Goal: Task Accomplishment & Management: Manage account settings

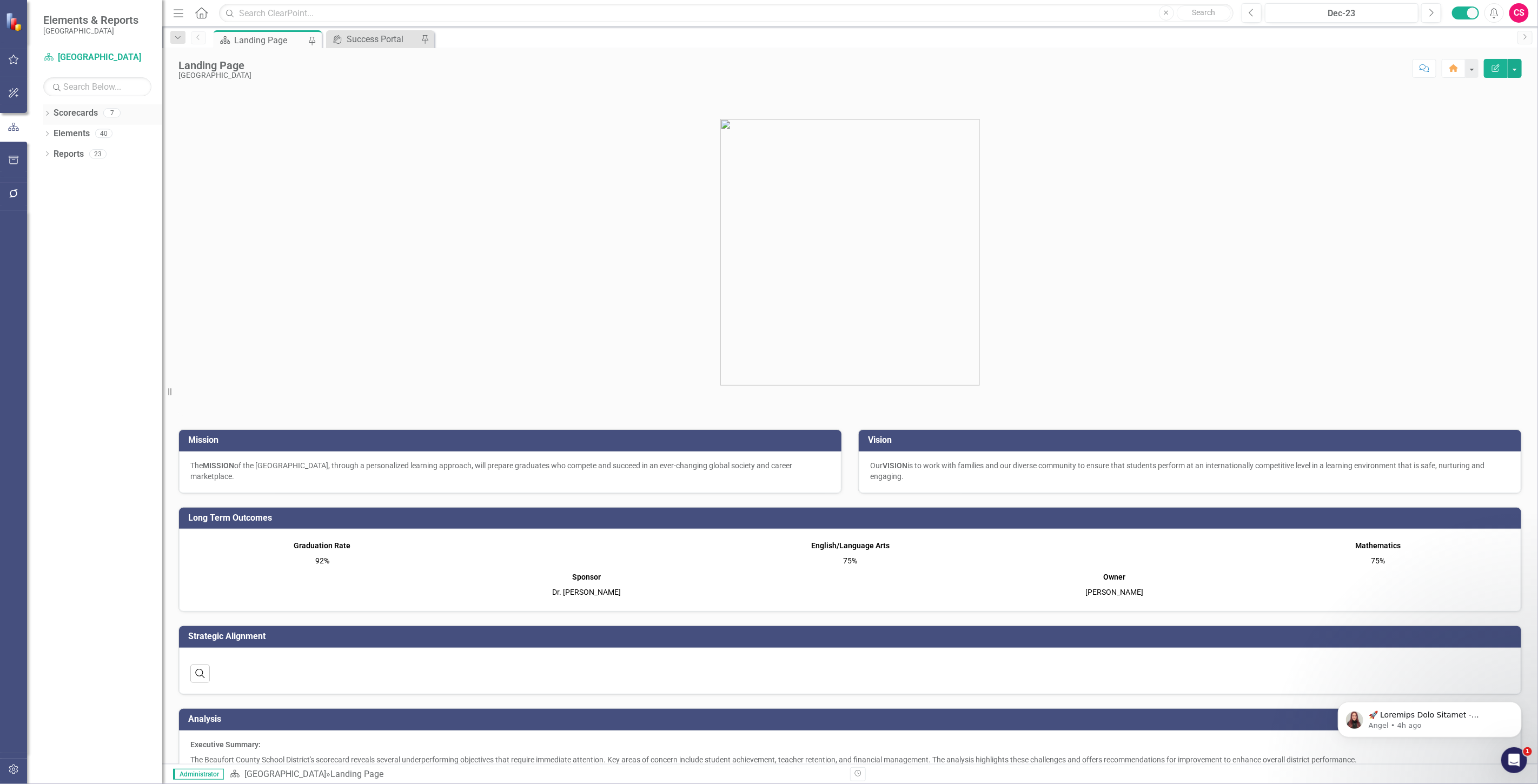
click at [77, 114] on link "Scorecards" at bounding box center [76, 113] width 44 height 12
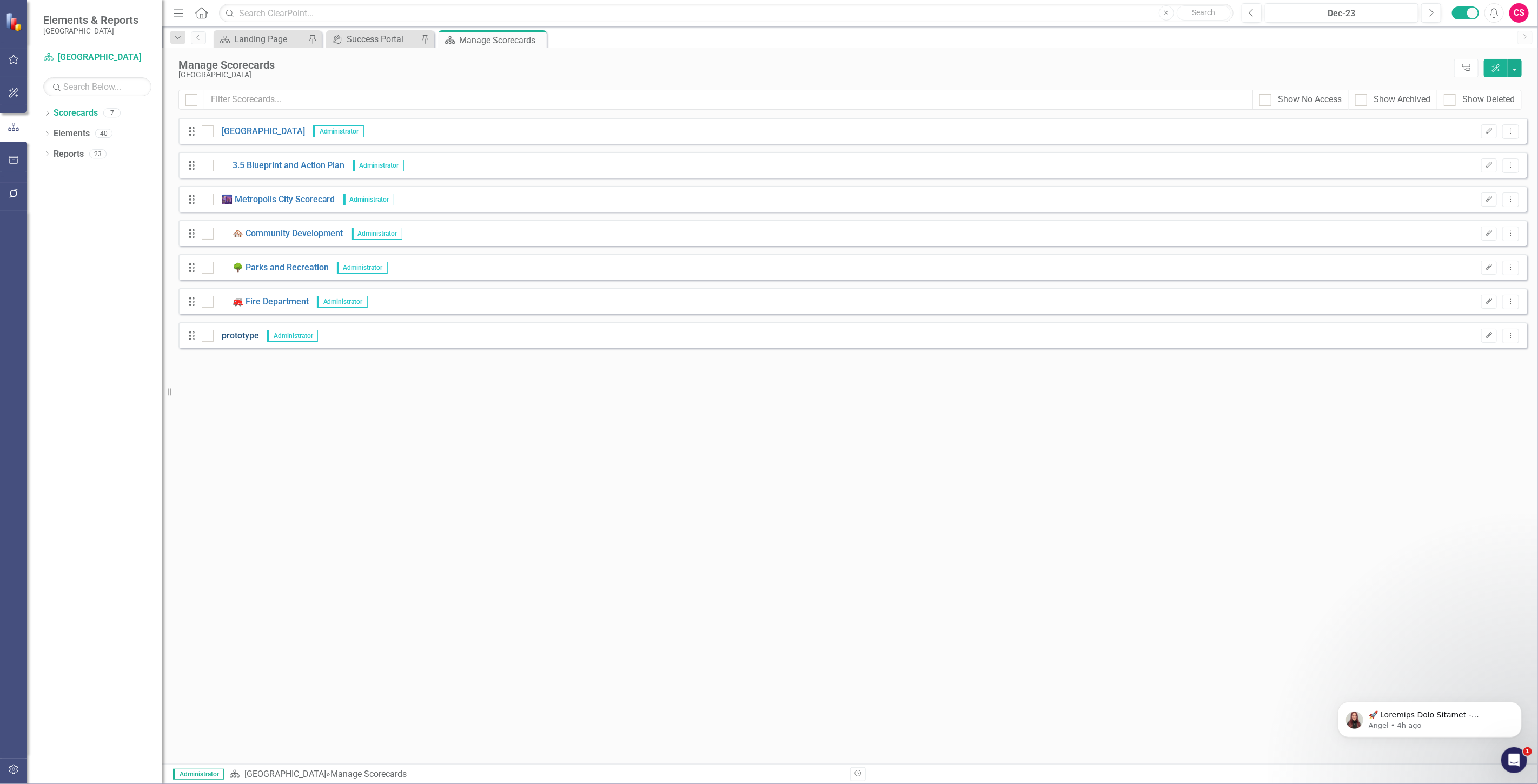
click at [245, 335] on link "prototype" at bounding box center [235, 335] width 45 height 12
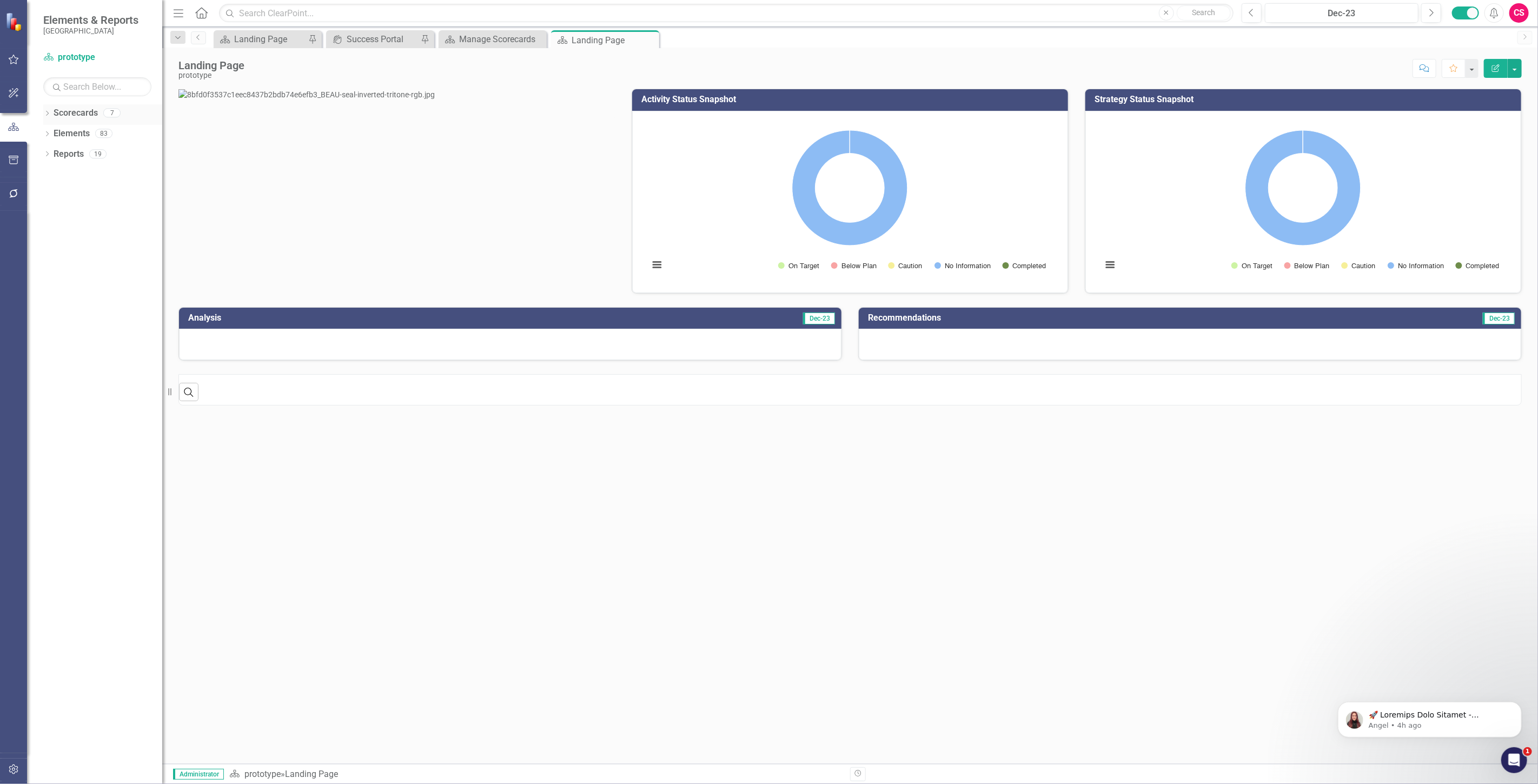
click at [78, 108] on link "Scorecards" at bounding box center [76, 113] width 44 height 12
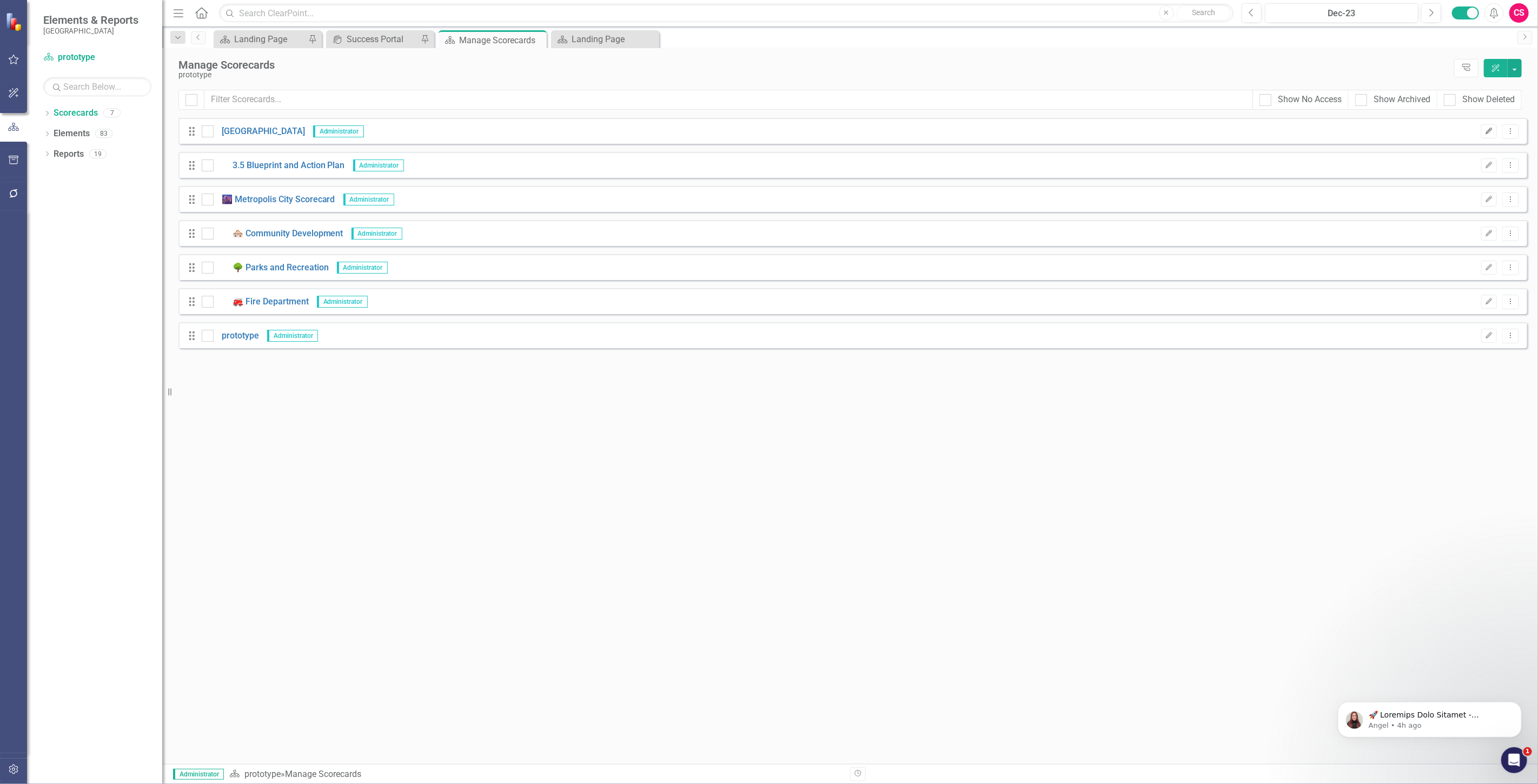
click at [1493, 129] on icon "Edit" at bounding box center [1489, 131] width 8 height 6
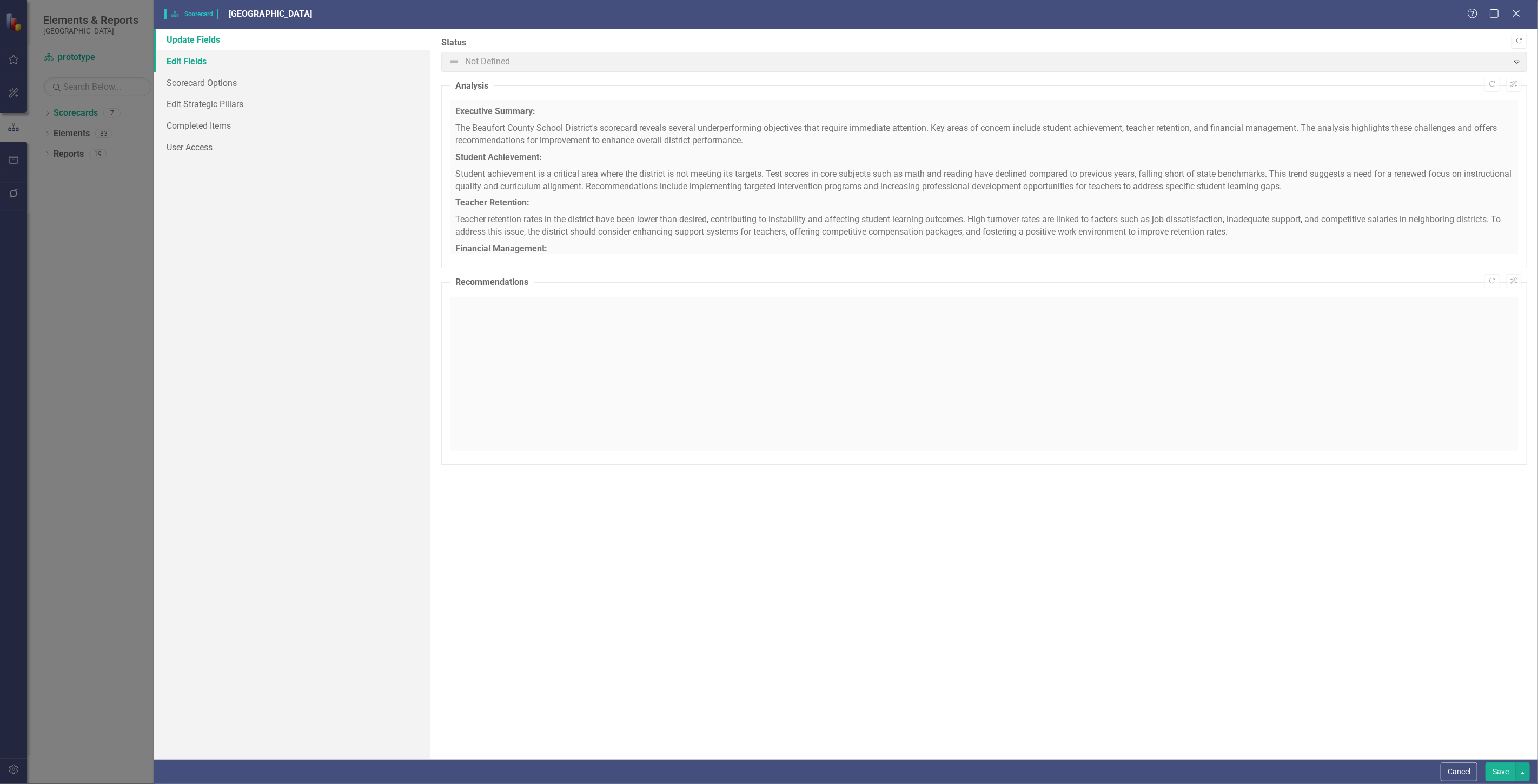
click at [219, 58] on link "Edit Fields" at bounding box center [292, 61] width 277 height 21
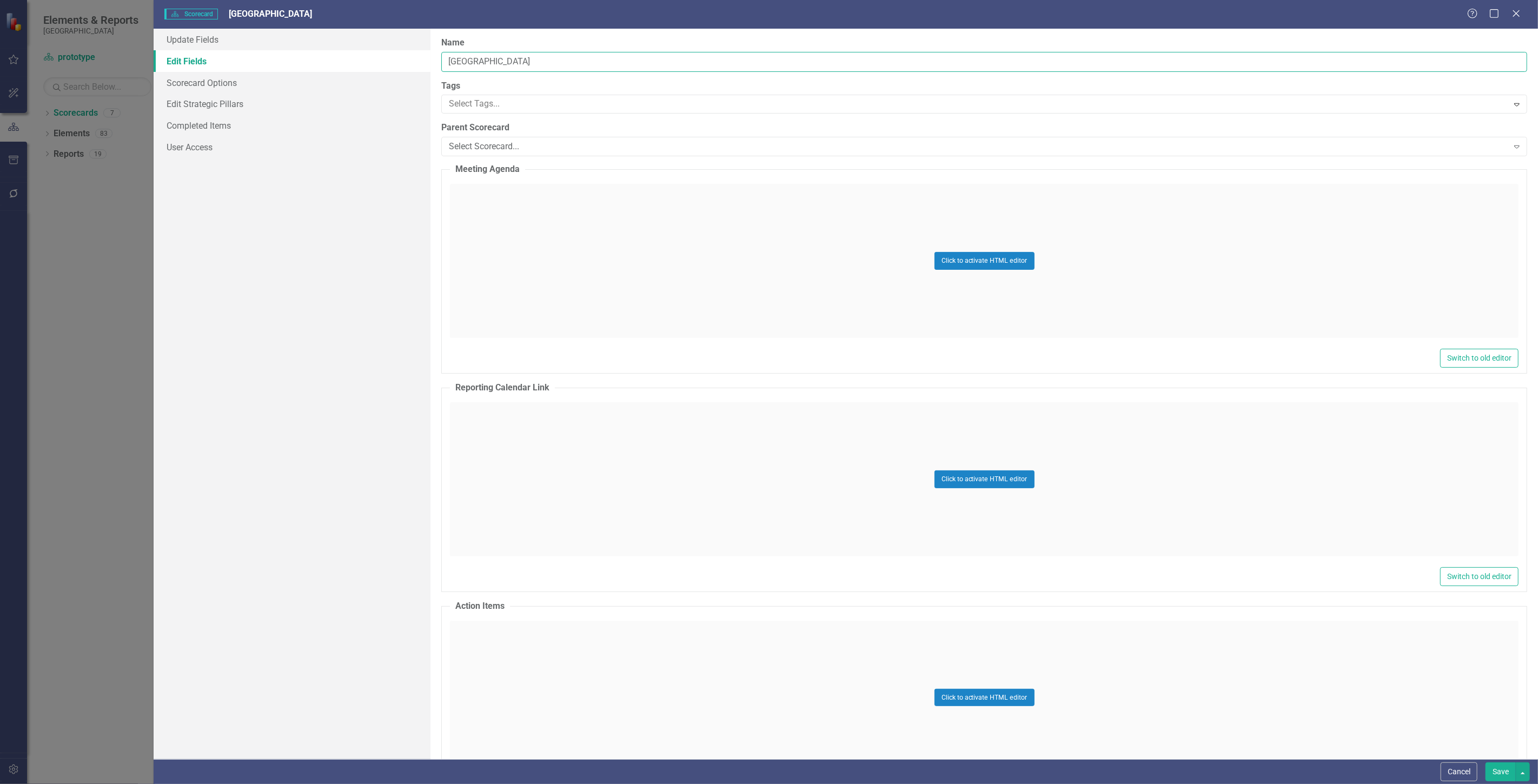
drag, startPoint x: 618, startPoint y: 61, endPoint x: 609, endPoint y: 61, distance: 9.0
click at [609, 61] on input "[GEOGRAPHIC_DATA]" at bounding box center [984, 62] width 1086 height 20
type input "[GEOGRAPHIC_DATA] (sales demo)"
click at [195, 85] on link "Scorecard Options" at bounding box center [292, 83] width 277 height 21
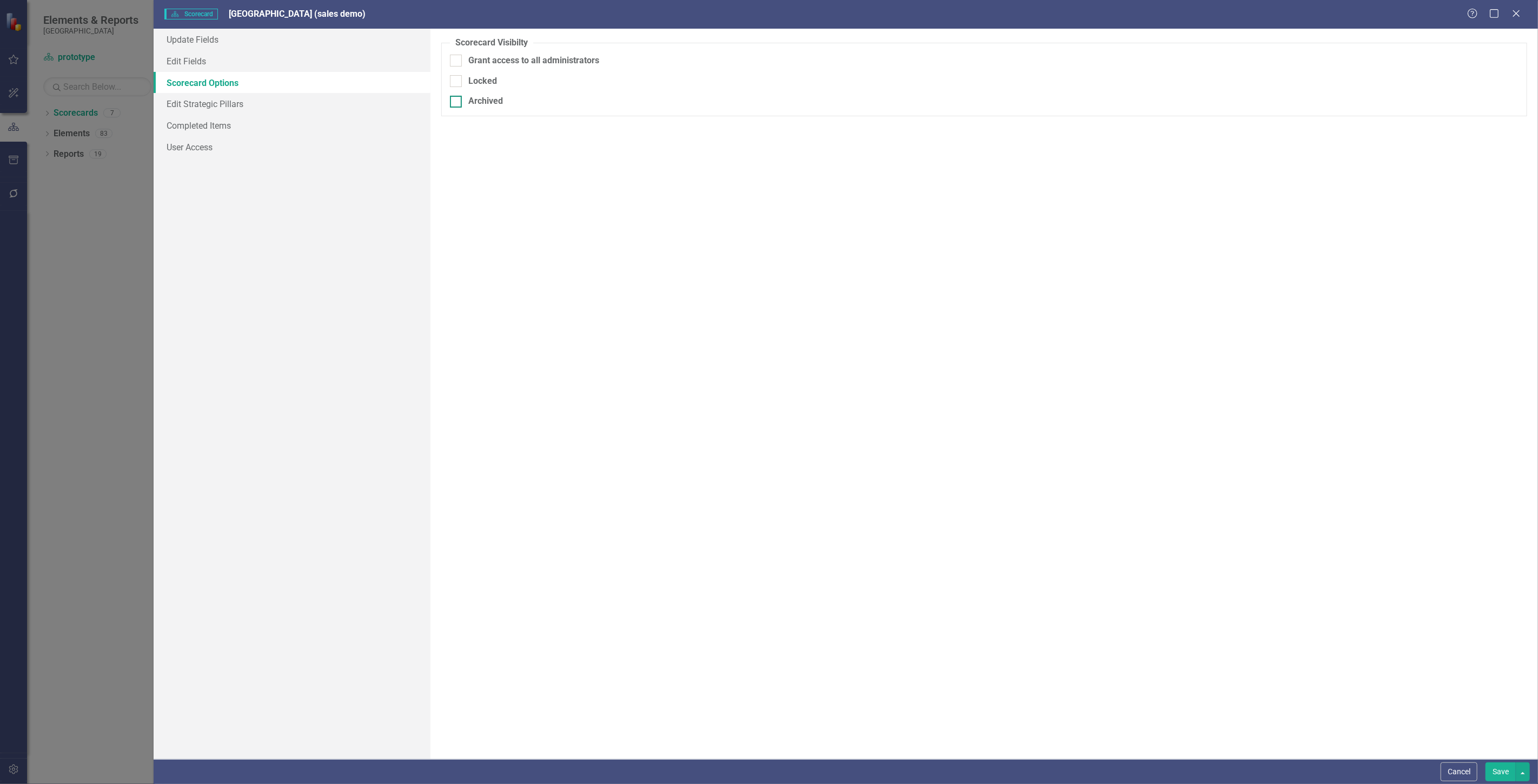
click at [472, 95] on div "Archived" at bounding box center [485, 101] width 34 height 12
click at [457, 96] on input "Archived" at bounding box center [454, 99] width 7 height 7
checkbox input "true"
click at [1504, 778] on button "Save" at bounding box center [1501, 772] width 30 height 19
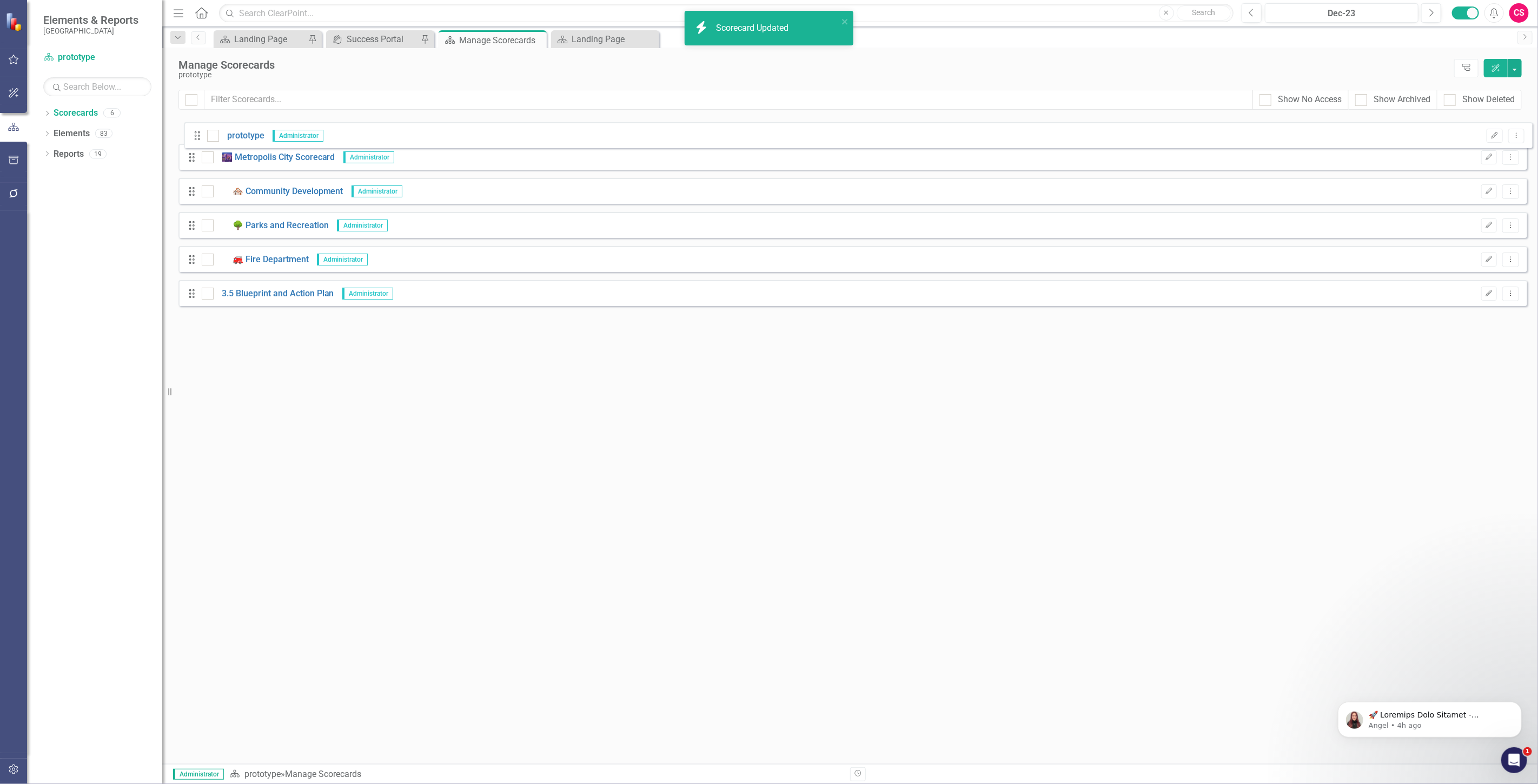
drag, startPoint x: 193, startPoint y: 300, endPoint x: 196, endPoint y: 125, distance: 175.0
click at [196, 125] on div "Drag 🌆 Metropolis City Scorecard Administrator Edit Dropdown Menu Drag 🏘️ Commu…" at bounding box center [852, 216] width 1349 height 196
click at [1491, 128] on icon "Edit" at bounding box center [1489, 131] width 8 height 6
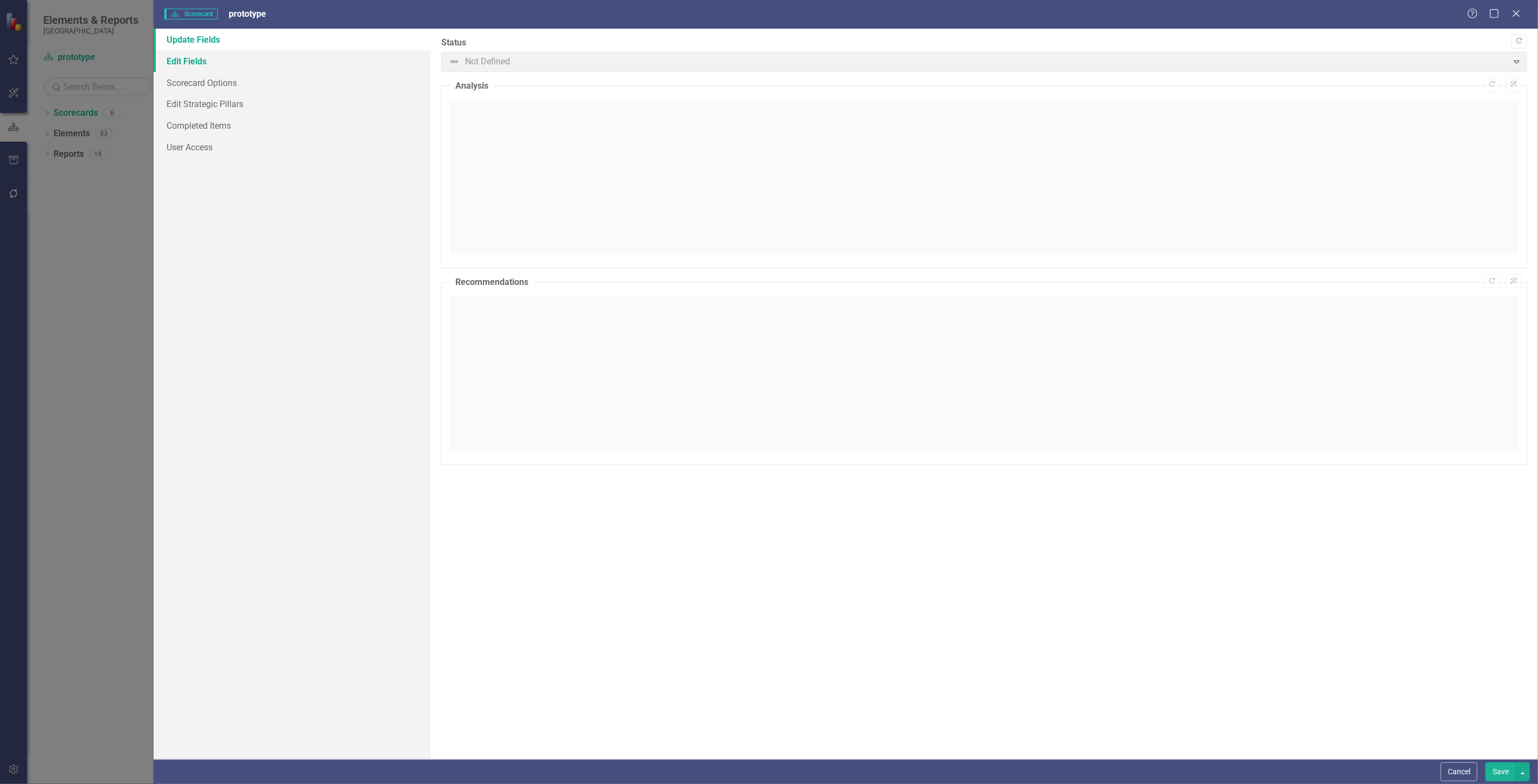
click at [346, 65] on link "Edit Fields" at bounding box center [292, 61] width 277 height 21
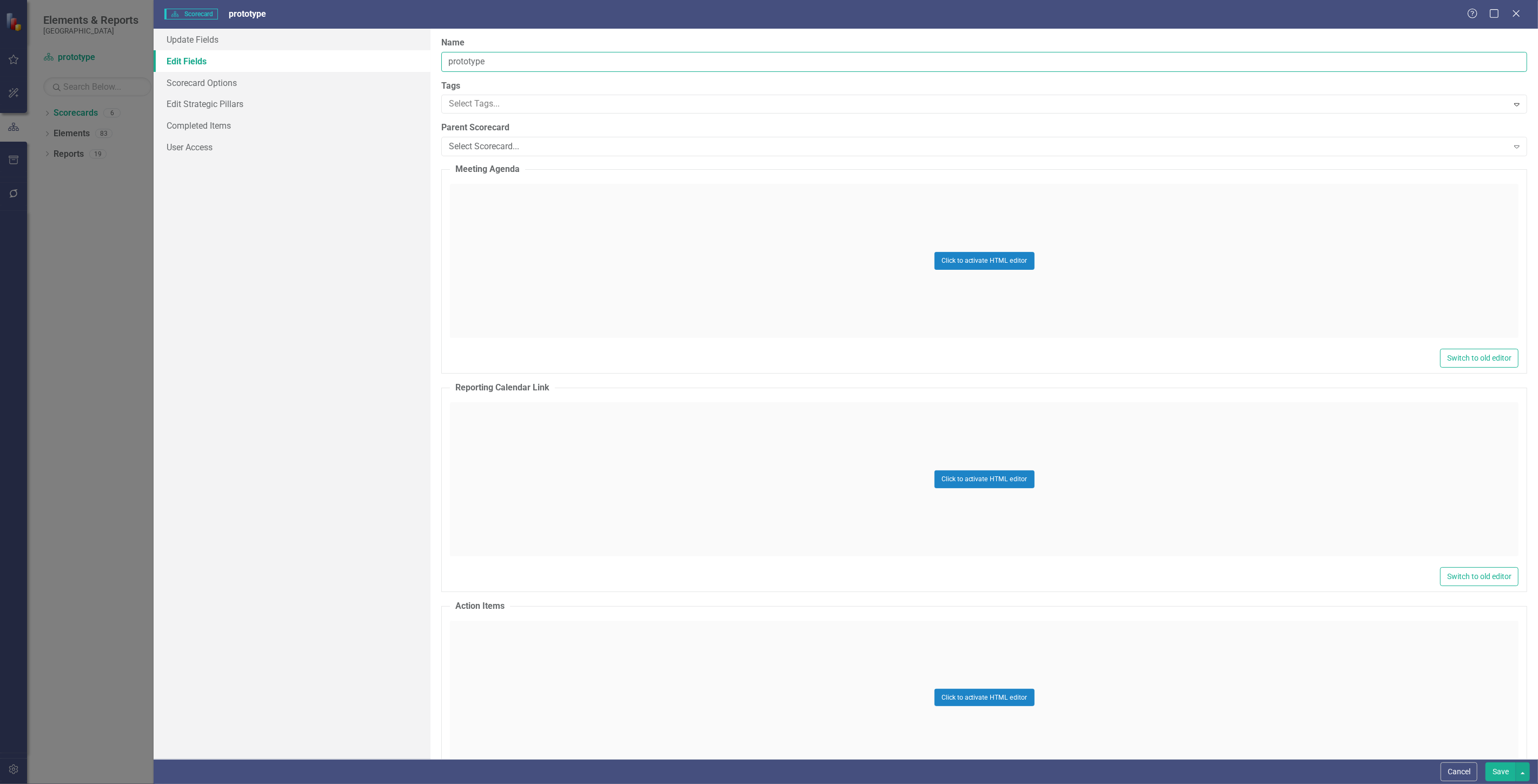
drag, startPoint x: 636, startPoint y: 62, endPoint x: 358, endPoint y: 63, distance: 278.0
click at [354, 62] on div "Update Fields Edit Fields Scorecard Options Edit Strategic Pillars Completed It…" at bounding box center [846, 393] width 1385 height 730
type input "[GEOGRAPHIC_DATA]"
click at [1497, 770] on button "Save" at bounding box center [1501, 772] width 30 height 19
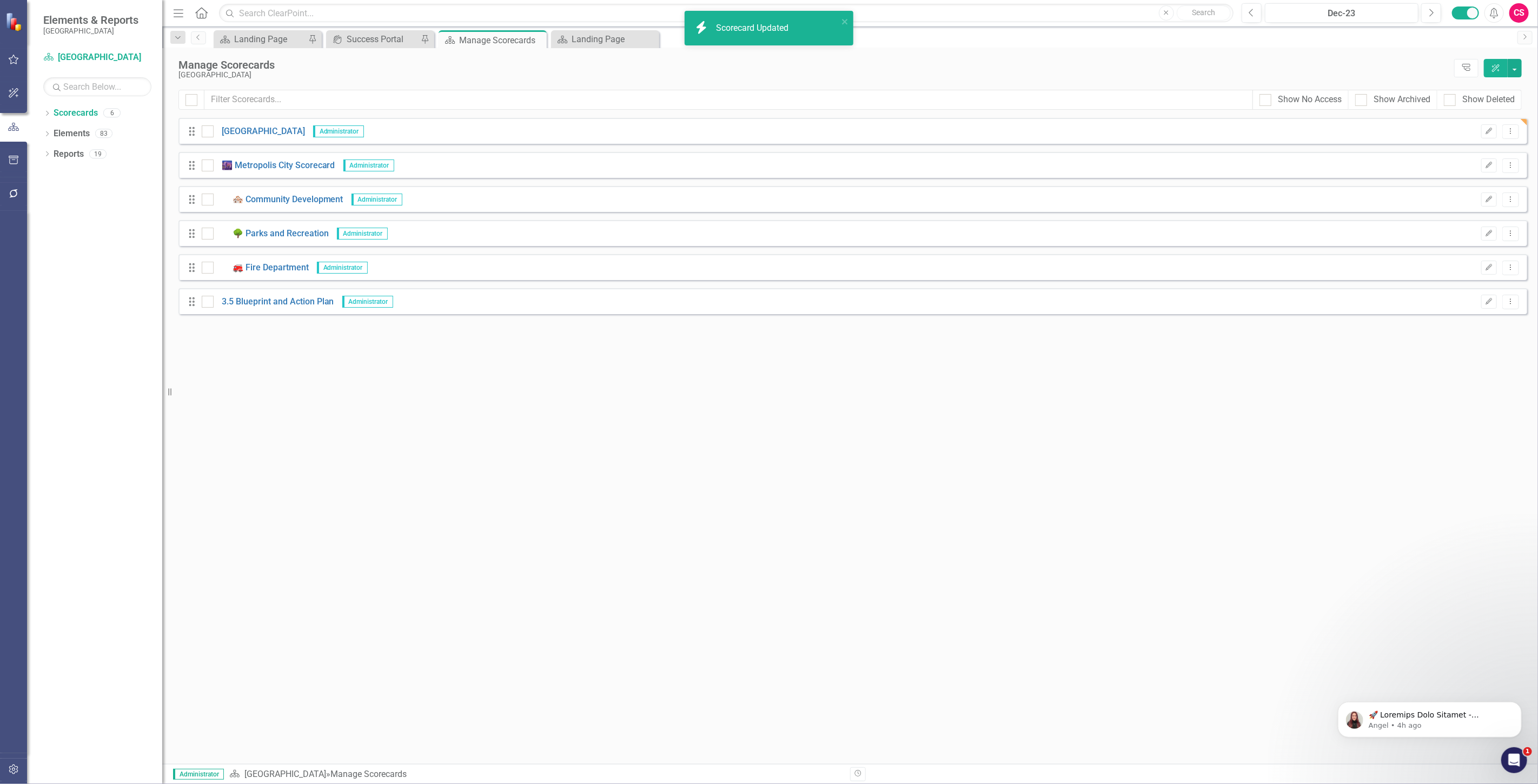
click at [18, 772] on icon "button" at bounding box center [14, 769] width 11 height 9
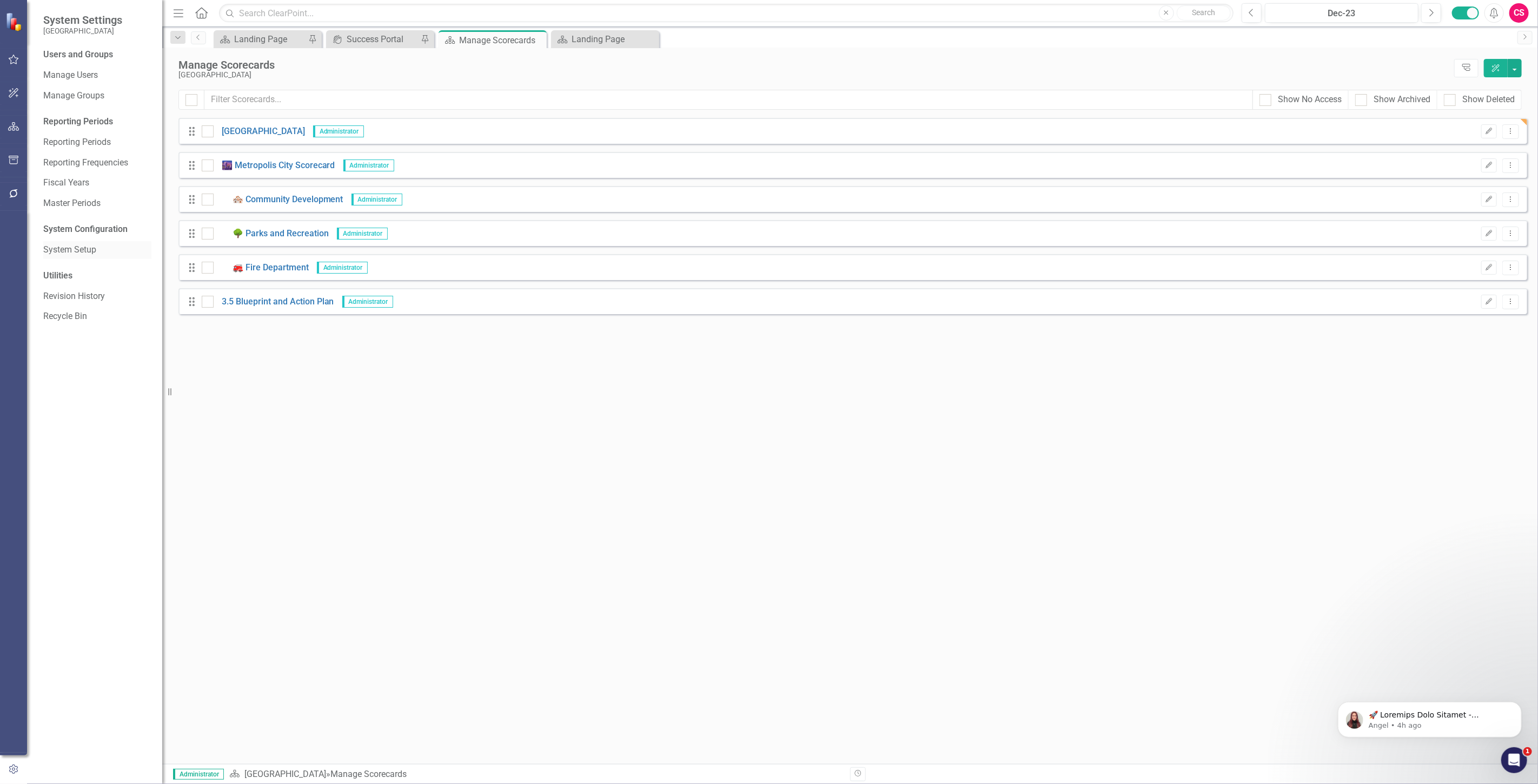
click at [71, 242] on div "System Setup" at bounding box center [97, 250] width 108 height 18
click at [72, 242] on div "System Setup" at bounding box center [97, 250] width 108 height 18
click at [79, 250] on link "System Setup" at bounding box center [97, 250] width 108 height 12
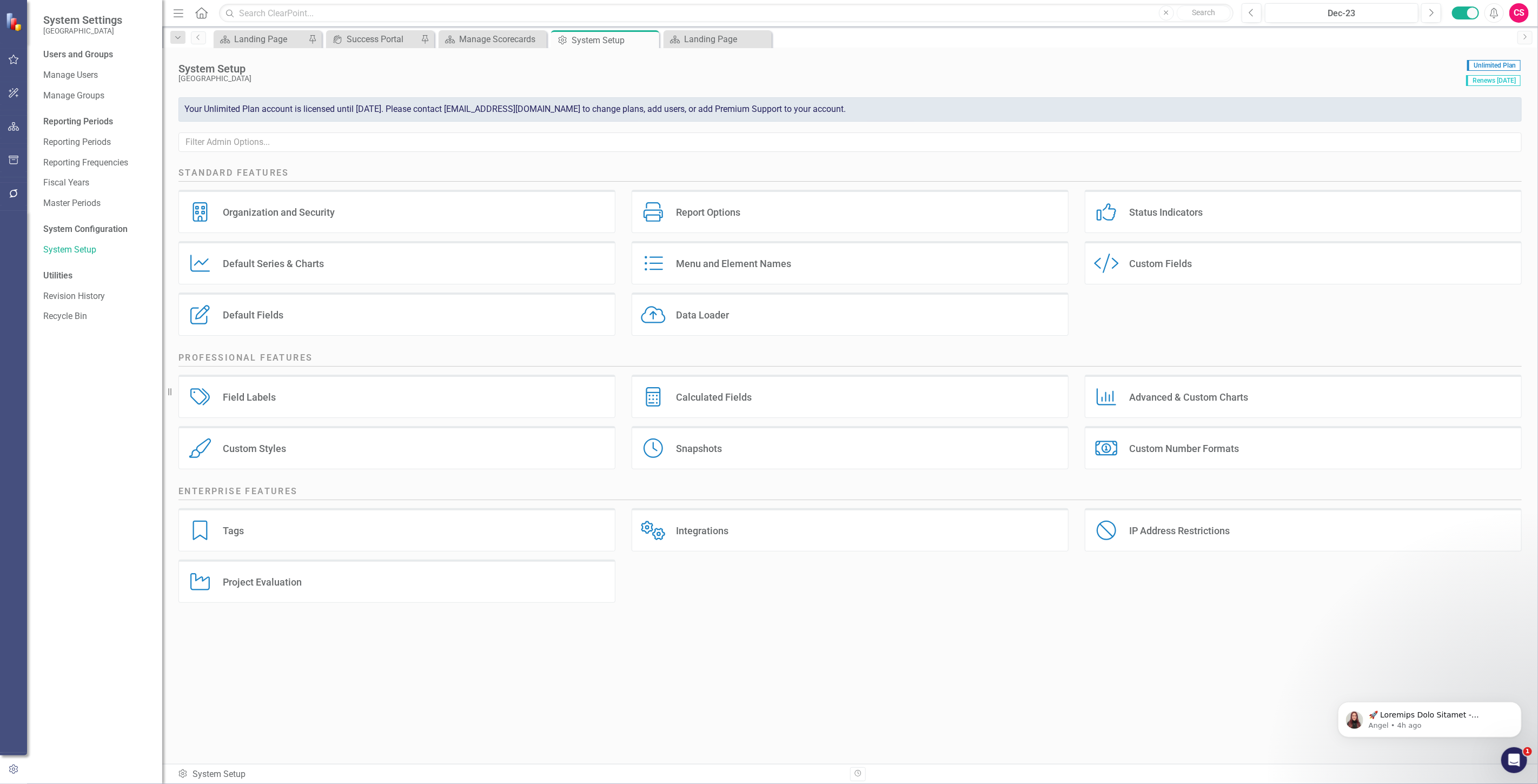
click at [289, 393] on div "Field Labels Field Labels" at bounding box center [396, 396] width 437 height 43
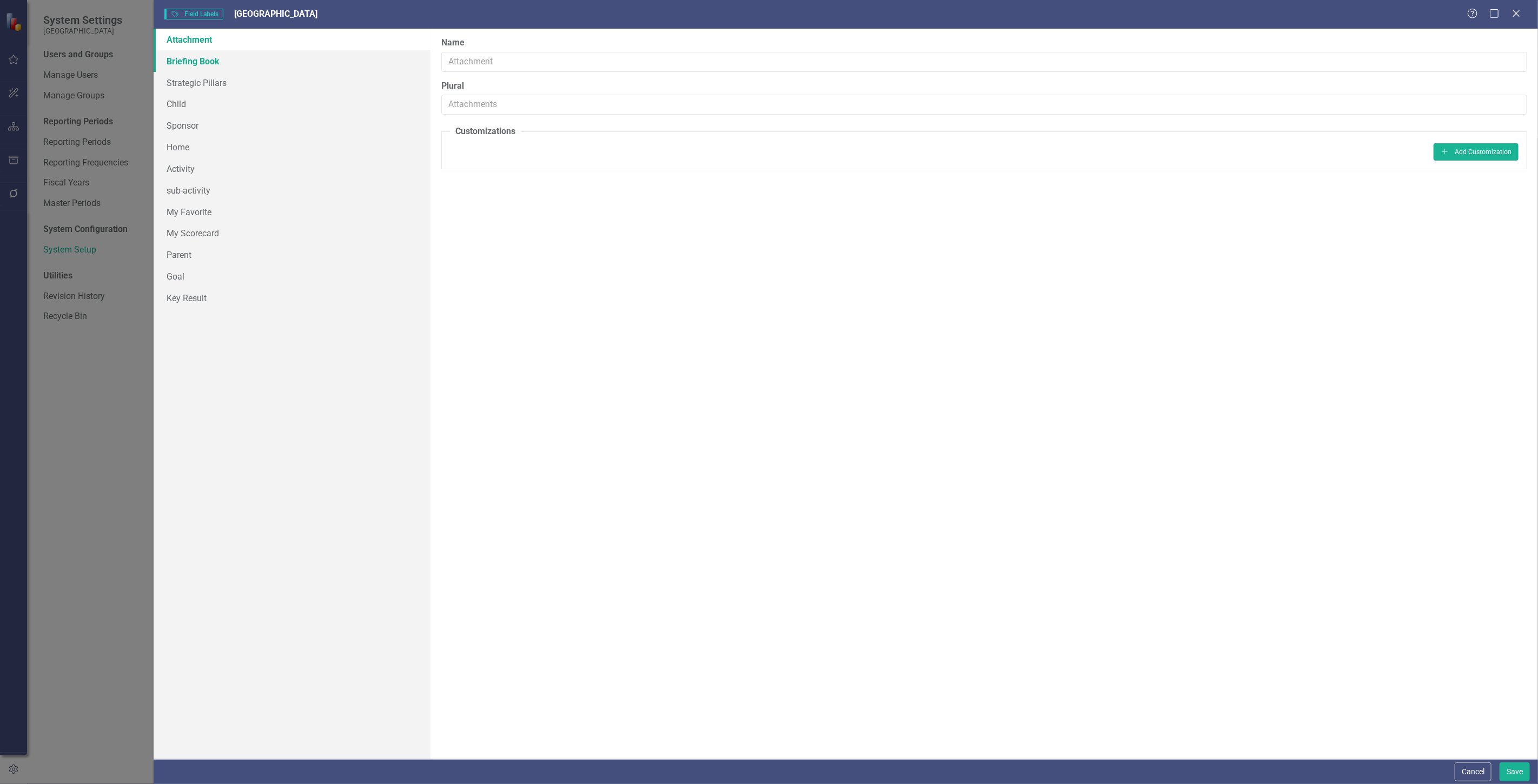
click at [249, 63] on link "Briefing Book" at bounding box center [292, 61] width 277 height 21
click at [247, 87] on link "Strategic Pillars" at bounding box center [292, 83] width 277 height 21
click at [240, 98] on link "Child" at bounding box center [292, 104] width 277 height 21
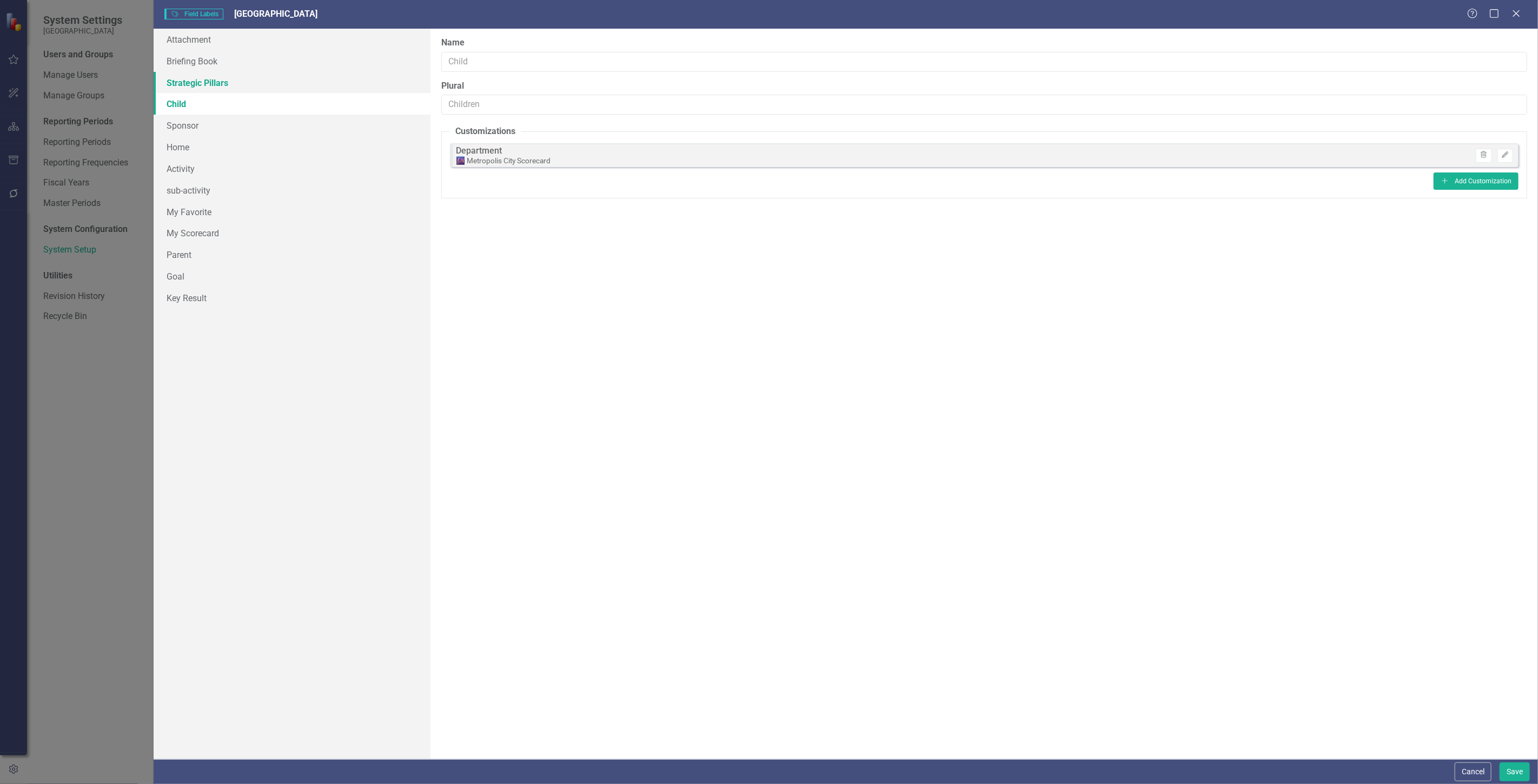
click at [238, 88] on link "Strategic Pillars" at bounding box center [292, 83] width 277 height 21
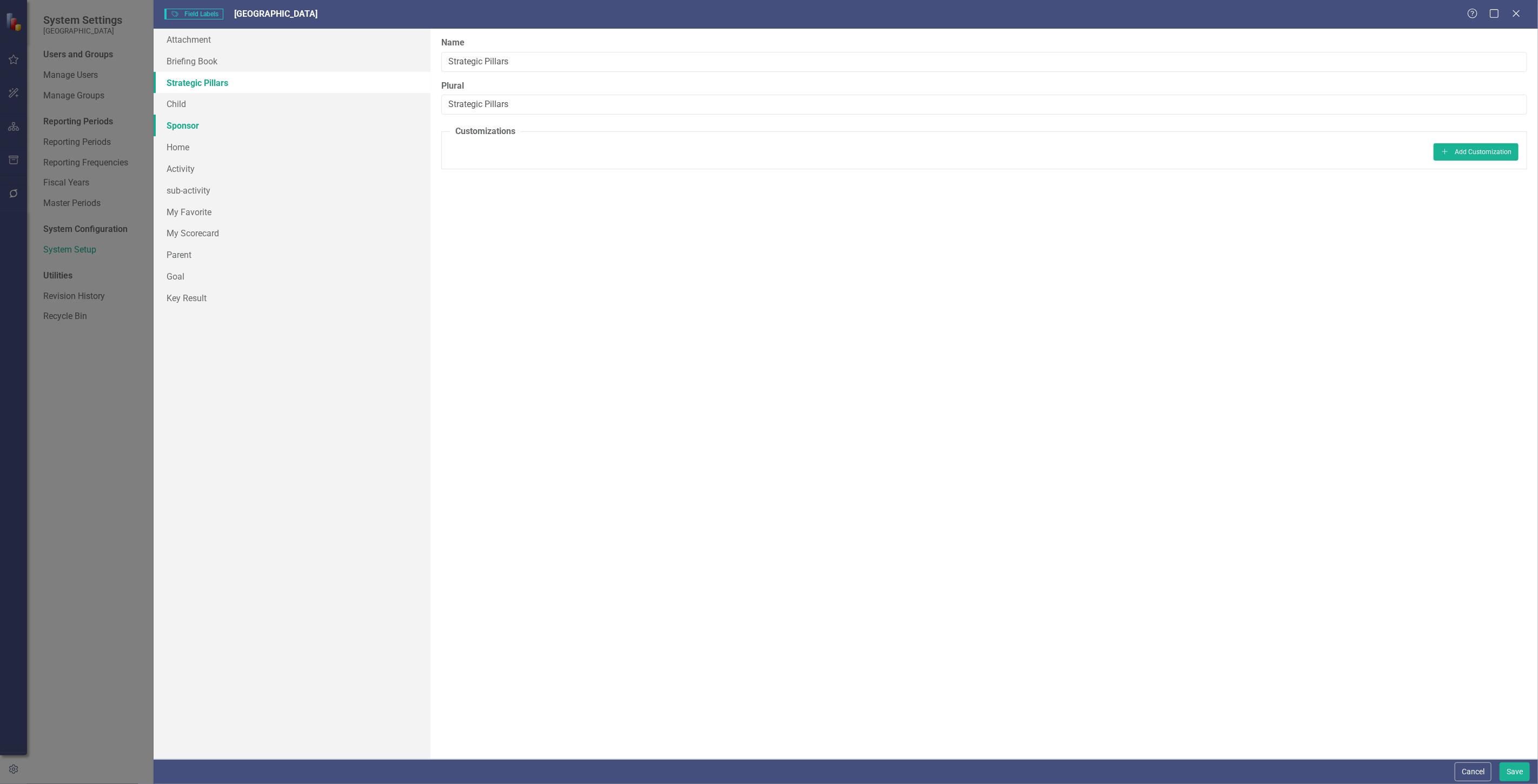
click at [222, 117] on link "Sponsor" at bounding box center [292, 125] width 277 height 21
click at [223, 105] on link "Child" at bounding box center [292, 104] width 277 height 21
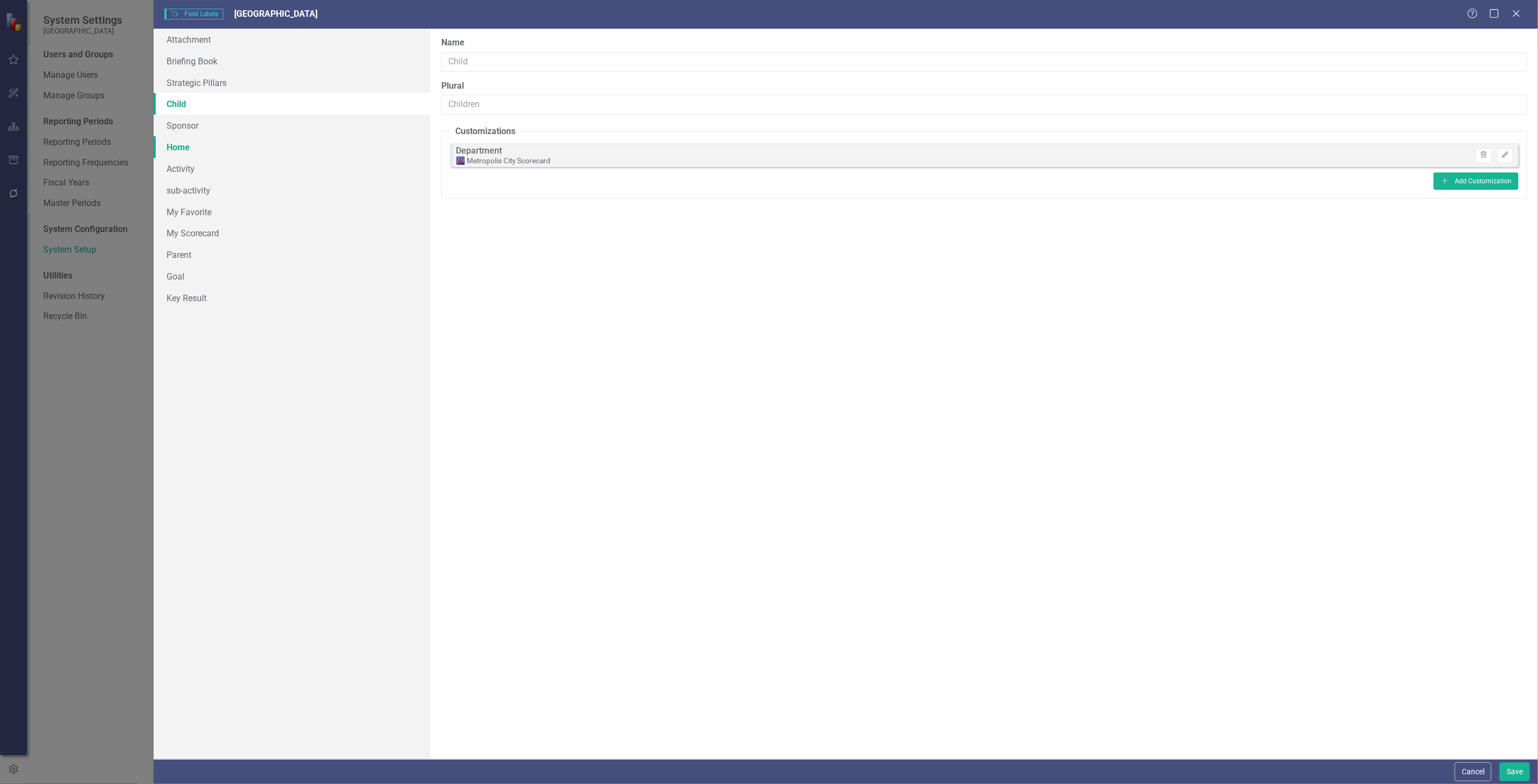
click at [210, 148] on link "Home" at bounding box center [292, 147] width 277 height 21
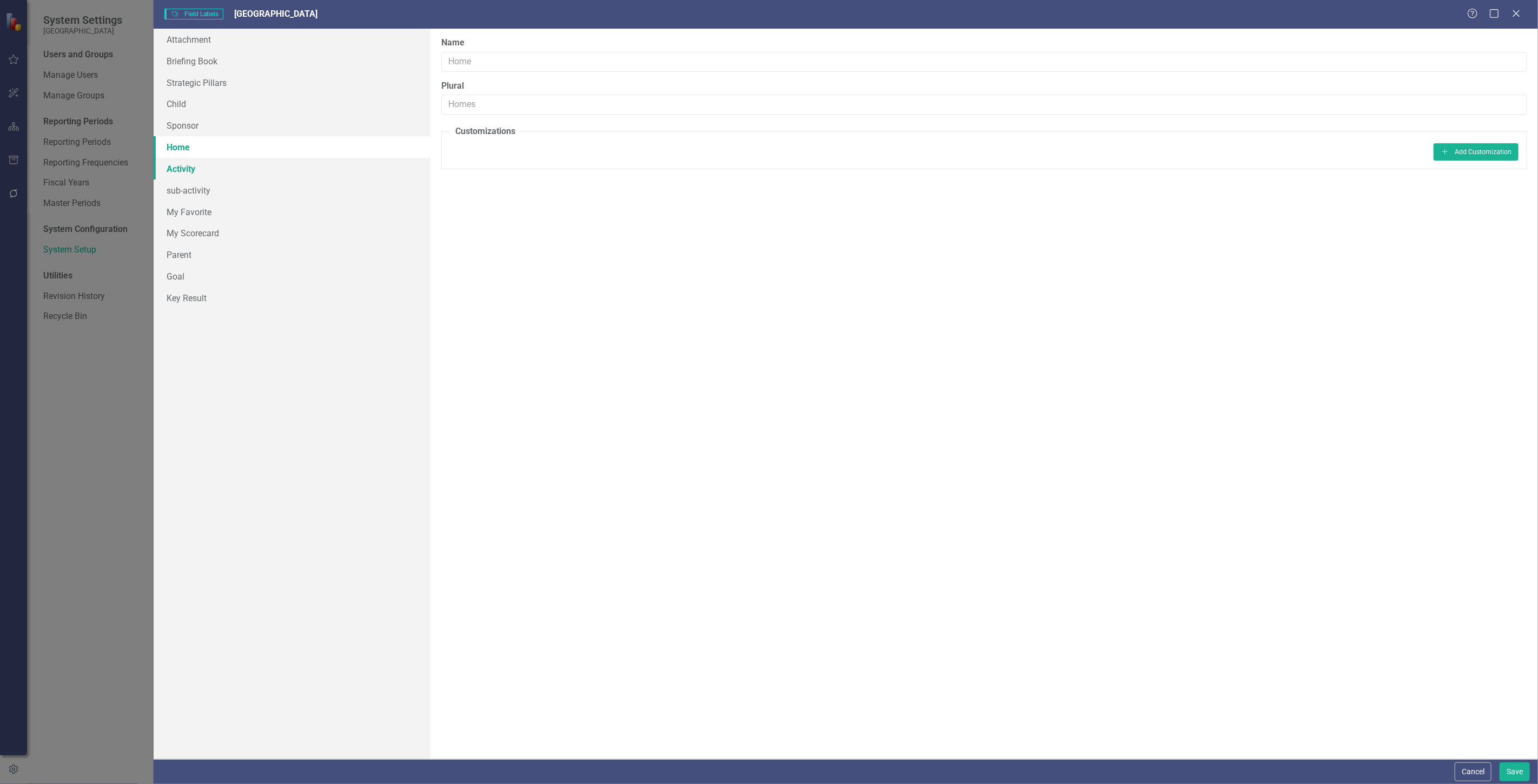
click at [213, 175] on link "Activity" at bounding box center [292, 169] width 277 height 21
click at [211, 185] on link "sub-activity" at bounding box center [292, 190] width 277 height 21
click at [1480, 770] on button "Cancel" at bounding box center [1473, 772] width 36 height 19
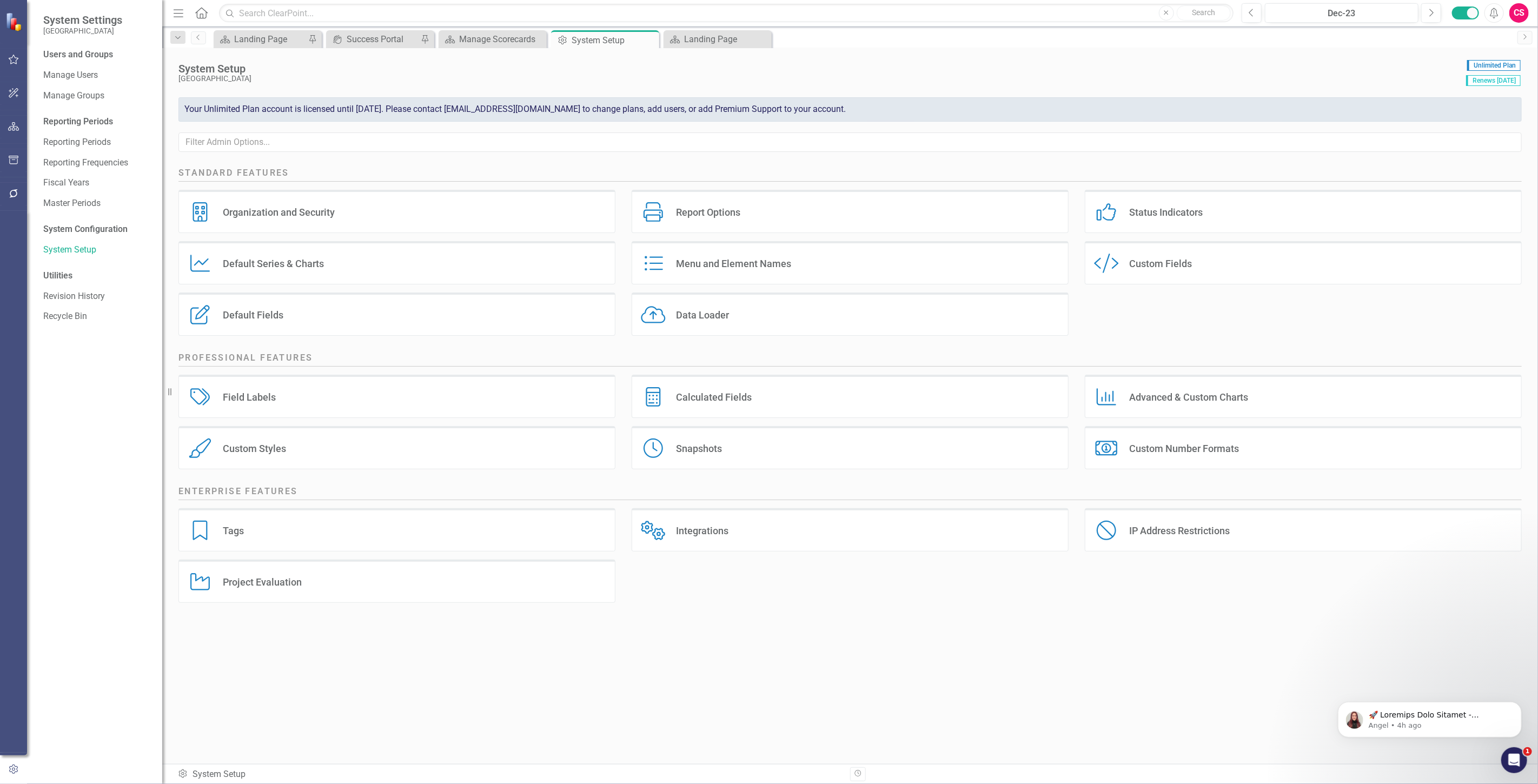
click at [293, 325] on div "Default Fields Default Fields" at bounding box center [396, 314] width 437 height 43
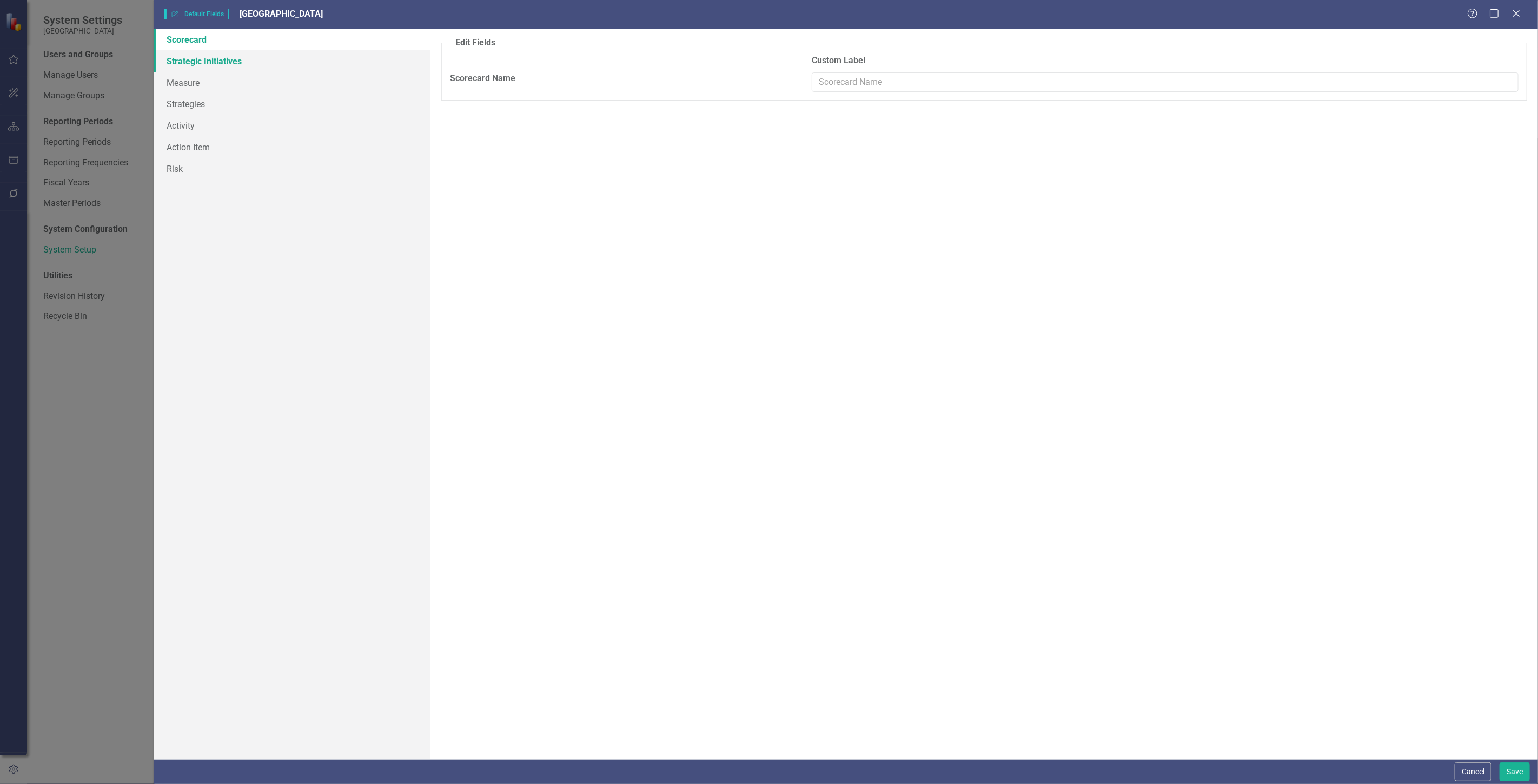
click at [223, 59] on link "Strategic Initiatives" at bounding box center [292, 61] width 277 height 21
click at [928, 191] on input "text" at bounding box center [984, 185] width 346 height 20
type input "Needs Assessment"
click at [869, 220] on input "text" at bounding box center [984, 213] width 346 height 20
type input "Milestone Deliverables"
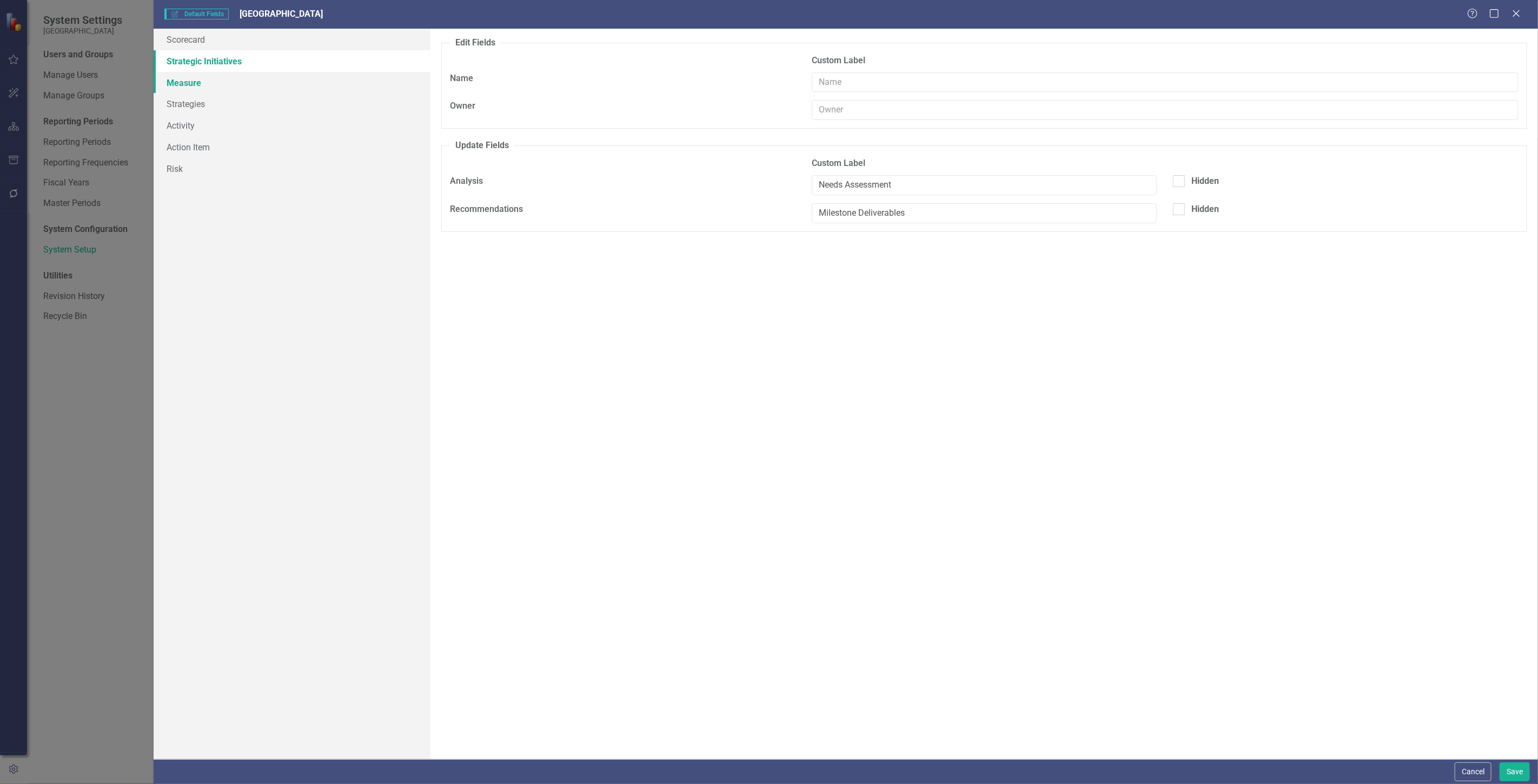
click at [237, 84] on link "Measure" at bounding box center [292, 83] width 277 height 21
click at [909, 187] on input "text" at bounding box center [984, 185] width 346 height 20
type input "Needs Assessment"
click at [892, 217] on input "text" at bounding box center [984, 213] width 346 height 20
type input "Milestone Deliverables"
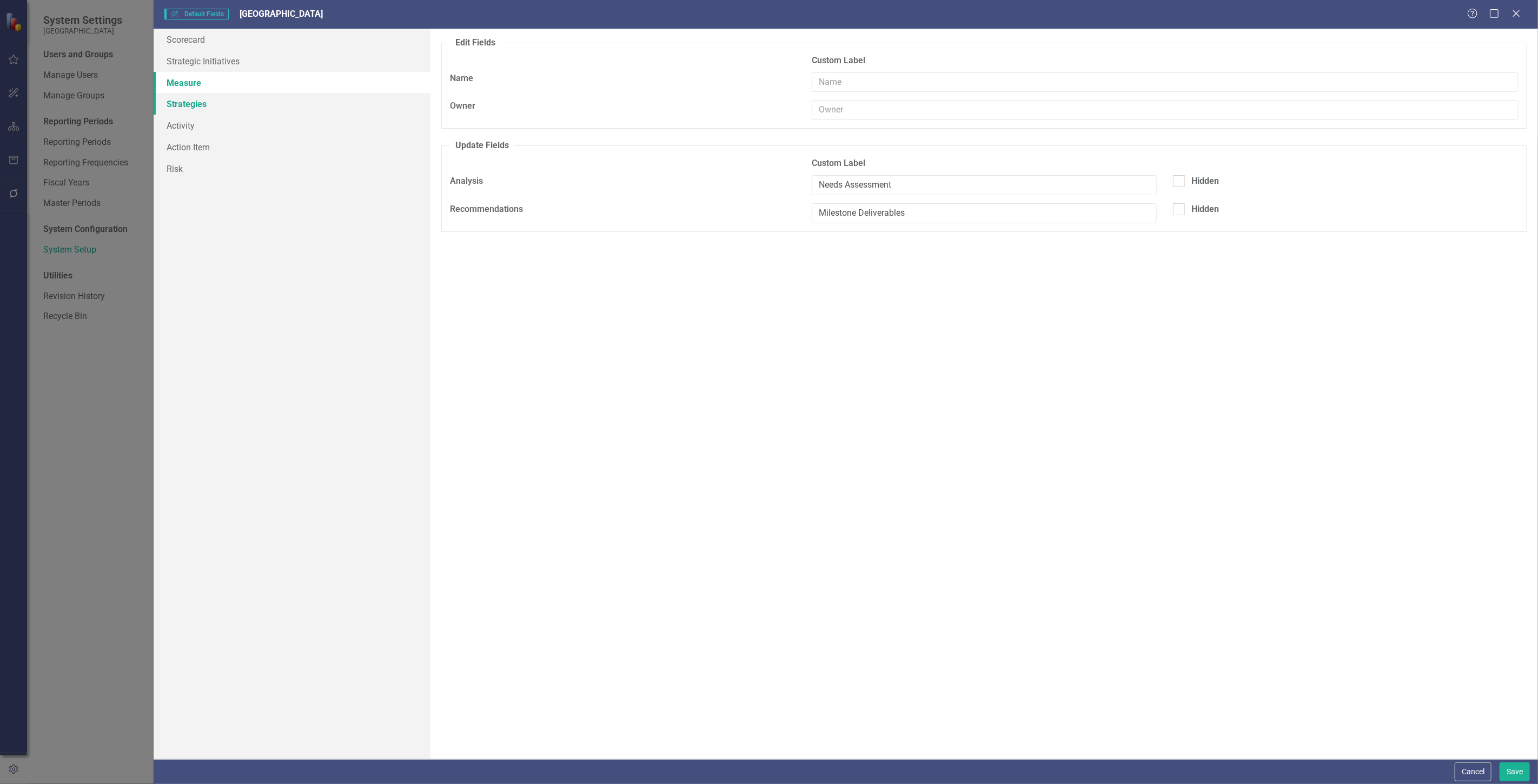
click at [278, 99] on link "Strategies" at bounding box center [292, 104] width 277 height 21
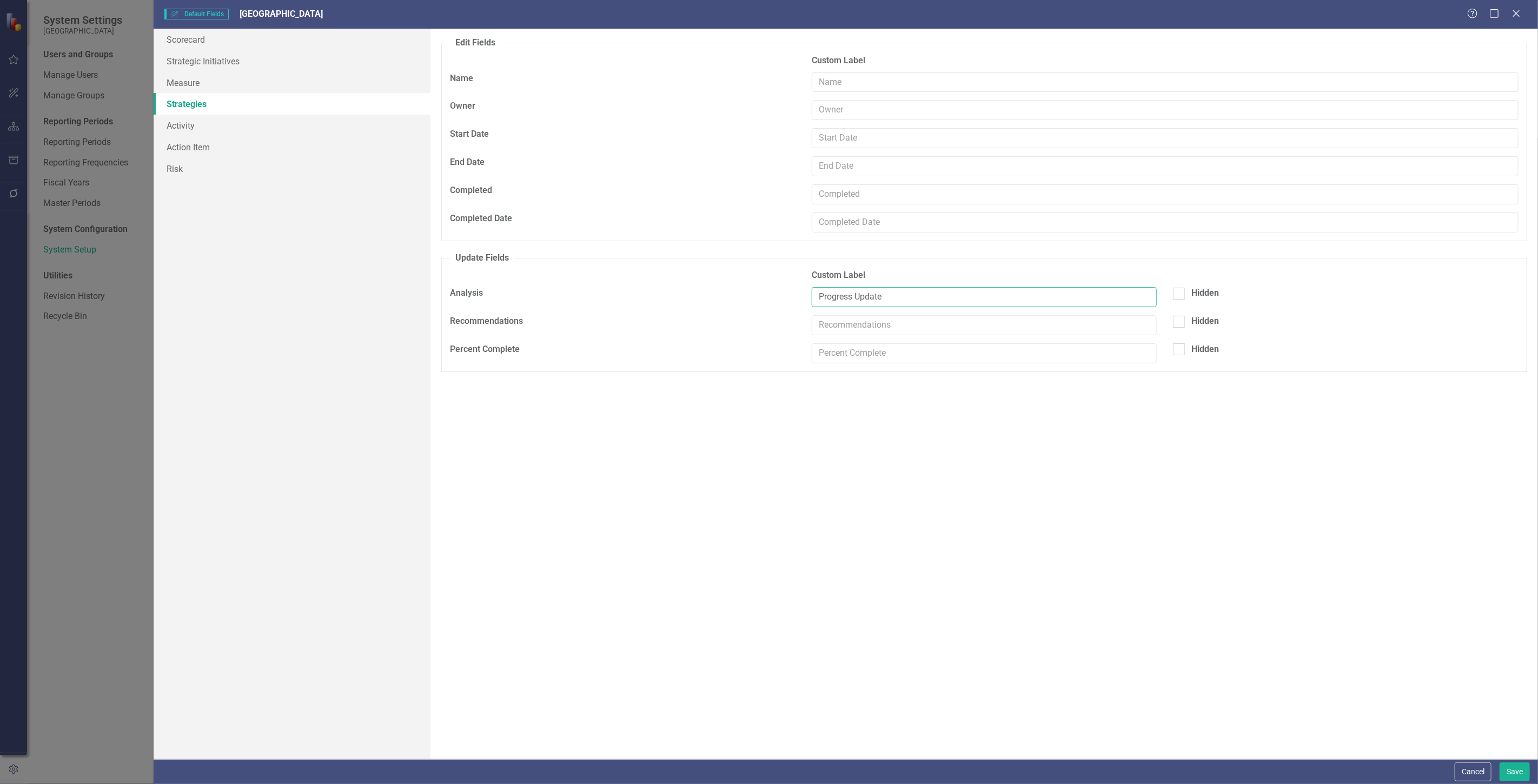
drag, startPoint x: 902, startPoint y: 295, endPoint x: 650, endPoint y: 300, distance: 252.0
click at [650, 300] on div "Analysis Progress Update Hidden" at bounding box center [984, 300] width 1085 height 28
type input "Needs Assessment"
click at [847, 333] on input "text" at bounding box center [984, 325] width 346 height 20
type input "Milestone Deliverables"
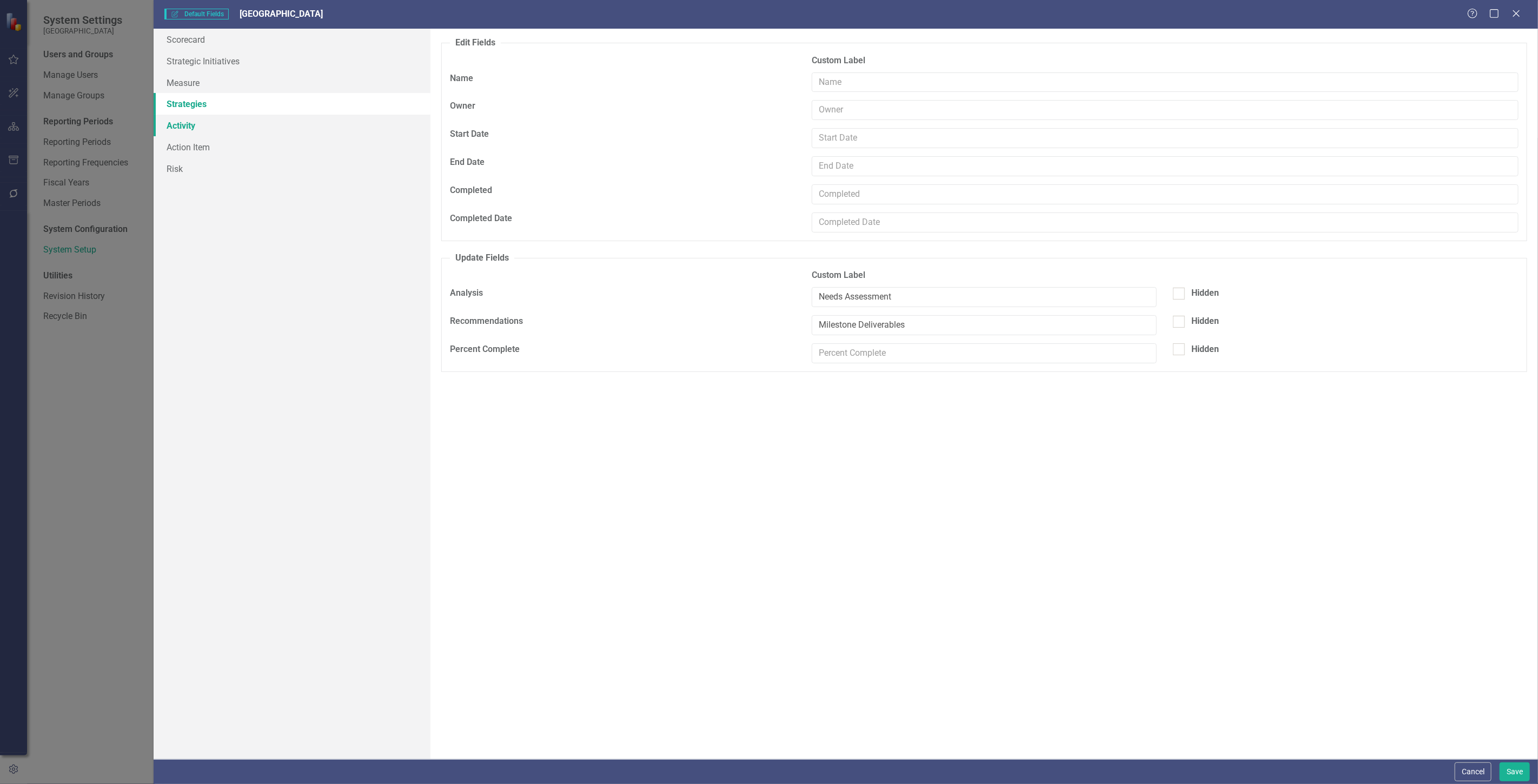
click at [244, 121] on link "Activity" at bounding box center [292, 125] width 277 height 21
click at [889, 302] on input "text" at bounding box center [984, 297] width 346 height 20
type input "Activity Needs Assessment"
click at [887, 324] on input "text" at bounding box center [984, 325] width 346 height 20
type input "Activity Milestone Deliverables"
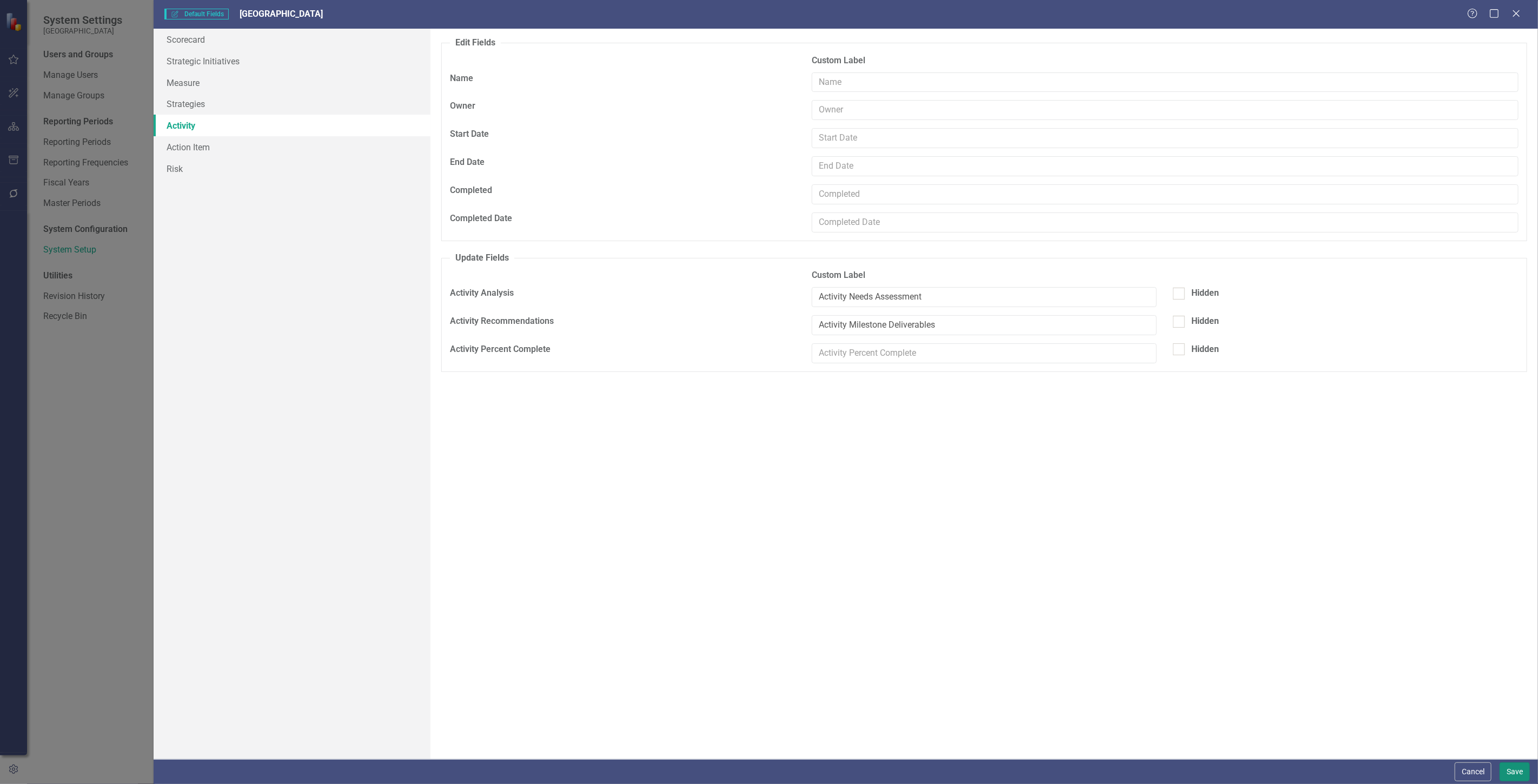
click at [1522, 765] on button "Save" at bounding box center [1515, 772] width 30 height 19
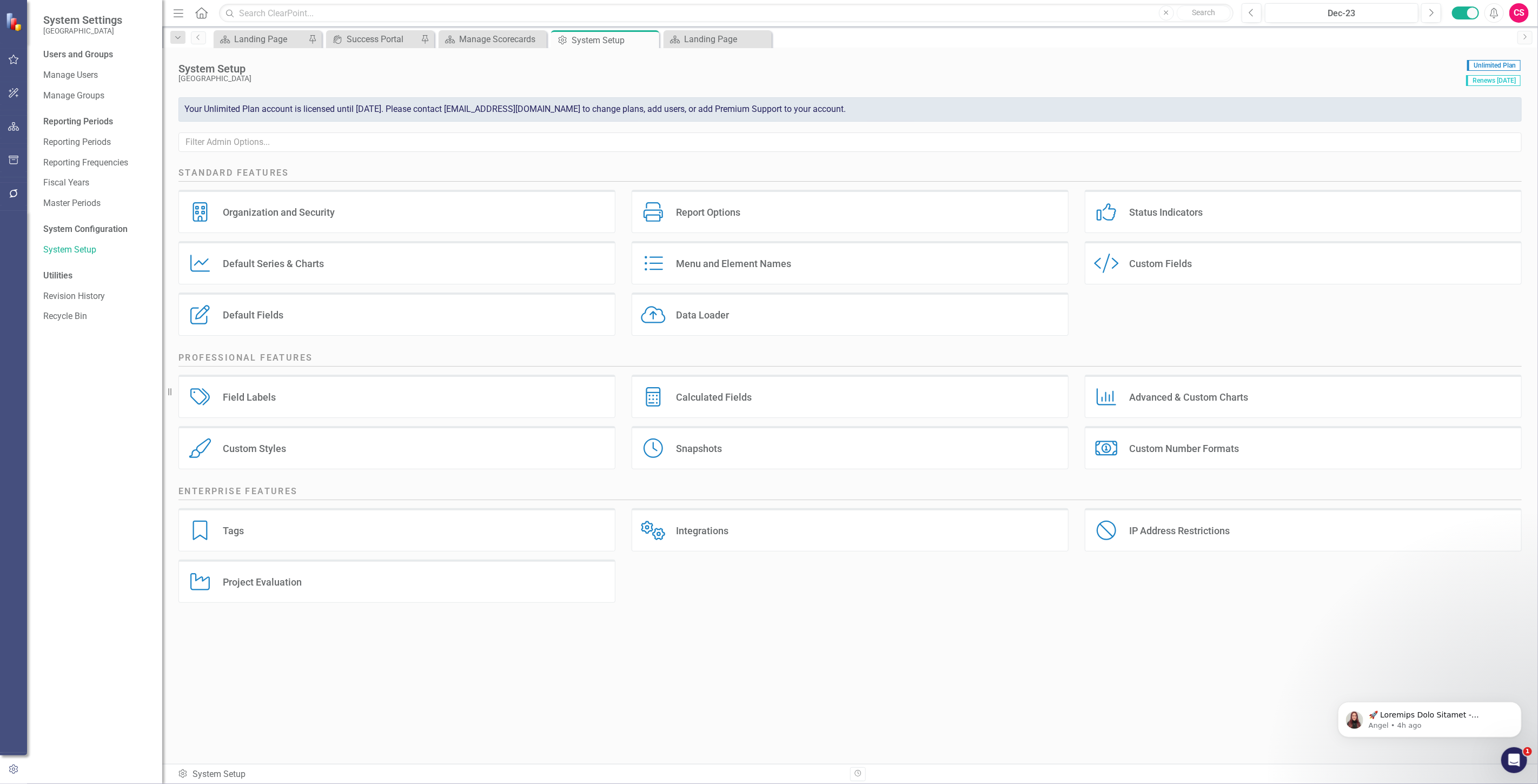
click at [794, 212] on div "Report Options Report Options" at bounding box center [850, 211] width 437 height 43
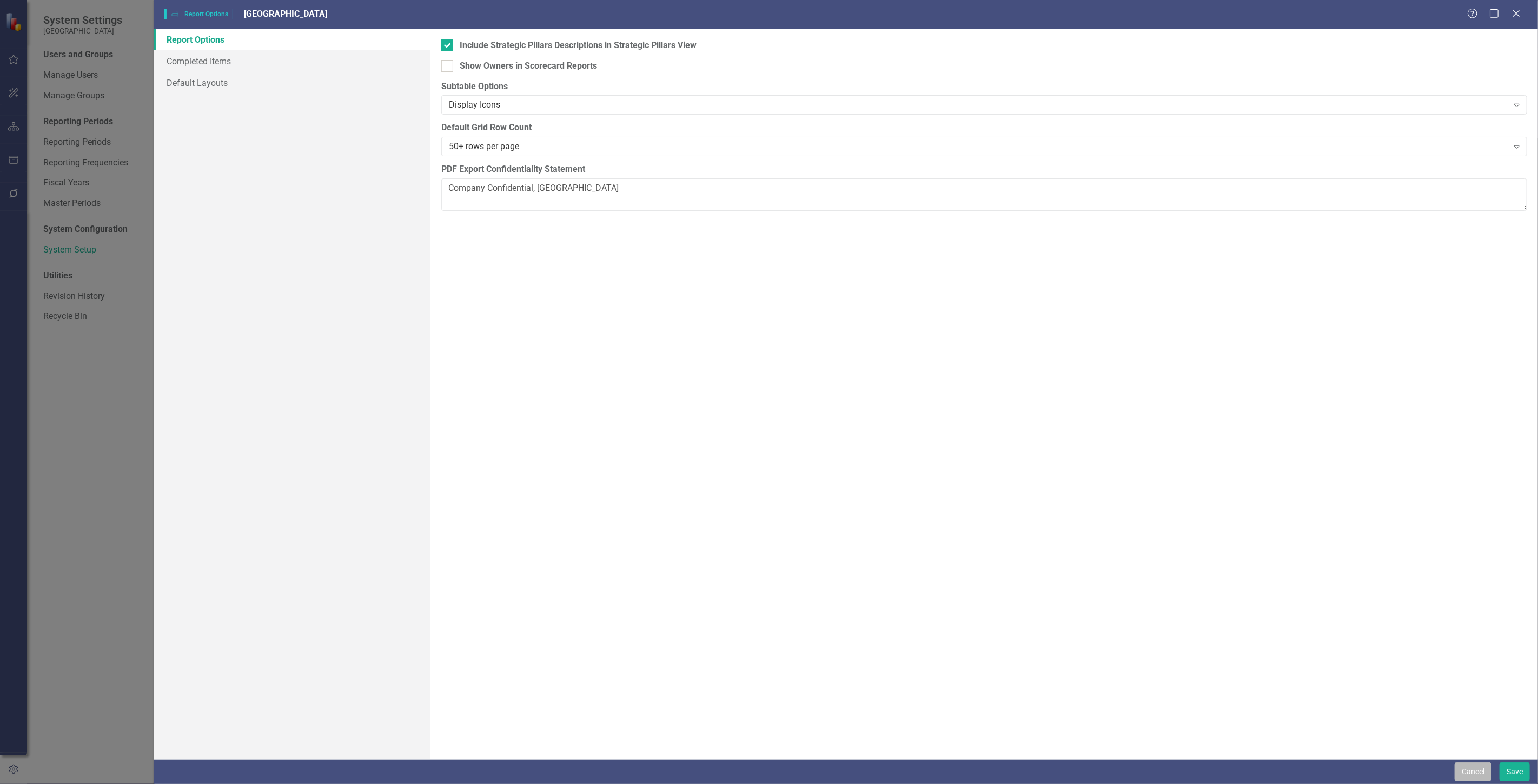
click at [1464, 774] on button "Cancel" at bounding box center [1473, 772] width 36 height 19
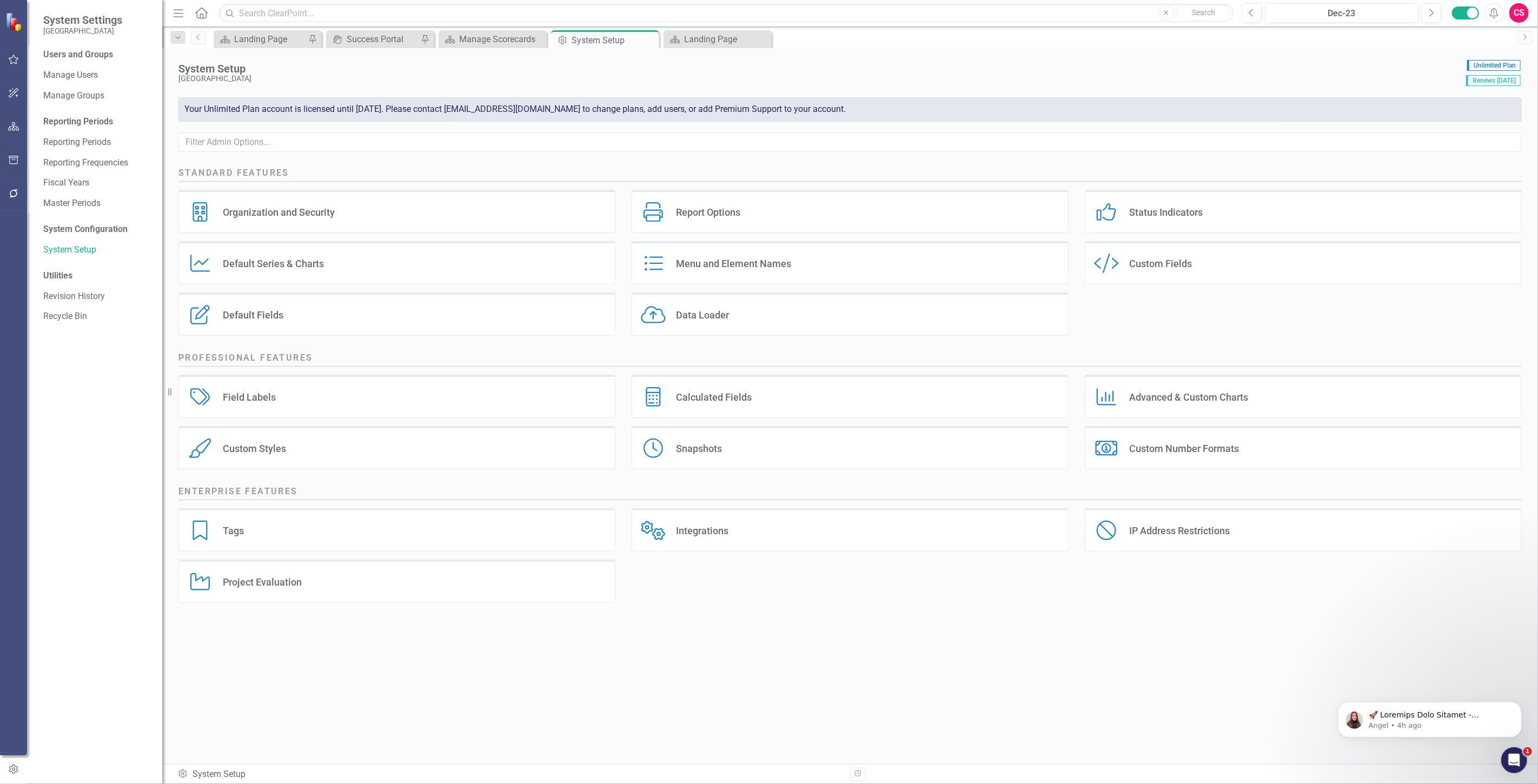
click at [753, 256] on div "Menu and Element Names Menu and Element Names" at bounding box center [850, 263] width 437 height 43
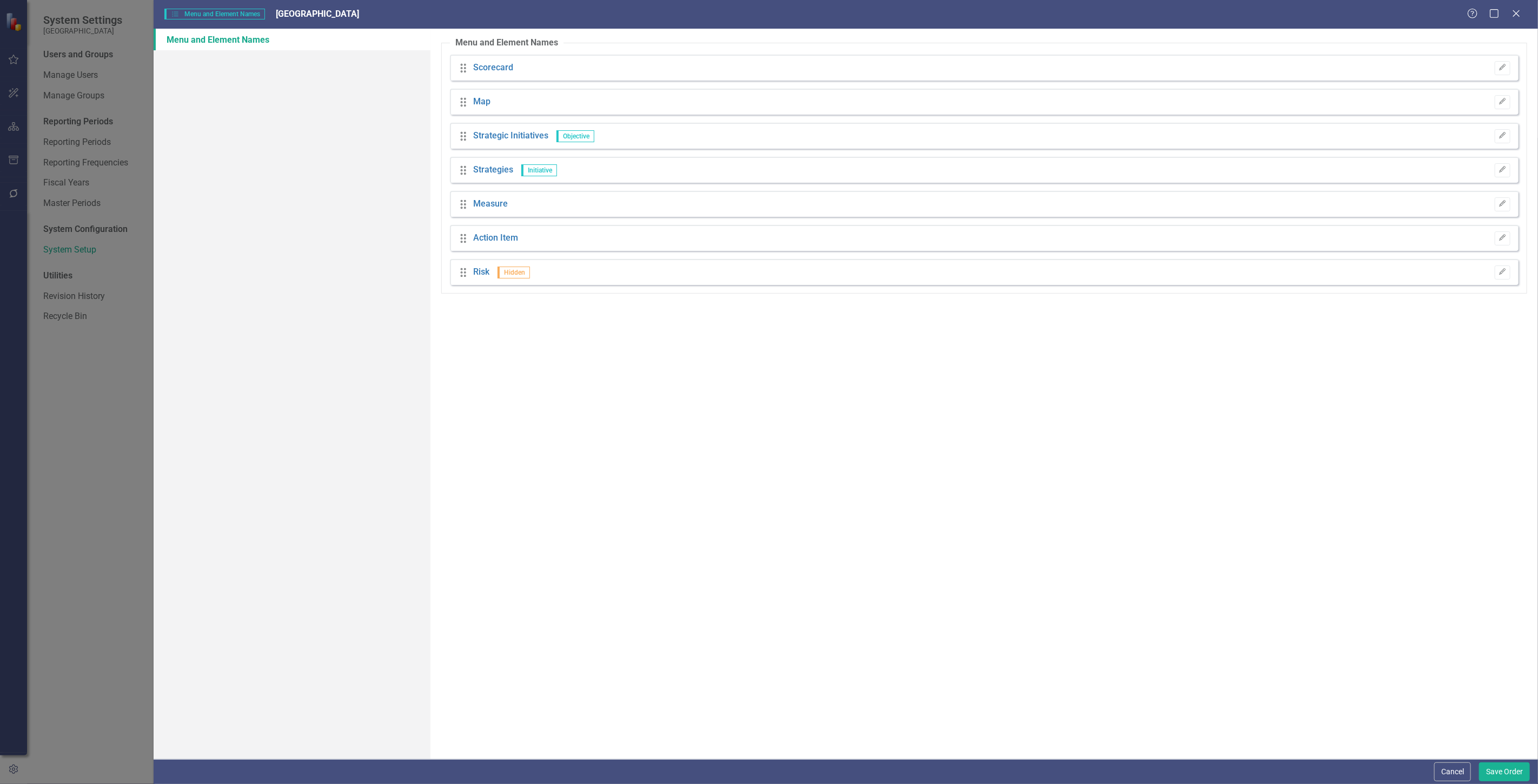
click at [1488, 202] on div "Drag Measure Edit" at bounding box center [984, 204] width 1069 height 26
click at [1507, 201] on button "Edit" at bounding box center [1503, 205] width 16 height 14
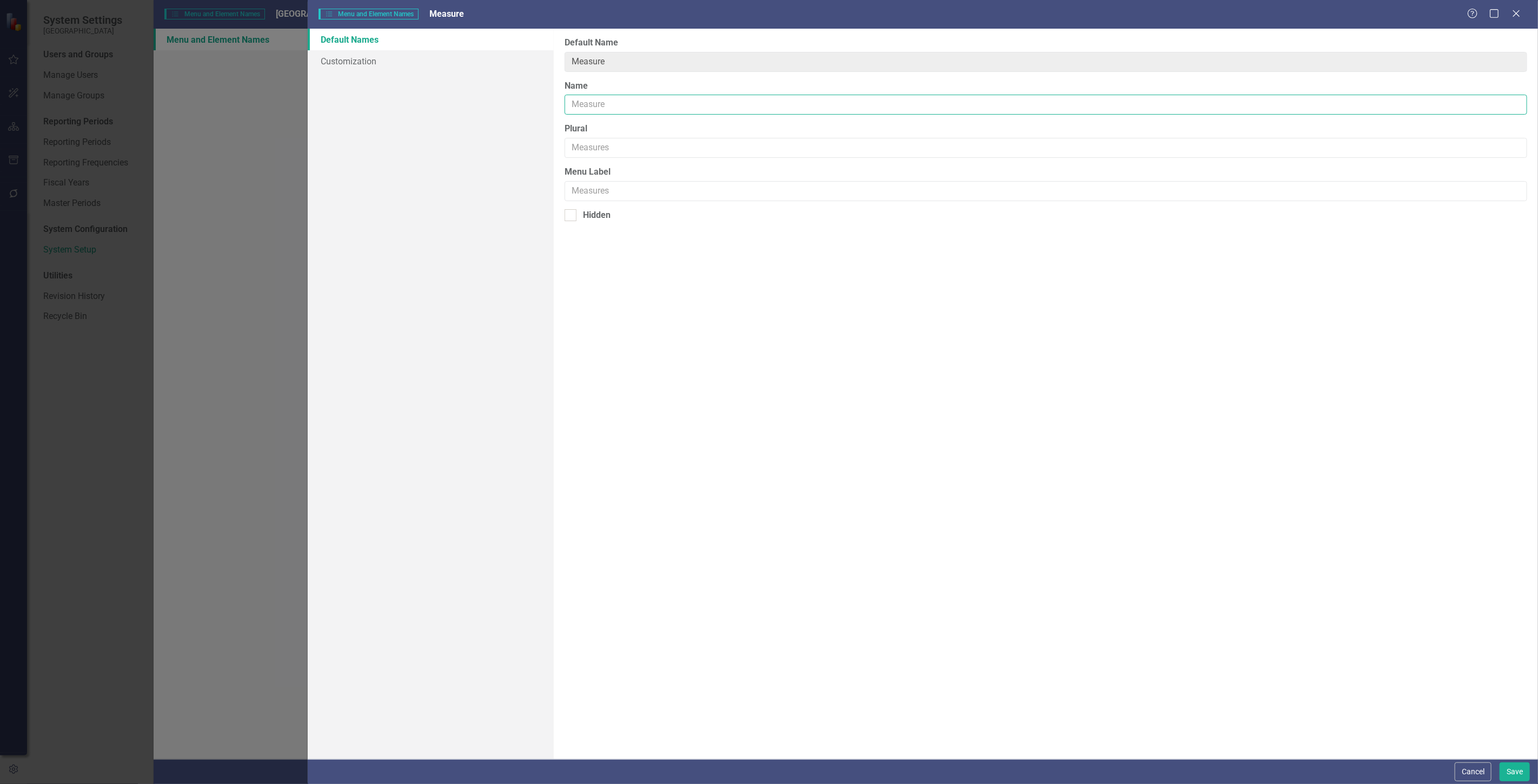
click at [630, 104] on input "Name" at bounding box center [1046, 104] width 963 height 20
type input "Goal"
click at [623, 150] on input "Plural" at bounding box center [1046, 148] width 963 height 20
type input "Goals"
click at [626, 188] on input "Menu Label" at bounding box center [1046, 191] width 963 height 20
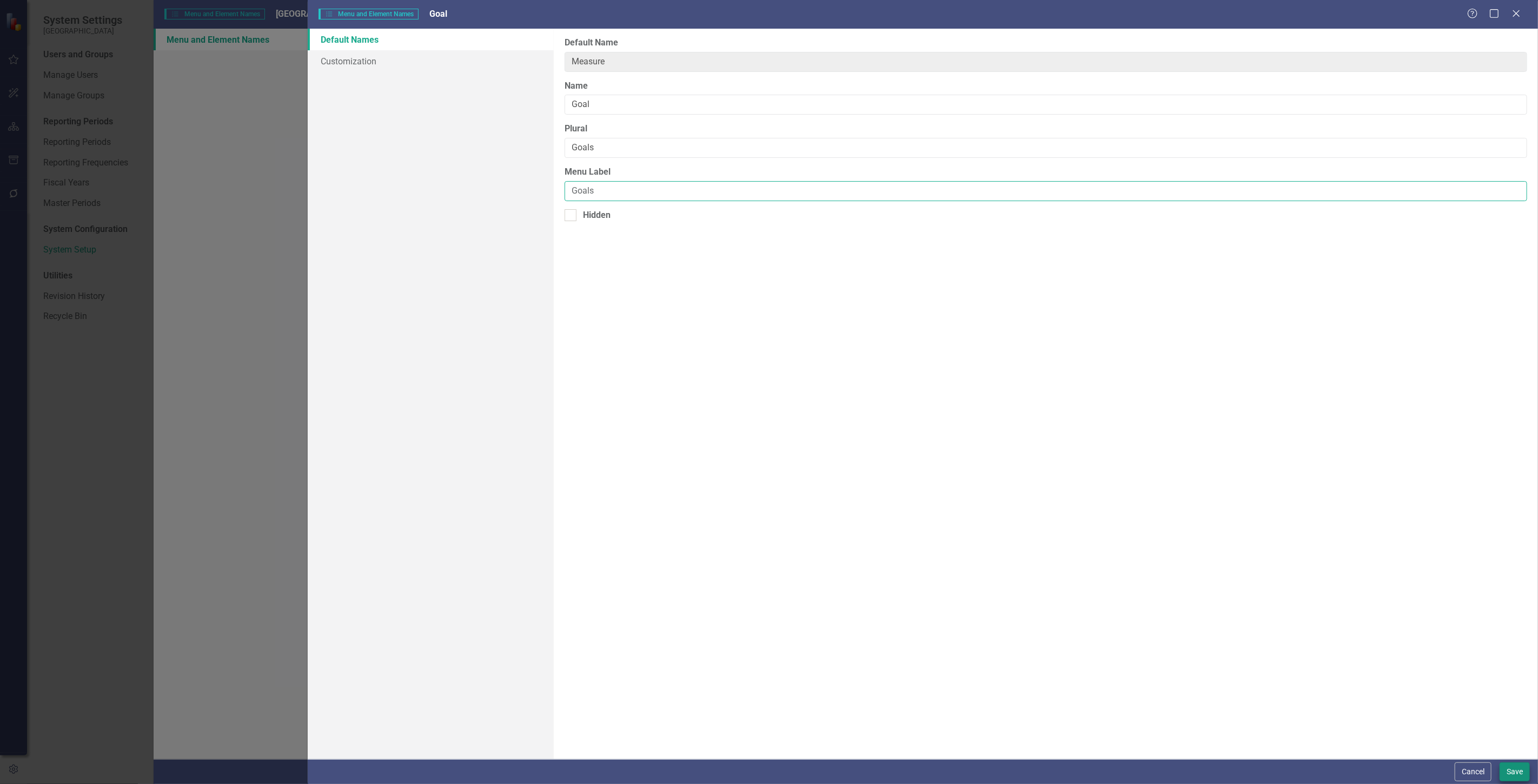
type input "Goals"
click at [1517, 763] on button "Save" at bounding box center [1515, 772] width 30 height 19
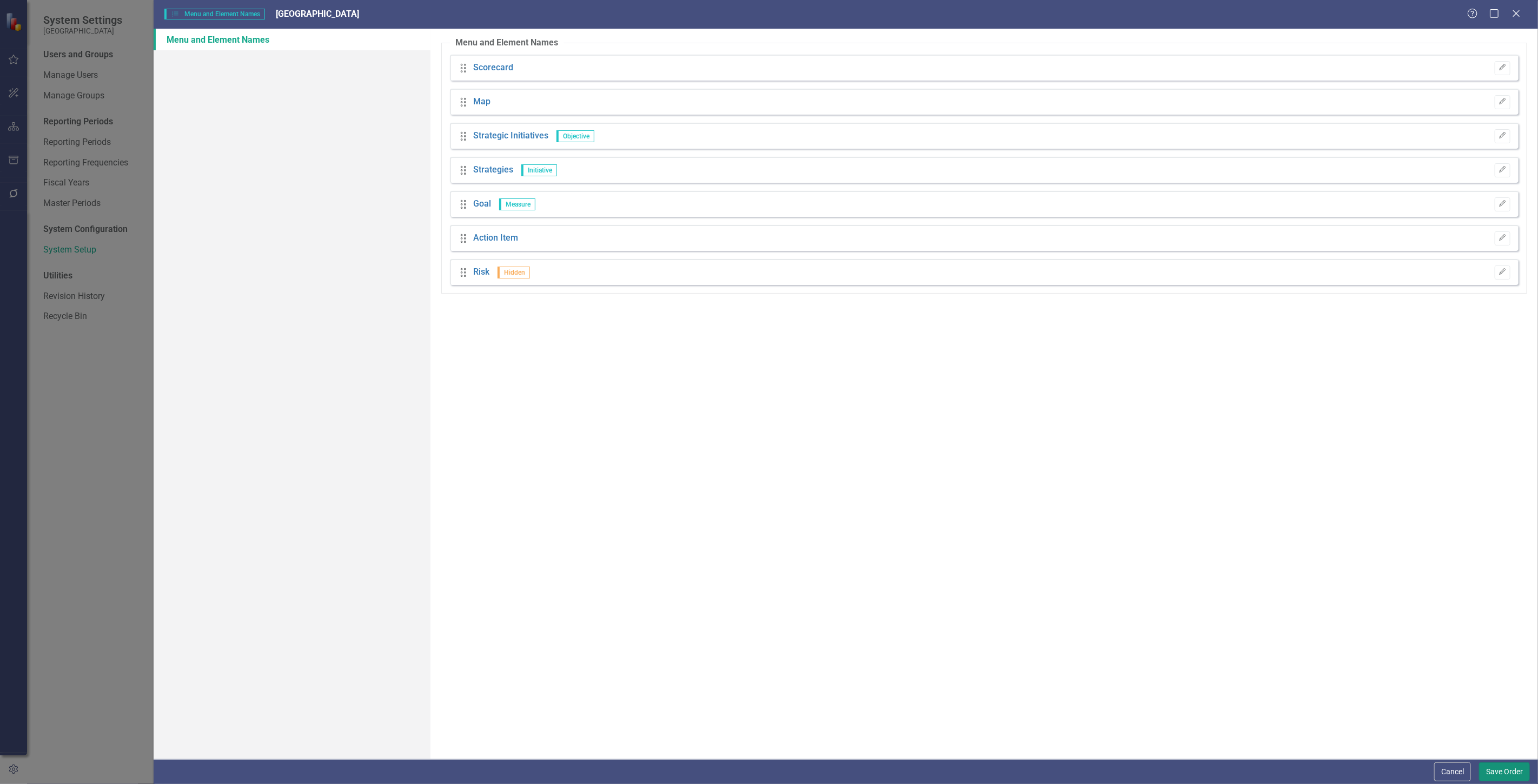
click at [1514, 770] on button "Save Order" at bounding box center [1504, 772] width 51 height 19
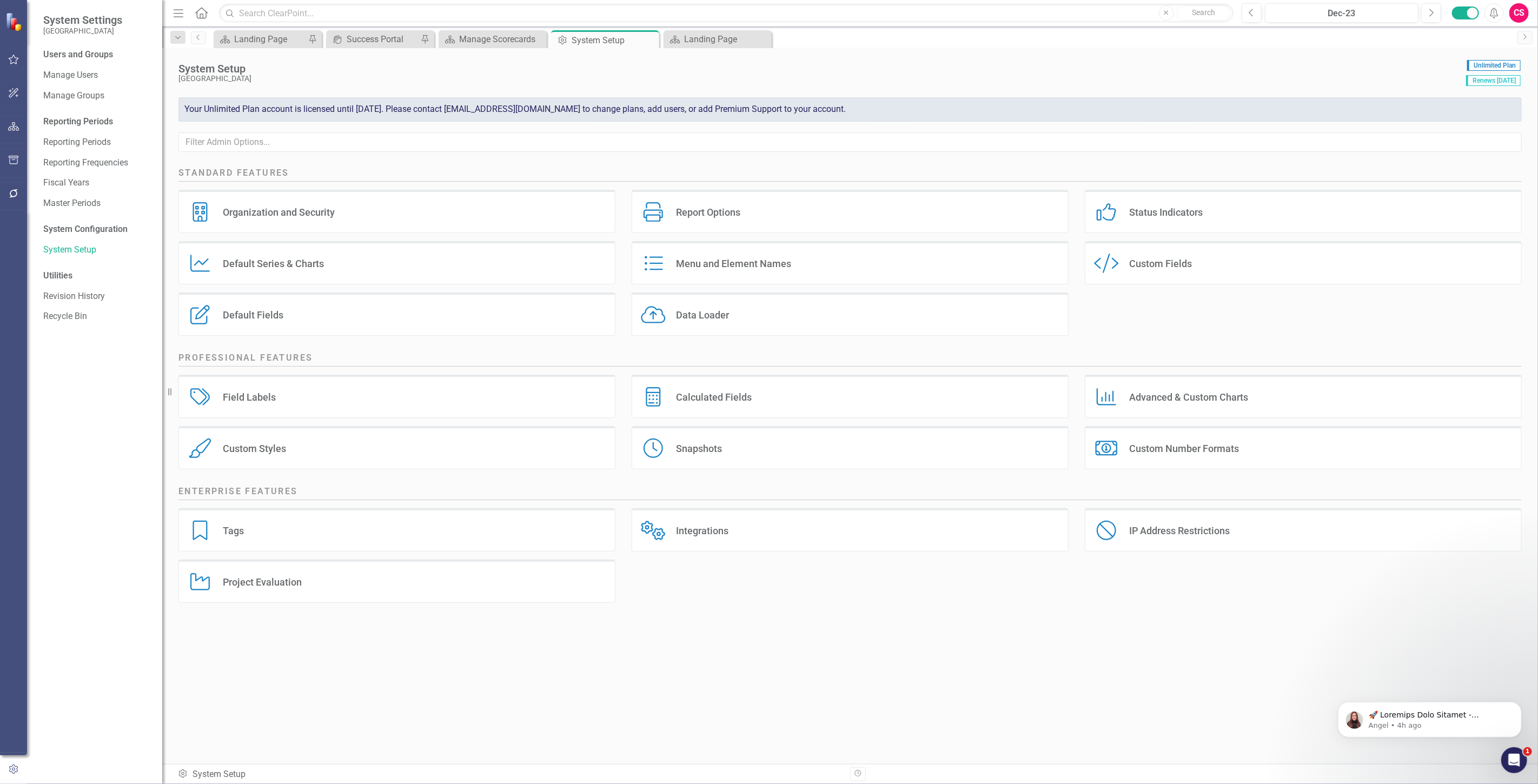
click at [253, 583] on div "Project Evaluation" at bounding box center [262, 582] width 79 height 12
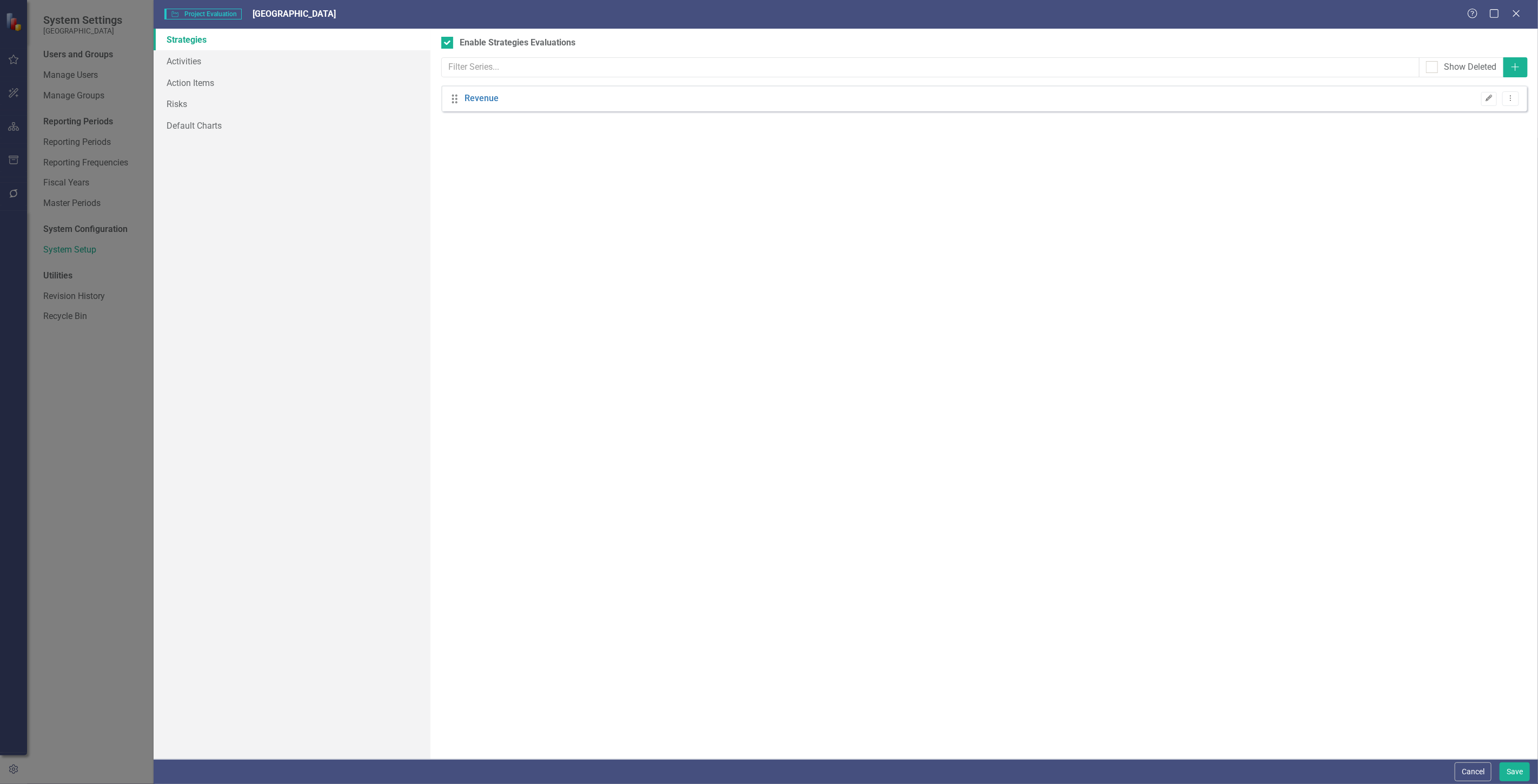
click at [1488, 94] on button "Edit" at bounding box center [1489, 99] width 16 height 14
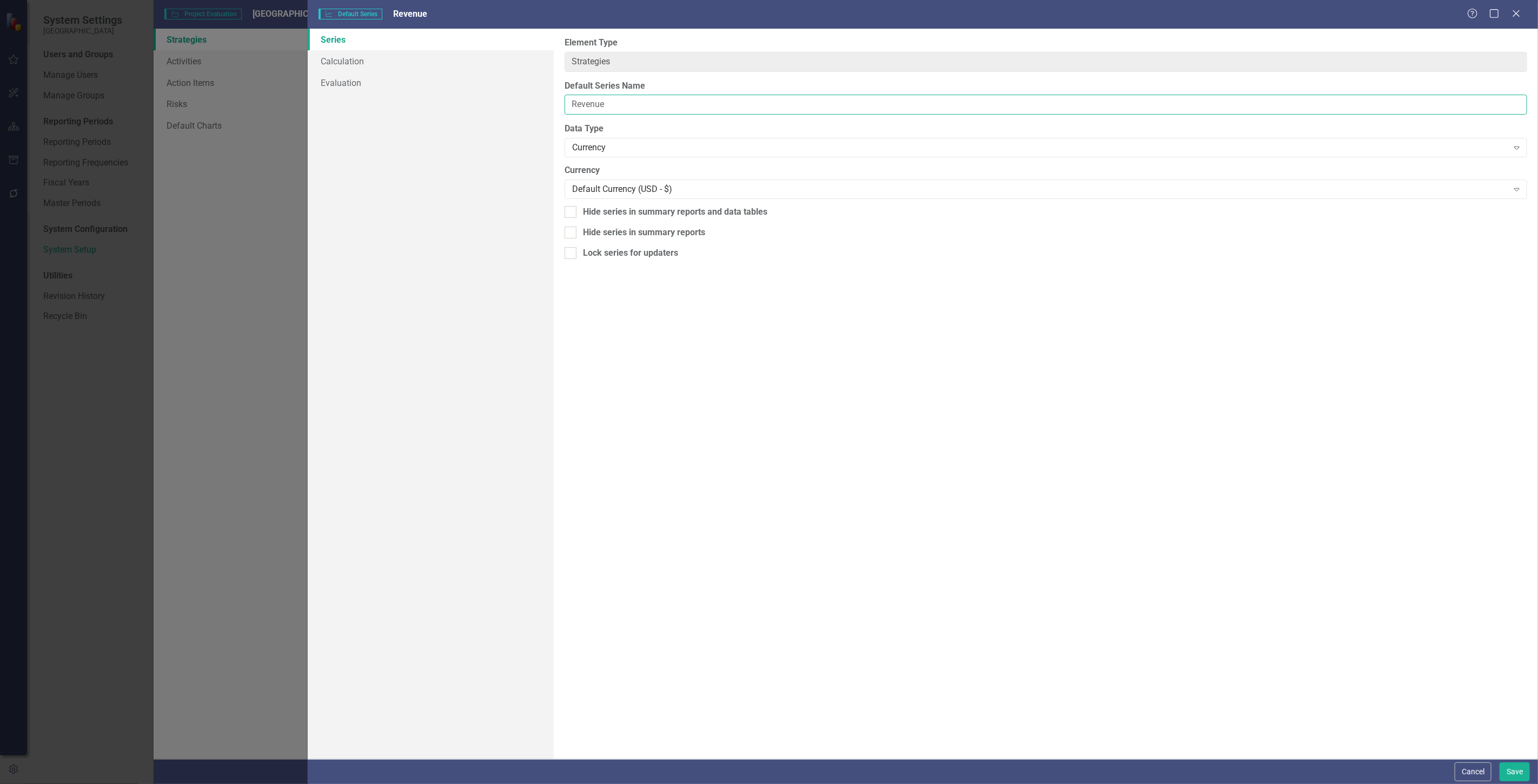
drag, startPoint x: 661, startPoint y: 98, endPoint x: 82, endPoint y: 121, distance: 579.5
click at [54, 129] on div "Default Series Default Series Revenue Help Maximize Close Series Calculation Ev…" at bounding box center [769, 392] width 1538 height 784
type input "Budget"
click at [1502, 775] on button "Save" at bounding box center [1515, 772] width 30 height 19
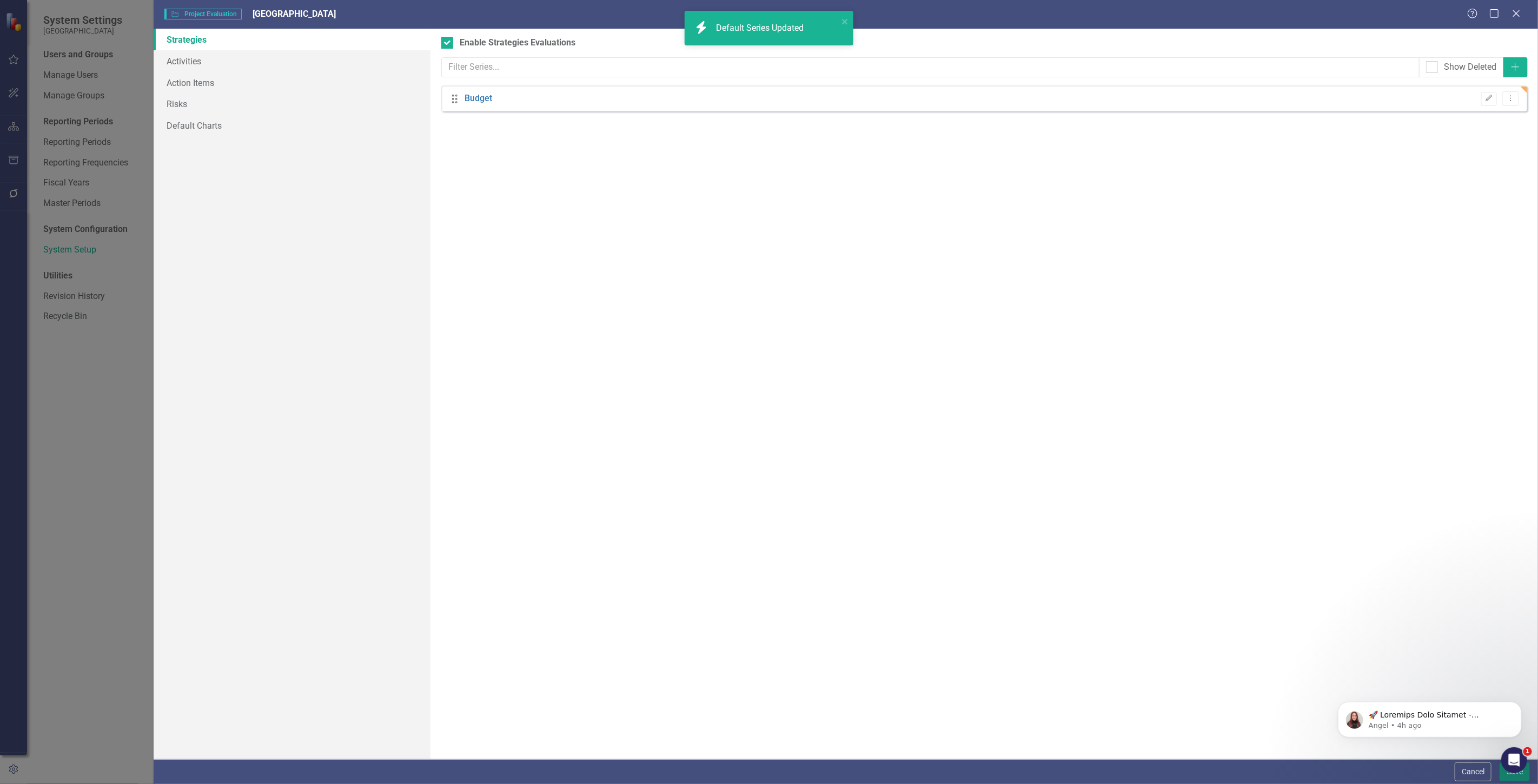
click at [1502, 775] on button "Save" at bounding box center [1515, 772] width 30 height 19
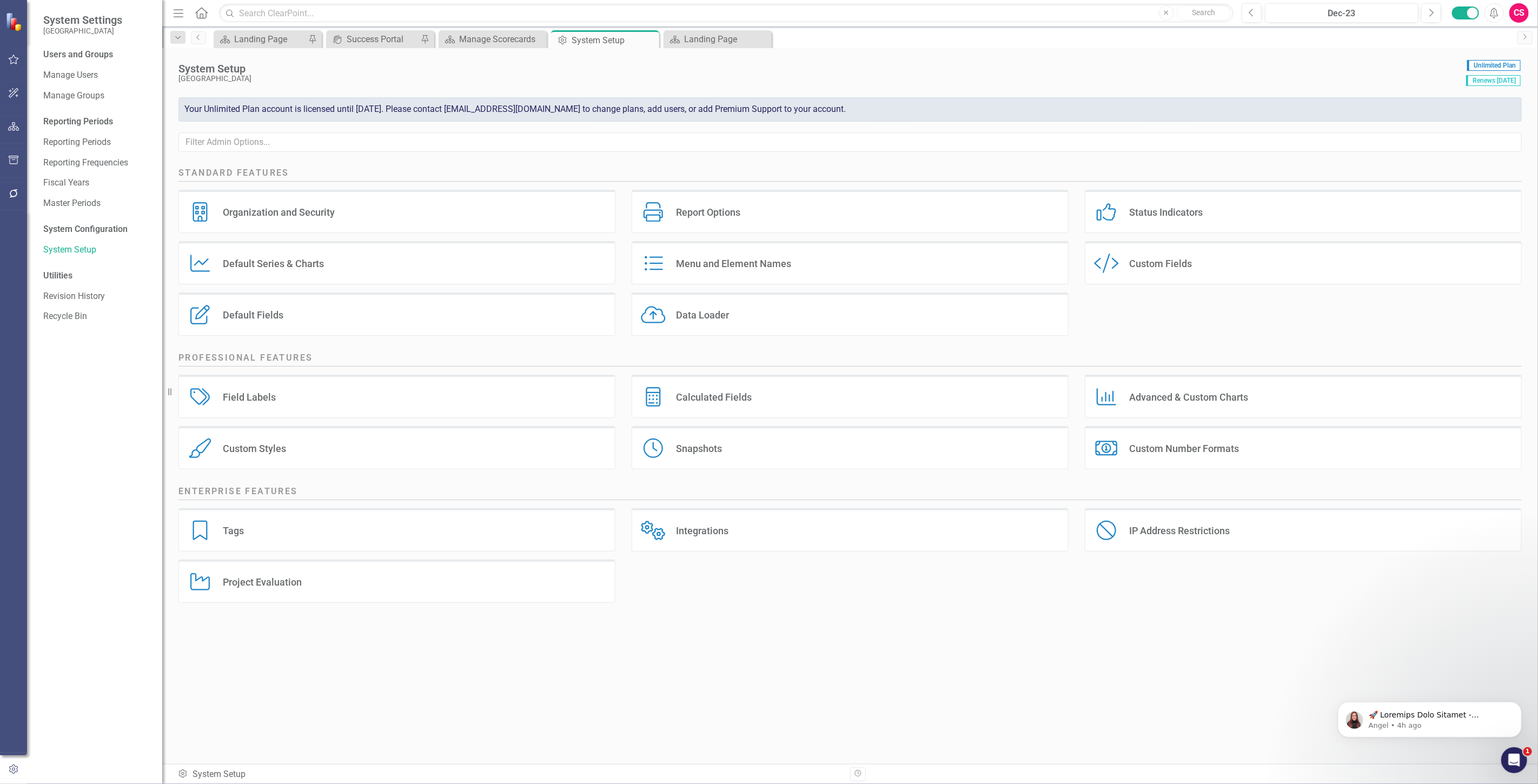
click at [8, 197] on icon "button" at bounding box center [14, 193] width 11 height 9
click at [87, 315] on link "Bulk Changes" at bounding box center [97, 319] width 108 height 12
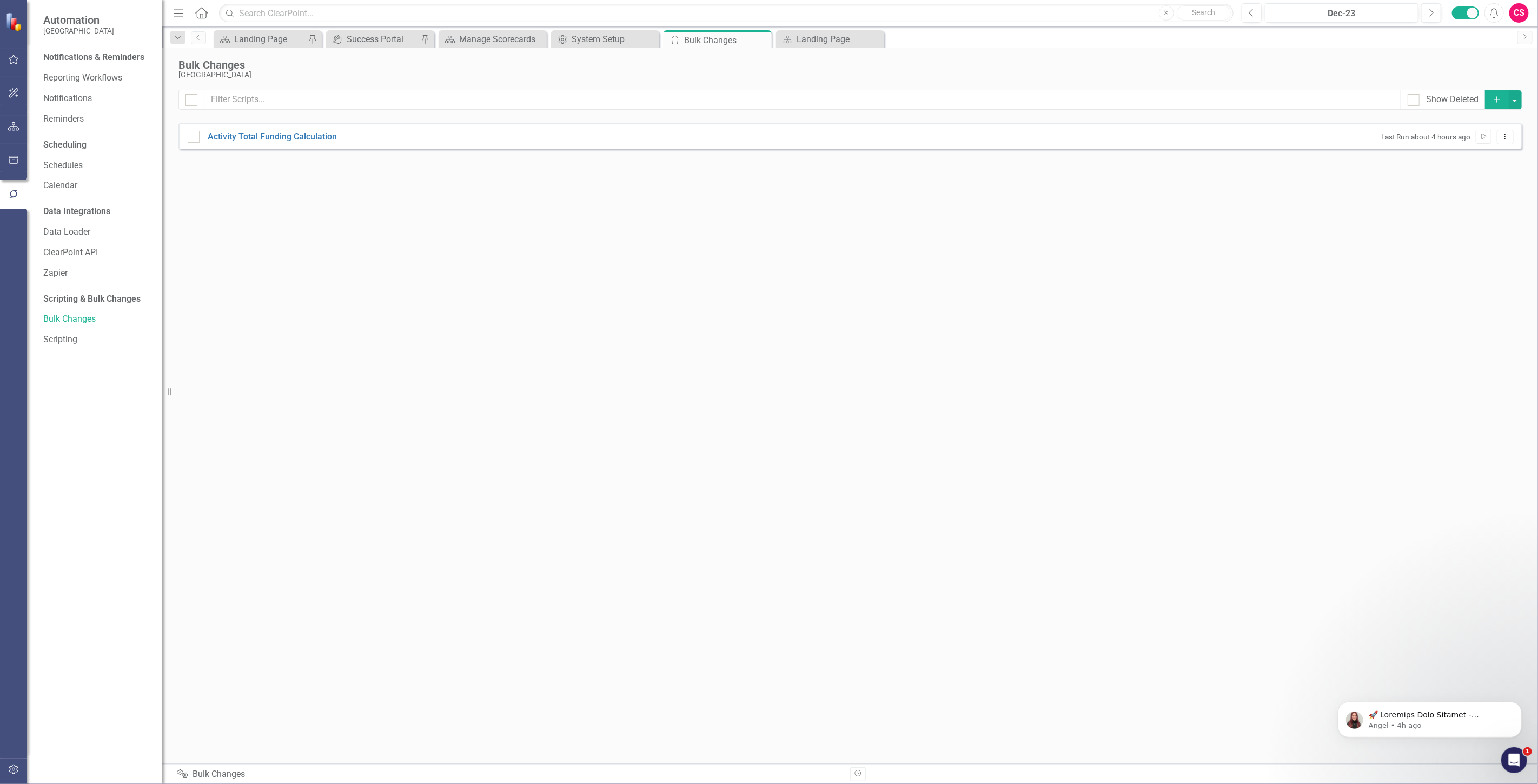
click at [1494, 94] on button "Add" at bounding box center [1496, 99] width 24 height 19
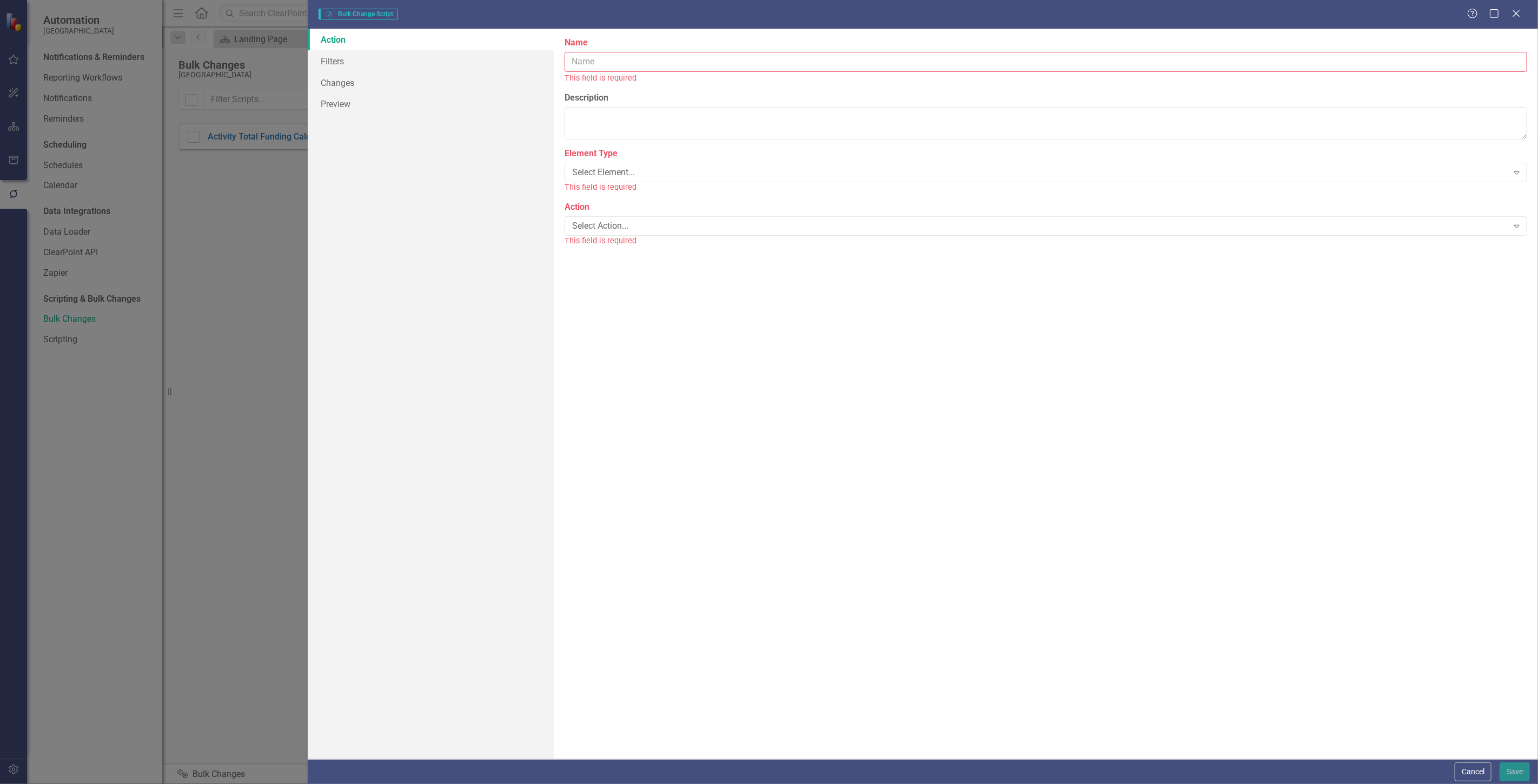
click at [802, 61] on input "Name" at bounding box center [1046, 62] width 963 height 20
type input "Budget series for strategies"
click at [591, 165] on div "Select Element..." at bounding box center [1041, 160] width 936 height 12
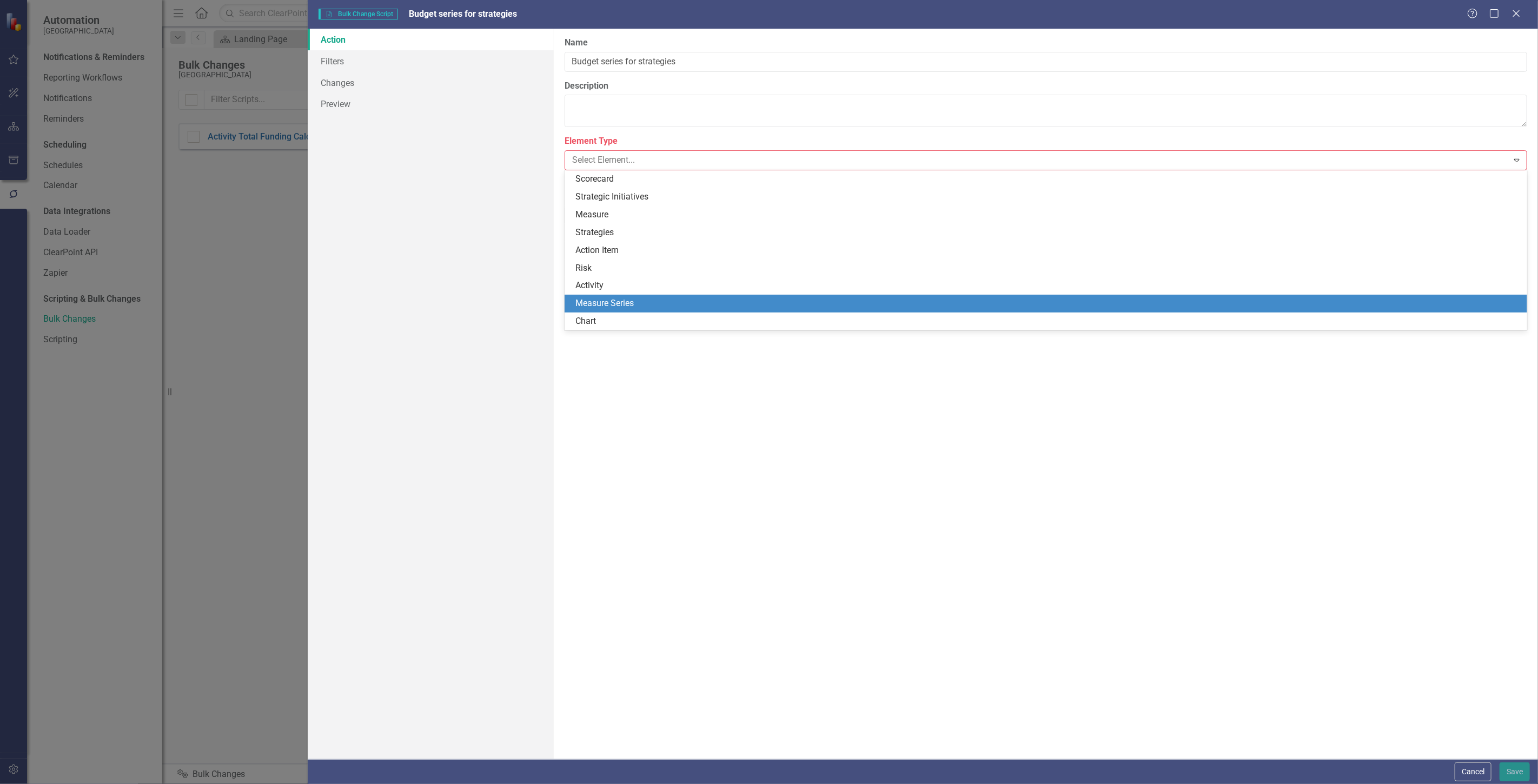
click at [638, 300] on div "Measure Series" at bounding box center [1048, 303] width 945 height 12
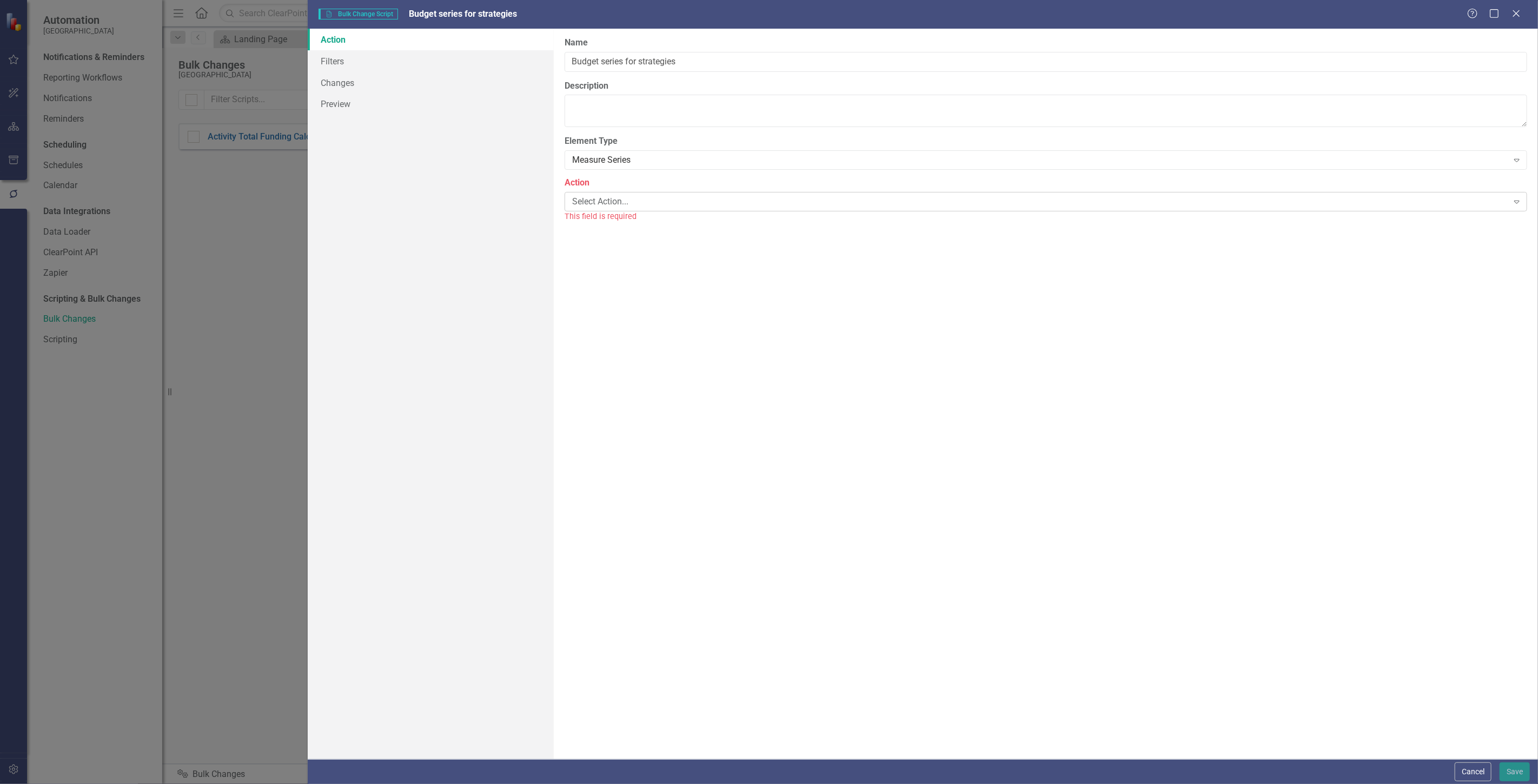
click at [619, 202] on div "Select Action..." at bounding box center [1041, 201] width 936 height 12
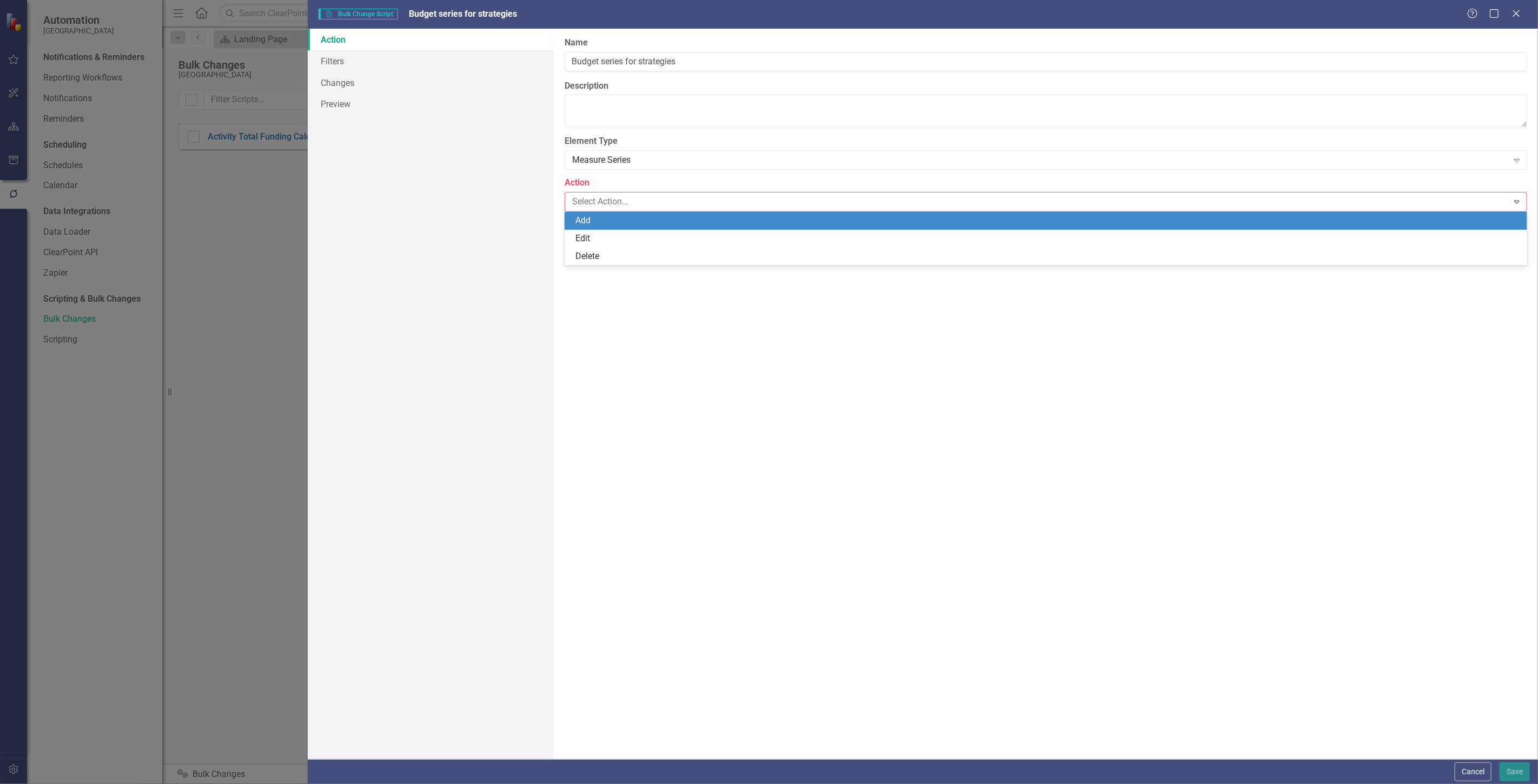
click at [612, 220] on div "Add" at bounding box center [1048, 220] width 945 height 12
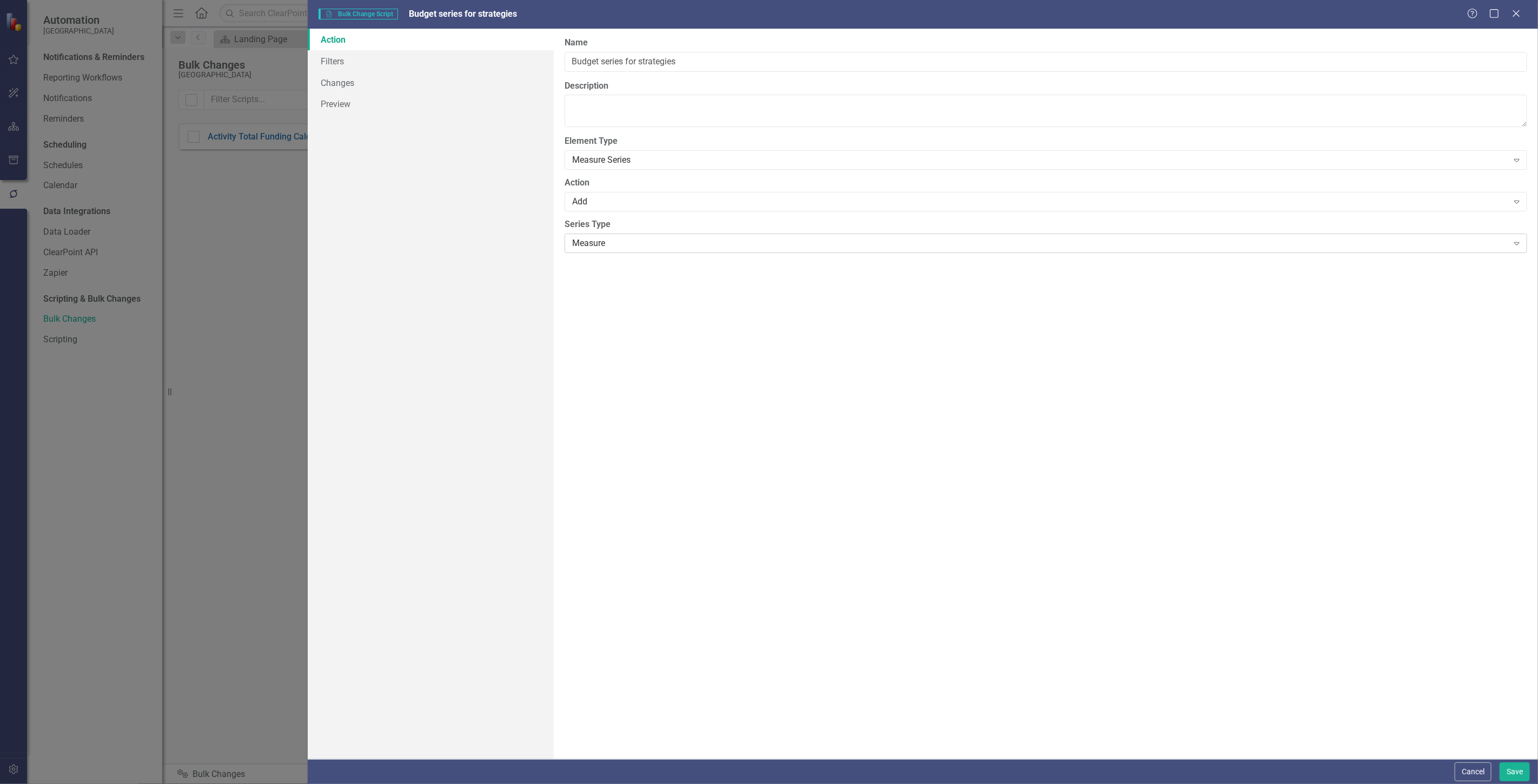
click at [610, 238] on div "Measure" at bounding box center [1041, 242] width 936 height 12
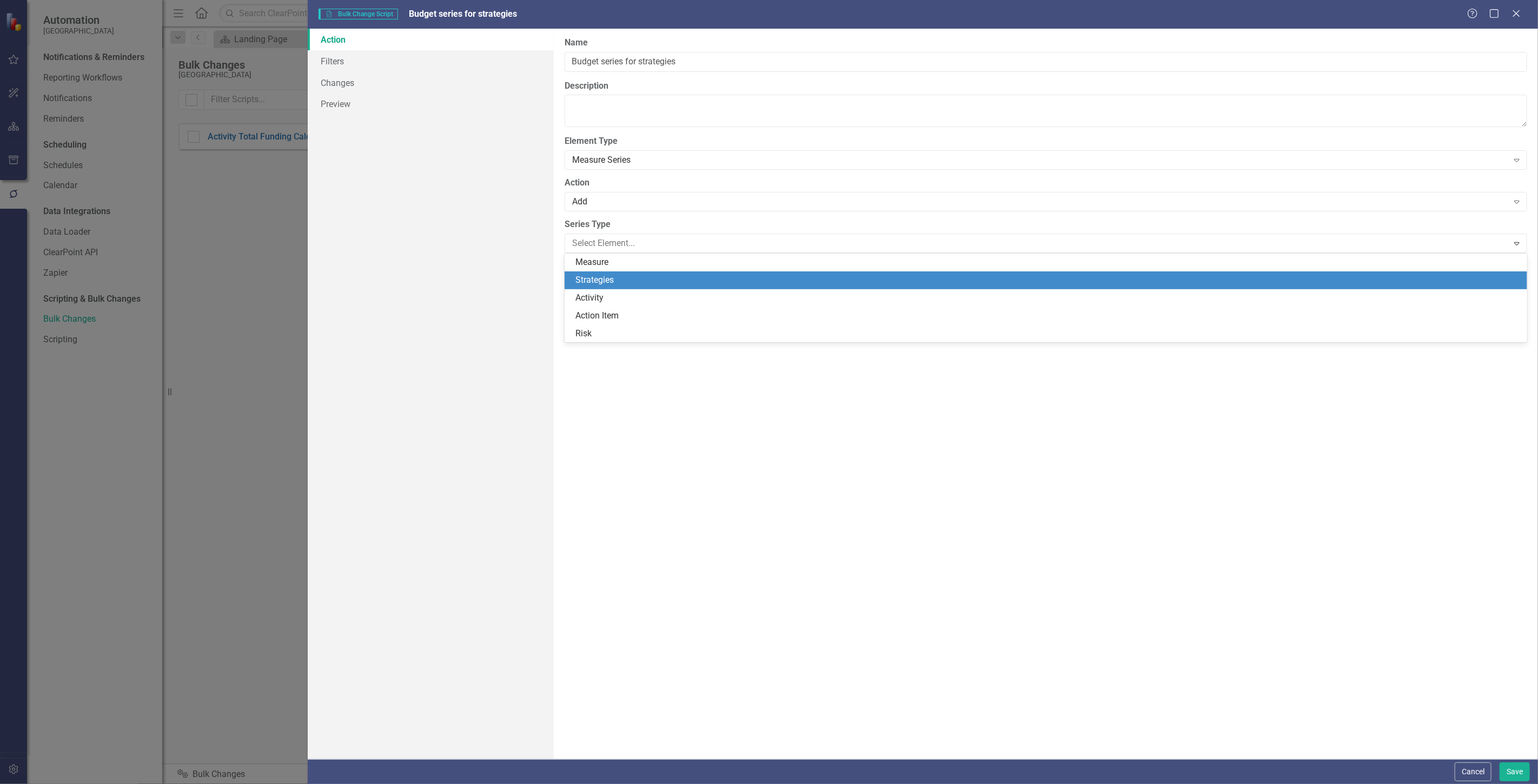
click at [614, 279] on div "Strategies" at bounding box center [1048, 280] width 945 height 12
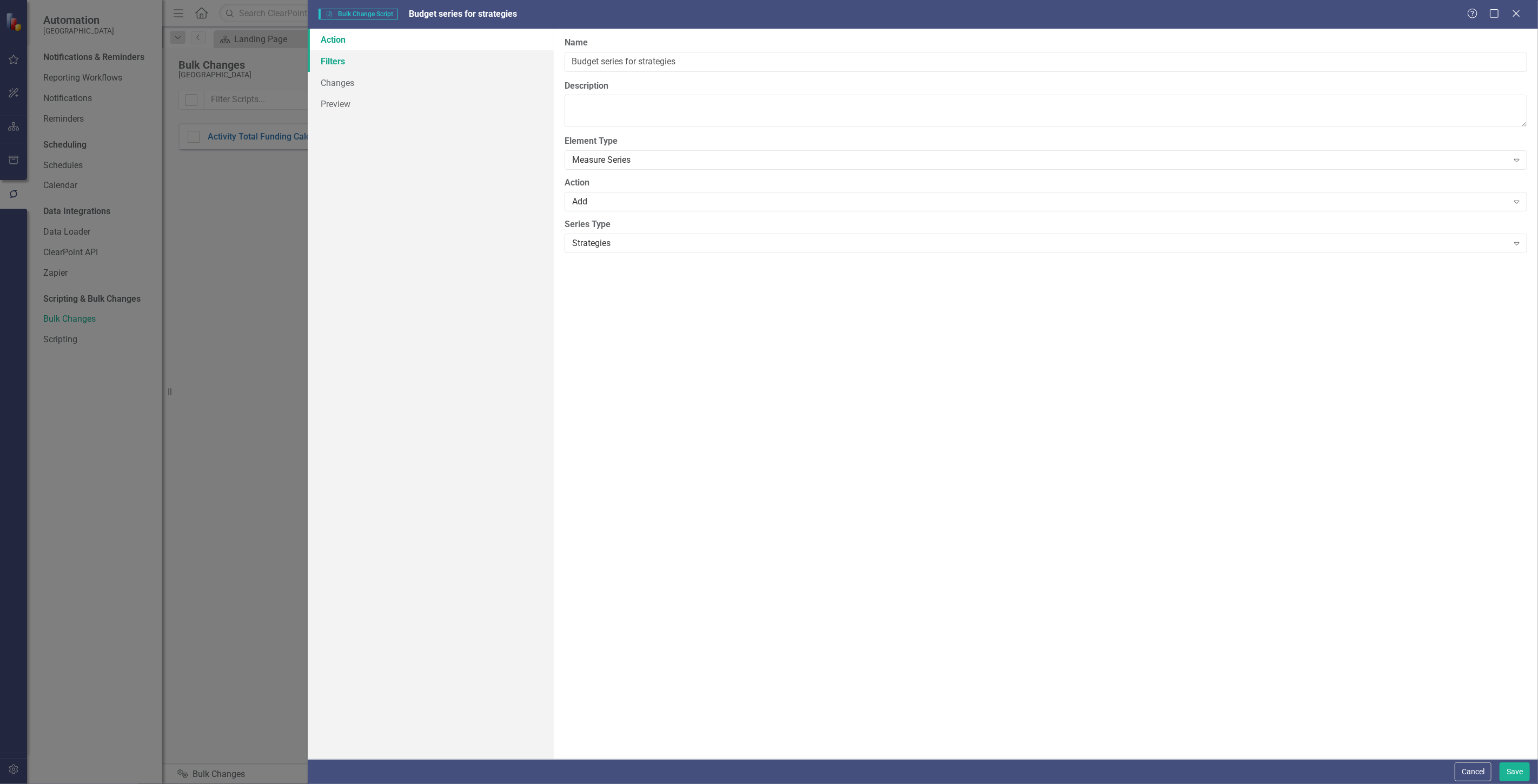
click at [424, 58] on link "Filters" at bounding box center [431, 61] width 246 height 21
click at [1476, 108] on button "Add Add Filter" at bounding box center [1491, 116] width 56 height 17
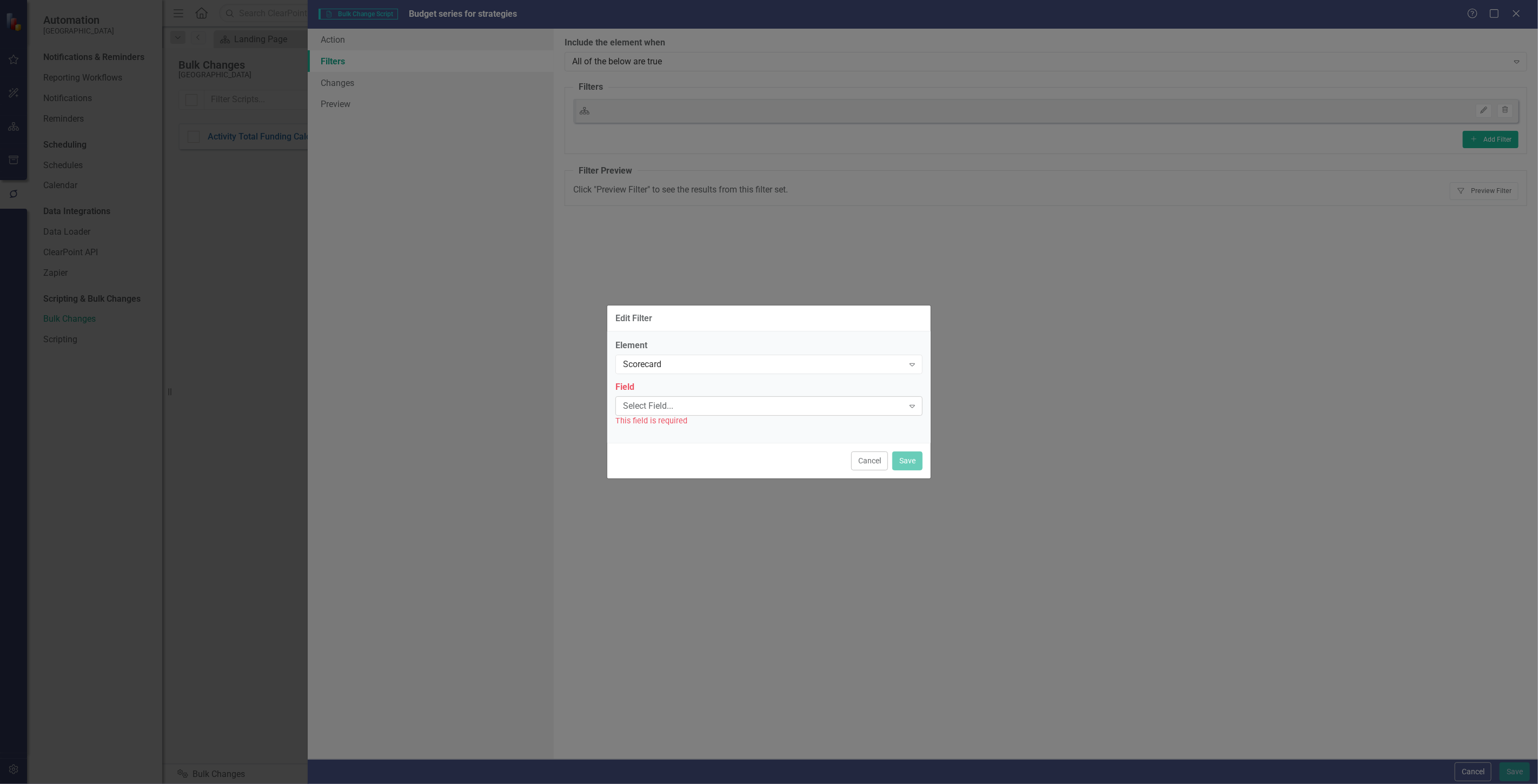
click at [672, 410] on div "Select Field..." at bounding box center [764, 405] width 281 height 12
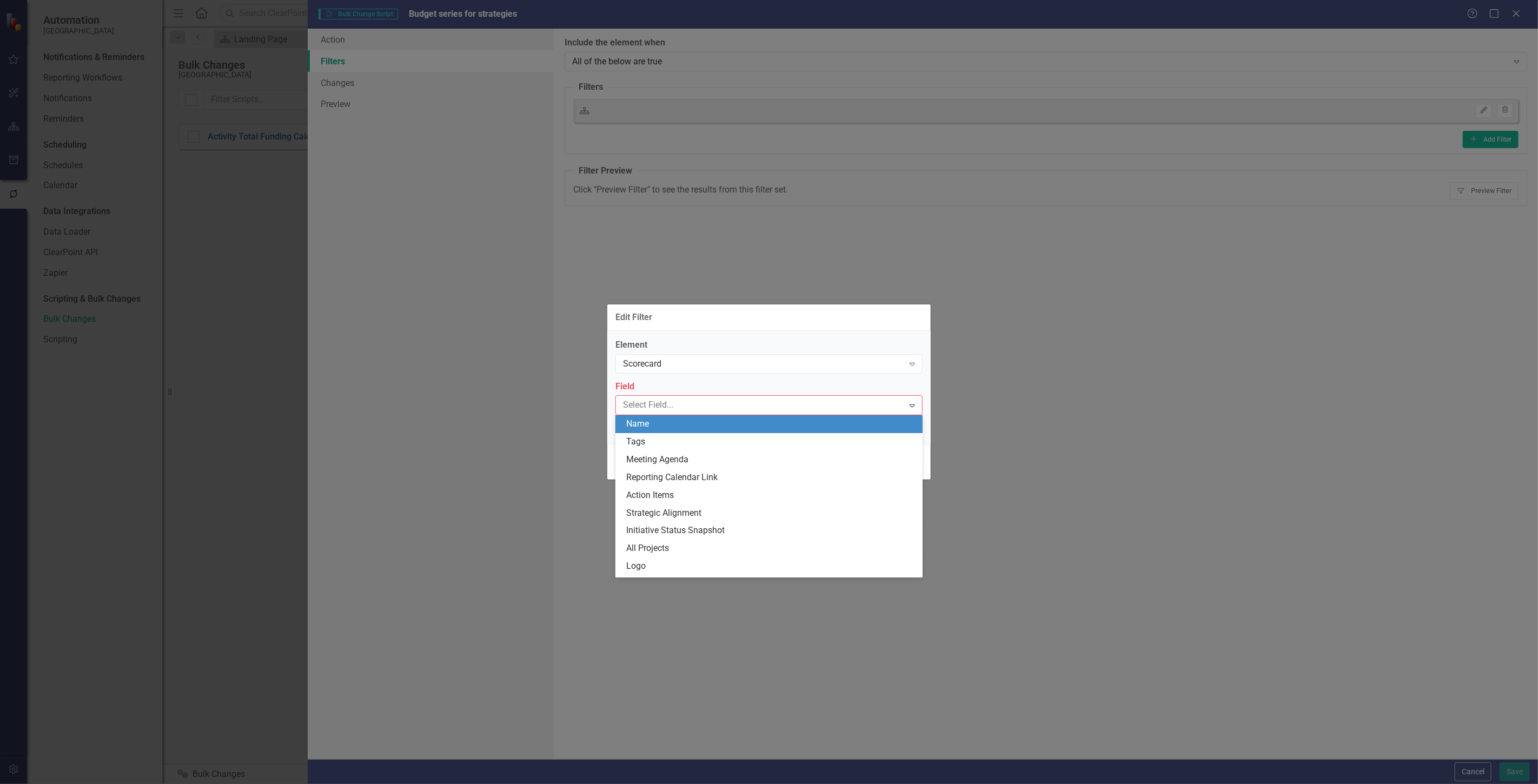
click at [669, 428] on div "Name" at bounding box center [771, 423] width 290 height 12
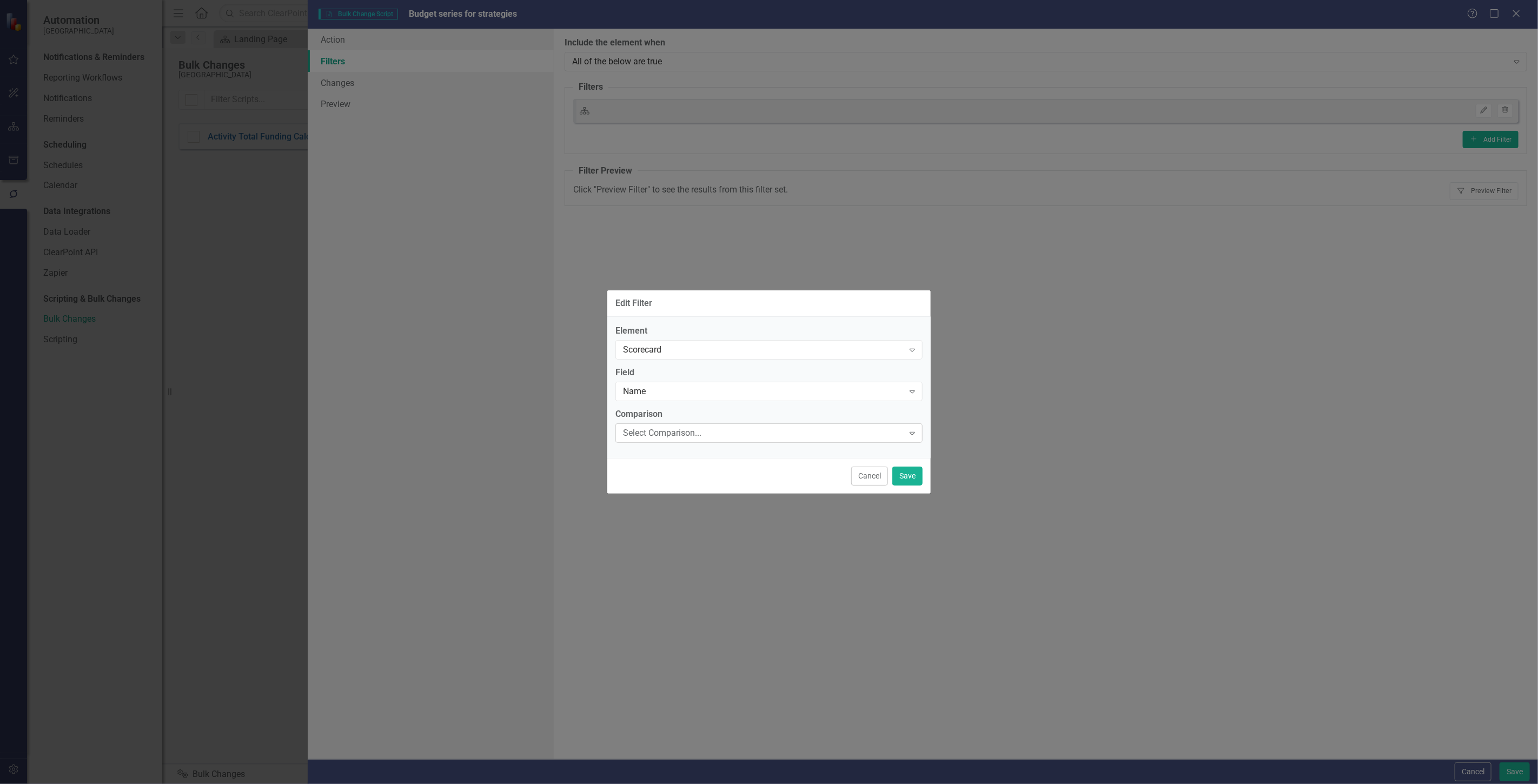
click at [668, 428] on div "Select Comparison..." at bounding box center [764, 432] width 281 height 12
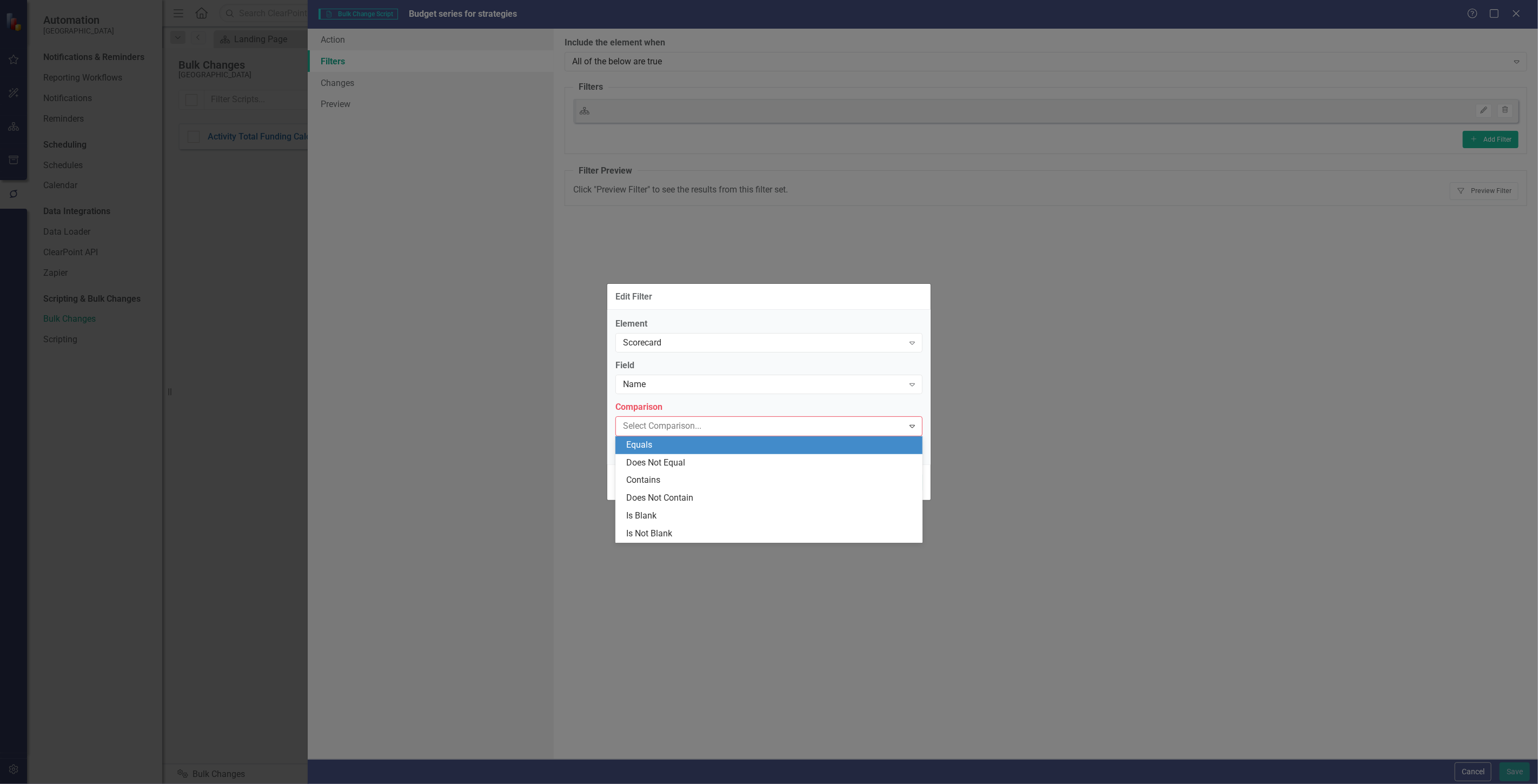
click at [665, 444] on div "Equals" at bounding box center [771, 445] width 290 height 12
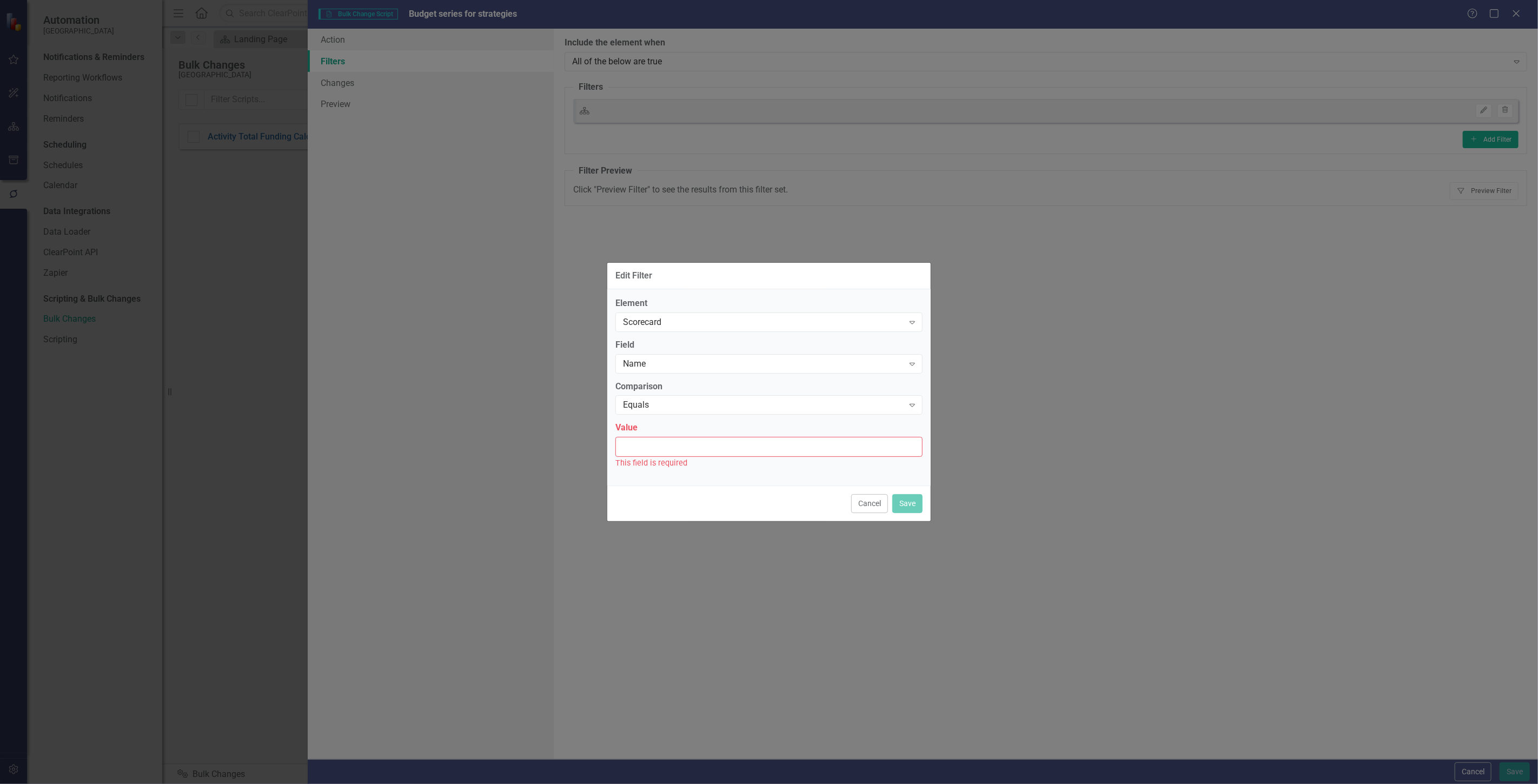
click at [664, 444] on input "Value" at bounding box center [769, 447] width 307 height 20
type input "b"
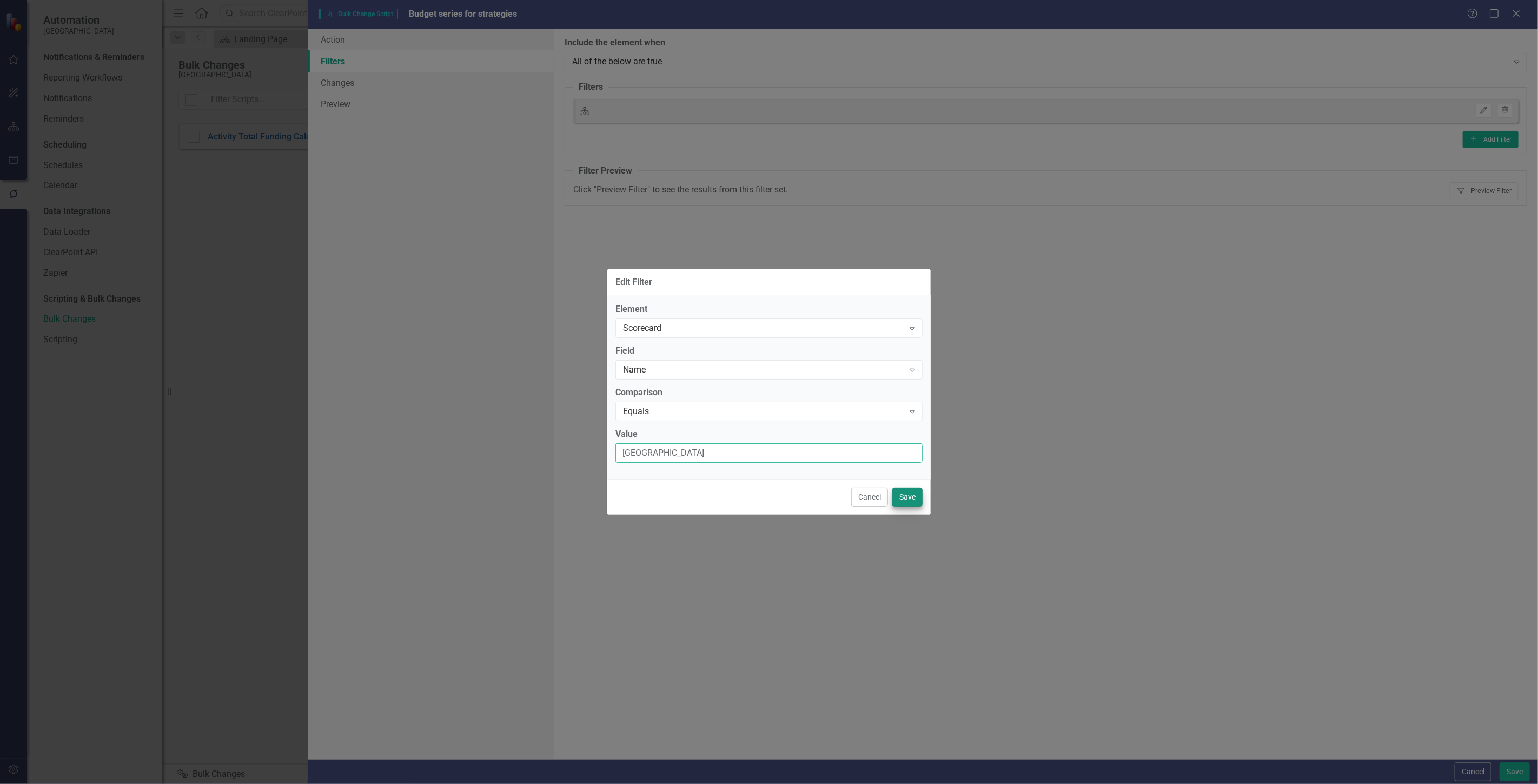
type input "[GEOGRAPHIC_DATA]"
click at [916, 499] on button "Save" at bounding box center [907, 497] width 30 height 19
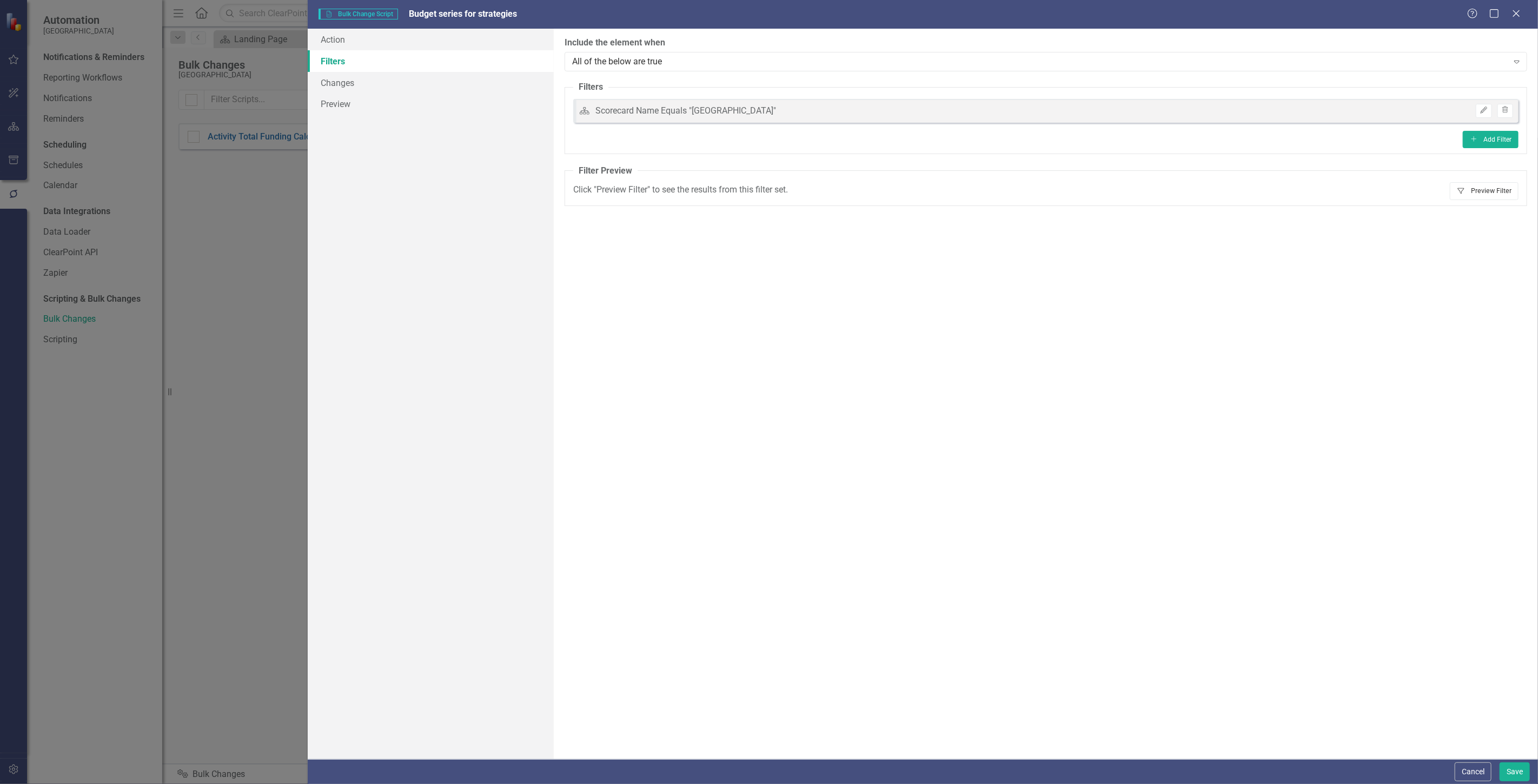
click at [1491, 182] on button "Filter Preview Filter" at bounding box center [1484, 191] width 69 height 17
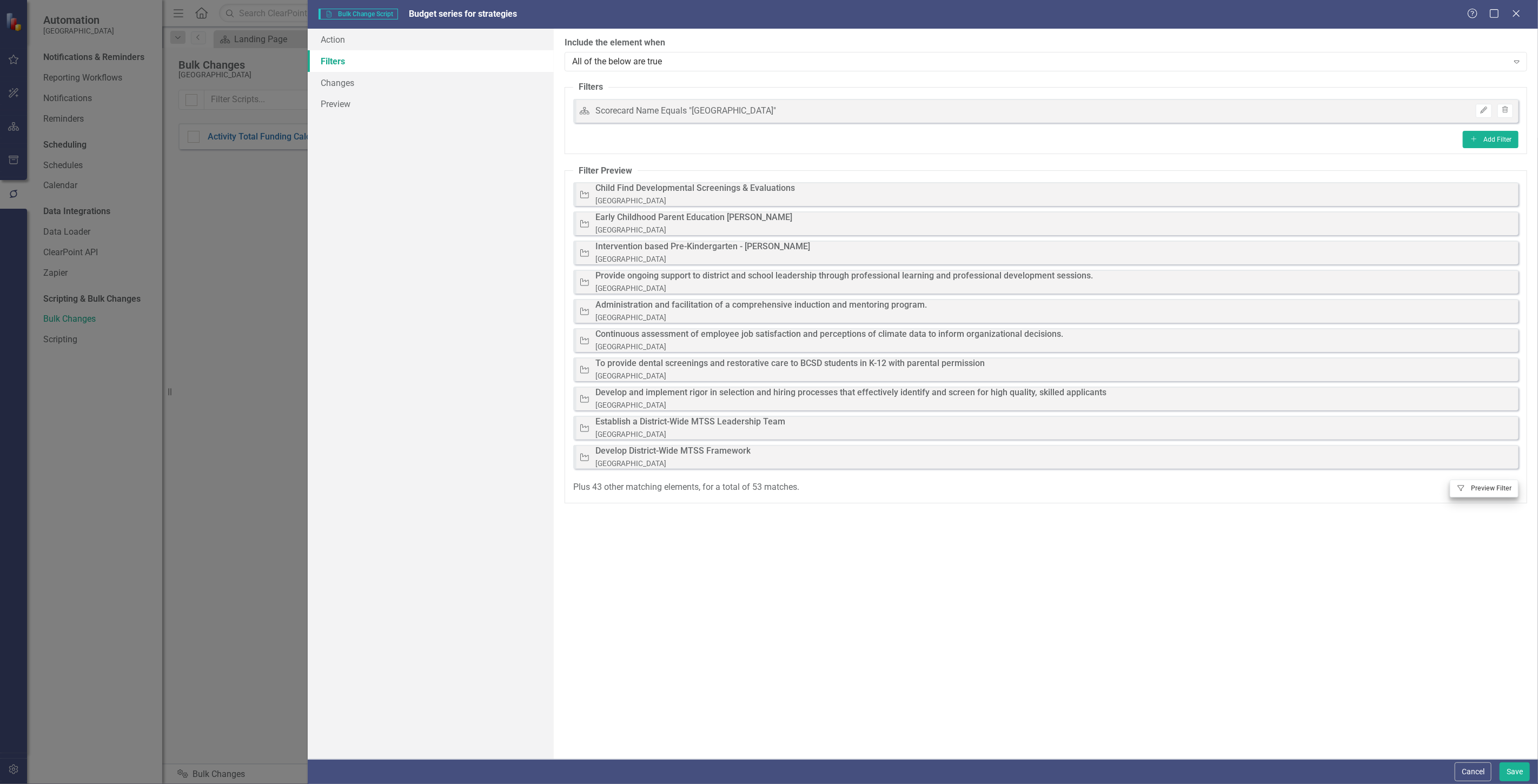
click at [1491, 191] on div "Strategies Child Find Developmental Screenings & Evaluations Beaufort County Sc…" at bounding box center [1046, 194] width 945 height 24
click at [425, 69] on link "Filters" at bounding box center [431, 61] width 246 height 21
click at [427, 79] on link "Changes" at bounding box center [431, 83] width 246 height 21
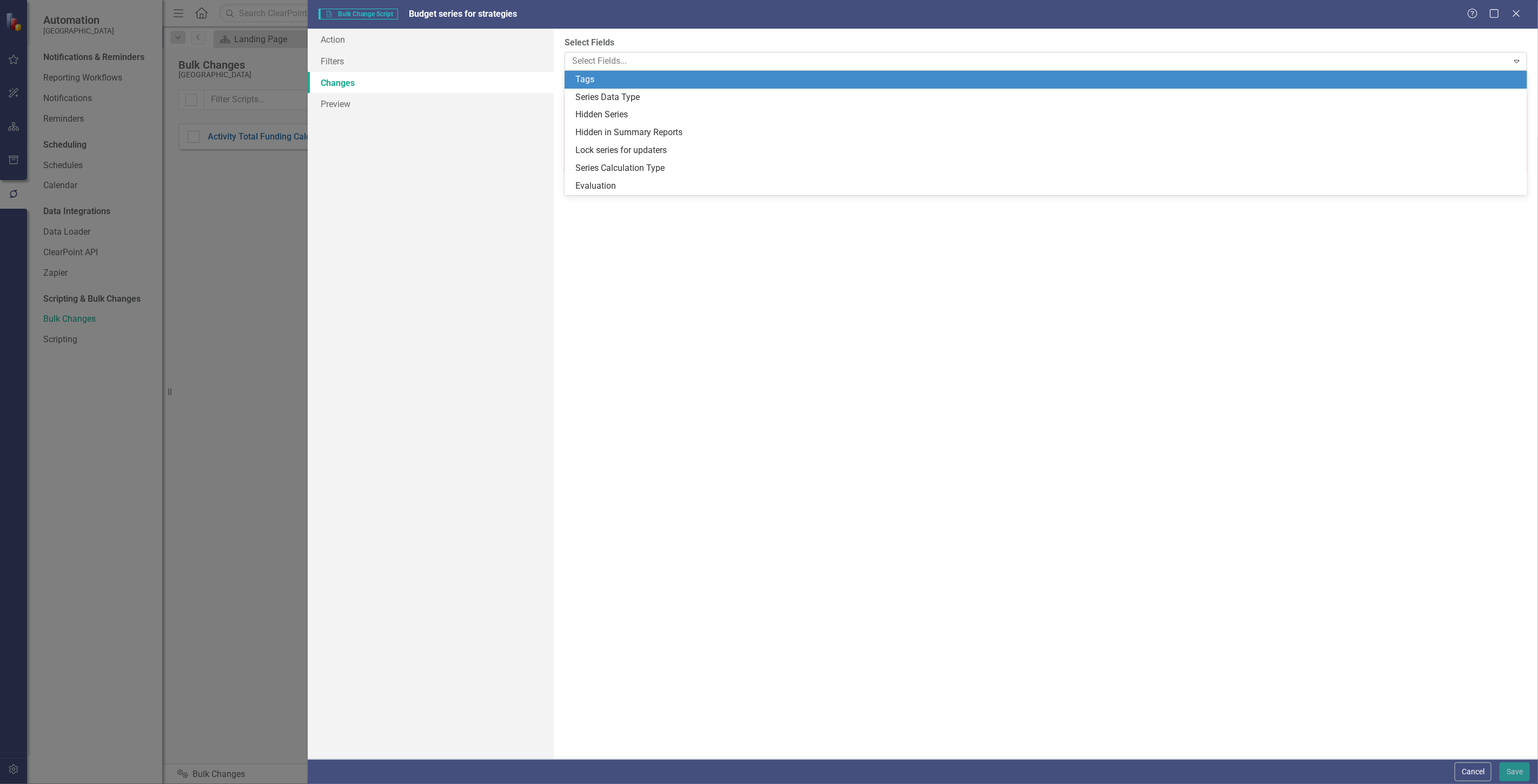
click at [696, 62] on div at bounding box center [1038, 62] width 940 height 14
drag, startPoint x: 647, startPoint y: 31, endPoint x: 643, endPoint y: 35, distance: 5.7
click at [646, 31] on div "You can now select the fields you would like to change. Select the fields from …" at bounding box center [1046, 393] width 984 height 730
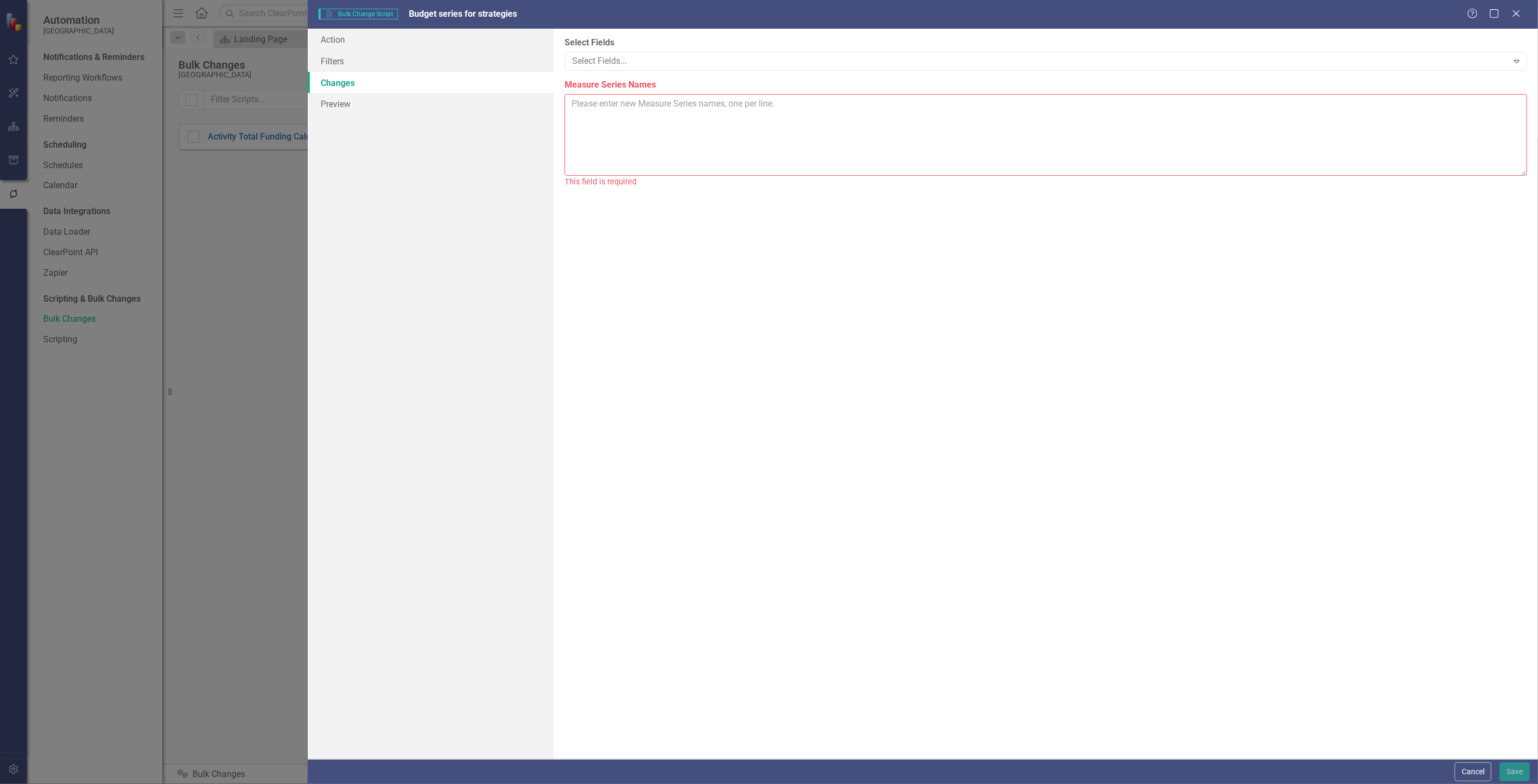
click at [635, 128] on textarea "Measure Series Names" at bounding box center [1046, 134] width 963 height 82
type textarea "Budget"
click at [618, 57] on div at bounding box center [1038, 62] width 940 height 14
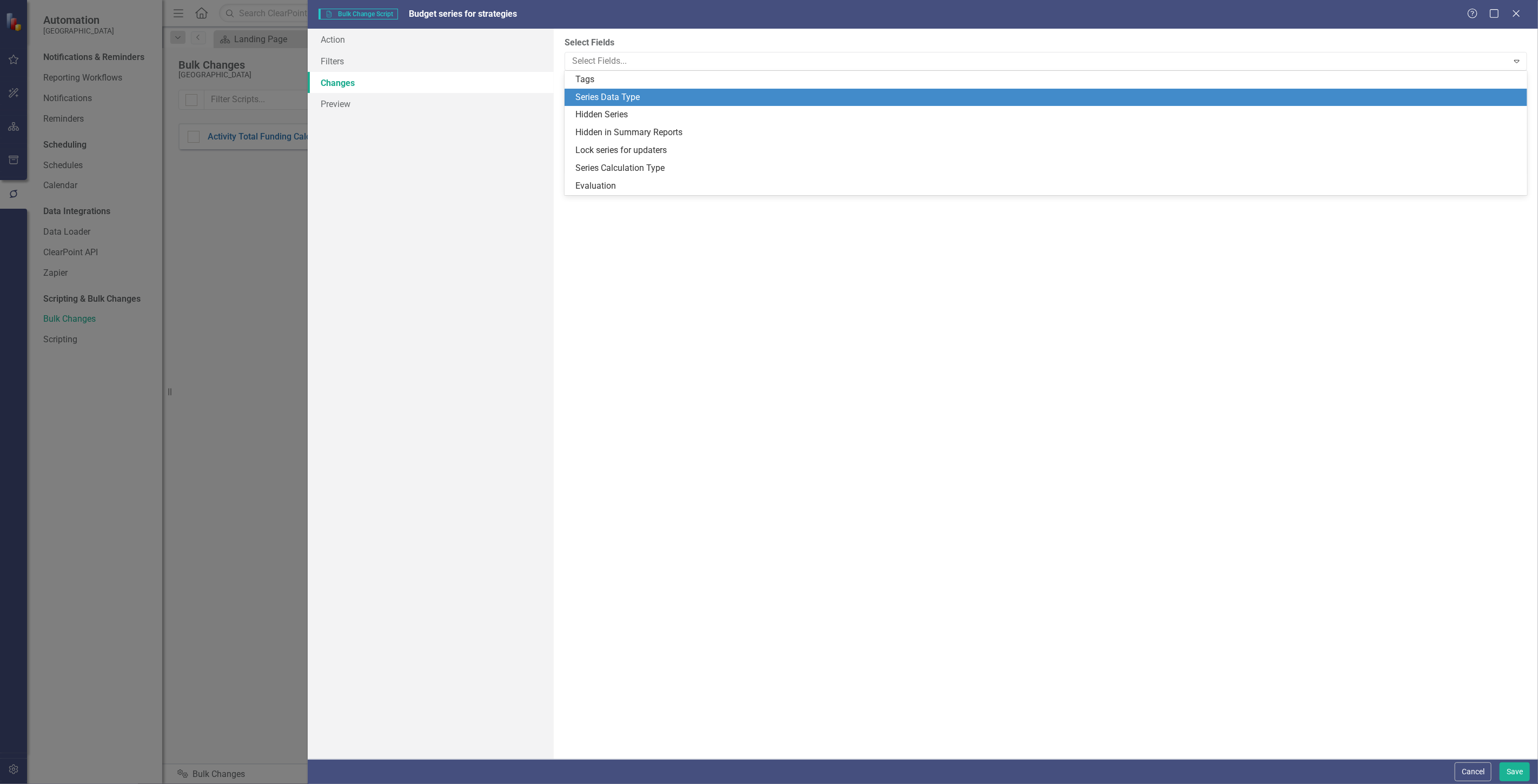
click at [621, 99] on div "Series Data Type" at bounding box center [1048, 97] width 945 height 12
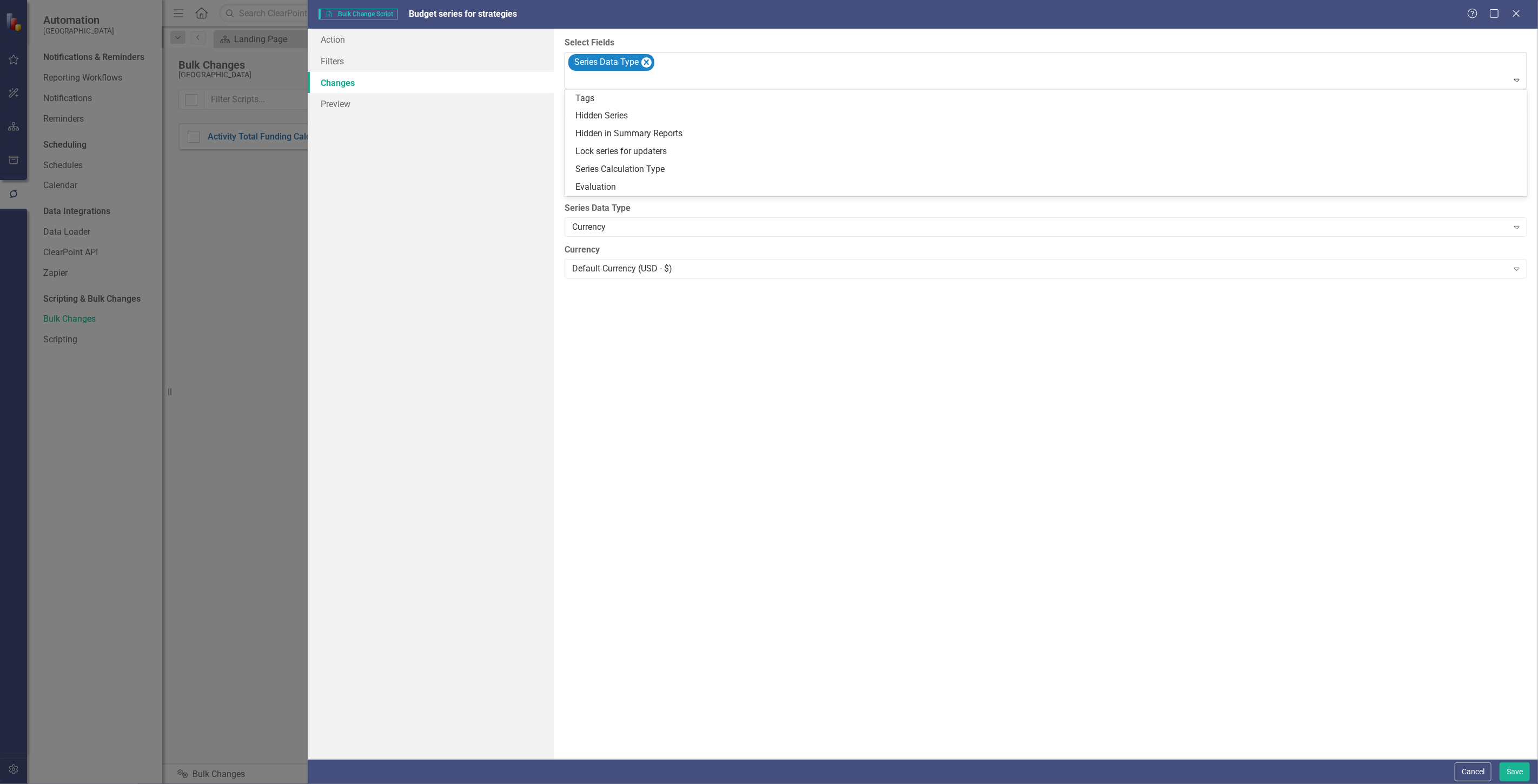
click at [690, 71] on div "Series Data Type" at bounding box center [1046, 70] width 960 height 36
click at [741, 39] on label "Select Fields" at bounding box center [1046, 42] width 963 height 12
click at [1502, 773] on button "Save" at bounding box center [1515, 772] width 30 height 19
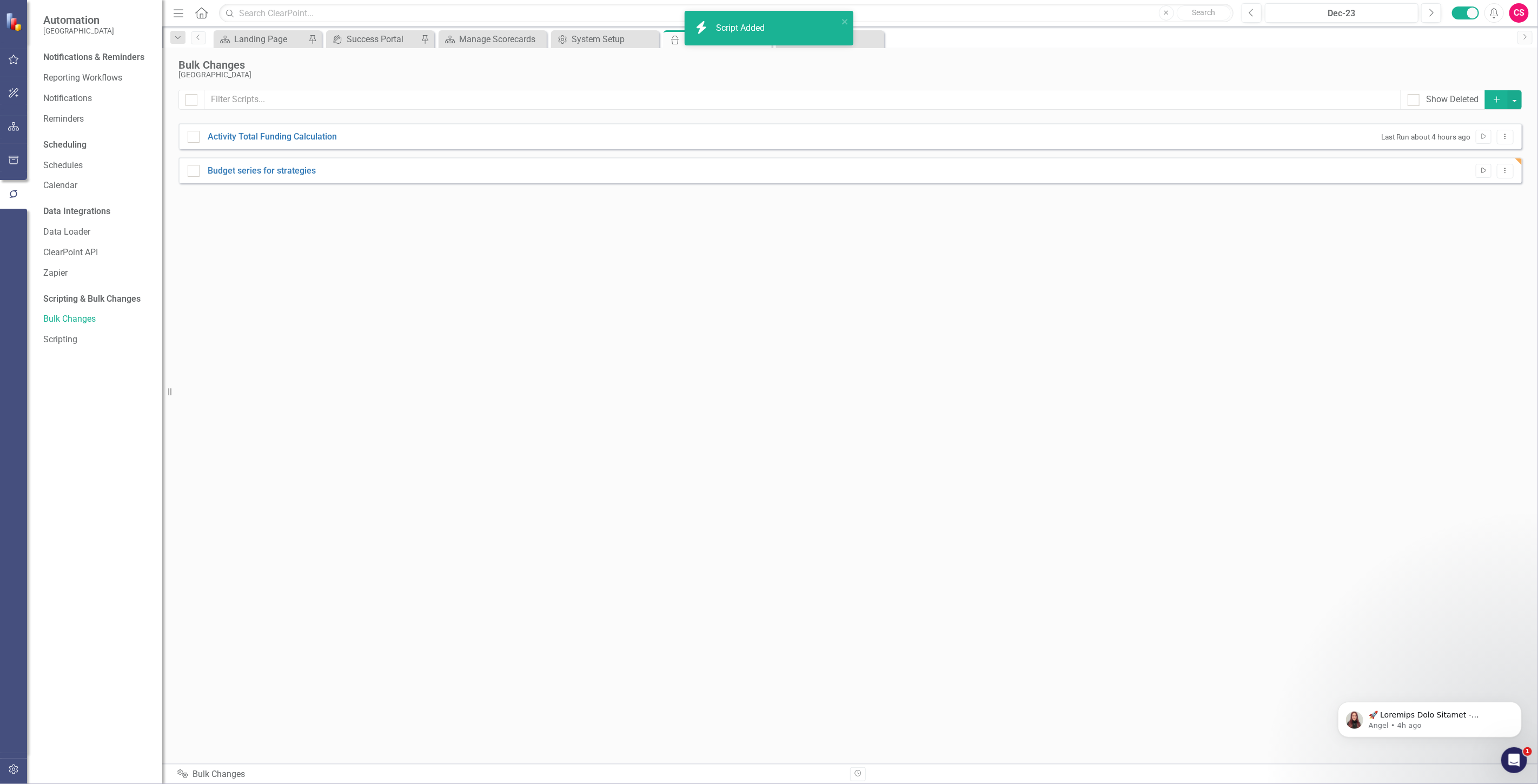
click at [1479, 167] on button "Run Script" at bounding box center [1484, 171] width 16 height 14
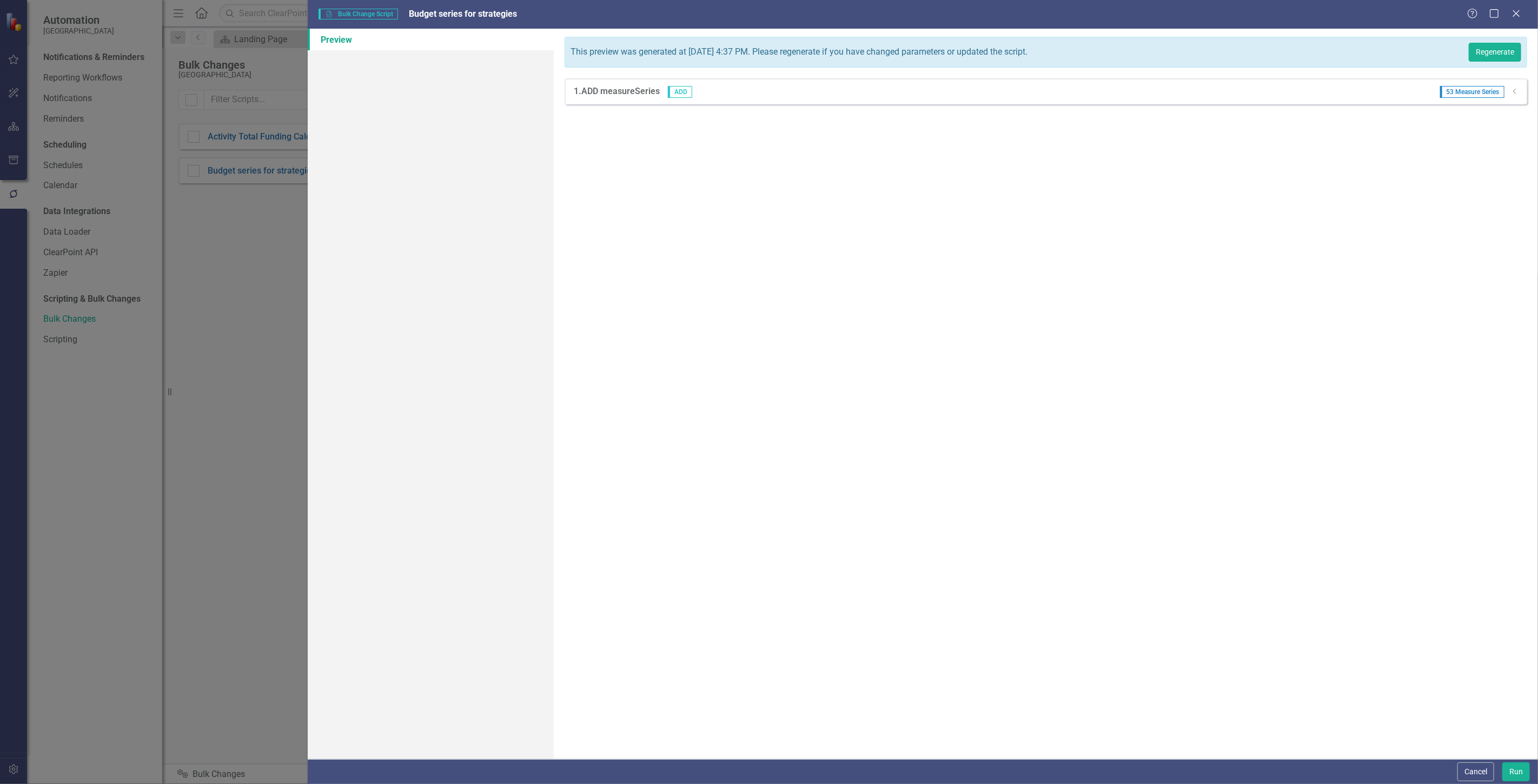
click at [1521, 89] on div "1. ADD measureSeries ADD 53 Measure Series Dropdown" at bounding box center [1046, 92] width 963 height 26
click at [1517, 89] on icon "Dropdown" at bounding box center [1514, 91] width 8 height 6
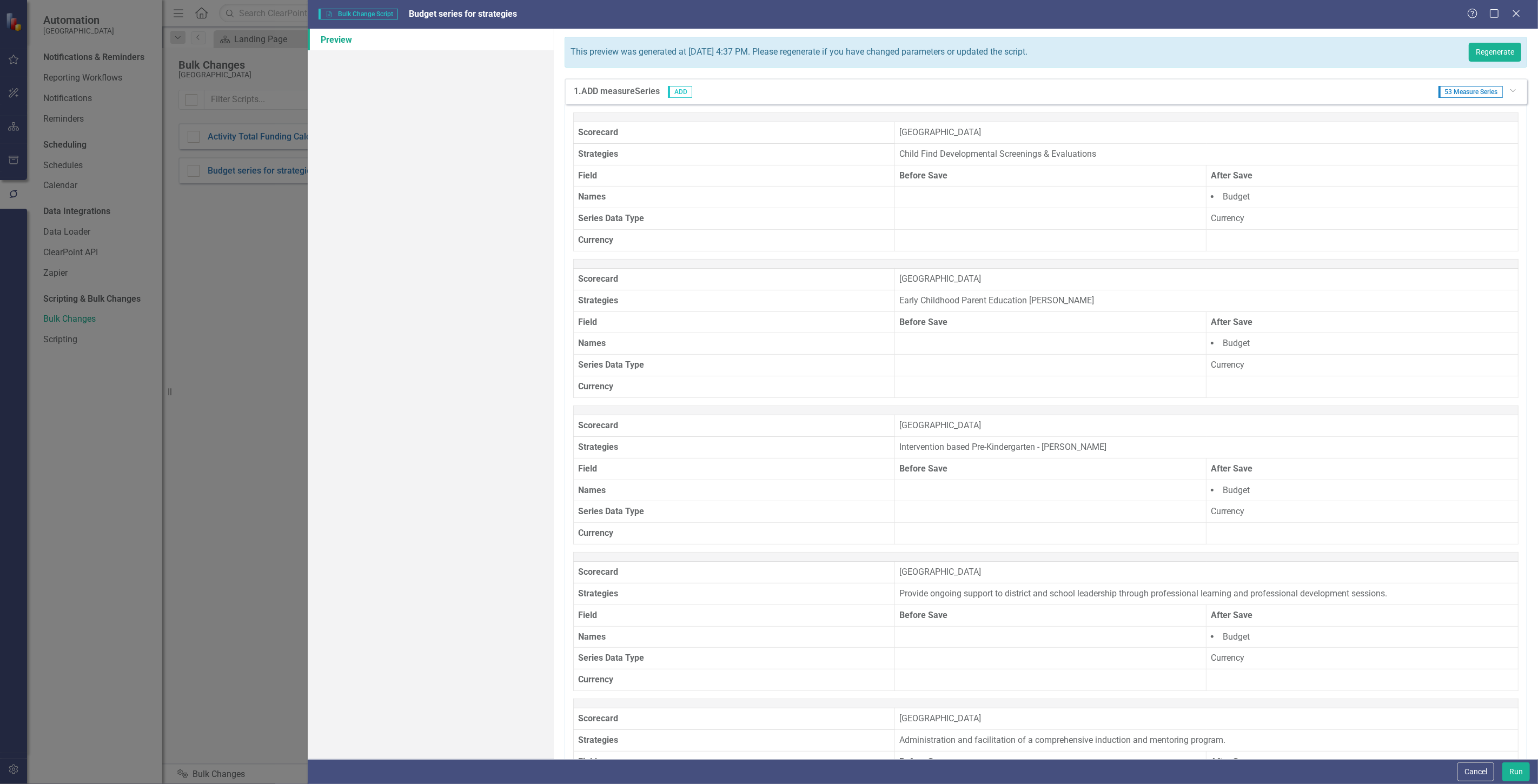
click at [1517, 89] on div "1. ADD measureSeries ADD 53 Measure Series Dropdown" at bounding box center [1046, 92] width 963 height 26
click at [1509, 91] on icon "Dropdown" at bounding box center [1512, 89] width 6 height 8
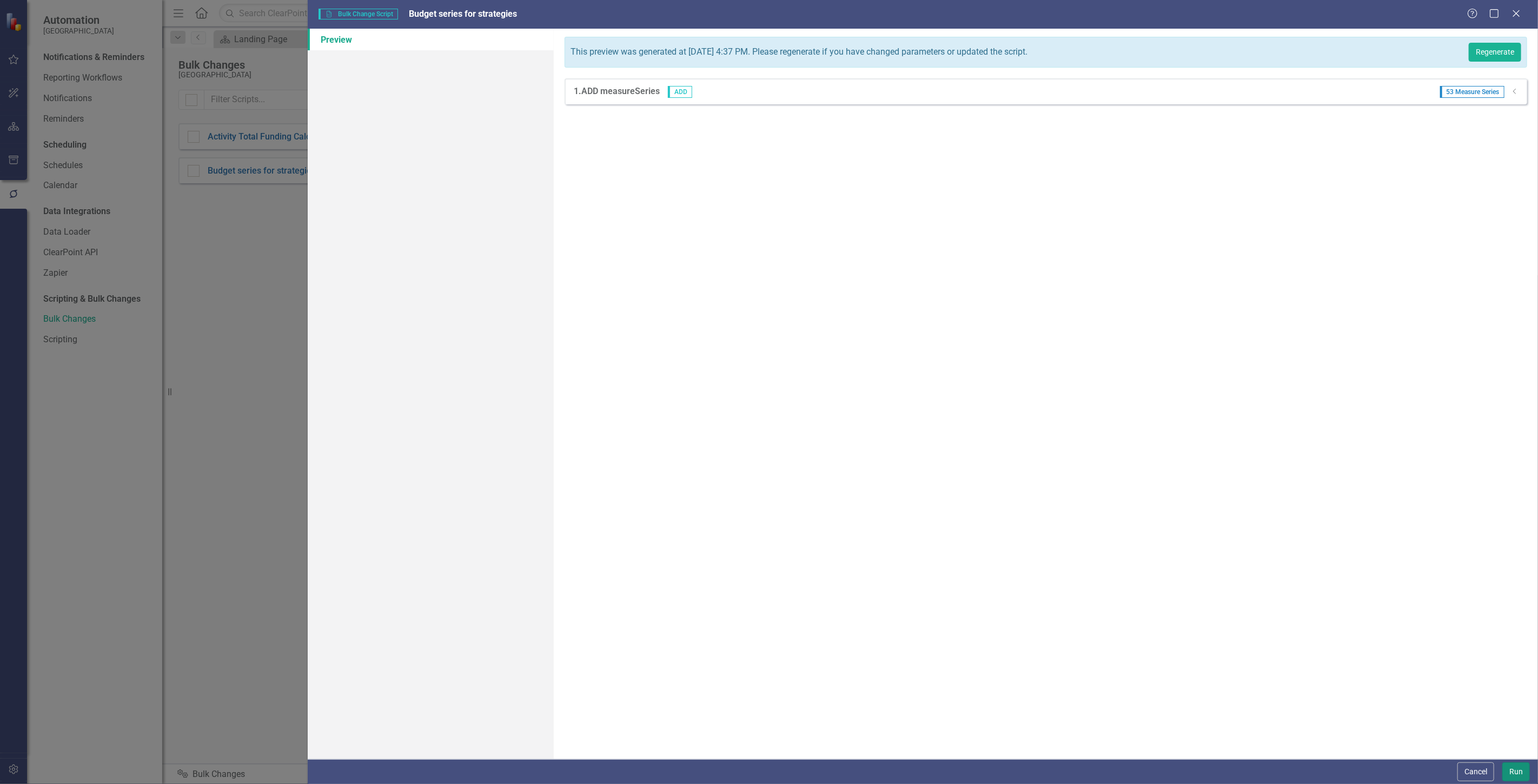
click at [1507, 770] on button "Run" at bounding box center [1516, 772] width 28 height 19
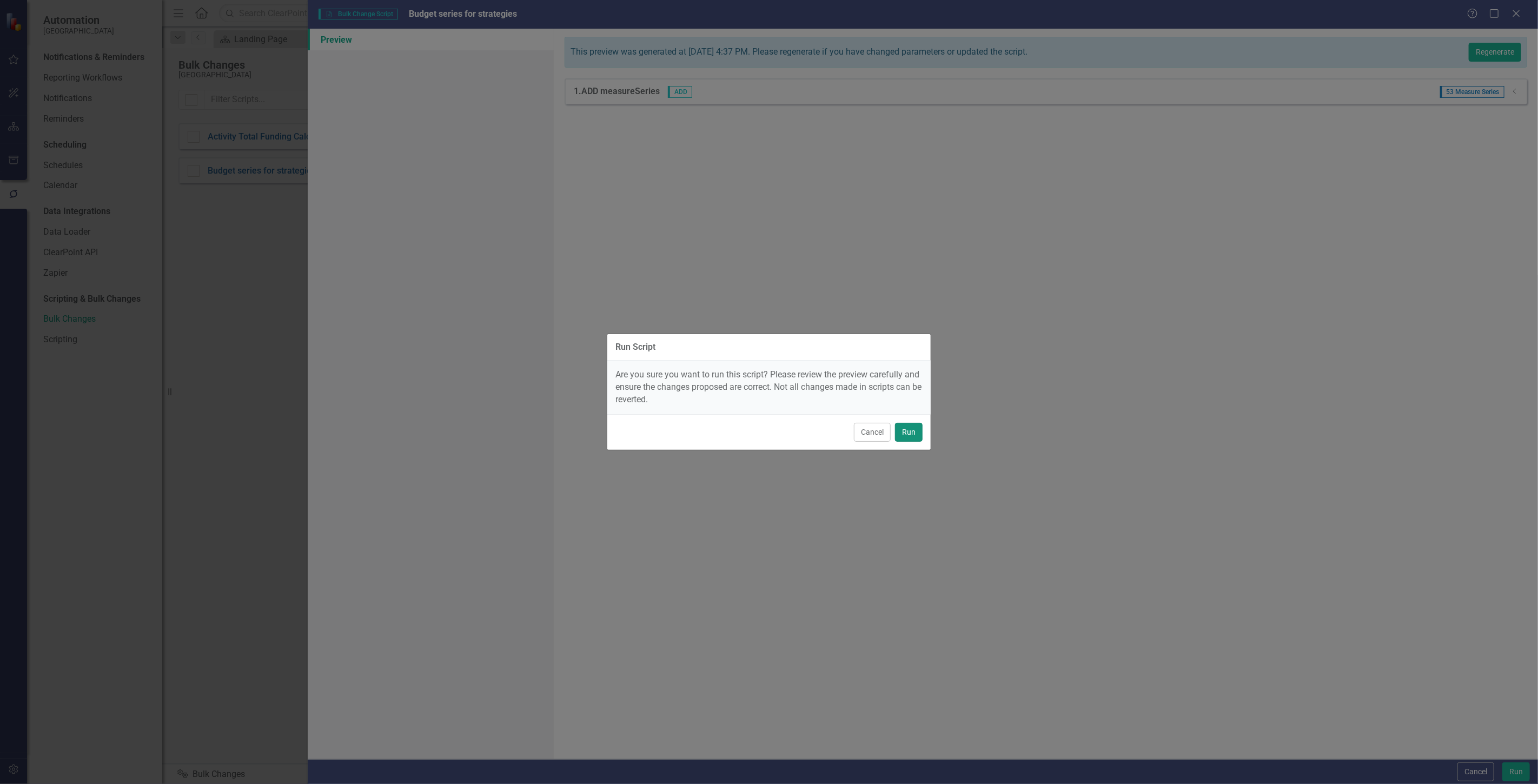
click at [912, 427] on button "Run" at bounding box center [909, 432] width 28 height 19
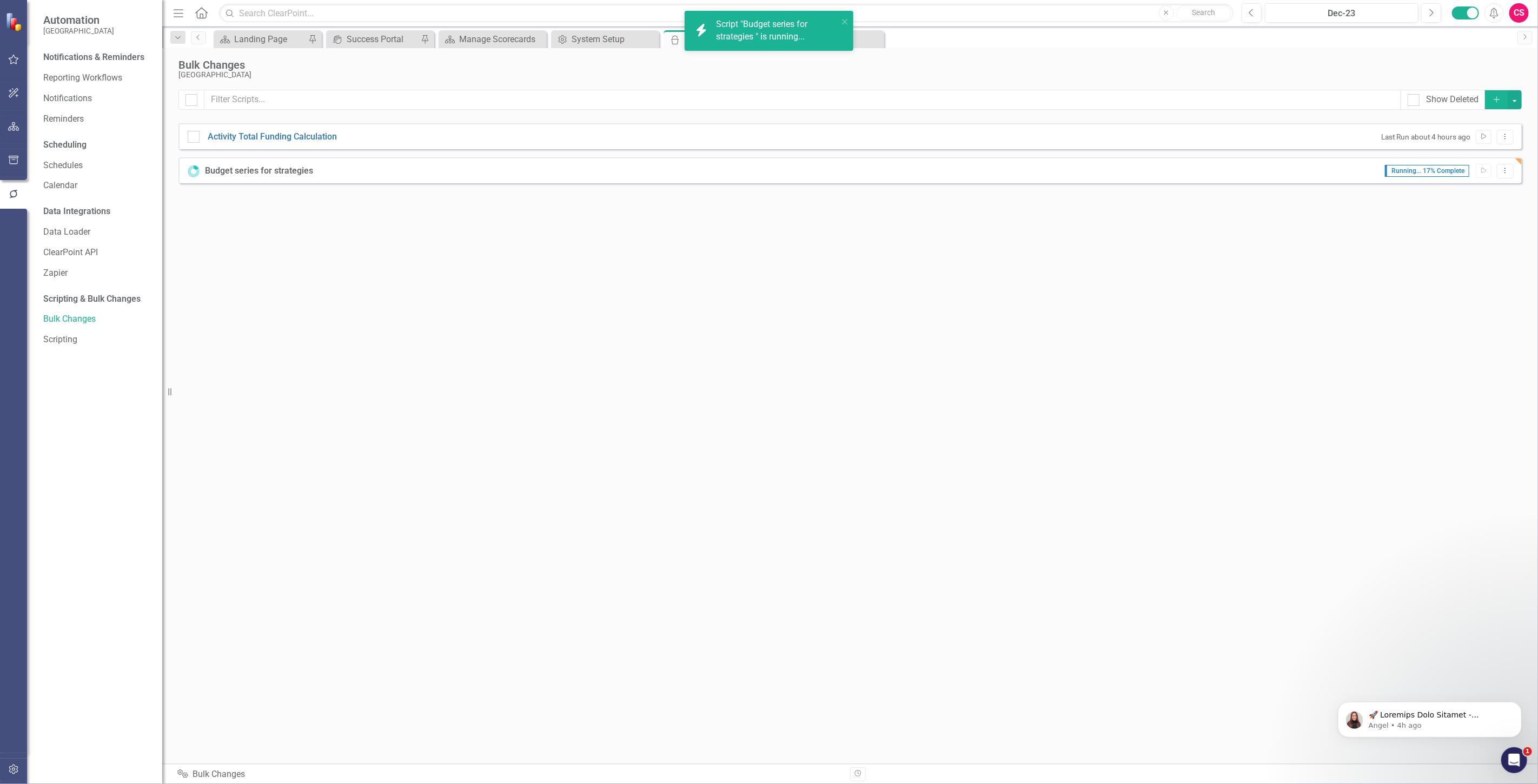
click at [12, 758] on div at bounding box center [14, 756] width 27 height 6
click at [12, 765] on icon "button" at bounding box center [13, 770] width 9 height 10
click at [70, 255] on link "System Setup" at bounding box center [97, 250] width 108 height 12
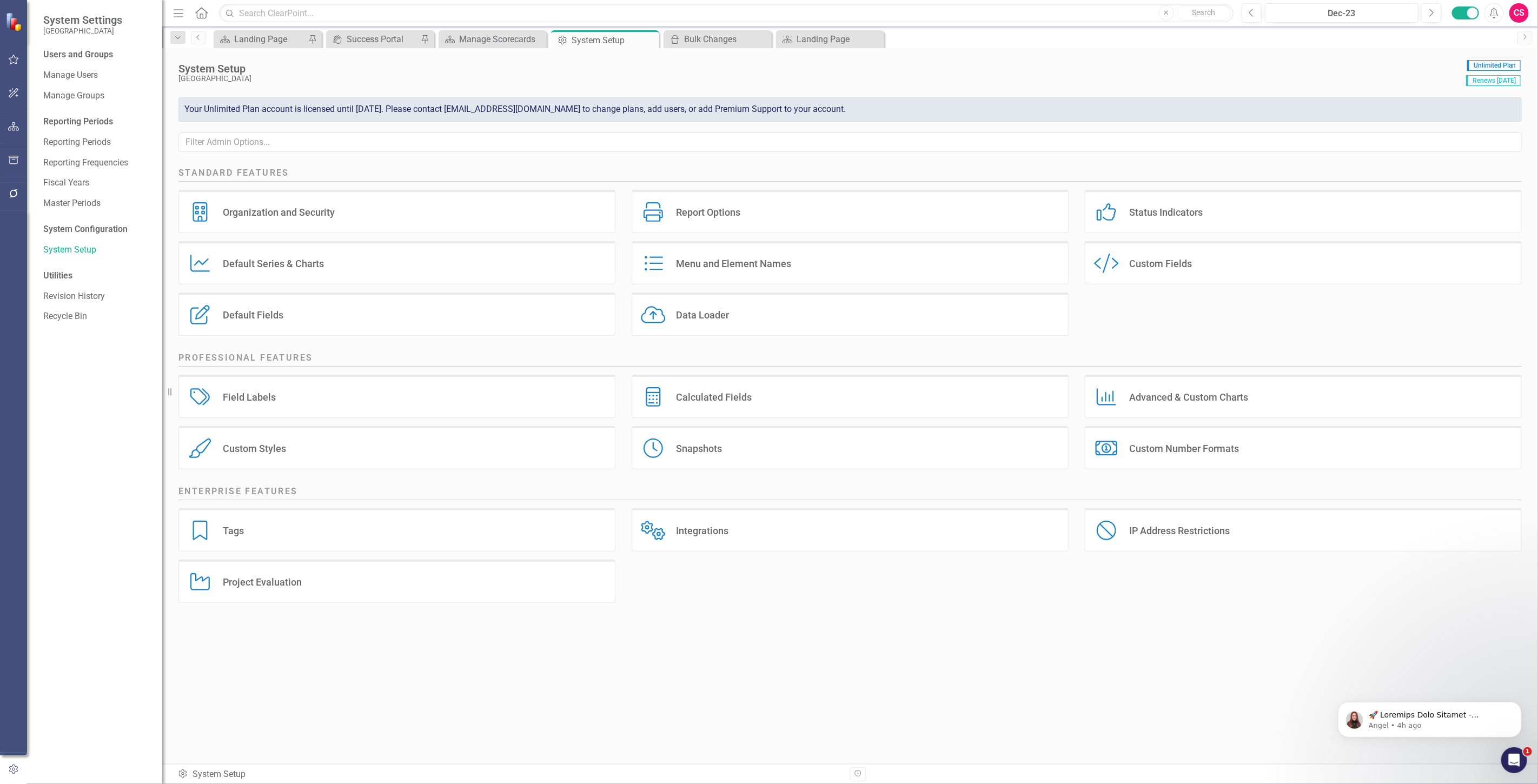
click at [1350, 249] on div "Custom Style Custom Fields" at bounding box center [1303, 263] width 437 height 43
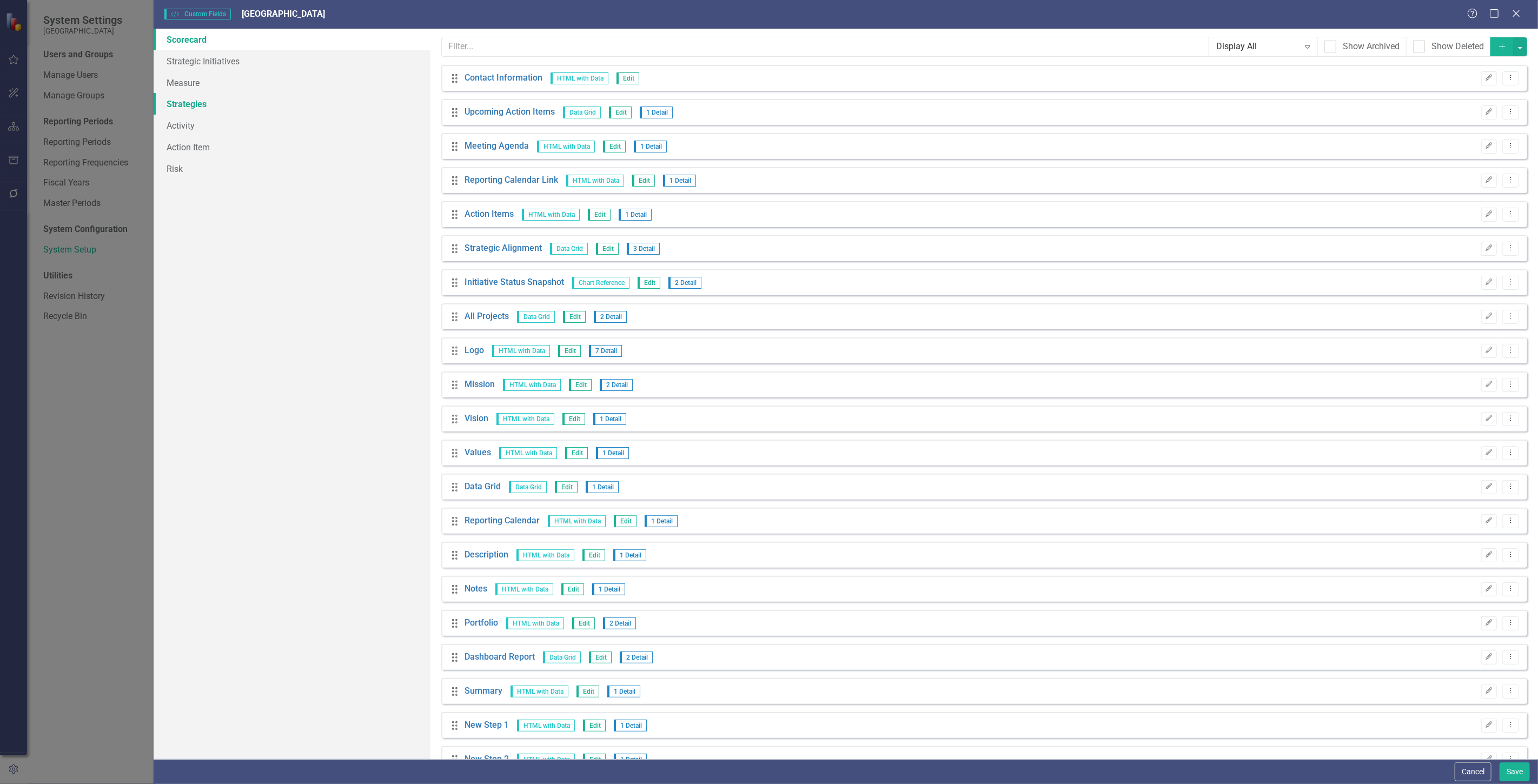
click at [258, 111] on link "Strategies" at bounding box center [292, 104] width 277 height 21
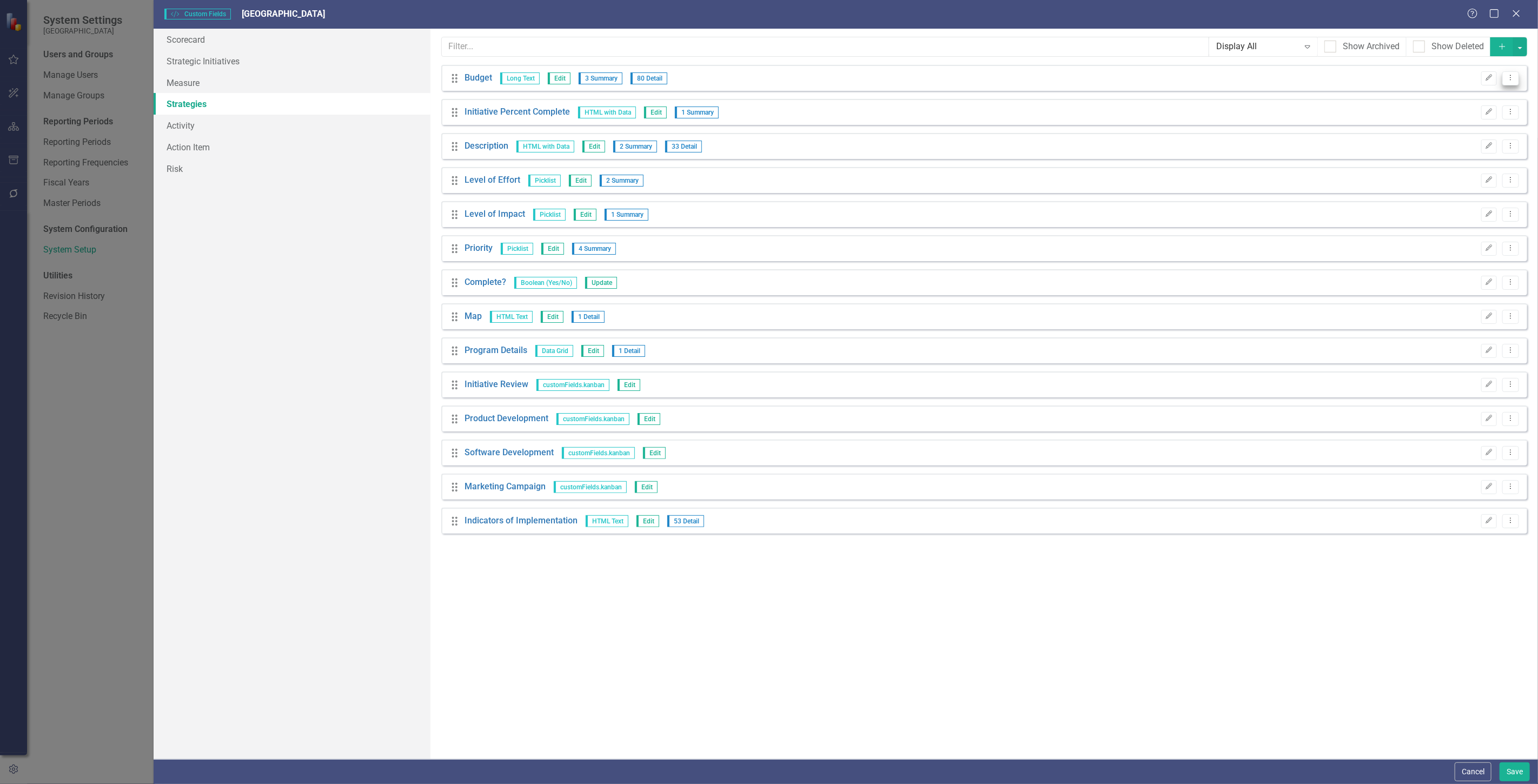
click at [1507, 77] on icon "Dropdown Menu" at bounding box center [1511, 78] width 9 height 7
click at [1442, 132] on link "Trash Delete Custom Field" at bounding box center [1462, 136] width 115 height 20
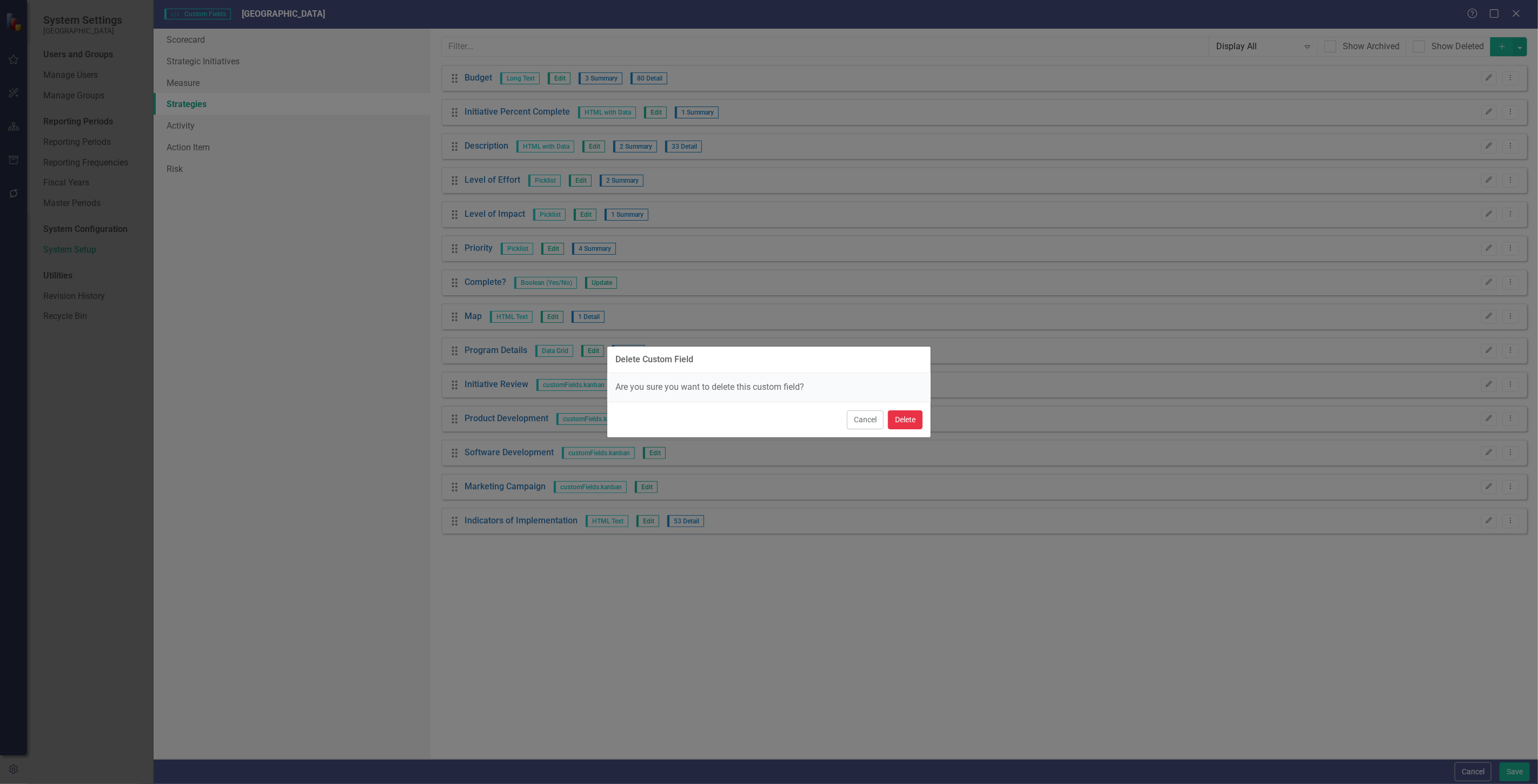
click at [909, 416] on button "Delete" at bounding box center [905, 420] width 34 height 19
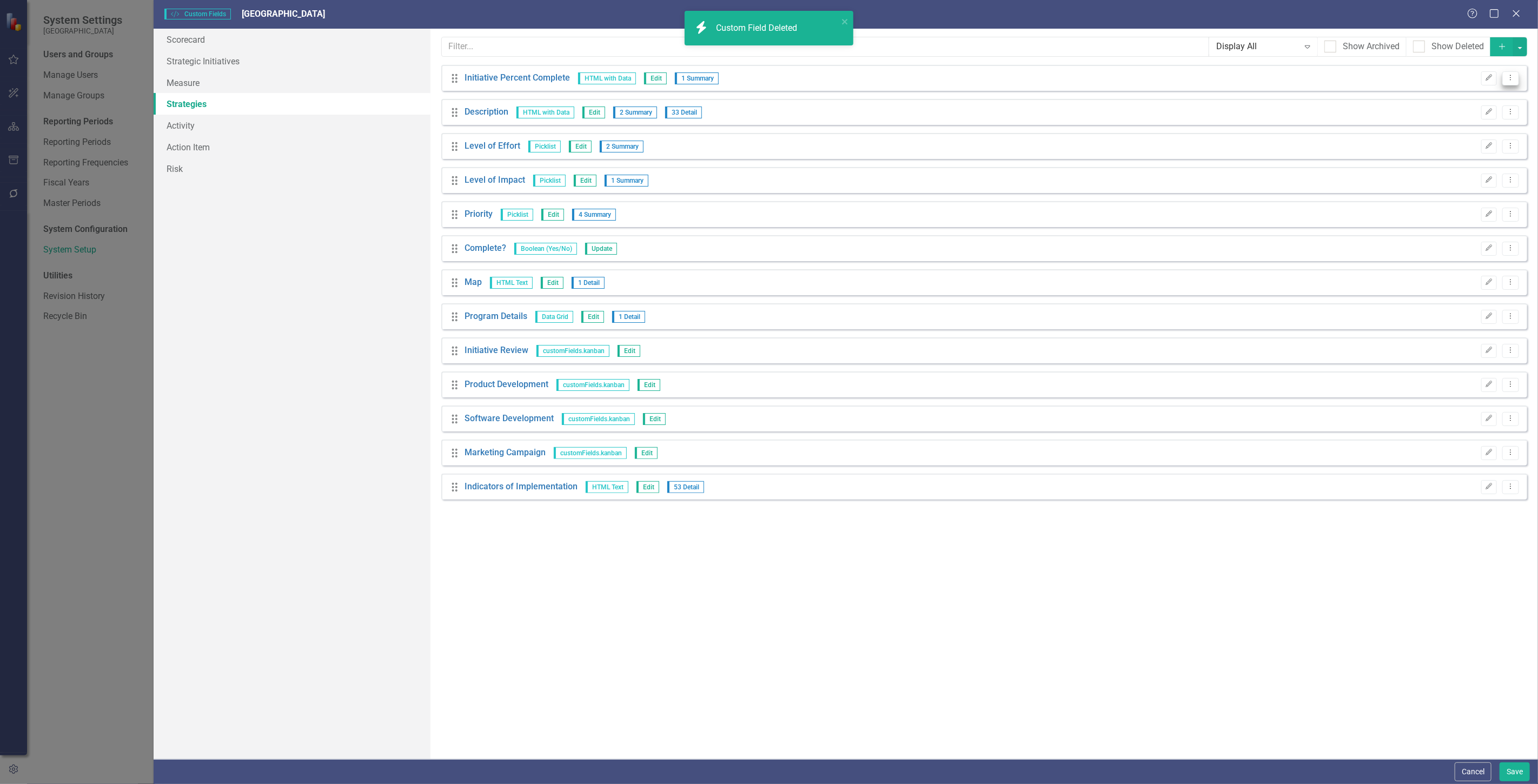
click at [1506, 78] on button "Dropdown Menu" at bounding box center [1510, 79] width 16 height 14
click at [1410, 136] on icon "Trash" at bounding box center [1415, 136] width 11 height 9
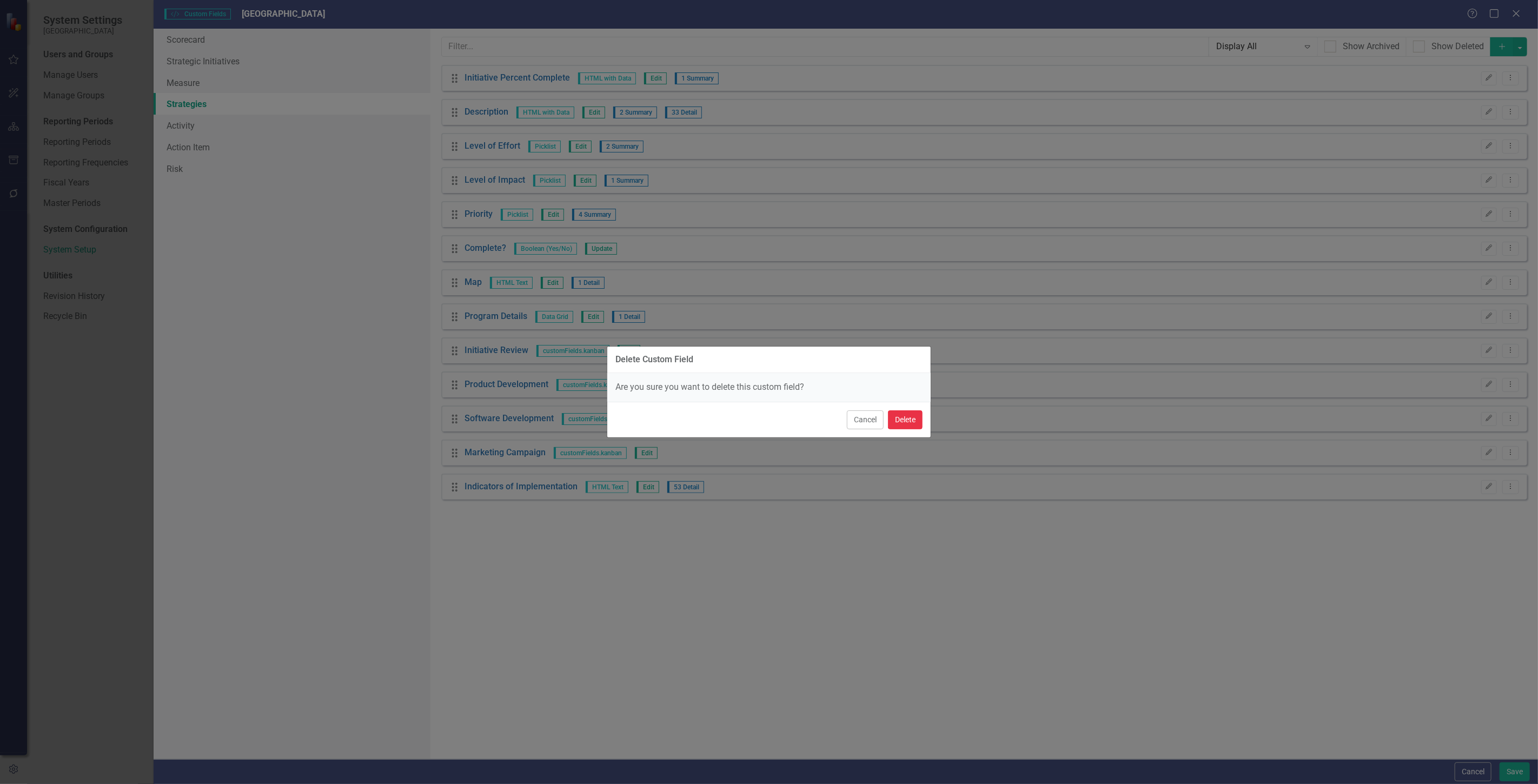
click at [900, 423] on button "Delete" at bounding box center [905, 420] width 34 height 19
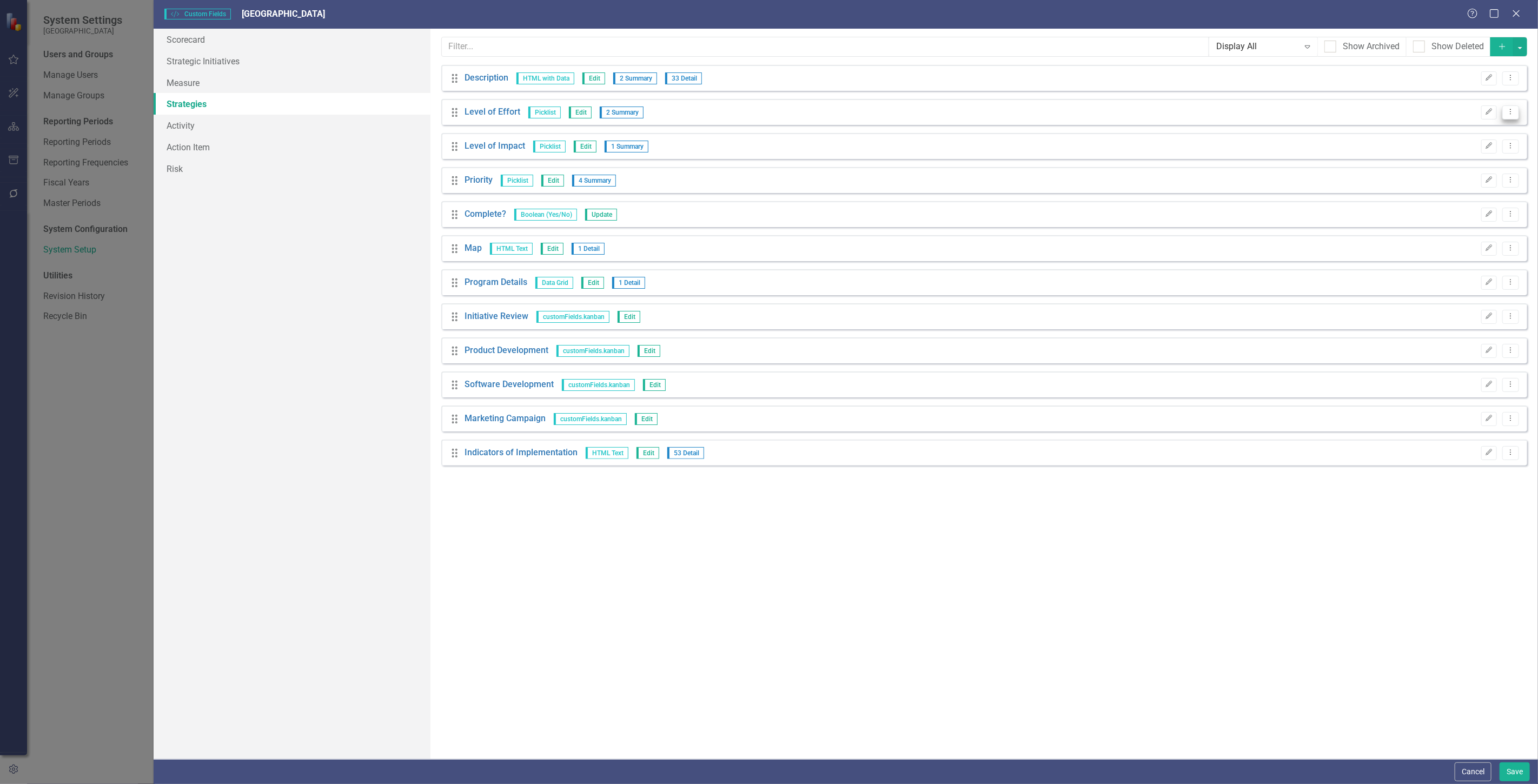
click at [1511, 111] on icon "Dropdown Menu" at bounding box center [1511, 112] width 9 height 7
click at [1429, 164] on link "Trash Delete Custom Field" at bounding box center [1462, 170] width 115 height 20
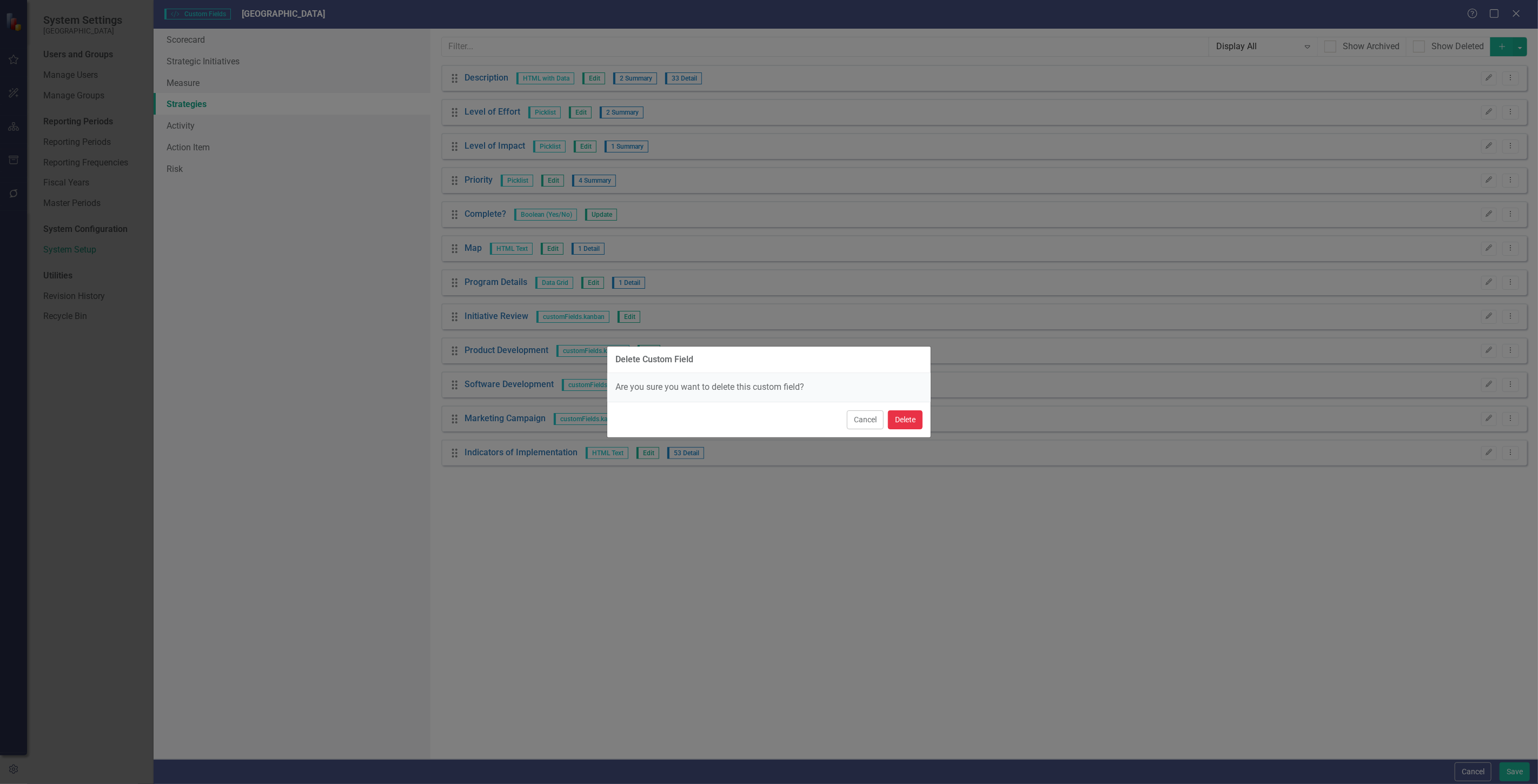
click at [904, 411] on button "Delete" at bounding box center [905, 420] width 34 height 19
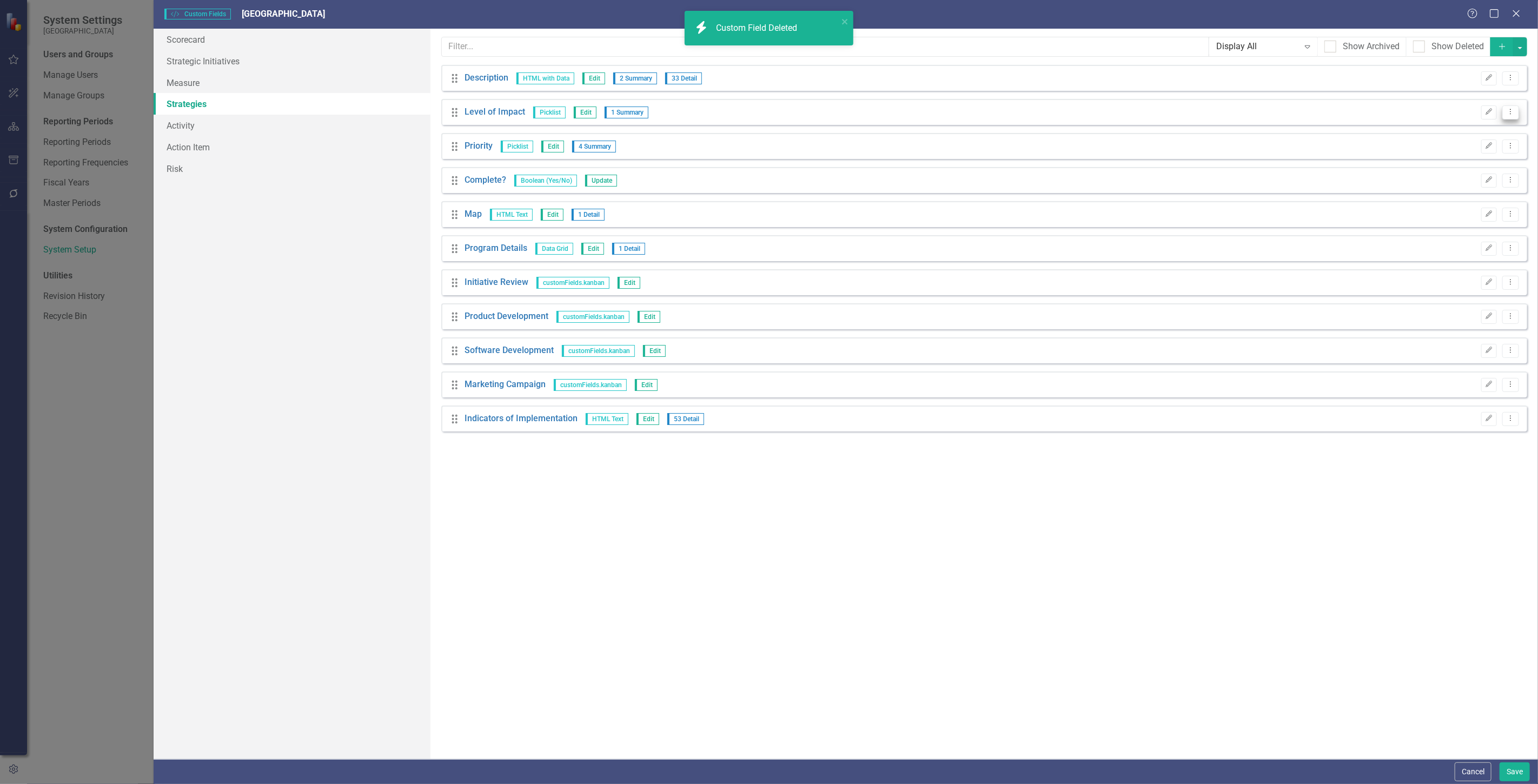
click at [1515, 112] on icon "Dropdown Menu" at bounding box center [1511, 112] width 9 height 7
click at [1482, 167] on link "Trash Delete Custom Field" at bounding box center [1462, 170] width 115 height 20
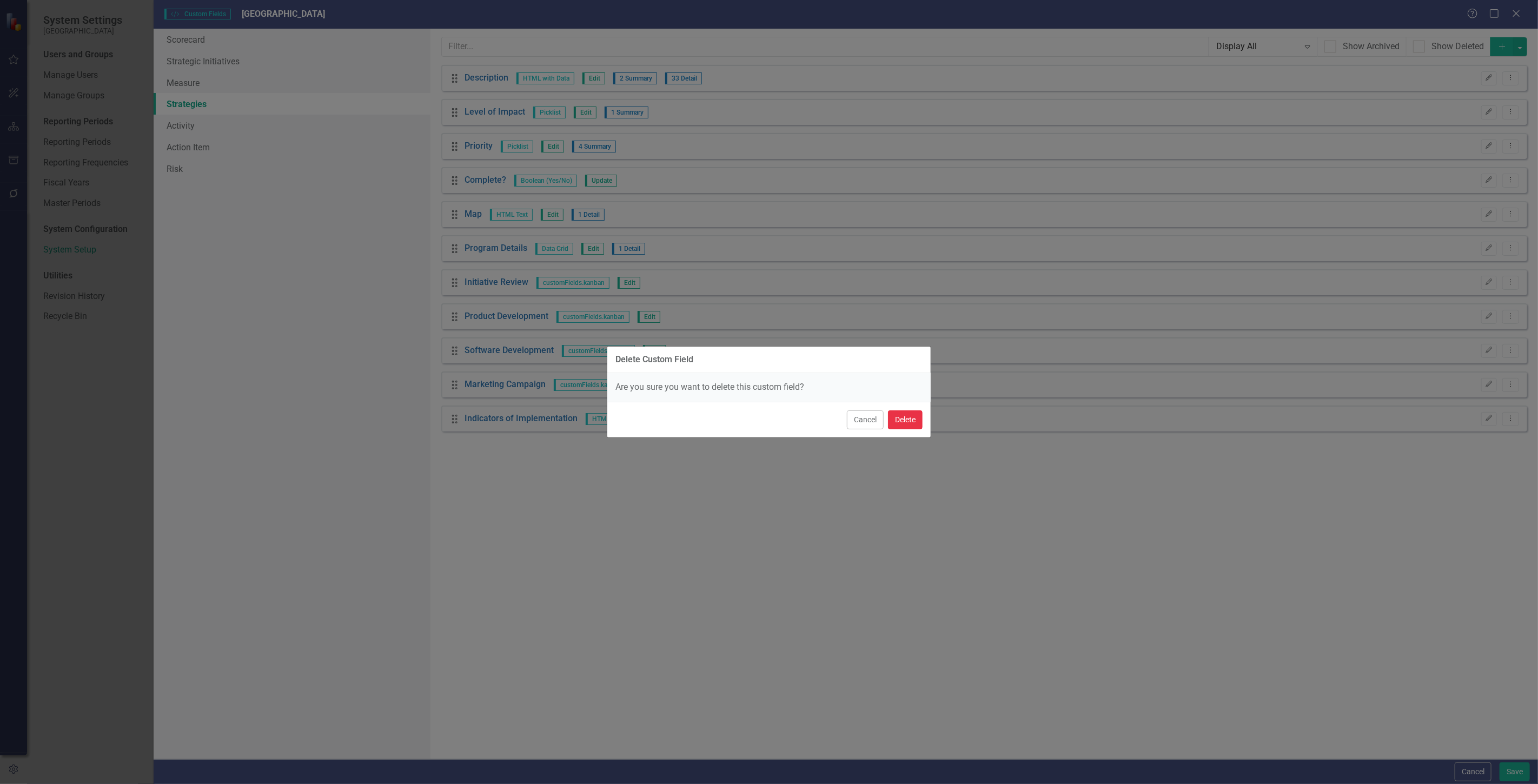
click at [900, 418] on button "Delete" at bounding box center [905, 420] width 34 height 19
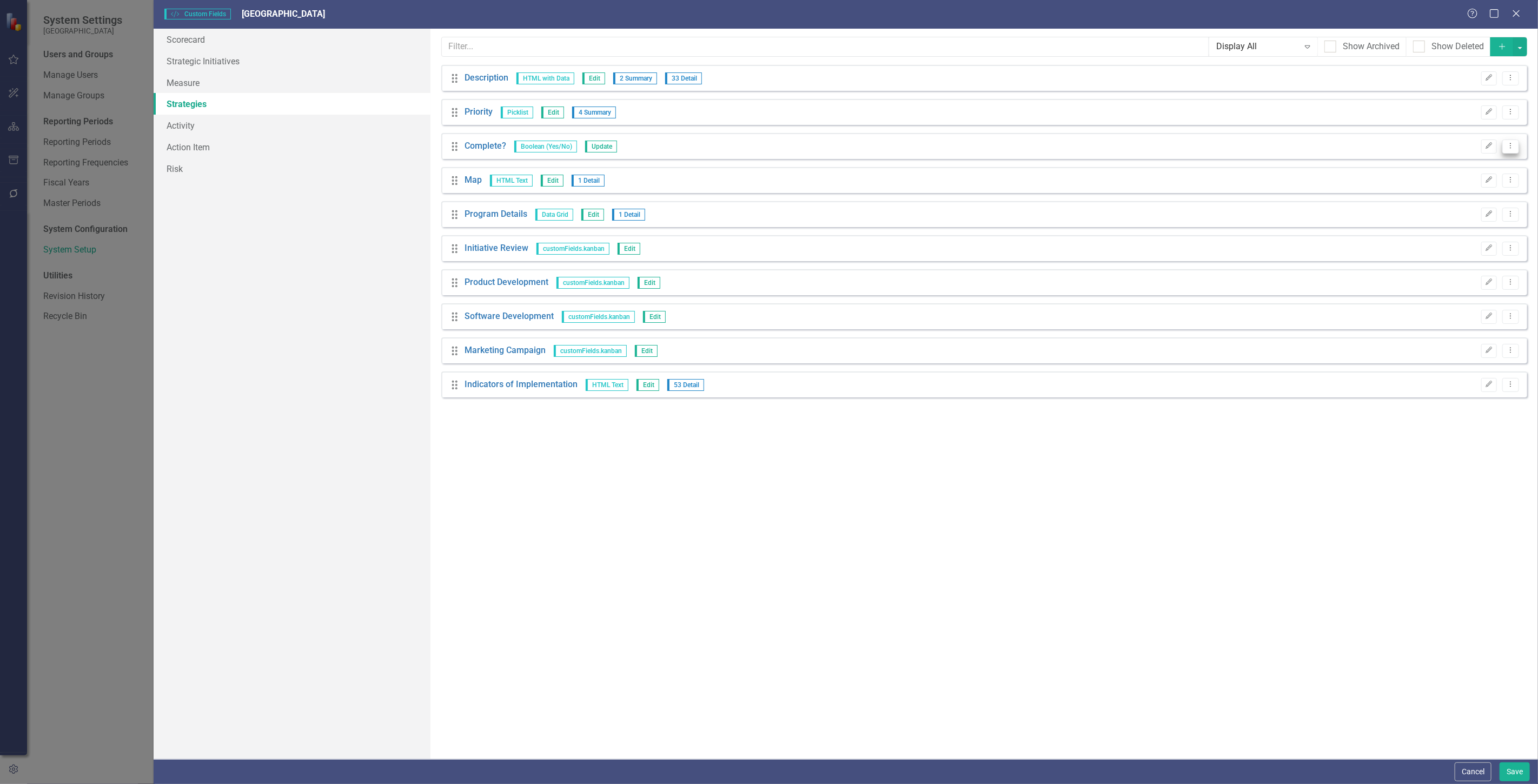
click at [1511, 145] on icon "Dropdown Menu" at bounding box center [1511, 146] width 9 height 7
click at [1441, 205] on link "Trash Delete Custom Field" at bounding box center [1462, 204] width 115 height 20
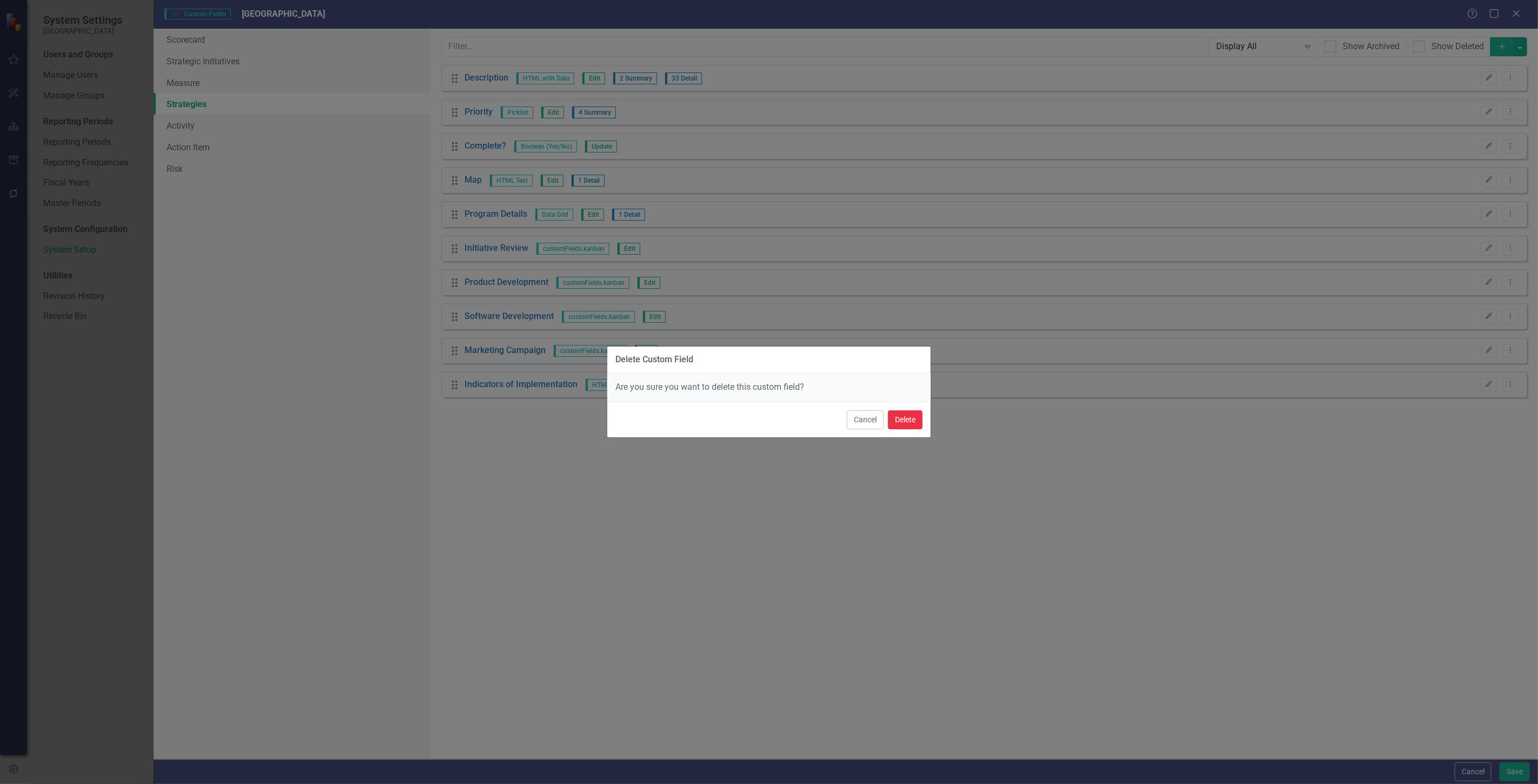
click at [909, 415] on button "Delete" at bounding box center [905, 420] width 34 height 19
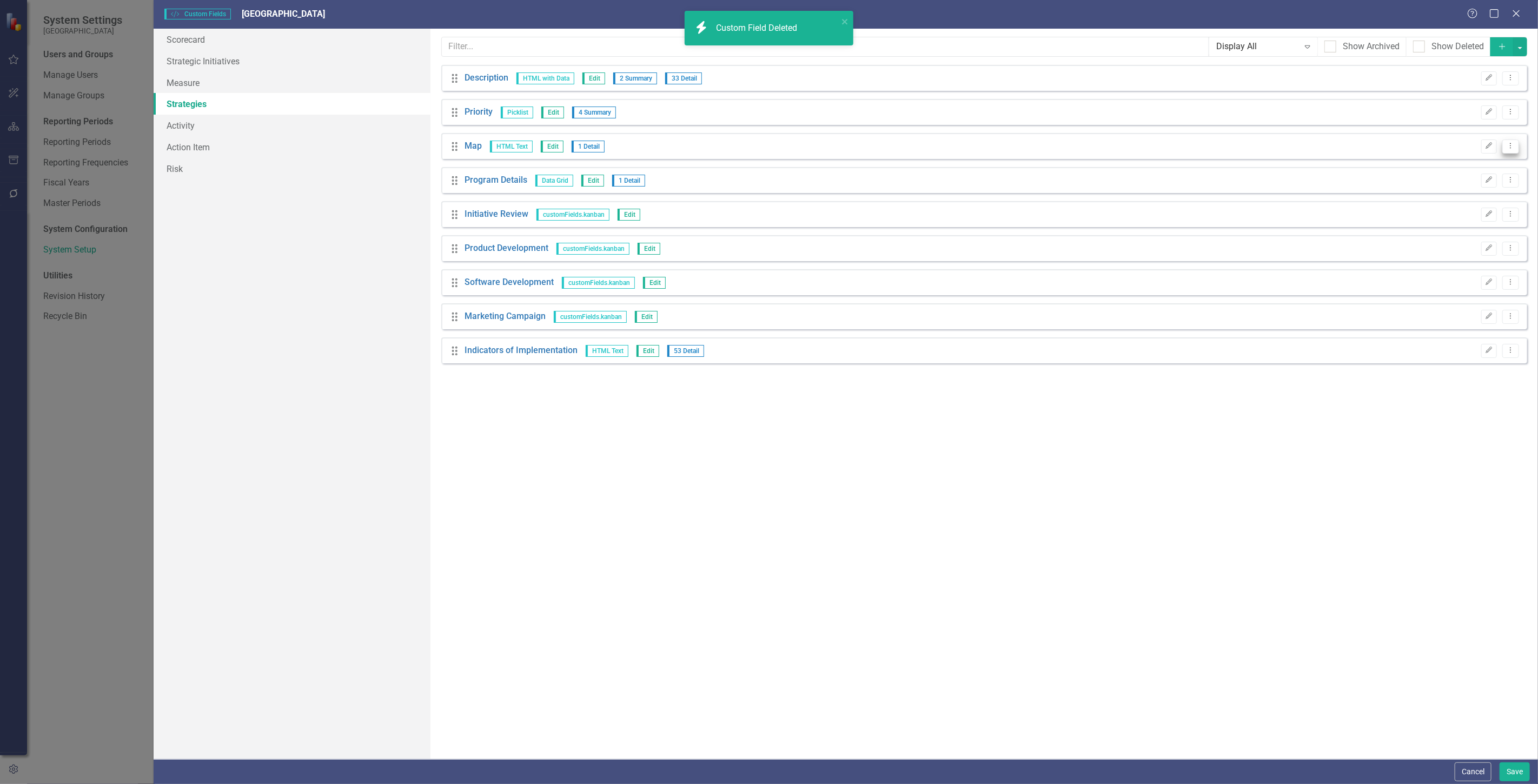
click at [1505, 147] on button "Dropdown Menu" at bounding box center [1510, 147] width 16 height 14
click at [1467, 207] on link "Trash Delete Custom Field" at bounding box center [1462, 204] width 115 height 20
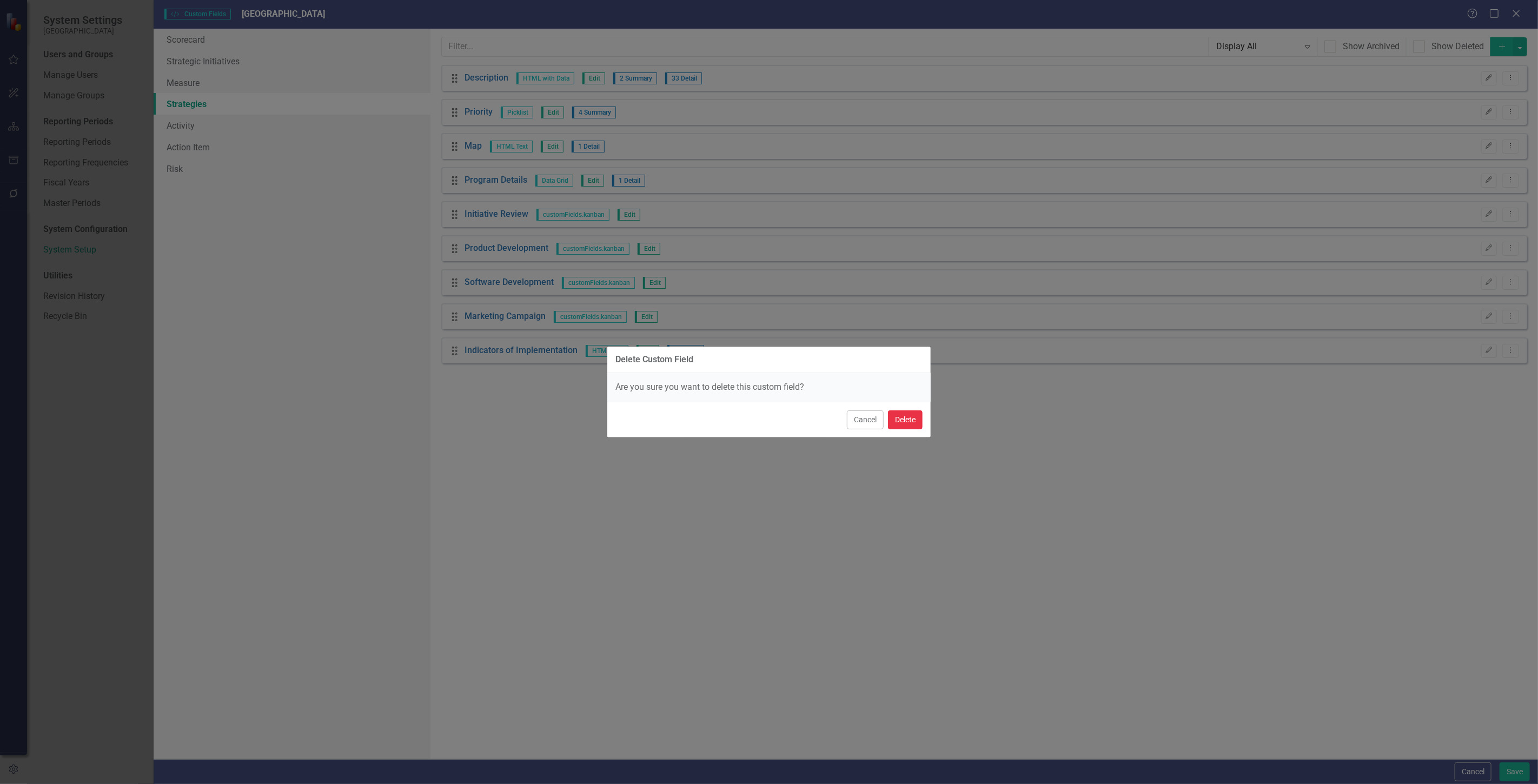
drag, startPoint x: 913, startPoint y: 413, endPoint x: 1210, endPoint y: 215, distance: 356.9
click at [913, 413] on button "Delete" at bounding box center [905, 420] width 34 height 19
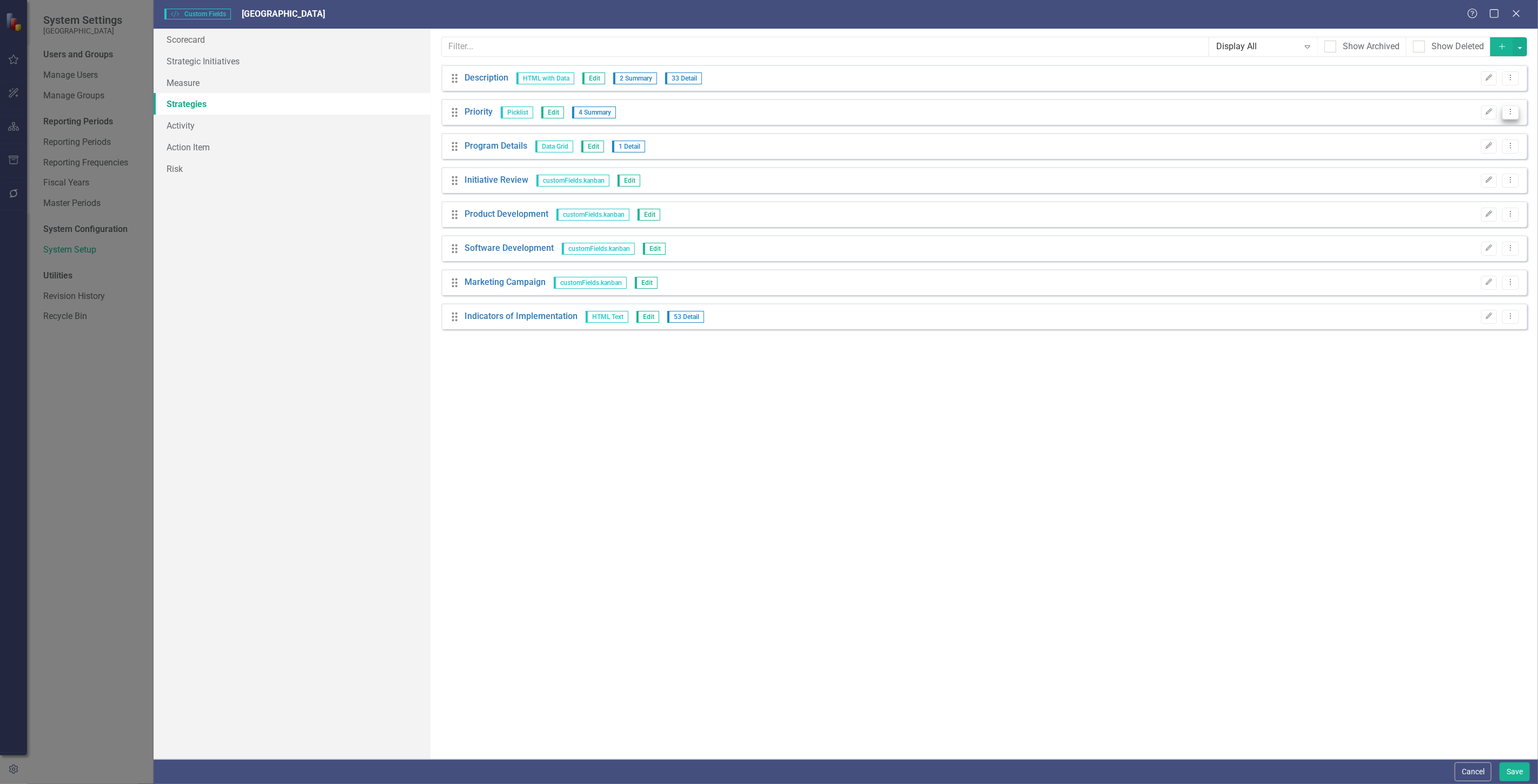
click at [1515, 112] on icon "Dropdown Menu" at bounding box center [1511, 112] width 9 height 7
click at [1458, 172] on link "Trash Delete Custom Field" at bounding box center [1462, 170] width 115 height 20
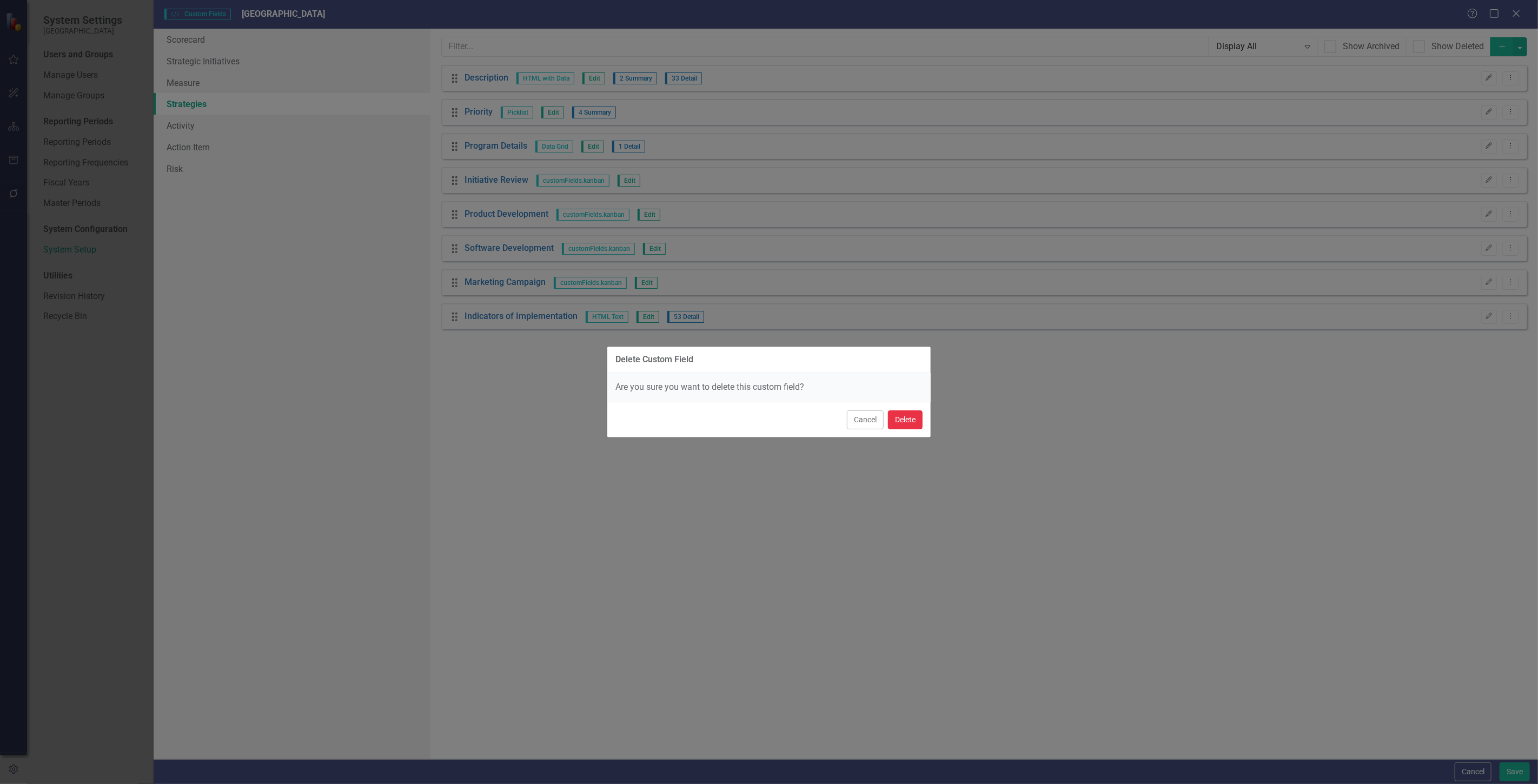
click at [906, 423] on button "Delete" at bounding box center [905, 420] width 34 height 19
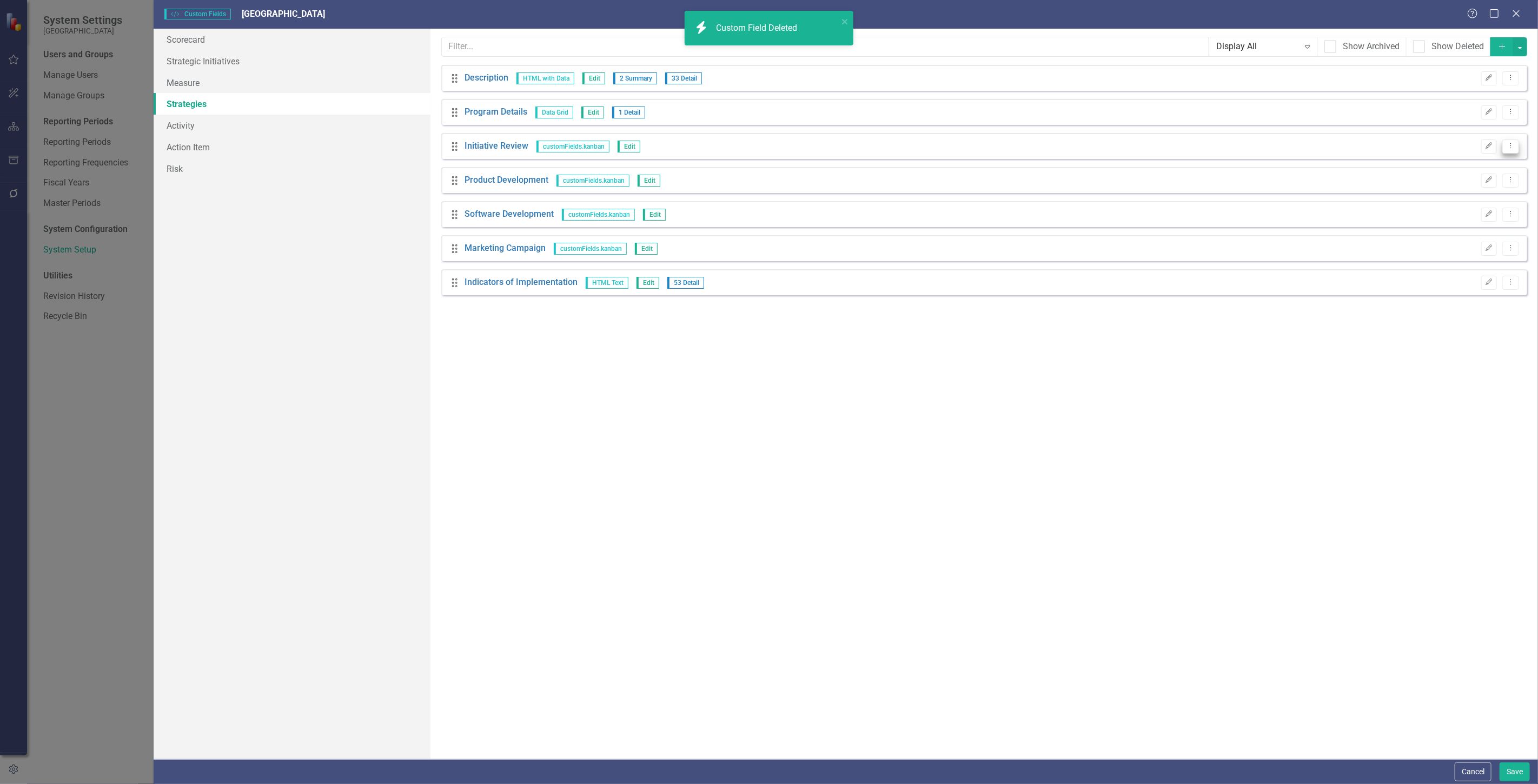
click at [1509, 139] on button "Dropdown Menu" at bounding box center [1510, 147] width 16 height 14
click at [1461, 208] on link "Trash Delete Custom Field" at bounding box center [1462, 204] width 115 height 20
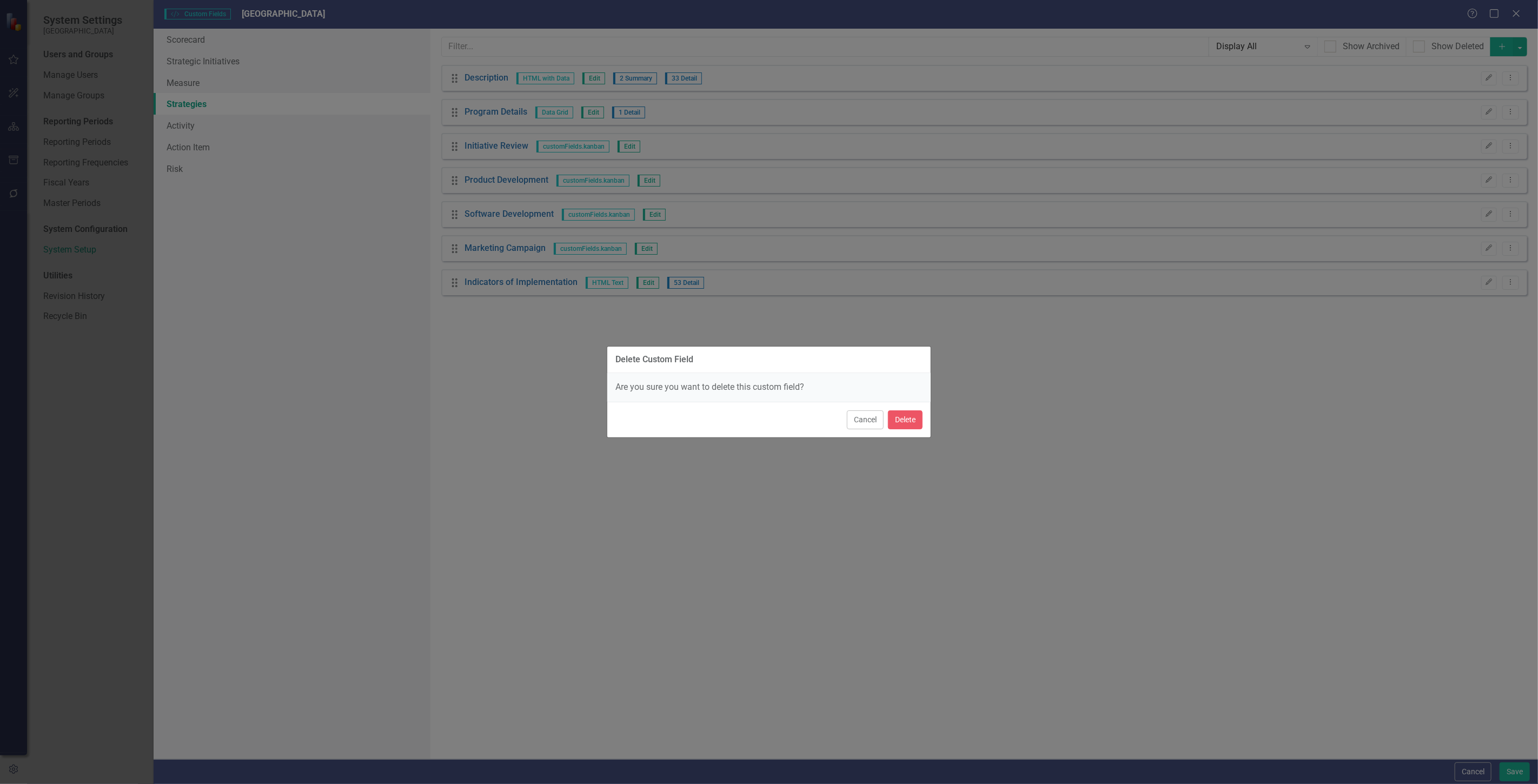
click at [928, 408] on div "Cancel Delete" at bounding box center [769, 419] width 323 height 36
click at [865, 420] on button "Cancel" at bounding box center [865, 420] width 36 height 19
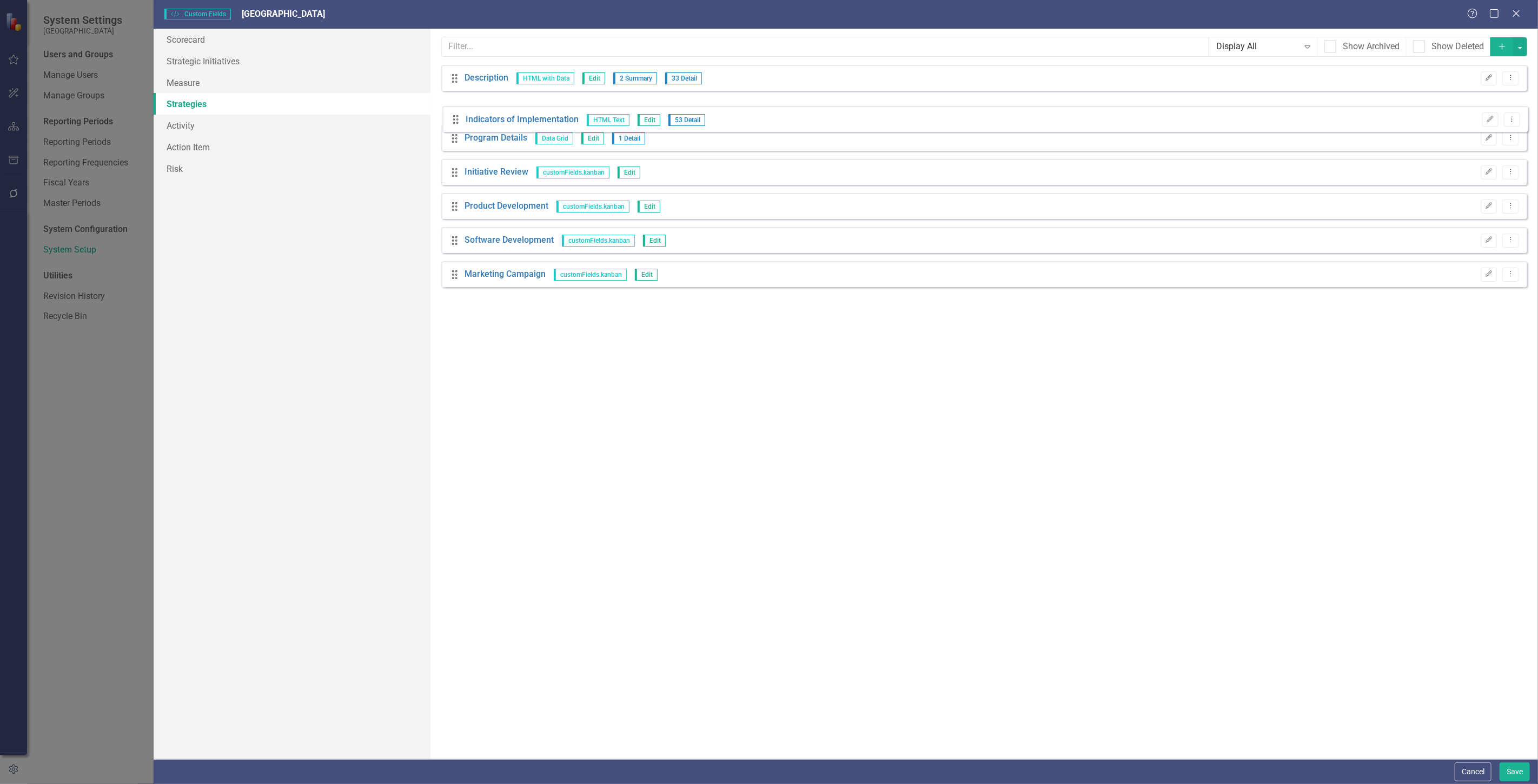
drag, startPoint x: 459, startPoint y: 287, endPoint x: 459, endPoint y: 123, distance: 164.0
click at [459, 123] on div "Drag Description HTML with Data Edit 2 Summary 33 Detail Edit Dropdown Menu Dra…" at bounding box center [984, 180] width 1086 height 230
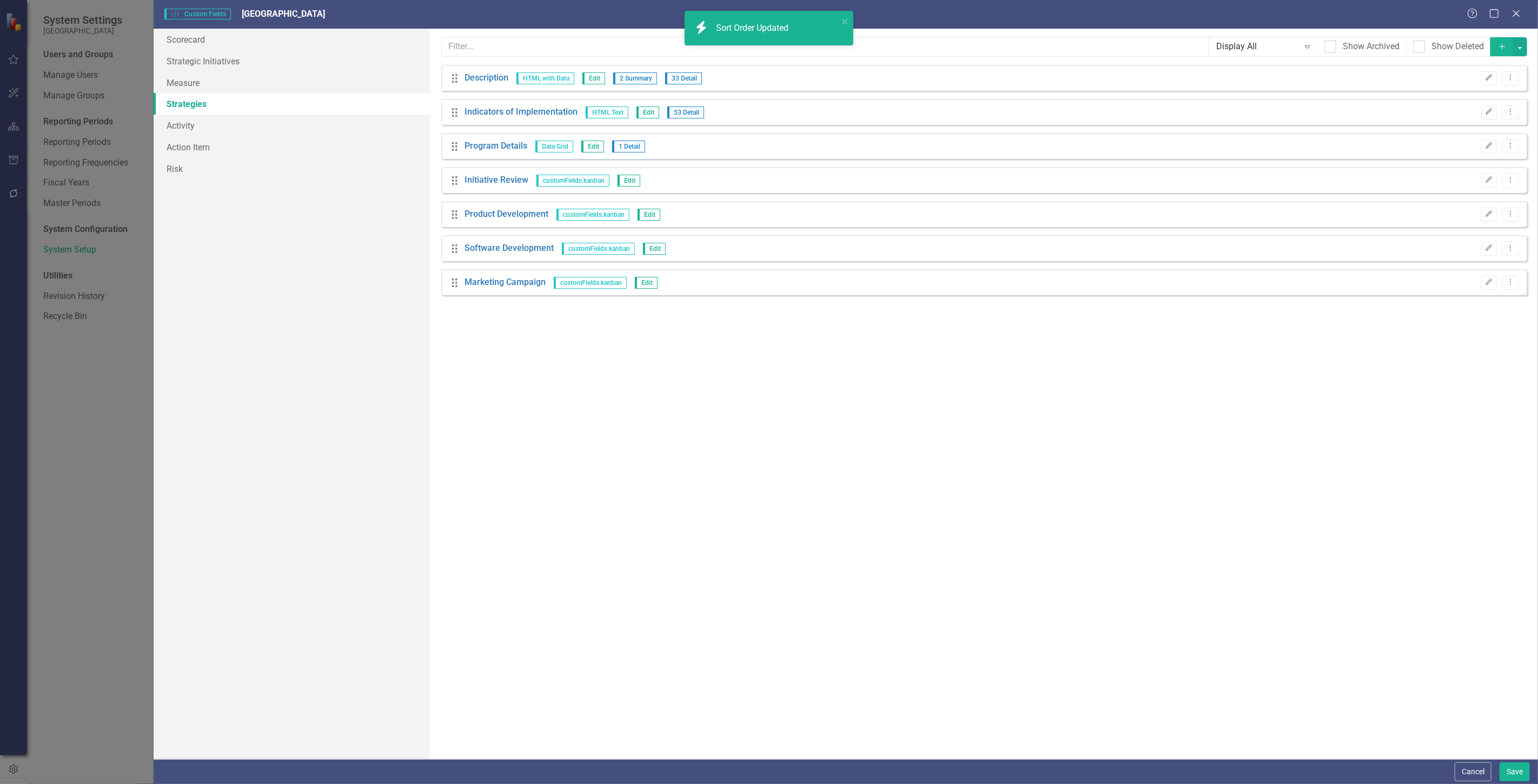
click at [847, 13] on Updated "icon.bolt Sort Order Updated" at bounding box center [769, 28] width 169 height 34
click at [834, 18] on div "icon.bolt Sort Order Updated" at bounding box center [765, 28] width 152 height 25
click at [1516, 145] on button "Dropdown Menu" at bounding box center [1510, 147] width 16 height 14
click at [1464, 165] on link "Edit Edit Custom Field" at bounding box center [1462, 164] width 115 height 20
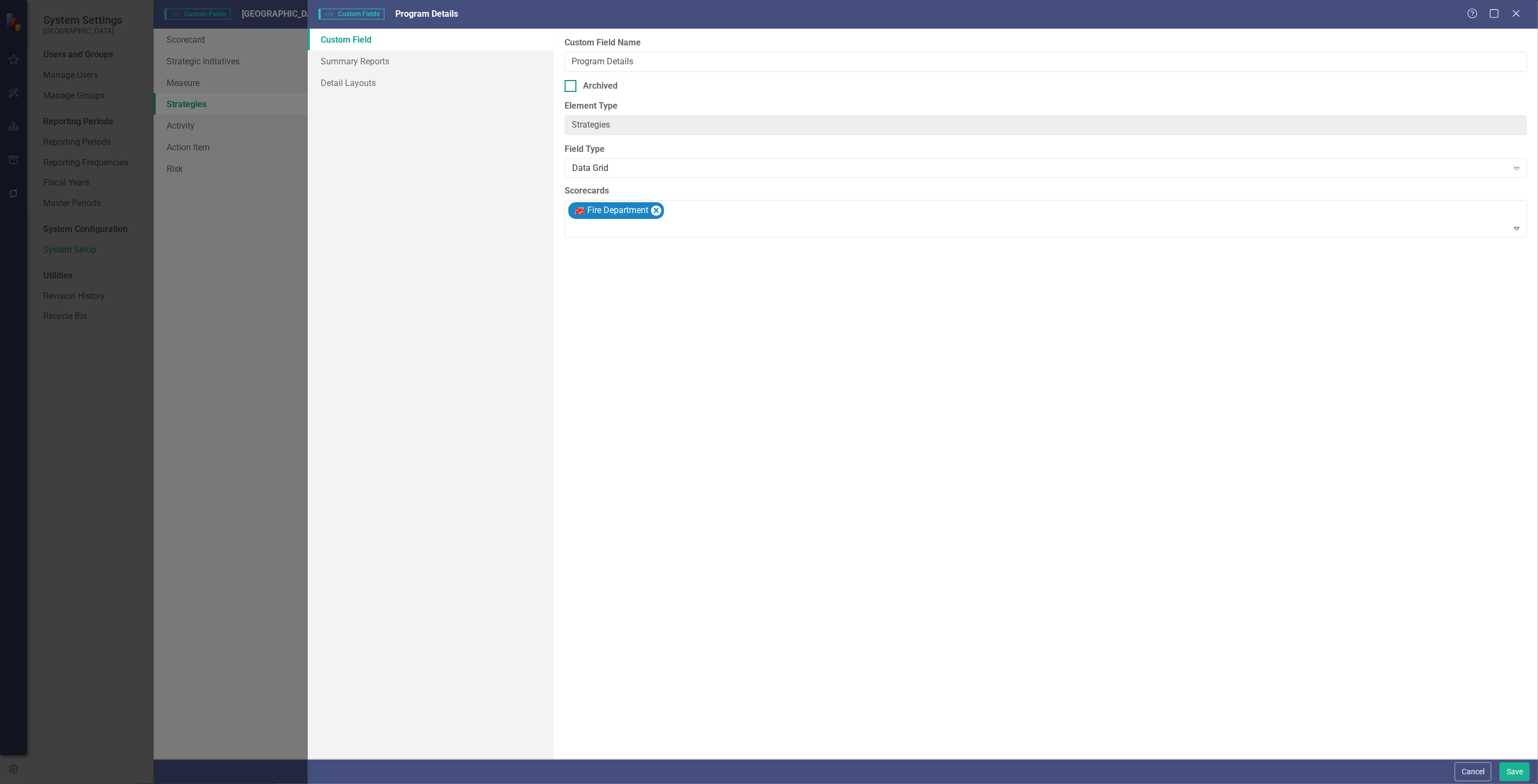
click at [618, 80] on div "Archived" at bounding box center [1046, 86] width 963 height 12
click at [572, 80] on input "Archived" at bounding box center [568, 84] width 7 height 7
click at [615, 81] on div "Archived" at bounding box center [600, 86] width 34 height 12
click at [572, 81] on input "Archived" at bounding box center [568, 84] width 7 height 7
click at [617, 81] on div "Archived" at bounding box center [600, 86] width 34 height 12
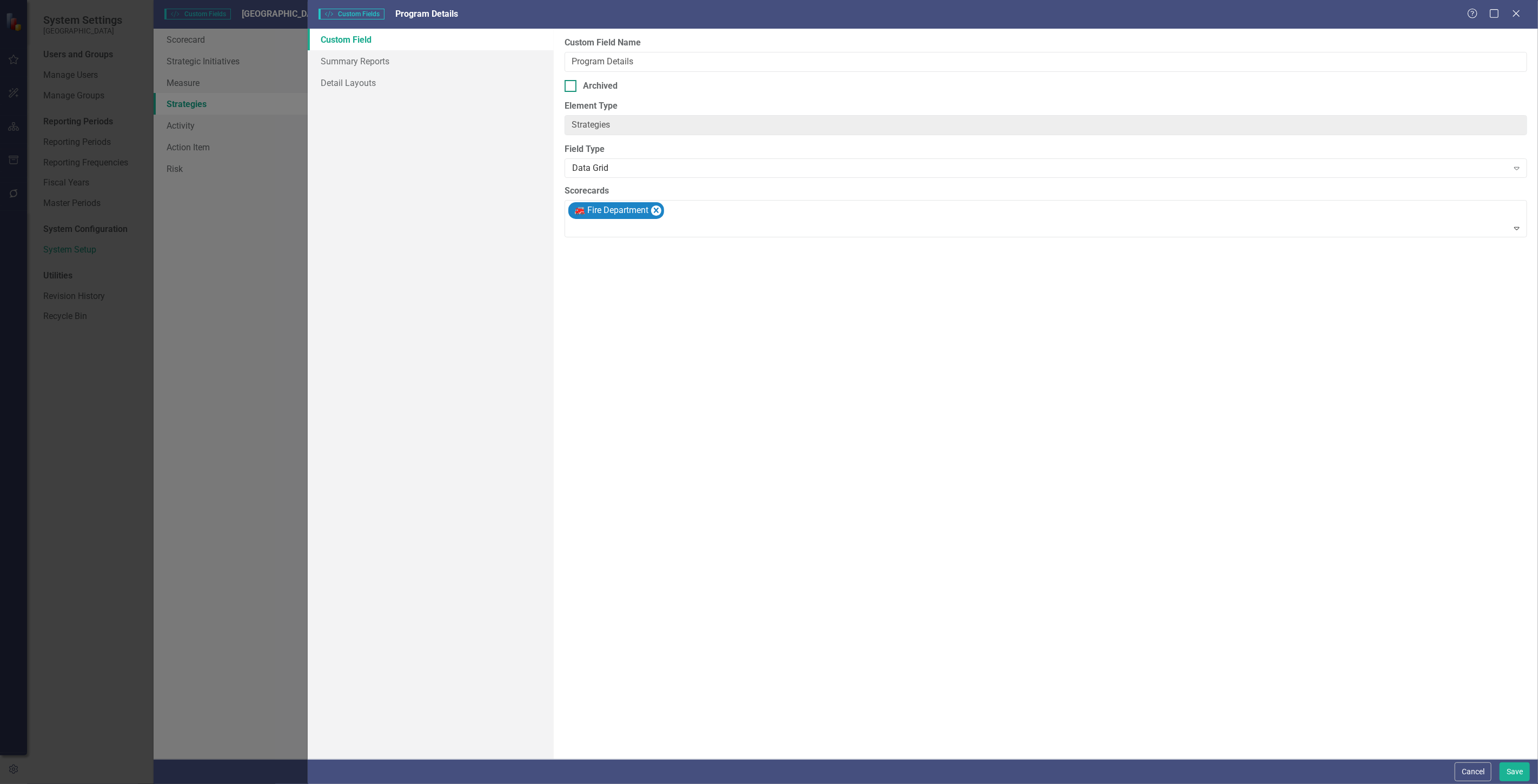
click at [572, 81] on input "Archived" at bounding box center [568, 84] width 7 height 7
checkbox input "true"
click at [1518, 767] on button "Save" at bounding box center [1515, 772] width 30 height 19
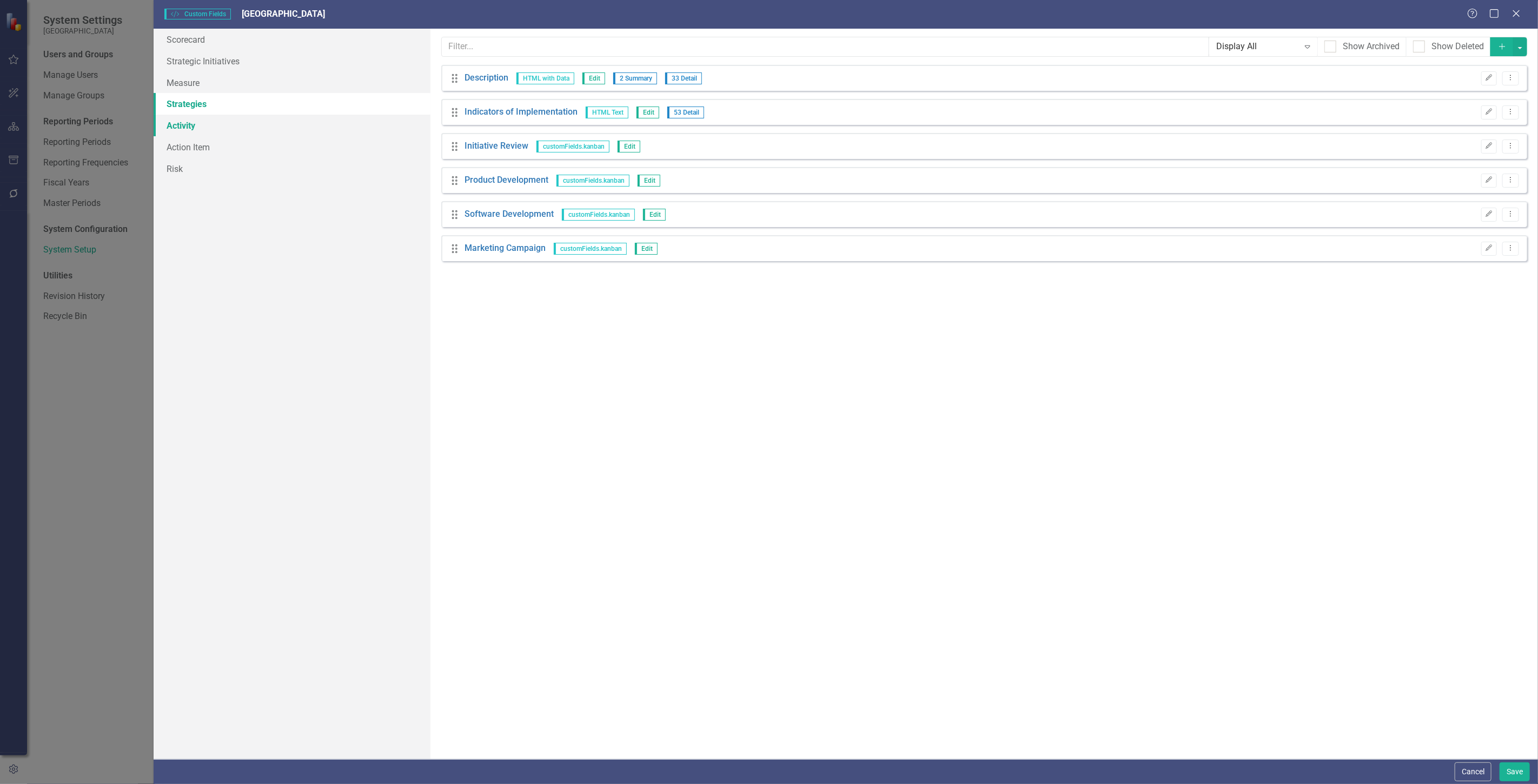
click at [347, 129] on link "Activity" at bounding box center [292, 125] width 277 height 21
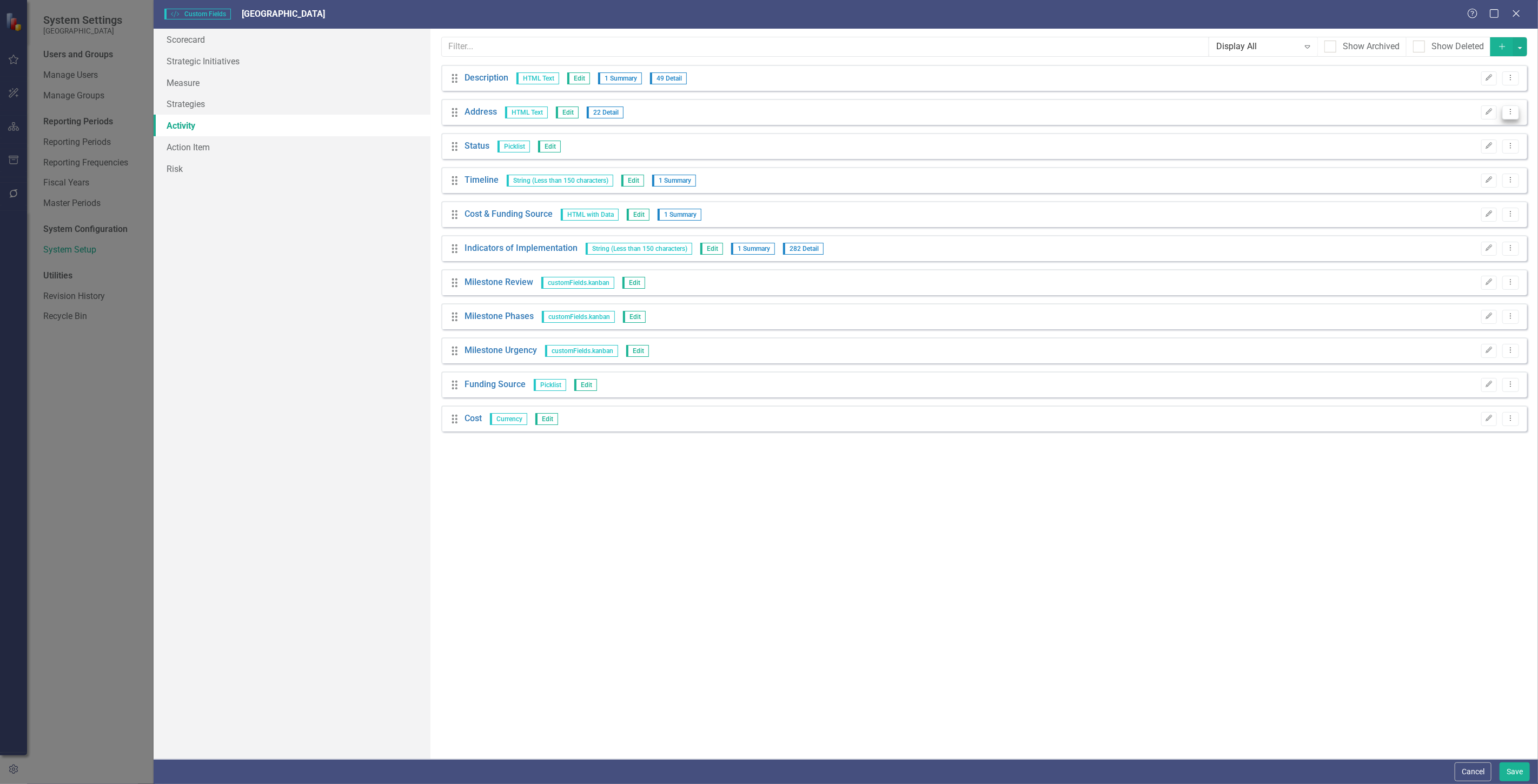
click at [1511, 118] on button "Dropdown Menu" at bounding box center [1510, 112] width 16 height 14
click at [1484, 132] on link "Edit Edit Custom Field" at bounding box center [1462, 130] width 115 height 20
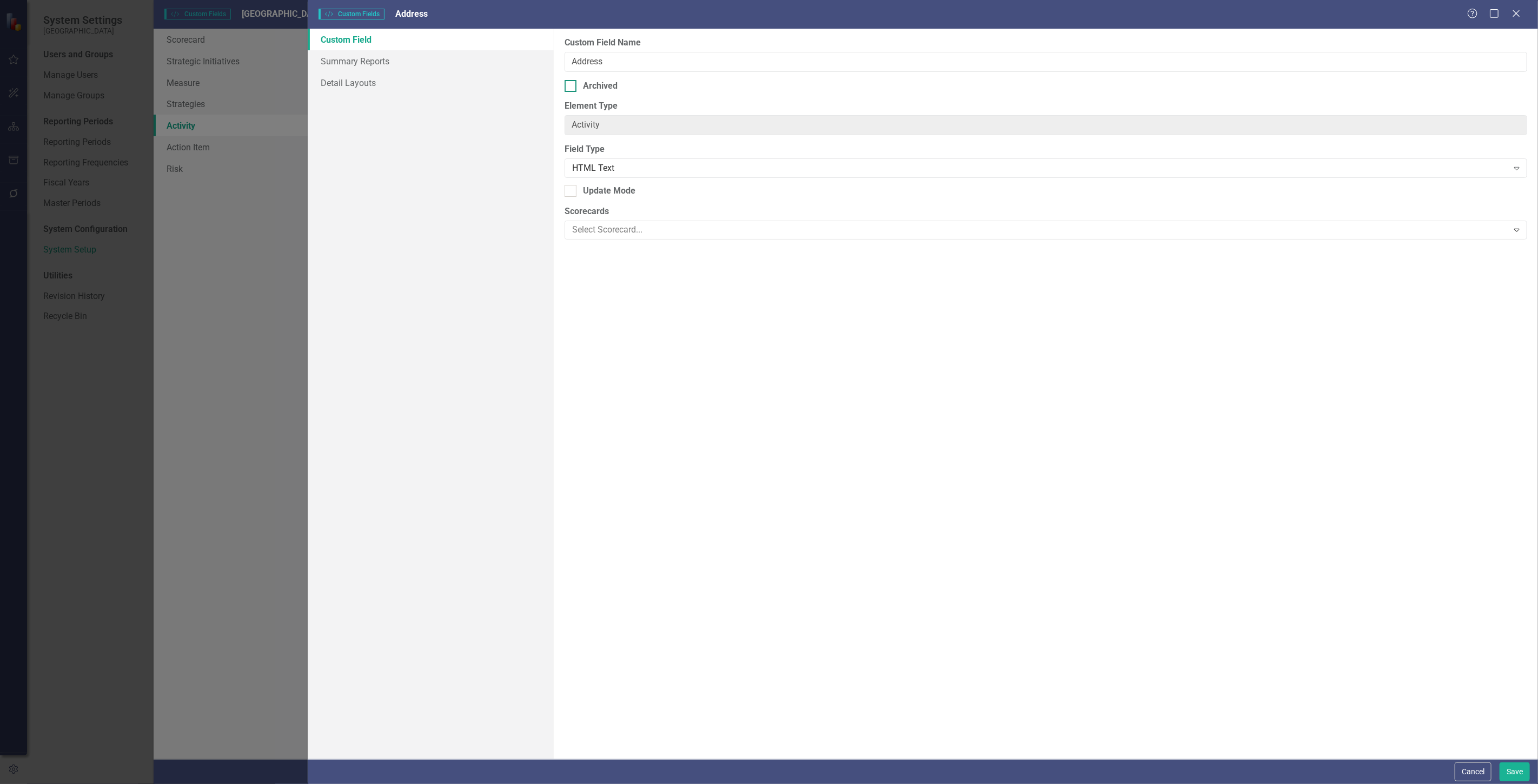
click at [581, 82] on div "Archived" at bounding box center [1046, 86] width 963 height 12
click at [572, 82] on input "Archived" at bounding box center [568, 84] width 7 height 7
checkbox input "true"
click at [1507, 773] on button "Save" at bounding box center [1515, 772] width 30 height 19
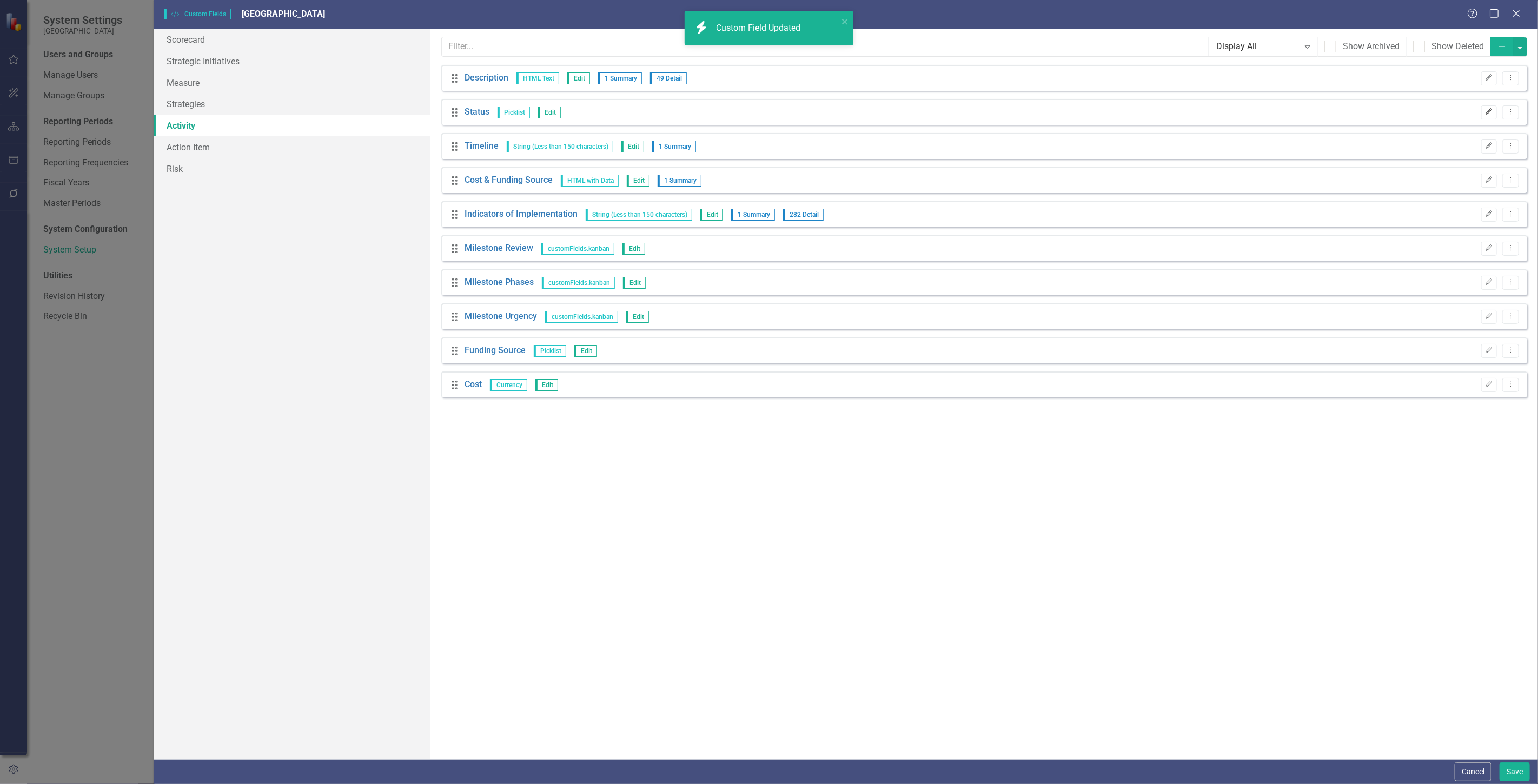
click at [1486, 111] on icon "Edit" at bounding box center [1489, 112] width 8 height 6
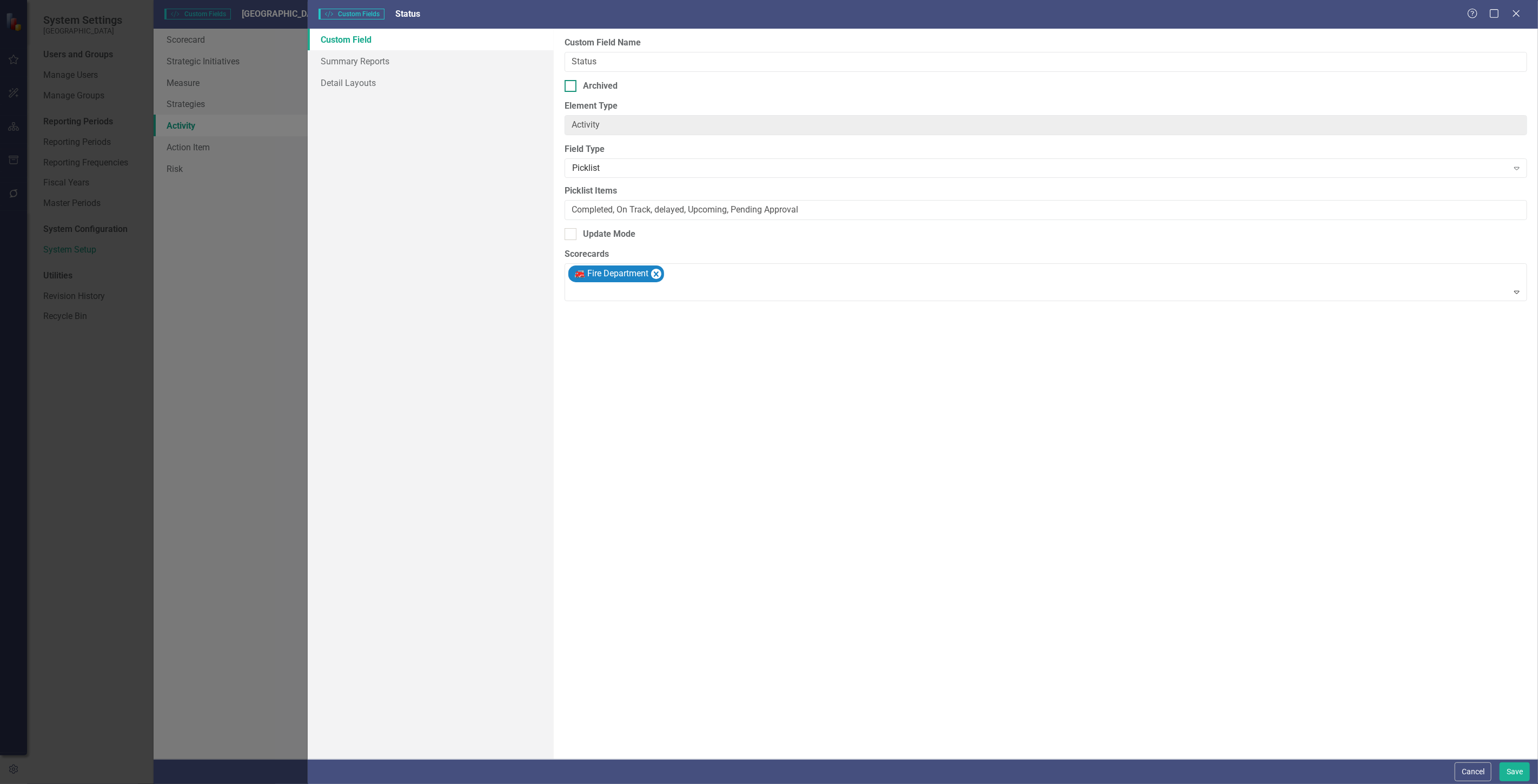
click at [638, 87] on div "Archived" at bounding box center [1046, 86] width 963 height 12
click at [572, 87] on input "Archived" at bounding box center [568, 84] width 7 height 7
checkbox input "true"
click at [1527, 770] on button "Save" at bounding box center [1515, 772] width 30 height 19
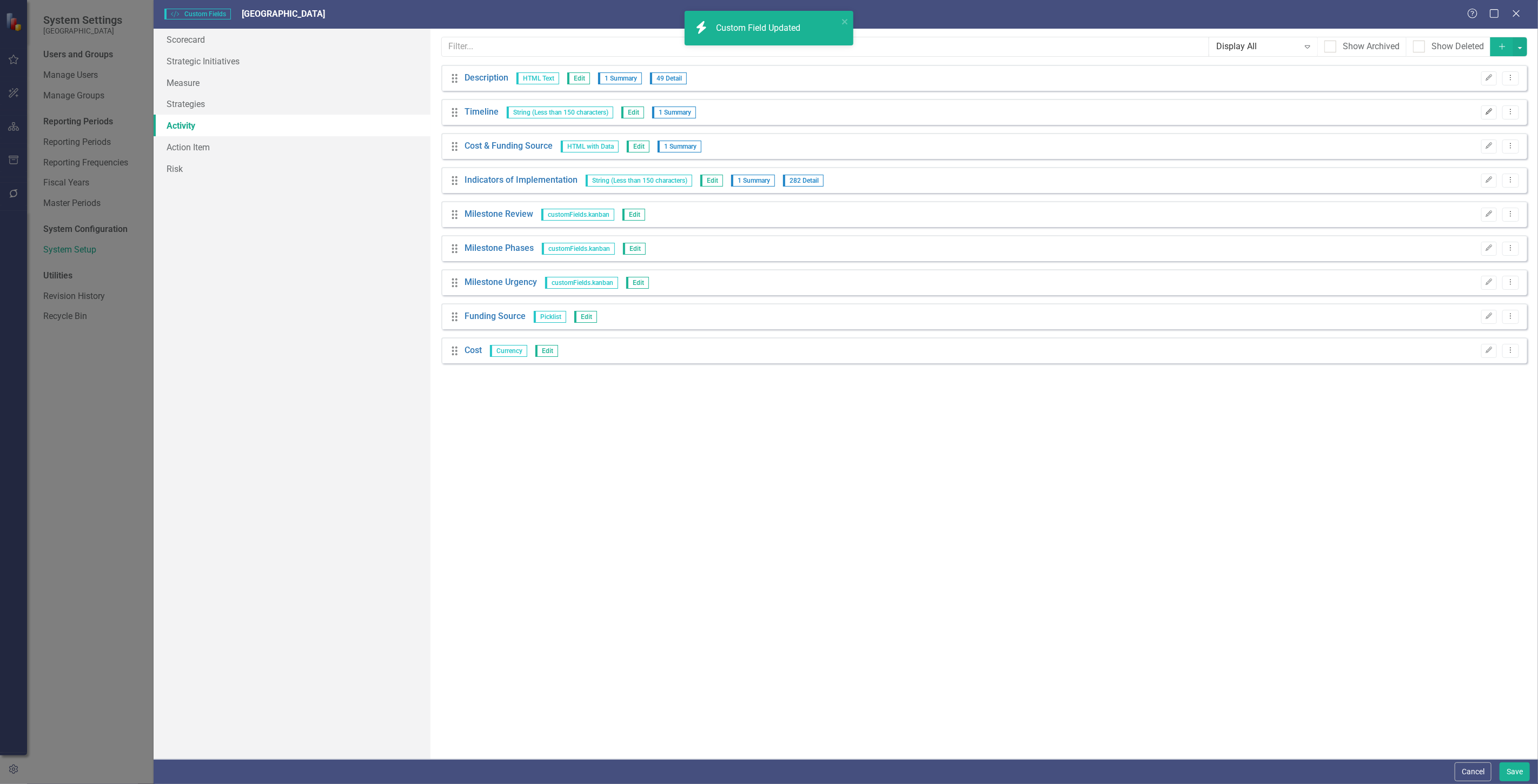
click at [1483, 111] on button "Edit" at bounding box center [1489, 112] width 16 height 14
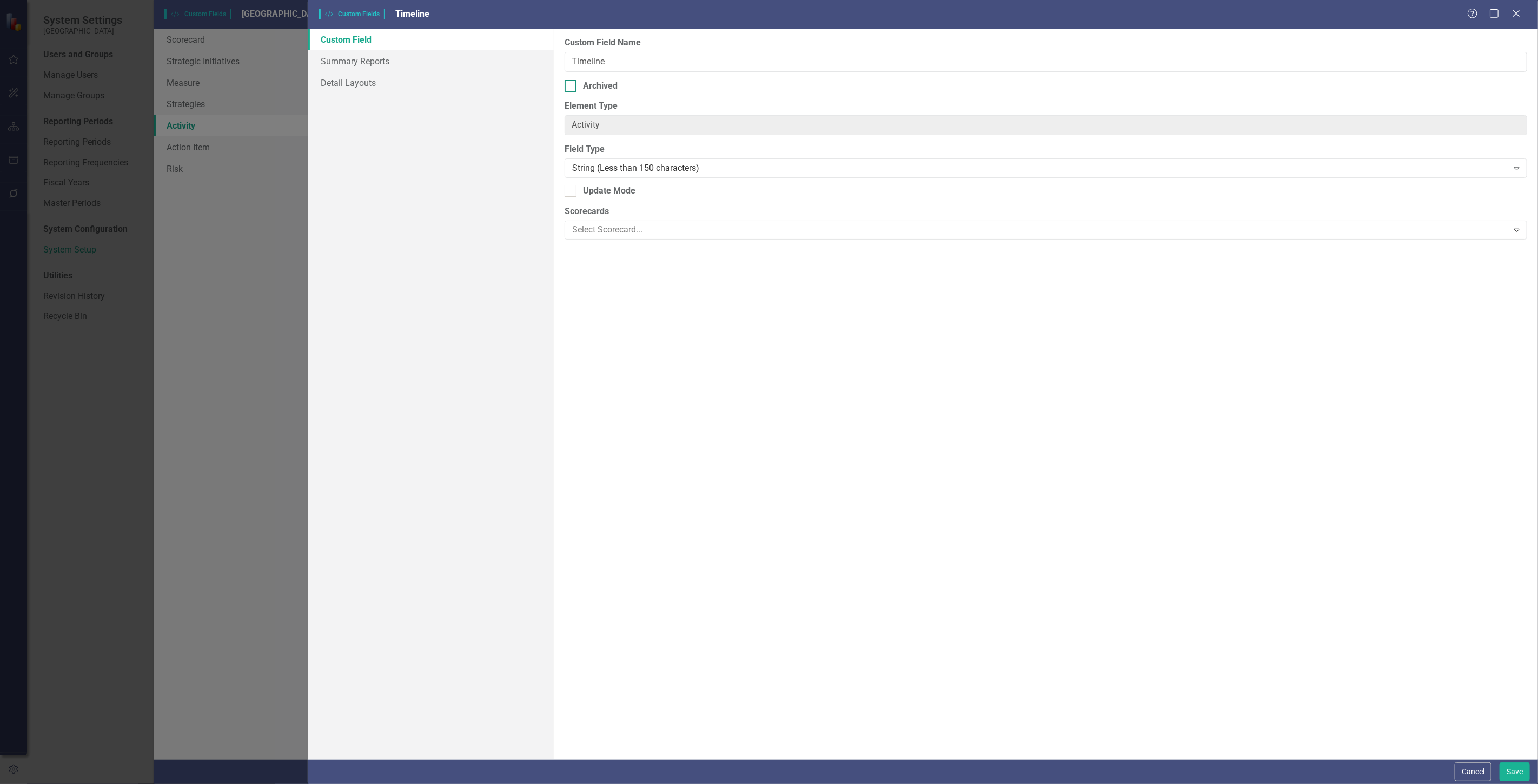
click at [628, 91] on div "Archived" at bounding box center [1046, 86] width 963 height 12
click at [572, 87] on input "Archived" at bounding box center [568, 84] width 7 height 7
checkbox input "true"
click at [1512, 763] on button "Save" at bounding box center [1515, 772] width 30 height 19
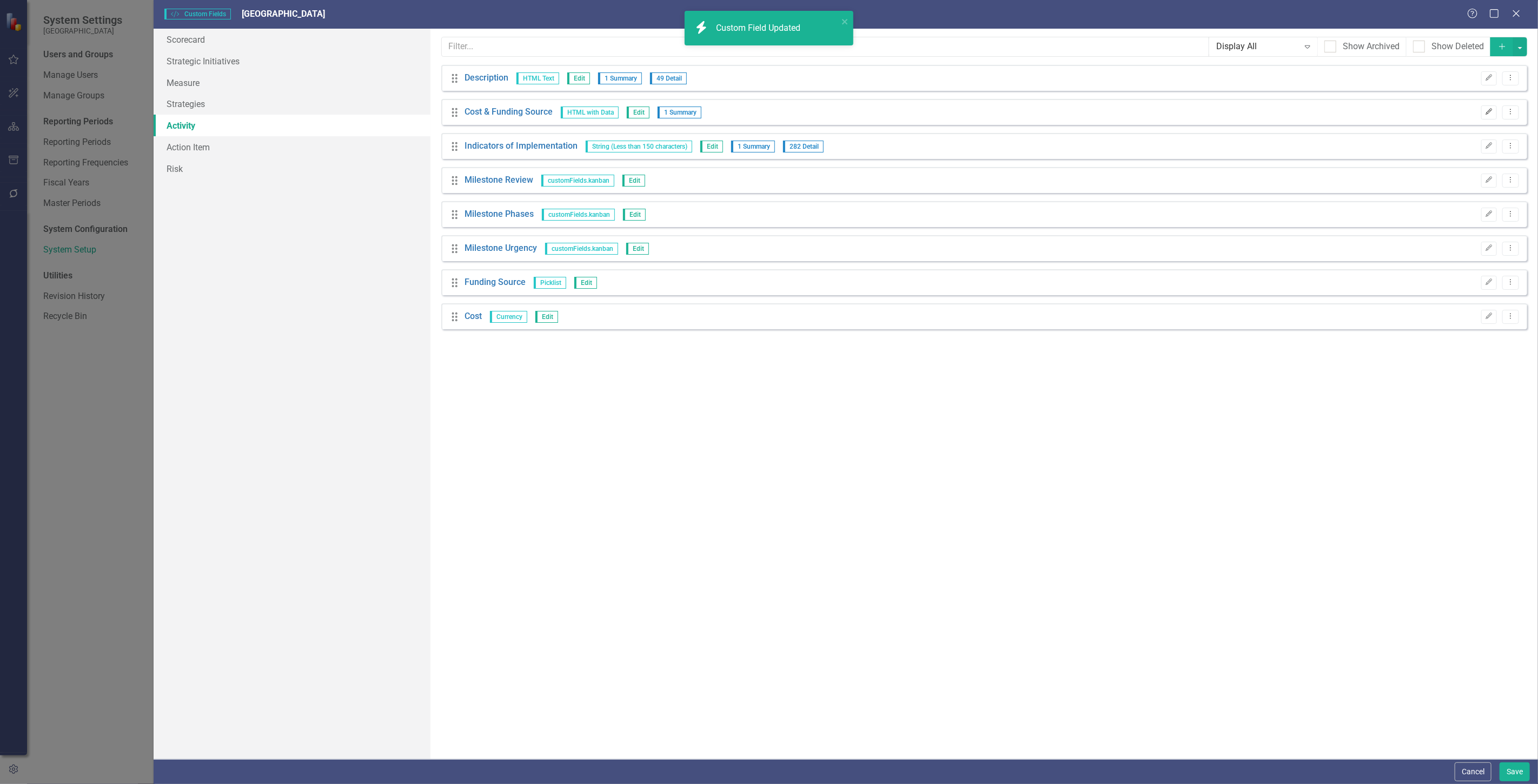
click at [1489, 115] on button "Edit" at bounding box center [1489, 112] width 16 height 14
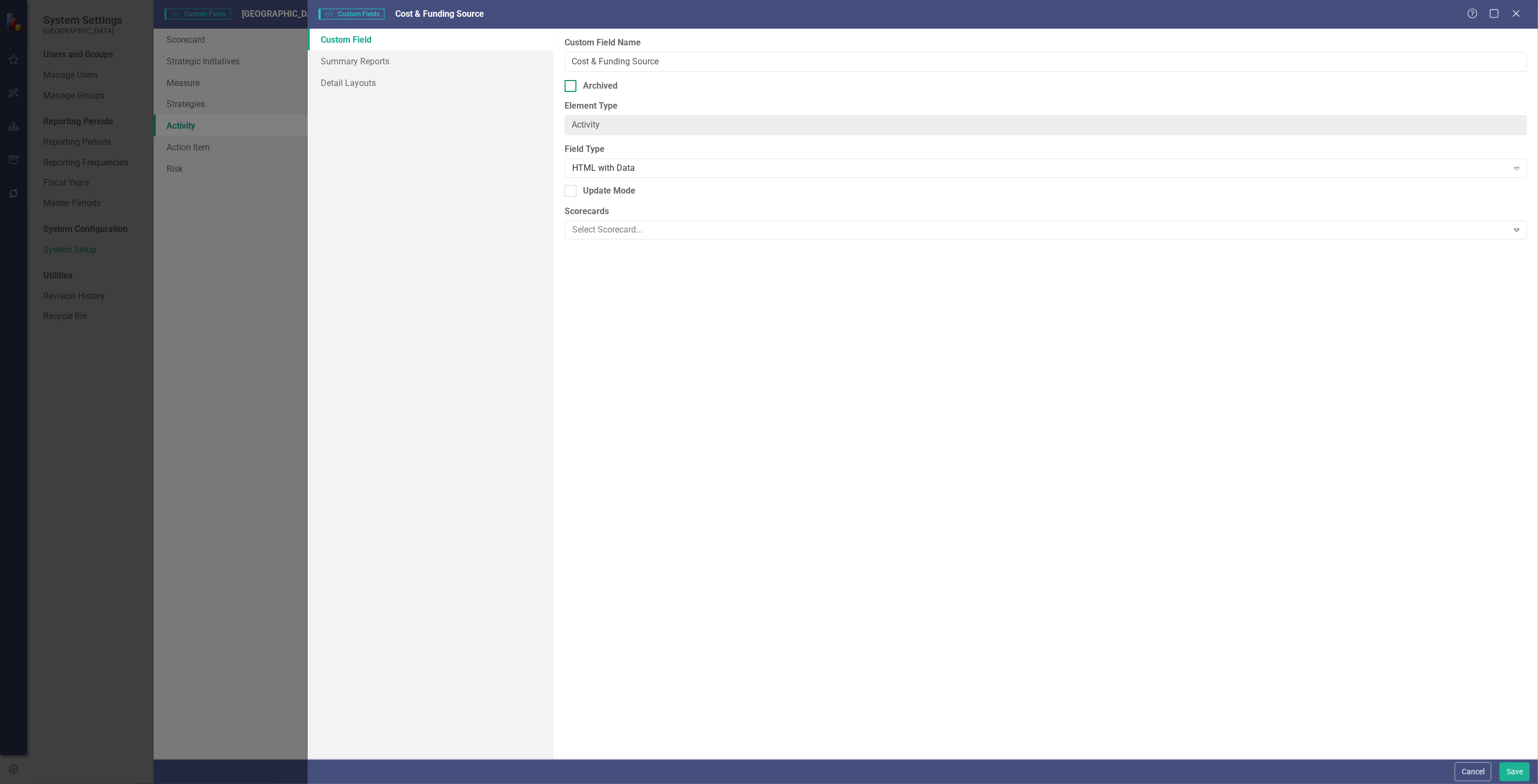
click at [599, 87] on div "Archived" at bounding box center [600, 86] width 34 height 12
click at [572, 87] on input "Archived" at bounding box center [568, 84] width 7 height 7
checkbox input "true"
click at [1513, 770] on button "Save" at bounding box center [1515, 772] width 30 height 19
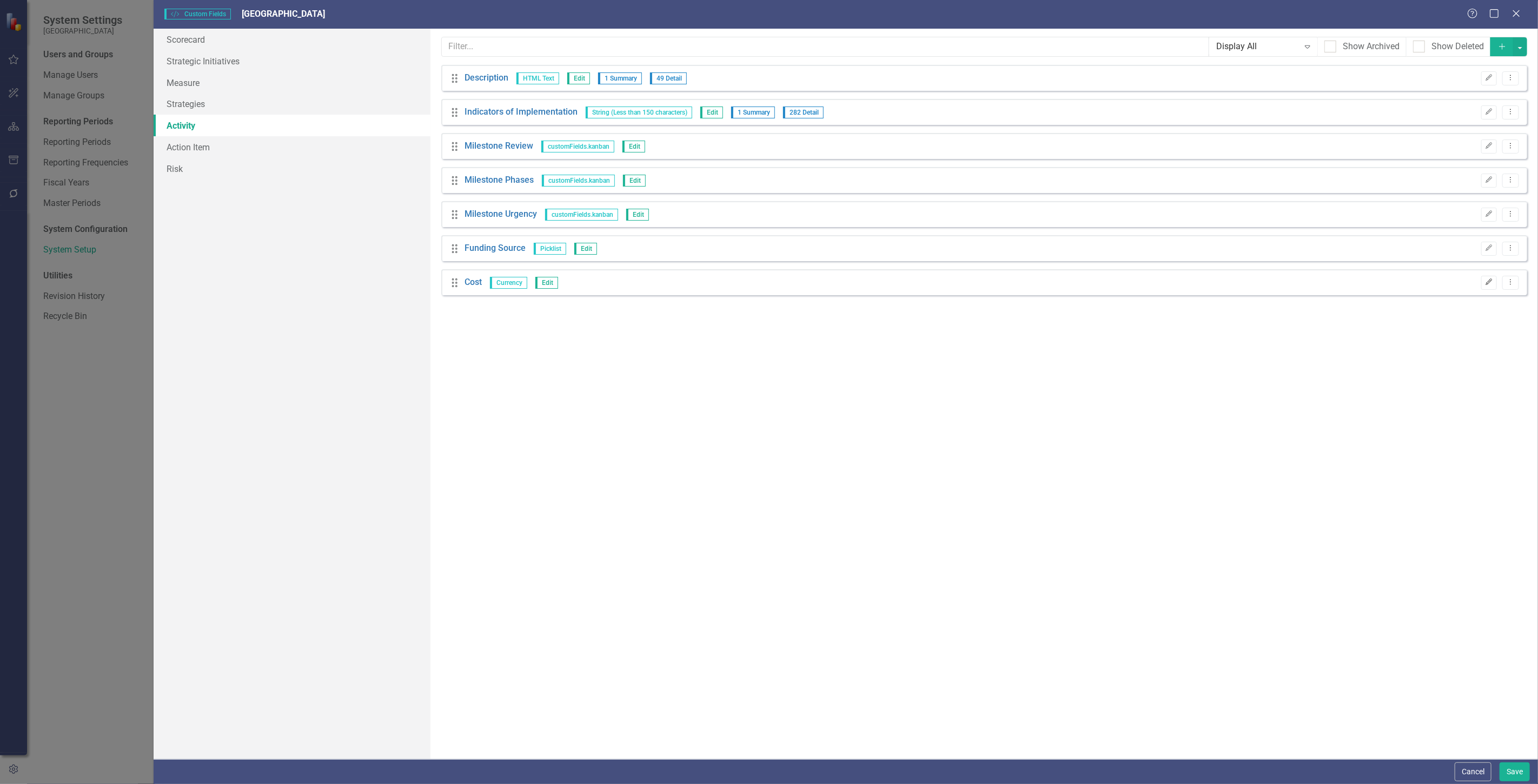
click at [1491, 287] on button "Edit" at bounding box center [1489, 283] width 16 height 14
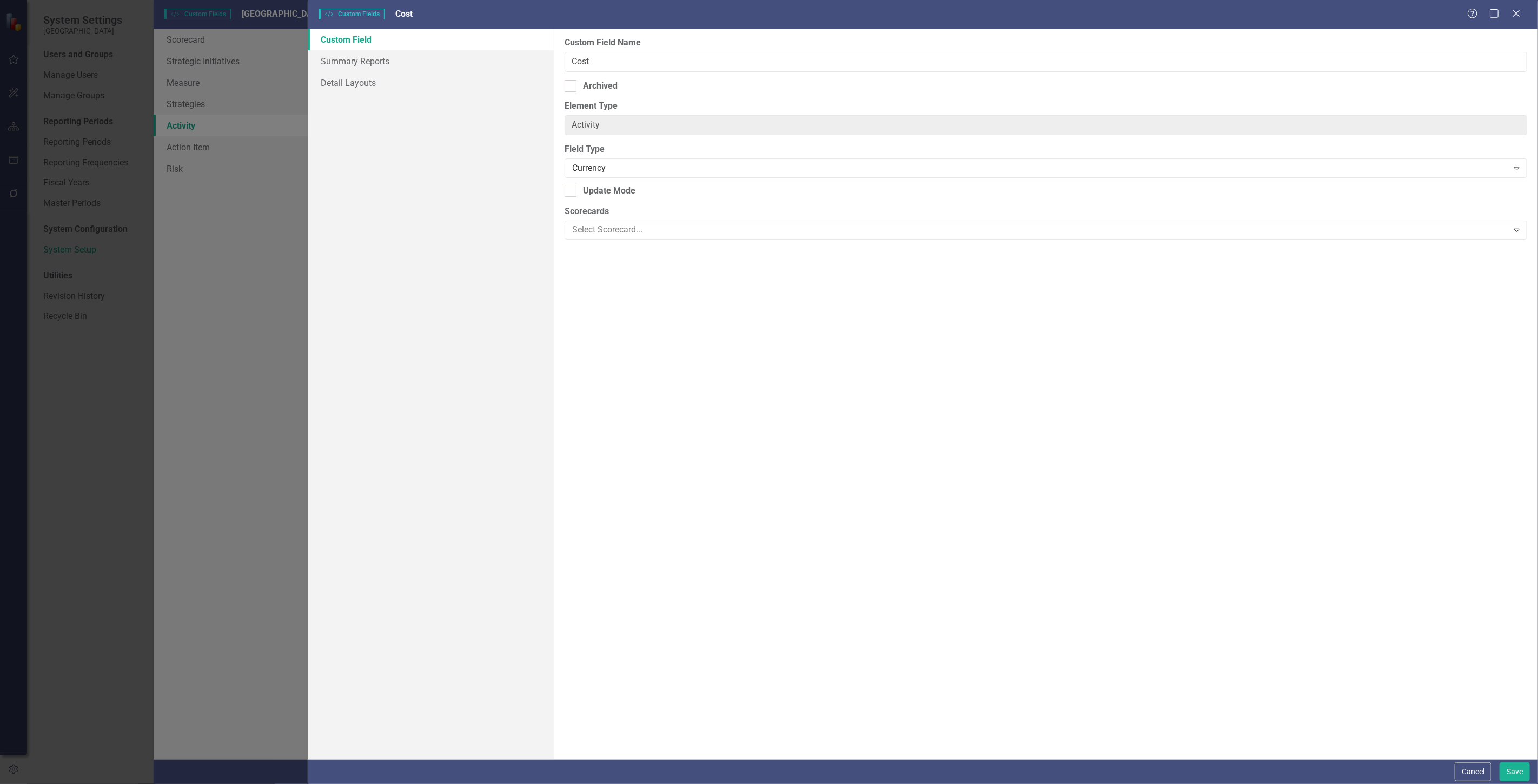
drag, startPoint x: 582, startPoint y: 88, endPoint x: 643, endPoint y: 132, distance: 75.2
click at [582, 88] on div "Archived" at bounding box center [1046, 86] width 963 height 12
click at [572, 87] on input "Archived" at bounding box center [568, 84] width 7 height 7
checkbox input "true"
click at [1511, 768] on button "Save" at bounding box center [1515, 772] width 30 height 19
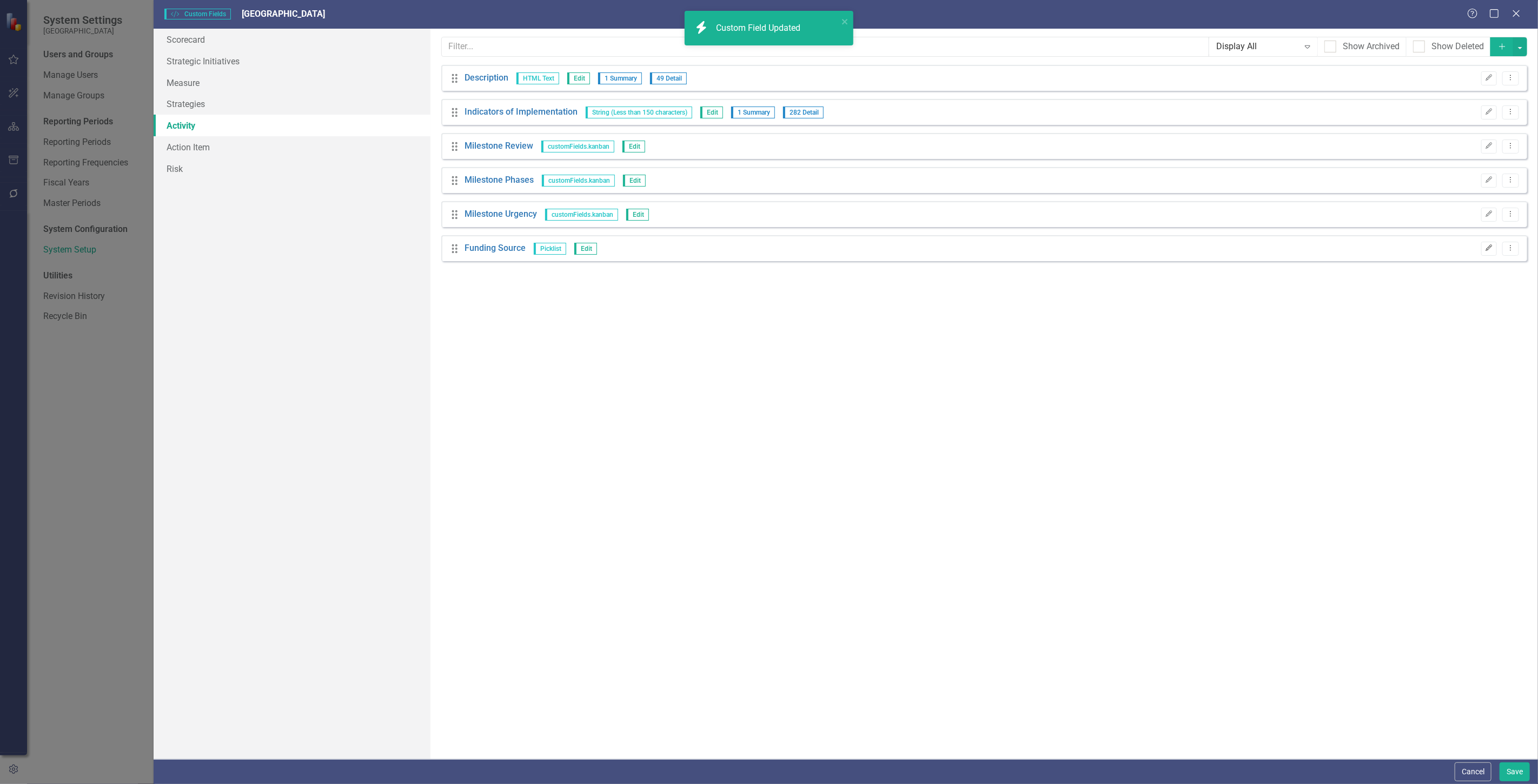
click at [1489, 250] on icon "Edit" at bounding box center [1489, 248] width 8 height 6
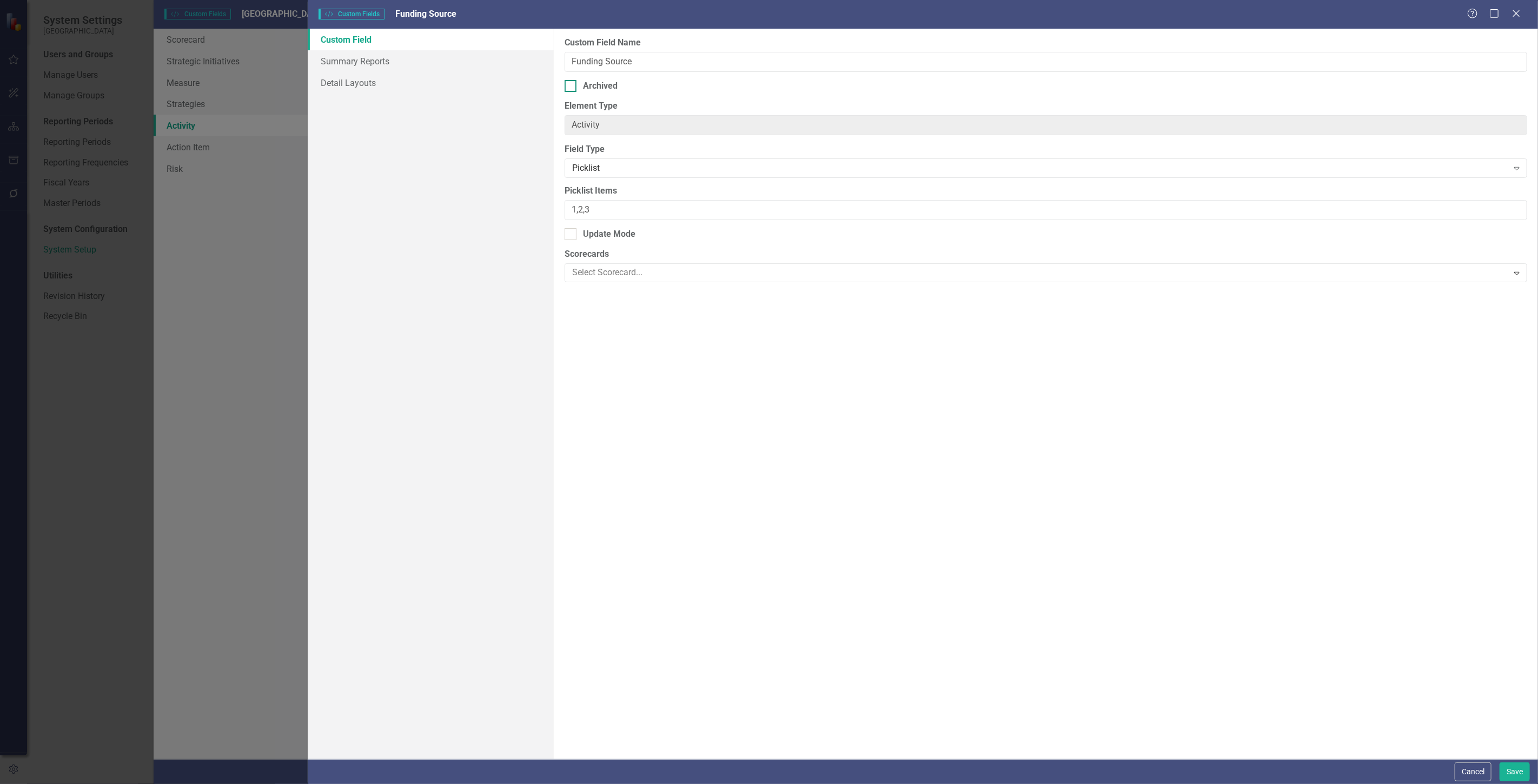
click at [584, 84] on div "Archived" at bounding box center [600, 86] width 34 height 12
click at [572, 84] on input "Archived" at bounding box center [568, 84] width 7 height 7
checkbox input "true"
click at [1513, 763] on button "Save" at bounding box center [1515, 772] width 30 height 19
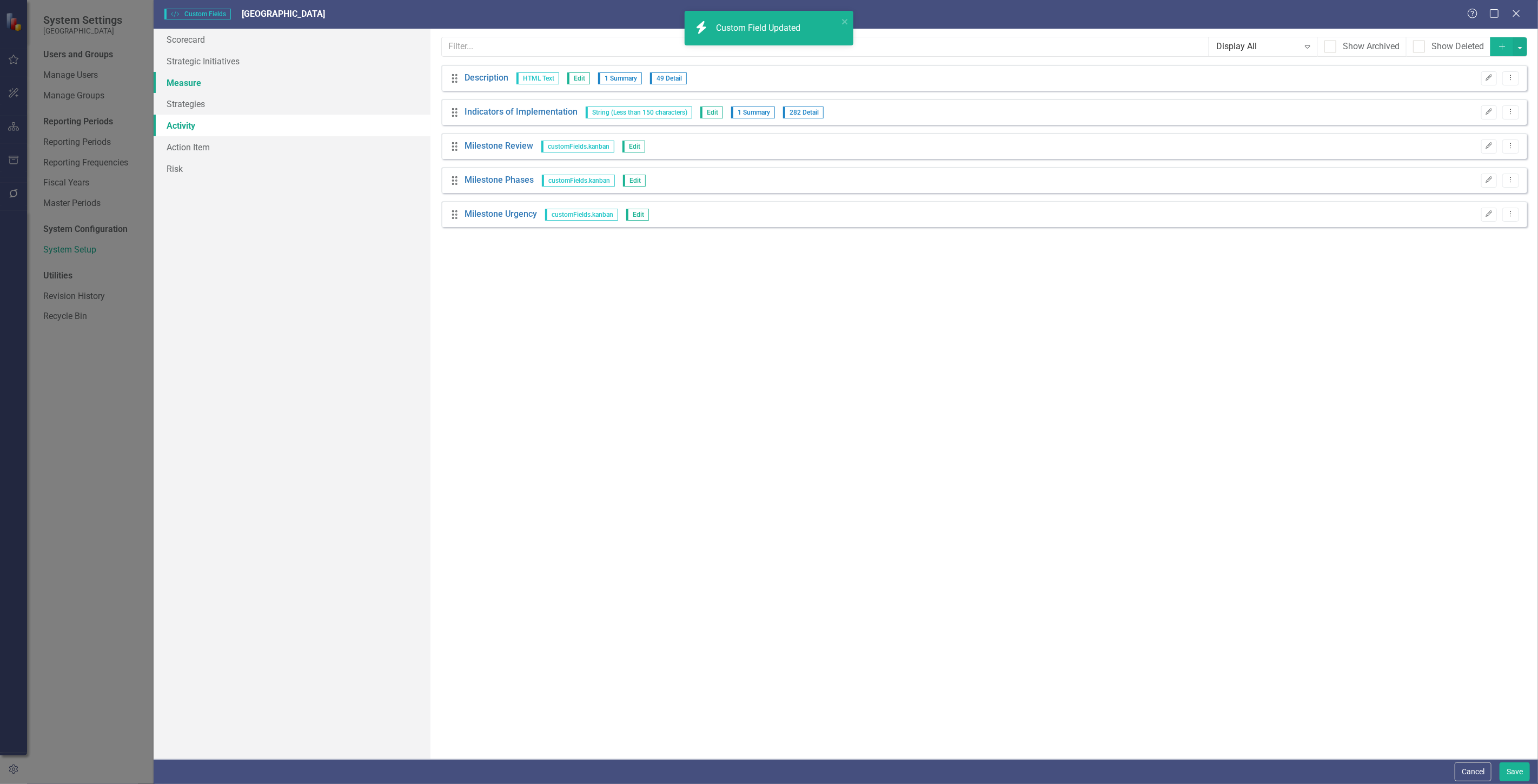
click at [234, 76] on link "Measure" at bounding box center [292, 83] width 277 height 21
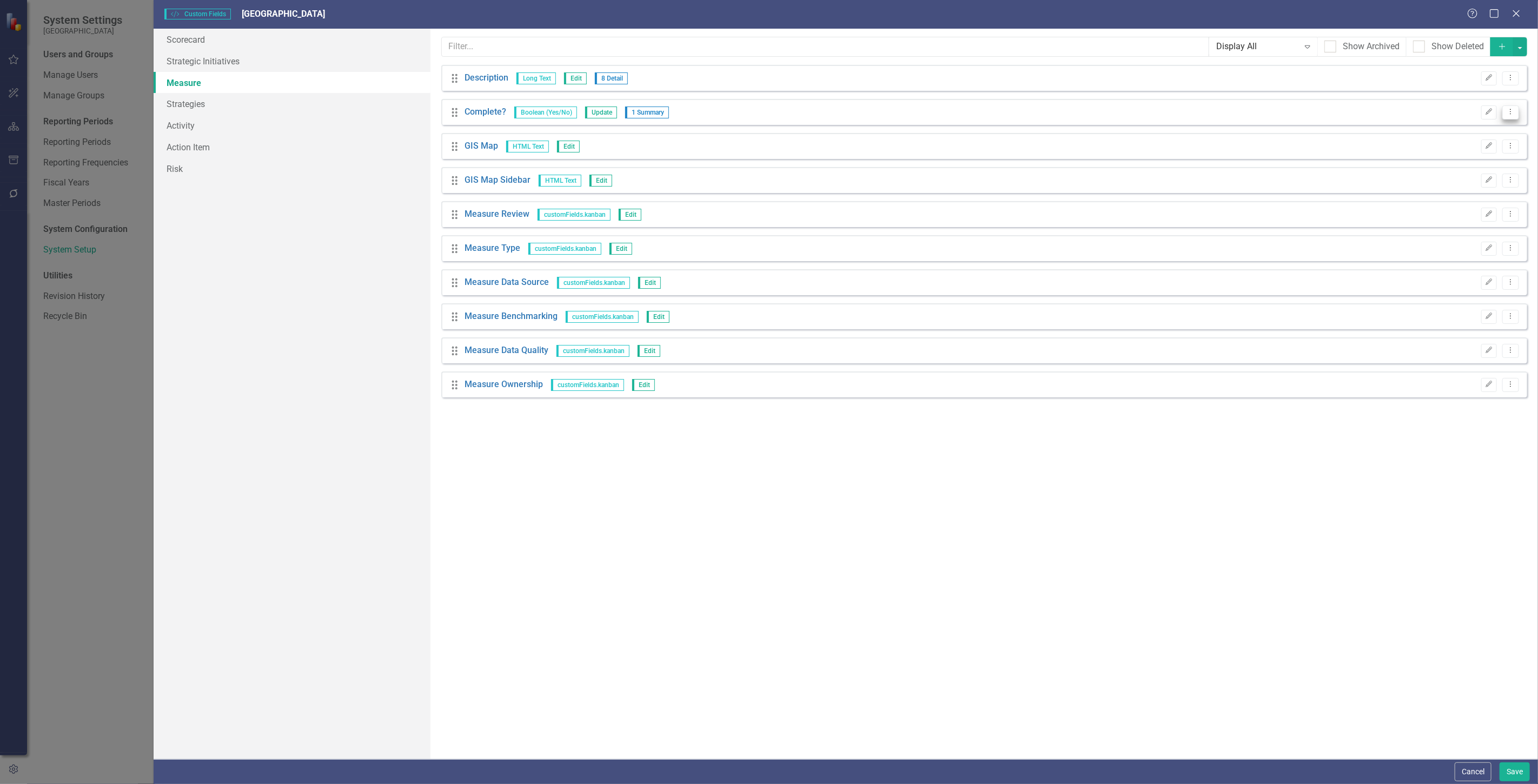
click at [1510, 117] on button "Dropdown Menu" at bounding box center [1510, 112] width 16 height 14
click at [1484, 175] on link "Trash Delete Custom Field" at bounding box center [1462, 170] width 115 height 20
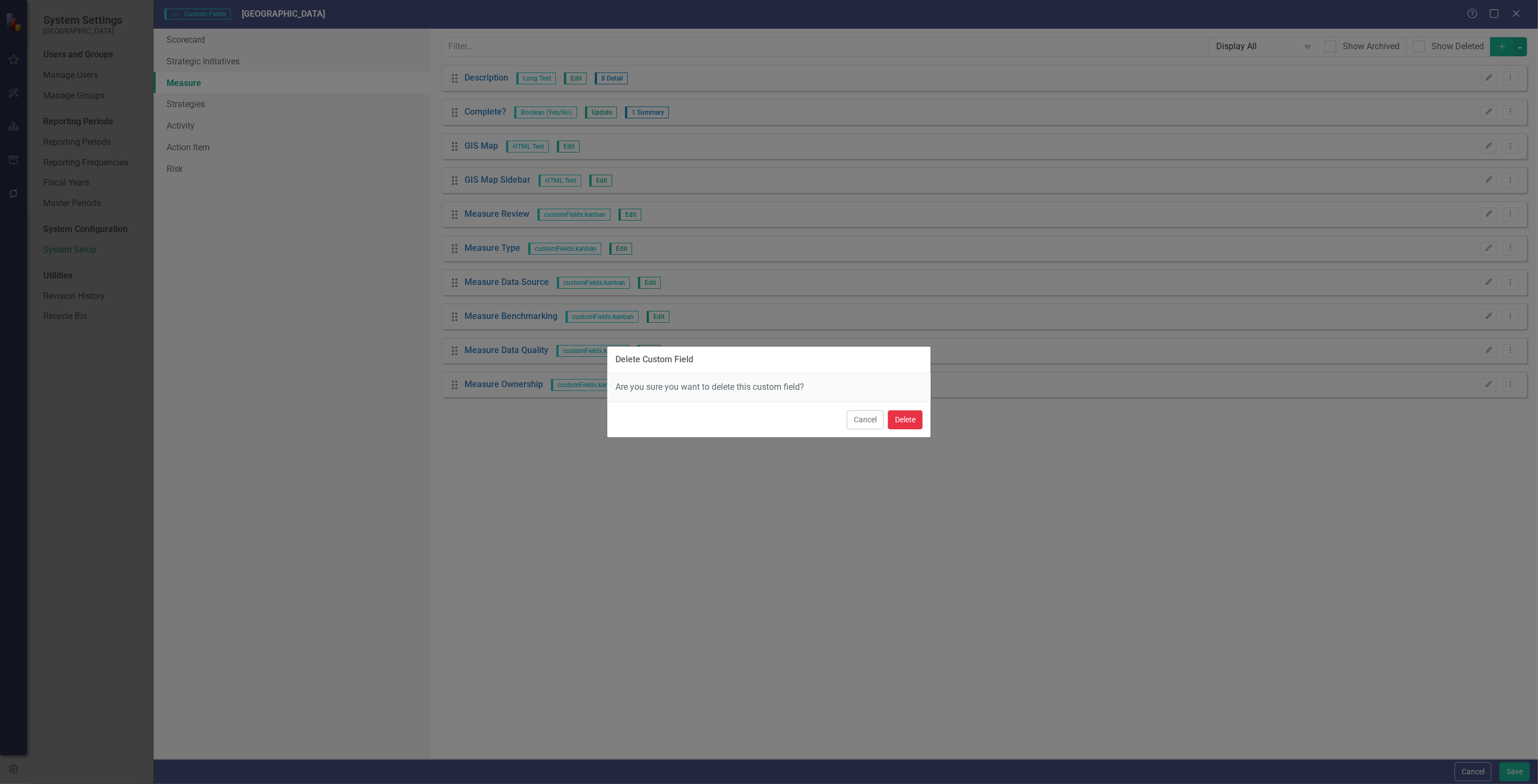
click at [906, 424] on button "Delete" at bounding box center [905, 420] width 34 height 19
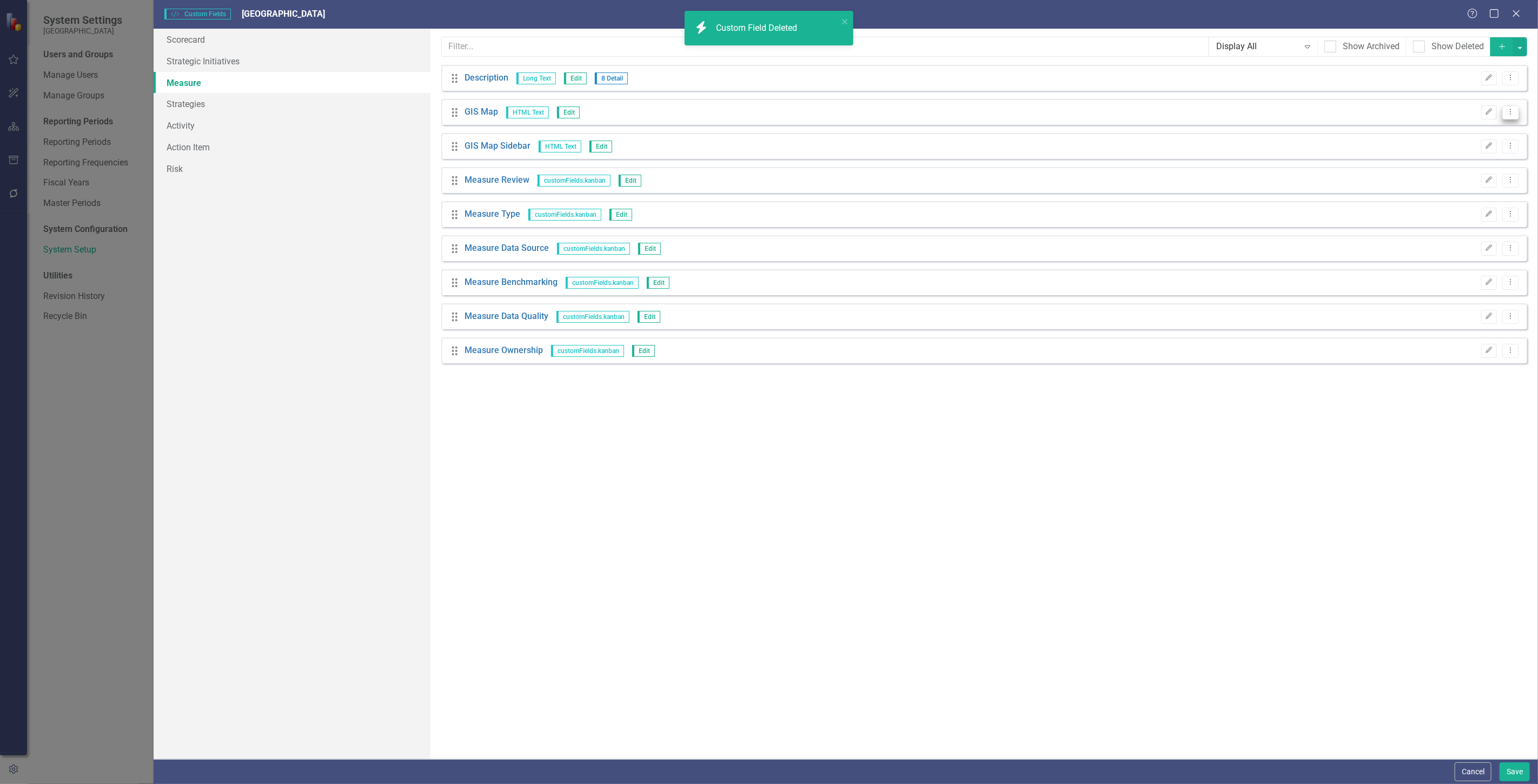
click at [1507, 109] on icon "Dropdown Menu" at bounding box center [1511, 112] width 9 height 7
click at [1452, 170] on link "Trash Delete Custom Field" at bounding box center [1462, 170] width 115 height 20
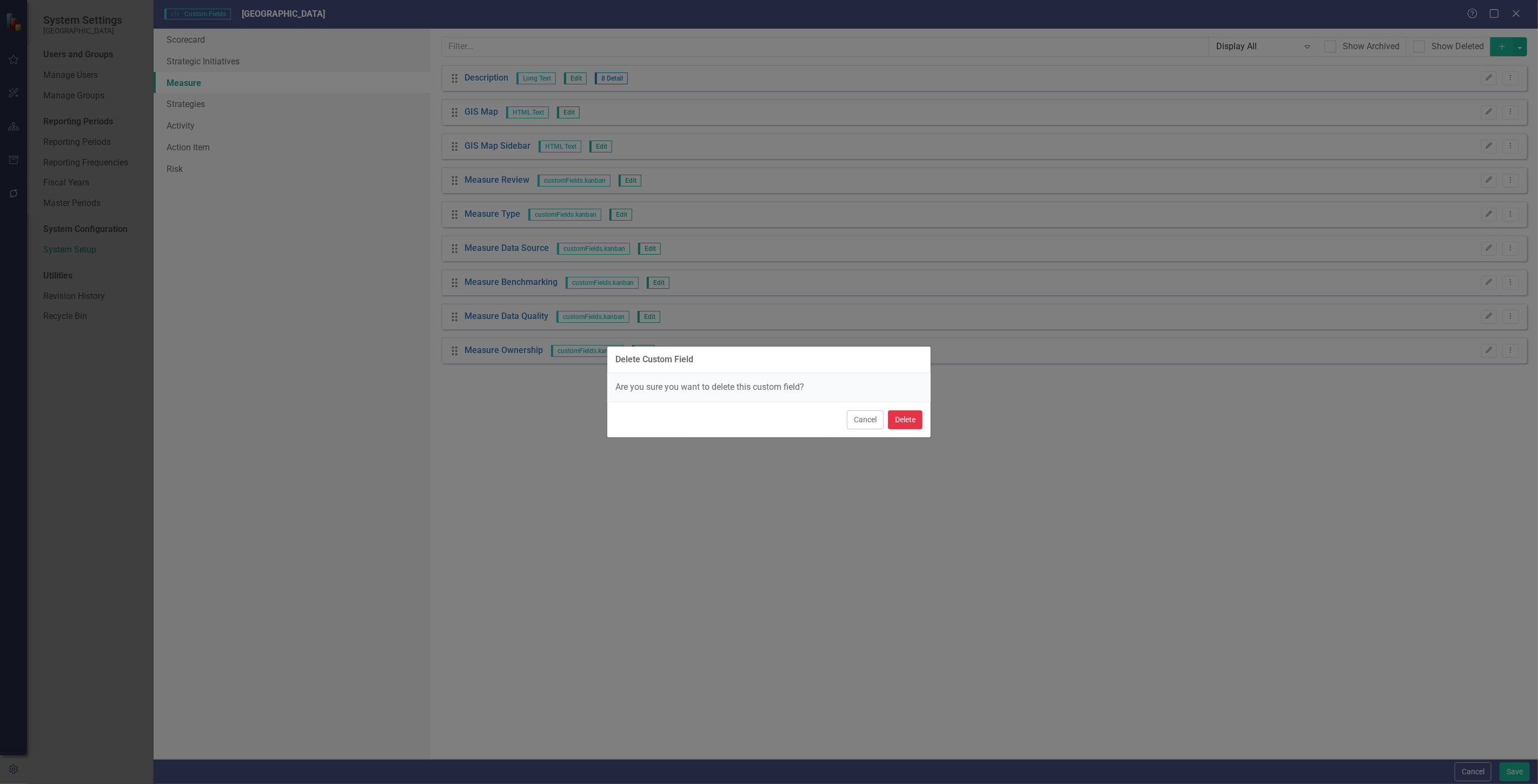
click at [902, 415] on button "Delete" at bounding box center [905, 420] width 34 height 19
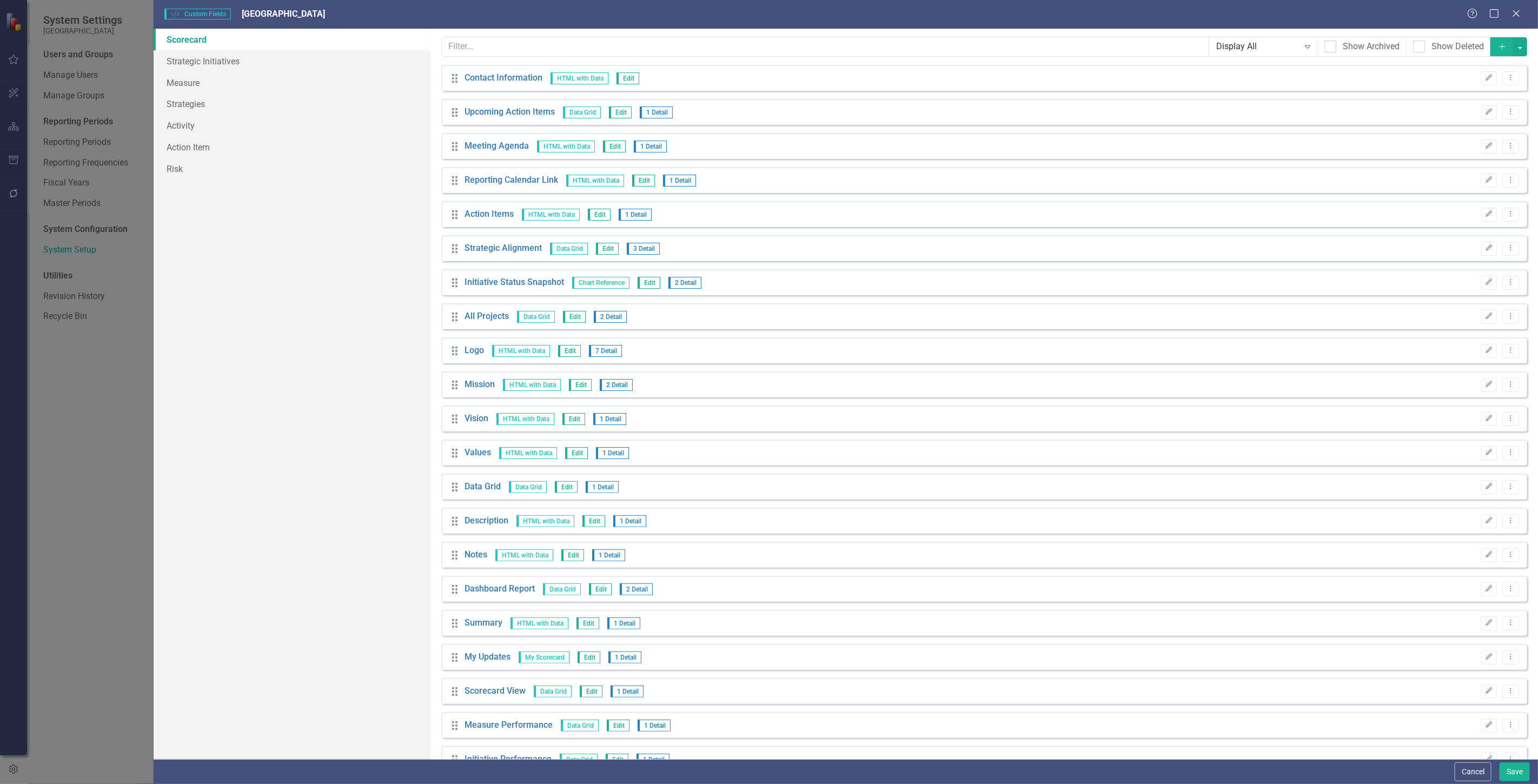
click at [1493, 182] on div "Edit Dropdown Menu" at bounding box center [1497, 181] width 43 height 14
click at [1507, 182] on icon "Dropdown Menu" at bounding box center [1511, 180] width 9 height 7
click at [1462, 235] on link "Trash Delete Custom Field" at bounding box center [1454, 238] width 115 height 20
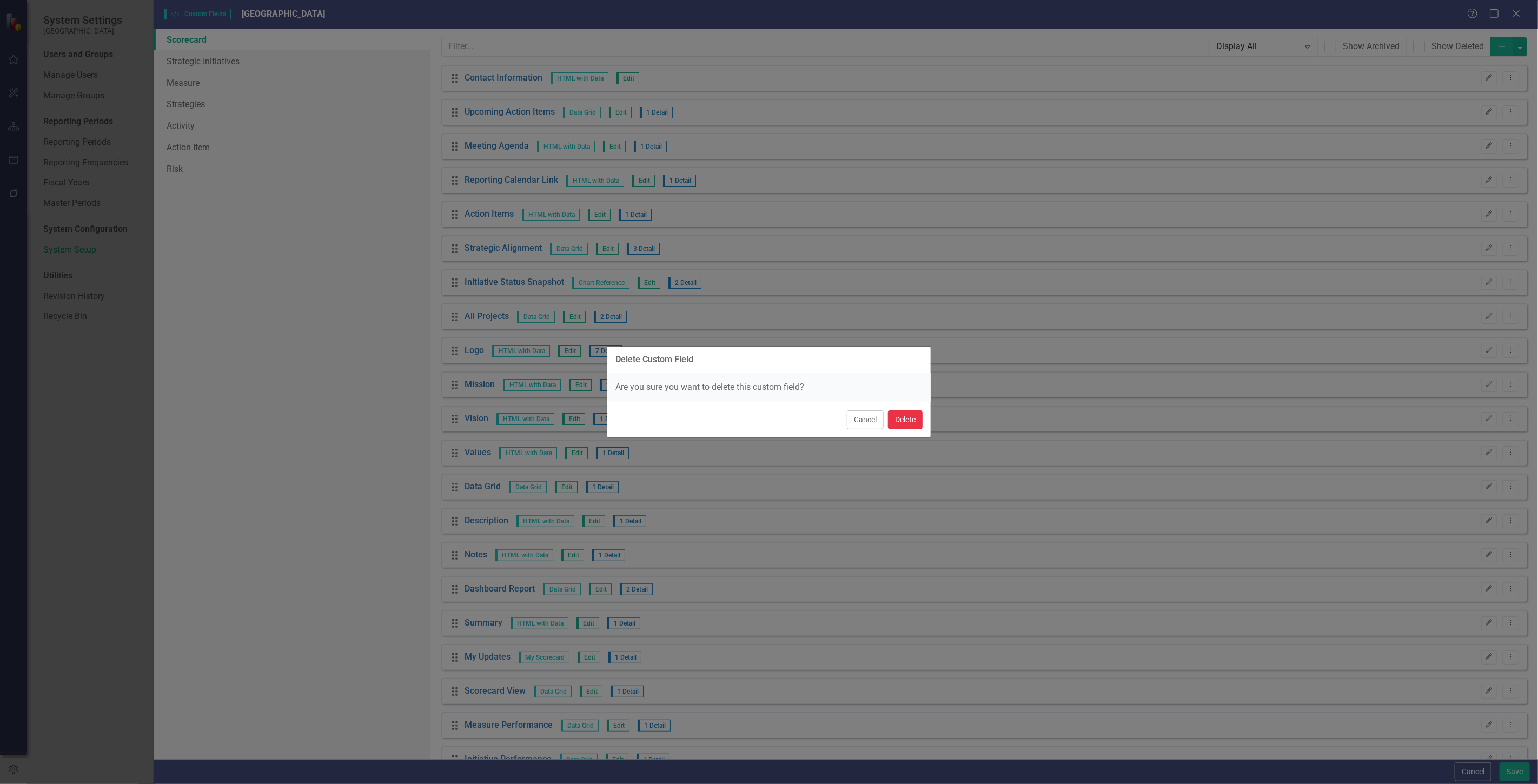
click at [907, 418] on button "Delete" at bounding box center [905, 420] width 34 height 19
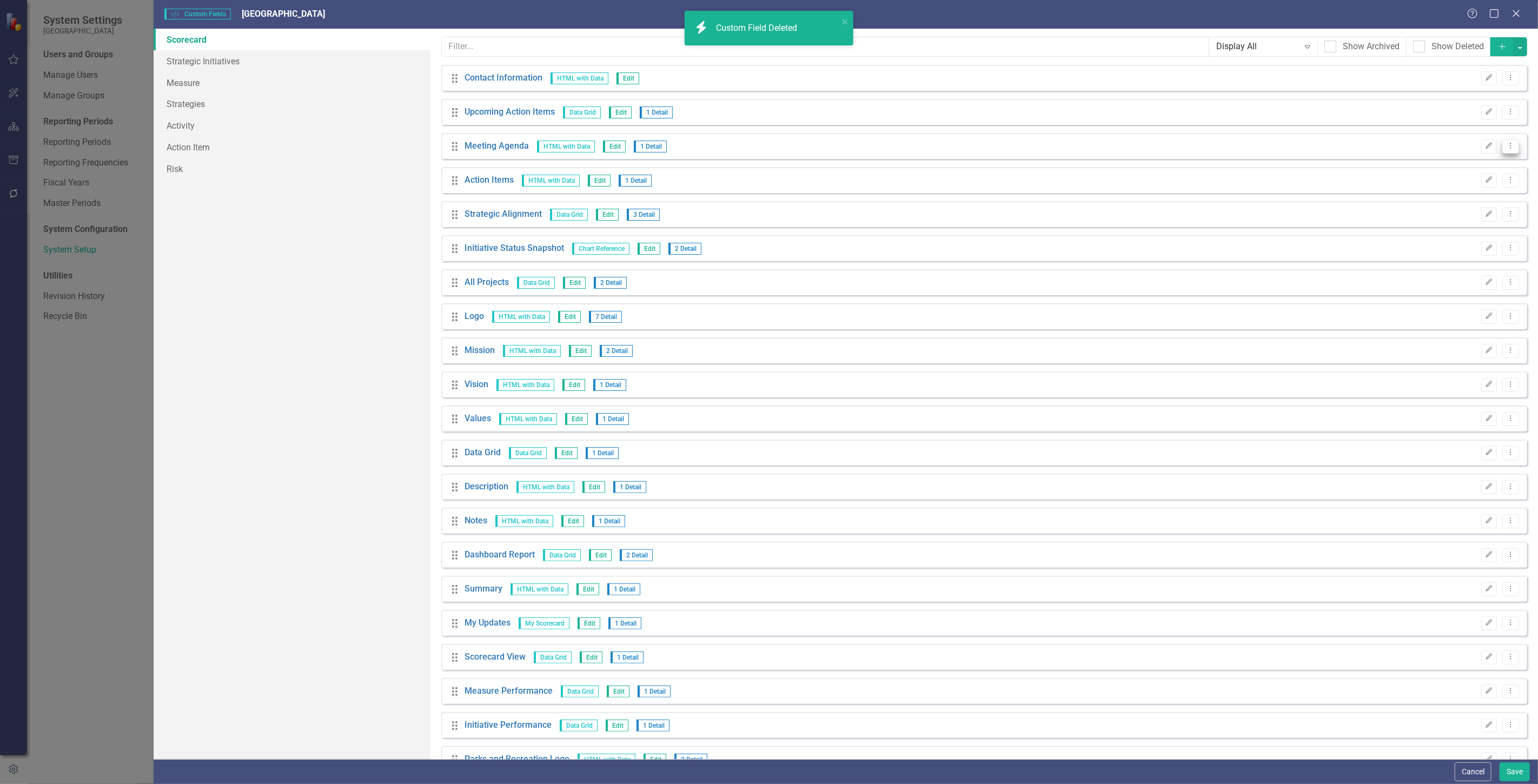
click at [1507, 146] on icon "Dropdown Menu" at bounding box center [1511, 146] width 9 height 7
click at [1461, 158] on link "Edit Edit Custom Field" at bounding box center [1454, 164] width 115 height 20
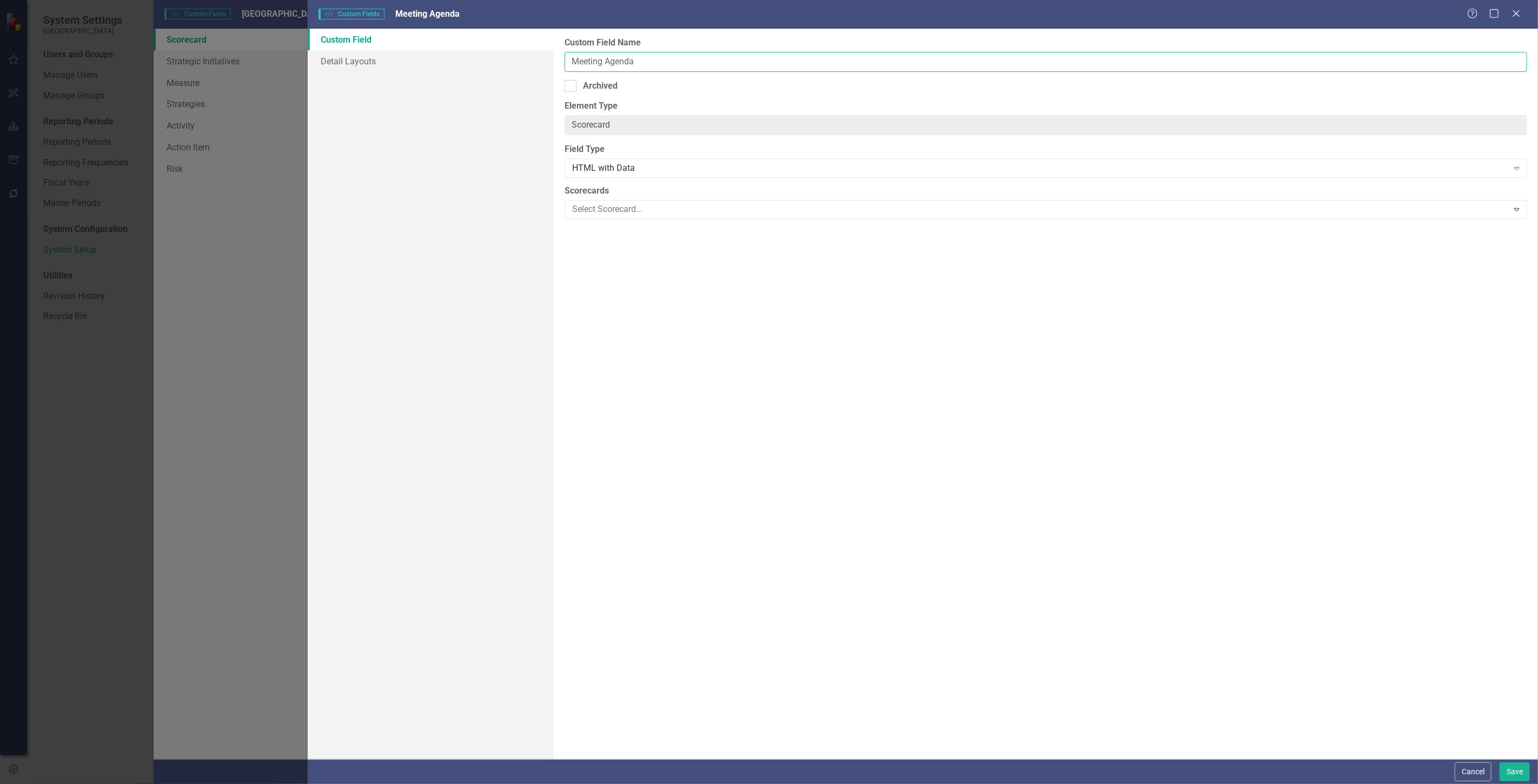
click at [613, 72] on input "Meeting Agenda" at bounding box center [1046, 62] width 963 height 20
click at [606, 82] on div "Archived" at bounding box center [600, 86] width 34 height 12
click at [572, 82] on input "Archived" at bounding box center [568, 84] width 7 height 7
checkbox input "true"
click at [1509, 768] on button "Save" at bounding box center [1515, 772] width 30 height 19
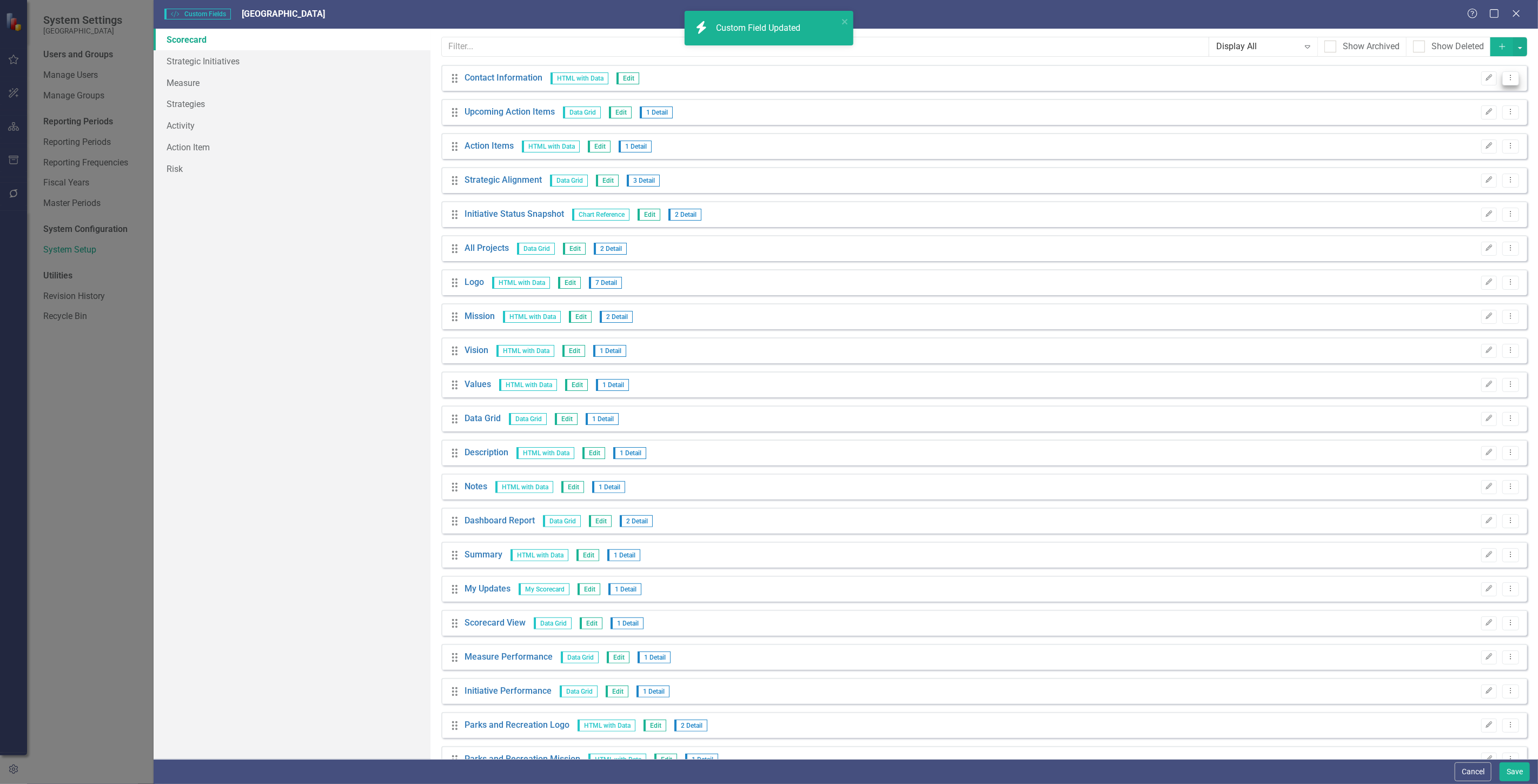
click at [1507, 77] on icon "Dropdown Menu" at bounding box center [1511, 78] width 9 height 7
click at [1485, 77] on icon "Edit" at bounding box center [1489, 77] width 8 height 6
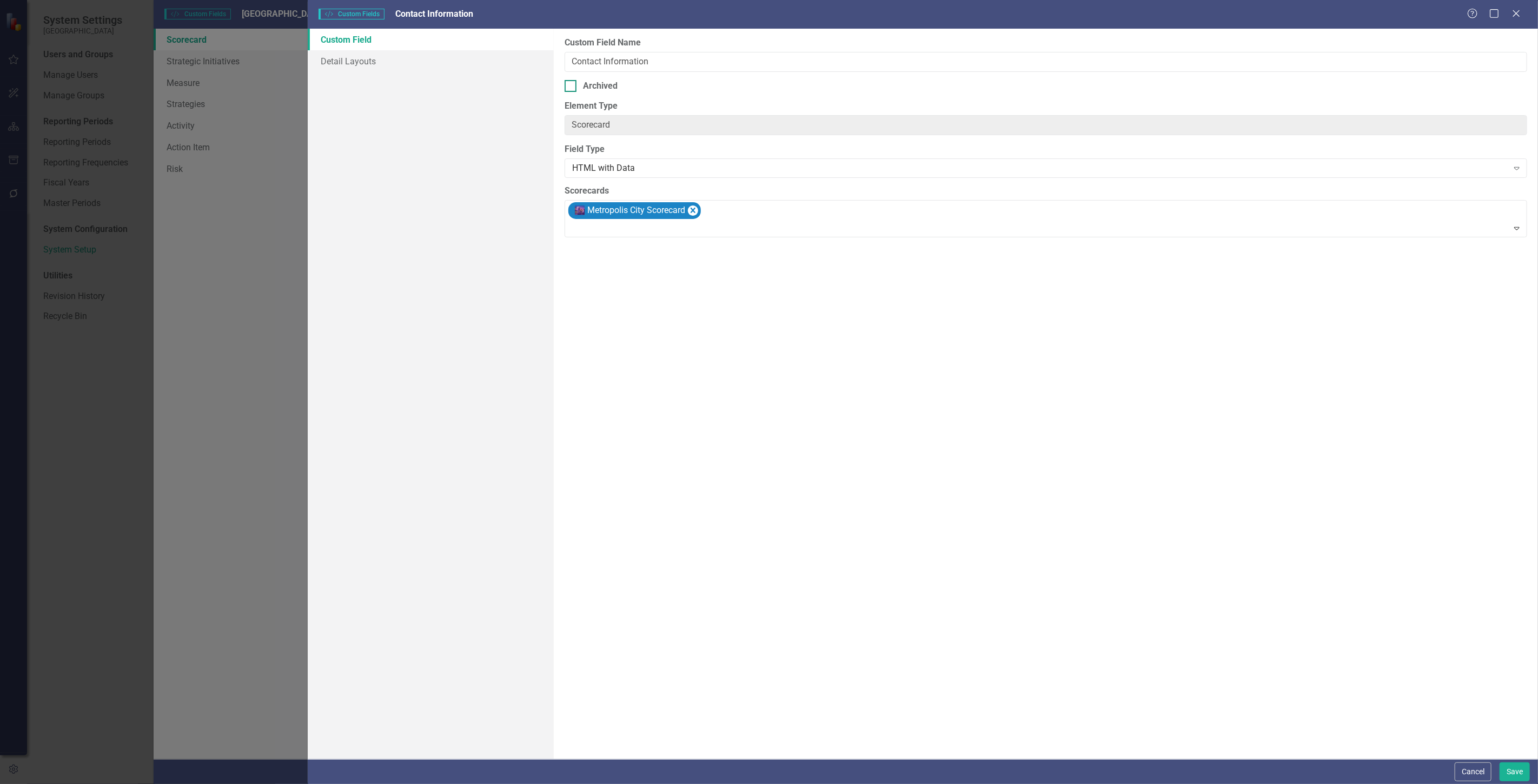
drag, startPoint x: 635, startPoint y: 103, endPoint x: 617, endPoint y: 87, distance: 24.1
click at [628, 97] on div "Custom Field Name Contact Information Archived Element Type Scorecard ClearPoin…" at bounding box center [1046, 393] width 984 height 730
click at [617, 87] on div "Archived" at bounding box center [600, 86] width 34 height 12
click at [572, 87] on input "Archived" at bounding box center [568, 84] width 7 height 7
checkbox input "true"
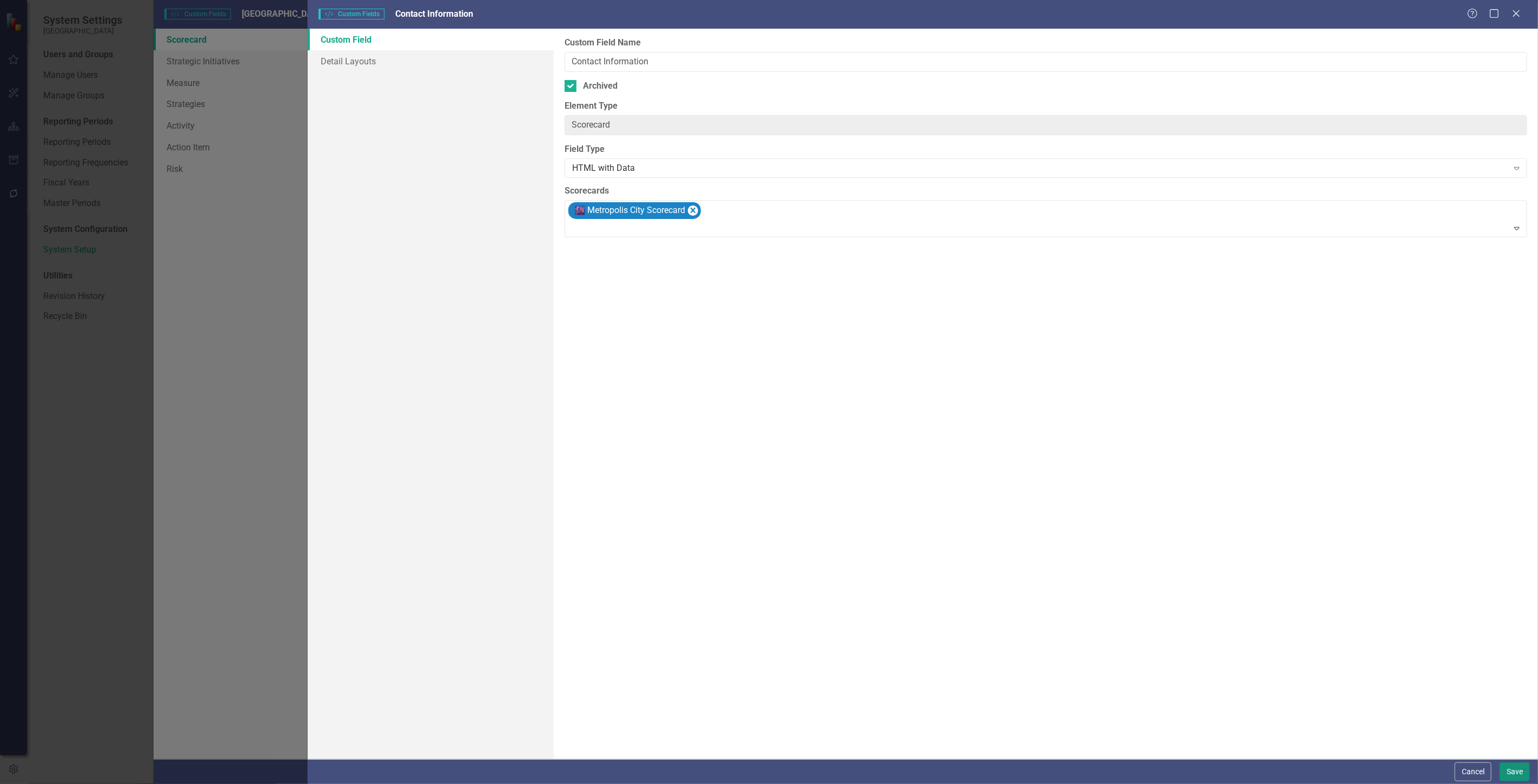
click at [1519, 770] on button "Save" at bounding box center [1515, 772] width 30 height 19
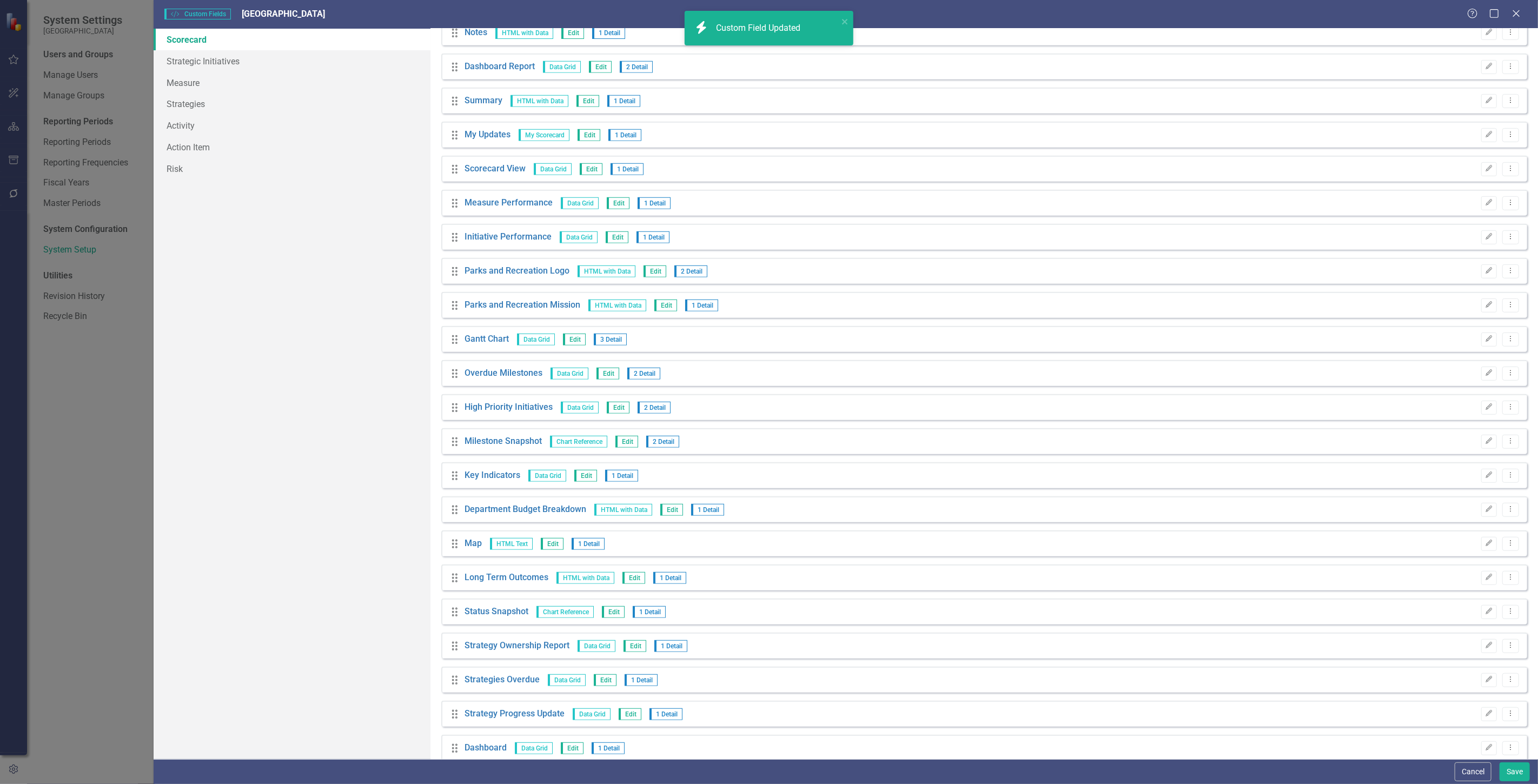
scroll to position [574, 0]
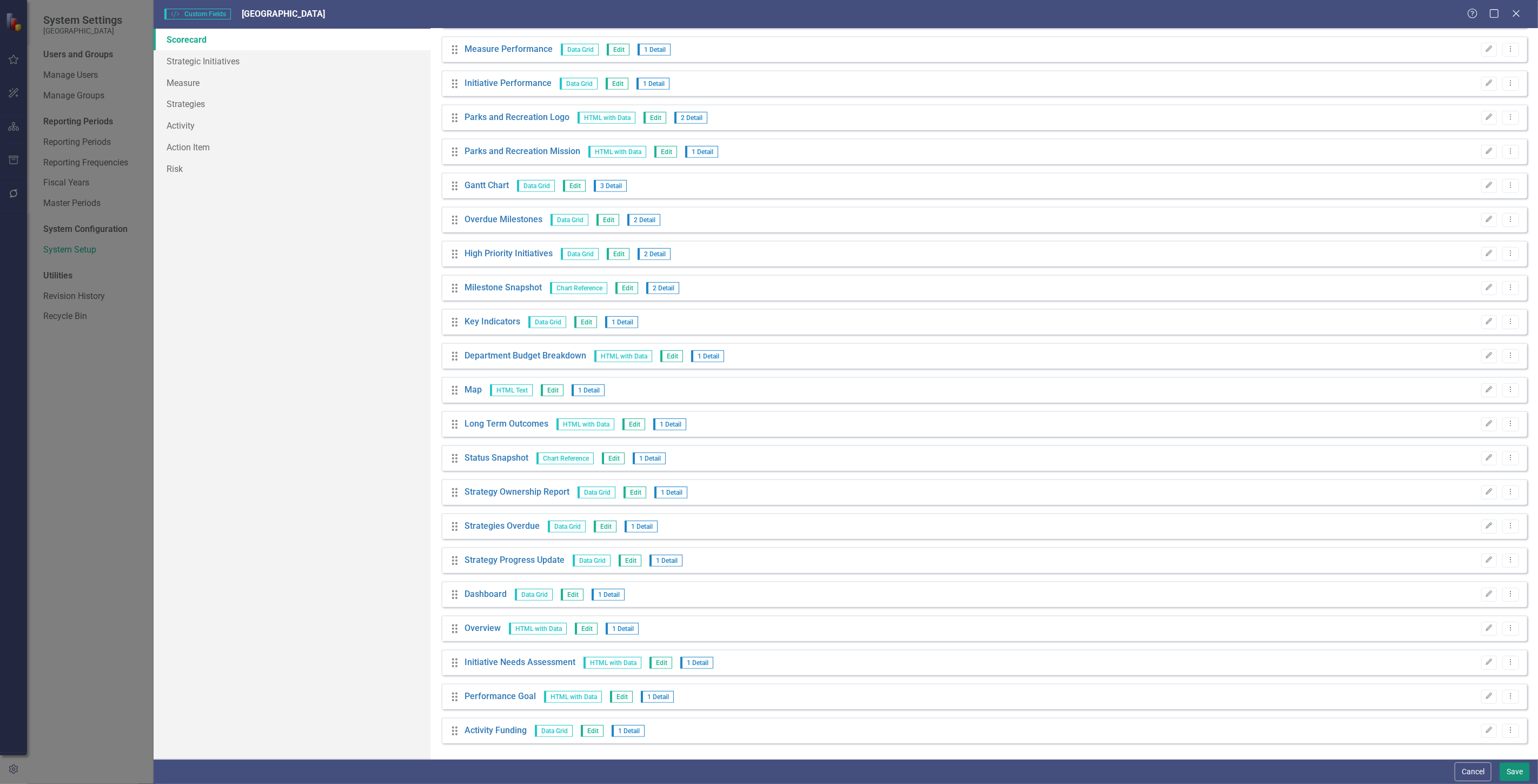
click at [1504, 771] on button "Save" at bounding box center [1515, 772] width 30 height 19
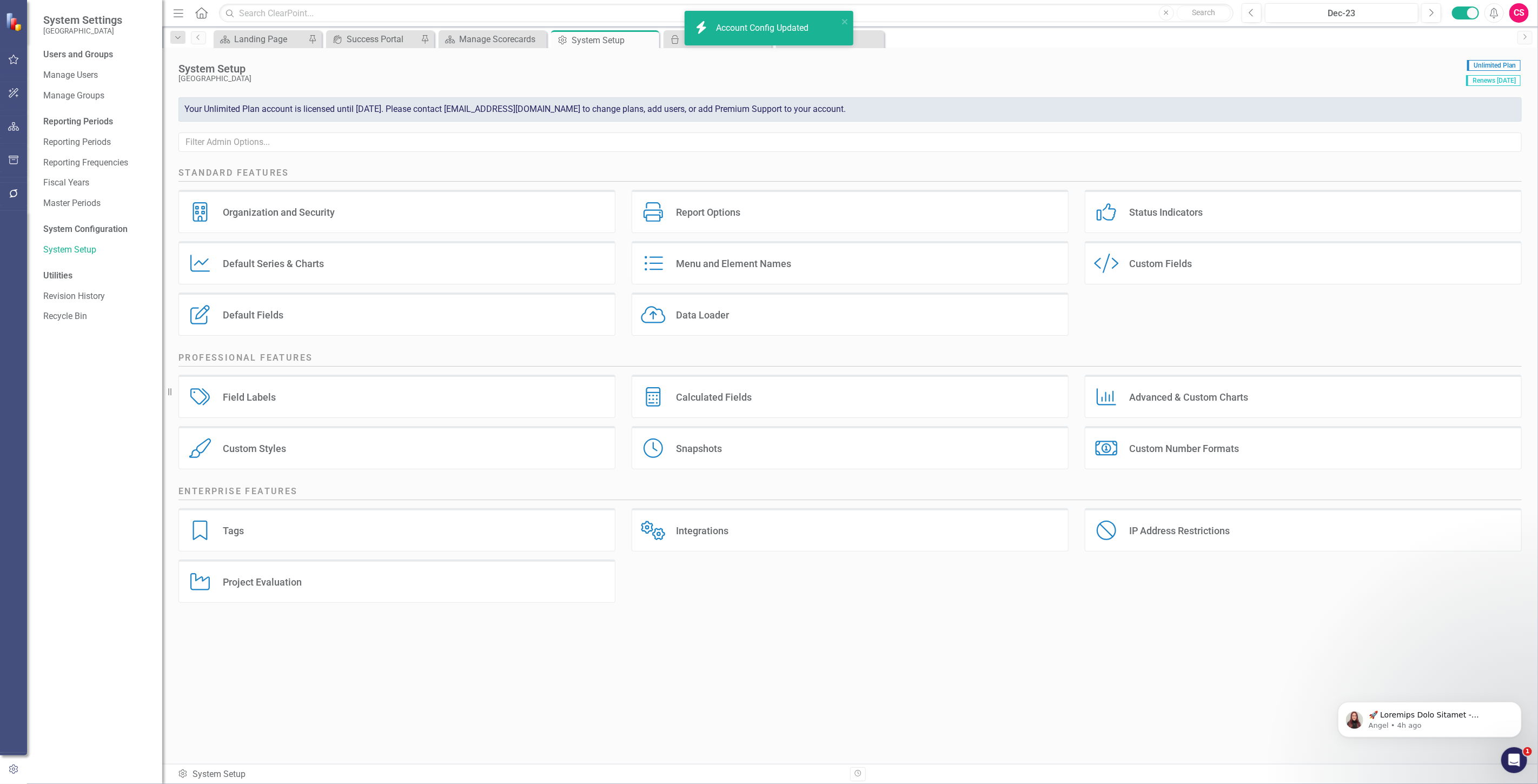
click at [12, 193] on icon "button" at bounding box center [14, 193] width 11 height 9
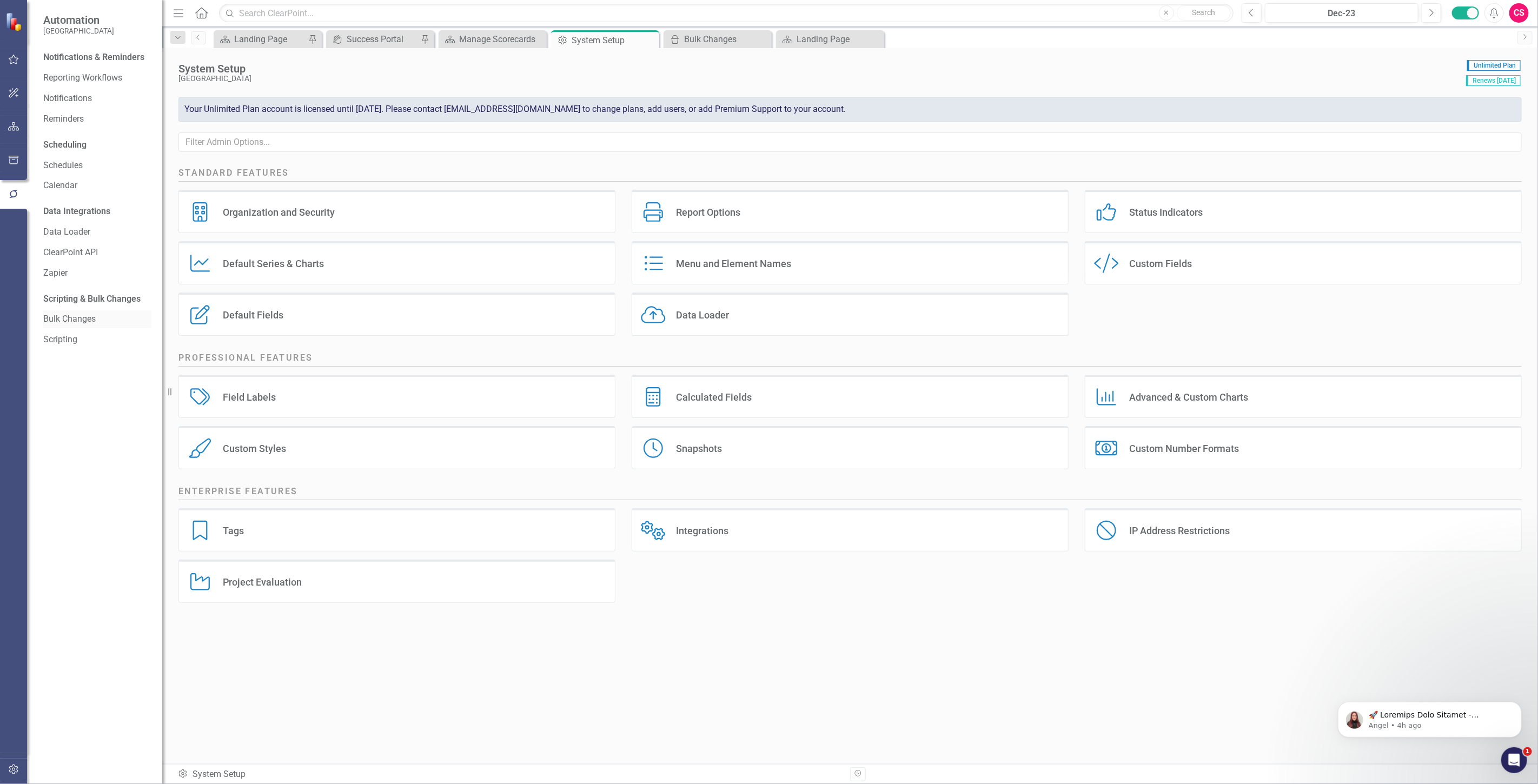
click at [87, 315] on link "Bulk Changes" at bounding box center [97, 319] width 108 height 12
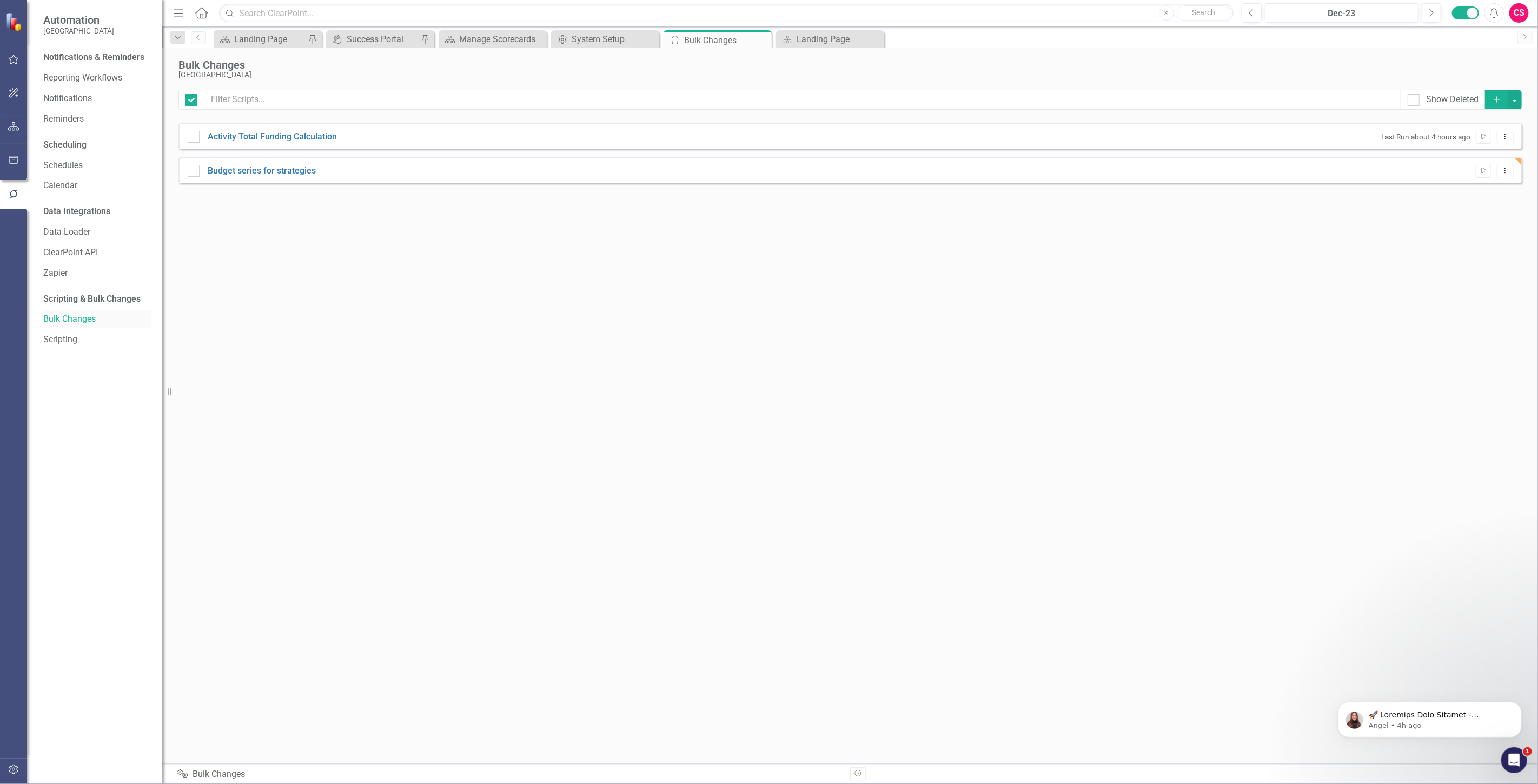
checkbox input "false"
click at [1496, 108] on button "Add" at bounding box center [1496, 99] width 24 height 19
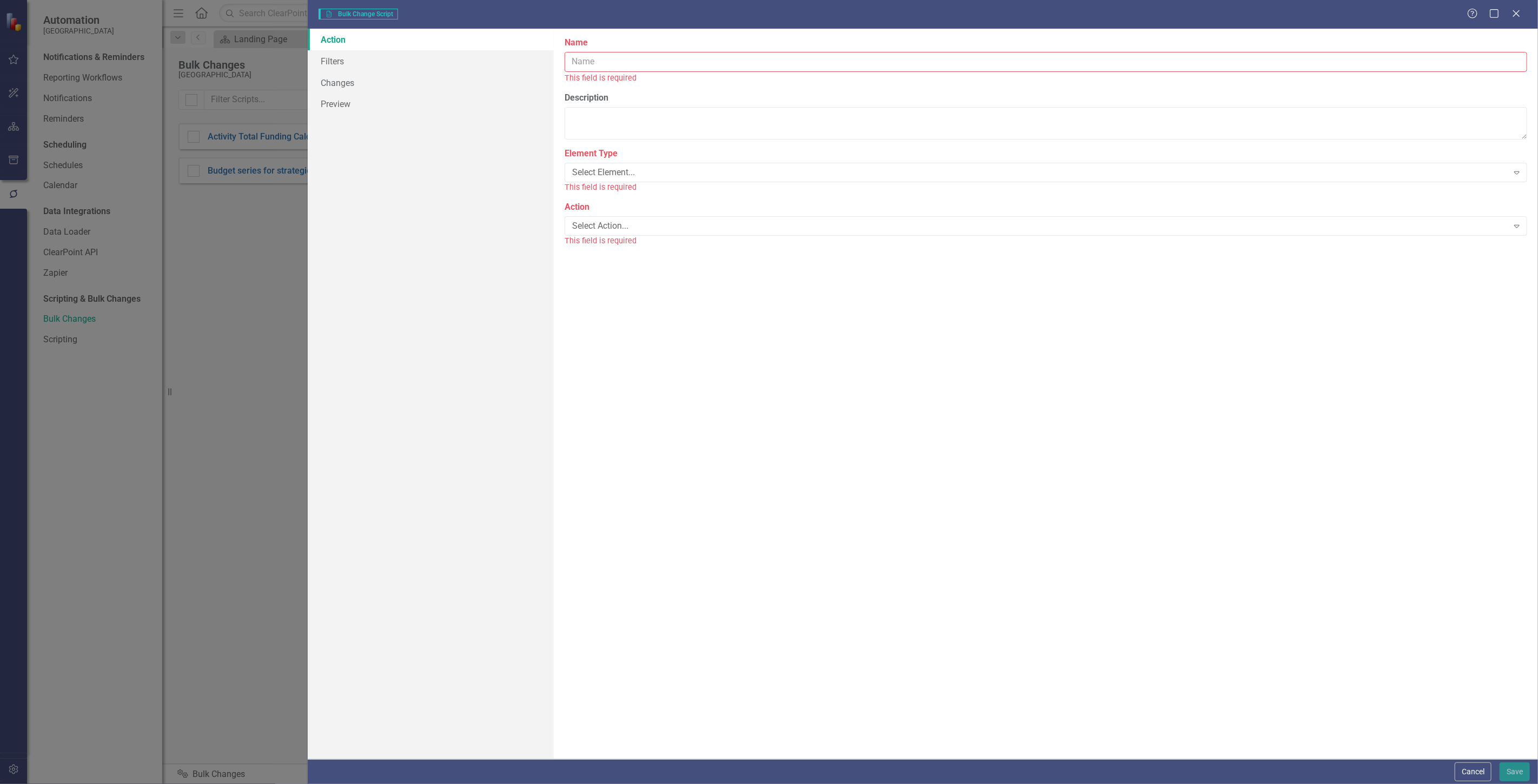
click at [580, 61] on input "Name" at bounding box center [1046, 62] width 963 height 20
type input "activity evaluation"
click at [1471, 766] on button "Cancel" at bounding box center [1473, 772] width 36 height 19
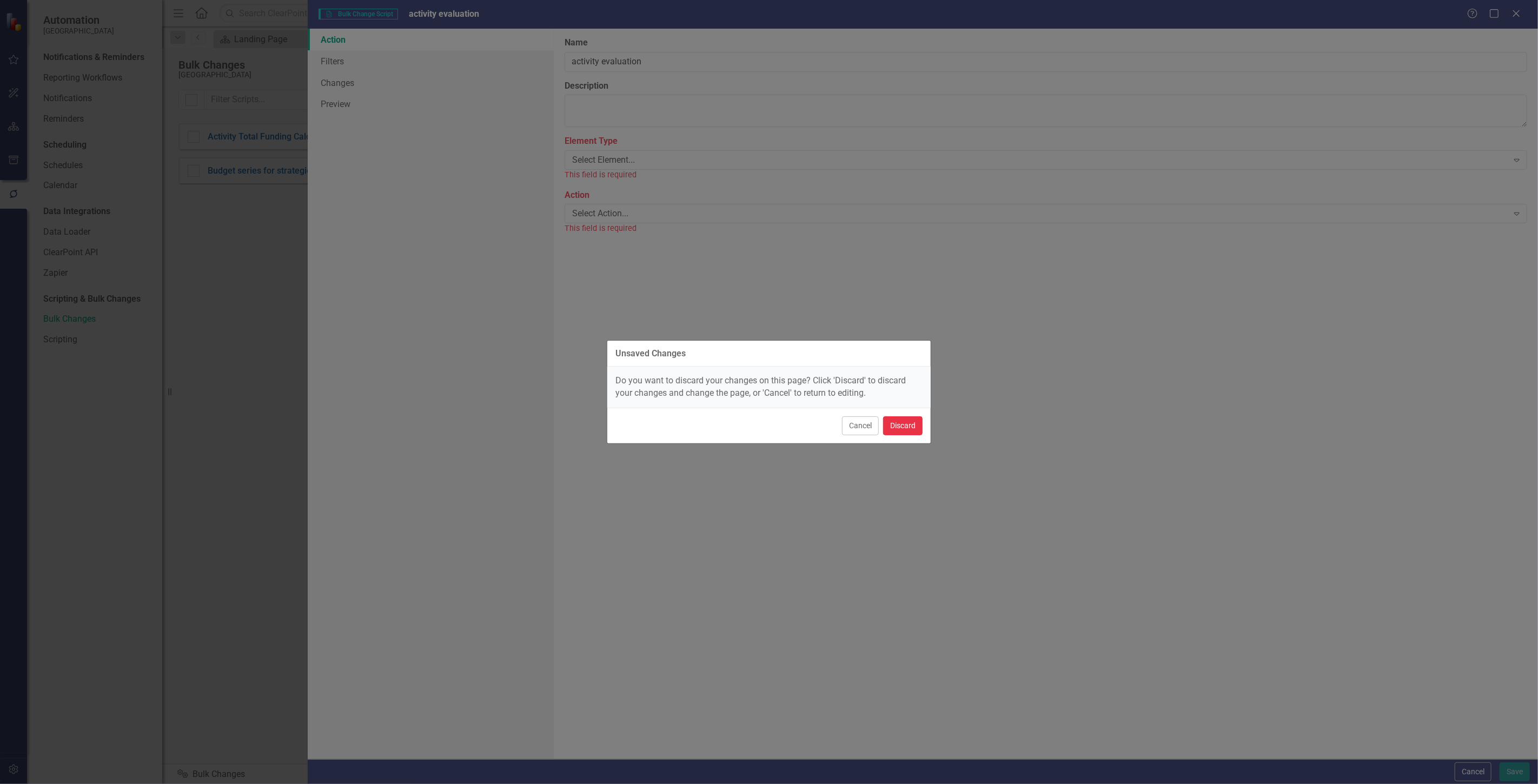
click at [912, 430] on button "Discard" at bounding box center [902, 426] width 39 height 19
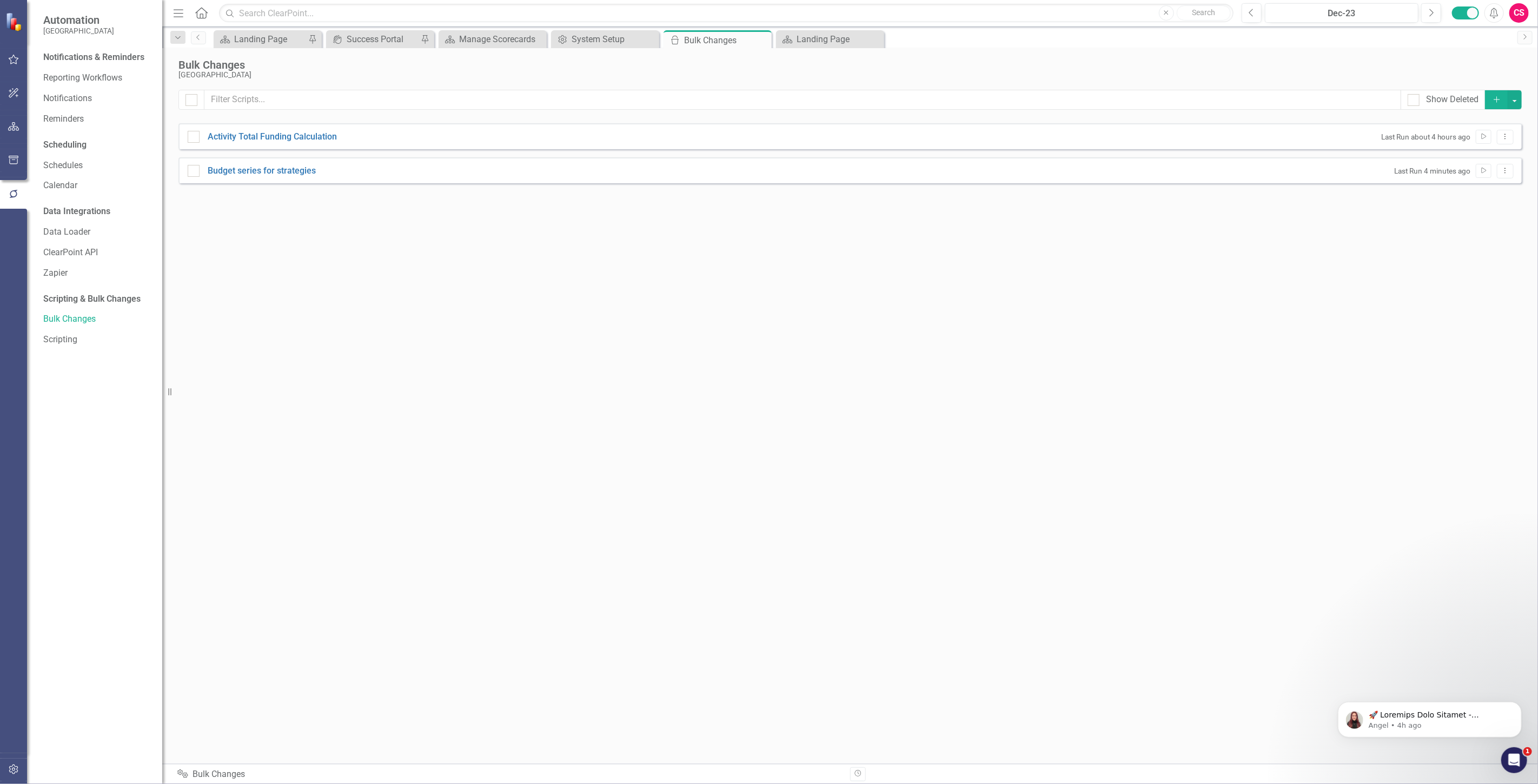
drag, startPoint x: 6, startPoint y: 108, endPoint x: 19, endPoint y: 120, distance: 17.7
click at [8, 108] on div at bounding box center [14, 108] width 27 height 6
click at [23, 127] on button "button" at bounding box center [14, 127] width 24 height 23
click at [59, 137] on link "Elements" at bounding box center [72, 133] width 36 height 12
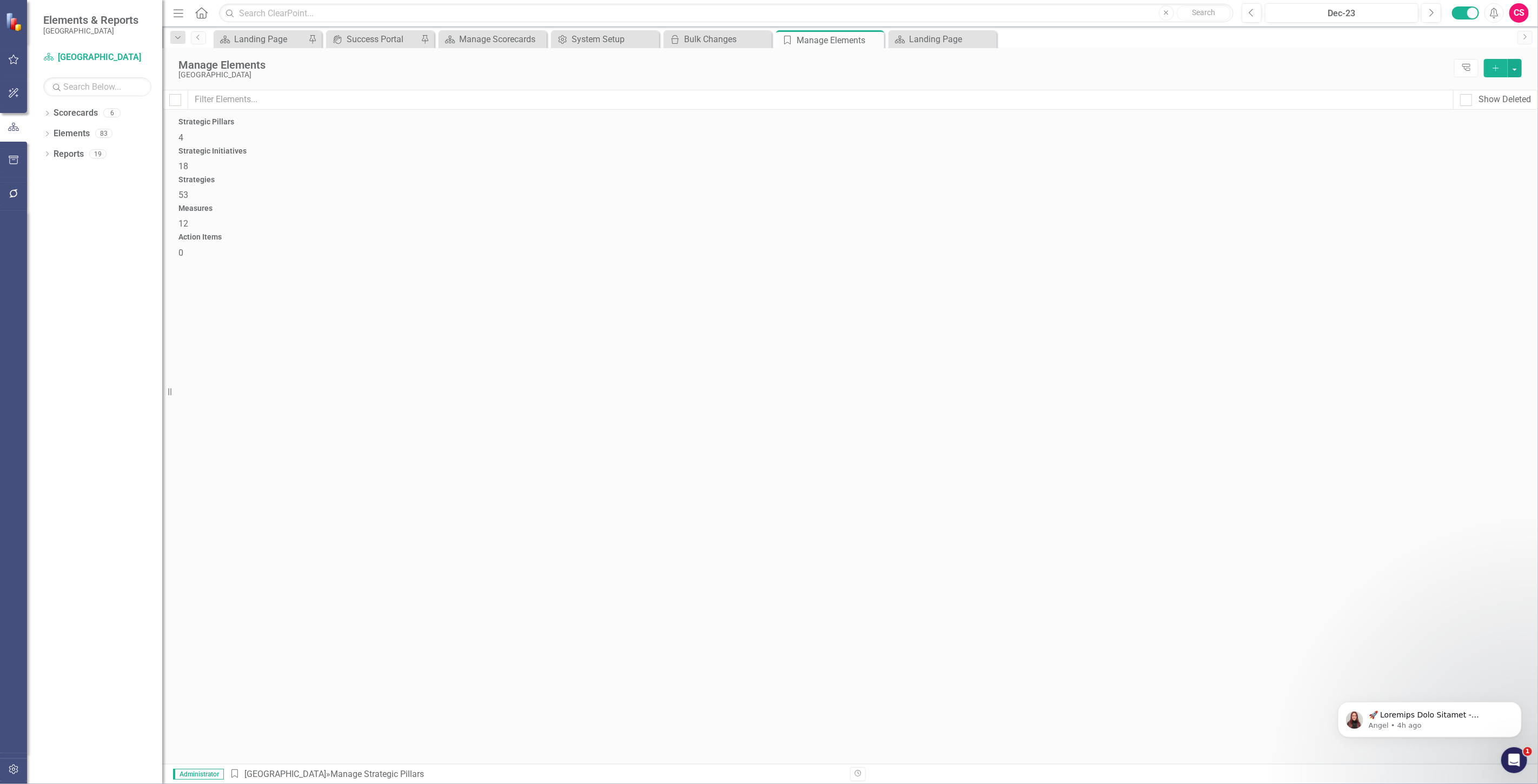
click at [462, 158] on div "Strategic Initiatives 18" at bounding box center [850, 160] width 1343 height 26
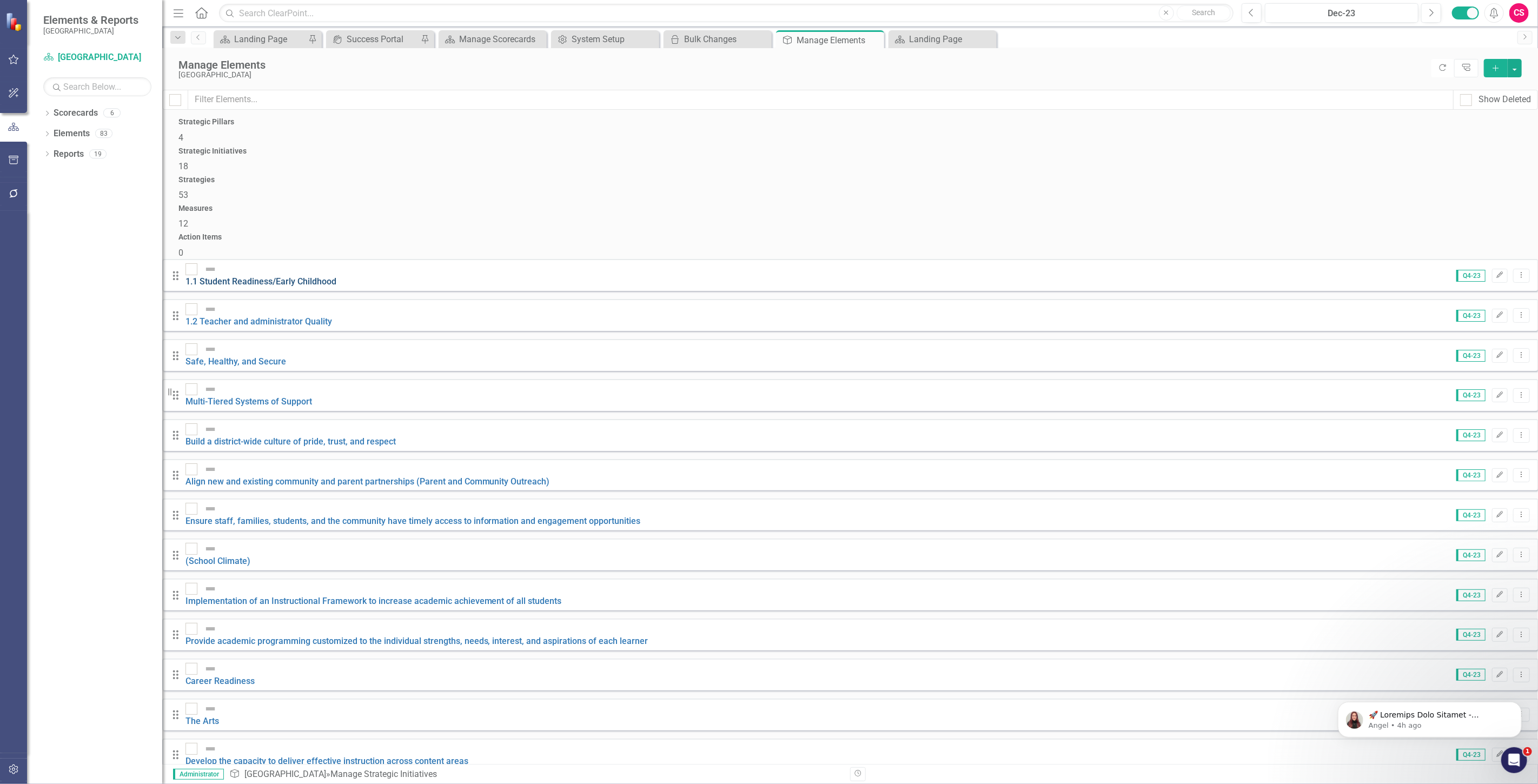
click at [323, 276] on link "1.1 Student Readiness/Early Childhood" at bounding box center [261, 281] width 151 height 10
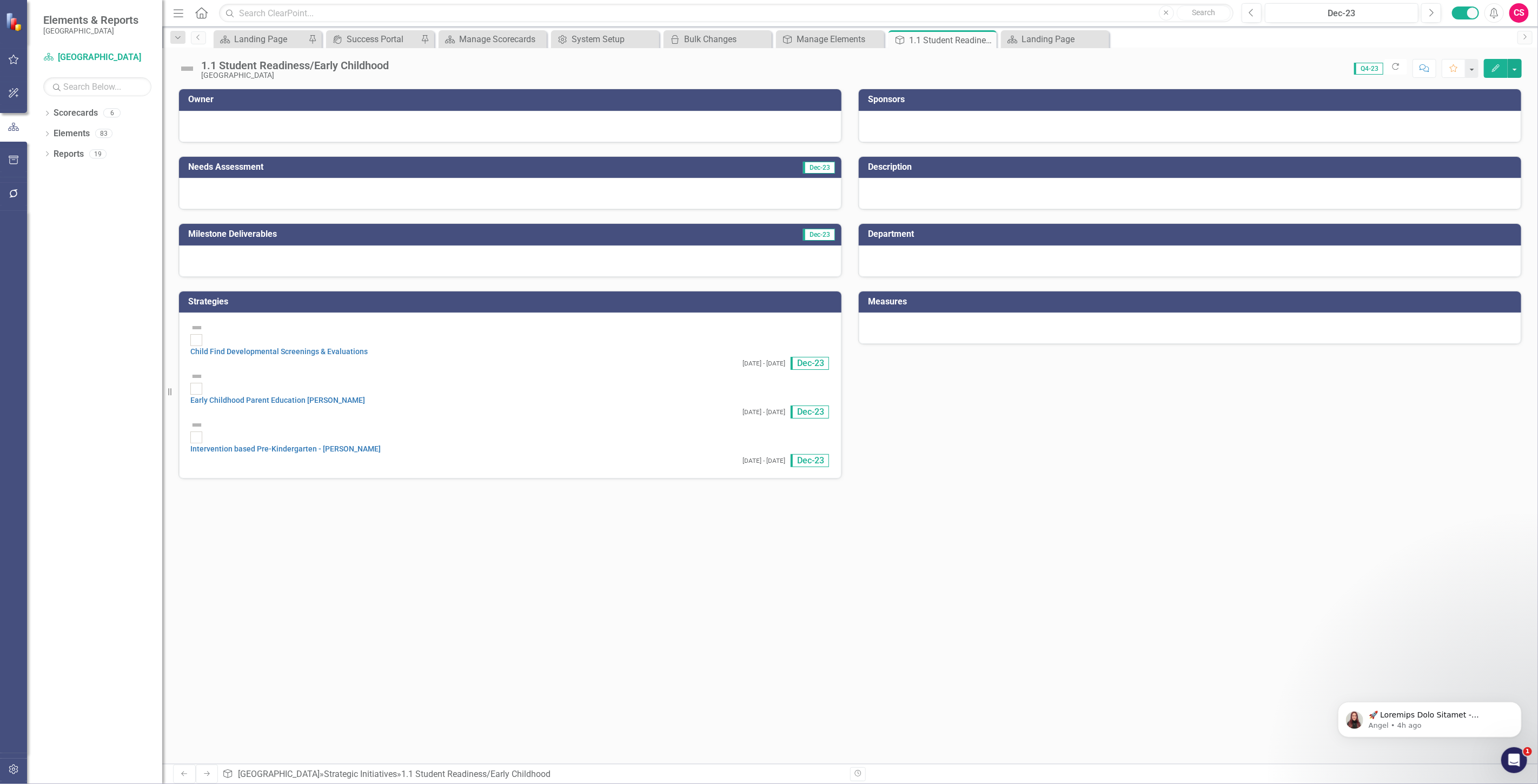
click at [1523, 74] on div "1.1 Student Readiness/Early Childhood Beaufort County School District Score: 0.…" at bounding box center [850, 64] width 1376 height 32
click at [1519, 72] on button "button" at bounding box center [1515, 68] width 14 height 19
click at [1502, 106] on link "Edit Report Edit Layout" at bounding box center [1464, 109] width 116 height 20
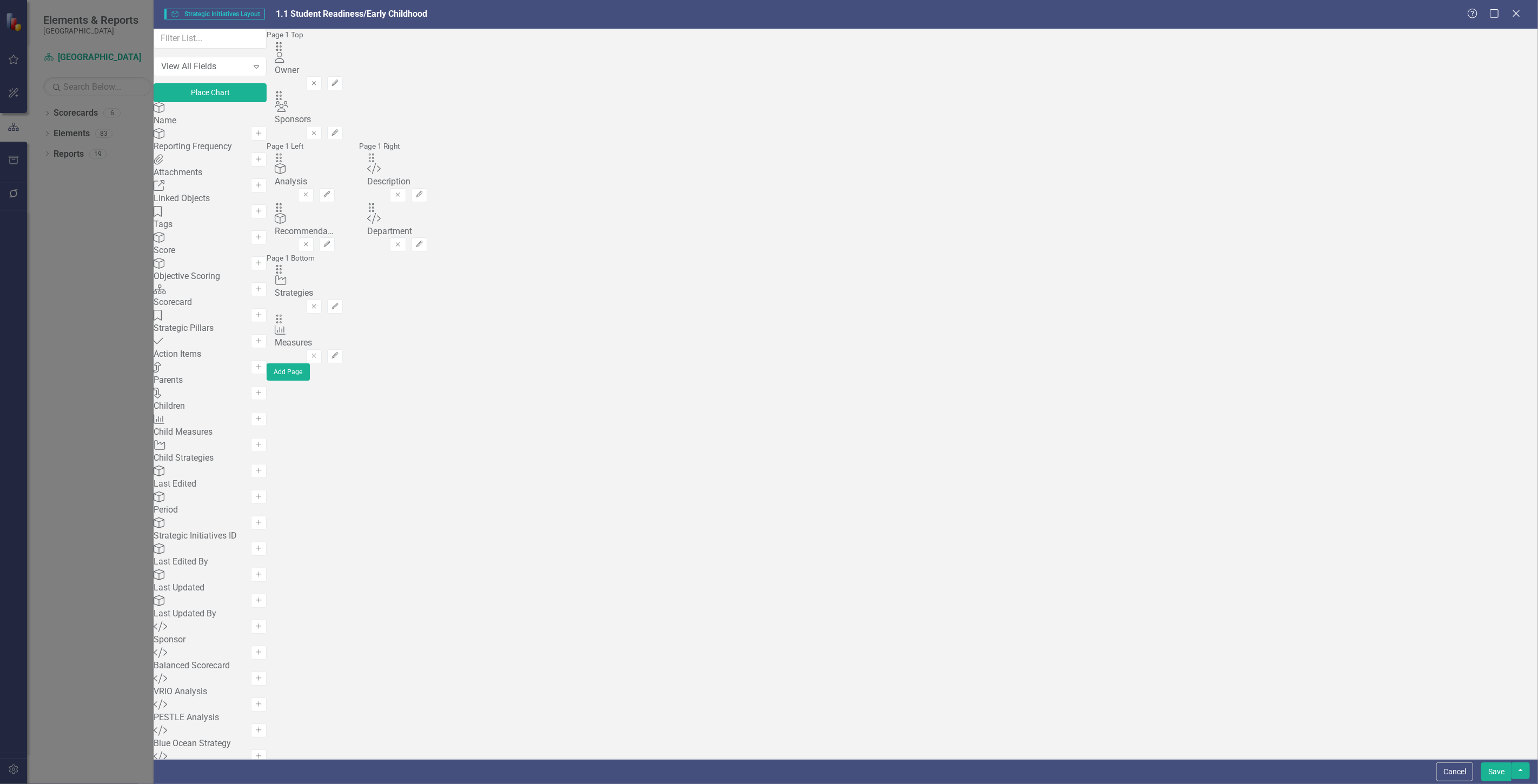
click at [267, 60] on div "View All Fields Expand Place Chart" at bounding box center [210, 65] width 113 height 74
click at [267, 180] on div "Attachments Attachments Add" at bounding box center [210, 167] width 113 height 26
click at [262, 187] on icon "button" at bounding box center [259, 185] width 6 height 6
drag, startPoint x: 537, startPoint y: 76, endPoint x: 547, endPoint y: 105, distance: 30.7
drag, startPoint x: 534, startPoint y: 140, endPoint x: 1035, endPoint y: 81, distance: 504.5
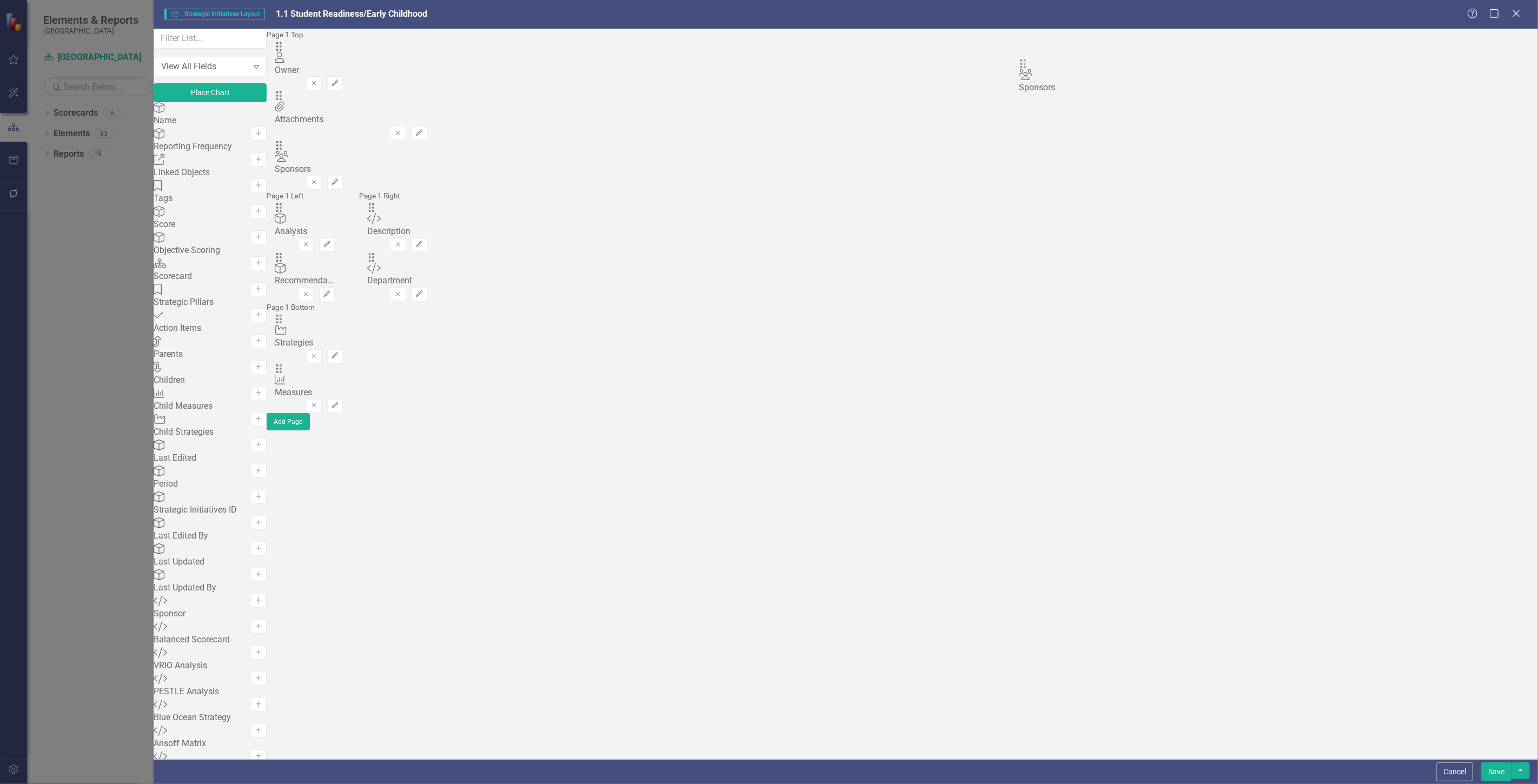
click at [435, 81] on div "The fields (or pods) that are available for you to include on the detail page a…" at bounding box center [351, 229] width 169 height 401
click at [1522, 775] on button "button" at bounding box center [1521, 770] width 19 height 16
click at [1494, 715] on link "Update all Strategic Initiatives in this Scorecard" at bounding box center [1422, 712] width 215 height 20
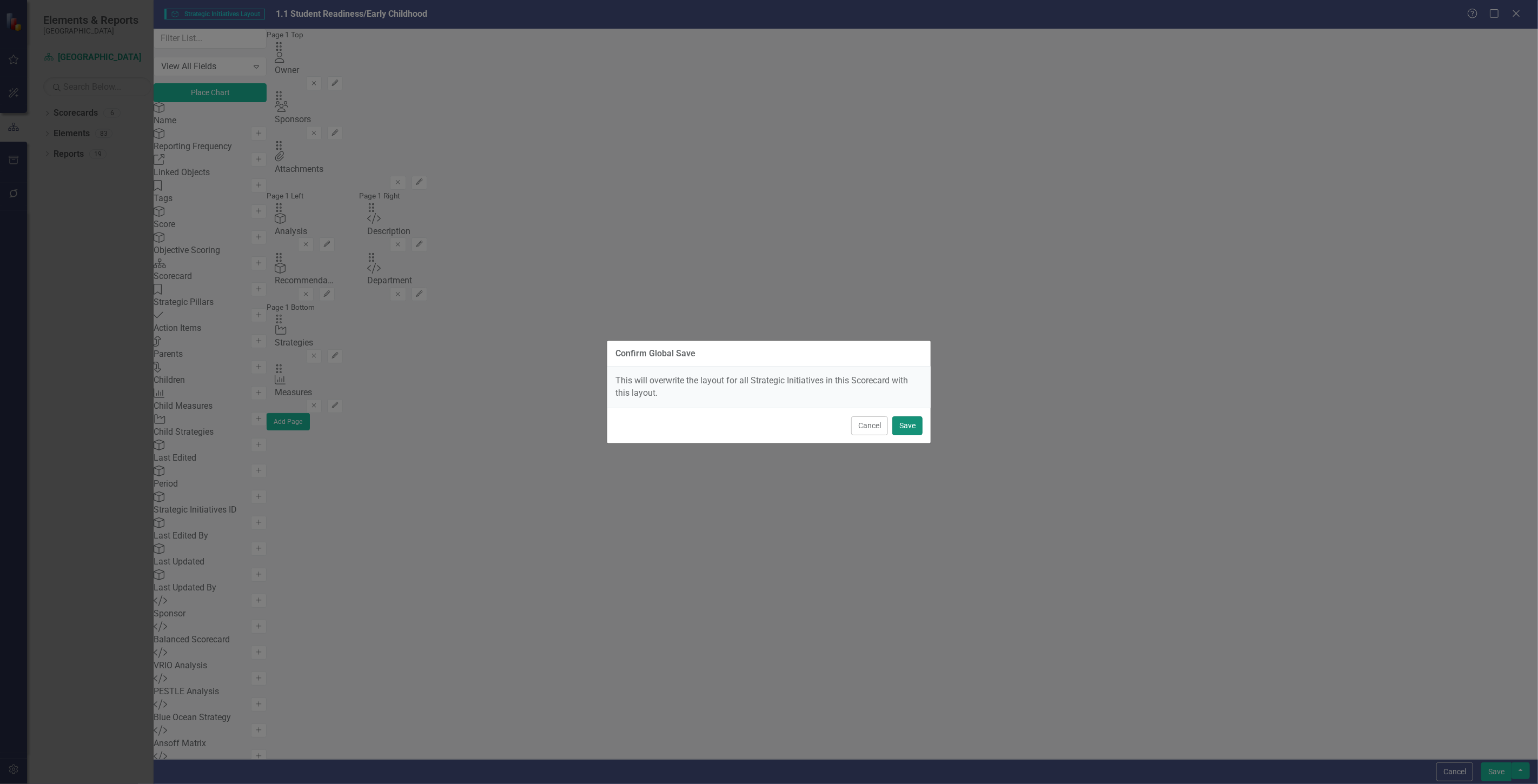
click at [915, 423] on button "Save" at bounding box center [907, 426] width 30 height 19
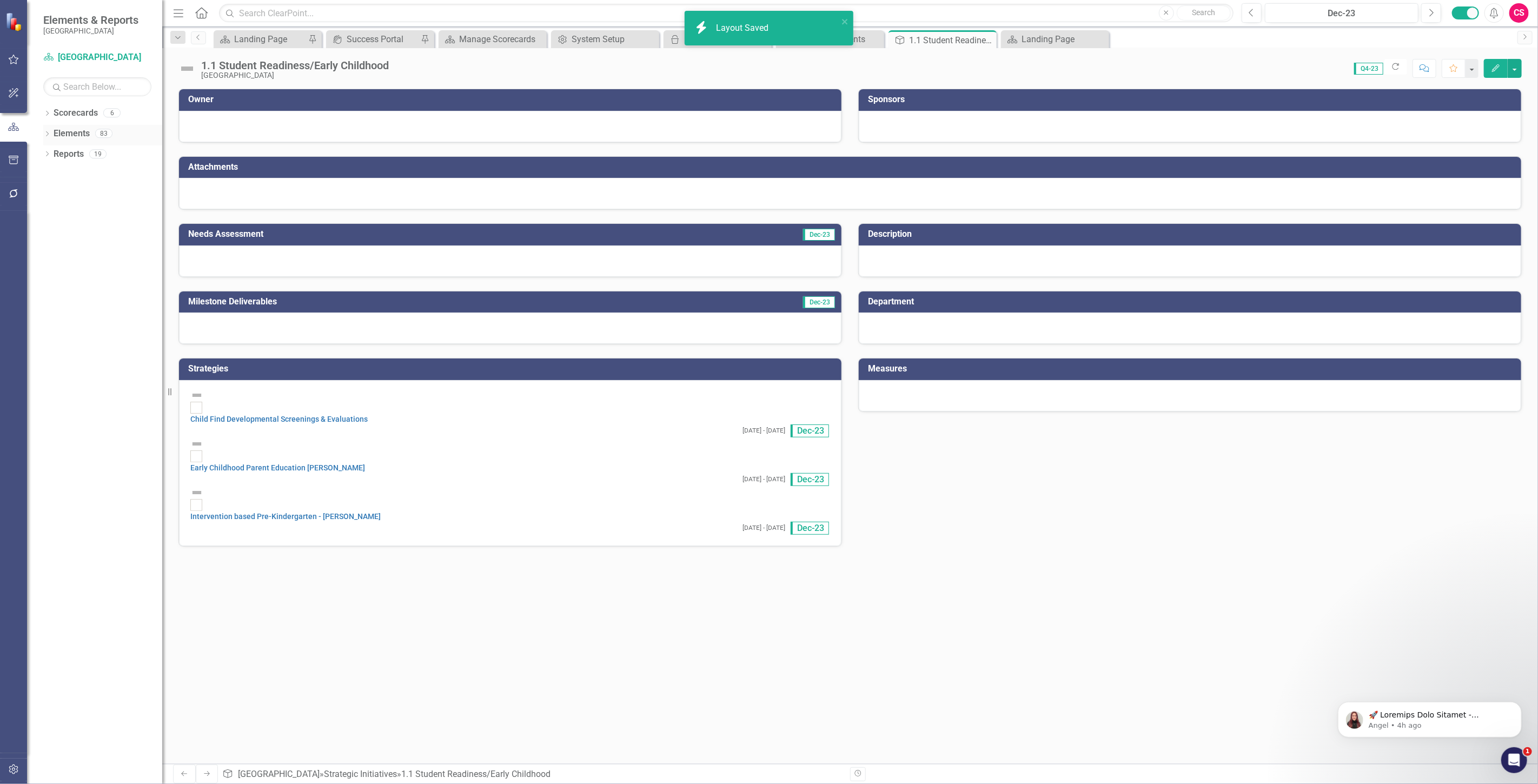
click at [77, 132] on link "Elements" at bounding box center [72, 133] width 36 height 12
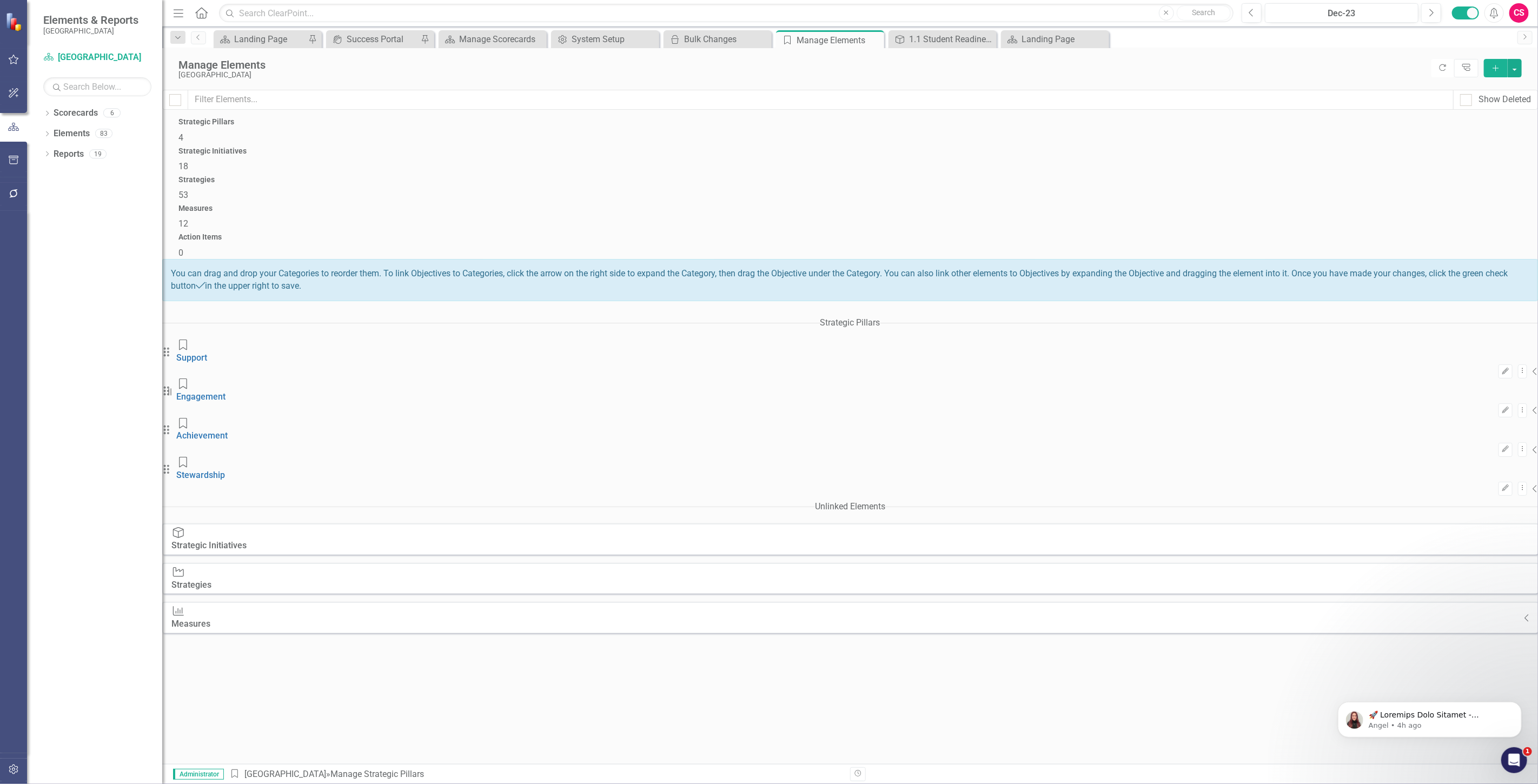
click at [818, 176] on div "Strategies 53" at bounding box center [850, 189] width 1343 height 26
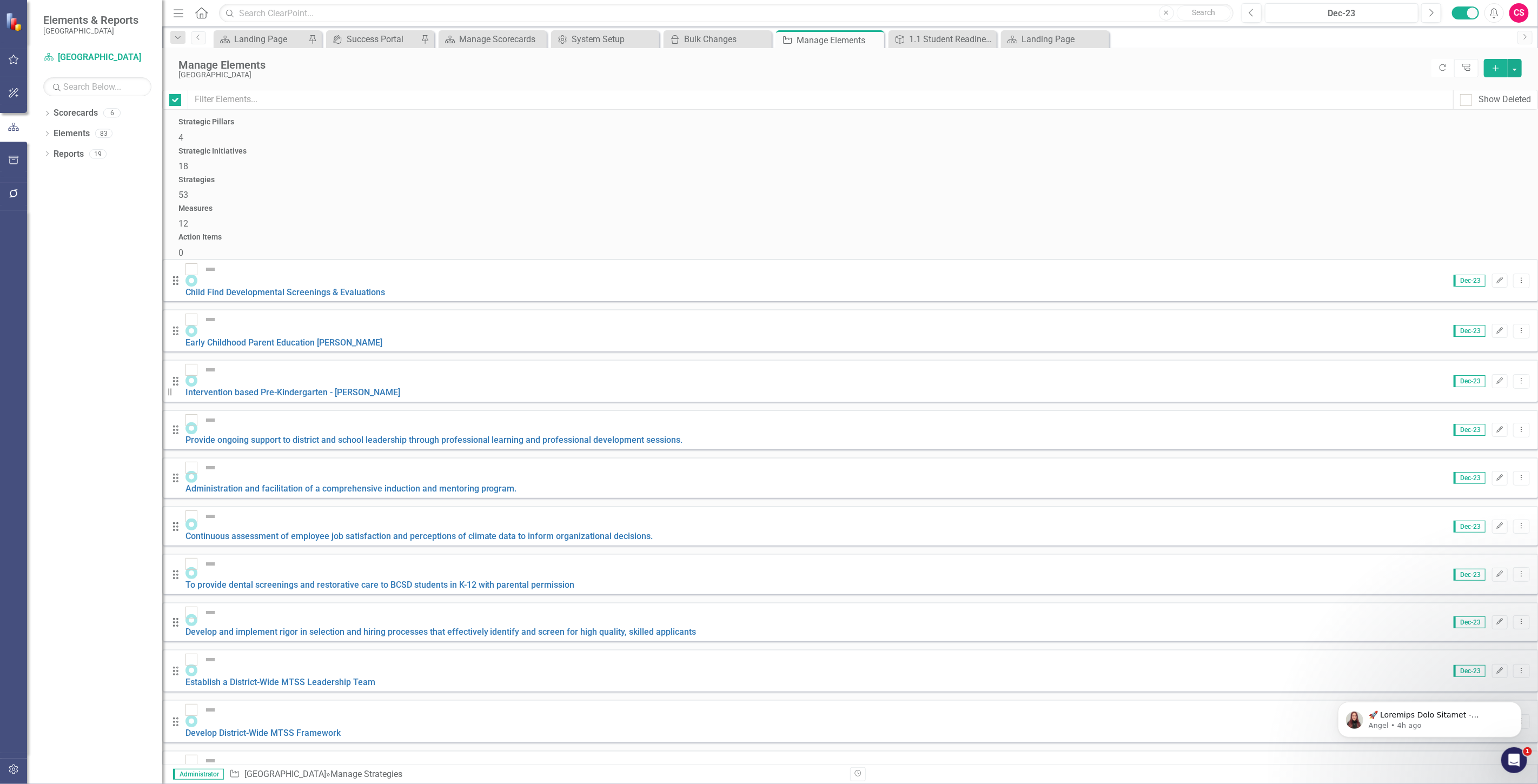
checkbox input "false"
click at [352, 287] on link "Child Find Developmental Screenings & Evaluations" at bounding box center [285, 292] width 200 height 10
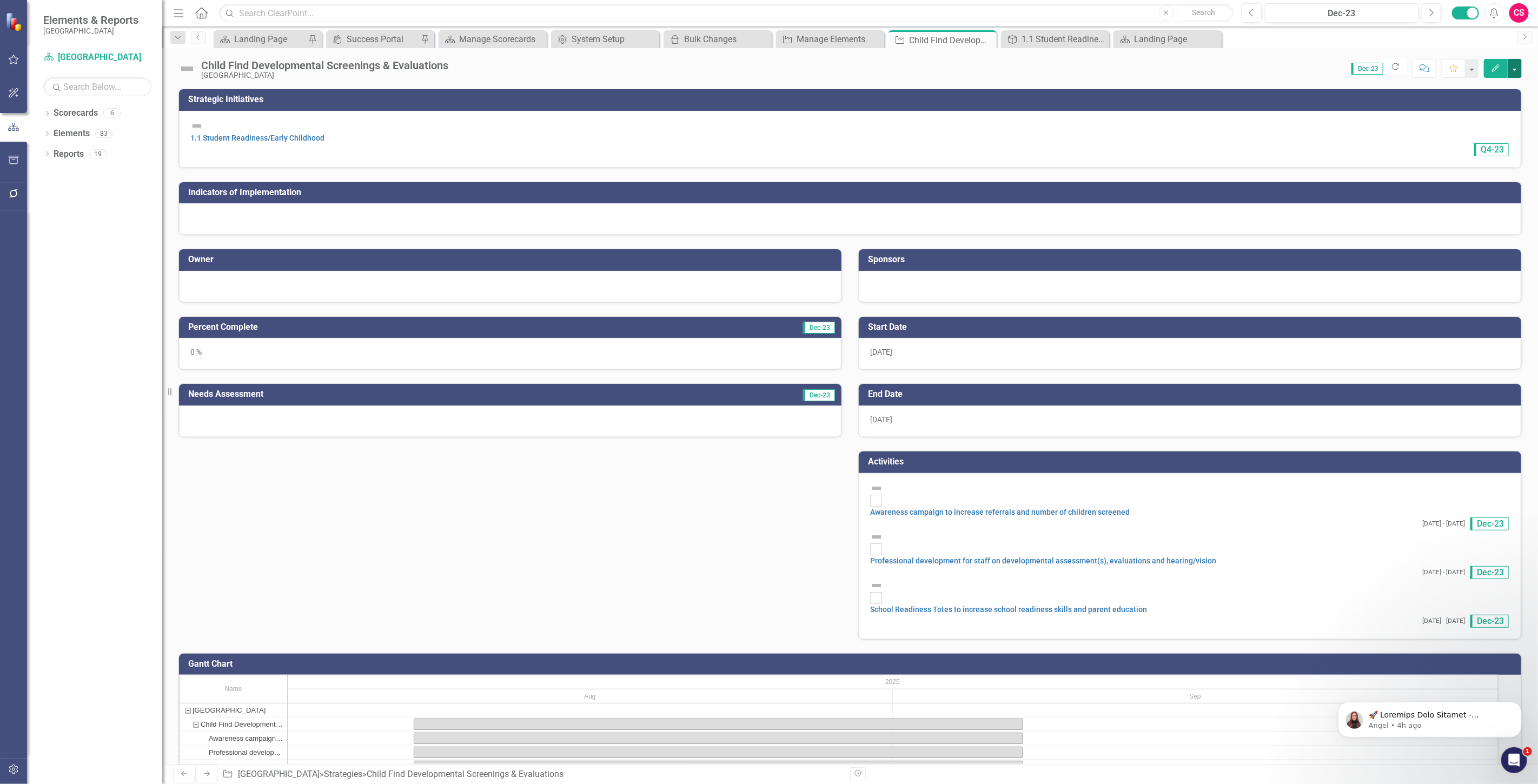
click at [1517, 73] on button "button" at bounding box center [1515, 68] width 14 height 19
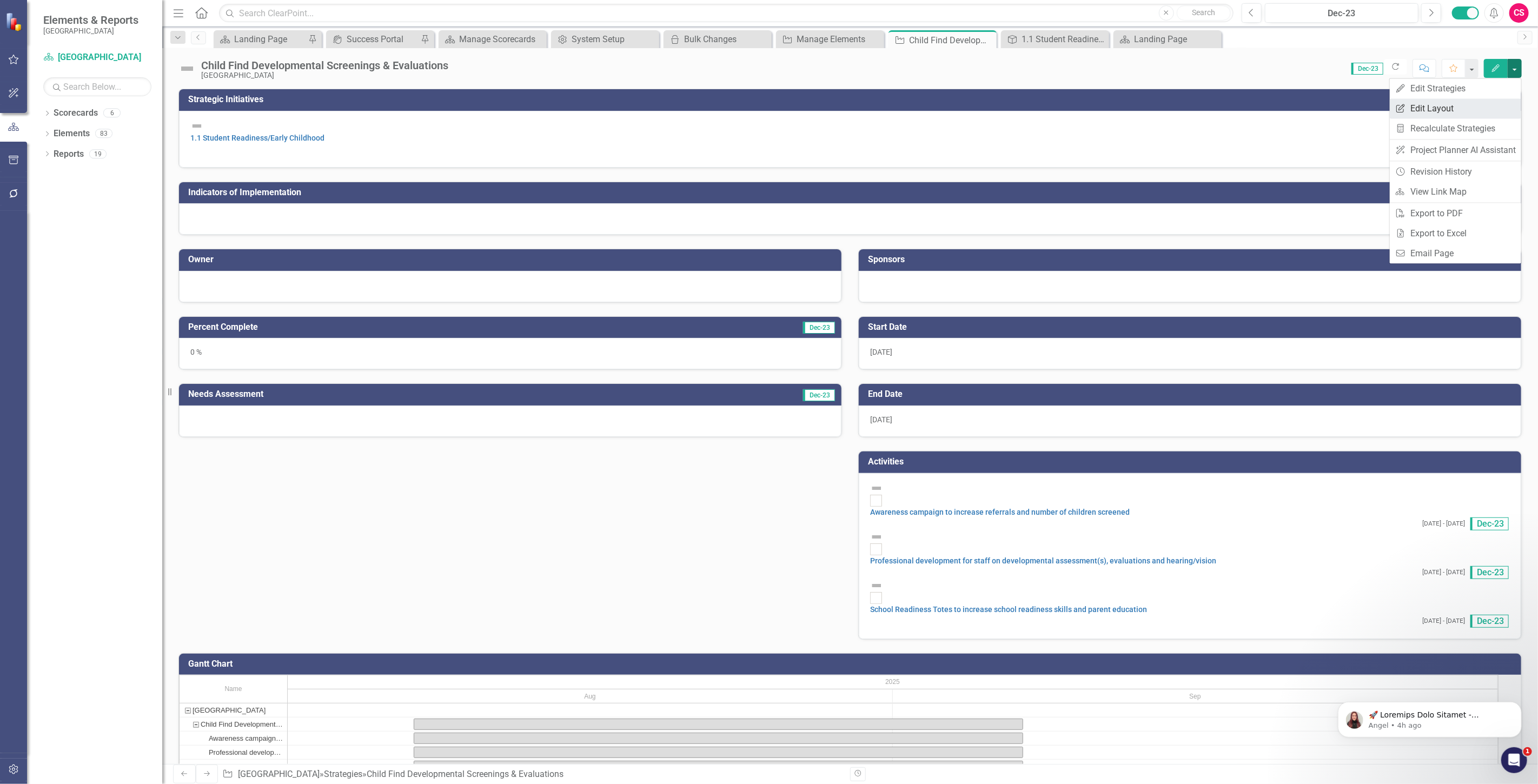
click at [1440, 109] on link "Edit Report Edit Layout" at bounding box center [1456, 109] width 132 height 20
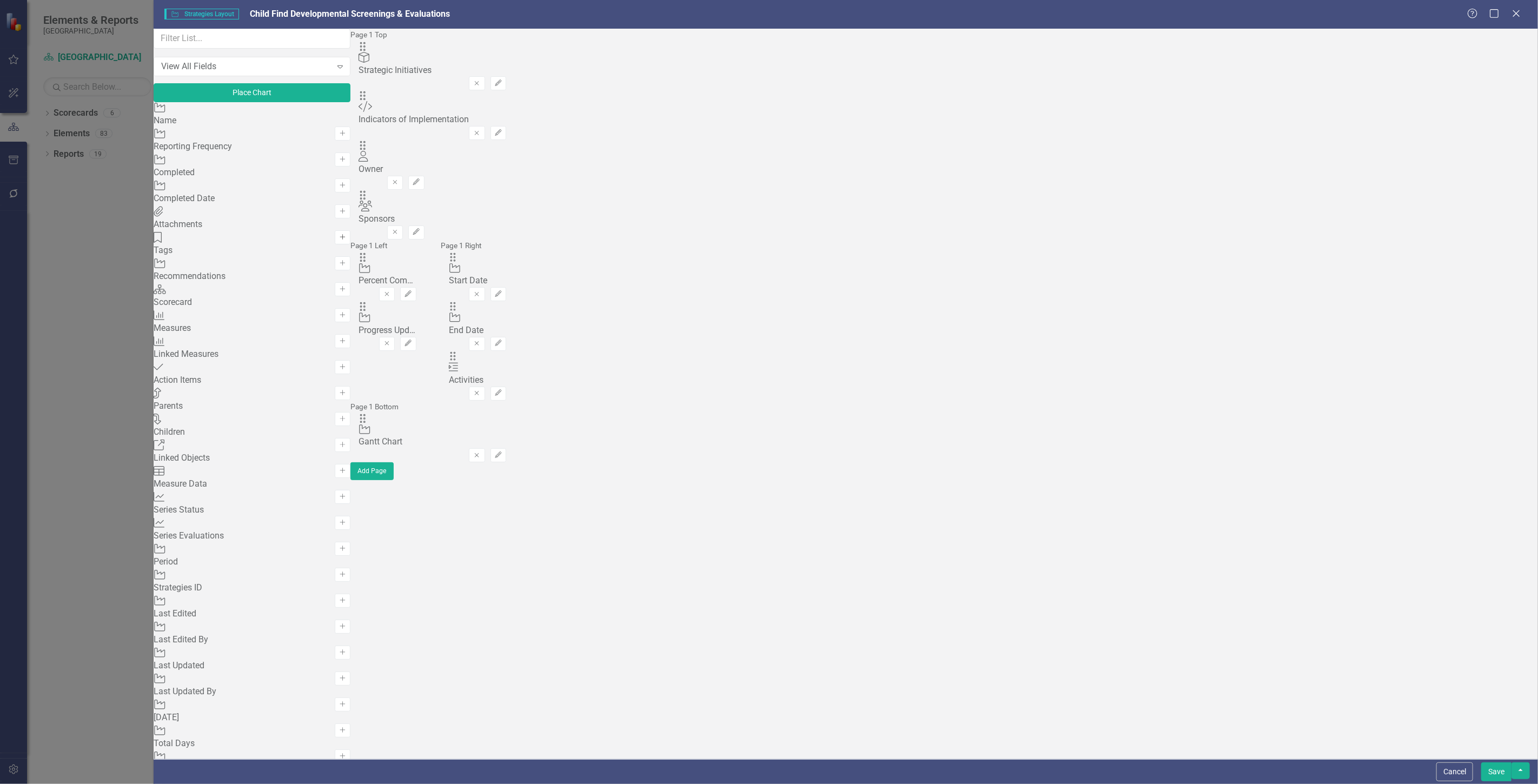
click at [351, 245] on button "Add" at bounding box center [343, 237] width 16 height 14
drag, startPoint x: 533, startPoint y: 72, endPoint x: 533, endPoint y: 213, distance: 141.0
click at [346, 468] on icon "button" at bounding box center [343, 471] width 6 height 6
drag, startPoint x: 537, startPoint y: 67, endPoint x: 590, endPoint y: 340, distance: 278.1
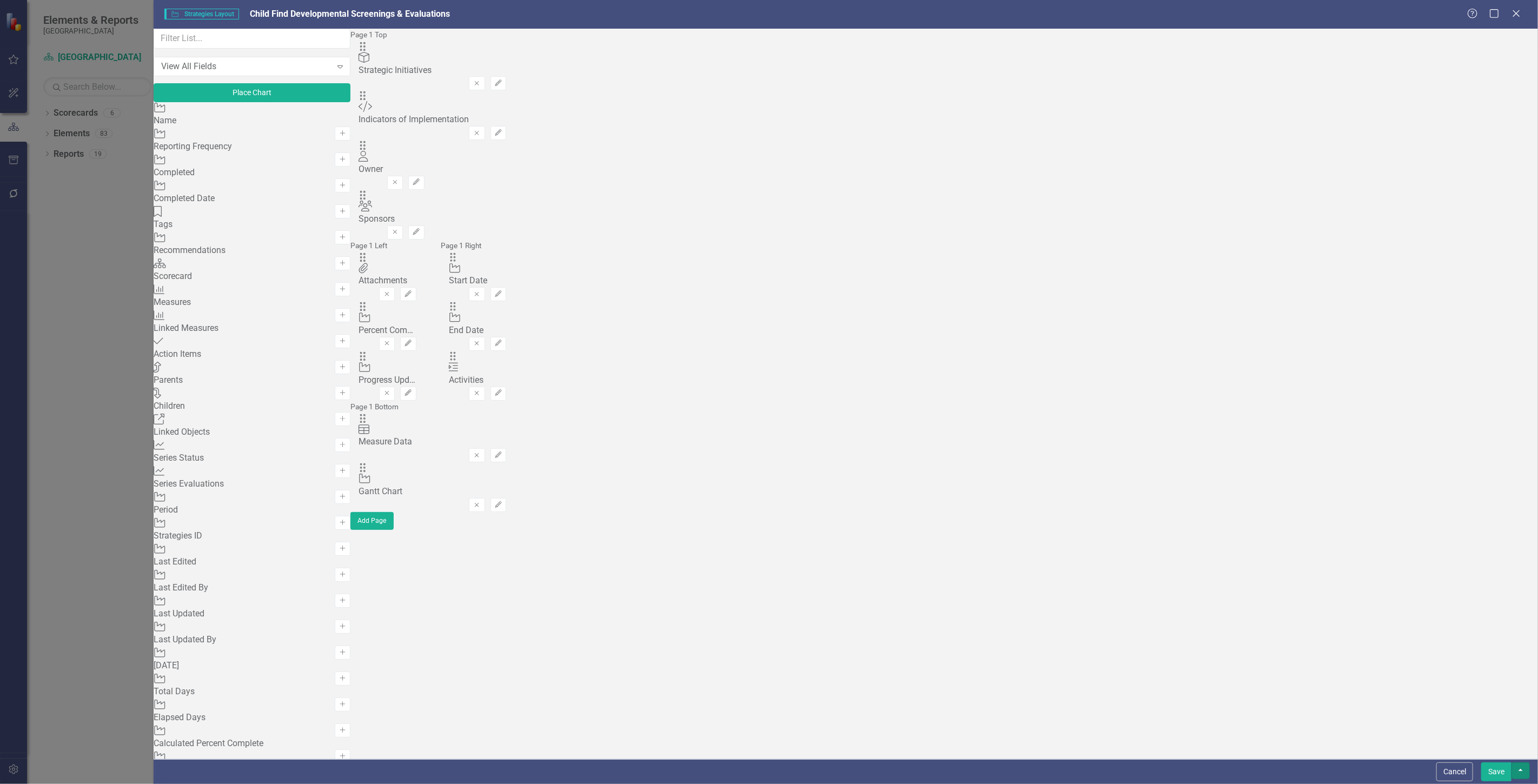
click at [1527, 770] on button "button" at bounding box center [1521, 770] width 19 height 16
click at [1488, 711] on link "Update all Strategies in this Scorecard" at bounding box center [1422, 712] width 215 height 20
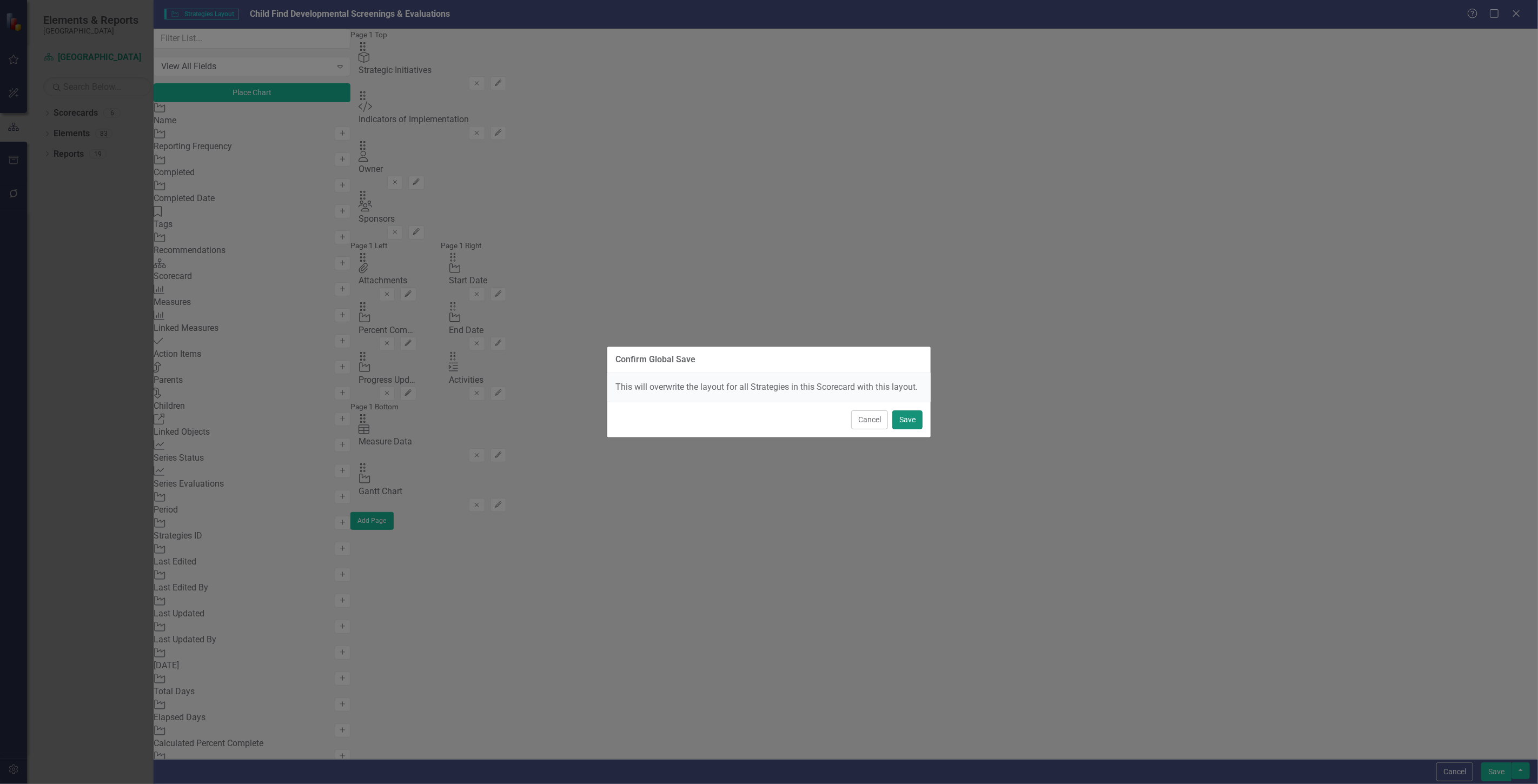
click at [918, 418] on button "Save" at bounding box center [907, 420] width 30 height 19
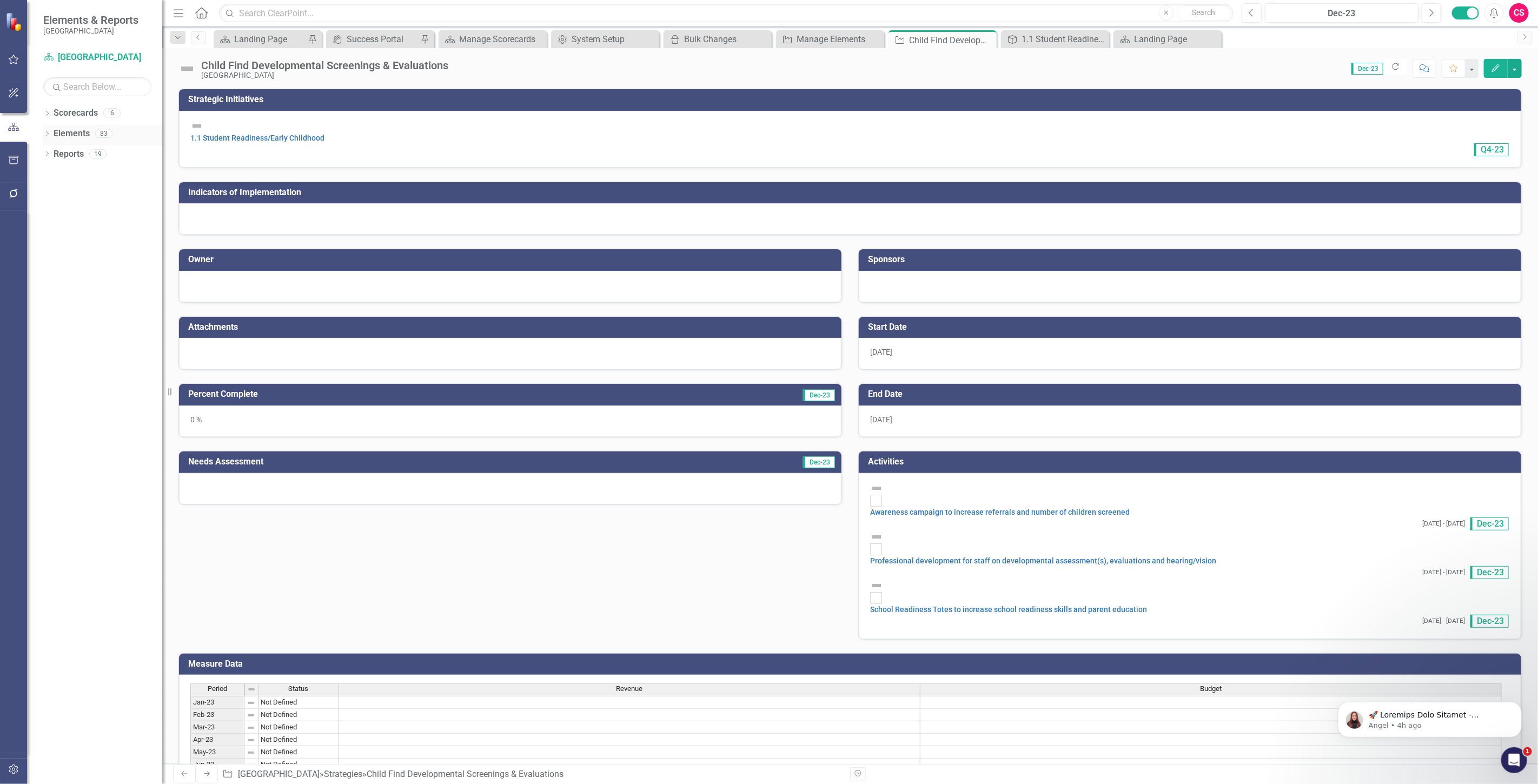
click at [72, 132] on link "Elements" at bounding box center [72, 133] width 36 height 12
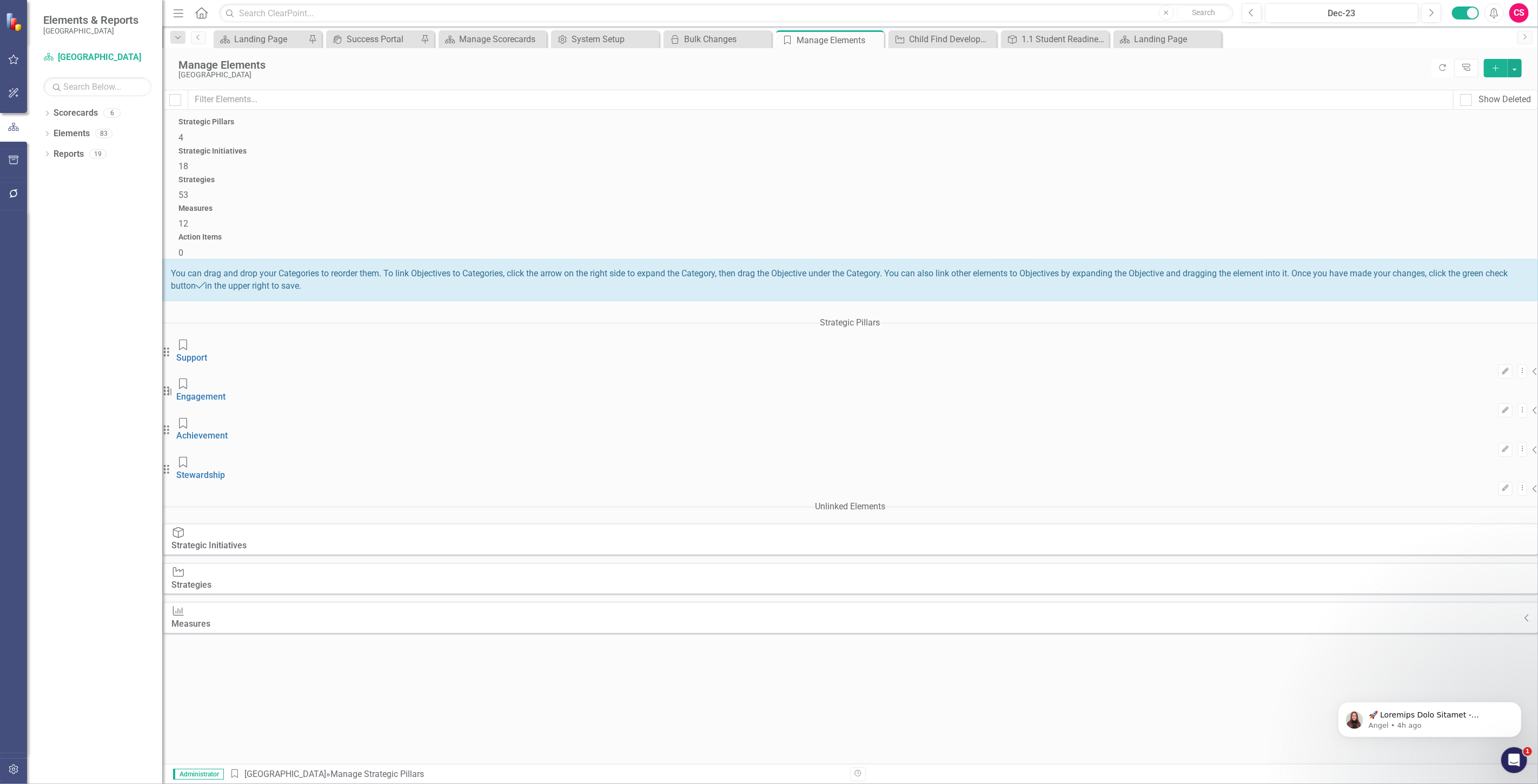
click at [1068, 205] on div "Measures 12" at bounding box center [850, 217] width 1343 height 26
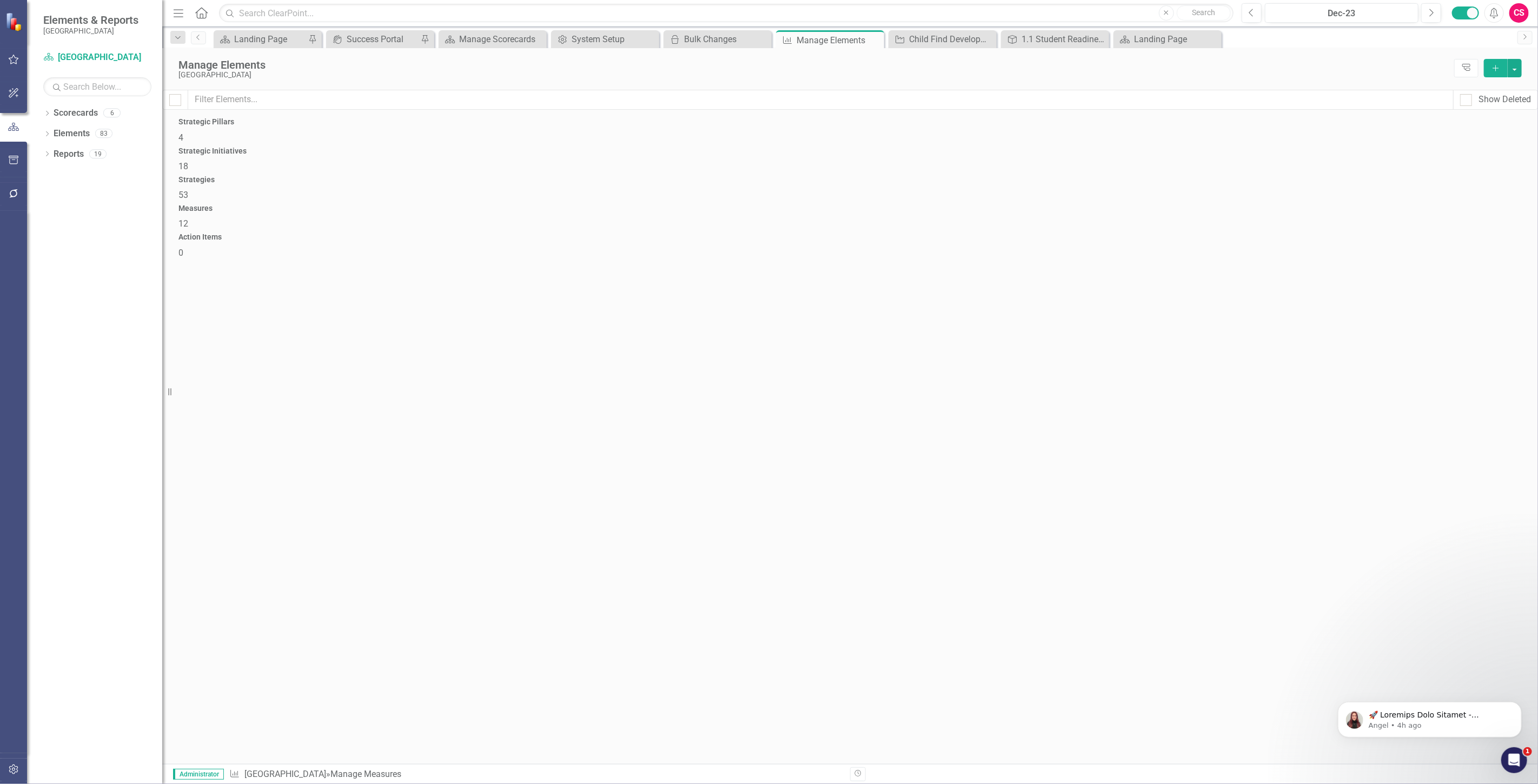
checkbox input "false"
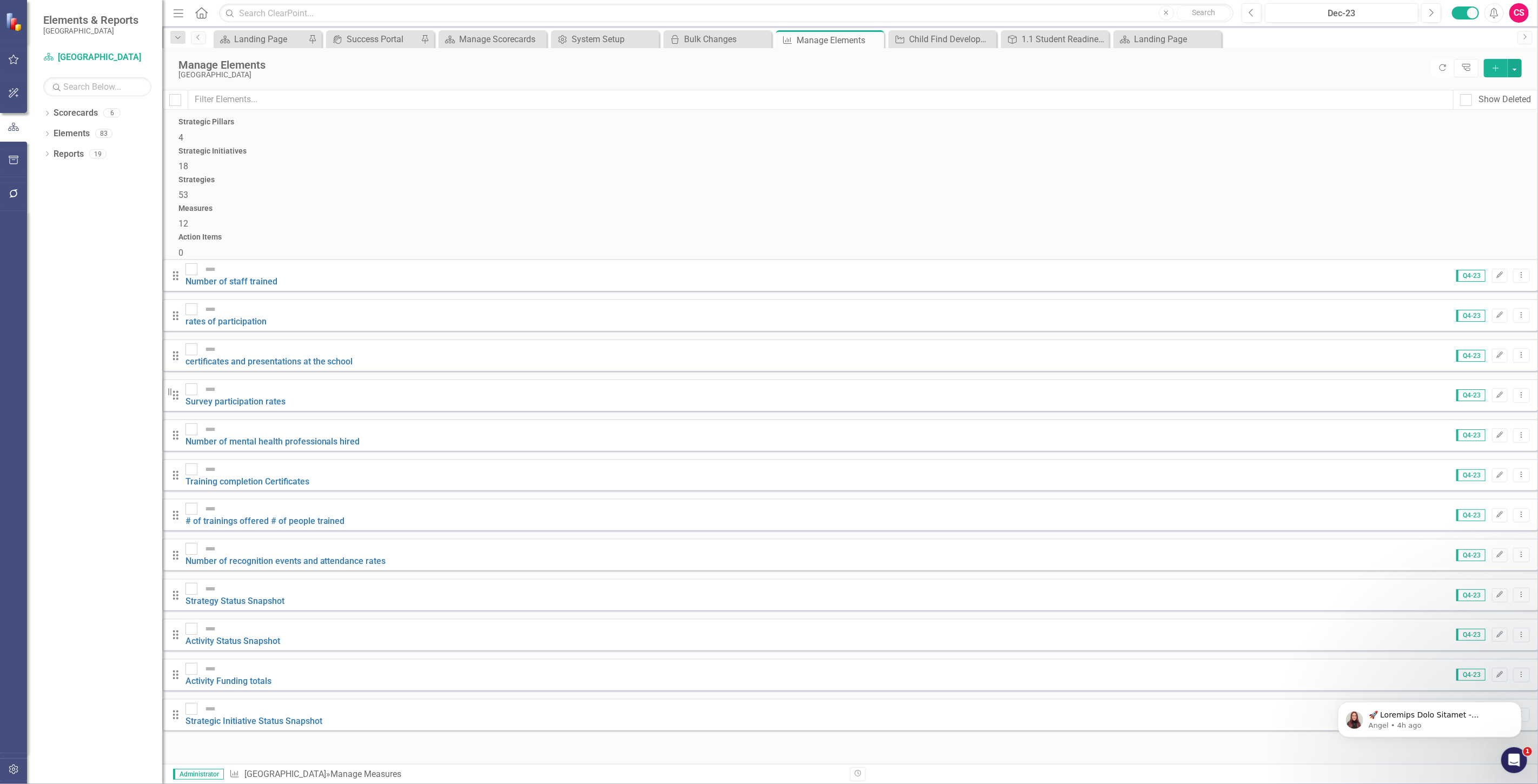
click at [926, 176] on div "Strategies 53" at bounding box center [850, 189] width 1343 height 26
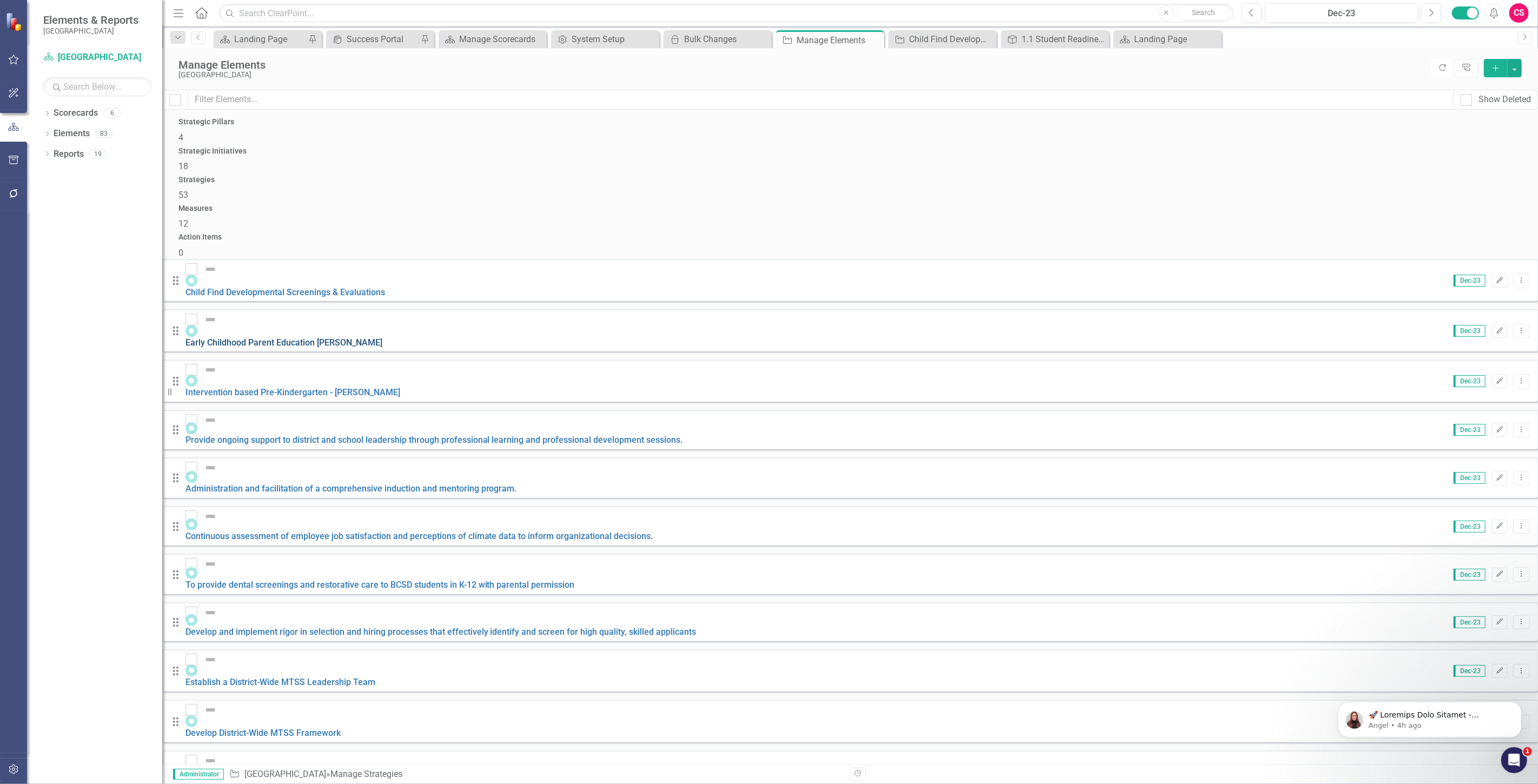
click at [309, 338] on link "Early Childhood Parent Education [PERSON_NAME]" at bounding box center [283, 343] width 197 height 10
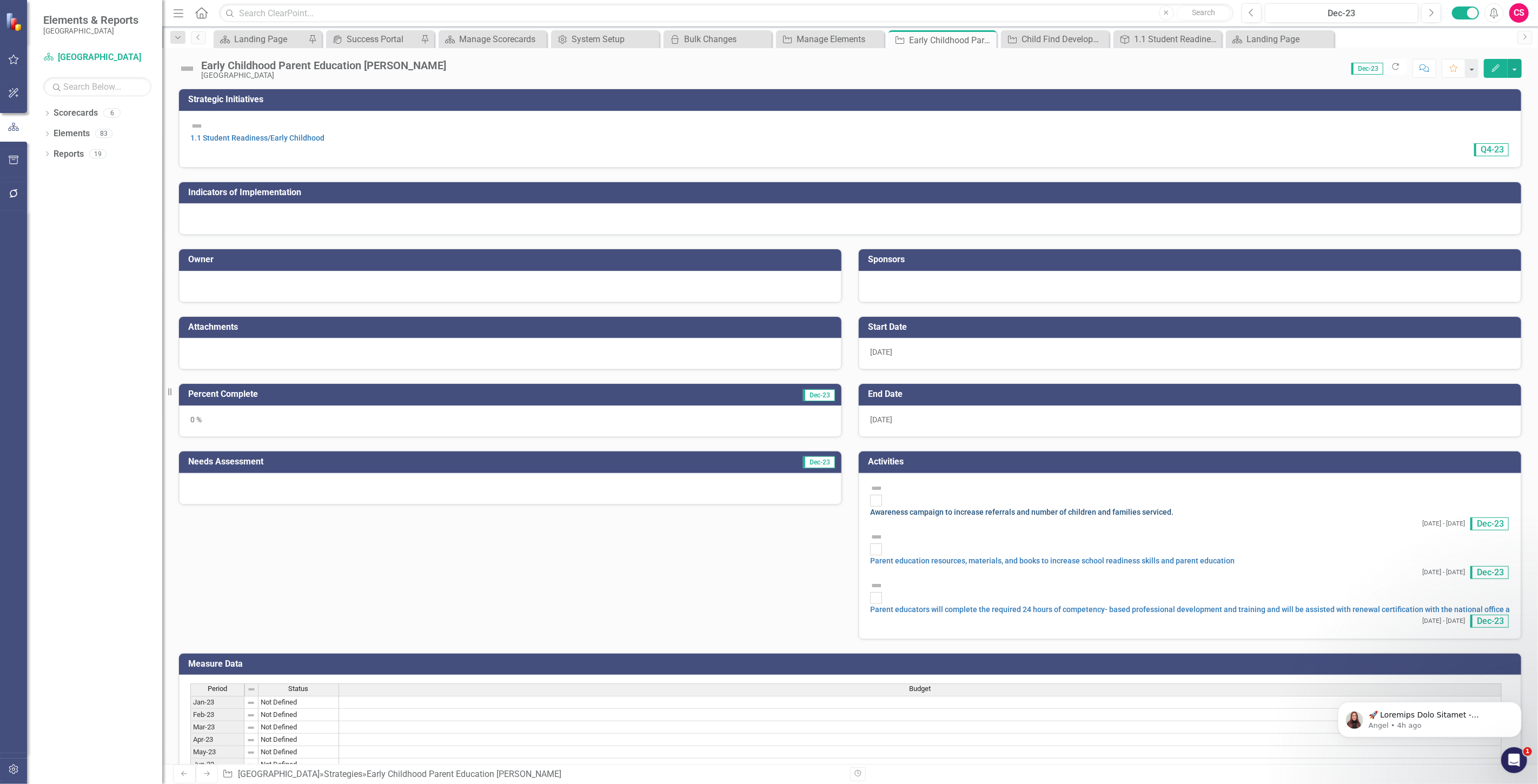
click at [1037, 508] on link "Awareness campaign to increase referrals and number of children and families se…" at bounding box center [1022, 512] width 303 height 9
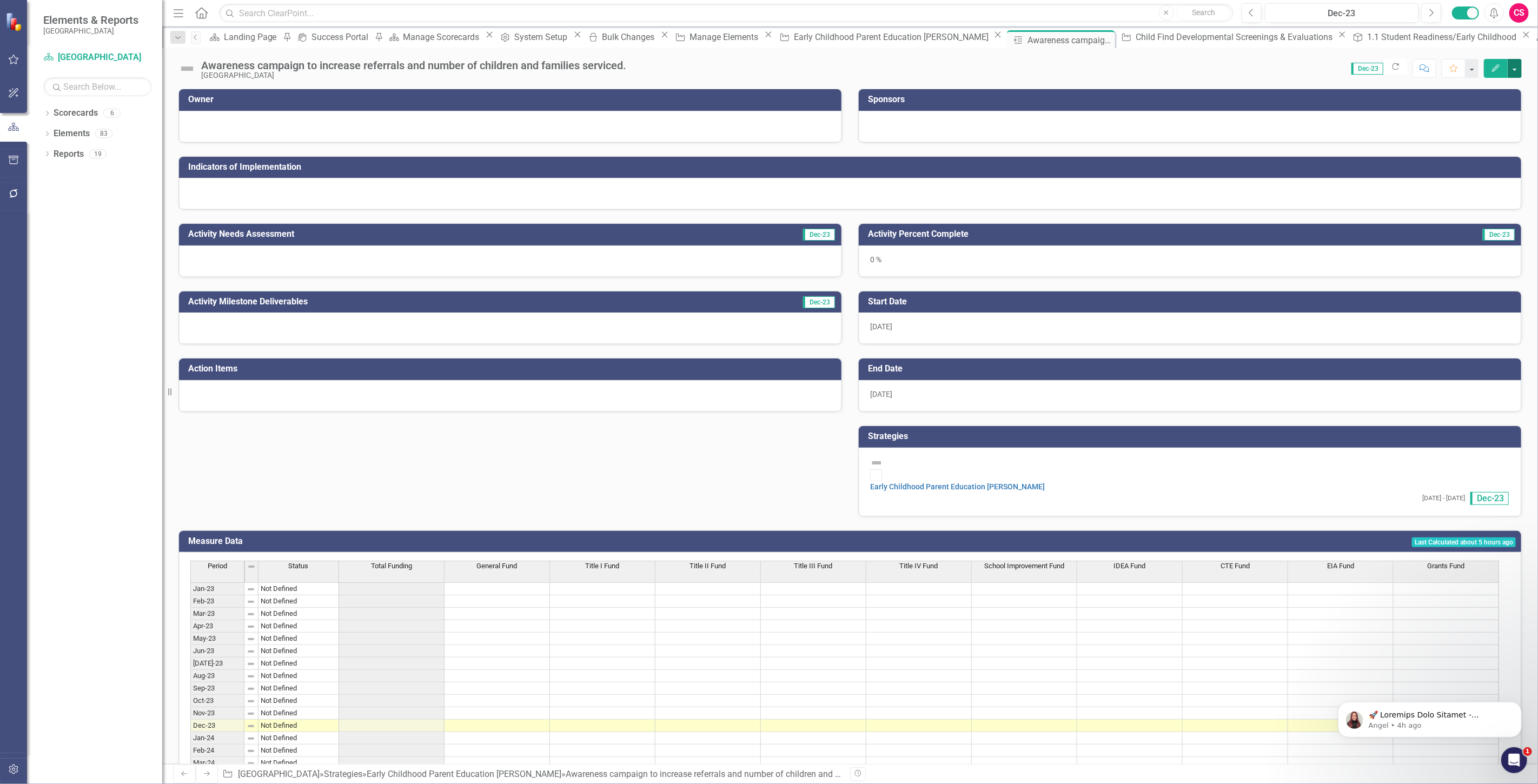
click at [1515, 69] on button "button" at bounding box center [1515, 68] width 14 height 19
click at [1462, 111] on link "Edit Report Edit Layout" at bounding box center [1471, 109] width 101 height 20
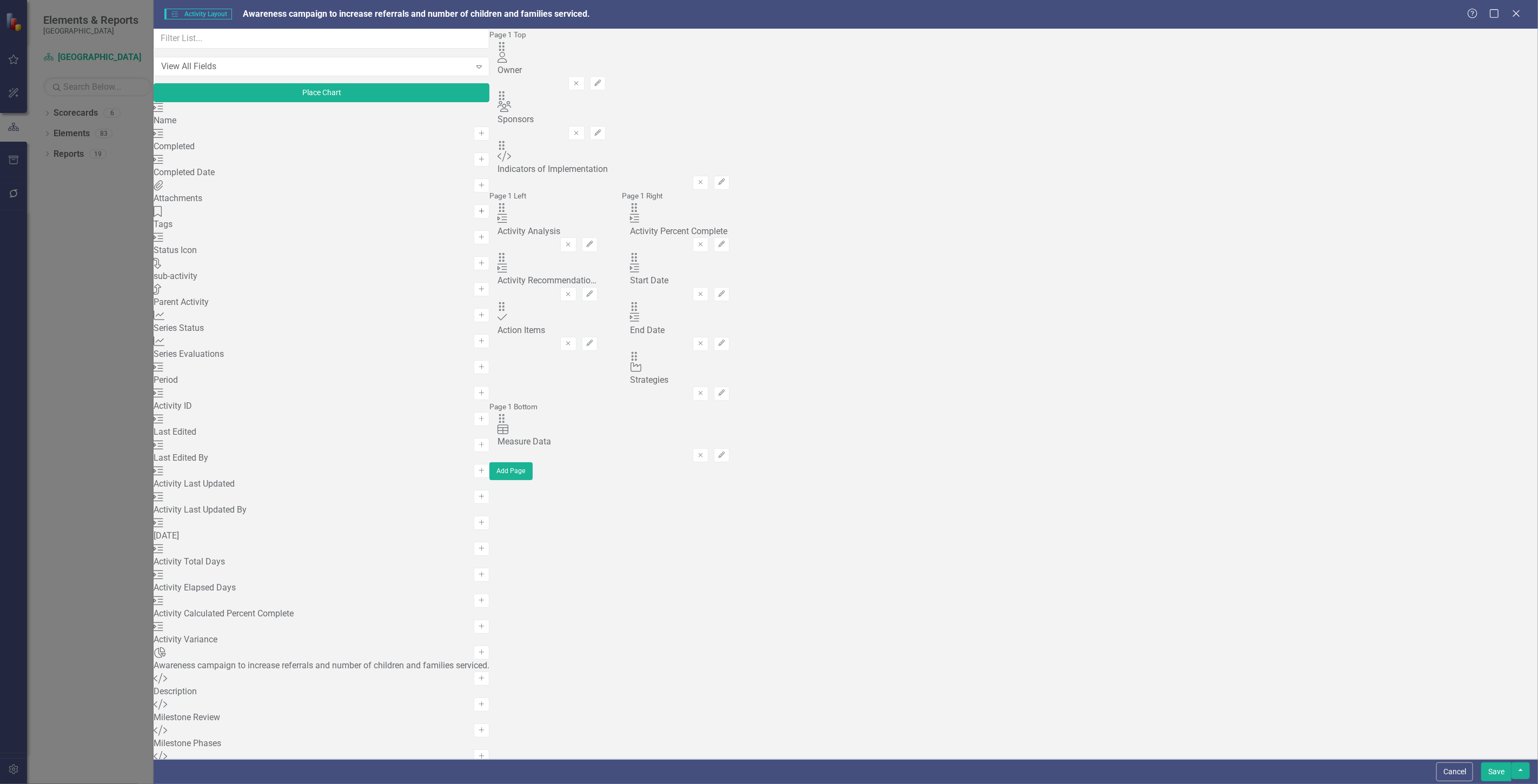
click at [477, 215] on icon "Add" at bounding box center [481, 211] width 8 height 6
drag, startPoint x: 537, startPoint y: 72, endPoint x: 550, endPoint y: 190, distance: 118.7
click at [1524, 775] on button "button" at bounding box center [1521, 770] width 19 height 16
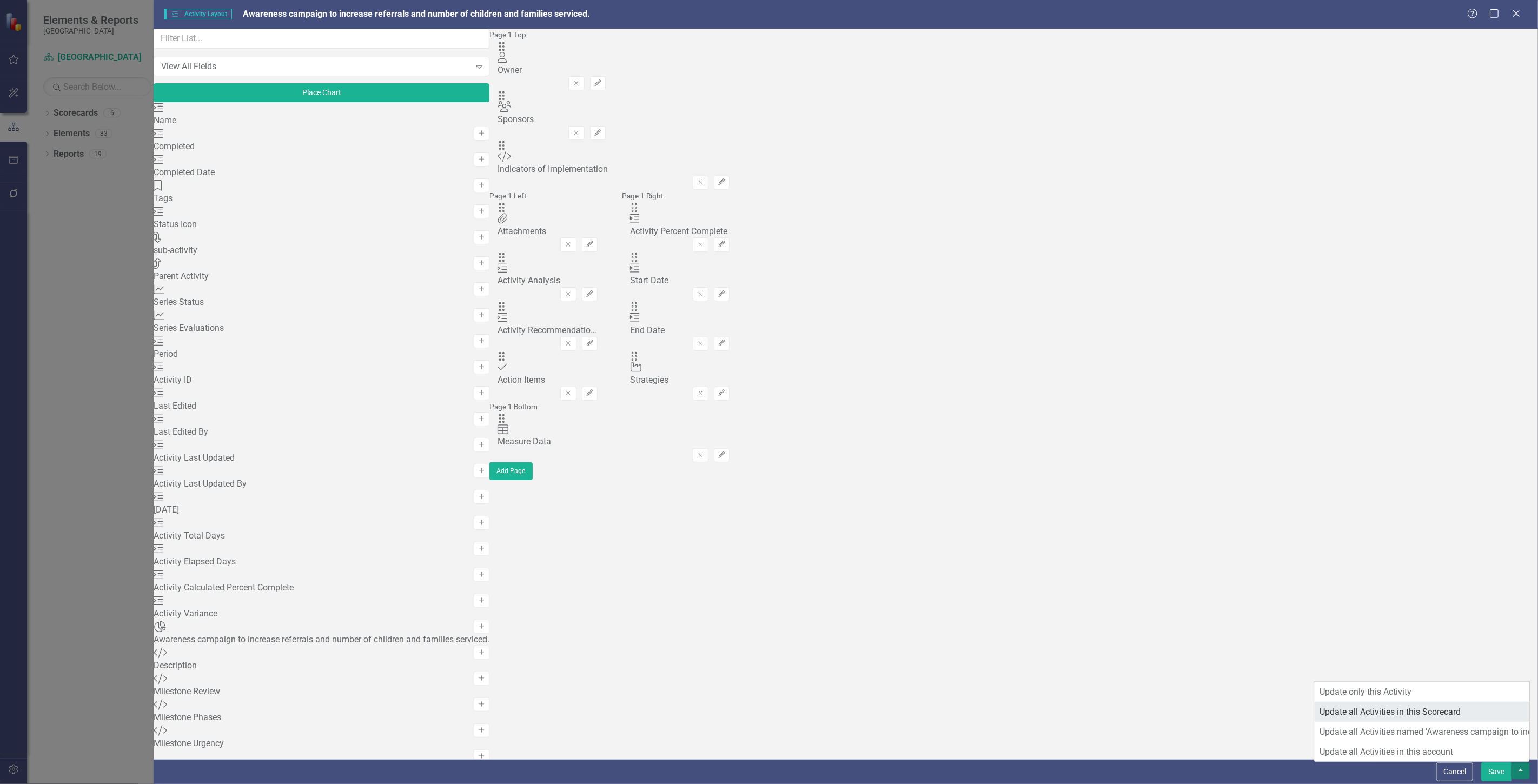
click at [1494, 711] on link "Update all Activities in this Scorecard" at bounding box center [1422, 712] width 215 height 20
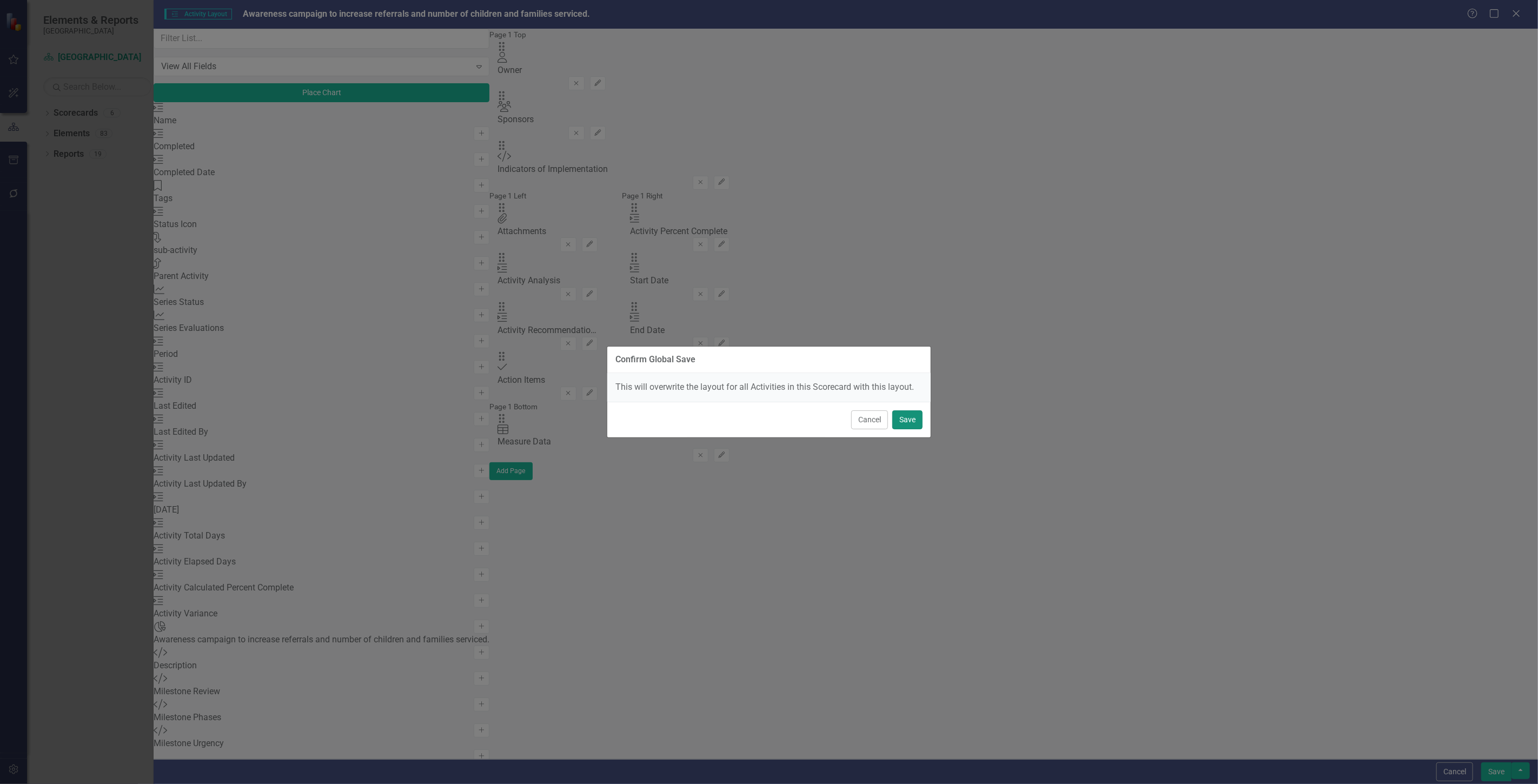
click at [904, 416] on button "Save" at bounding box center [907, 420] width 30 height 19
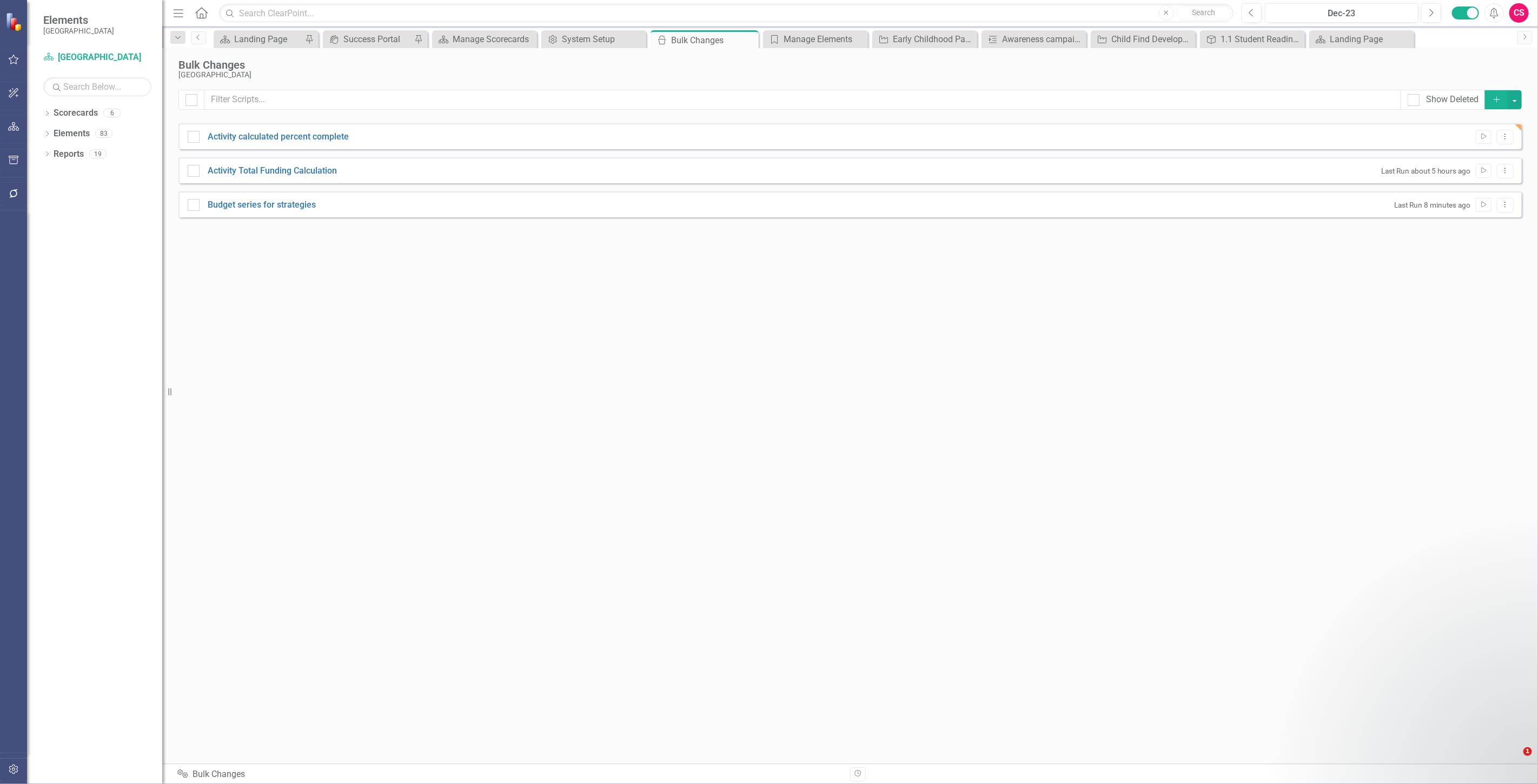
checkbox input "false"
click at [1501, 138] on icon "Dropdown Menu" at bounding box center [1505, 137] width 9 height 7
click at [1464, 175] on link "Edit Edit Script" at bounding box center [1470, 175] width 87 height 20
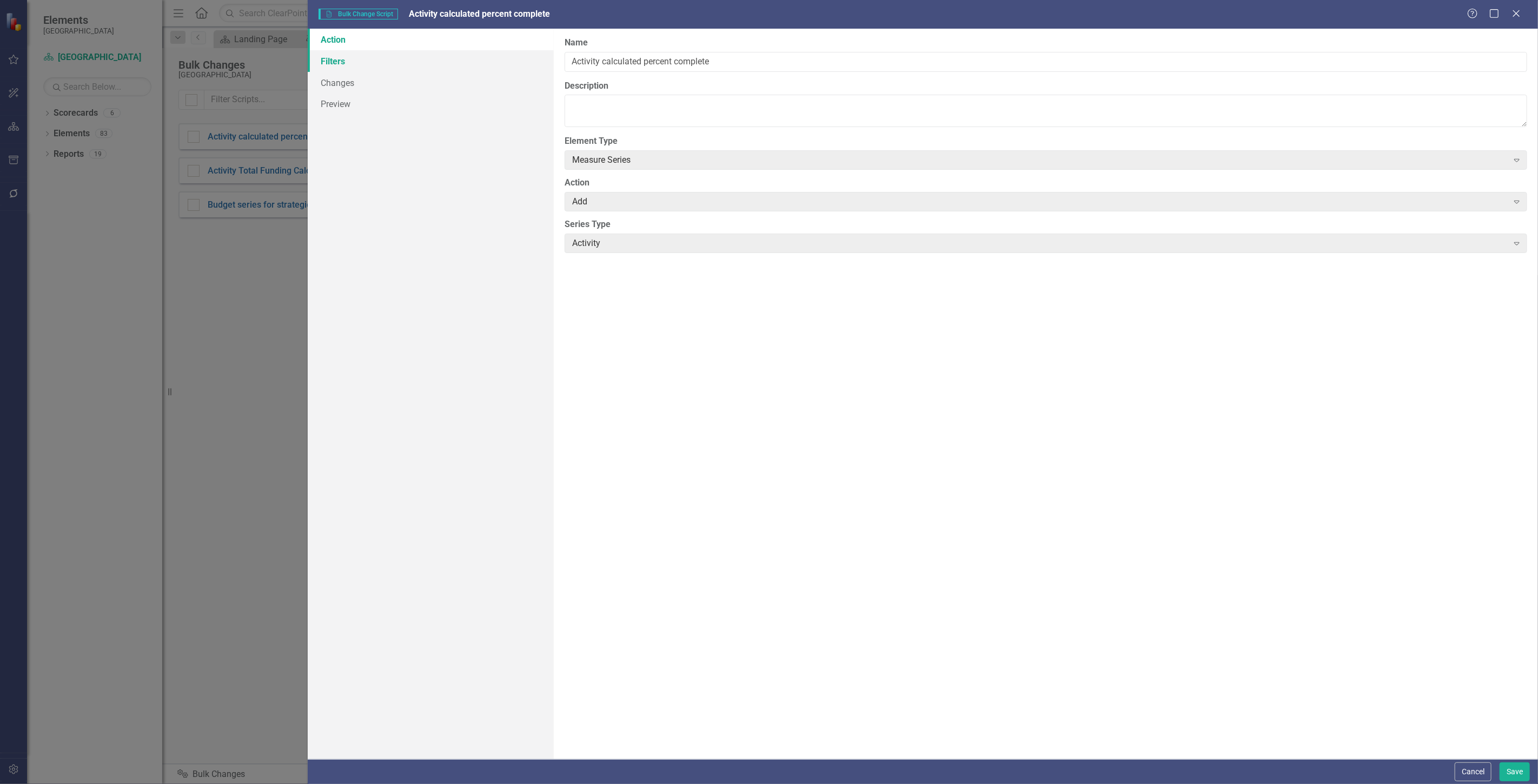
click at [414, 57] on link "Filters" at bounding box center [431, 61] width 246 height 21
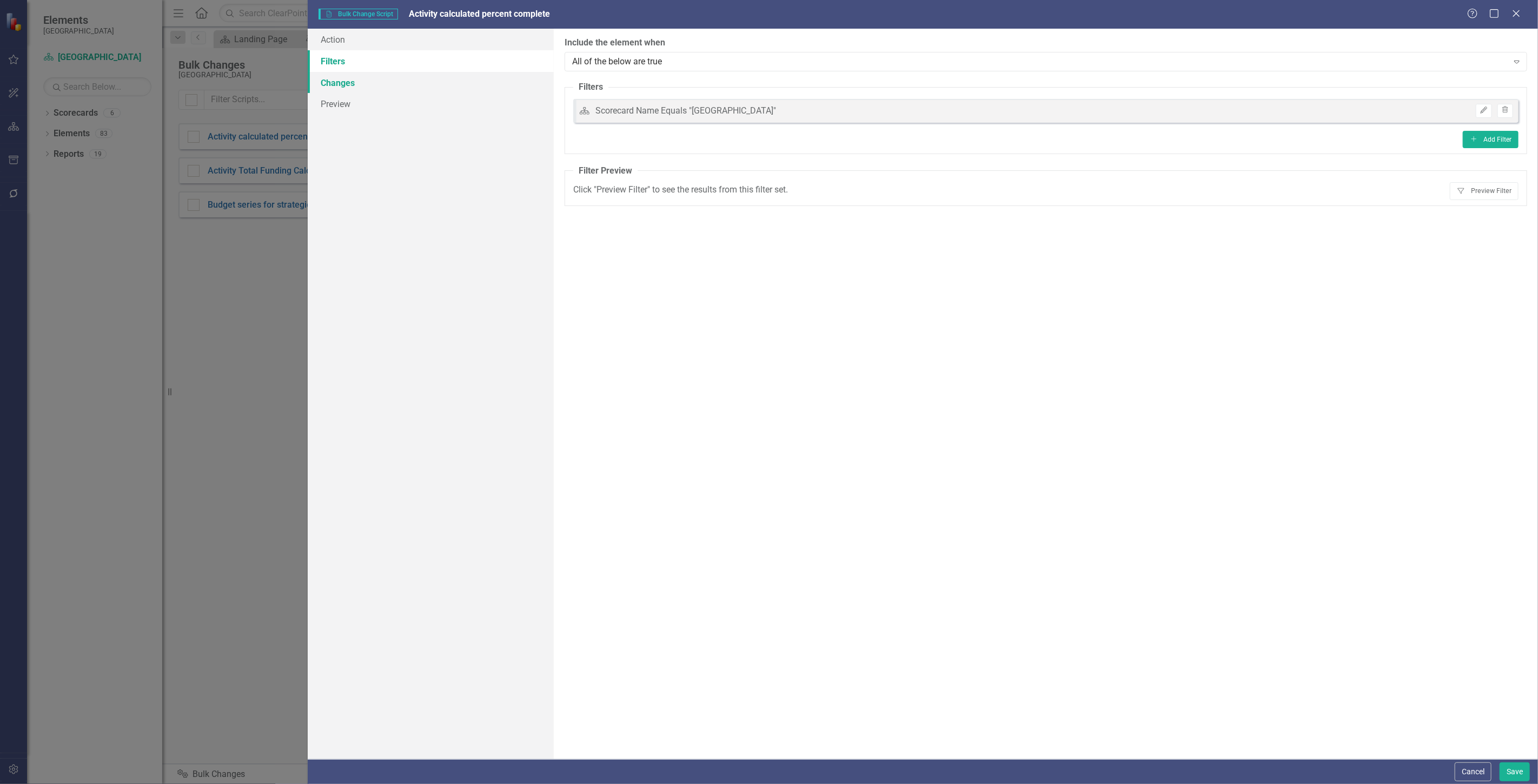
click at [435, 87] on link "Changes" at bounding box center [431, 83] width 246 height 21
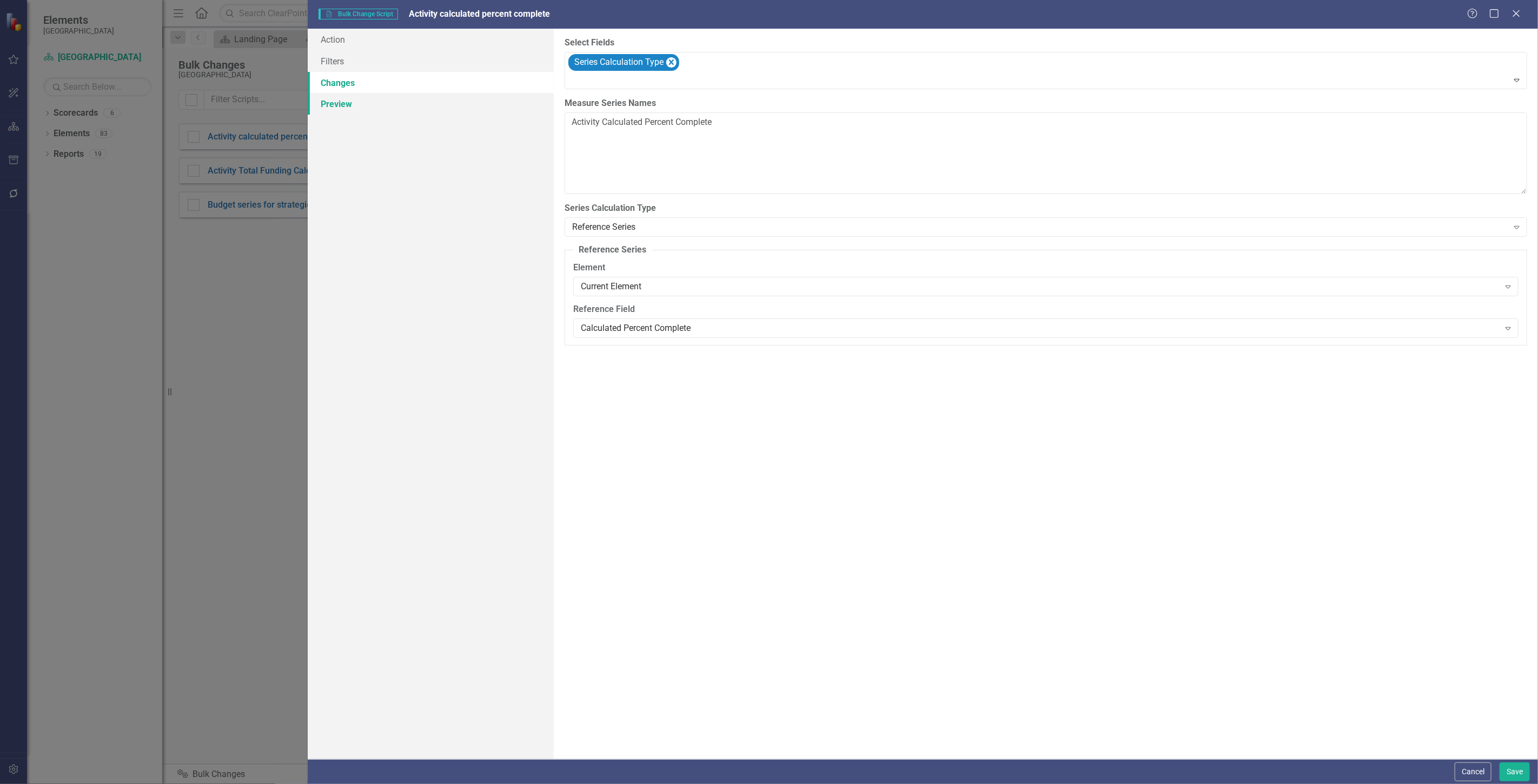
click at [435, 104] on link "Preview" at bounding box center [431, 104] width 246 height 21
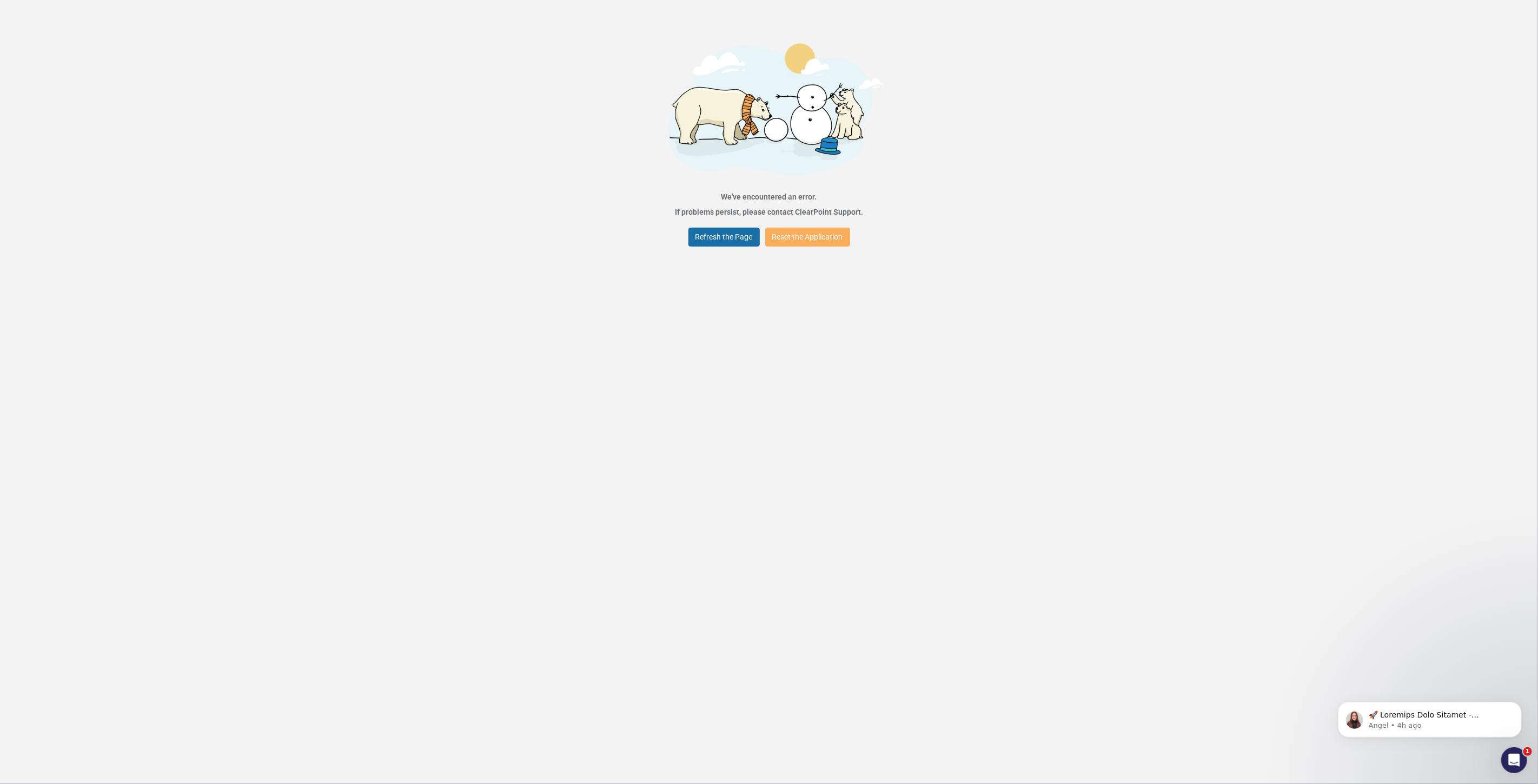
click at [717, 235] on button "Refresh the Page" at bounding box center [724, 237] width 72 height 19
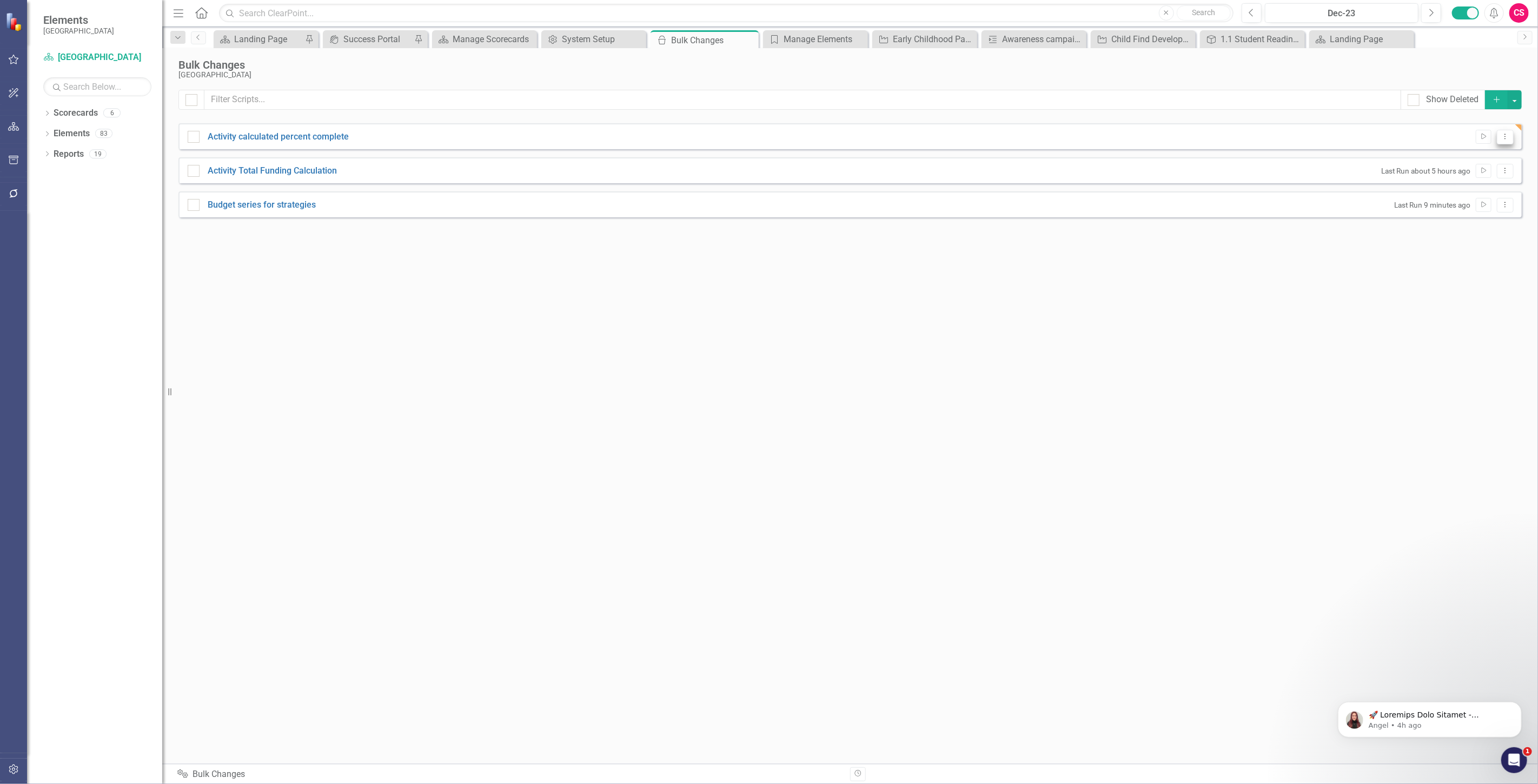
click at [1502, 137] on icon "Dropdown Menu" at bounding box center [1505, 137] width 9 height 7
click at [1474, 171] on link "Edit Edit Script" at bounding box center [1470, 175] width 87 height 20
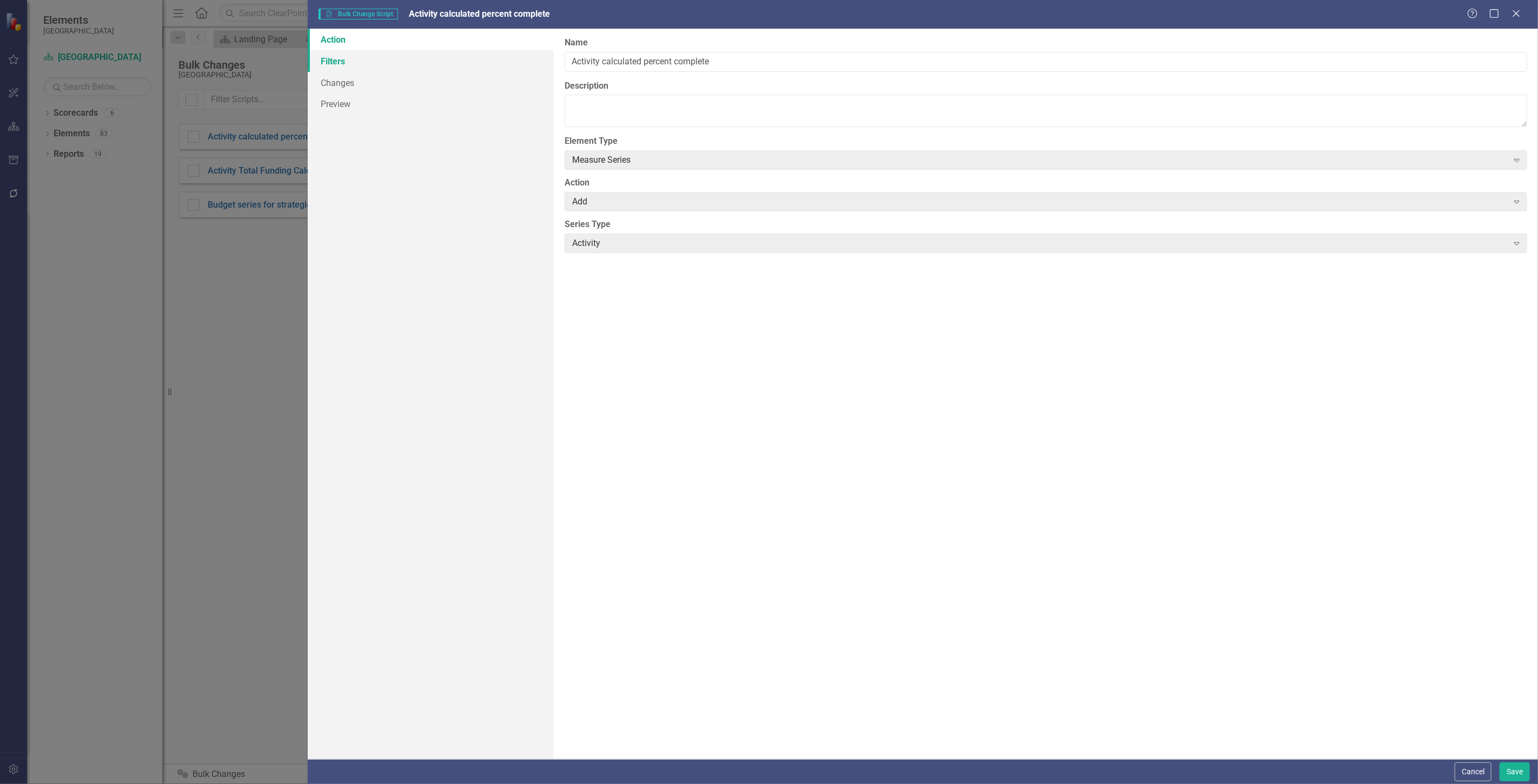
click at [430, 57] on link "Filters" at bounding box center [431, 61] width 246 height 21
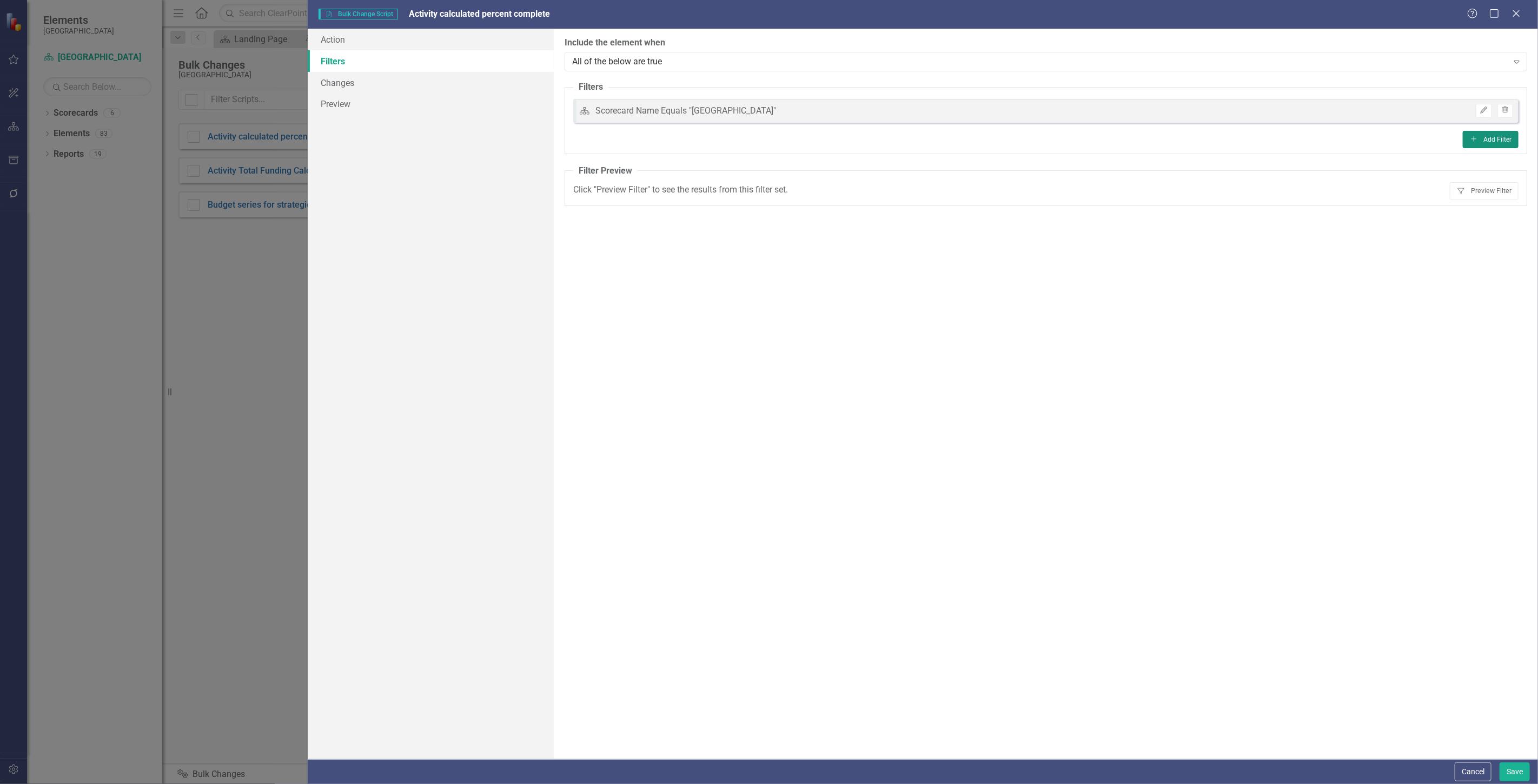
click at [1514, 138] on button "Add Add Filter" at bounding box center [1491, 139] width 56 height 17
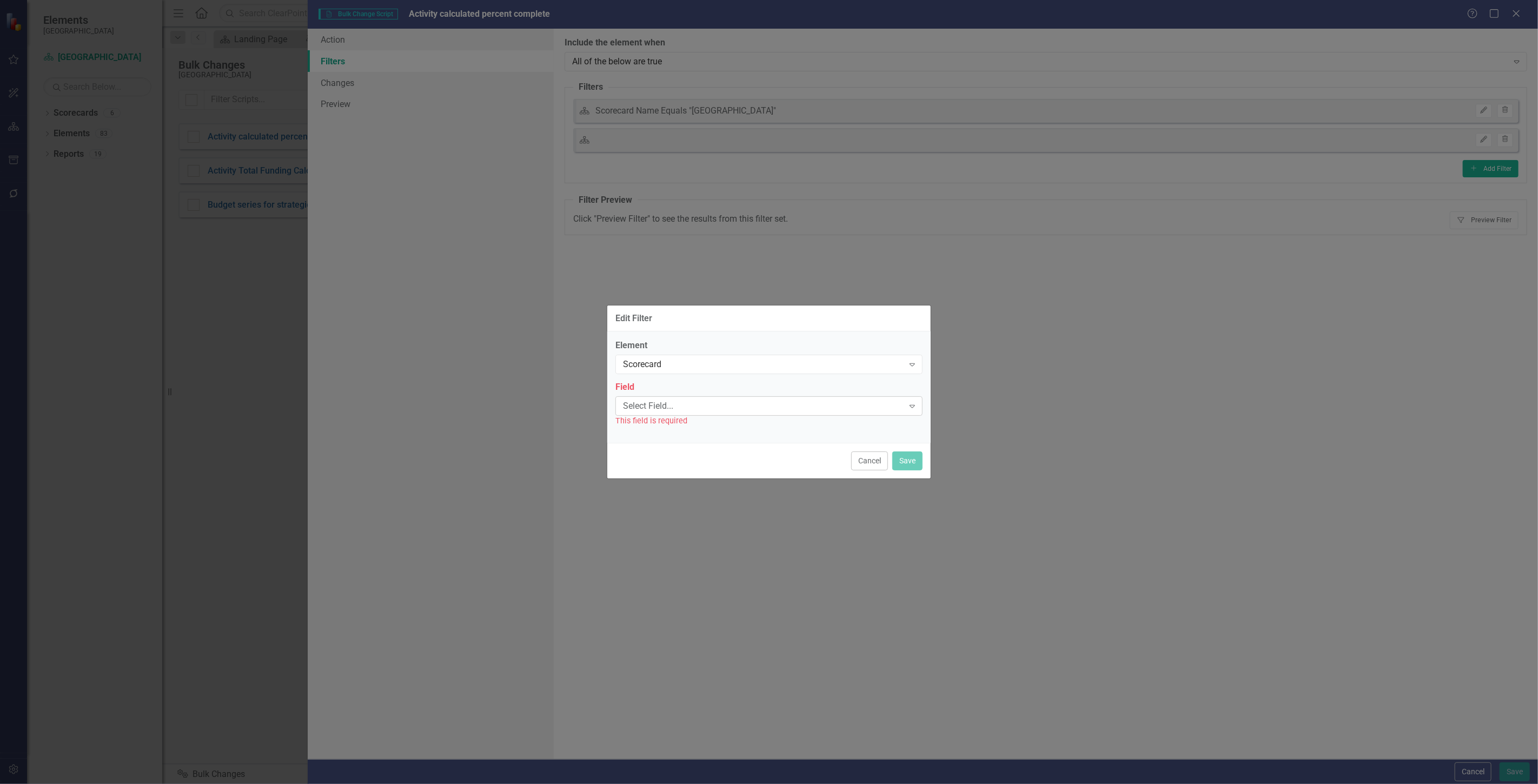
click at [685, 408] on div "Select Field..." at bounding box center [764, 405] width 281 height 12
click at [681, 363] on div "Scorecard" at bounding box center [764, 364] width 281 height 12
click at [664, 417] on div "Strategies" at bounding box center [771, 418] width 290 height 12
click at [663, 415] on div "This field is required" at bounding box center [769, 421] width 307 height 12
click at [663, 408] on div "Select Field..." at bounding box center [764, 405] width 281 height 12
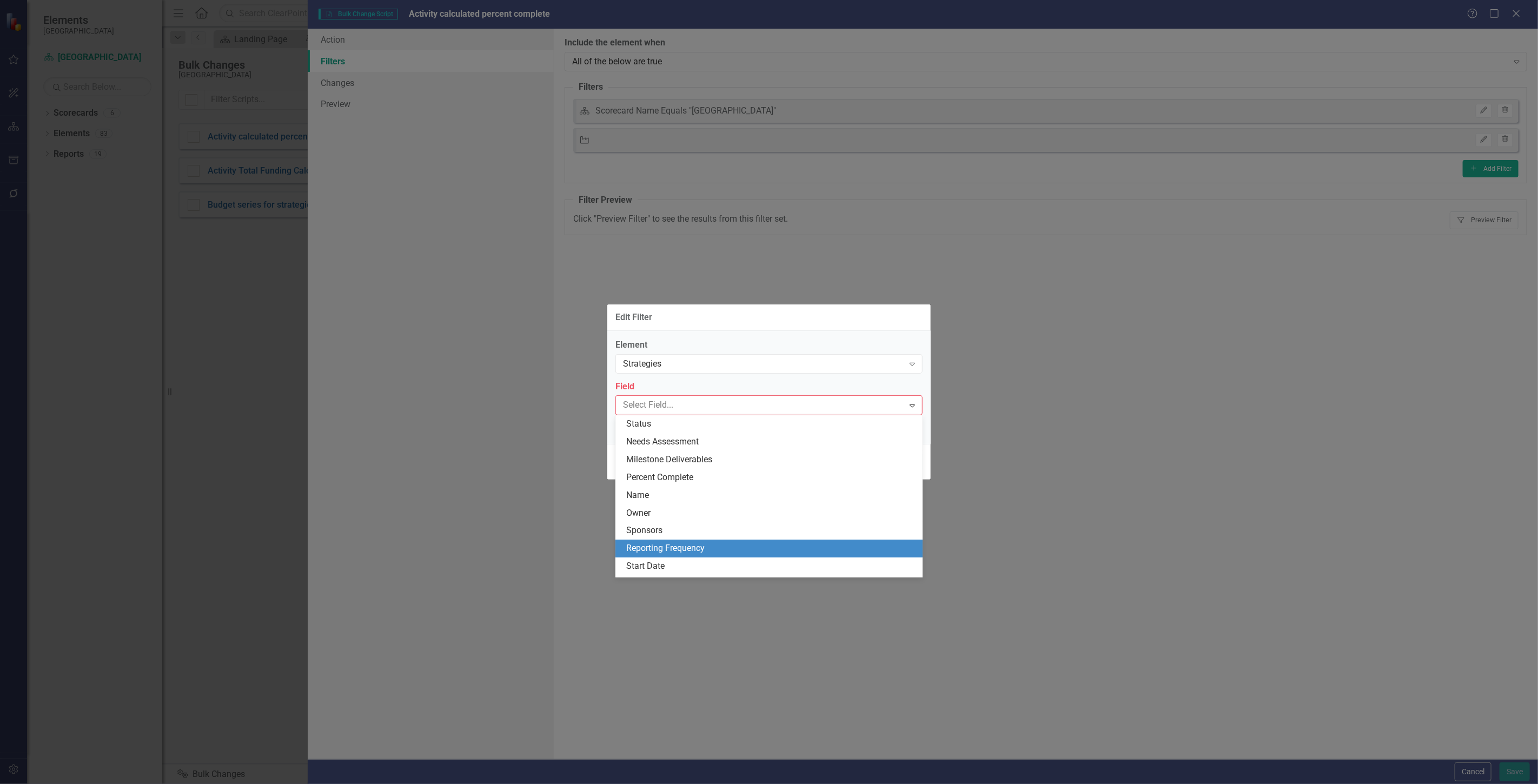
click at [678, 542] on div "Reporting Frequency" at bounding box center [769, 548] width 307 height 18
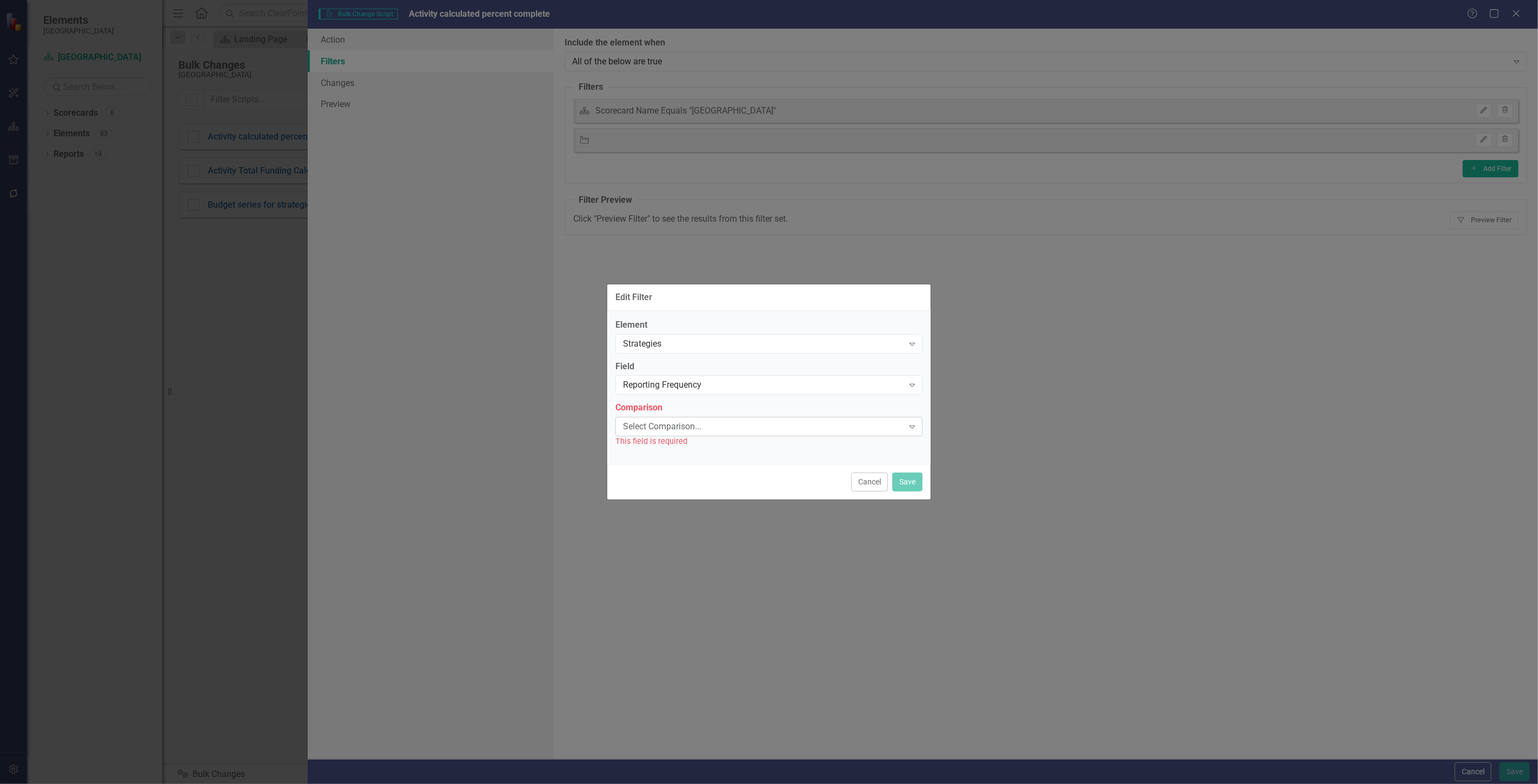
click at [661, 426] on div "Select Comparison..." at bounding box center [764, 426] width 281 height 12
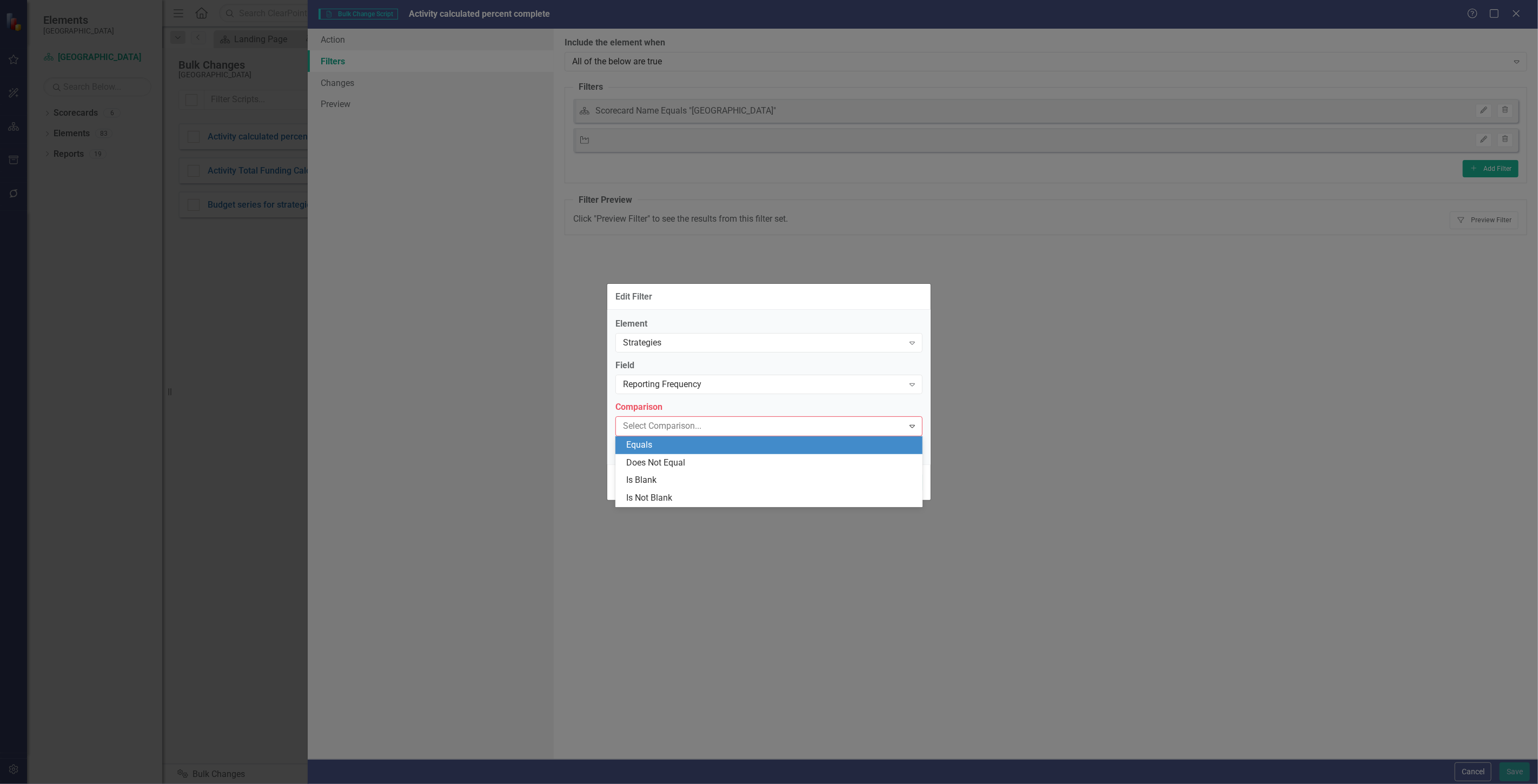
click at [672, 450] on div "Equals" at bounding box center [771, 445] width 290 height 12
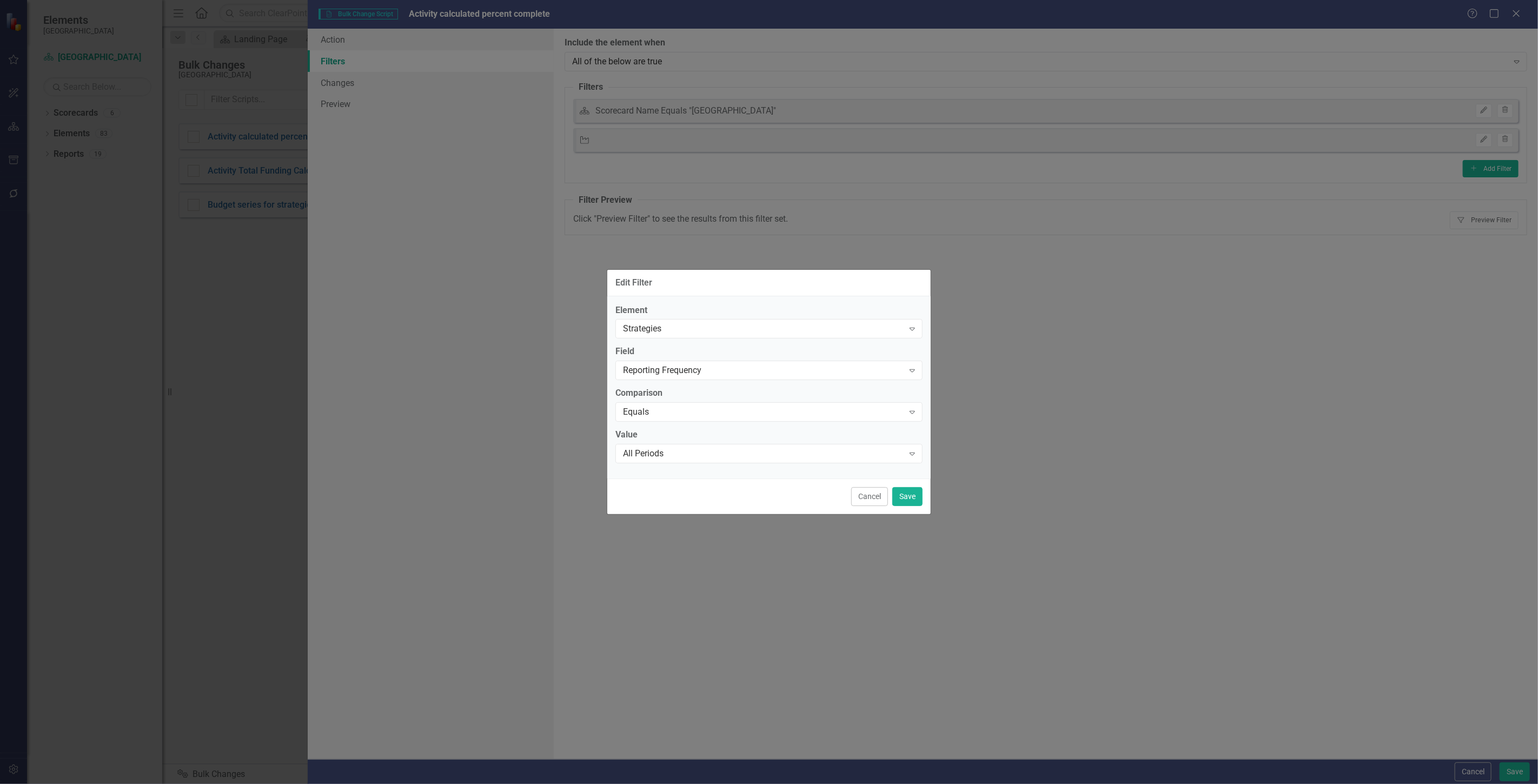
click at [672, 450] on div "All Periods" at bounding box center [764, 454] width 281 height 12
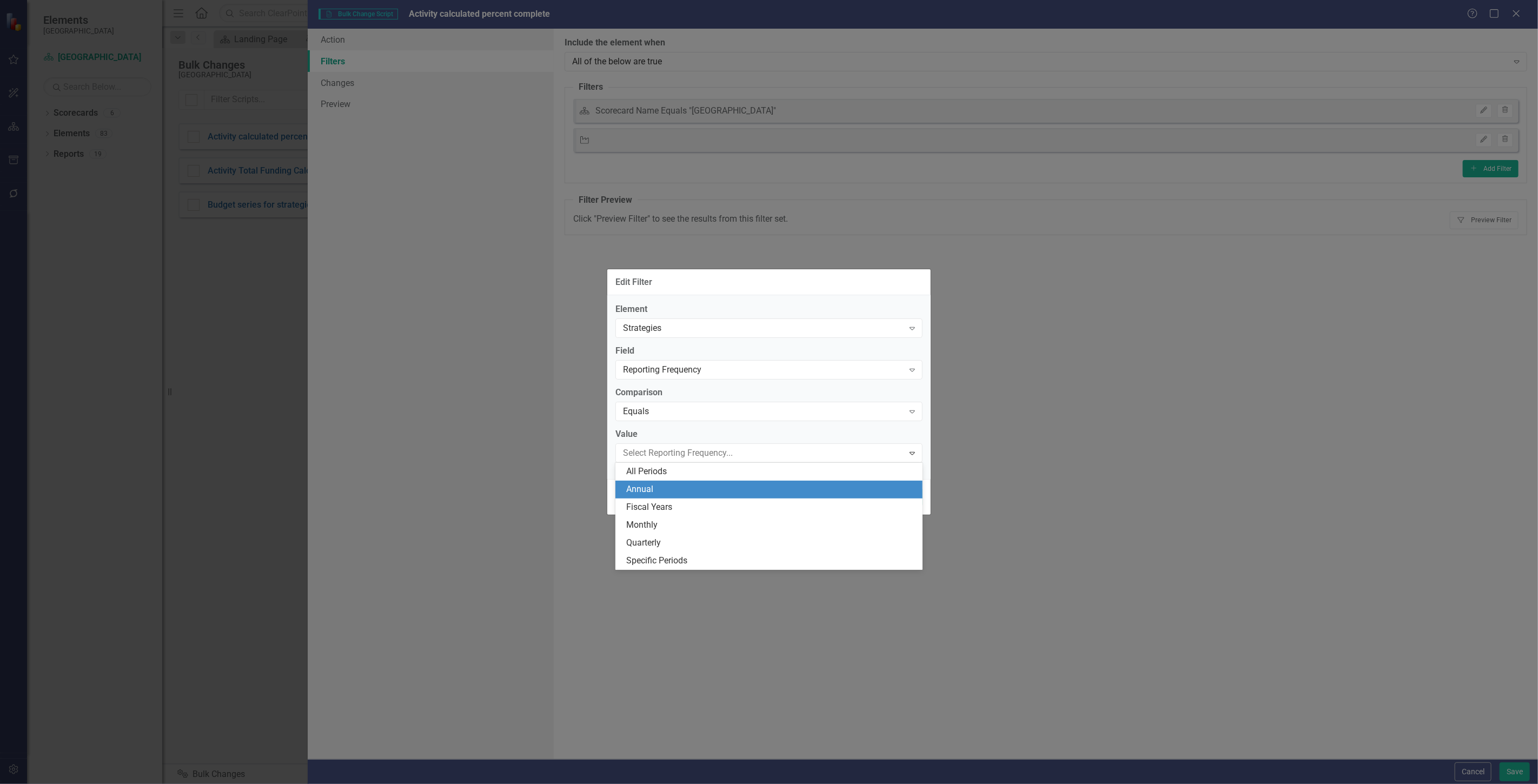
click at [672, 436] on label "Value" at bounding box center [769, 434] width 307 height 12
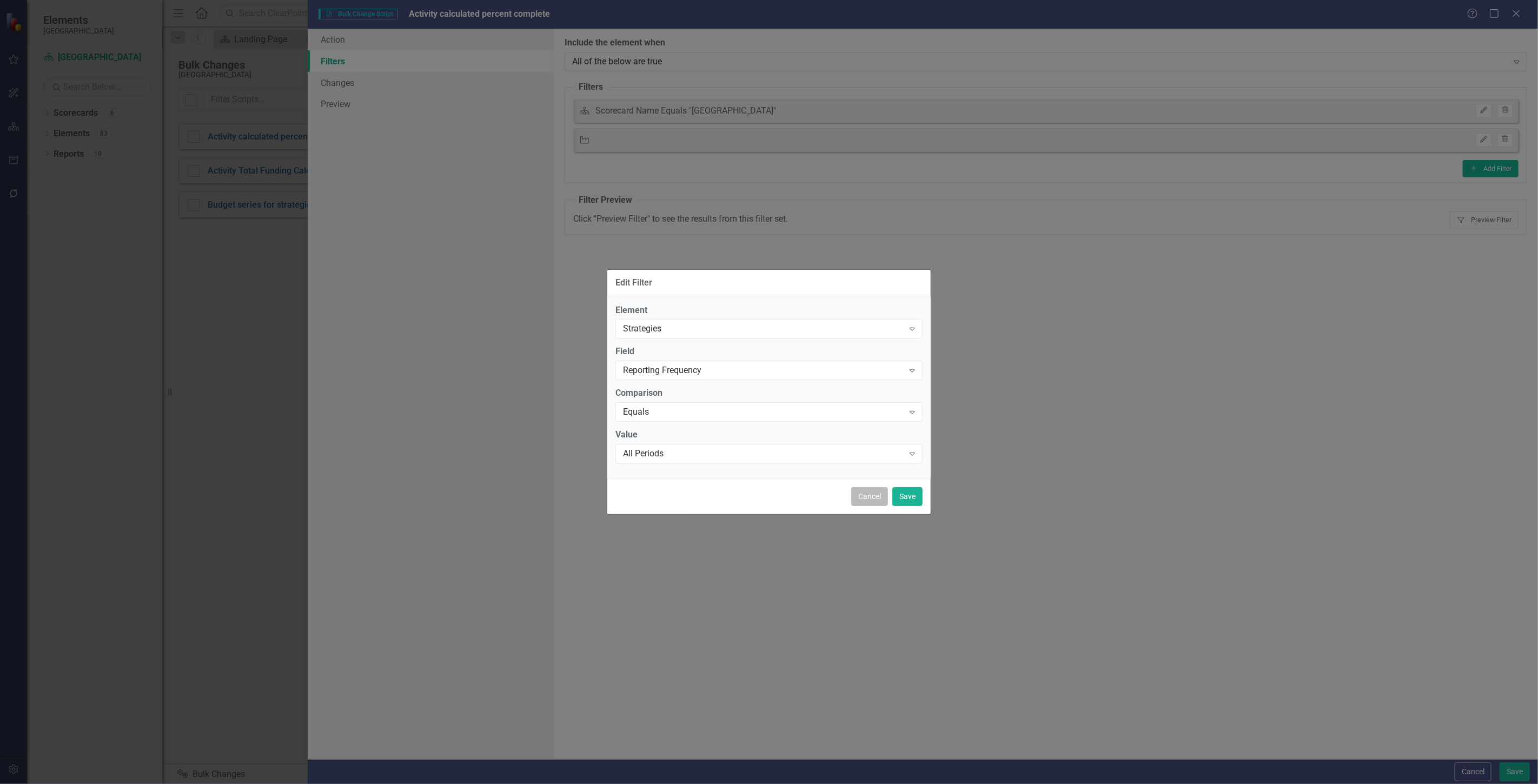
click at [870, 501] on button "Cancel" at bounding box center [869, 496] width 36 height 19
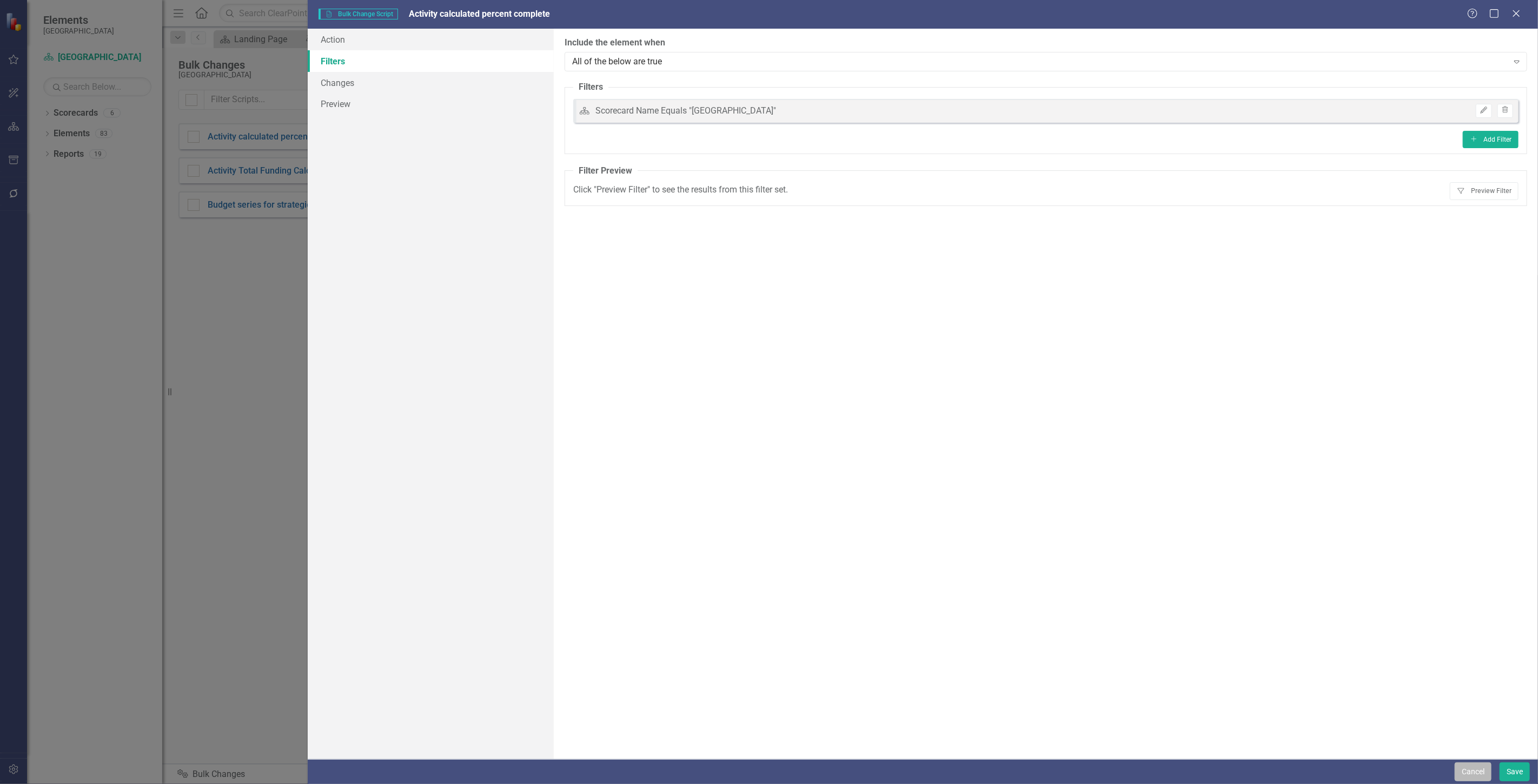
click at [1476, 771] on button "Cancel" at bounding box center [1473, 772] width 36 height 19
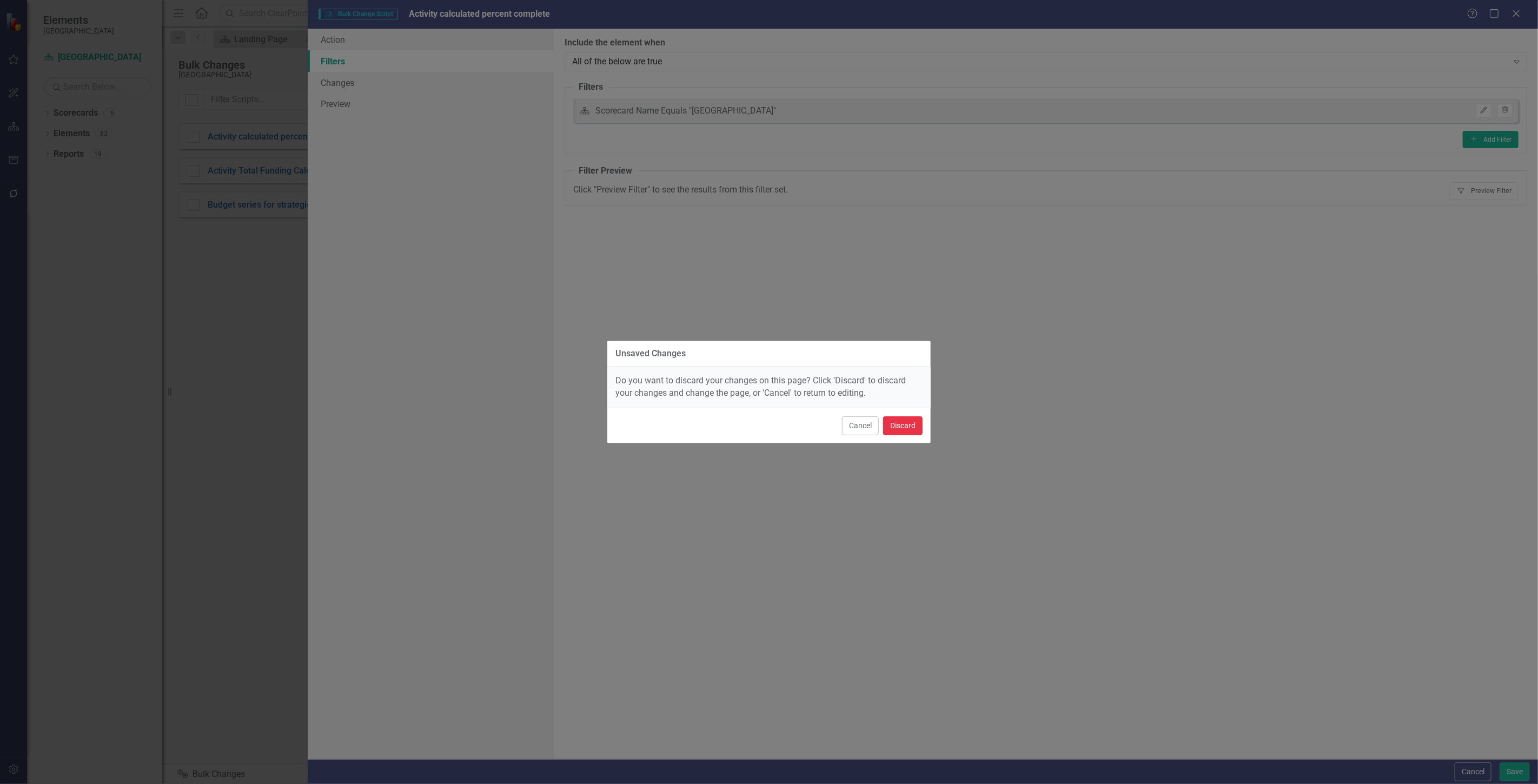
click at [897, 418] on button "Discard" at bounding box center [902, 426] width 39 height 19
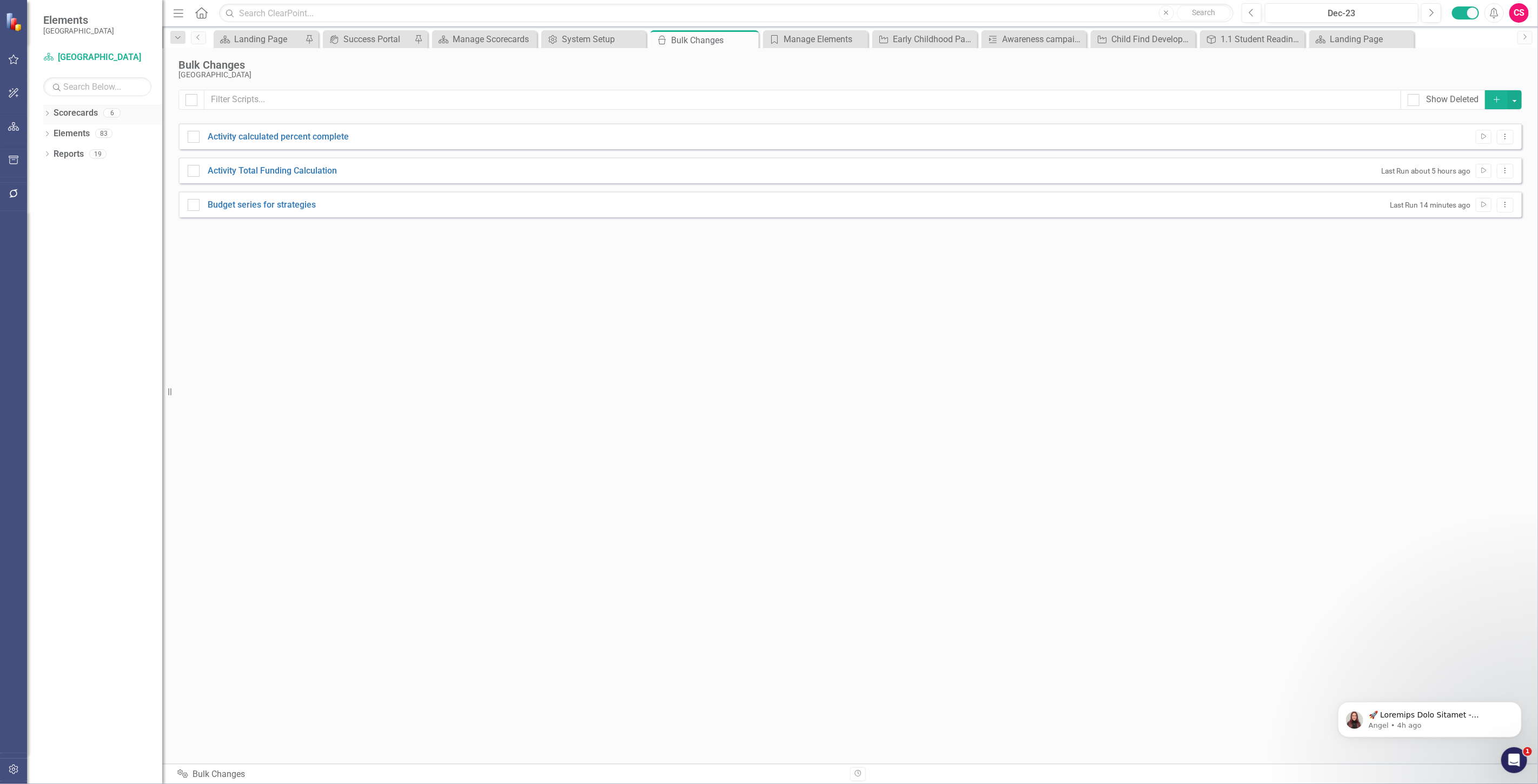
click at [74, 112] on link "Scorecards" at bounding box center [76, 113] width 44 height 12
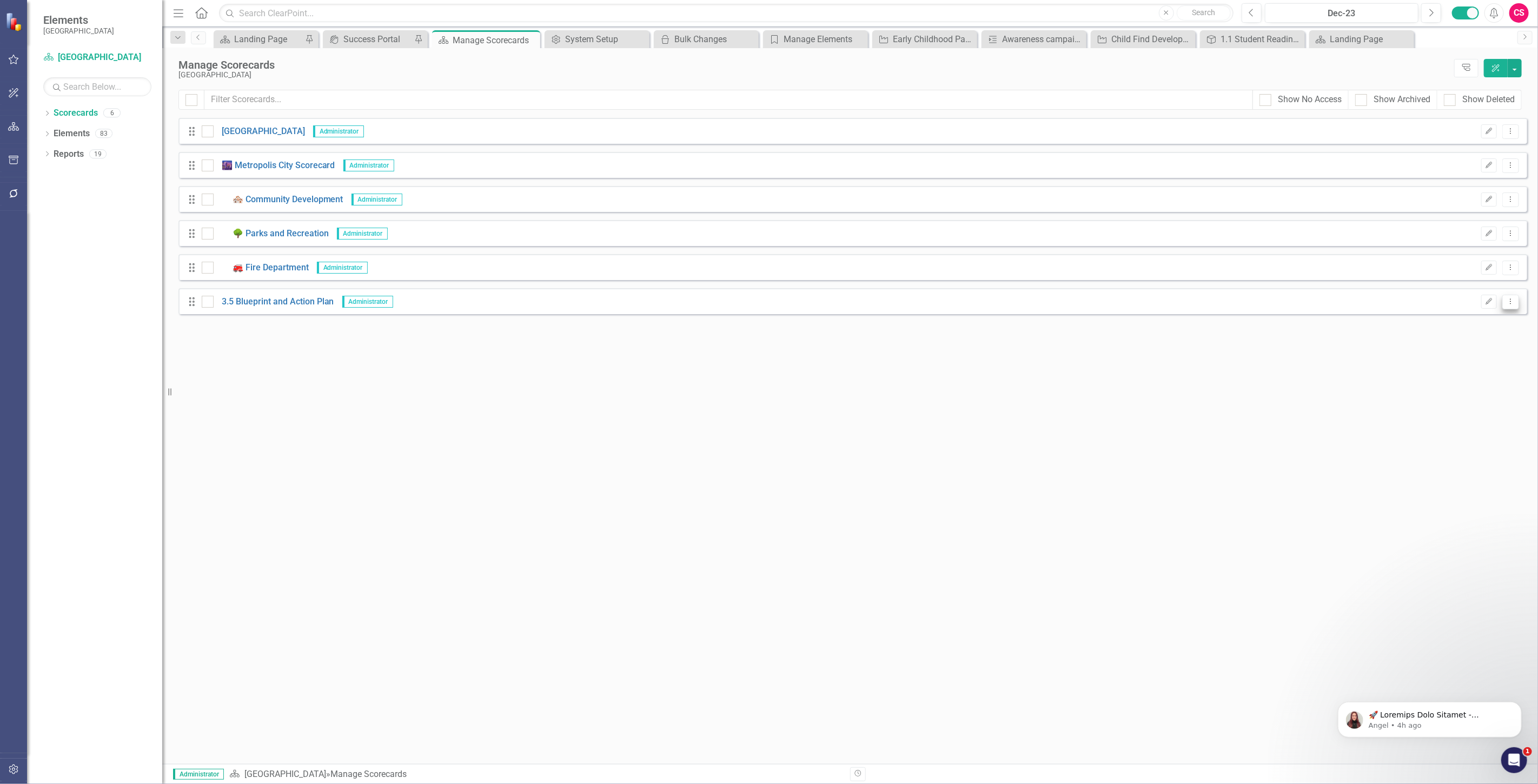
click at [1511, 300] on icon "Dropdown Menu" at bounding box center [1511, 301] width 9 height 7
click at [1437, 317] on link "Edit Edit Scorecard" at bounding box center [1459, 319] width 120 height 20
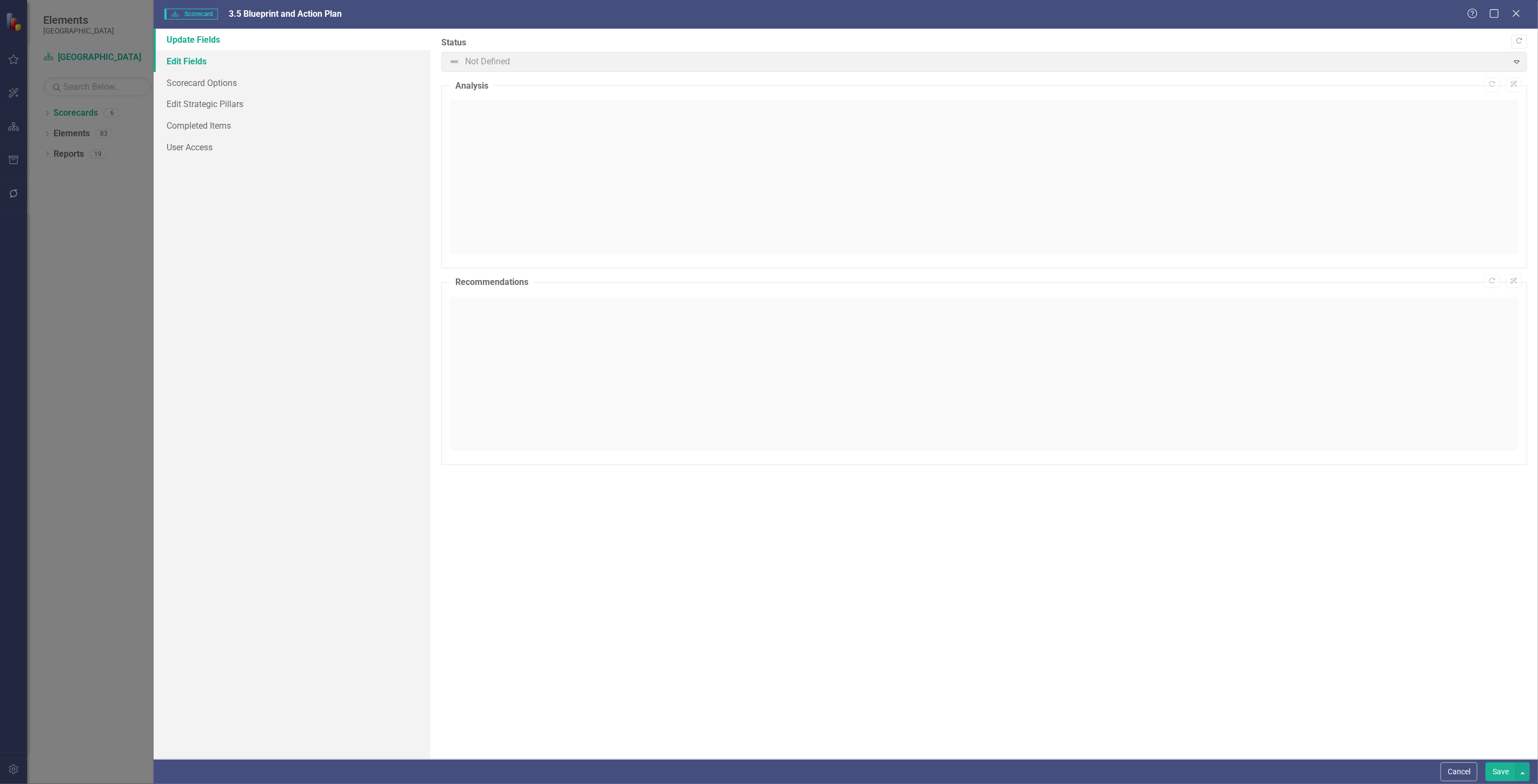
click at [334, 60] on link "Edit Fields" at bounding box center [292, 61] width 277 height 21
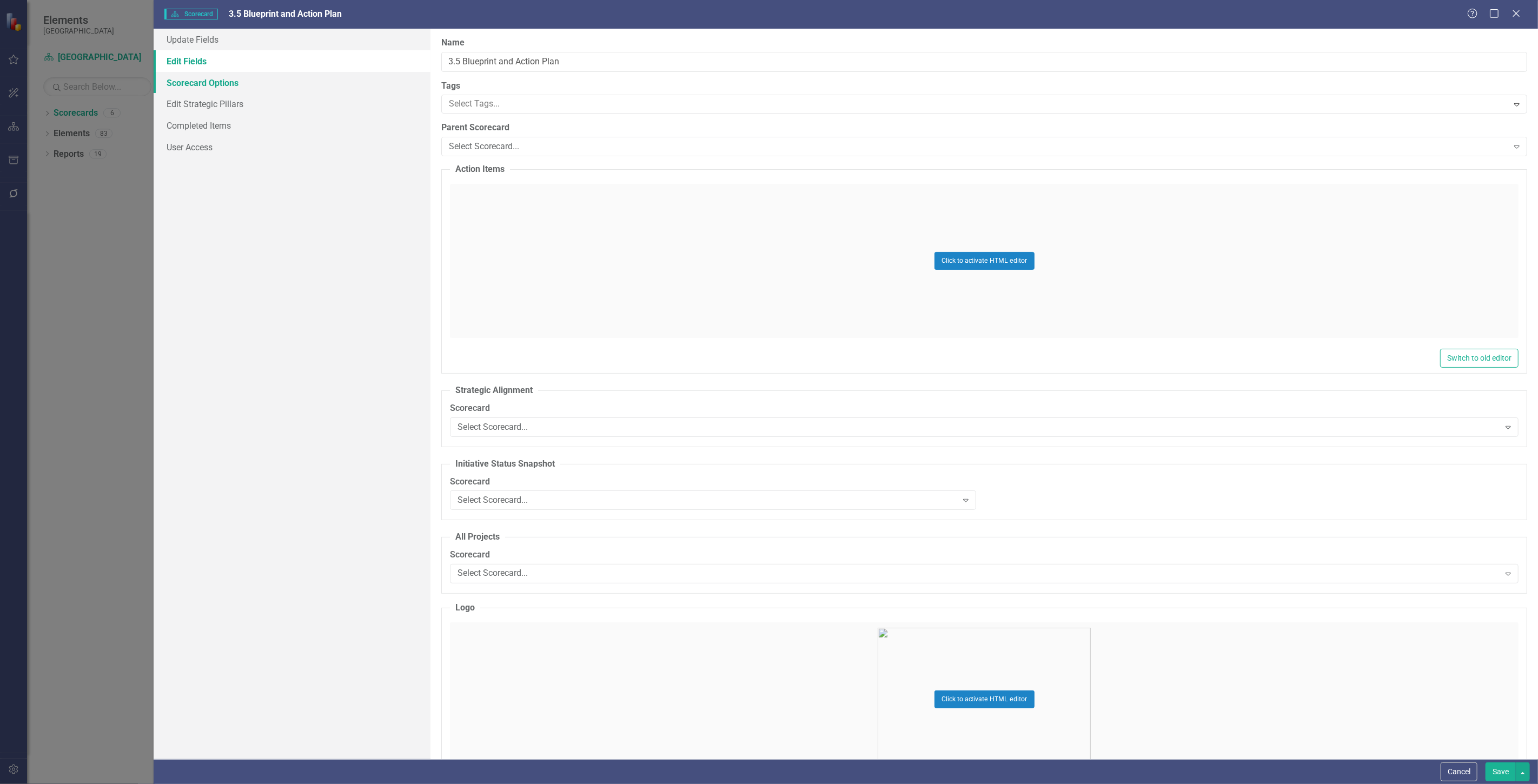
click at [299, 87] on link "Scorecard Options" at bounding box center [292, 83] width 277 height 21
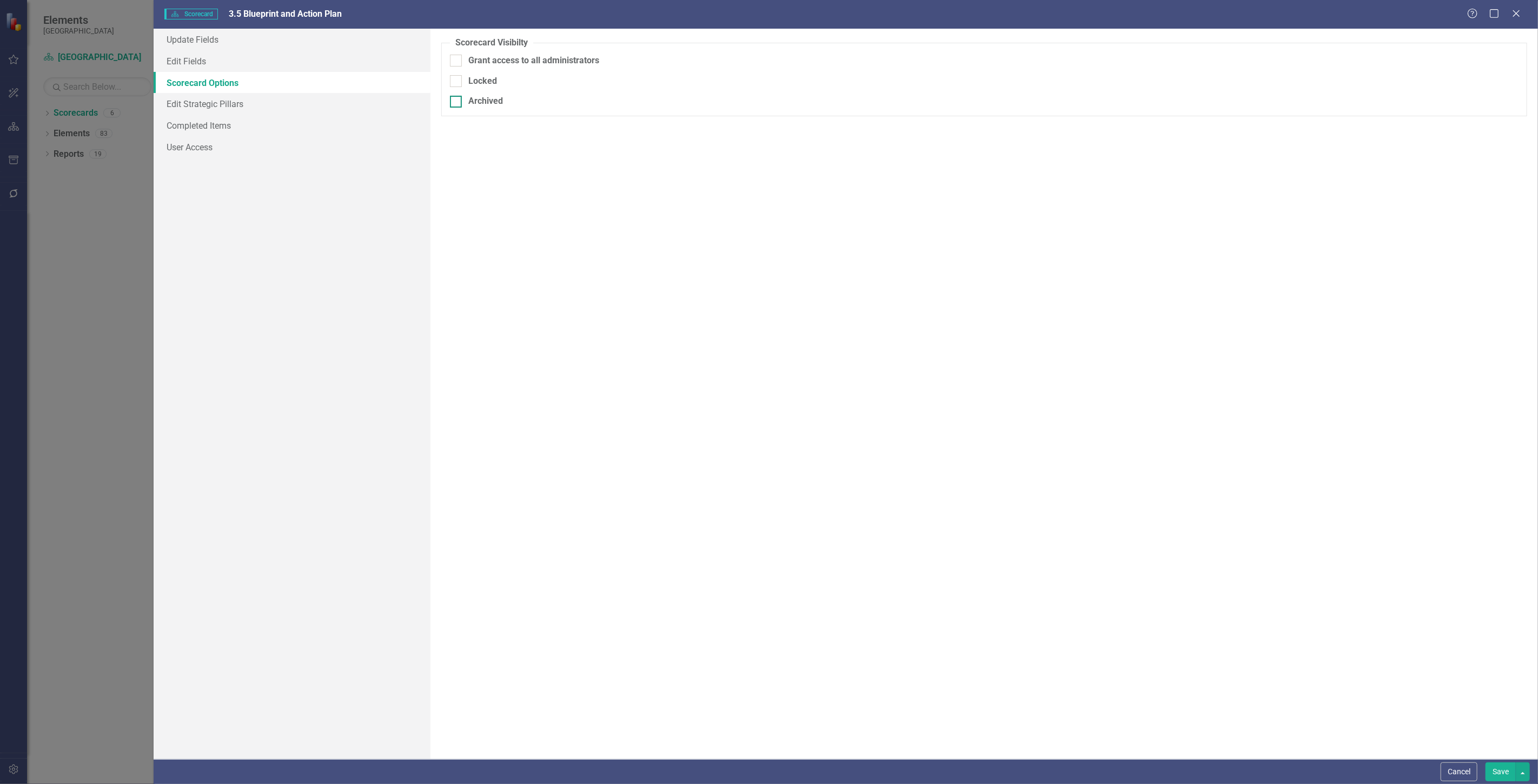
click at [477, 103] on div "Archived" at bounding box center [485, 101] width 34 height 12
click at [457, 103] on input "Archived" at bounding box center [454, 99] width 7 height 7
checkbox input "true"
drag, startPoint x: 1490, startPoint y: 770, endPoint x: 1462, endPoint y: 738, distance: 42.5
click at [1491, 770] on button "Save" at bounding box center [1501, 772] width 30 height 19
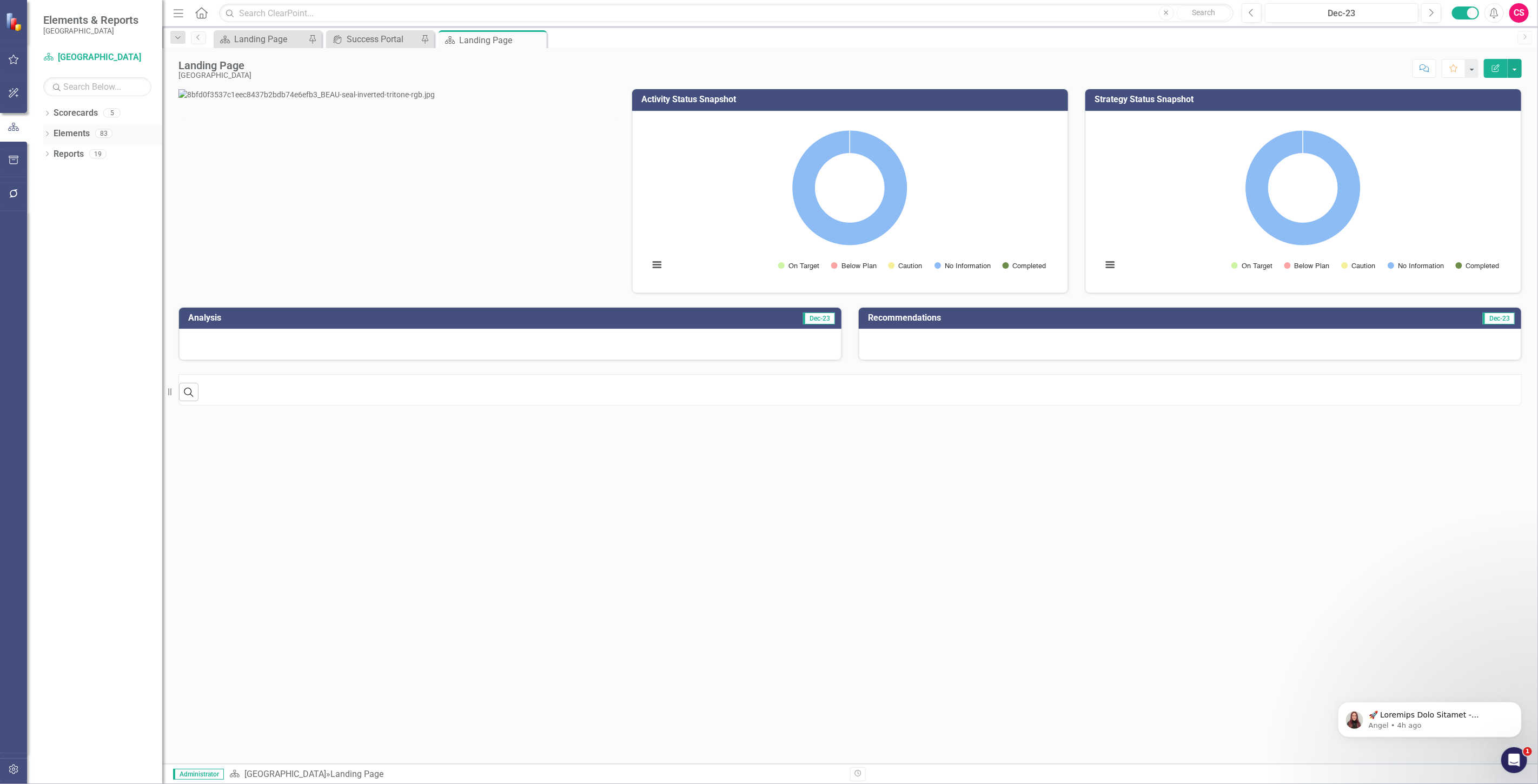
click at [79, 130] on link "Elements" at bounding box center [72, 133] width 36 height 12
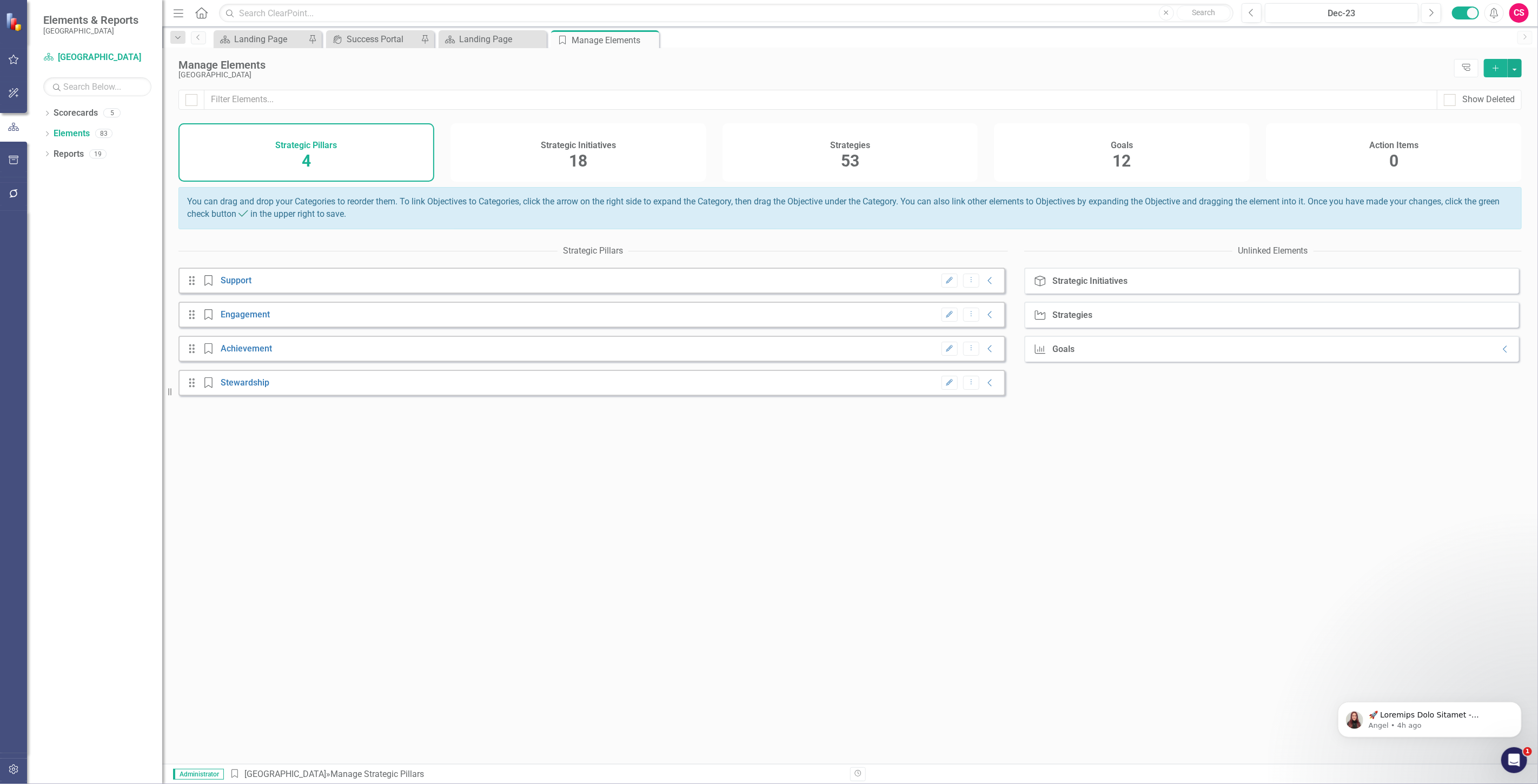
click at [842, 165] on span "53" at bounding box center [850, 161] width 19 height 19
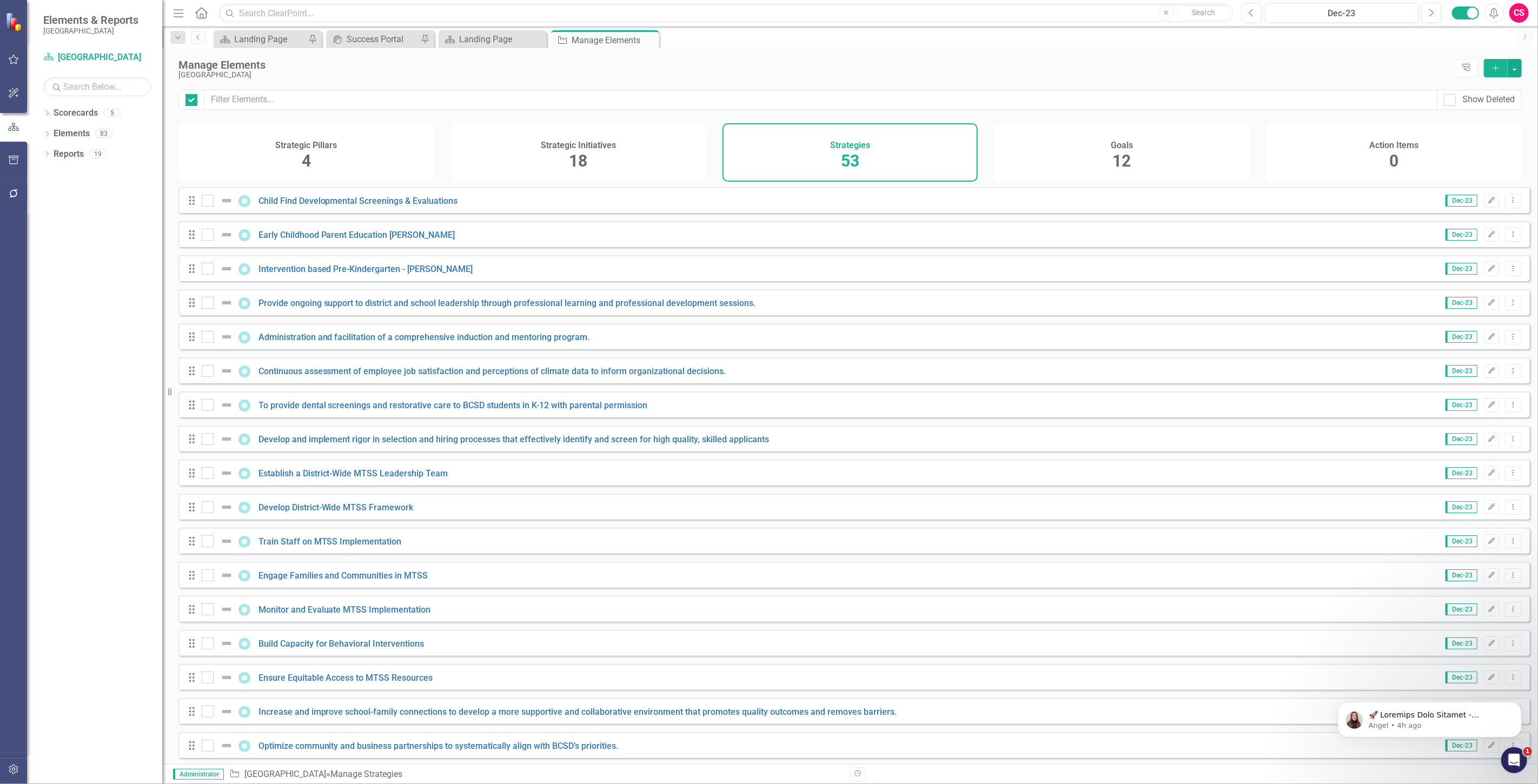
checkbox input "false"
click at [17, 766] on icon "button" at bounding box center [13, 770] width 9 height 10
click at [70, 245] on link "System Setup" at bounding box center [97, 250] width 108 height 12
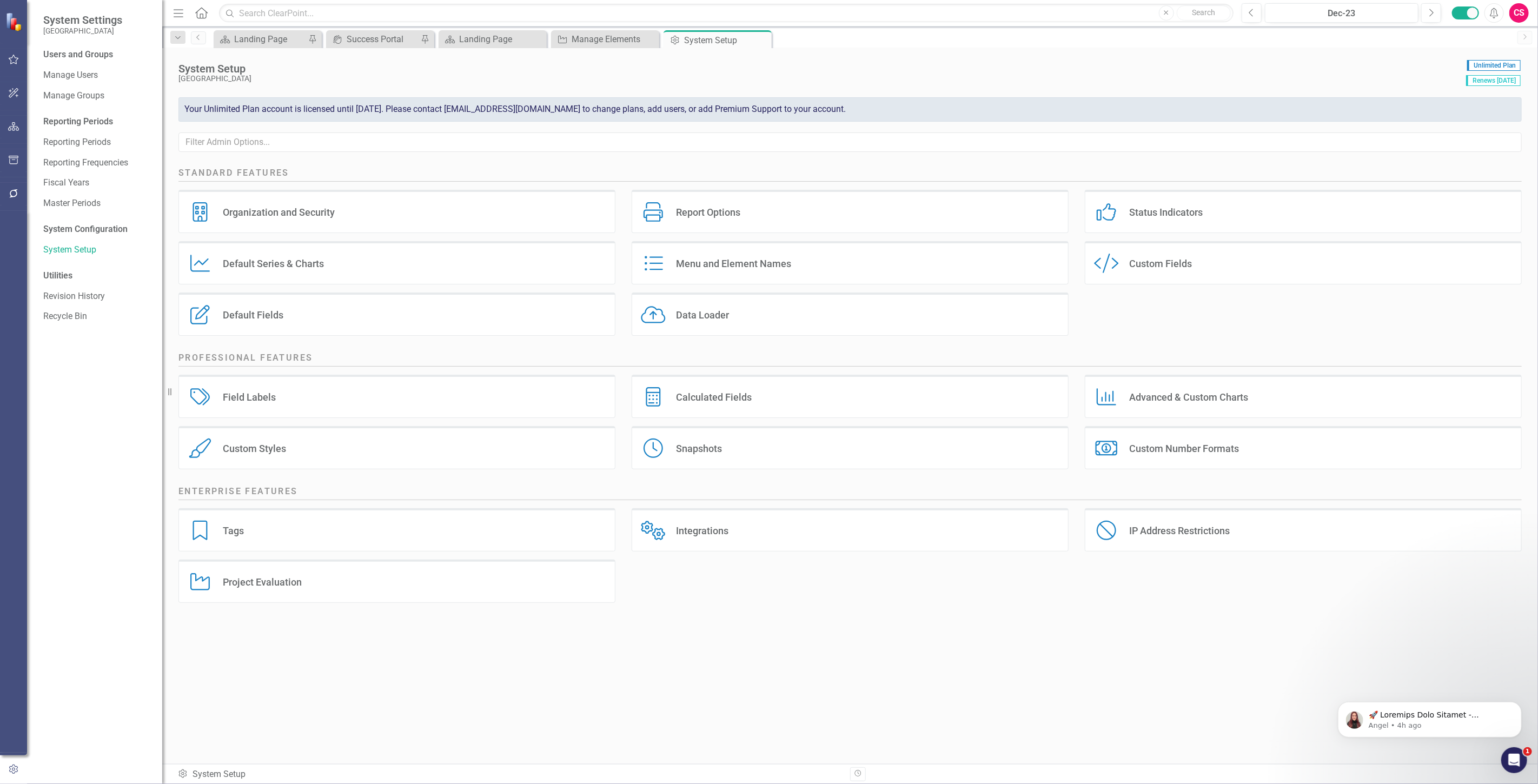
click at [31, 197] on div "Users and Groups Manage Users Manage Groups Reporting Periods Reporting Periods…" at bounding box center [94, 416] width 135 height 735
click at [6, 197] on button "button" at bounding box center [14, 194] width 24 height 23
click at [79, 318] on link "Bulk Changes" at bounding box center [97, 319] width 108 height 12
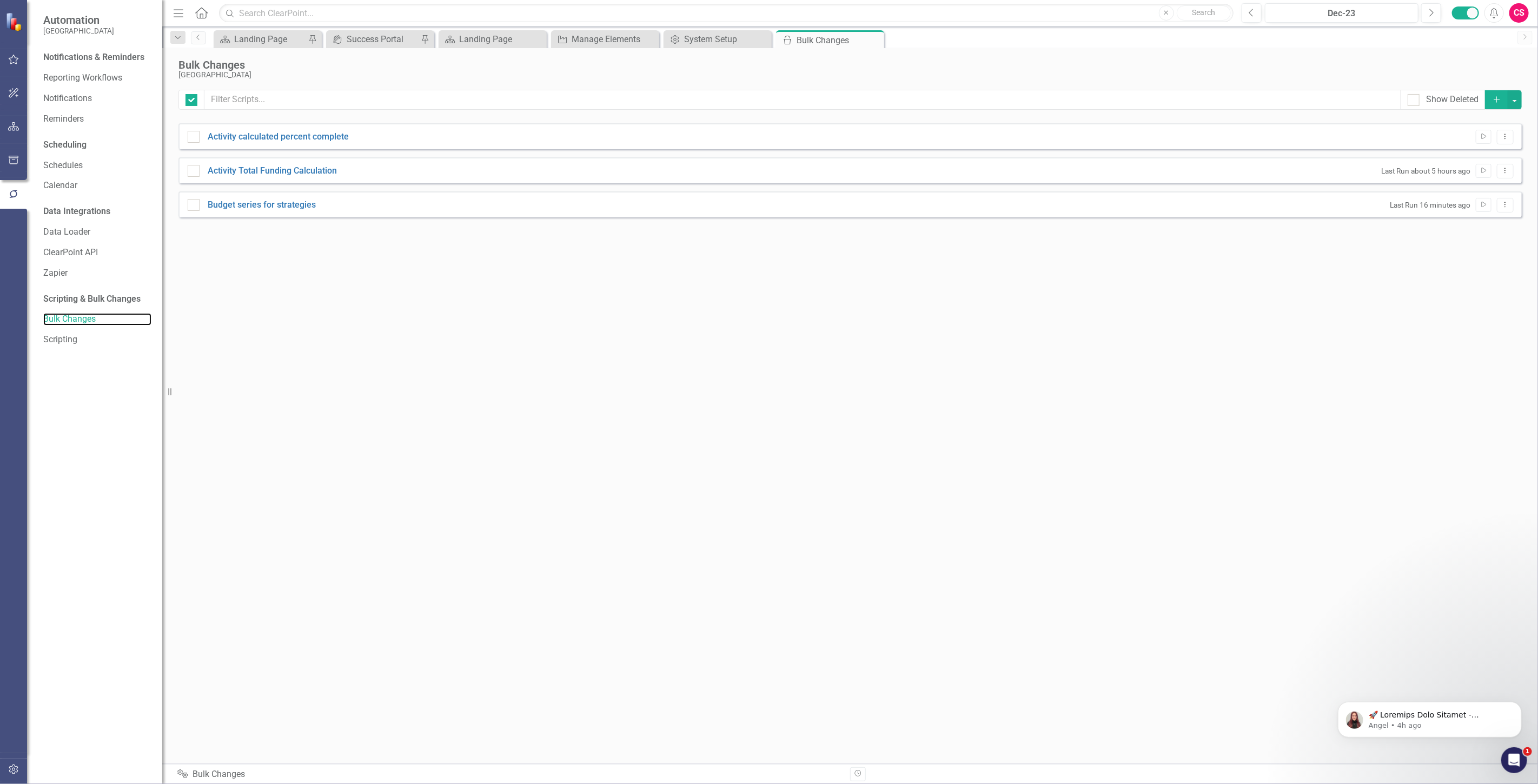
checkbox input "false"
click at [1509, 138] on icon "Dropdown Menu" at bounding box center [1505, 137] width 9 height 7
click at [1451, 178] on link "Edit Edit Script" at bounding box center [1470, 175] width 87 height 20
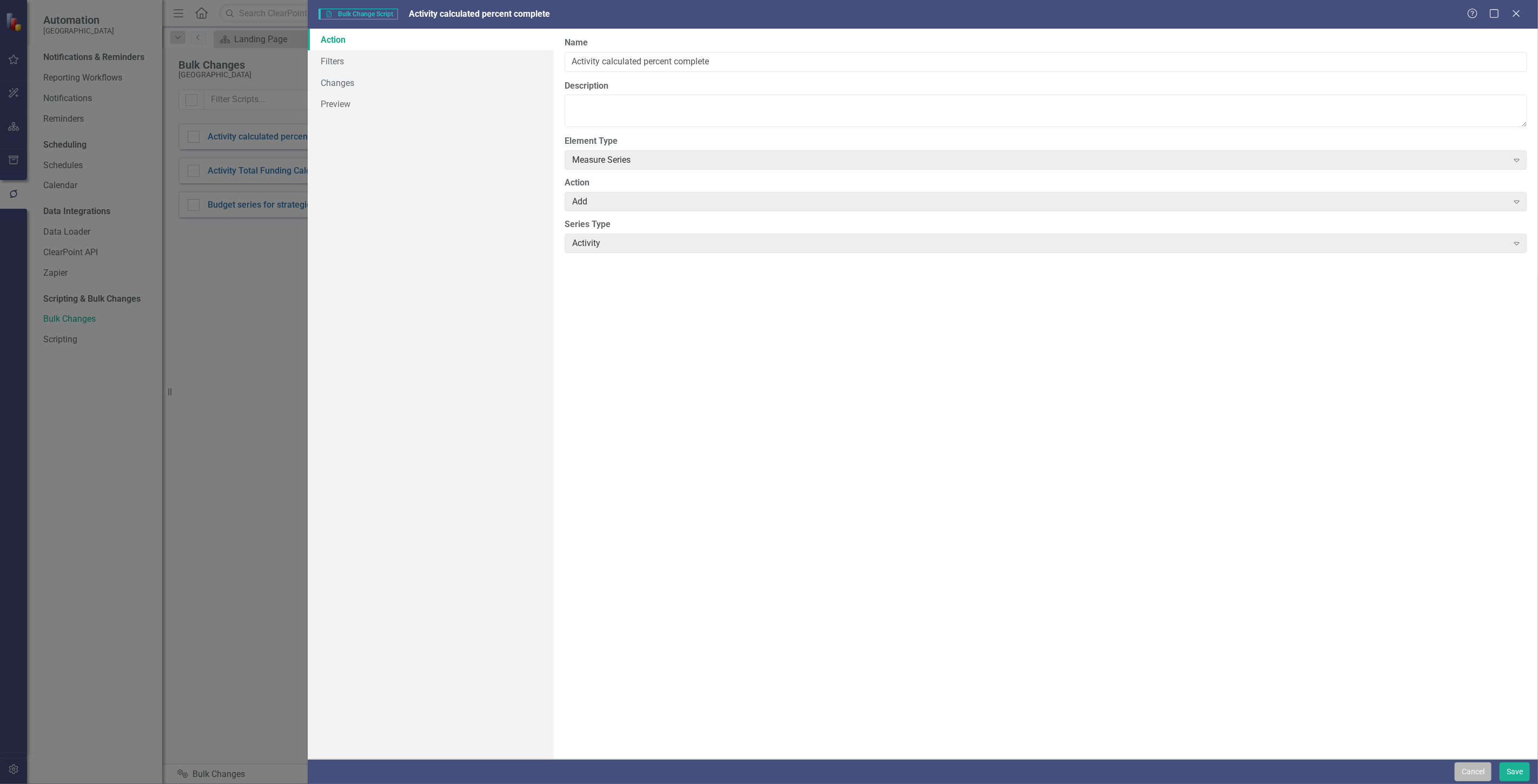
click at [1474, 765] on button "Cancel" at bounding box center [1473, 772] width 36 height 19
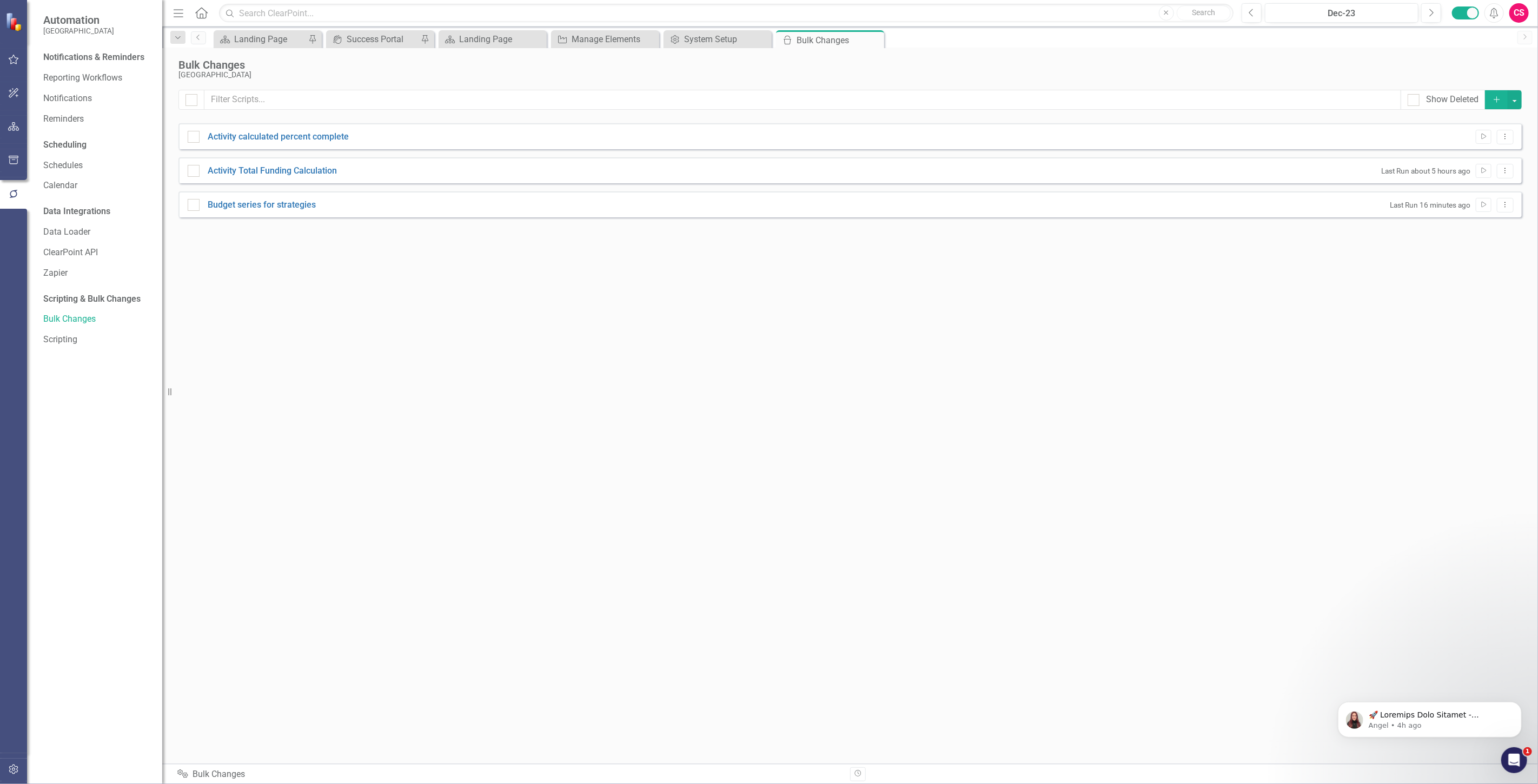
click at [1505, 180] on div "Activity Total Funding Calculation Last Run about 5 hours ago Run Script Dropdo…" at bounding box center [850, 170] width 1343 height 26
click at [1502, 172] on icon "Dropdown Menu" at bounding box center [1505, 171] width 9 height 7
click at [1482, 210] on link "Edit Edit Script" at bounding box center [1470, 209] width 87 height 20
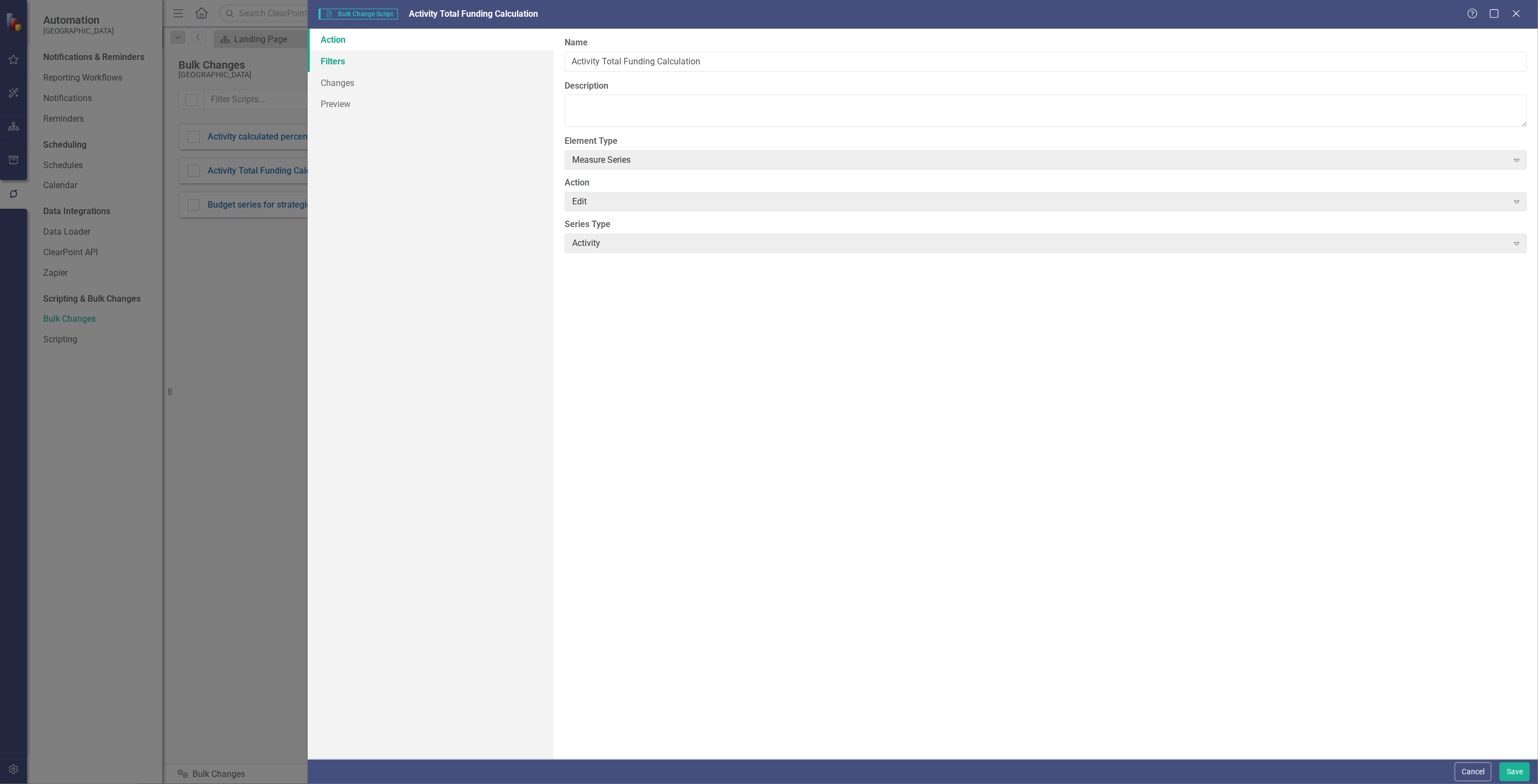
click at [330, 59] on link "Filters" at bounding box center [431, 61] width 246 height 21
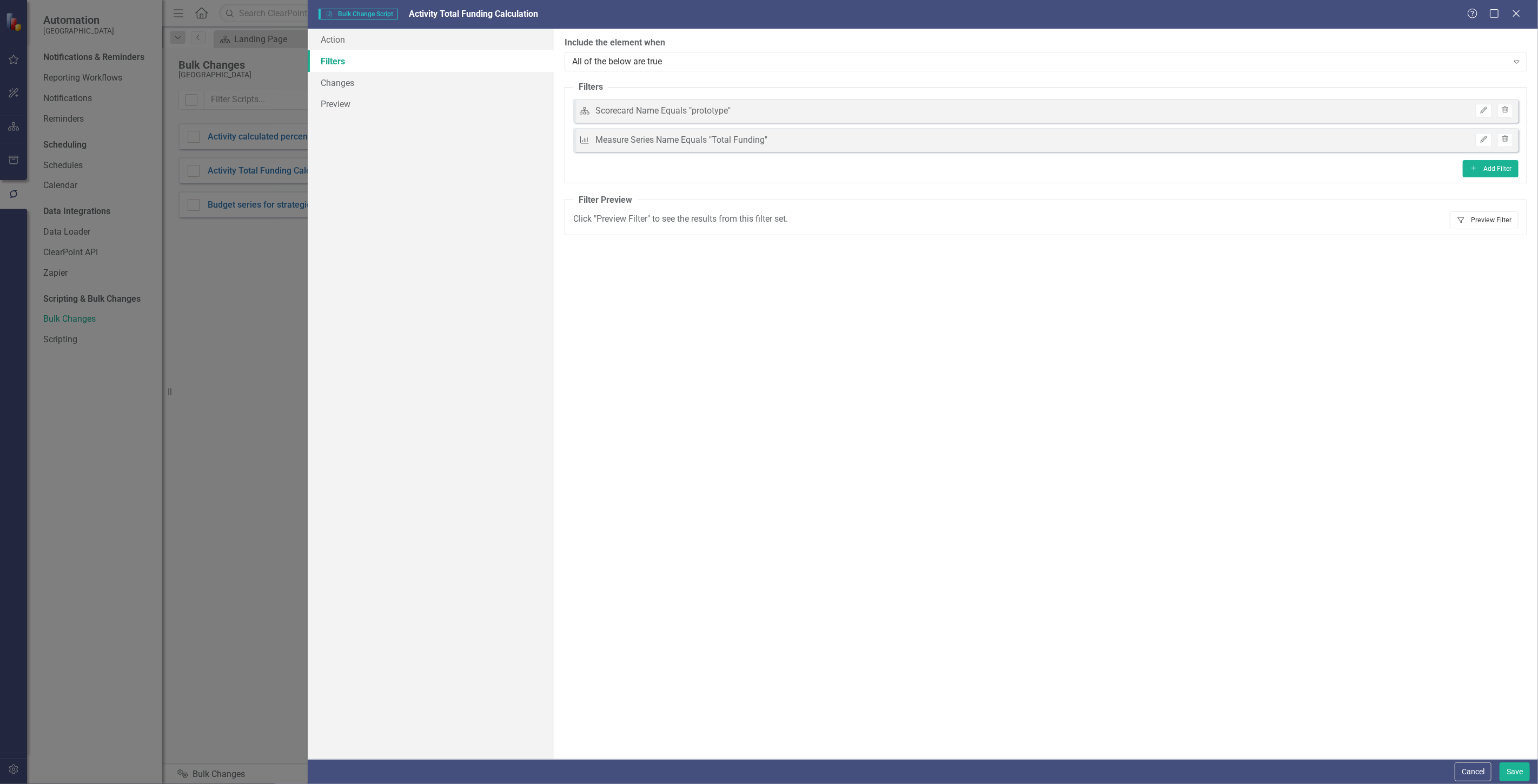
click at [1487, 213] on button "Filter Preview Filter" at bounding box center [1484, 220] width 69 height 17
click at [1454, 769] on div "Cancel Save" at bounding box center [1491, 772] width 78 height 19
click at [1466, 768] on button "Cancel" at bounding box center [1473, 772] width 36 height 19
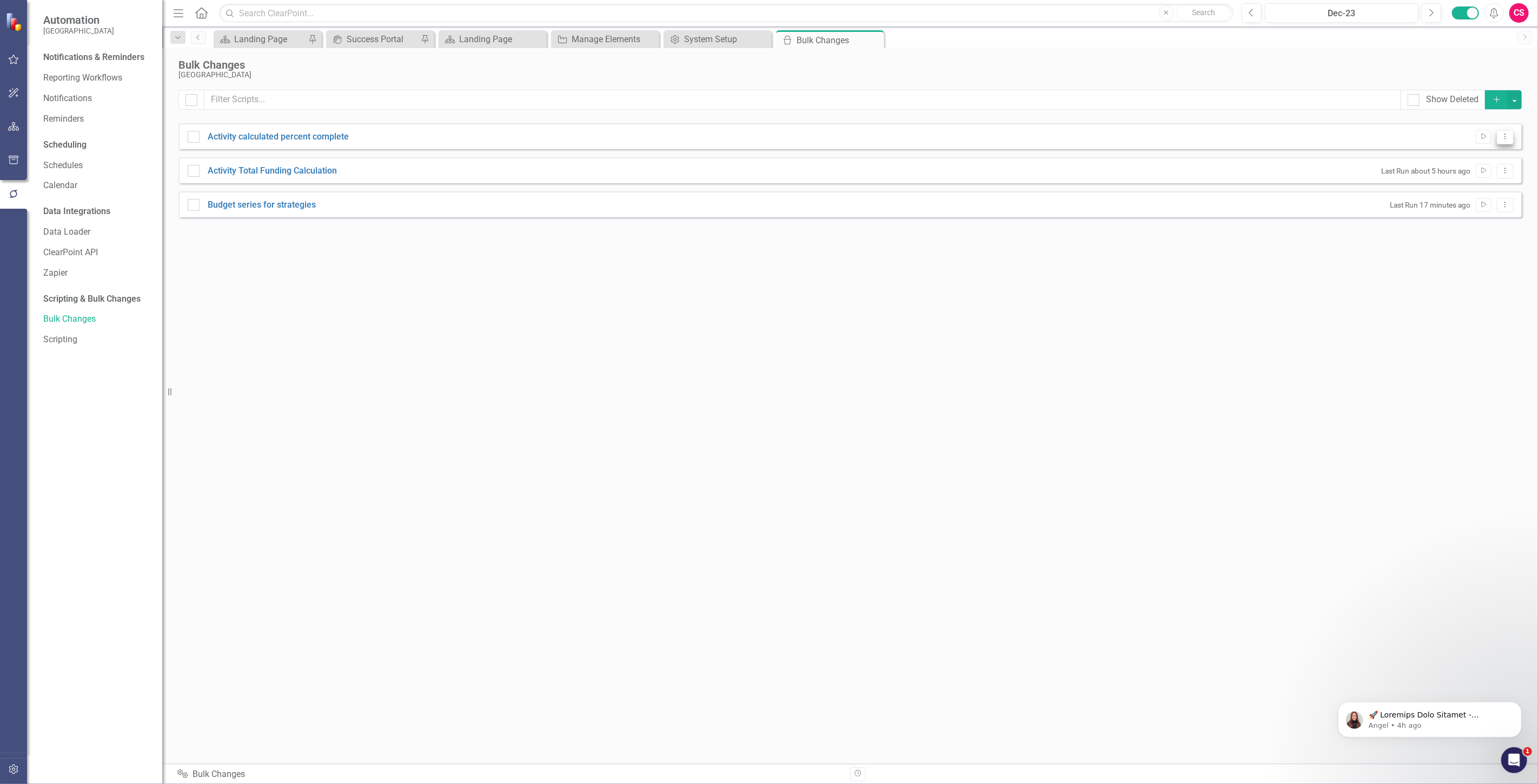
click at [1508, 139] on icon "Dropdown Menu" at bounding box center [1505, 137] width 9 height 7
click at [1464, 170] on link "Edit Edit Script" at bounding box center [1470, 175] width 87 height 20
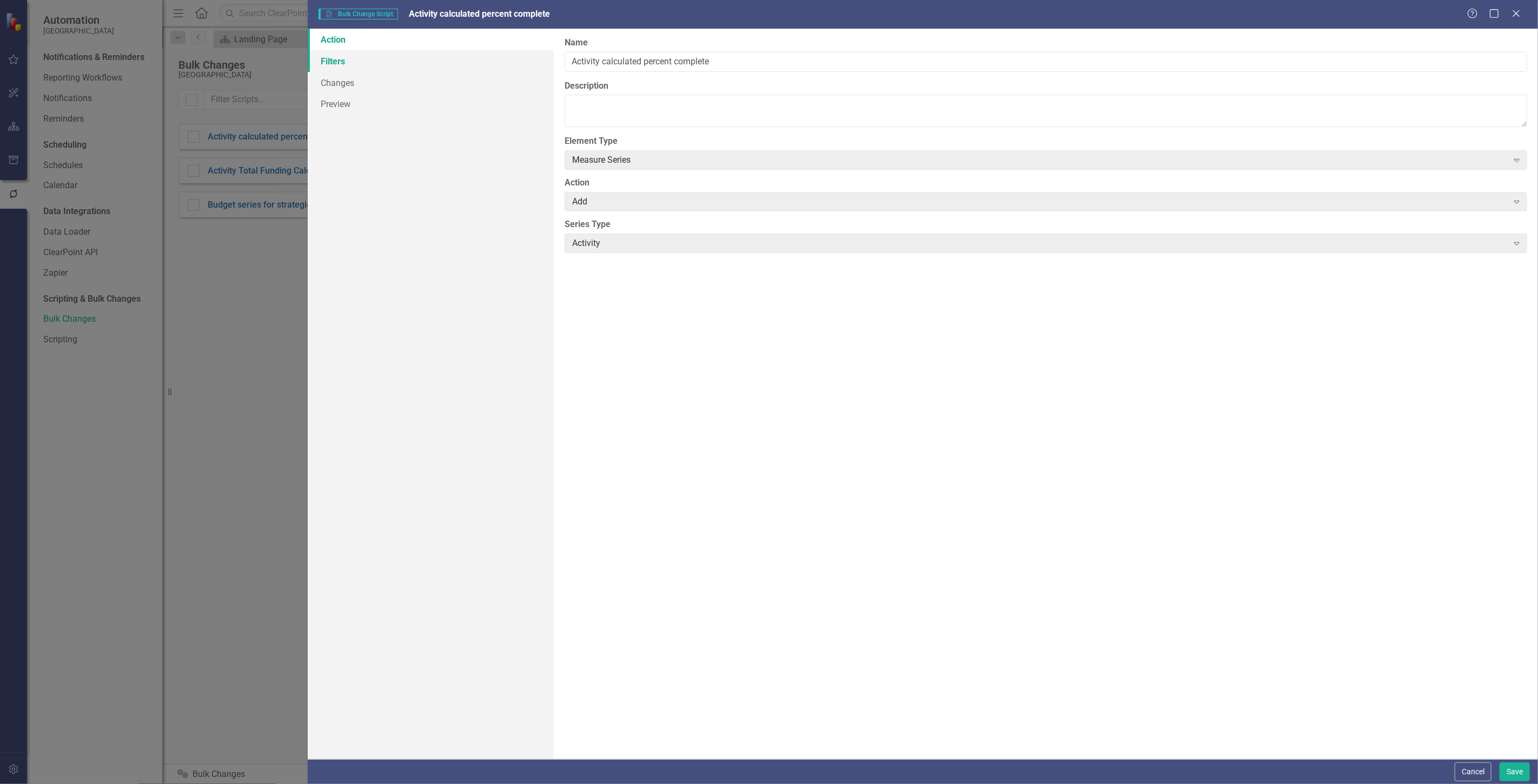
click at [473, 60] on link "Filters" at bounding box center [431, 61] width 246 height 21
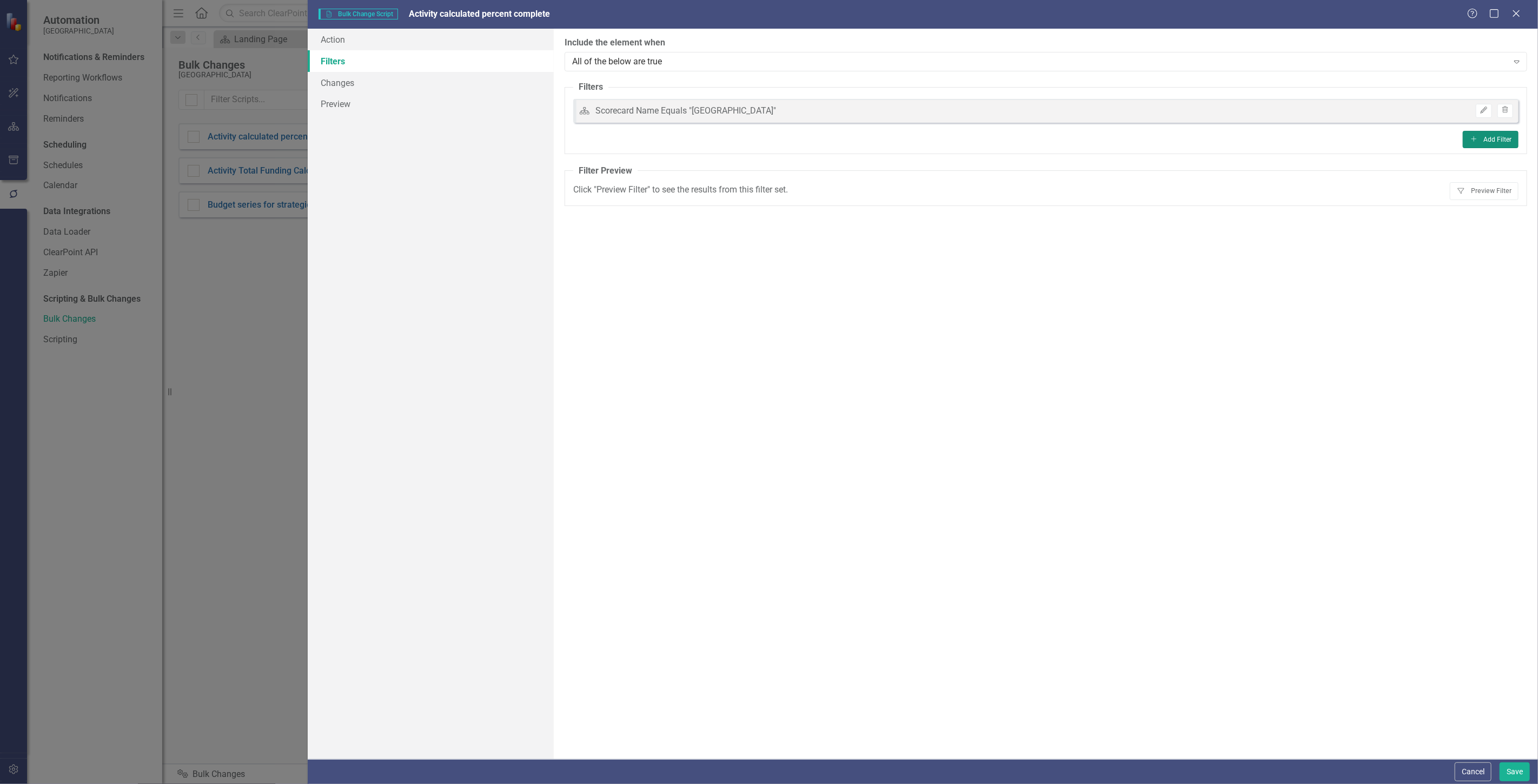
click at [1475, 137] on icon "Add" at bounding box center [1474, 139] width 8 height 6
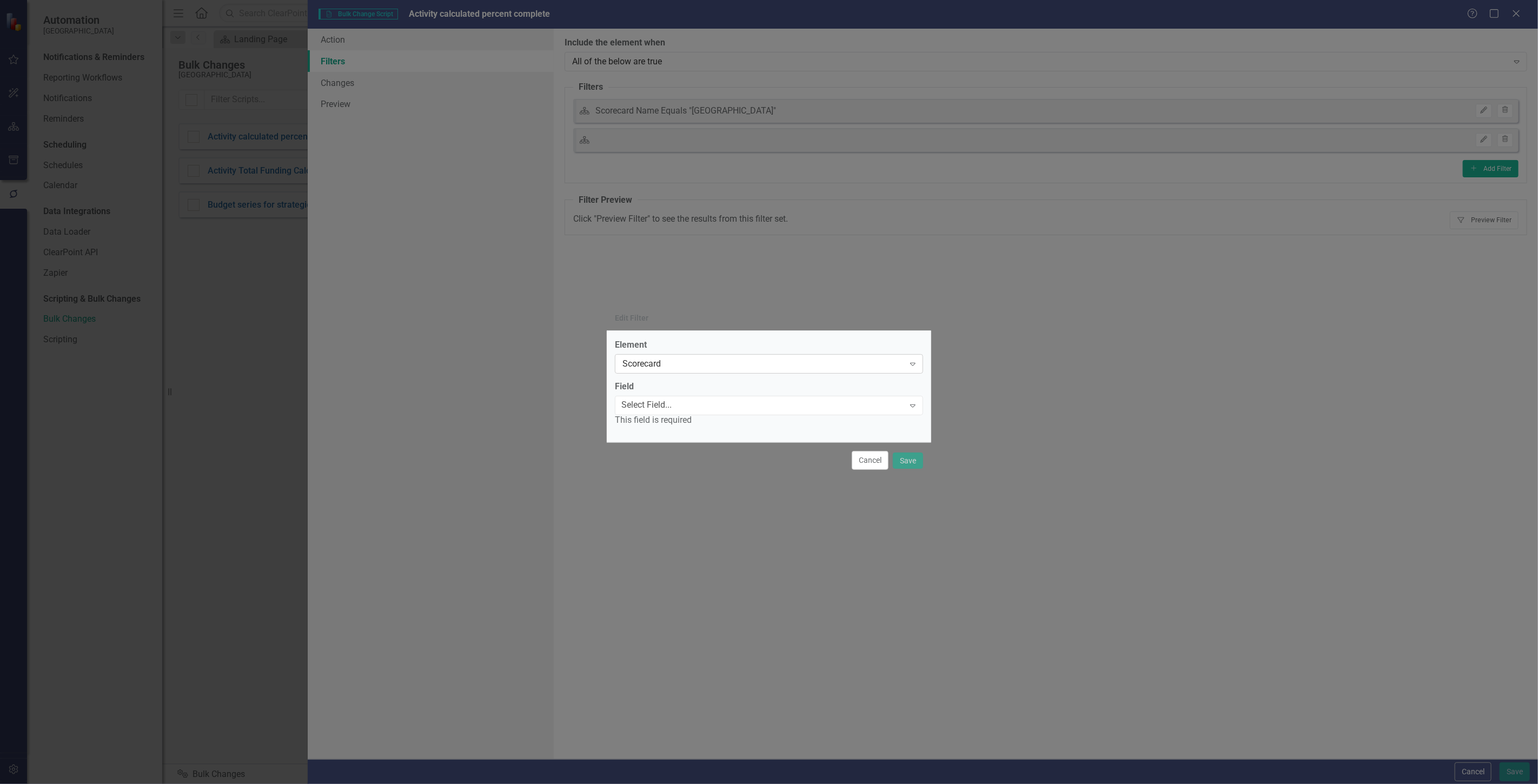
click at [683, 369] on div "Scorecard" at bounding box center [764, 363] width 282 height 12
click at [658, 431] on div "Activity" at bounding box center [769, 427] width 307 height 12
click at [661, 420] on div "This field is required" at bounding box center [769, 420] width 308 height 12
click at [661, 408] on div "Select Field..." at bounding box center [646, 405] width 50 height 12
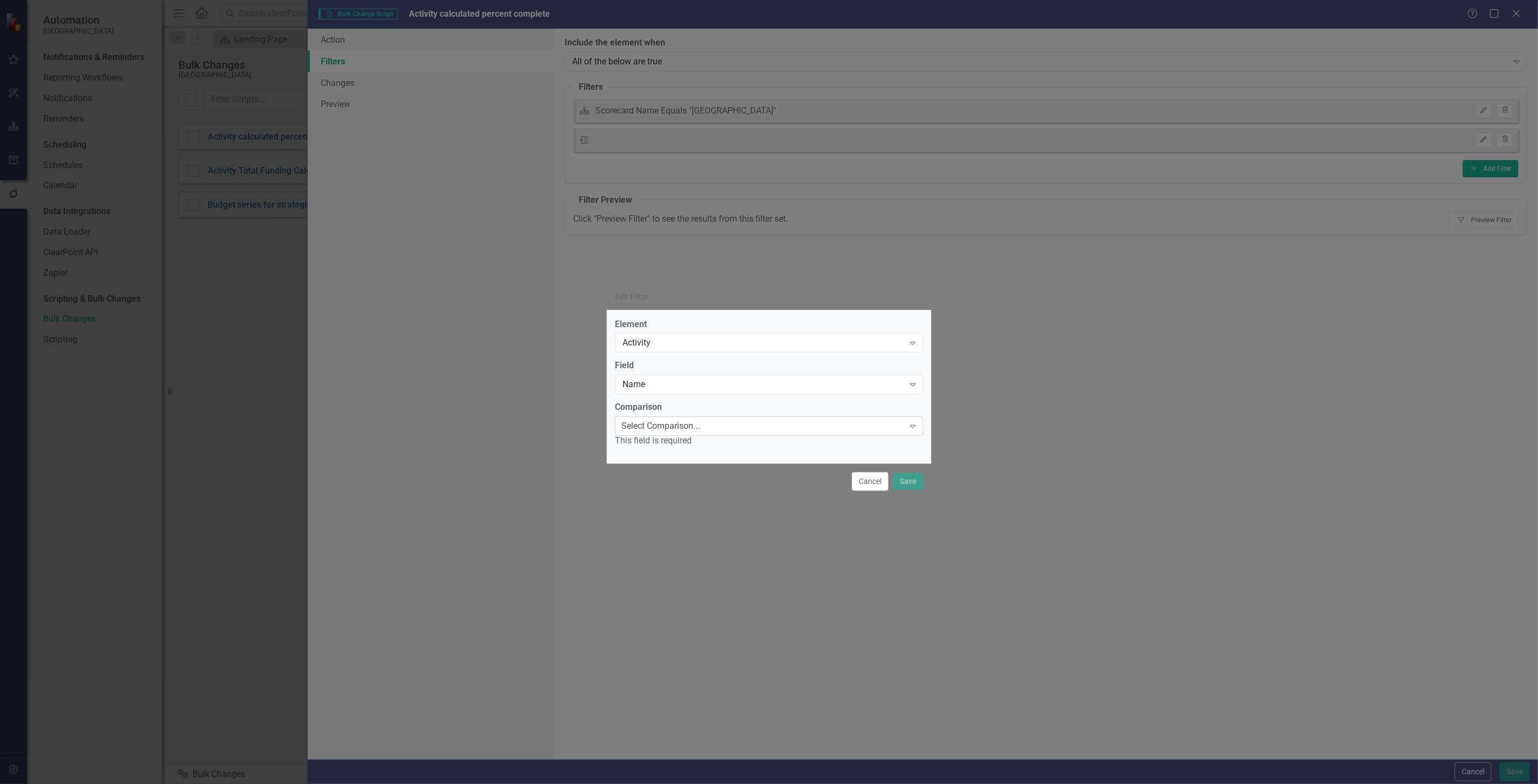
click at [660, 428] on div "Select Comparison..." at bounding box center [661, 426] width 79 height 12
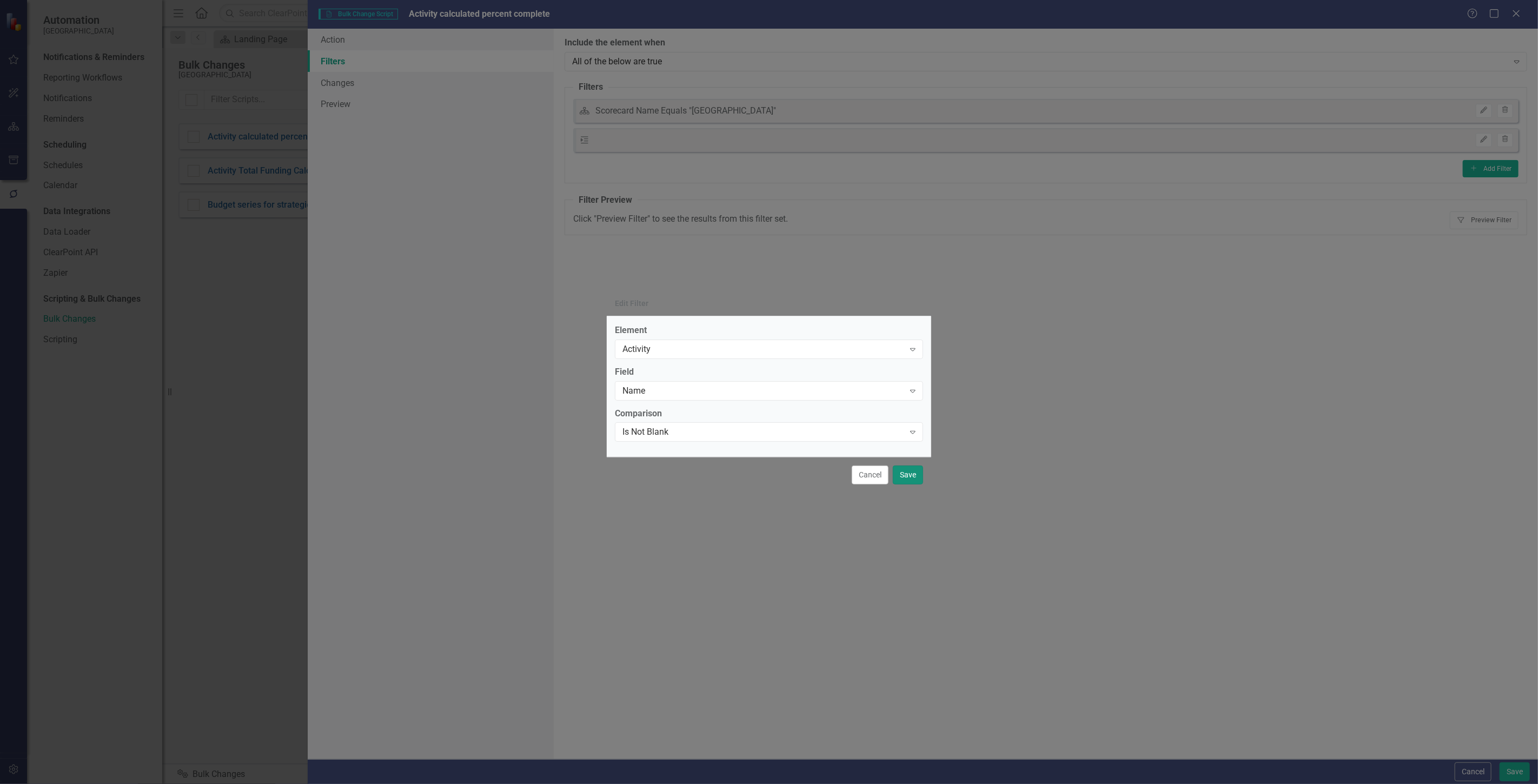
drag, startPoint x: 912, startPoint y: 478, endPoint x: 925, endPoint y: 472, distance: 14.3
click at [914, 478] on button "Save" at bounding box center [908, 475] width 30 height 19
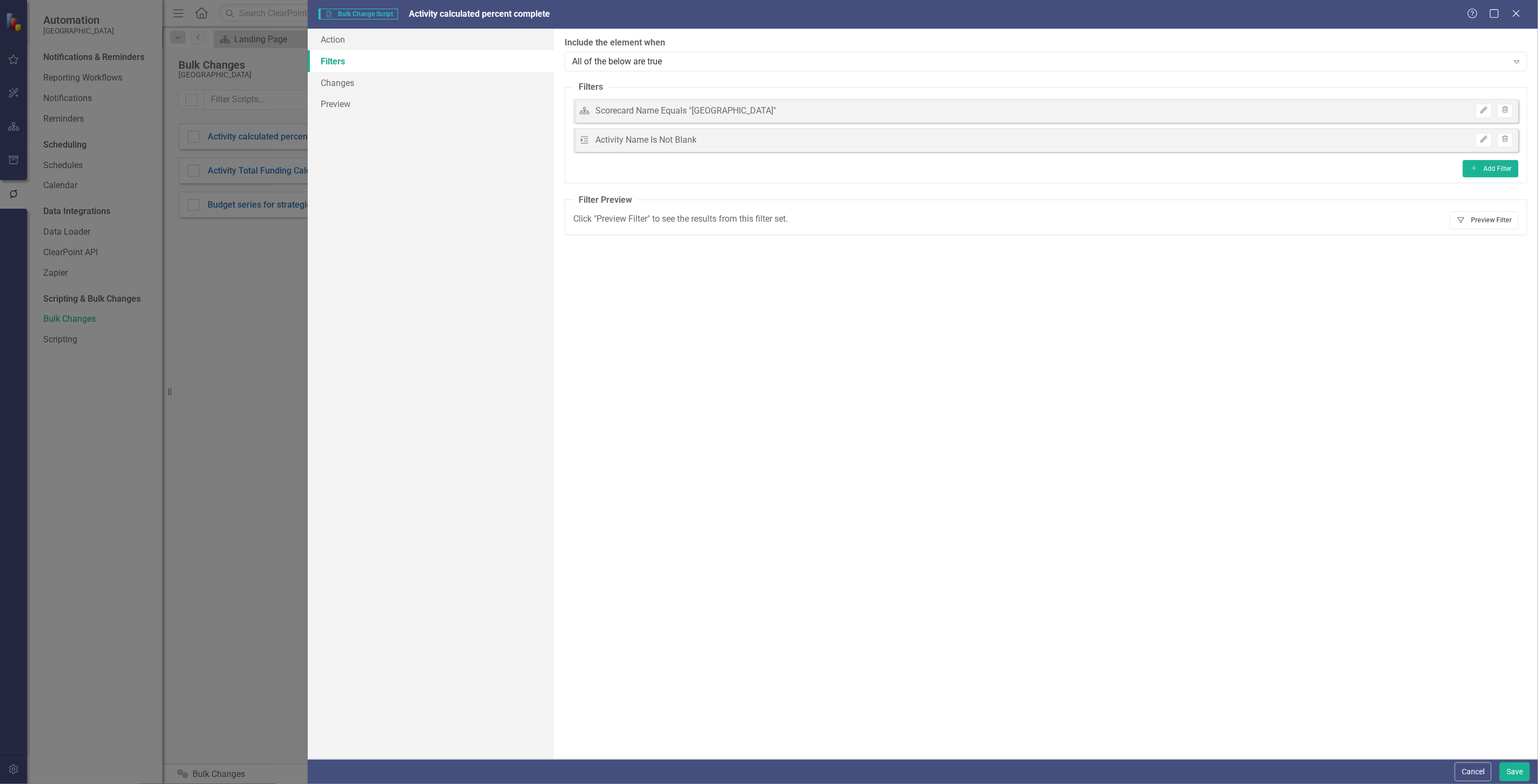
click at [1467, 220] on button "Filter Preview Filter" at bounding box center [1484, 220] width 69 height 17
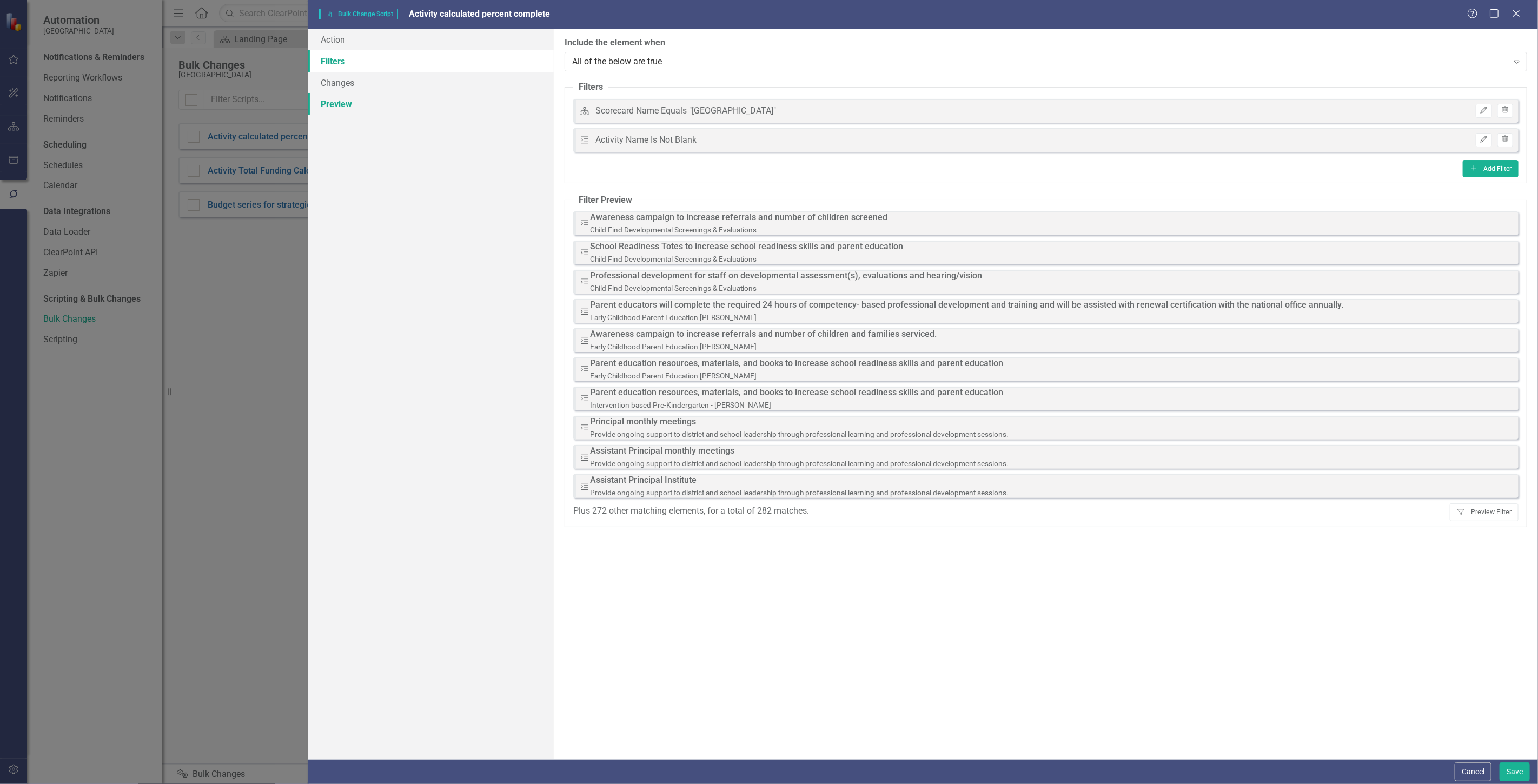
click at [431, 109] on link "Preview" at bounding box center [431, 104] width 246 height 21
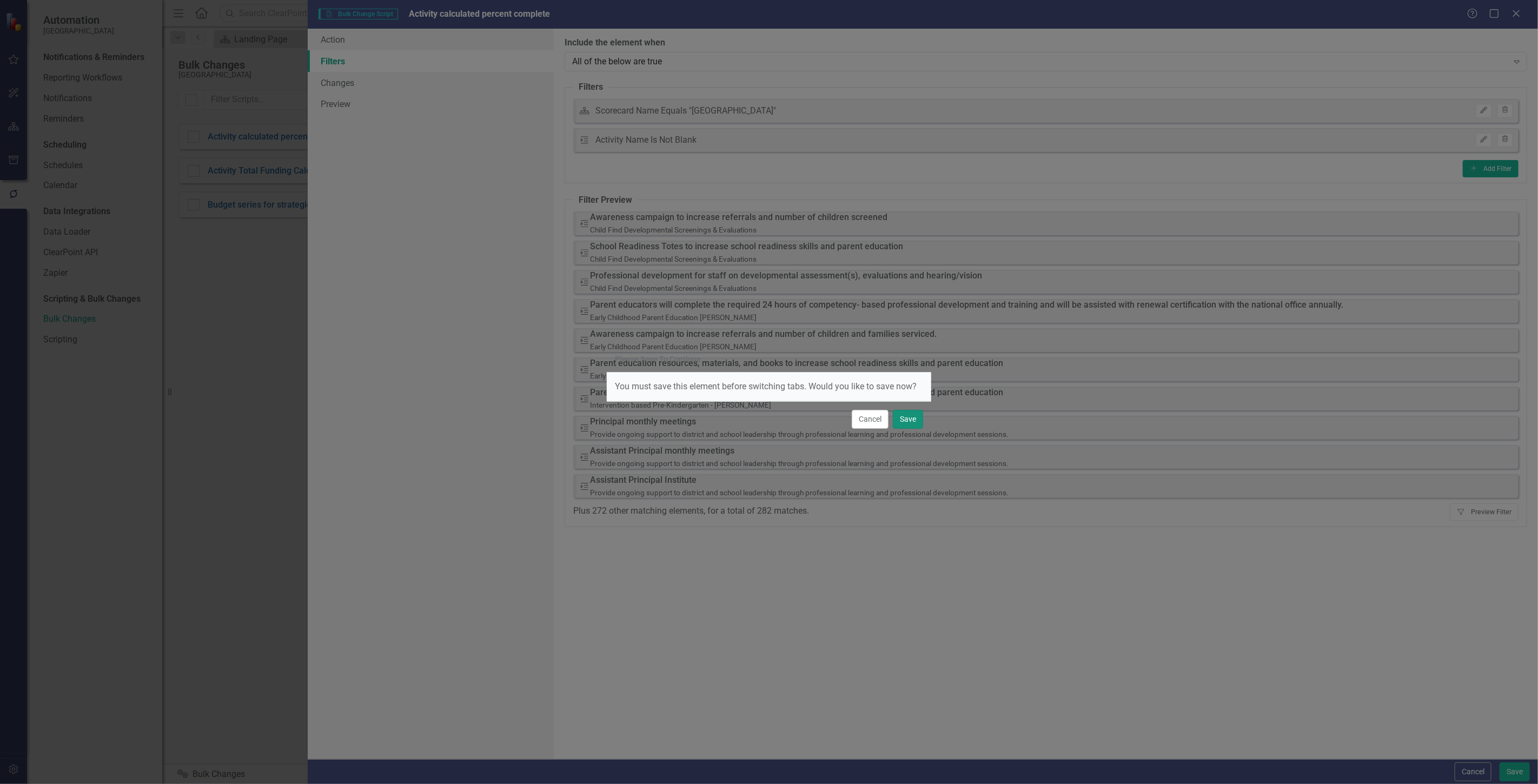
click at [907, 416] on button "Save" at bounding box center [908, 419] width 30 height 19
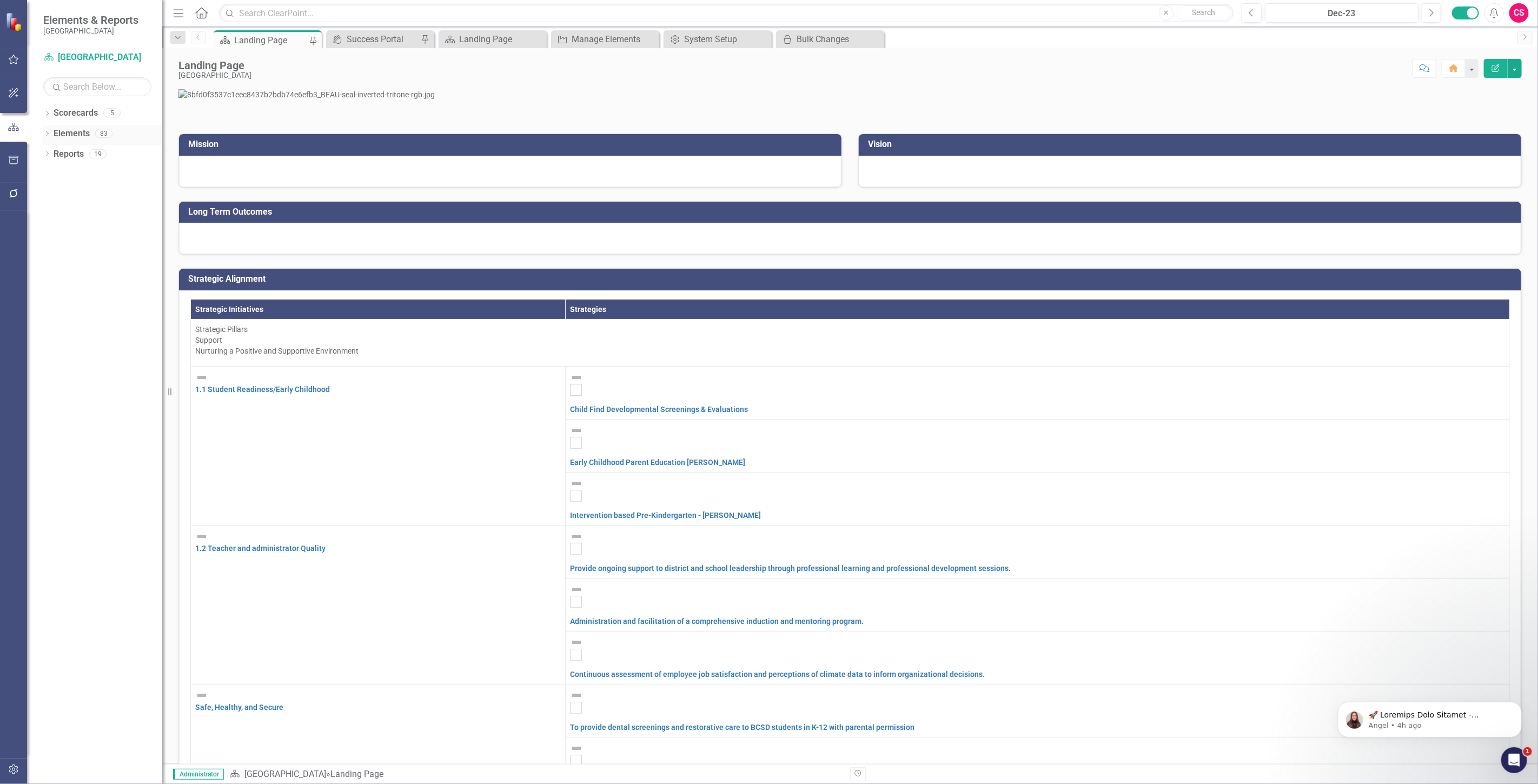
click at [87, 132] on link "Elements" at bounding box center [72, 133] width 36 height 12
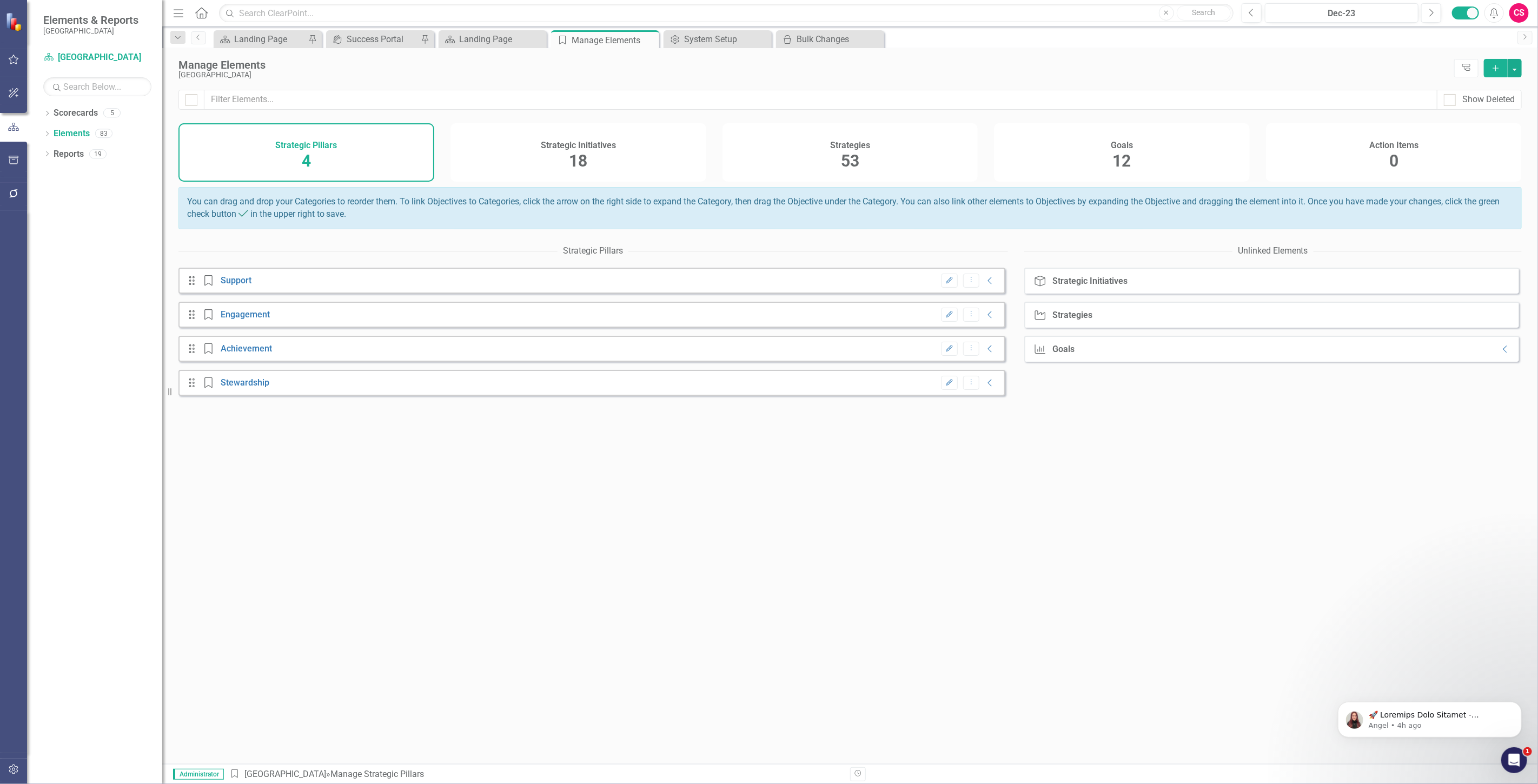
click at [867, 155] on div "Strategies 53" at bounding box center [850, 152] width 255 height 59
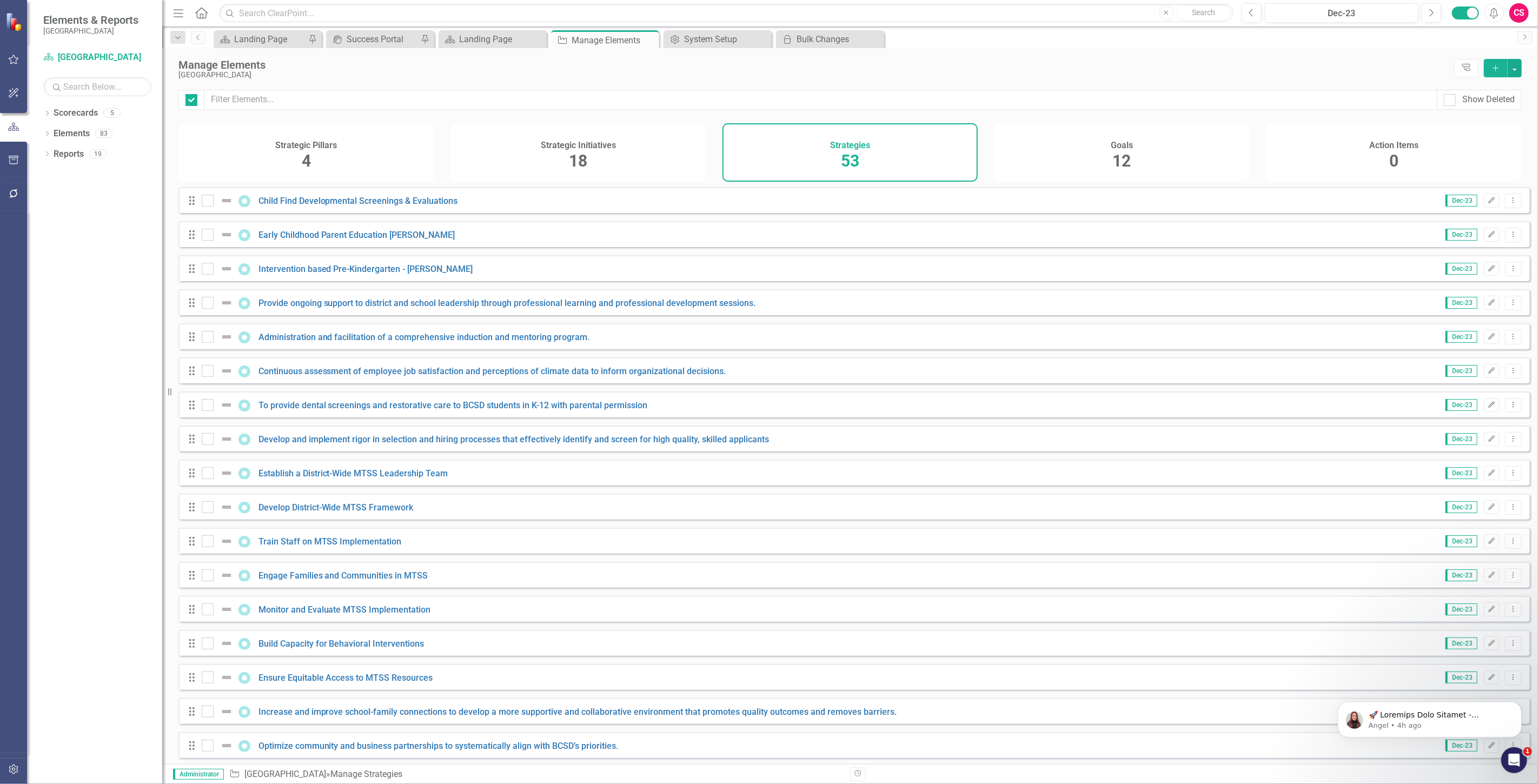
checkbox input "false"
click at [368, 206] on link "Child Find Developmental Screenings & Evaluations" at bounding box center [358, 201] width 200 height 10
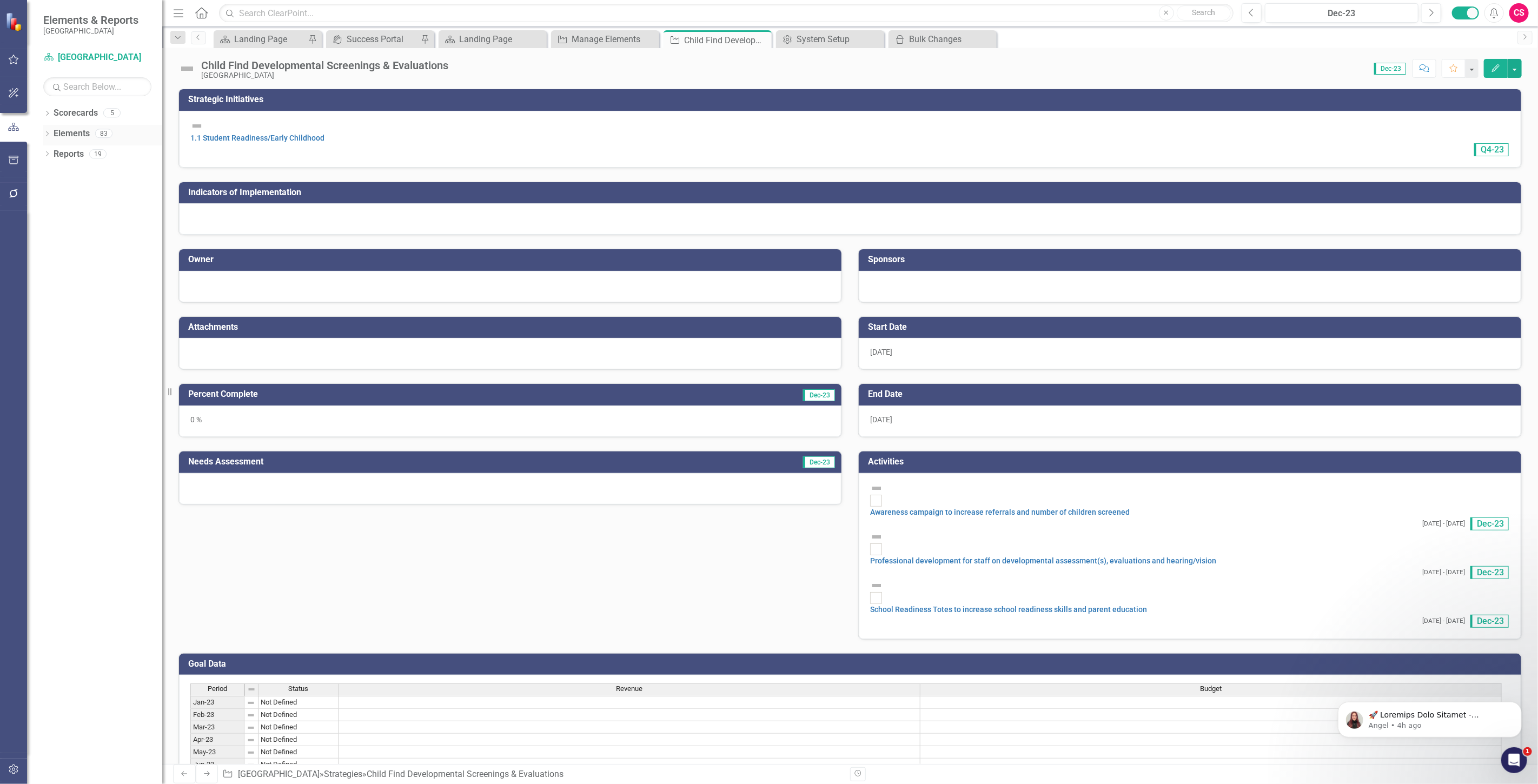
click at [63, 130] on link "Elements" at bounding box center [72, 133] width 36 height 12
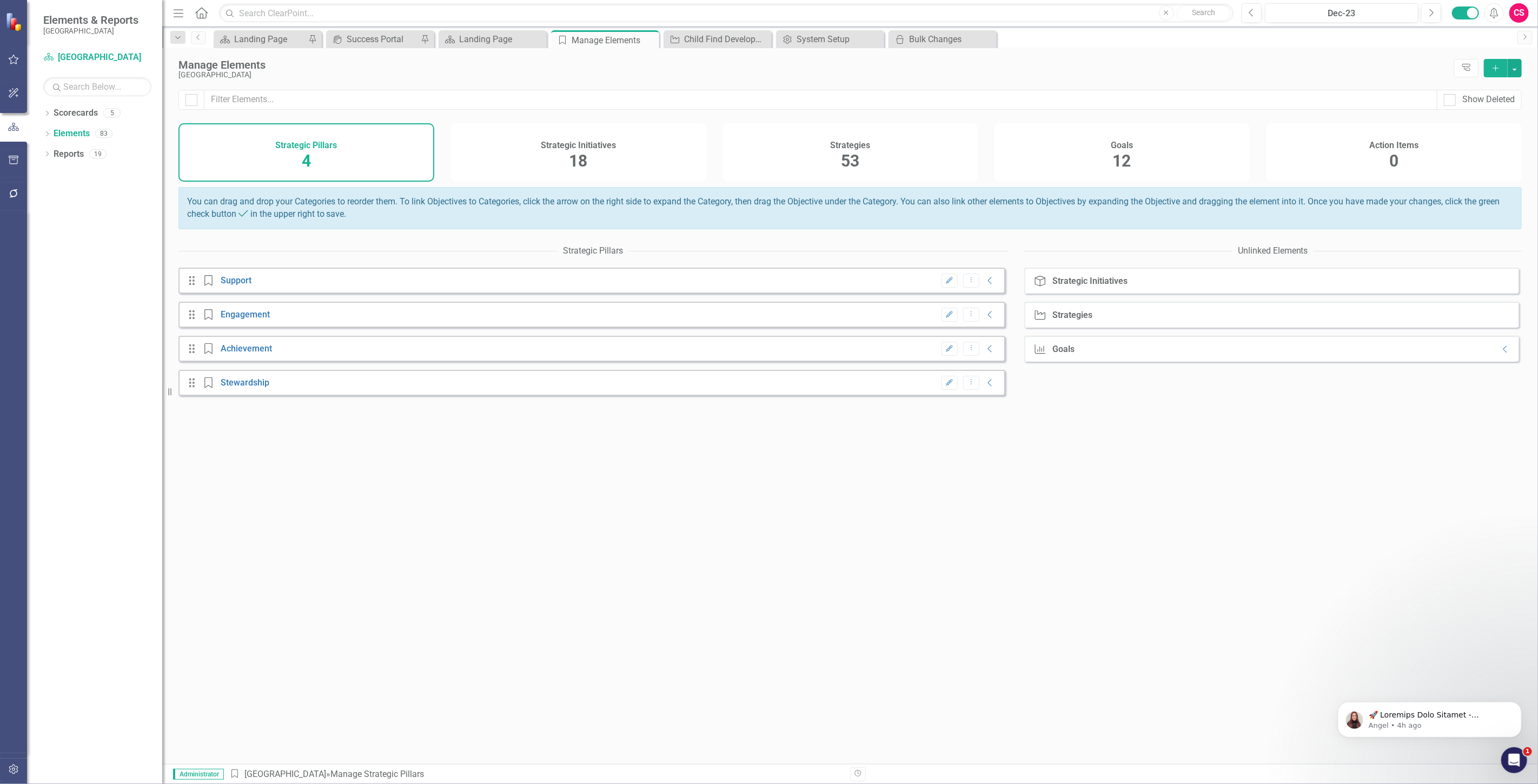
click at [862, 165] on div "Strategies 53" at bounding box center [850, 152] width 255 height 59
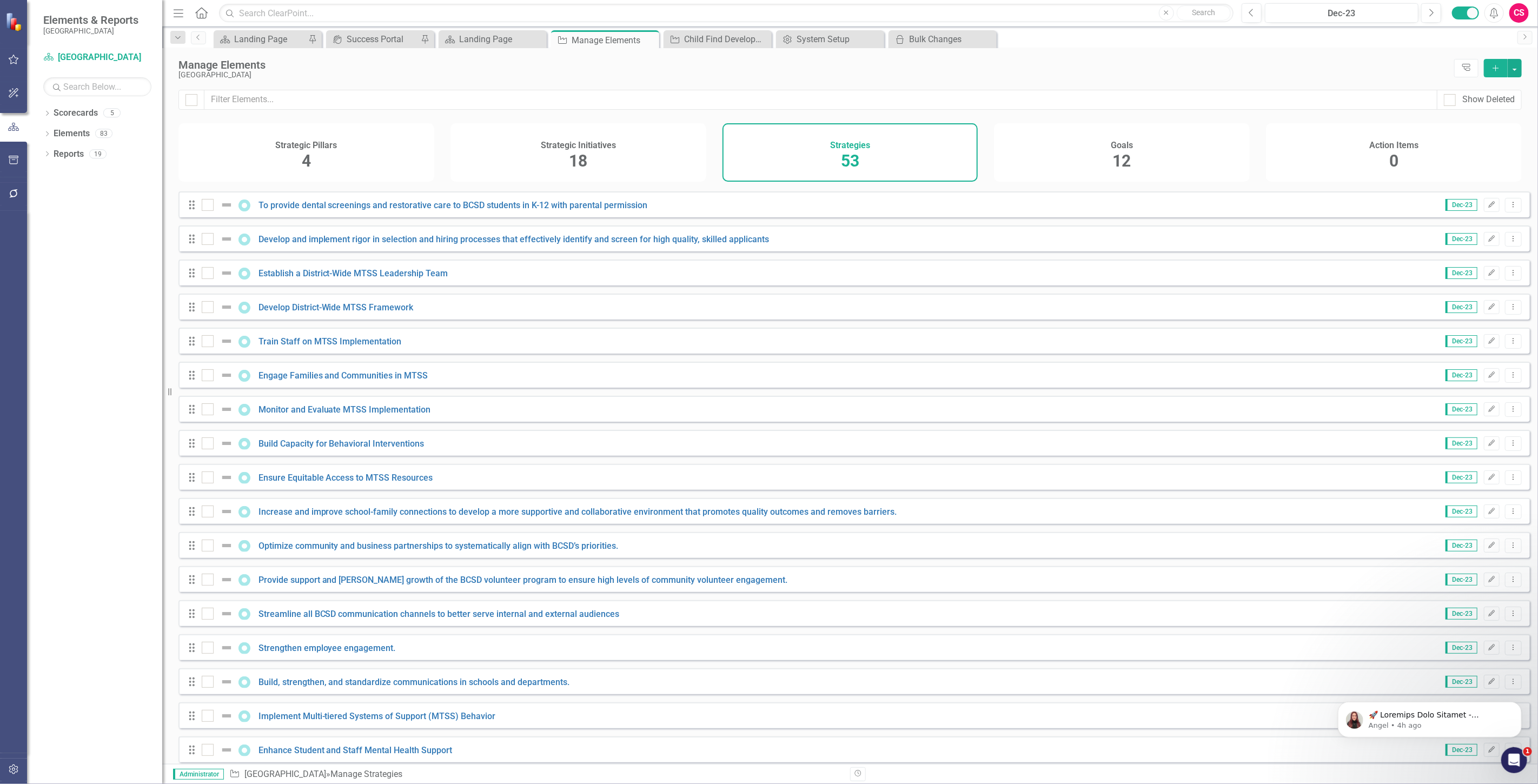
scroll to position [420, 0]
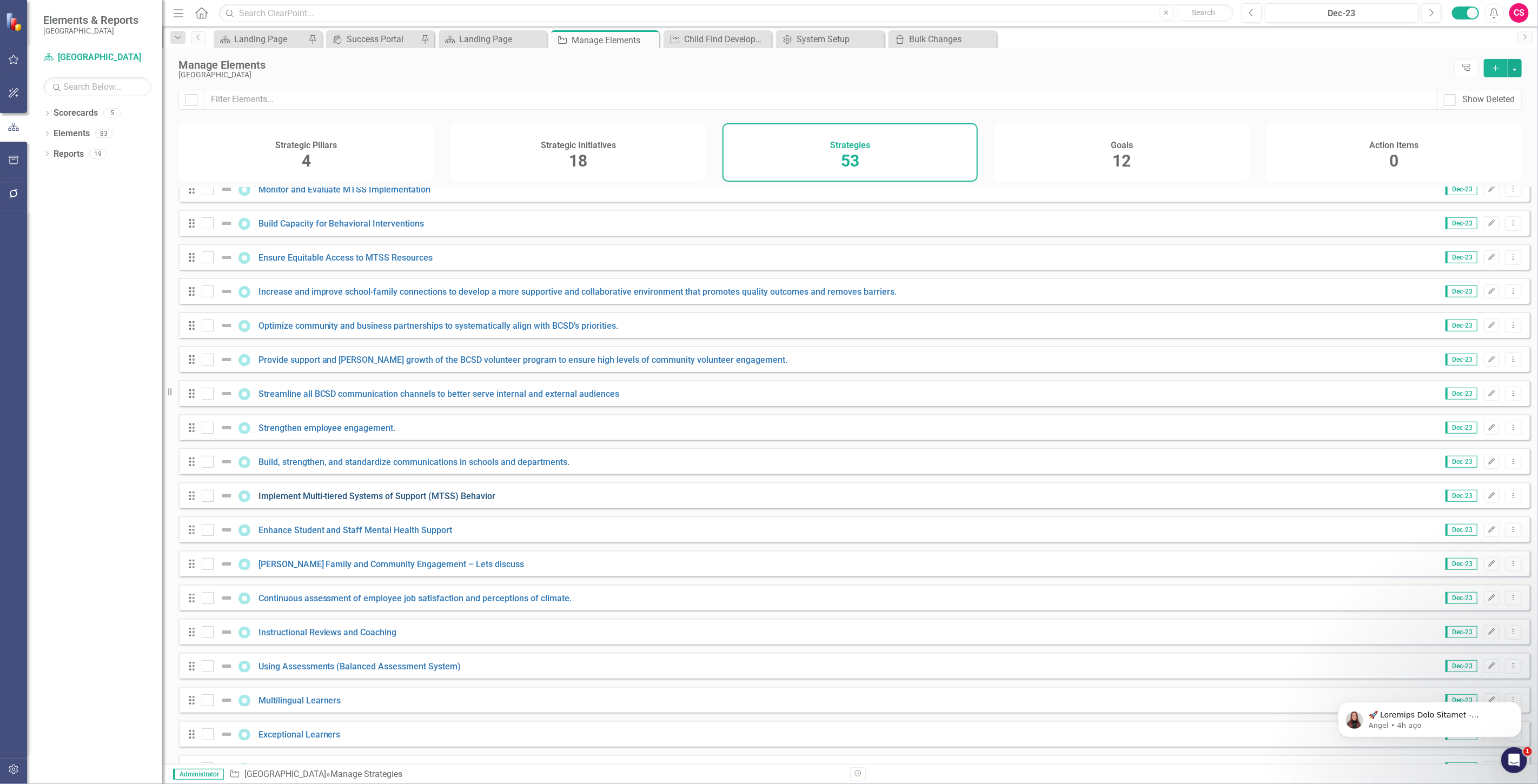
click at [304, 501] on link "Implement Multi-tiered Systems of Support (MTSS) Behavior" at bounding box center [377, 496] width 238 height 10
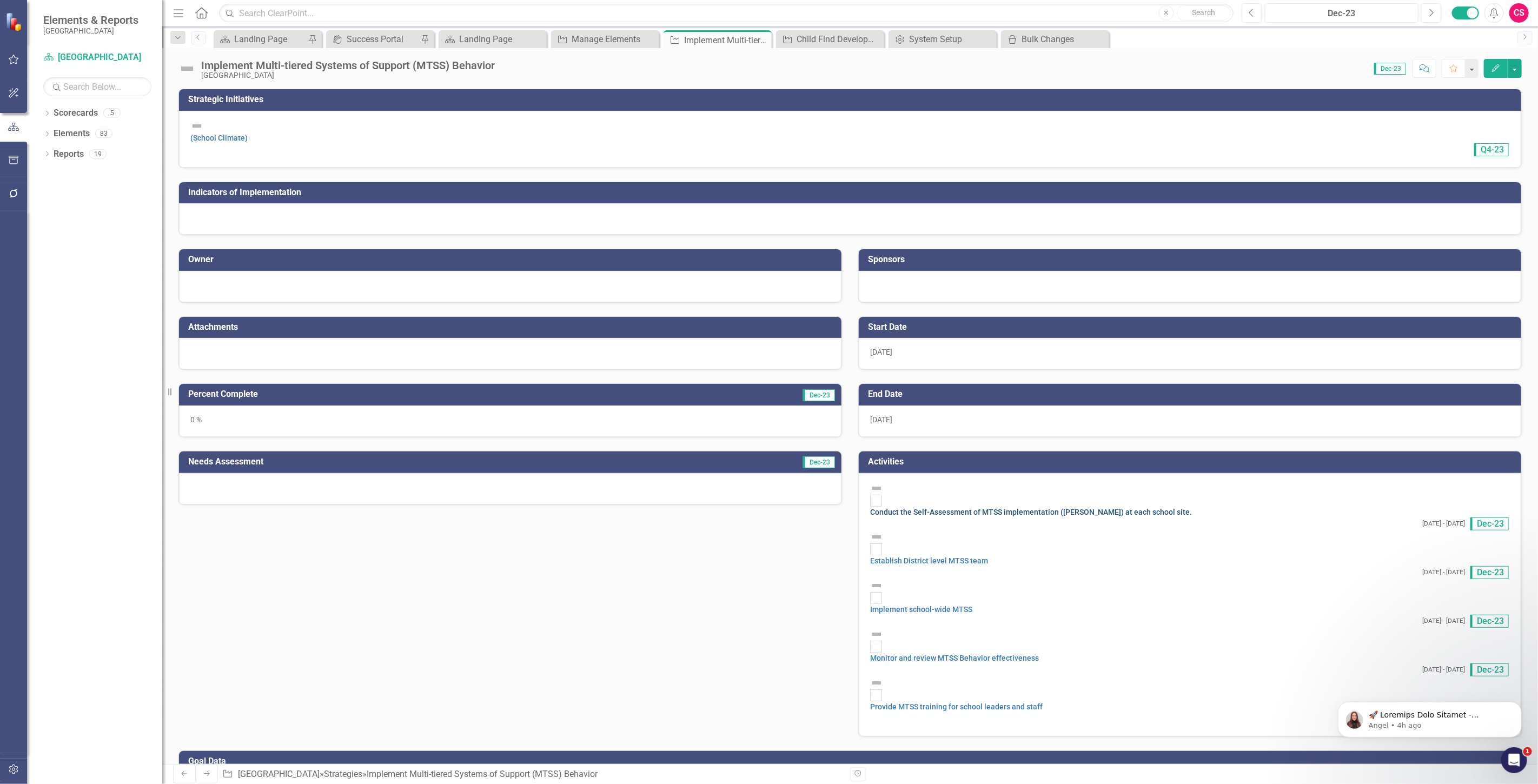
click at [937, 508] on link "Conduct the Self-Assessment of MTSS implementation ([PERSON_NAME]) at each scho…" at bounding box center [1031, 512] width 322 height 9
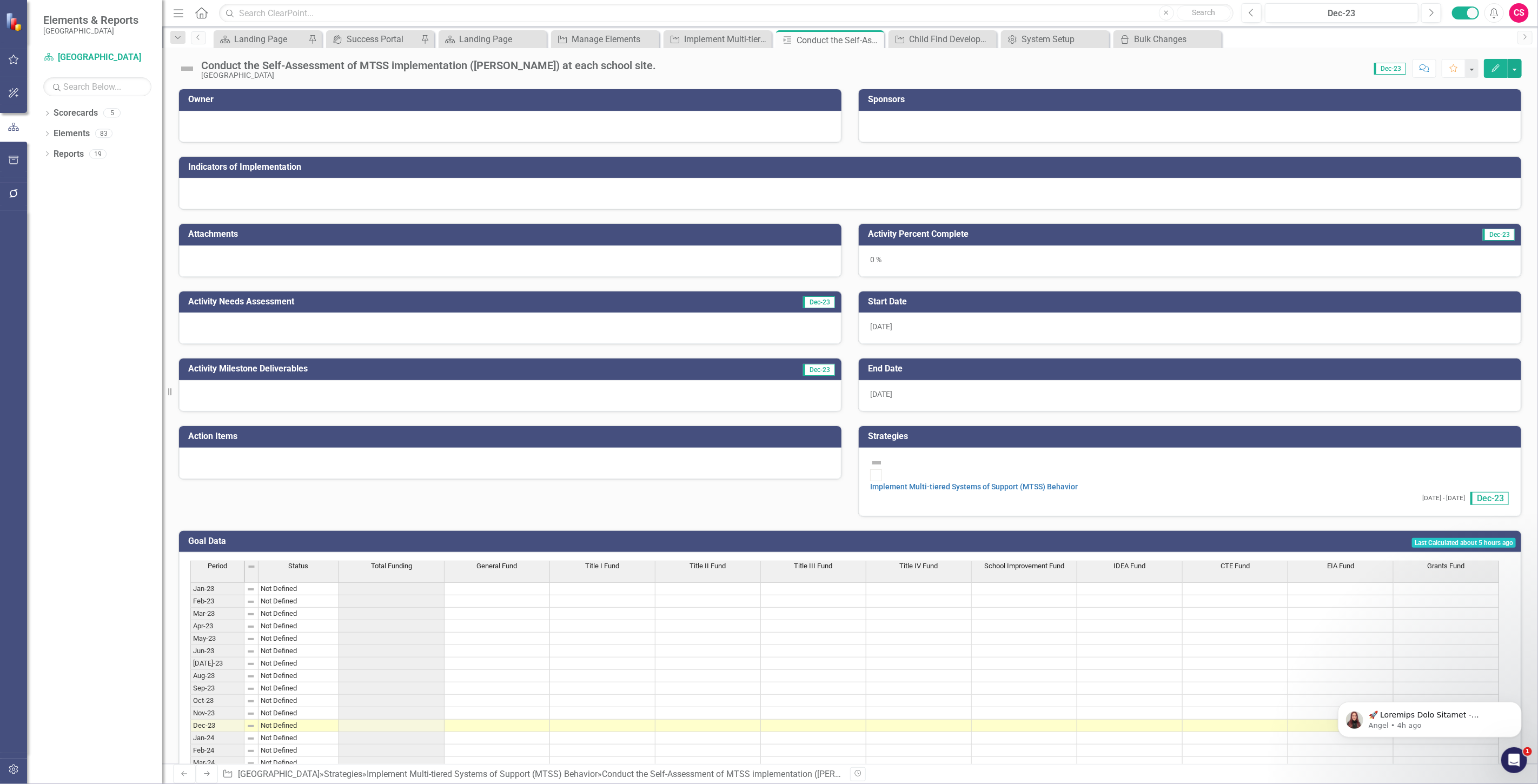
click at [1487, 69] on button "Edit" at bounding box center [1496, 68] width 24 height 19
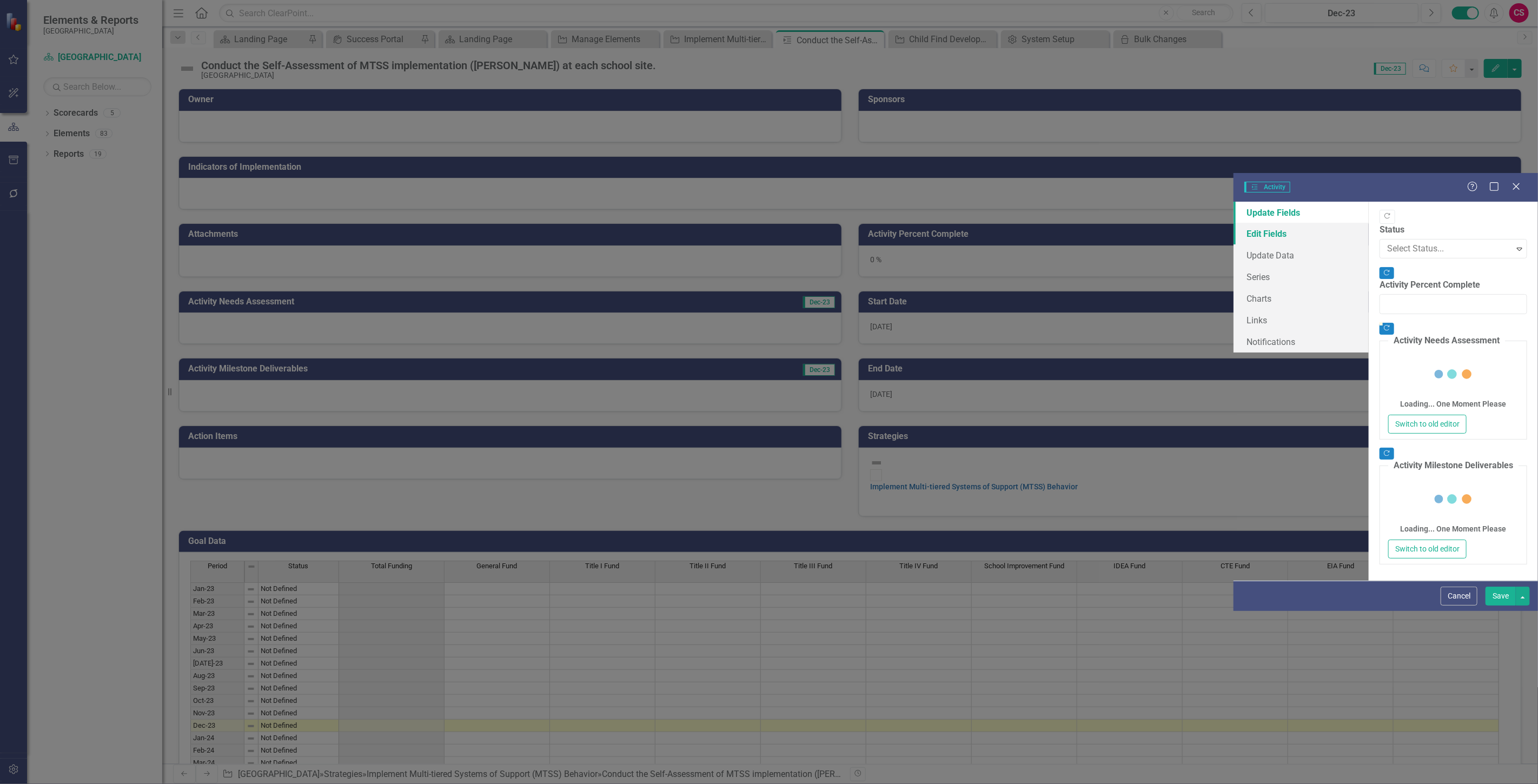
type input "0"
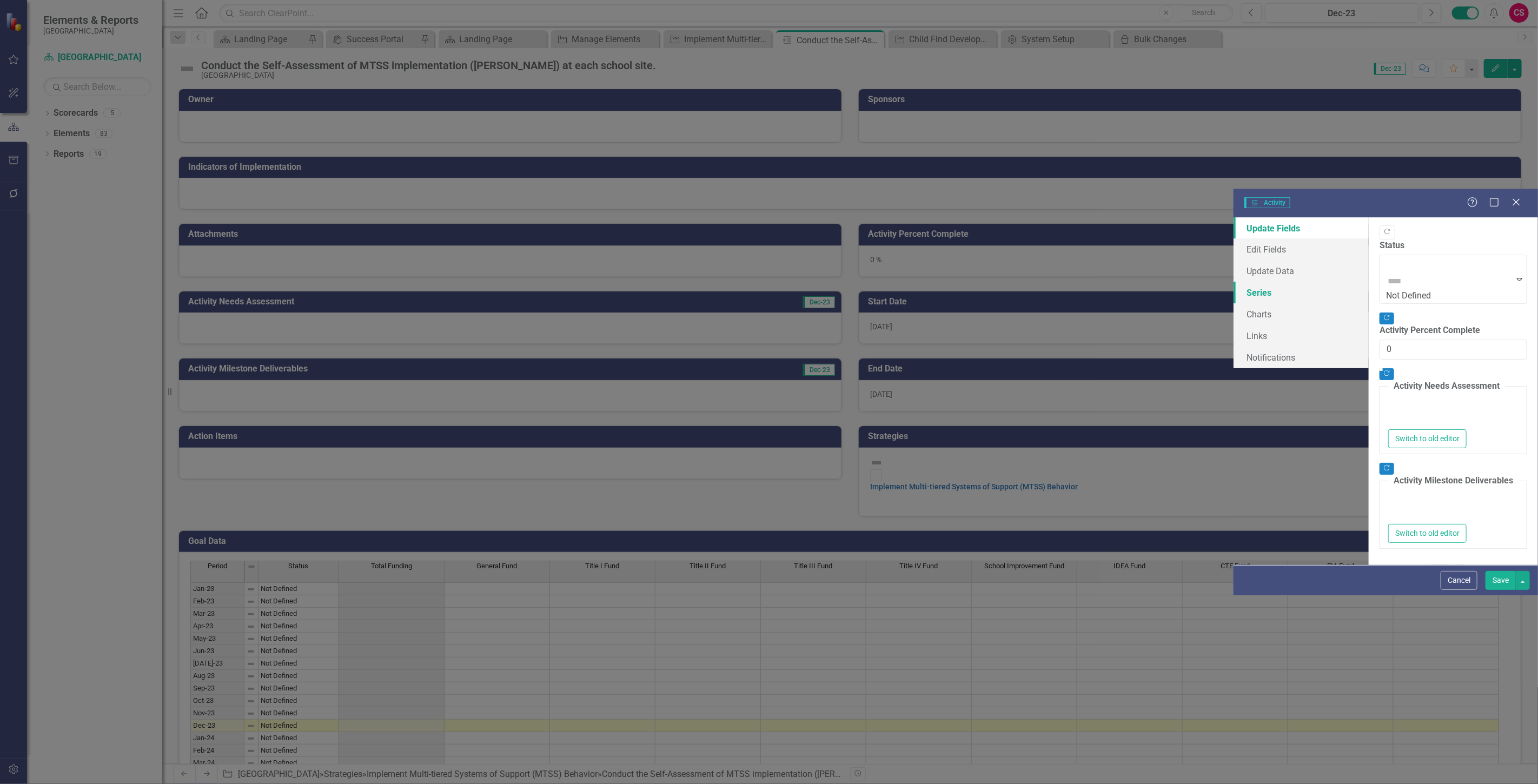
click at [1234, 282] on link "Series" at bounding box center [1301, 293] width 135 height 21
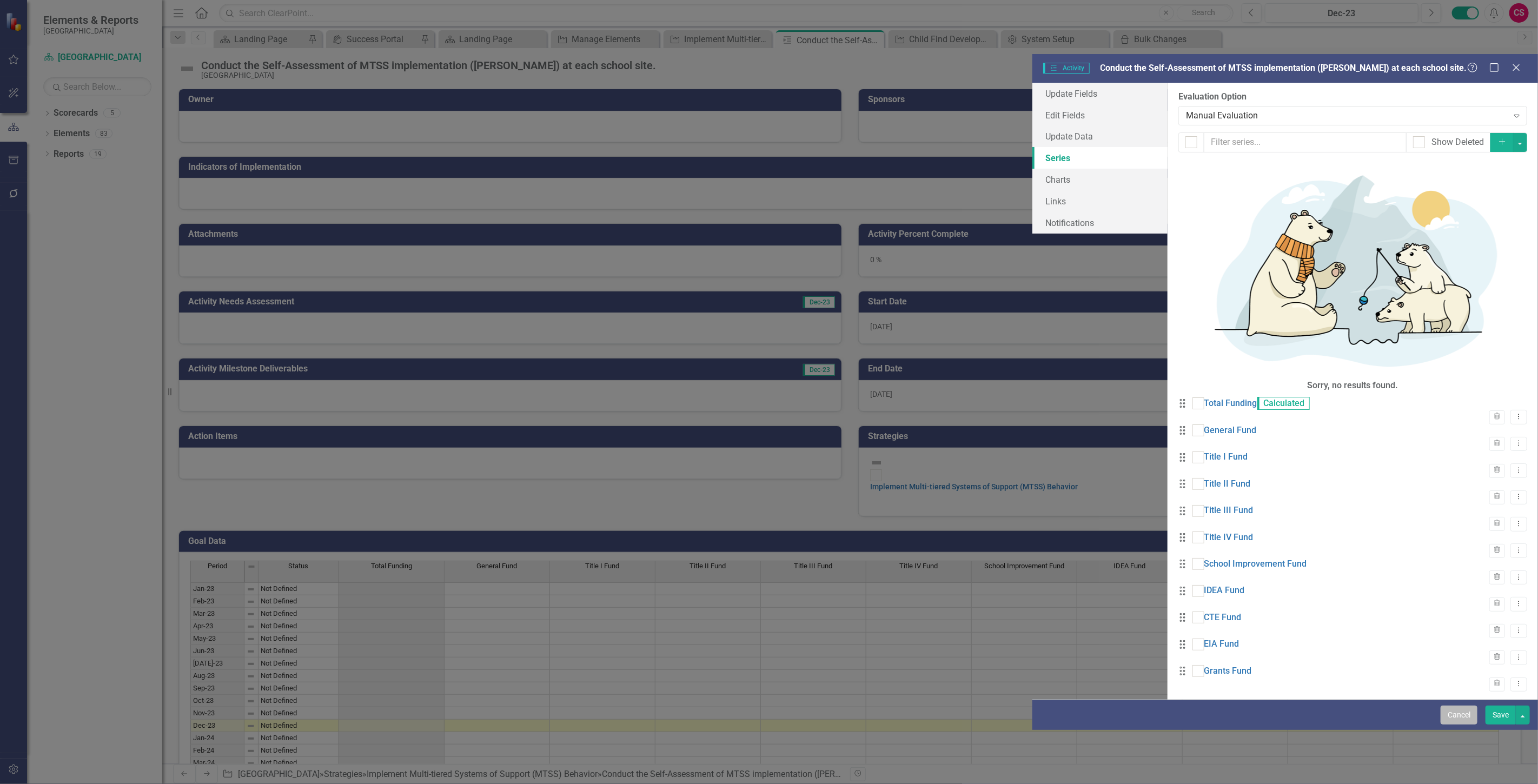
click at [1446, 725] on button "Cancel" at bounding box center [1459, 715] width 36 height 19
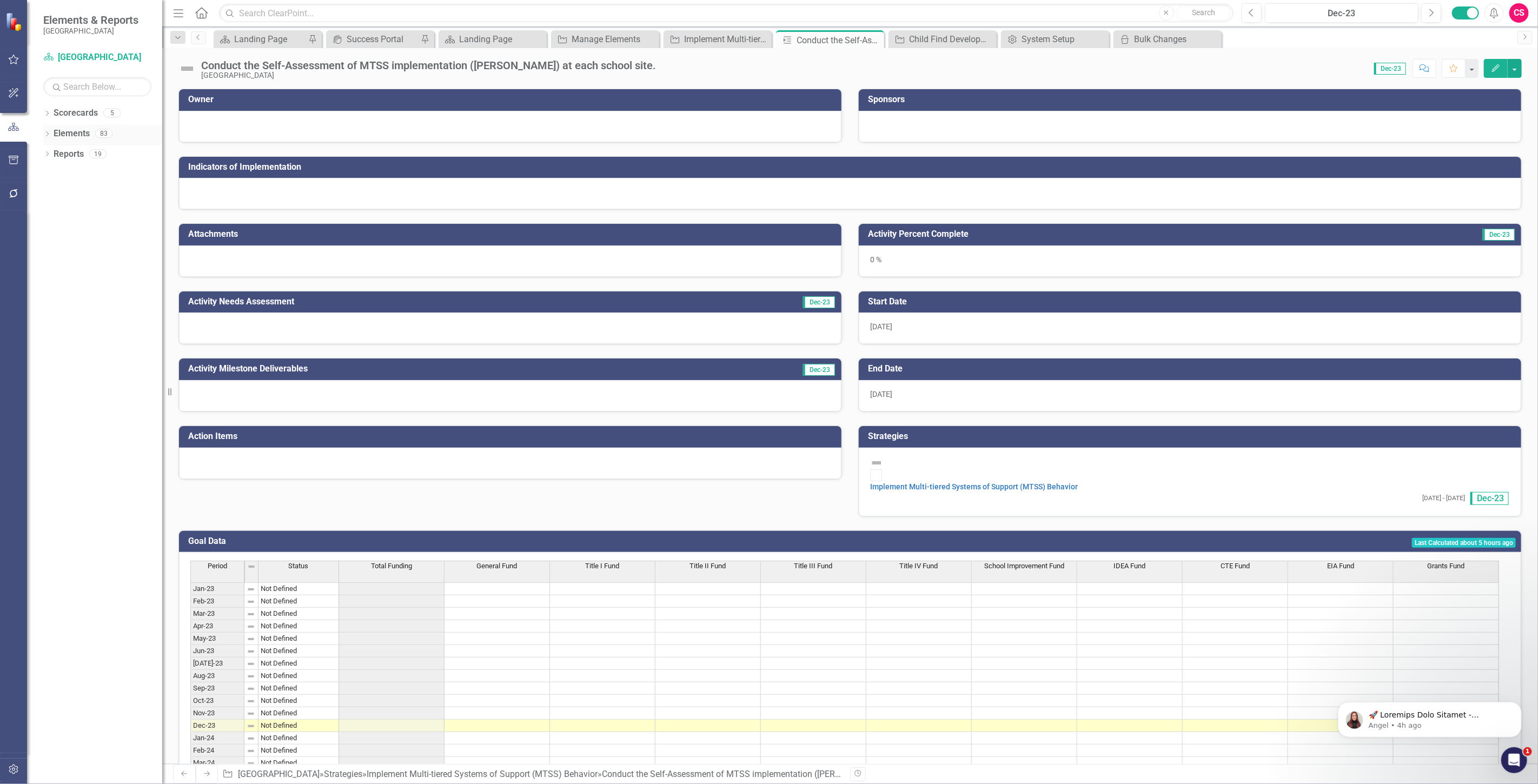
click at [68, 137] on link "Elements" at bounding box center [72, 133] width 36 height 12
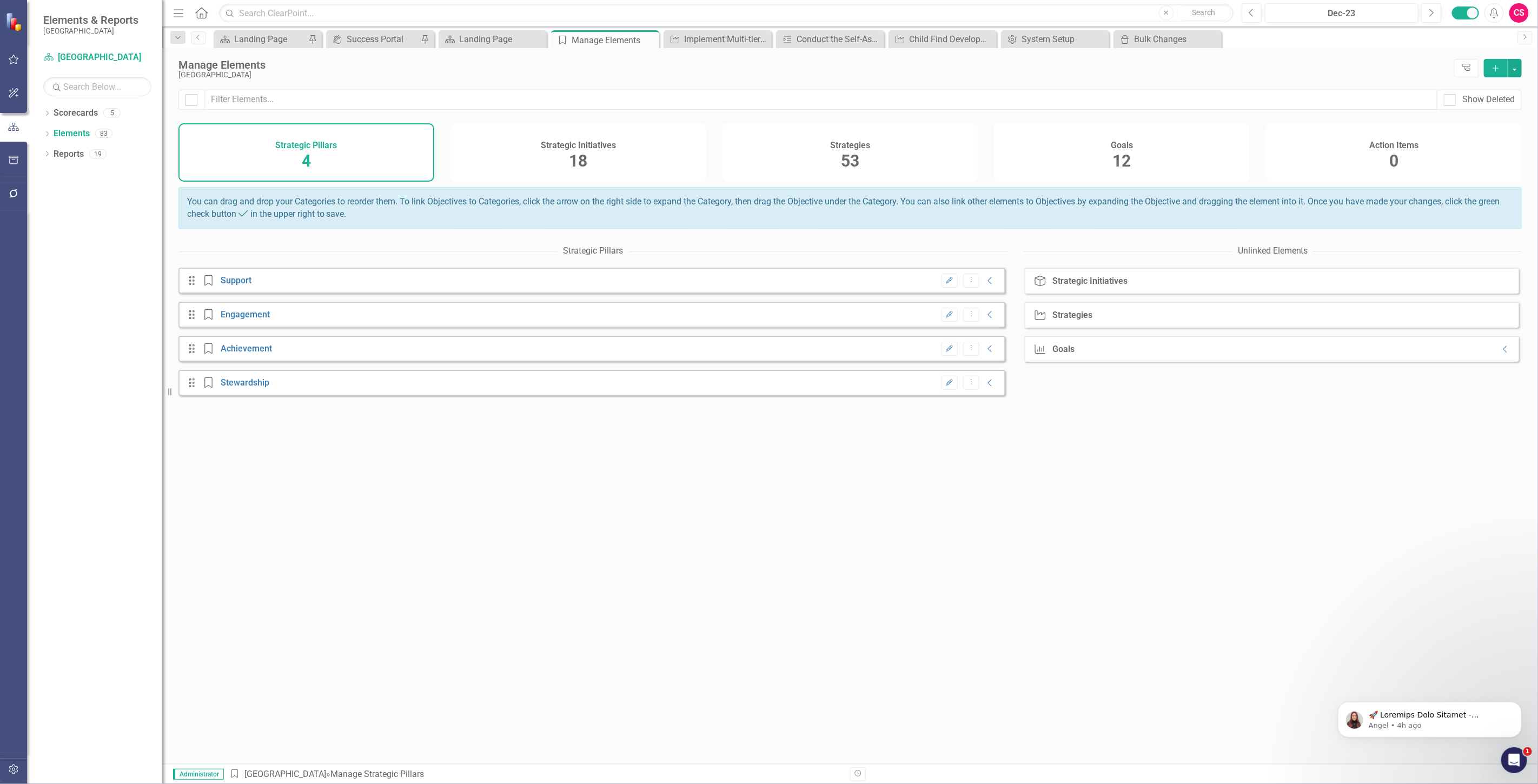
click at [14, 765] on icon "button" at bounding box center [14, 769] width 11 height 9
click at [74, 251] on link "System Setup" at bounding box center [97, 250] width 108 height 12
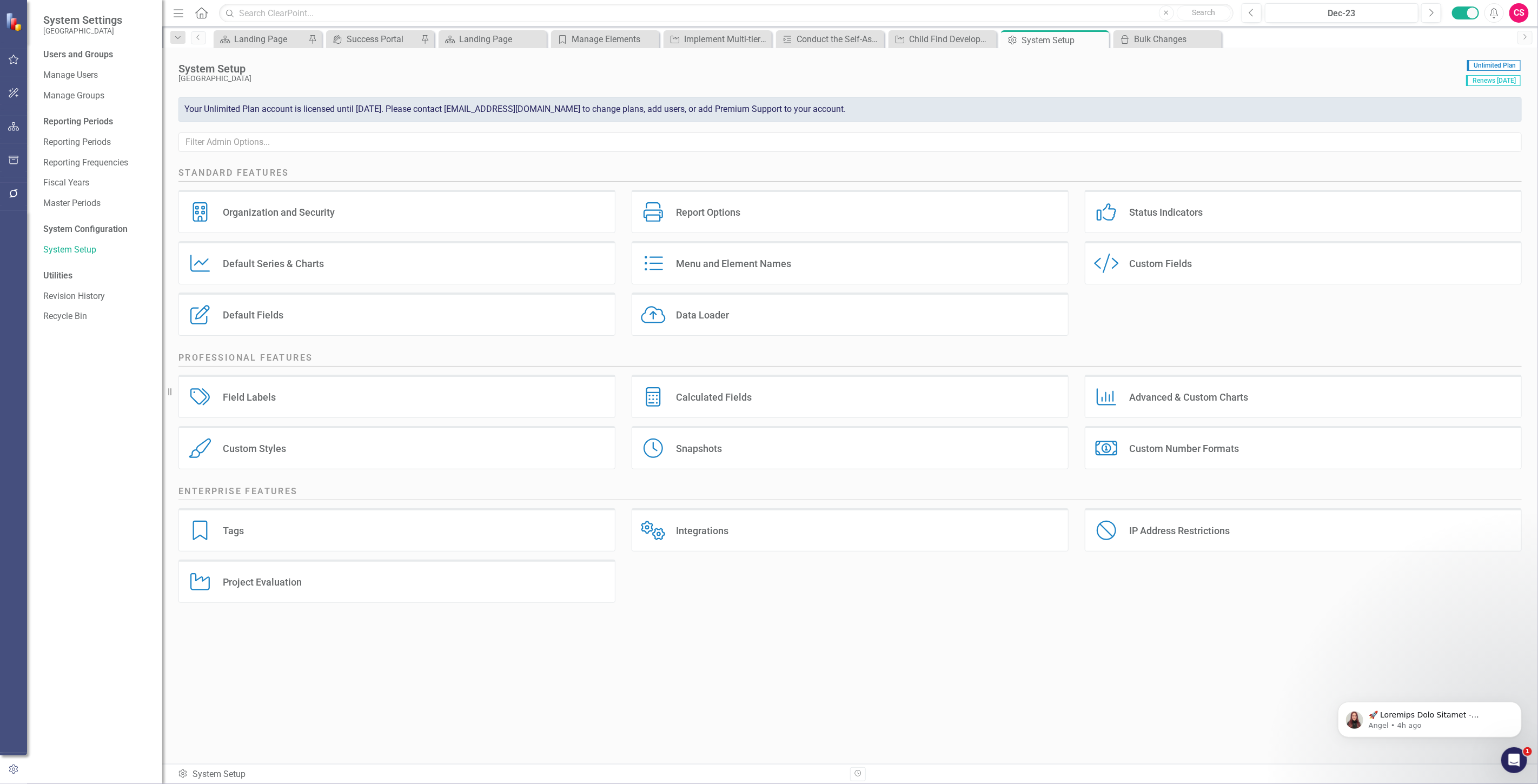
click at [269, 548] on div "Tags Tags" at bounding box center [396, 529] width 437 height 43
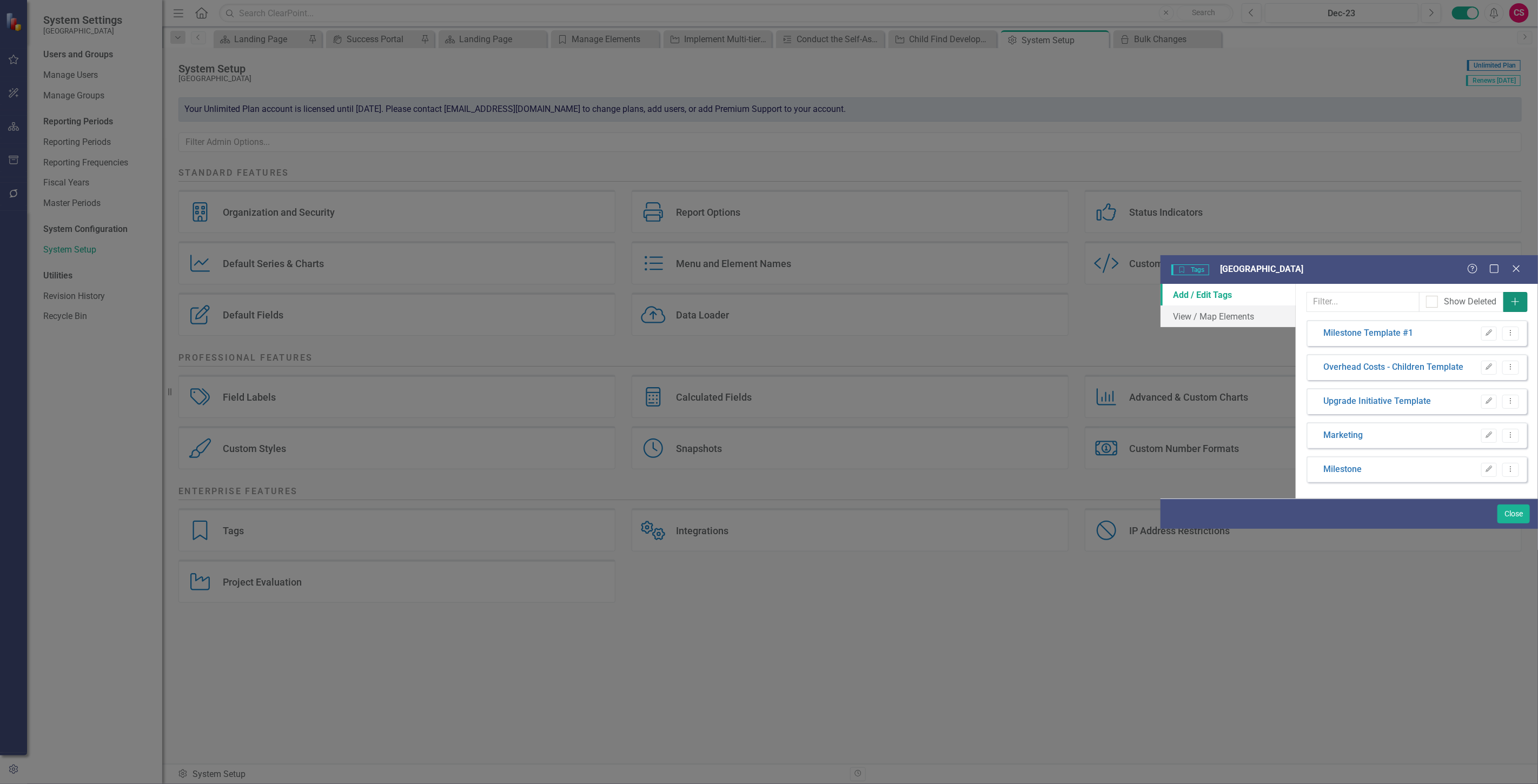
click at [1517, 298] on icon "Add" at bounding box center [1515, 302] width 11 height 9
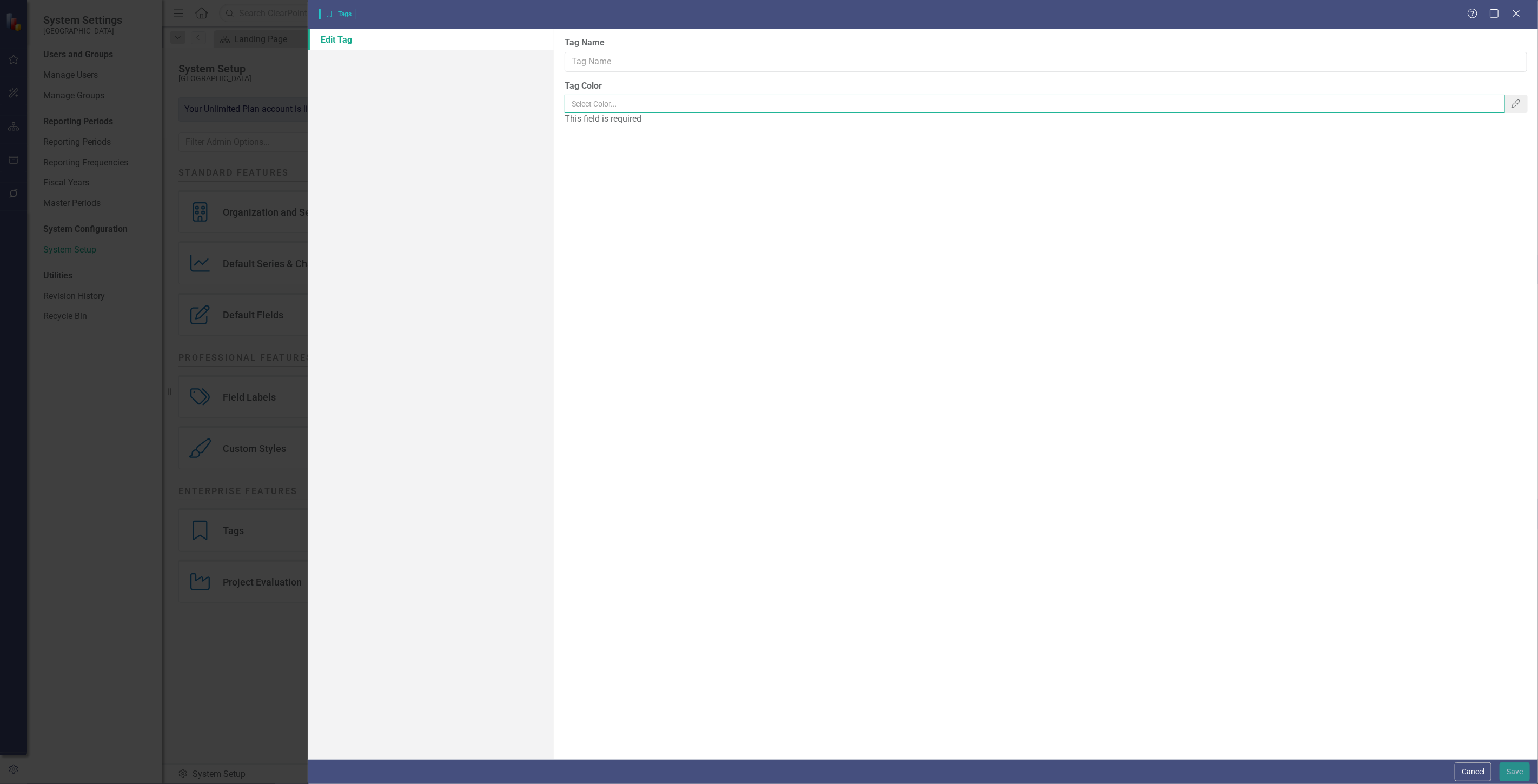
click at [637, 105] on input "Tag Color" at bounding box center [1035, 104] width 940 height 19
click at [592, 60] on input "Tag Name" at bounding box center [1046, 62] width 963 height 20
type input "bulk change 1"
click at [1517, 105] on icon "Color Picker" at bounding box center [1516, 104] width 11 height 9
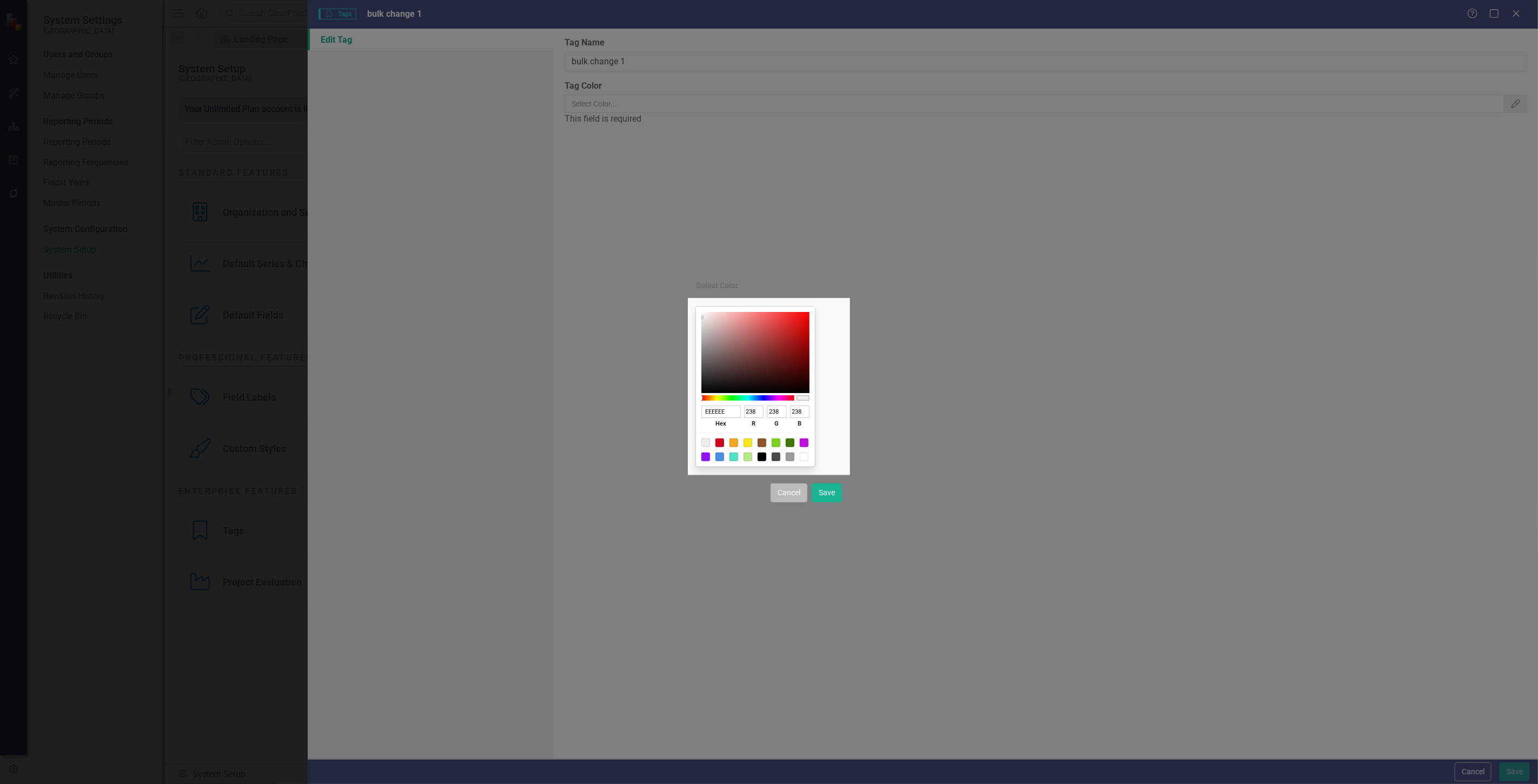
click at [792, 499] on button "Cancel" at bounding box center [789, 493] width 36 height 19
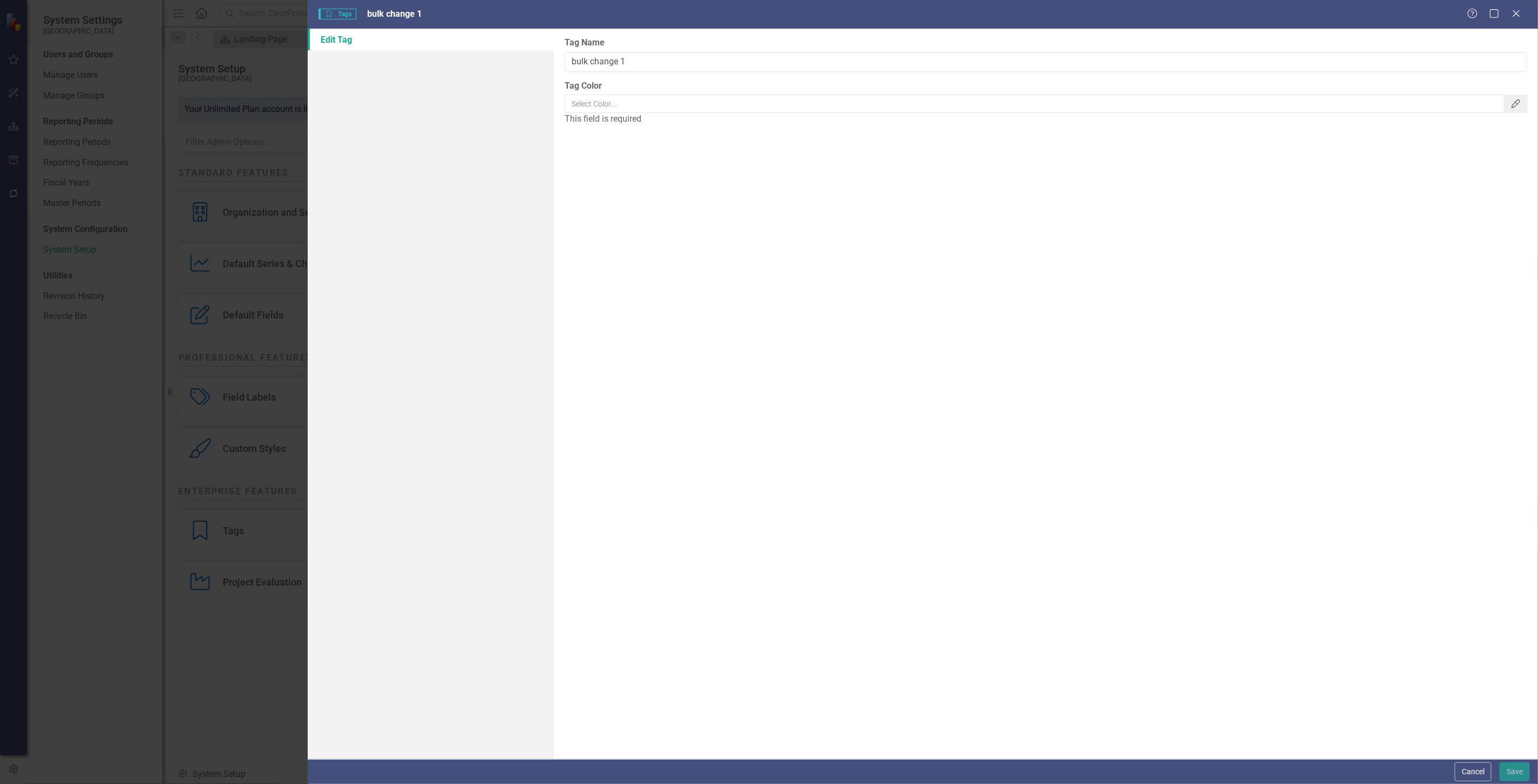
click at [1515, 95] on button "Color Picker" at bounding box center [1516, 104] width 24 height 19
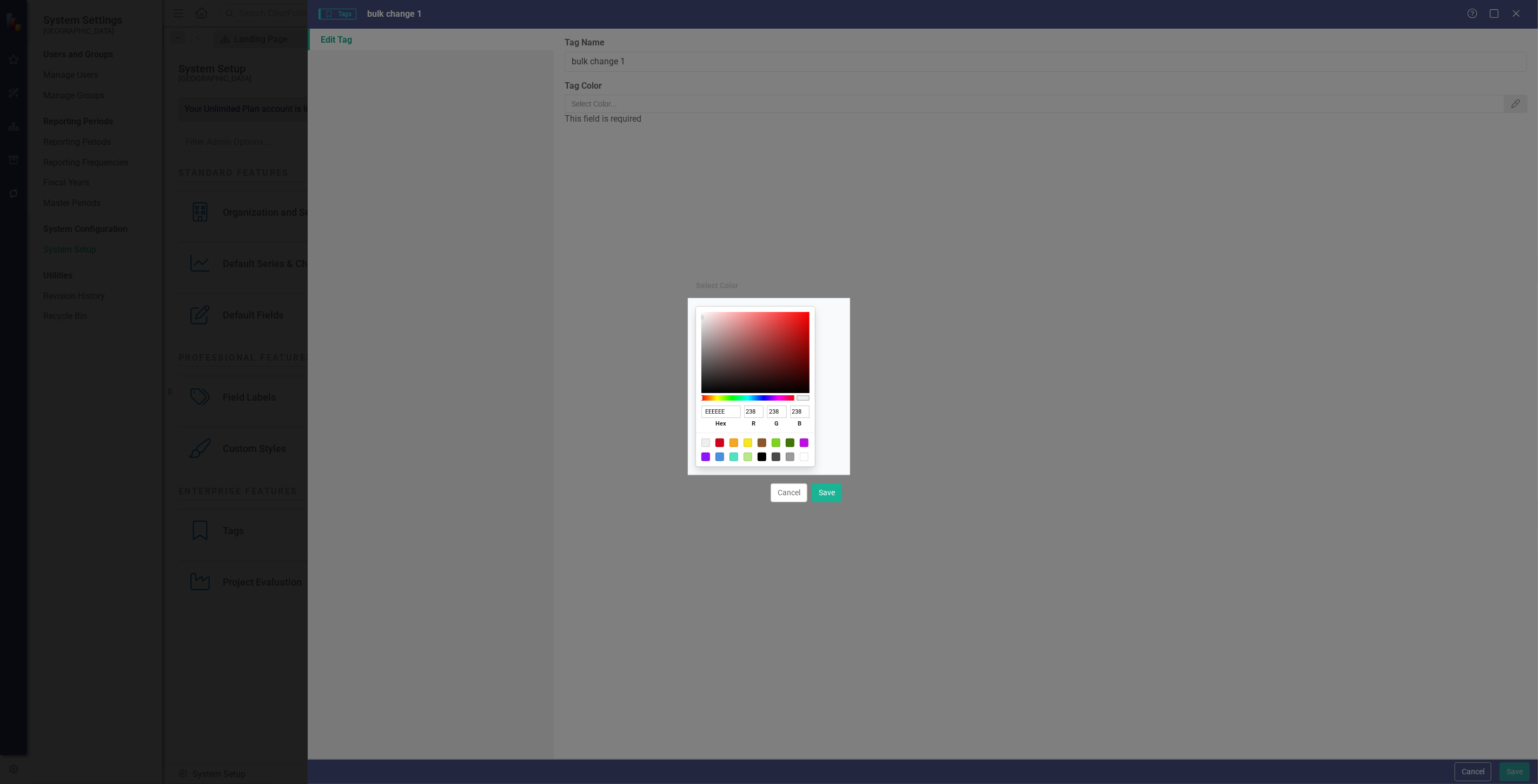
type input "925858"
type input "146"
type input "88"
click at [758, 347] on div at bounding box center [755, 352] width 108 height 81
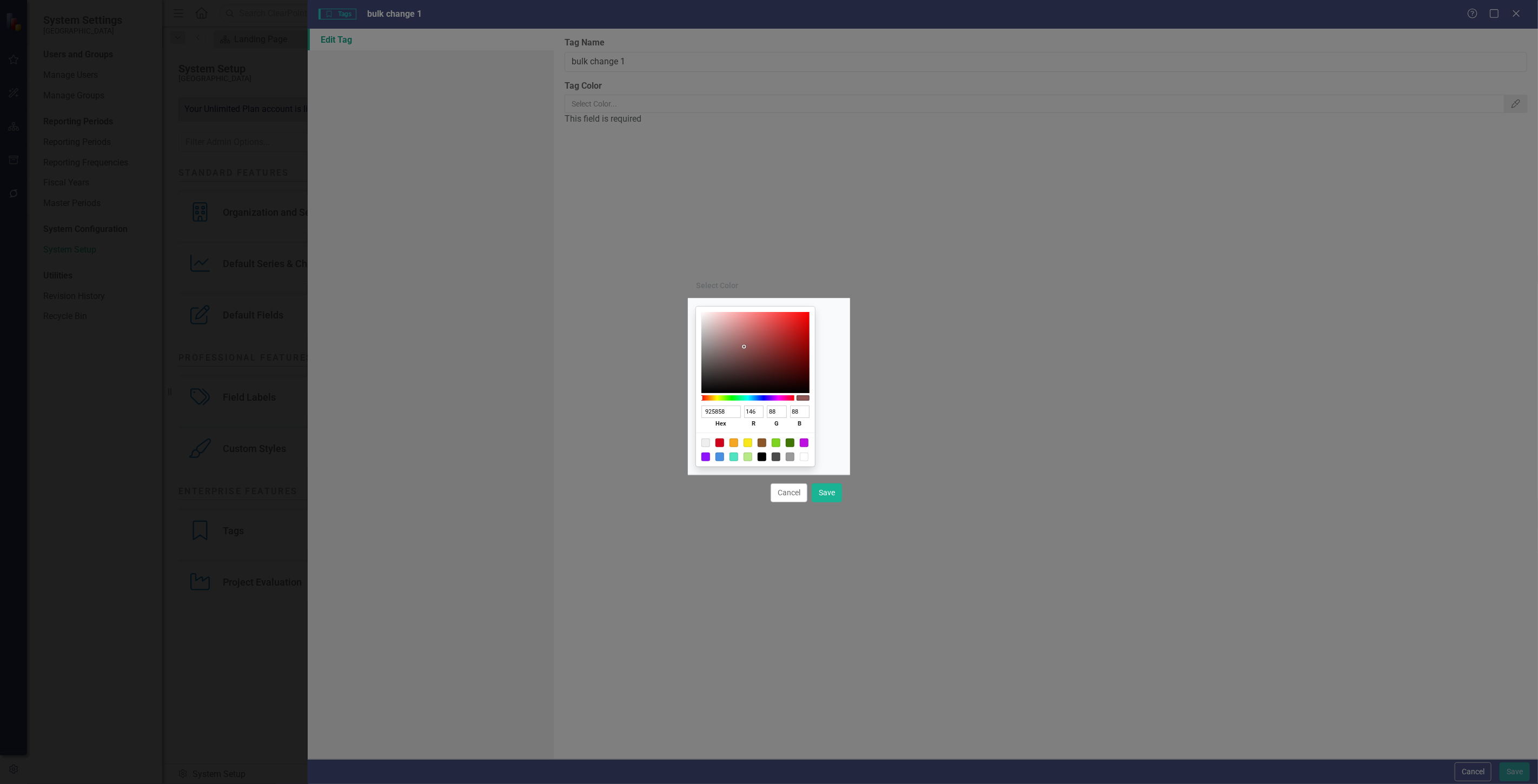
click at [815, 439] on div at bounding box center [756, 450] width 119 height 34
click at [809, 444] on div at bounding box center [804, 443] width 9 height 9
type input "BD10E0"
type input "189"
type input "16"
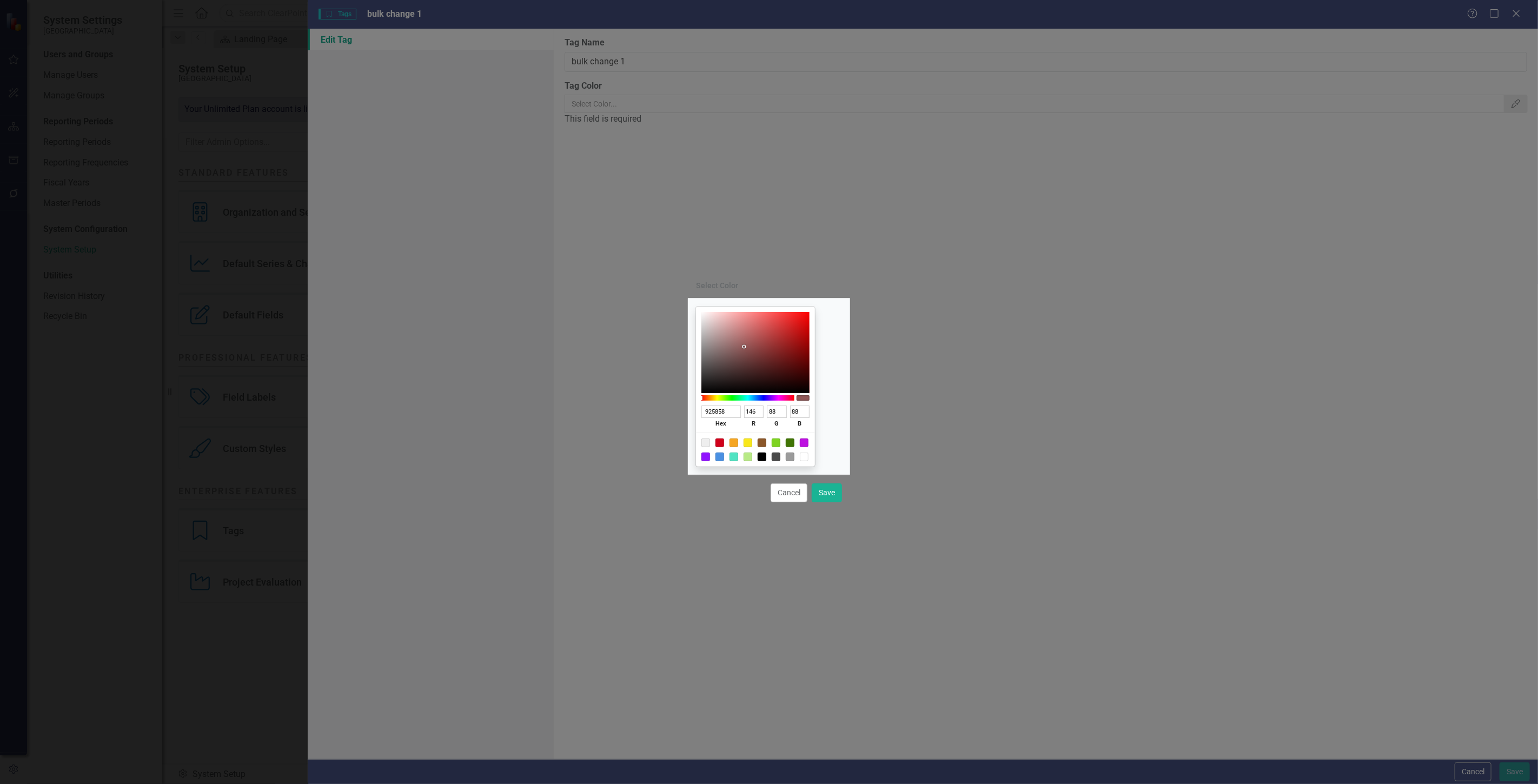
type input "224"
click at [832, 494] on button "Save" at bounding box center [827, 493] width 30 height 19
type input "#bd10e0"
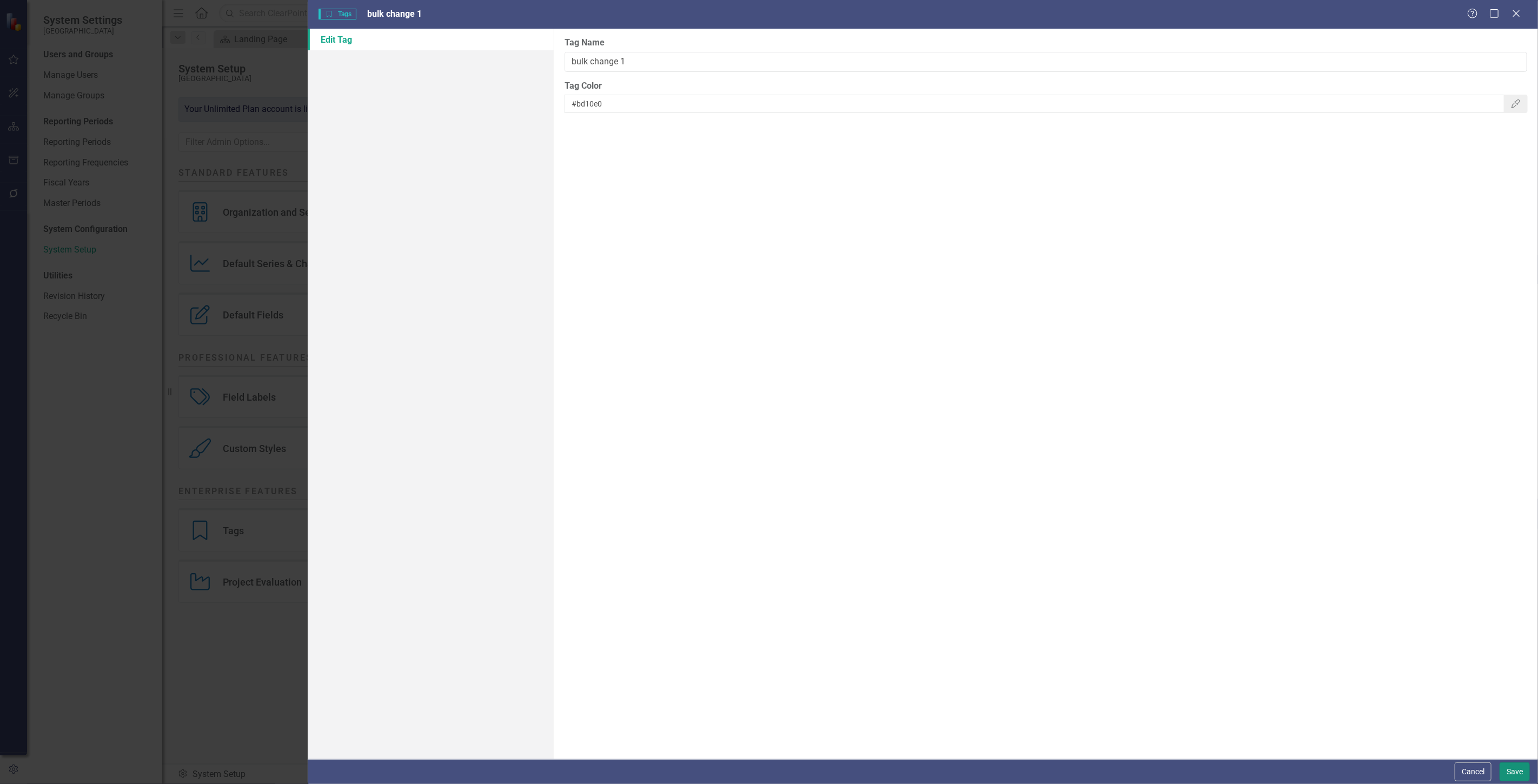
click at [1515, 767] on button "Save" at bounding box center [1515, 772] width 30 height 19
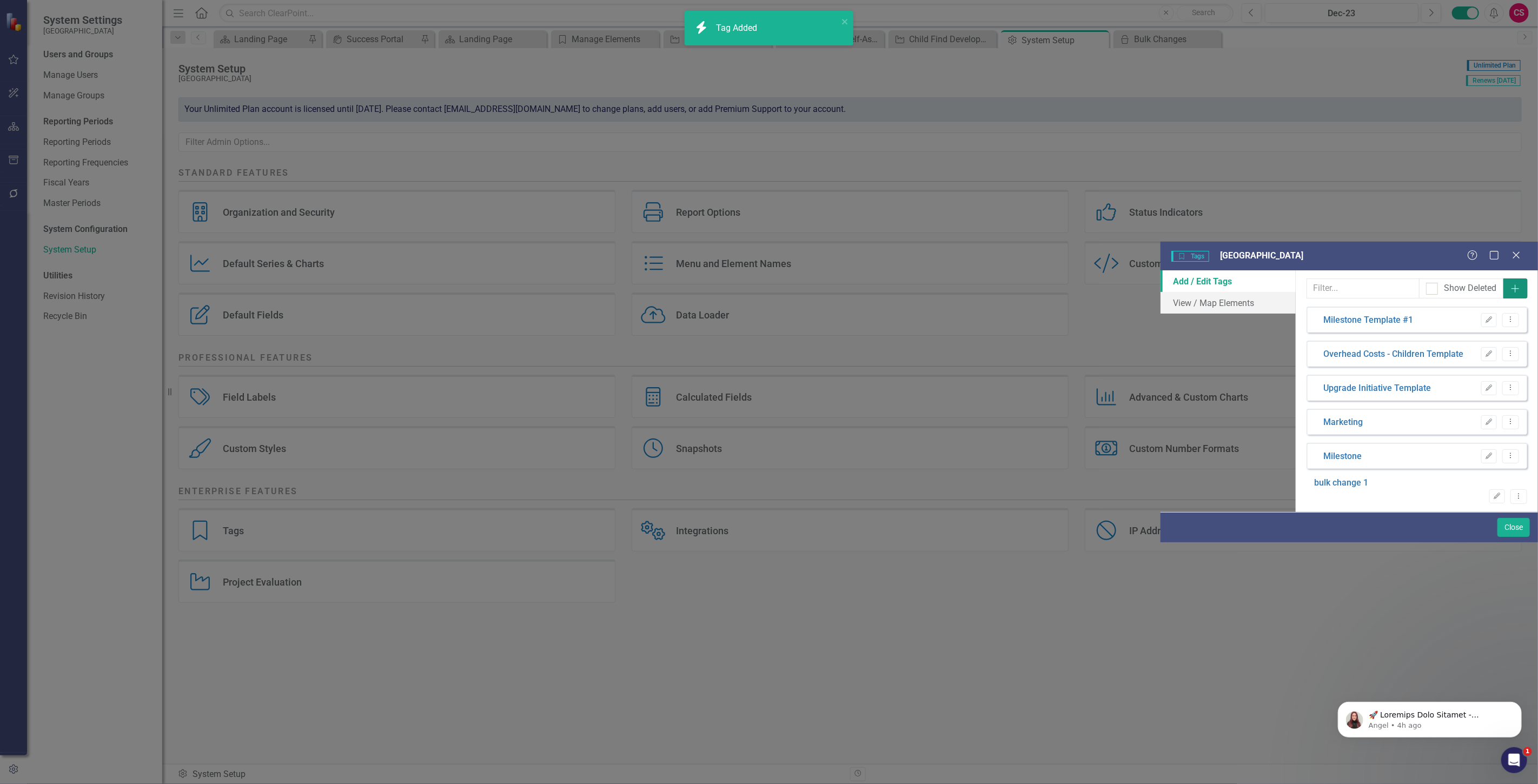
click at [1517, 284] on icon "Add" at bounding box center [1515, 288] width 11 height 9
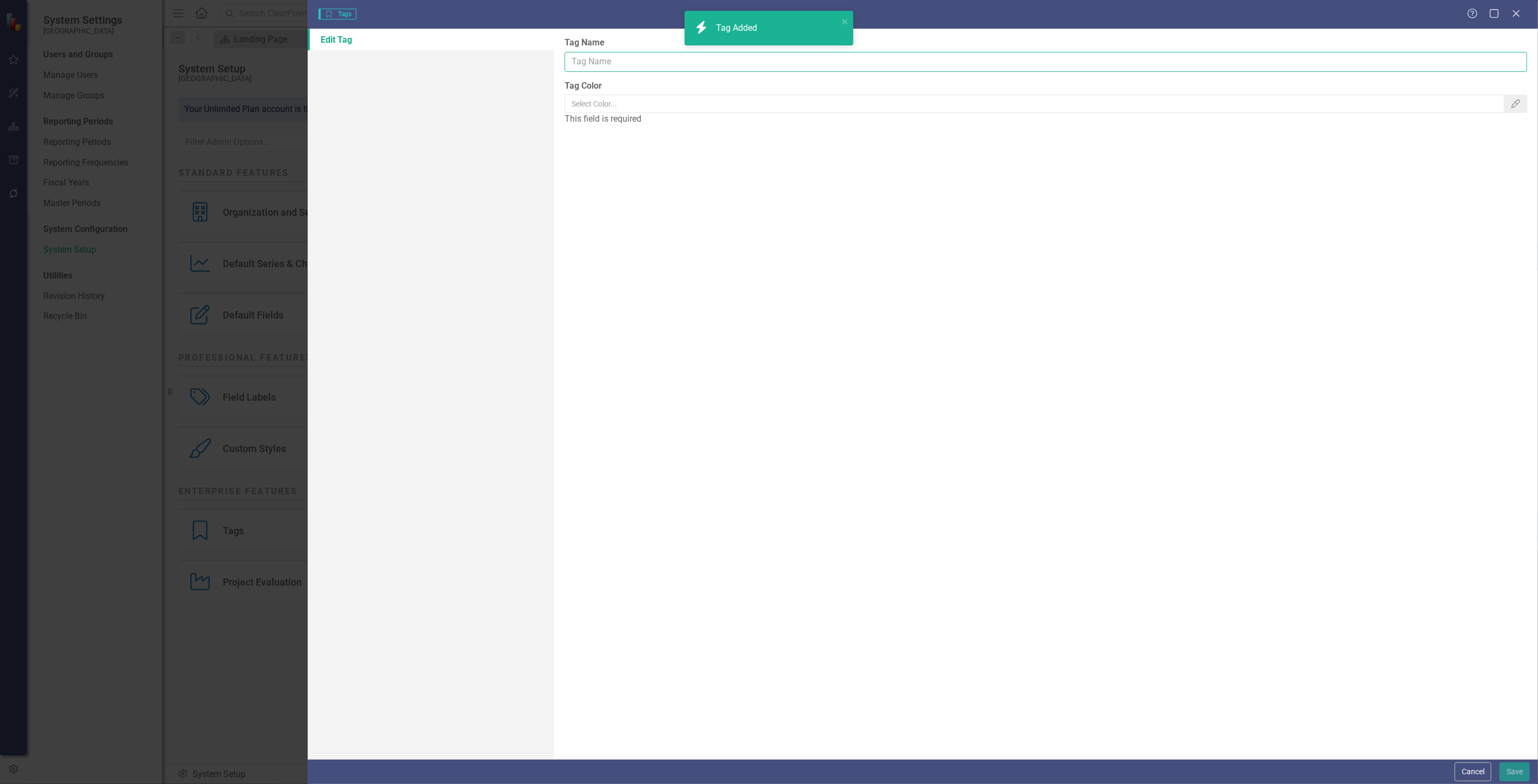
click at [624, 58] on input "Tag Name" at bounding box center [1046, 62] width 963 height 20
type input "bulk change 2"
click at [1516, 104] on icon "Color Picker" at bounding box center [1516, 104] width 11 height 9
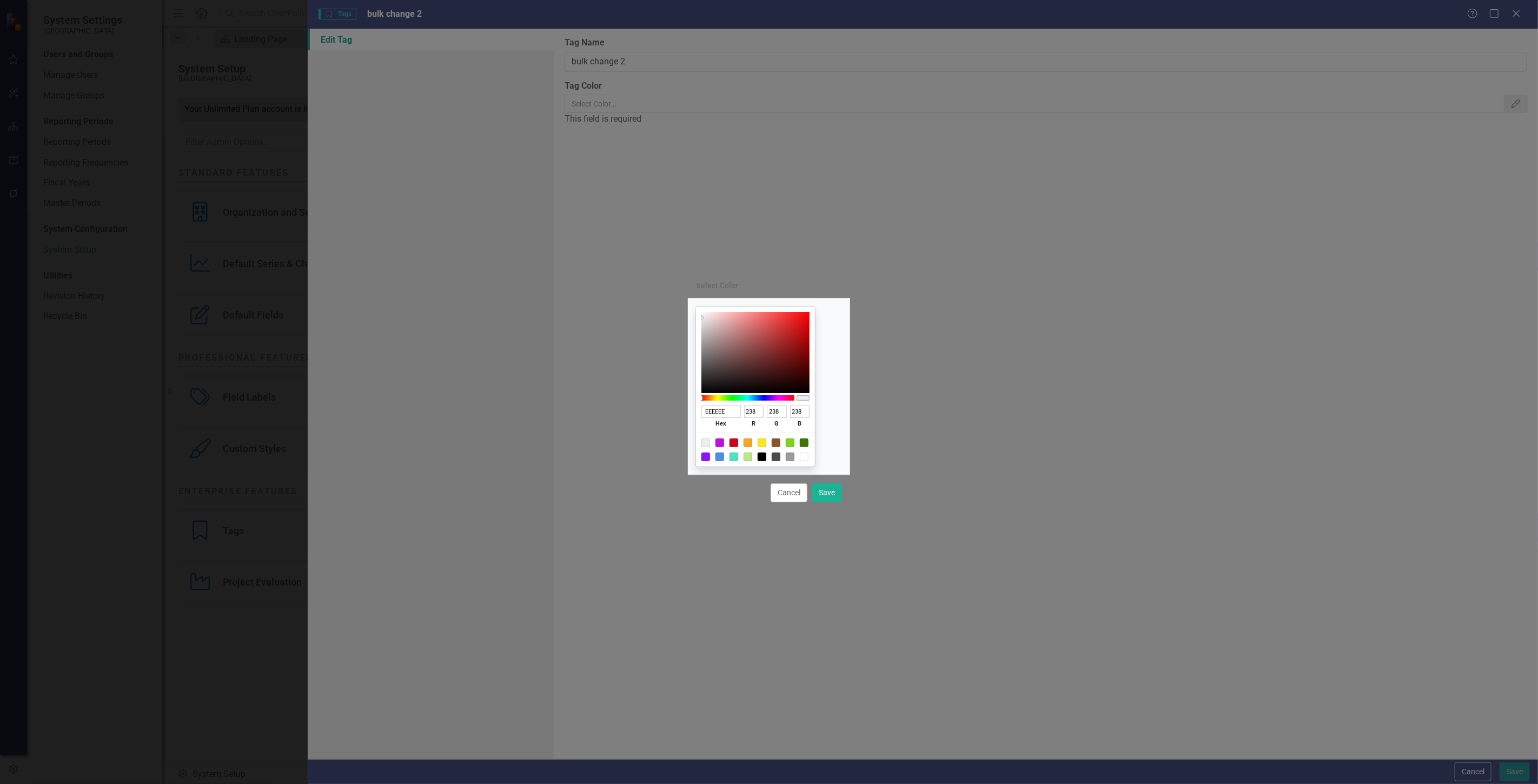
click at [794, 447] on div at bounding box center [790, 443] width 9 height 9
type input "7ED321"
type input "126"
type input "211"
type input "33"
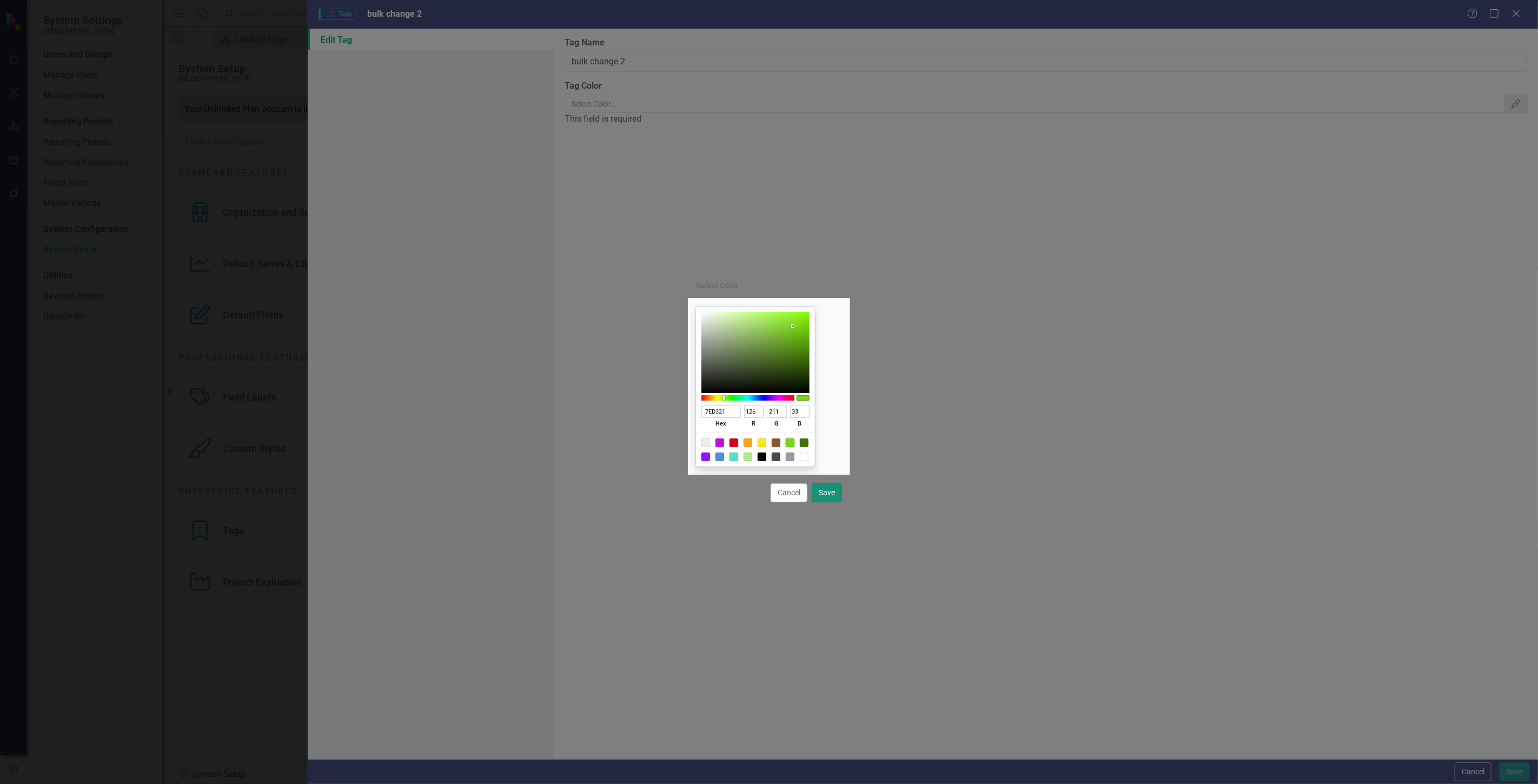
click at [829, 493] on button "Save" at bounding box center [827, 493] width 30 height 19
type input "#7ed321"
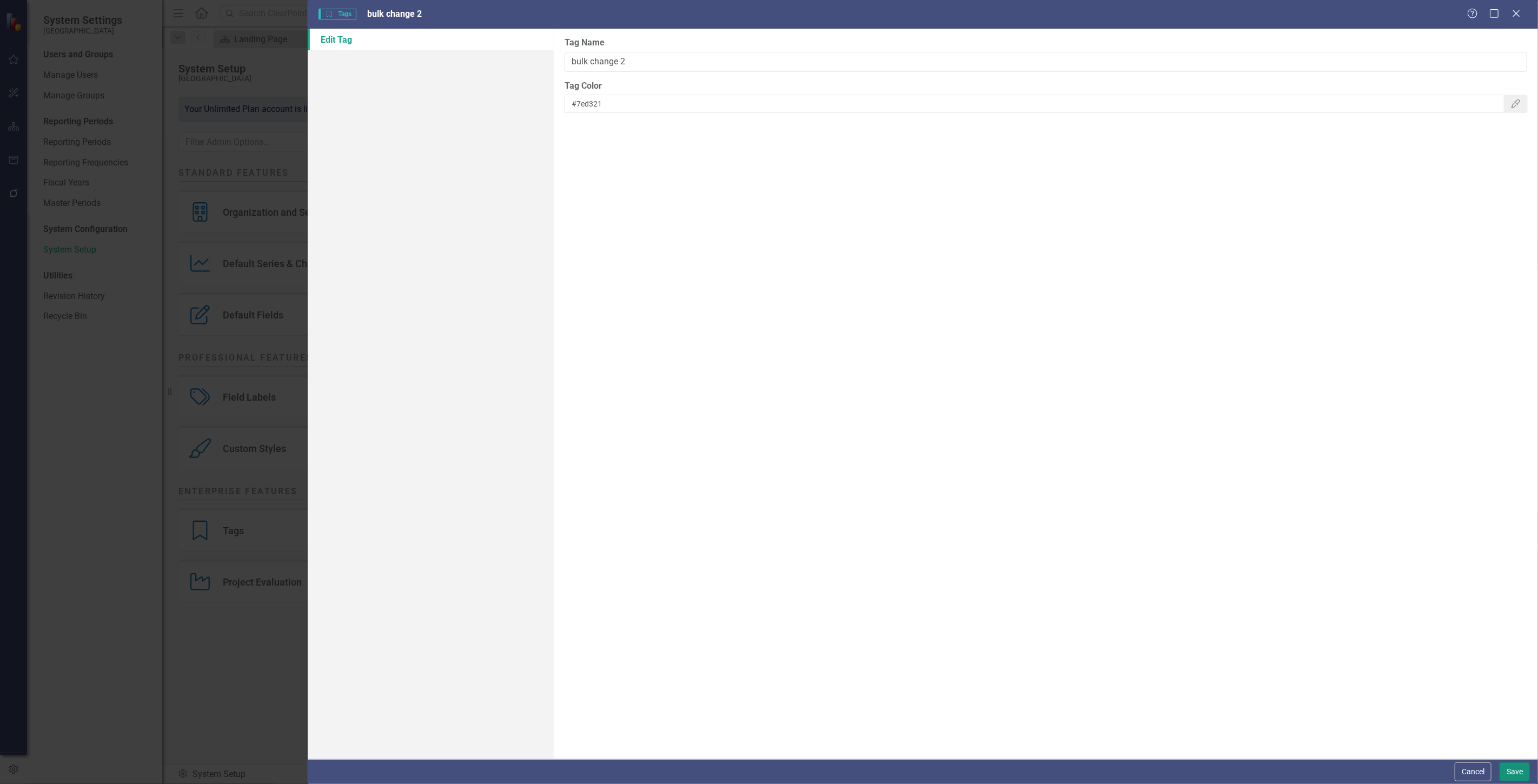
click at [1520, 771] on button "Save" at bounding box center [1515, 772] width 30 height 19
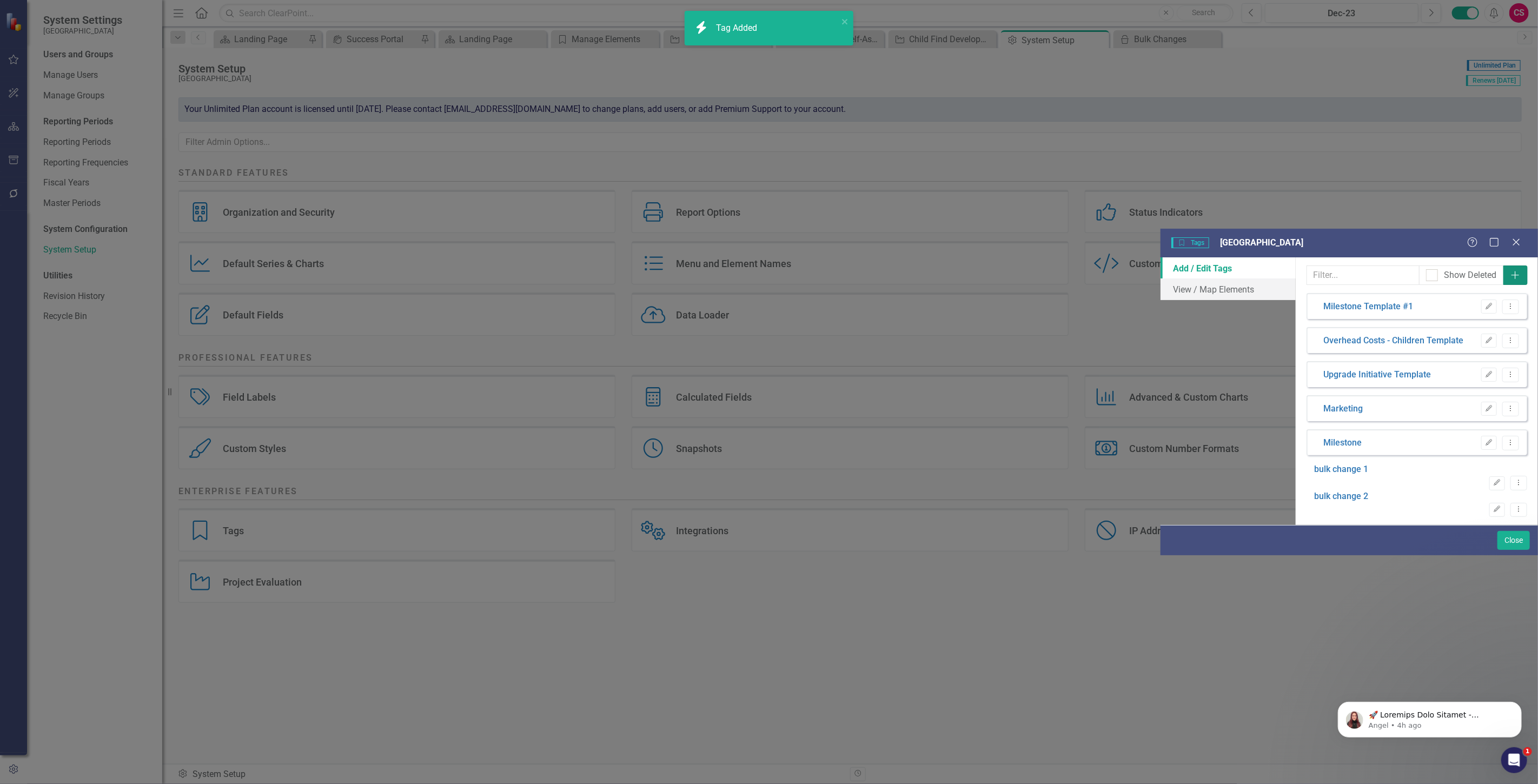
click at [1510, 271] on icon "Add" at bounding box center [1515, 275] width 11 height 9
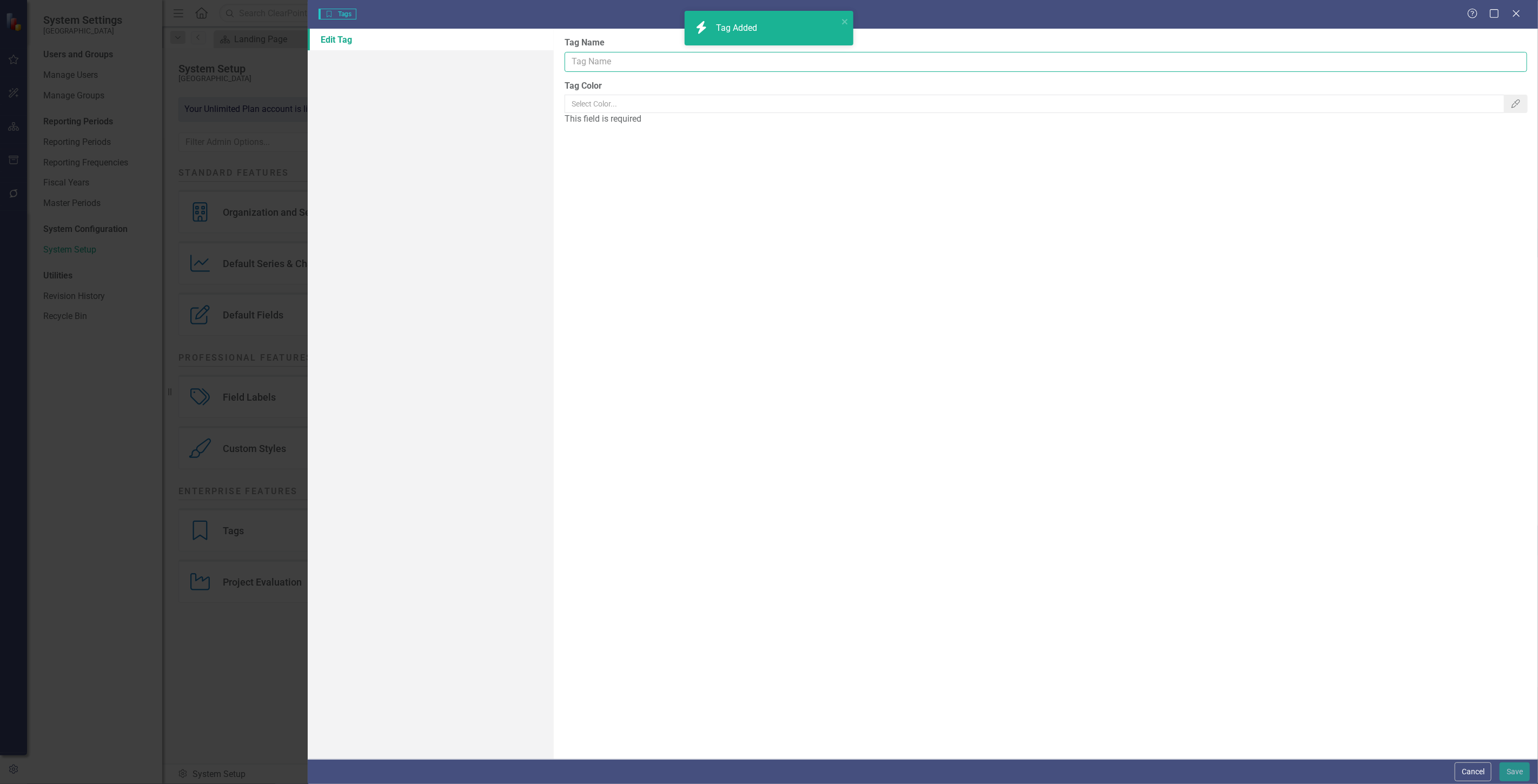
click at [608, 63] on input "Tag Name" at bounding box center [1046, 62] width 963 height 20
type input "bulk change 3"
click at [1508, 95] on button "Color Picker" at bounding box center [1516, 104] width 24 height 19
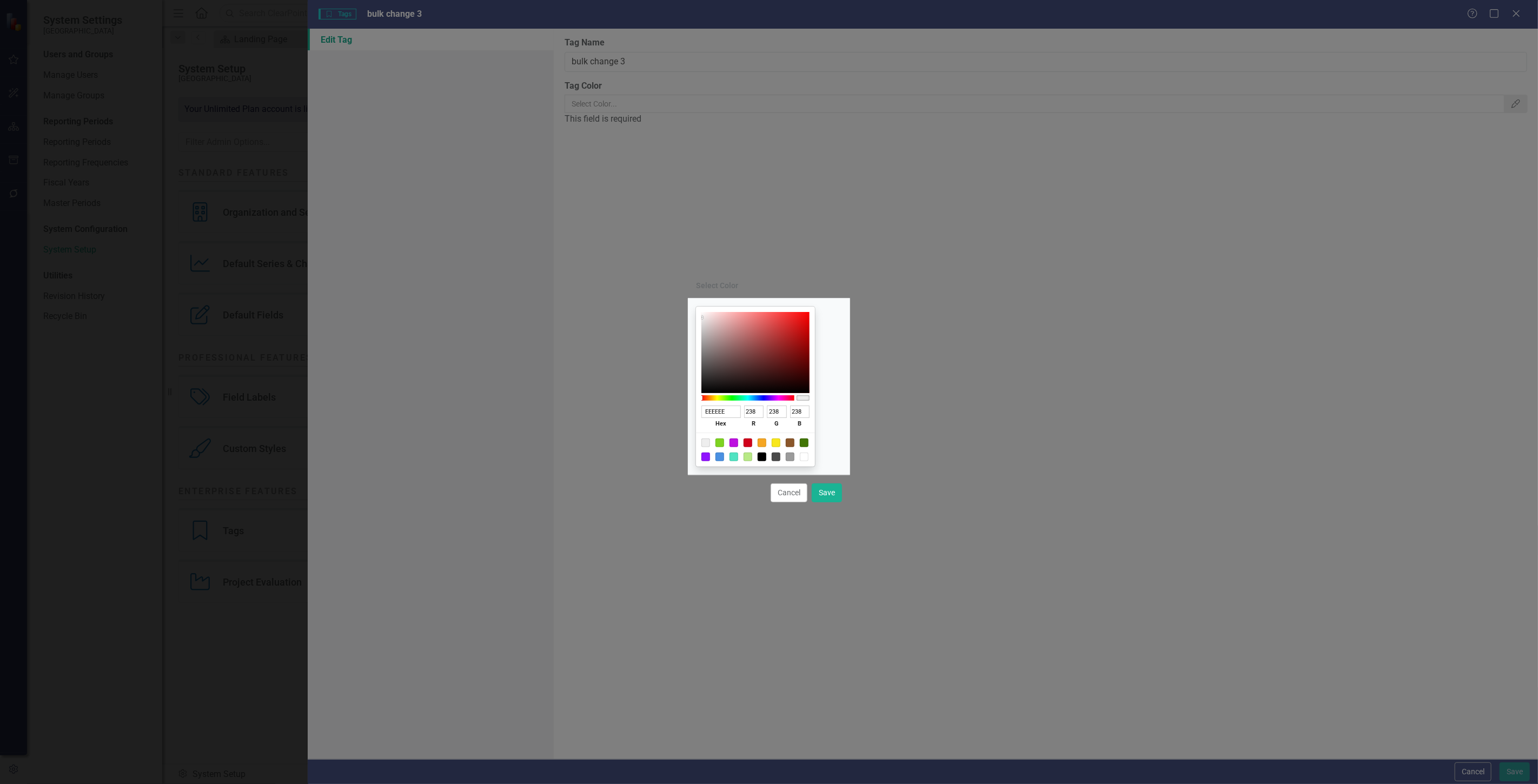
click at [739, 444] on div at bounding box center [734, 443] width 9 height 9
type input "BD10E0"
type input "189"
type input "16"
type input "224"
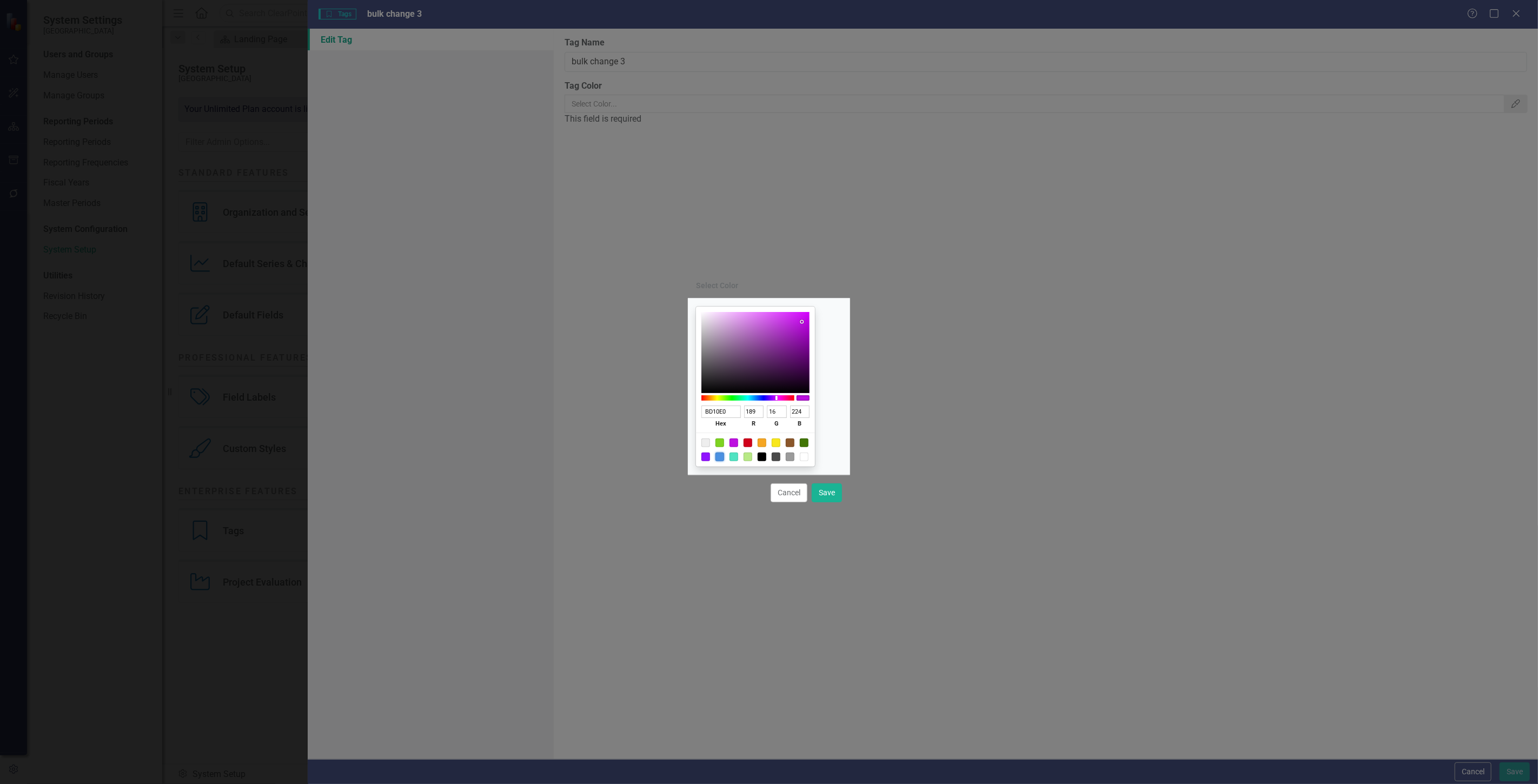
click at [724, 460] on div at bounding box center [720, 457] width 9 height 9
type input "4A90E2"
type input "74"
type input "144"
type input "226"
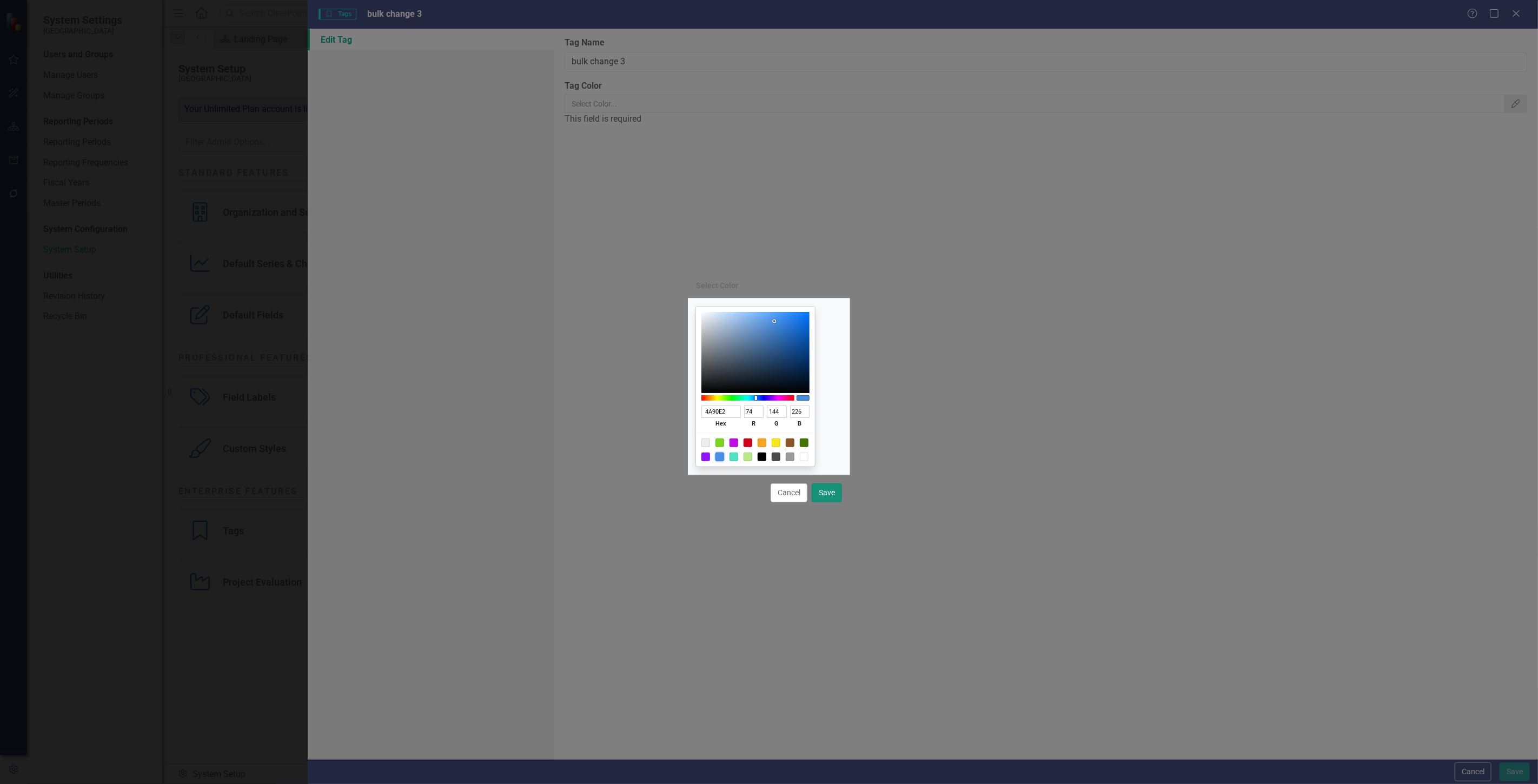
click at [834, 494] on button "Save" at bounding box center [827, 493] width 30 height 19
type input "#4a90e2"
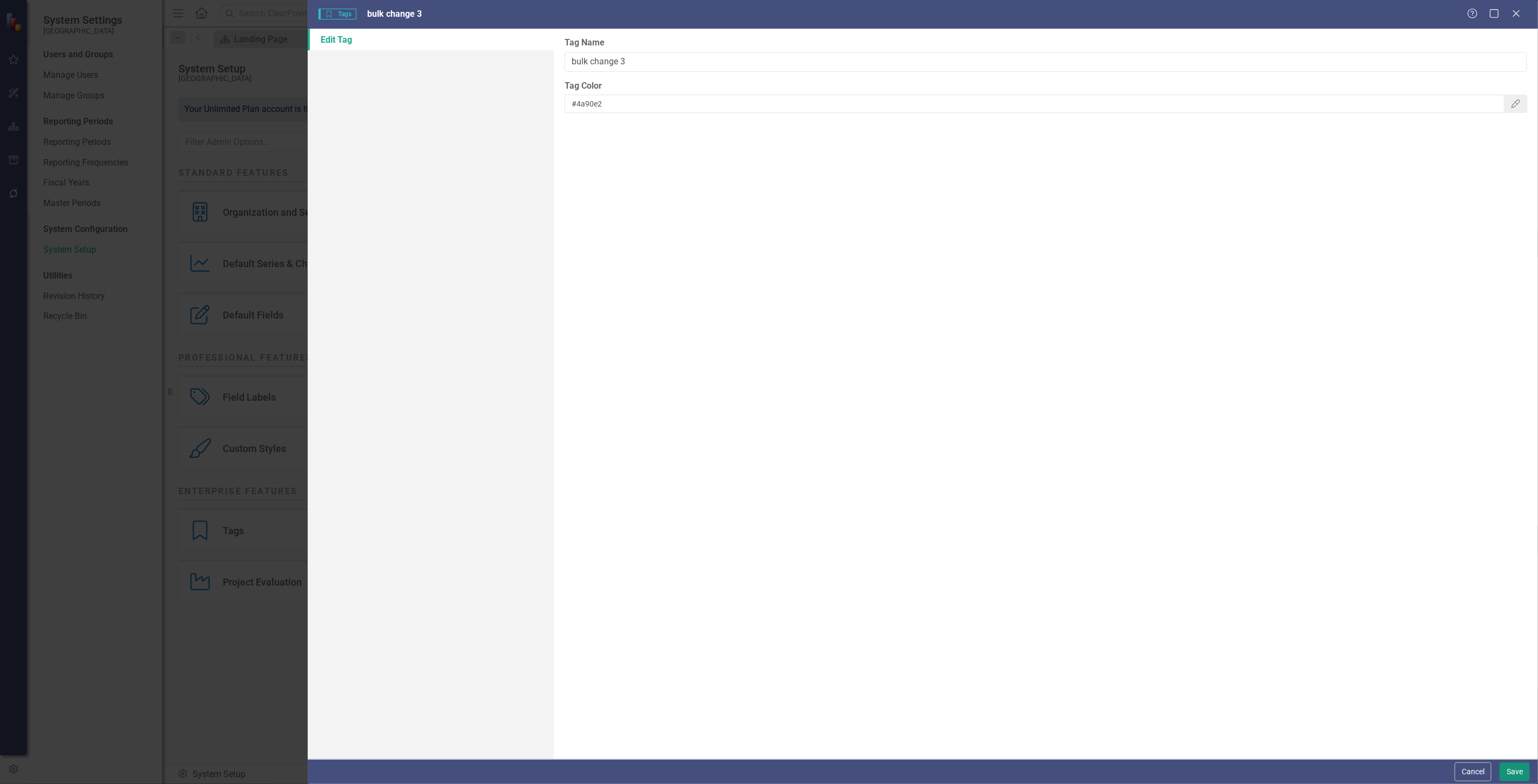
click at [1515, 768] on button "Save" at bounding box center [1515, 772] width 30 height 19
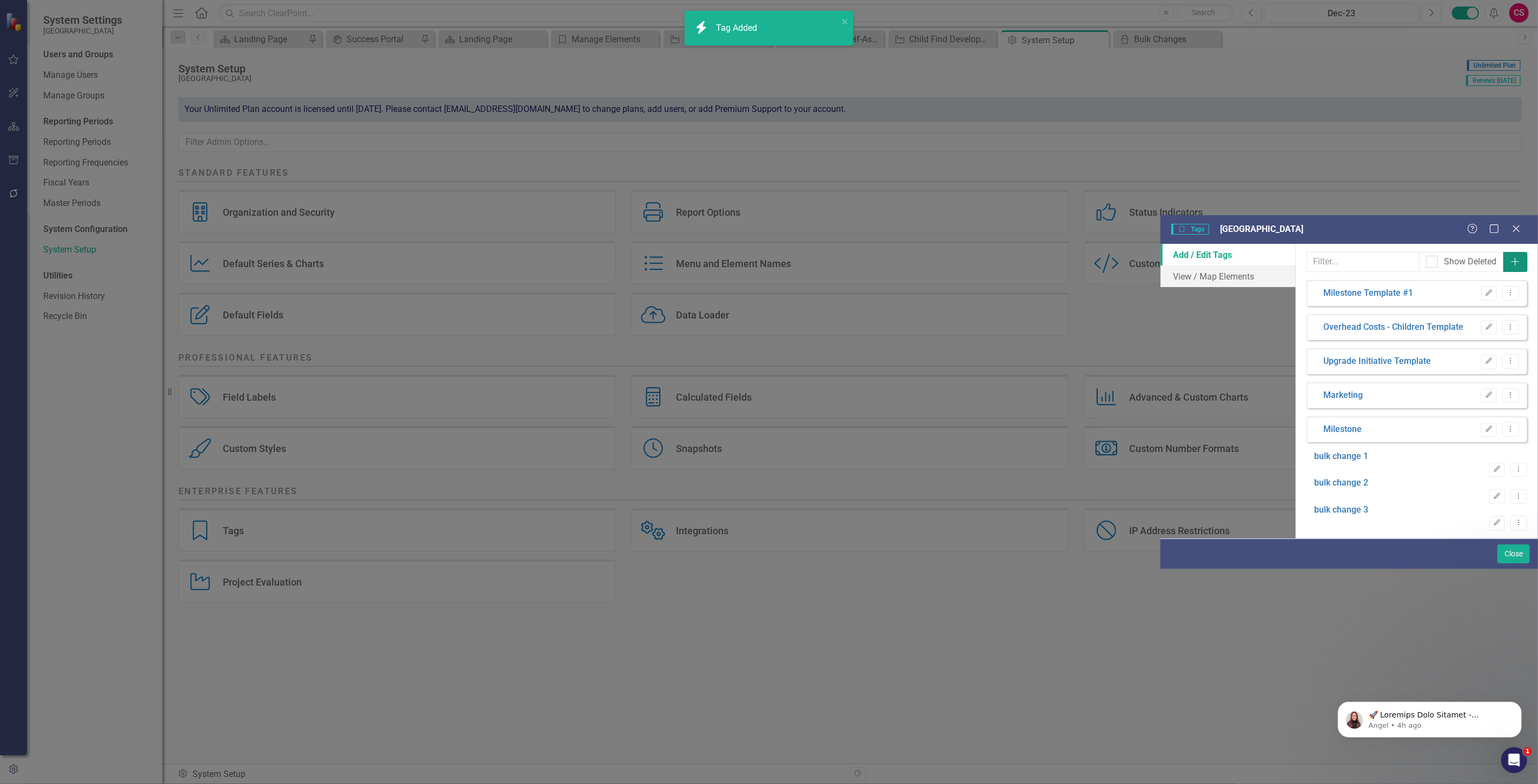
click at [1521, 252] on button "Add" at bounding box center [1516, 262] width 24 height 20
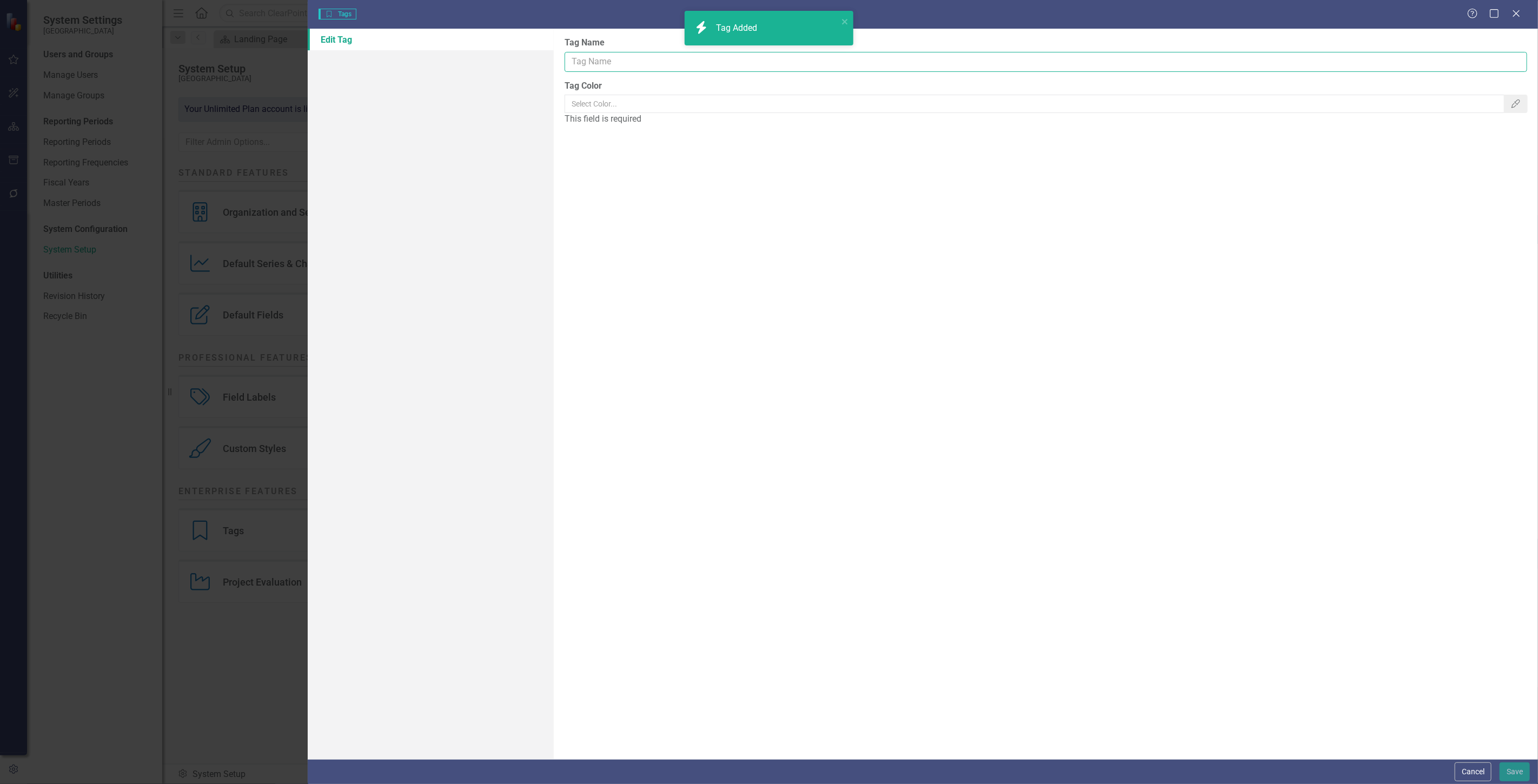
click at [583, 65] on input "Tag Name" at bounding box center [1046, 62] width 963 height 20
type input "bulk change 4"
click at [1511, 107] on icon "Color Picker" at bounding box center [1516, 104] width 11 height 9
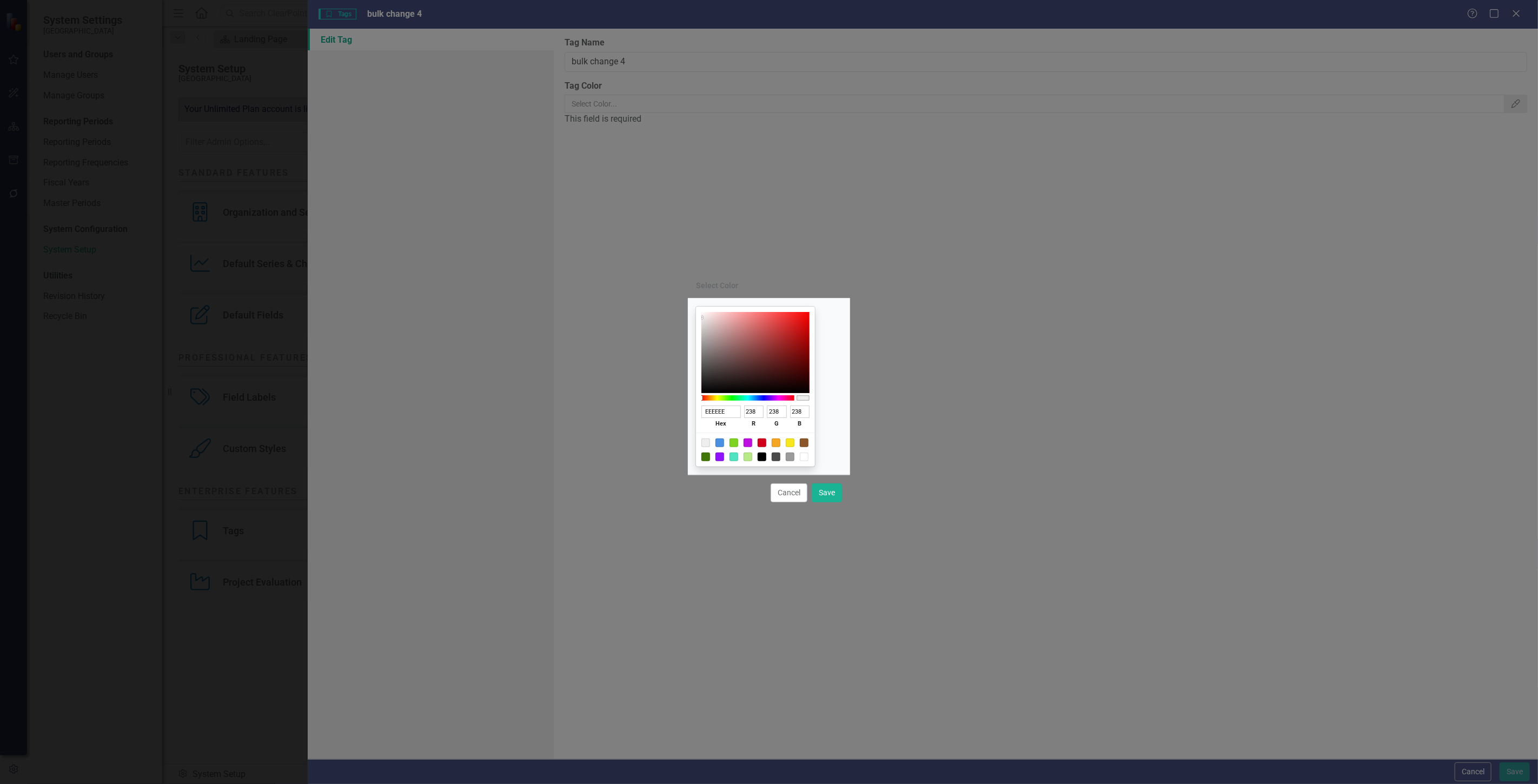
click at [780, 444] on div at bounding box center [776, 443] width 9 height 9
type input "F5A623"
type input "245"
type input "166"
type input "35"
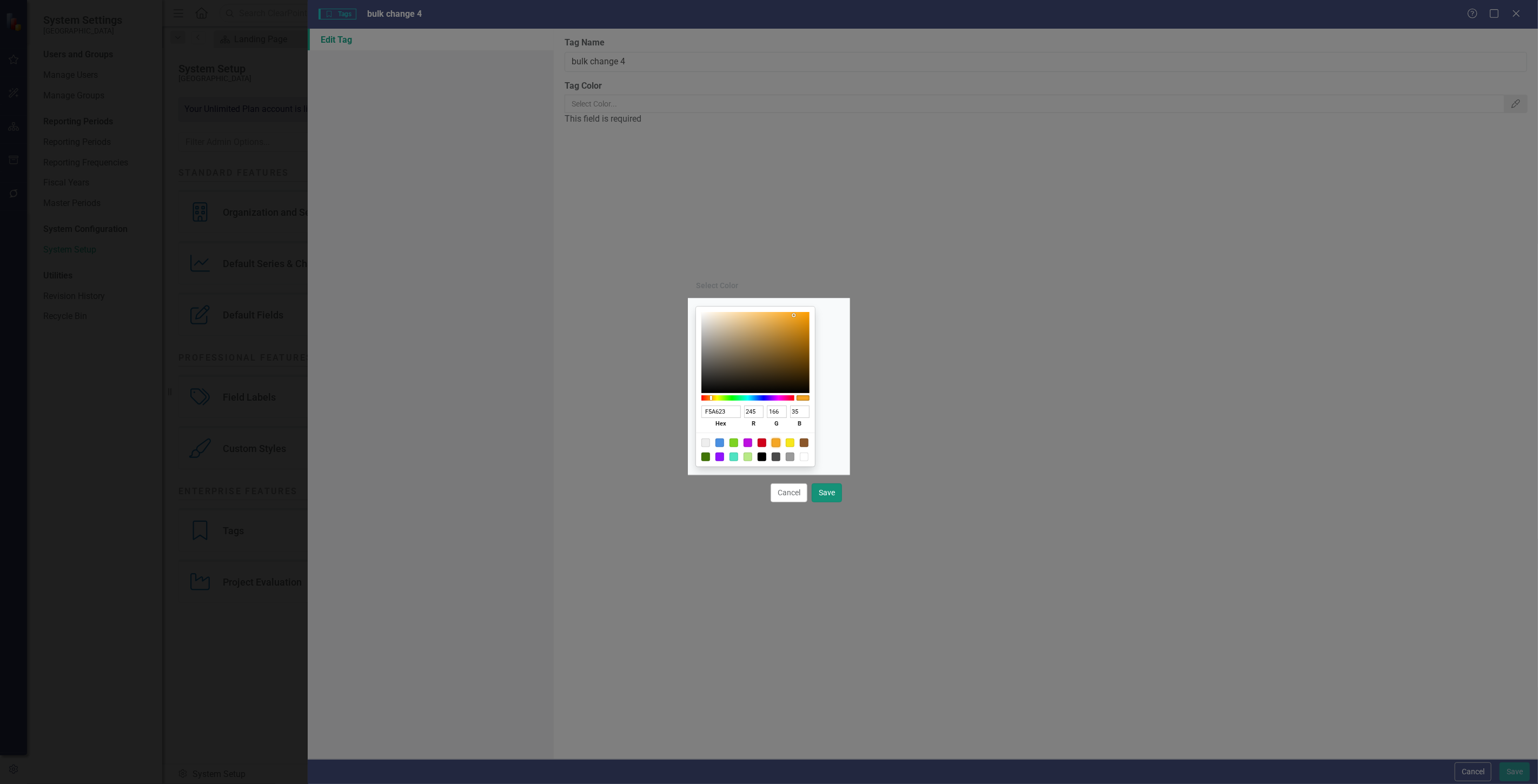
click at [834, 494] on button "Save" at bounding box center [827, 493] width 30 height 19
type input "#f5a623"
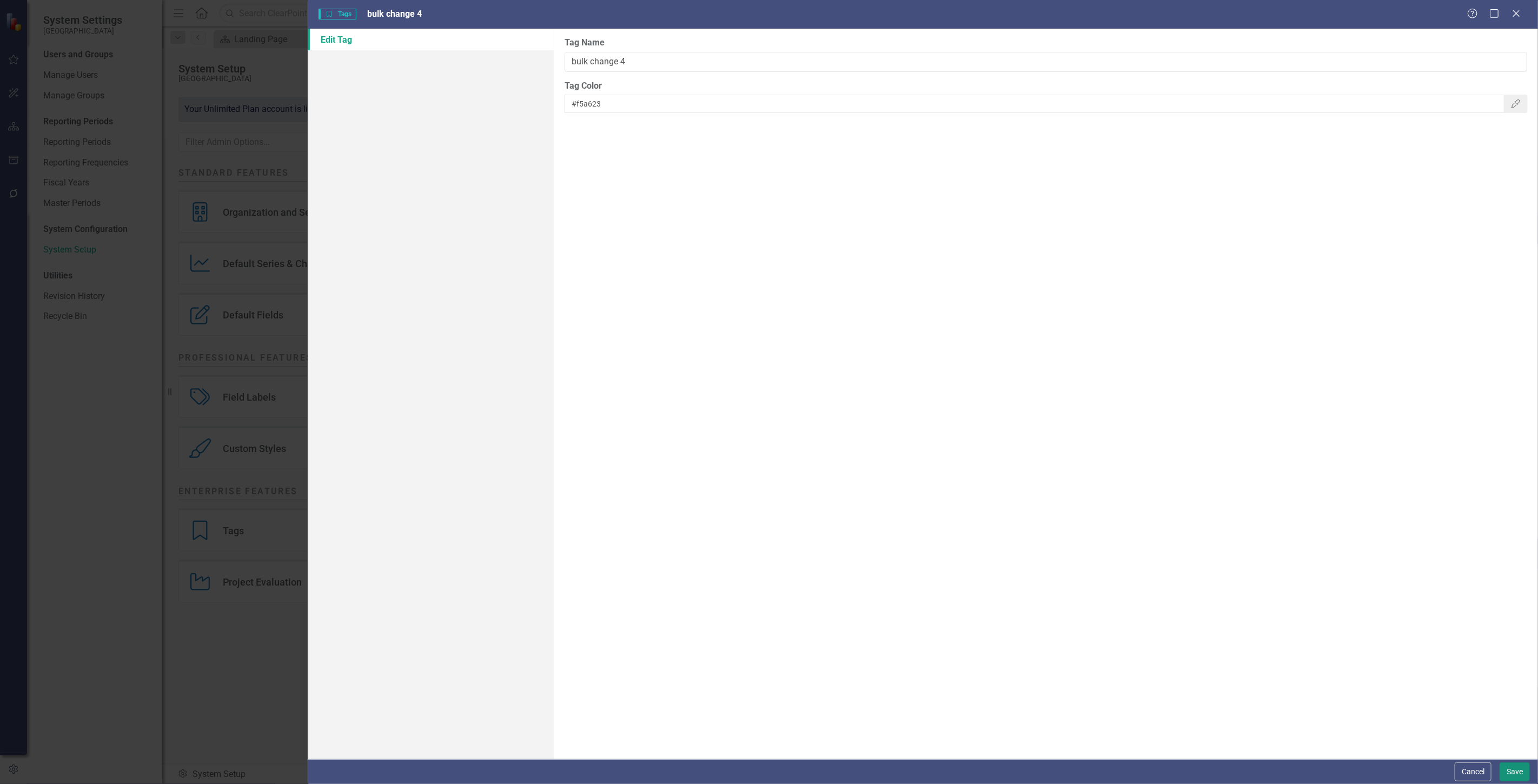
click at [1513, 768] on button "Save" at bounding box center [1515, 772] width 30 height 19
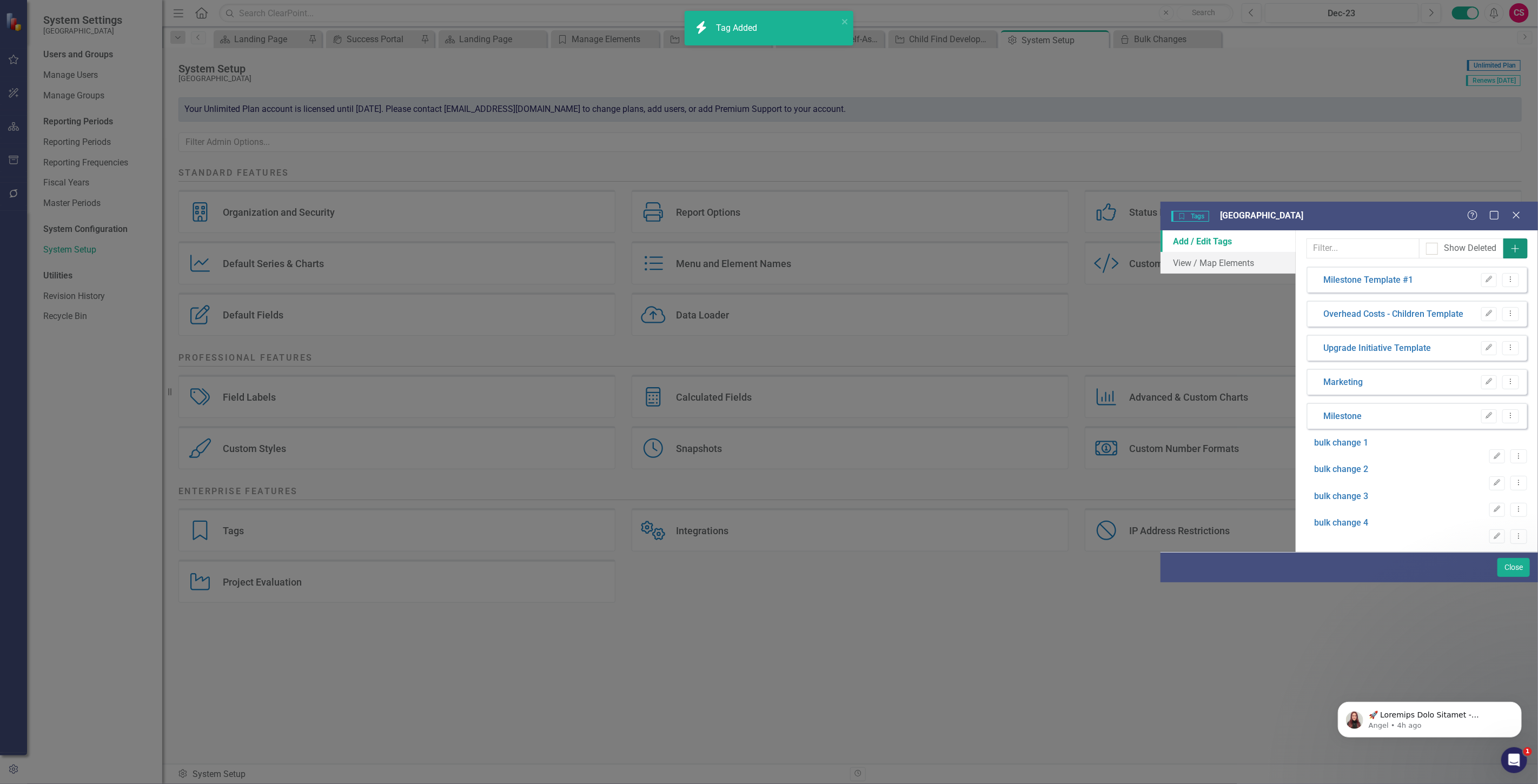
click at [1521, 245] on icon "Add" at bounding box center [1515, 249] width 11 height 9
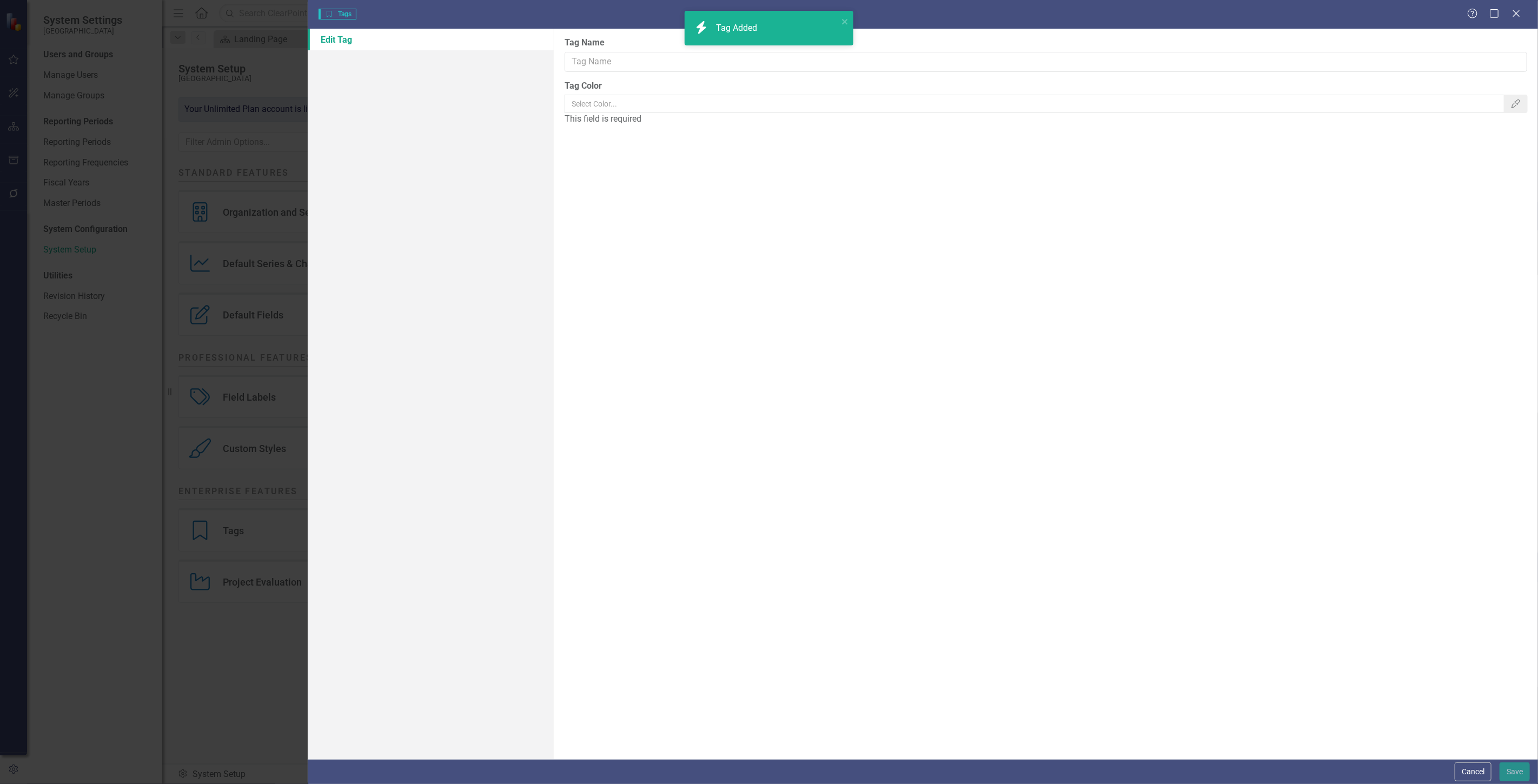
click at [598, 73] on div "Tag Name Tag Color Color Picker This field is required" at bounding box center [1046, 393] width 984 height 730
click at [599, 52] on input "Tag Name" at bounding box center [1046, 62] width 963 height 20
type input "bulk change 5"
click at [1510, 112] on button "Color Picker" at bounding box center [1516, 104] width 24 height 19
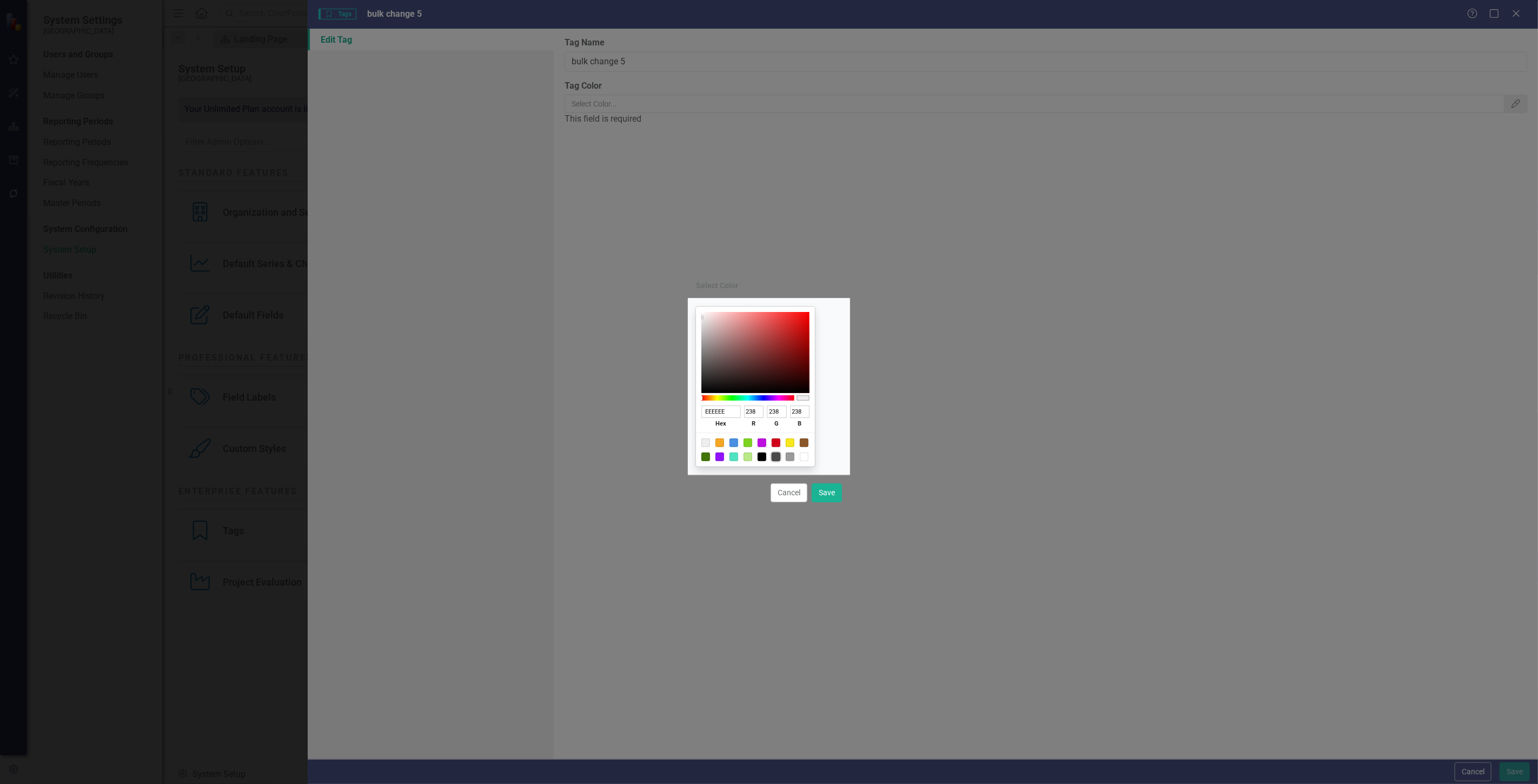
click at [780, 456] on div at bounding box center [776, 457] width 9 height 9
type input "4A4A4A"
type input "74"
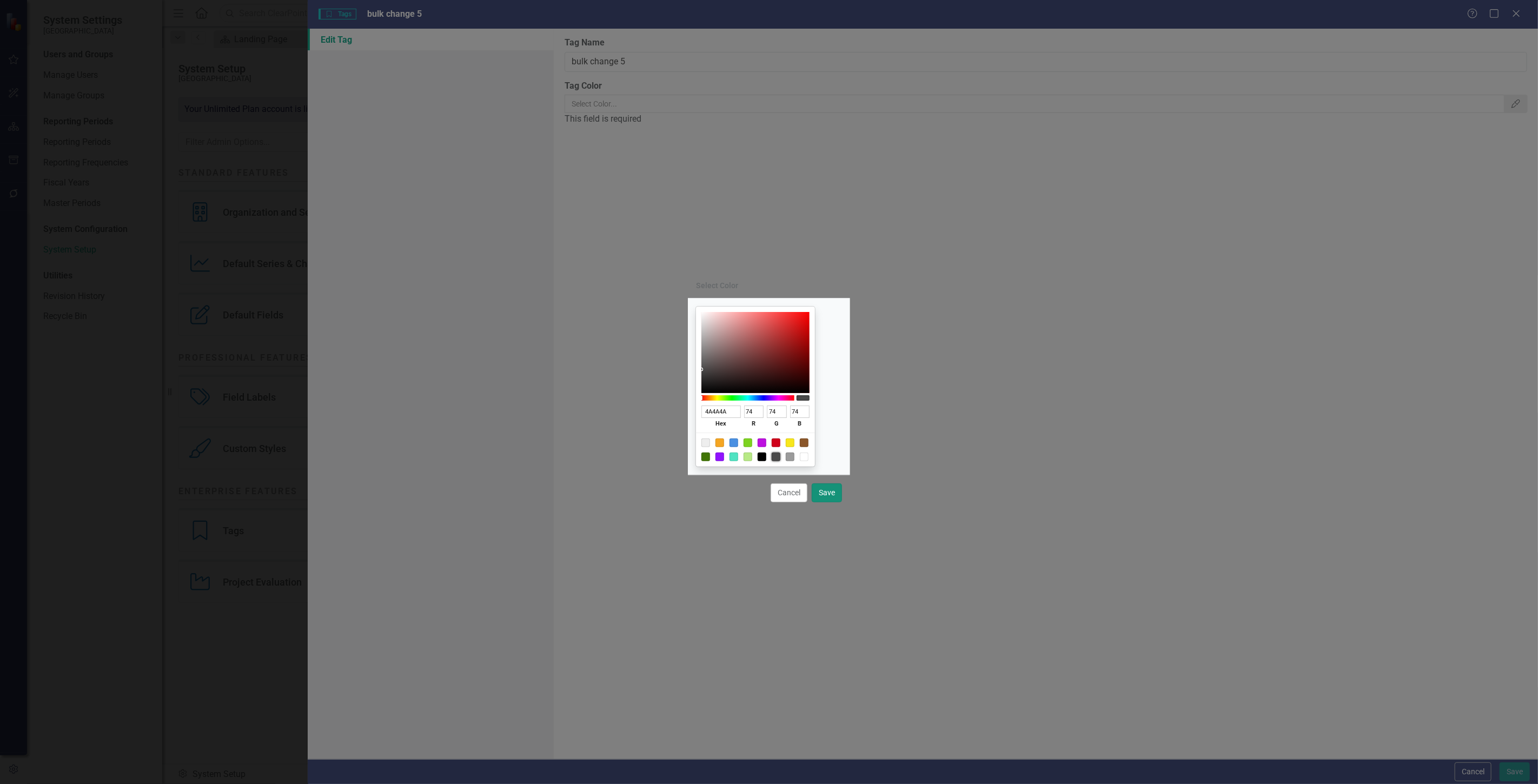
click at [829, 499] on button "Save" at bounding box center [827, 493] width 30 height 19
type input "#4a4a4a"
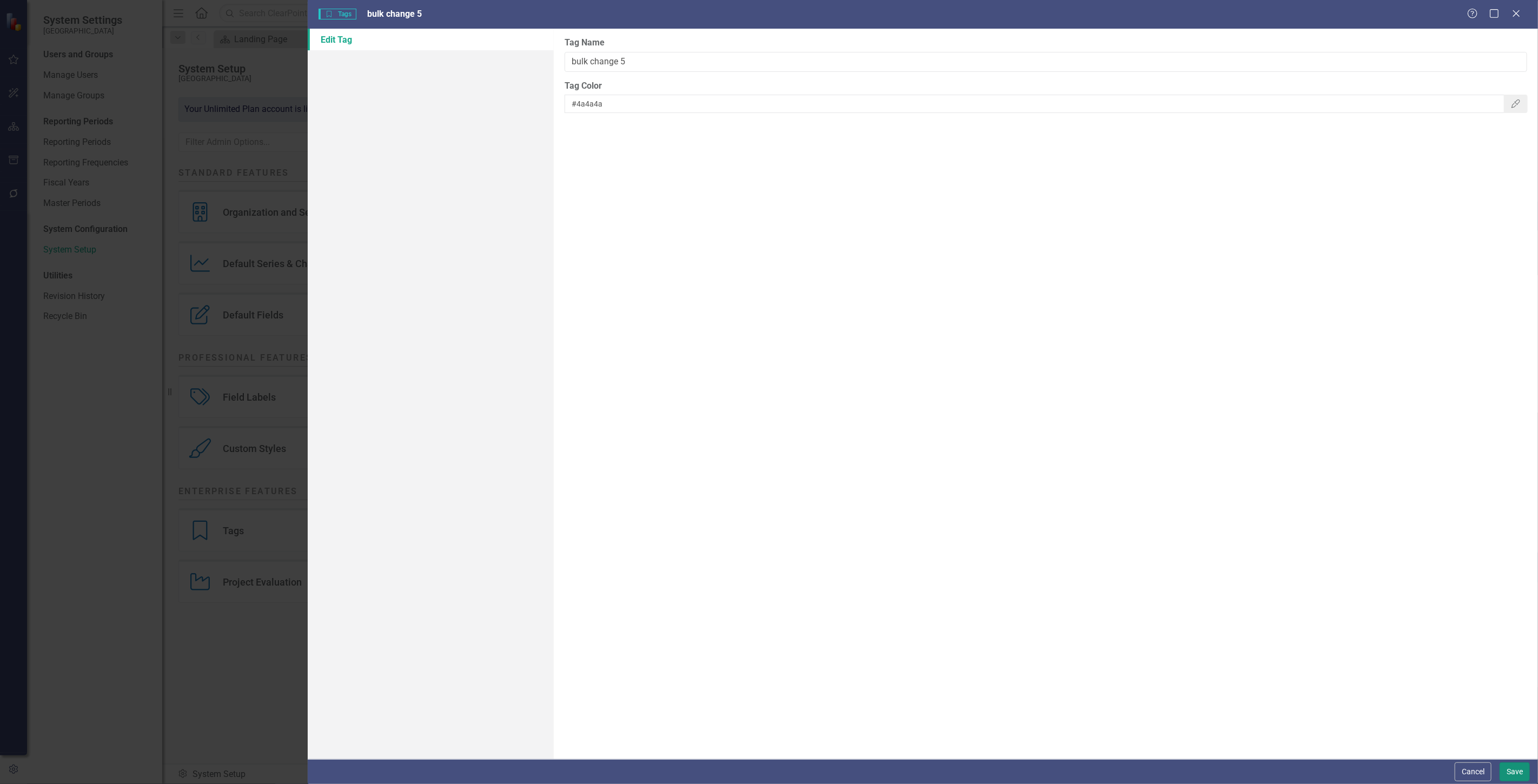
click at [1523, 764] on button "Save" at bounding box center [1515, 772] width 30 height 19
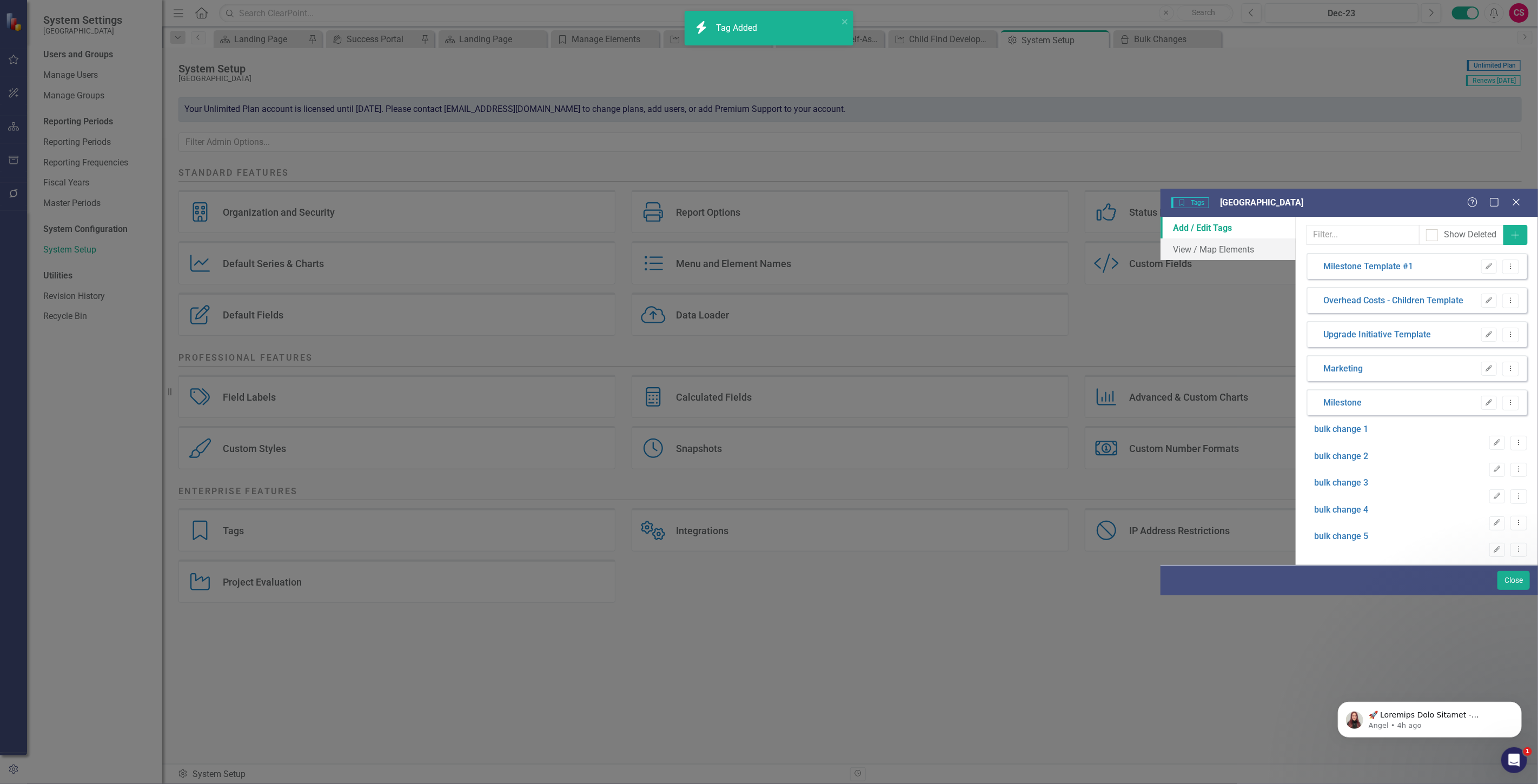
click at [1525, 217] on div "Tags are ways for you to mark elements that are related across ClearPoint. For …" at bounding box center [1417, 391] width 243 height 348
click at [1517, 231] on icon "Add" at bounding box center [1515, 235] width 11 height 9
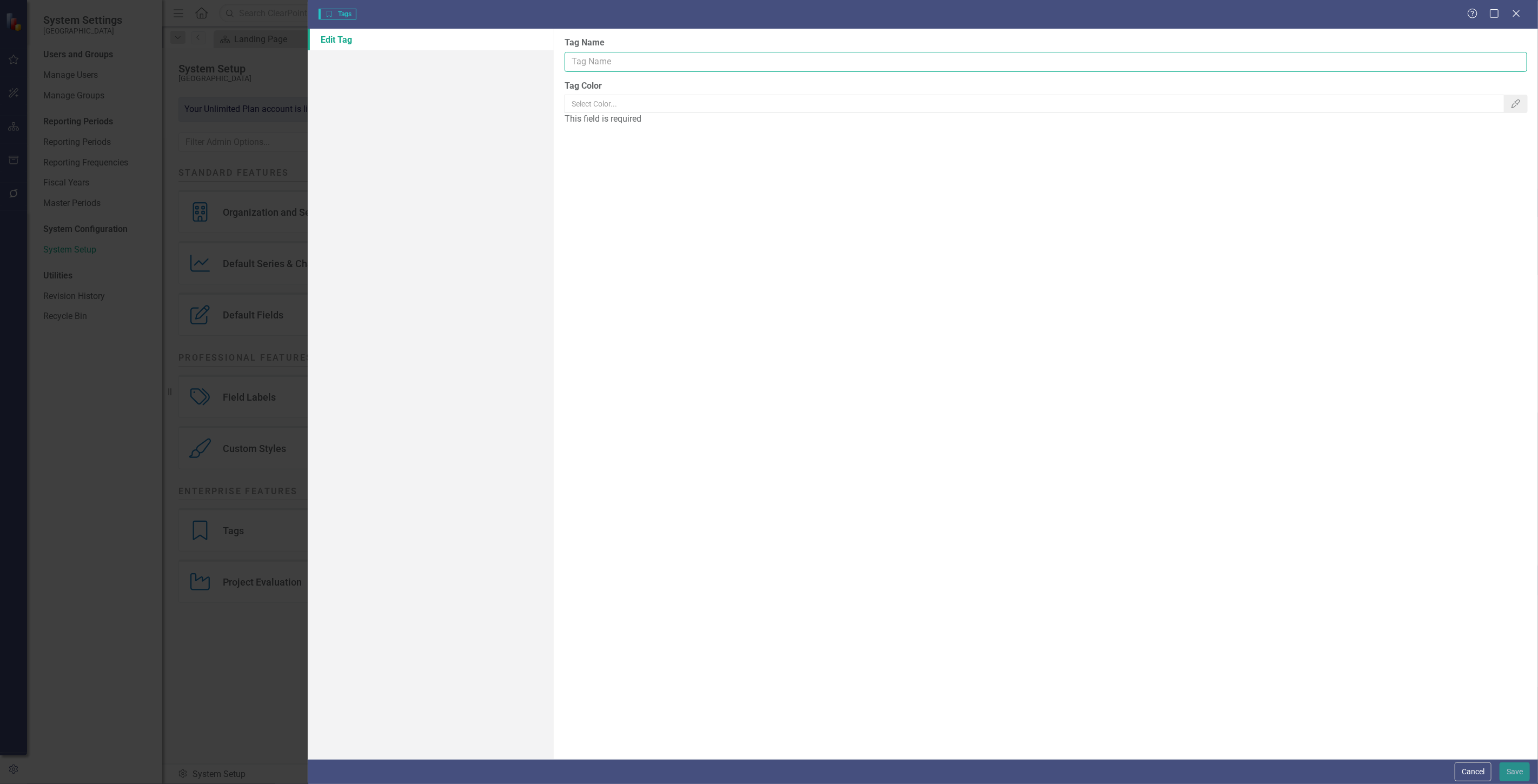
click at [599, 59] on input "Tag Name" at bounding box center [1046, 62] width 963 height 20
type input "bulk change 6"
click at [1516, 109] on button "Color Picker" at bounding box center [1516, 104] width 24 height 19
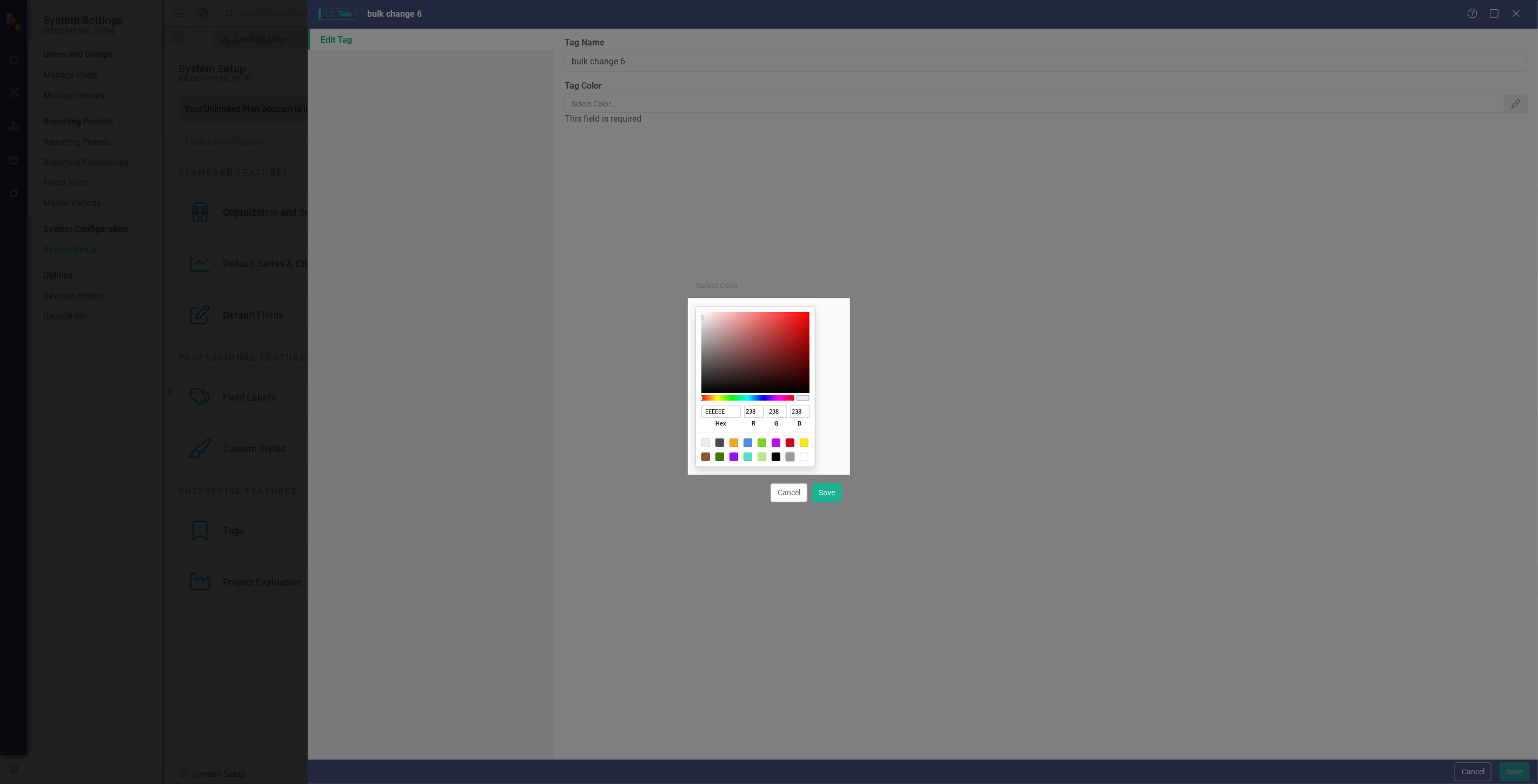
click at [794, 457] on div at bounding box center [790, 457] width 9 height 9
type input "9B9B9B"
type input "155"
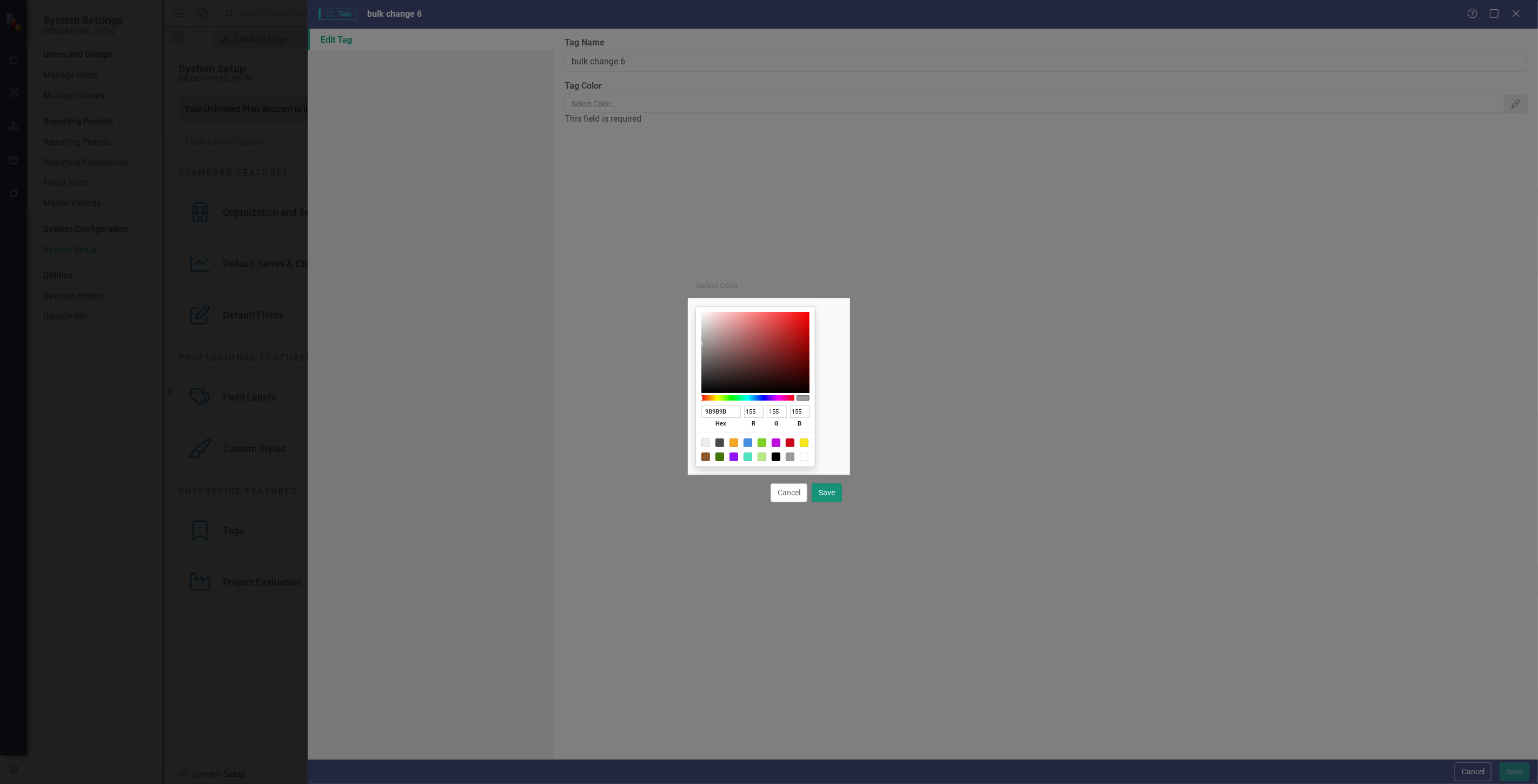
drag, startPoint x: 824, startPoint y: 490, endPoint x: 832, endPoint y: 492, distance: 8.2
click at [824, 490] on button "Save" at bounding box center [827, 493] width 30 height 19
type input "#9b9b9b"
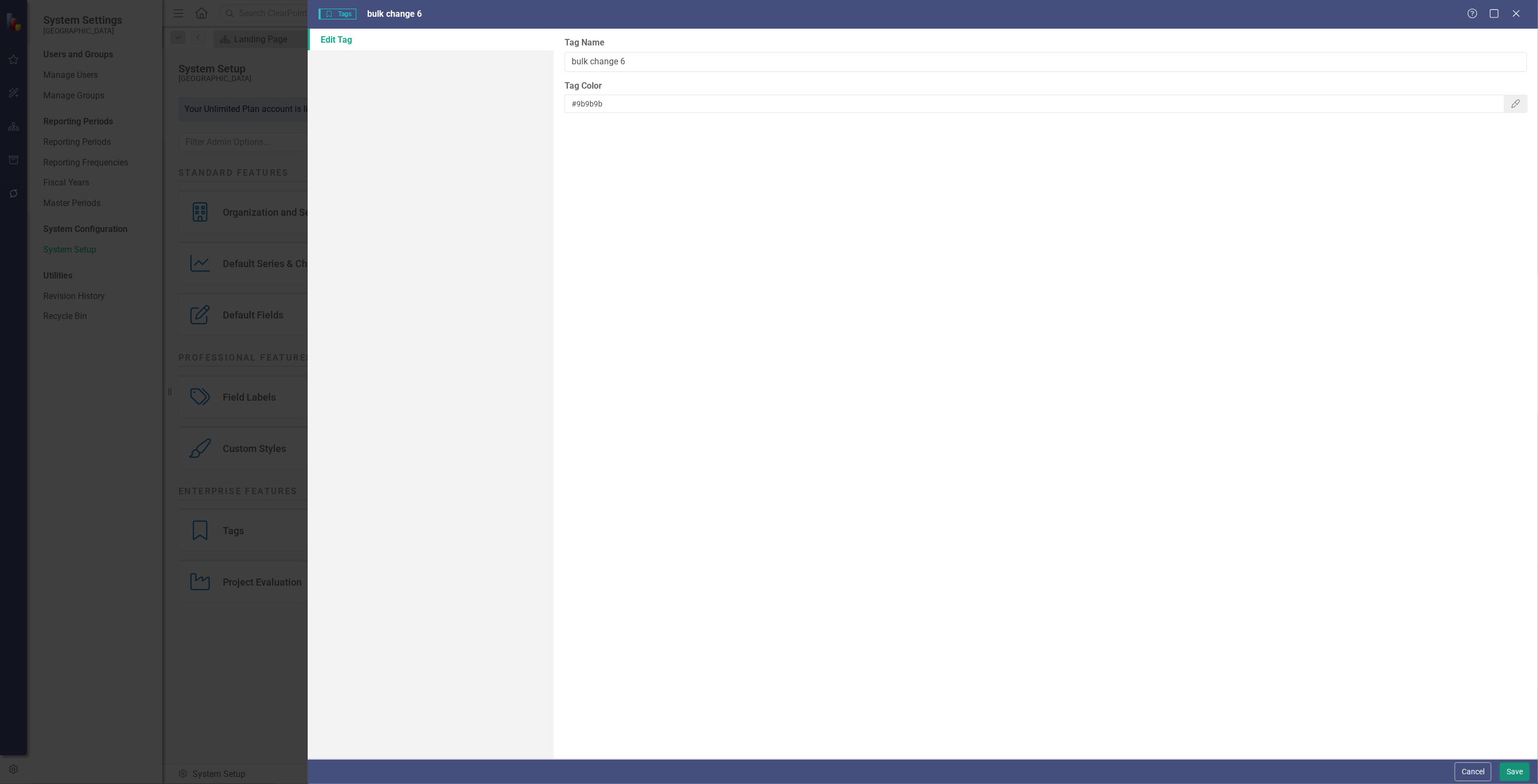
click at [1523, 763] on button "Save" at bounding box center [1515, 772] width 30 height 19
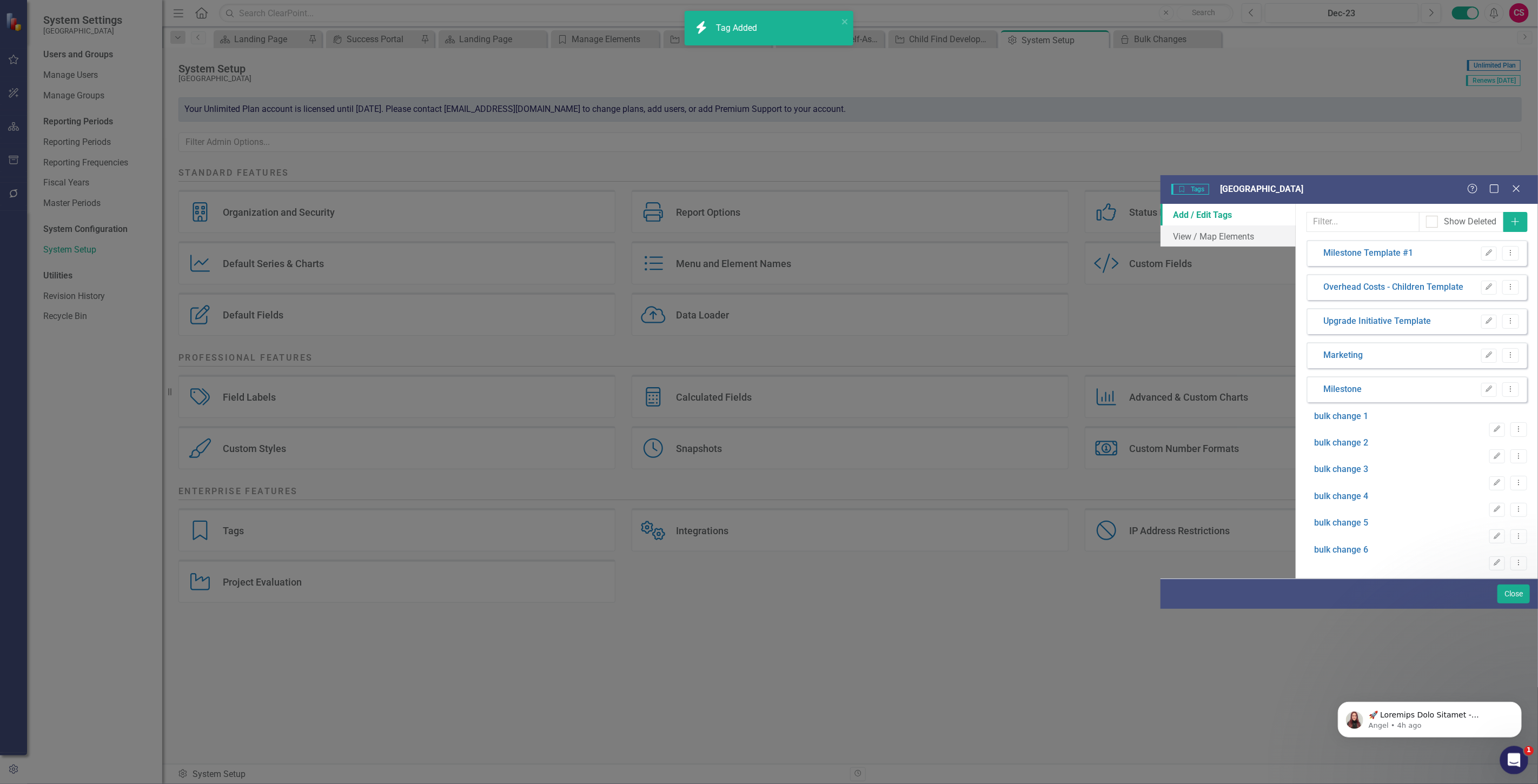
drag, startPoint x: 1511, startPoint y: 769, endPoint x: 3012, endPoint y: 1516, distance: 1676.6
click html
click at [1504, 773] on body "icon.bolt Tag Added System Settings Beaufort County School District Users and G…" at bounding box center [769, 392] width 1538 height 784
click at [1496, 603] on div "Close" at bounding box center [1512, 594] width 35 height 19
click at [1504, 603] on button "Close" at bounding box center [1514, 594] width 32 height 19
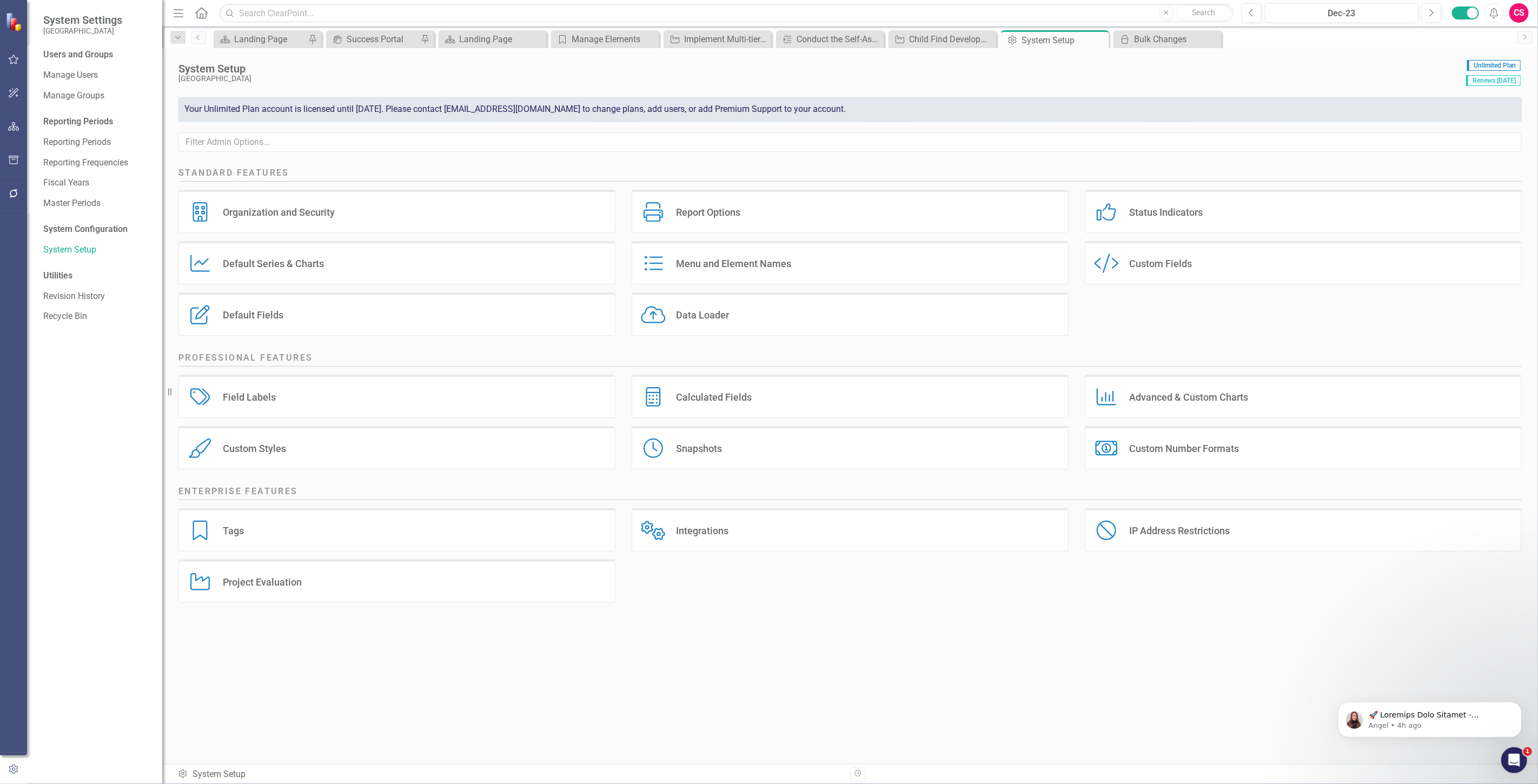
click at [12, 129] on icon "button" at bounding box center [14, 127] width 11 height 9
click at [85, 134] on link "Elements" at bounding box center [72, 133] width 36 height 12
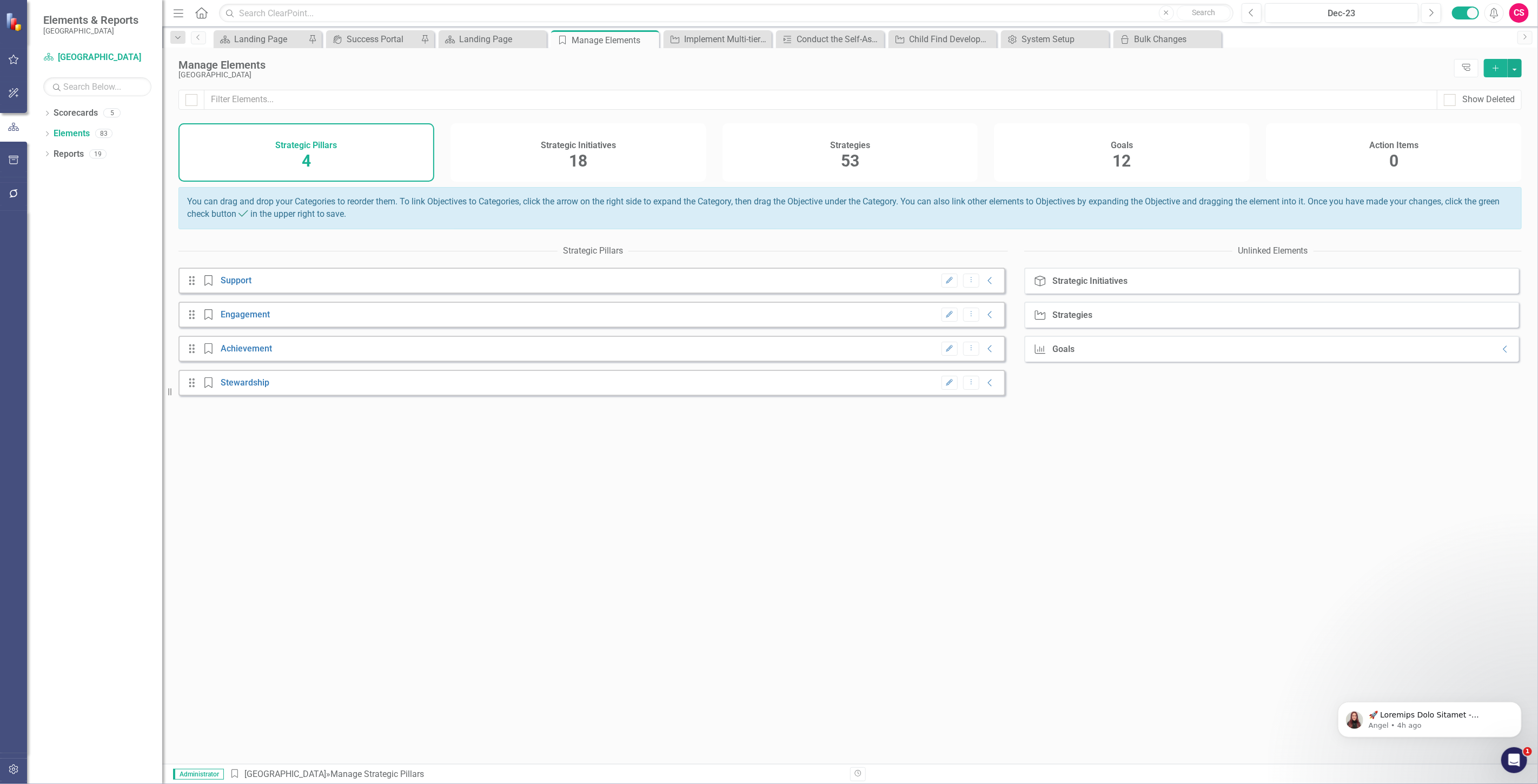
click at [845, 138] on div "Strategies" at bounding box center [850, 144] width 40 height 12
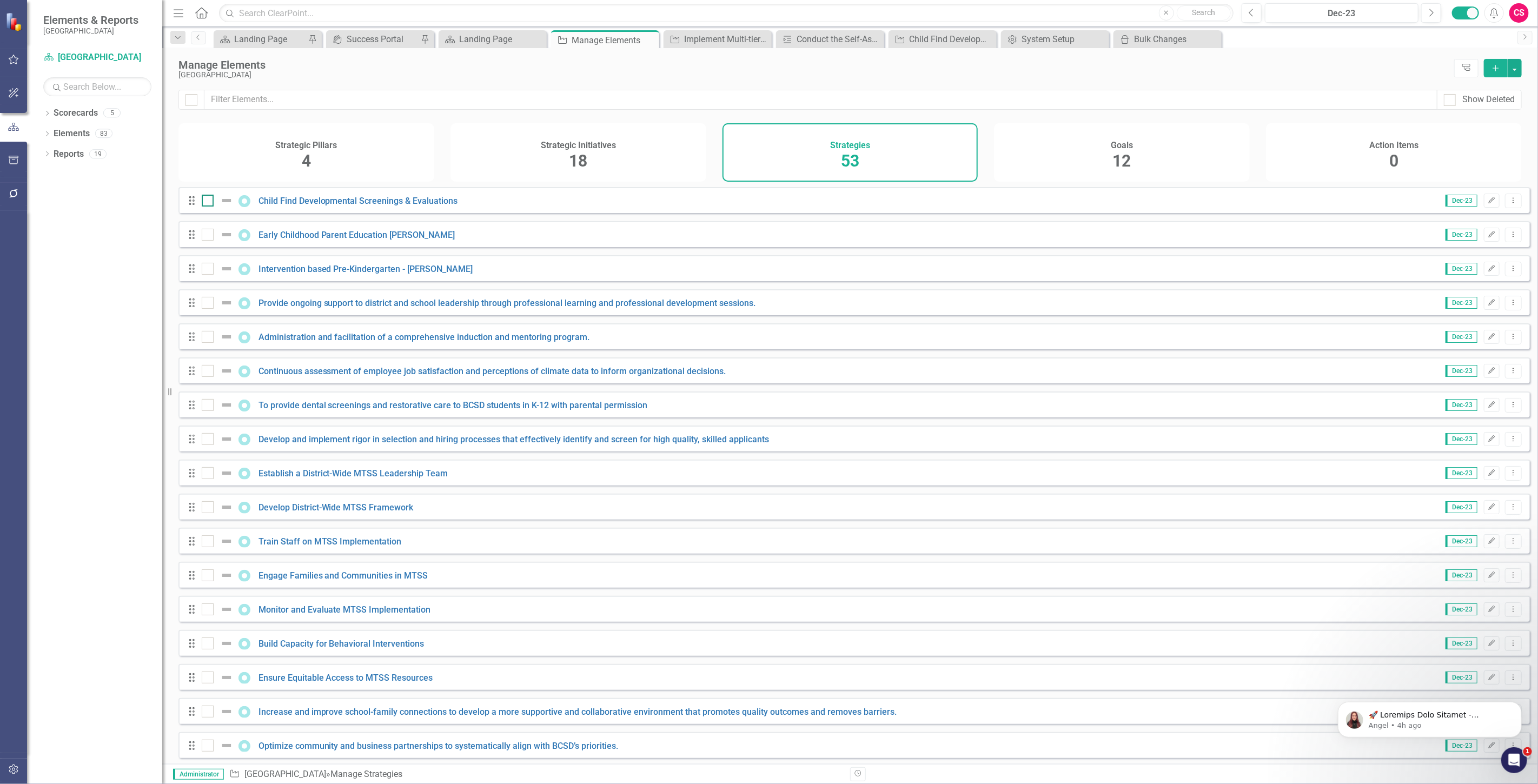
click at [210, 202] on div at bounding box center [208, 200] width 12 height 12
click at [209, 202] on input "checkbox" at bounding box center [205, 198] width 7 height 7
checkbox input "true"
click at [207, 235] on input "checkbox" at bounding box center [205, 232] width 7 height 7
checkbox input "true"
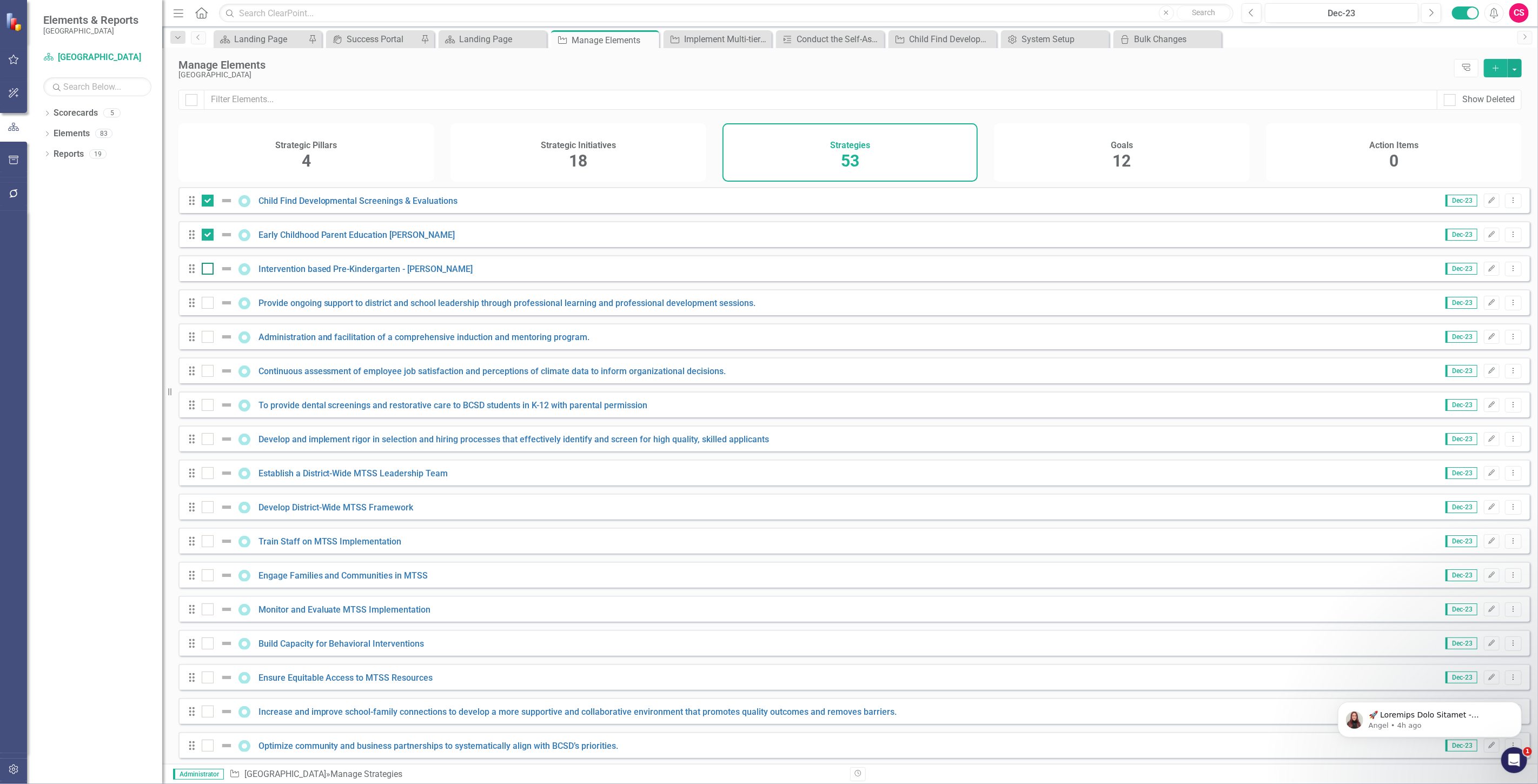
click at [204, 275] on div at bounding box center [208, 268] width 12 height 12
click at [204, 270] on input "checkbox" at bounding box center [205, 266] width 7 height 7
checkbox input "true"
click at [204, 304] on input "checkbox" at bounding box center [205, 300] width 7 height 7
checkbox input "true"
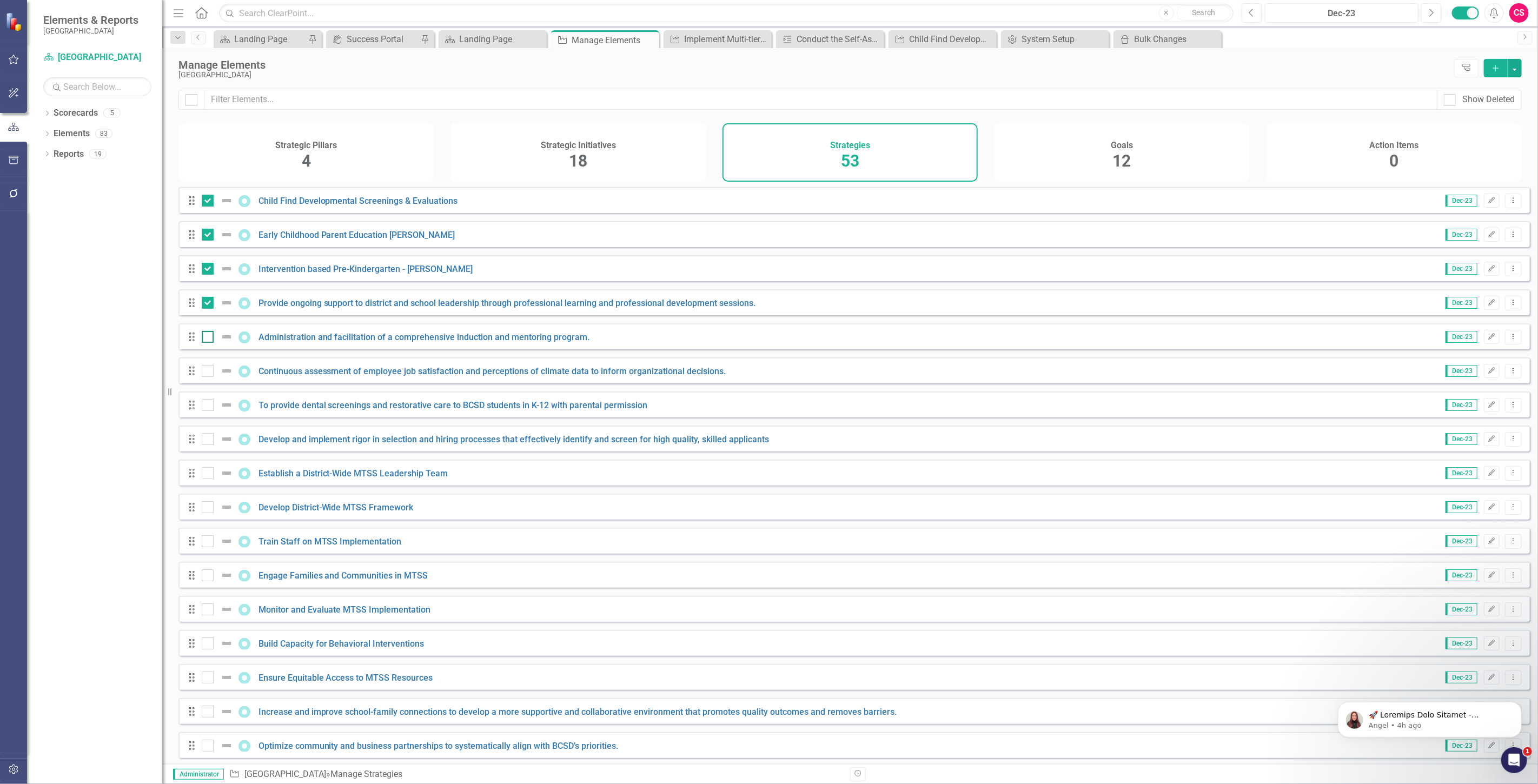
click at [209, 343] on div at bounding box center [208, 336] width 12 height 12
click at [209, 338] on input "checkbox" at bounding box center [205, 334] width 7 height 7
checkbox input "true"
click at [208, 366] on div "Drag Continuous assessment of employee job satisfaction and perceptions of clim…" at bounding box center [854, 371] width 1351 height 26
click at [208, 377] on div at bounding box center [208, 371] width 12 height 12
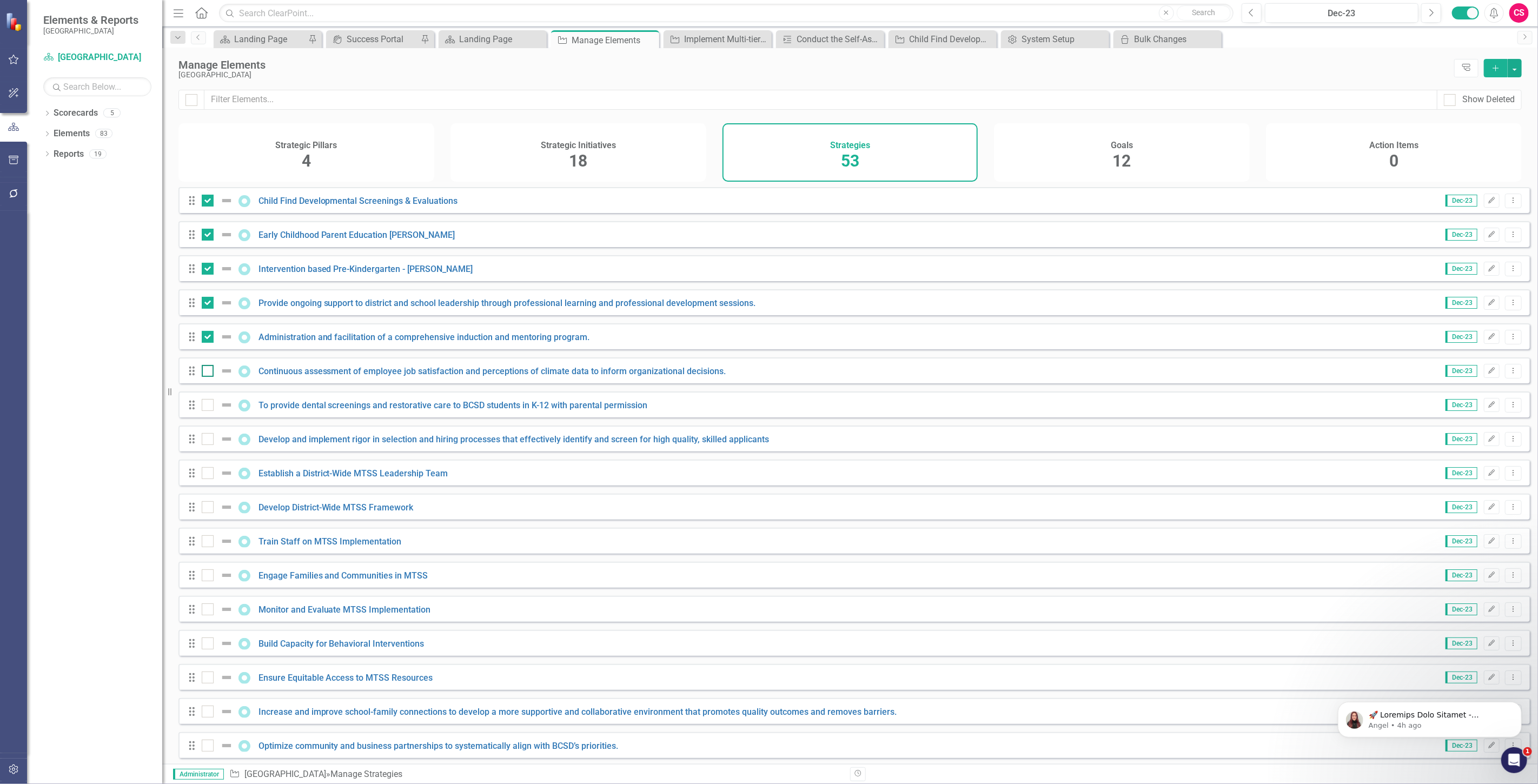
click at [208, 372] on input "checkbox" at bounding box center [205, 368] width 7 height 7
checkbox input "true"
drag, startPoint x: 213, startPoint y: 408, endPoint x: 203, endPoint y: 428, distance: 22.4
click at [213, 408] on div at bounding box center [220, 405] width 36 height 13
click at [209, 406] on input "checkbox" at bounding box center [205, 403] width 7 height 7
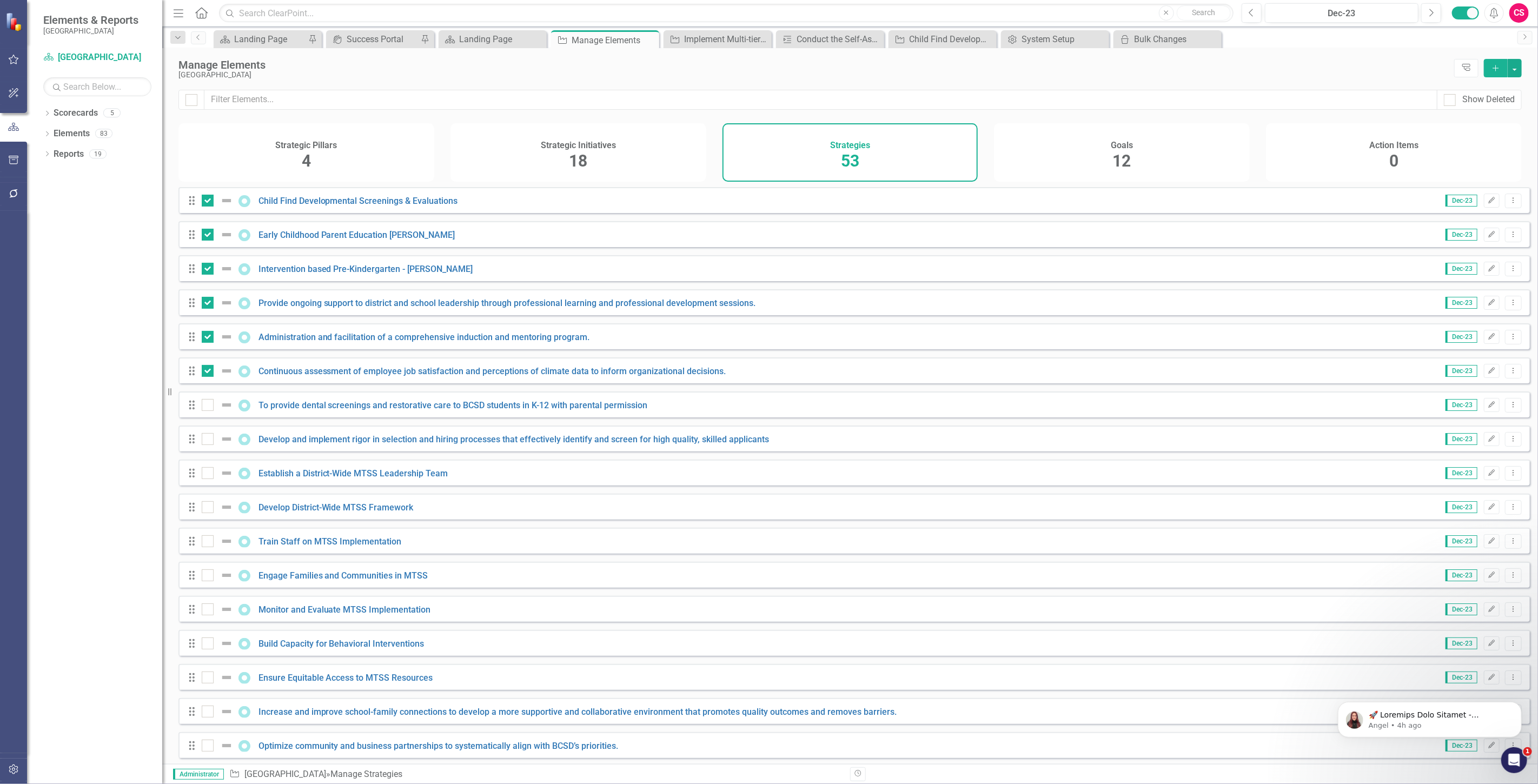
checkbox input "true"
click at [202, 440] on input "checkbox" at bounding box center [205, 436] width 7 height 7
checkbox input "true"
click at [205, 474] on input "checkbox" at bounding box center [205, 471] width 7 height 7
checkbox input "true"
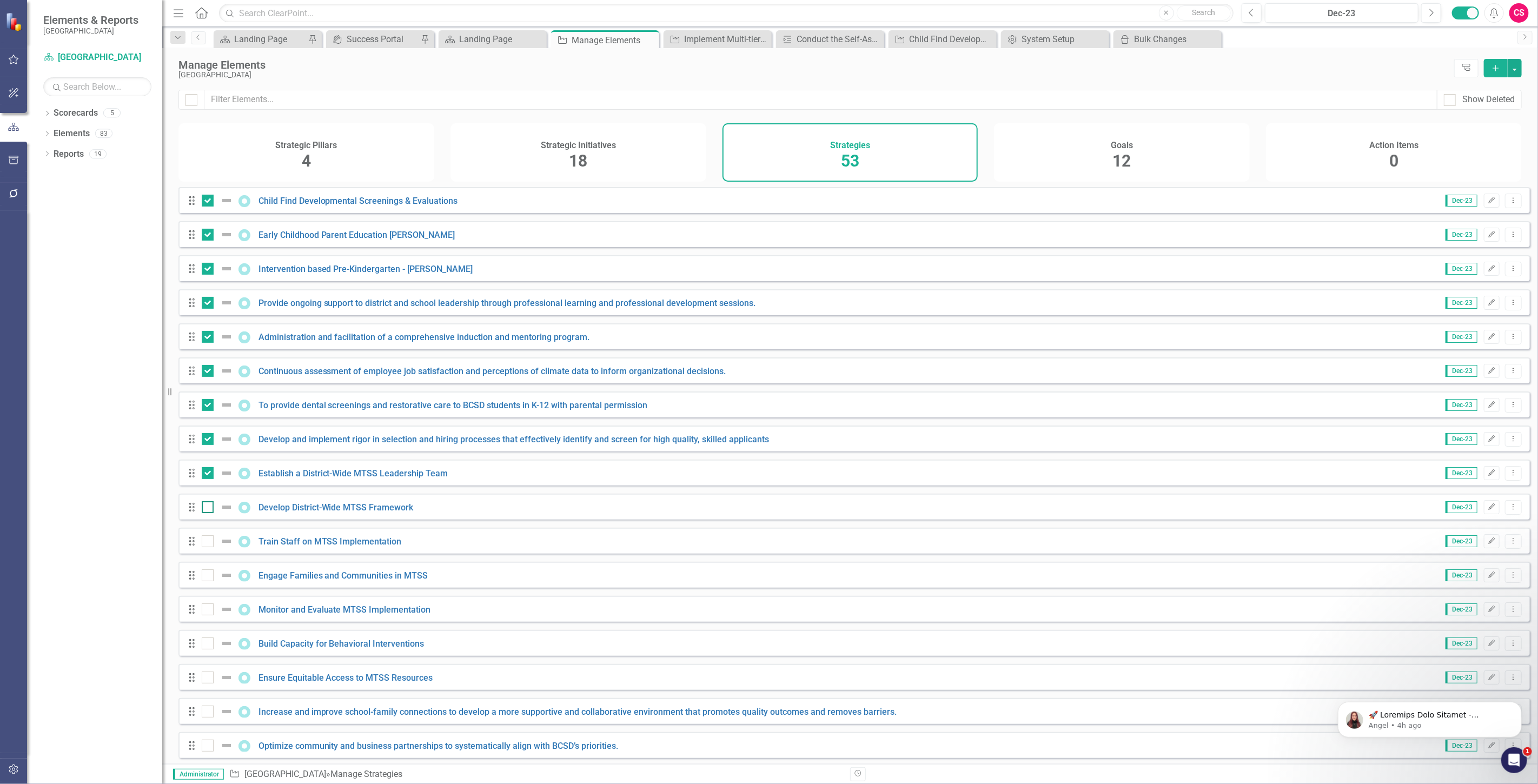
click at [209, 512] on div at bounding box center [208, 507] width 12 height 12
click at [209, 508] on input "checkbox" at bounding box center [205, 505] width 7 height 7
checkbox input "true"
click at [1513, 66] on button "button" at bounding box center [1515, 68] width 14 height 19
click at [1486, 132] on link "Edit Multiple Edit Multiple" at bounding box center [1478, 128] width 85 height 20
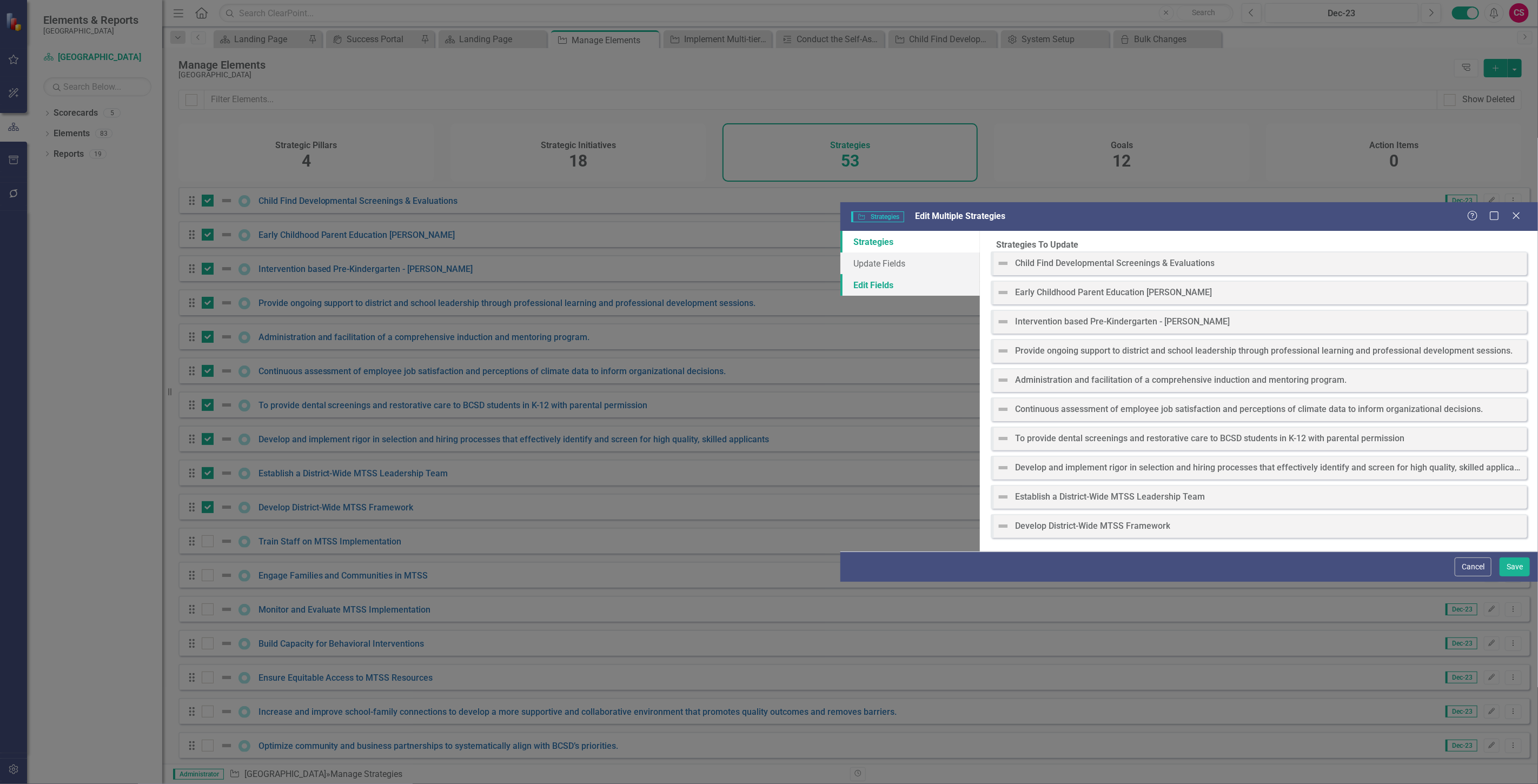
click at [840, 274] on link "Edit Fields" at bounding box center [910, 285] width 140 height 21
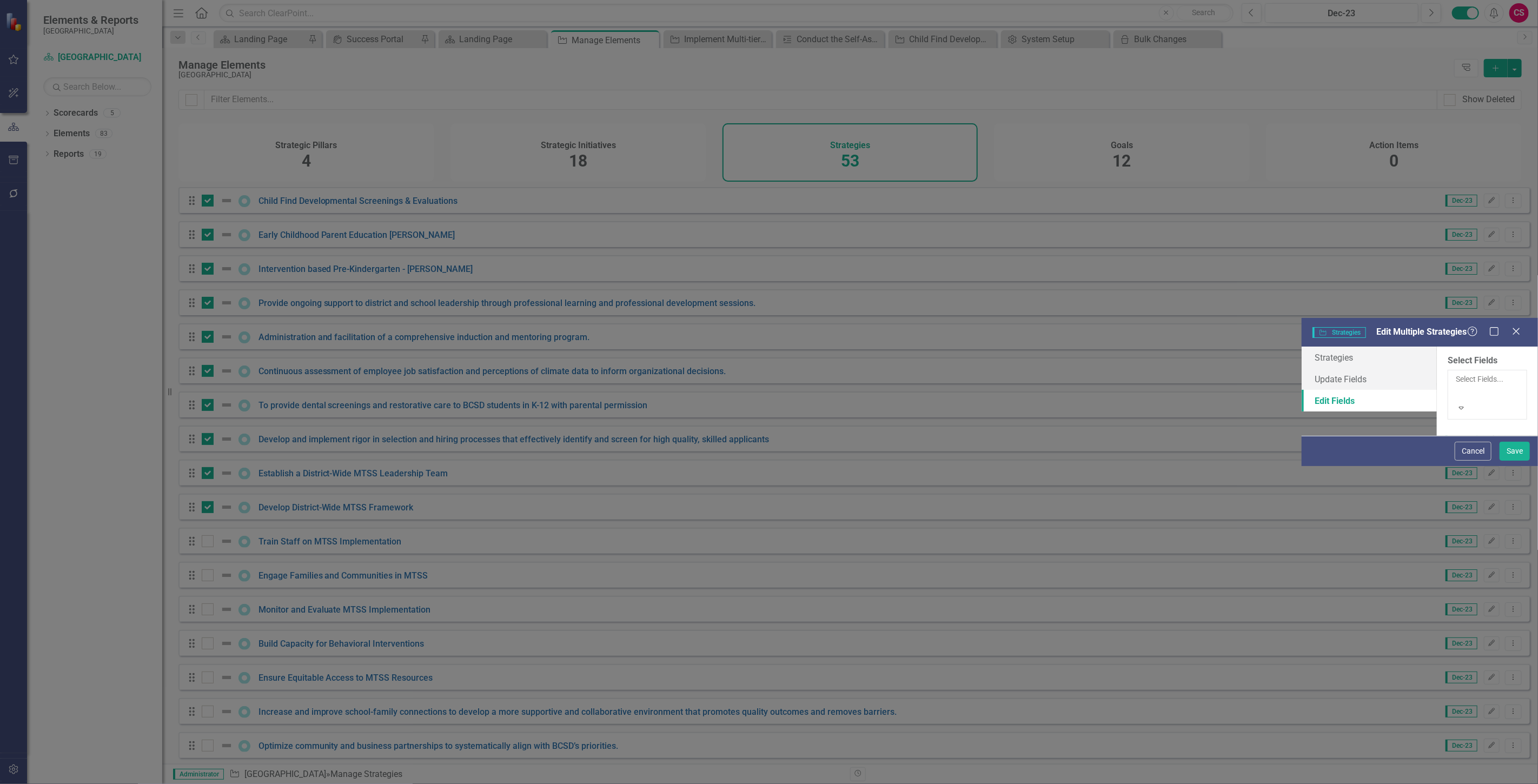
click at [1456, 386] on div at bounding box center [1456, 392] width 1 height 13
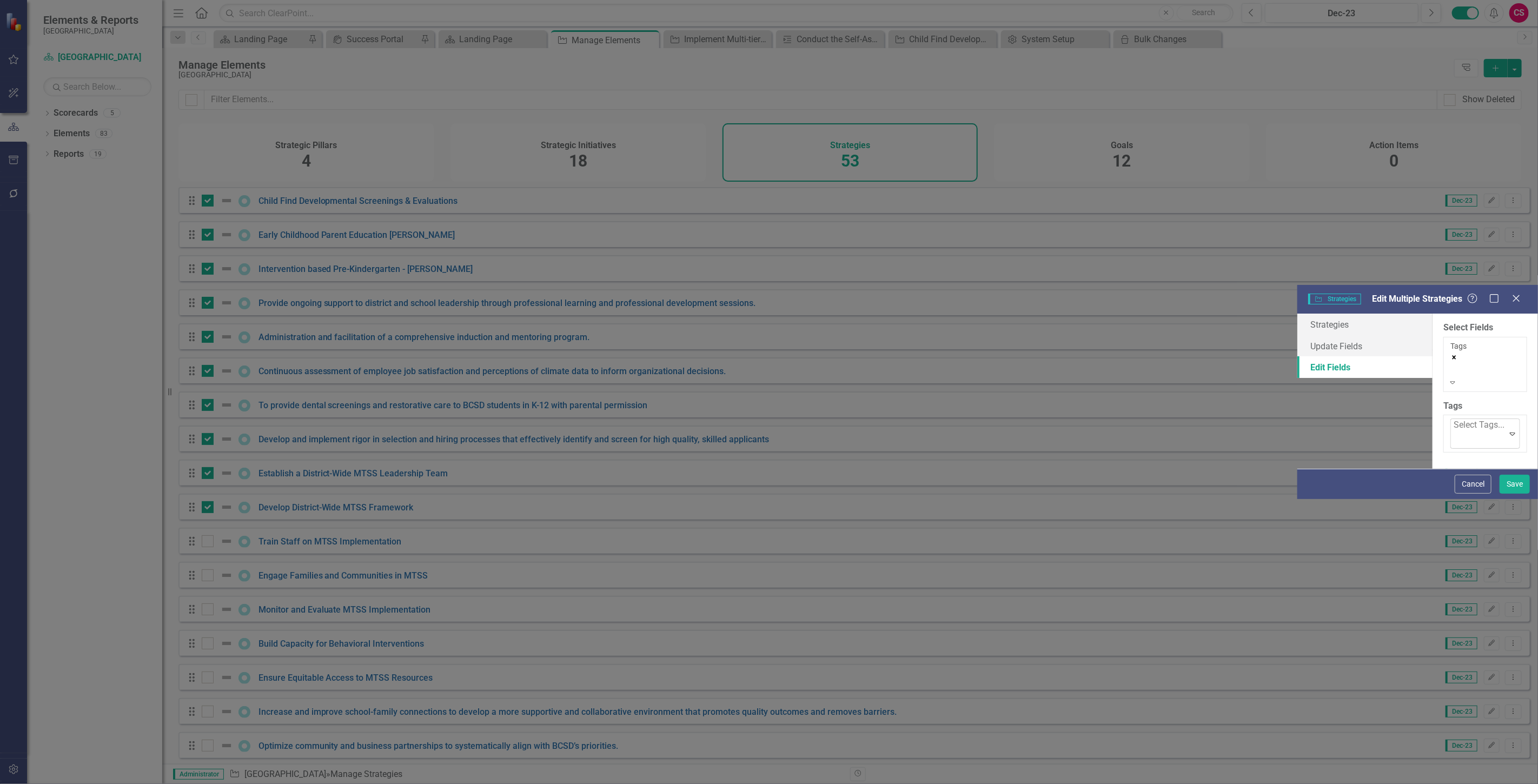
click at [1454, 433] on div at bounding box center [1454, 440] width 2 height 14
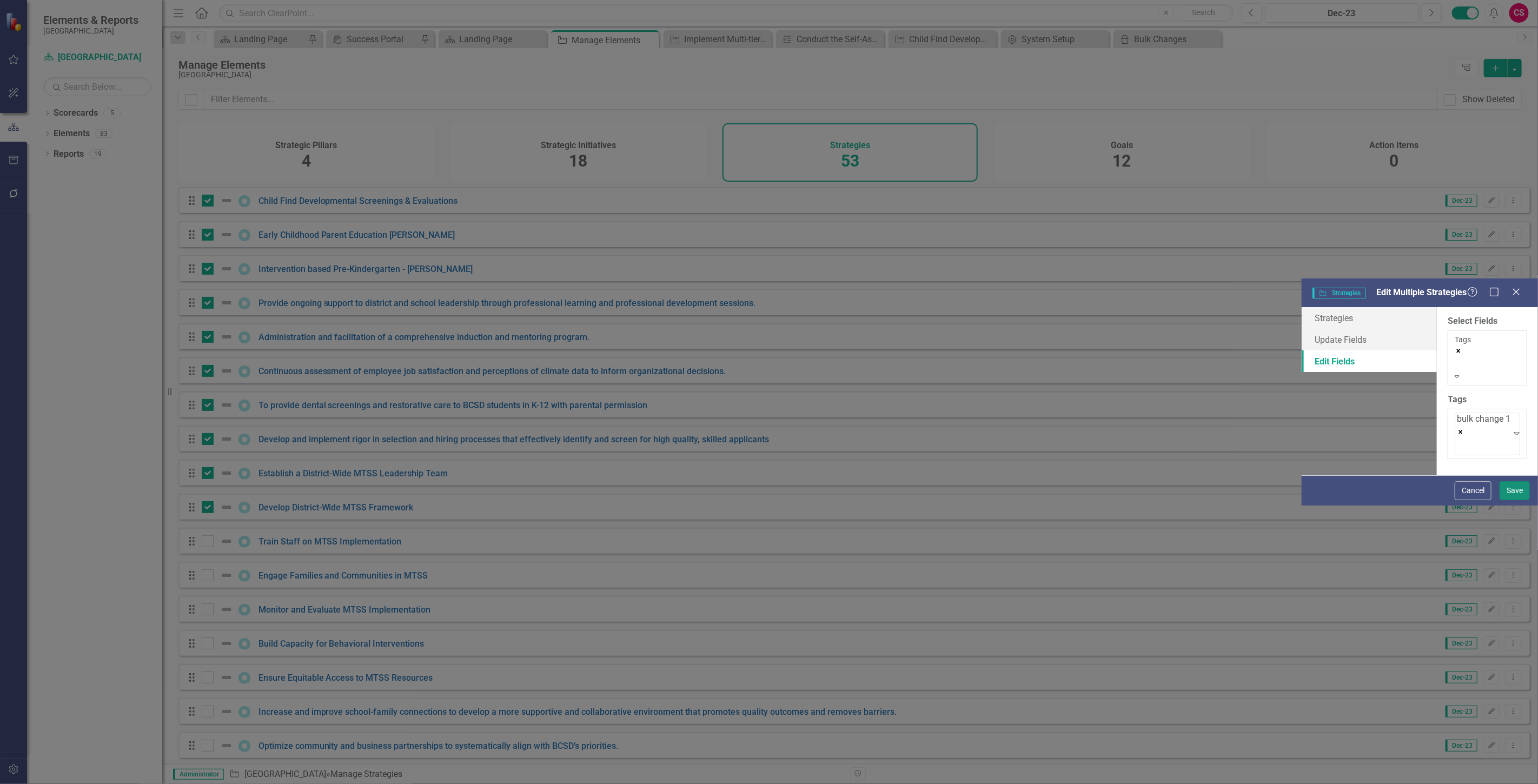
click at [1507, 500] on button "Save" at bounding box center [1515, 491] width 30 height 19
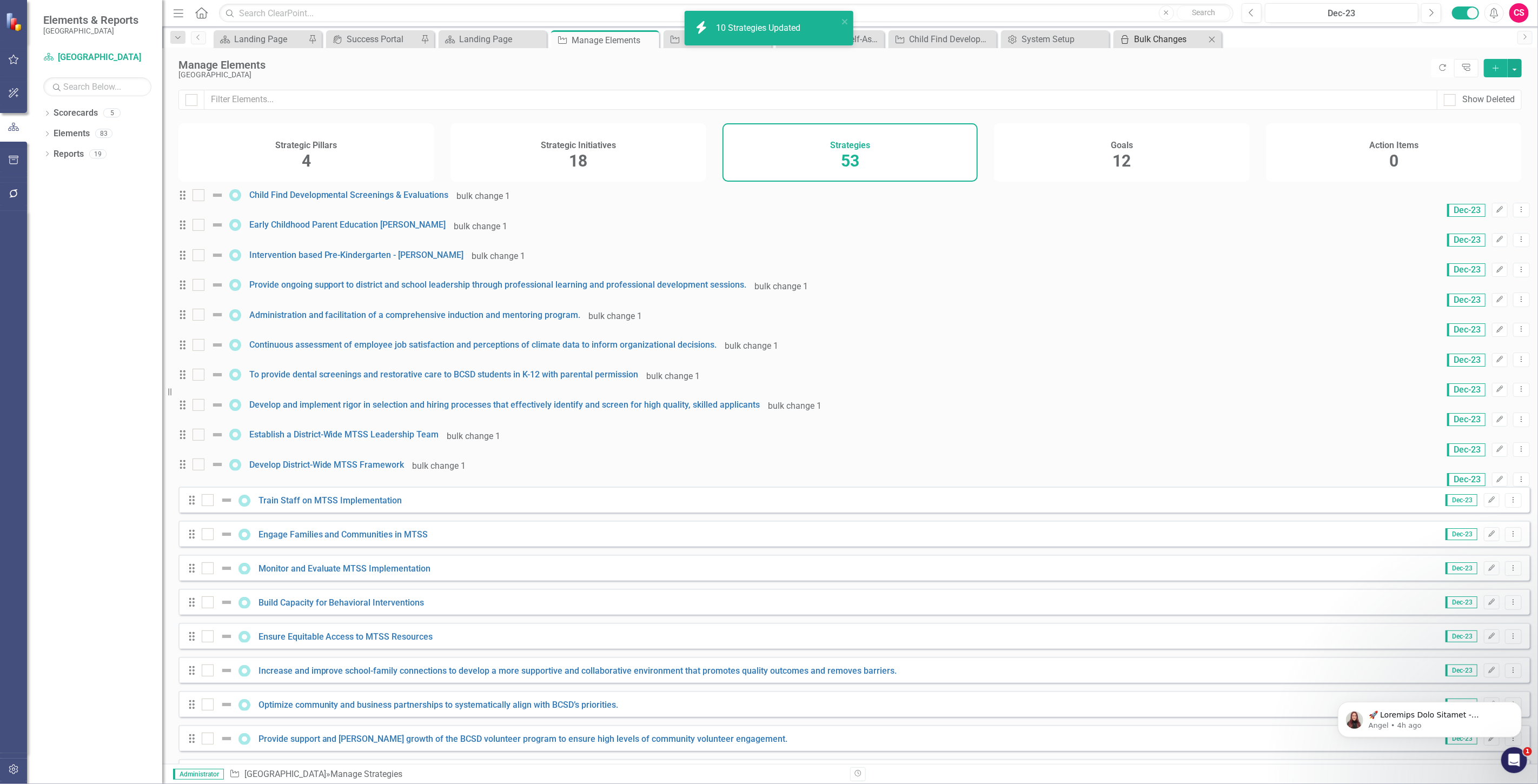
click at [1155, 39] on div "Bulk Changes" at bounding box center [1170, 39] width 72 height 14
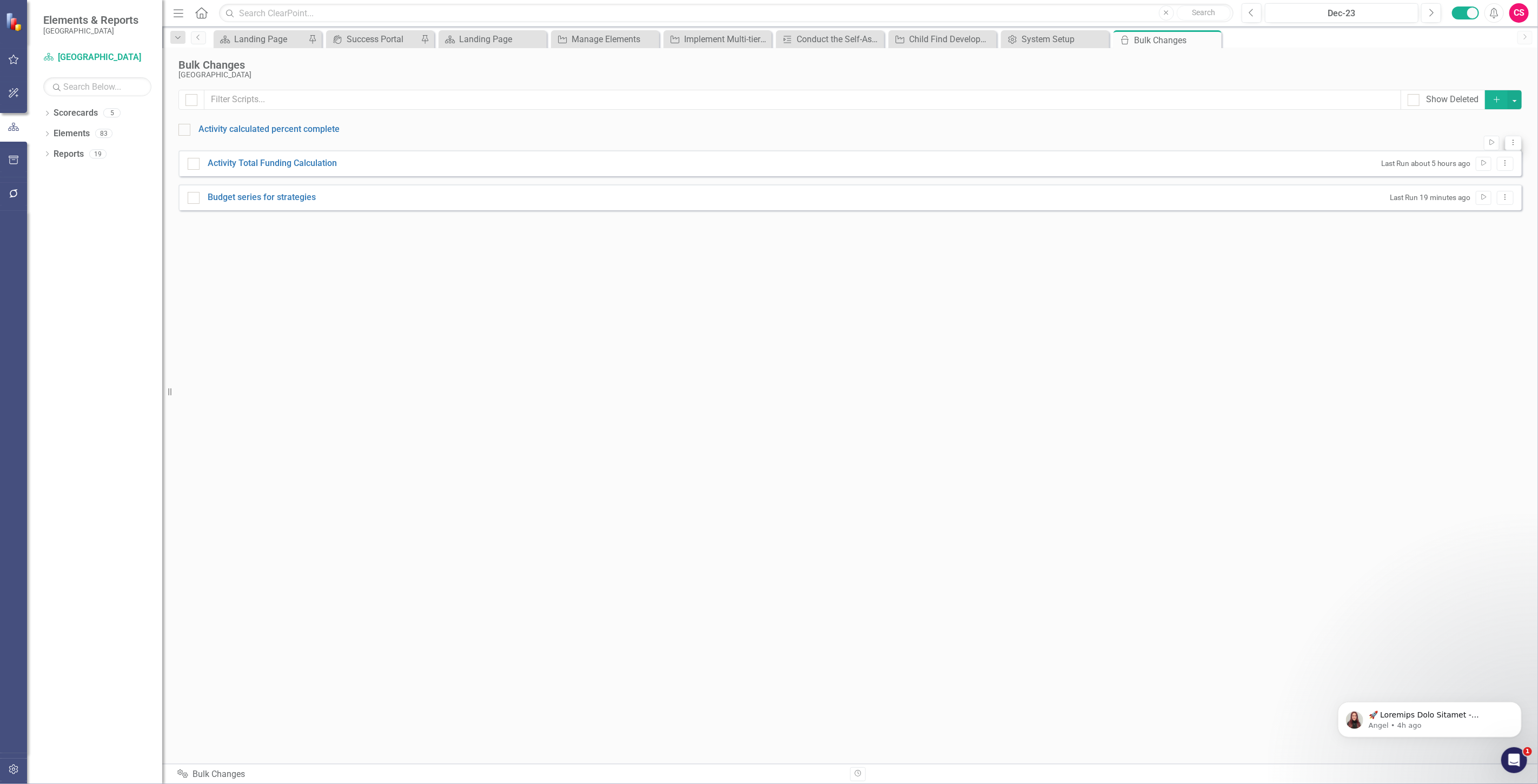
click at [1505, 142] on button "Dropdown Menu" at bounding box center [1513, 143] width 16 height 14
click at [1493, 177] on link "Edit Edit Script" at bounding box center [1470, 175] width 87 height 20
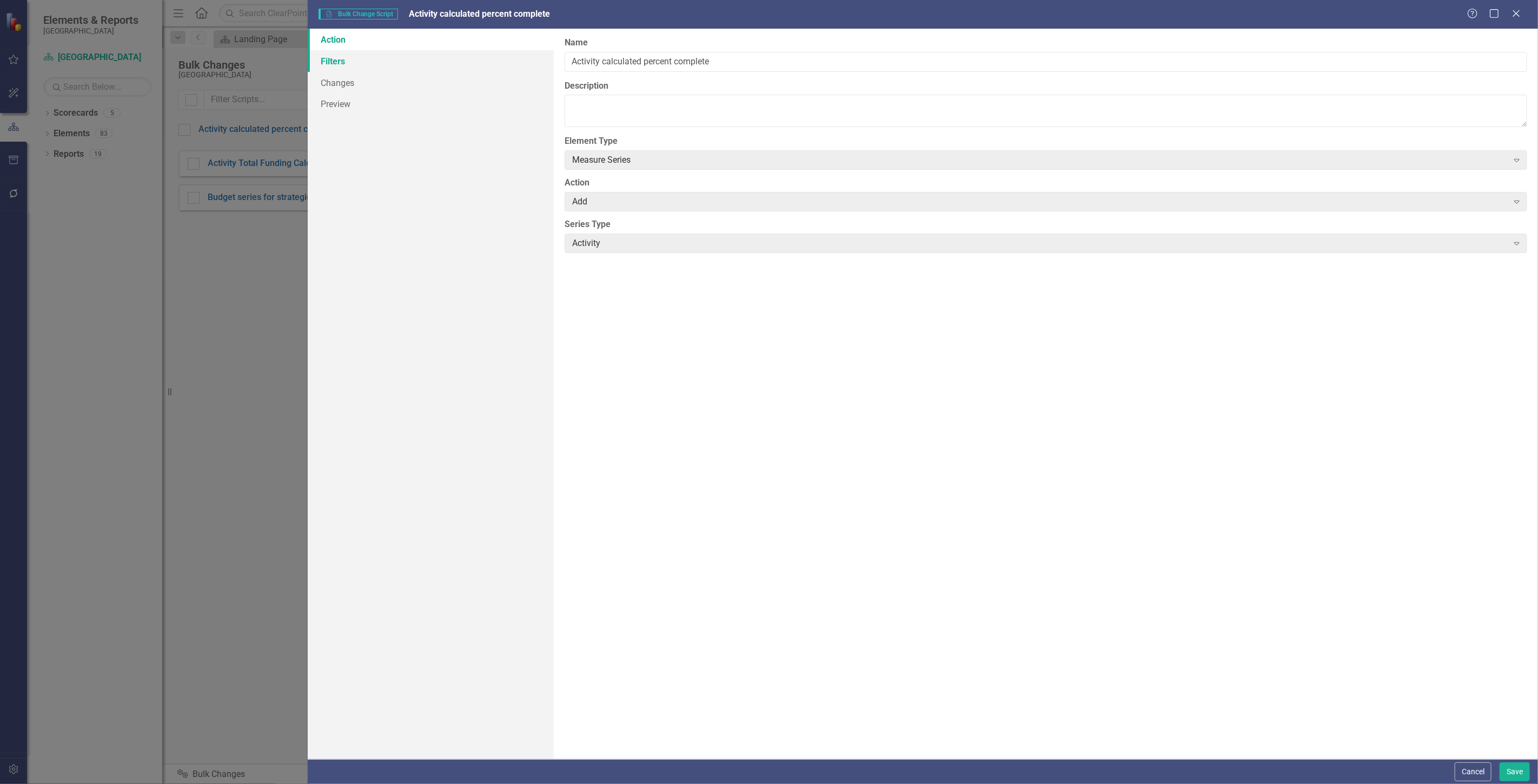
click at [390, 60] on link "Filters" at bounding box center [431, 61] width 246 height 21
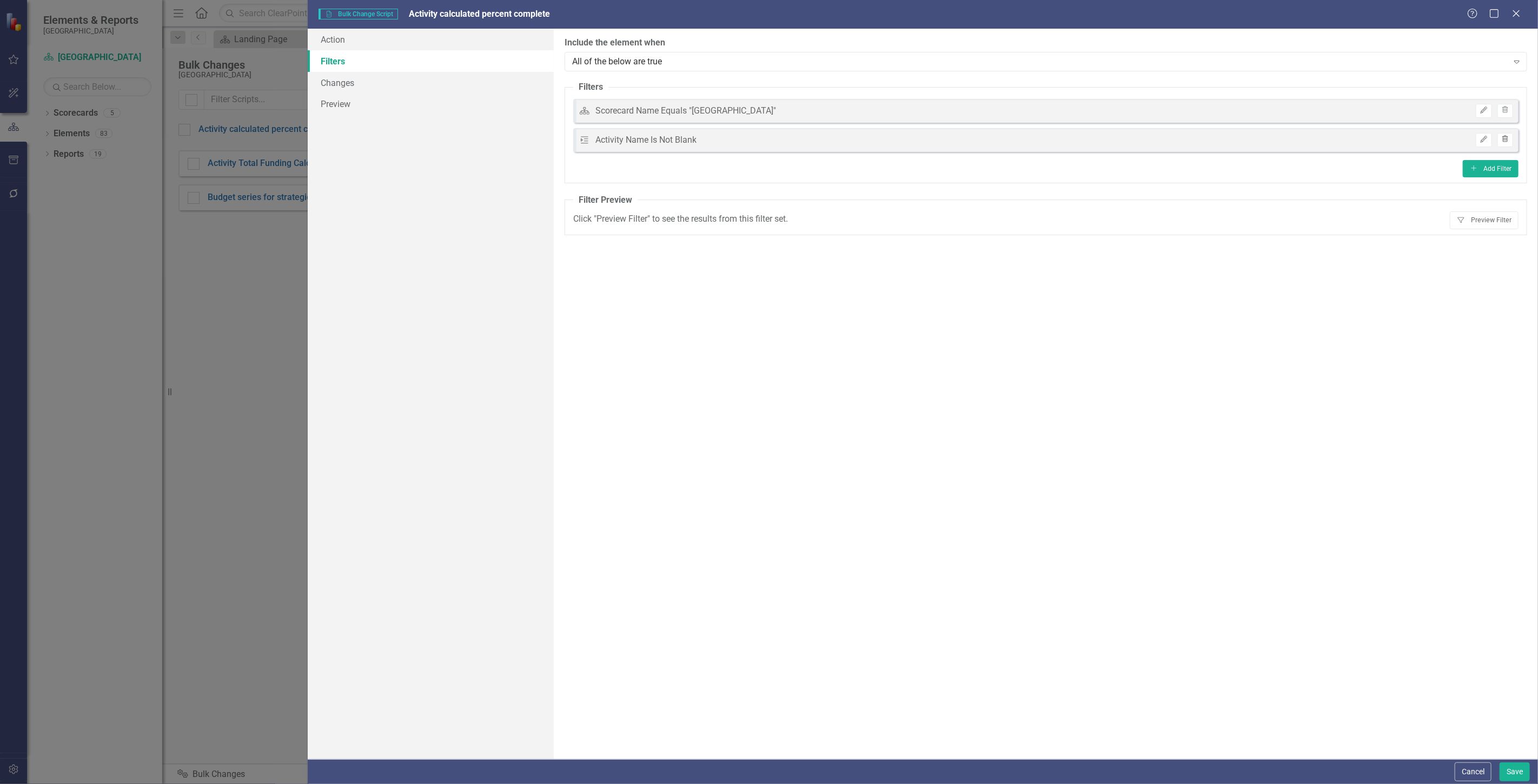
click at [1511, 141] on button "Trash" at bounding box center [1506, 140] width 16 height 14
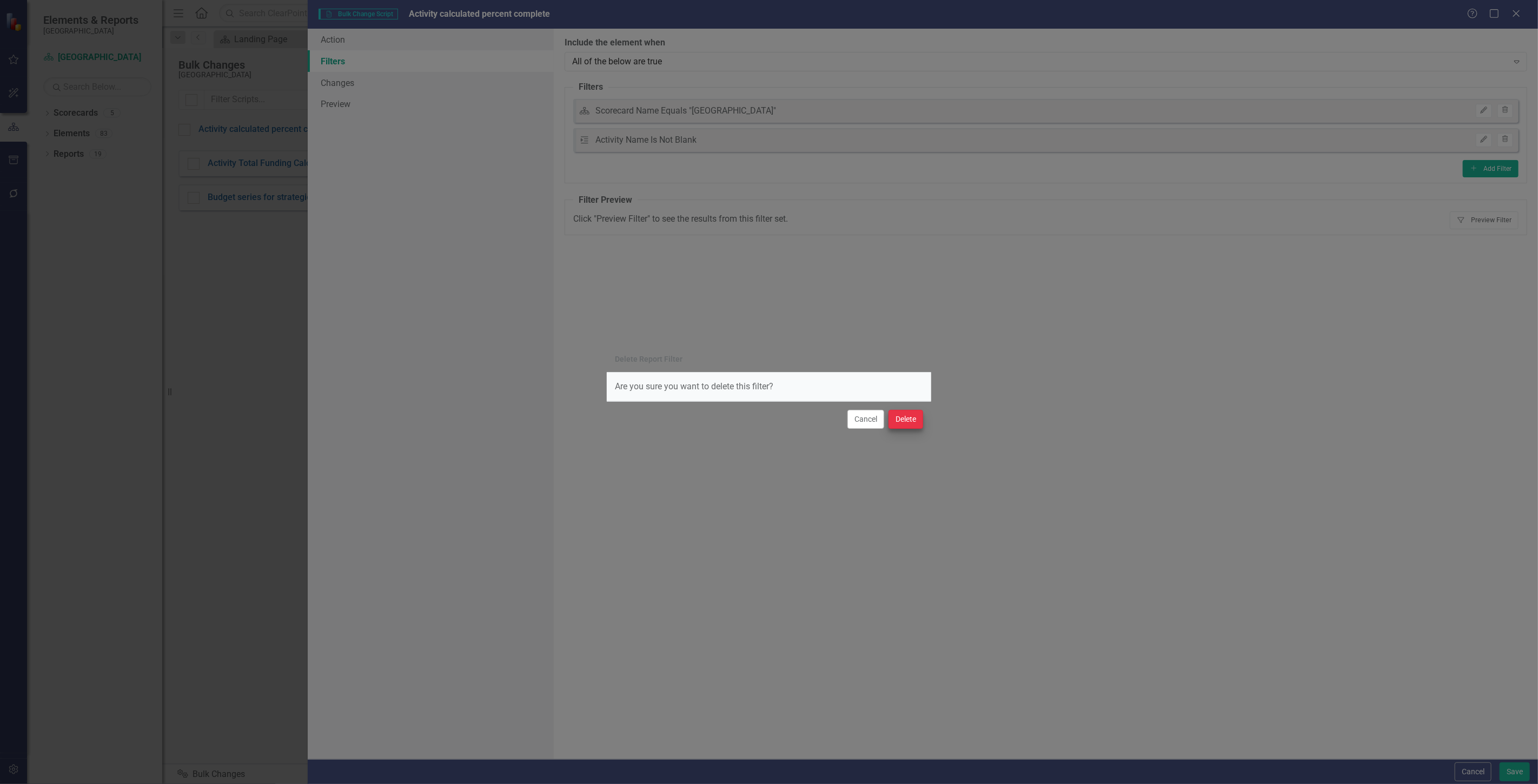
click at [922, 418] on div "Cancel Delete" at bounding box center [769, 419] width 324 height 36
click at [915, 417] on button "Delete" at bounding box center [906, 419] width 34 height 19
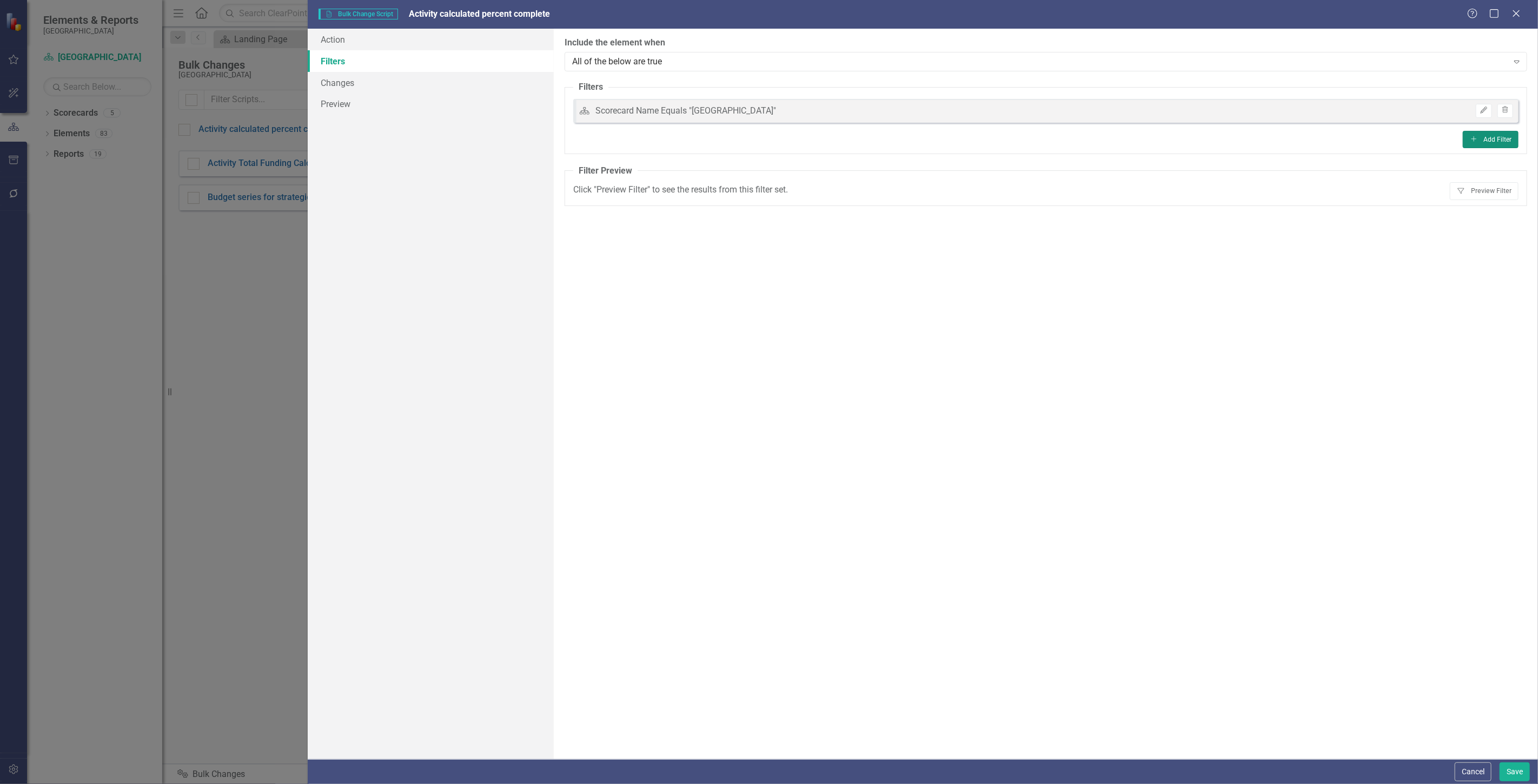
click at [1490, 129] on fieldset "Filters Scorecard Scorecard Name Equals "Beaufort County School District" Edit …" at bounding box center [1046, 117] width 963 height 73
click at [1479, 132] on button "Add Add Filter" at bounding box center [1491, 139] width 56 height 17
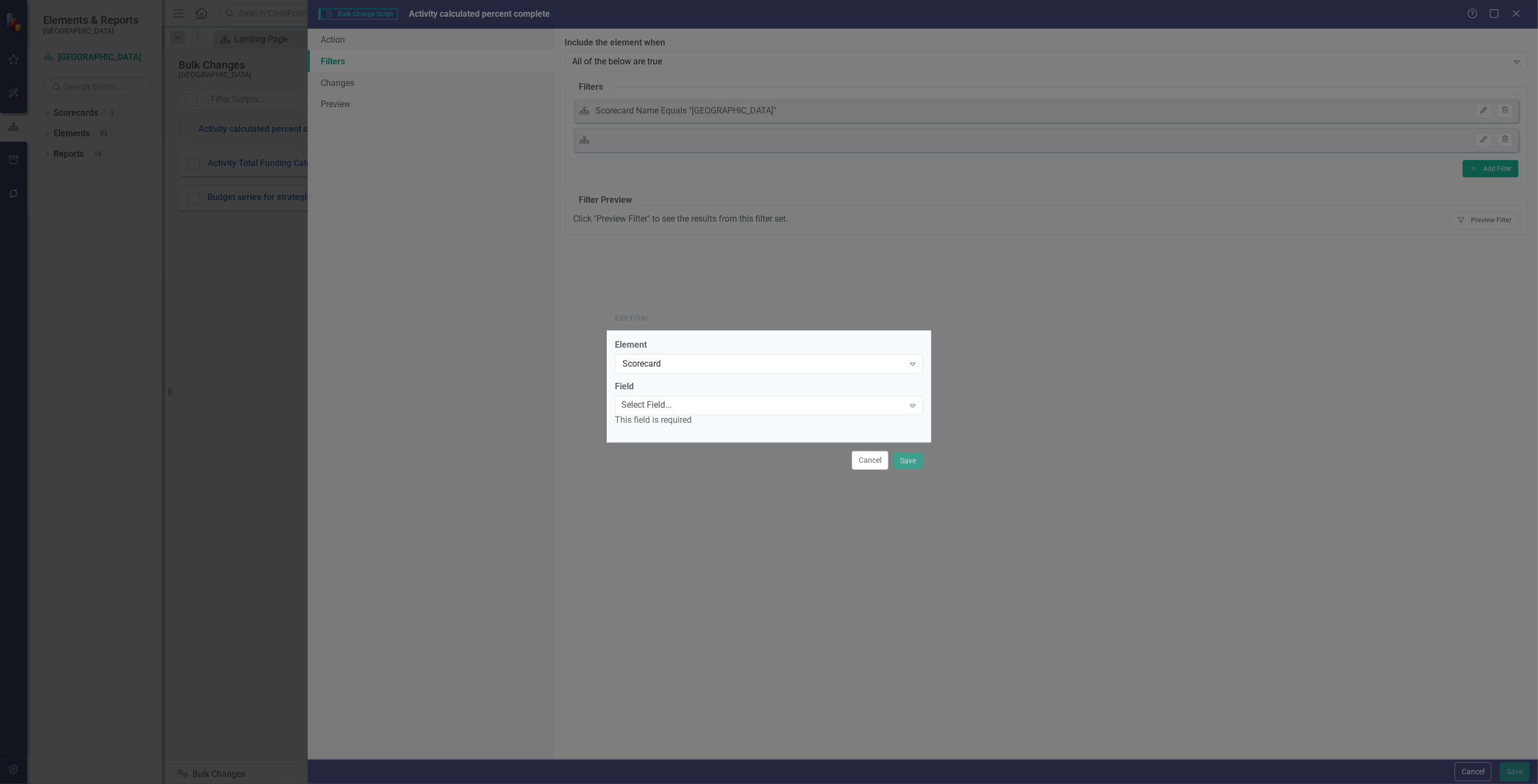
click at [663, 346] on label "Element" at bounding box center [769, 345] width 308 height 12
click at [668, 363] on div "Scorecard" at bounding box center [764, 363] width 282 height 12
click at [665, 416] on div "Strategies" at bounding box center [769, 410] width 307 height 12
click at [658, 406] on div "Select Field..." at bounding box center [646, 405] width 50 height 12
type input "tag"
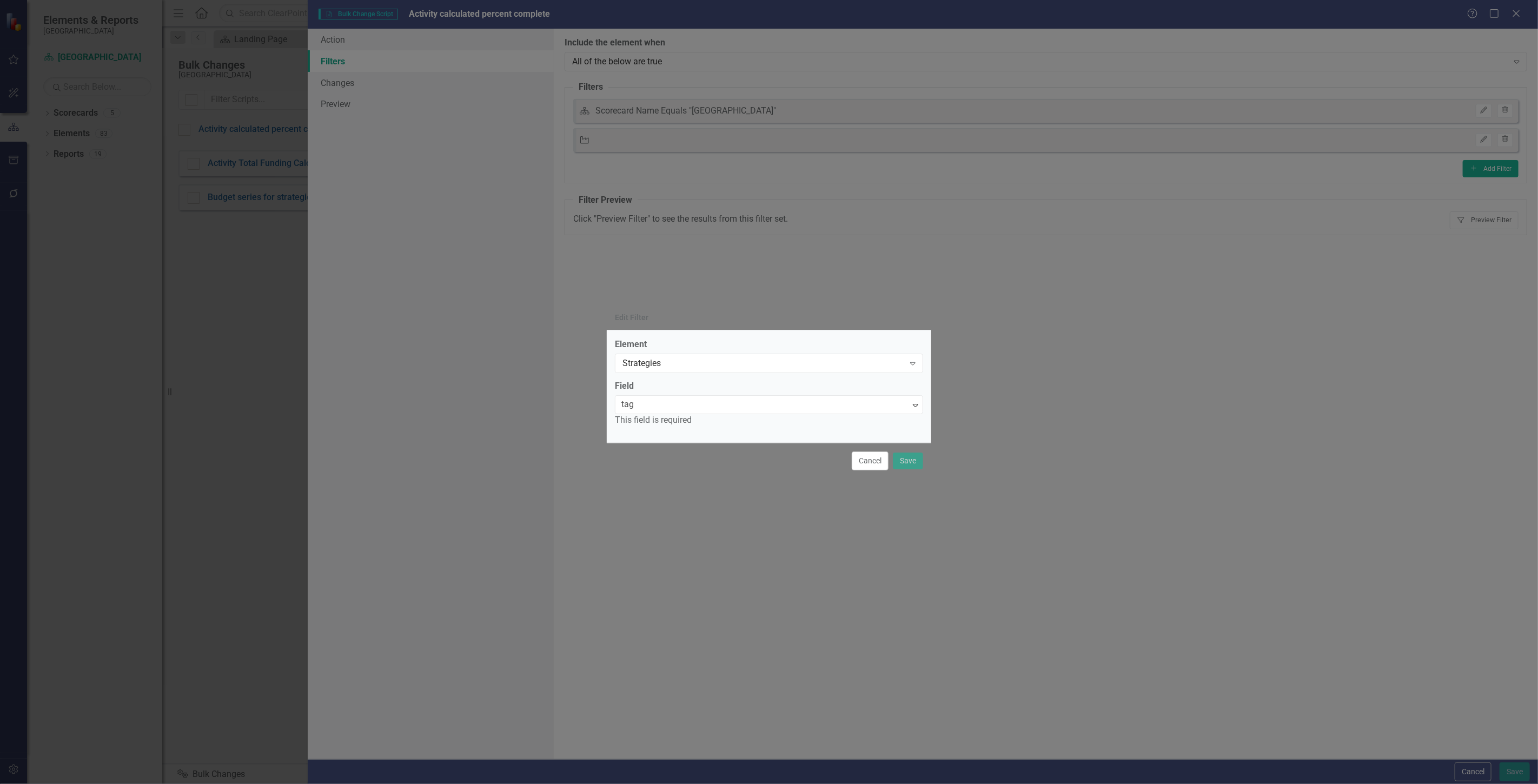
click at [671, 783] on div "Tag s" at bounding box center [769, 790] width 1538 height 12
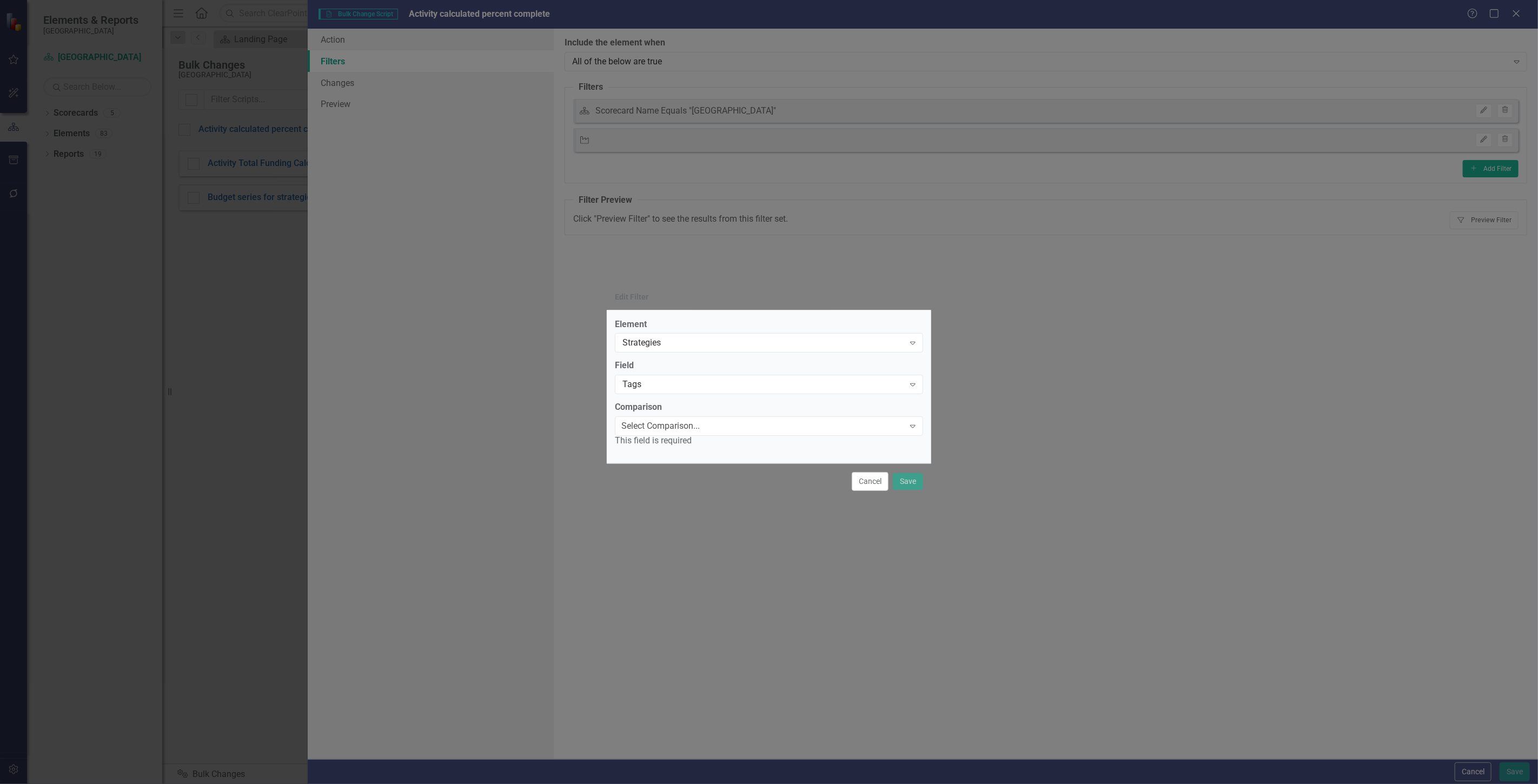
click at [671, 428] on div "Select Comparison..." at bounding box center [661, 426] width 79 height 12
click at [664, 783] on div "Contains" at bounding box center [769, 790] width 1538 height 12
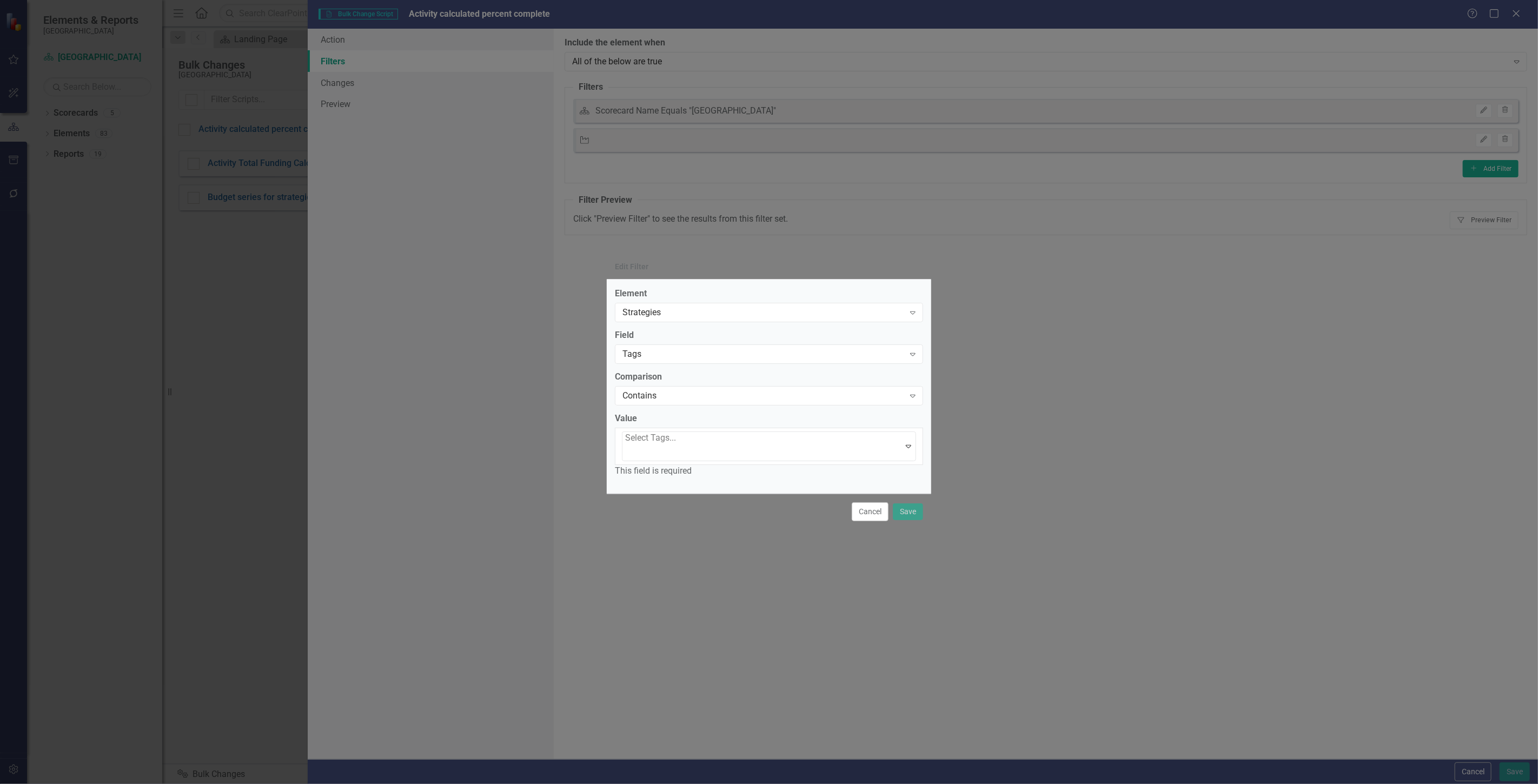
click at [628, 445] on div at bounding box center [626, 452] width 2 height 14
click at [905, 502] on button "Save" at bounding box center [908, 511] width 30 height 19
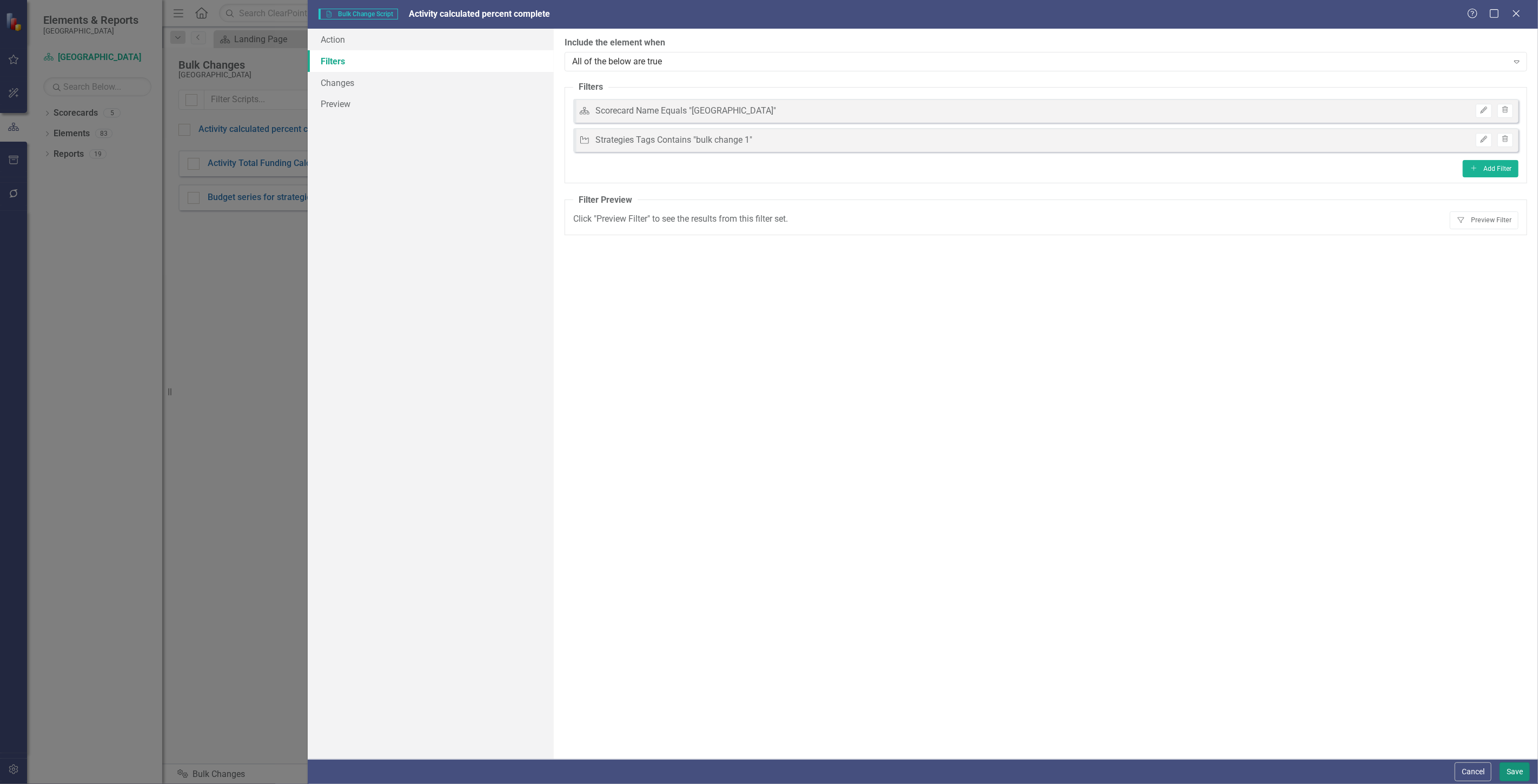
click at [1517, 773] on button "Save" at bounding box center [1515, 772] width 30 height 19
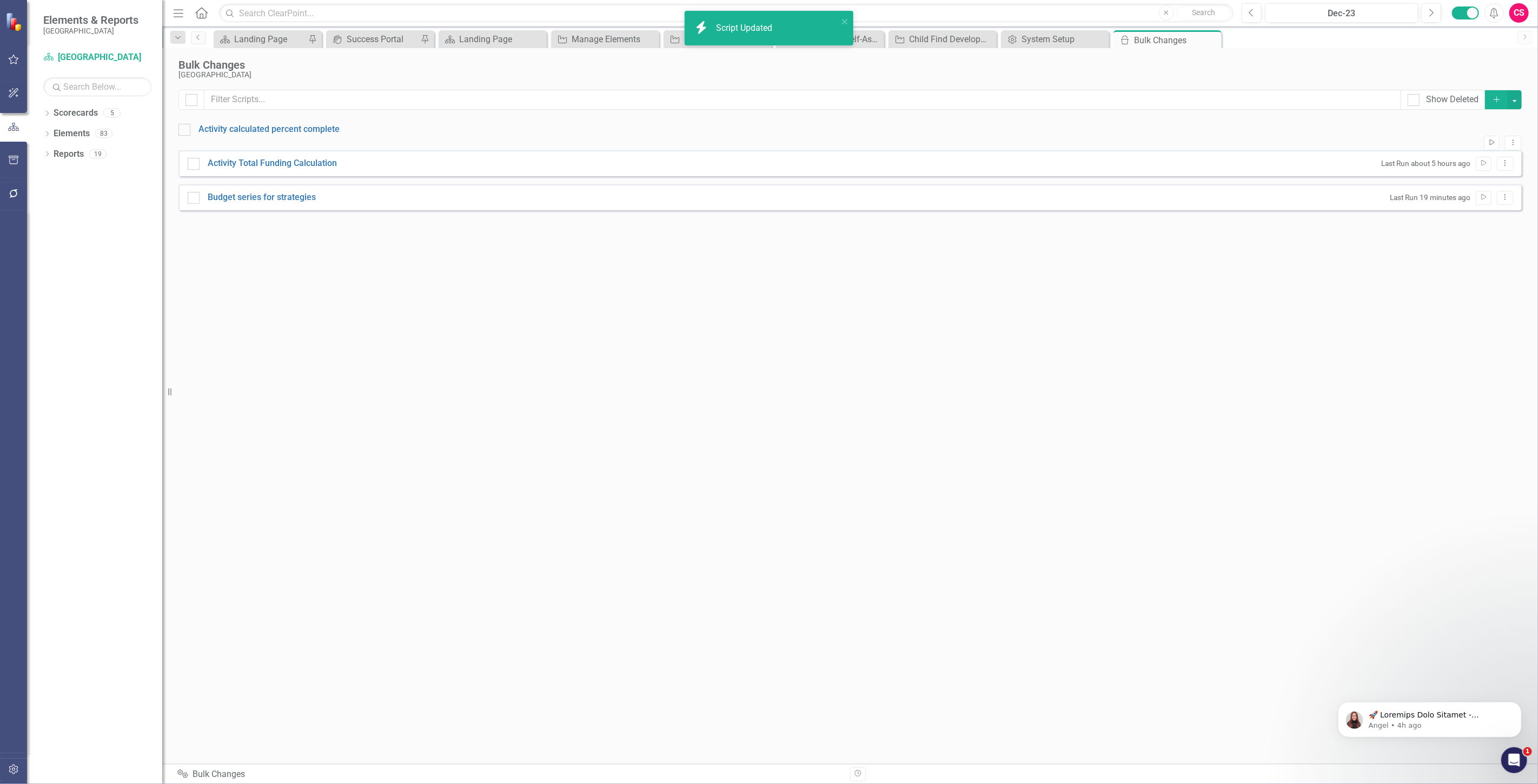
click at [1488, 139] on icon "Run Script" at bounding box center [1491, 142] width 8 height 6
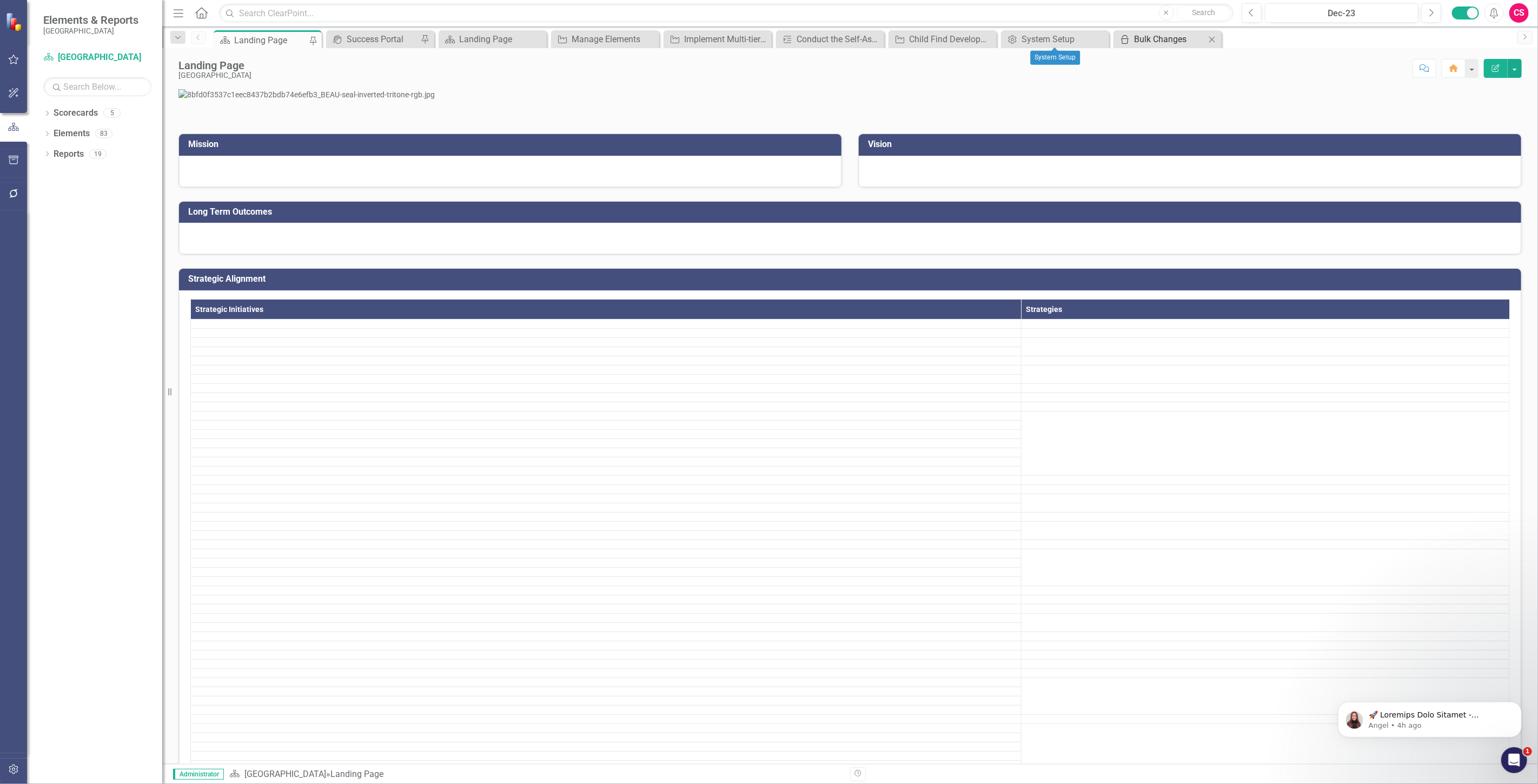
click at [1150, 39] on div "Bulk Changes" at bounding box center [1170, 39] width 72 height 14
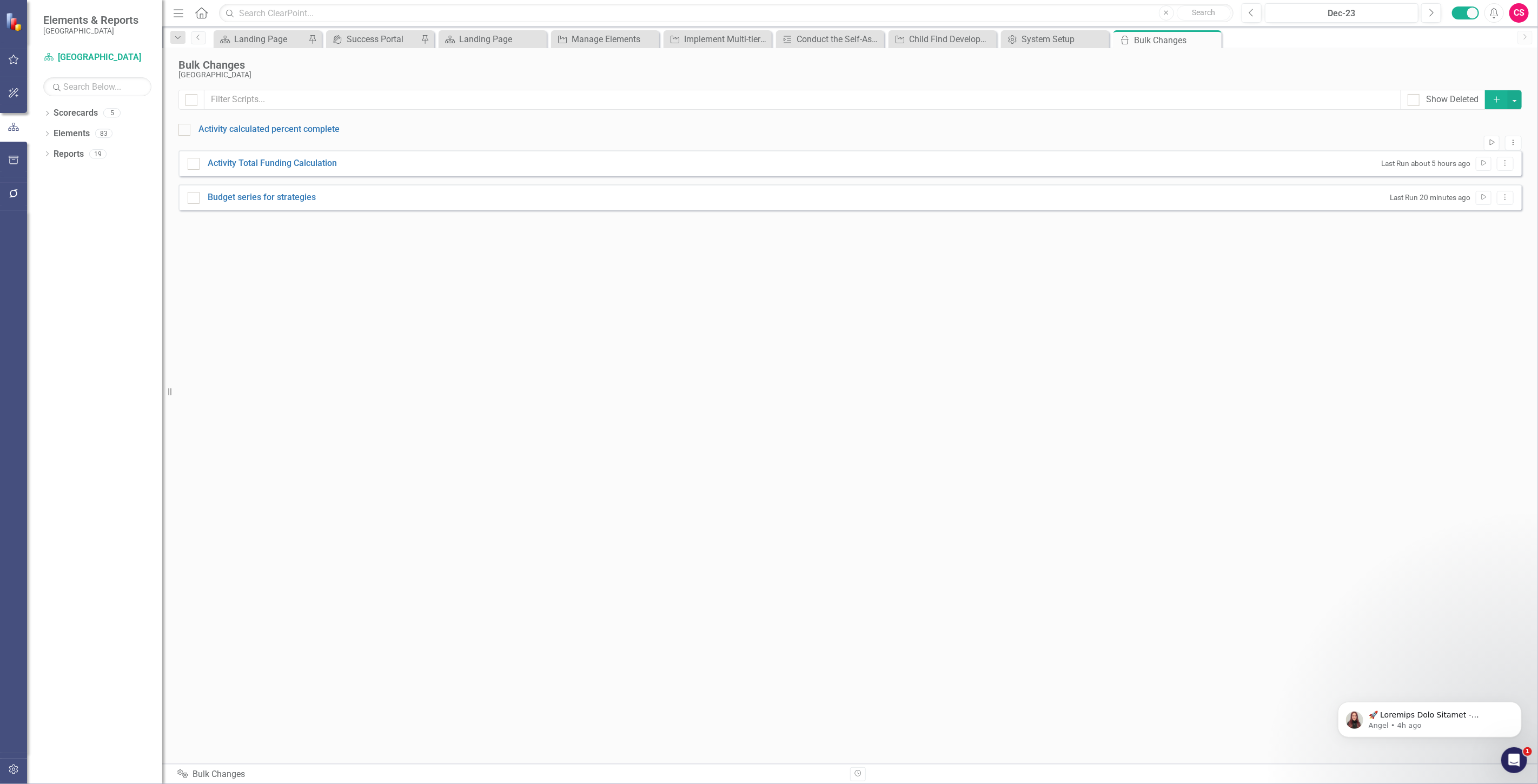
click at [1488, 139] on icon "Run Script" at bounding box center [1491, 142] width 8 height 6
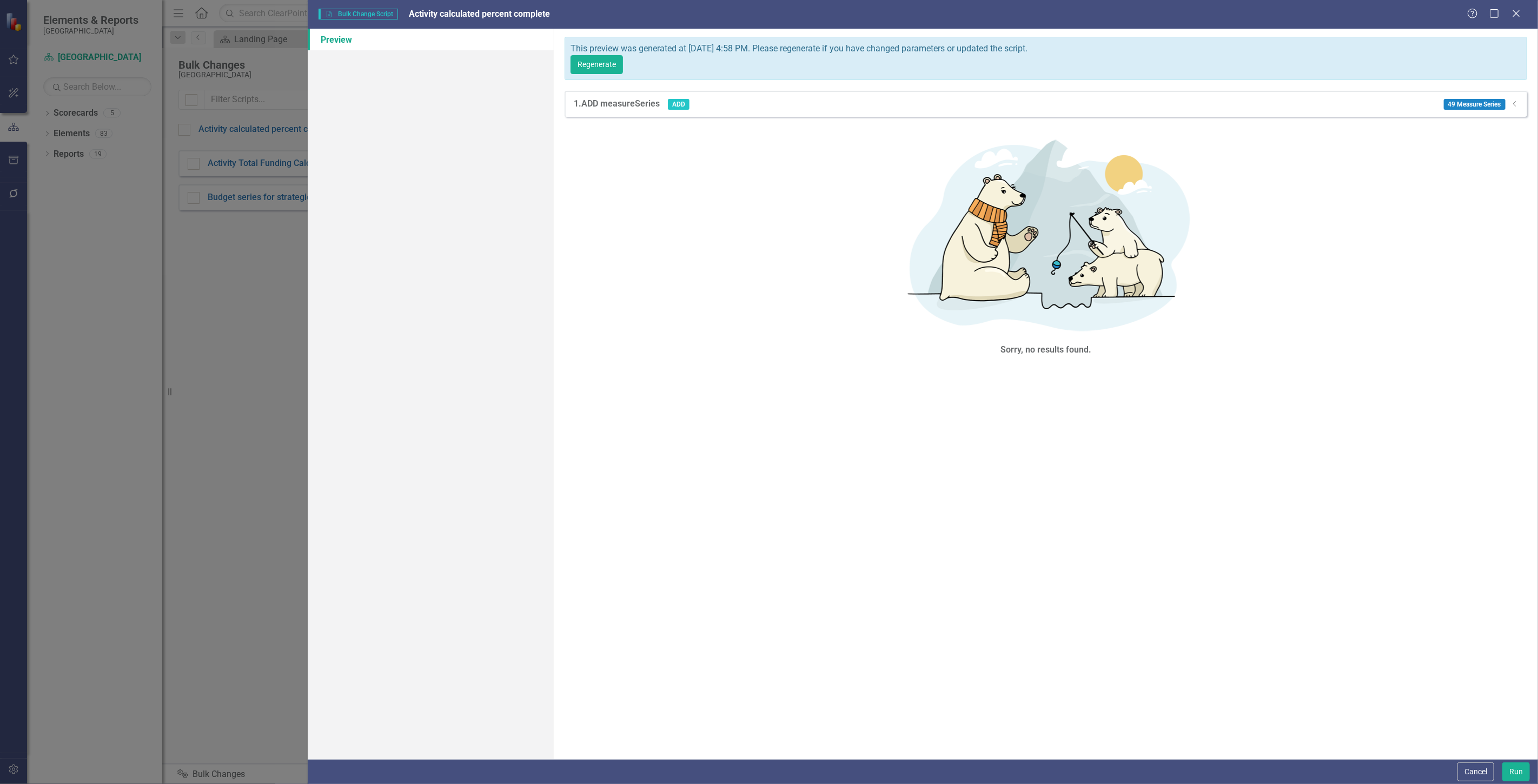
click at [1507, 99] on div "49 Measure Series Dropdown" at bounding box center [1477, 104] width 83 height 11
click at [1517, 101] on icon "Dropdown" at bounding box center [1514, 104] width 8 height 6
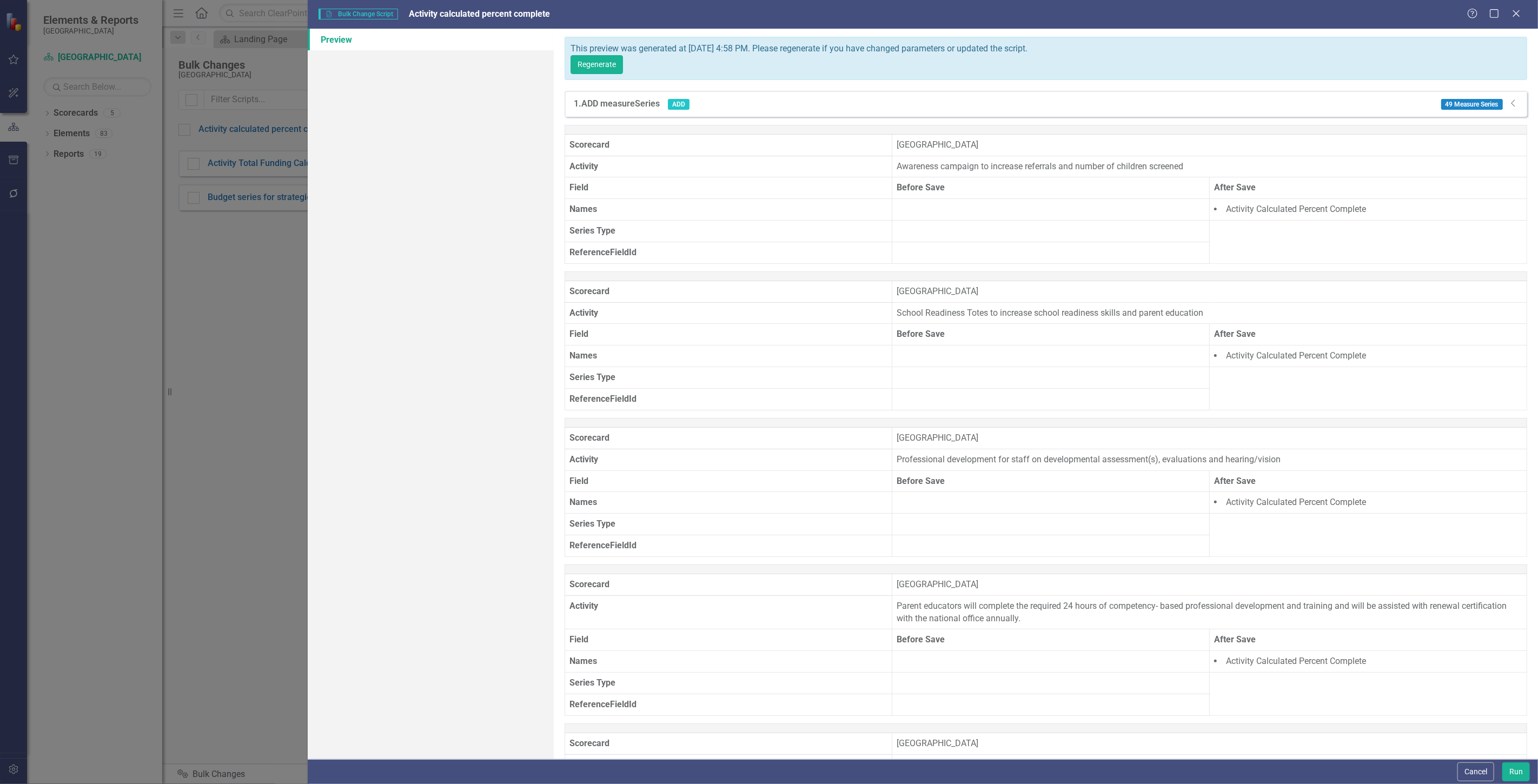
click at [1517, 91] on div "1. ADD measureSeries ADD 49 Measure Series Dropdown" at bounding box center [1046, 104] width 963 height 26
click at [1517, 93] on div "1. ADD measureSeries ADD 49 Measure Series Dropdown" at bounding box center [1046, 104] width 963 height 26
click at [1509, 98] on div "Dropdown" at bounding box center [1514, 104] width 11 height 12
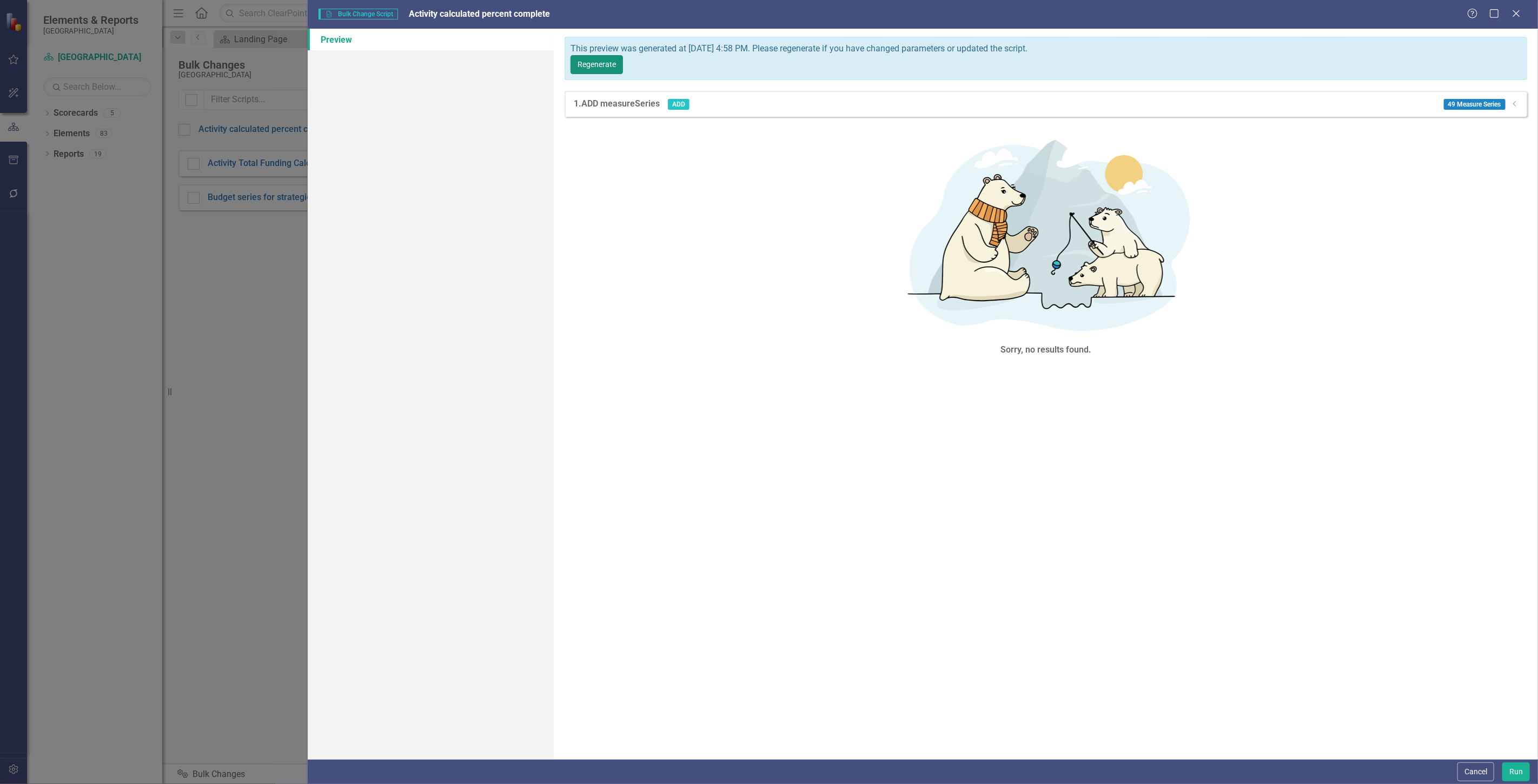
click at [623, 55] on button "Regenerate" at bounding box center [596, 64] width 52 height 19
click at [1518, 91] on div "1. ADD measureSeries ADD 49 Measure Series Dropdown" at bounding box center [1046, 104] width 963 height 26
click at [1513, 101] on icon "Dropdown" at bounding box center [1514, 104] width 8 height 6
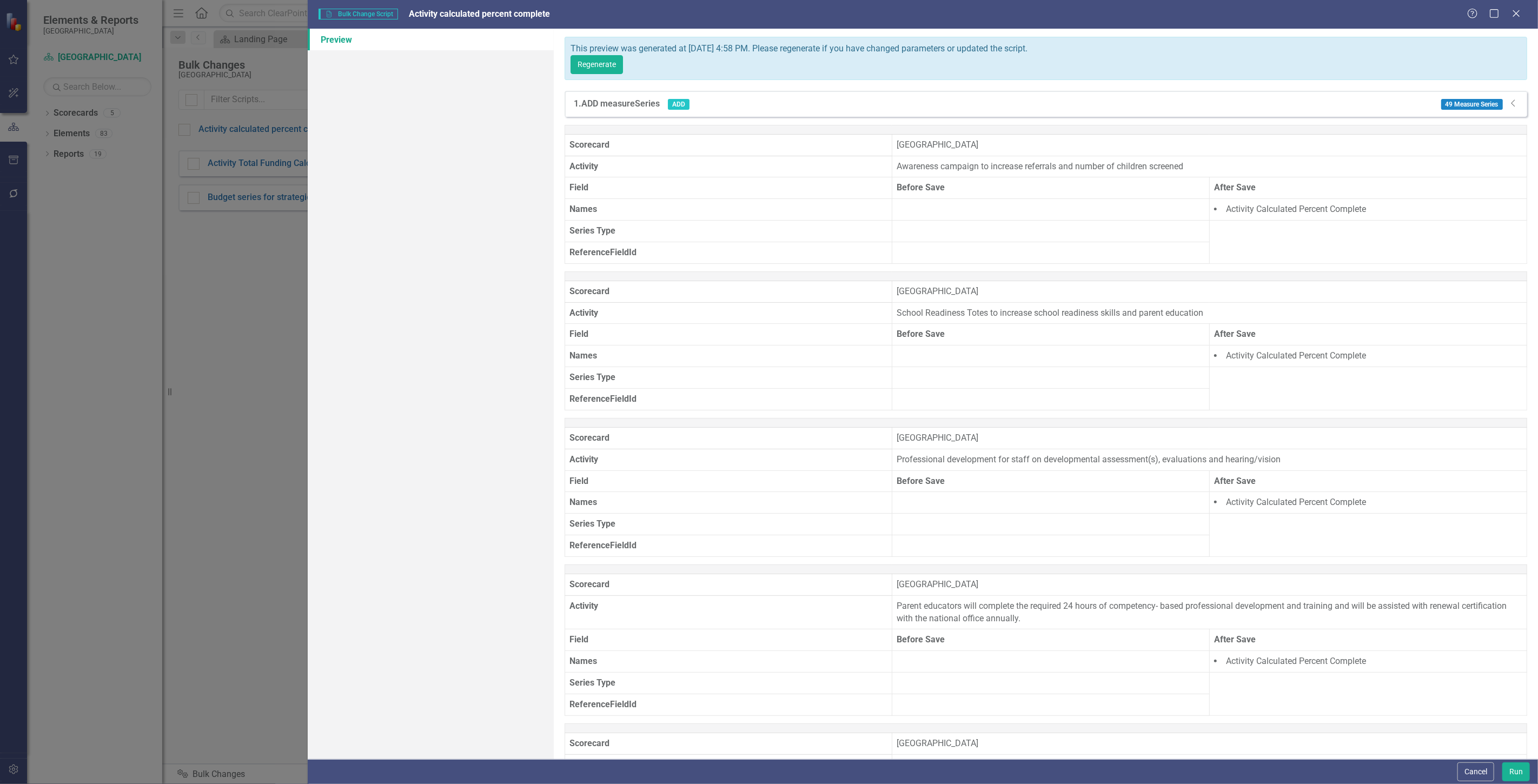
click at [1511, 98] on div "49 Measure Series Dropdown" at bounding box center [1476, 104] width 86 height 12
click at [1509, 99] on icon "Dropdown" at bounding box center [1514, 103] width 11 height 9
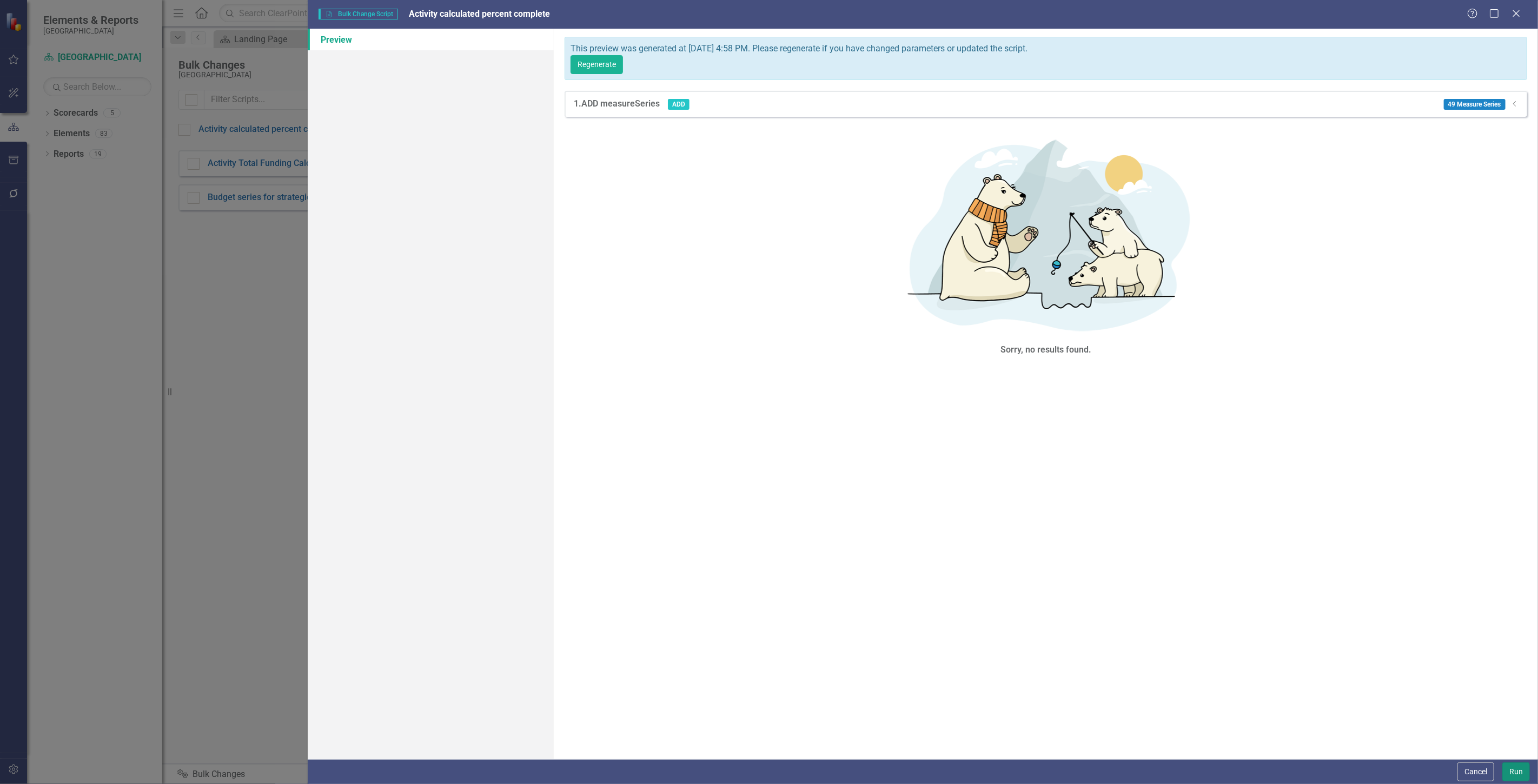
click at [1511, 771] on button "Run" at bounding box center [1516, 772] width 28 height 19
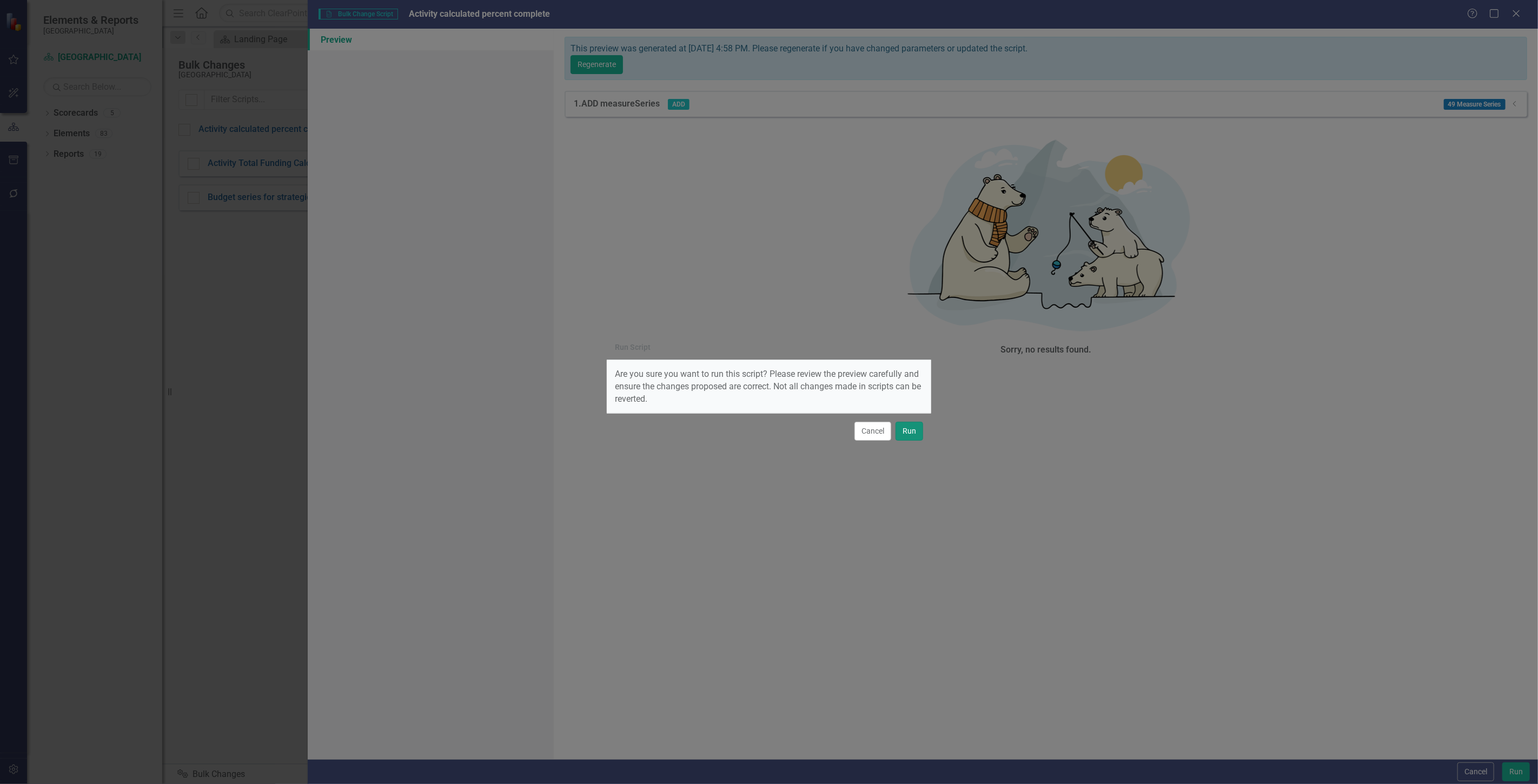
click at [915, 433] on button "Run" at bounding box center [909, 431] width 28 height 19
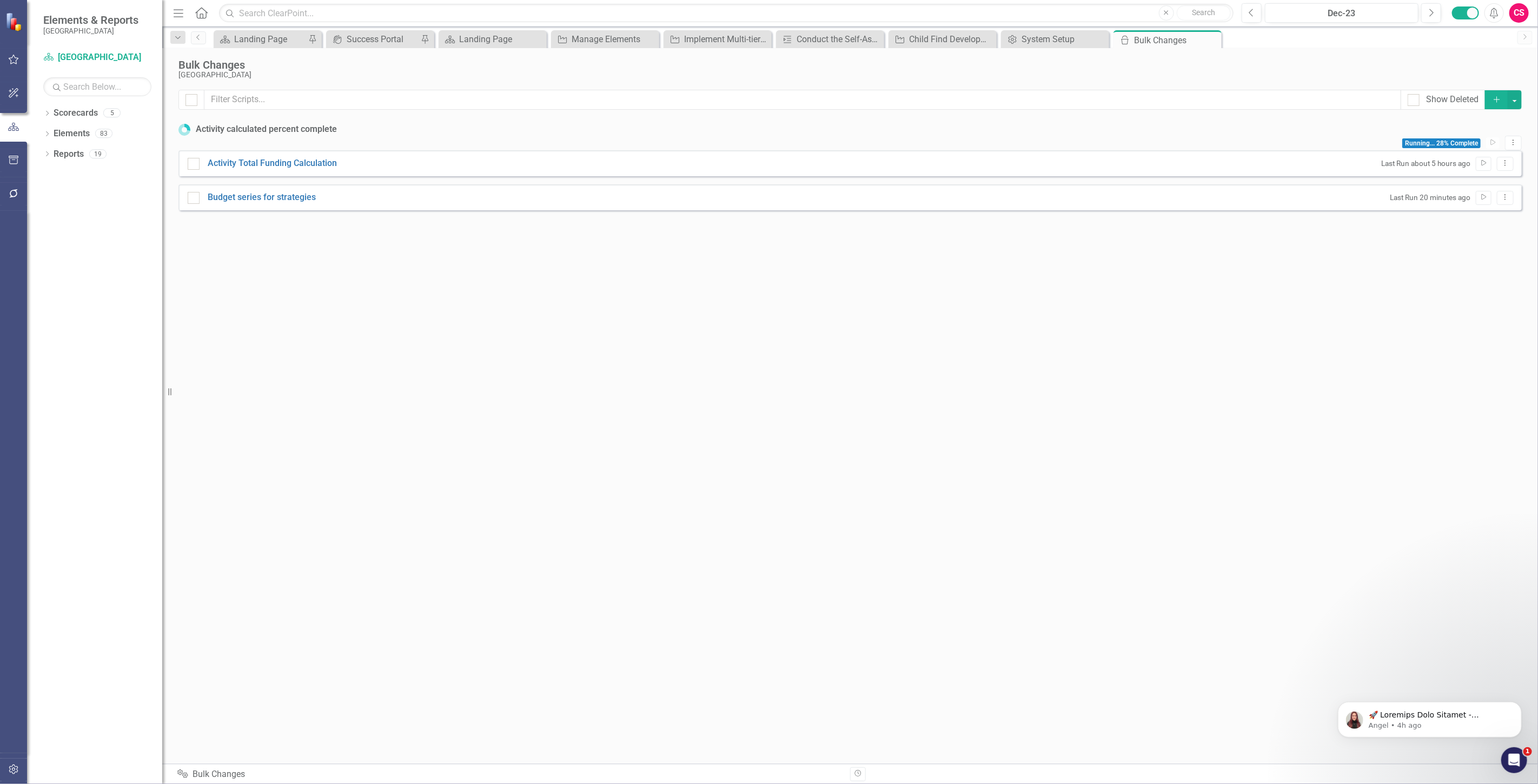
click at [555, 205] on div "Budget series for strategies Last Run 20 minutes ago Run Script Dropdown Menu" at bounding box center [850, 197] width 1343 height 26
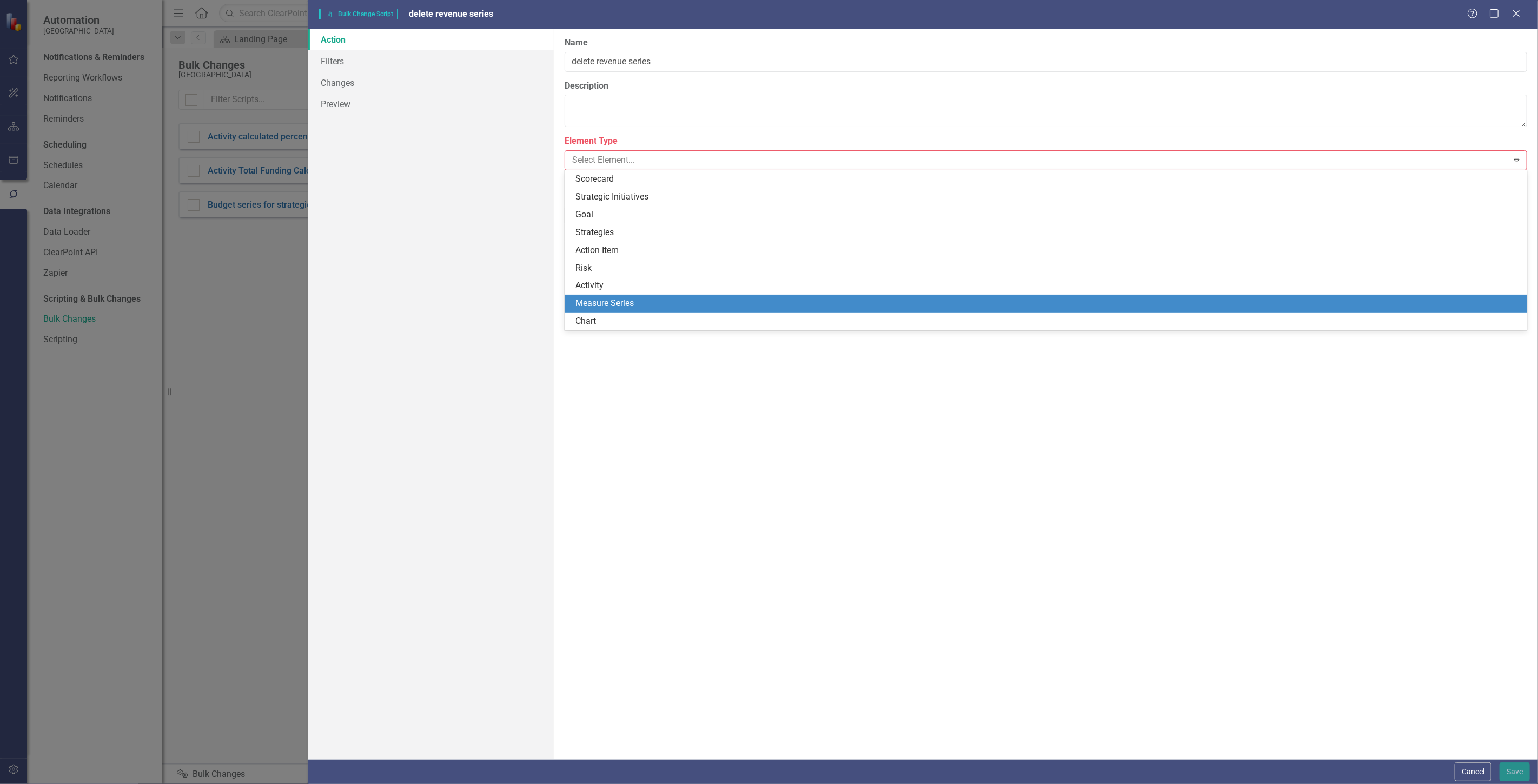
click at [634, 295] on div "Measure Series" at bounding box center [1046, 303] width 963 height 18
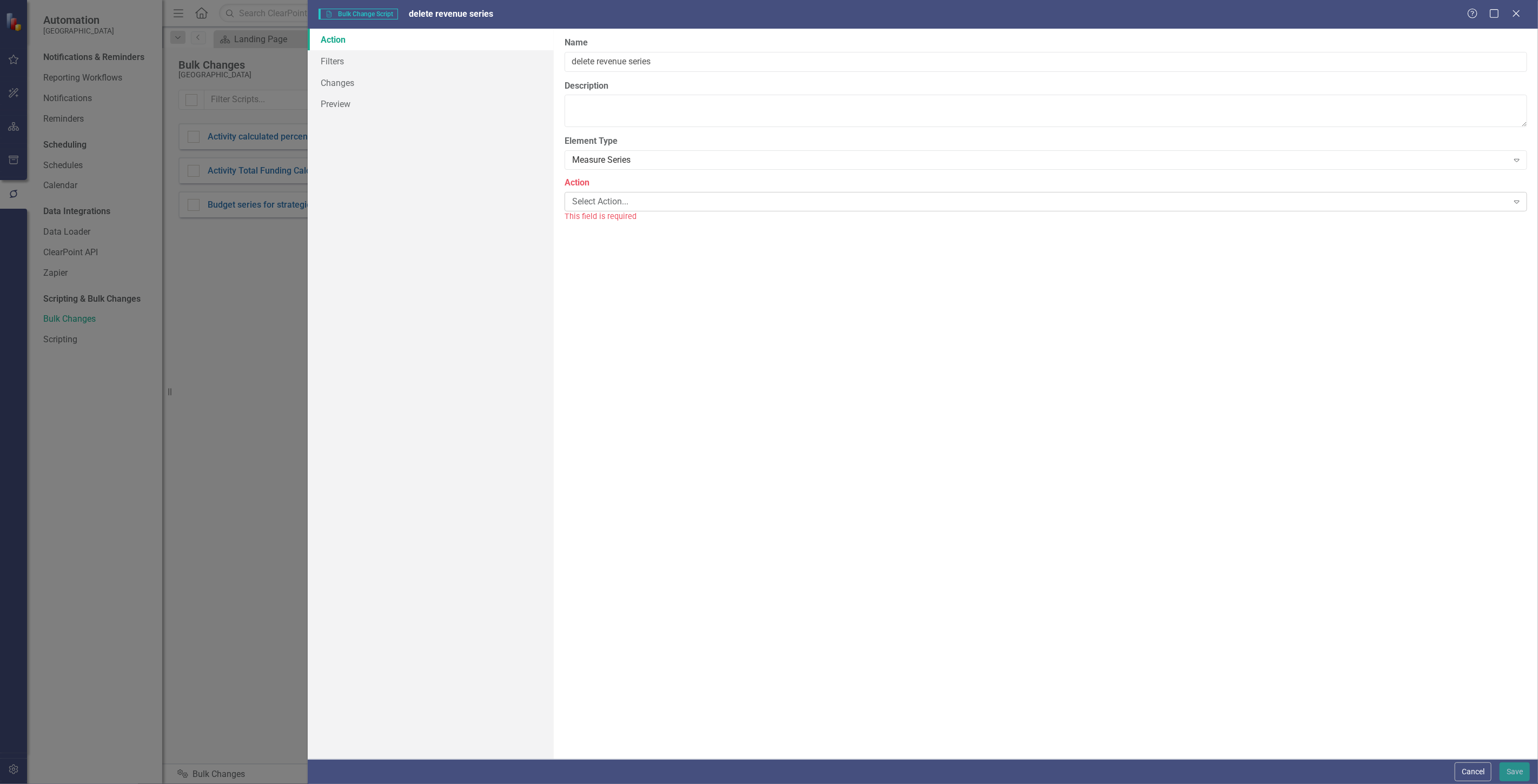
click at [622, 210] on div "Select Action... Expand" at bounding box center [1046, 201] width 963 height 19
drag, startPoint x: 603, startPoint y: 255, endPoint x: 588, endPoint y: 231, distance: 28.3
click at [442, 74] on link "Preview" at bounding box center [431, 83] width 246 height 21
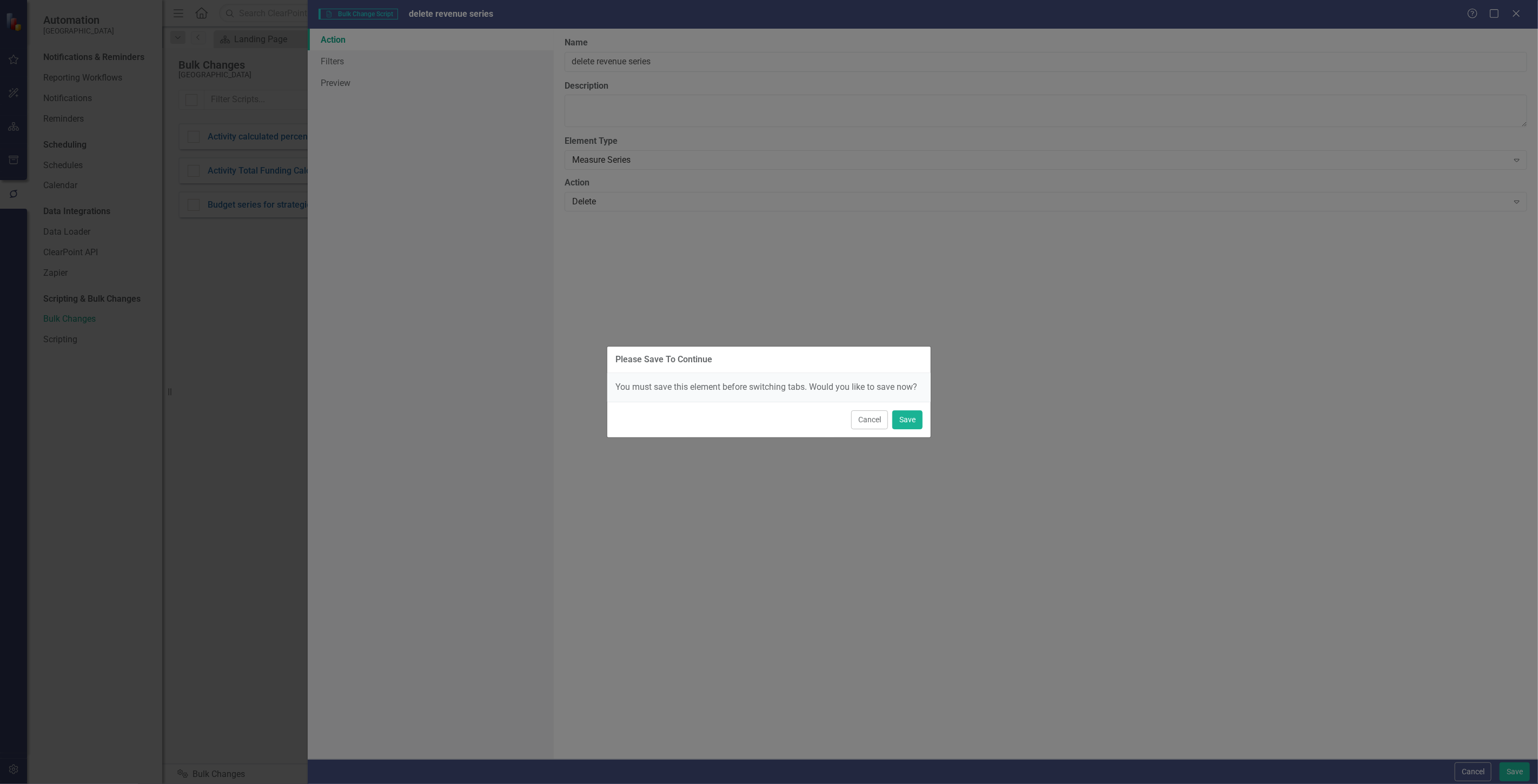
drag, startPoint x: 879, startPoint y: 423, endPoint x: 512, endPoint y: 238, distance: 411.0
click at [879, 423] on button "Cancel" at bounding box center [869, 420] width 36 height 19
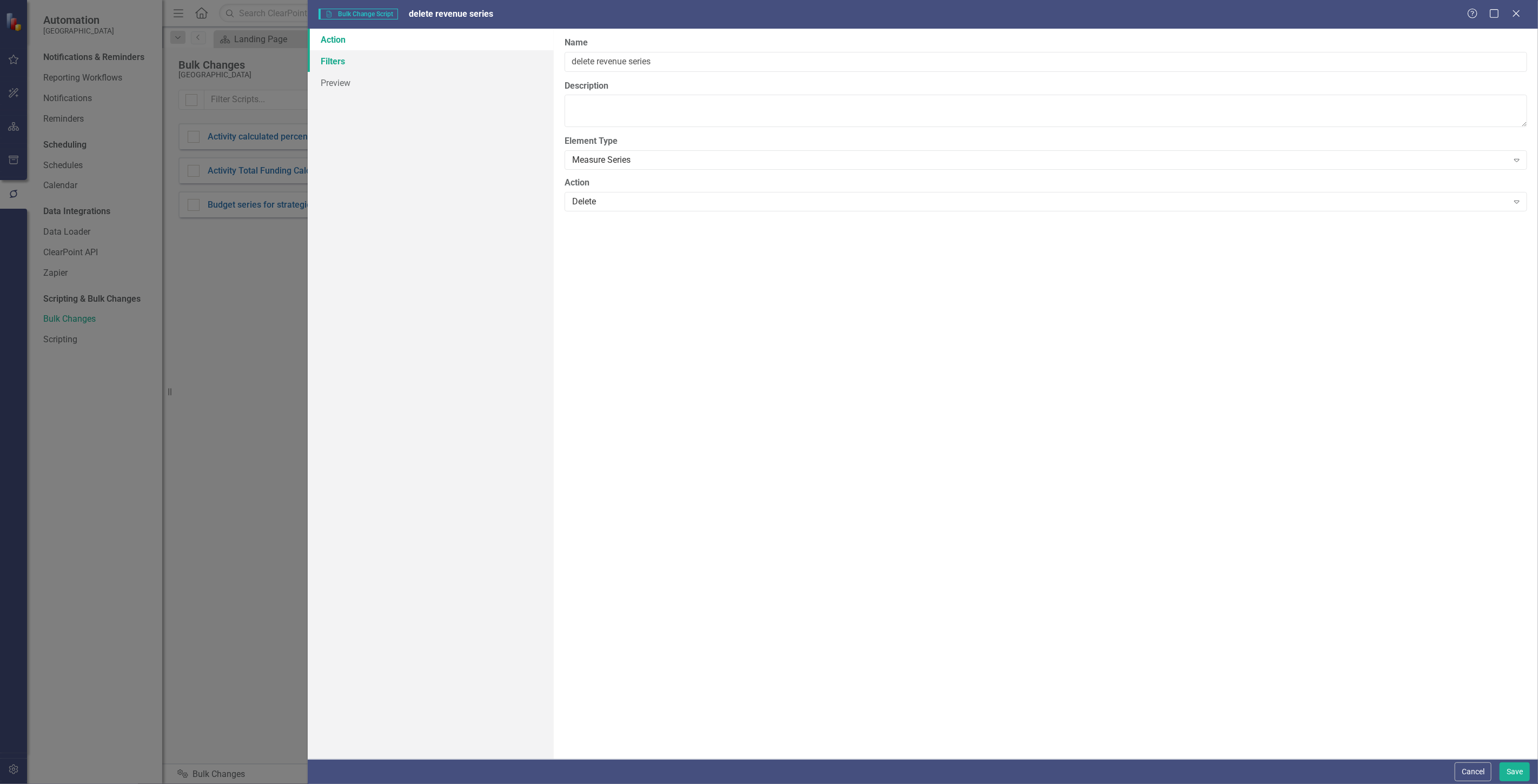
click at [345, 70] on link "Filters" at bounding box center [431, 61] width 246 height 21
click at [1515, 127] on fieldset "Filters Add Add Filter" at bounding box center [1046, 105] width 963 height 49
click at [1502, 107] on button "Add Add Filter" at bounding box center [1491, 116] width 56 height 17
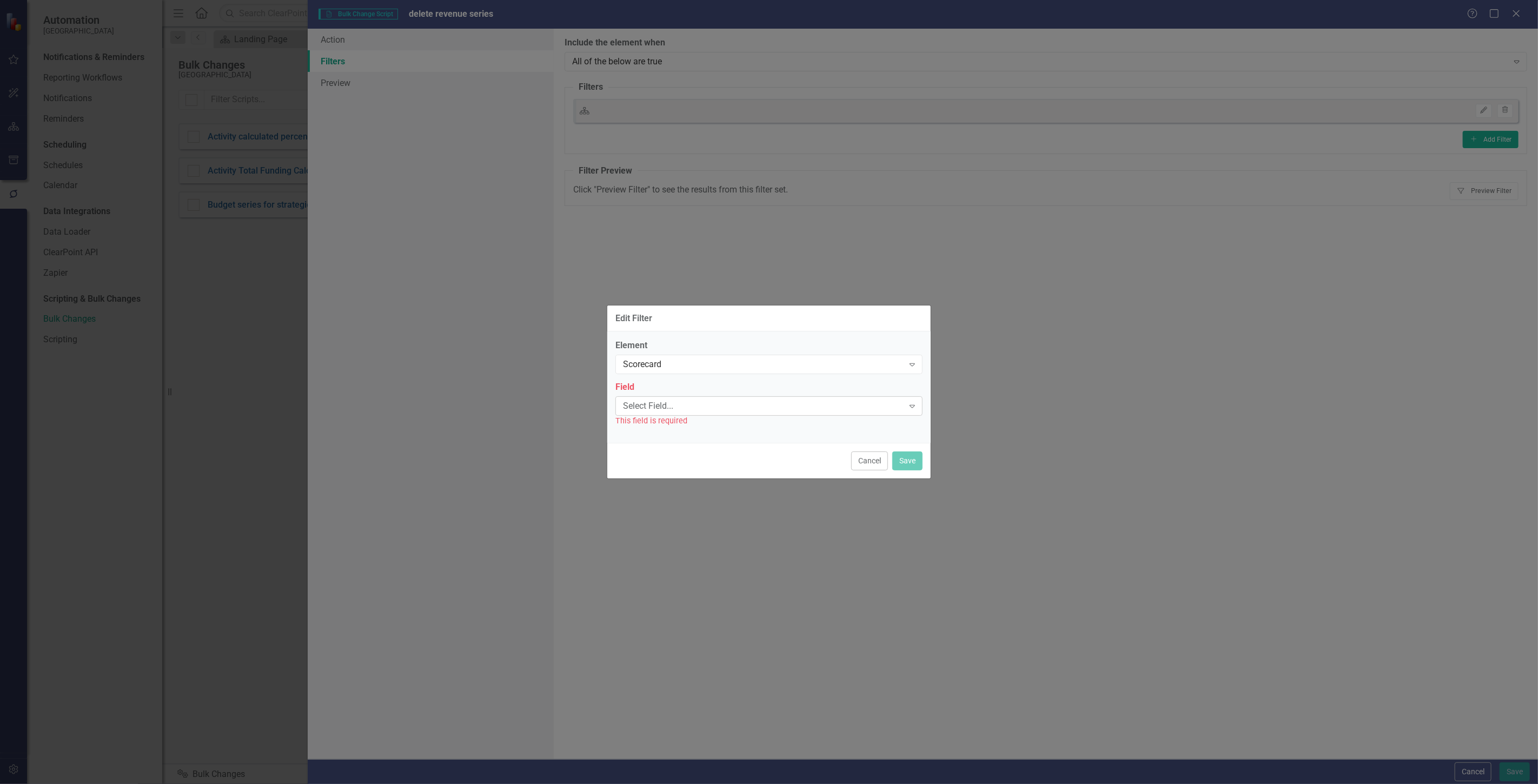
click at [711, 410] on div "Select Field..." at bounding box center [764, 405] width 281 height 12
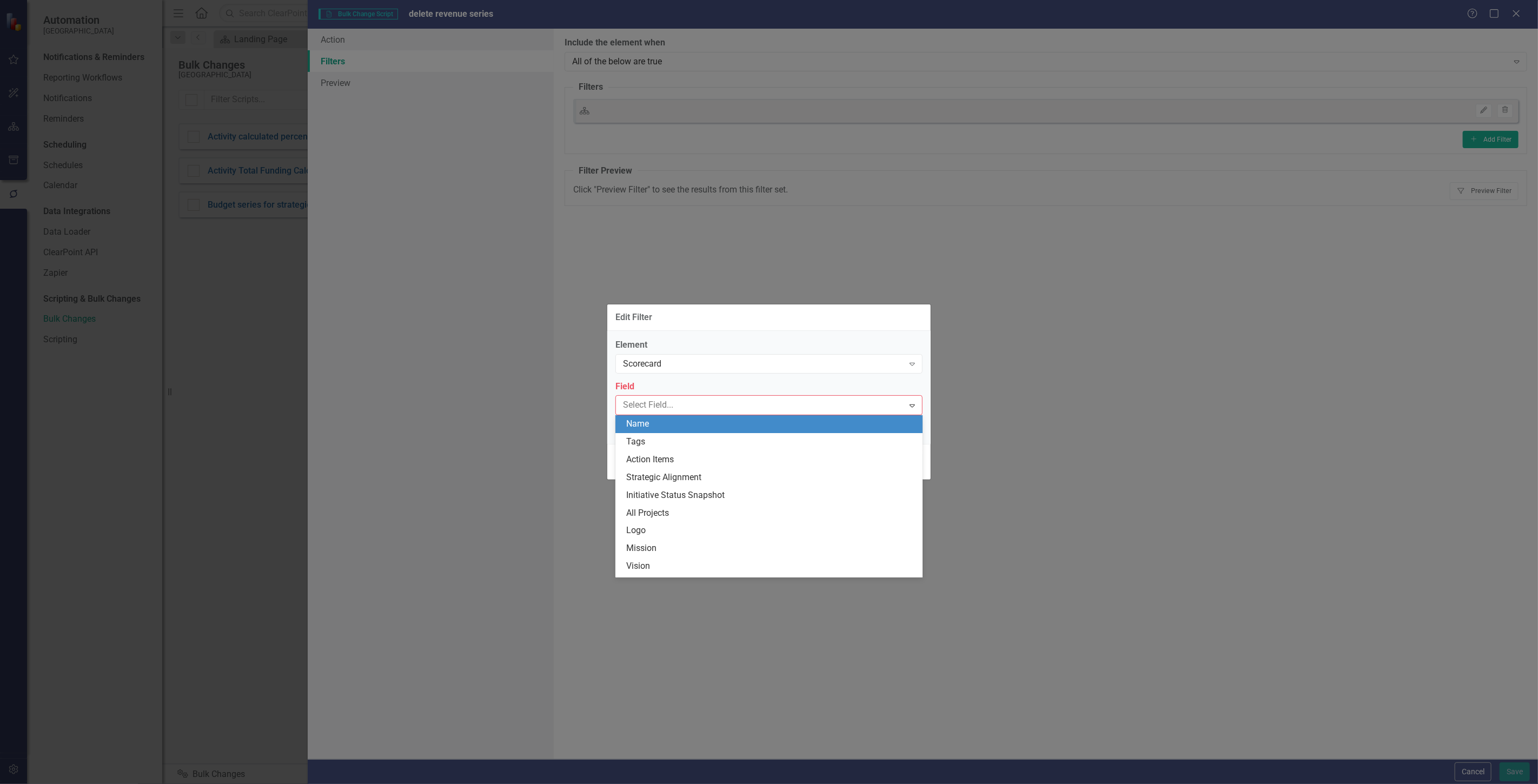
click at [702, 419] on div "Name" at bounding box center [769, 423] width 307 height 18
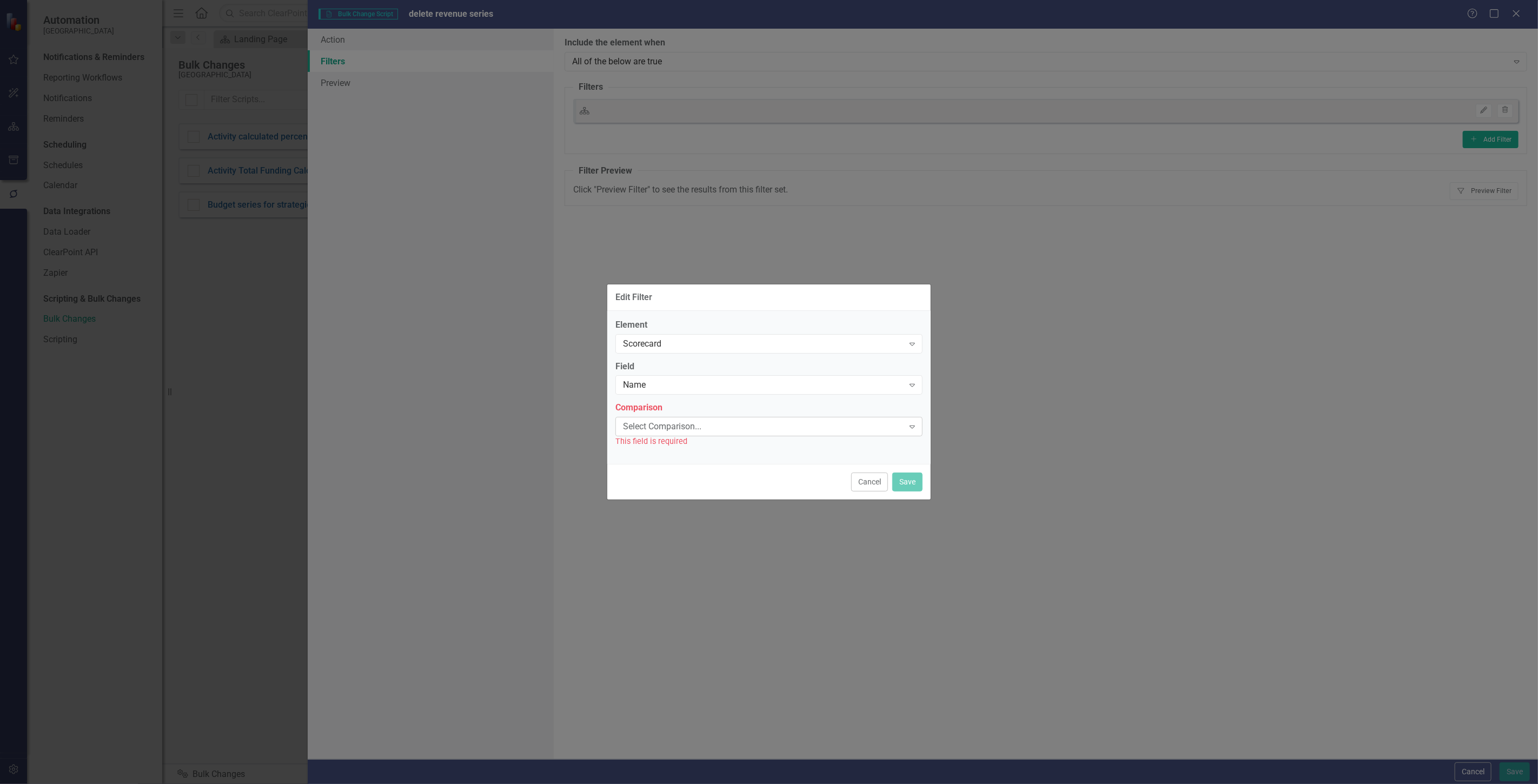
click at [701, 419] on div "Select Comparison... Expand" at bounding box center [769, 426] width 307 height 19
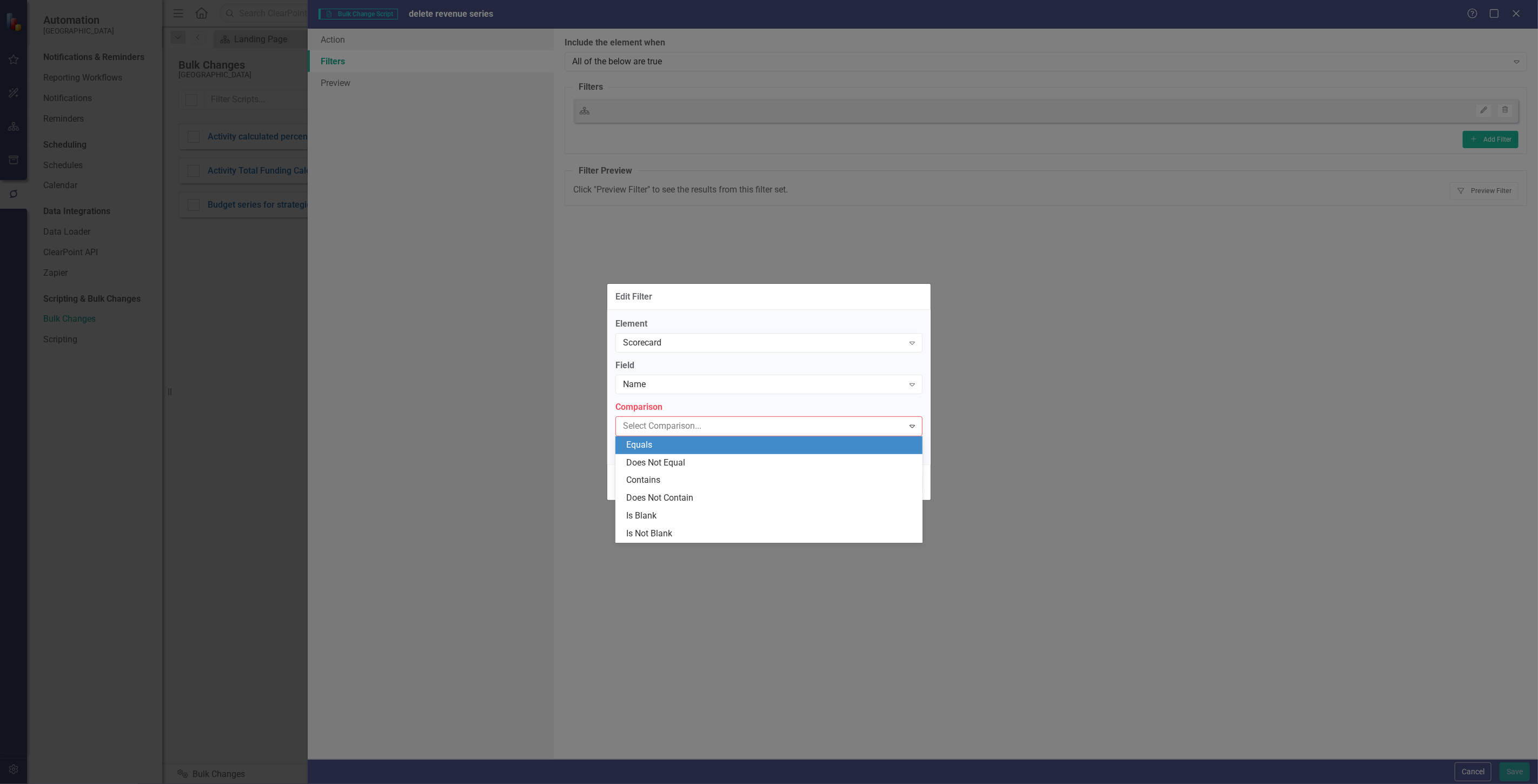
click at [688, 441] on div "Equals" at bounding box center [771, 445] width 290 height 12
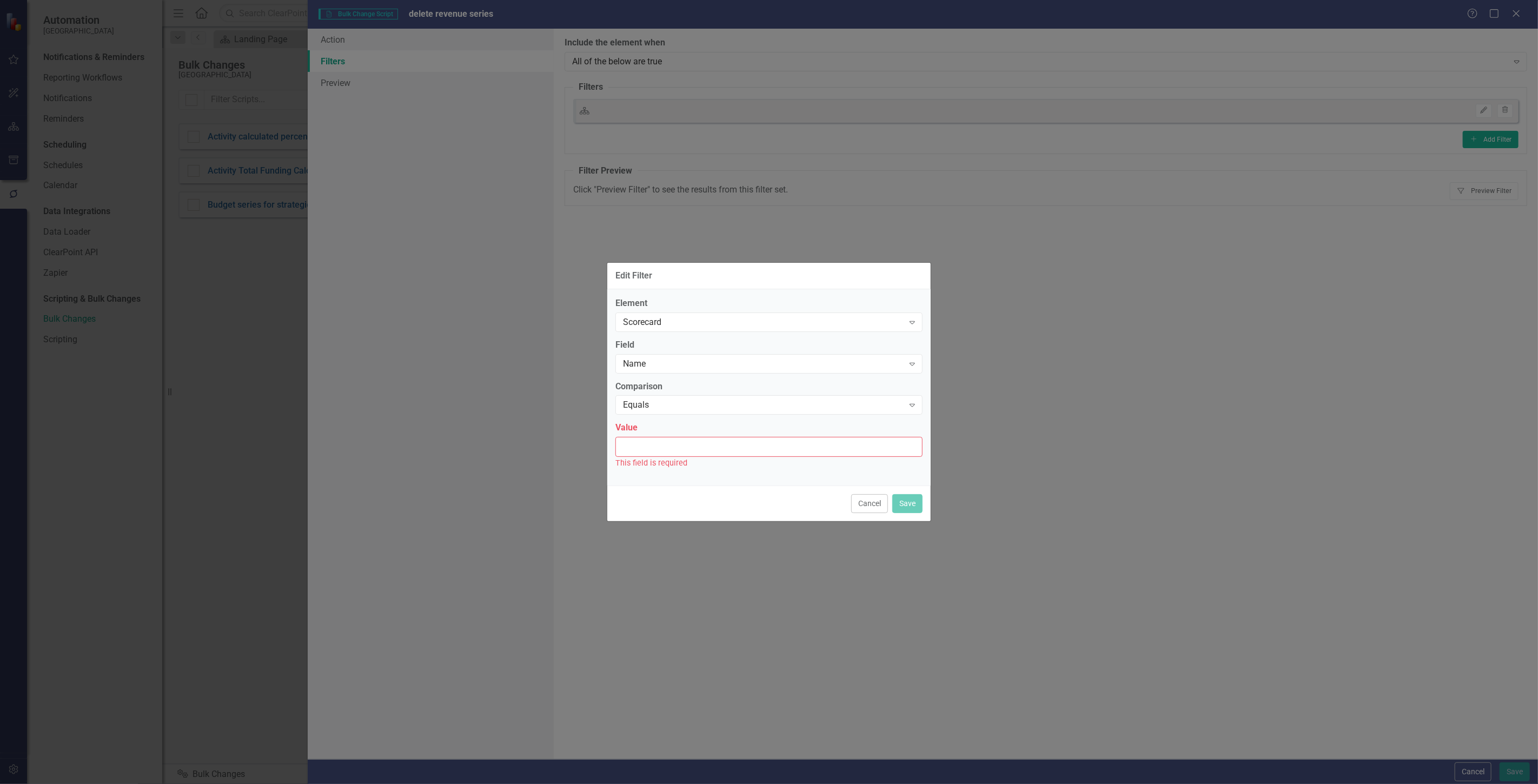
click at [687, 441] on input "Value" at bounding box center [769, 447] width 307 height 20
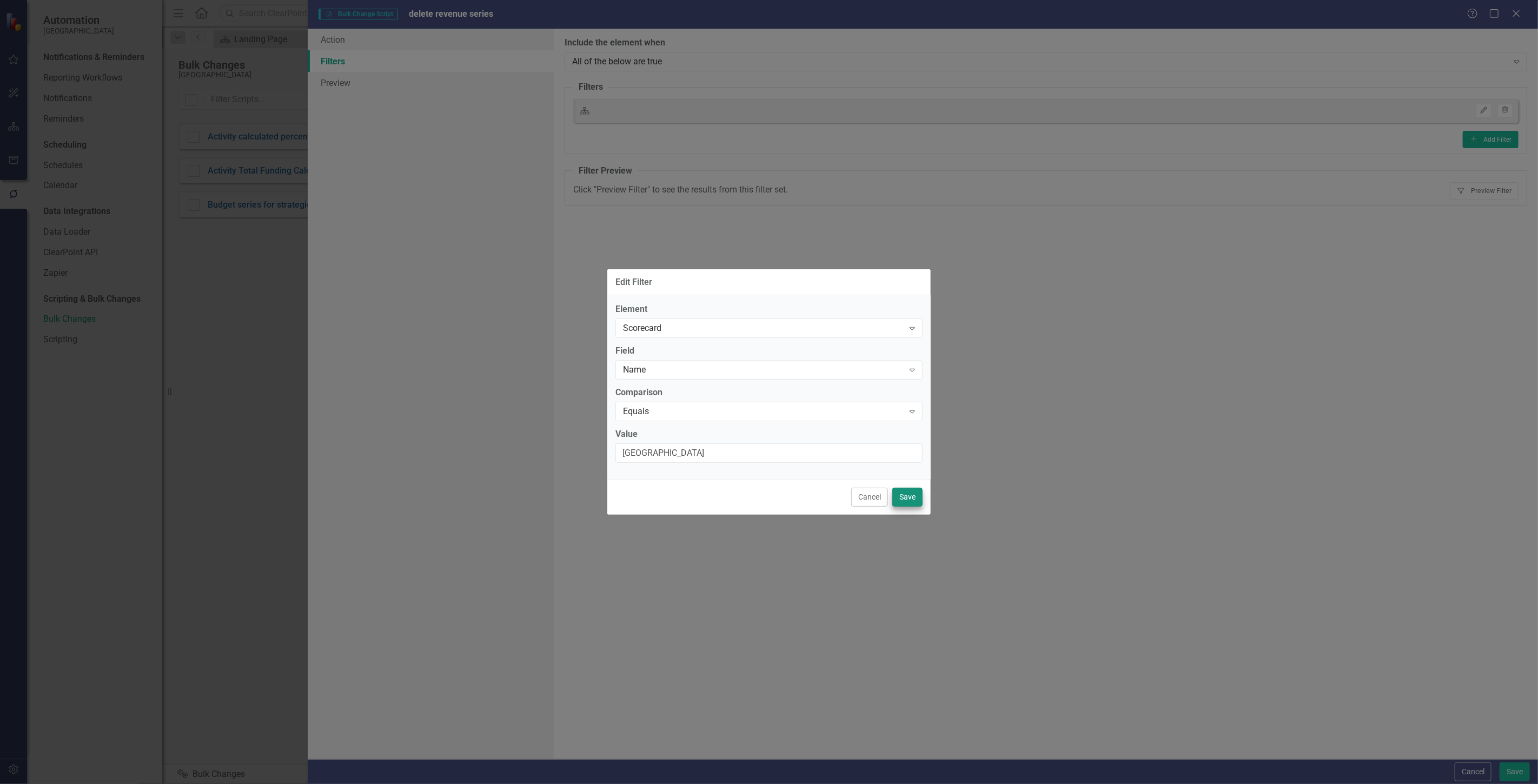
type input "[GEOGRAPHIC_DATA]"
click at [915, 499] on button "Save" at bounding box center [907, 497] width 30 height 19
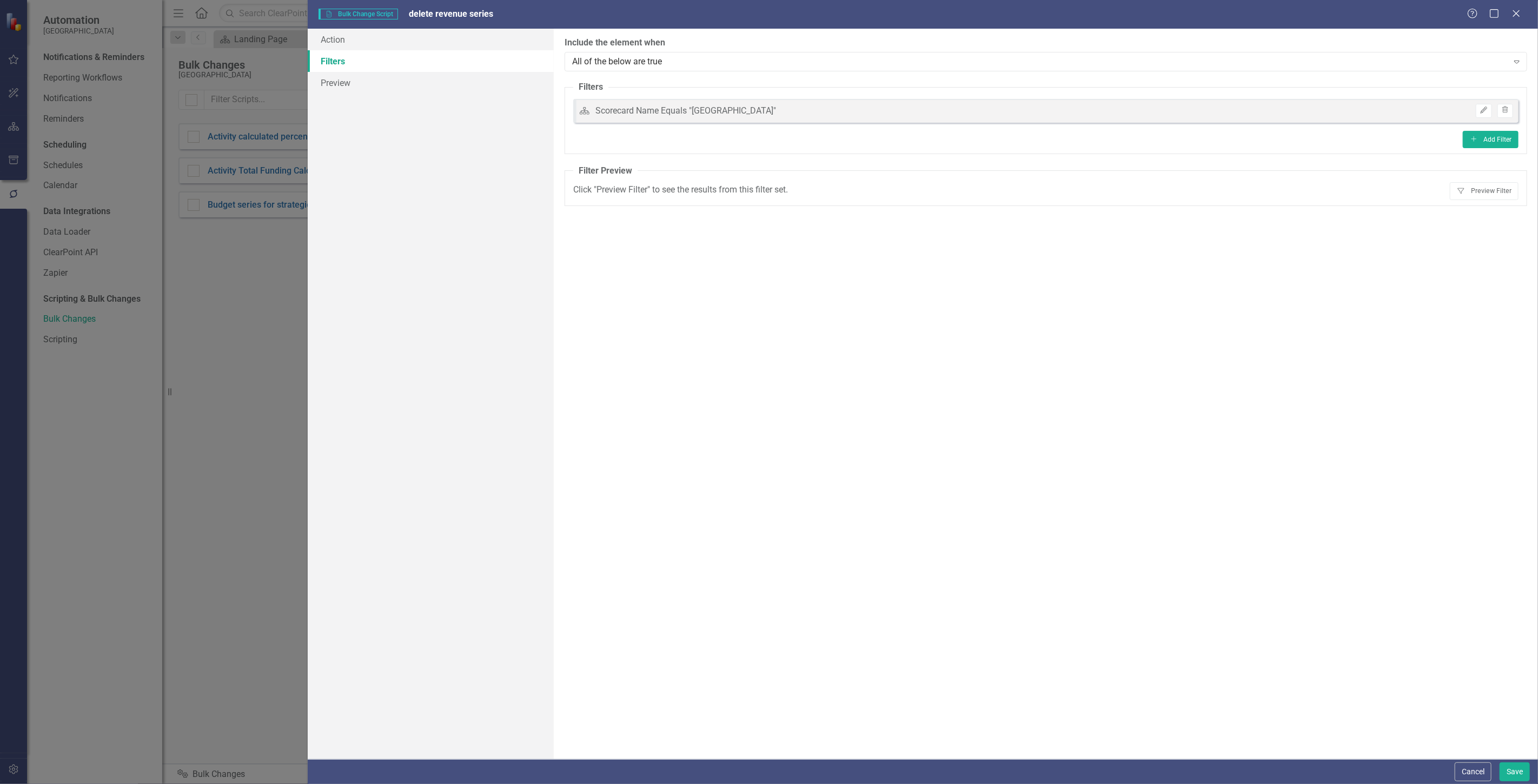
click at [1488, 201] on fieldset "Filter Preview Click "Preview Filter" to see the results from this filter set. …" at bounding box center [1046, 185] width 963 height 41
click at [1487, 195] on button "Filter Preview Filter" at bounding box center [1484, 191] width 69 height 17
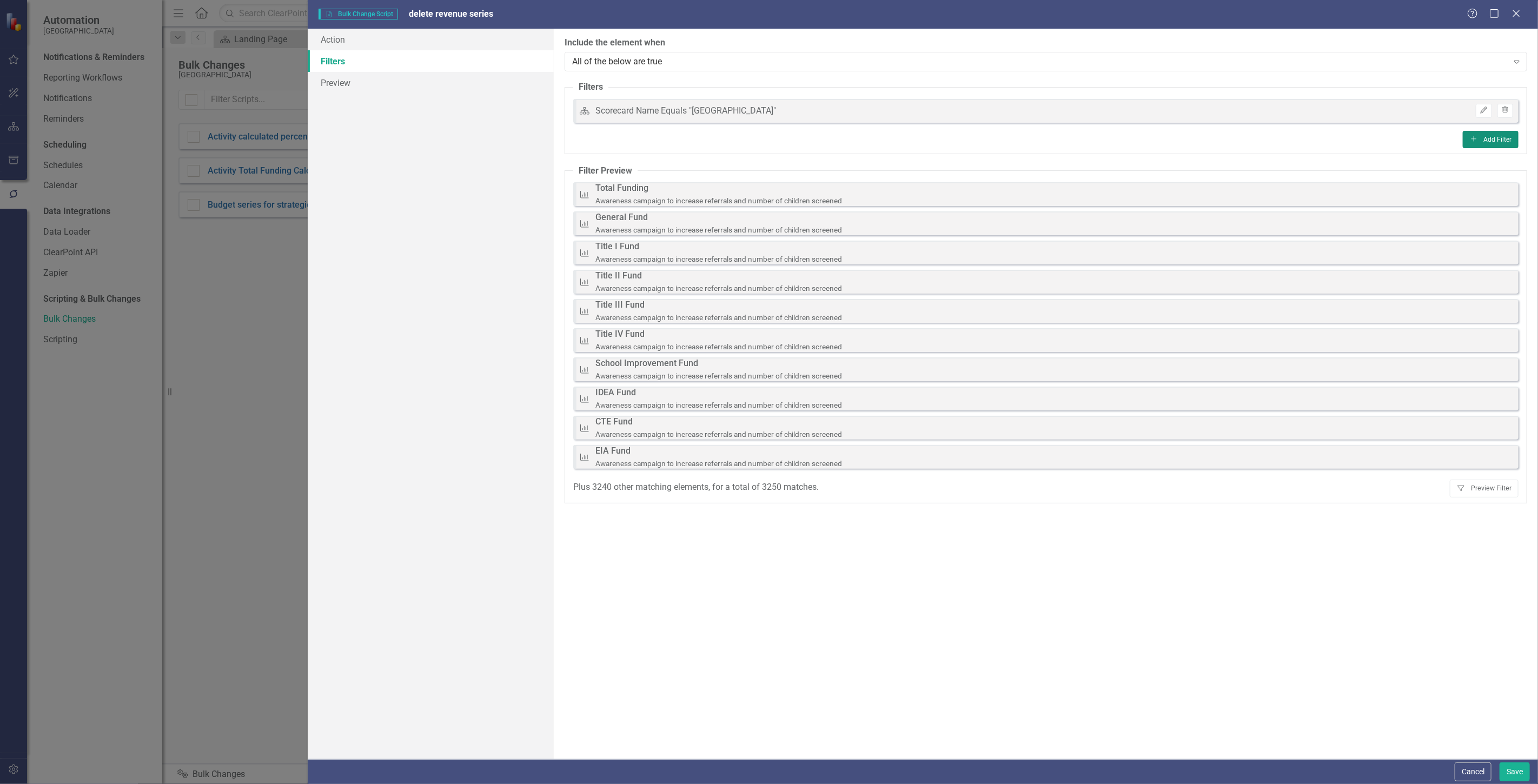
click at [1473, 136] on icon "Add" at bounding box center [1474, 139] width 8 height 6
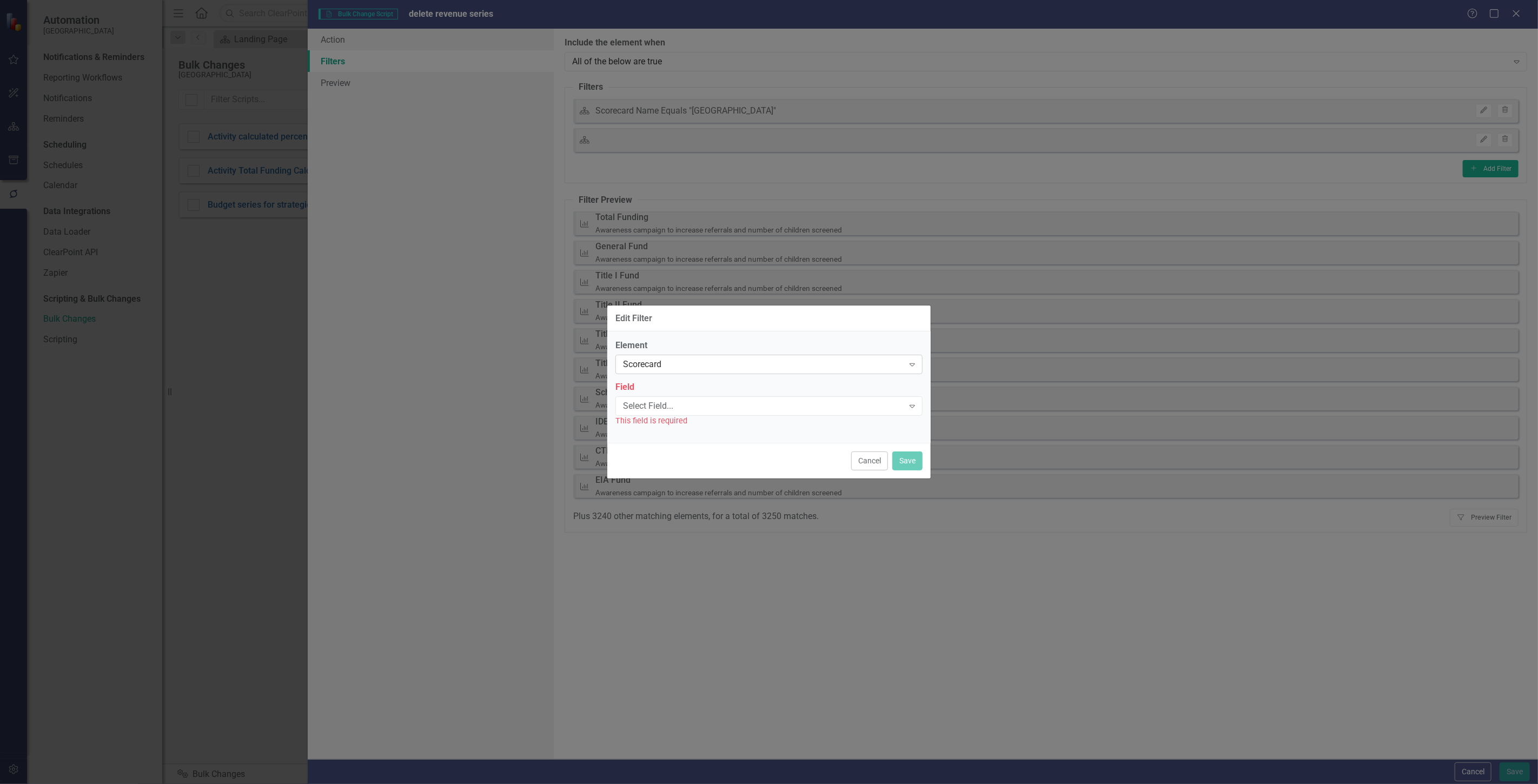
click at [656, 359] on div "Scorecard" at bounding box center [764, 364] width 281 height 12
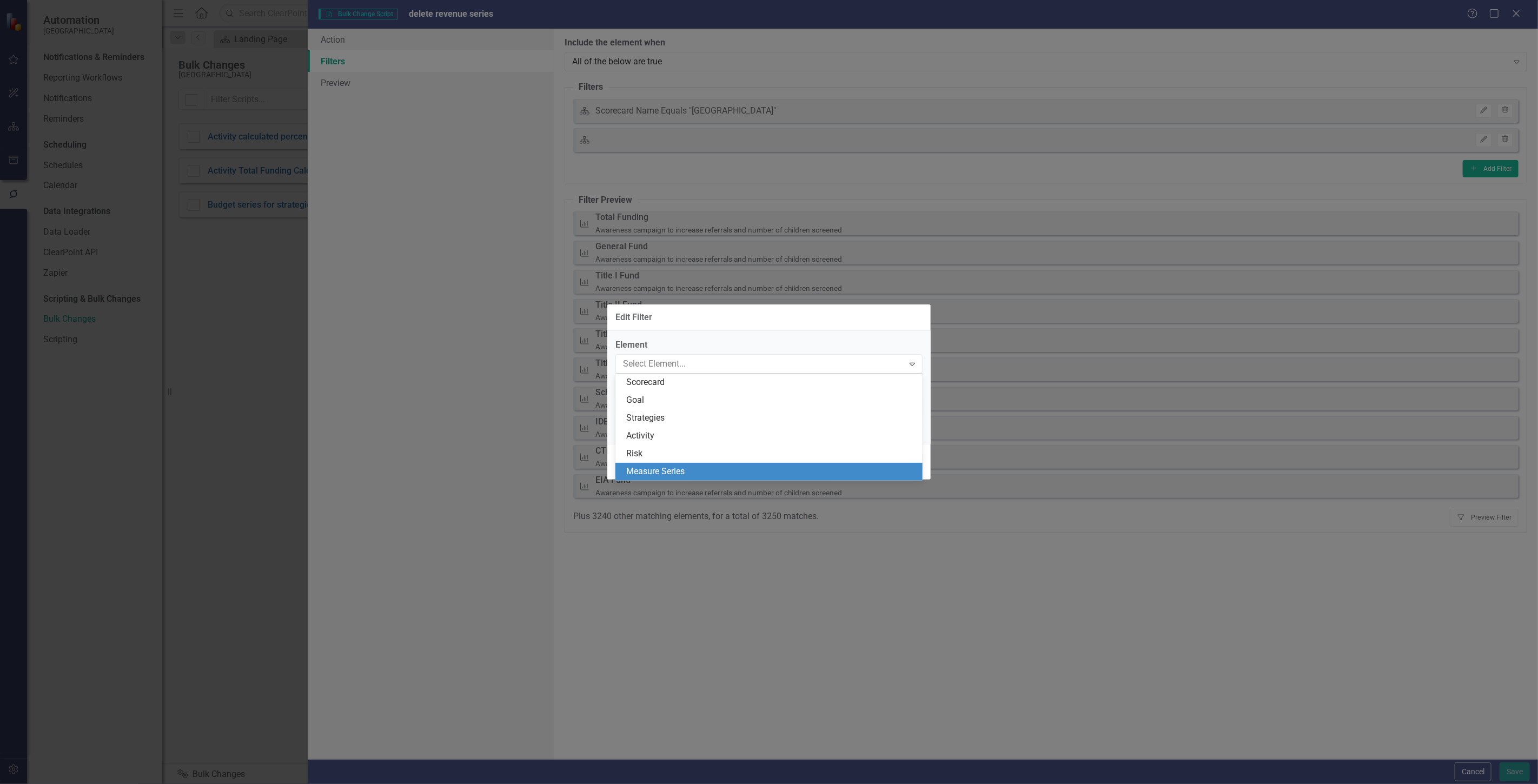
click at [666, 467] on div "Measure Series" at bounding box center [771, 471] width 290 height 12
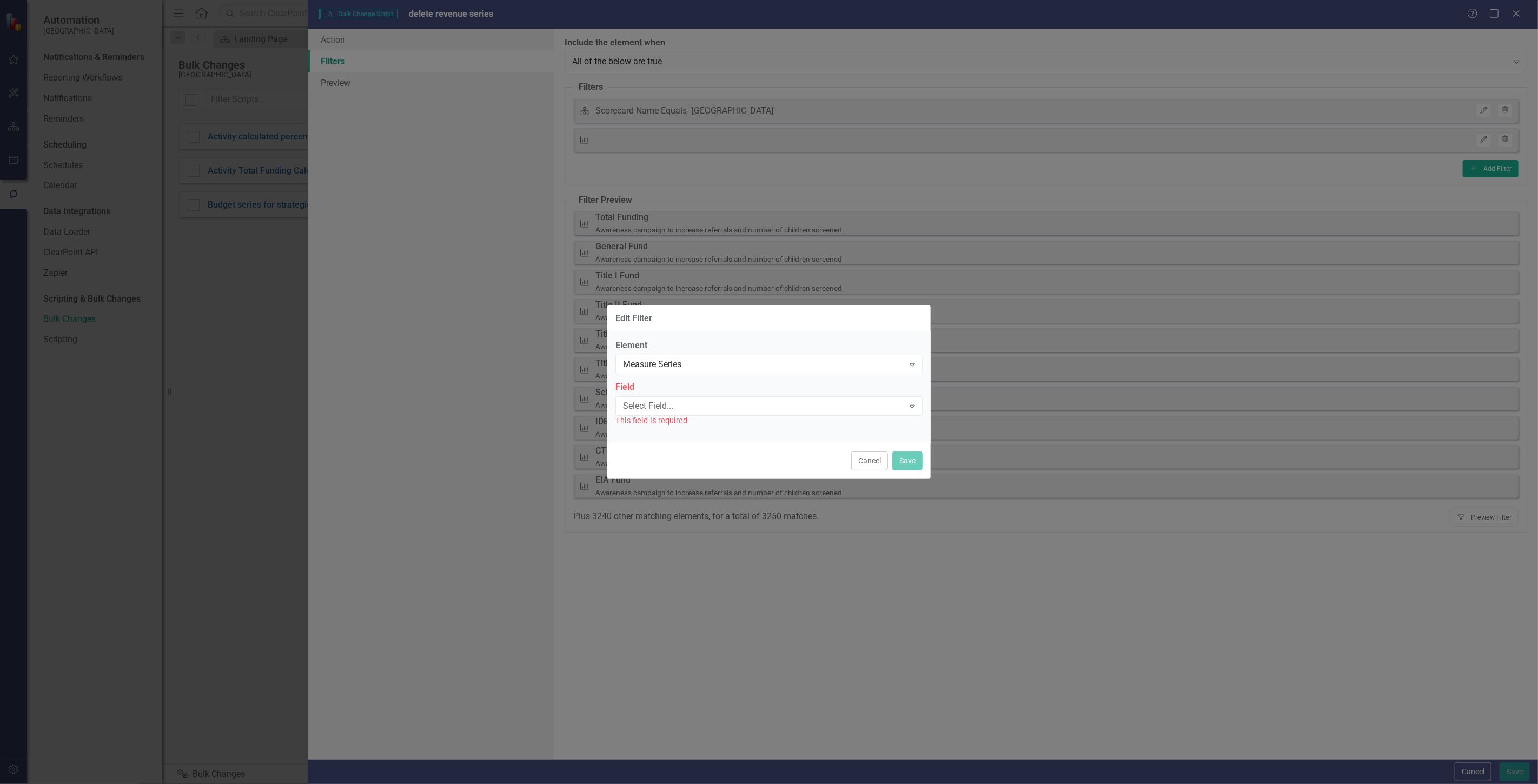
click at [668, 403] on div "Select Field..." at bounding box center [764, 405] width 281 height 12
click at [672, 426] on div "Name" at bounding box center [771, 423] width 290 height 12
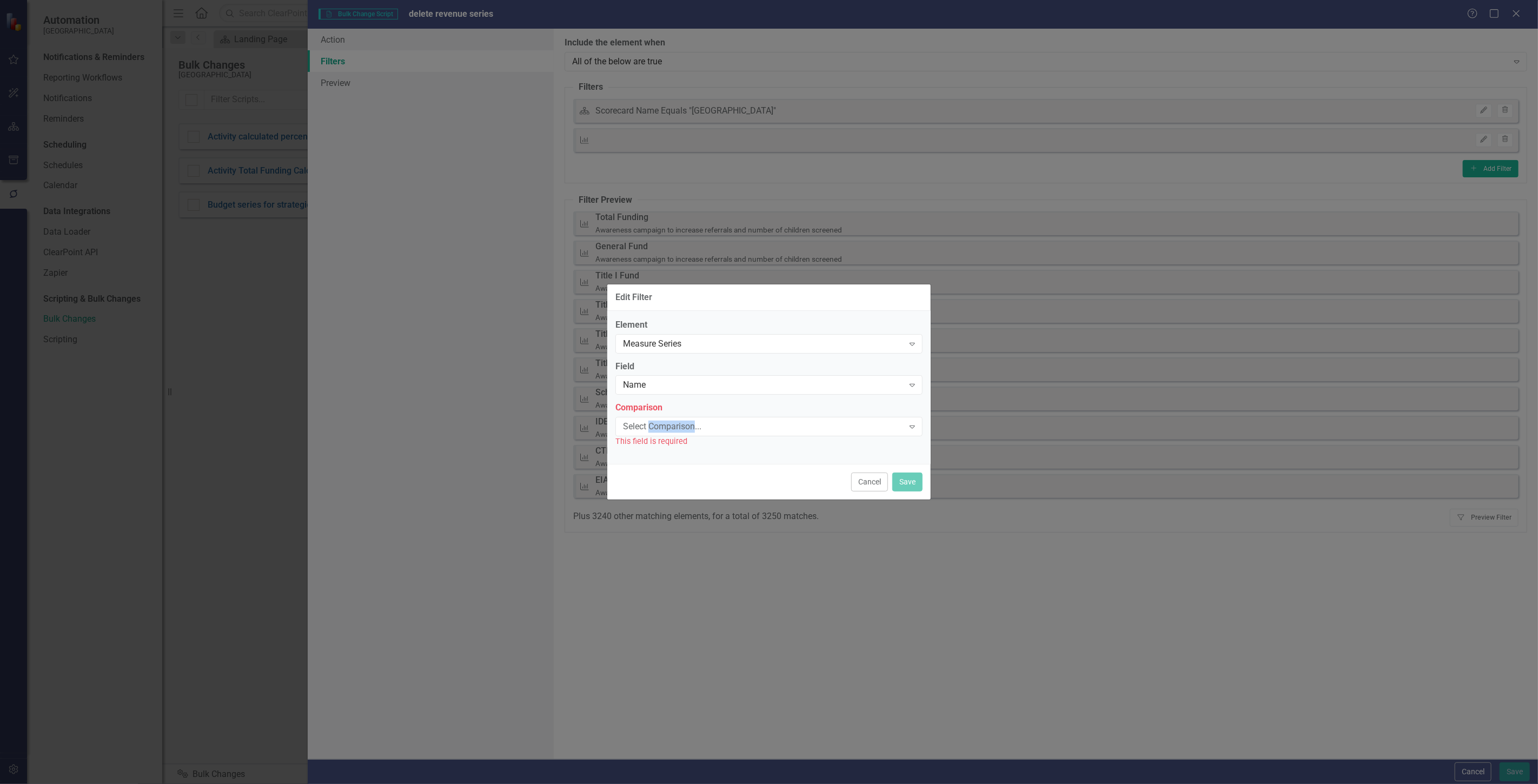
click at [672, 425] on div "Select Comparison..." at bounding box center [764, 426] width 281 height 12
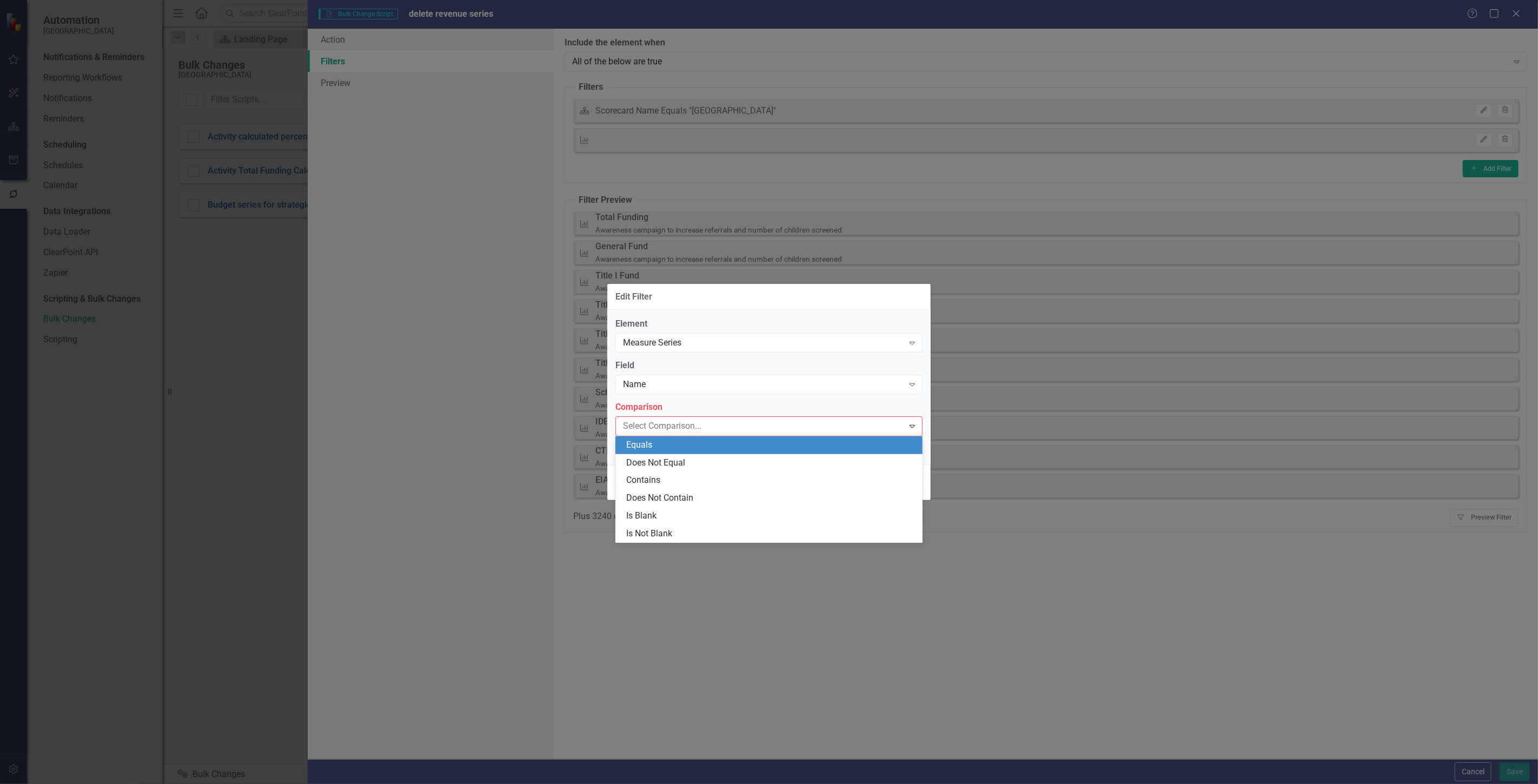
click at [672, 436] on div "Equals" at bounding box center [769, 445] width 307 height 18
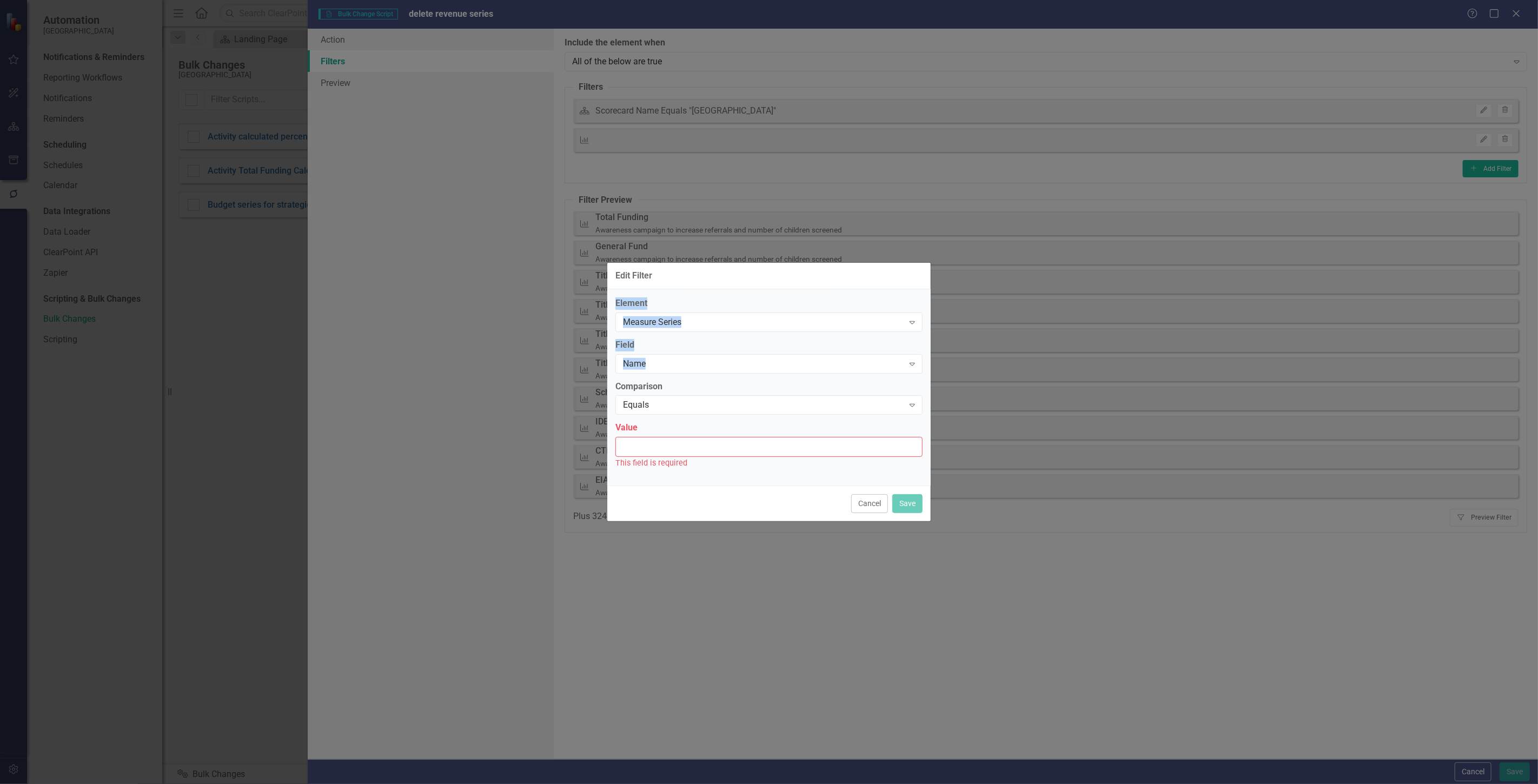
click at [672, 436] on div "Value This field is required" at bounding box center [769, 445] width 307 height 47
click at [666, 450] on input "Value" at bounding box center [769, 447] width 307 height 20
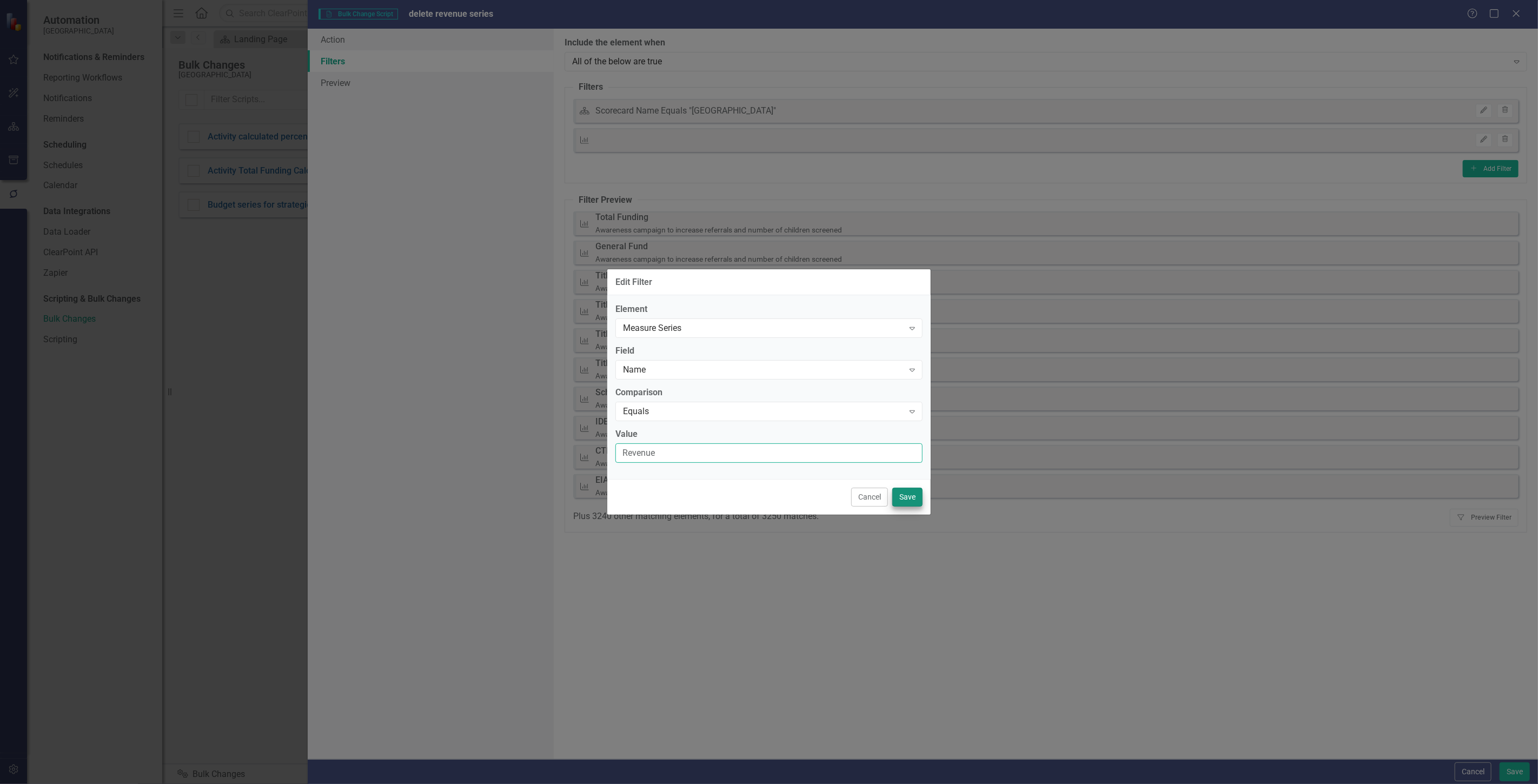
type input "Revenue"
click at [910, 500] on button "Save" at bounding box center [907, 497] width 30 height 19
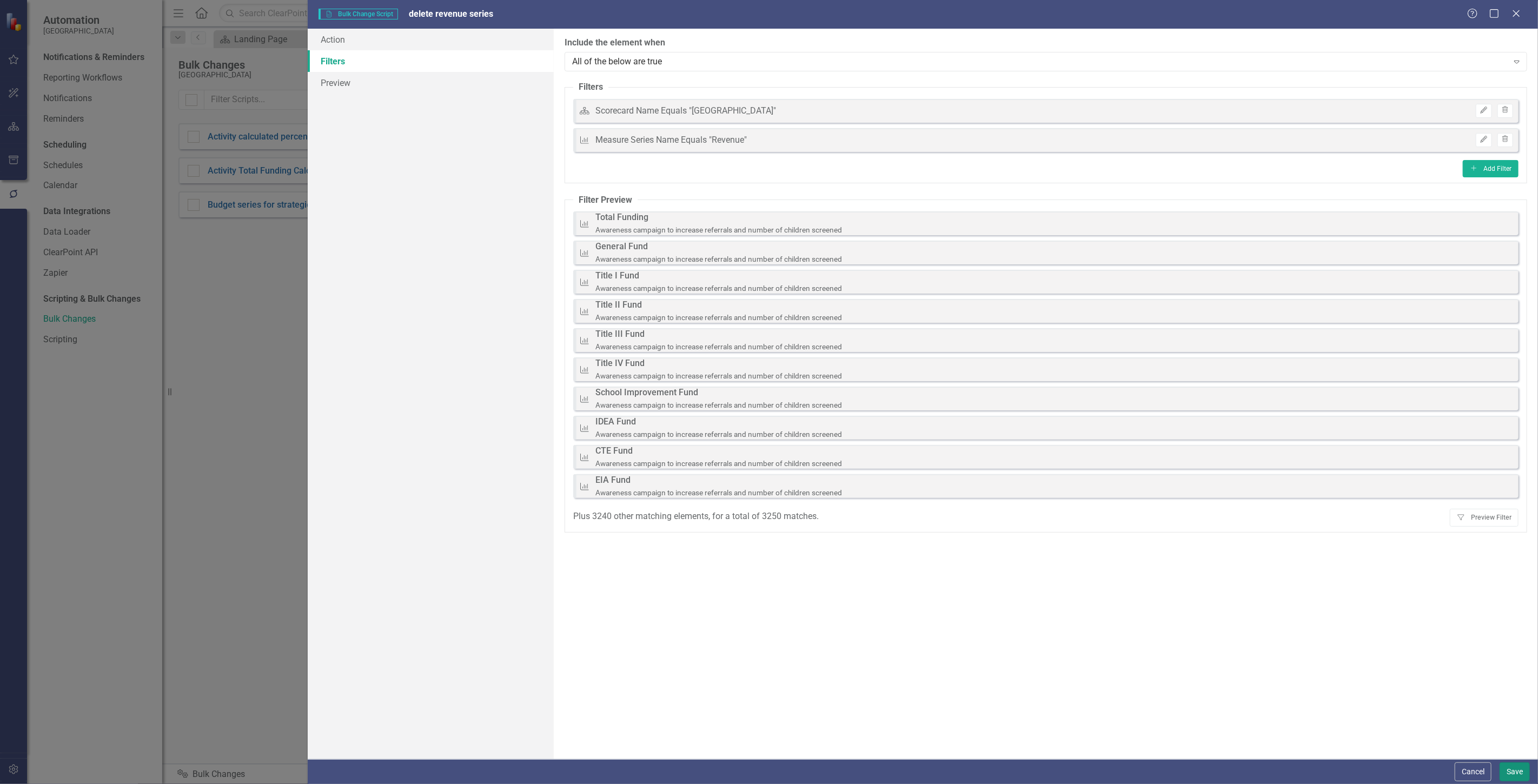
click at [1517, 774] on button "Save" at bounding box center [1515, 772] width 30 height 19
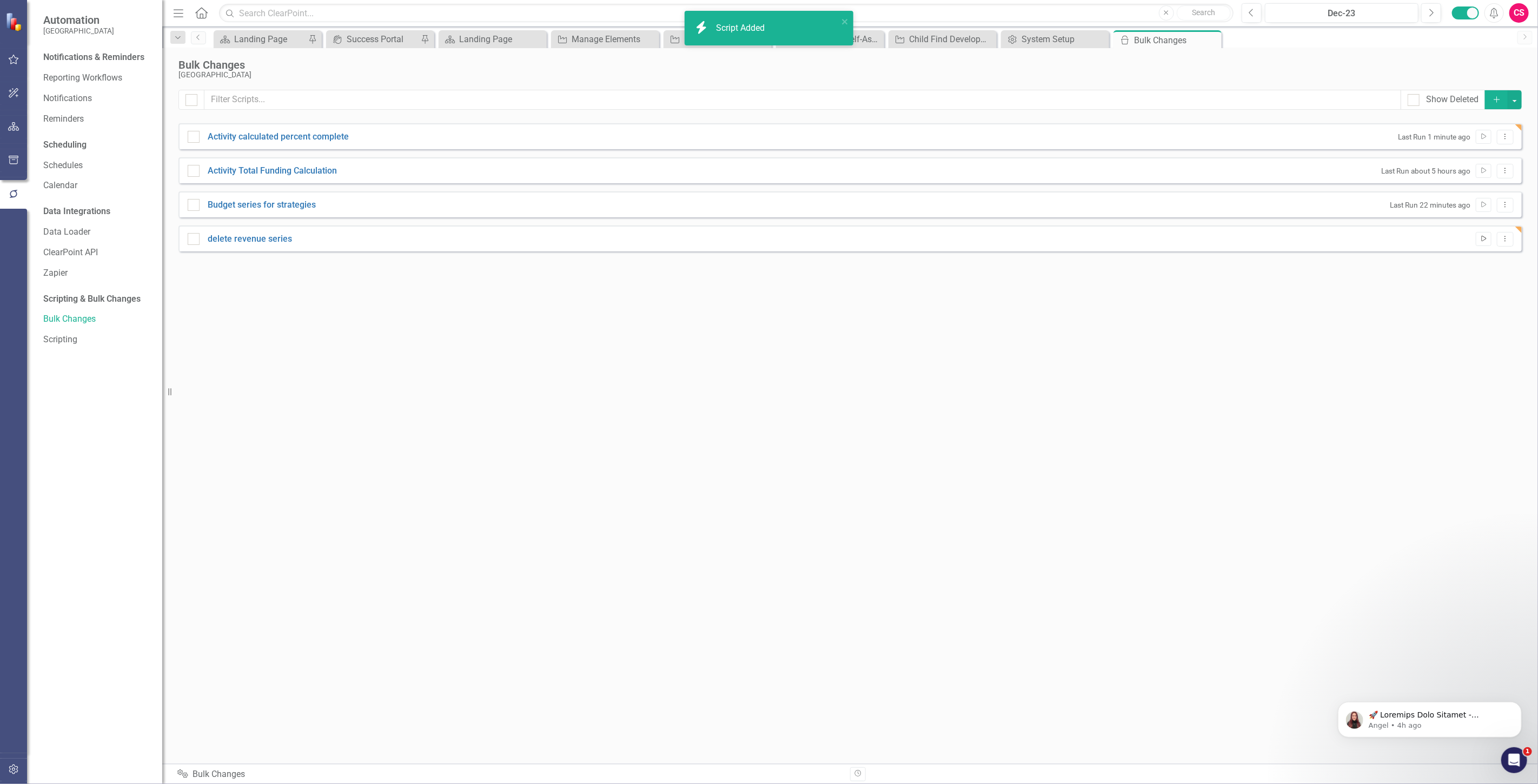
click at [1480, 240] on icon "Run Script" at bounding box center [1484, 238] width 8 height 6
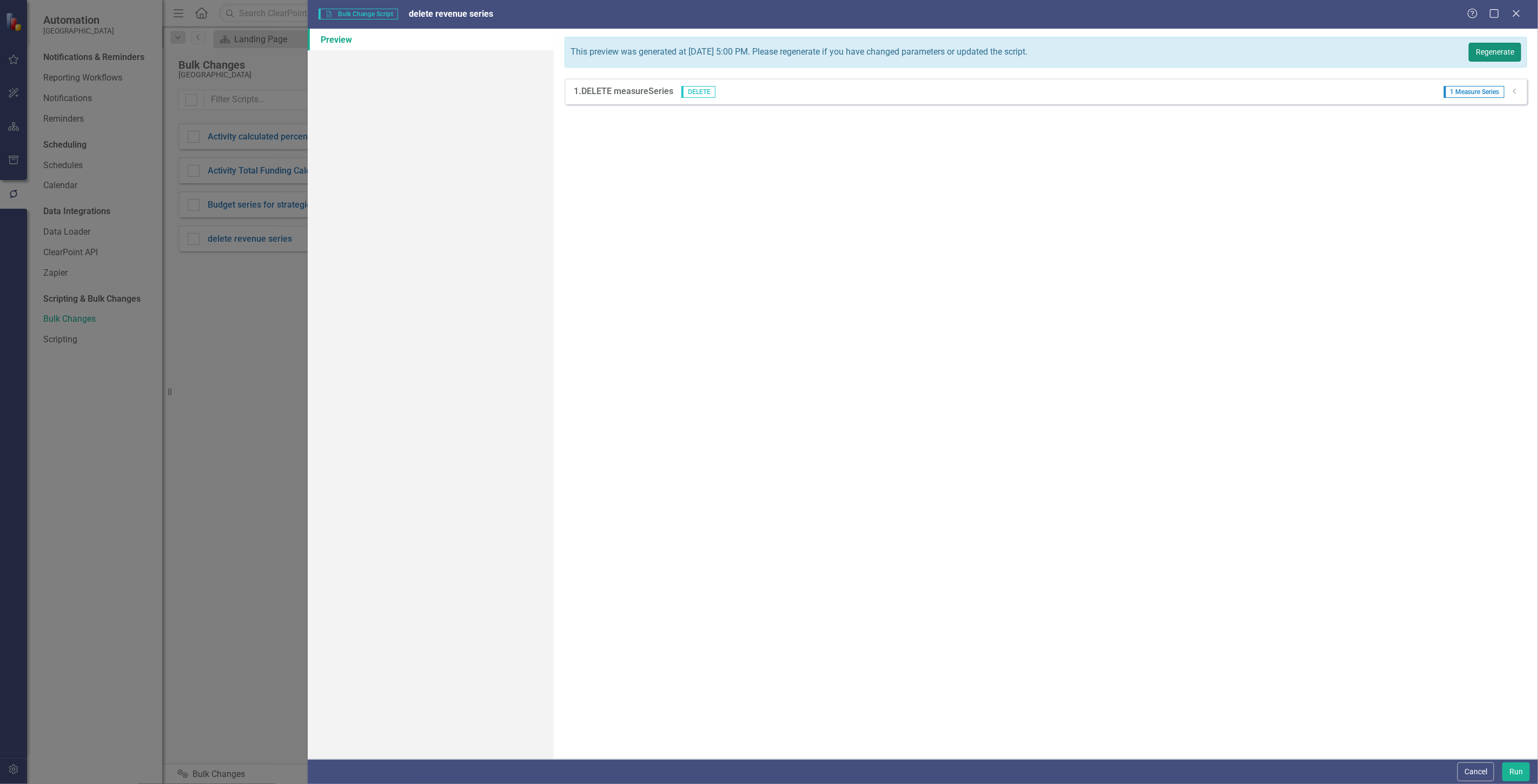
click at [1495, 52] on button "Regenerate" at bounding box center [1494, 52] width 52 height 19
click at [1515, 94] on div "Dropdown" at bounding box center [1514, 92] width 8 height 9
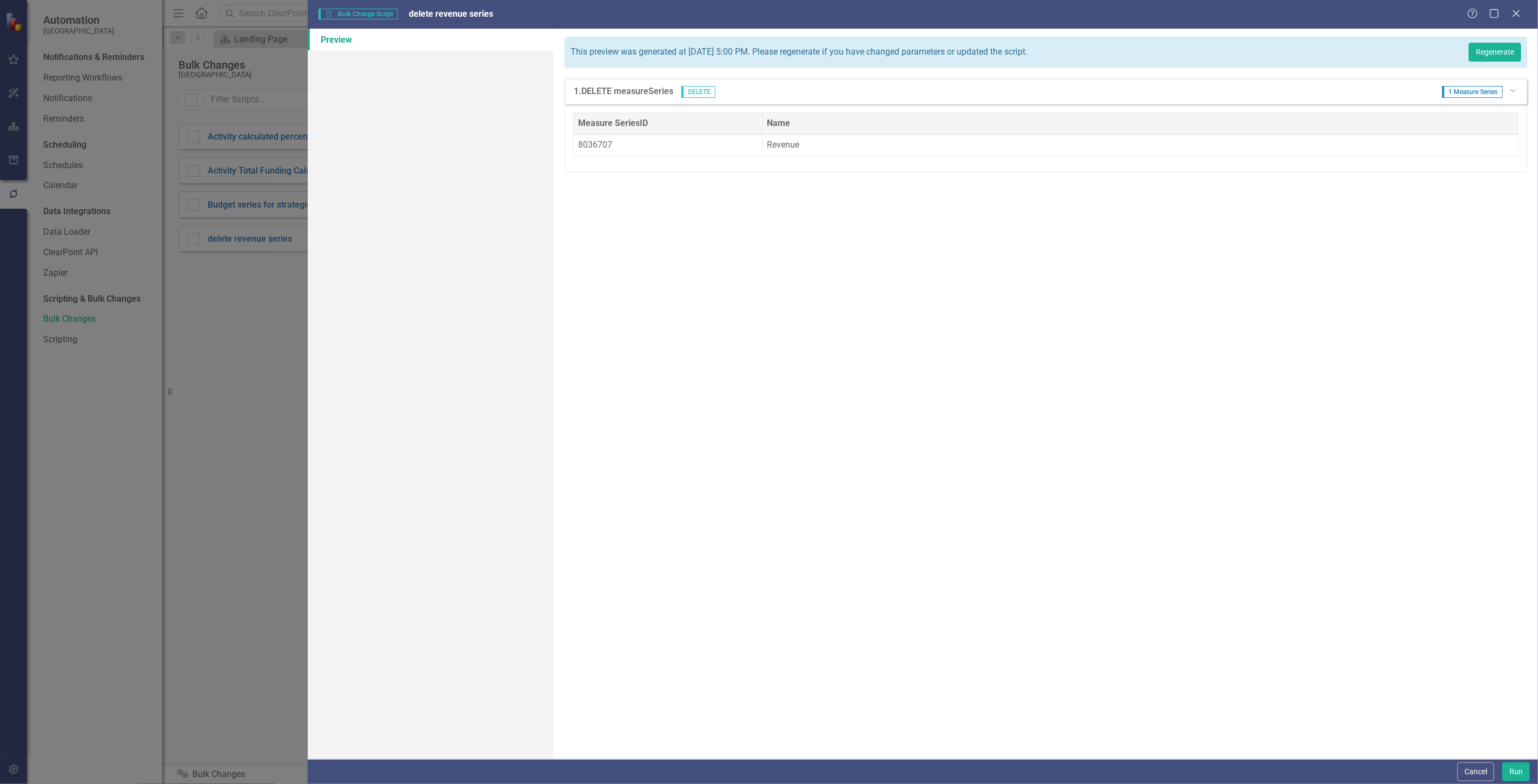
click at [1515, 94] on div "1 Measure Series Dropdown" at bounding box center [1476, 92] width 85 height 12
click at [1512, 776] on button "Run" at bounding box center [1516, 772] width 28 height 19
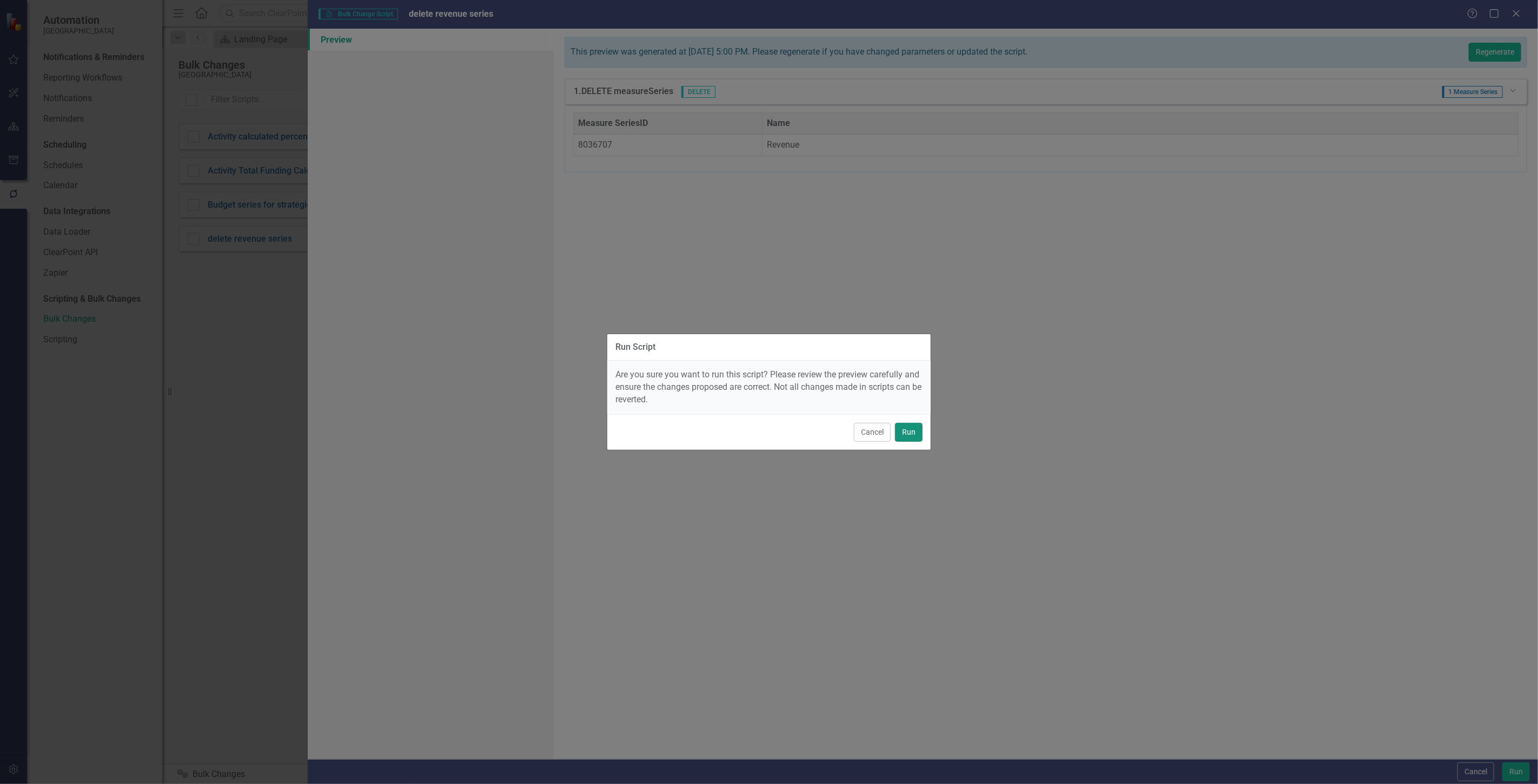
click at [918, 430] on button "Run" at bounding box center [909, 432] width 28 height 19
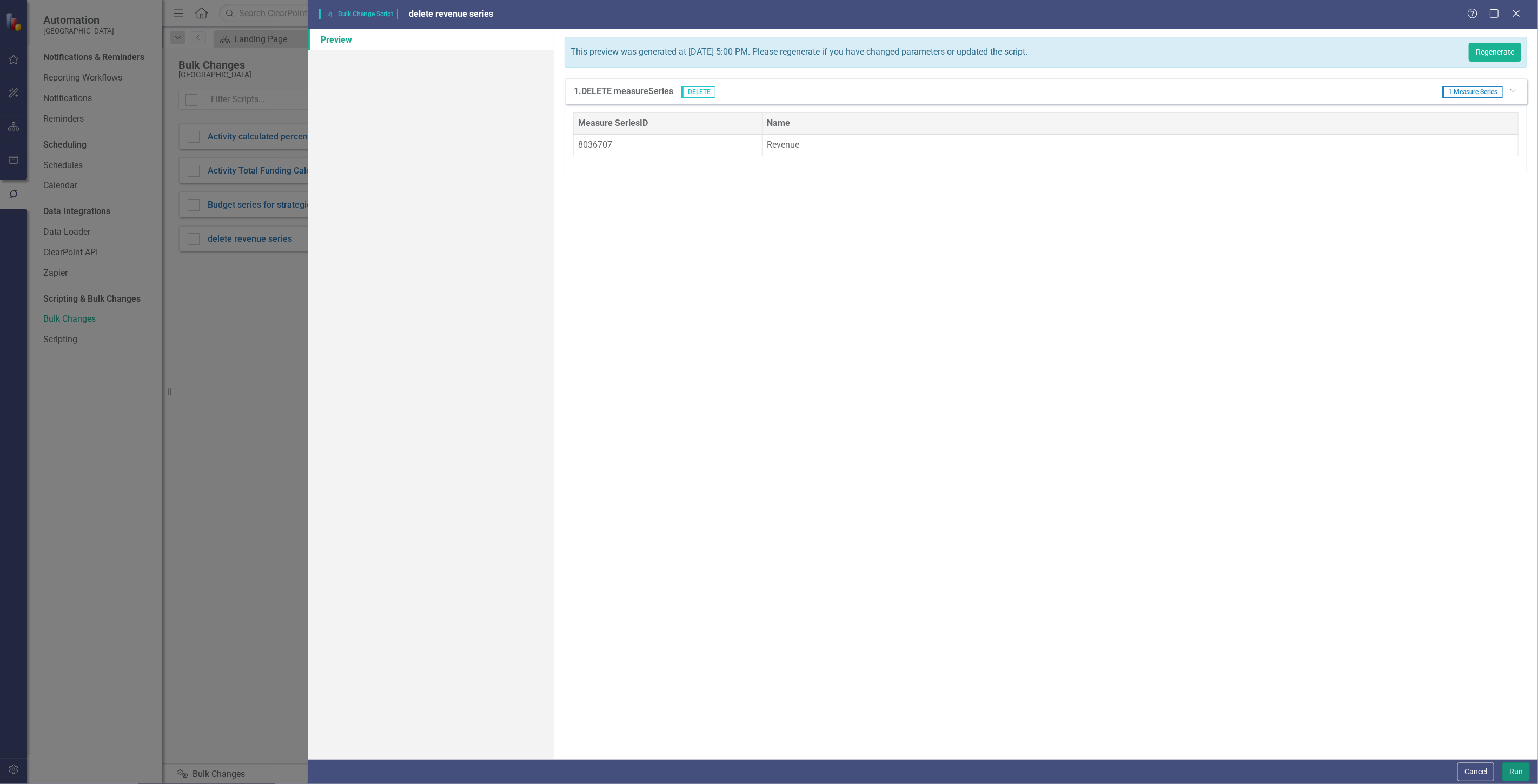
click at [1515, 768] on button "Run" at bounding box center [1516, 772] width 28 height 19
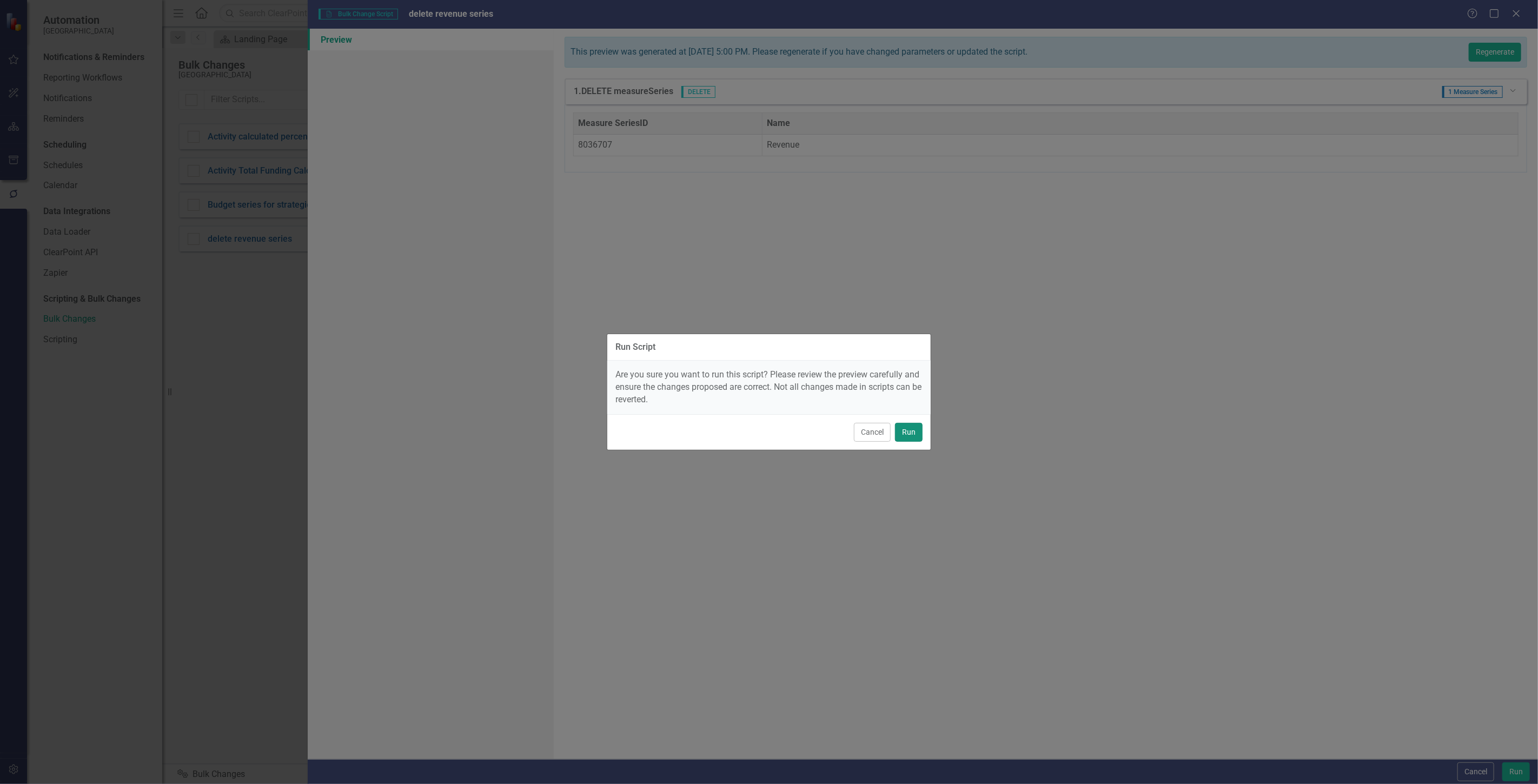
click at [909, 430] on button "Run" at bounding box center [909, 432] width 28 height 19
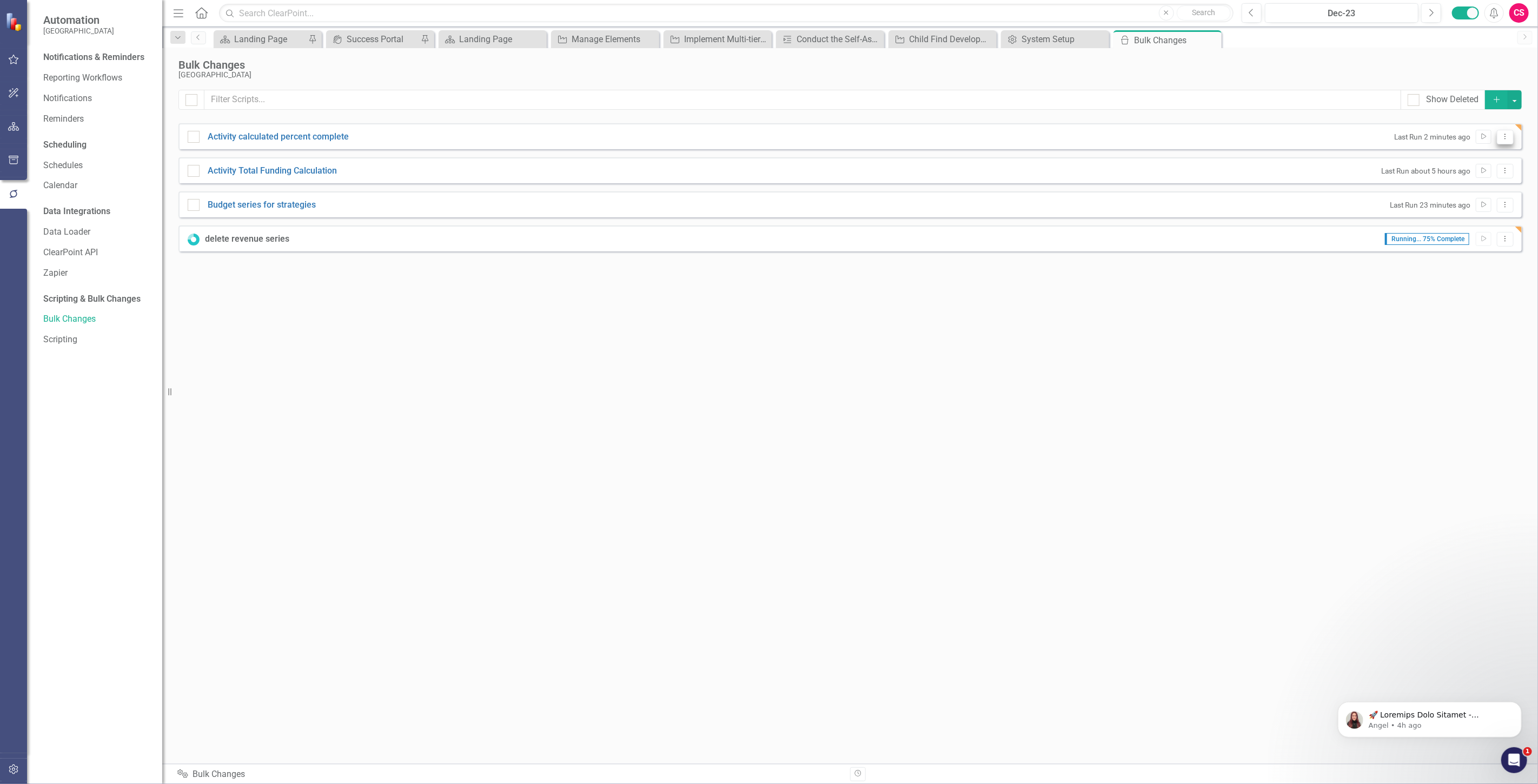
click at [1507, 141] on button "Dropdown Menu" at bounding box center [1505, 137] width 16 height 14
click at [1459, 180] on link "Edit Edit Script" at bounding box center [1470, 175] width 87 height 20
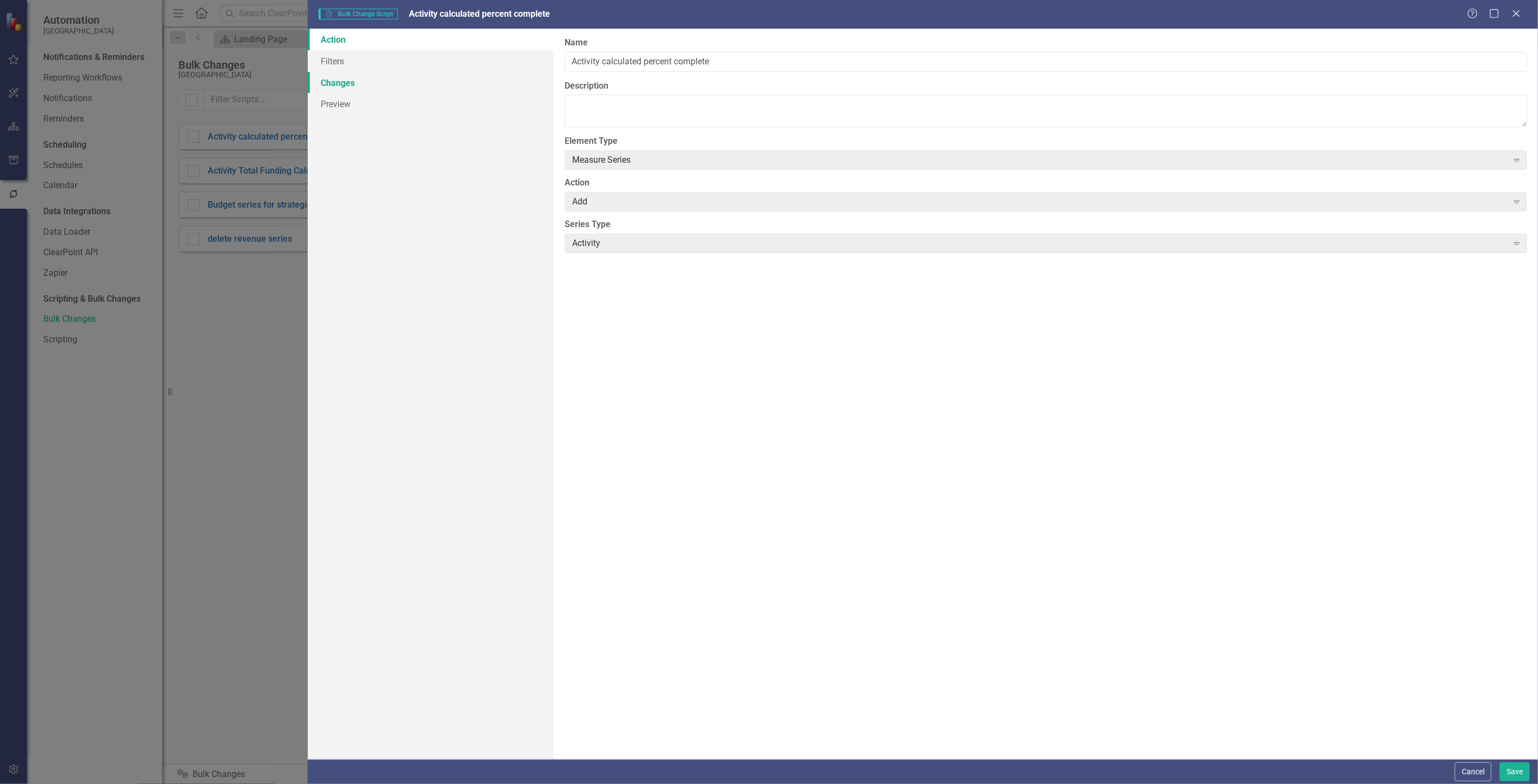
click at [361, 79] on link "Changes" at bounding box center [431, 83] width 246 height 21
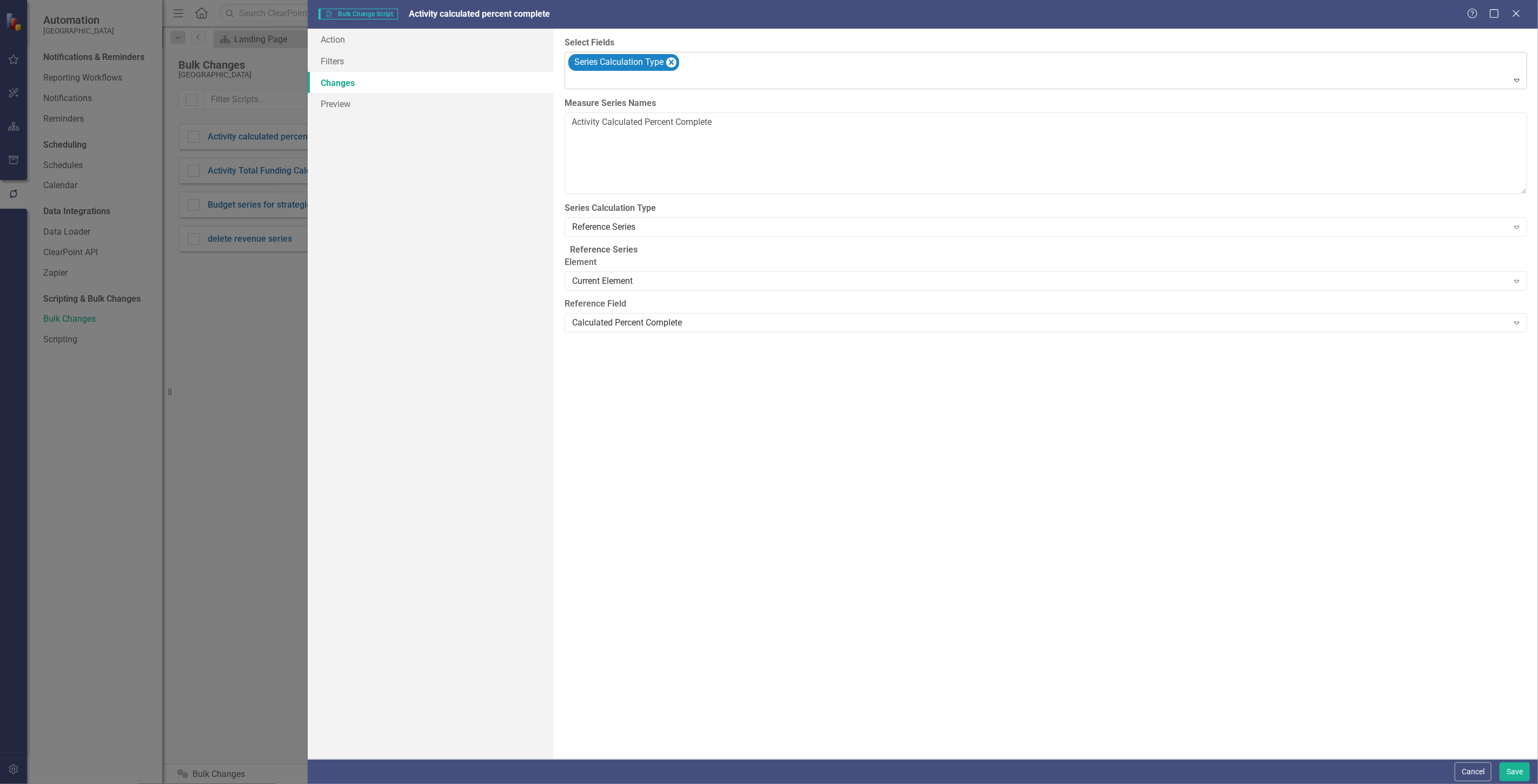
click at [744, 78] on div at bounding box center [1046, 81] width 958 height 14
click at [747, 67] on div "Series Calculation Type" at bounding box center [1046, 70] width 960 height 36
click at [624, 206] on div "Hide series in summary reports" at bounding box center [644, 208] width 122 height 12
click at [572, 206] on input "Hide series in summary reports" at bounding box center [568, 206] width 7 height 7
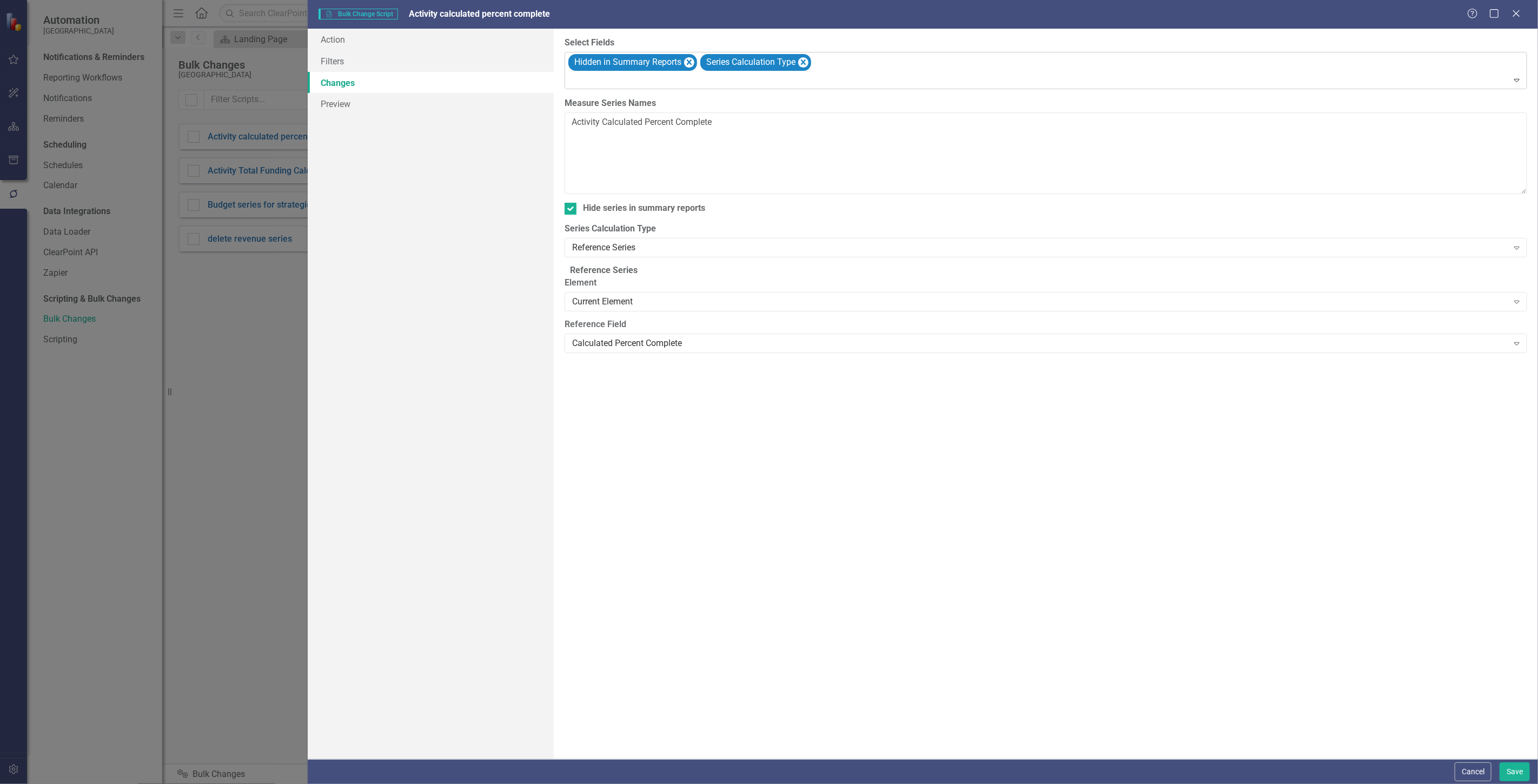
click at [826, 61] on div "Hidden in Summary Reports Series Calculation Type" at bounding box center [1046, 70] width 960 height 36
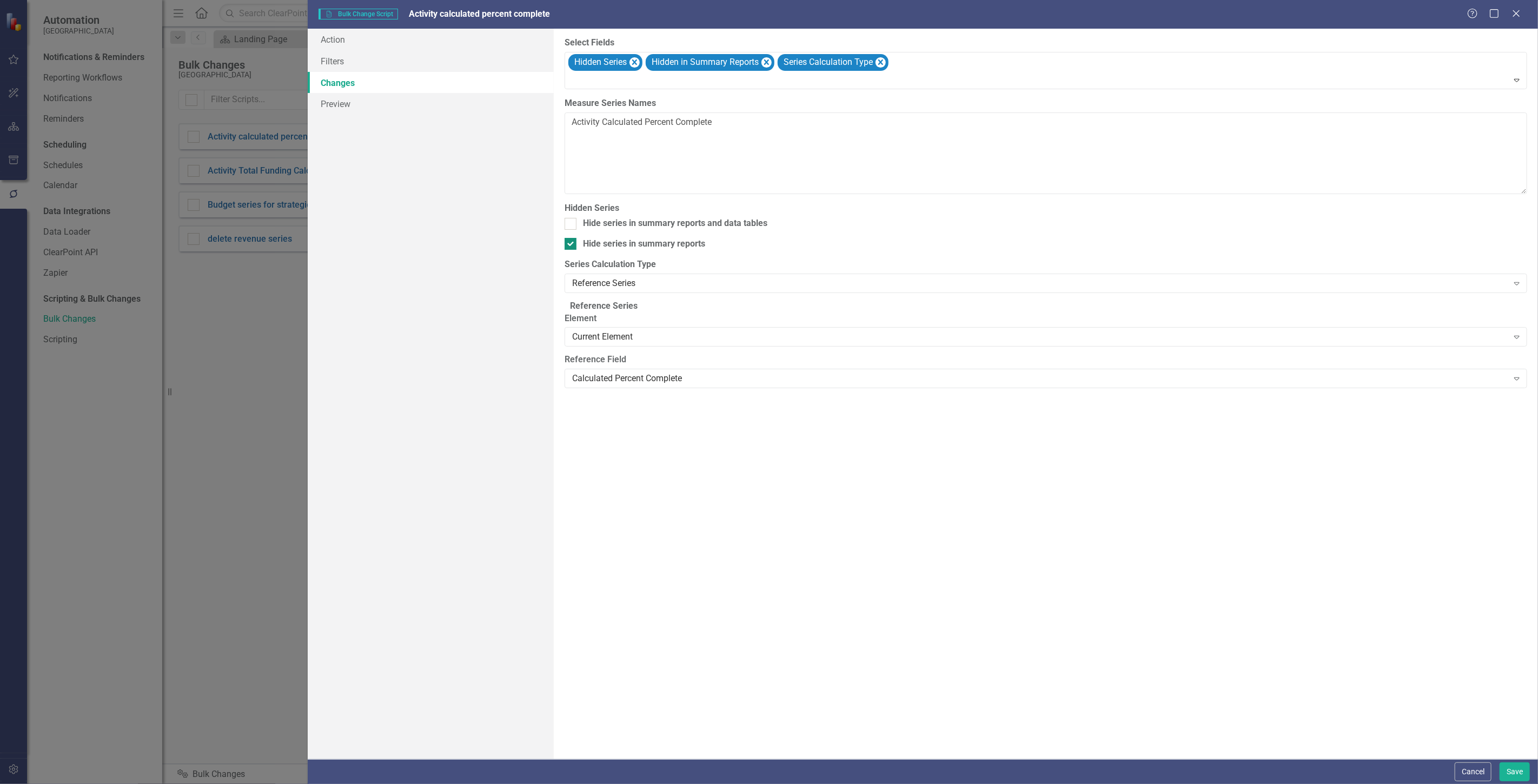
click at [611, 244] on div "Hide series in summary reports" at bounding box center [644, 244] width 122 height 12
click at [572, 244] on input "Hide series in summary reports" at bounding box center [568, 242] width 7 height 7
checkbox input "false"
click at [766, 61] on icon "Remove Hidden in Summary Reports" at bounding box center [766, 62] width 5 height 6
click at [650, 224] on div "Hide series in summary reports and data tables" at bounding box center [676, 223] width 185 height 12
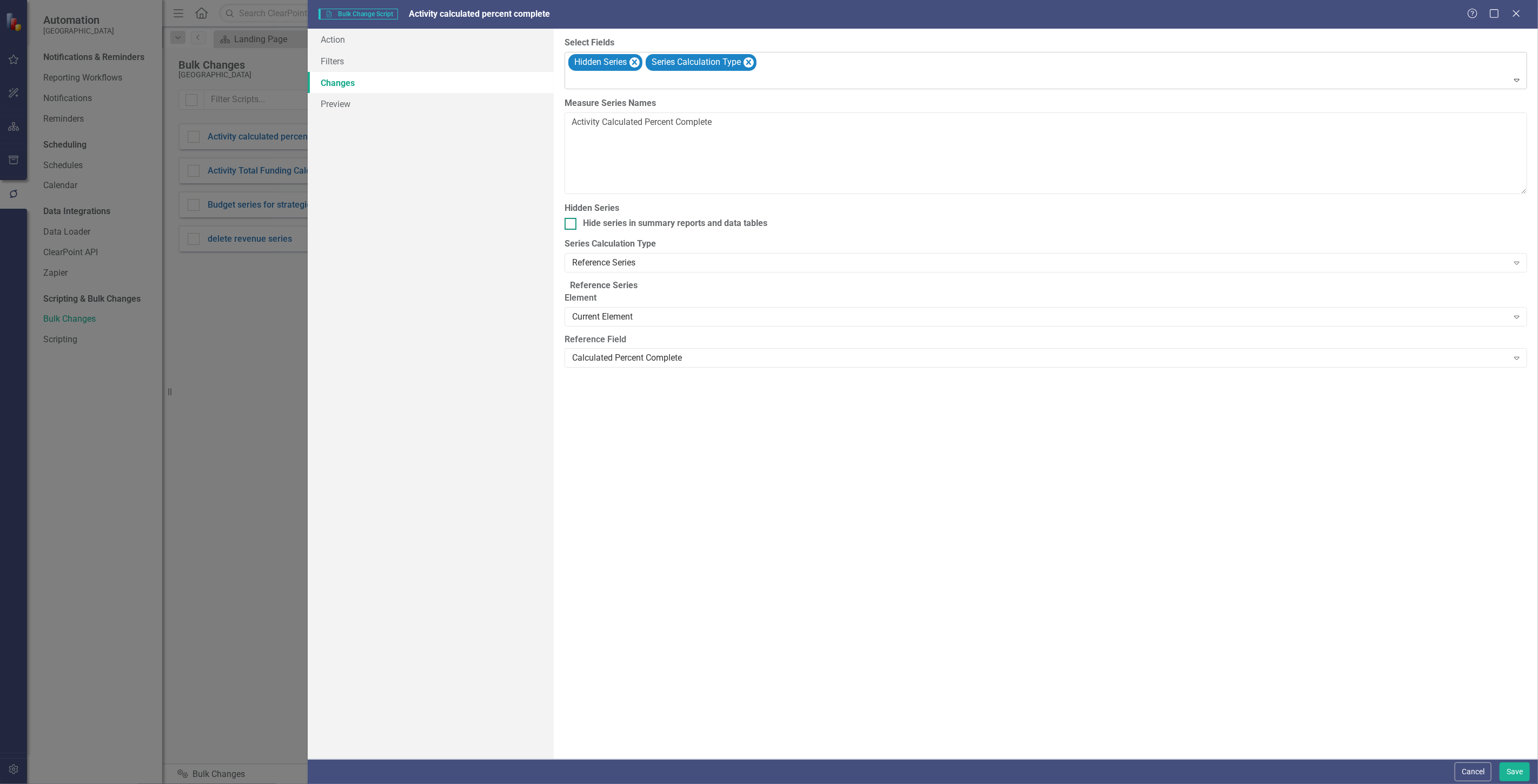
click at [572, 224] on input "Hide series in summary reports and data tables" at bounding box center [568, 222] width 7 height 7
checkbox input "true"
click at [1519, 764] on button "Save" at bounding box center [1515, 772] width 30 height 19
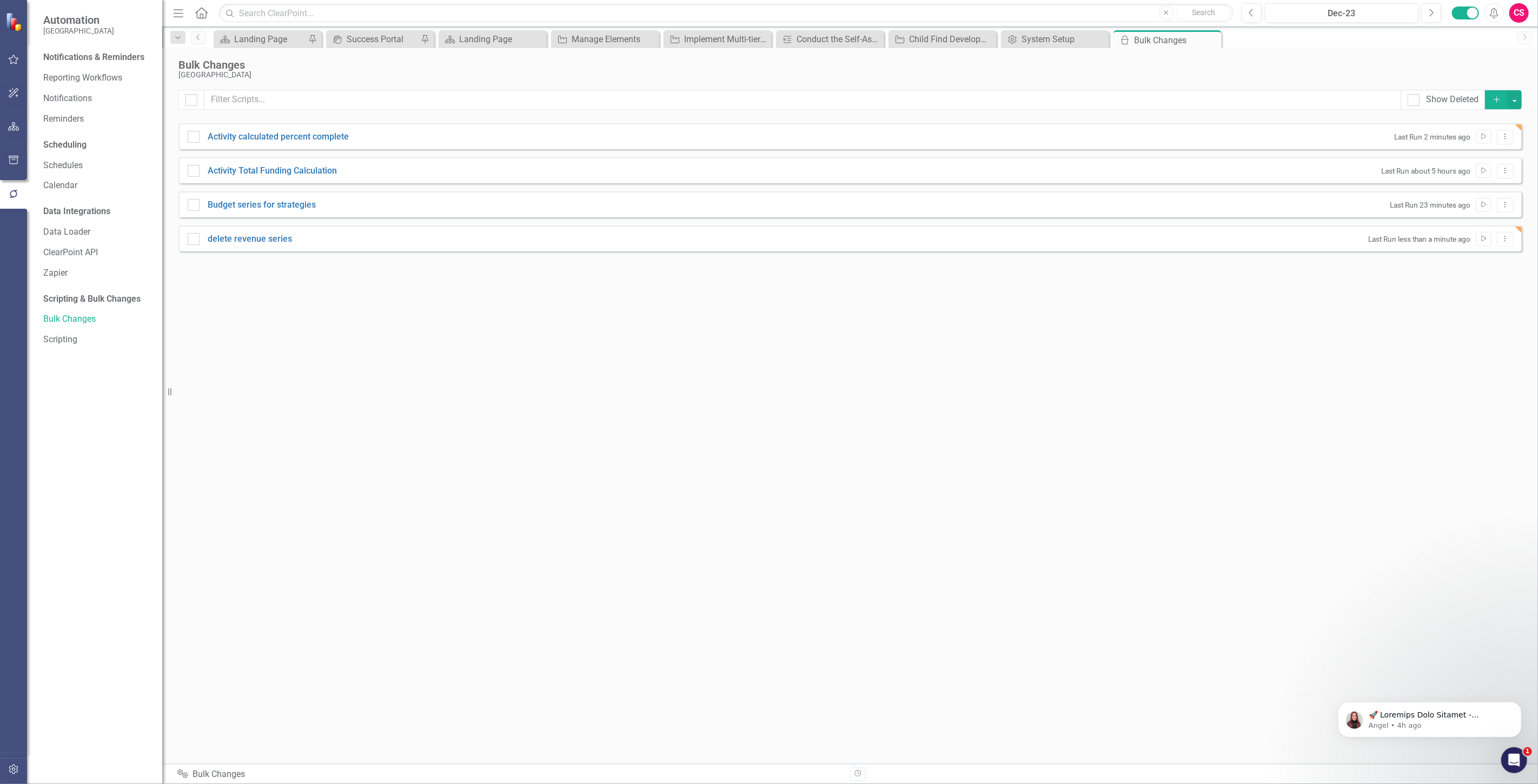
click at [704, 41] on div "icon.bolt Script Updated" at bounding box center [769, 32] width 173 height 48
click at [826, 39] on div "Conduct the Self-Assessment of MTSS implementation ([PERSON_NAME]) at each scho…" at bounding box center [832, 39] width 72 height 14
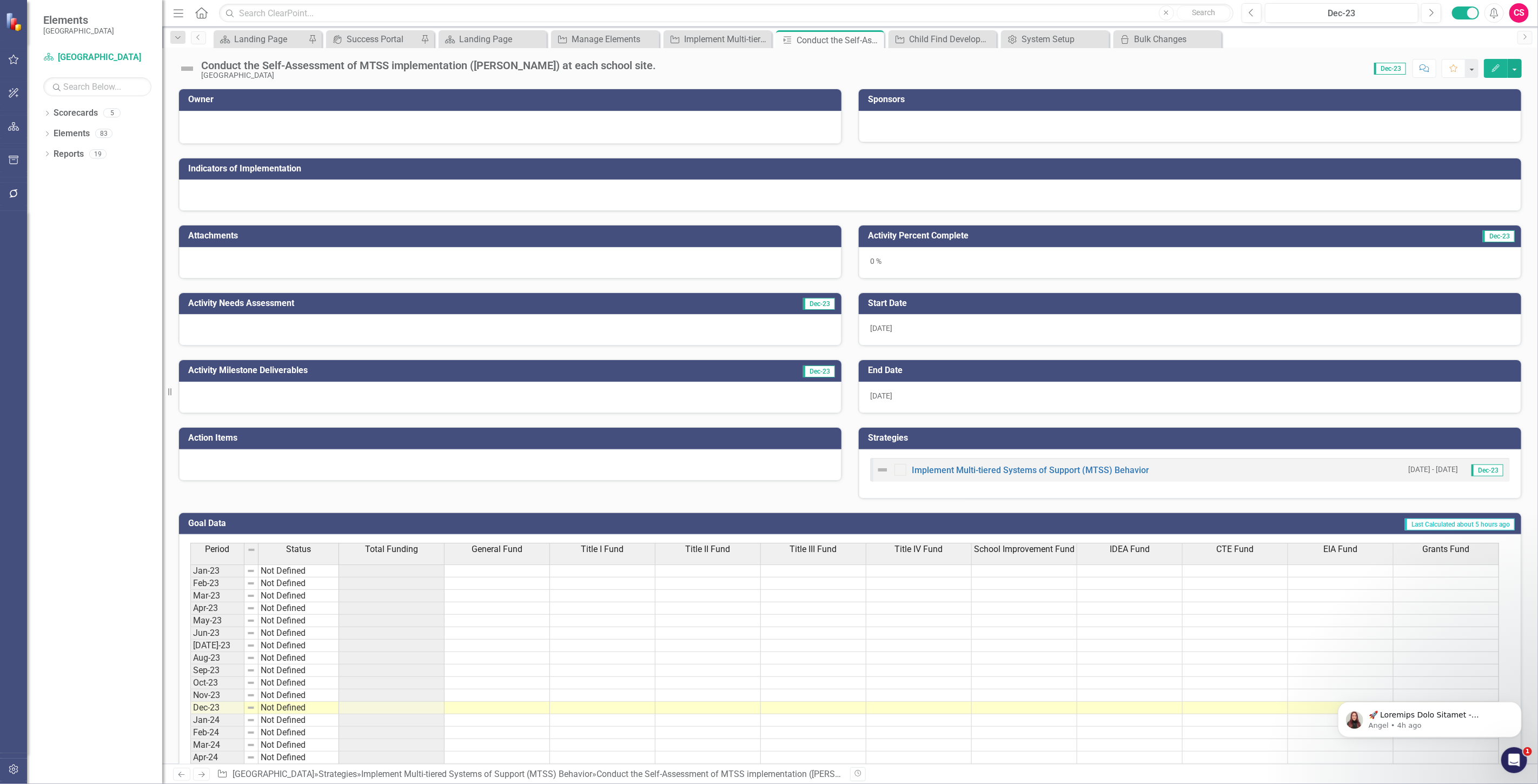
click at [1496, 70] on icon "Edit" at bounding box center [1496, 68] width 10 height 8
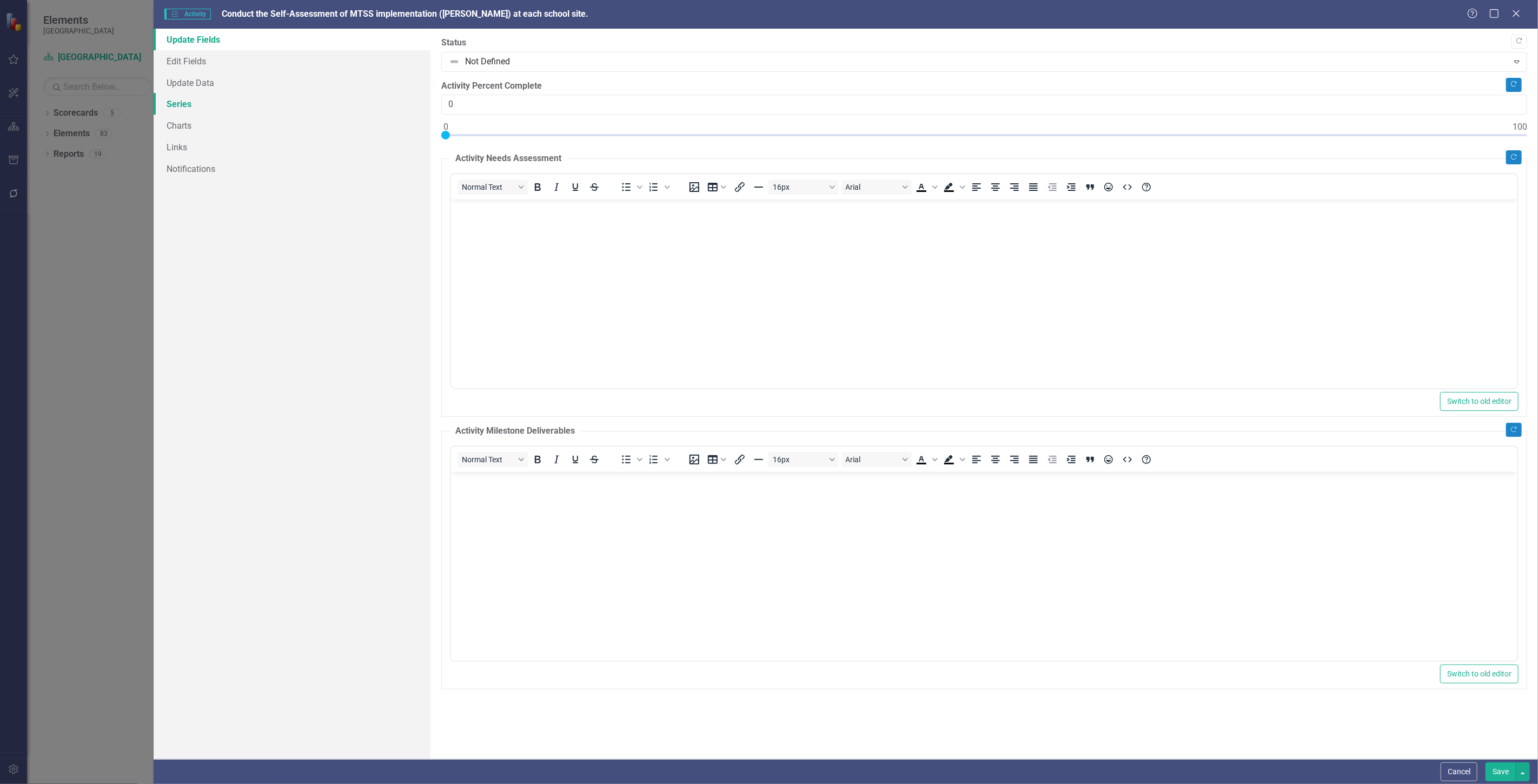
click at [304, 94] on link "Series" at bounding box center [292, 104] width 277 height 21
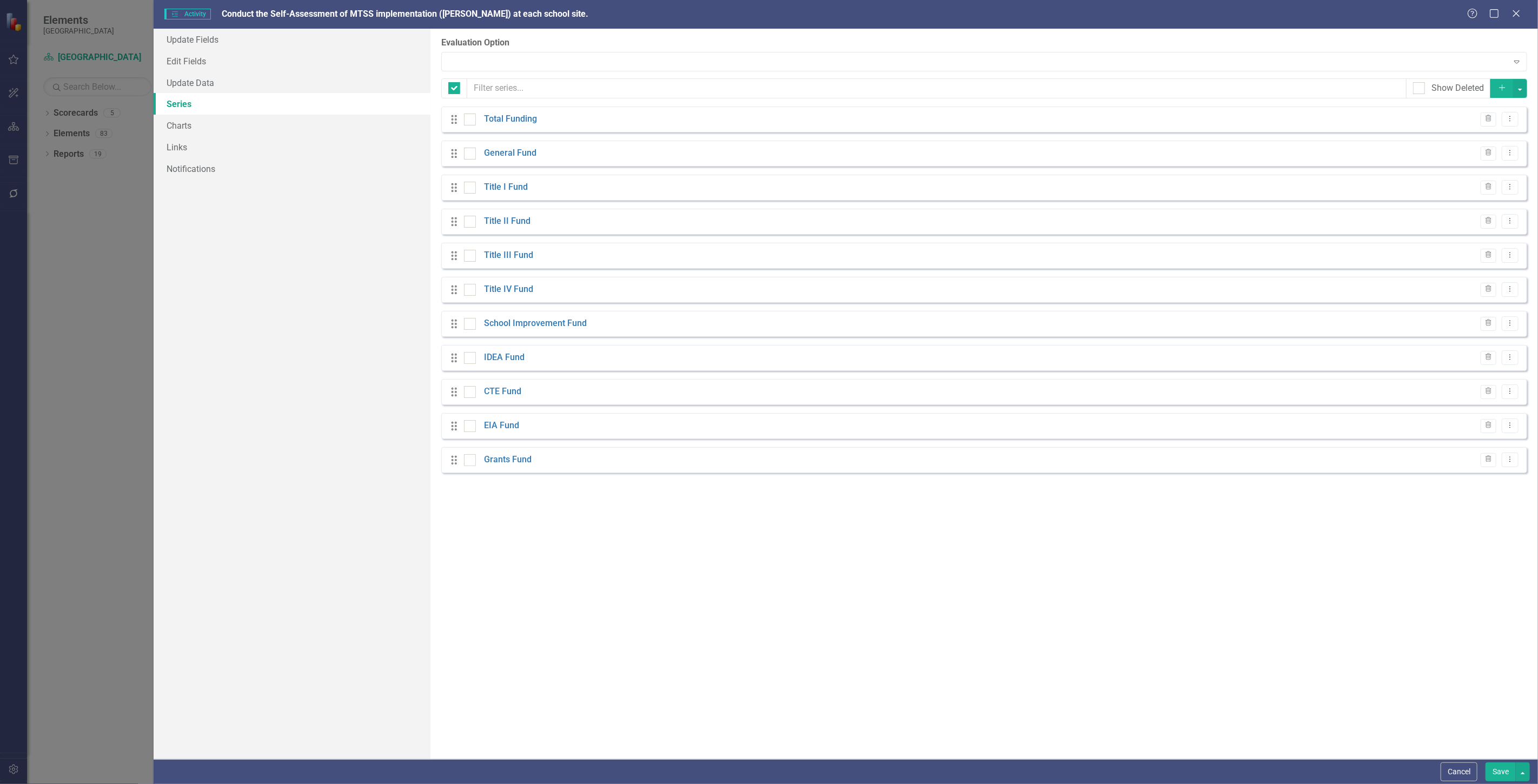
checkbox input "false"
click at [1451, 773] on button "Cancel" at bounding box center [1459, 772] width 36 height 19
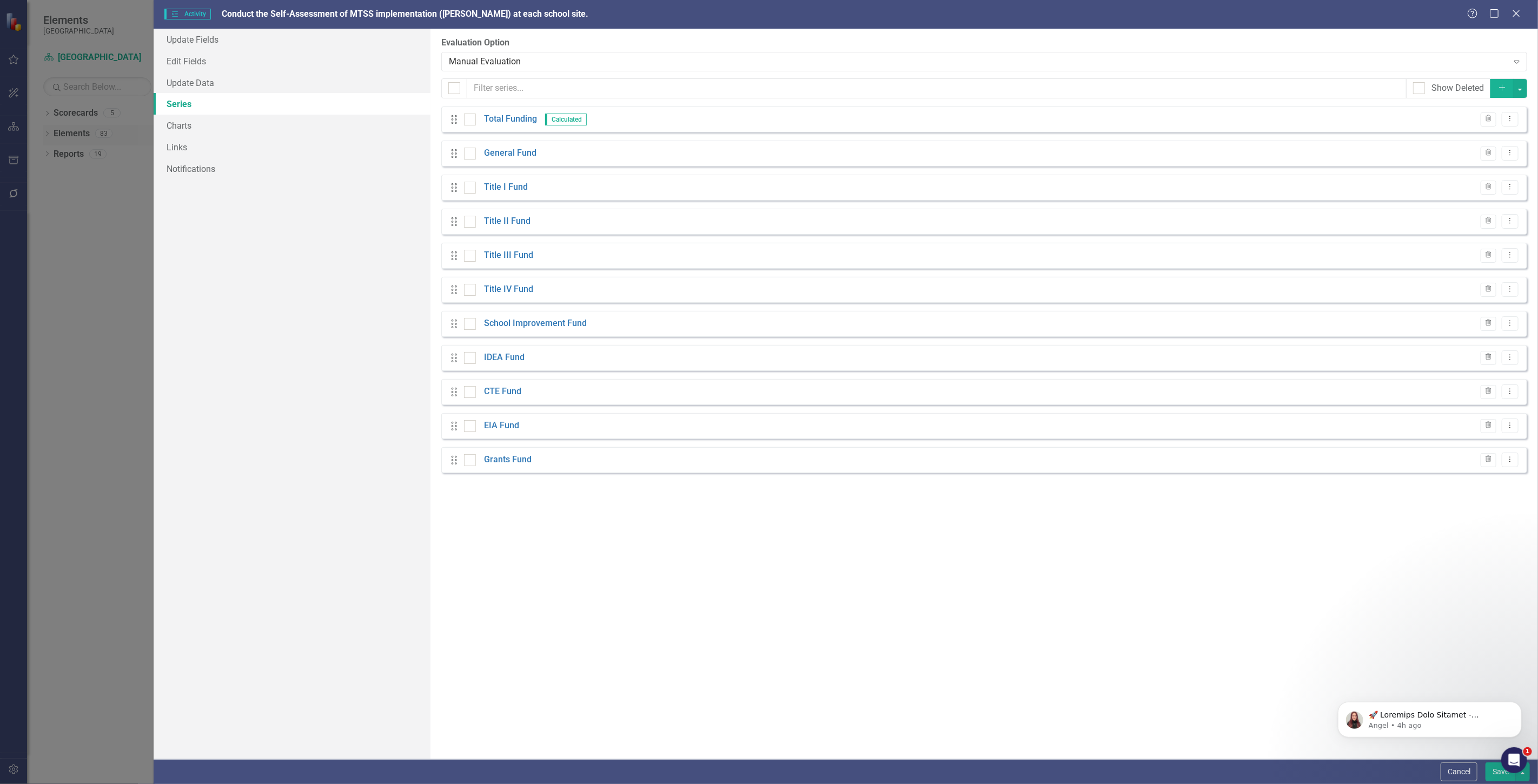
click at [73, 140] on div "Elements" at bounding box center [72, 134] width 36 height 18
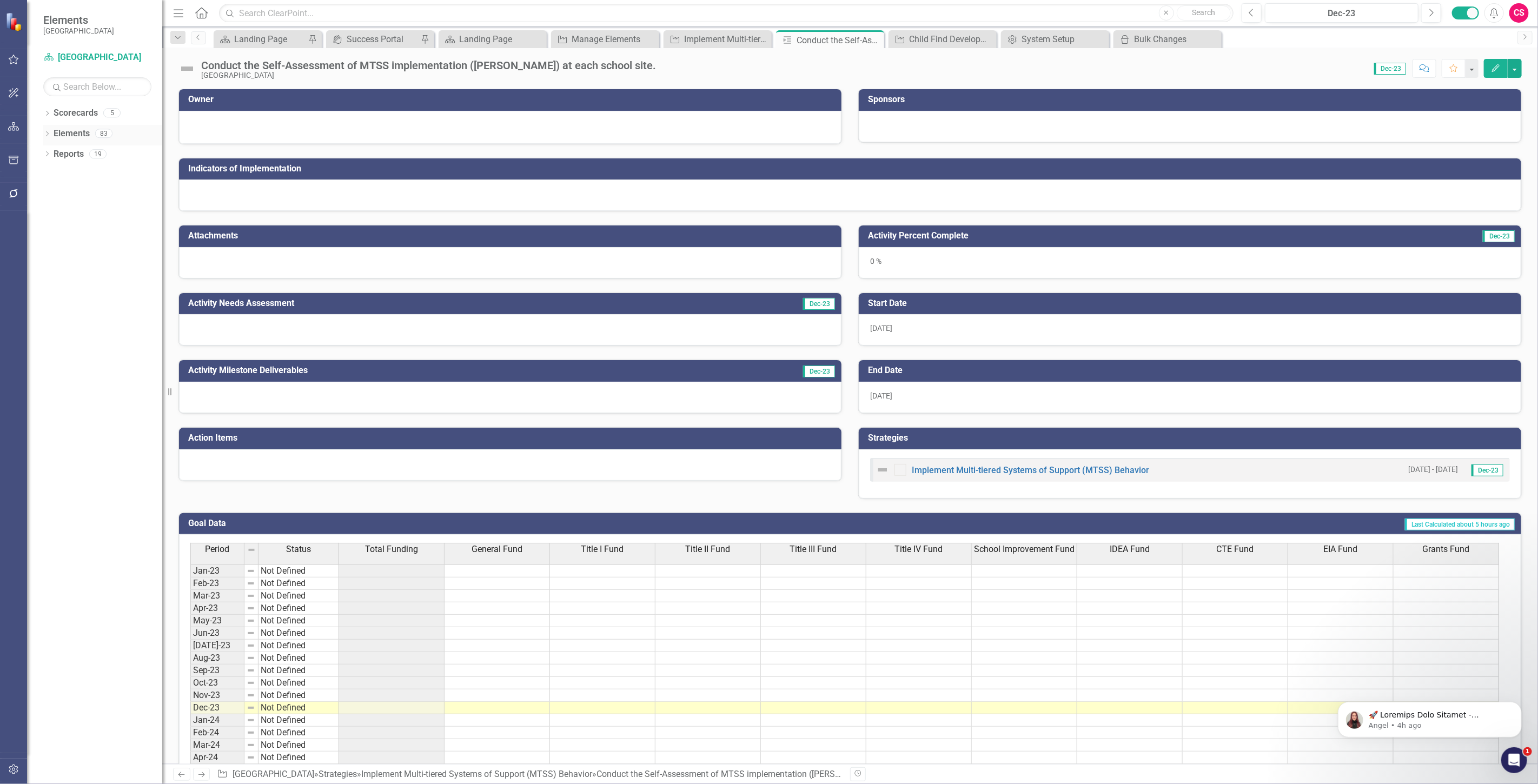
click at [72, 132] on link "Elements" at bounding box center [72, 133] width 36 height 12
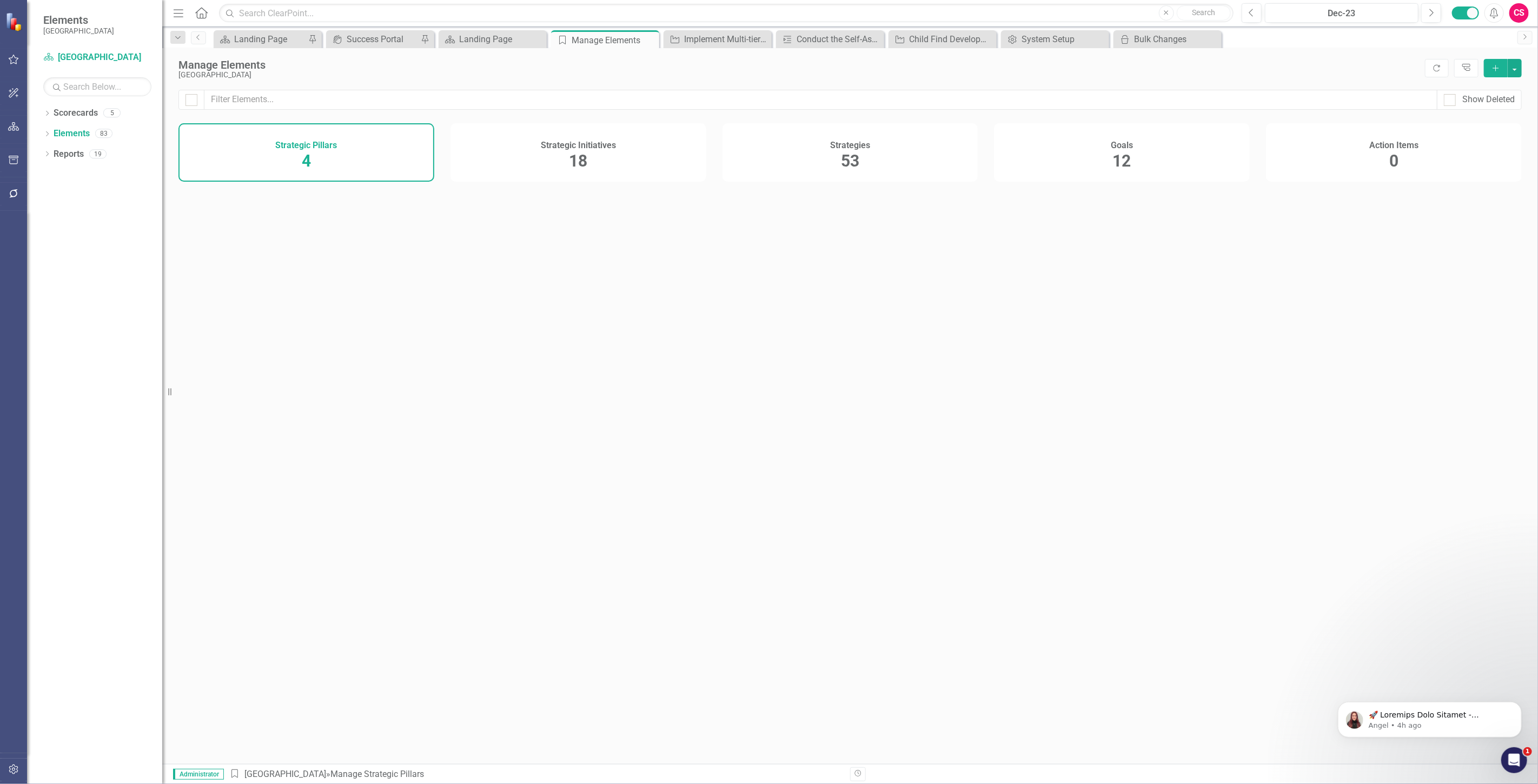
click at [818, 166] on div "Strategies 53" at bounding box center [850, 152] width 255 height 59
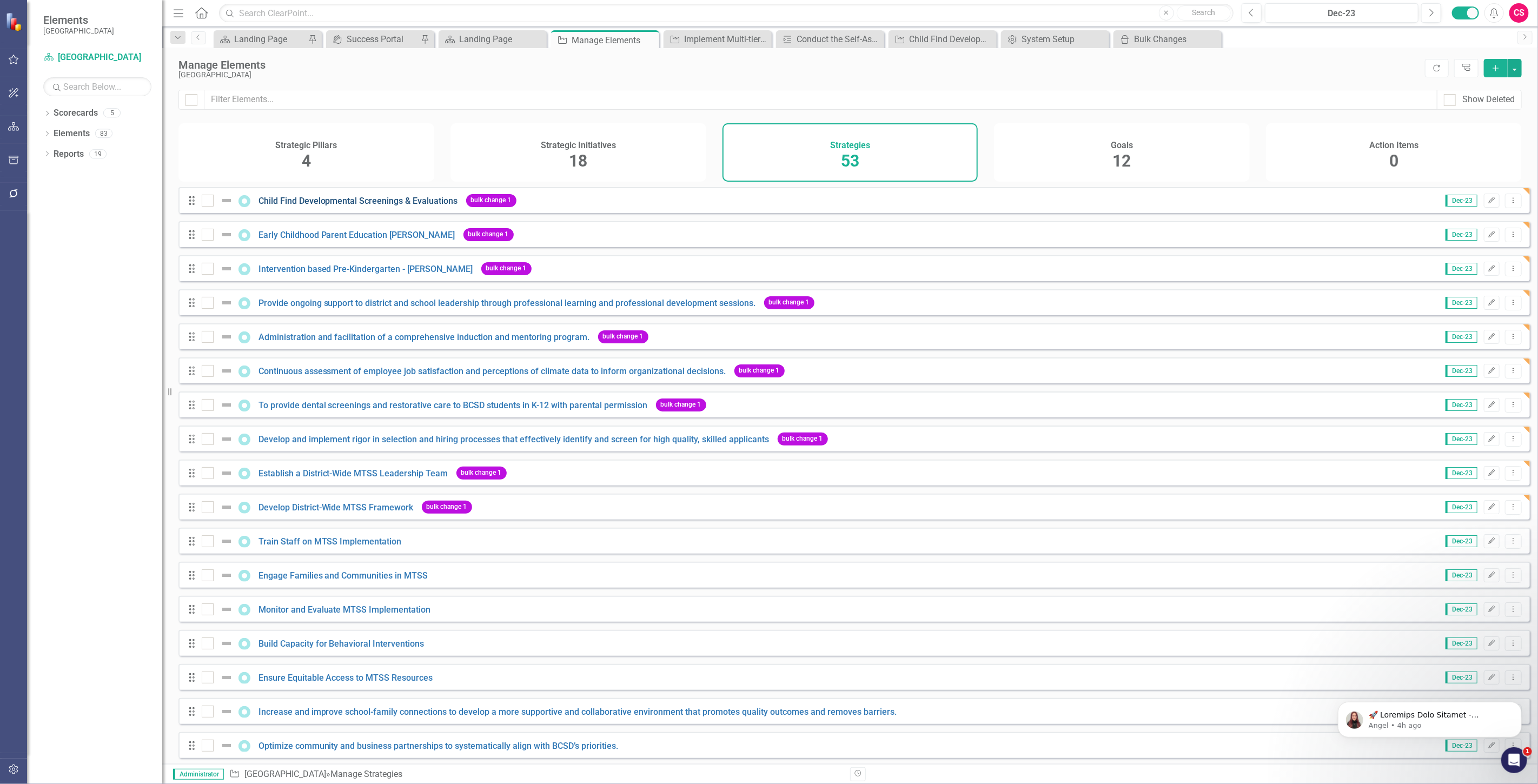
click at [375, 206] on link "Child Find Developmental Screenings & Evaluations" at bounding box center [358, 201] width 200 height 10
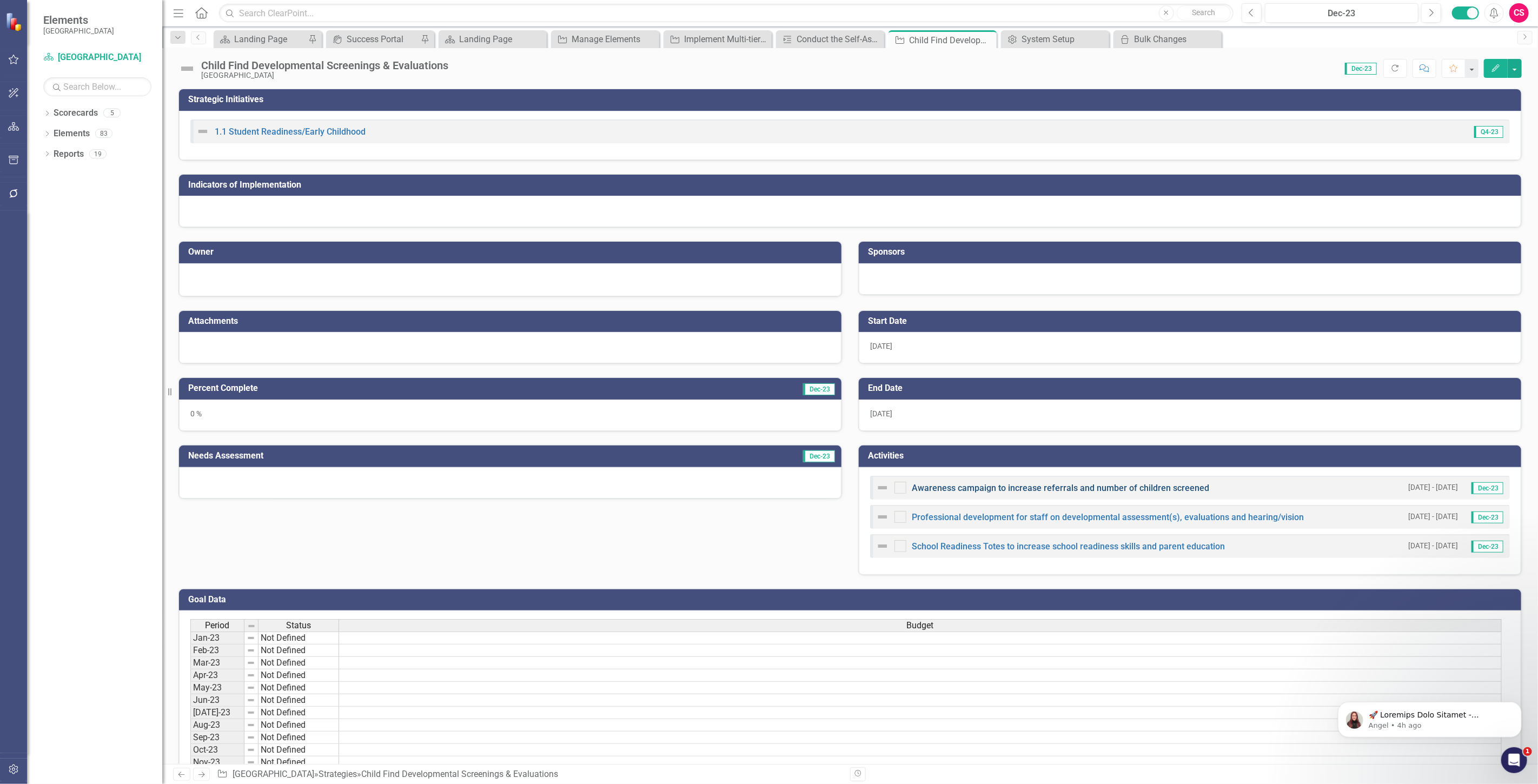
click at [981, 492] on link "Awareness campaign to increase referrals and number of children screened" at bounding box center [1061, 488] width 298 height 10
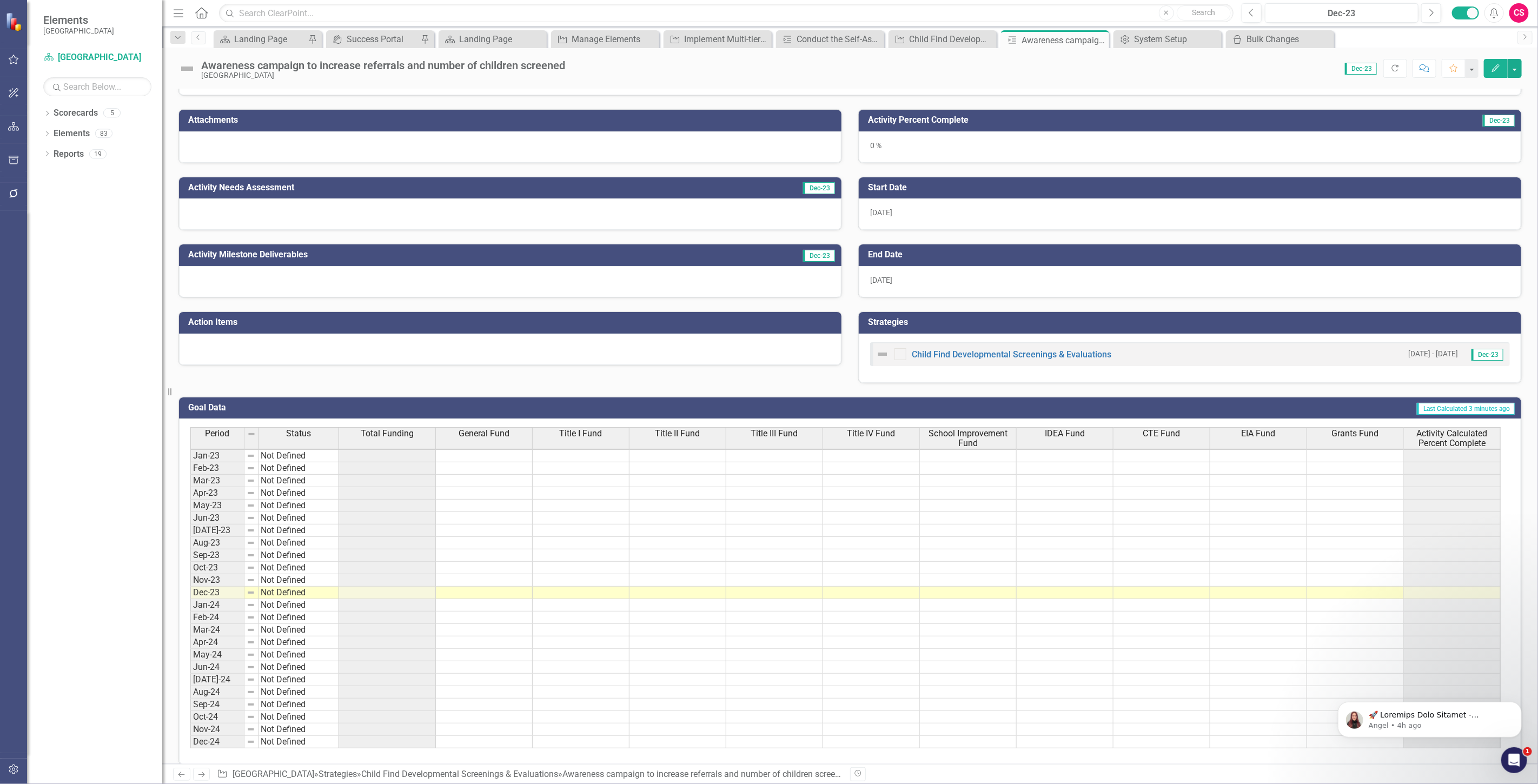
scroll to position [137, 0]
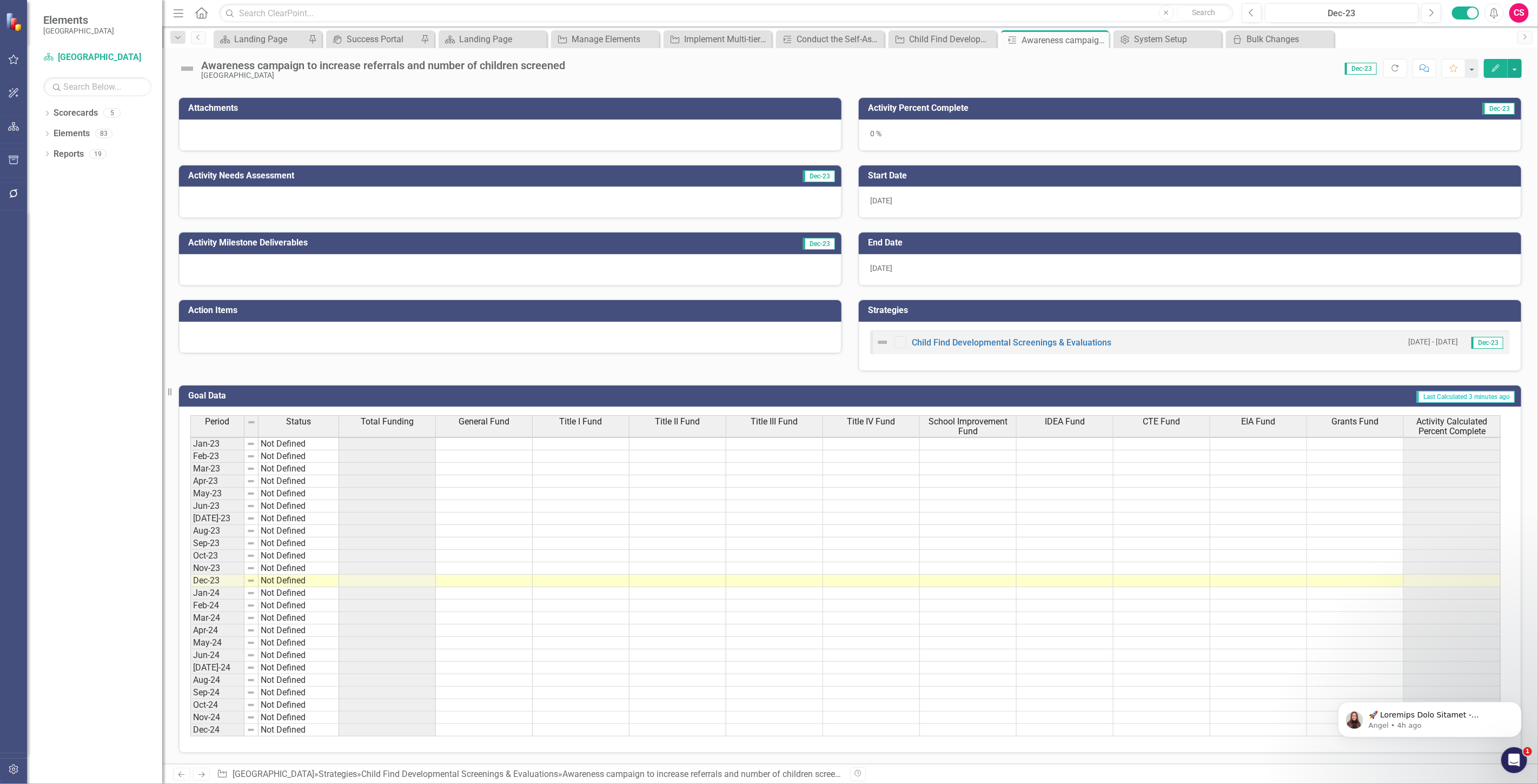
click at [1455, 417] on span "Activity Calculated Percent Complete" at bounding box center [1452, 426] width 92 height 19
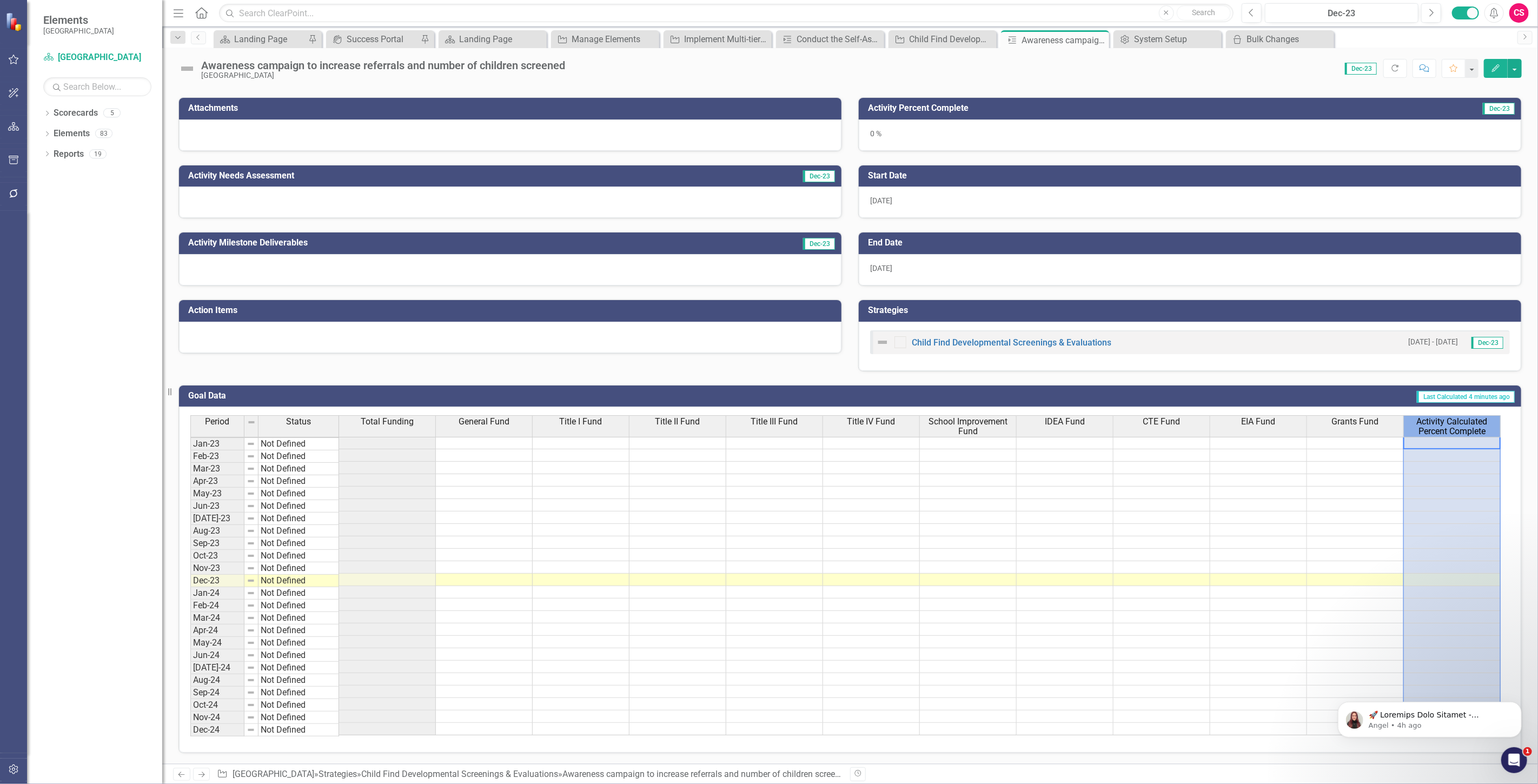
scroll to position [1, 6]
click at [1455, 417] on span "Activity Calculated Percent Complete" at bounding box center [1452, 426] width 92 height 19
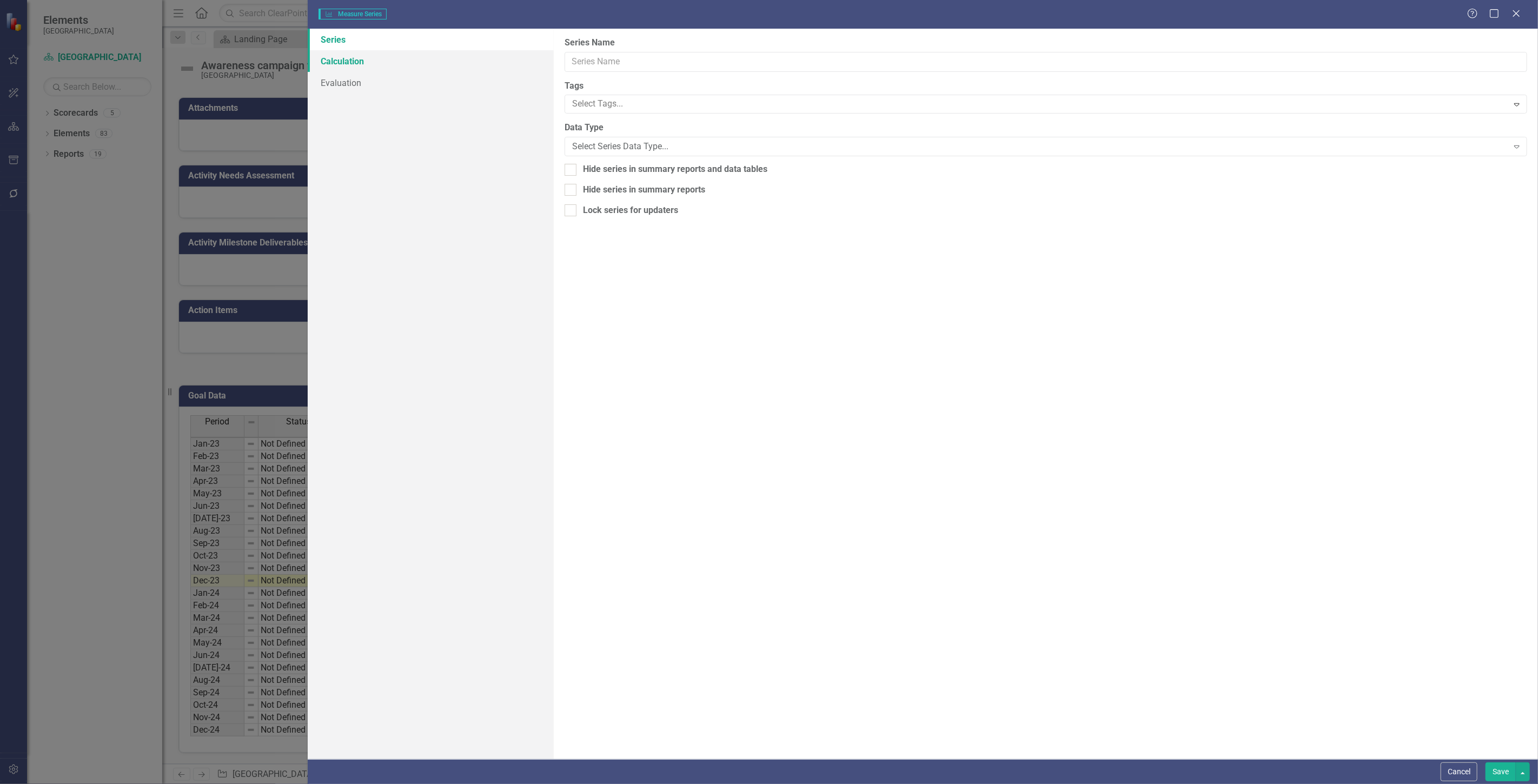
type input "Activity Calculated Percent Complete"
click at [386, 63] on link "Calculation" at bounding box center [431, 61] width 246 height 21
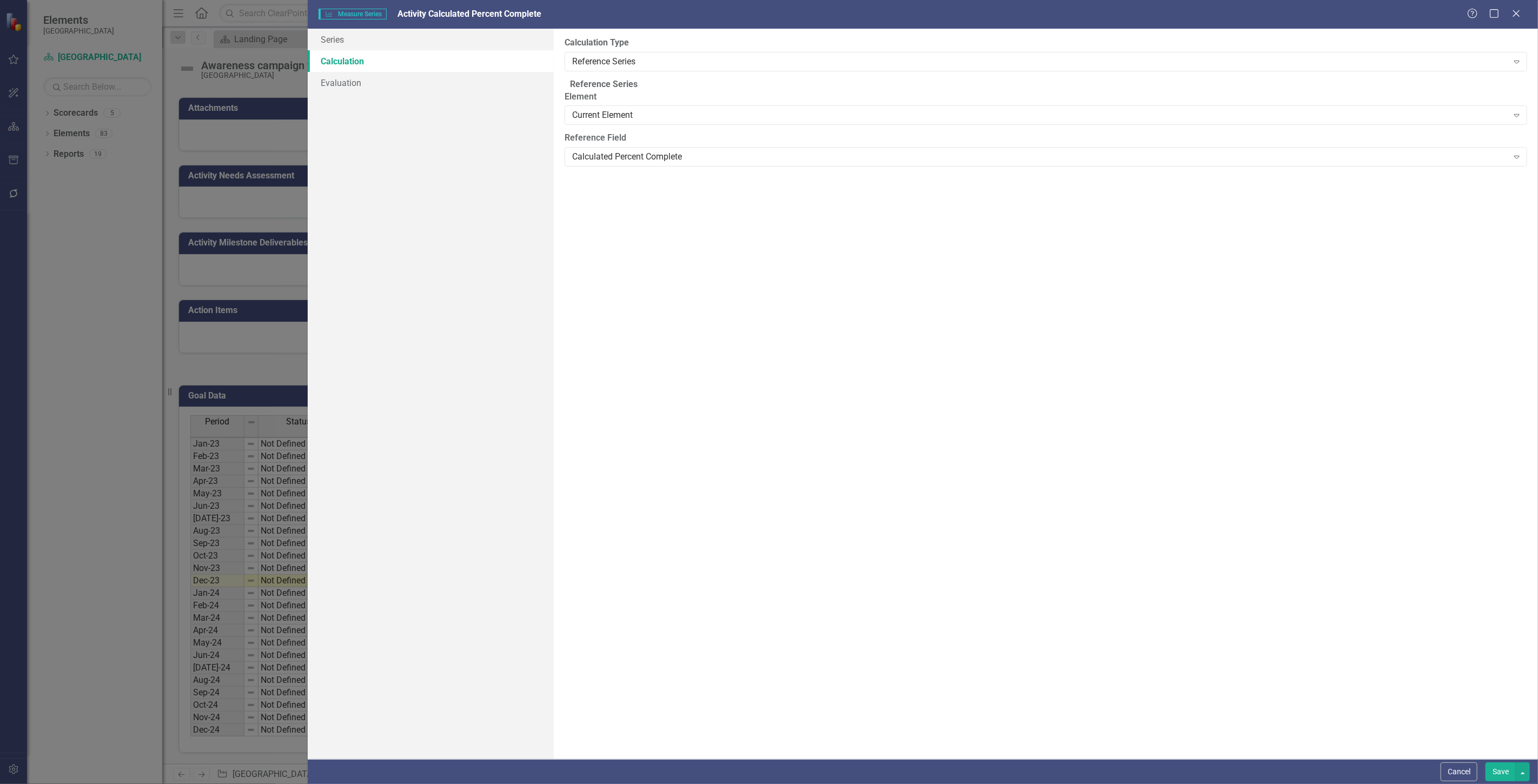
click at [1446, 772] on button "Cancel" at bounding box center [1459, 772] width 36 height 19
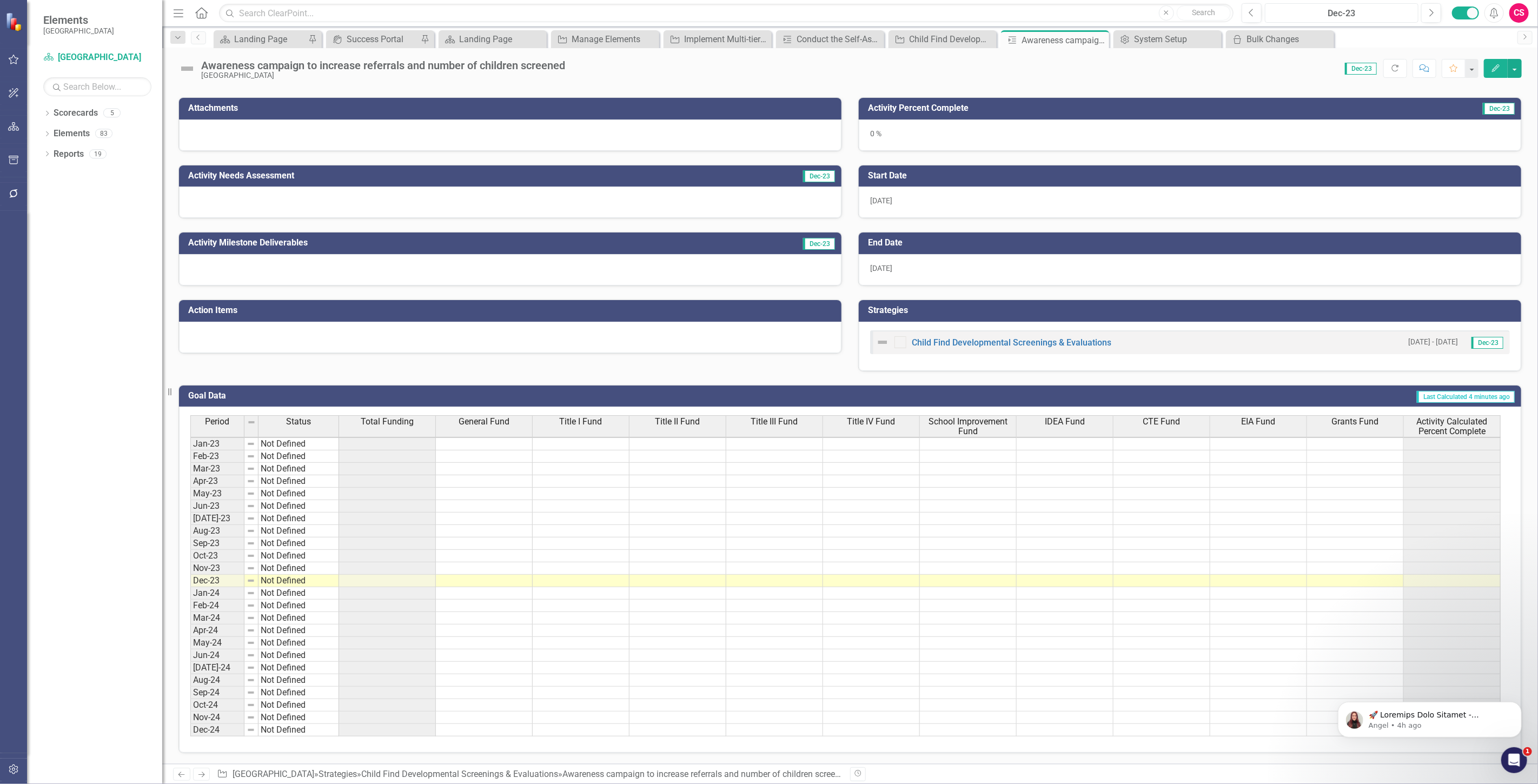
click at [1347, 16] on div "Dec-23" at bounding box center [1342, 14] width 146 height 13
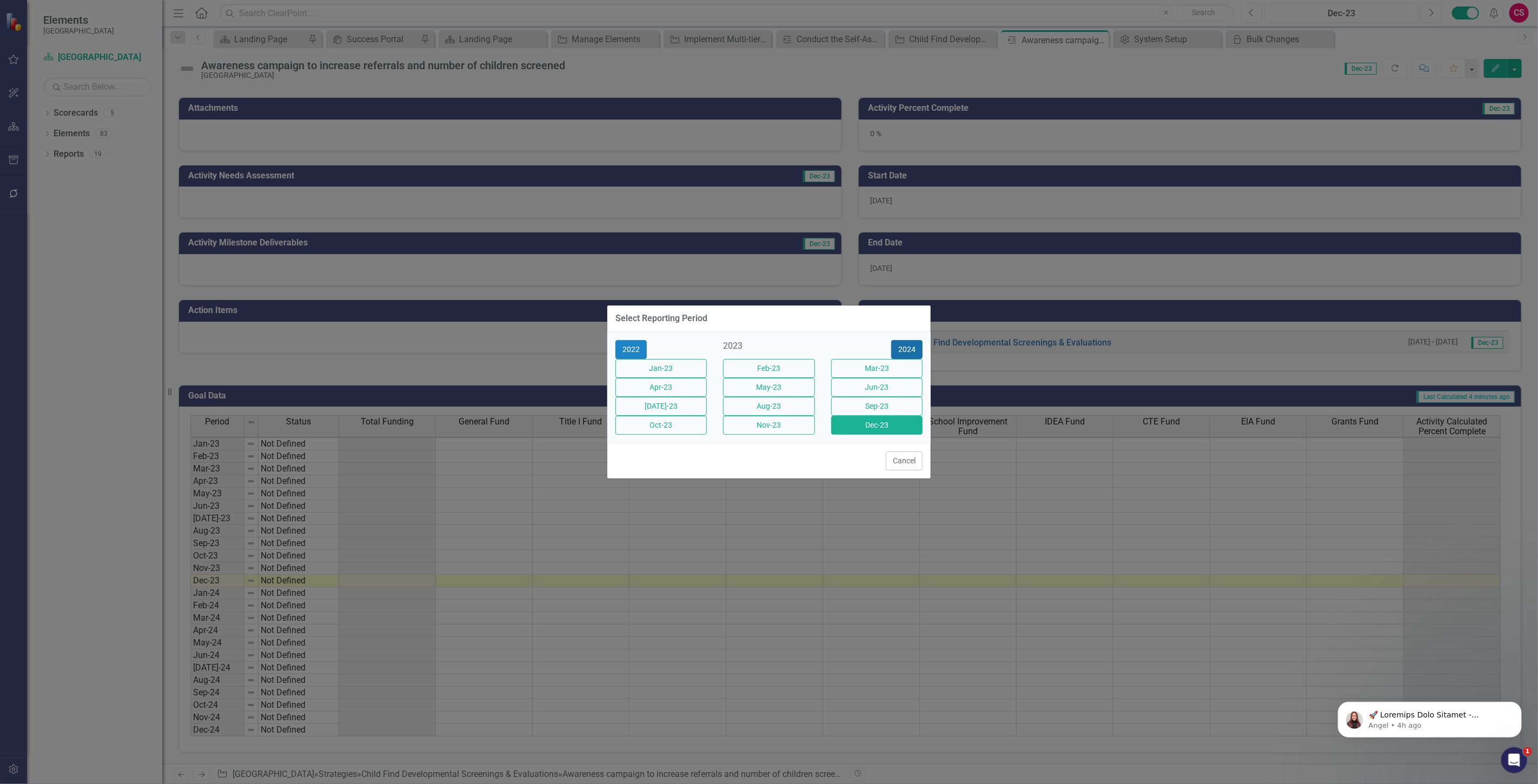
click at [899, 340] on button "2024" at bounding box center [907, 349] width 31 height 19
click at [899, 340] on button "2025" at bounding box center [907, 349] width 31 height 19
click at [795, 410] on button "Aug-25" at bounding box center [769, 406] width 92 height 19
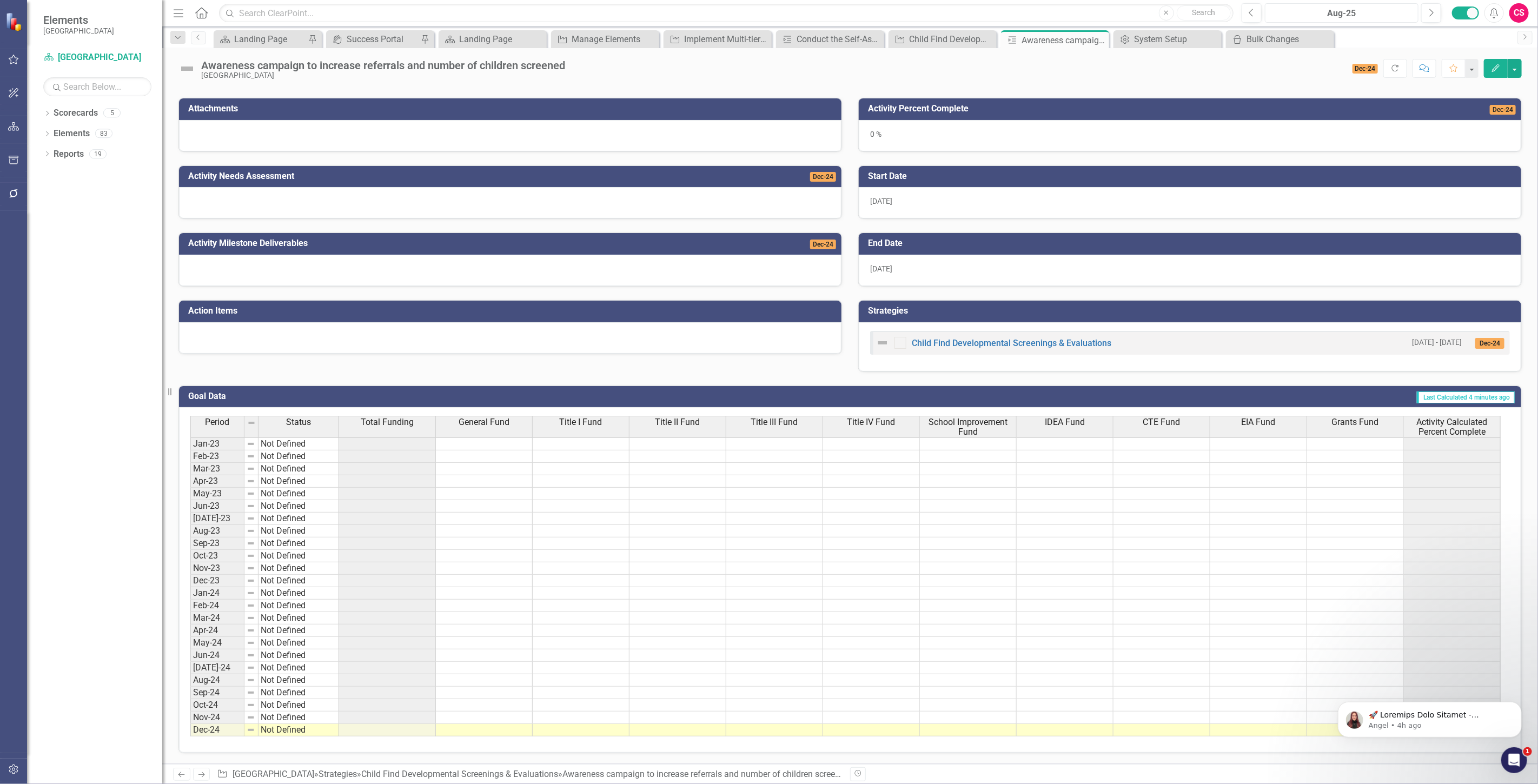
scroll to position [136, 0]
click at [928, 34] on div "Child Find Developmental Screenings & Evaluations" at bounding box center [945, 39] width 72 height 14
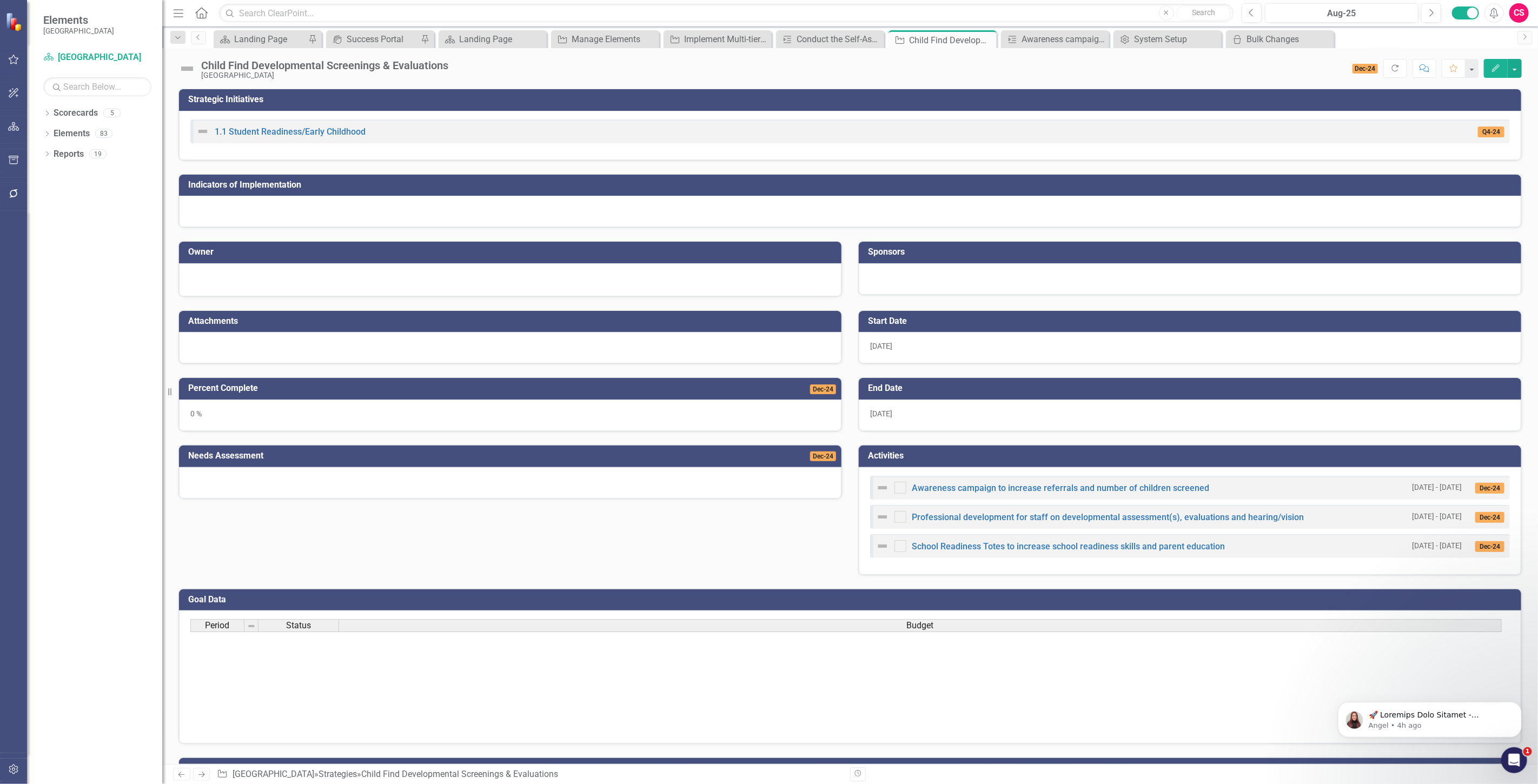
click at [1489, 67] on button "Edit" at bounding box center [1496, 68] width 24 height 19
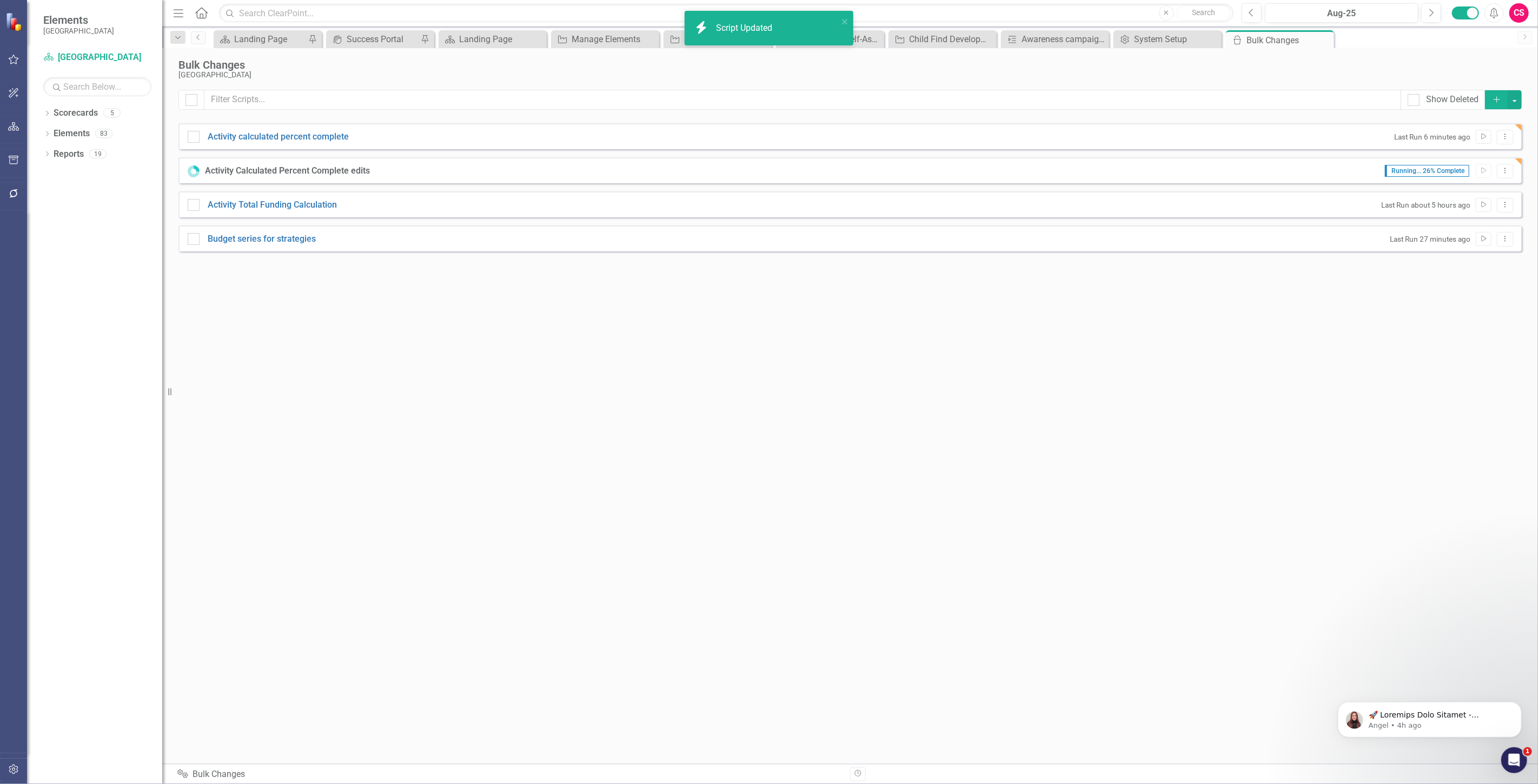
click at [739, 16] on div "icon.bolt Script Updated" at bounding box center [765, 28] width 152 height 25
click at [752, 34] on div "icon.bolt Script Updated" at bounding box center [765, 28] width 146 height 19
click at [810, 41] on div "Conduct the Self-Assessment of MTSS implementation ([PERSON_NAME]) at each scho…" at bounding box center [832, 39] width 72 height 14
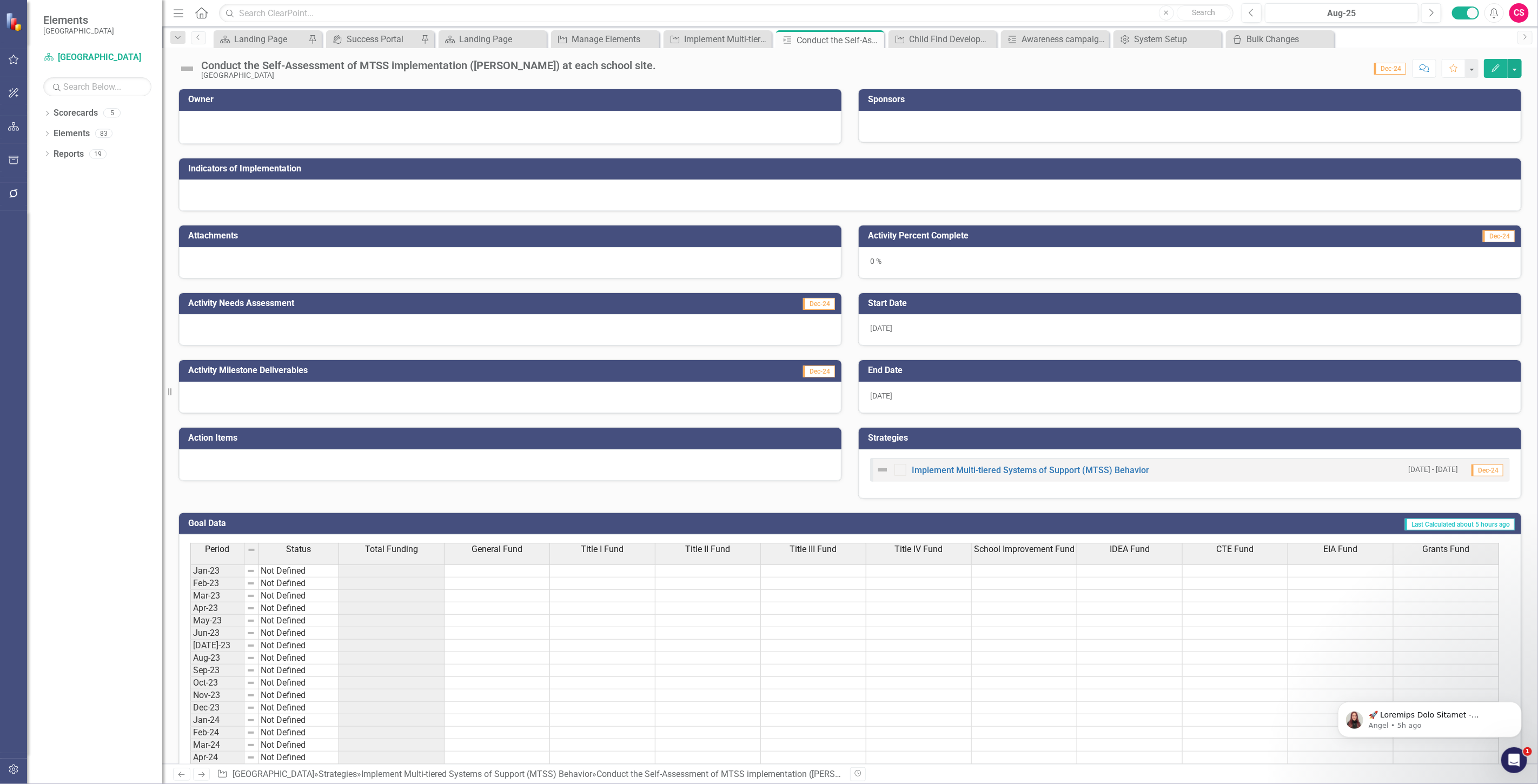
click at [1496, 62] on button "Edit" at bounding box center [1496, 68] width 24 height 19
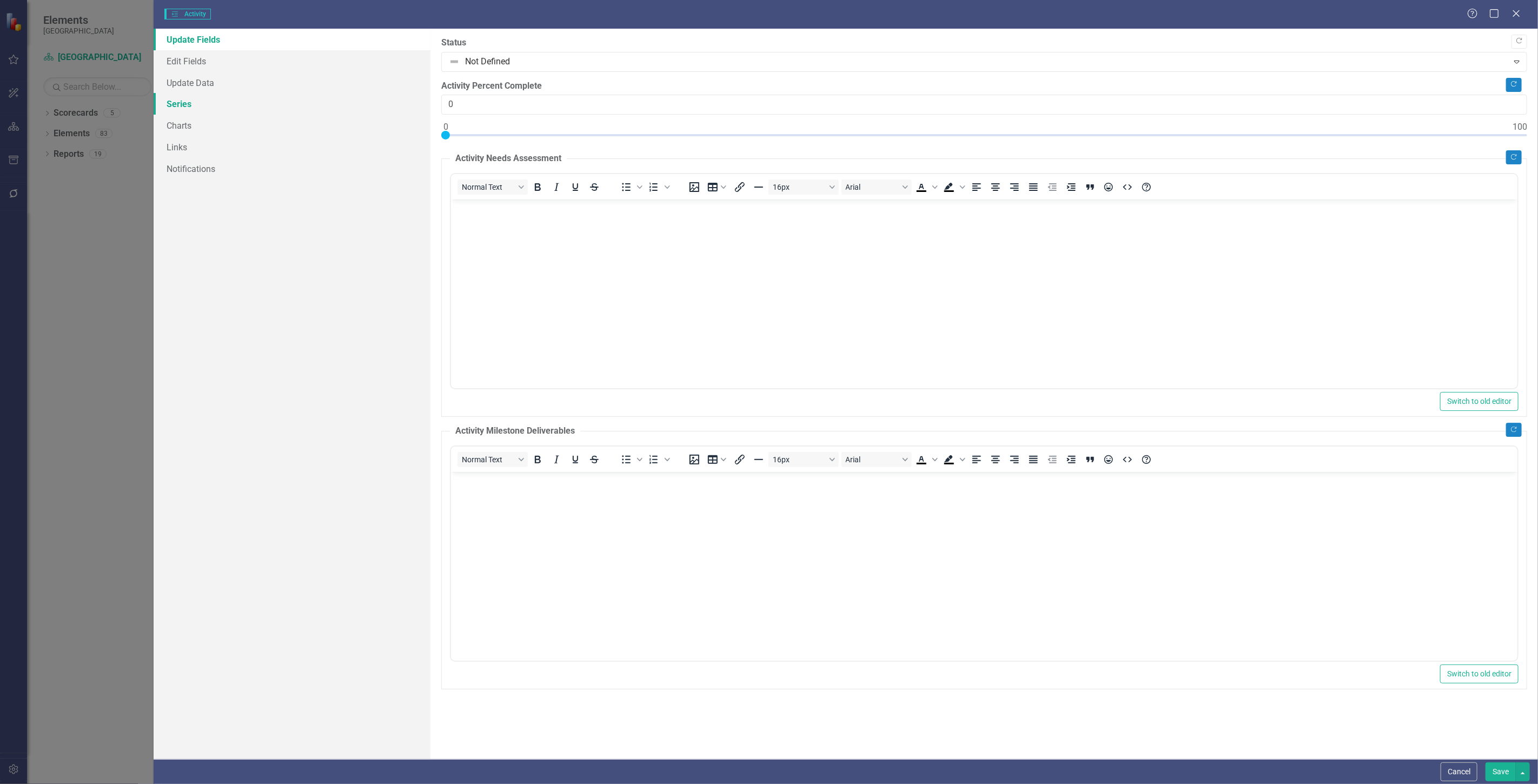
click at [223, 100] on link "Series" at bounding box center [292, 104] width 277 height 21
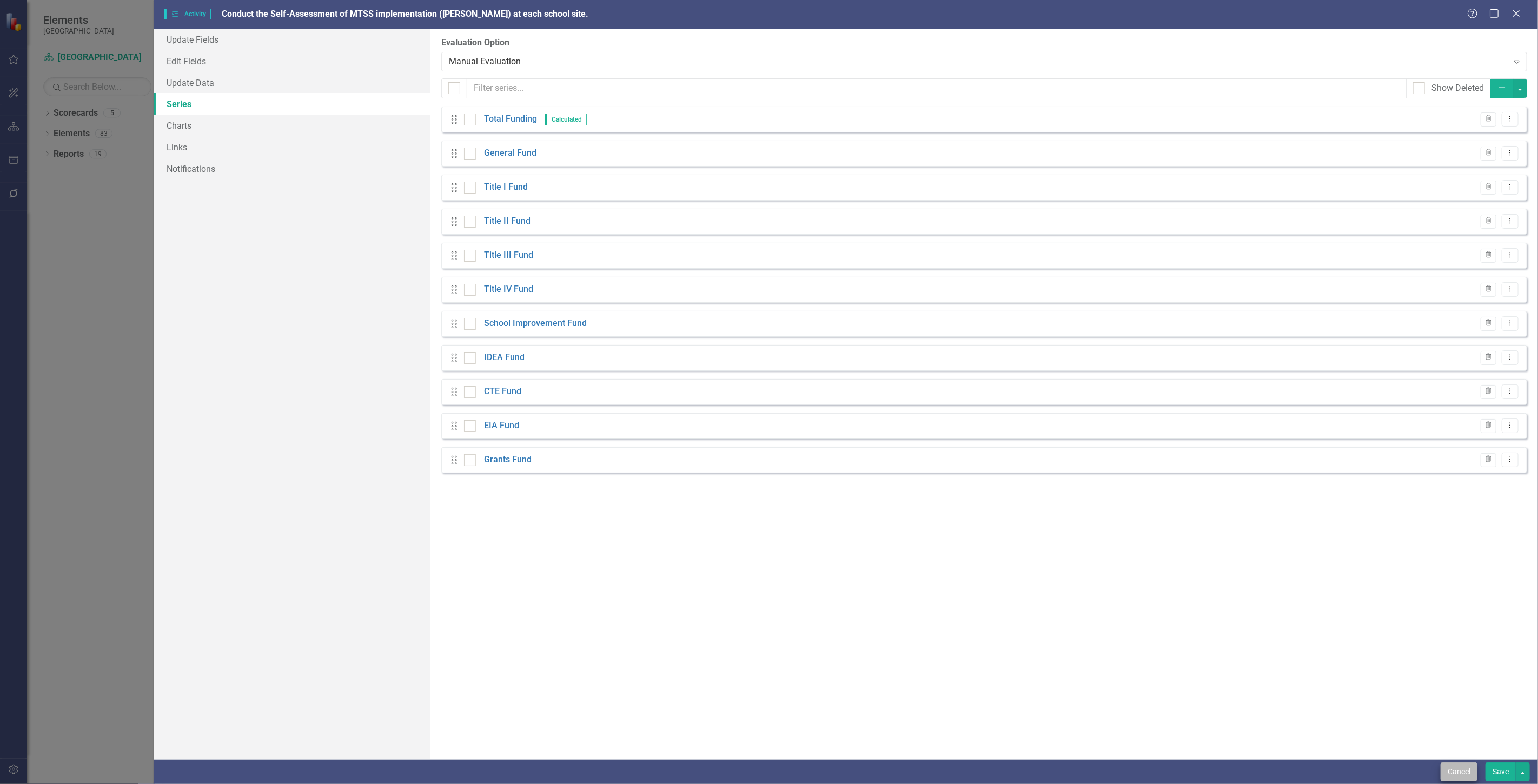
click at [1440, 774] on div "Cancel Save" at bounding box center [1484, 772] width 92 height 19
click at [1437, 760] on div "Cancel Save" at bounding box center [846, 771] width 1385 height 25
click at [1450, 769] on button "Cancel" at bounding box center [1459, 772] width 36 height 19
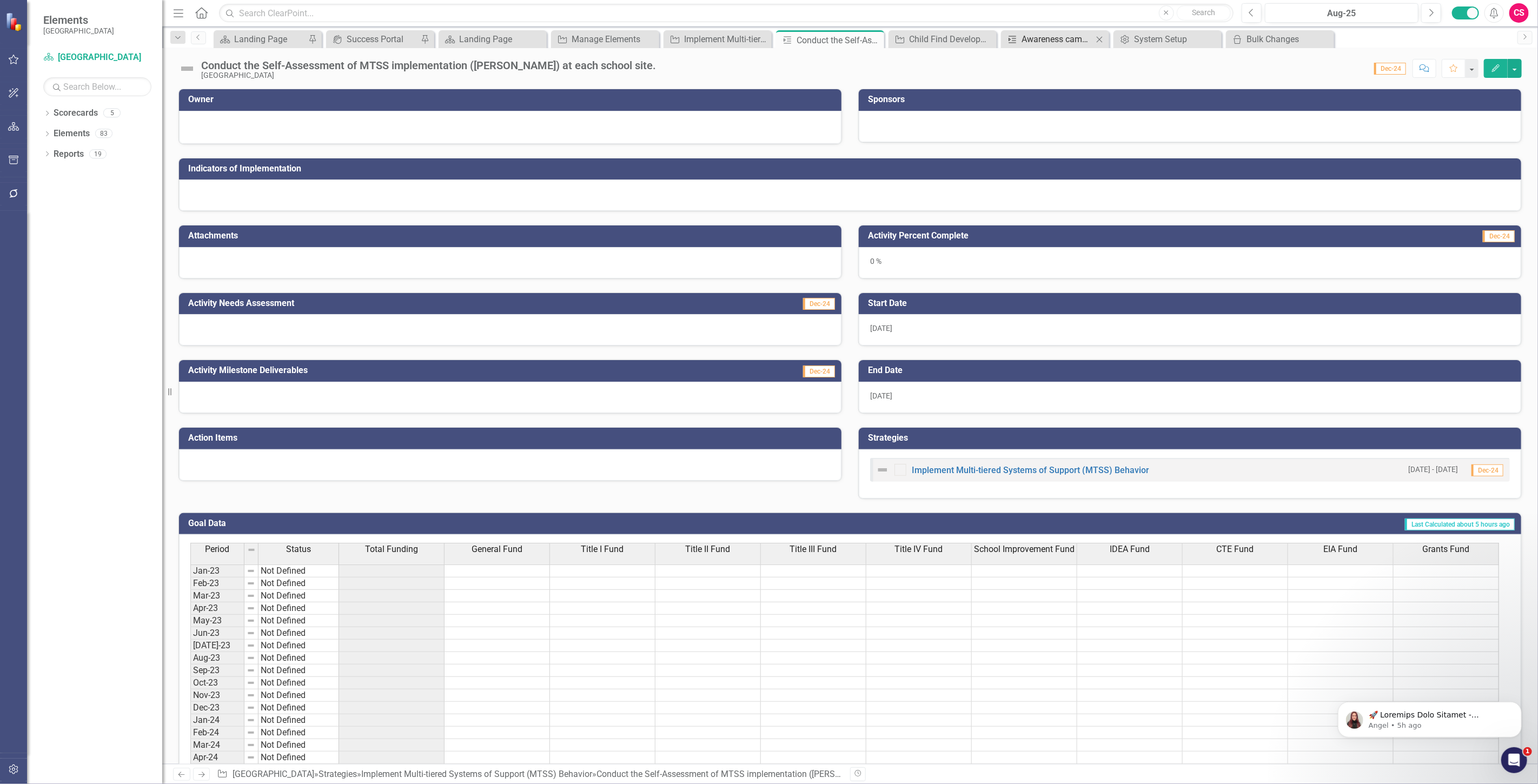
click at [1058, 38] on div "Awareness campaign to increase referrals and number of children screened" at bounding box center [1057, 39] width 72 height 14
drag, startPoint x: 1403, startPoint y: 63, endPoint x: 1270, endPoint y: 76, distance: 133.6
click at [1402, 63] on button "Refresh" at bounding box center [1395, 68] width 24 height 19
click at [1495, 68] on icon "Edit" at bounding box center [1496, 68] width 10 height 8
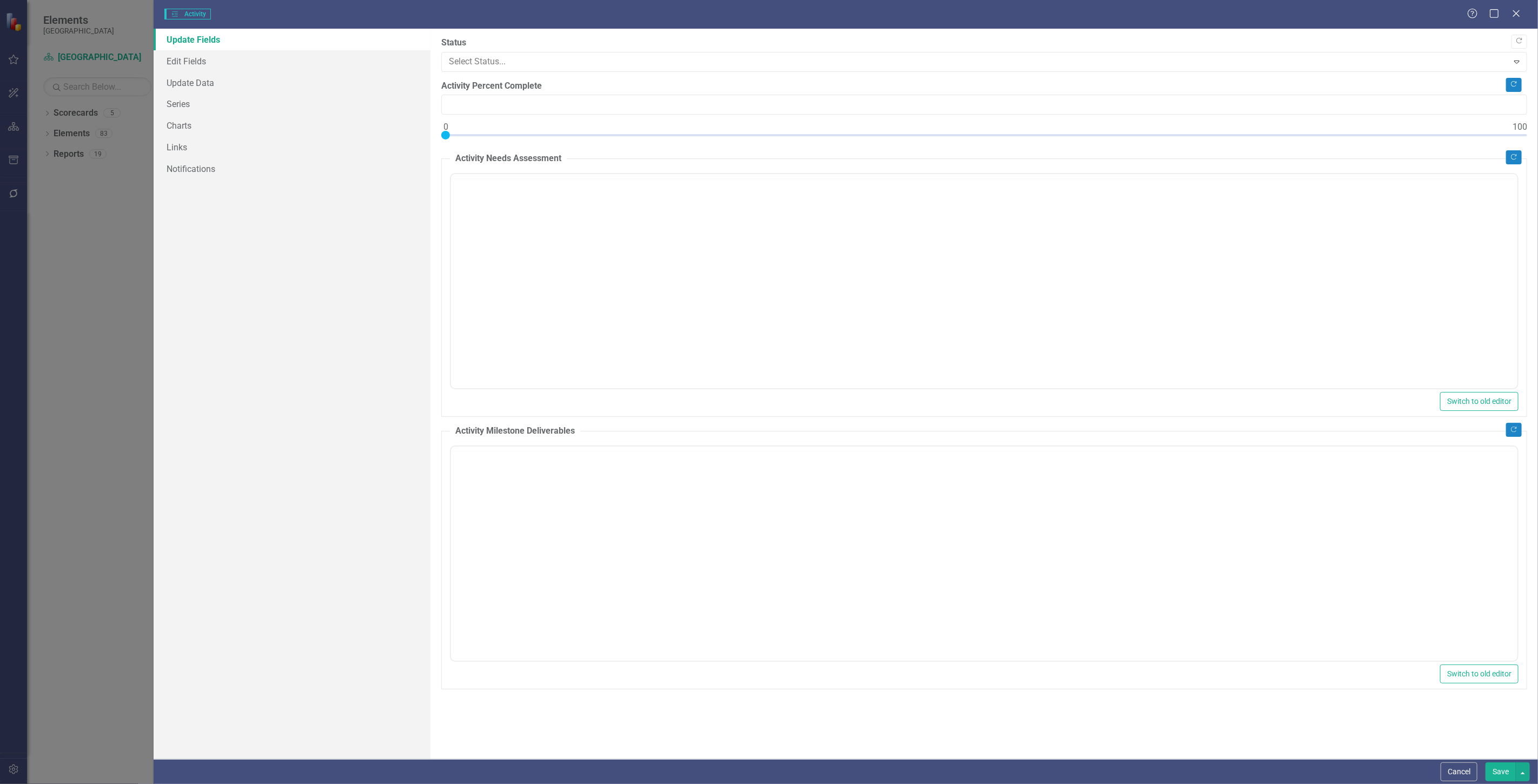
type input "0"
click at [196, 100] on link "Series" at bounding box center [292, 104] width 277 height 21
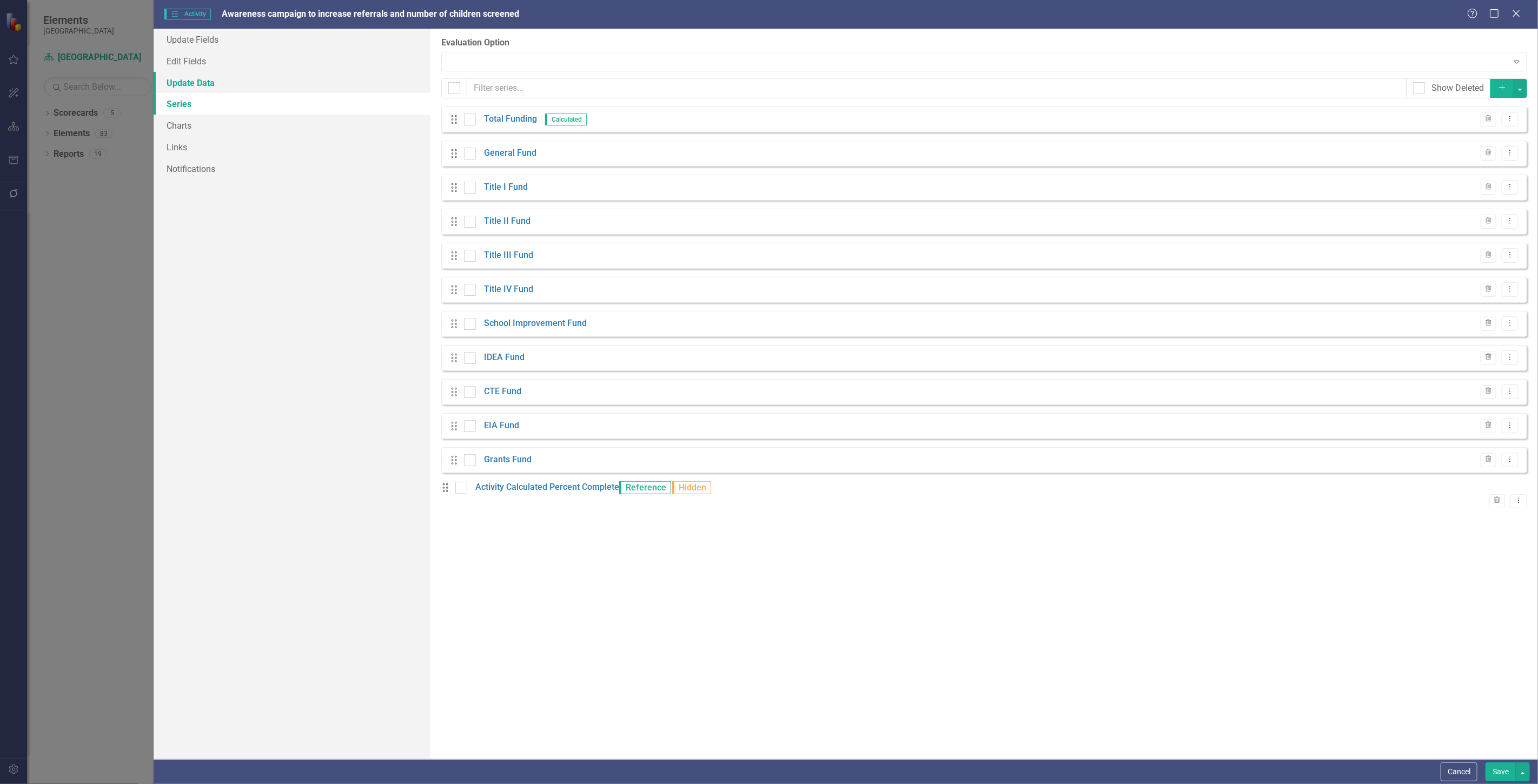
click at [196, 84] on link "Update Data" at bounding box center [292, 83] width 277 height 21
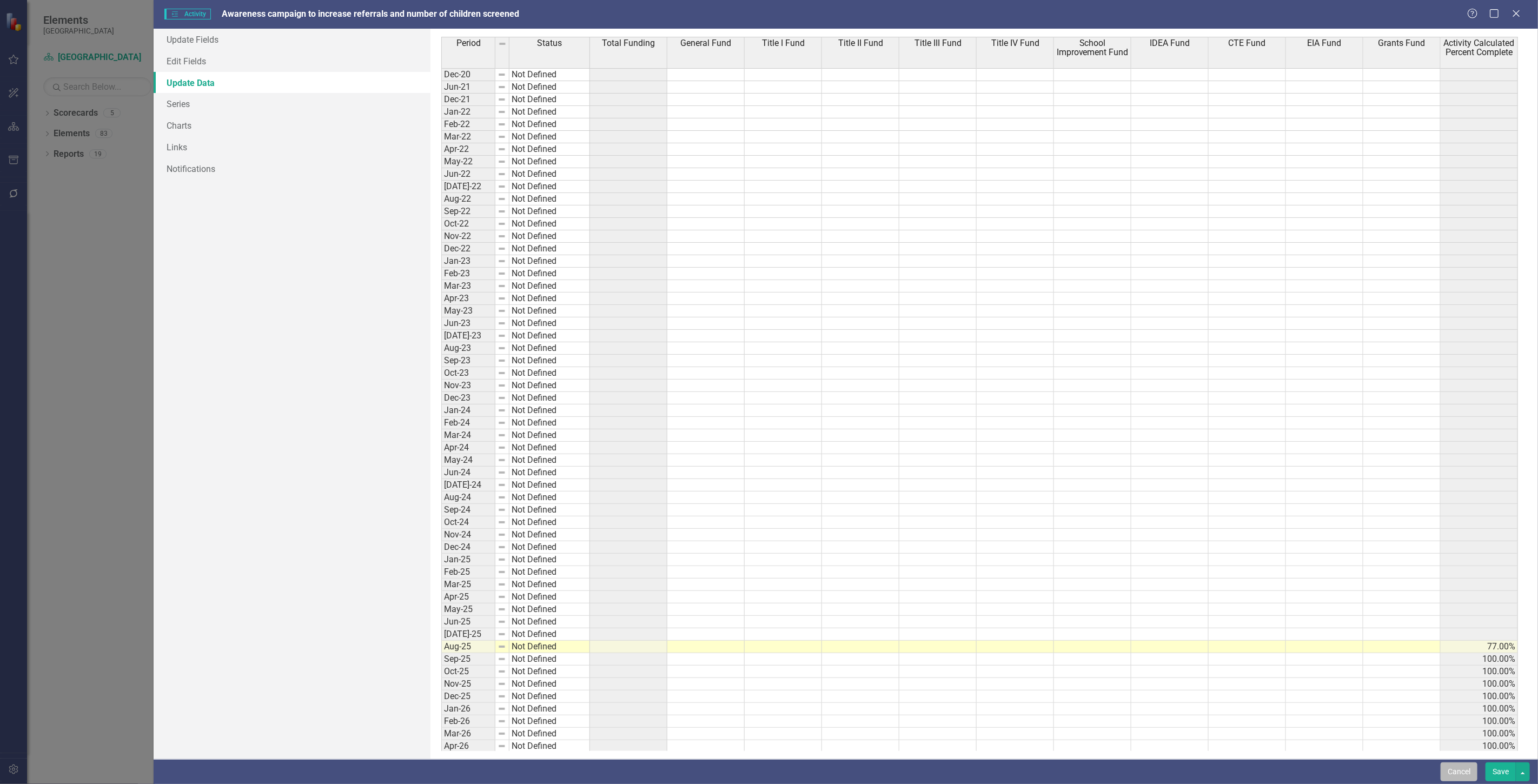
click at [1464, 773] on button "Cancel" at bounding box center [1459, 772] width 36 height 19
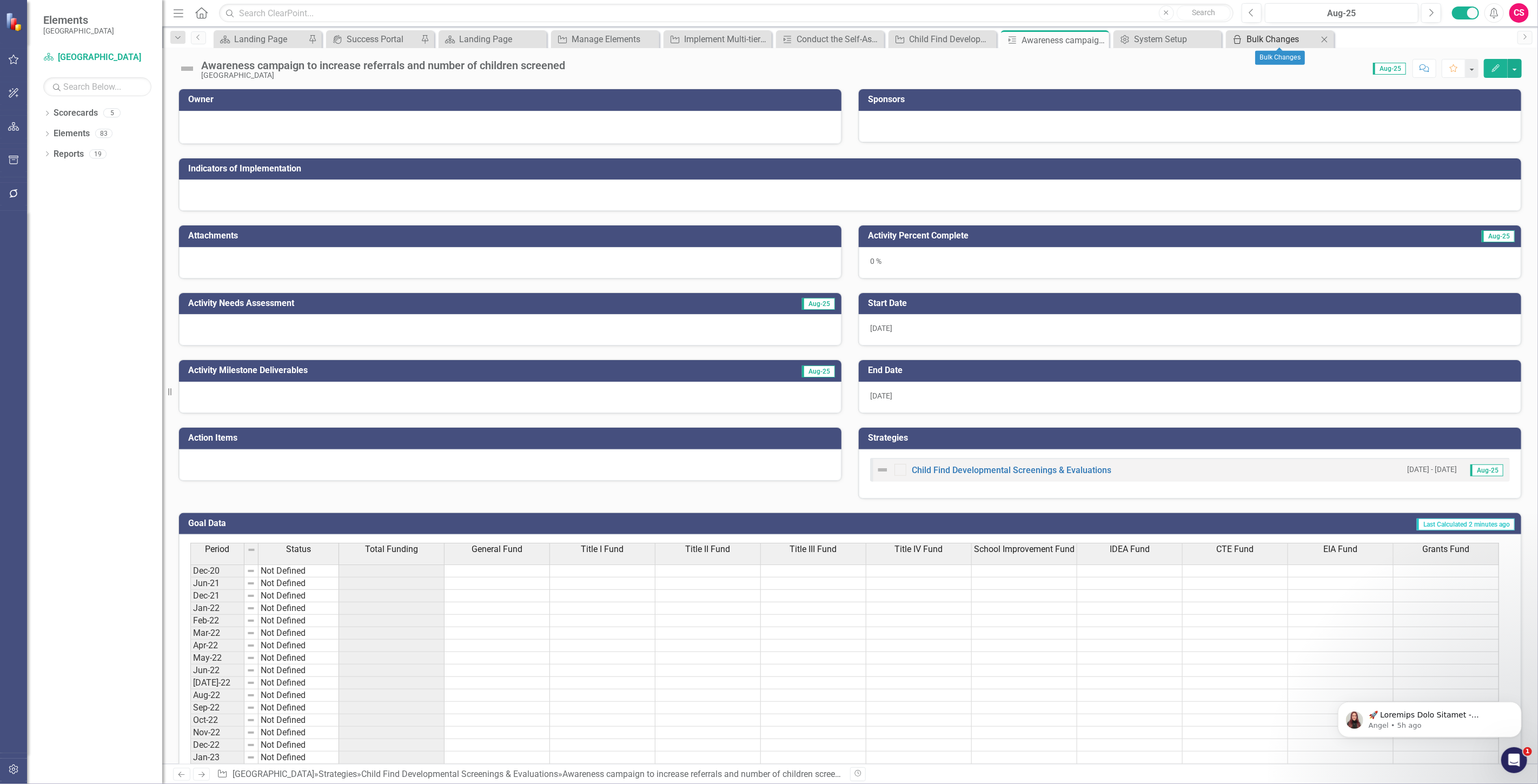
click at [1256, 36] on div "Bulk Changes" at bounding box center [1283, 39] width 72 height 14
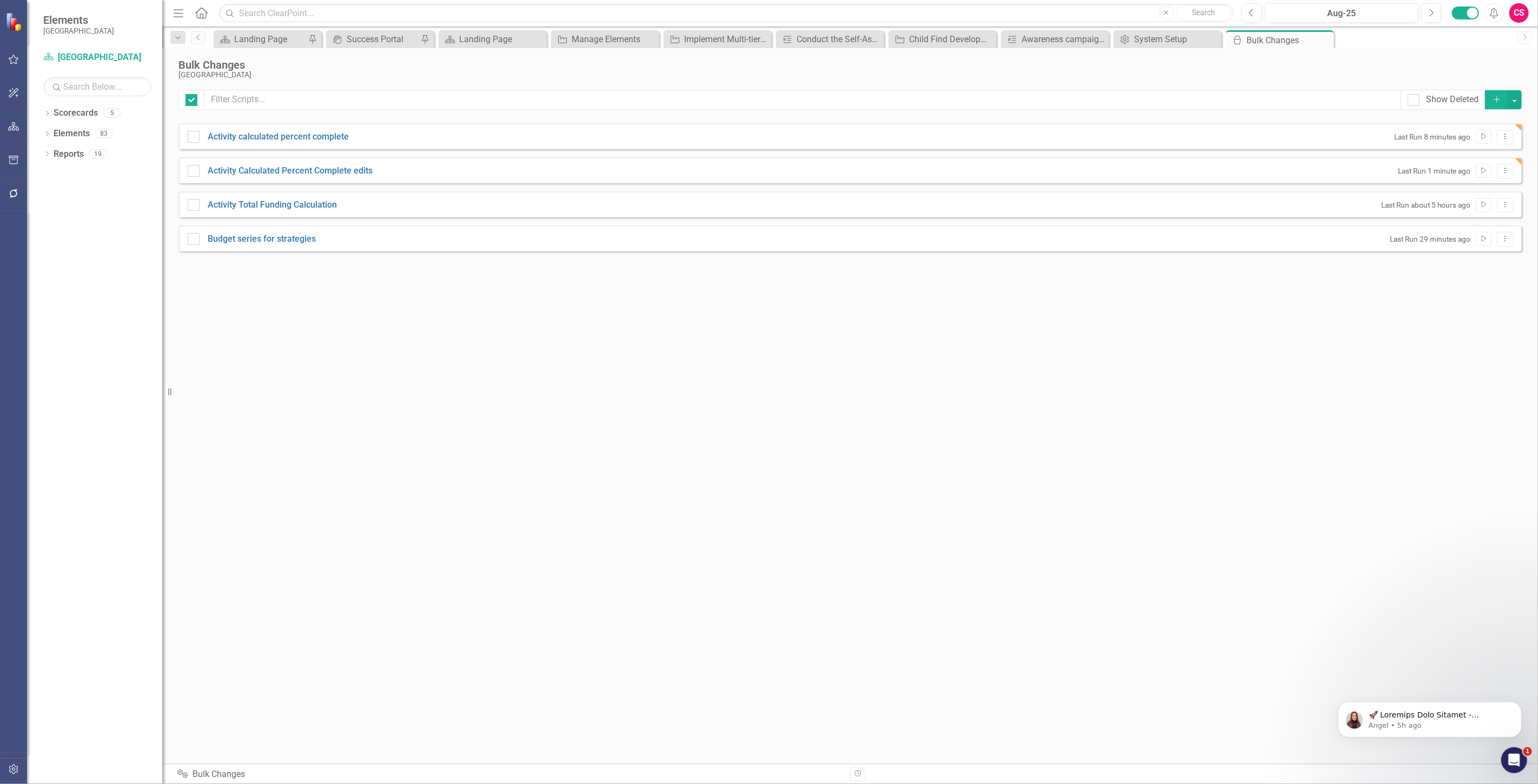
checkbox input "false"
click at [65, 138] on link "Elements" at bounding box center [72, 133] width 36 height 12
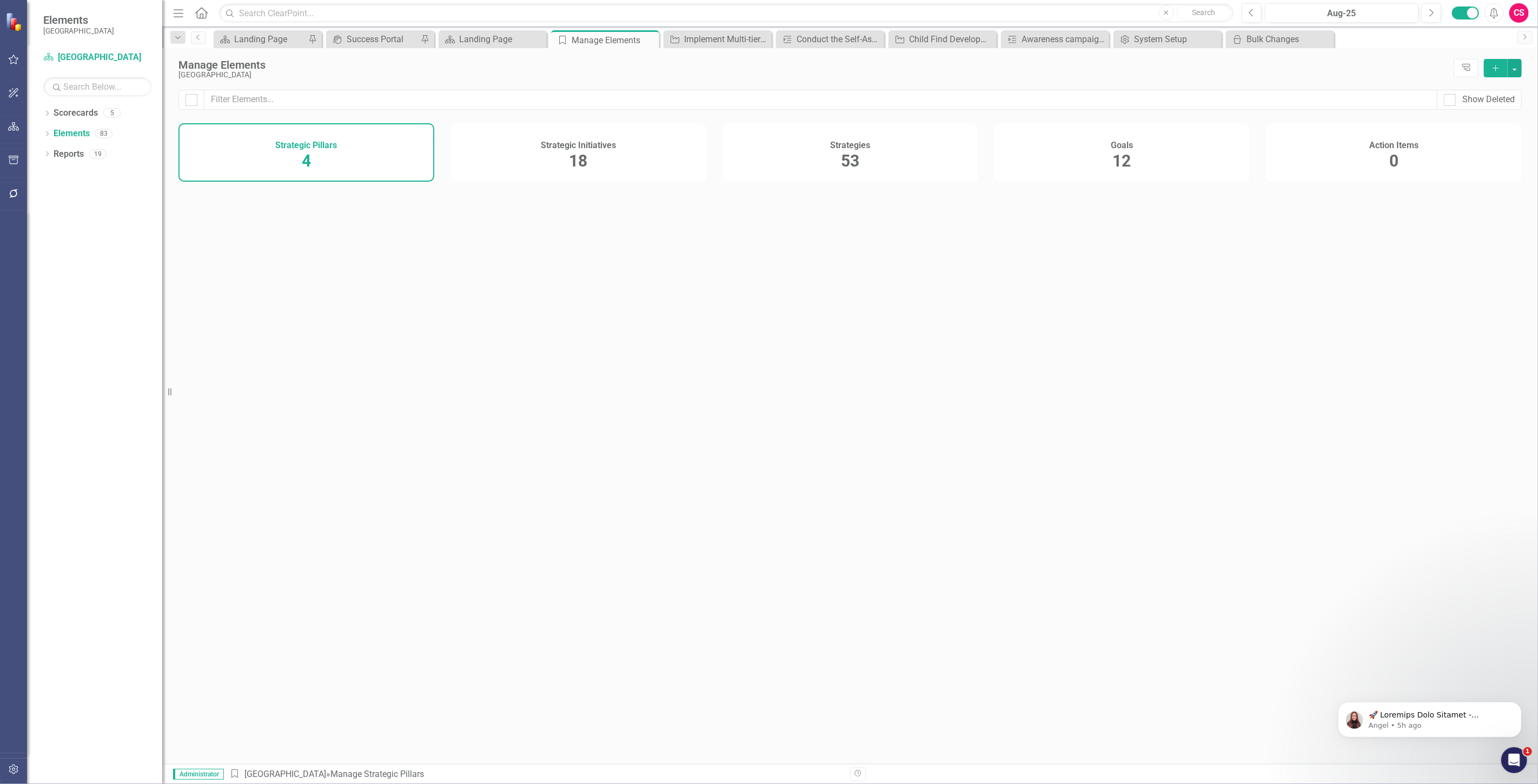
click at [886, 164] on div "Strategies 53" at bounding box center [850, 152] width 255 height 59
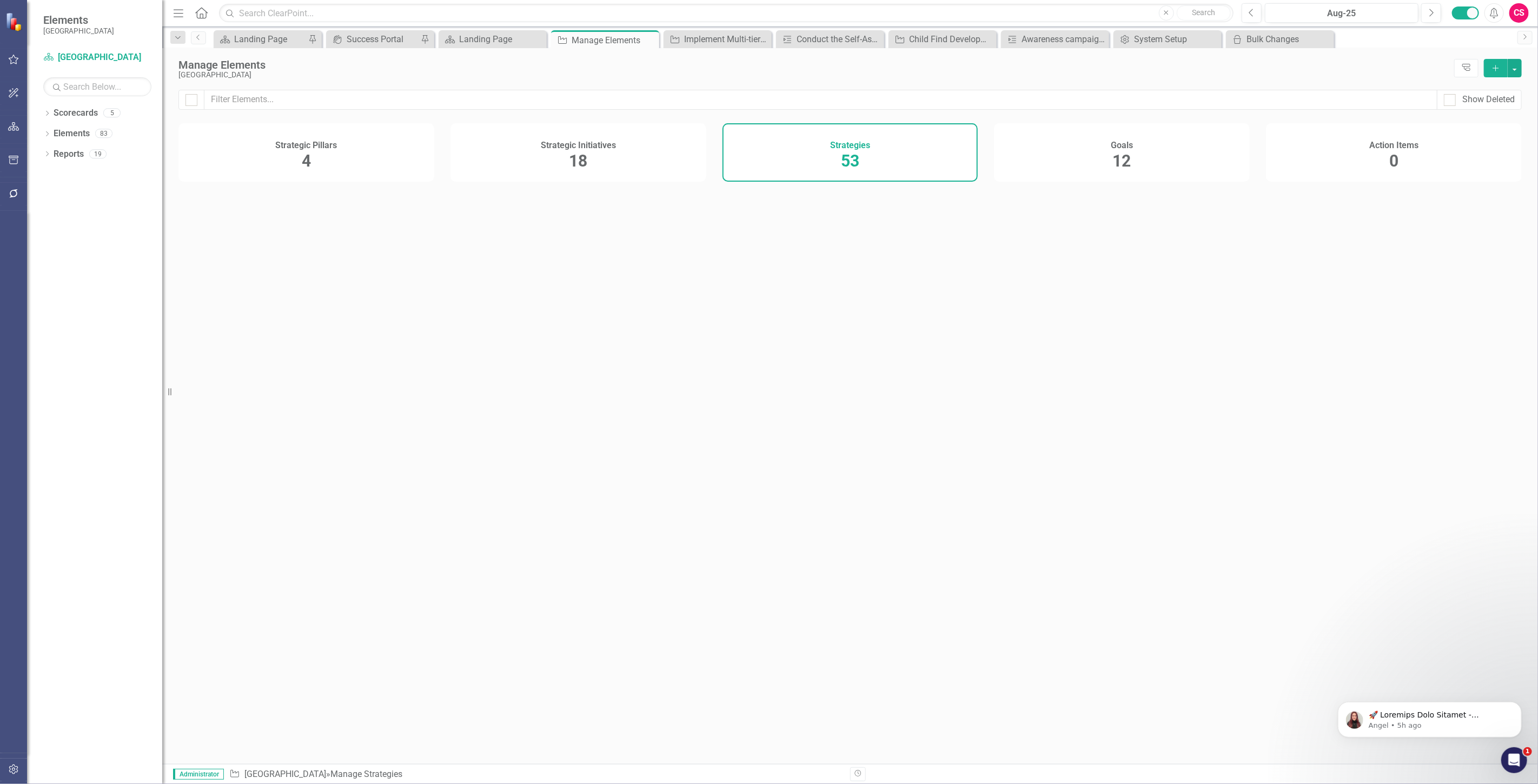
checkbox input "false"
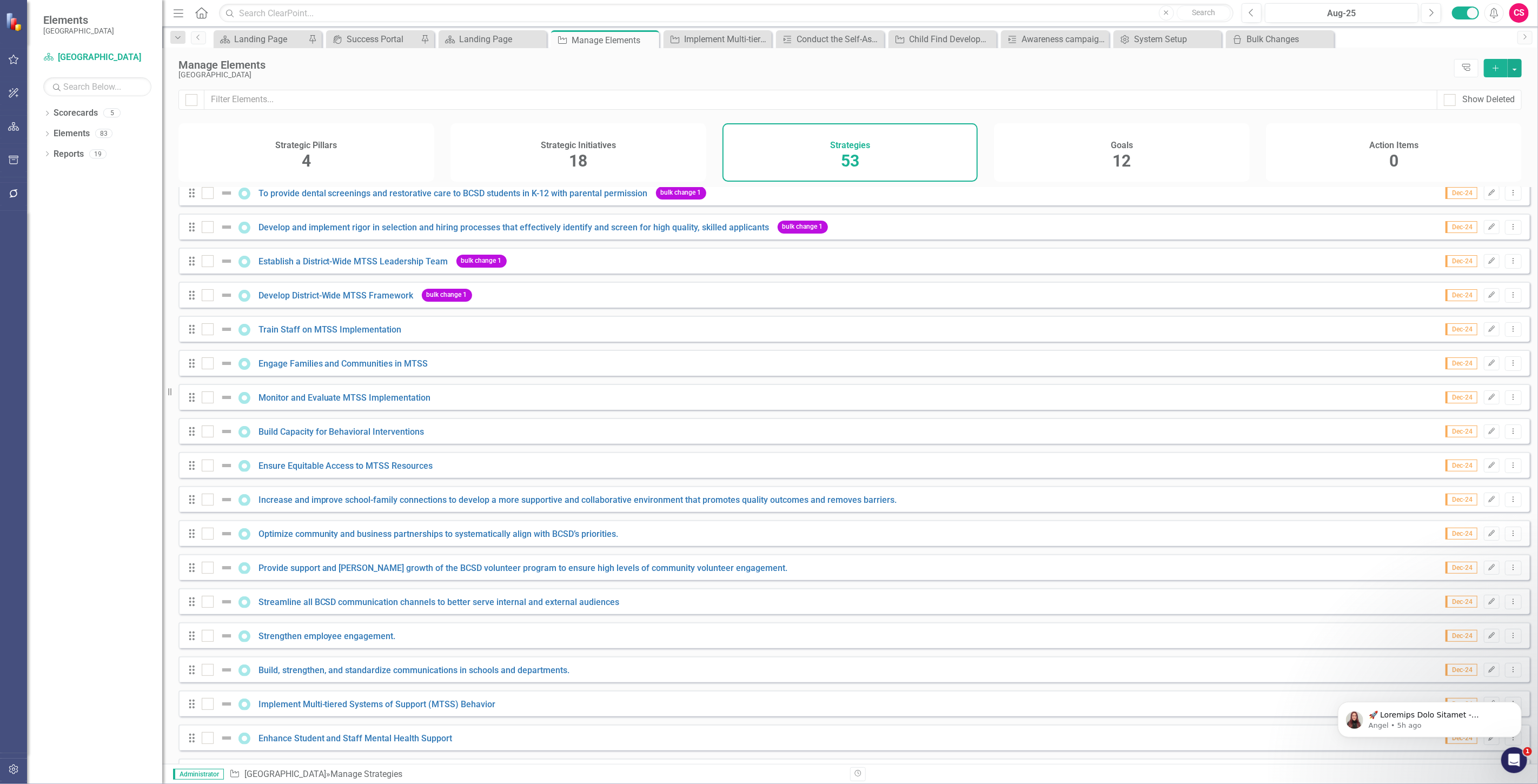
scroll to position [271, 0]
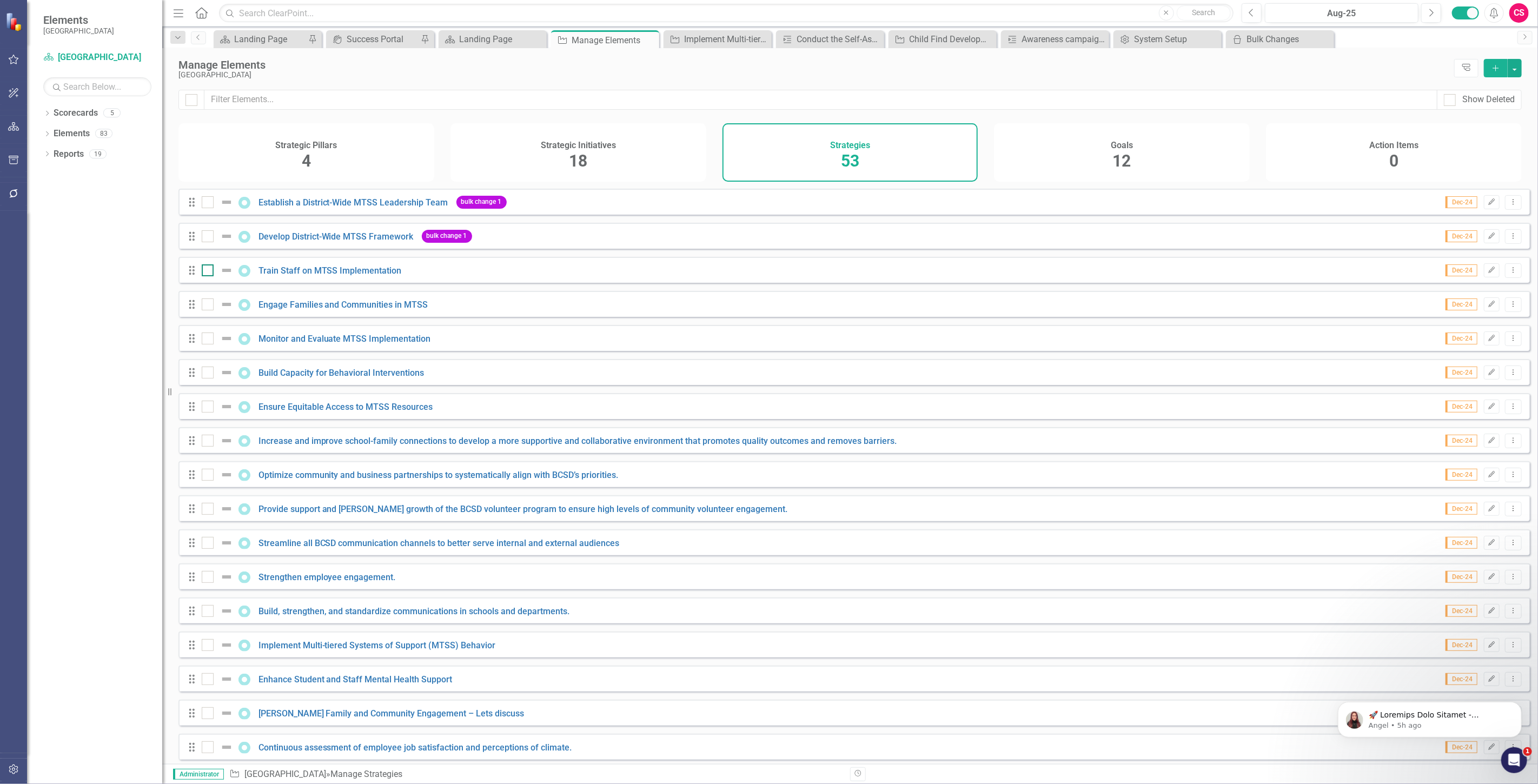
click at [213, 273] on div at bounding box center [220, 270] width 36 height 13
click at [209, 271] on input "checkbox" at bounding box center [205, 268] width 7 height 7
checkbox input "true"
click at [206, 305] on input "checkbox" at bounding box center [205, 302] width 7 height 7
checkbox input "true"
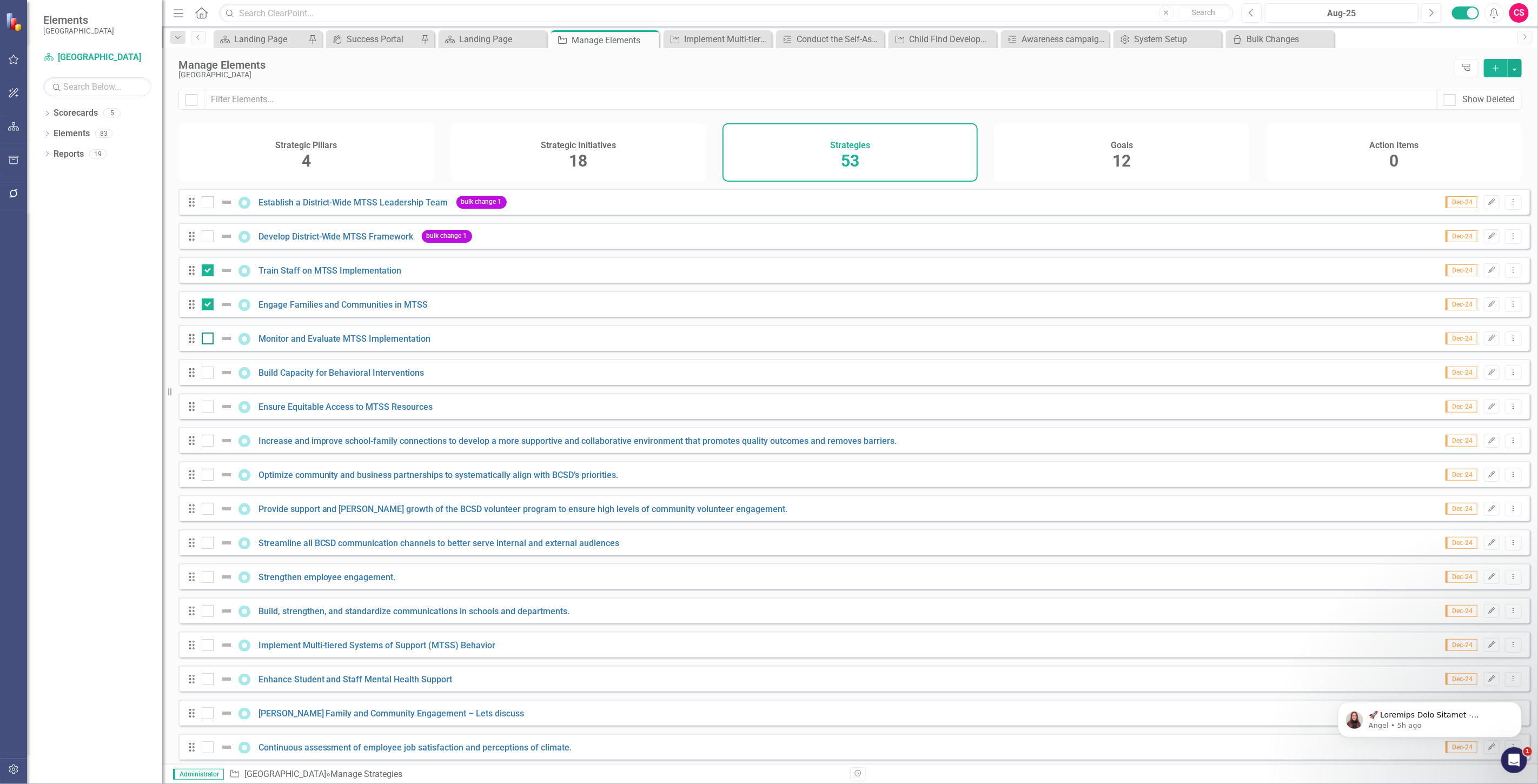
click at [209, 344] on div at bounding box center [208, 338] width 12 height 12
click at [209, 340] on input "checkbox" at bounding box center [205, 336] width 7 height 7
checkbox input "true"
click at [206, 373] on input "checkbox" at bounding box center [205, 370] width 7 height 7
checkbox input "true"
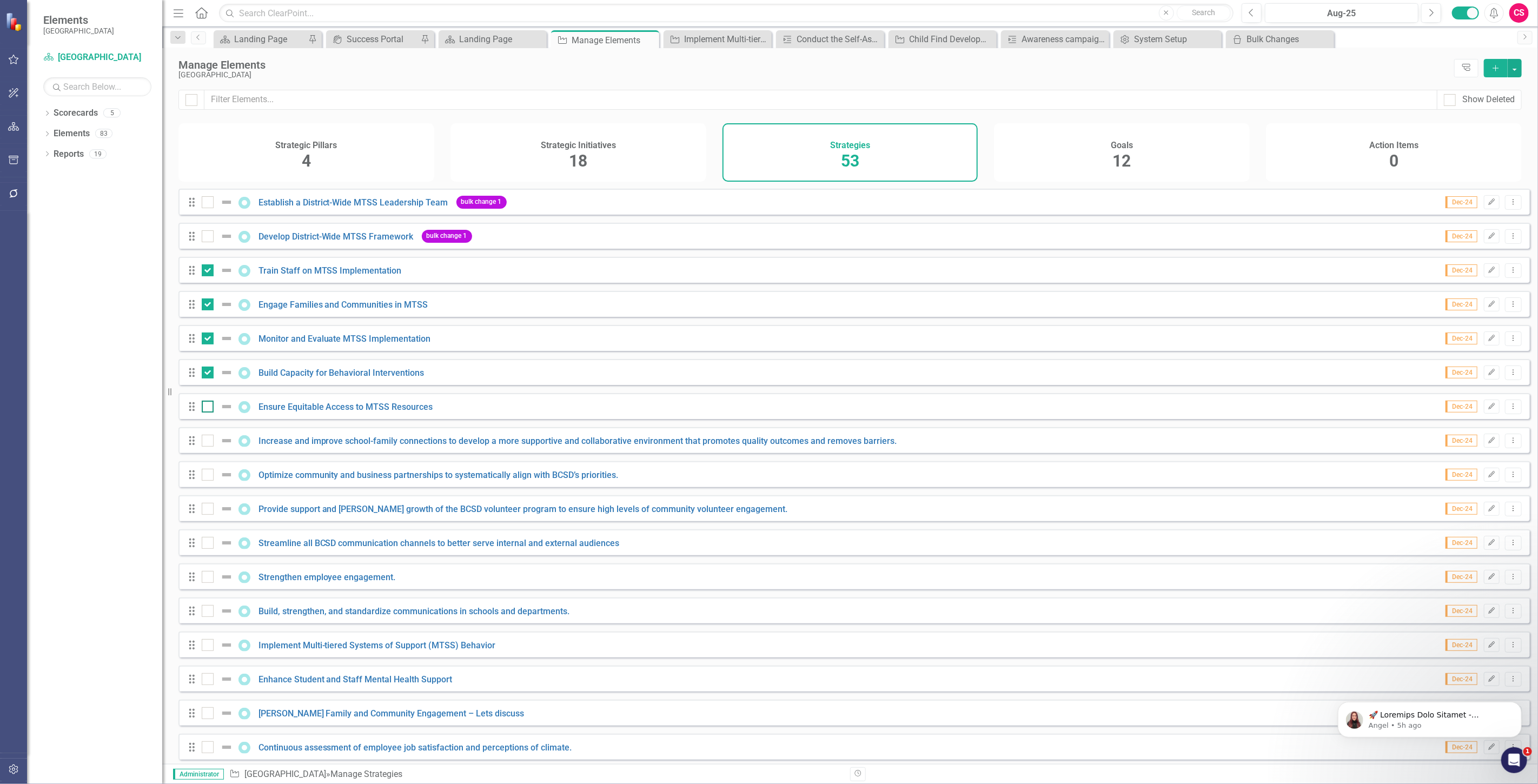
click at [208, 413] on div at bounding box center [208, 406] width 12 height 12
click at [208, 408] on input "checkbox" at bounding box center [205, 404] width 7 height 7
checkbox input "true"
click at [209, 446] on div at bounding box center [208, 441] width 12 height 12
click at [209, 441] on input "checkbox" at bounding box center [205, 438] width 7 height 7
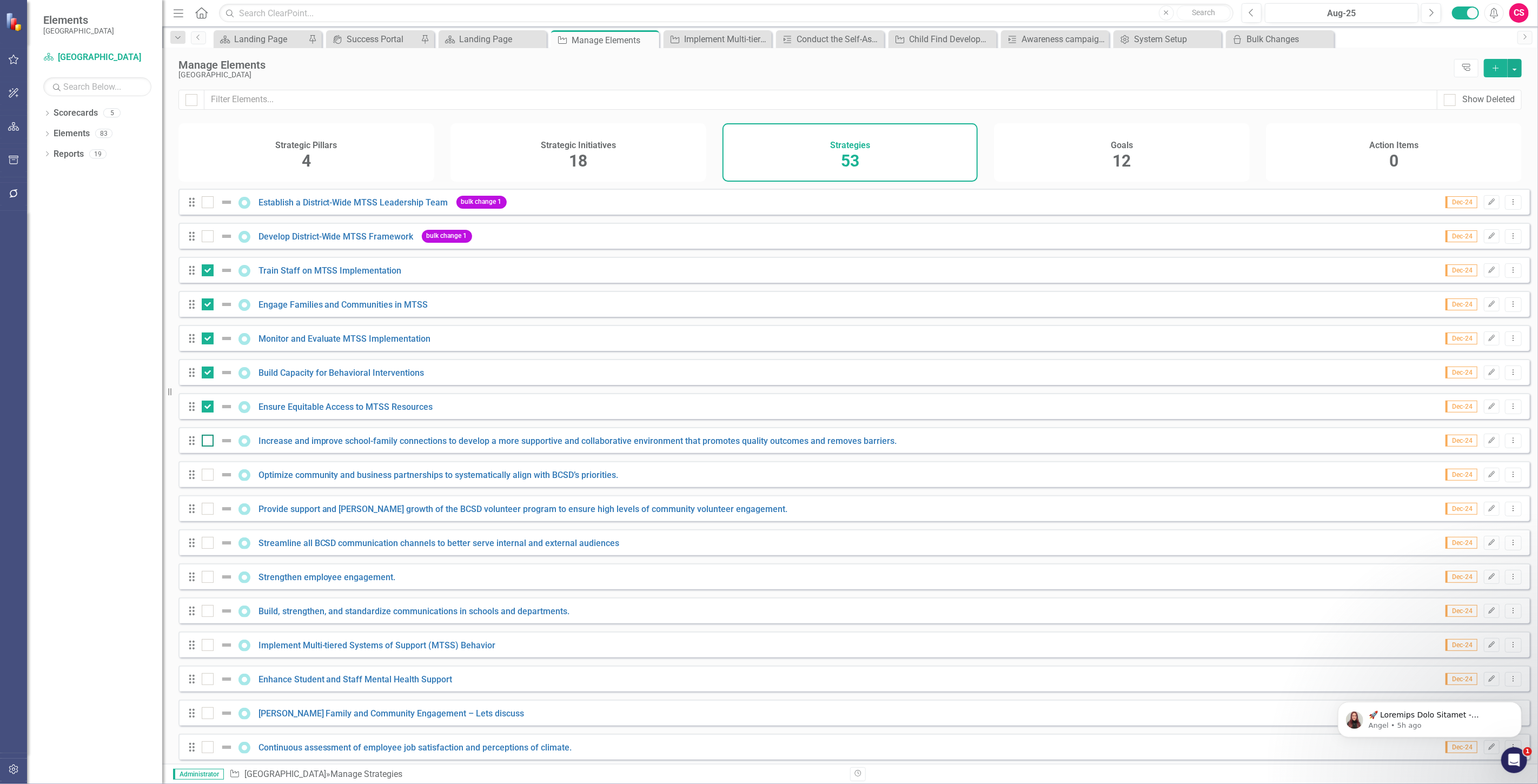
checkbox input "true"
click at [210, 481] on div at bounding box center [208, 474] width 12 height 12
click at [209, 476] on input "checkbox" at bounding box center [205, 472] width 7 height 7
checkbox input "true"
click at [1519, 66] on button "button" at bounding box center [1515, 68] width 14 height 19
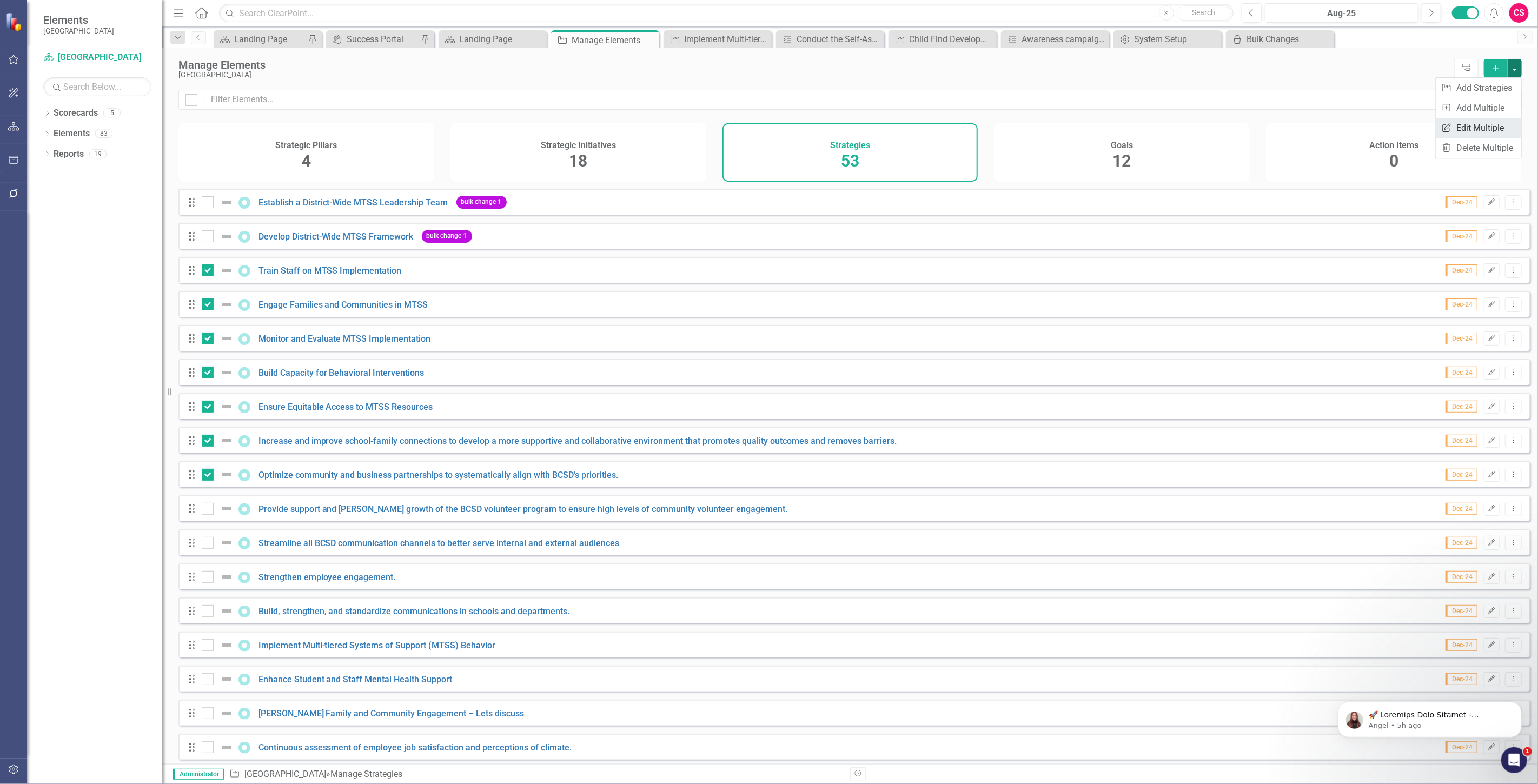
click at [1482, 127] on link "Edit Multiple Edit Multiple" at bounding box center [1478, 128] width 85 height 20
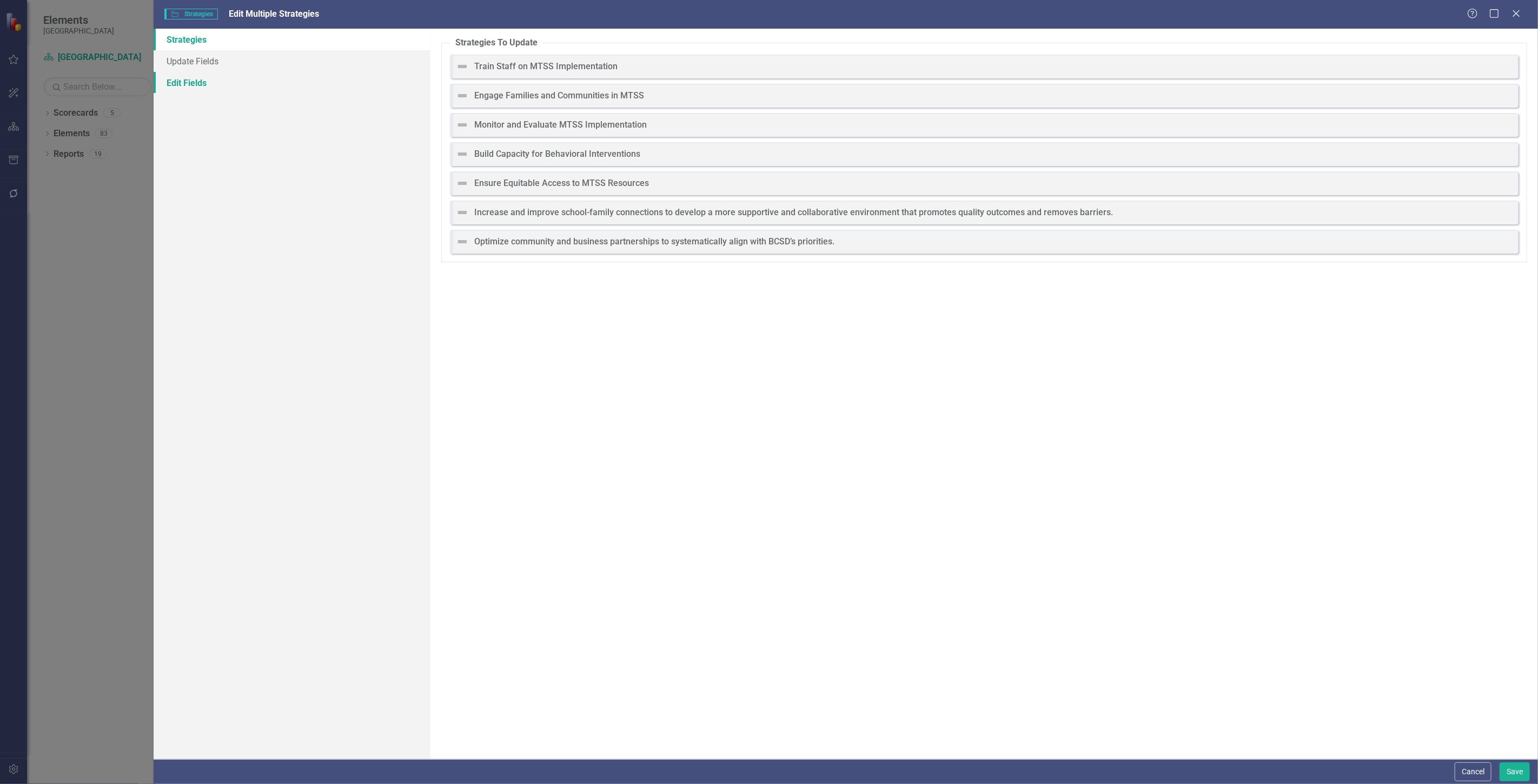
click at [305, 82] on link "Edit Fields" at bounding box center [292, 83] width 277 height 21
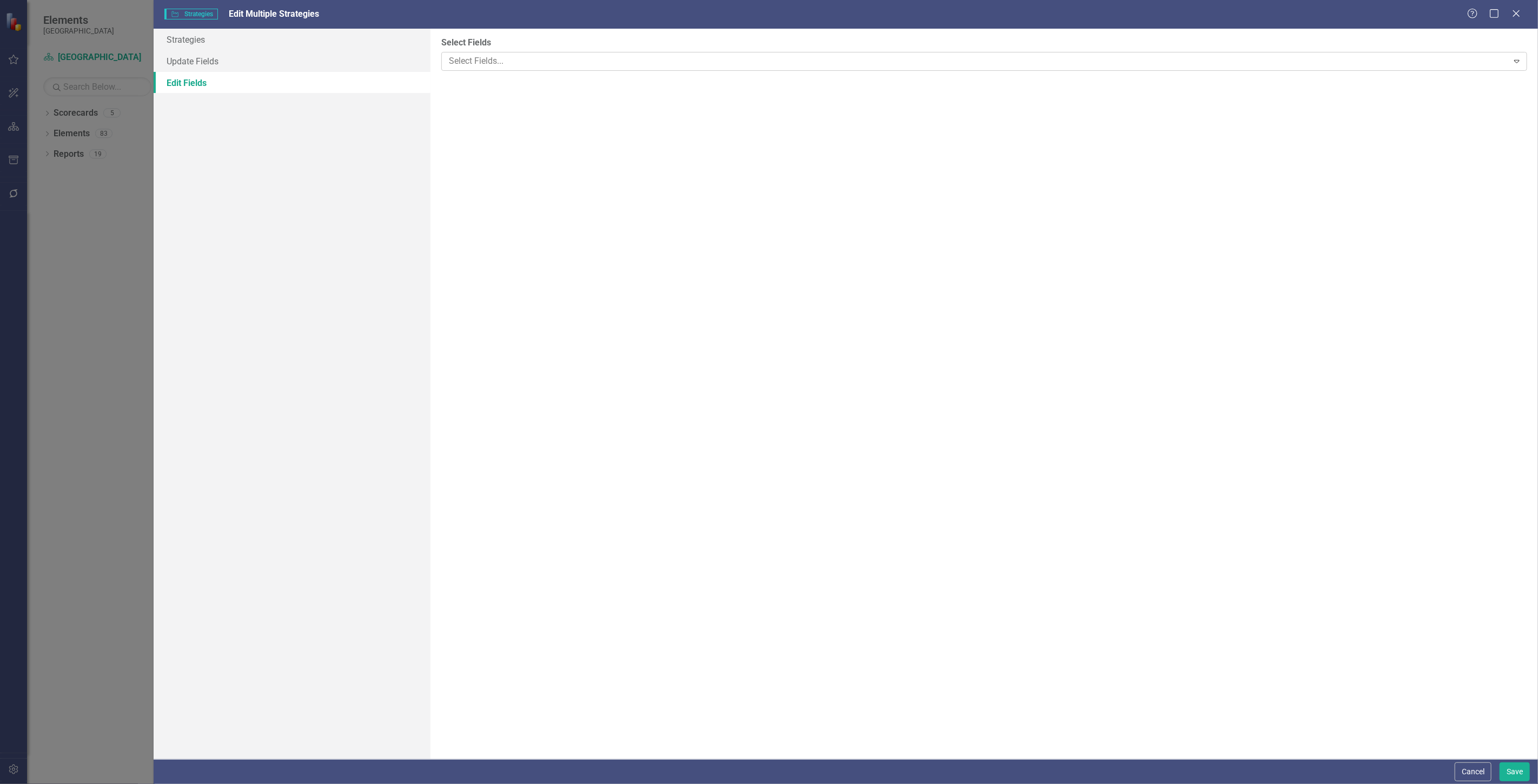
click at [521, 57] on div at bounding box center [976, 62] width 1064 height 14
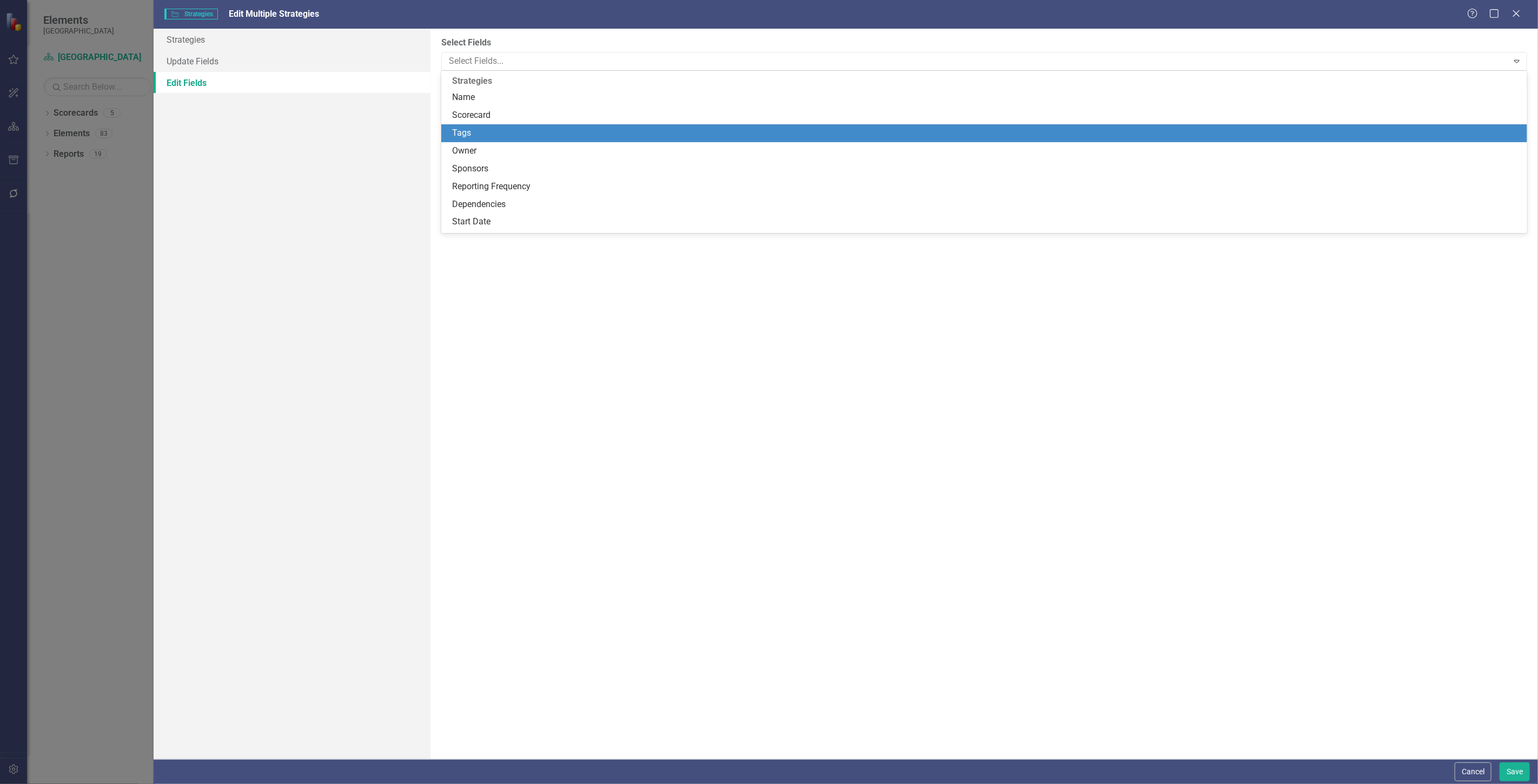
click at [504, 138] on div "Tags" at bounding box center [986, 133] width 1069 height 12
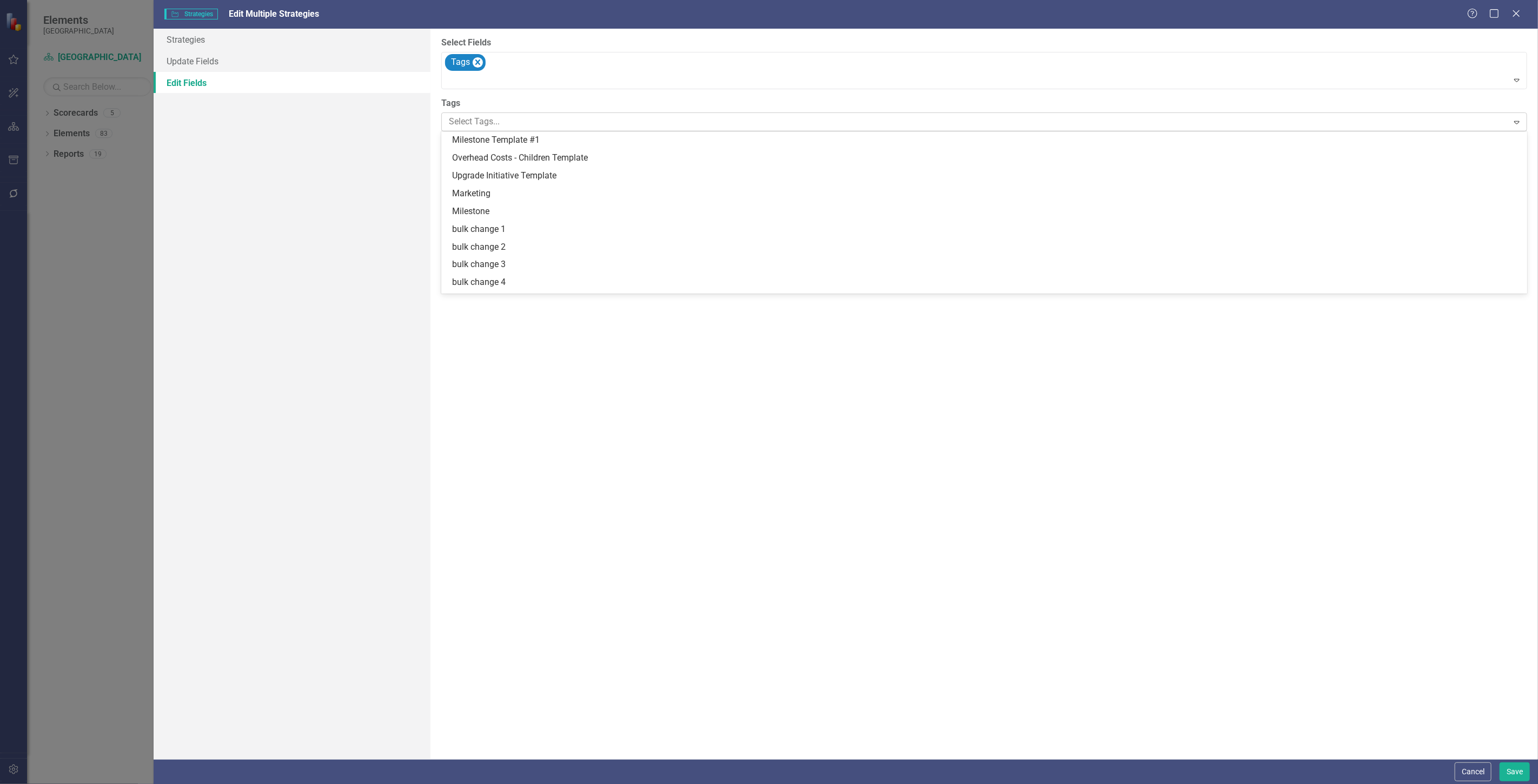
click at [492, 122] on div at bounding box center [976, 122] width 1064 height 14
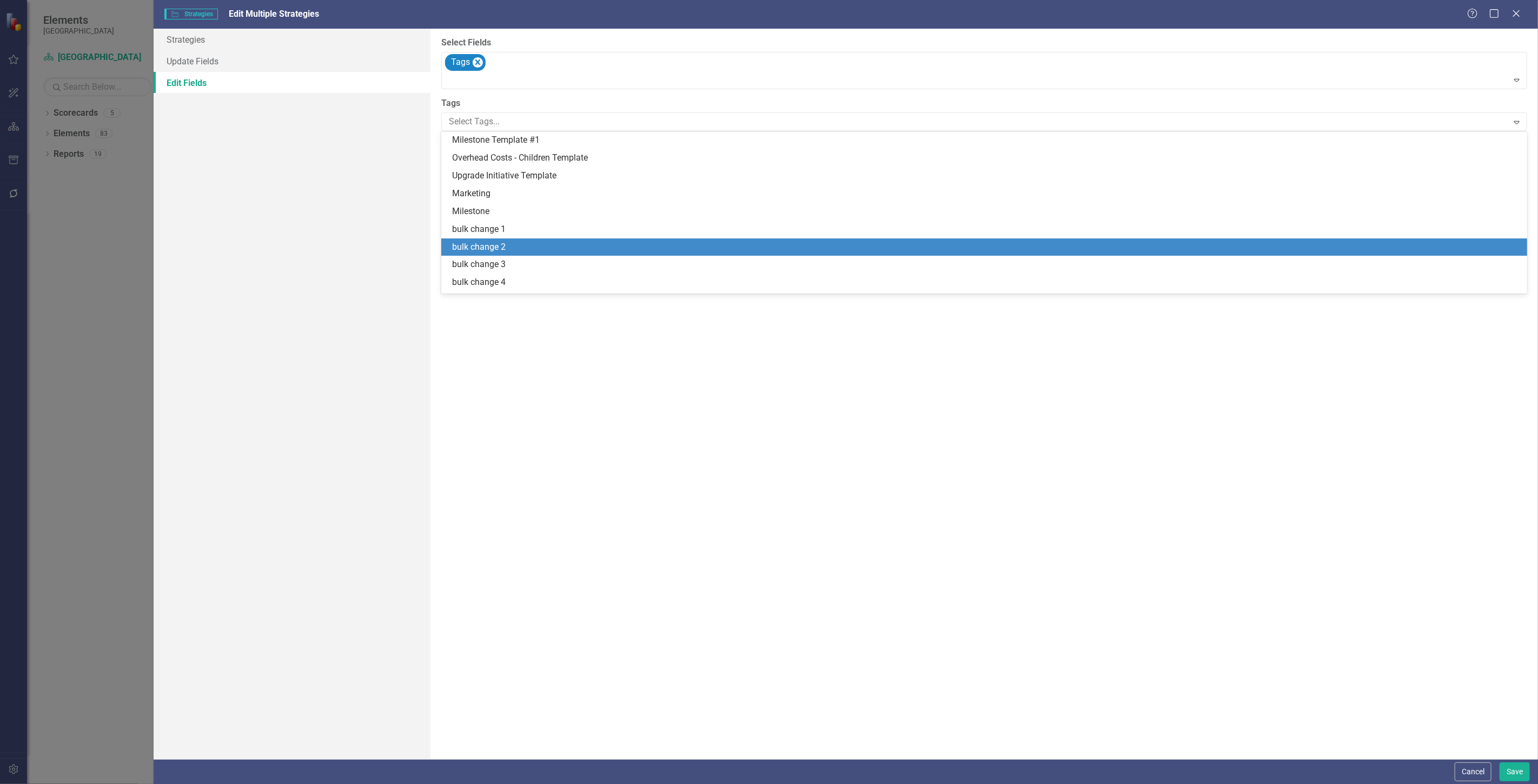
click at [506, 241] on div "bulk change 2" at bounding box center [986, 247] width 1069 height 12
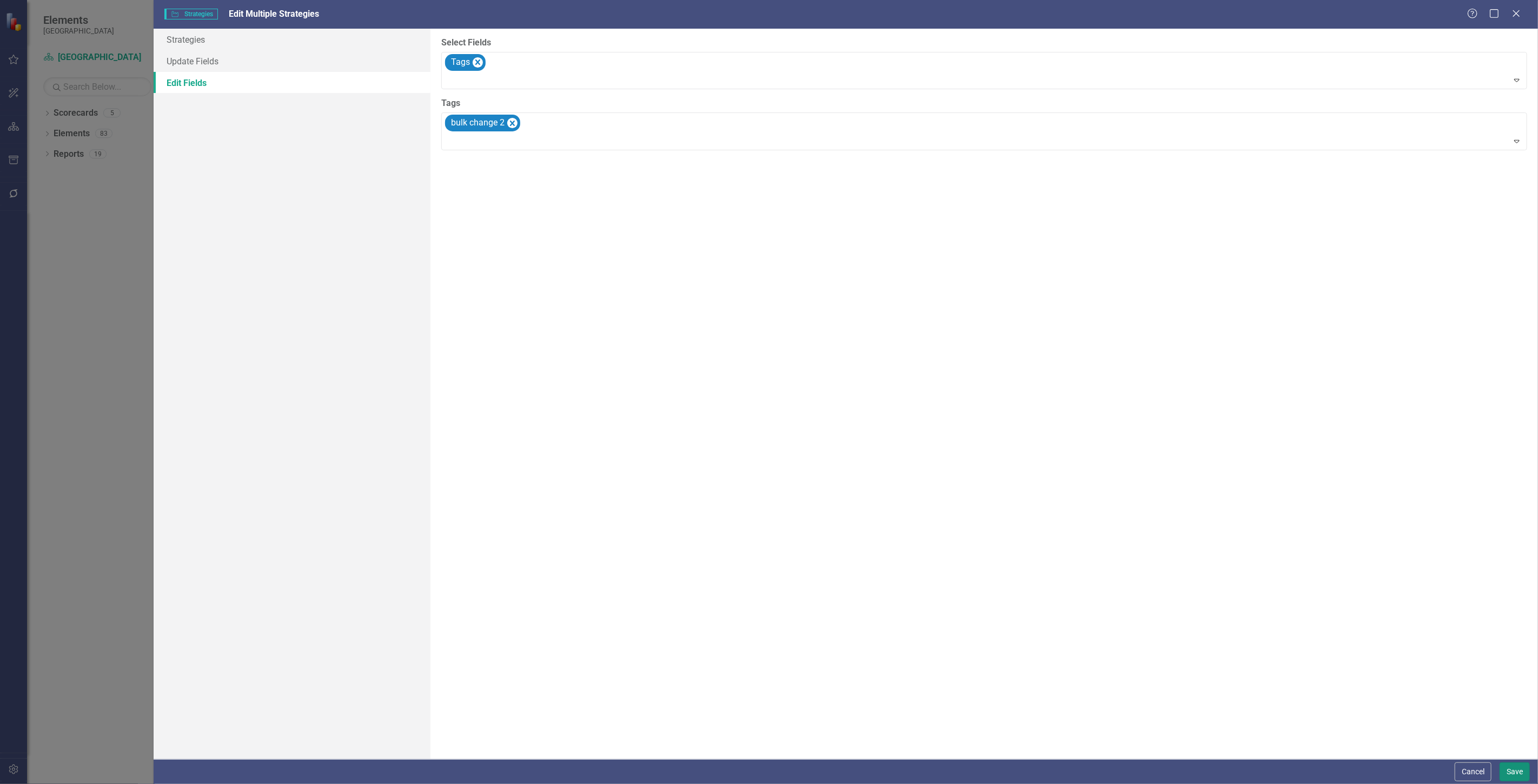
click at [1509, 779] on button "Save" at bounding box center [1515, 772] width 30 height 19
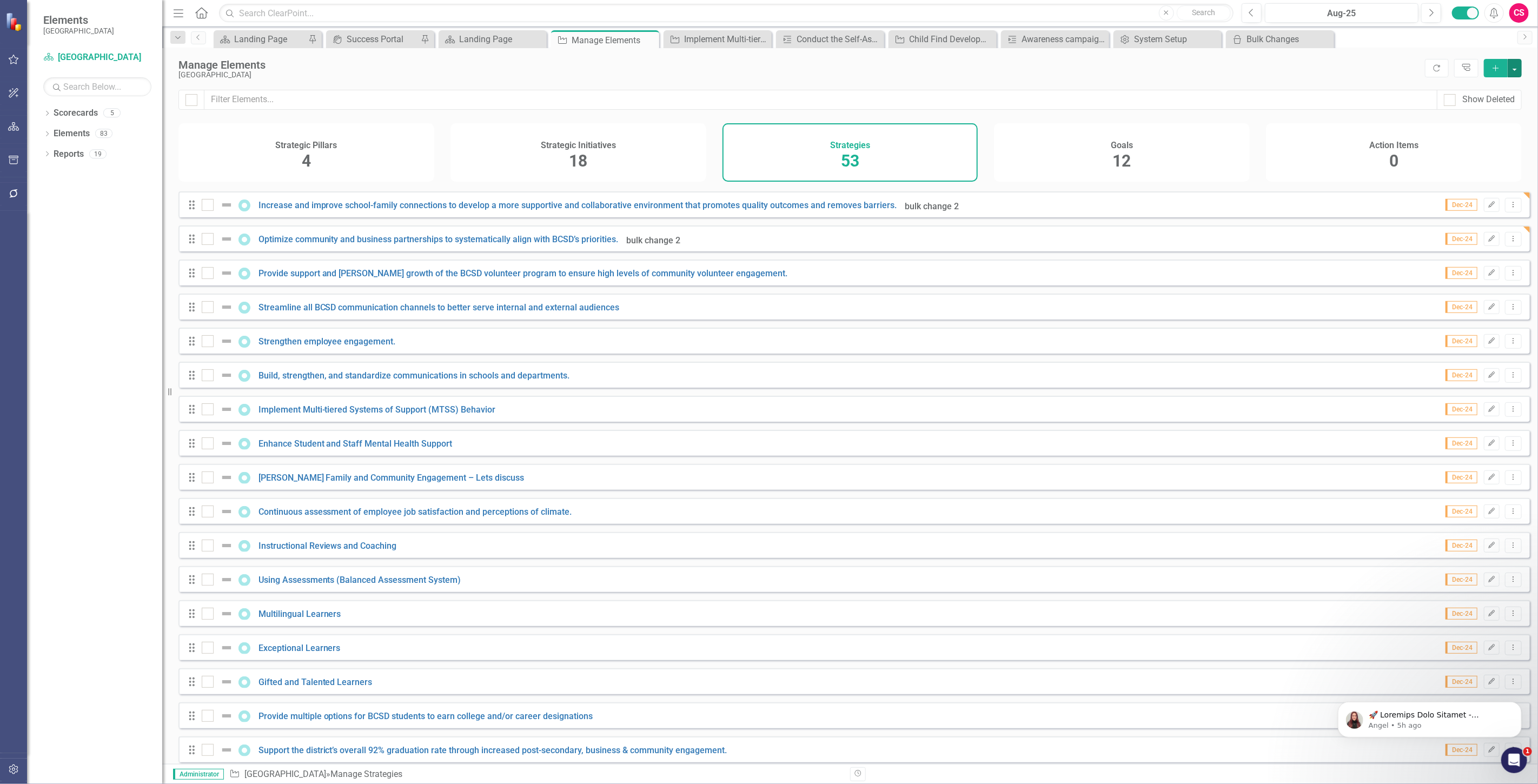
scroll to position [518, 0]
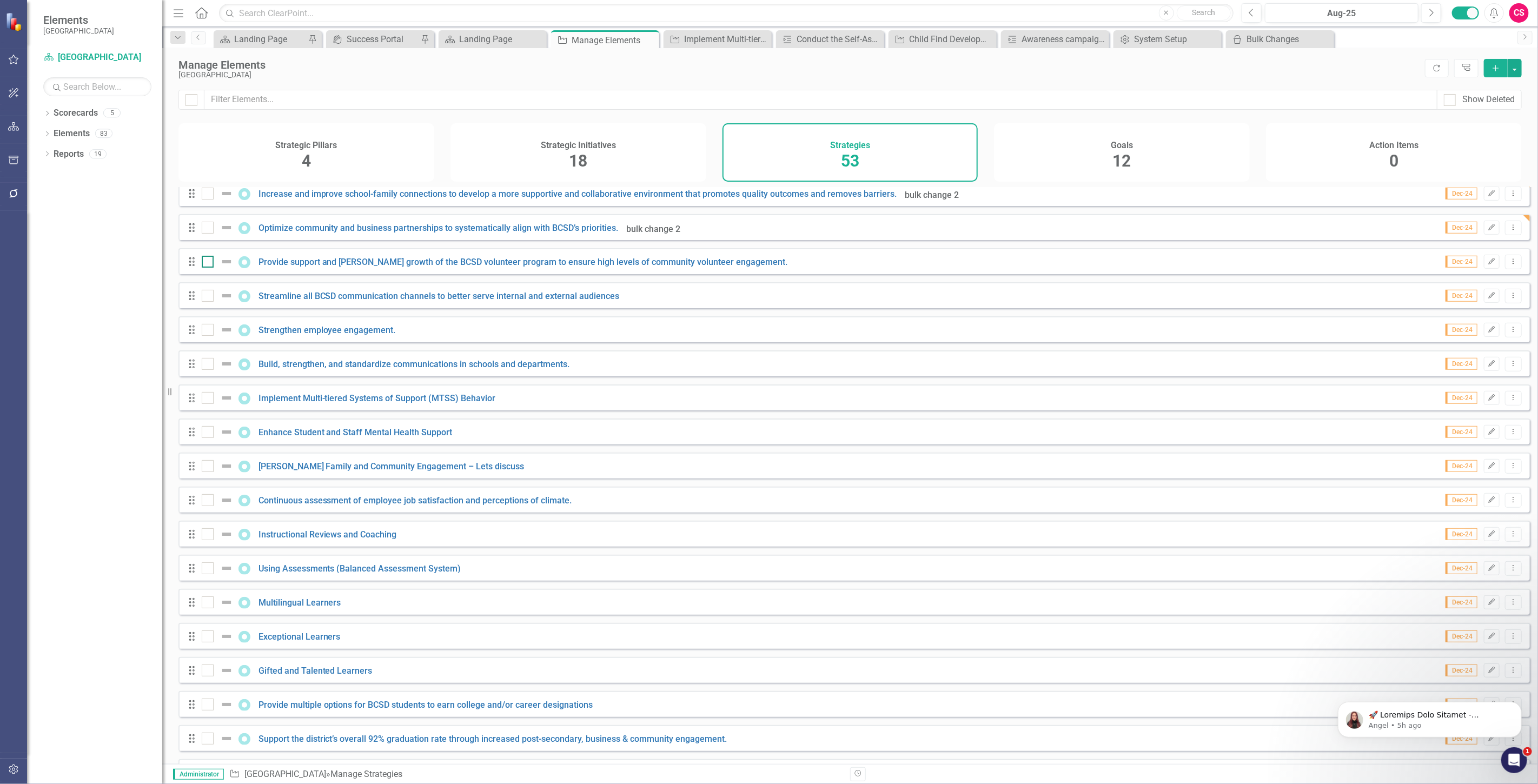
click at [205, 263] on input "checkbox" at bounding box center [205, 259] width 7 height 7
checkbox input "true"
click at [209, 301] on div at bounding box center [208, 295] width 12 height 12
click at [209, 297] on input "checkbox" at bounding box center [205, 293] width 7 height 7
checkbox input "true"
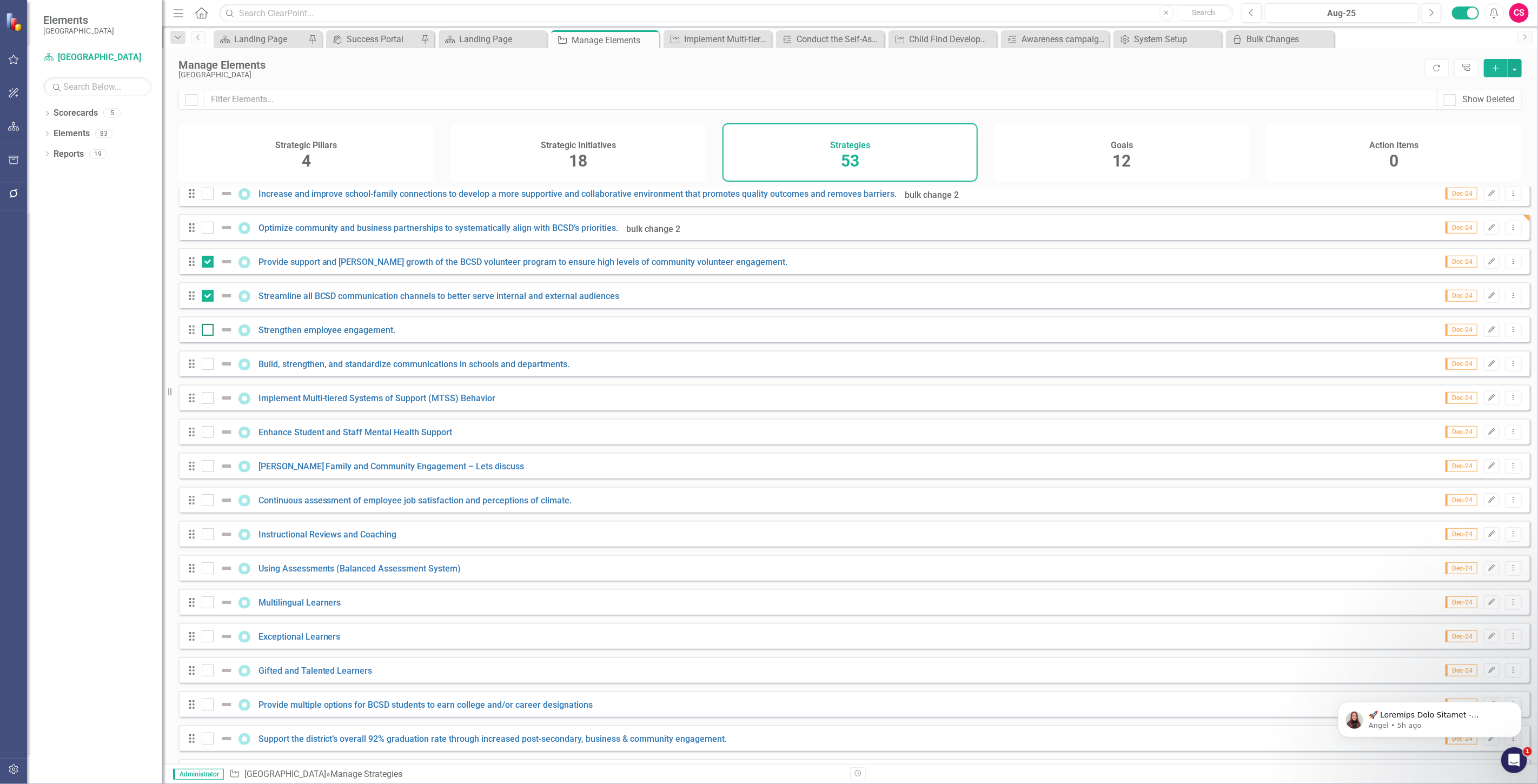
click at [210, 335] on div at bounding box center [208, 330] width 12 height 12
click at [209, 330] on input "checkbox" at bounding box center [205, 328] width 7 height 7
checkbox input "true"
click at [209, 368] on div at bounding box center [208, 363] width 12 height 12
click at [209, 365] on input "checkbox" at bounding box center [205, 361] width 7 height 7
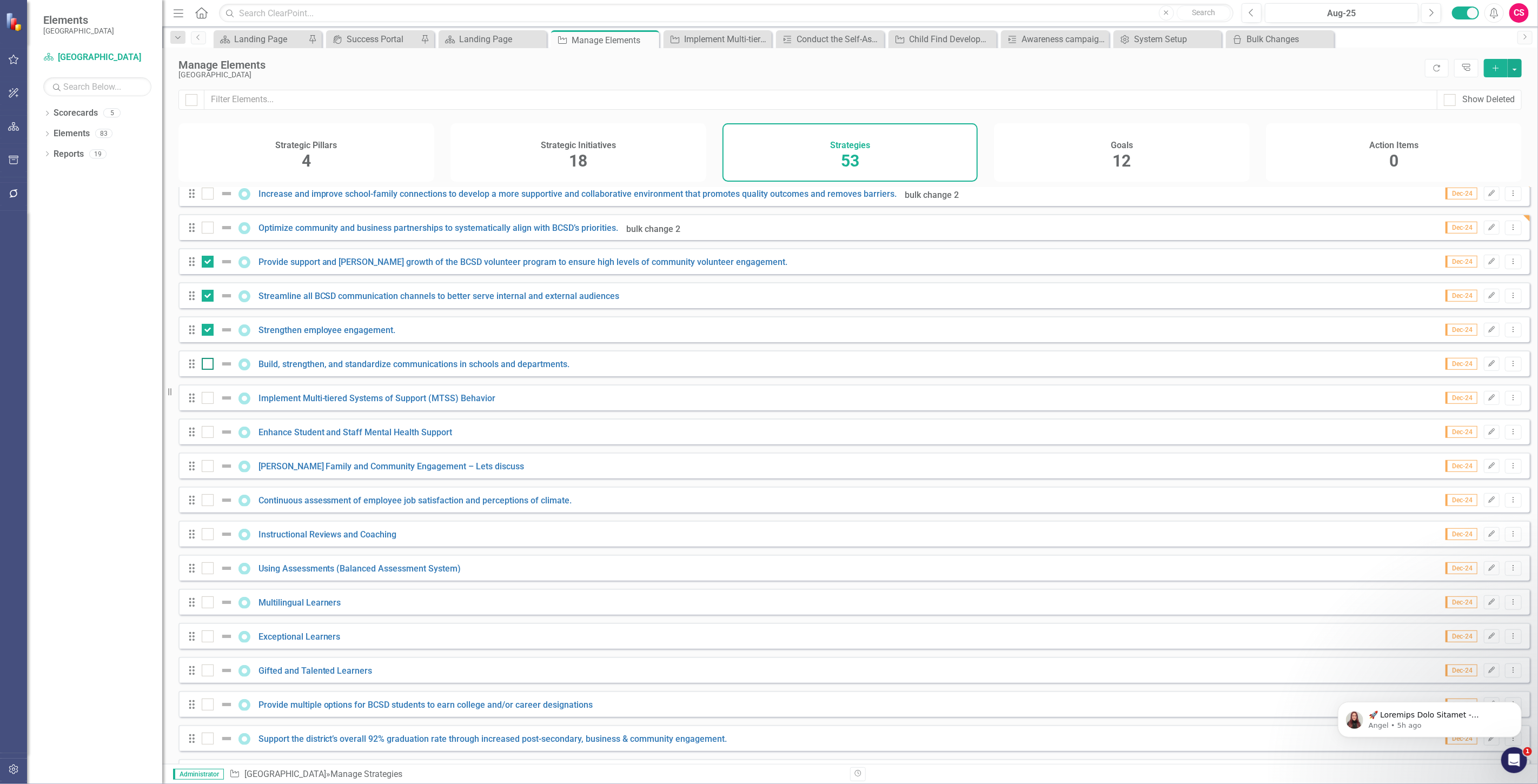
checkbox input "true"
click at [211, 400] on div at bounding box center [208, 398] width 12 height 12
click at [209, 399] on input "checkbox" at bounding box center [205, 396] width 7 height 7
checkbox input "true"
click at [203, 433] on input "checkbox" at bounding box center [205, 429] width 7 height 7
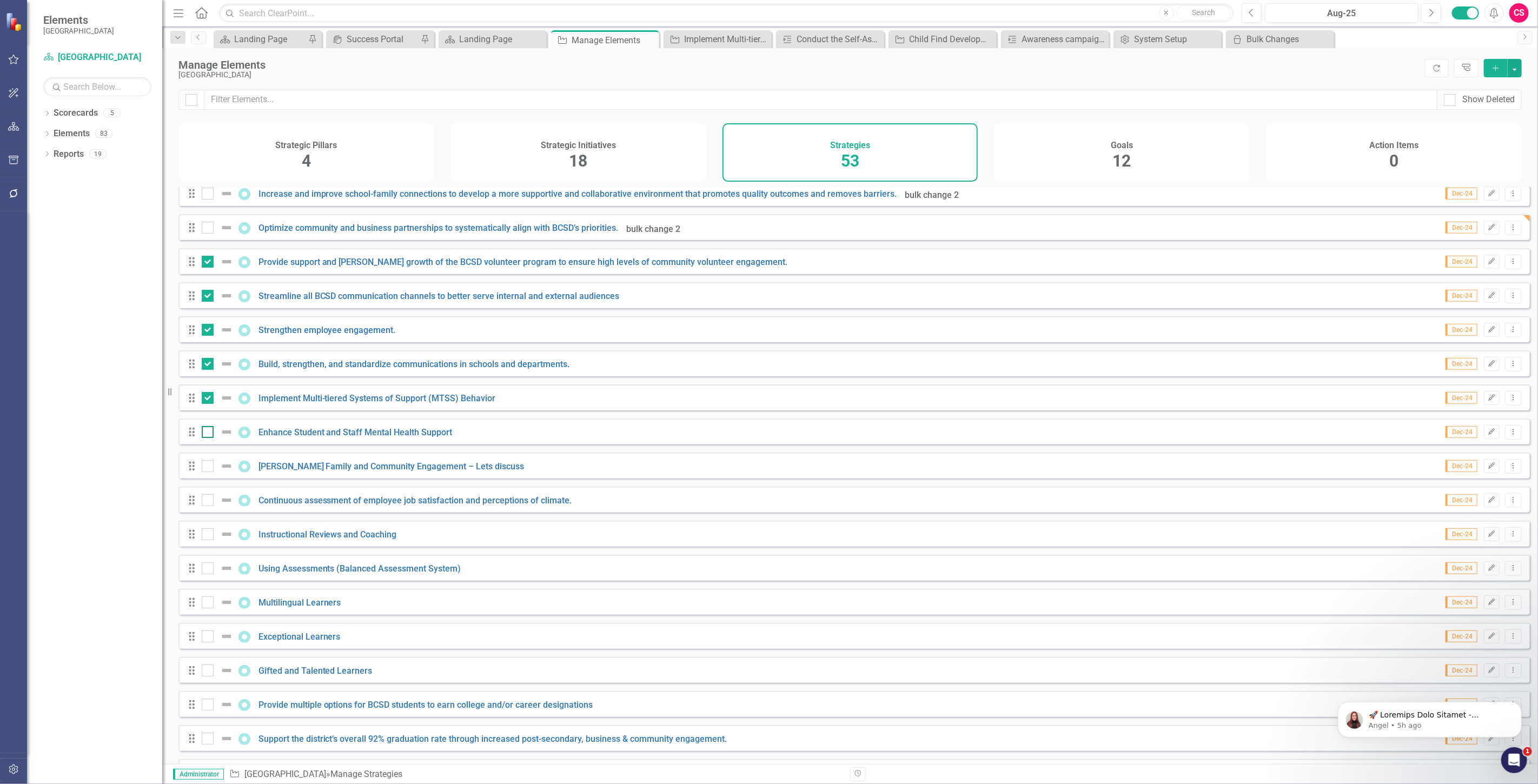
checkbox input "true"
click at [207, 467] on input "checkbox" at bounding box center [205, 464] width 7 height 7
checkbox input "true"
click at [211, 501] on div at bounding box center [220, 500] width 36 height 13
click at [209, 501] on input "checkbox" at bounding box center [205, 498] width 7 height 7
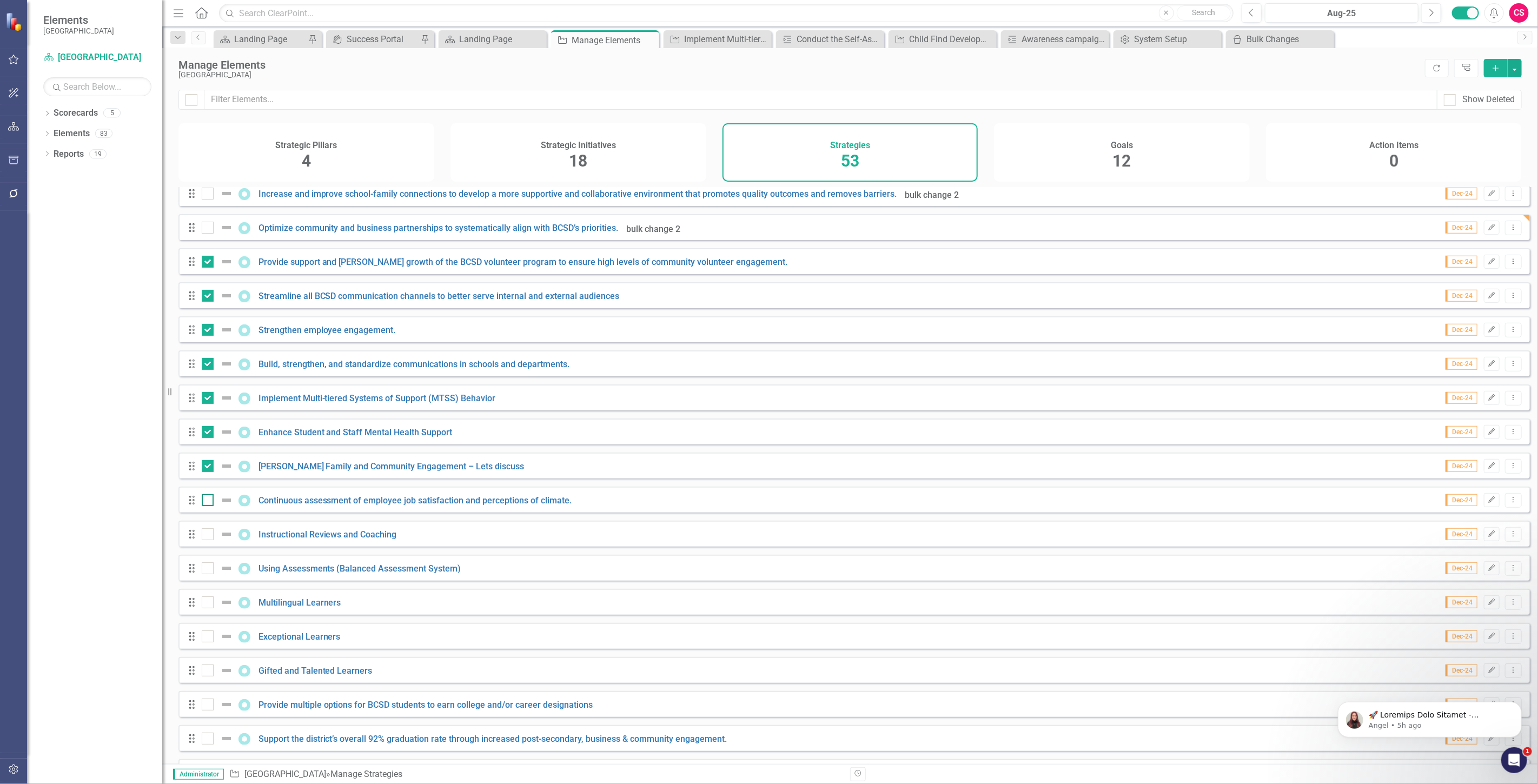
checkbox input "true"
click at [1517, 63] on button "button" at bounding box center [1515, 68] width 14 height 19
click at [1496, 121] on link "Edit Multiple Edit Multiple" at bounding box center [1478, 128] width 85 height 20
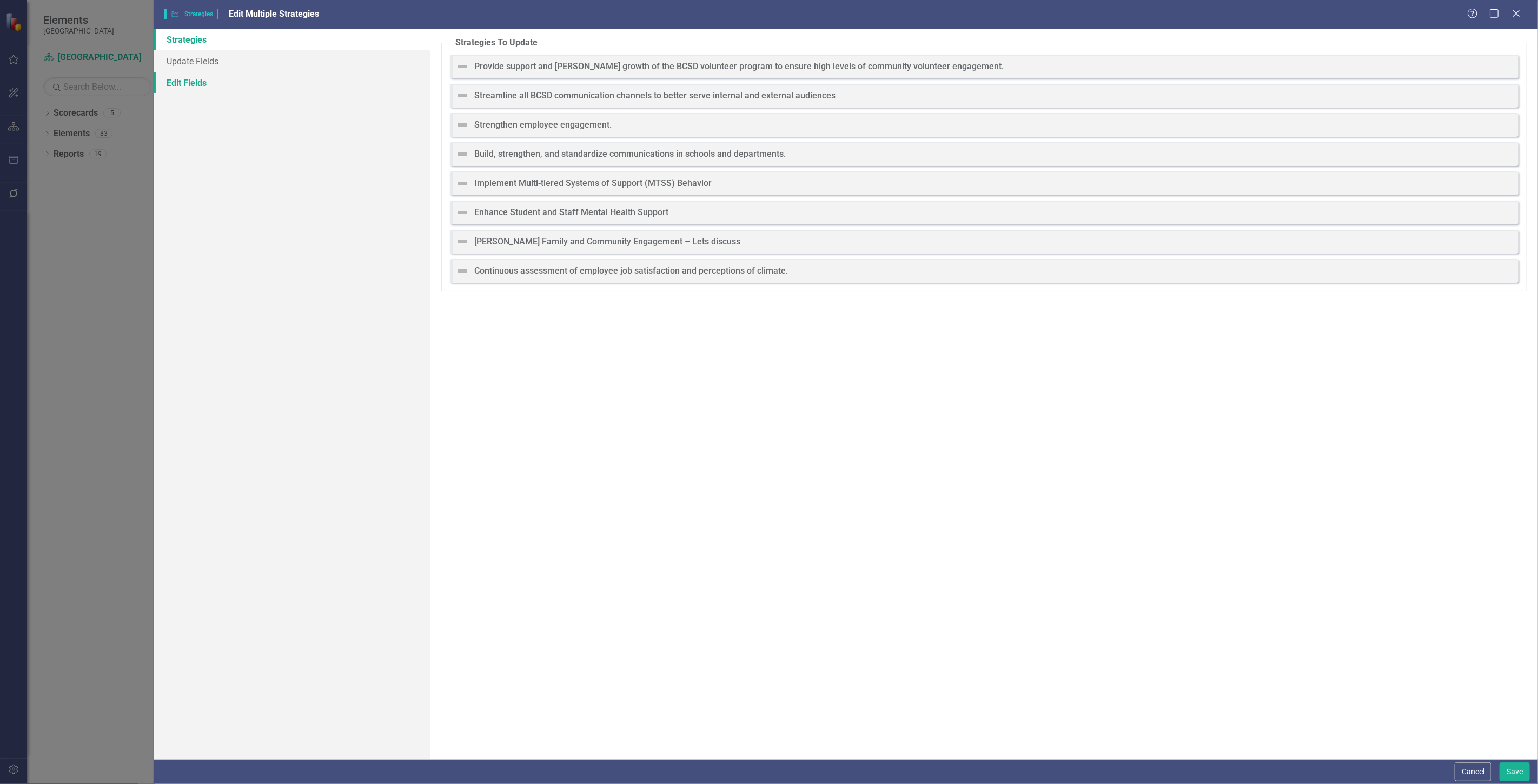
click at [339, 89] on link "Edit Fields" at bounding box center [292, 83] width 277 height 21
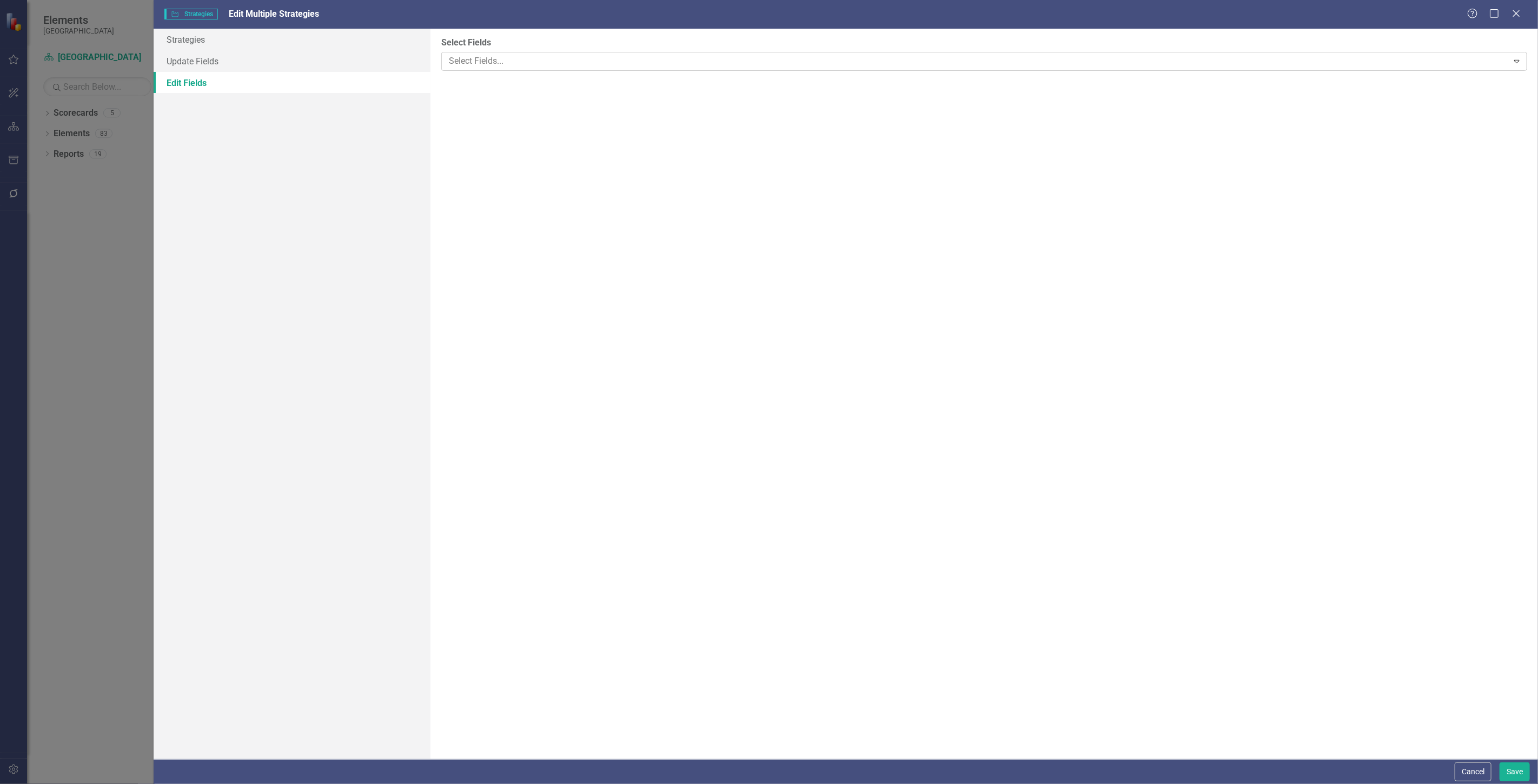
click at [451, 69] on div "Select Fields..." at bounding box center [975, 61] width 1064 height 16
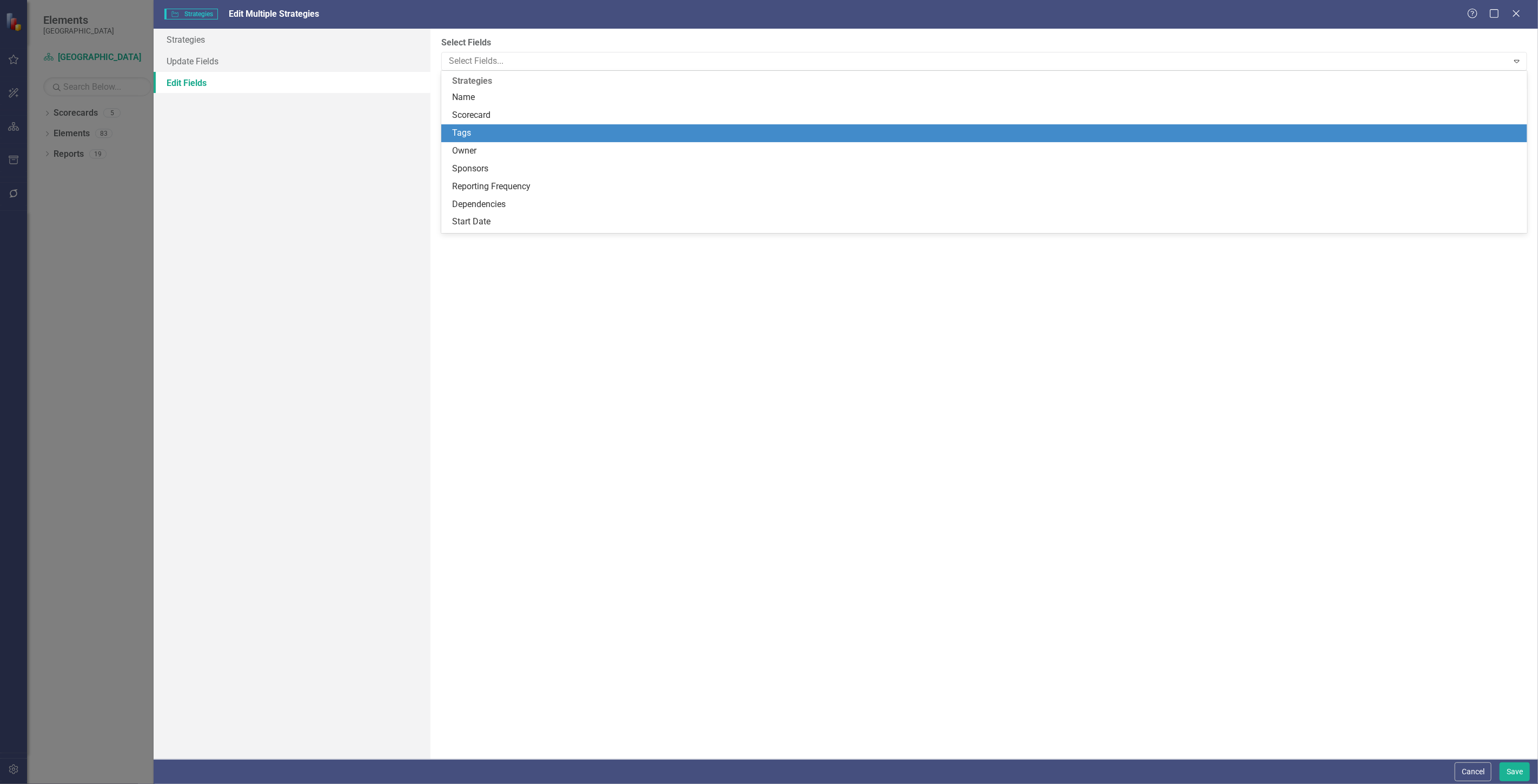
click at [488, 132] on div "Tags" at bounding box center [986, 133] width 1069 height 12
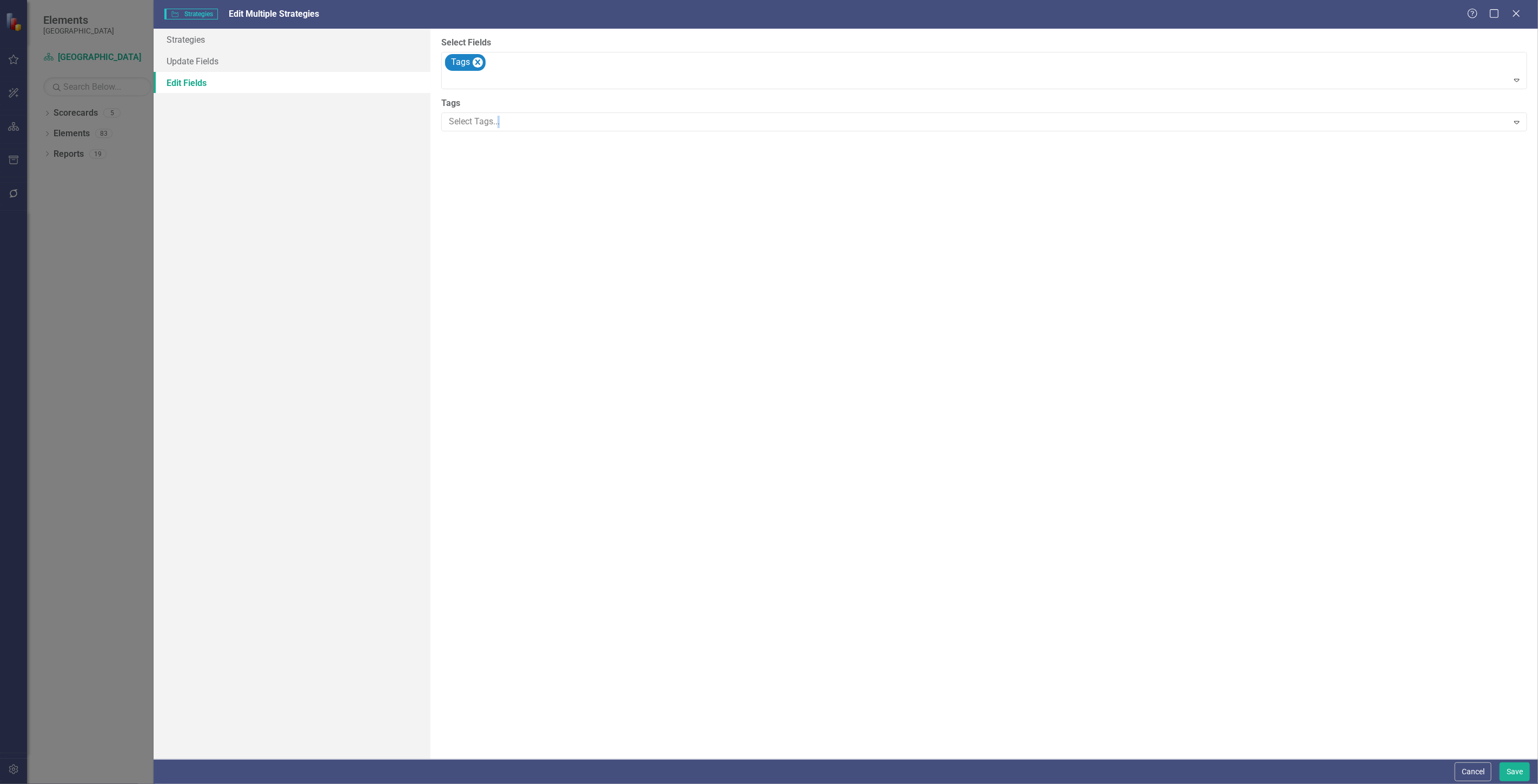
click at [487, 132] on div "Select Fields Tags Expand Tags Select Tags... Expand" at bounding box center [985, 393] width 1108 height 730
click at [482, 123] on div at bounding box center [976, 122] width 1064 height 14
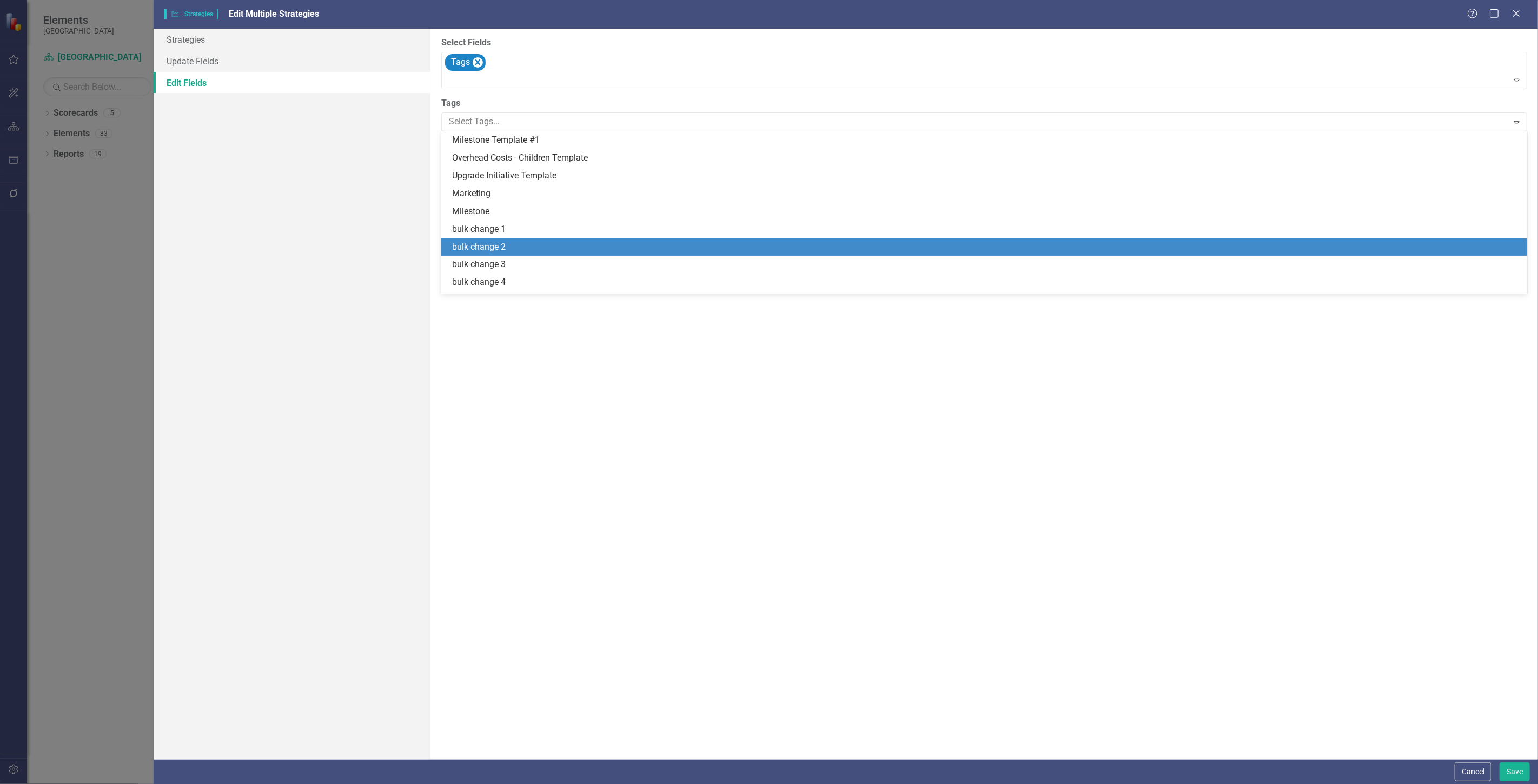
click at [511, 260] on div "bulk change 3" at bounding box center [986, 264] width 1069 height 12
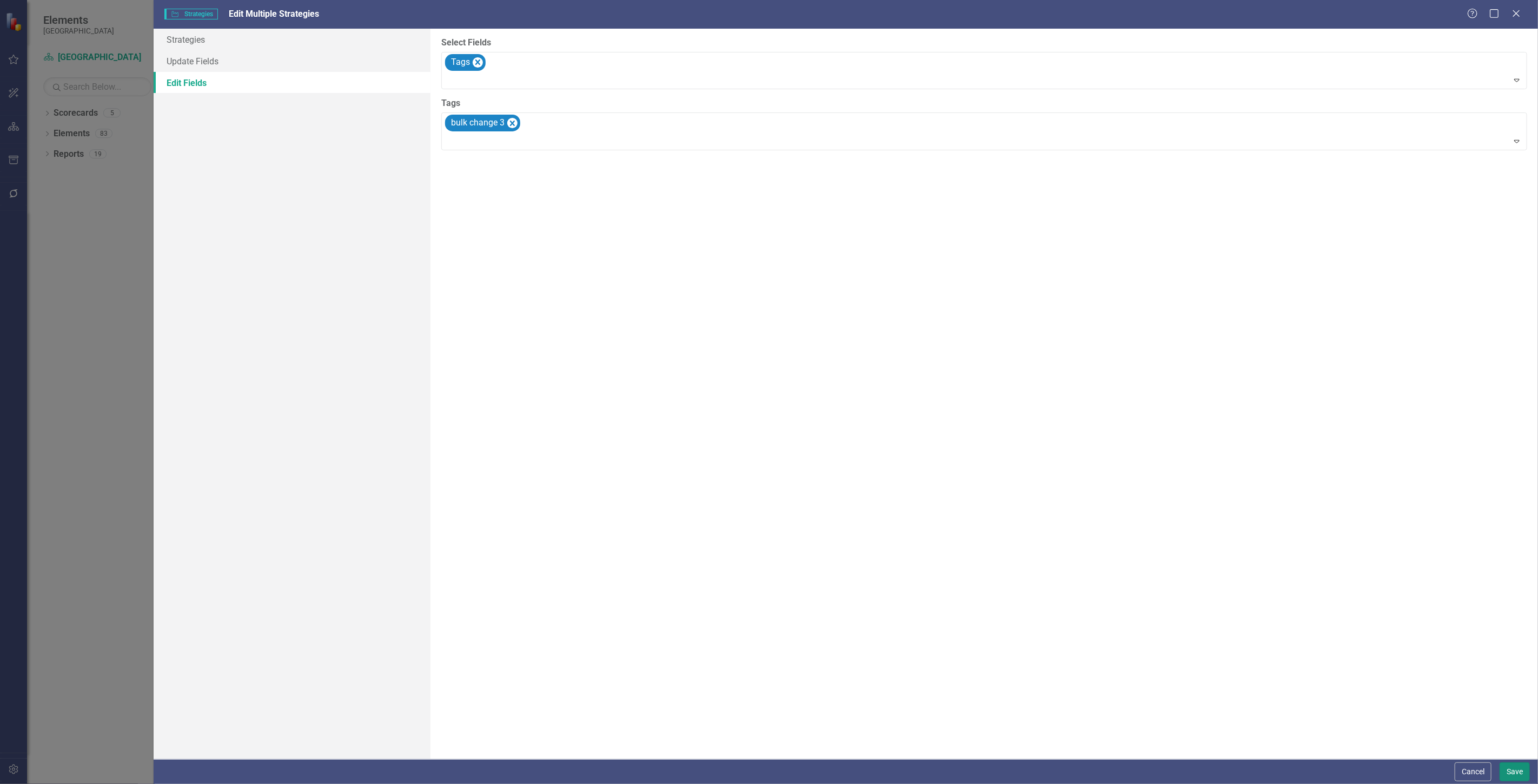
click at [1506, 763] on button "Save" at bounding box center [1515, 772] width 30 height 19
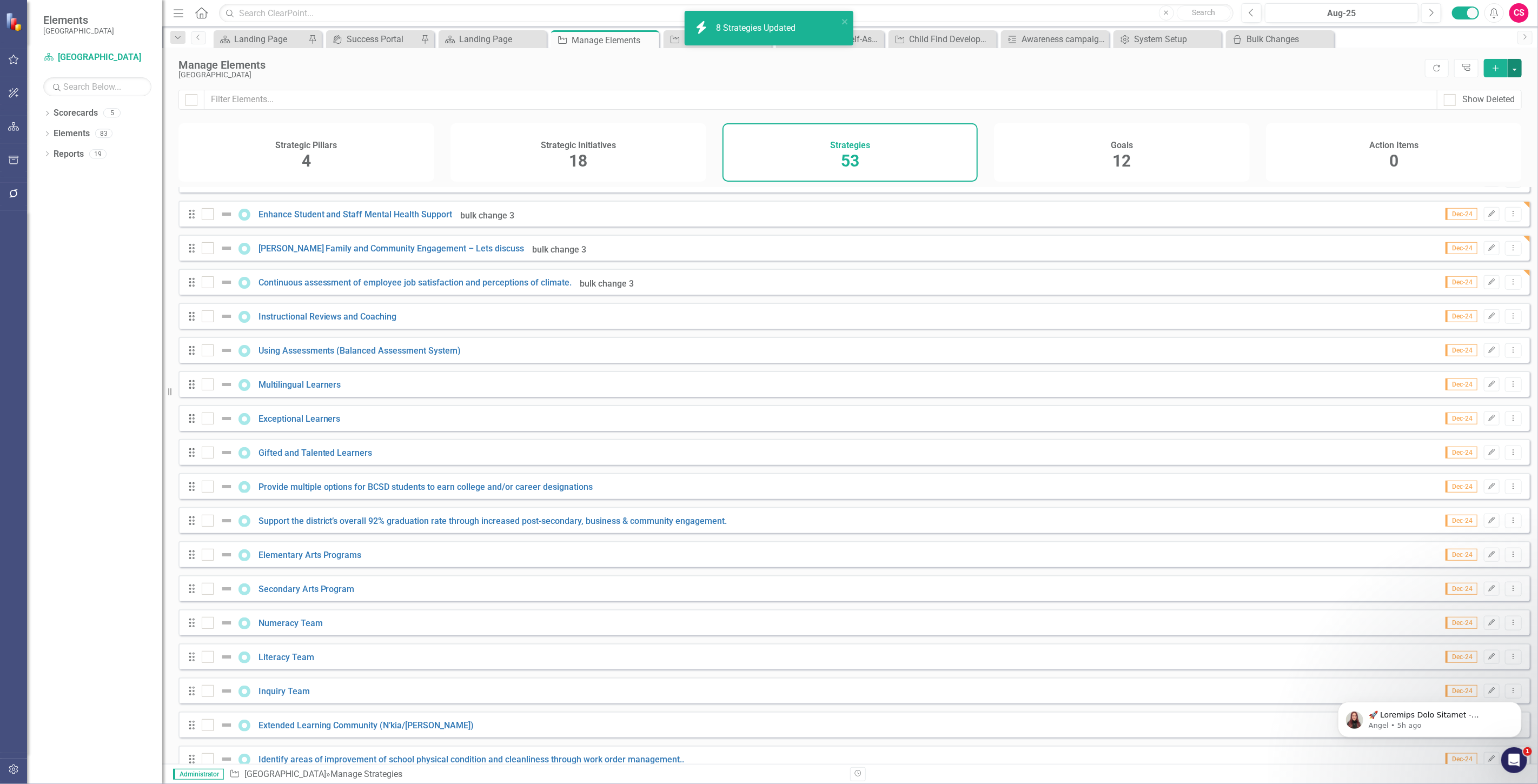
scroll to position [753, 0]
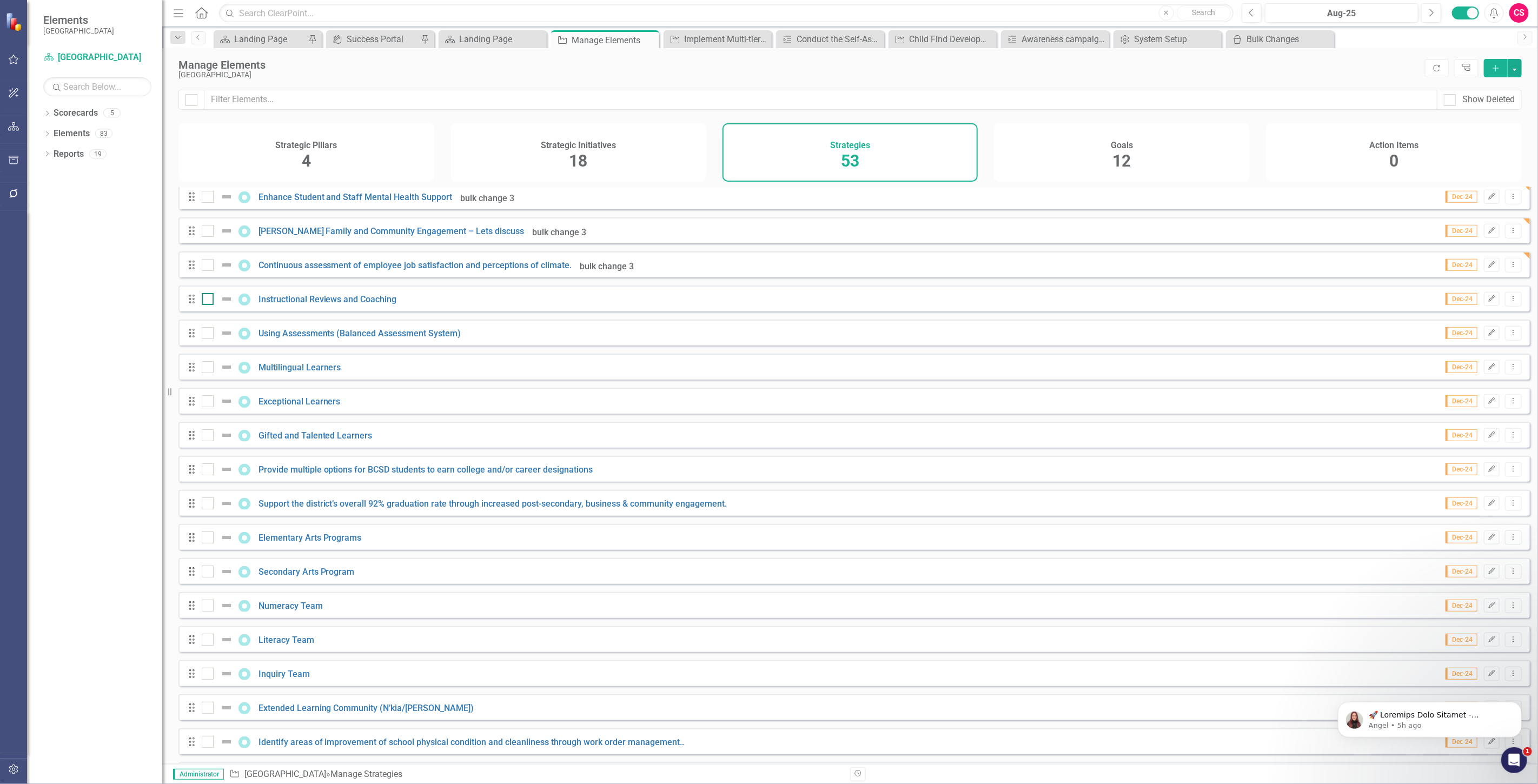
click at [209, 305] on div at bounding box center [208, 299] width 12 height 12
click at [209, 300] on input "checkbox" at bounding box center [205, 297] width 7 height 7
checkbox input "true"
click at [209, 338] on div at bounding box center [208, 333] width 12 height 12
click at [209, 334] on input "checkbox" at bounding box center [205, 330] width 7 height 7
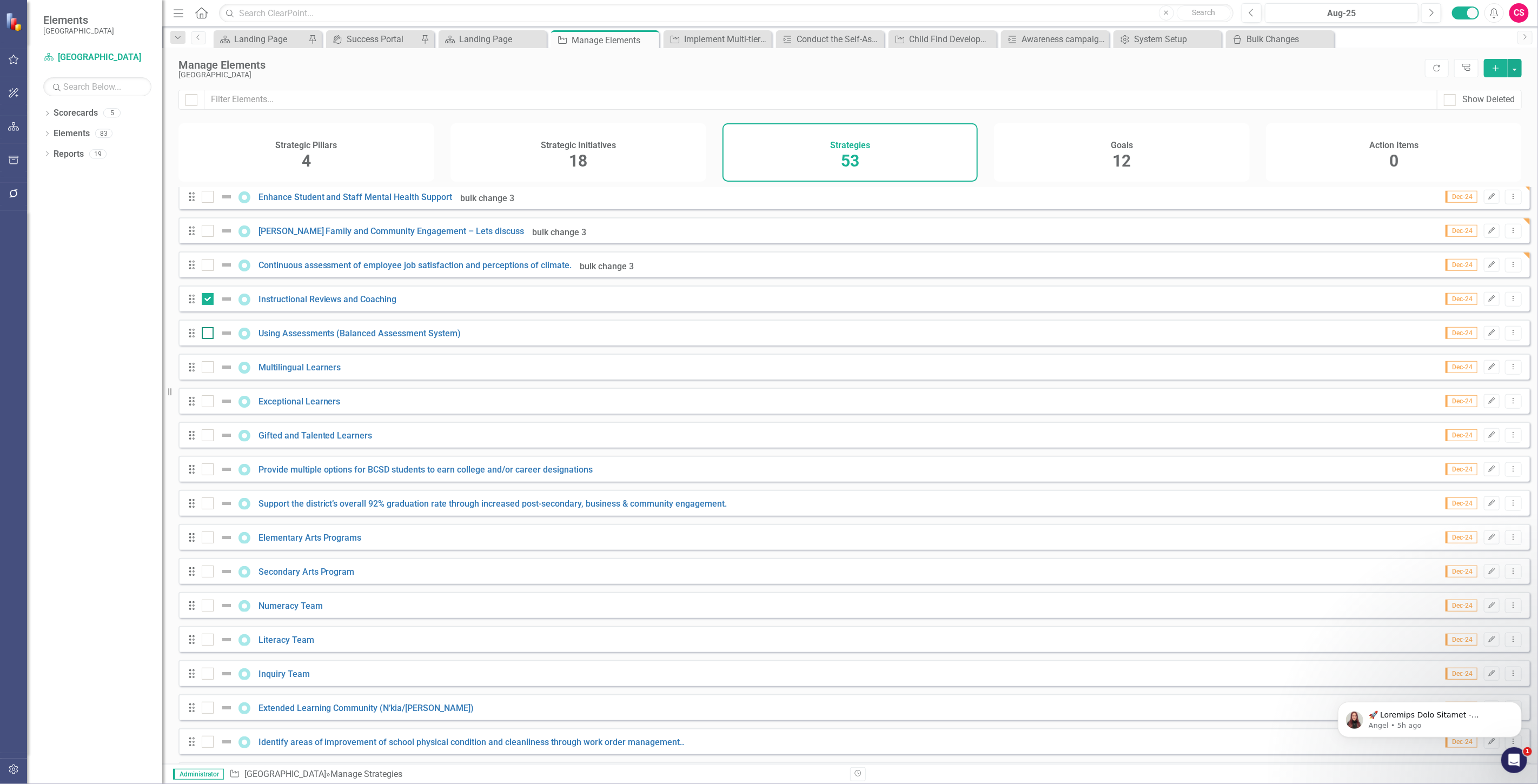
checkbox input "true"
click at [209, 373] on div at bounding box center [208, 367] width 12 height 12
click at [209, 368] on input "checkbox" at bounding box center [205, 365] width 7 height 7
checkbox input "true"
click at [208, 407] on div at bounding box center [208, 401] width 12 height 12
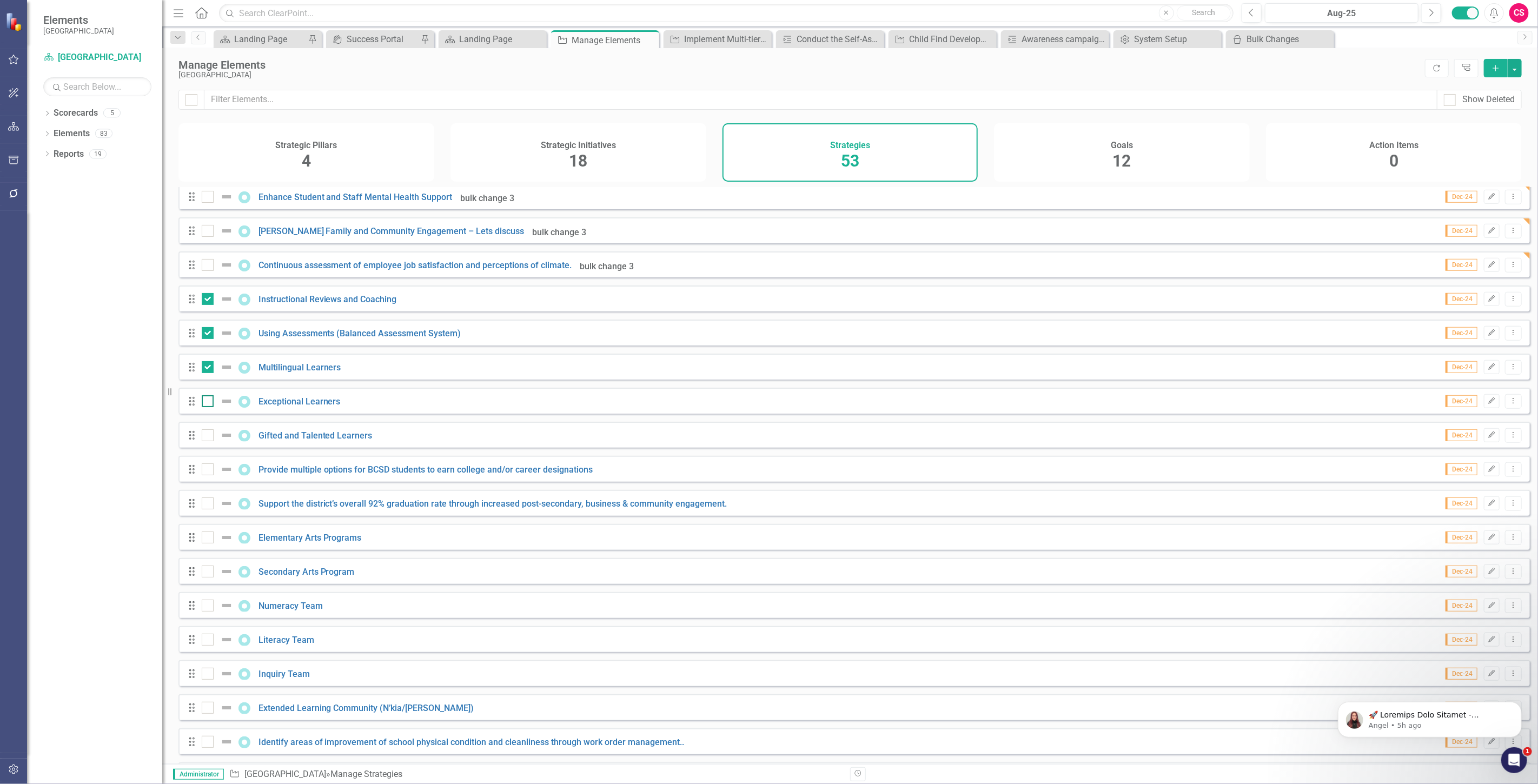
click at [208, 402] on input "checkbox" at bounding box center [205, 398] width 7 height 7
checkbox input "true"
click at [205, 441] on div at bounding box center [208, 435] width 12 height 12
click at [205, 436] on input "checkbox" at bounding box center [205, 433] width 7 height 7
checkbox input "true"
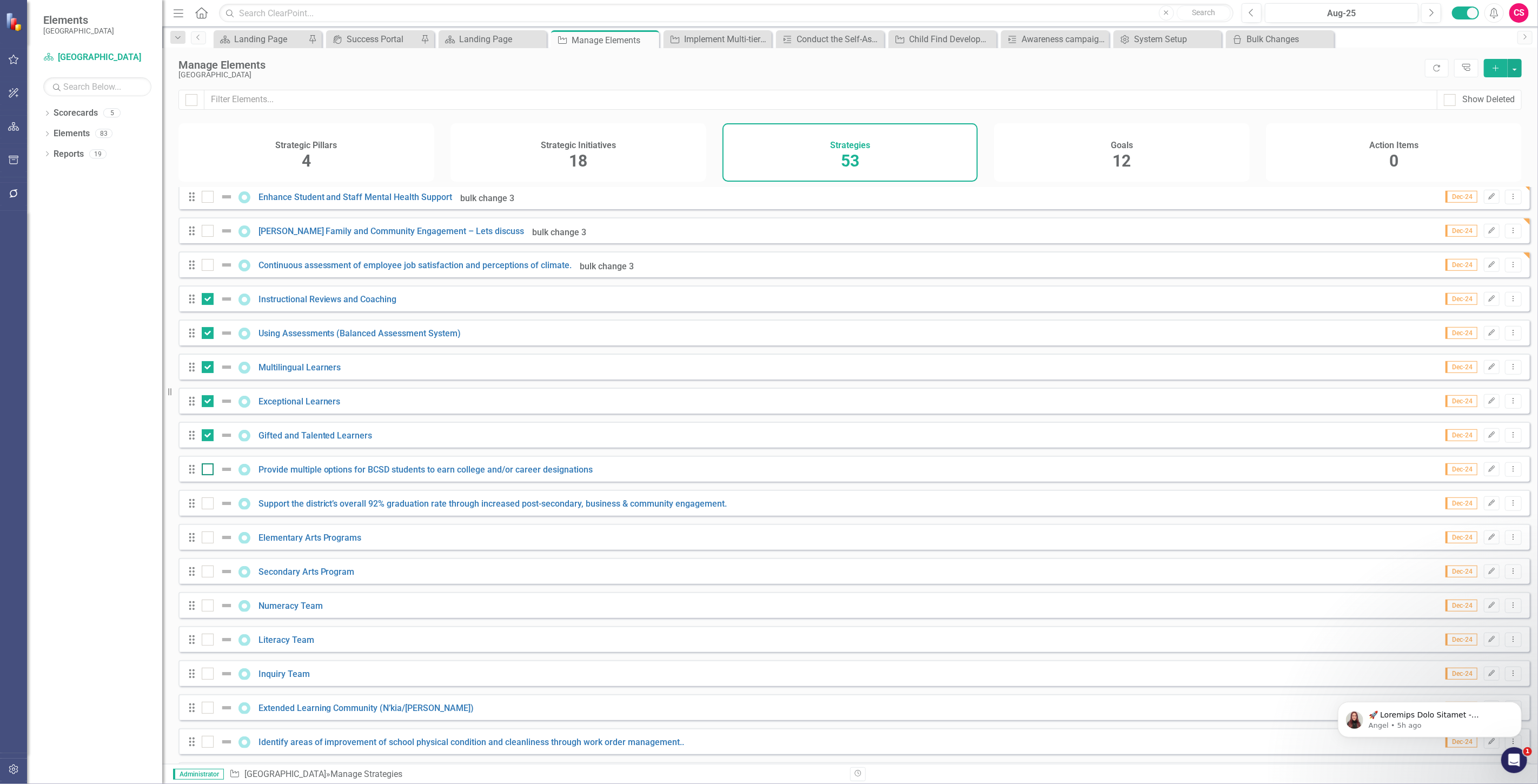
click at [206, 475] on div at bounding box center [208, 469] width 12 height 12
click at [206, 470] on input "checkbox" at bounding box center [205, 467] width 7 height 7
checkbox input "true"
click at [207, 509] on div at bounding box center [208, 503] width 12 height 12
click at [207, 504] on input "checkbox" at bounding box center [205, 501] width 7 height 7
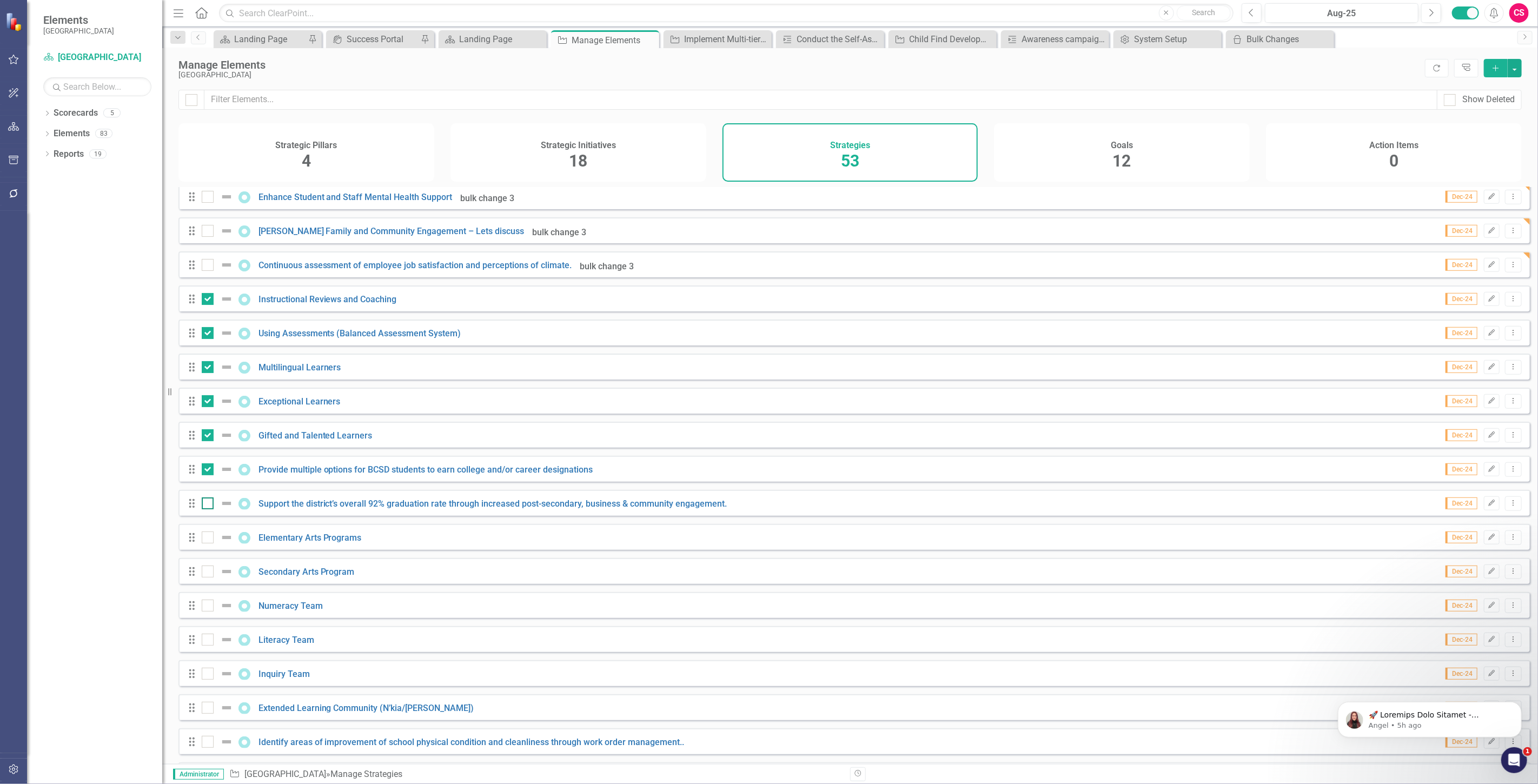
checkbox input "true"
click at [207, 539] on input "checkbox" at bounding box center [205, 535] width 7 height 7
checkbox input "true"
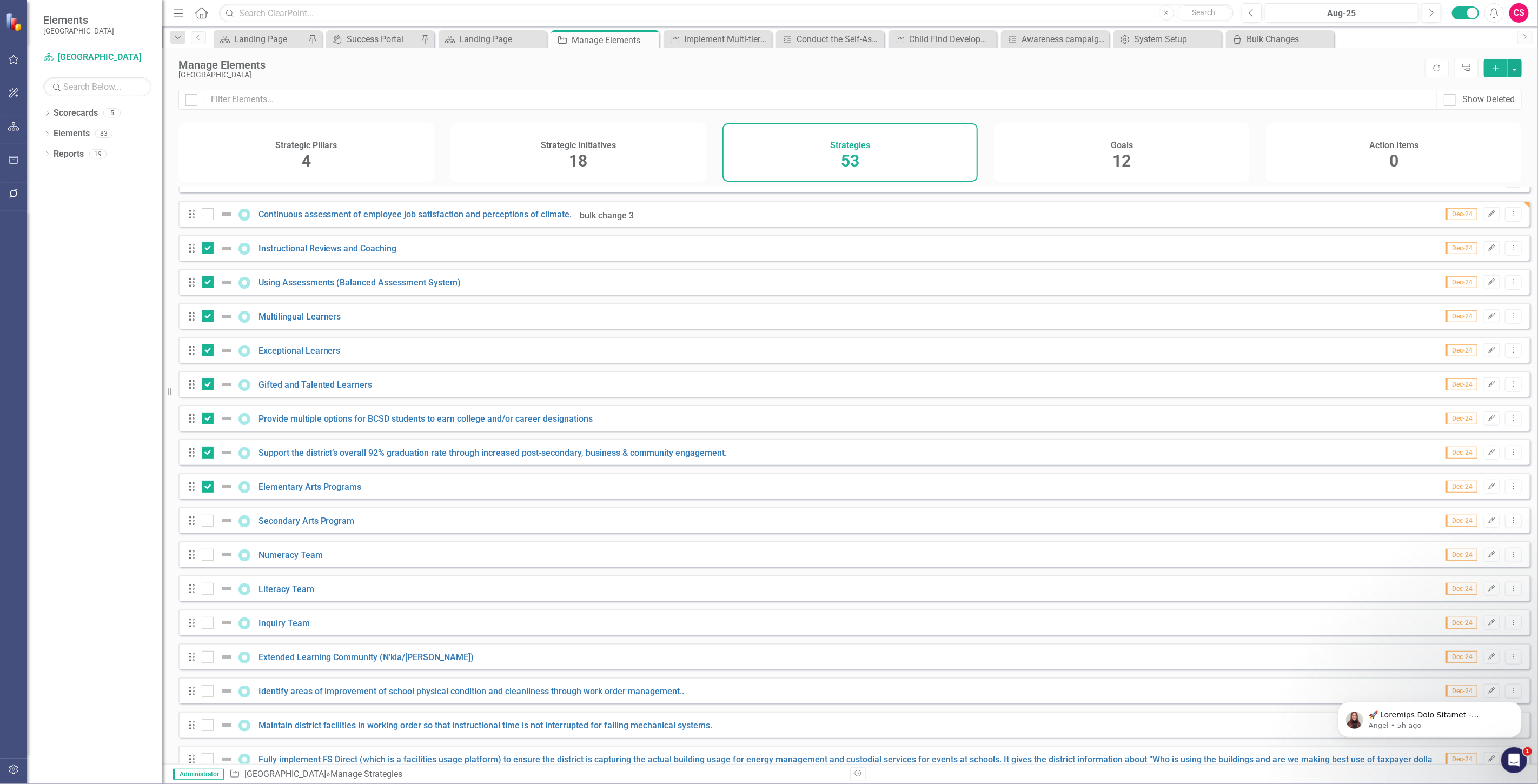
scroll to position [842, 0]
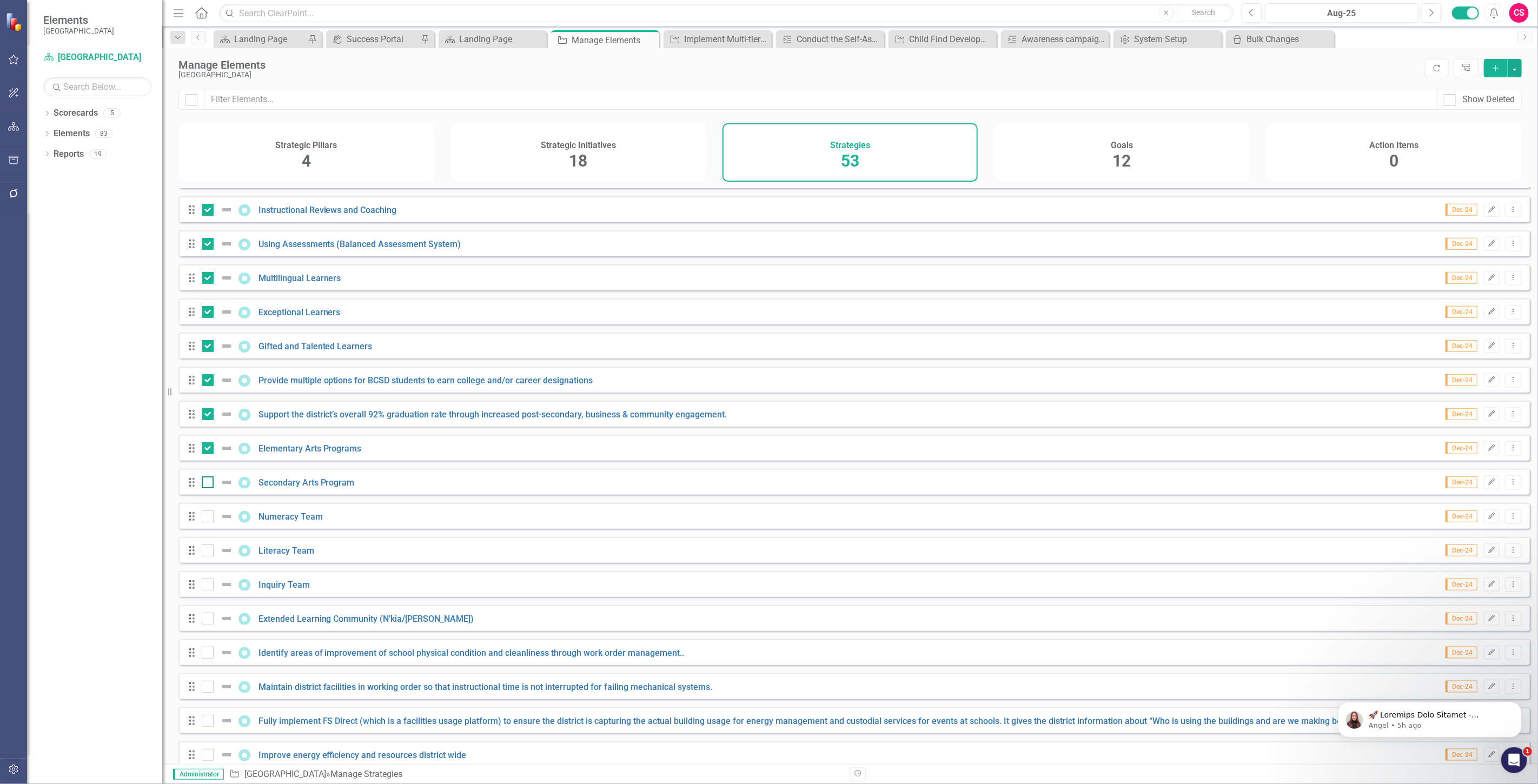
click at [209, 488] on div at bounding box center [208, 482] width 12 height 12
click at [209, 484] on input "checkbox" at bounding box center [205, 480] width 7 height 7
checkbox input "true"
click at [209, 522] on div at bounding box center [208, 516] width 12 height 12
click at [209, 517] on input "checkbox" at bounding box center [205, 514] width 7 height 7
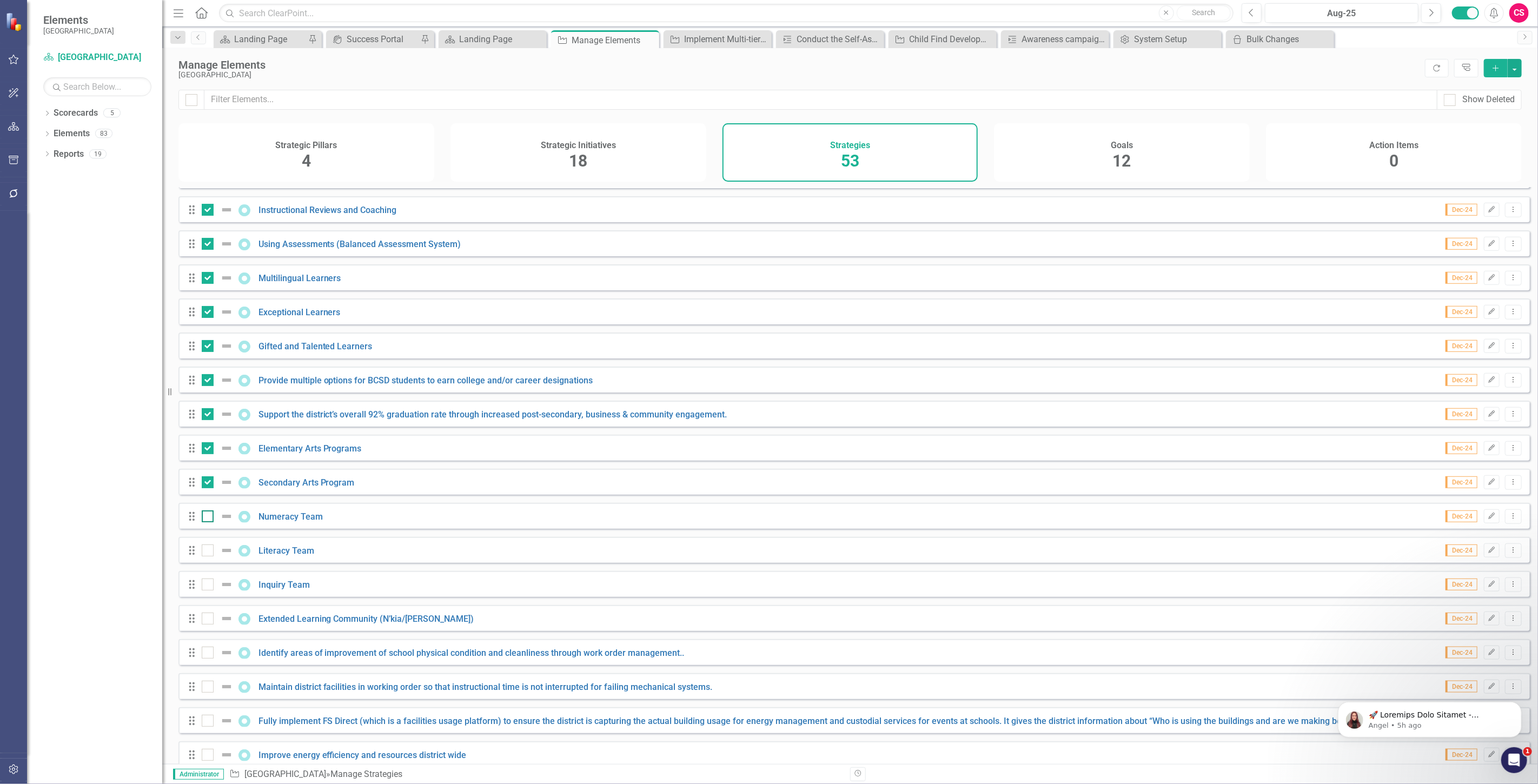
checkbox input "true"
click at [205, 552] on input "checkbox" at bounding box center [205, 548] width 7 height 7
checkbox input "true"
click at [209, 597] on div "Drag Inquiry Team Dec-24 Edit Dropdown Menu" at bounding box center [854, 584] width 1351 height 26
click at [209, 622] on div at bounding box center [208, 618] width 12 height 12
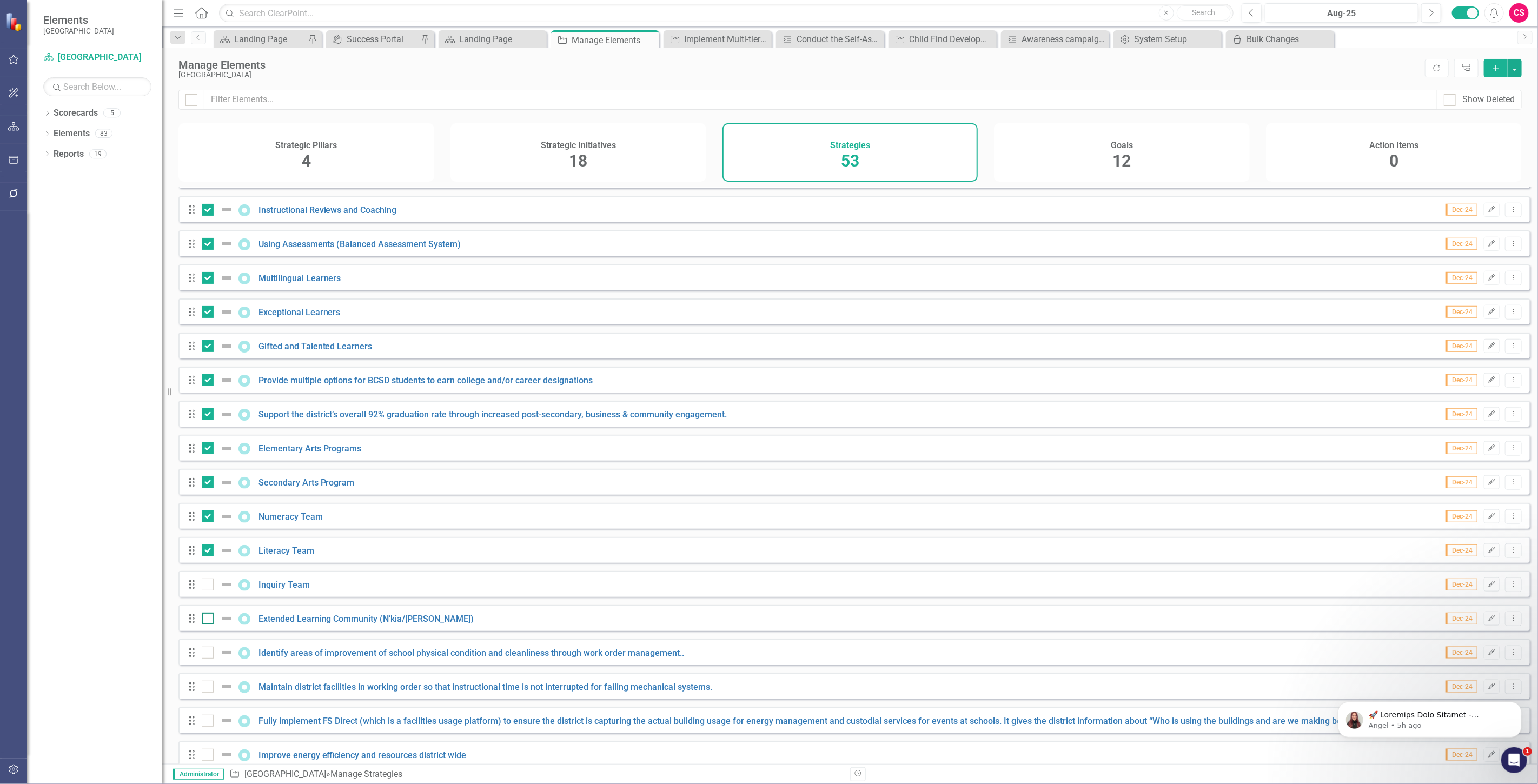
click at [209, 619] on input "checkbox" at bounding box center [205, 616] width 7 height 7
checkbox input "true"
click at [213, 591] on div at bounding box center [220, 584] width 36 height 13
click at [209, 585] on input "checkbox" at bounding box center [205, 582] width 7 height 7
checkbox input "true"
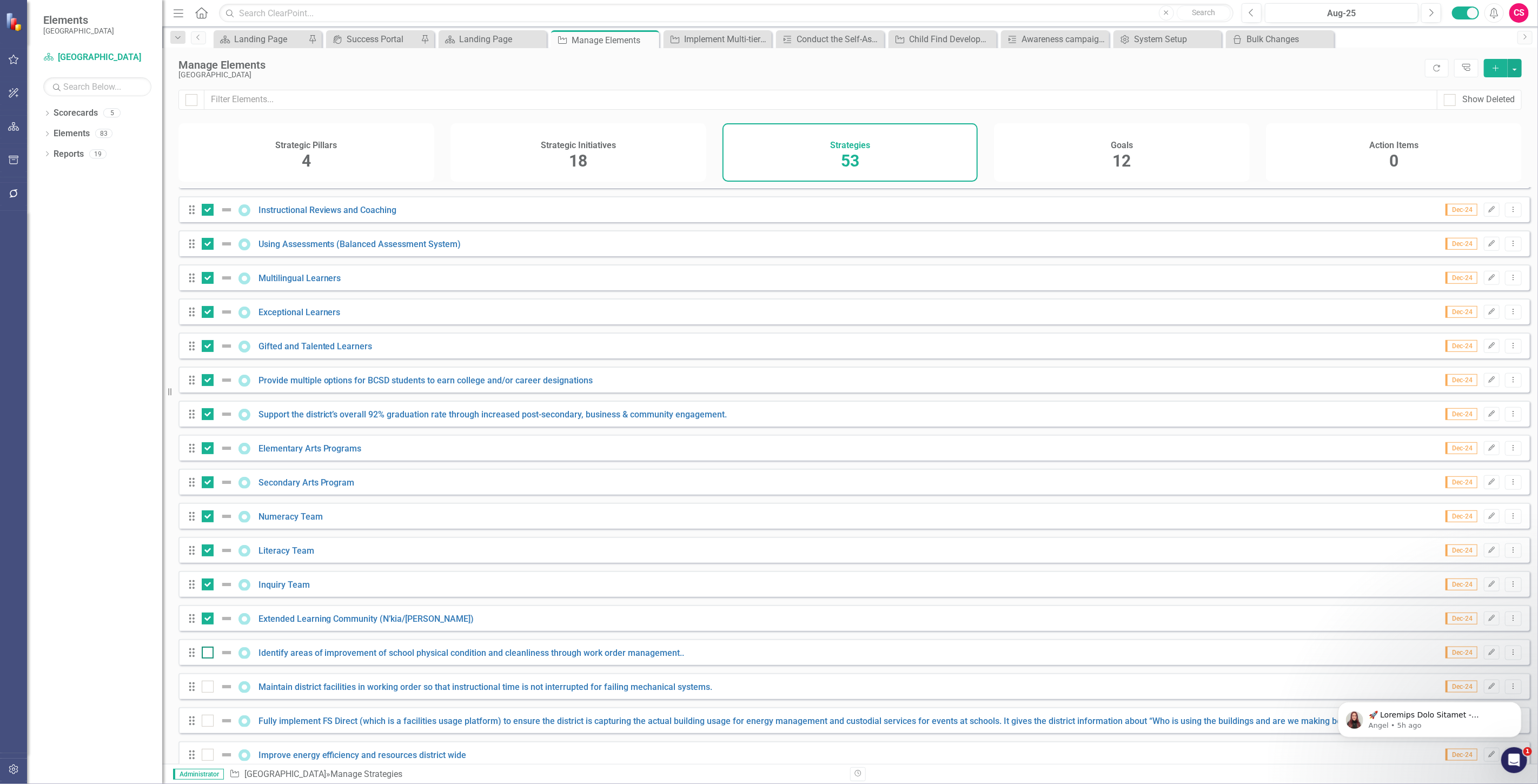
click at [209, 657] on div at bounding box center [208, 652] width 12 height 12
click at [209, 654] on input "checkbox" at bounding box center [205, 650] width 7 height 7
checkbox input "true"
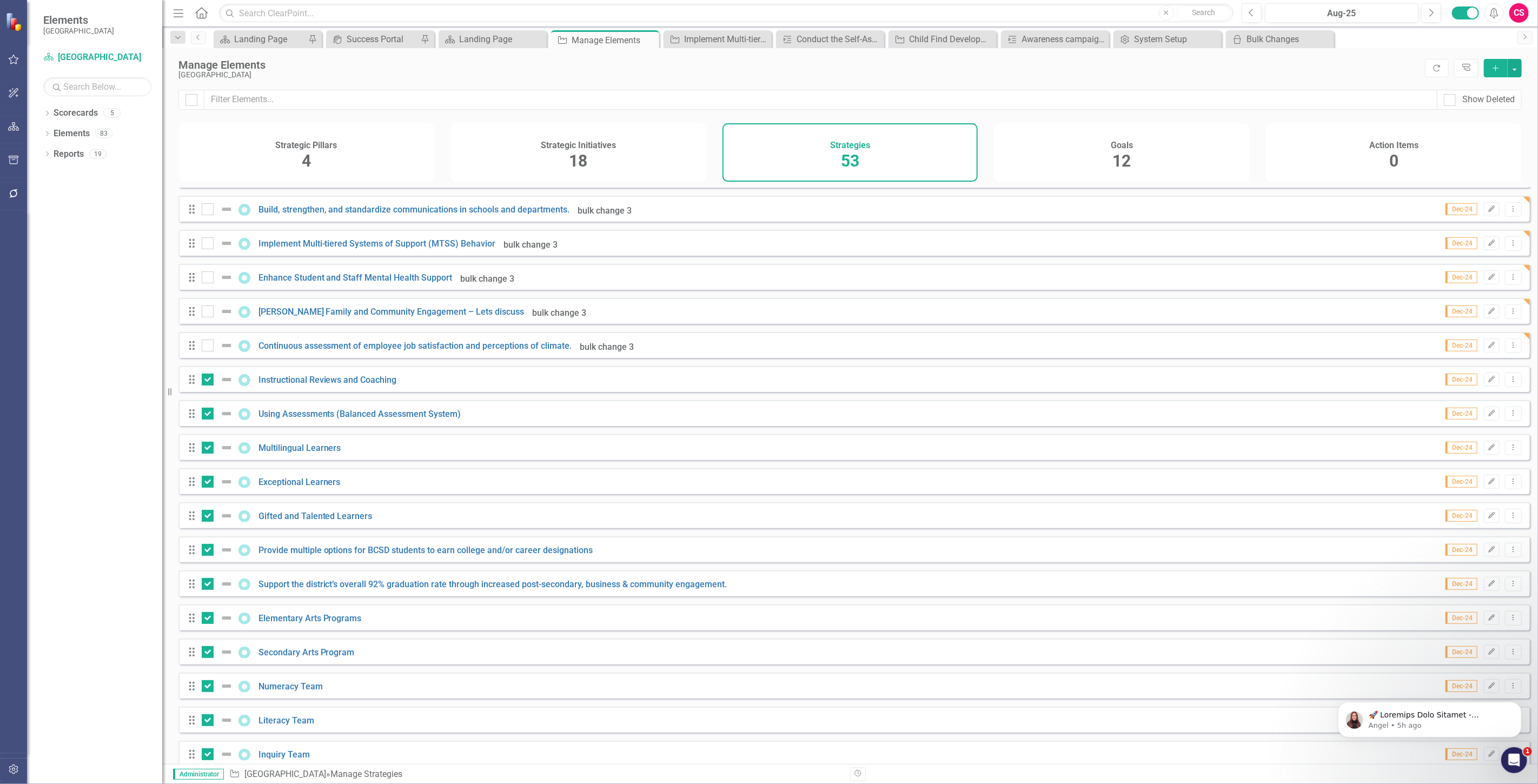
scroll to position [640, 0]
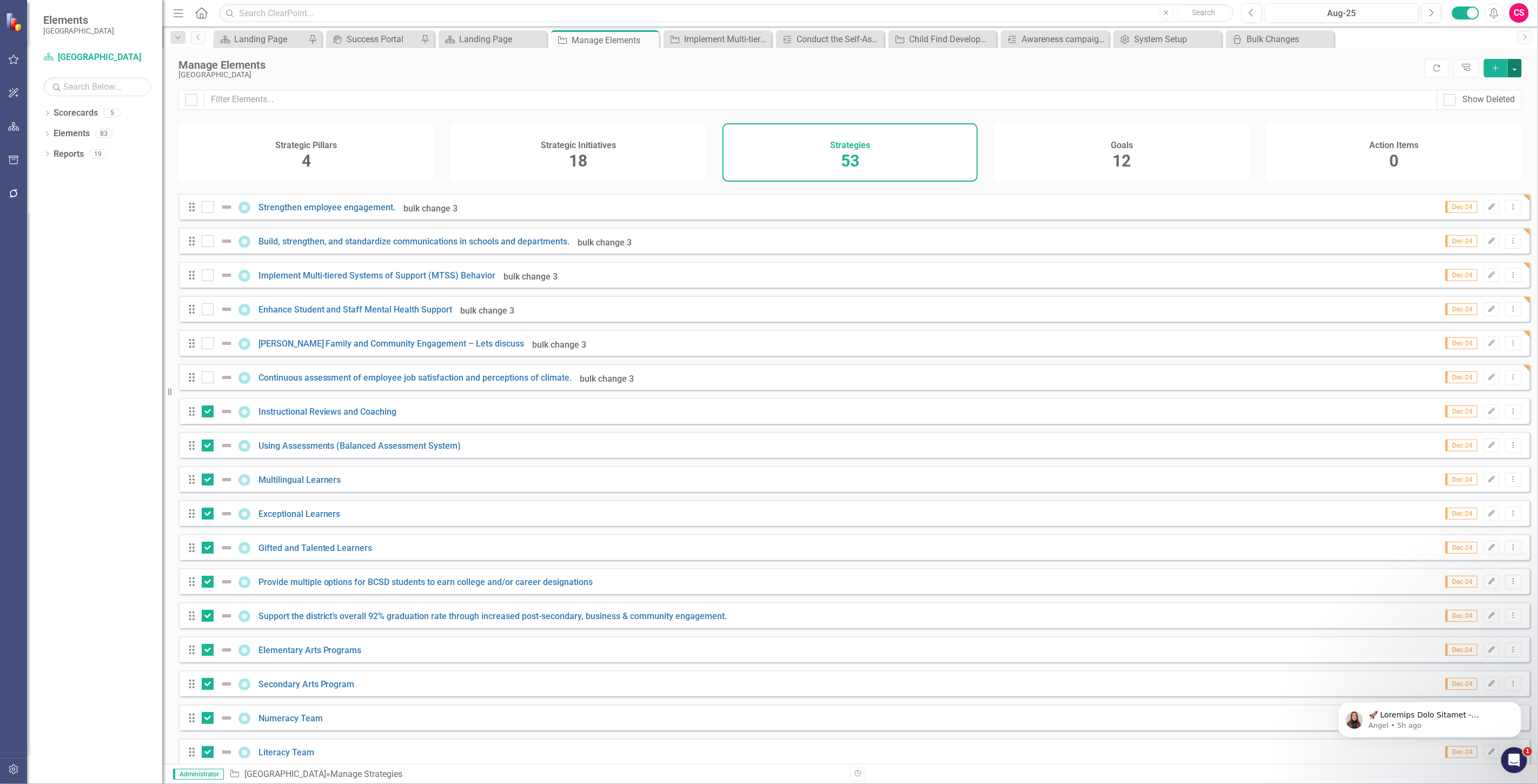
click at [1517, 72] on button "button" at bounding box center [1515, 68] width 14 height 19
click at [1486, 127] on link "Edit Multiple Edit Multiple" at bounding box center [1478, 128] width 85 height 20
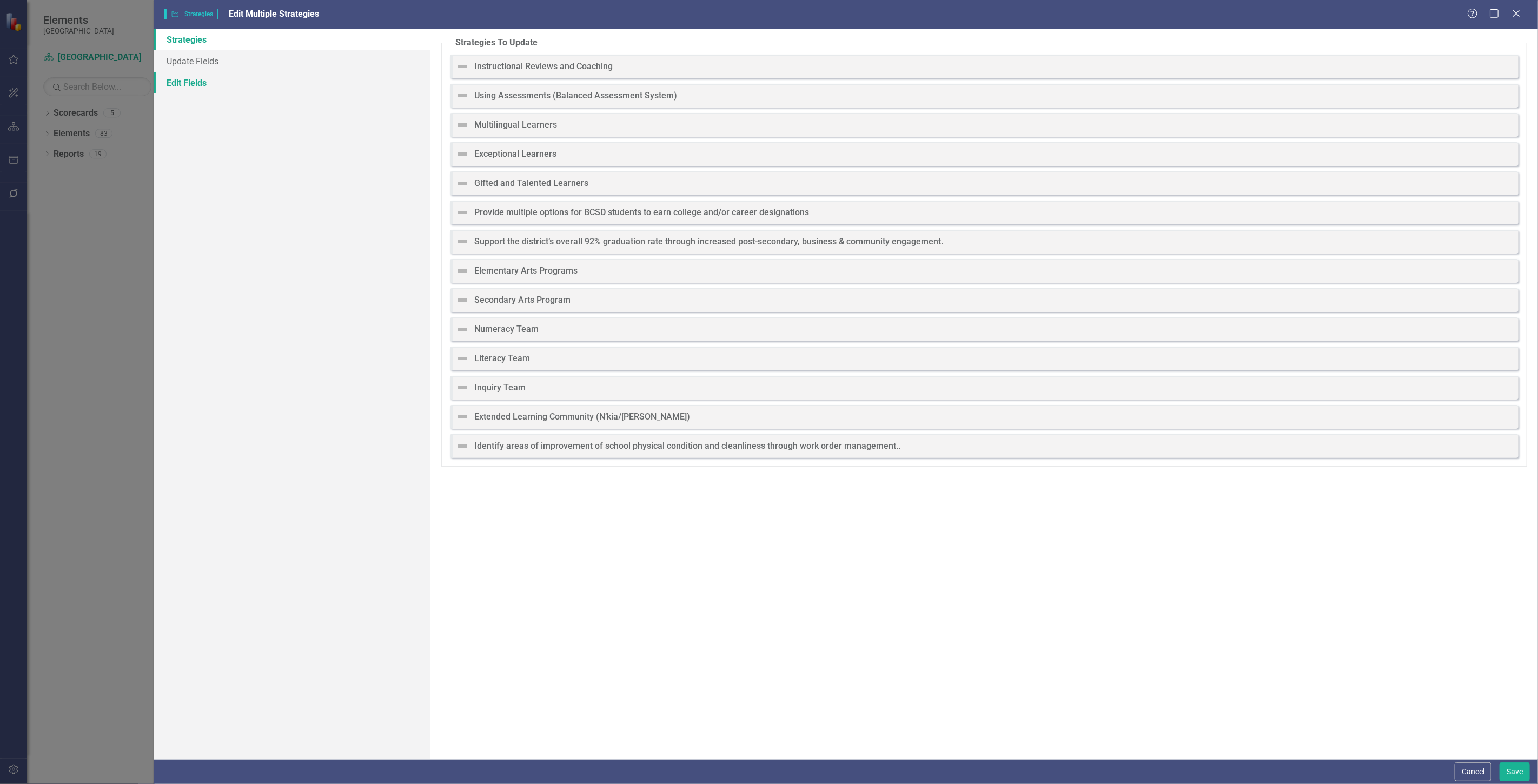
click at [198, 93] on link "Edit Fields" at bounding box center [292, 83] width 277 height 21
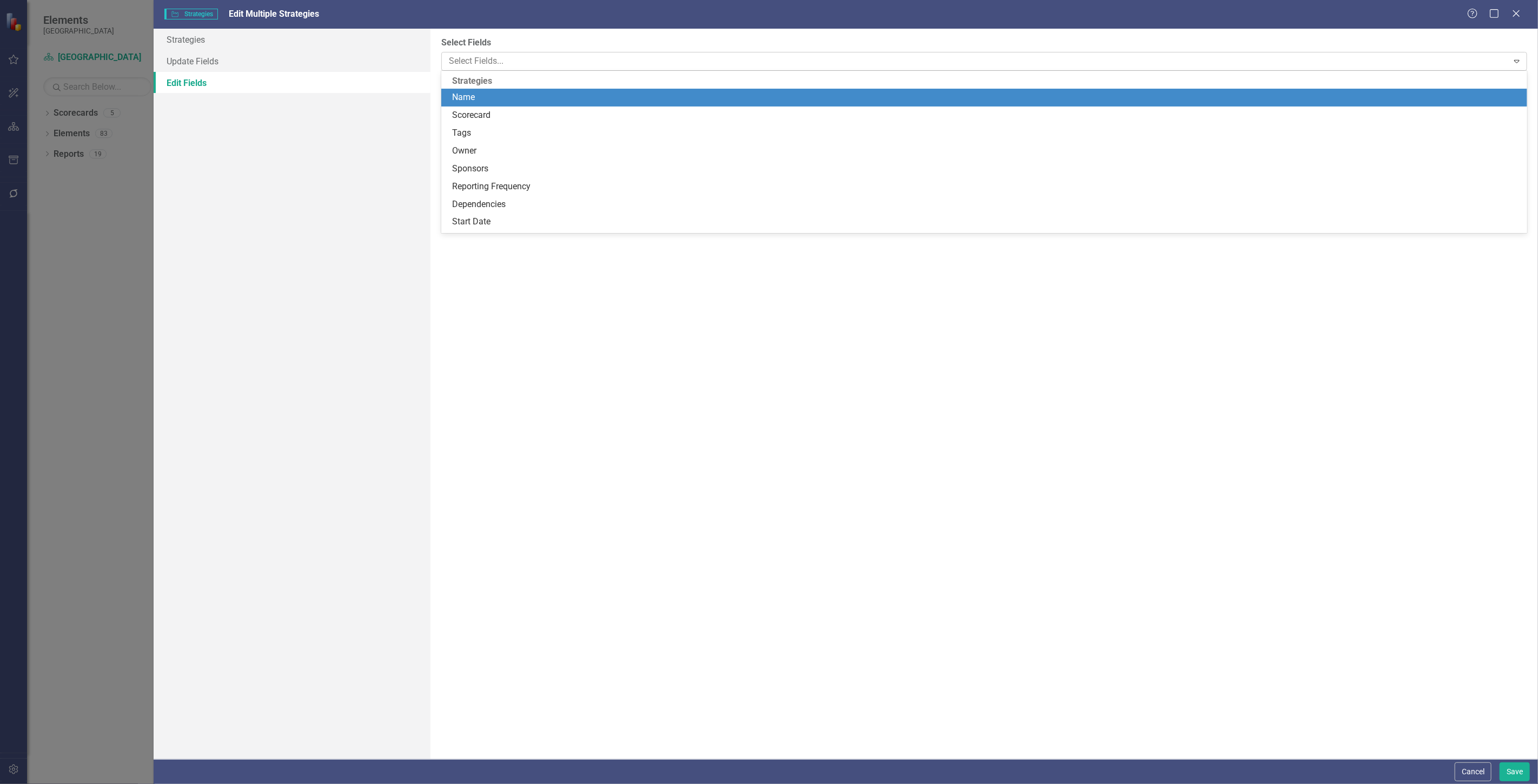
click at [597, 64] on div at bounding box center [976, 62] width 1064 height 14
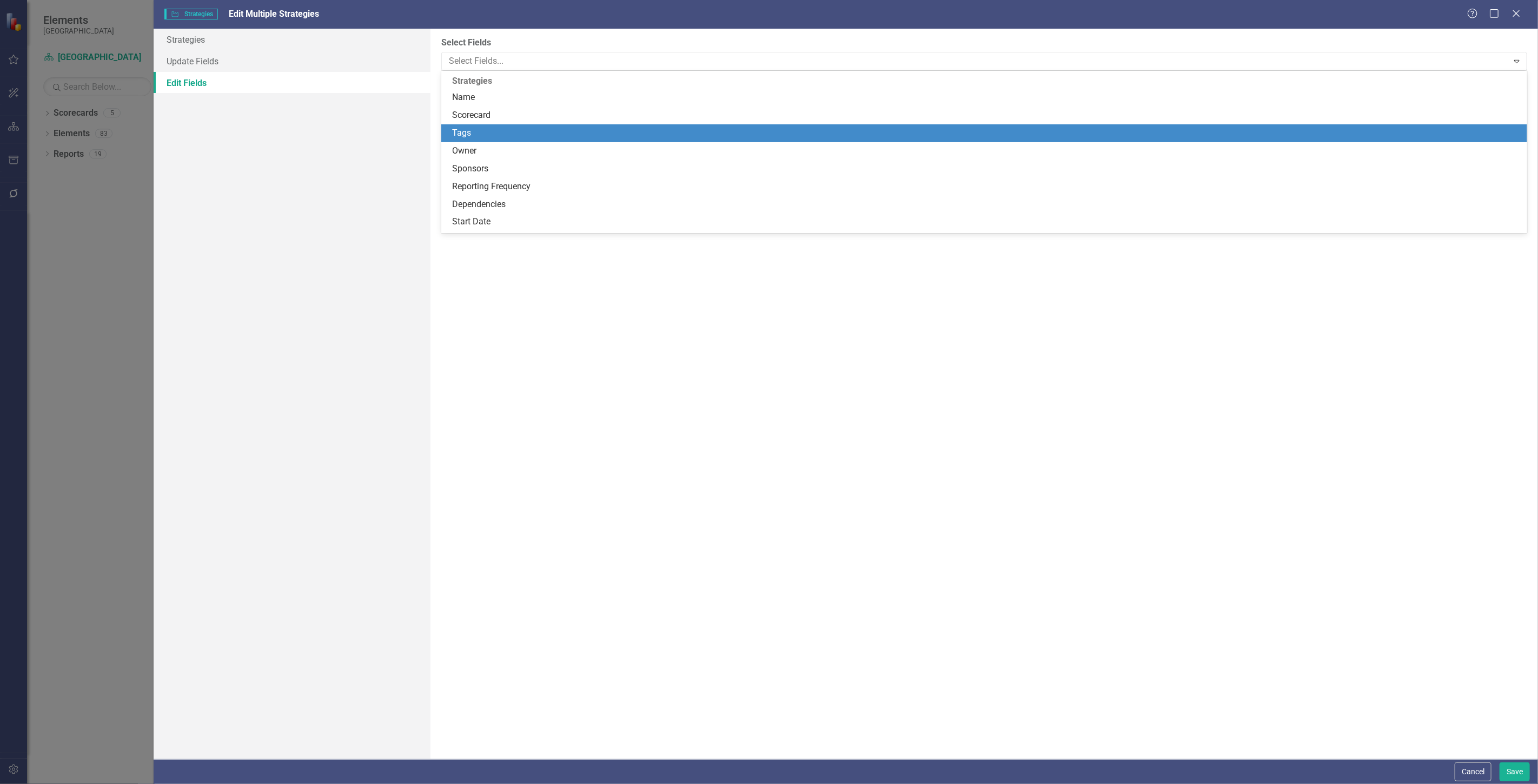
click at [511, 139] on div "Tags" at bounding box center [986, 133] width 1069 height 12
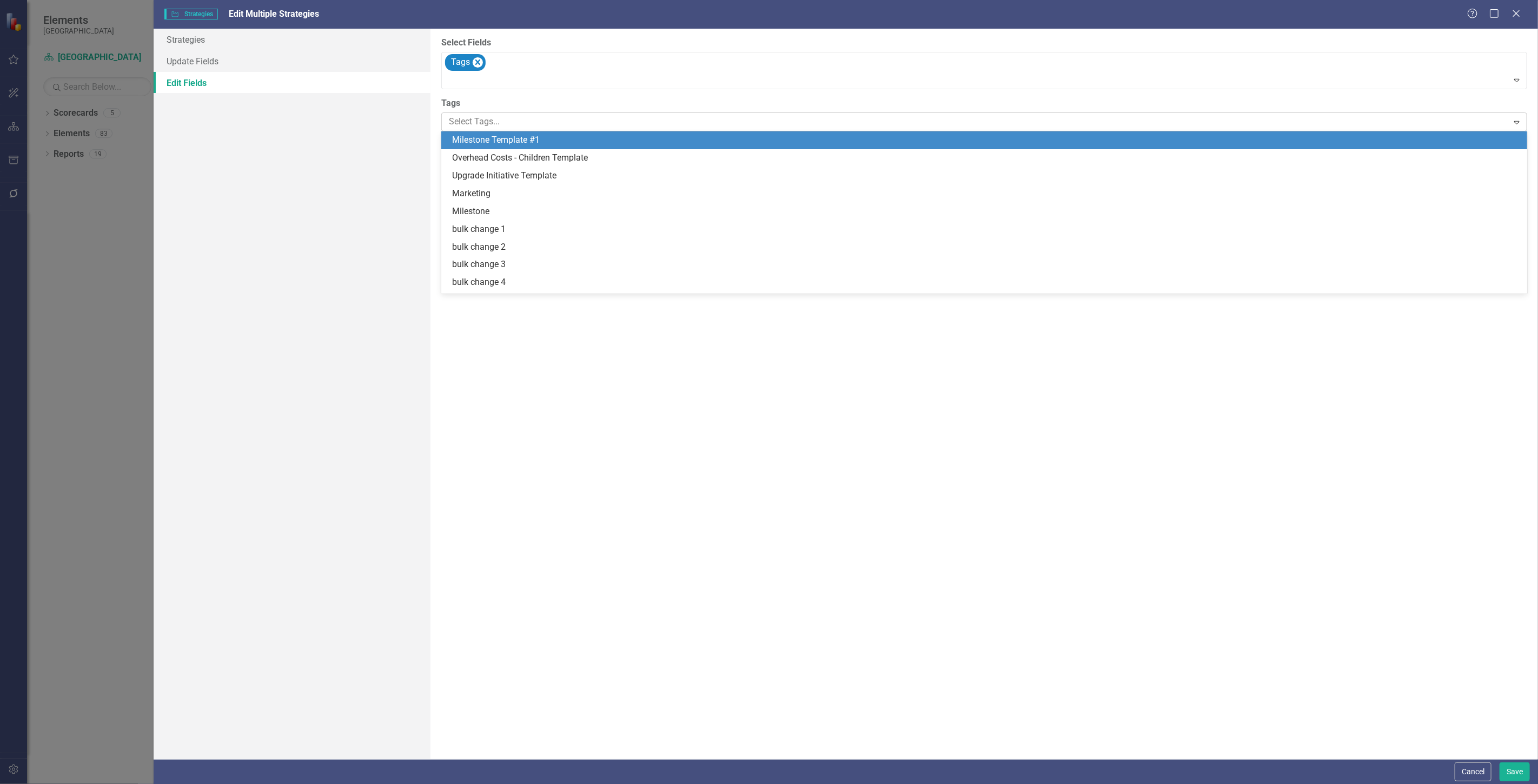
click at [510, 131] on div "Select Tags... Expand" at bounding box center [984, 122] width 1086 height 19
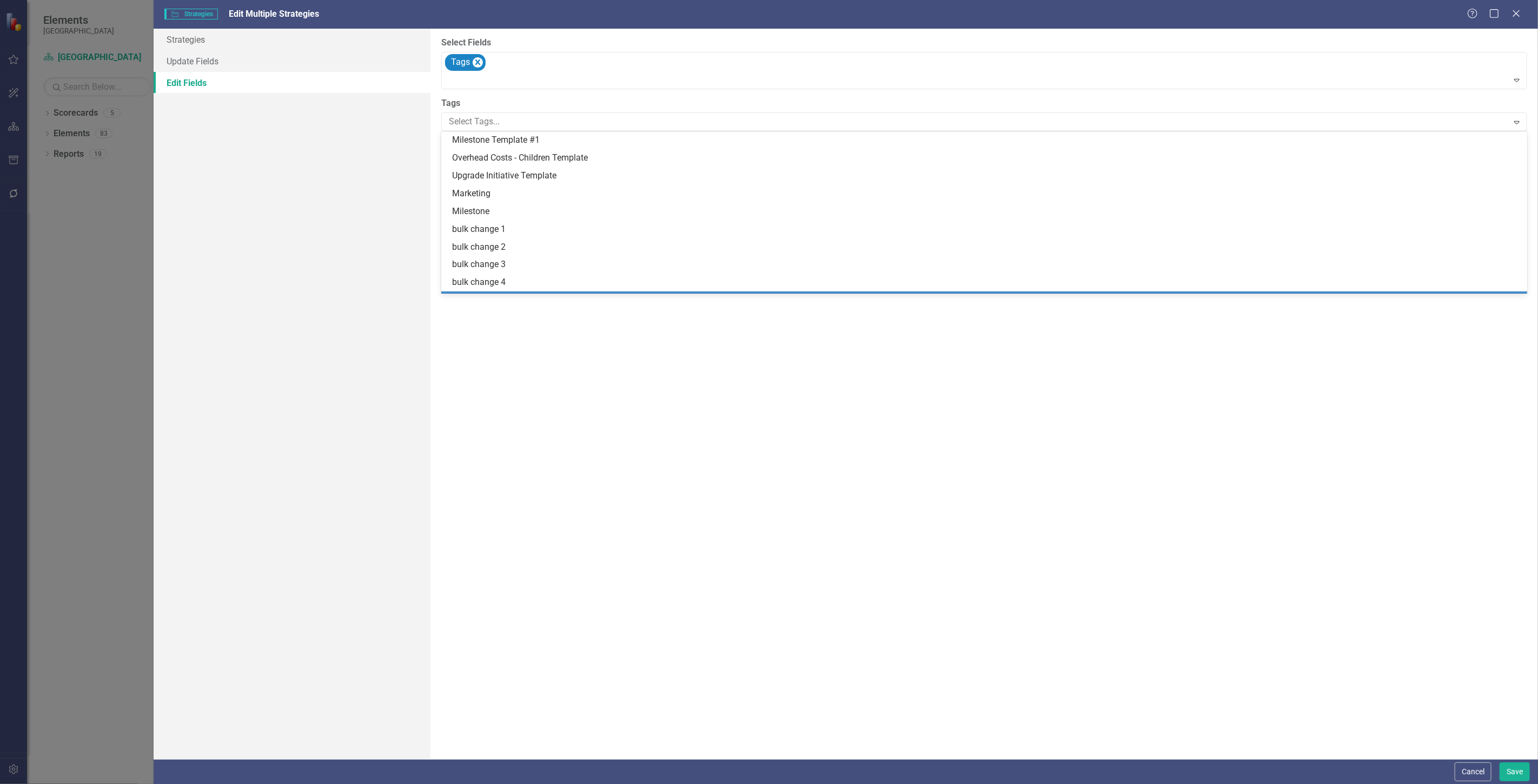
scroll to position [33, 0]
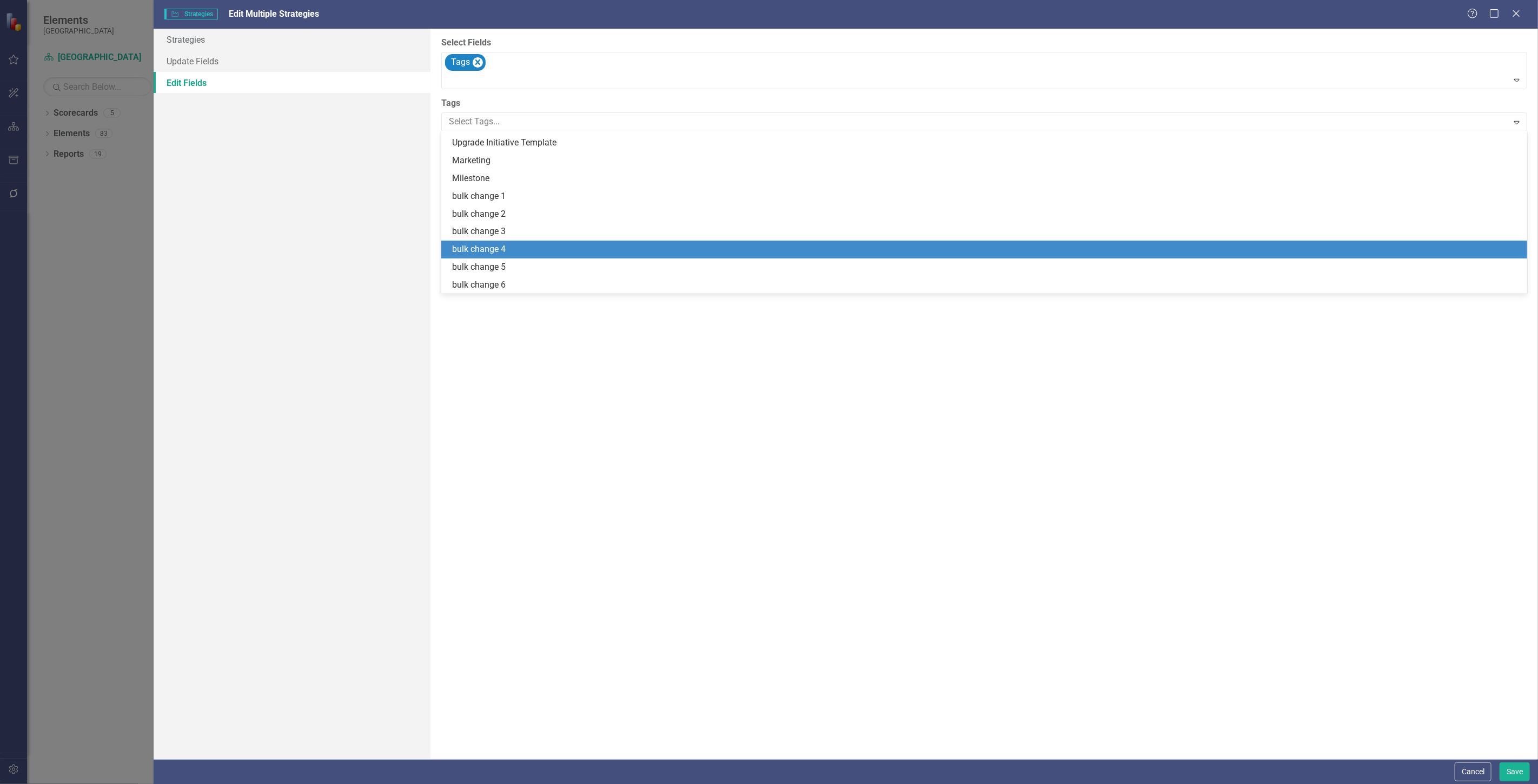
click at [515, 255] on div "bulk change 4" at bounding box center [986, 249] width 1069 height 12
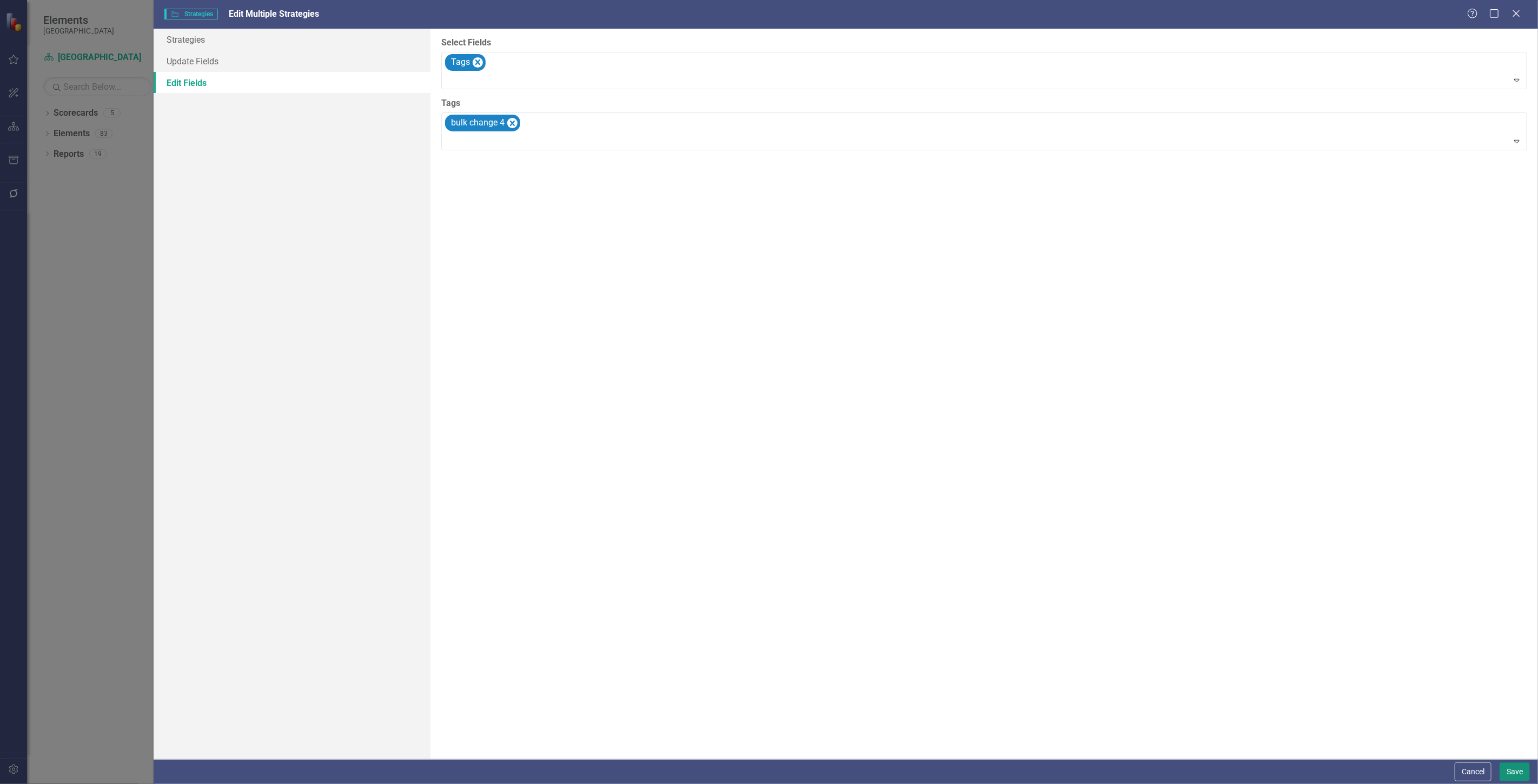
click at [1513, 773] on button "Save" at bounding box center [1515, 772] width 30 height 19
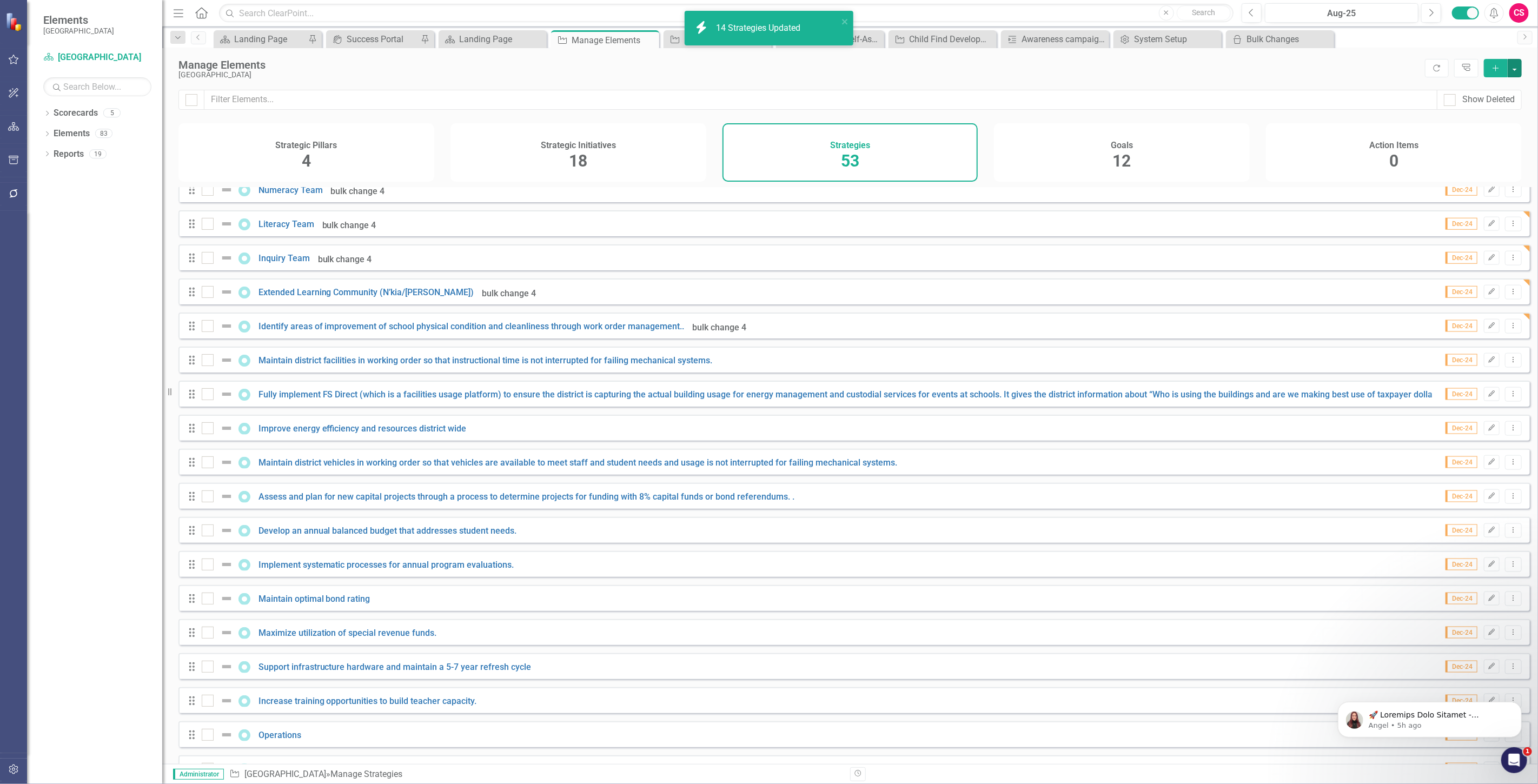
scroll to position [1235, 0]
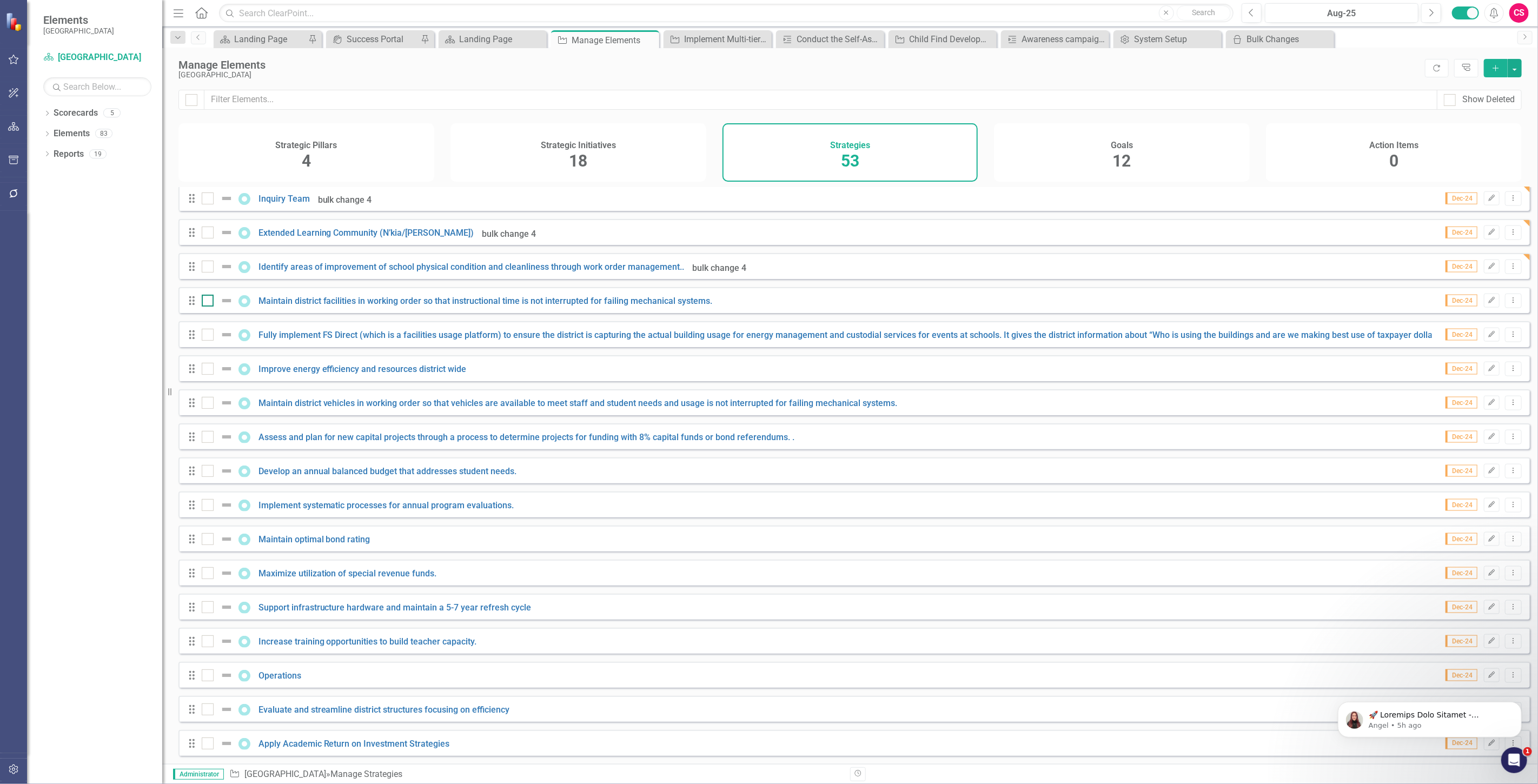
click at [207, 302] on div at bounding box center [208, 300] width 12 height 12
click at [207, 302] on input "checkbox" at bounding box center [205, 298] width 7 height 7
checkbox input "true"
click at [209, 330] on div at bounding box center [220, 335] width 36 height 13
click at [209, 330] on input "checkbox" at bounding box center [205, 332] width 7 height 7
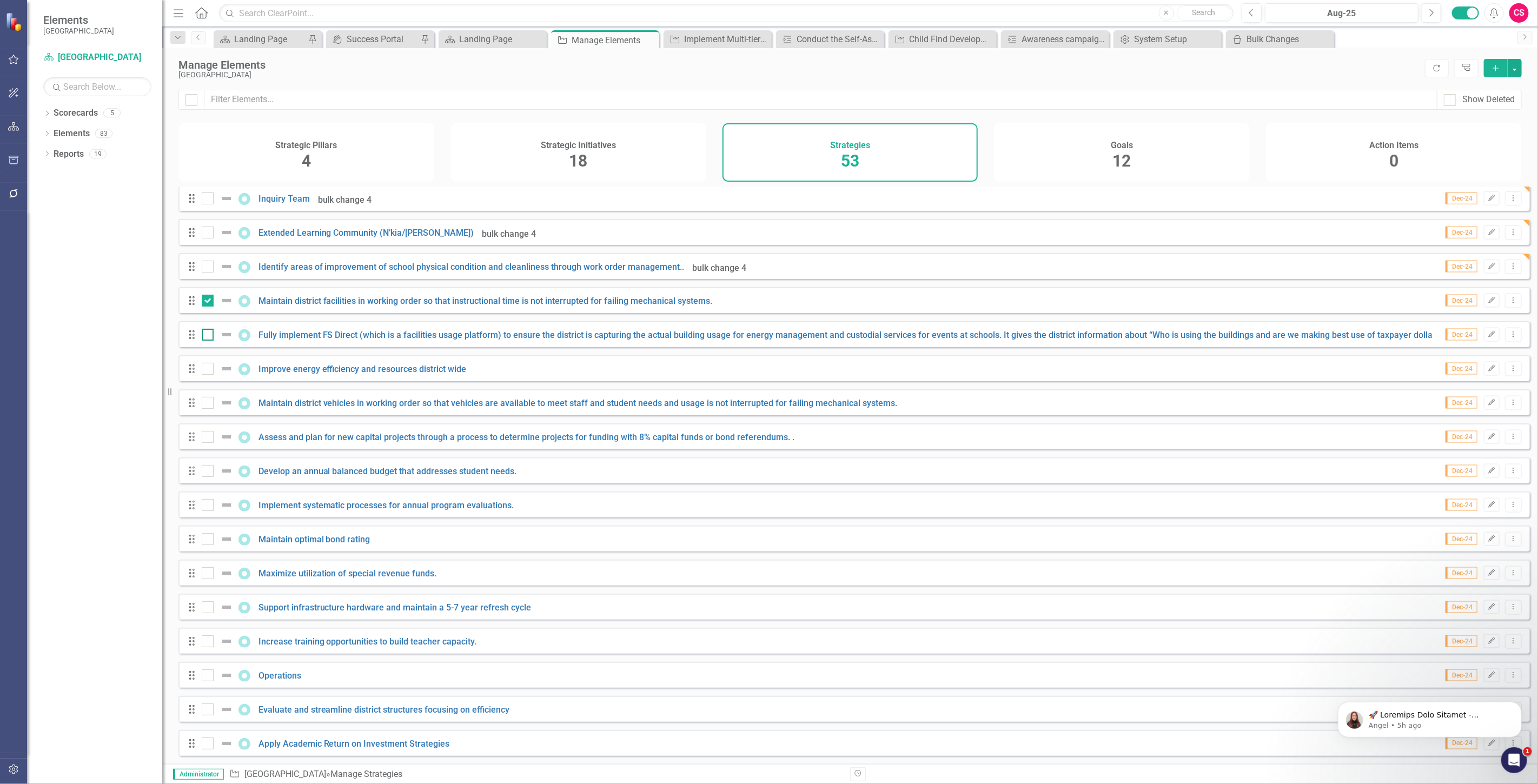
checkbox input "true"
click at [204, 369] on input "checkbox" at bounding box center [205, 366] width 7 height 7
checkbox input "true"
click at [213, 398] on div at bounding box center [208, 403] width 12 height 12
click at [209, 398] on input "checkbox" at bounding box center [205, 401] width 7 height 7
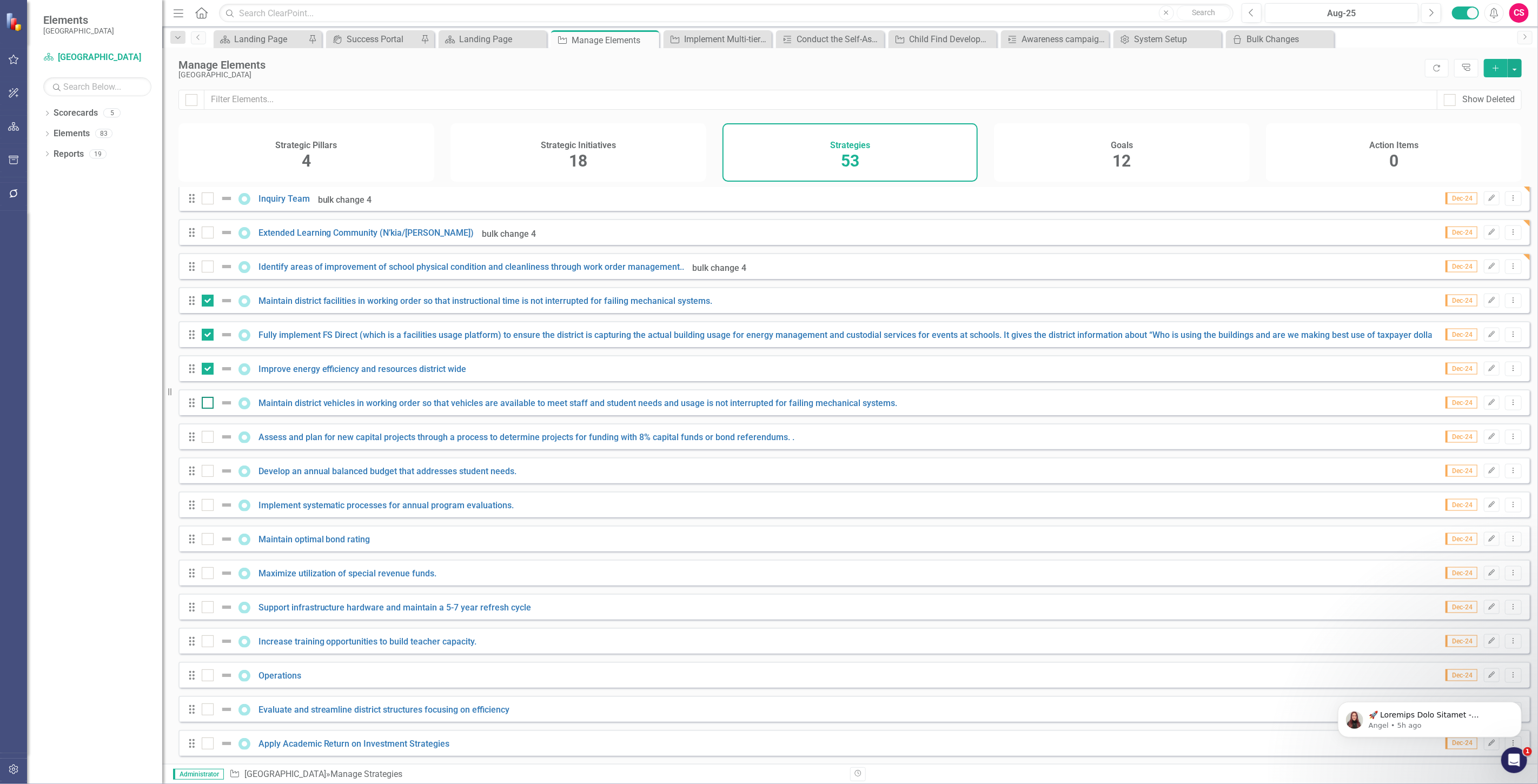
checkbox input "true"
click at [205, 436] on input "checkbox" at bounding box center [205, 434] width 7 height 7
checkbox input "true"
click at [208, 469] on div at bounding box center [208, 471] width 12 height 12
click at [208, 469] on input "checkbox" at bounding box center [205, 469] width 7 height 7
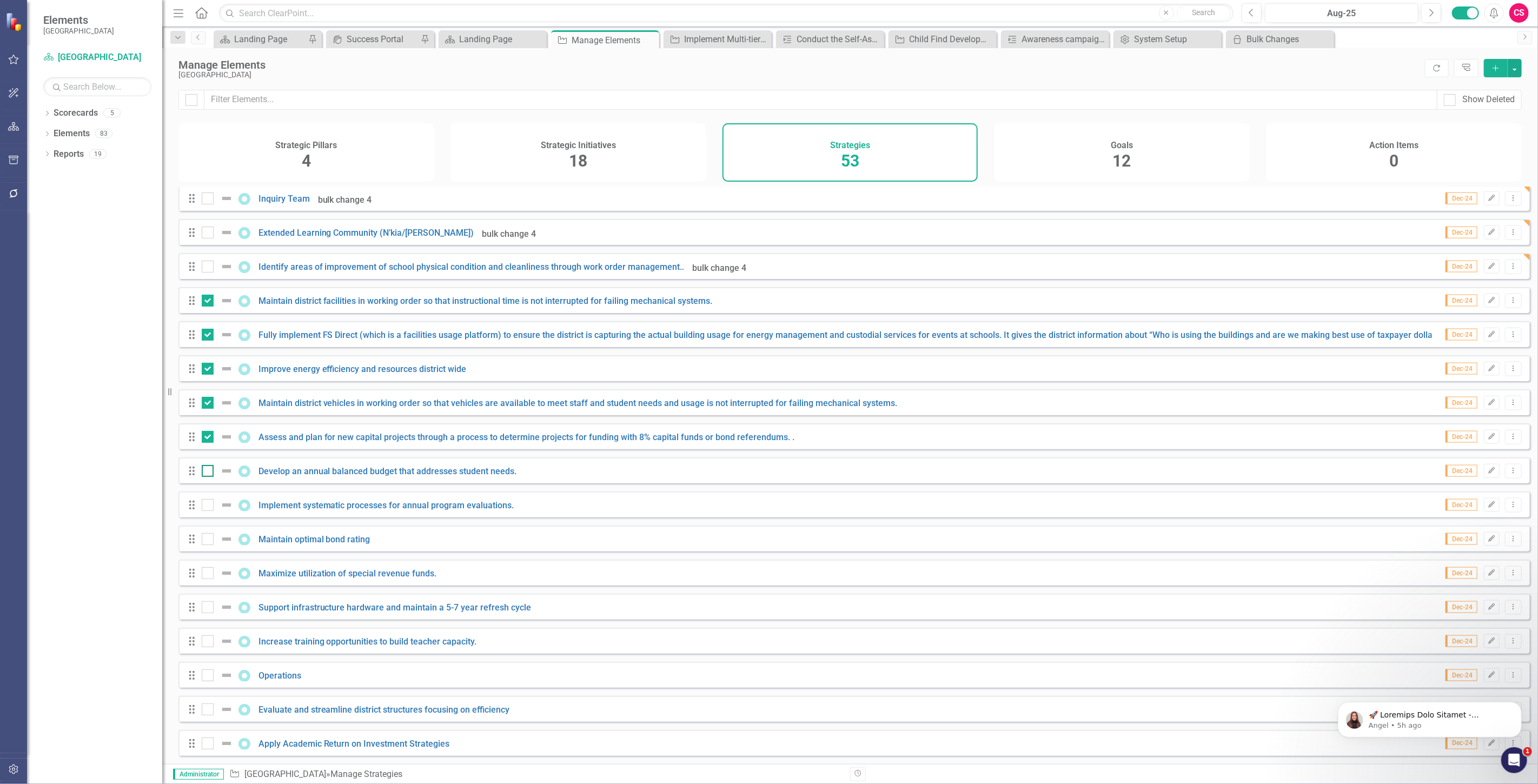
checkbox input "true"
click at [208, 510] on div at bounding box center [208, 505] width 12 height 12
click at [208, 506] on input "checkbox" at bounding box center [205, 503] width 7 height 7
checkbox input "true"
click at [209, 534] on div at bounding box center [208, 539] width 12 height 12
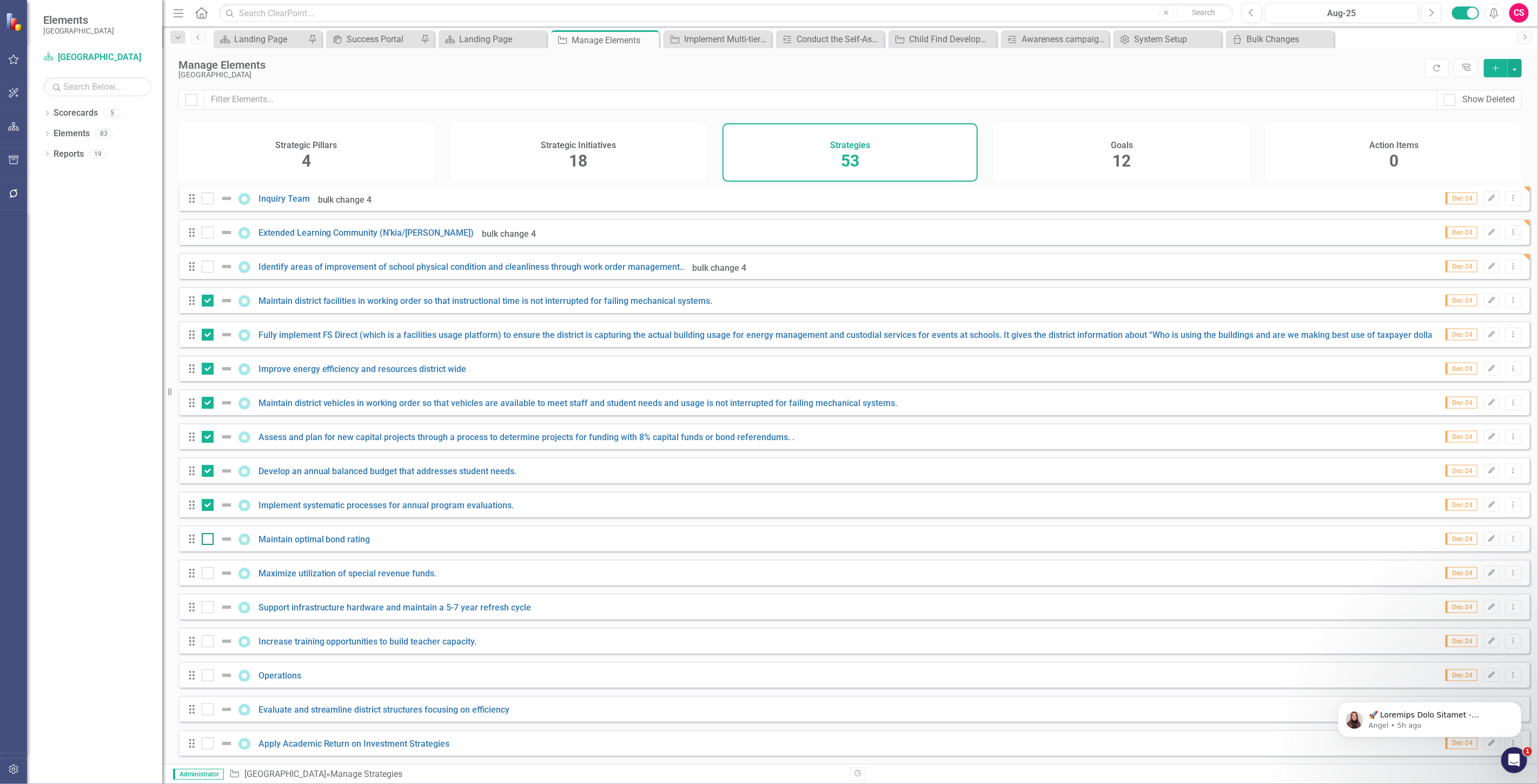
click at [209, 534] on input "checkbox" at bounding box center [205, 536] width 7 height 7
checkbox input "true"
click at [1517, 72] on button "button" at bounding box center [1515, 68] width 14 height 19
click at [1479, 129] on link "Edit Multiple Edit Multiple" at bounding box center [1478, 128] width 85 height 20
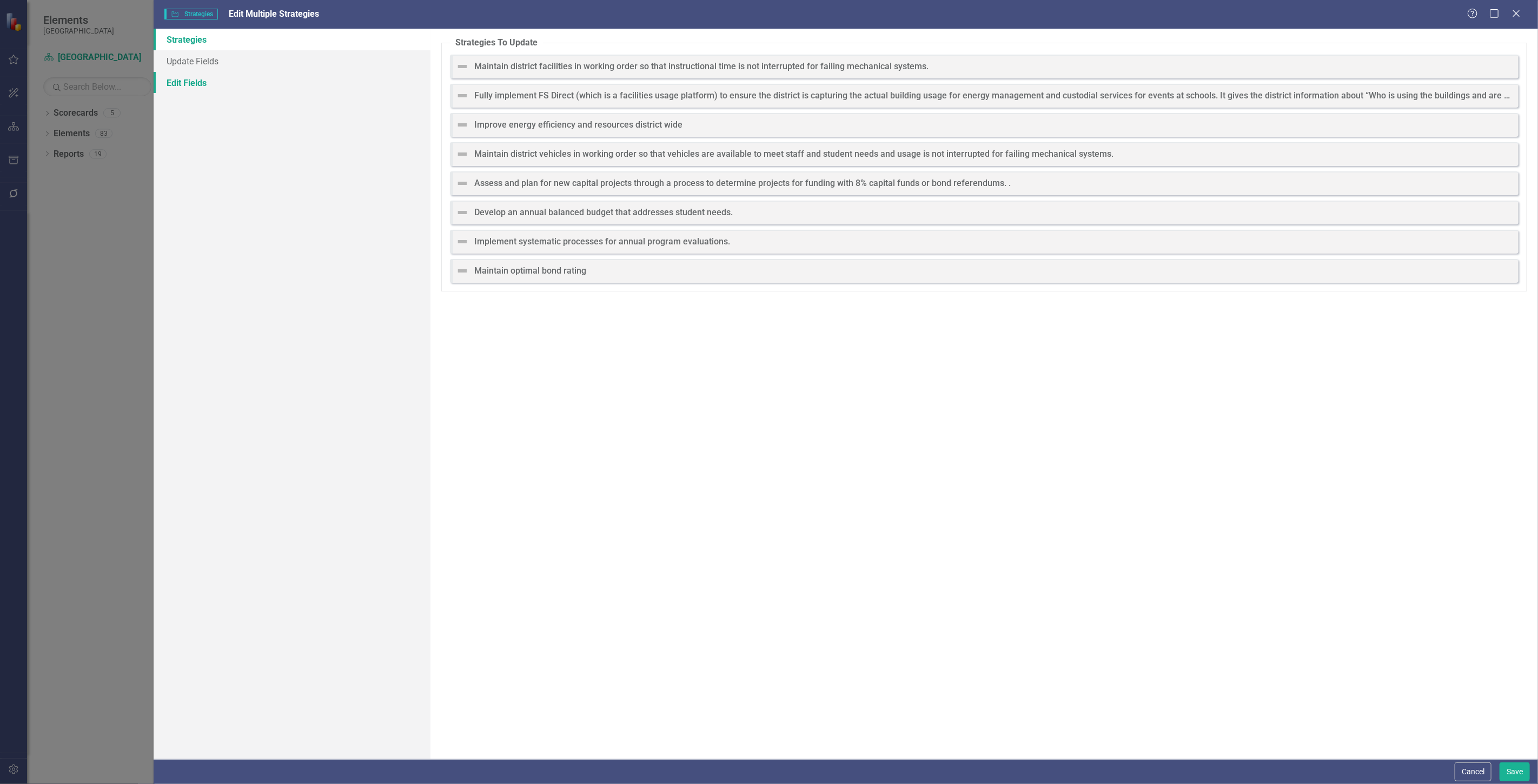
click at [315, 78] on link "Edit Fields" at bounding box center [292, 83] width 277 height 21
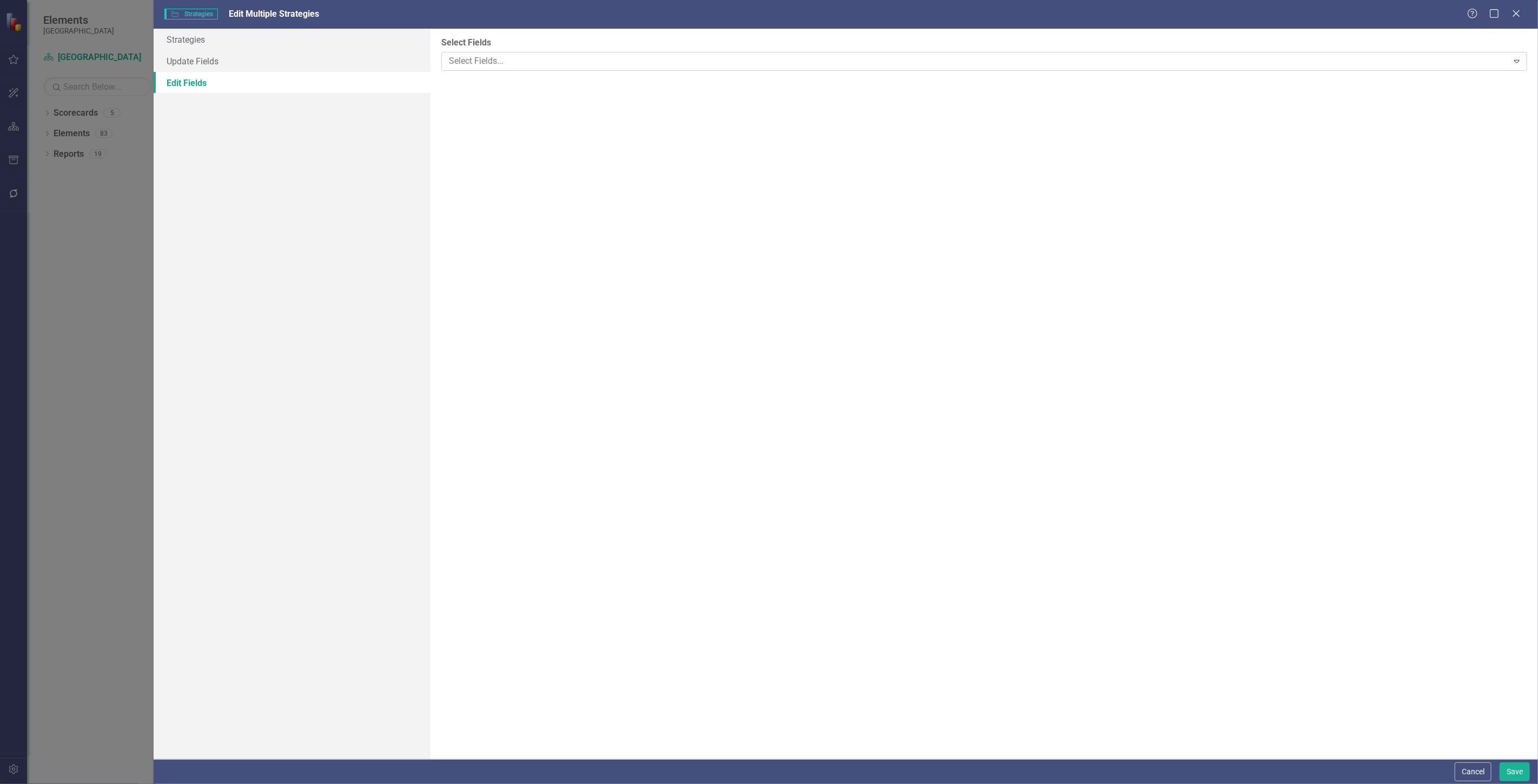
click at [497, 52] on div "Select Fields... Expand" at bounding box center [984, 62] width 1086 height 19
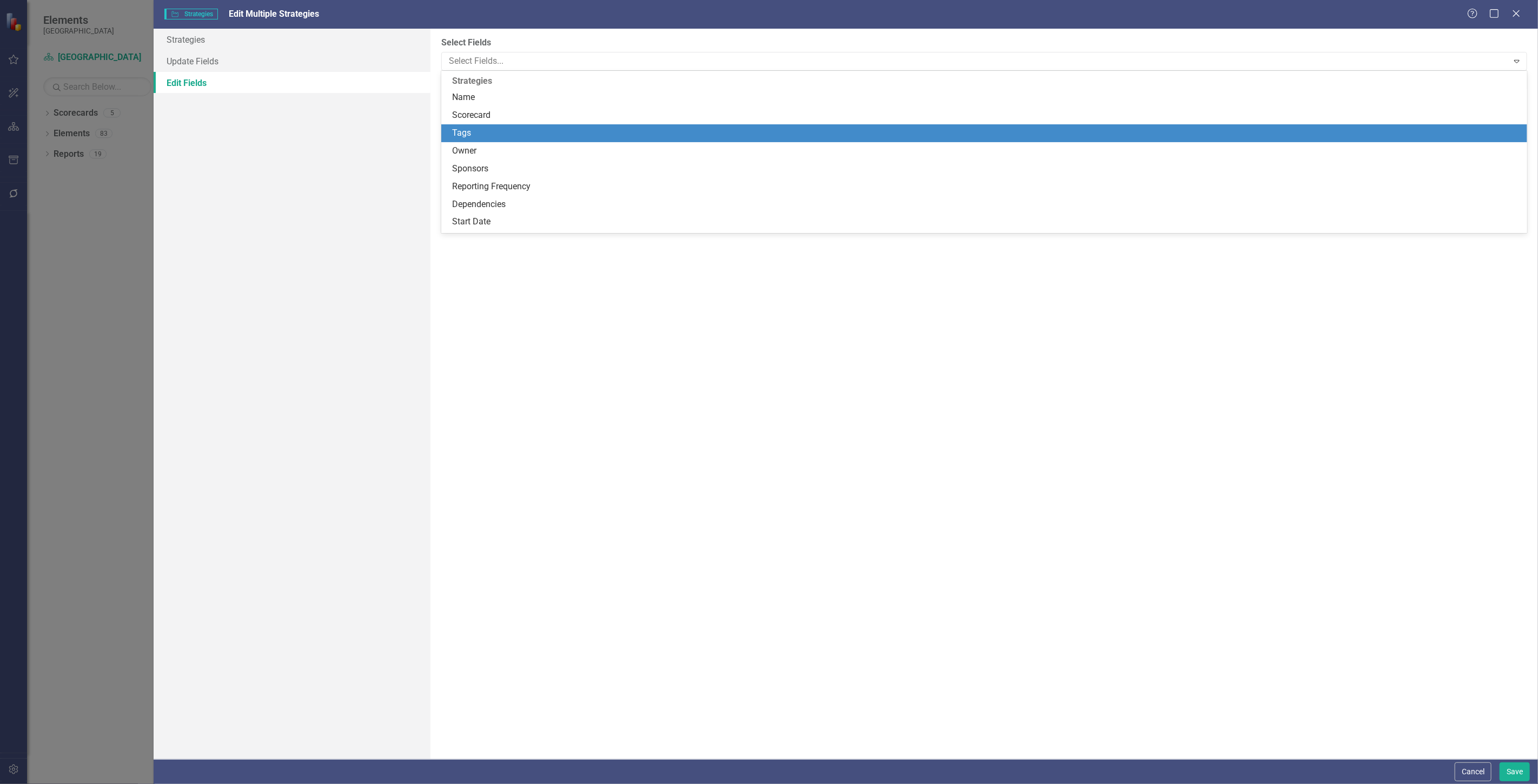
click at [487, 129] on div "Tags" at bounding box center [986, 133] width 1069 height 12
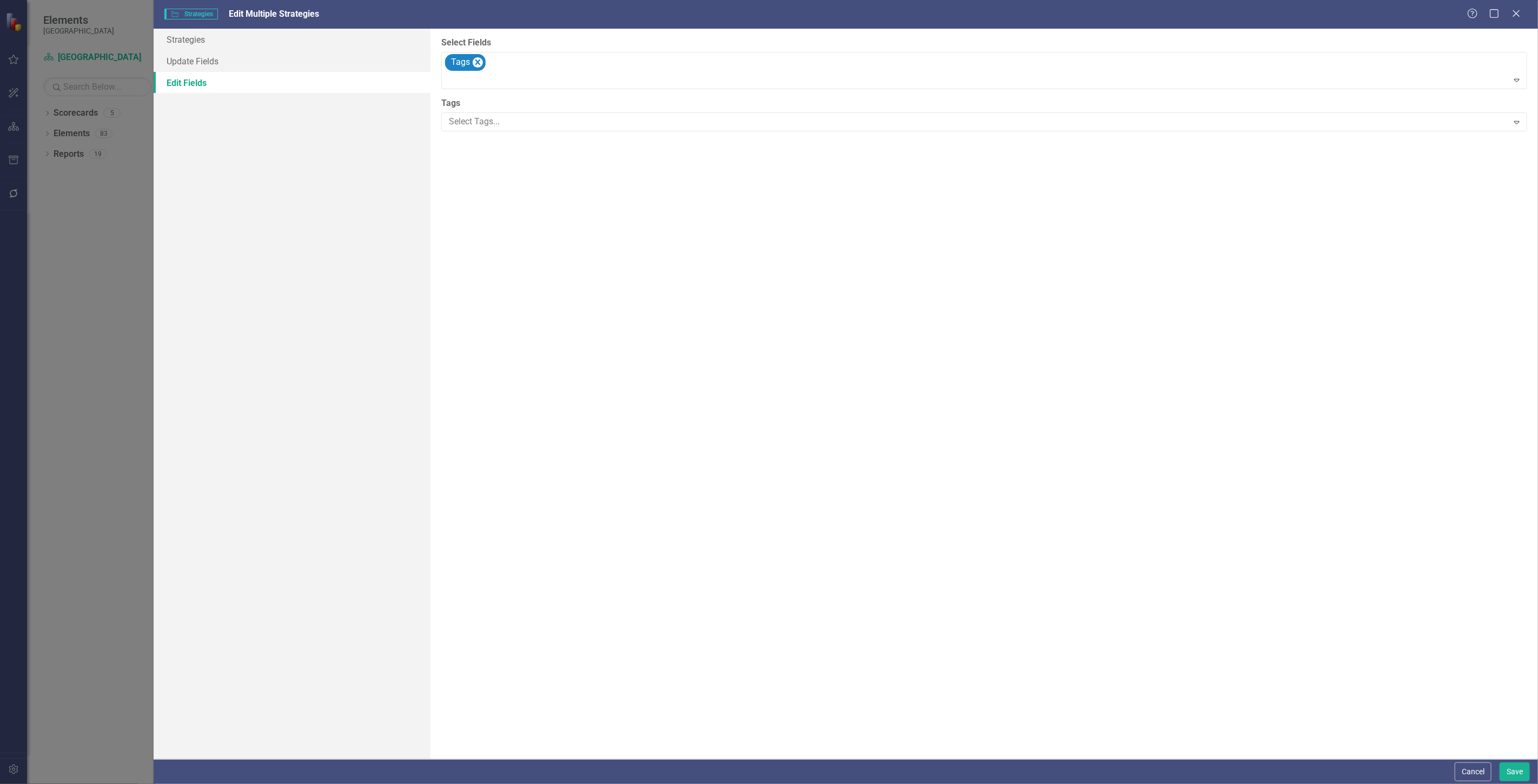
click at [487, 129] on div "Select Tags..." at bounding box center [975, 122] width 1064 height 16
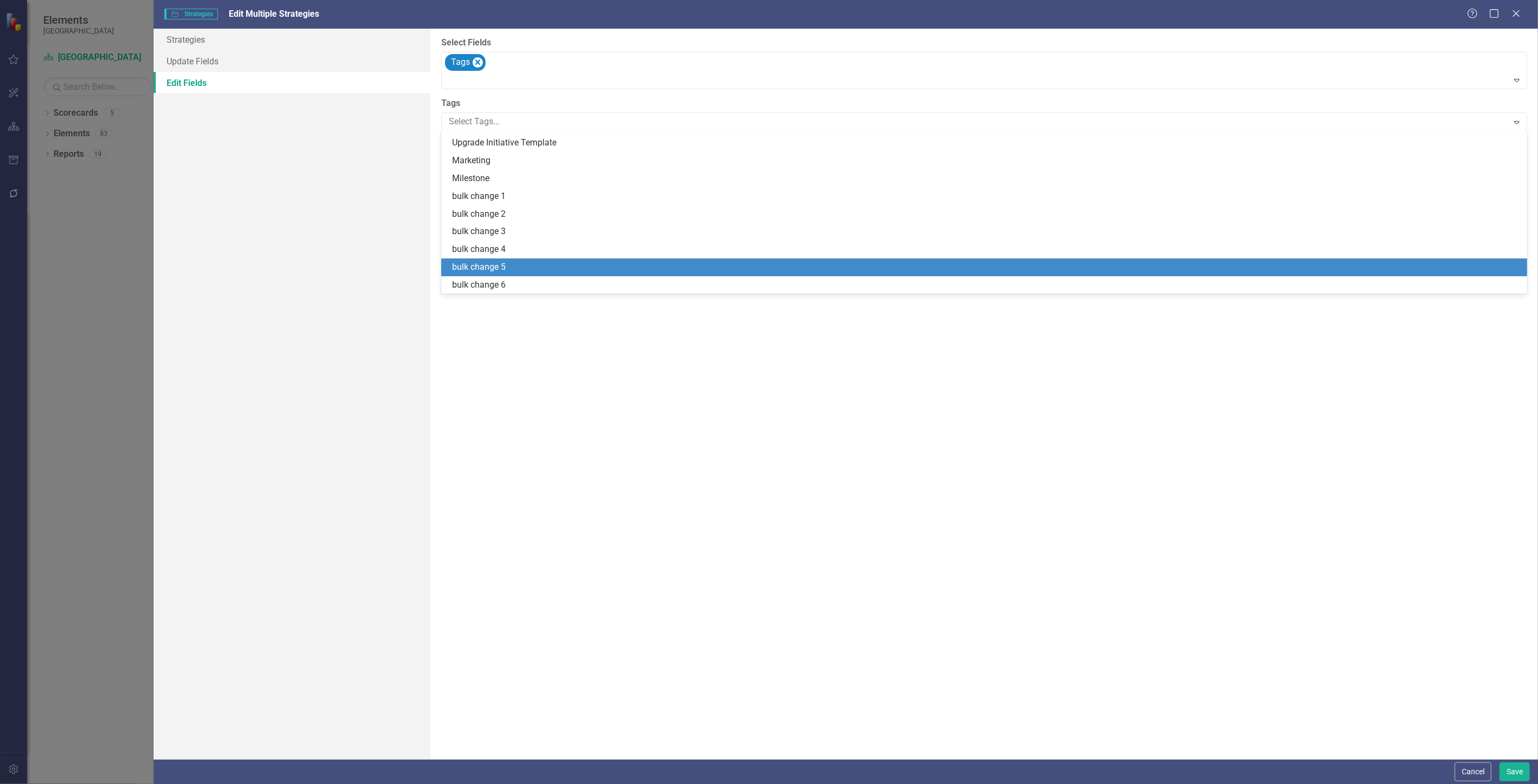
click at [527, 265] on div "bulk change 5" at bounding box center [986, 267] width 1069 height 12
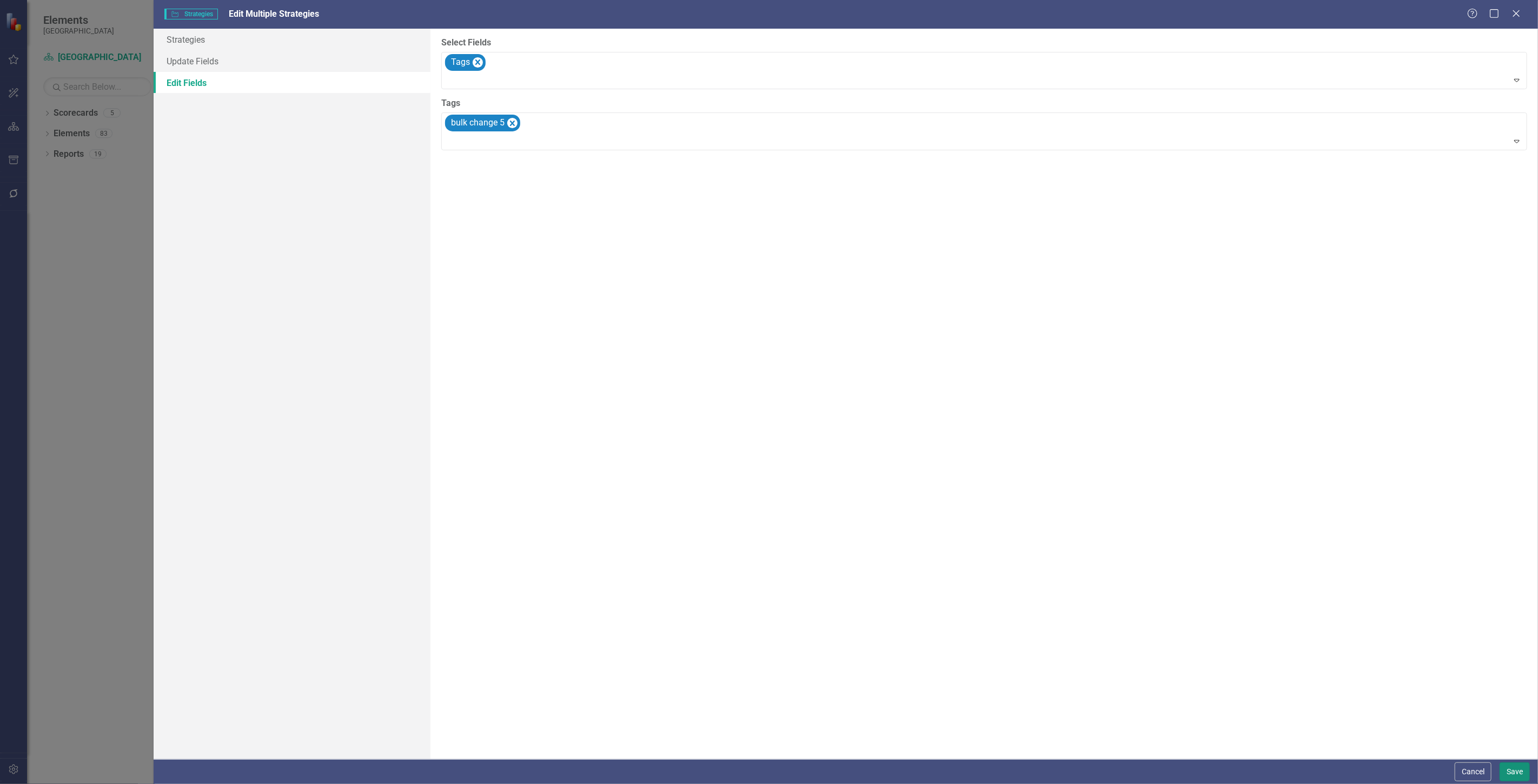
click at [1517, 763] on button "Save" at bounding box center [1515, 772] width 30 height 19
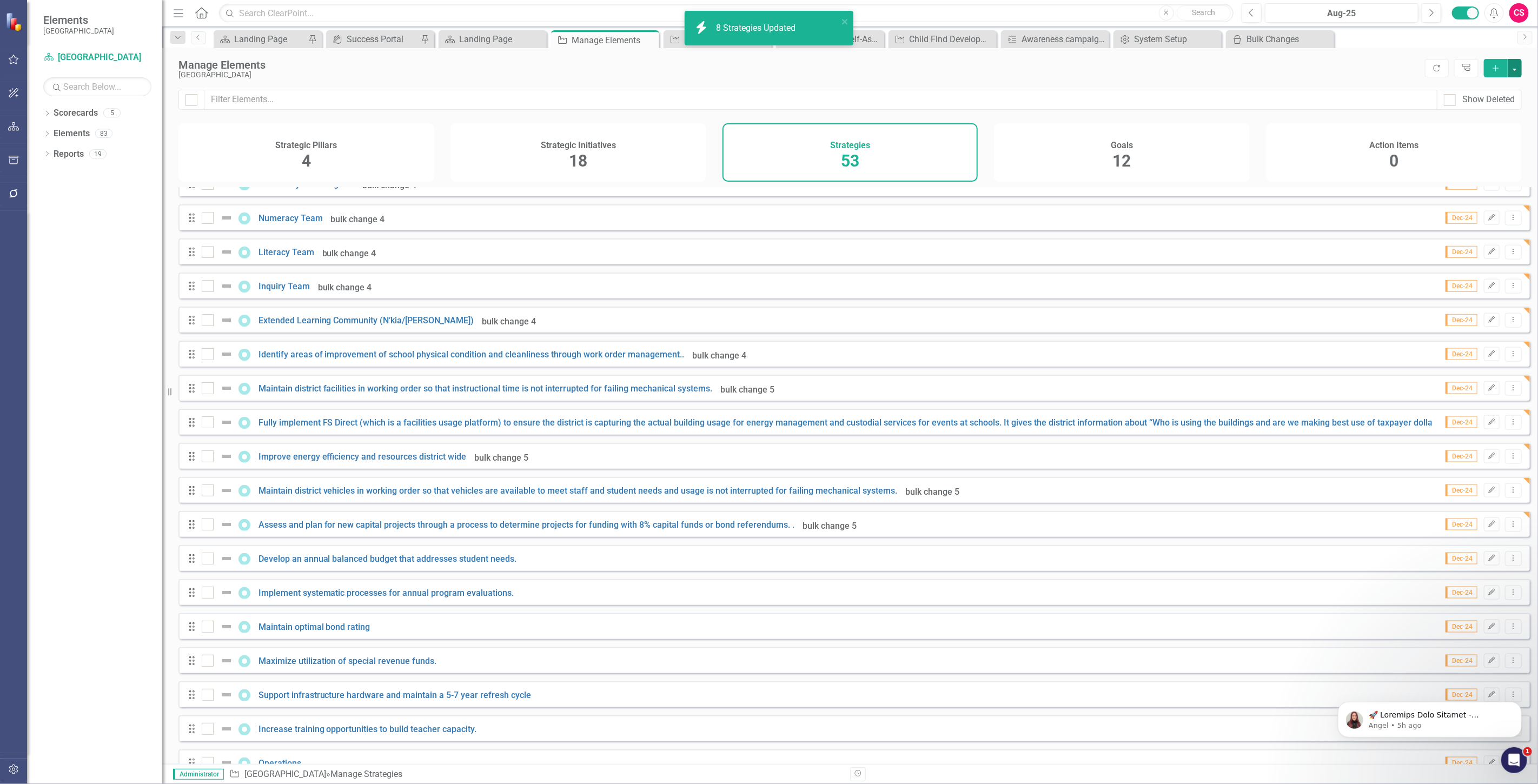
scroll to position [1235, 0]
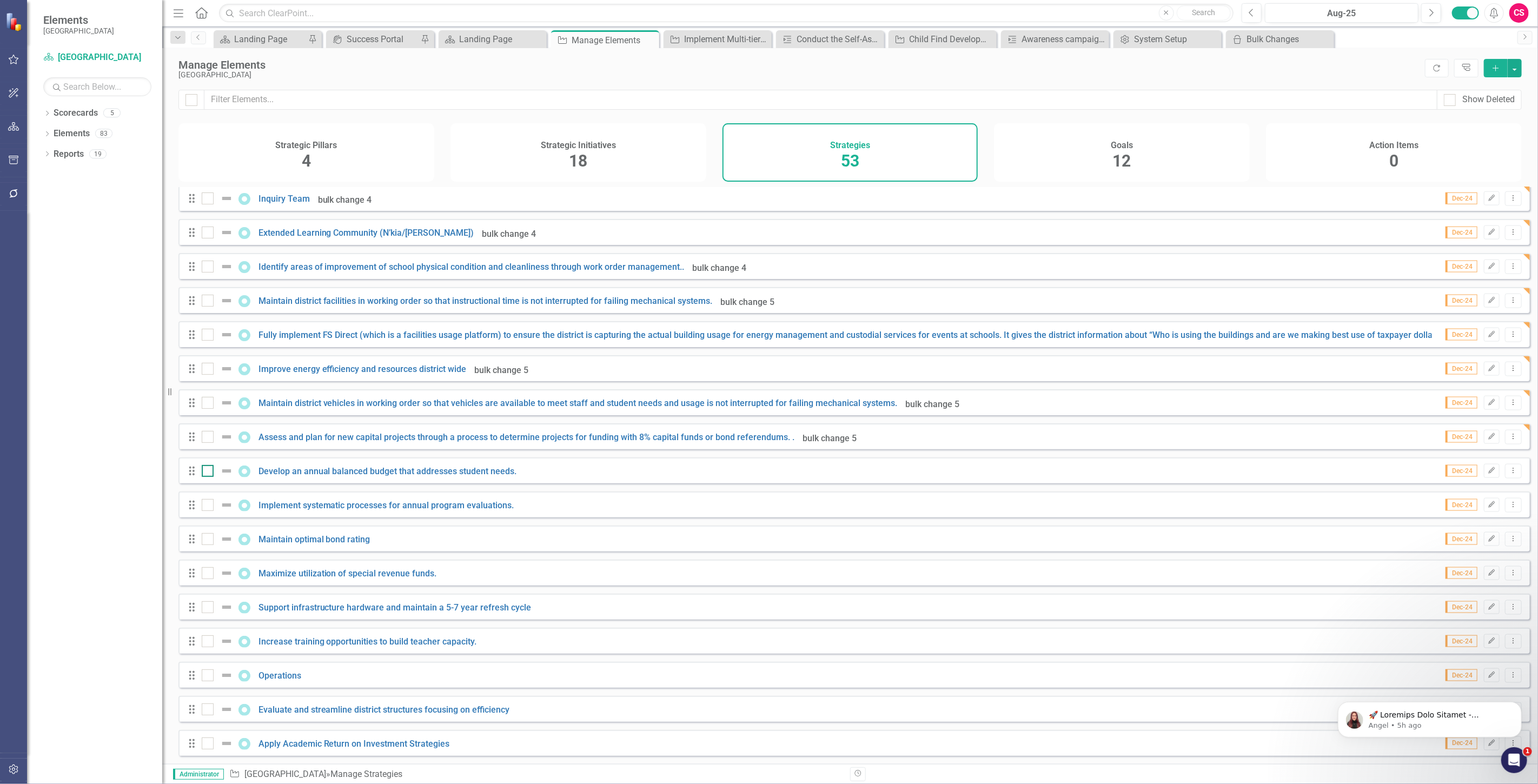
click at [207, 471] on input "checkbox" at bounding box center [205, 469] width 7 height 7
checkbox input "true"
click at [205, 505] on input "checkbox" at bounding box center [205, 503] width 7 height 7
checkbox input "true"
click at [211, 543] on div at bounding box center [208, 539] width 12 height 12
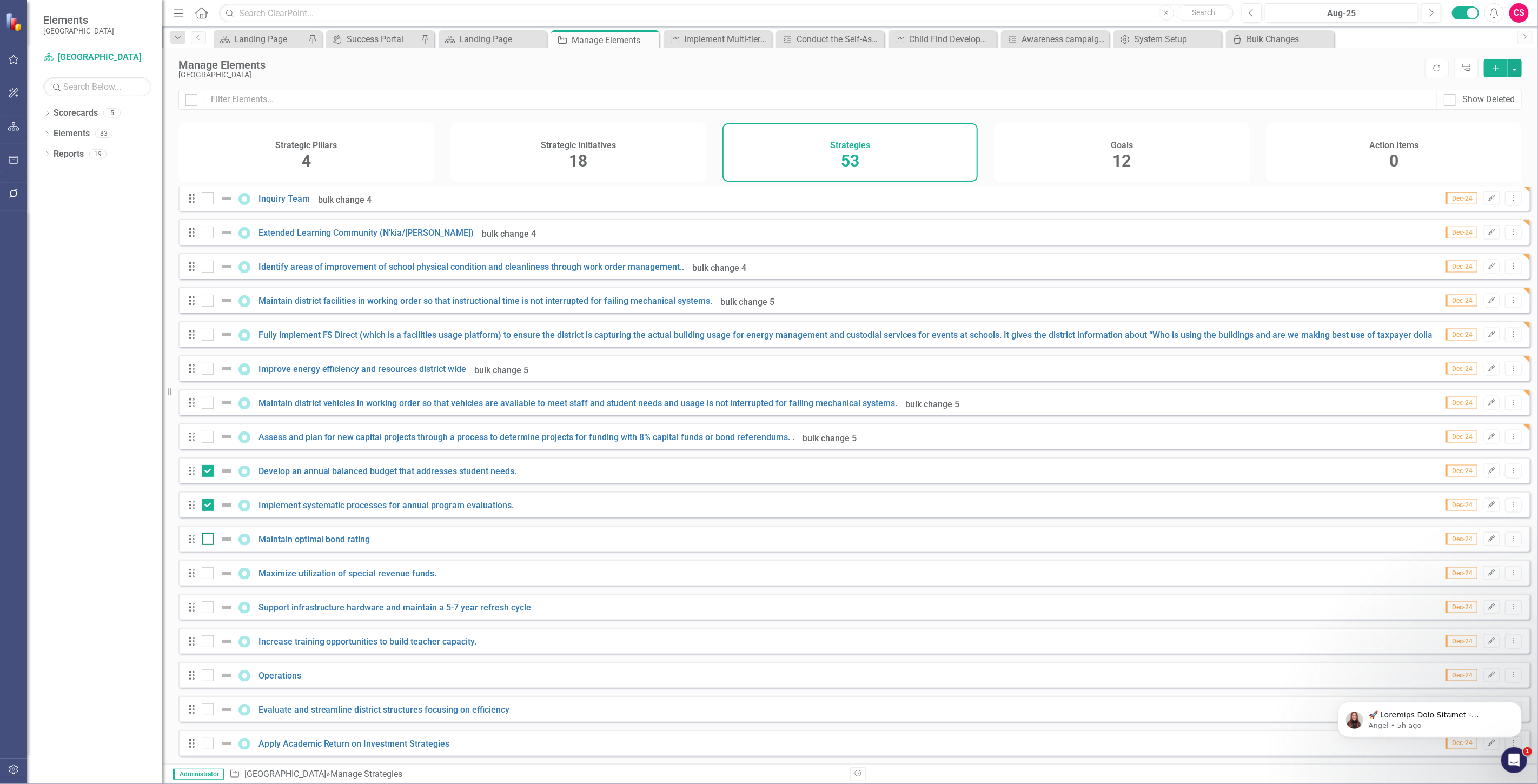
click at [209, 540] on input "checkbox" at bounding box center [205, 536] width 7 height 7
checkbox input "true"
click at [206, 576] on div at bounding box center [208, 573] width 12 height 12
click at [206, 574] on input "checkbox" at bounding box center [205, 571] width 7 height 7
checkbox input "true"
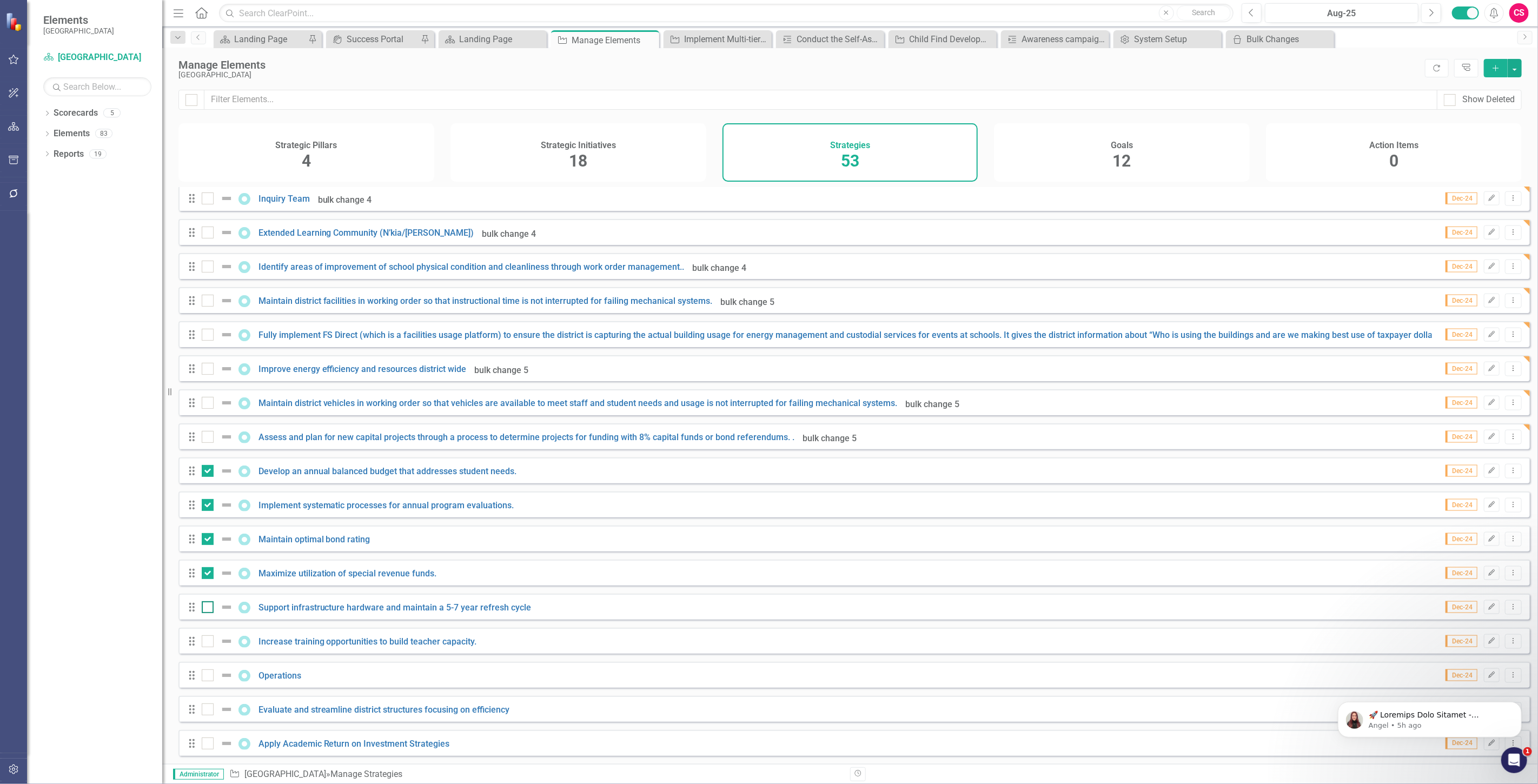
click at [205, 604] on input "checkbox" at bounding box center [205, 604] width 7 height 7
checkbox input "true"
click at [211, 640] on div at bounding box center [208, 641] width 12 height 12
click at [209, 640] on input "checkbox" at bounding box center [205, 639] width 7 height 7
checkbox input "true"
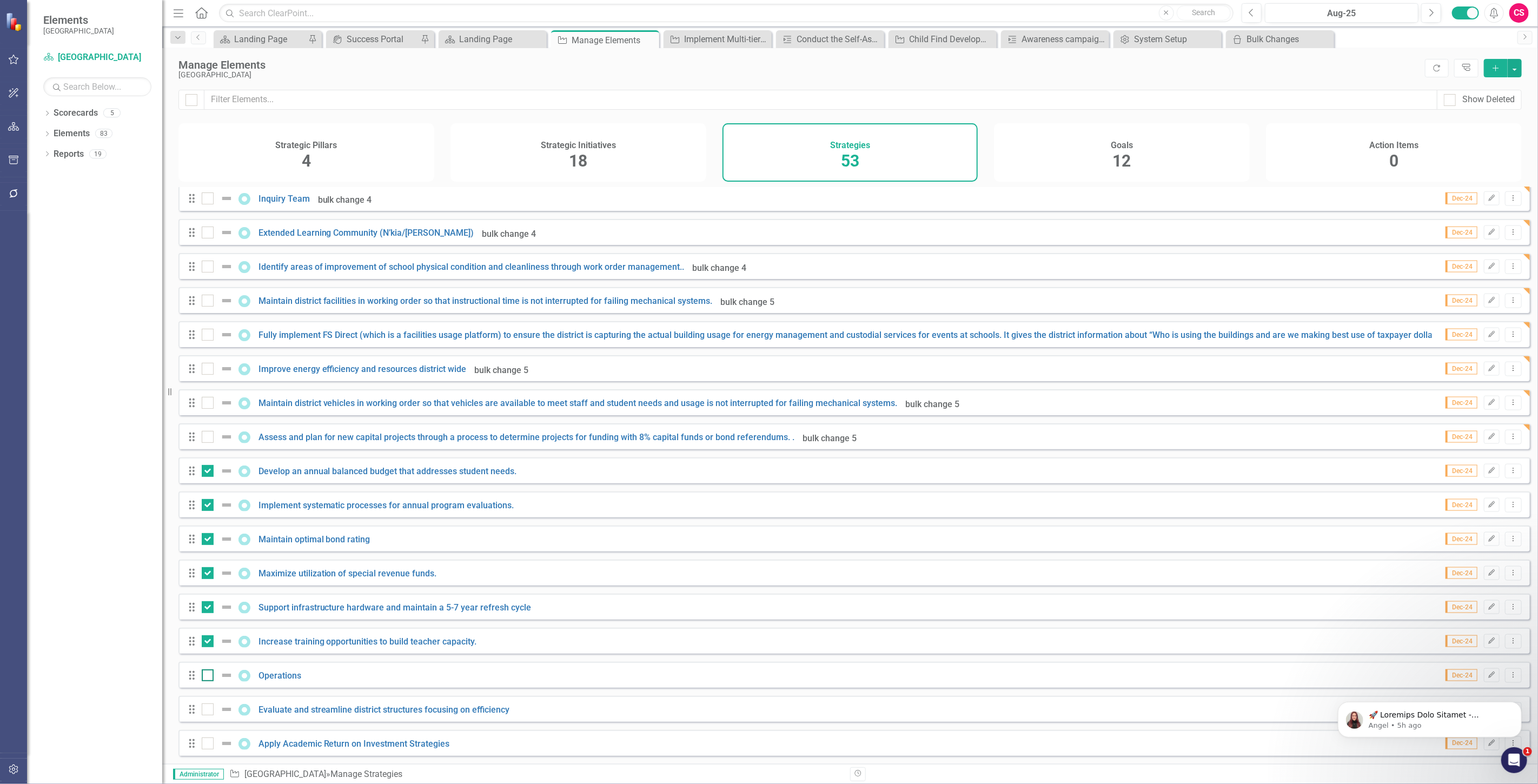
click at [208, 673] on input "checkbox" at bounding box center [205, 673] width 7 height 7
checkbox input "true"
click at [207, 714] on div at bounding box center [208, 709] width 12 height 12
click at [207, 710] on input "checkbox" at bounding box center [205, 707] width 7 height 7
checkbox input "true"
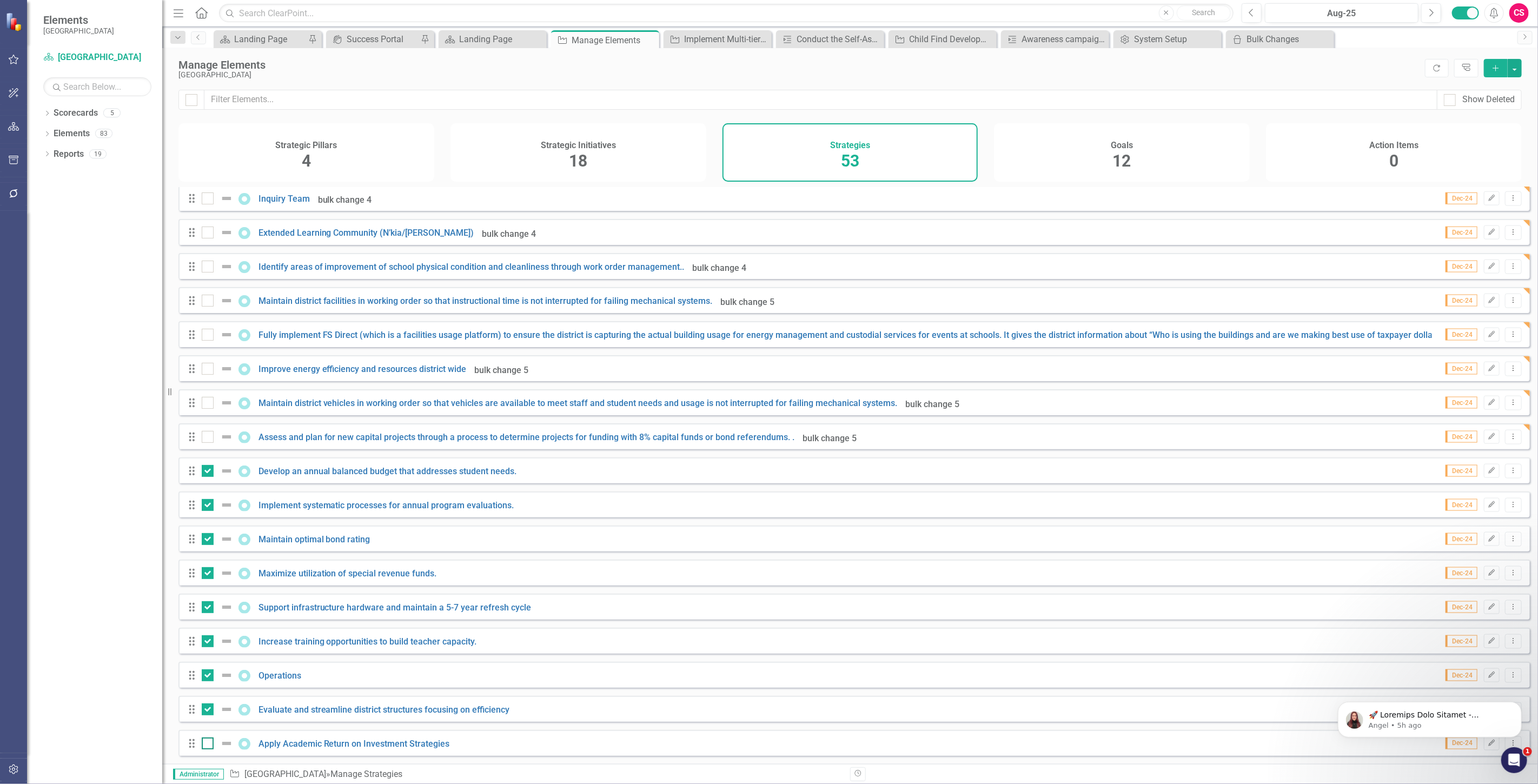
click at [208, 738] on div at bounding box center [208, 743] width 12 height 12
click at [208, 738] on input "checkbox" at bounding box center [205, 741] width 7 height 7
checkbox input "true"
click at [1515, 69] on button "button" at bounding box center [1515, 68] width 14 height 19
click at [1486, 123] on link "Edit Multiple Edit Multiple" at bounding box center [1478, 128] width 85 height 20
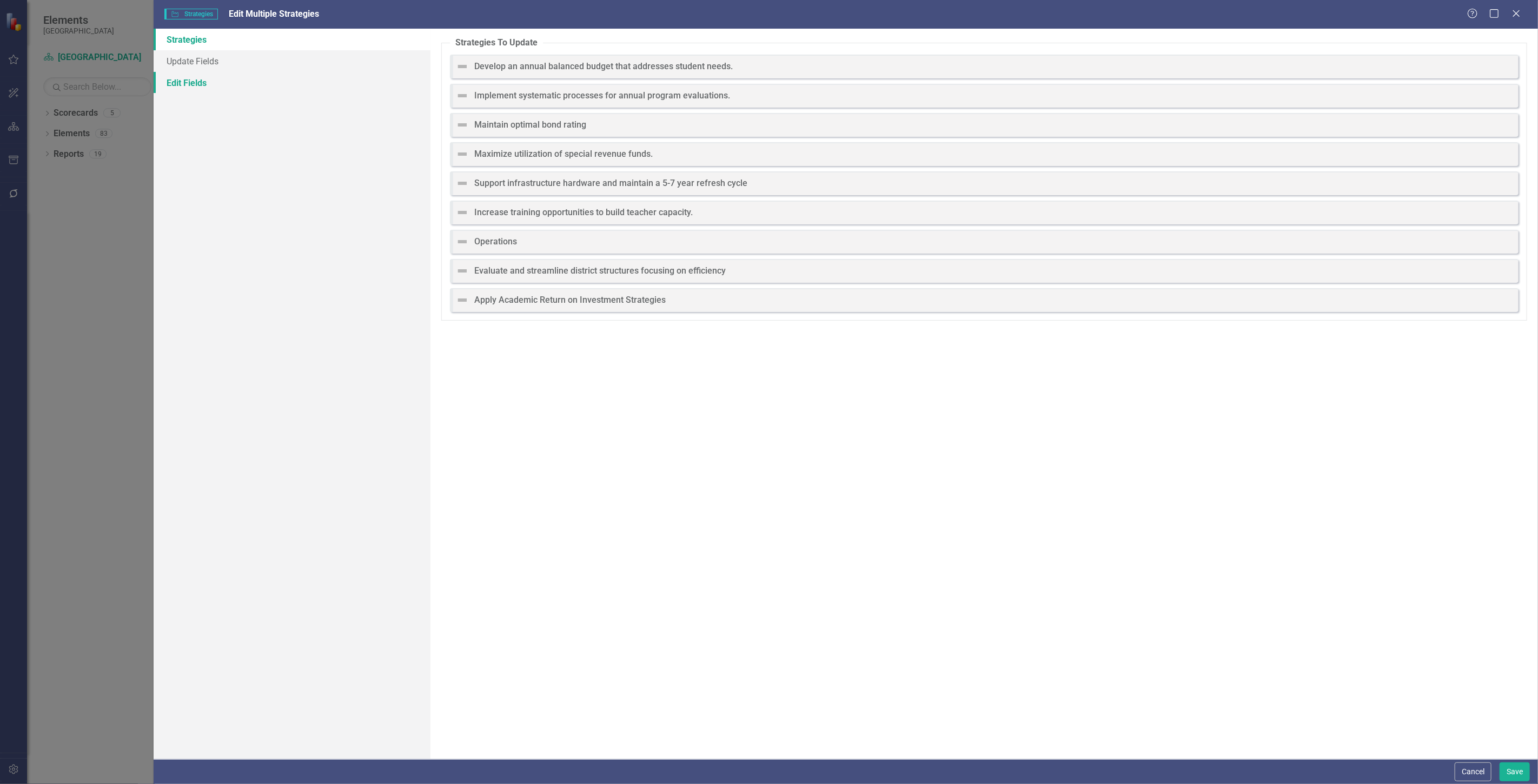
click at [301, 73] on link "Edit Fields" at bounding box center [292, 83] width 277 height 21
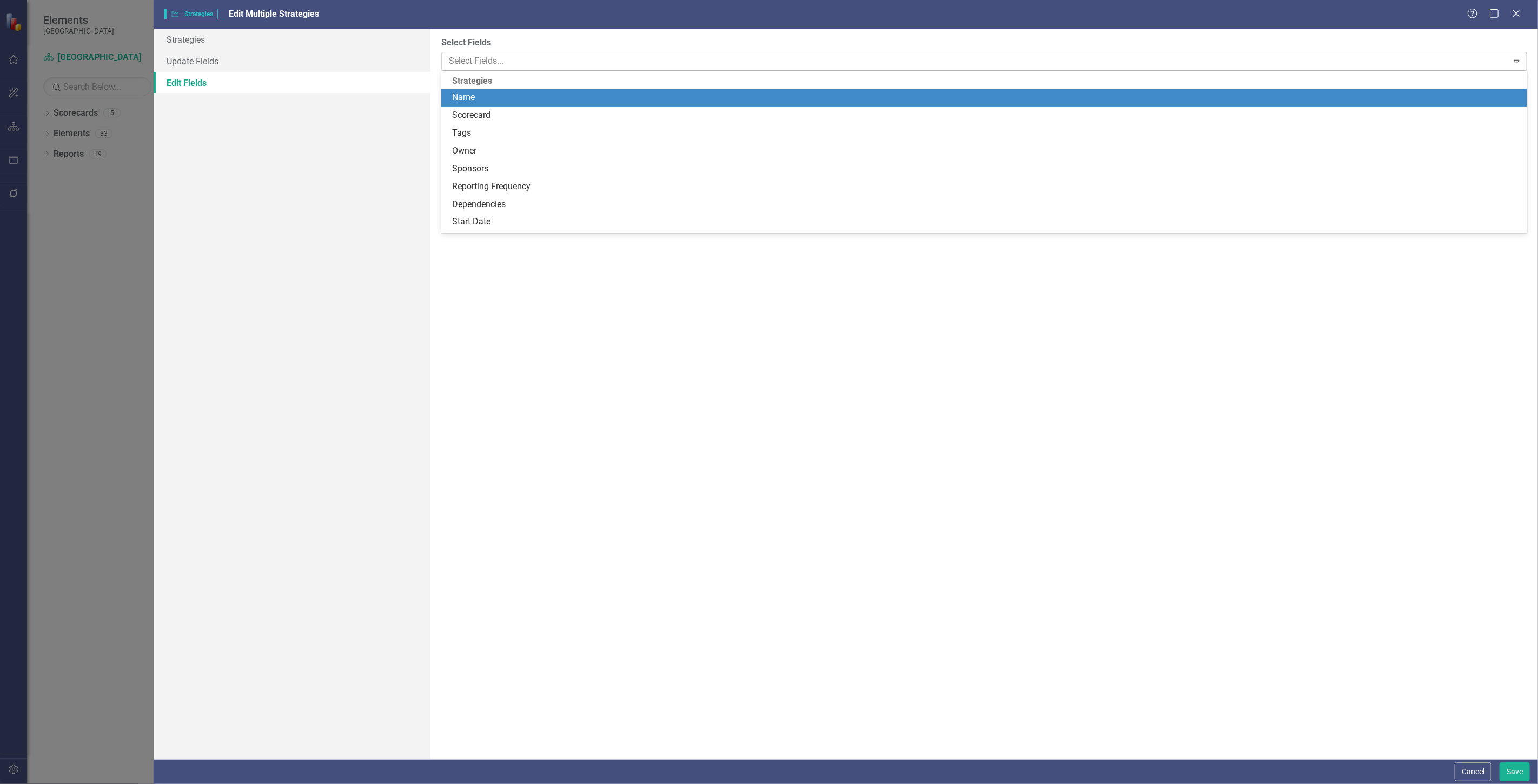
click at [492, 54] on div at bounding box center [976, 62] width 1064 height 14
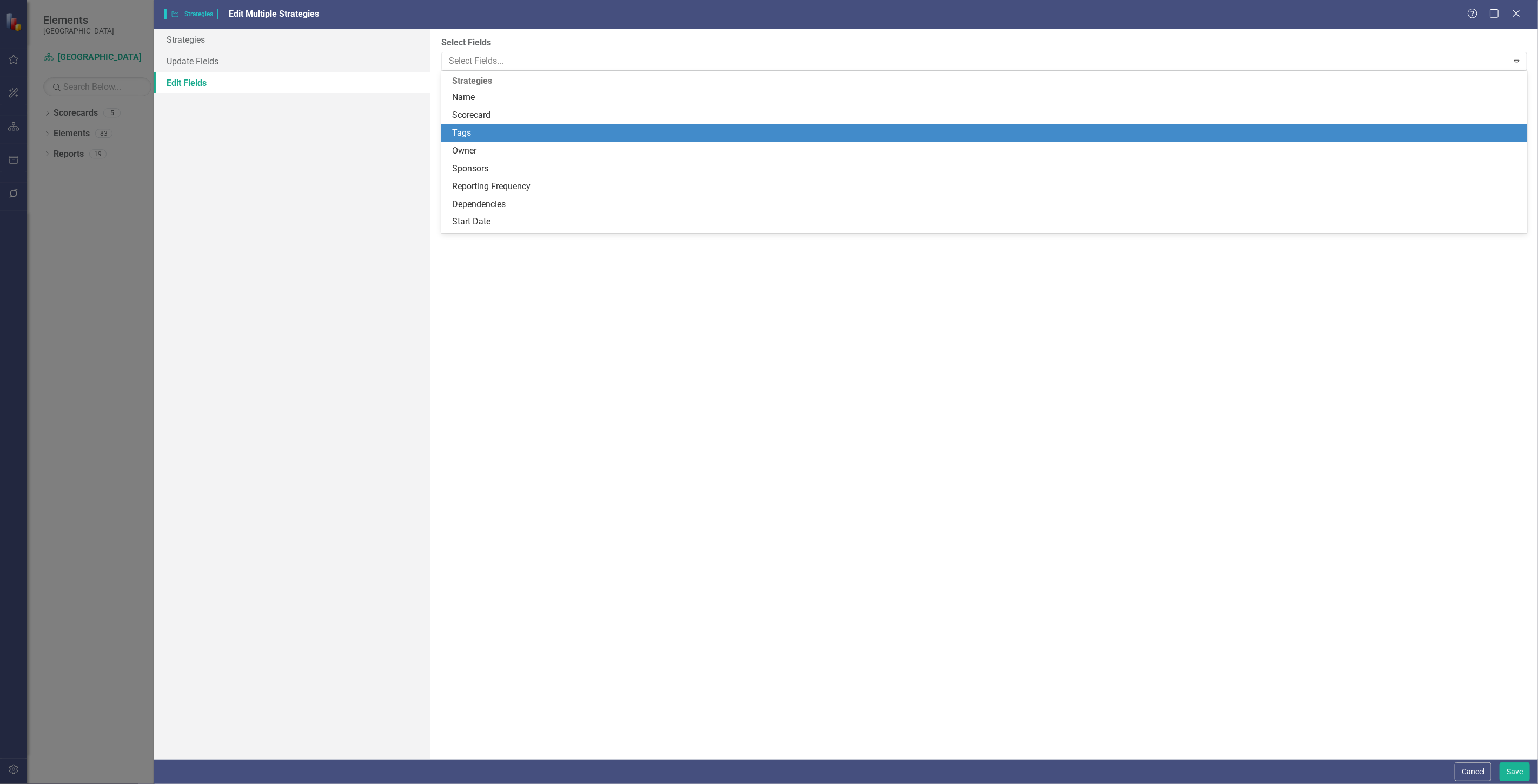
click at [497, 137] on div "Tags" at bounding box center [986, 133] width 1069 height 12
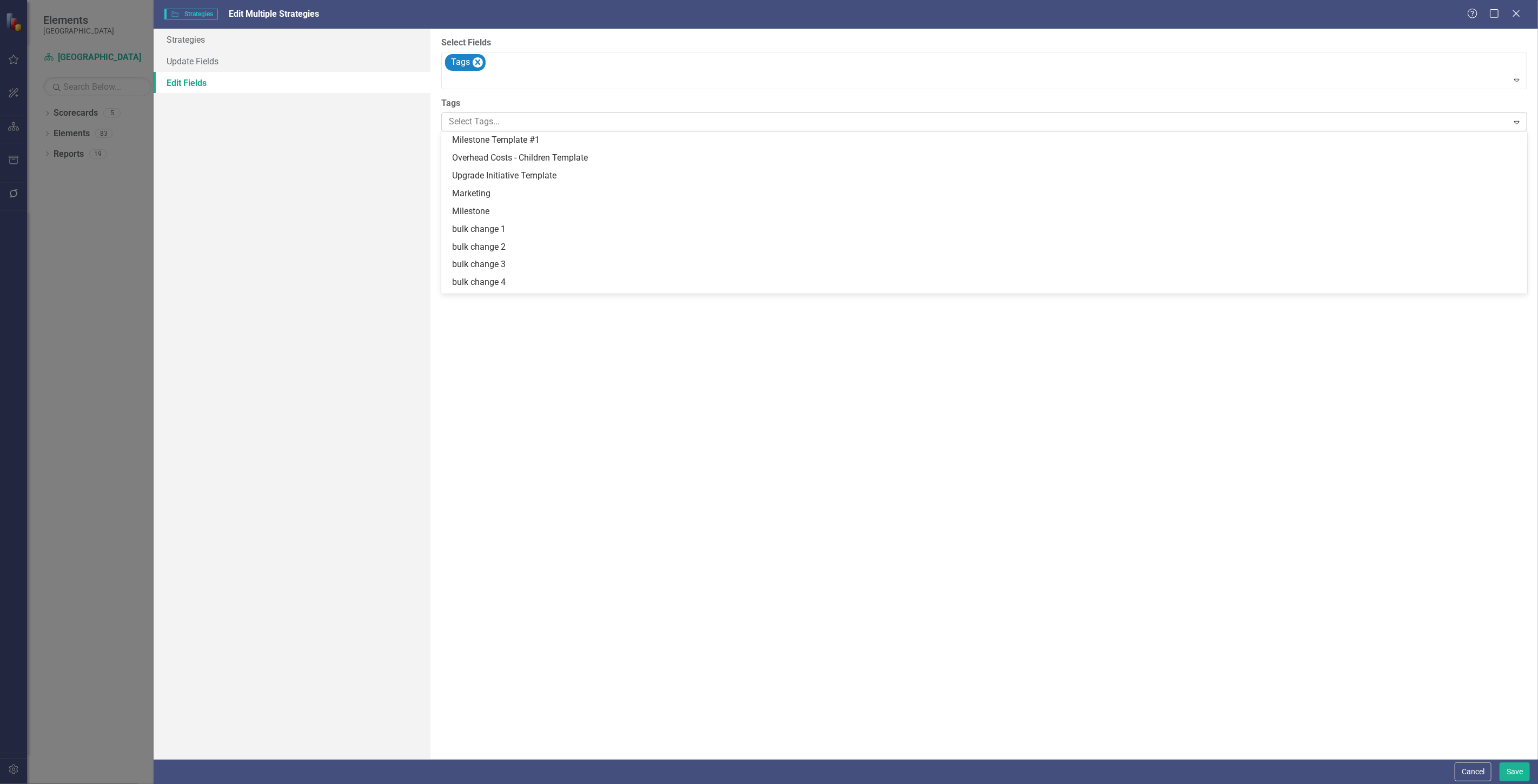
click at [490, 125] on div at bounding box center [976, 122] width 1064 height 14
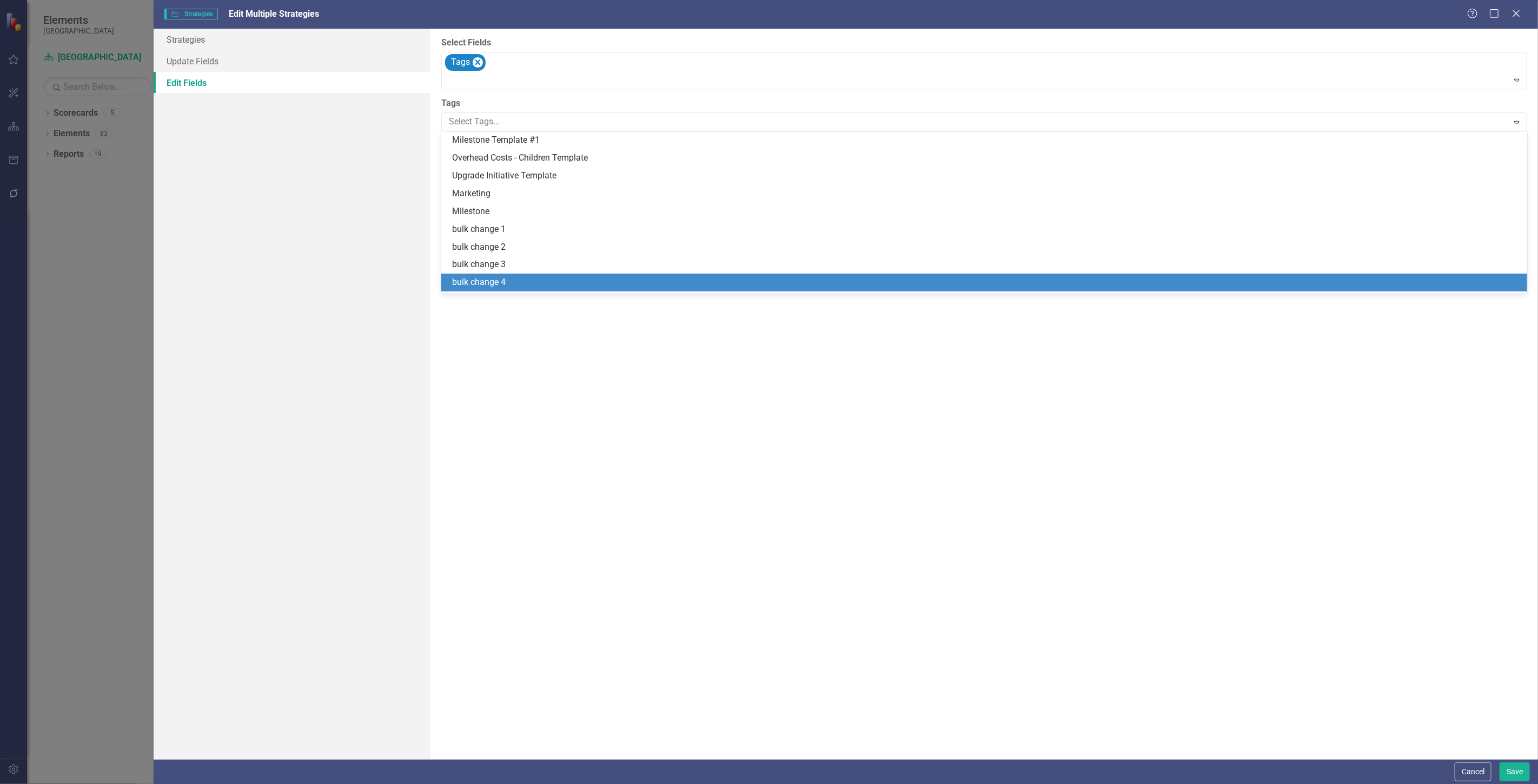
scroll to position [33, 0]
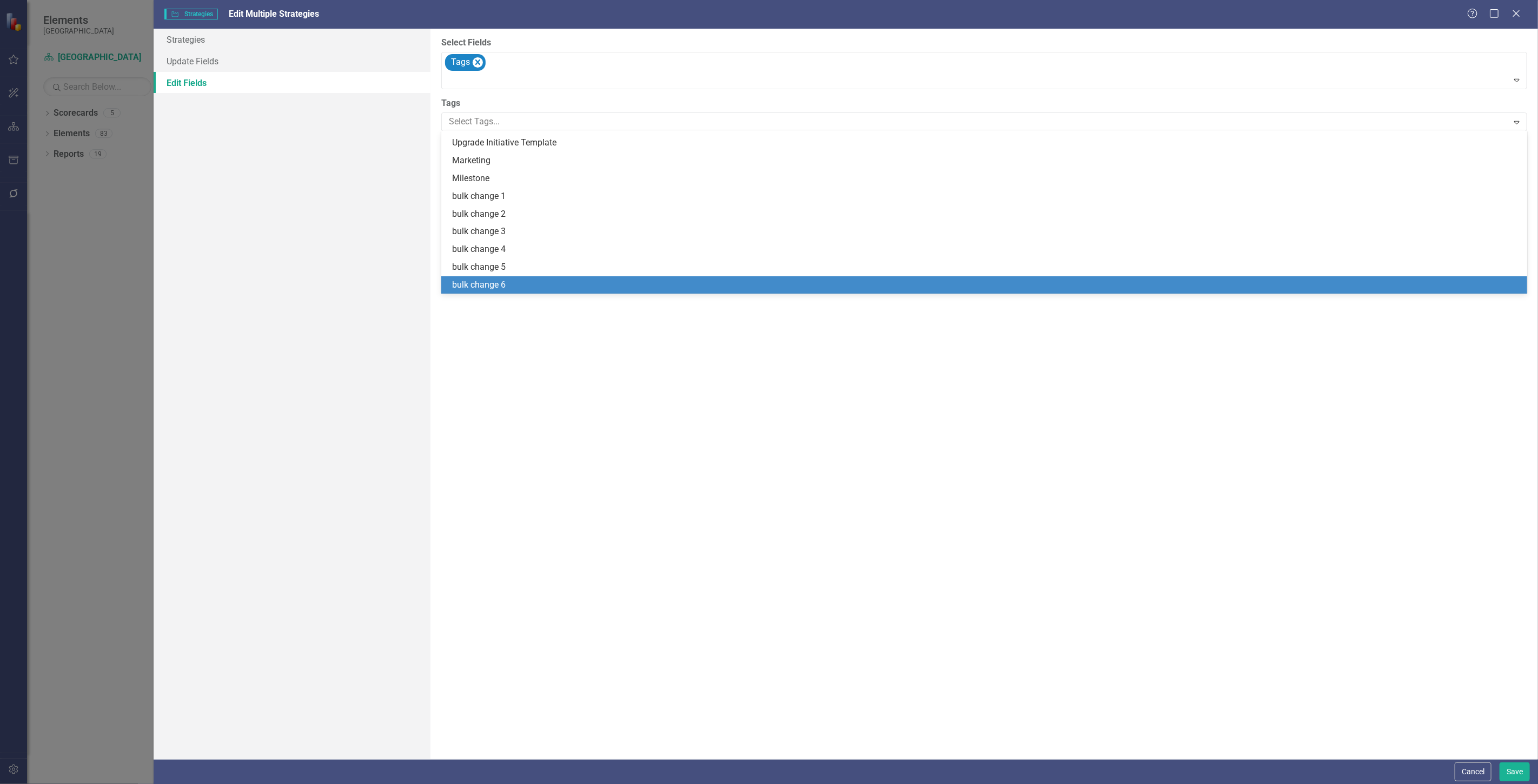
drag, startPoint x: 493, startPoint y: 280, endPoint x: 532, endPoint y: 290, distance: 40.3
click at [495, 280] on span "bulk change 6" at bounding box center [479, 285] width 54 height 10
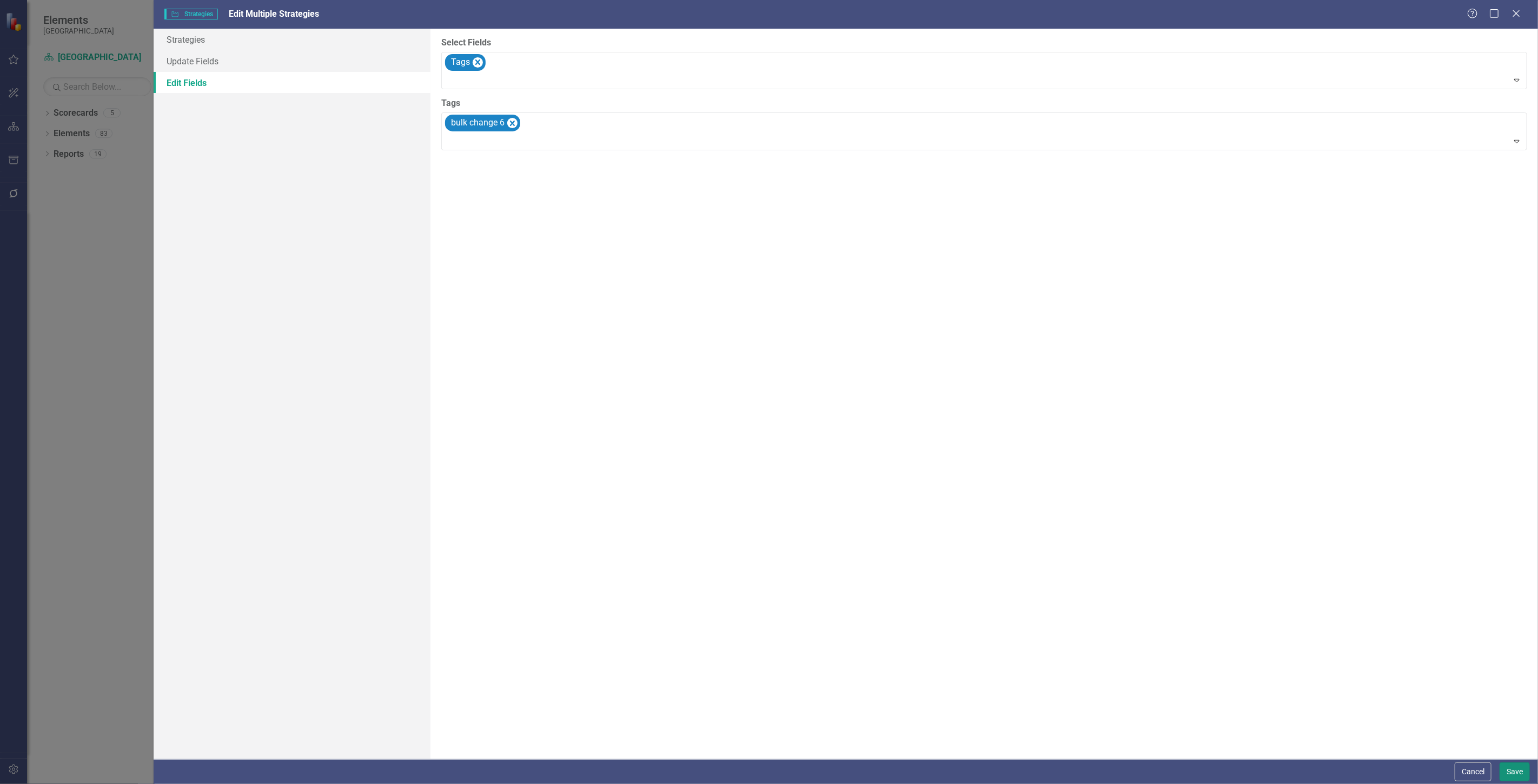
click at [1500, 765] on button "Save" at bounding box center [1515, 772] width 30 height 19
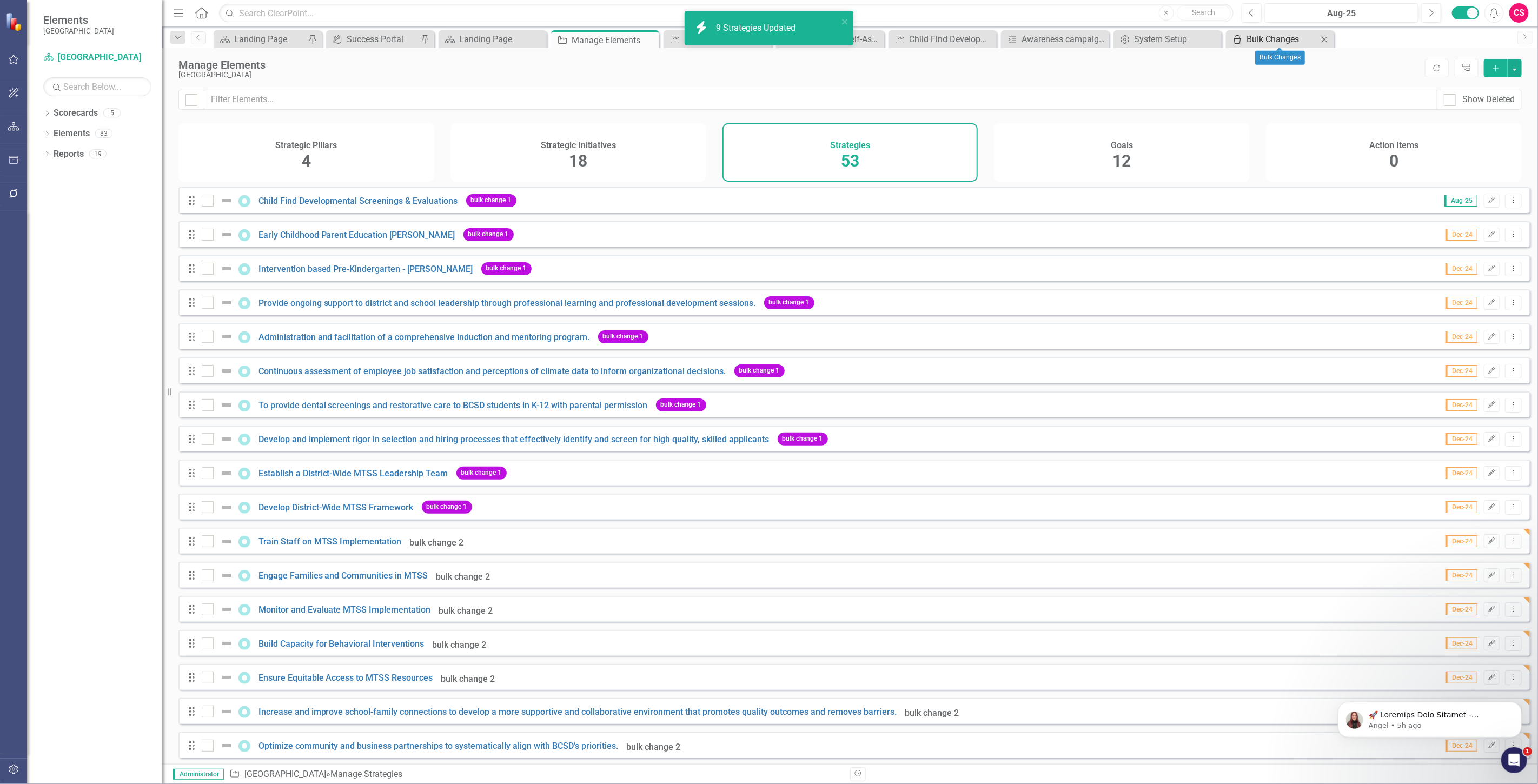
click at [1254, 36] on div "Bulk Changes" at bounding box center [1283, 39] width 72 height 14
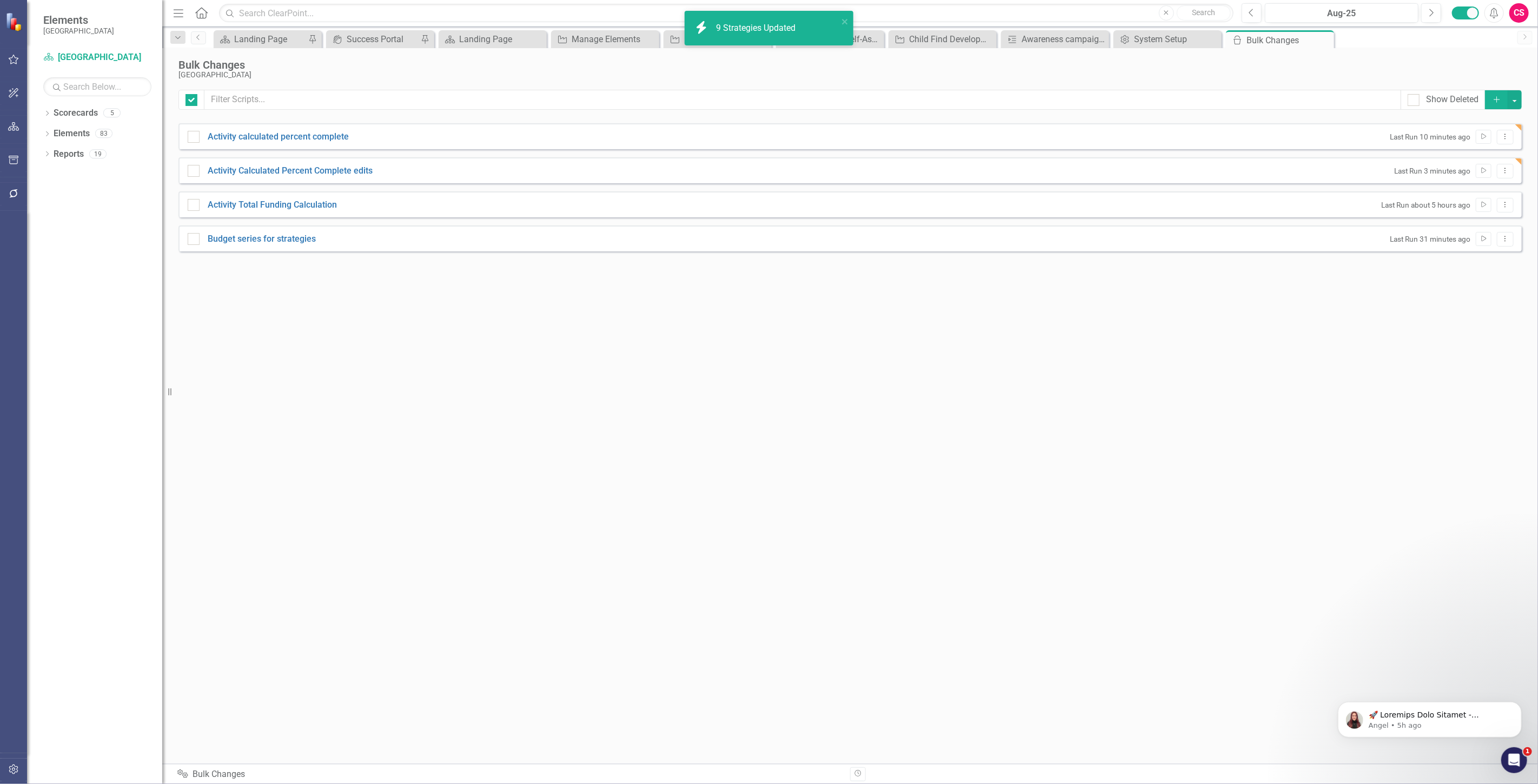
checkbox input "false"
click at [1502, 170] on icon "Dropdown Menu" at bounding box center [1505, 171] width 9 height 7
click at [1482, 202] on link "Edit Edit Script" at bounding box center [1470, 209] width 87 height 20
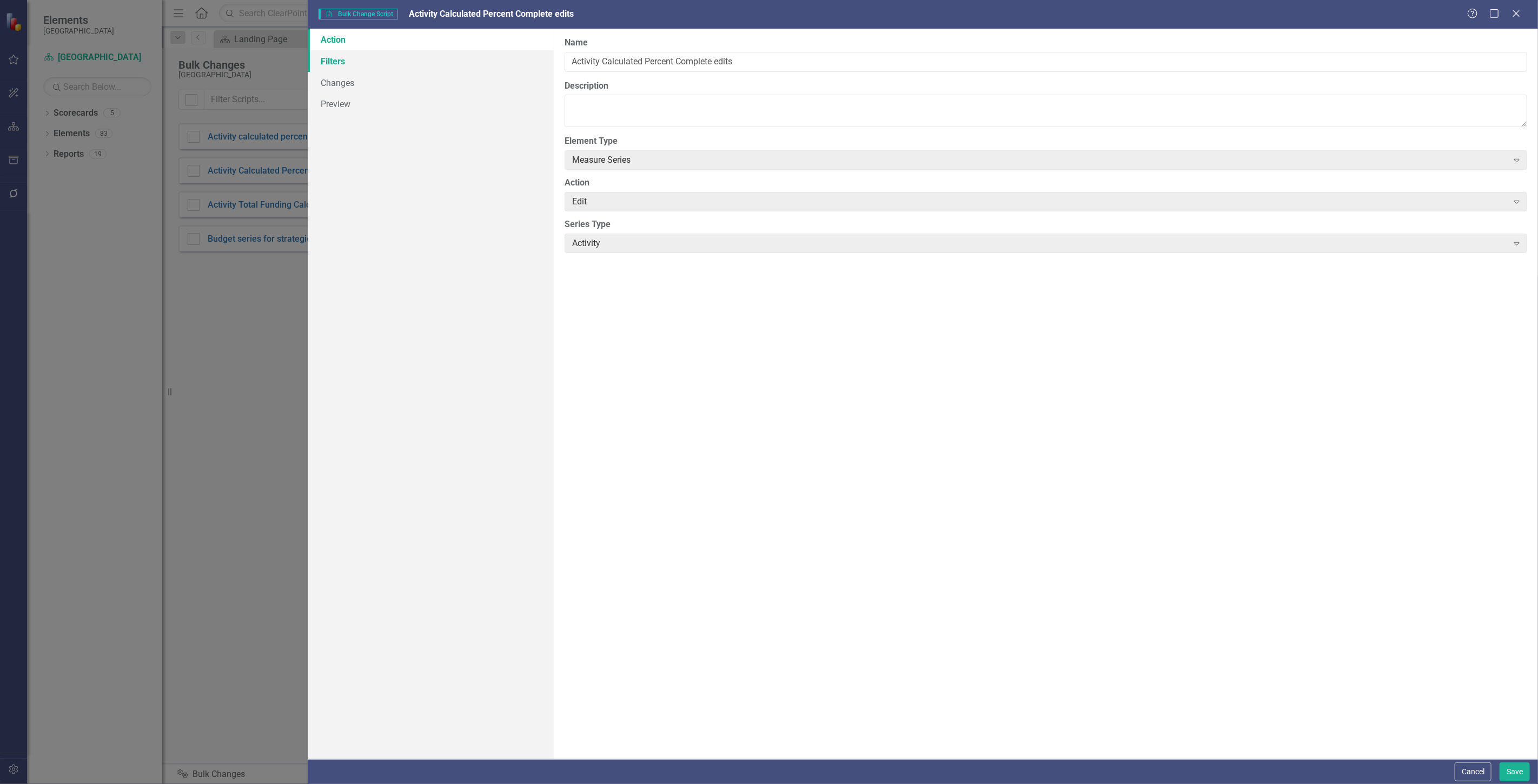
click at [422, 67] on link "Filters" at bounding box center [431, 61] width 246 height 21
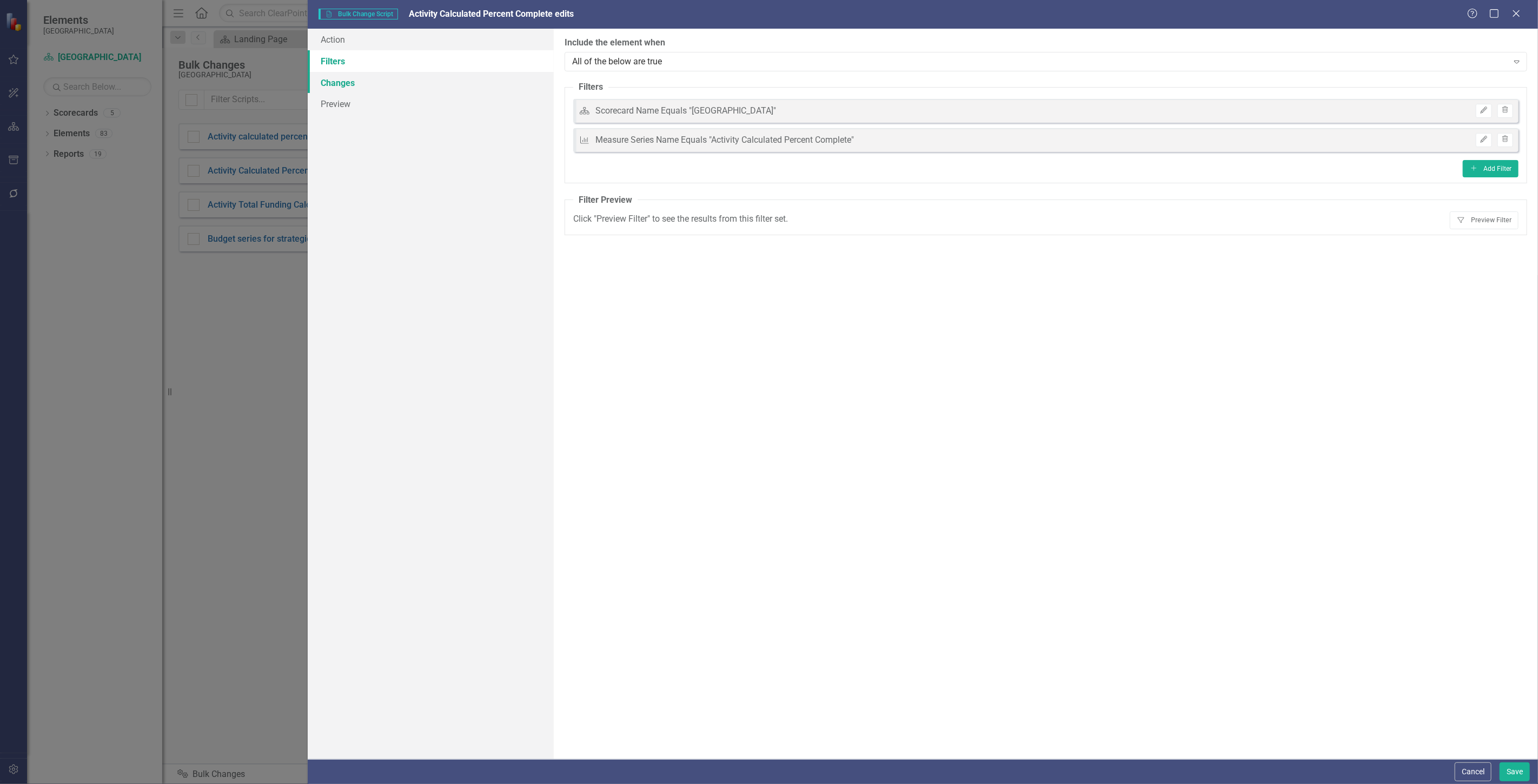
click at [417, 83] on link "Changes" at bounding box center [431, 83] width 246 height 21
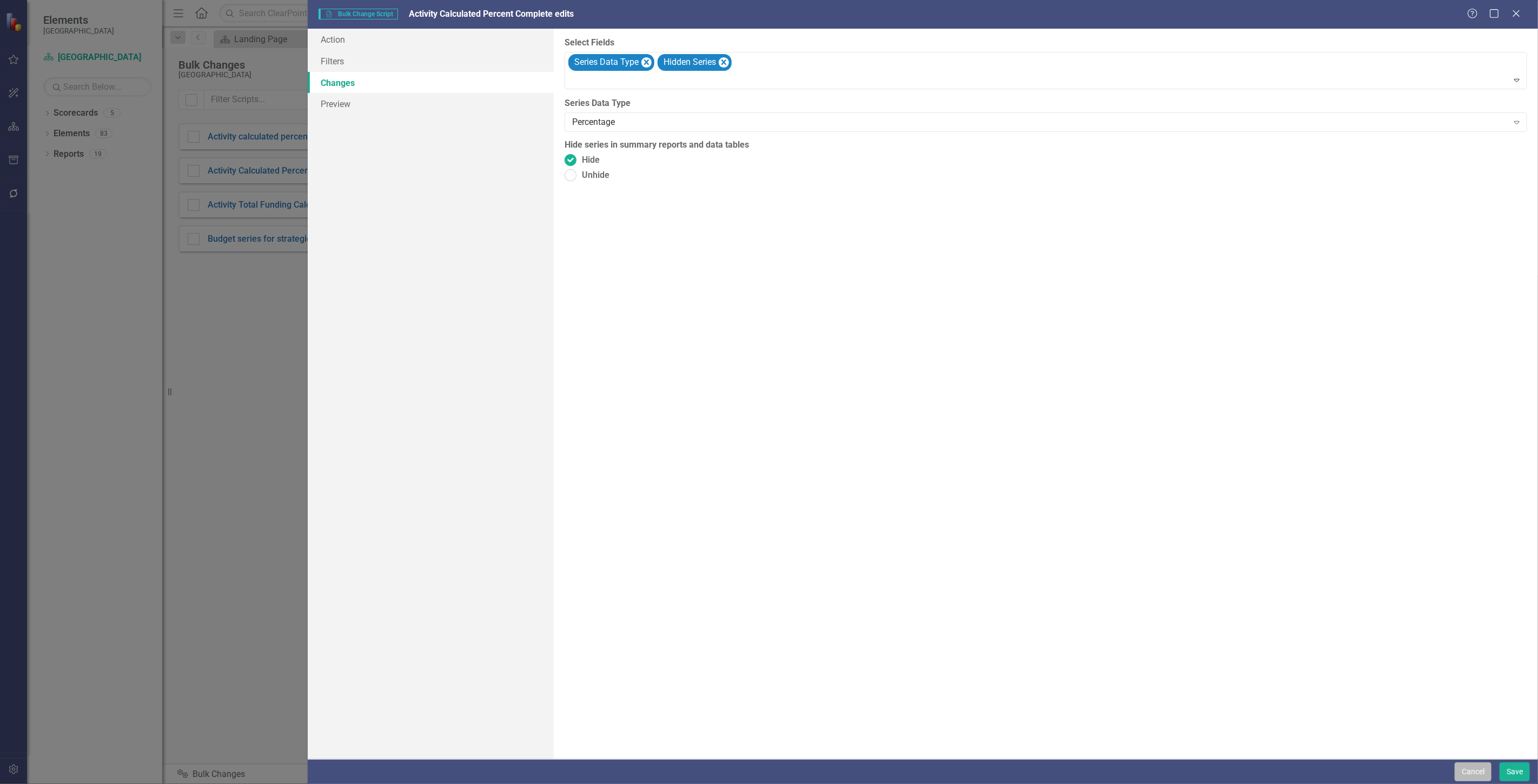
click at [1484, 772] on button "Cancel" at bounding box center [1473, 772] width 36 height 19
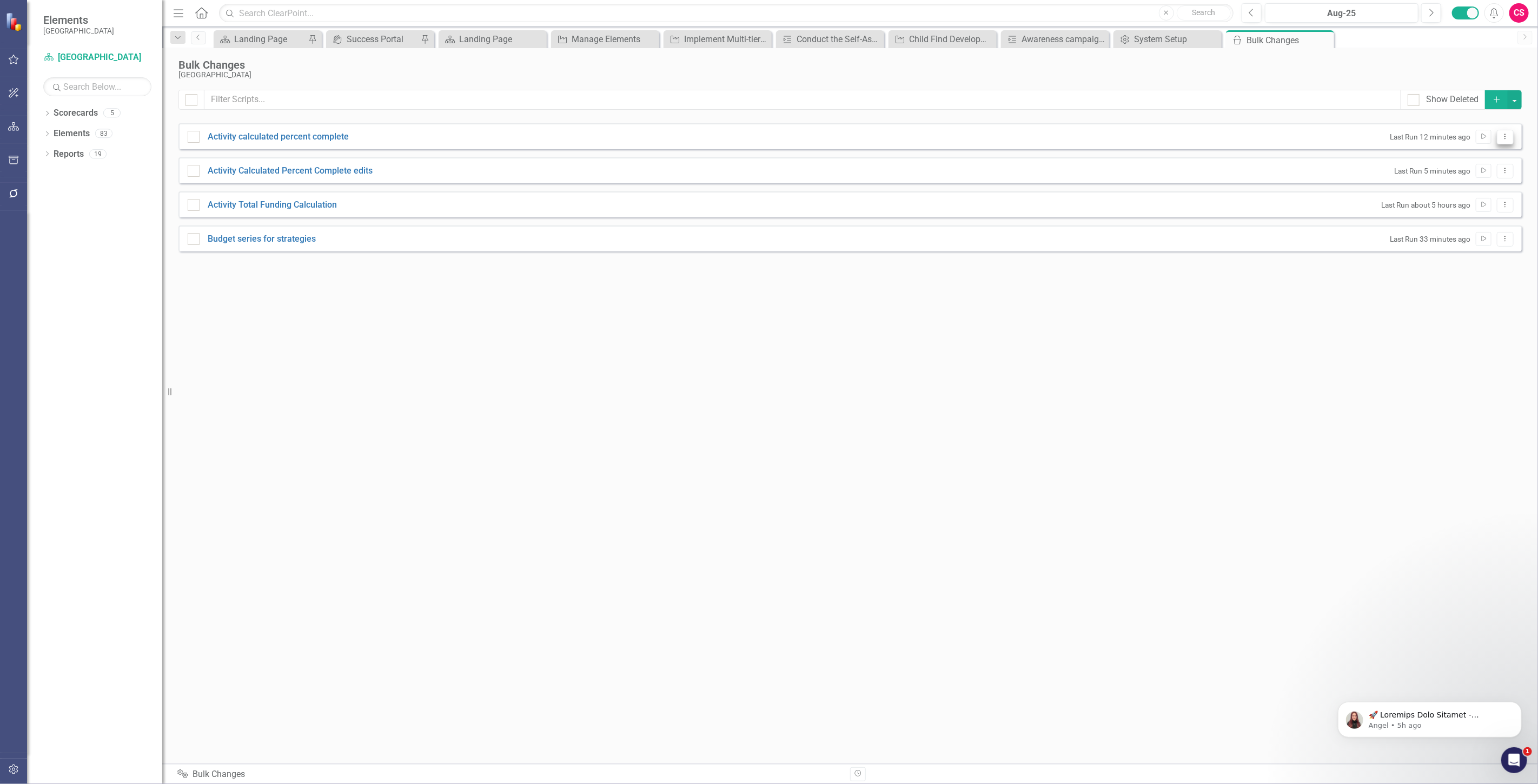
click at [1506, 143] on button "Dropdown Menu" at bounding box center [1505, 137] width 16 height 14
click at [1484, 172] on link "Edit Edit Script" at bounding box center [1470, 175] width 87 height 20
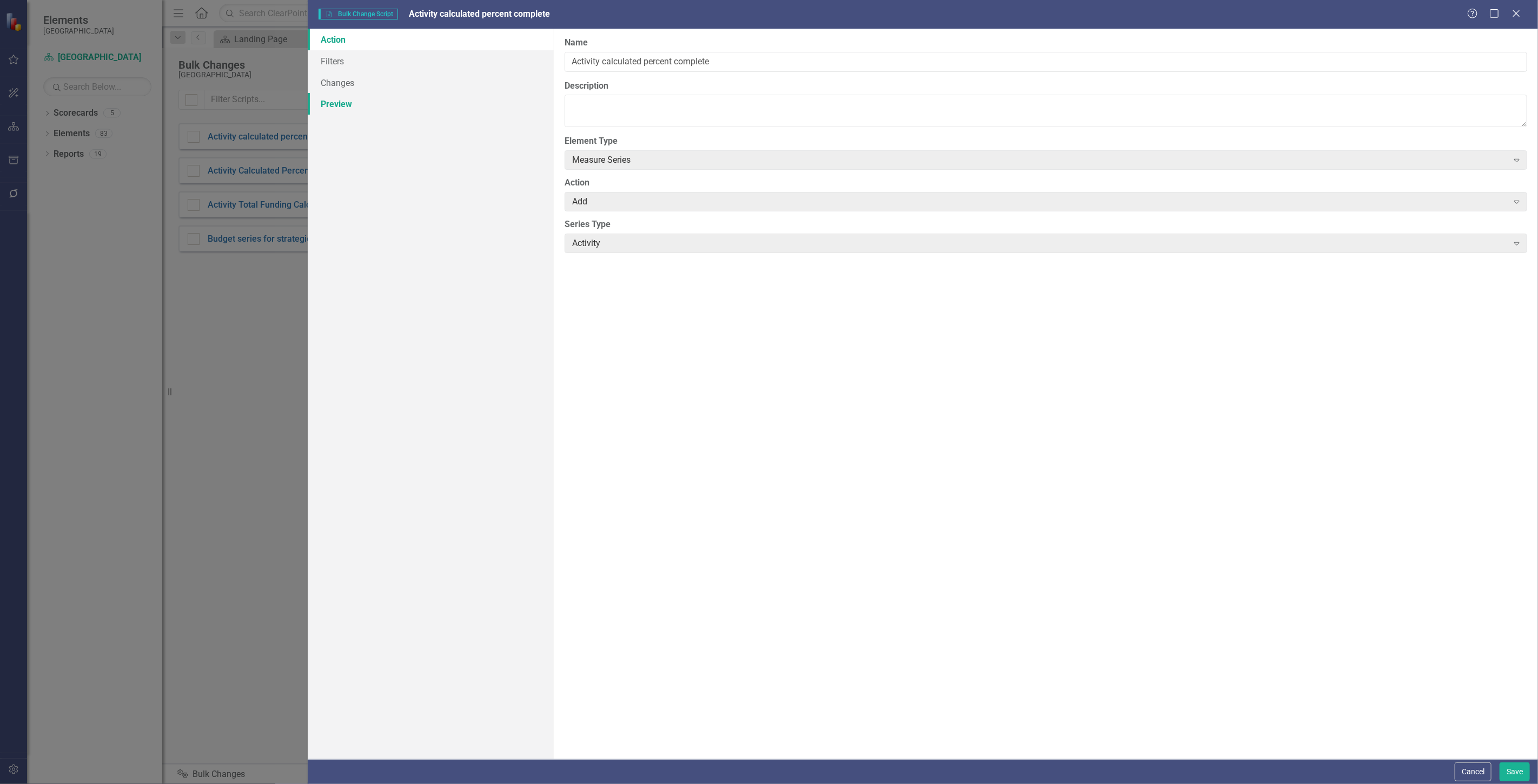
click at [339, 100] on link "Preview" at bounding box center [431, 104] width 246 height 21
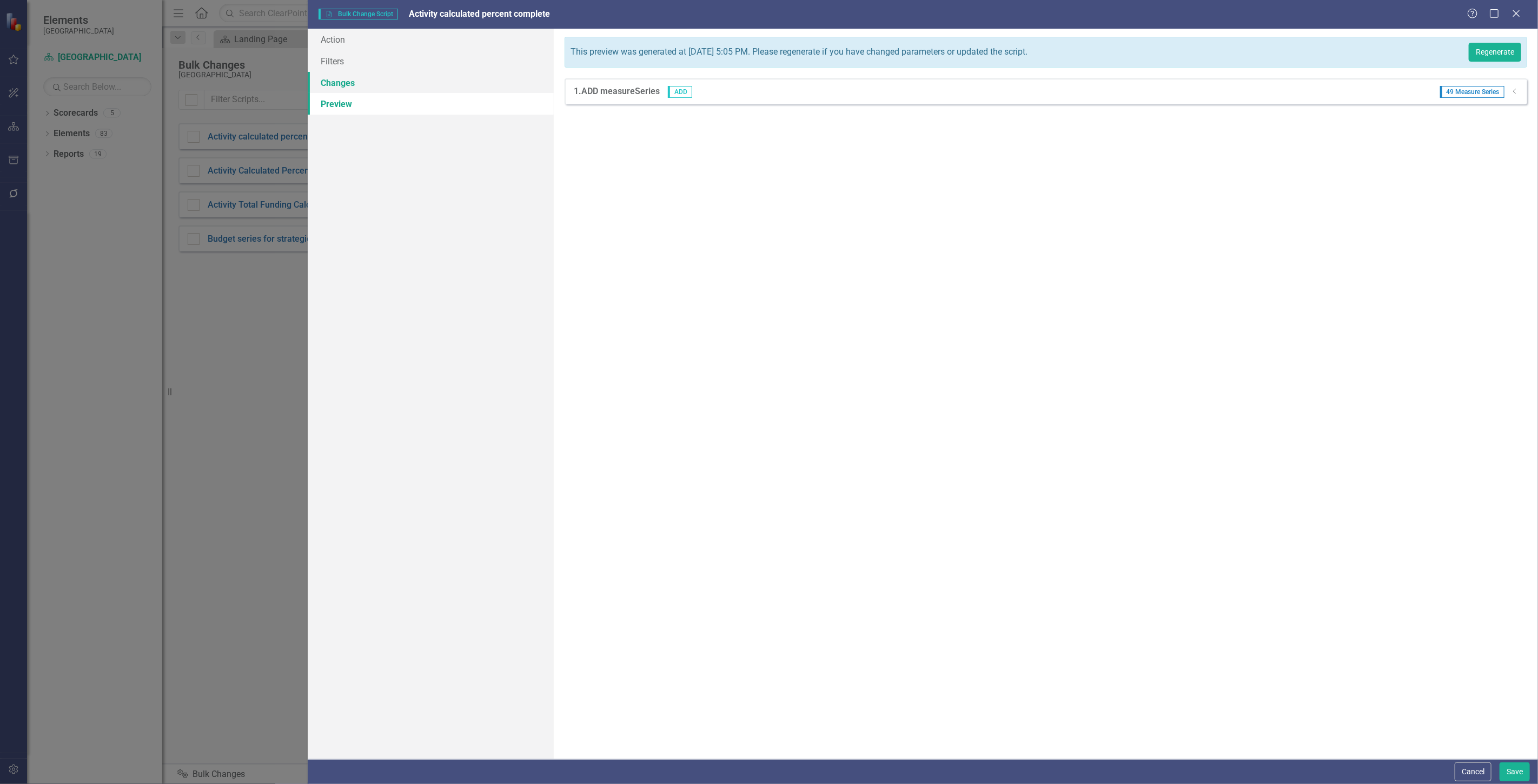
click at [352, 84] on link "Changes" at bounding box center [431, 83] width 246 height 21
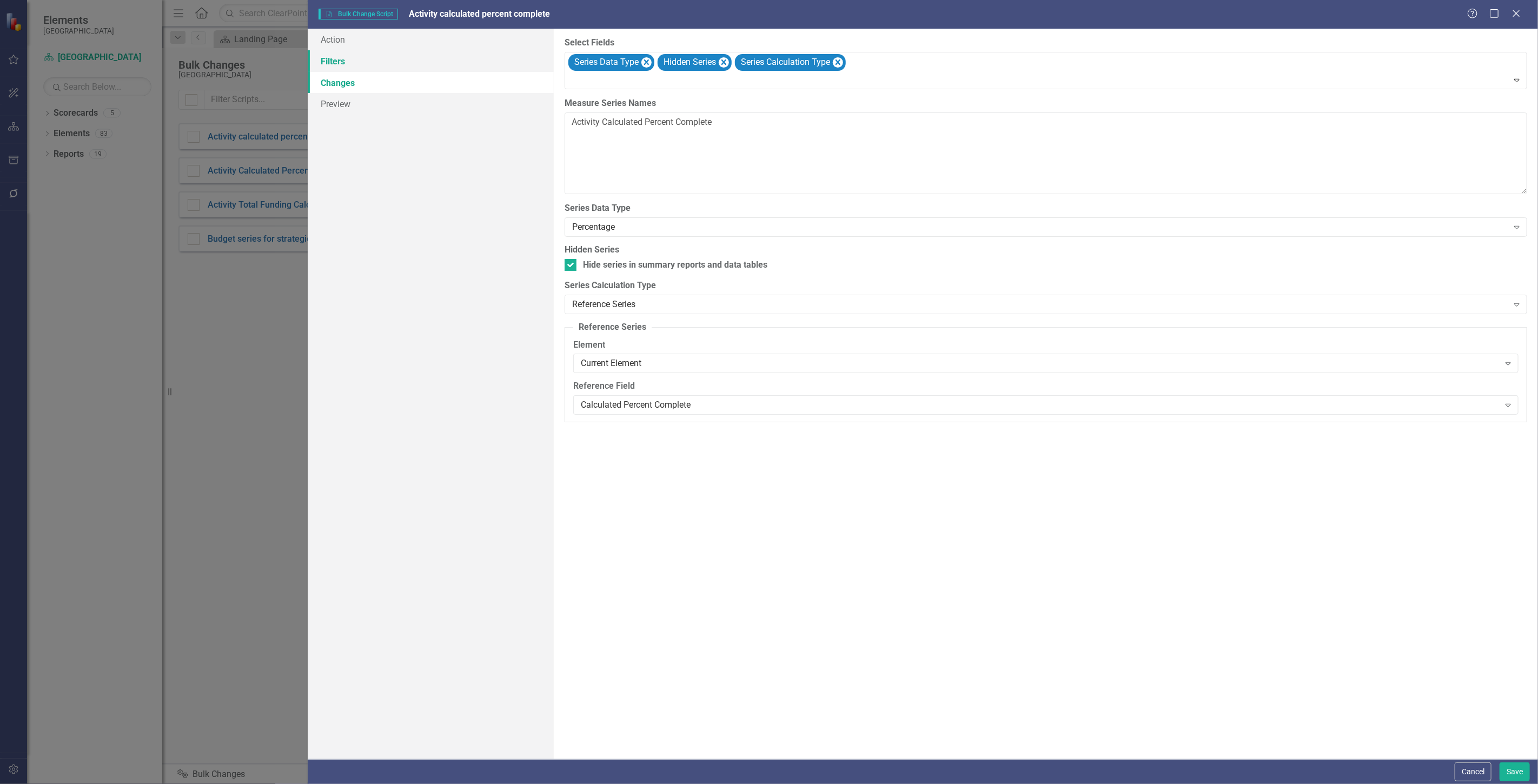
click at [384, 61] on link "Filters" at bounding box center [431, 61] width 246 height 21
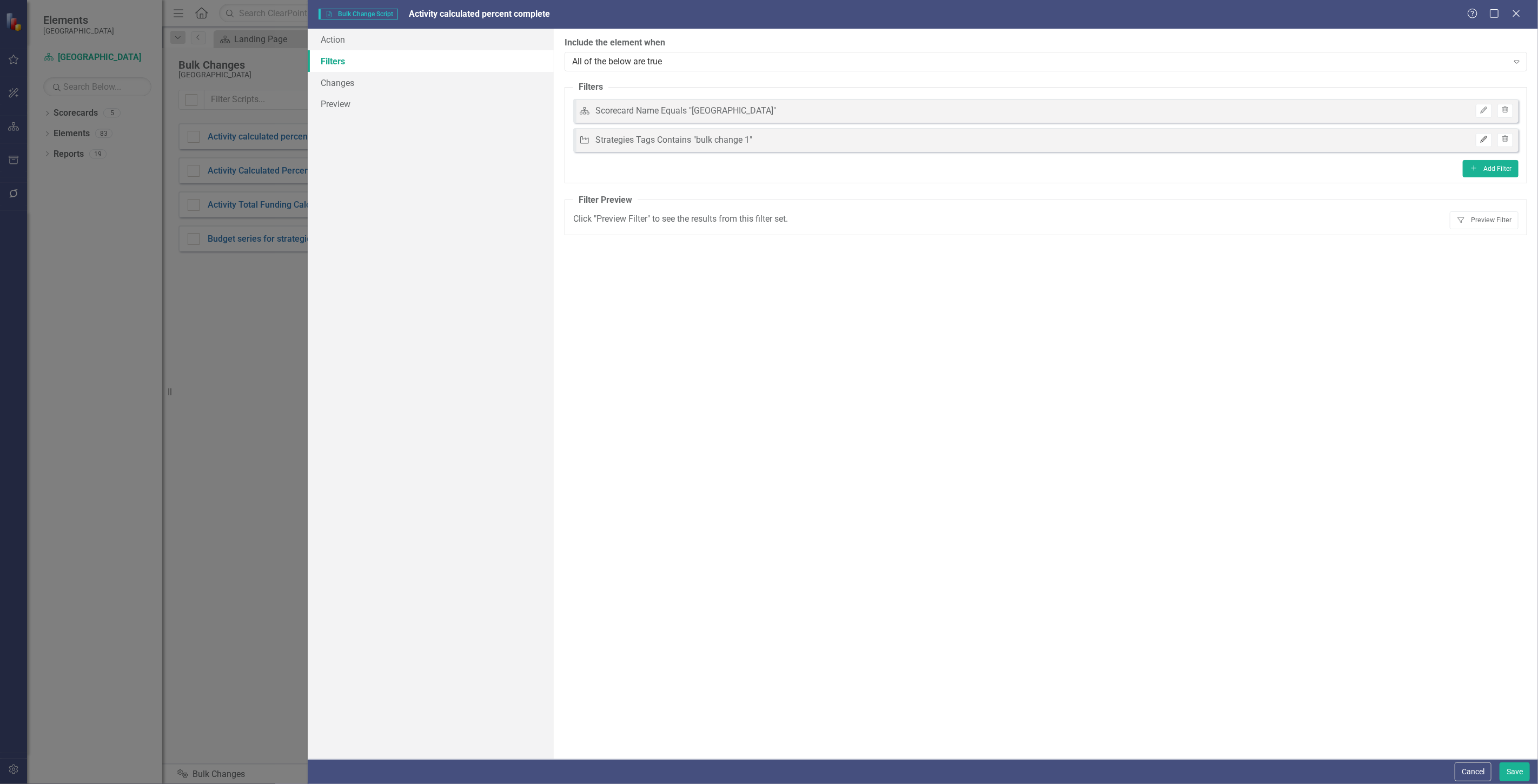
click at [1481, 139] on icon "Edit" at bounding box center [1484, 139] width 8 height 6
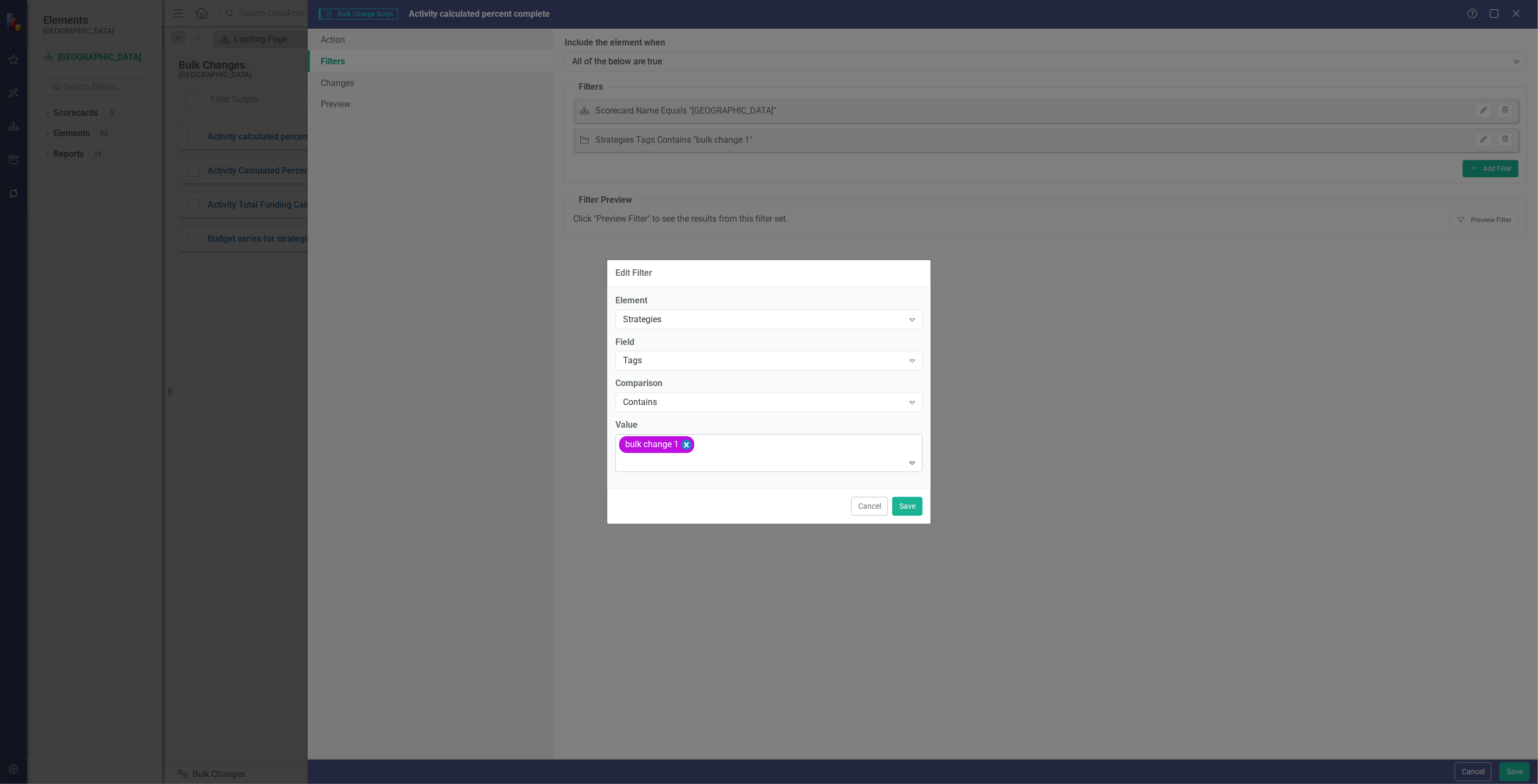
click at [683, 449] on icon "Remove [object Object]" at bounding box center [686, 444] width 10 height 14
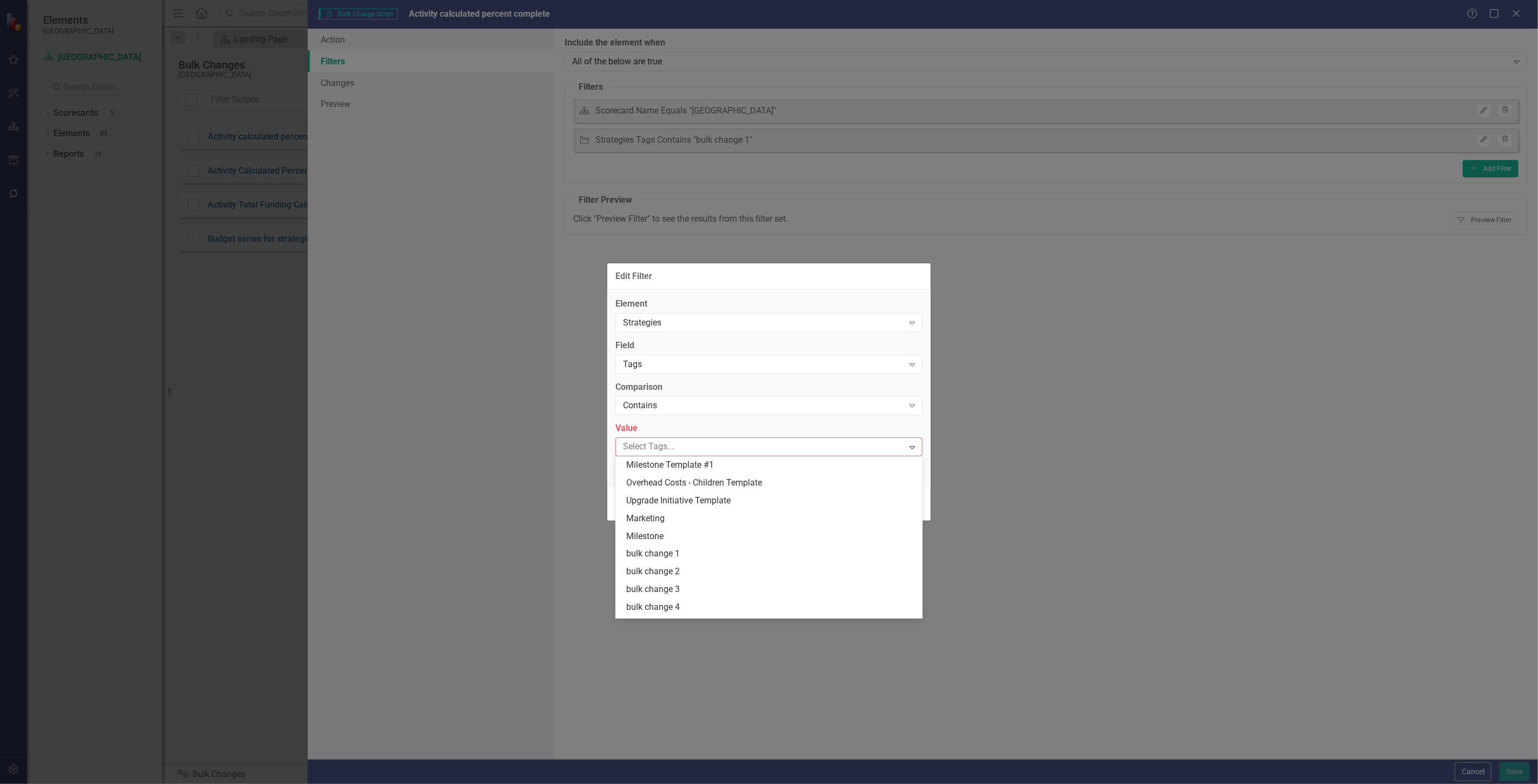
click at [681, 447] on div at bounding box center [761, 446] width 285 height 14
click at [686, 574] on div "bulk change 2" at bounding box center [771, 571] width 290 height 12
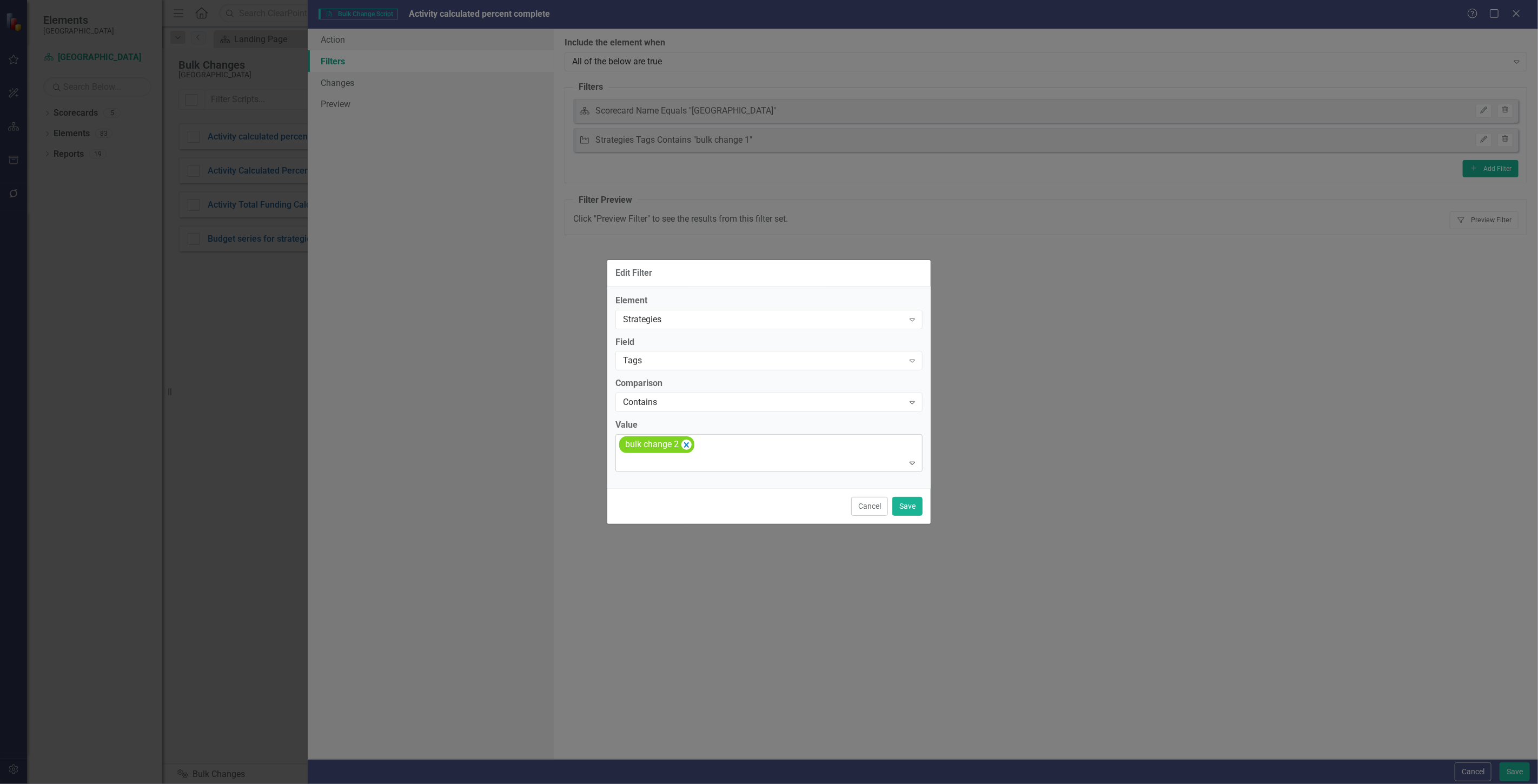
click at [714, 456] on div at bounding box center [770, 463] width 302 height 14
click at [910, 507] on button "Save" at bounding box center [907, 506] width 30 height 19
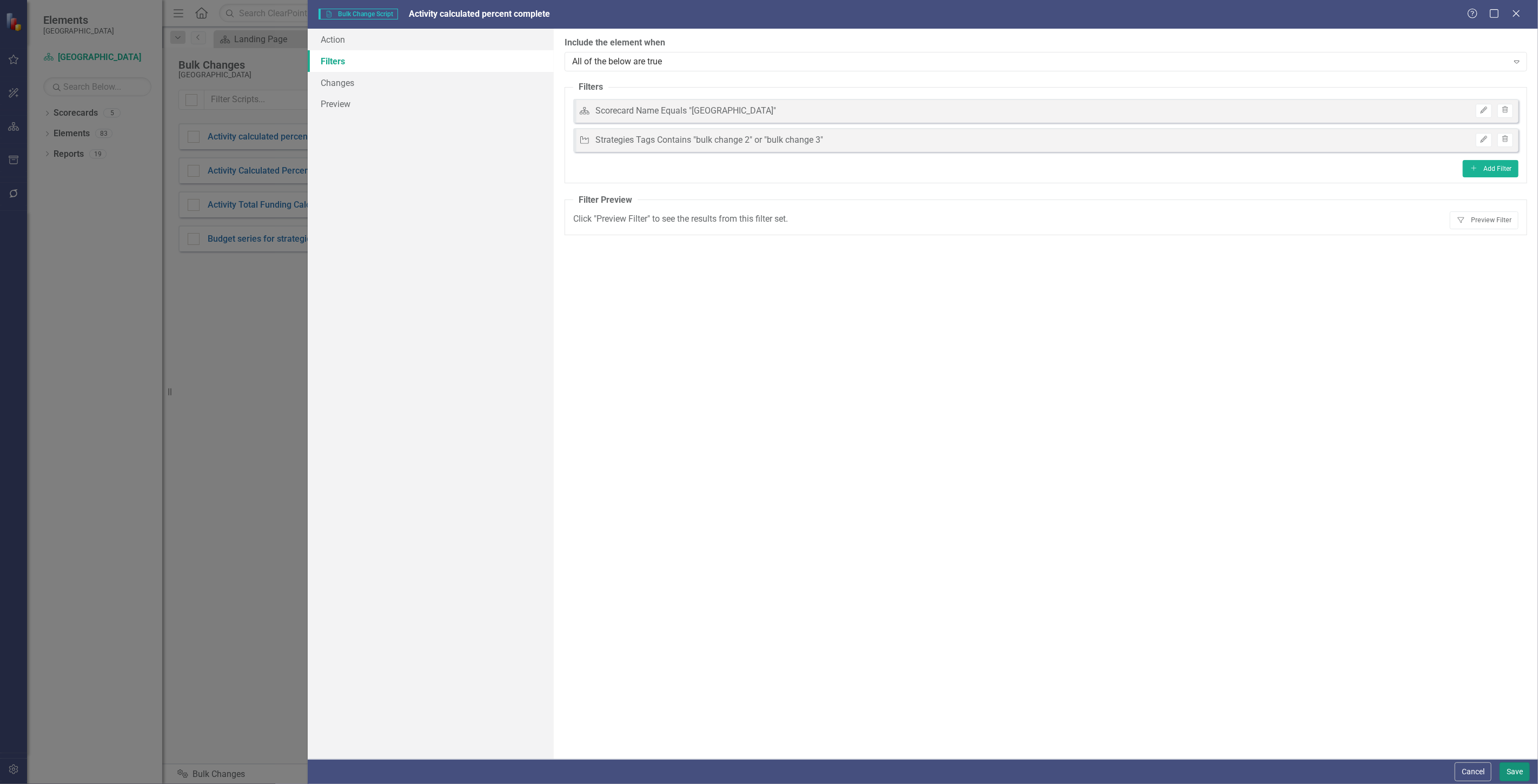
click at [1507, 765] on button "Save" at bounding box center [1515, 772] width 30 height 19
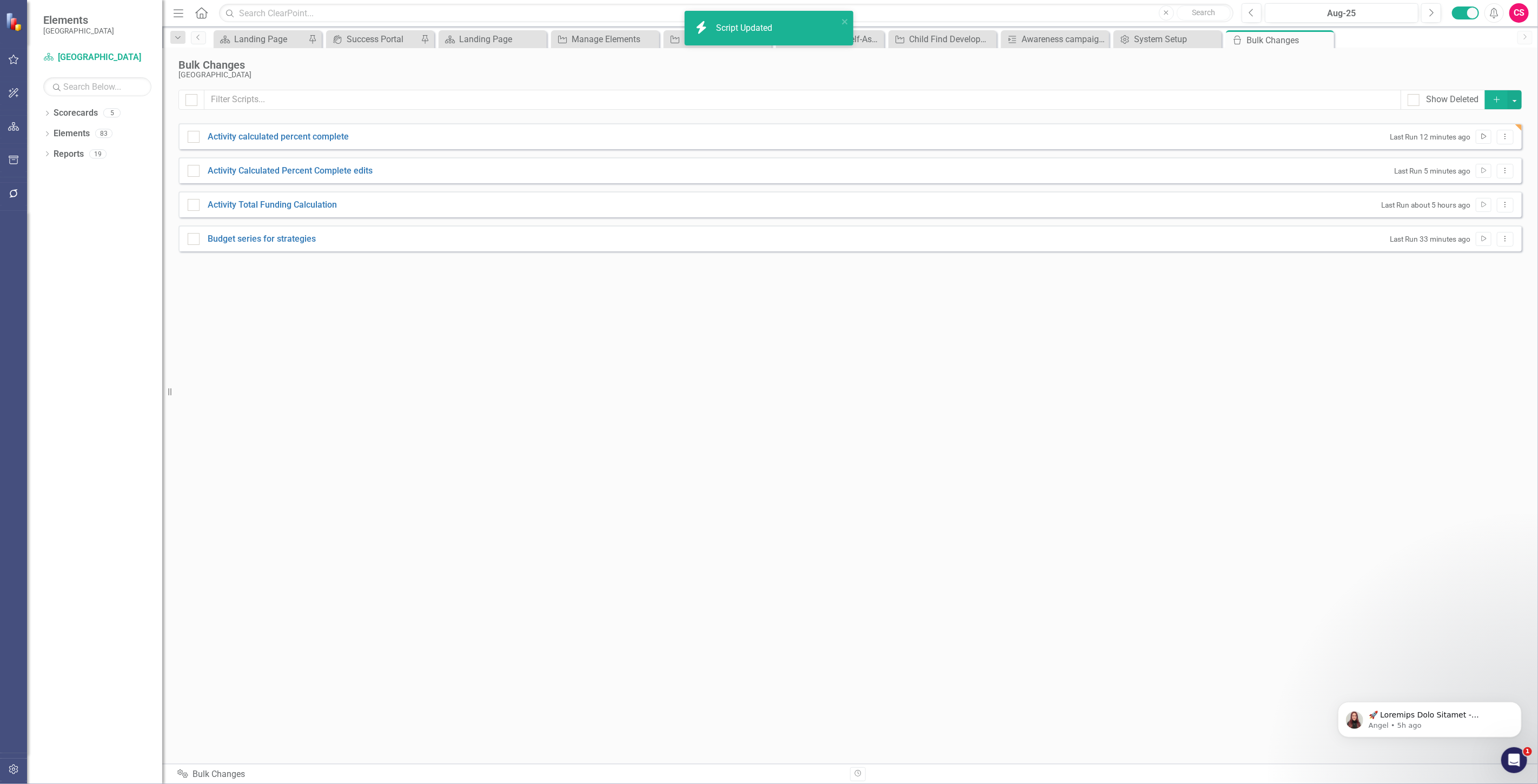
click at [1486, 139] on icon "Run Script" at bounding box center [1484, 137] width 8 height 6
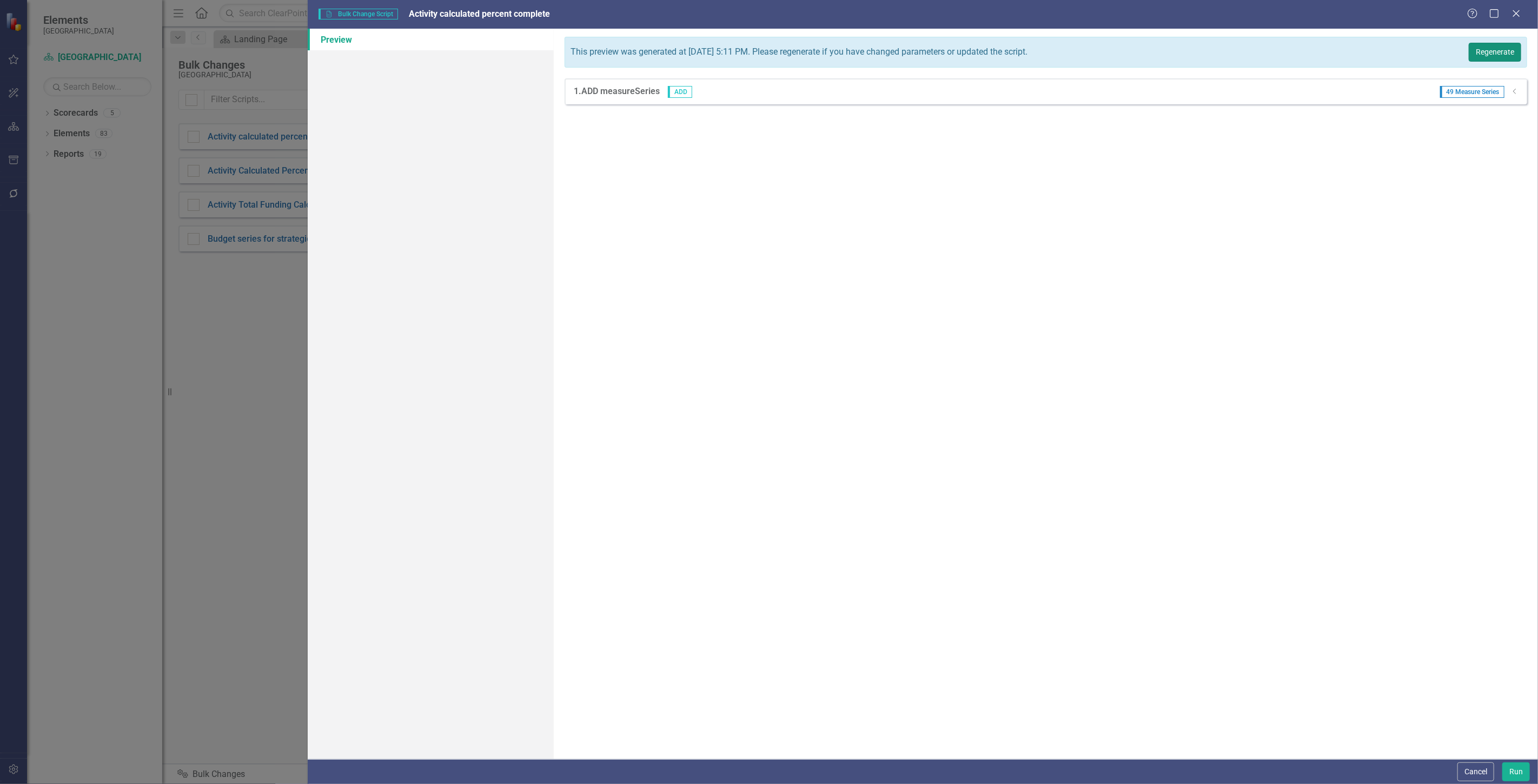
click at [1499, 50] on button "Regenerate" at bounding box center [1494, 52] width 52 height 19
click at [1518, 766] on button "Run" at bounding box center [1516, 772] width 28 height 19
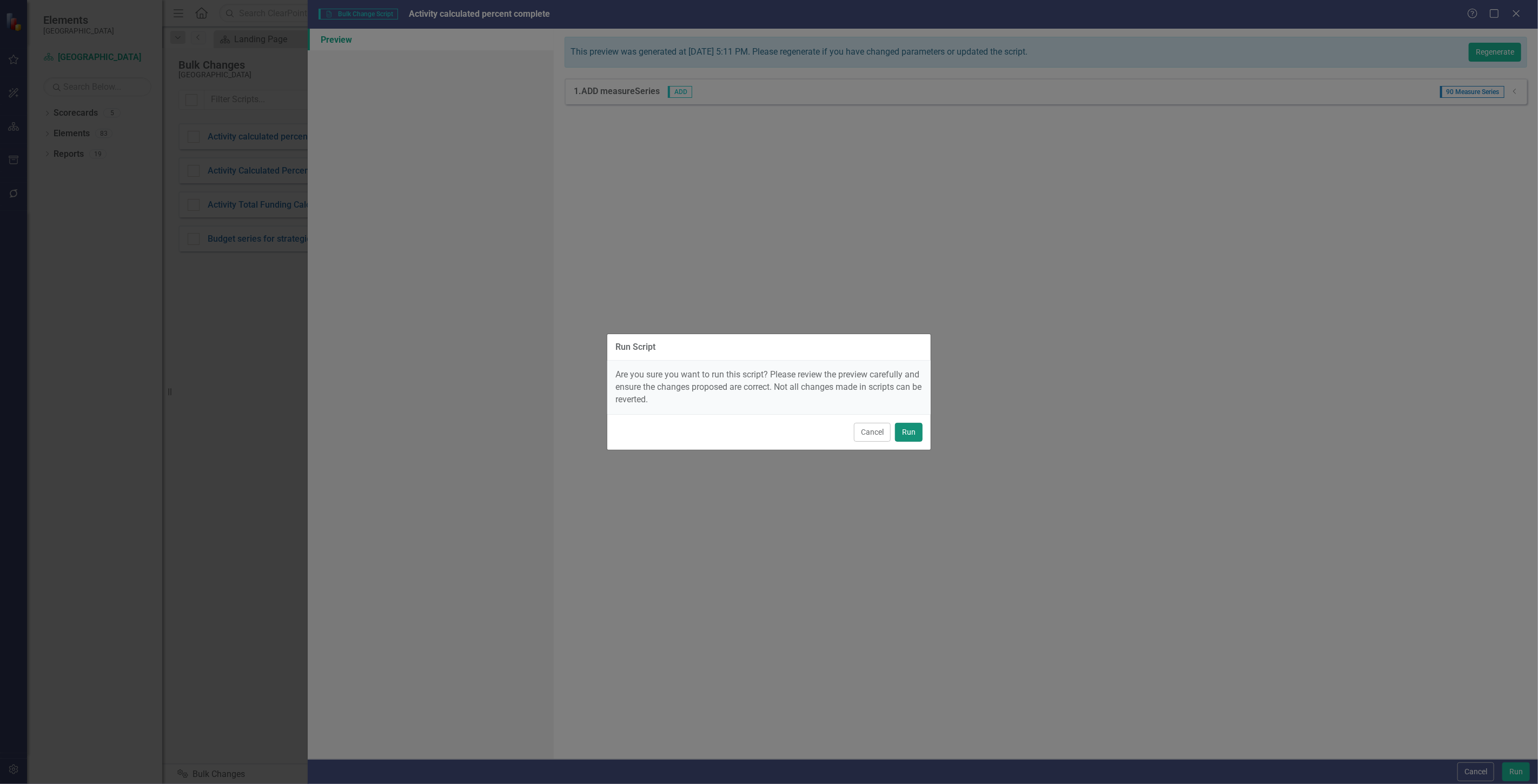
click at [915, 436] on button "Run" at bounding box center [909, 432] width 28 height 19
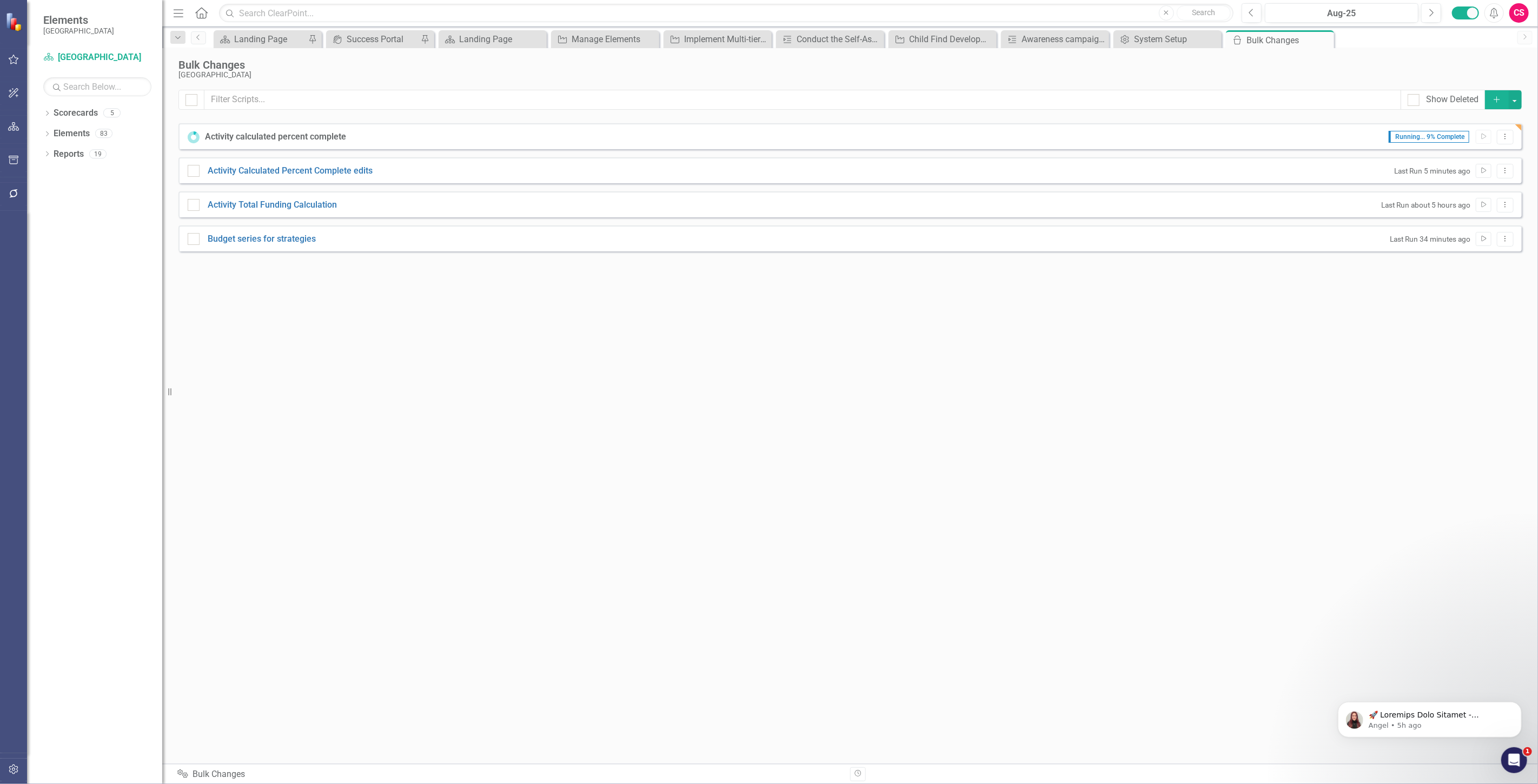
click at [1496, 94] on button "Add" at bounding box center [1496, 99] width 24 height 19
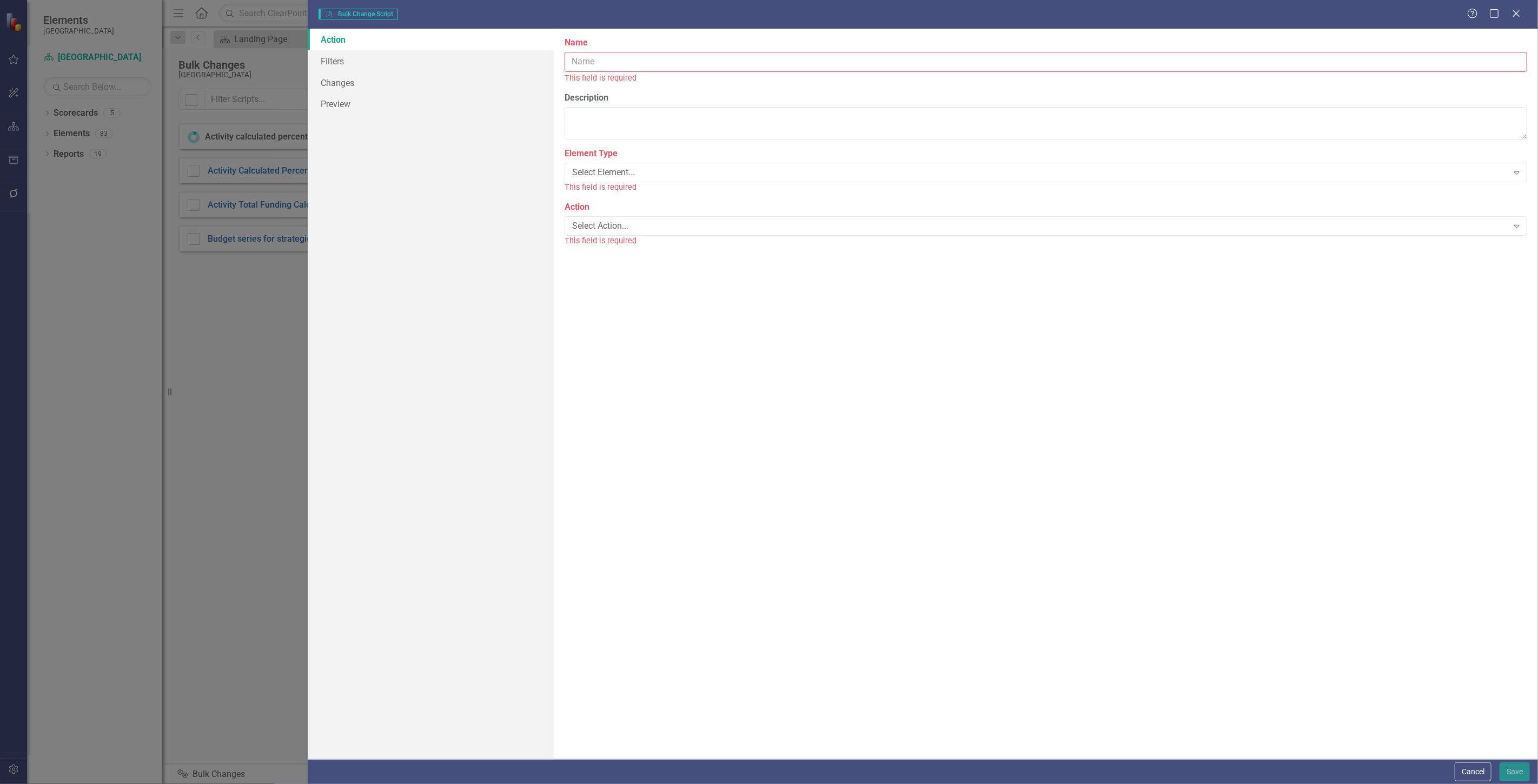
click at [648, 64] on input "Name" at bounding box center [1046, 62] width 963 height 20
type input "Activity Percent Complete"
click at [678, 153] on div "Select Element... Expand" at bounding box center [1046, 160] width 963 height 19
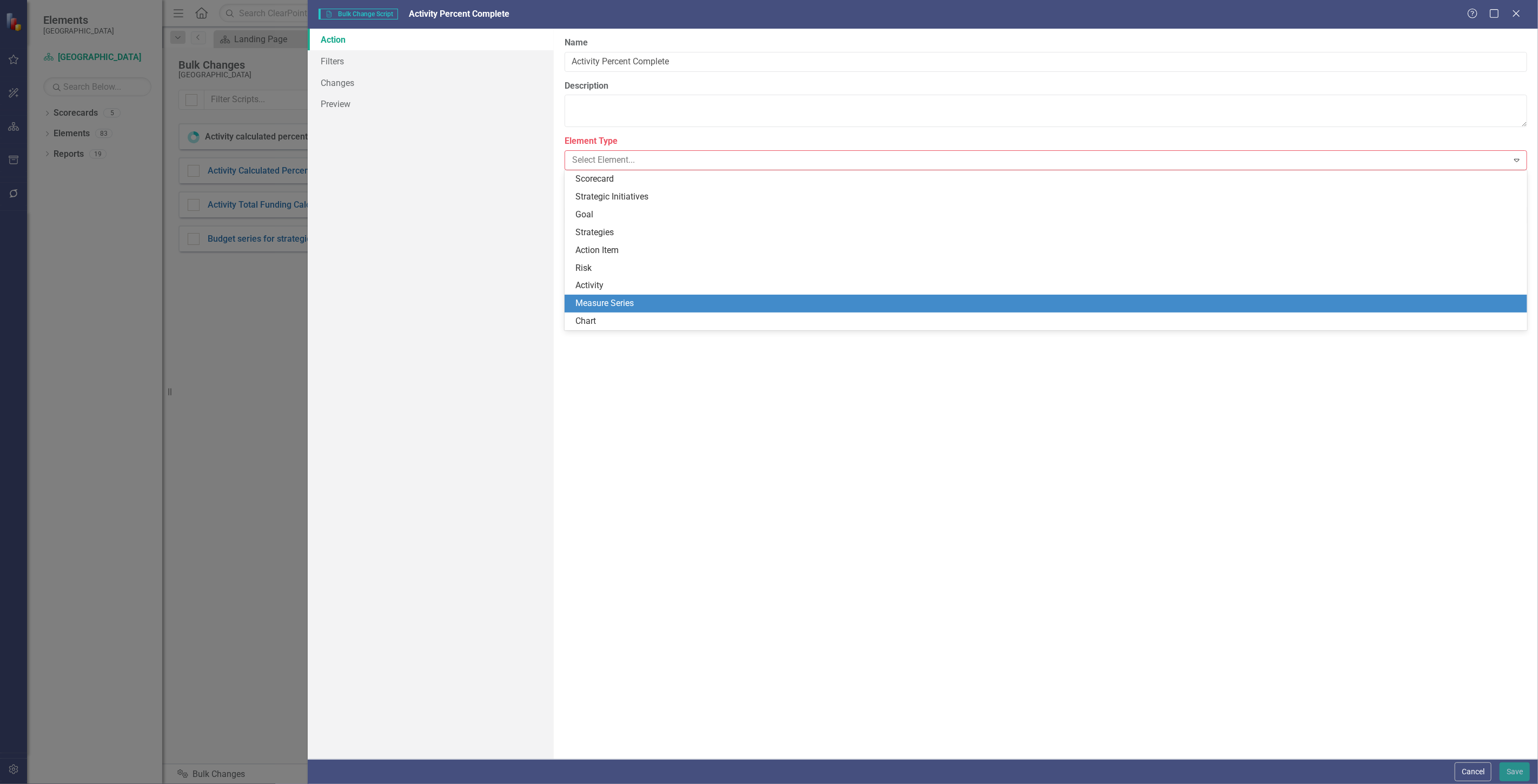
click at [643, 304] on div "Measure Series" at bounding box center [1048, 303] width 945 height 12
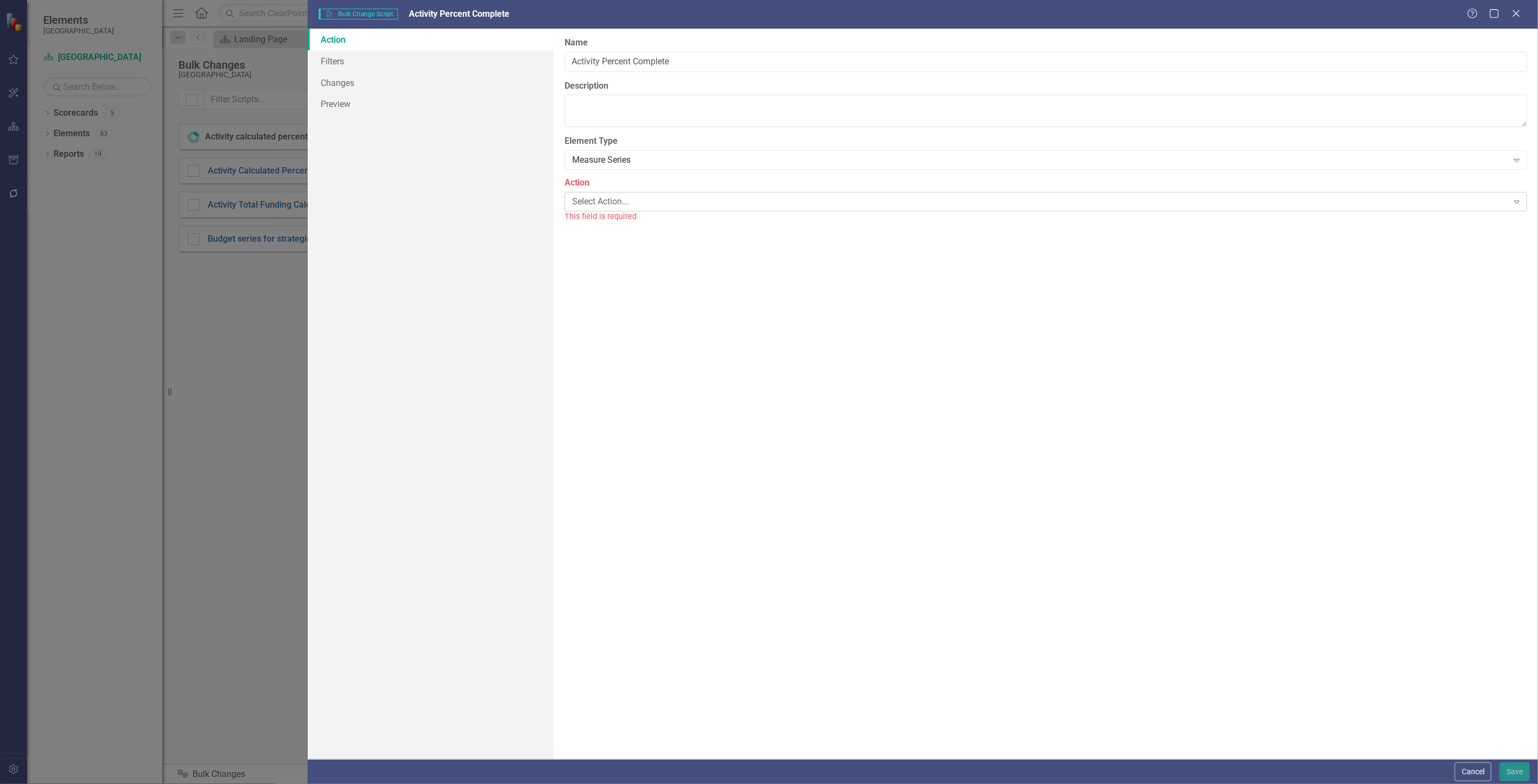
click at [624, 197] on div "Select Action..." at bounding box center [1041, 201] width 936 height 12
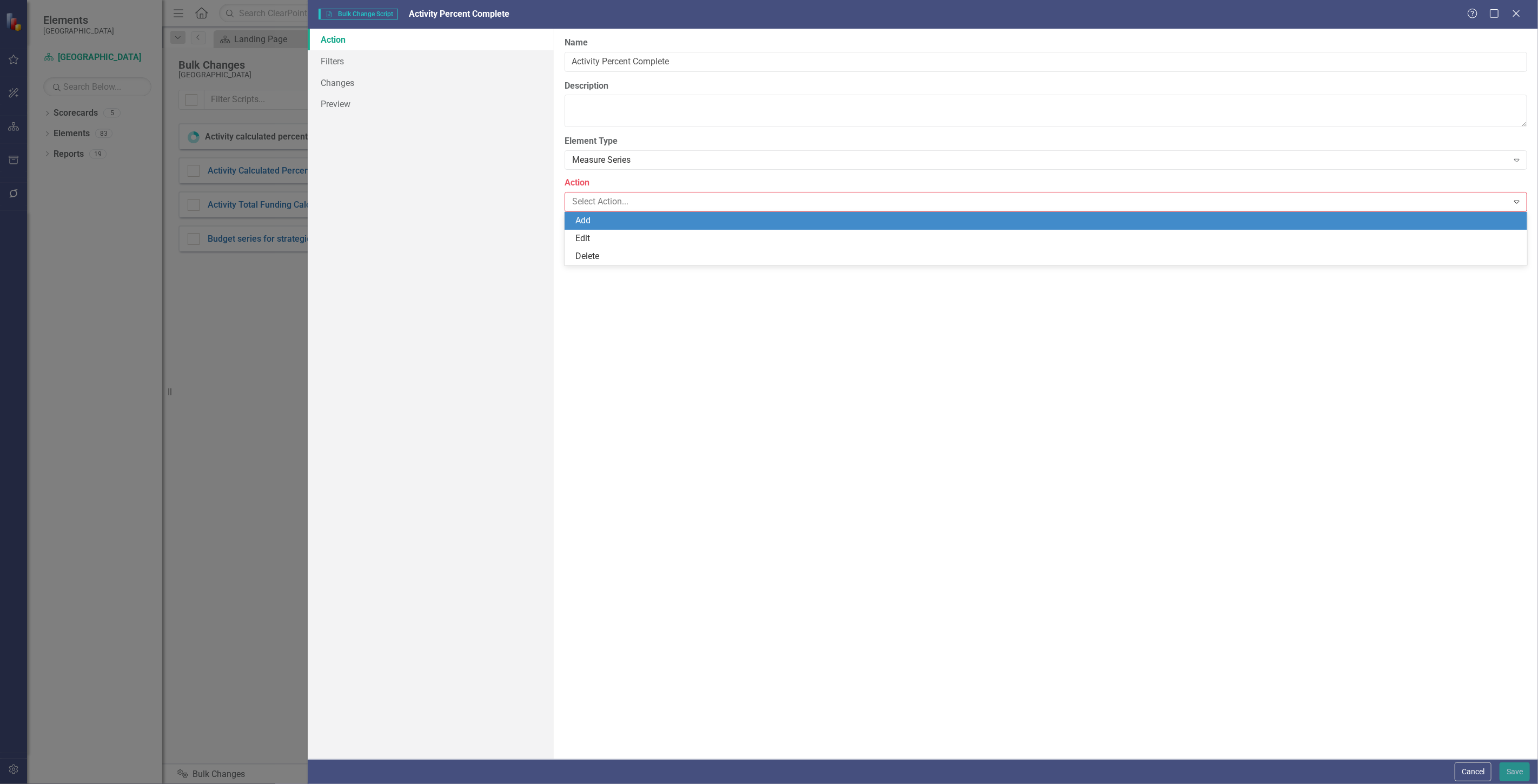
click at [619, 220] on div "Add" at bounding box center [1048, 220] width 945 height 12
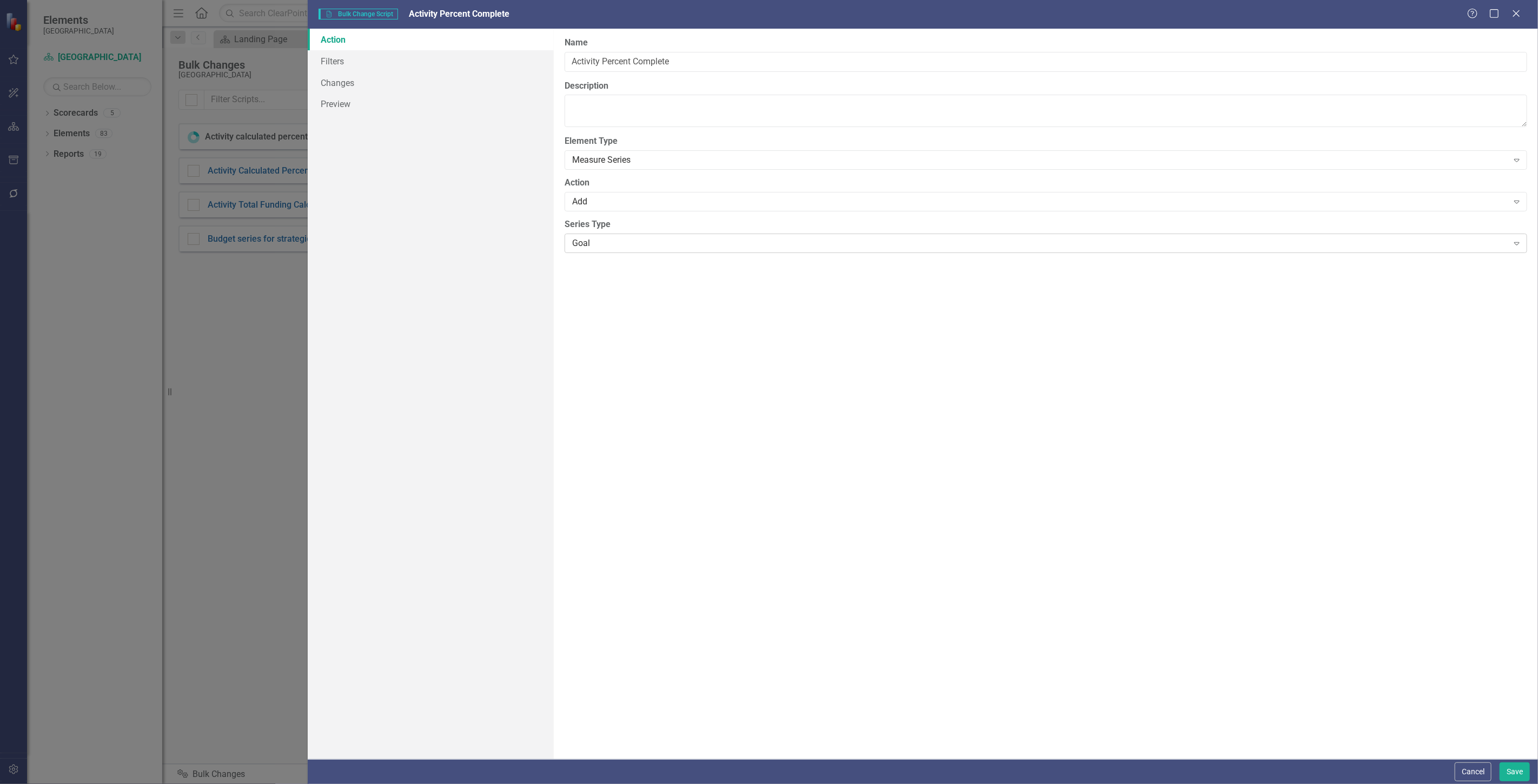
click at [621, 240] on div "Goal" at bounding box center [1041, 242] width 936 height 12
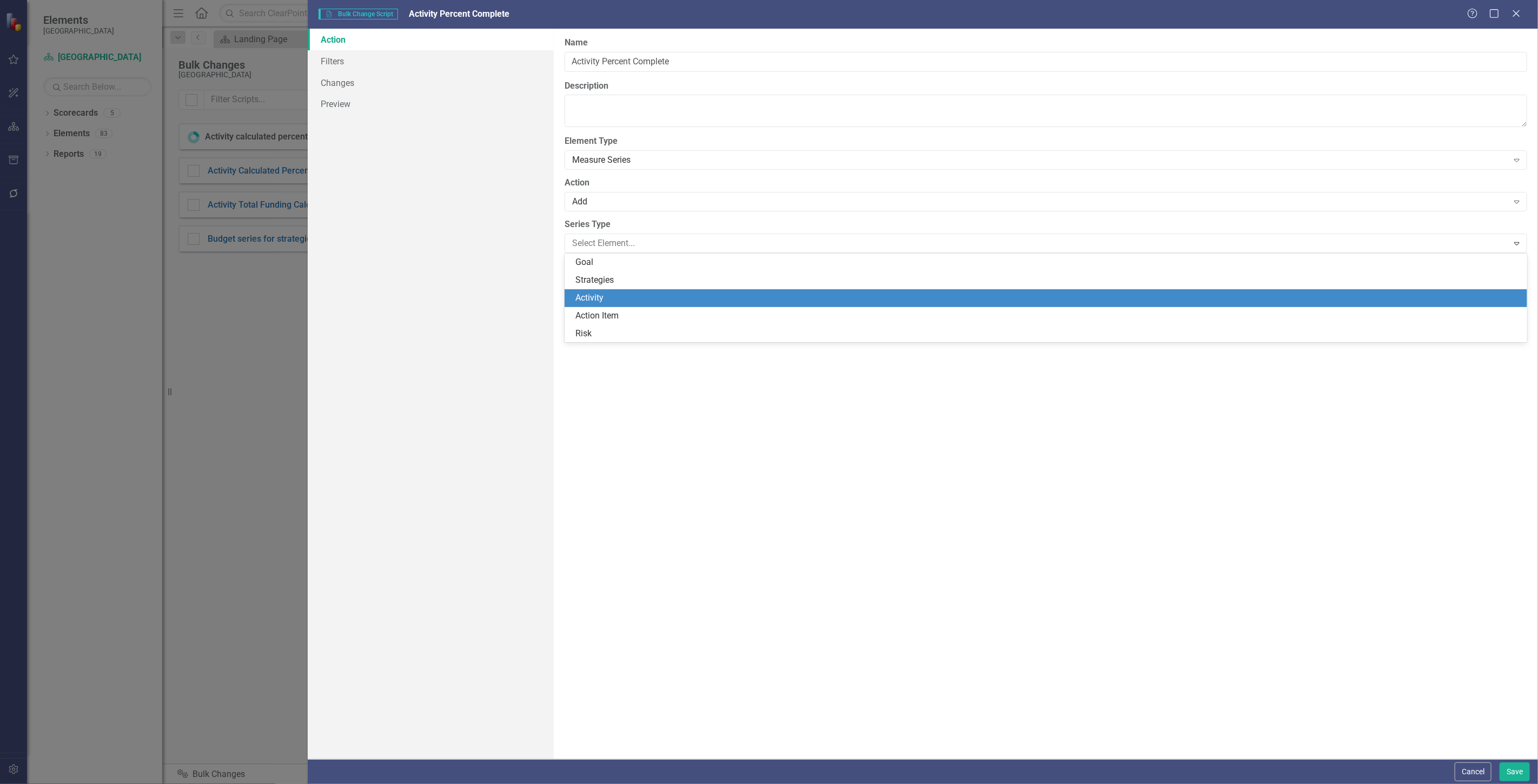
click at [608, 300] on div "Activity" at bounding box center [1048, 298] width 945 height 12
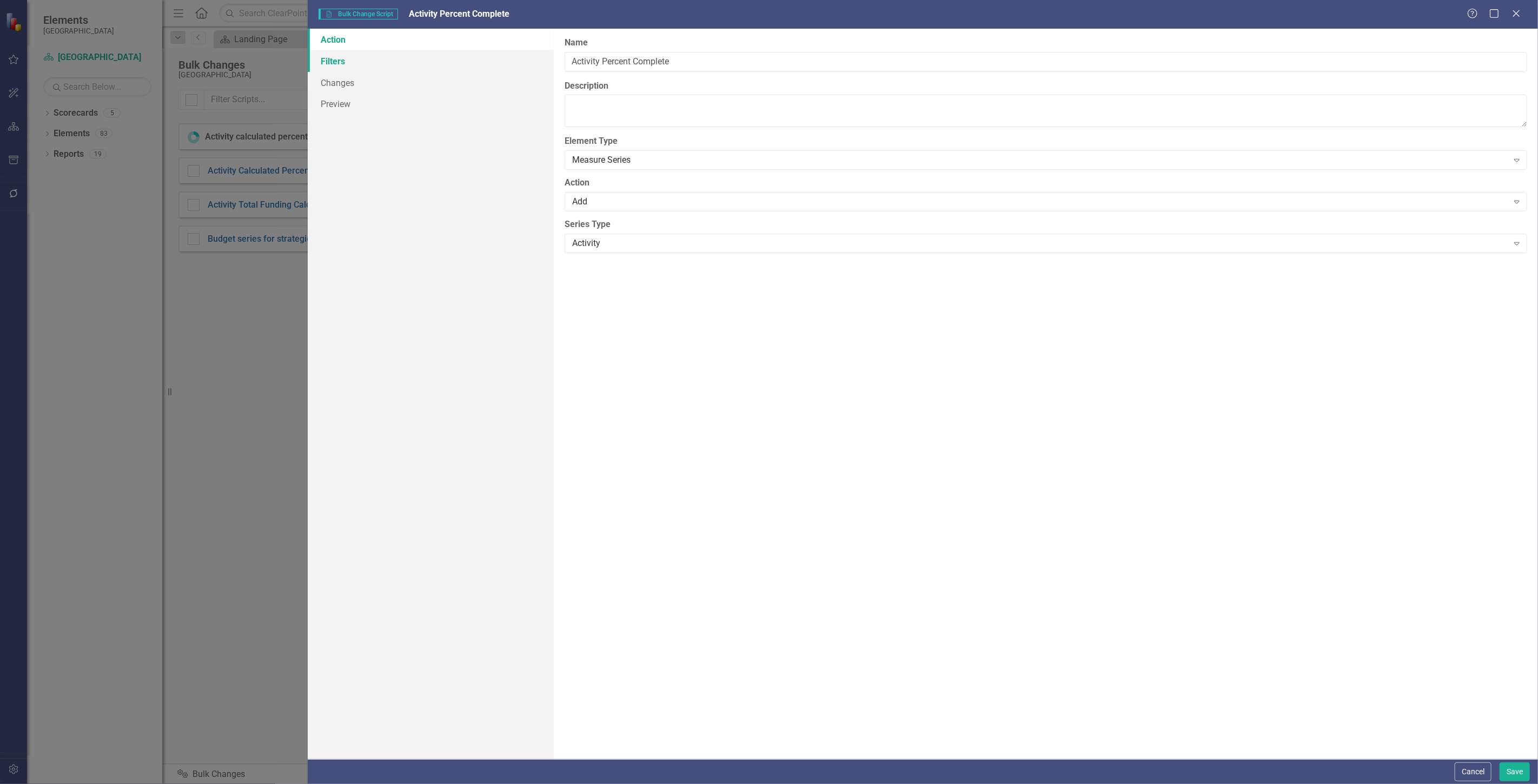
click at [419, 58] on link "Filters" at bounding box center [431, 61] width 246 height 21
click at [1488, 121] on button "Add Add Filter" at bounding box center [1491, 116] width 56 height 17
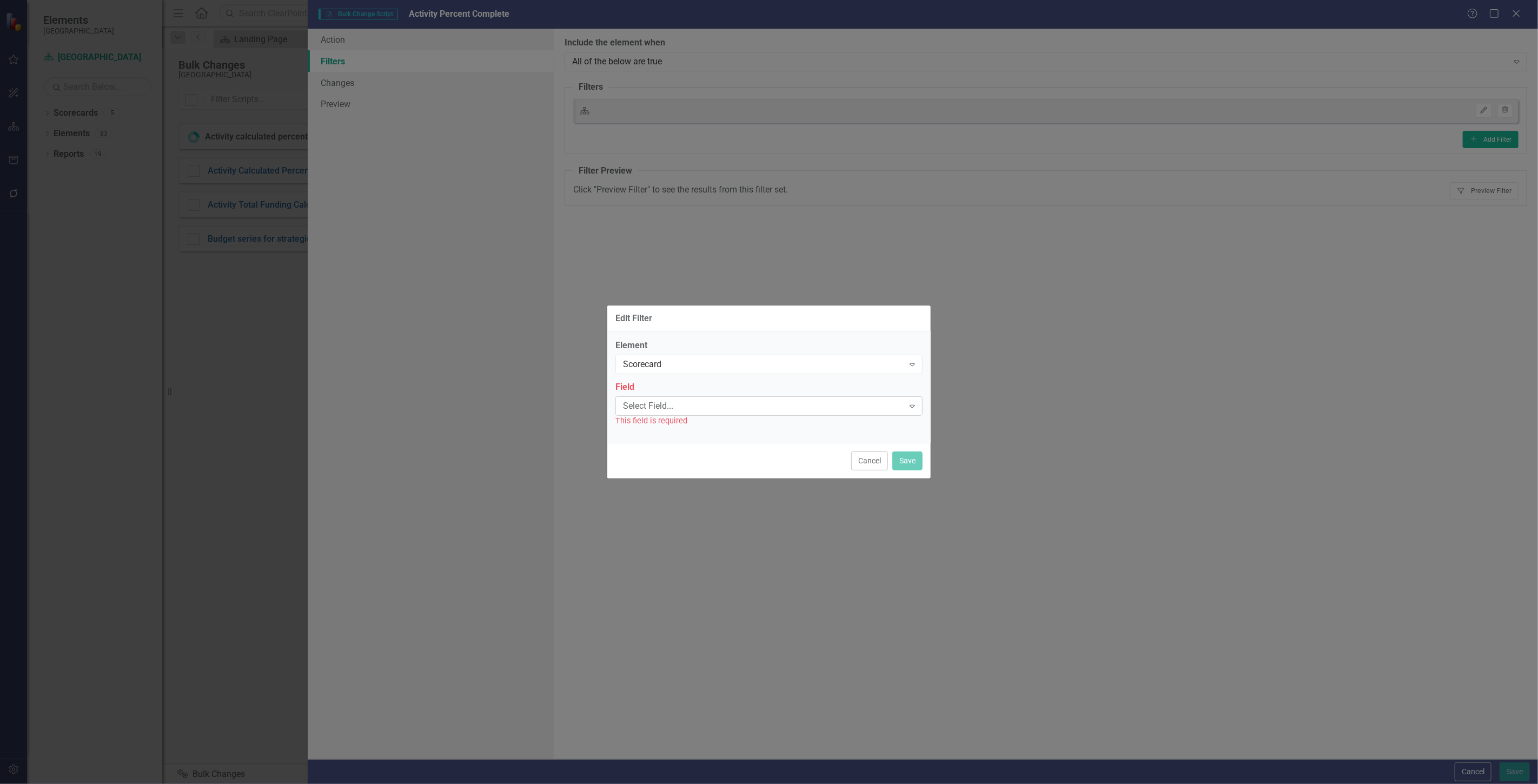
click at [652, 398] on div "Select Field... Expand" at bounding box center [769, 406] width 307 height 19
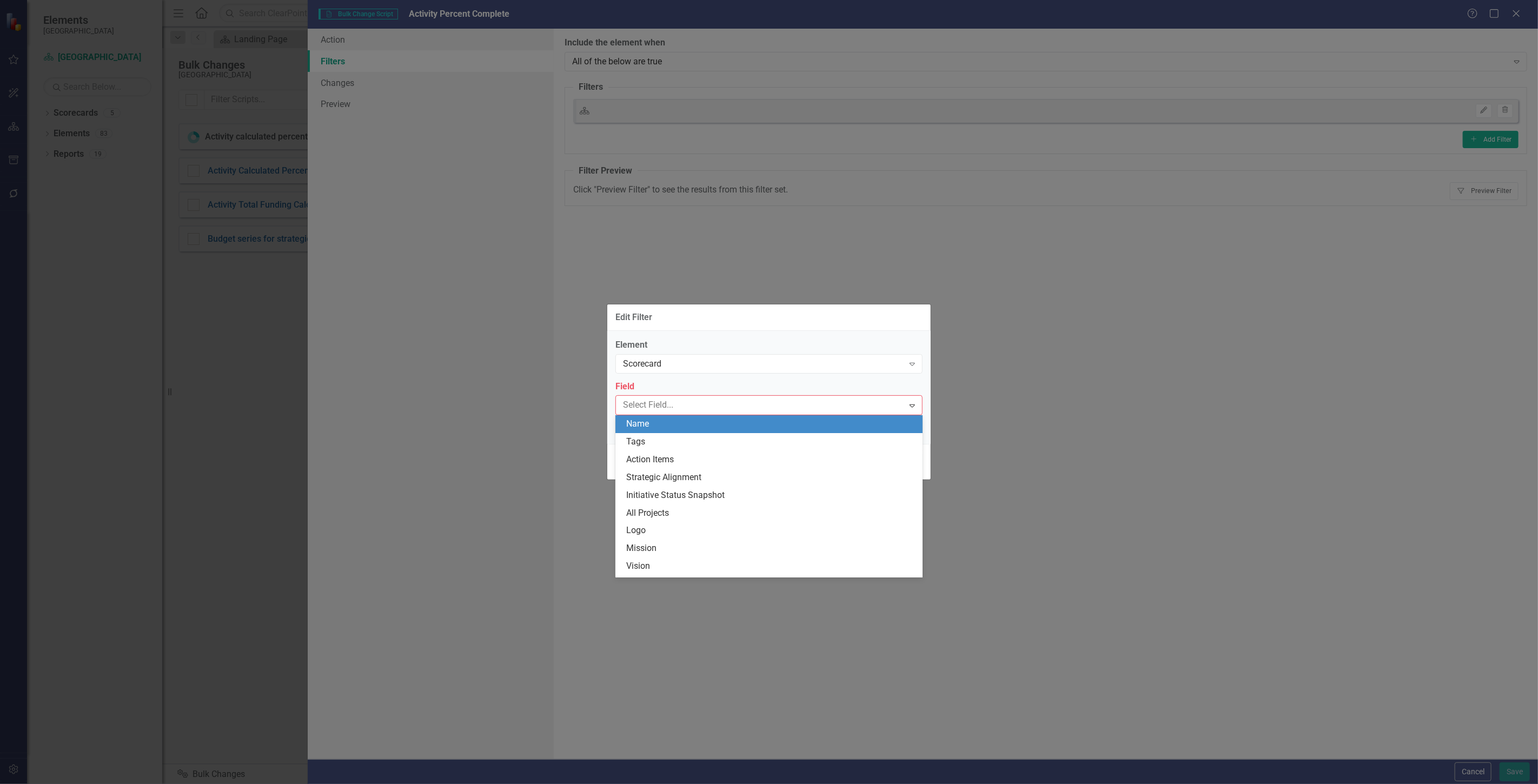
click at [652, 426] on div "Name" at bounding box center [771, 423] width 290 height 12
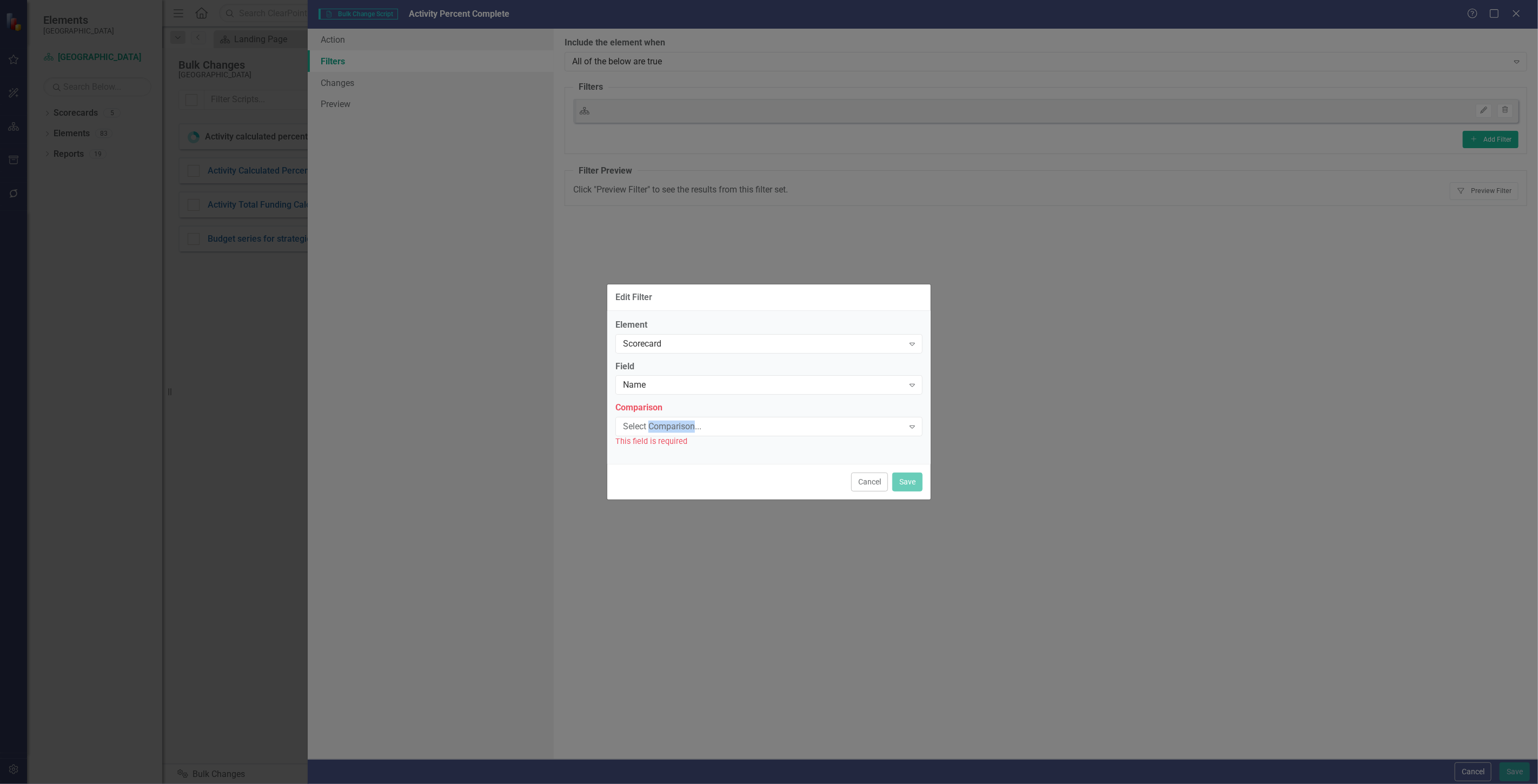
click at [652, 425] on div "Select Comparison..." at bounding box center [764, 426] width 281 height 12
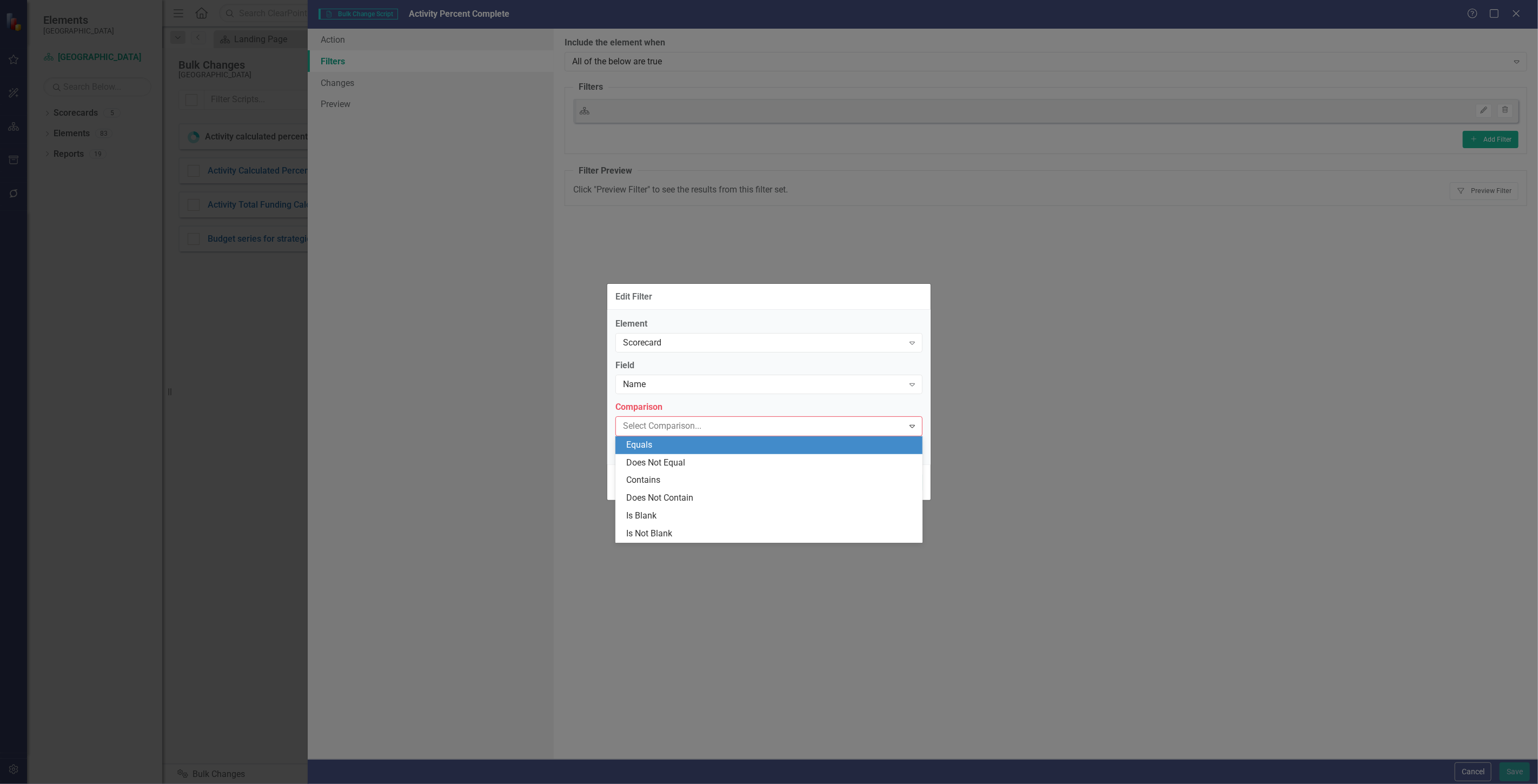
click at [651, 444] on div "Equals" at bounding box center [771, 445] width 290 height 12
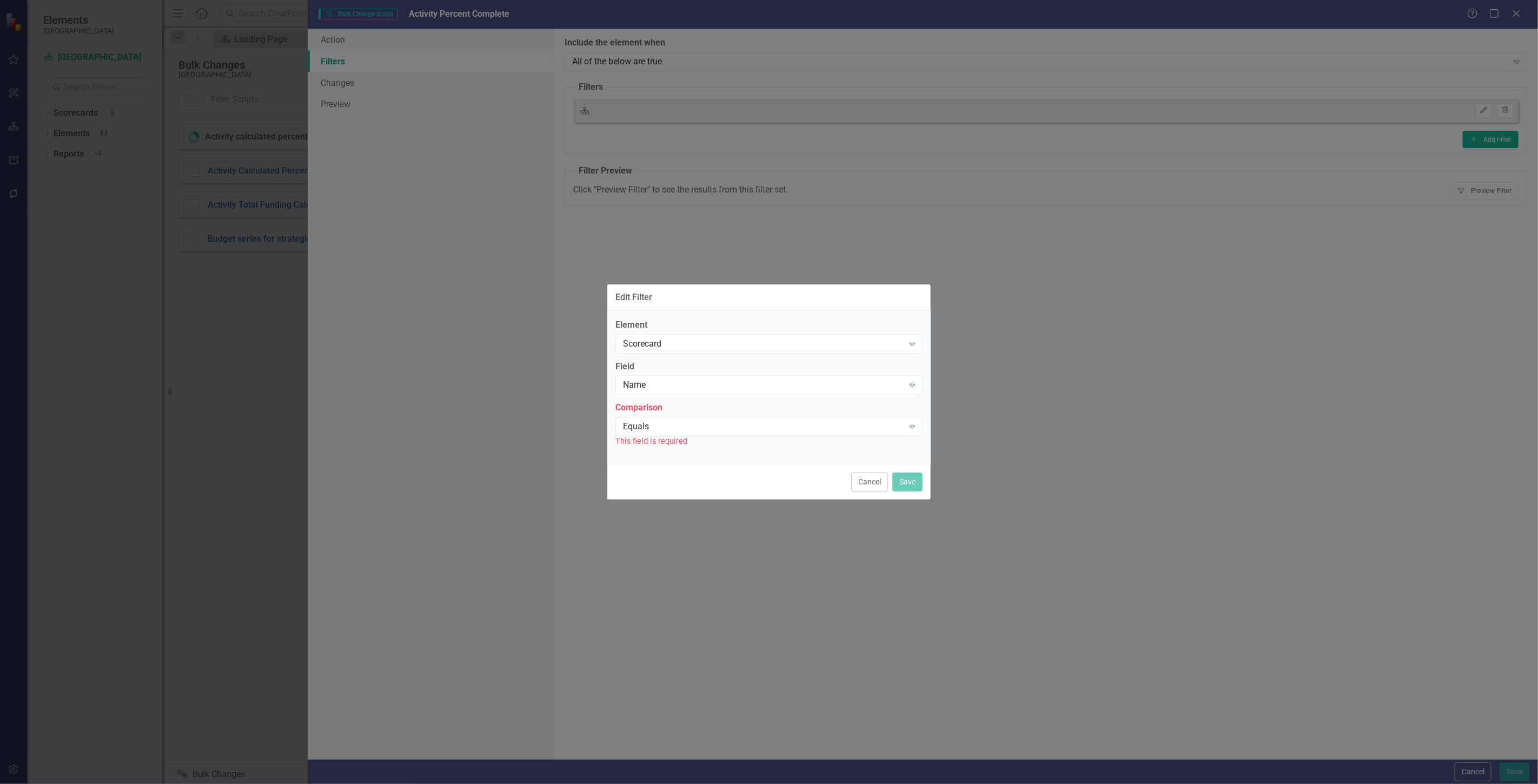
click at [650, 441] on div "This field is required" at bounding box center [769, 441] width 307 height 12
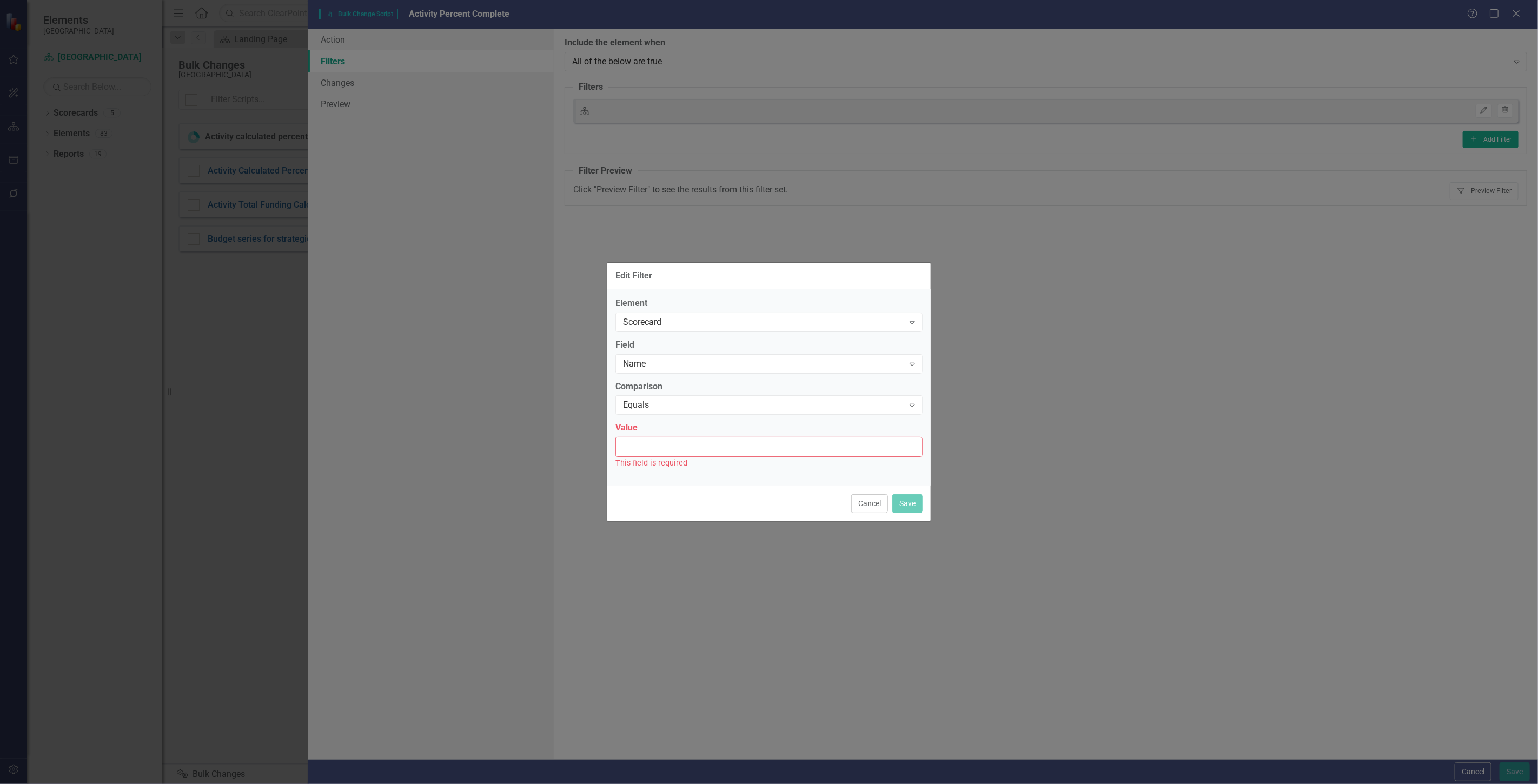
click at [650, 437] on input "Value" at bounding box center [769, 447] width 307 height 20
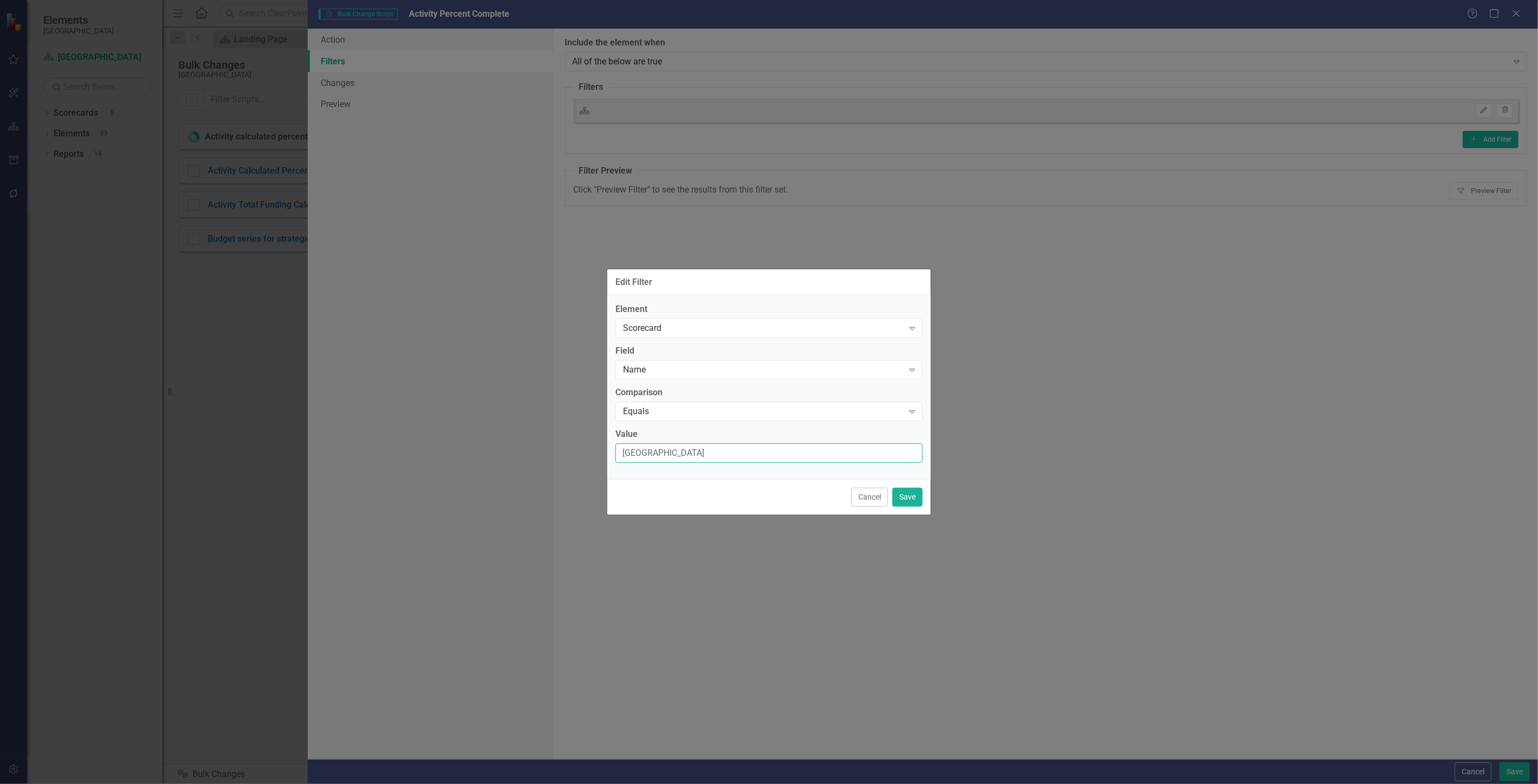
type input "Beaufort County Schools"
click at [912, 491] on button "Save" at bounding box center [907, 497] width 30 height 19
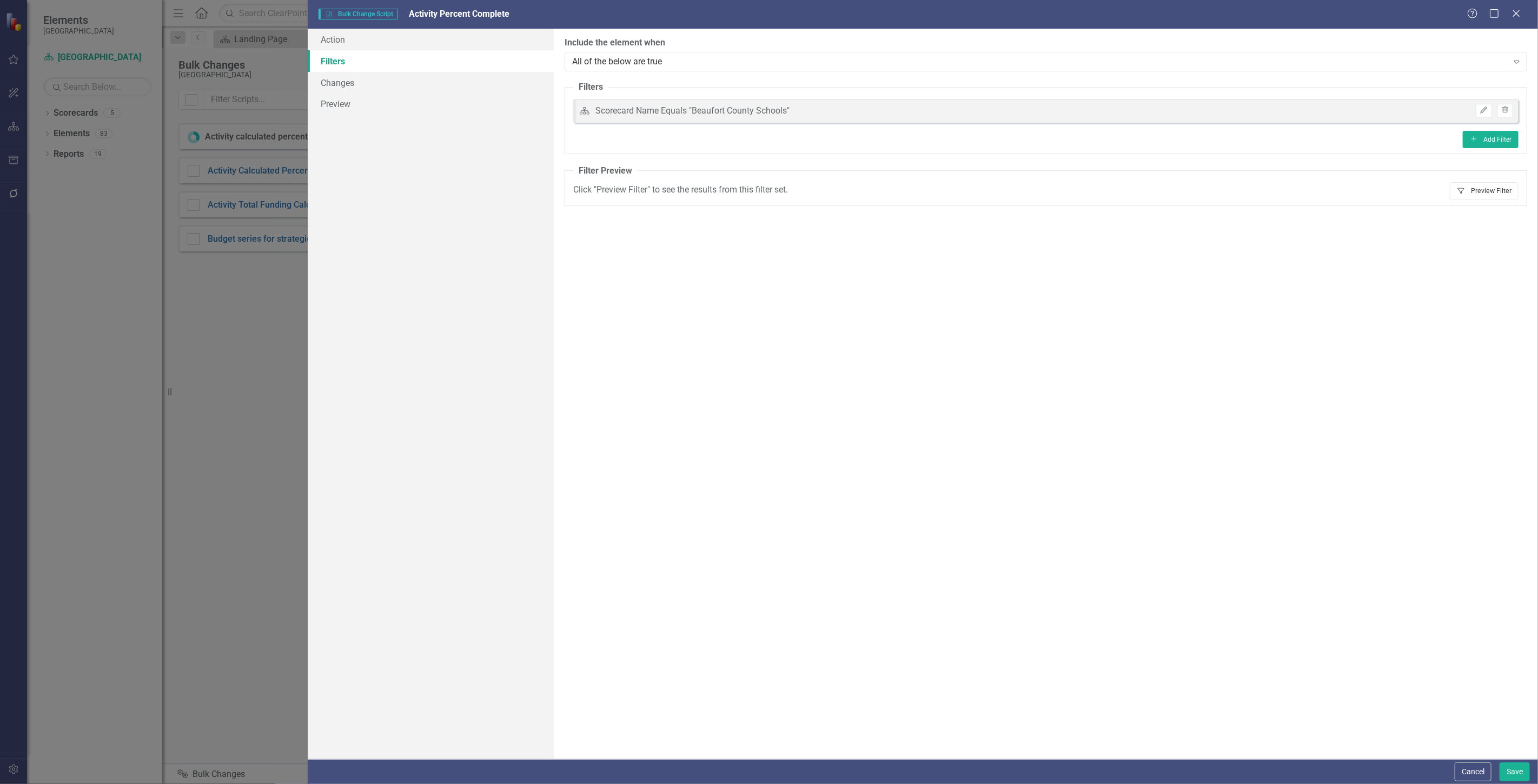
click at [1489, 185] on button "Filter Preview Filter" at bounding box center [1484, 191] width 69 height 17
click at [1491, 191] on button "Filter Preview Filter" at bounding box center [1484, 191] width 69 height 17
click at [436, 34] on link "Action" at bounding box center [431, 39] width 246 height 21
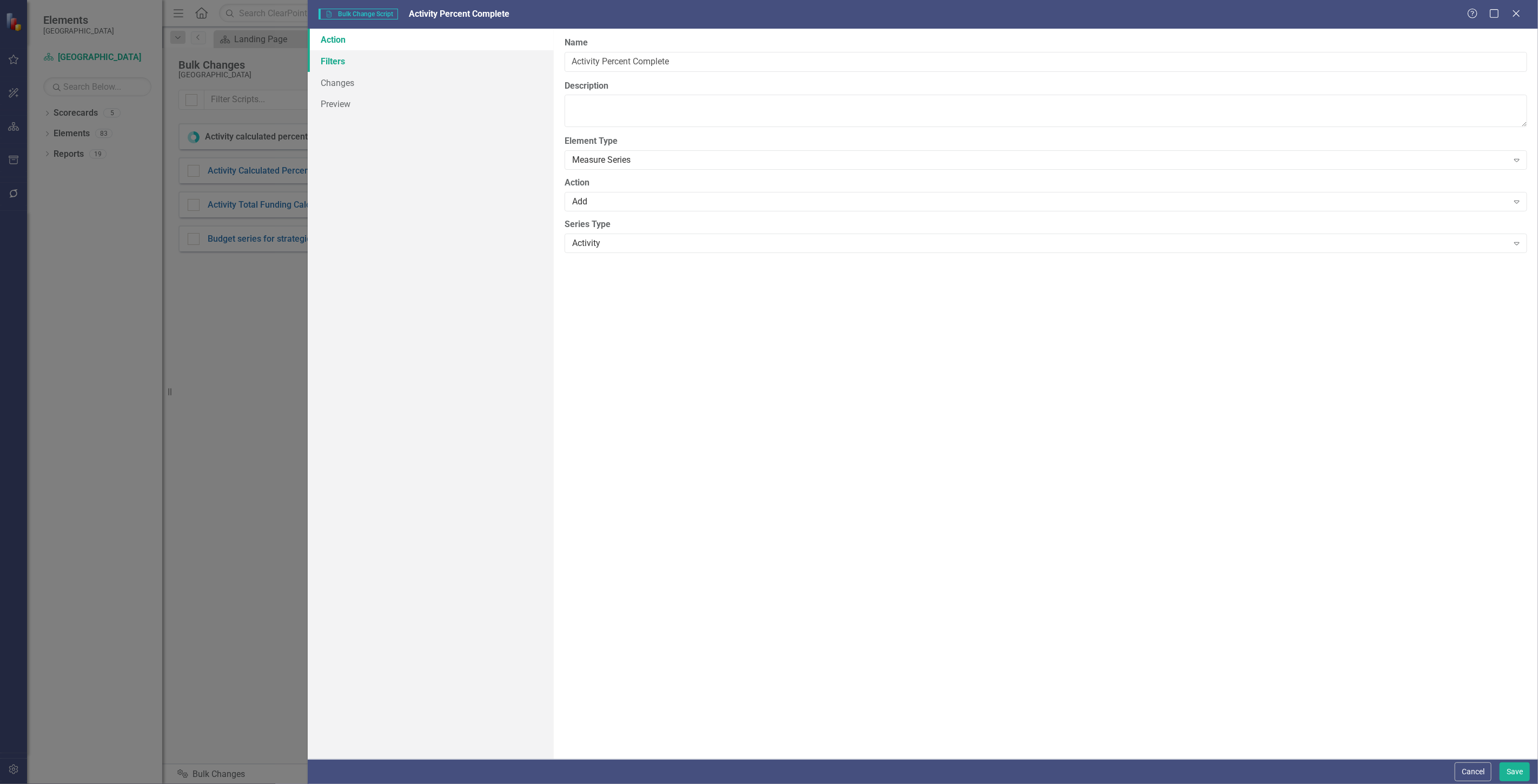
click at [442, 65] on link "Filters" at bounding box center [431, 61] width 246 height 21
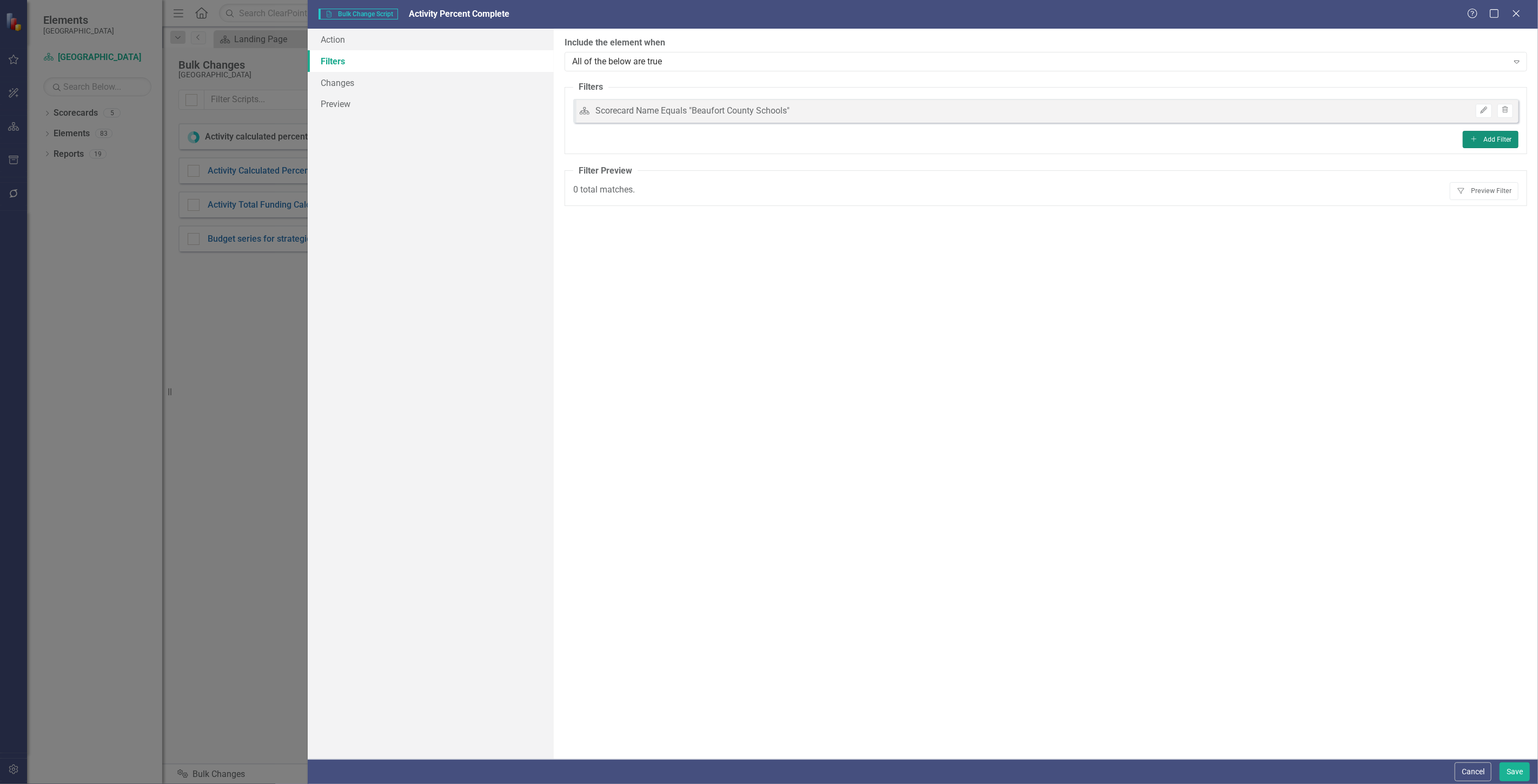
click at [1474, 143] on button "Add Add Filter" at bounding box center [1491, 139] width 56 height 17
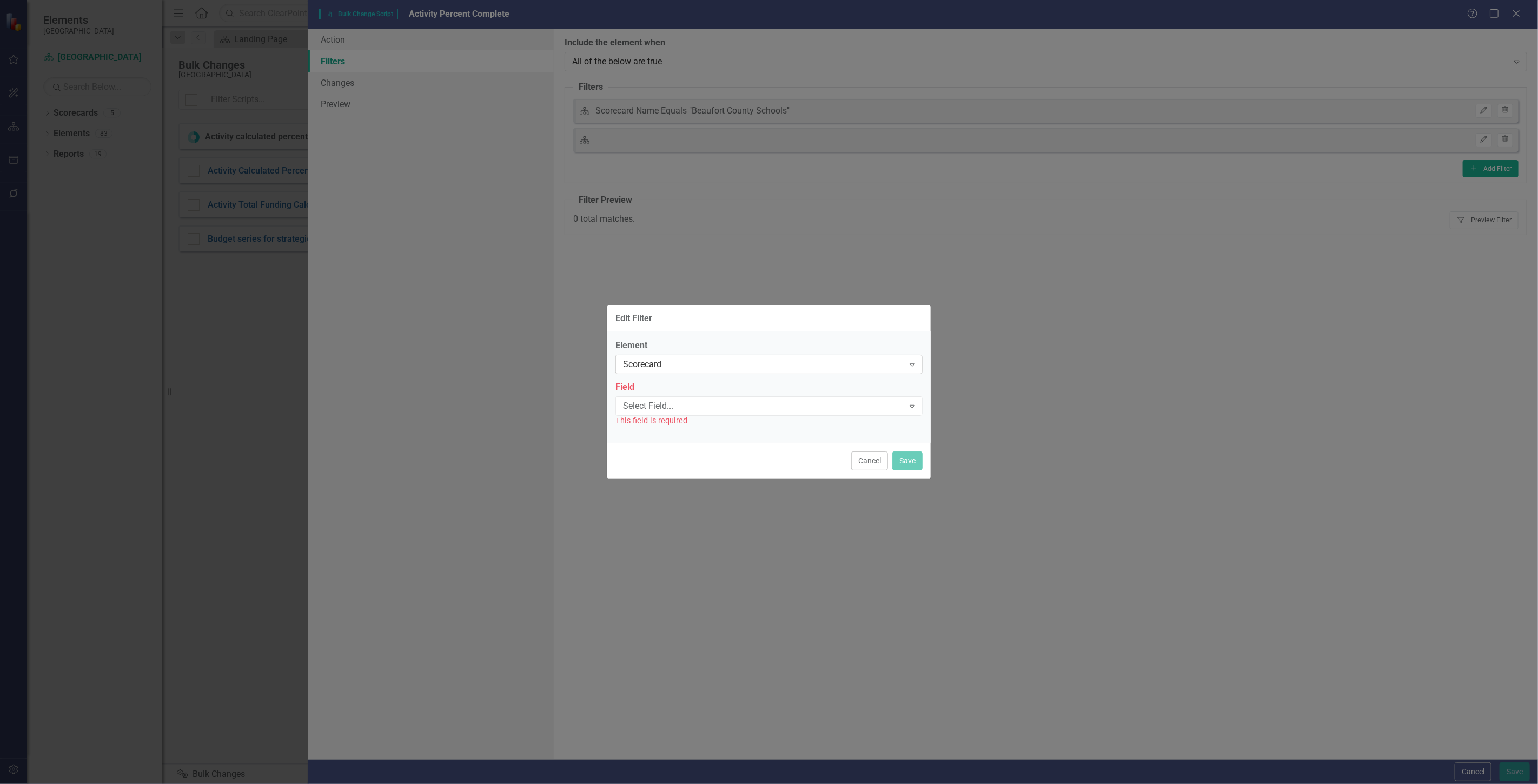
click at [668, 369] on div "Scorecard" at bounding box center [764, 364] width 281 height 12
click at [663, 419] on div "Strategies" at bounding box center [771, 418] width 290 height 12
click at [662, 407] on div "Select Field..." at bounding box center [764, 405] width 281 height 12
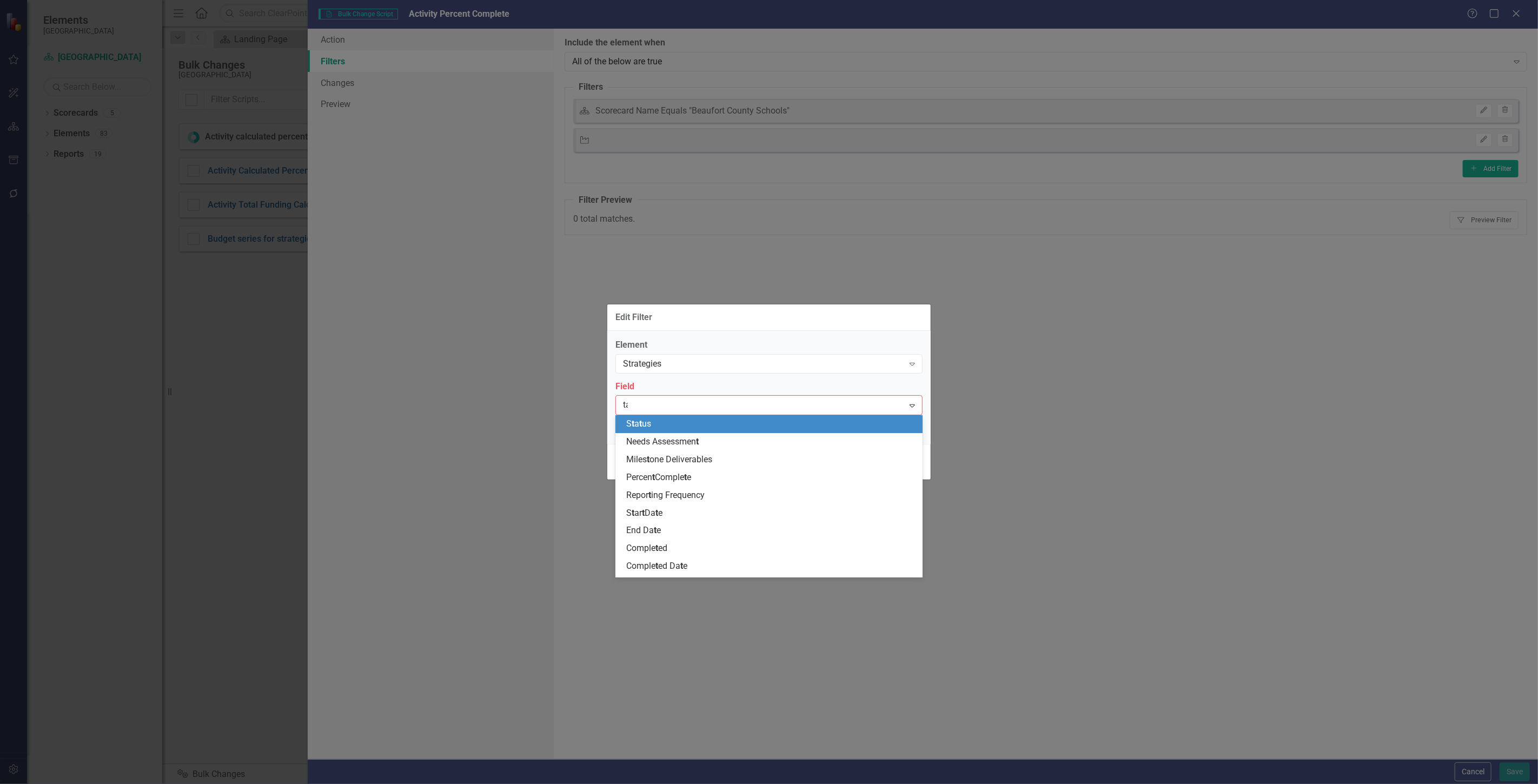
type input "tag"
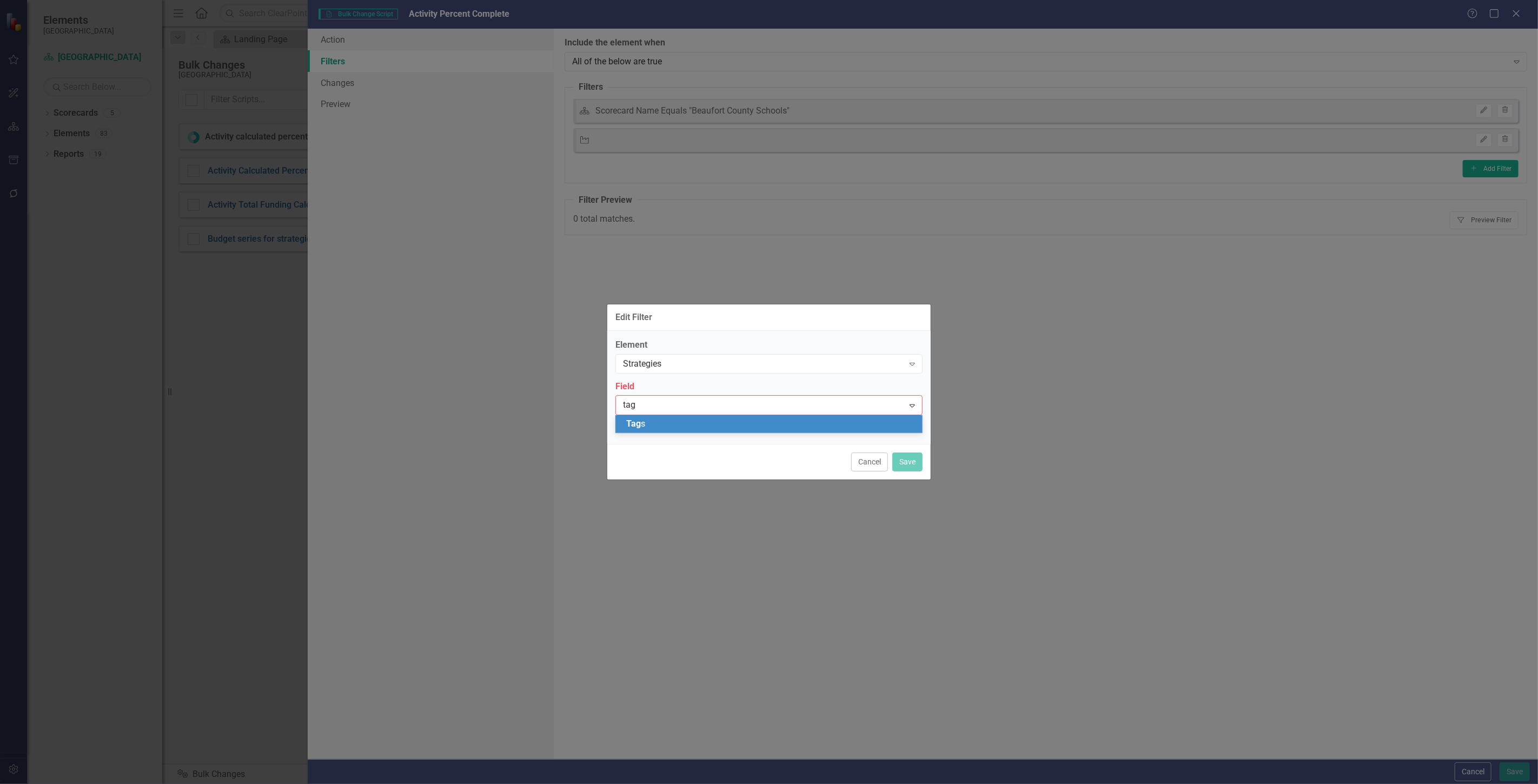
click at [651, 423] on div "Tag s" at bounding box center [771, 423] width 290 height 12
click at [651, 423] on div "This field is required" at bounding box center [769, 421] width 307 height 12
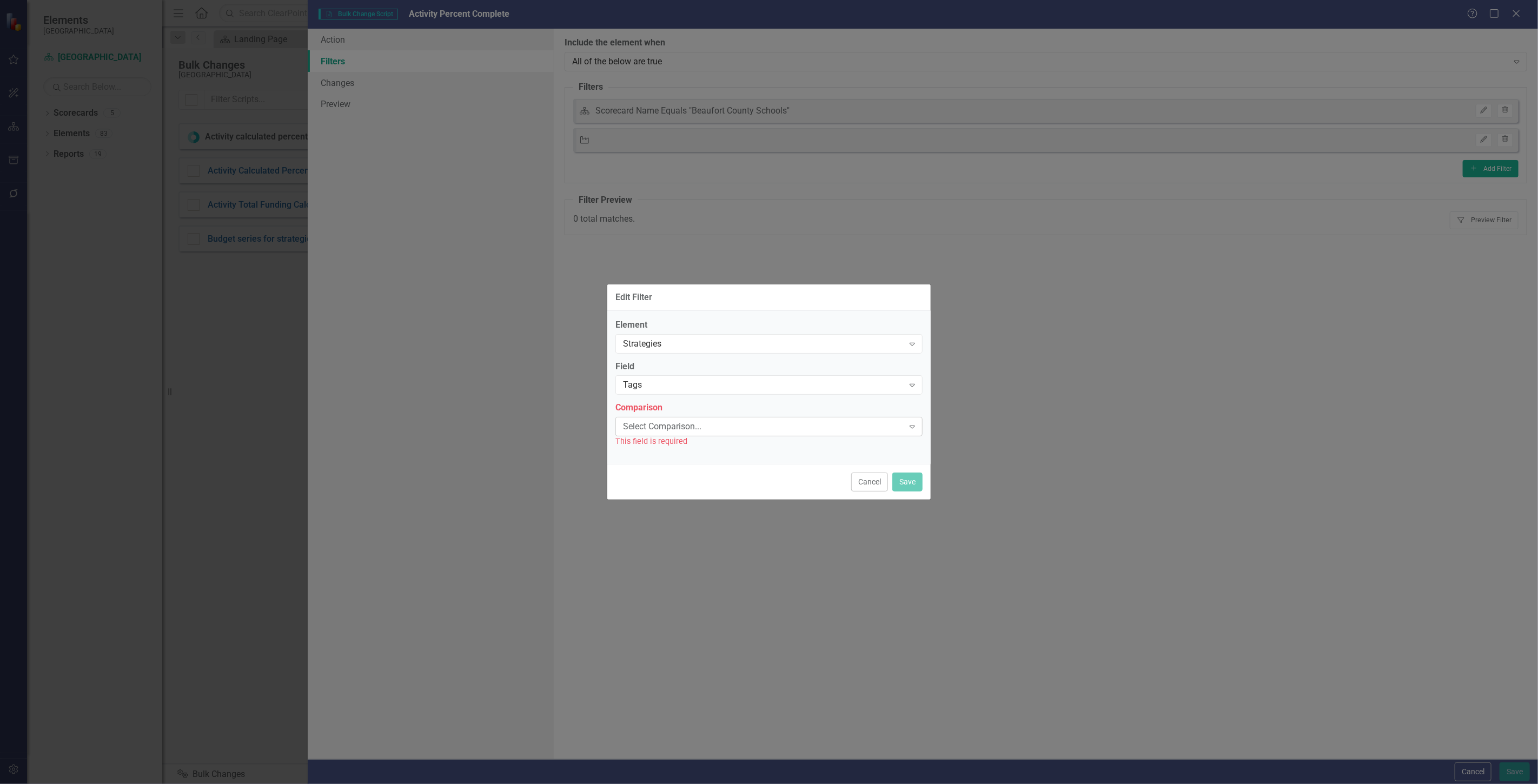
click at [657, 421] on div "Select Comparison..." at bounding box center [764, 426] width 281 height 12
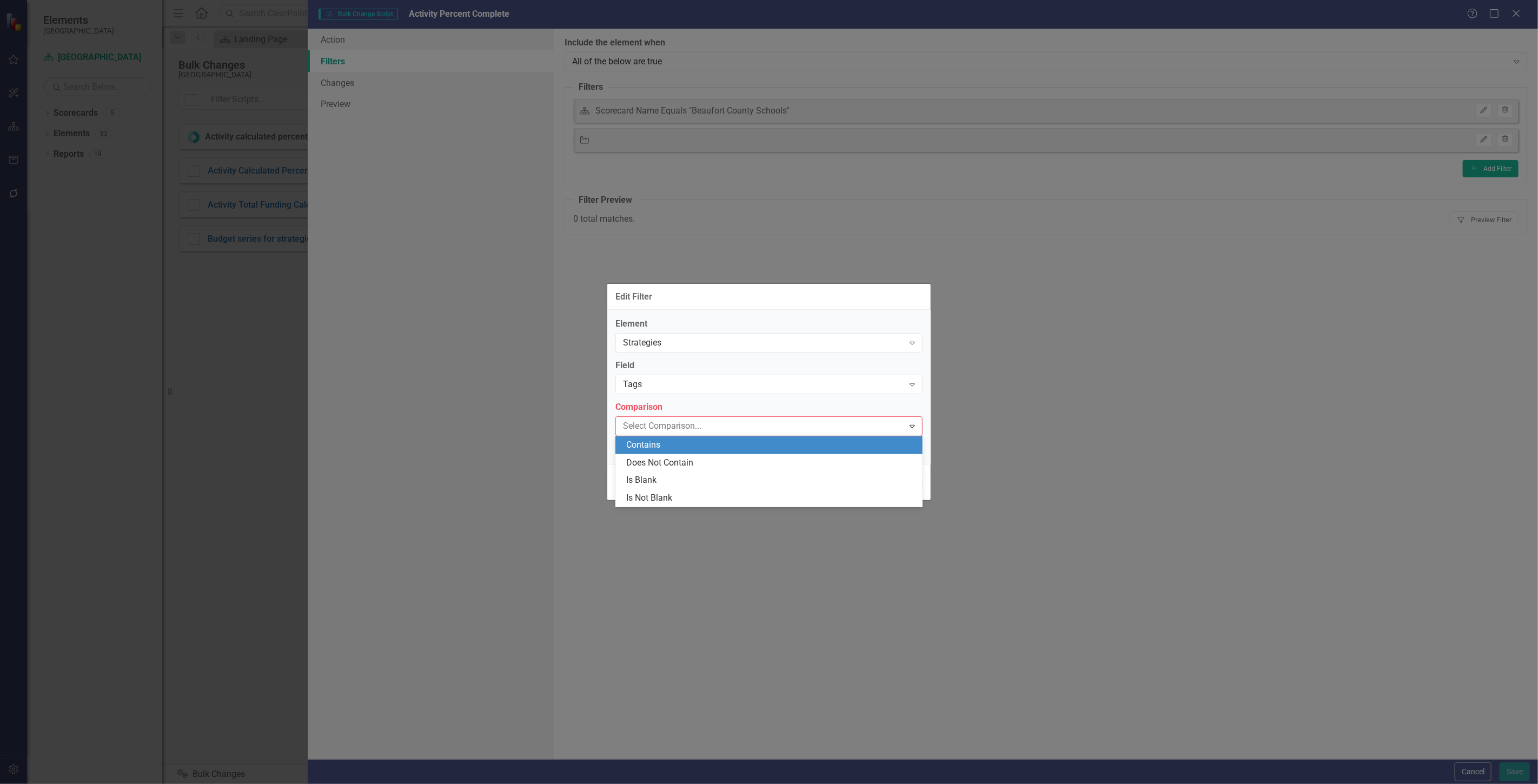
click at [662, 440] on div "Contains" at bounding box center [771, 445] width 290 height 12
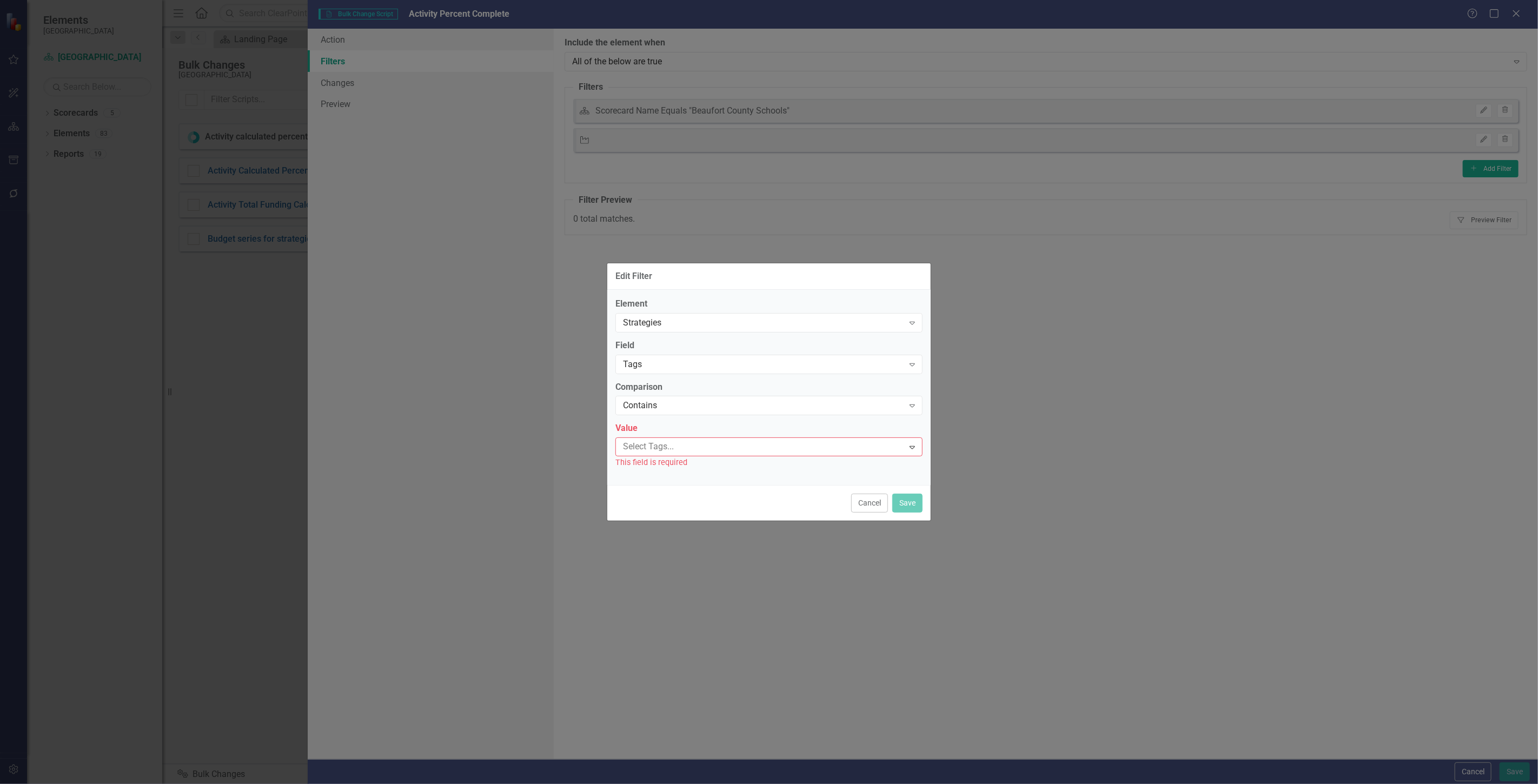
click at [663, 455] on div "Select Tags..." at bounding box center [760, 446] width 285 height 16
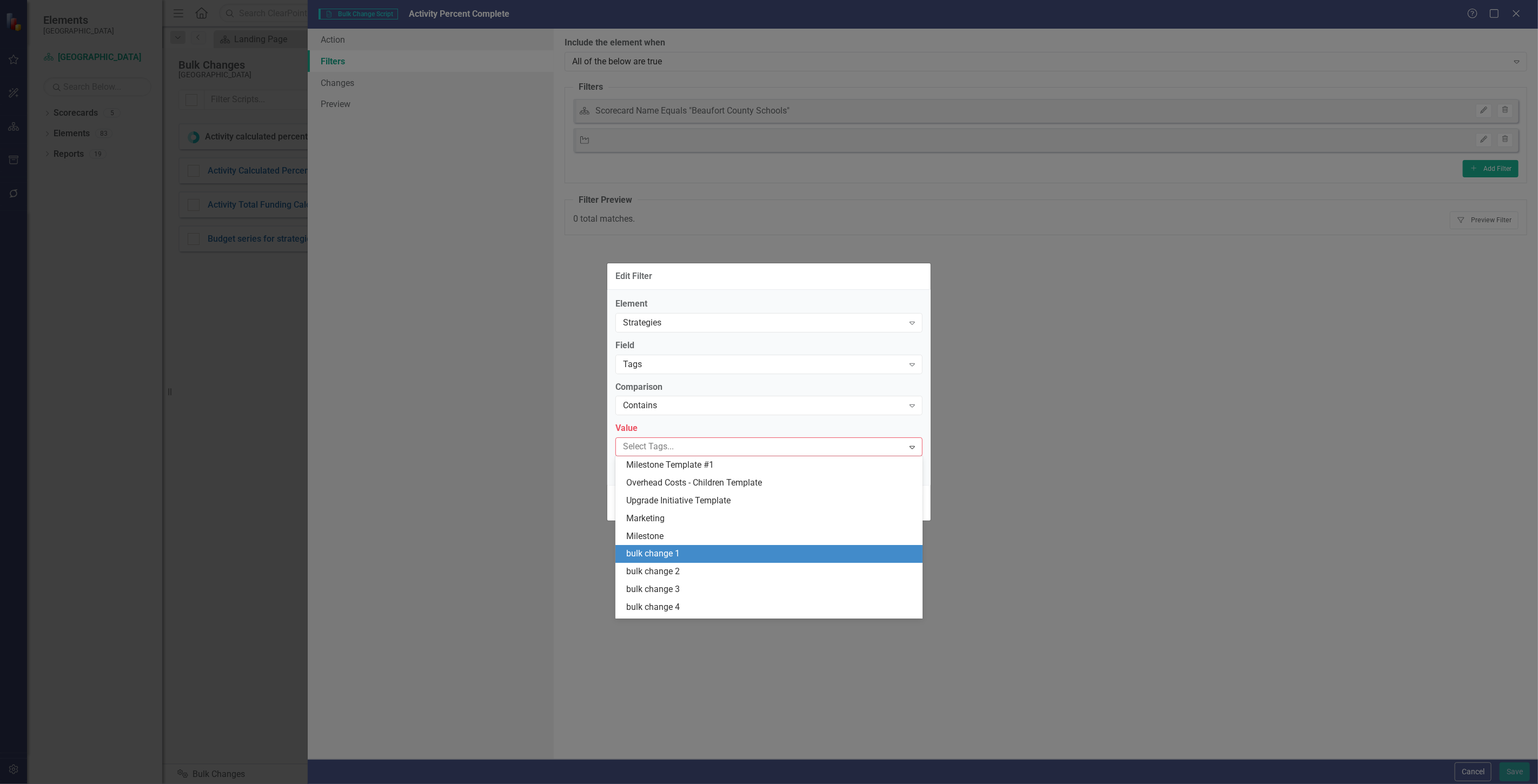
click at [679, 554] on span "bulk change 1" at bounding box center [653, 553] width 54 height 10
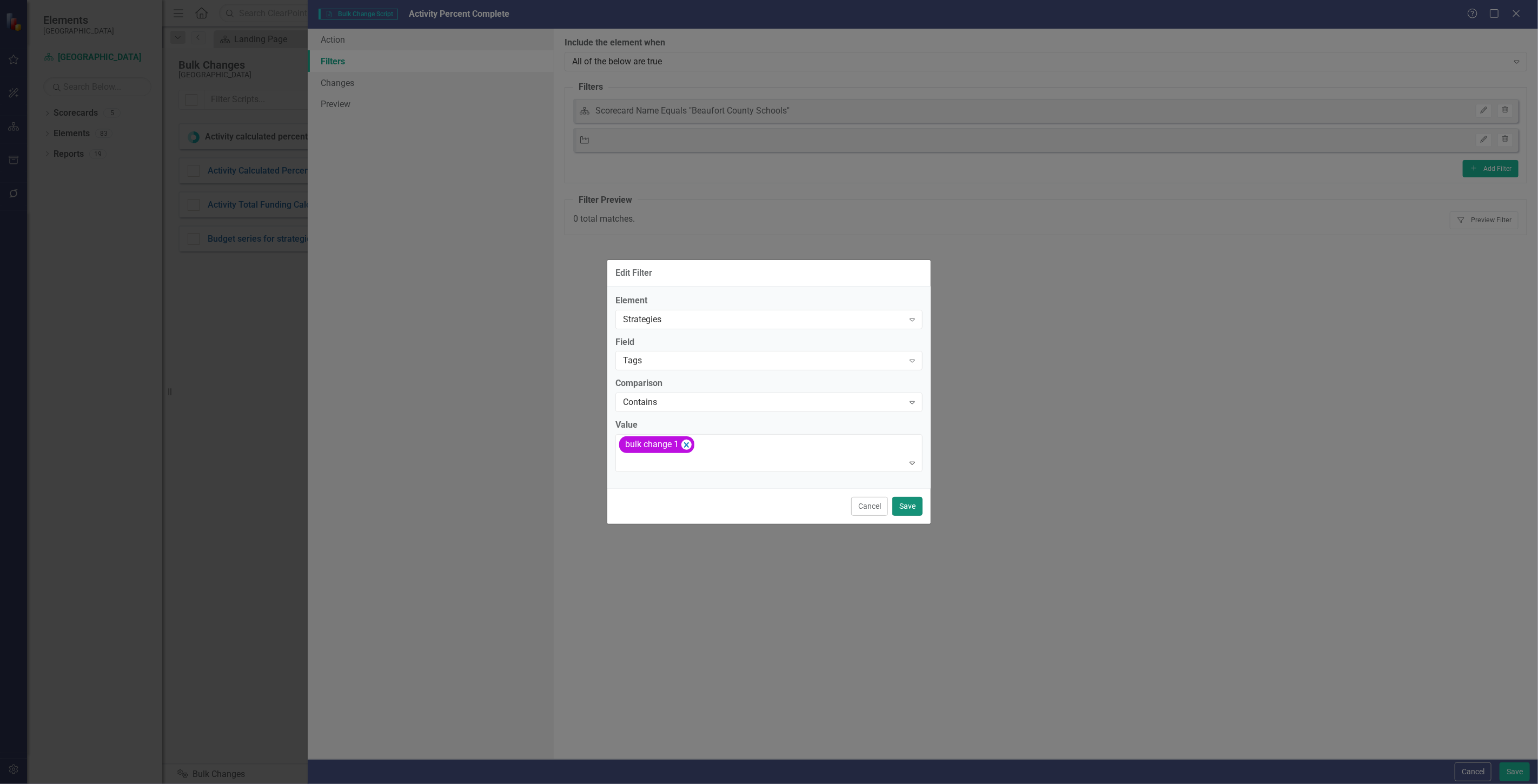
click at [902, 506] on button "Save" at bounding box center [907, 506] width 30 height 19
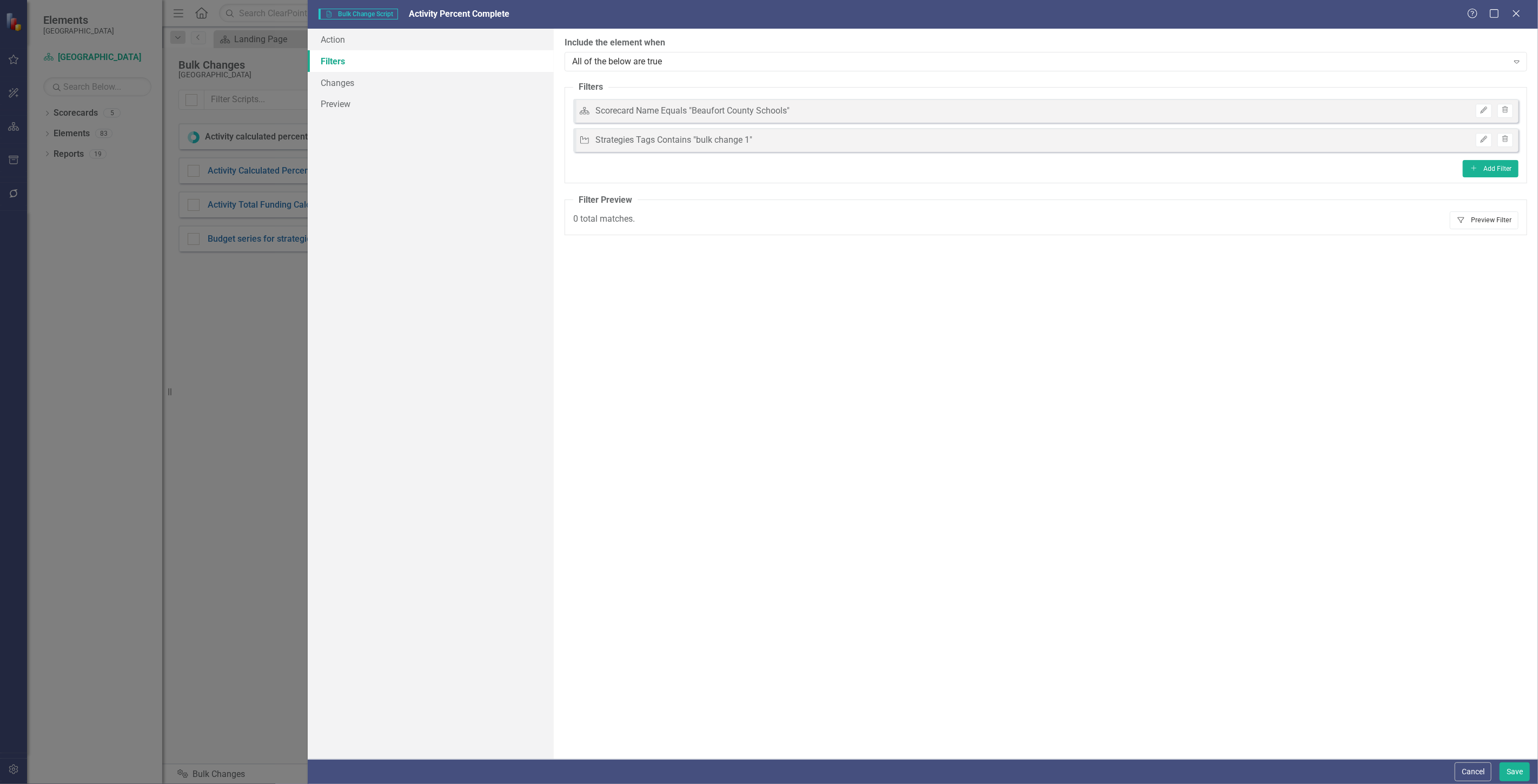
click at [1484, 215] on button "Filter Preview Filter" at bounding box center [1484, 220] width 69 height 17
click at [1504, 219] on button "Filter Preview Filter" at bounding box center [1484, 220] width 69 height 17
click at [1489, 225] on button "Filter Preview Filter" at bounding box center [1484, 220] width 69 height 17
click at [1507, 768] on button "Save" at bounding box center [1515, 772] width 30 height 19
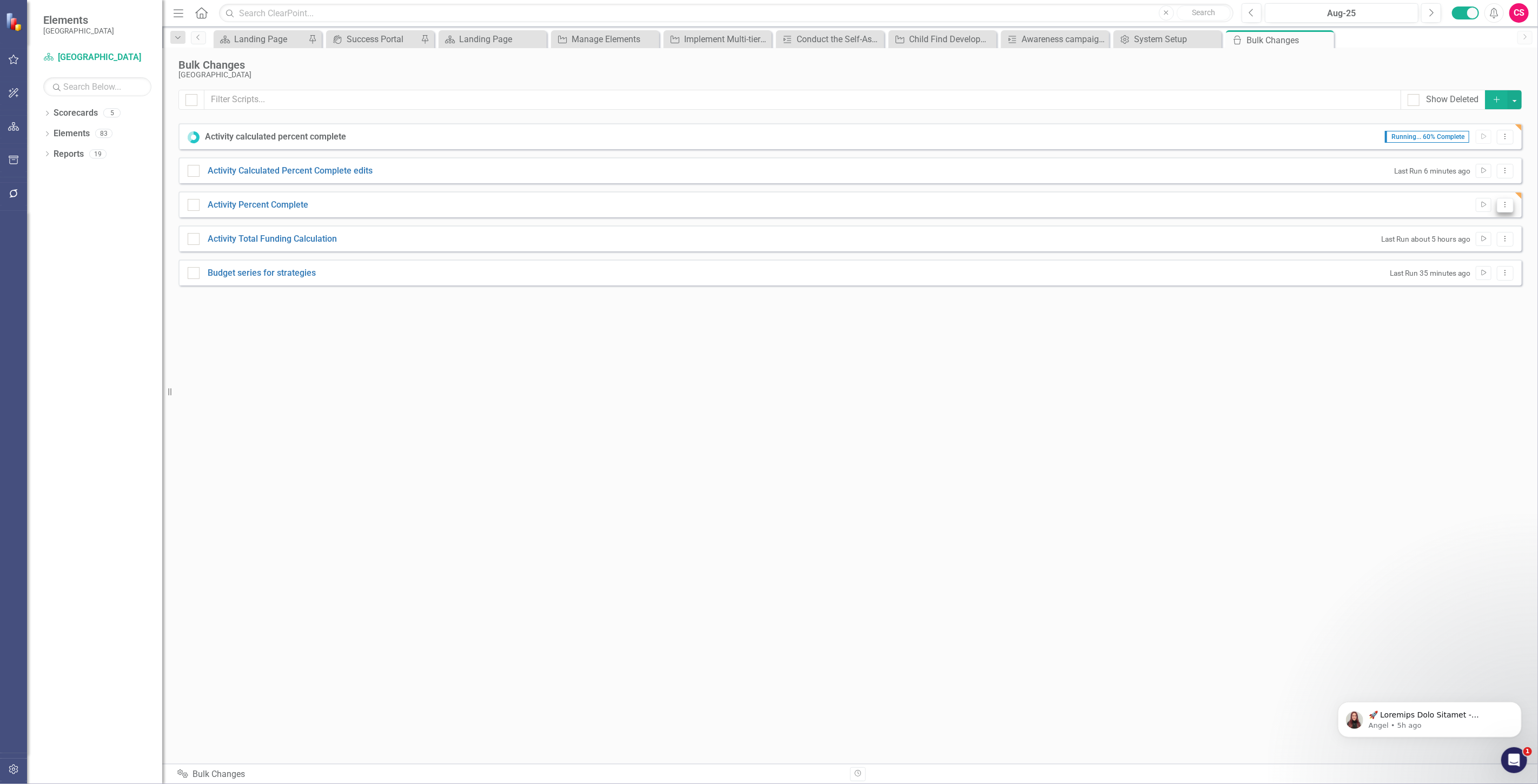
click at [1501, 205] on button "Dropdown Menu" at bounding box center [1505, 205] width 16 height 14
click at [1489, 243] on link "Edit Edit Script" at bounding box center [1470, 243] width 87 height 20
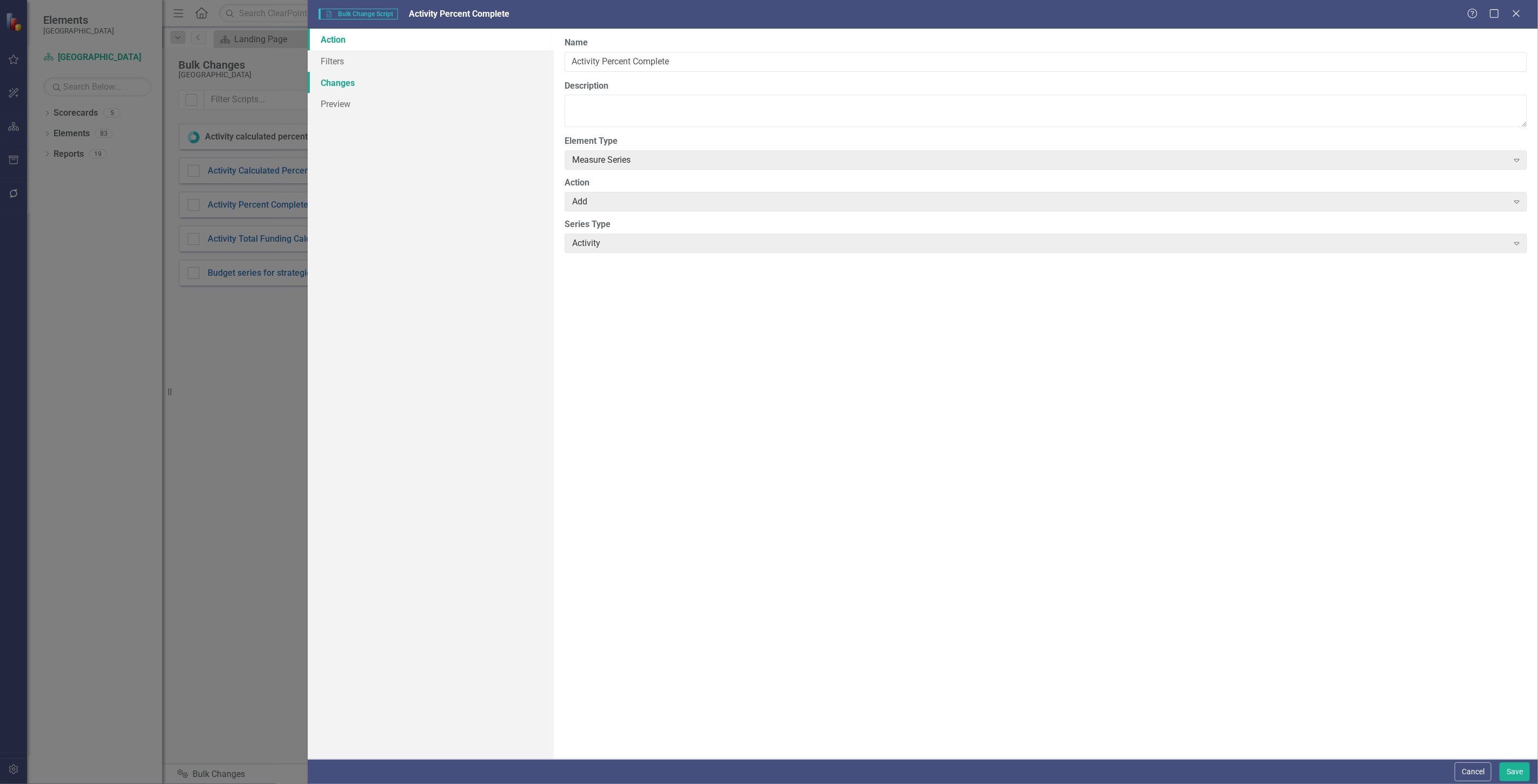
click at [401, 72] on link "Changes" at bounding box center [431, 83] width 246 height 21
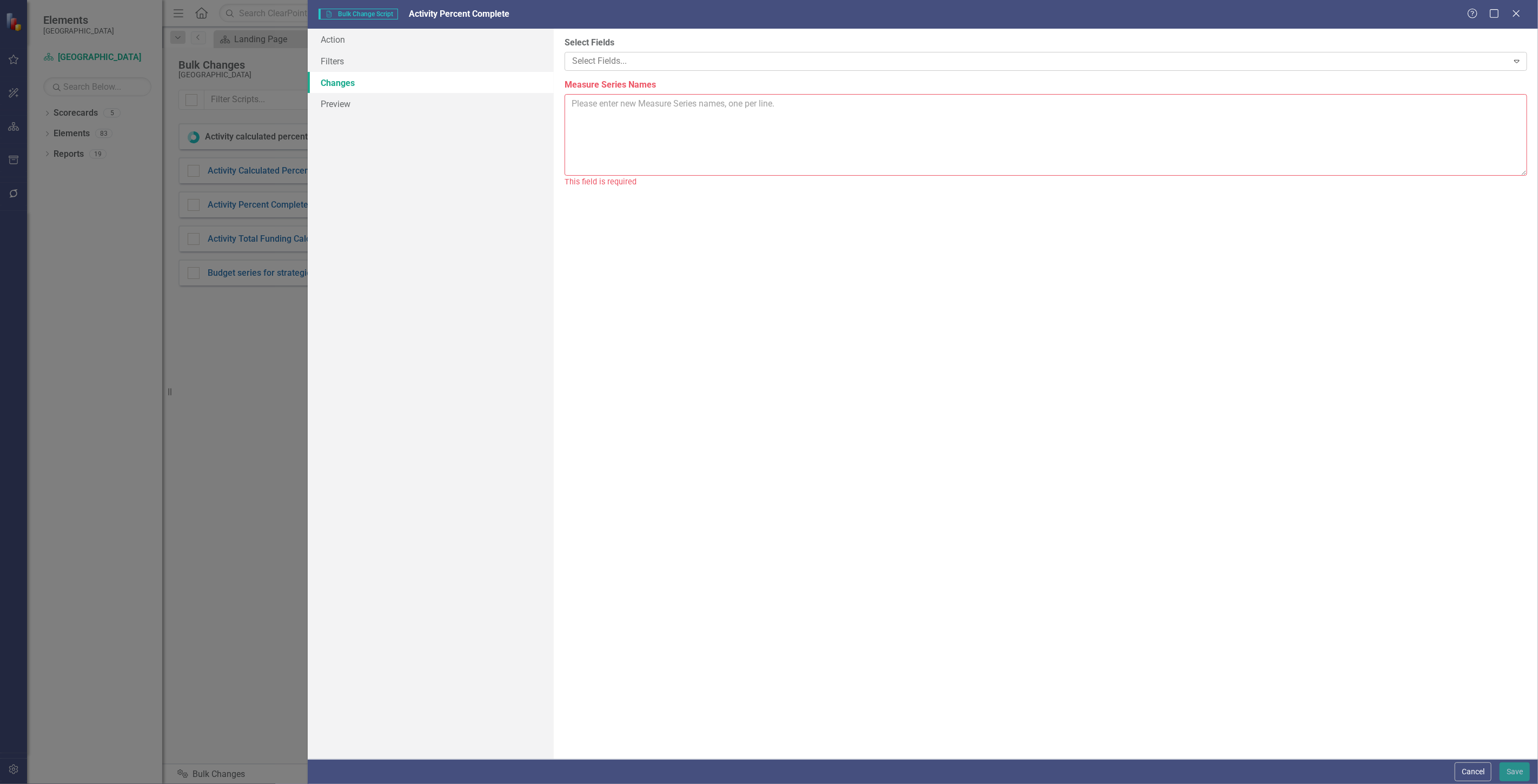
click at [655, 66] on div at bounding box center [1038, 62] width 940 height 14
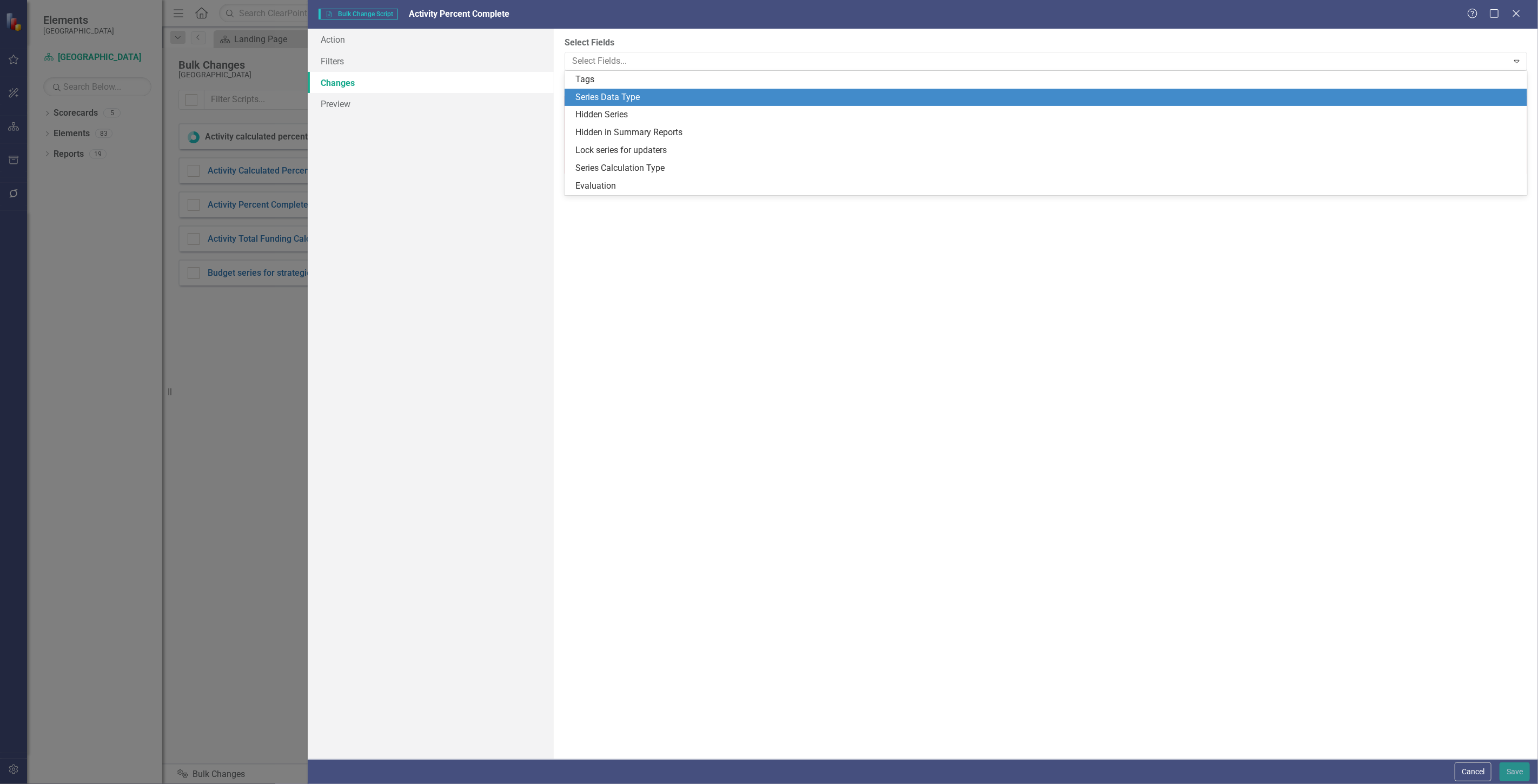
click at [608, 92] on div "Series Data Type" at bounding box center [1048, 97] width 945 height 12
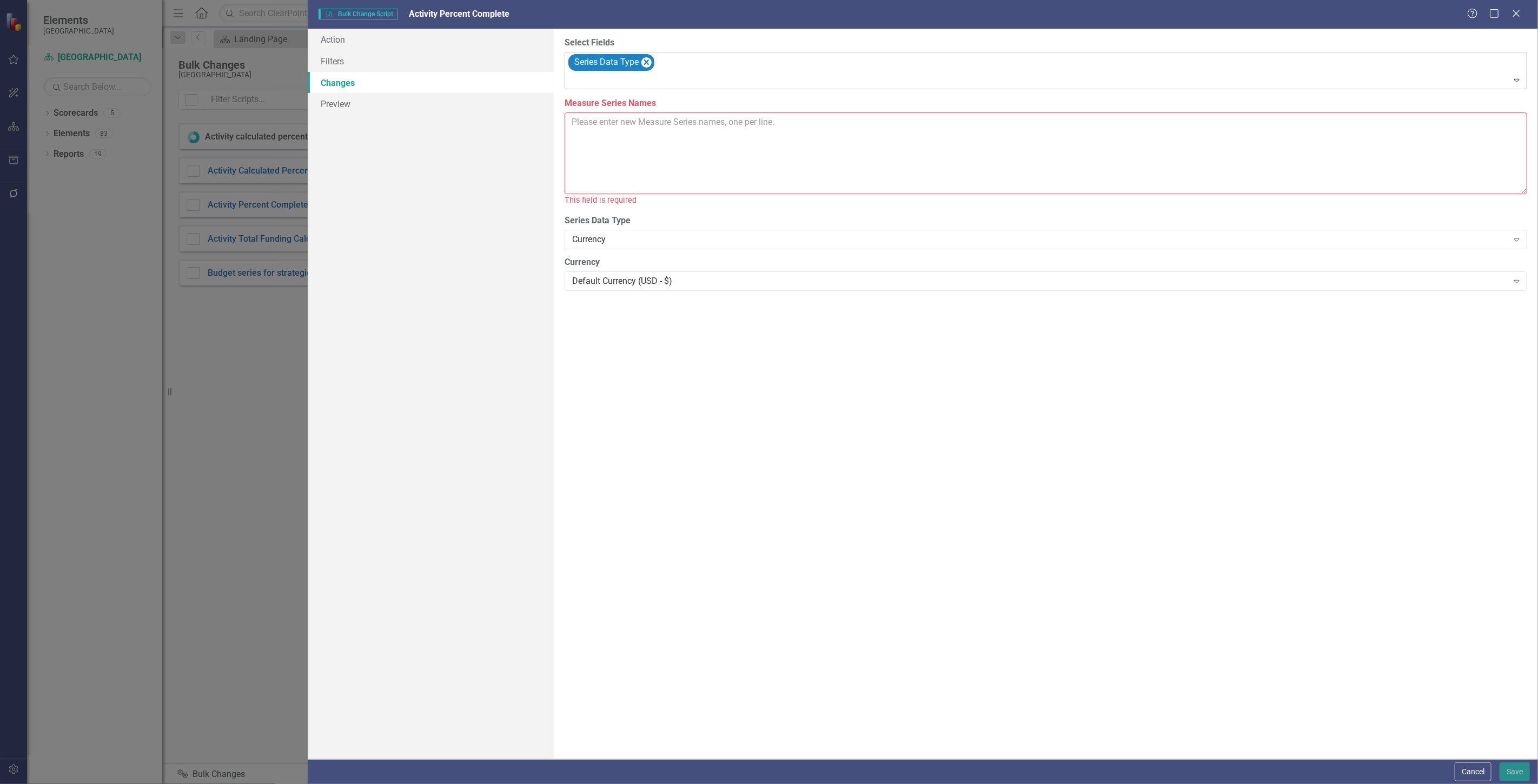
click at [775, 77] on div at bounding box center [1046, 81] width 958 height 14
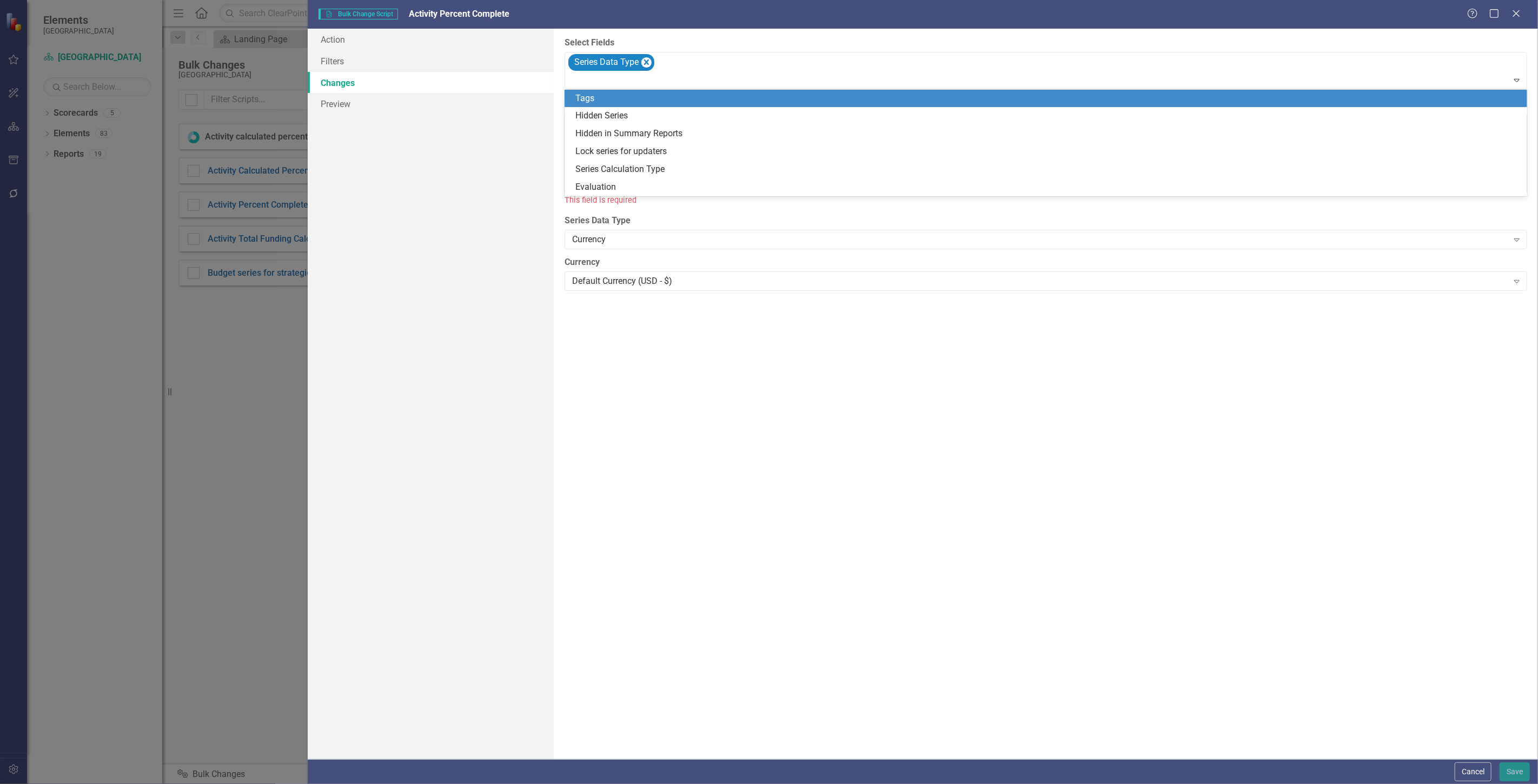
click at [636, 117] on div "Hidden Series" at bounding box center [1048, 115] width 945 height 12
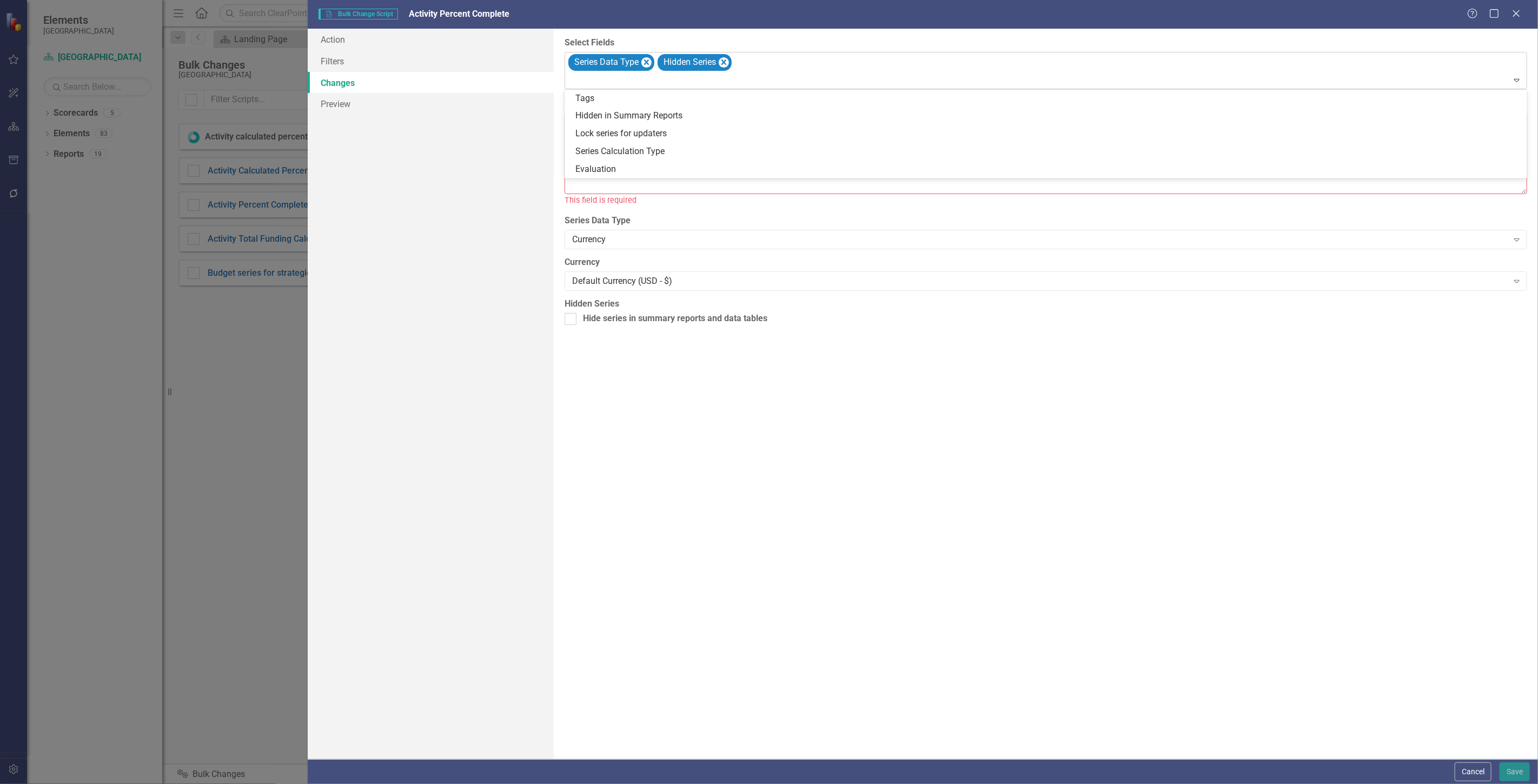
click at [813, 82] on div at bounding box center [1046, 81] width 958 height 14
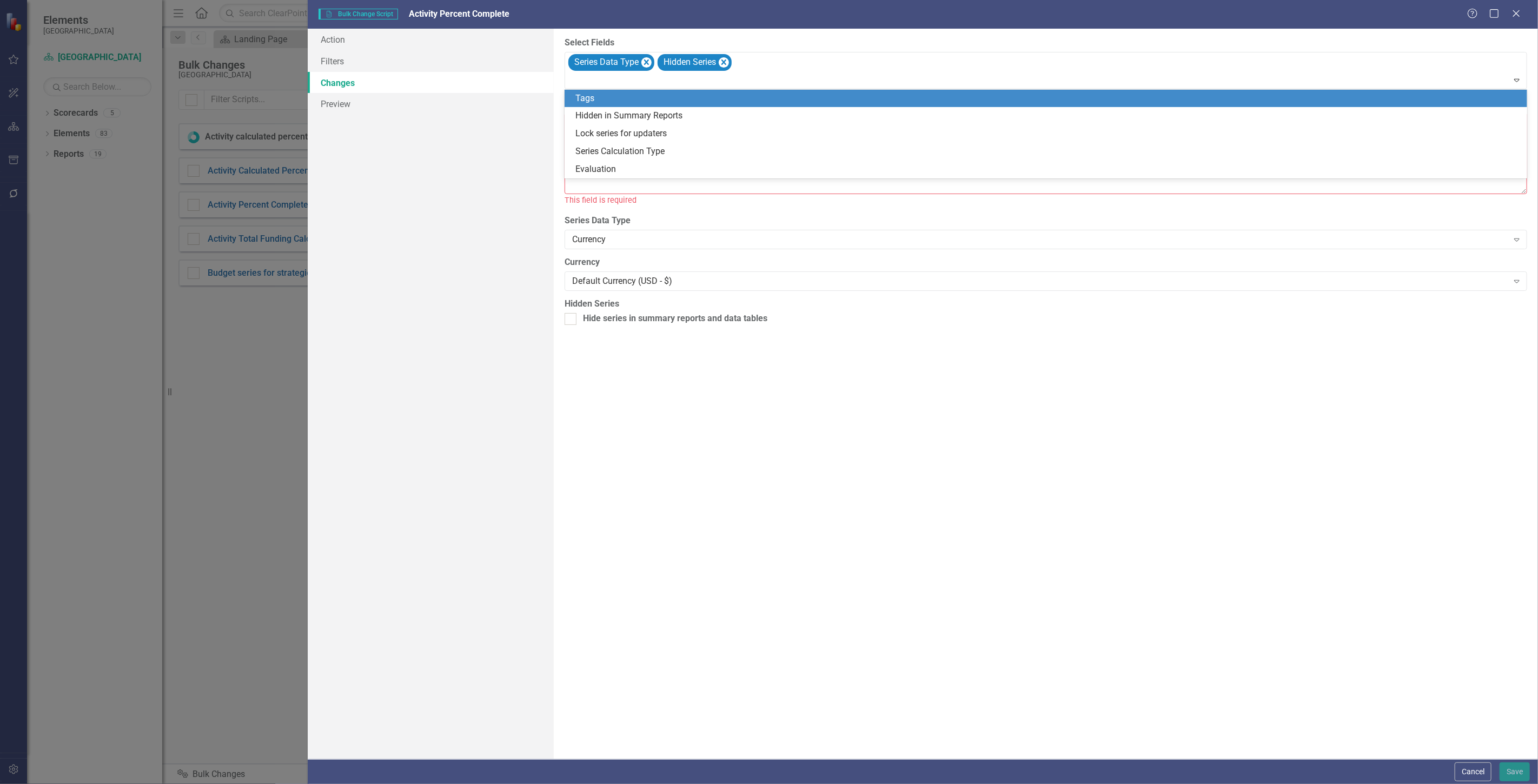
click at [650, 152] on div "Series Calculation Type" at bounding box center [1048, 151] width 945 height 12
click at [960, 67] on div "Series Data Type Hidden Series Series Calculation Type" at bounding box center [1046, 70] width 960 height 36
click at [633, 152] on div "Evaluation" at bounding box center [1048, 151] width 945 height 12
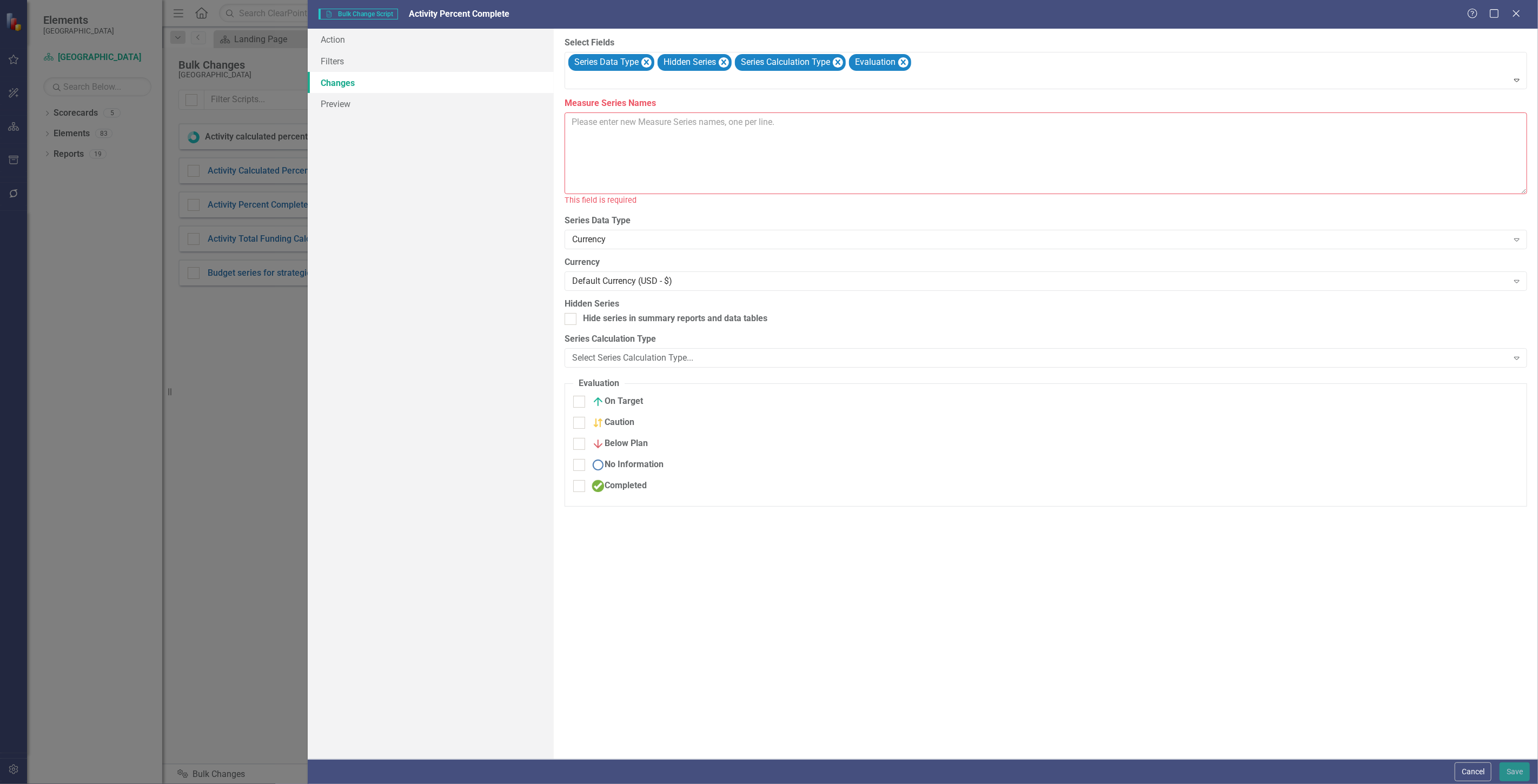
click at [616, 150] on textarea "Measure Series Names" at bounding box center [1046, 153] width 963 height 82
type textarea "A"
type textarea "c"
type textarea "Activity Percent Complete"
click at [614, 225] on div "Currency" at bounding box center [1041, 227] width 936 height 12
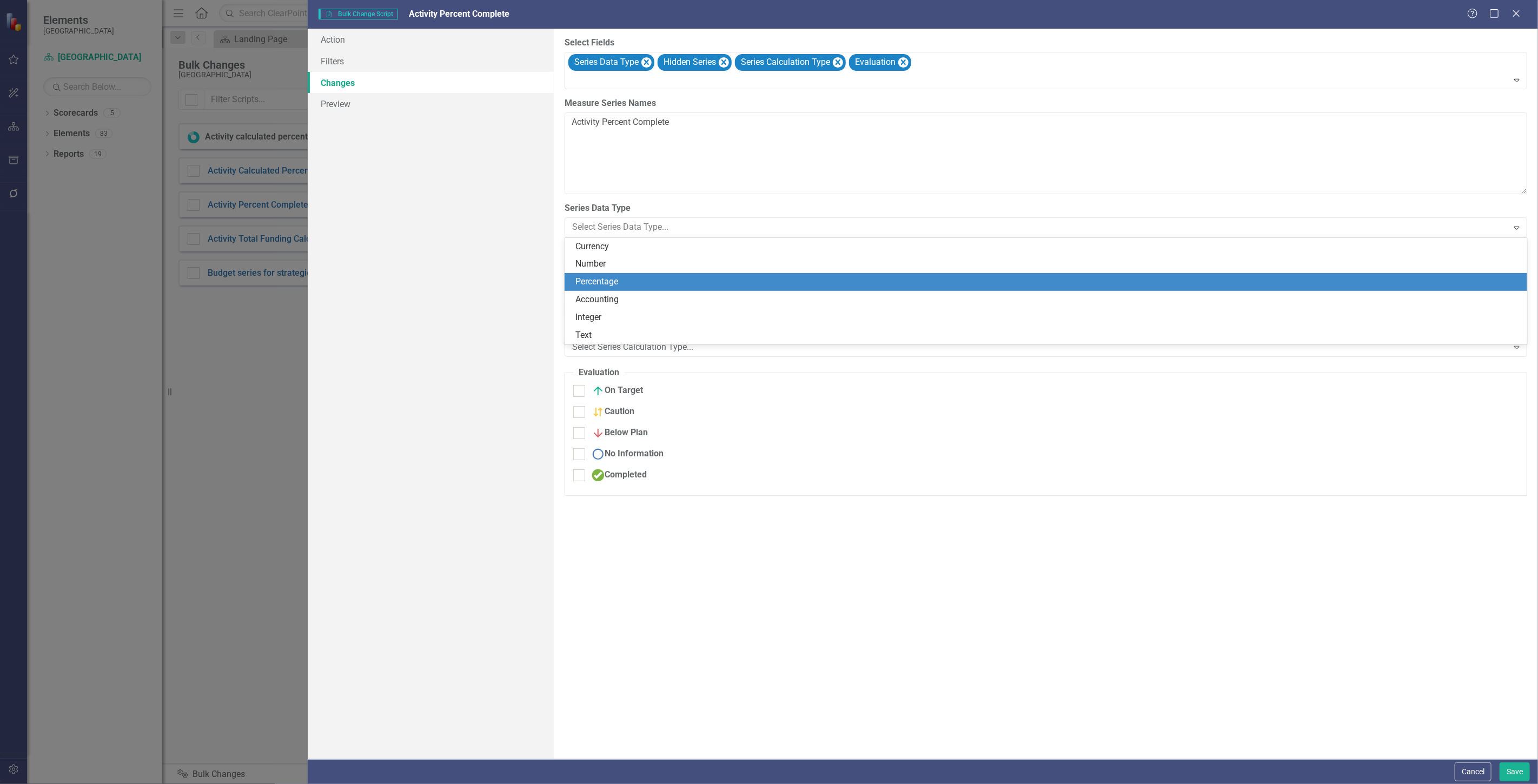
click at [614, 279] on div "Percentage" at bounding box center [1048, 281] width 945 height 12
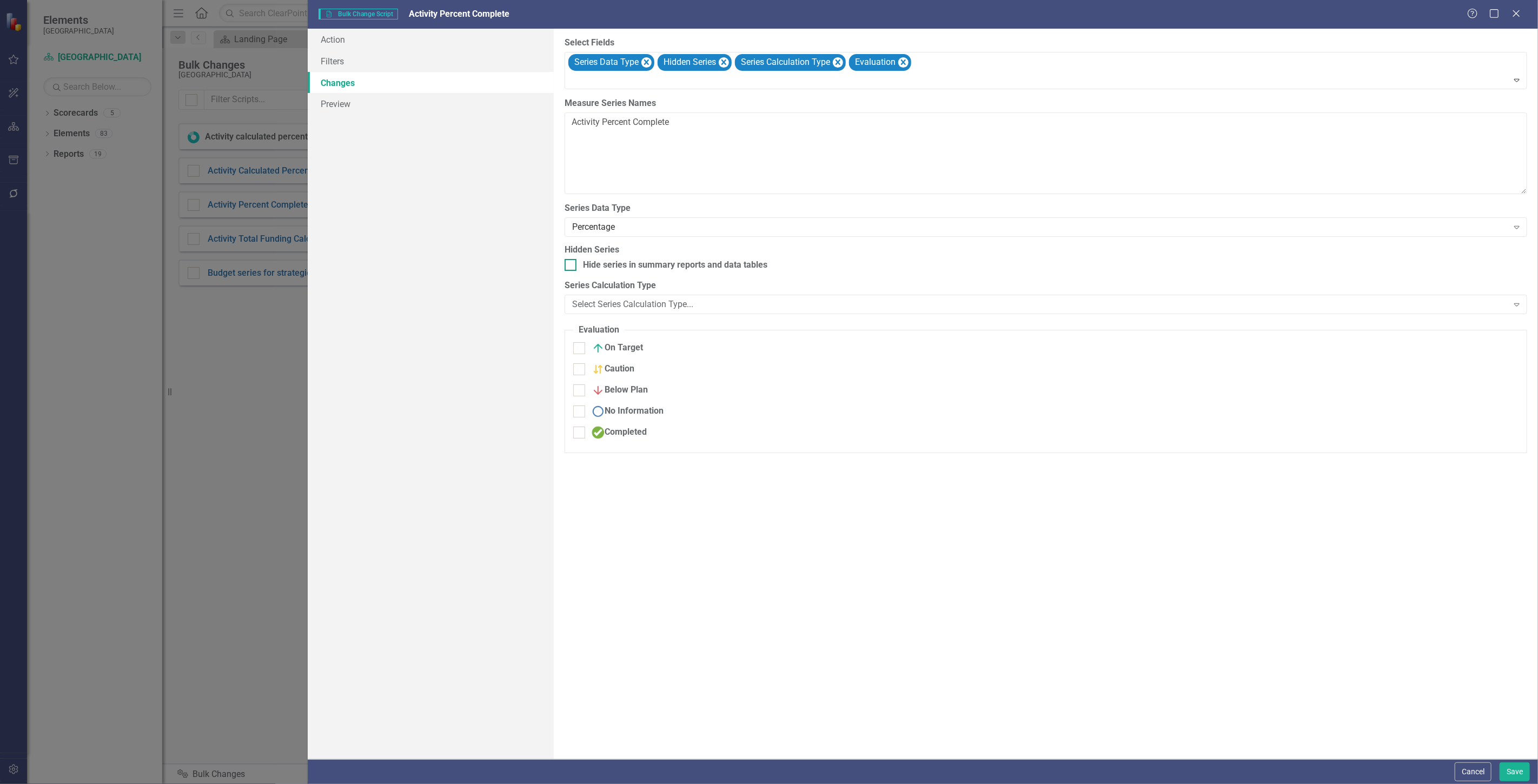
click at [604, 269] on div "Hide series in summary reports and data tables" at bounding box center [676, 265] width 185 height 12
click at [572, 266] on input "Hide series in summary reports and data tables" at bounding box center [568, 263] width 7 height 7
checkbox input "true"
click at [1508, 769] on button "Save" at bounding box center [1515, 772] width 30 height 19
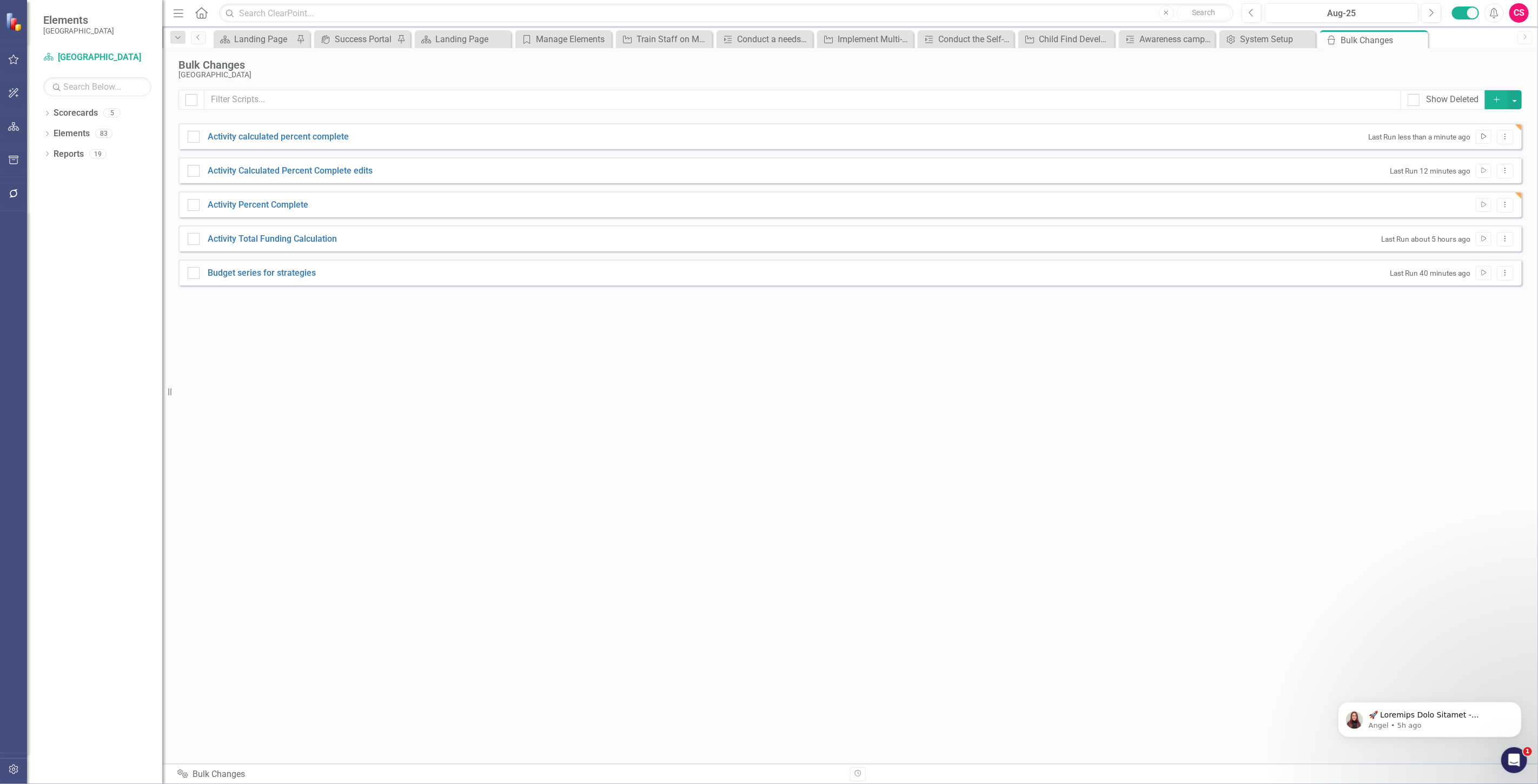
click at [1481, 136] on icon "Run Script" at bounding box center [1484, 137] width 8 height 6
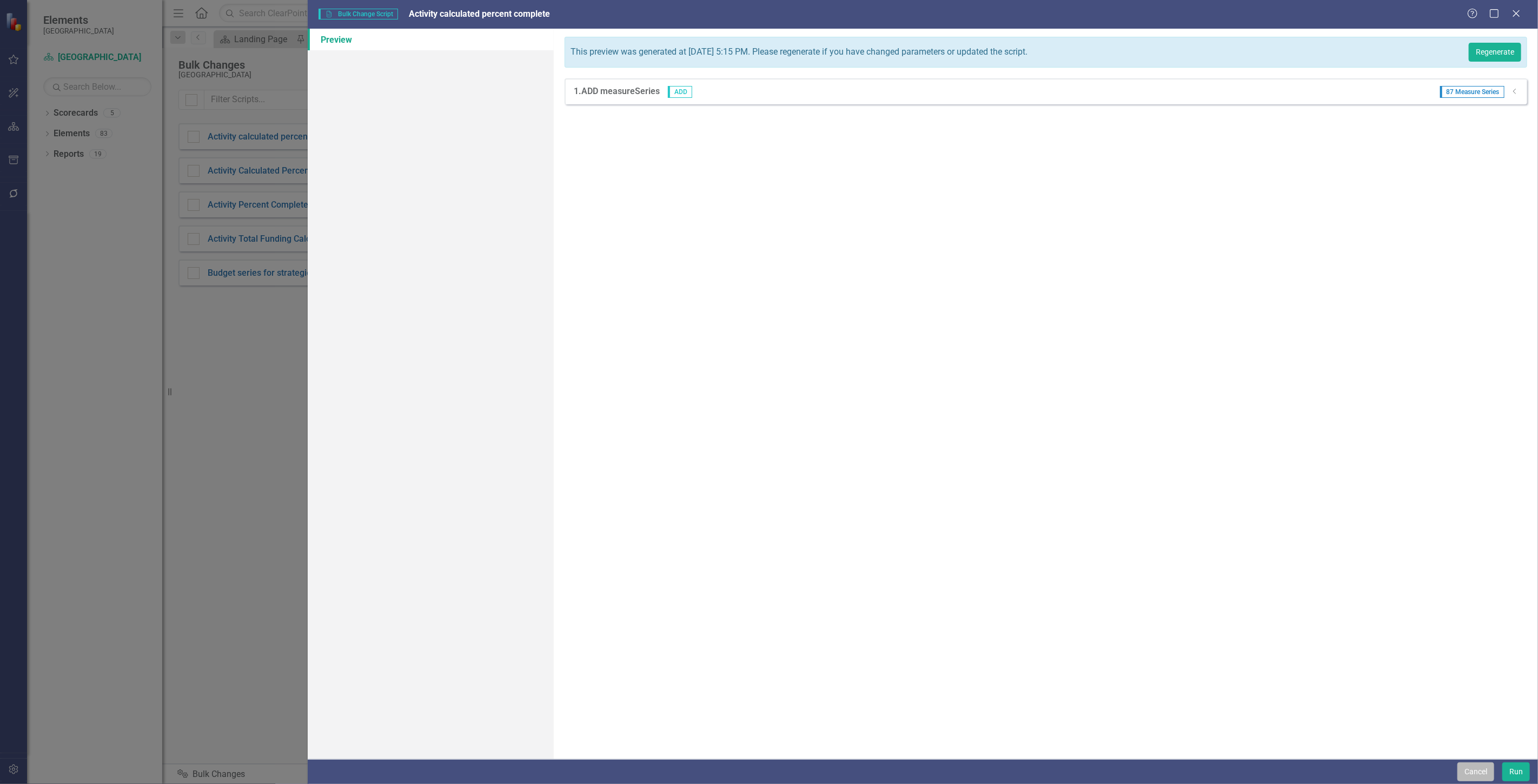
drag, startPoint x: 1476, startPoint y: 770, endPoint x: 1477, endPoint y: 763, distance: 7.1
click at [1477, 770] on button "Cancel" at bounding box center [1476, 772] width 36 height 19
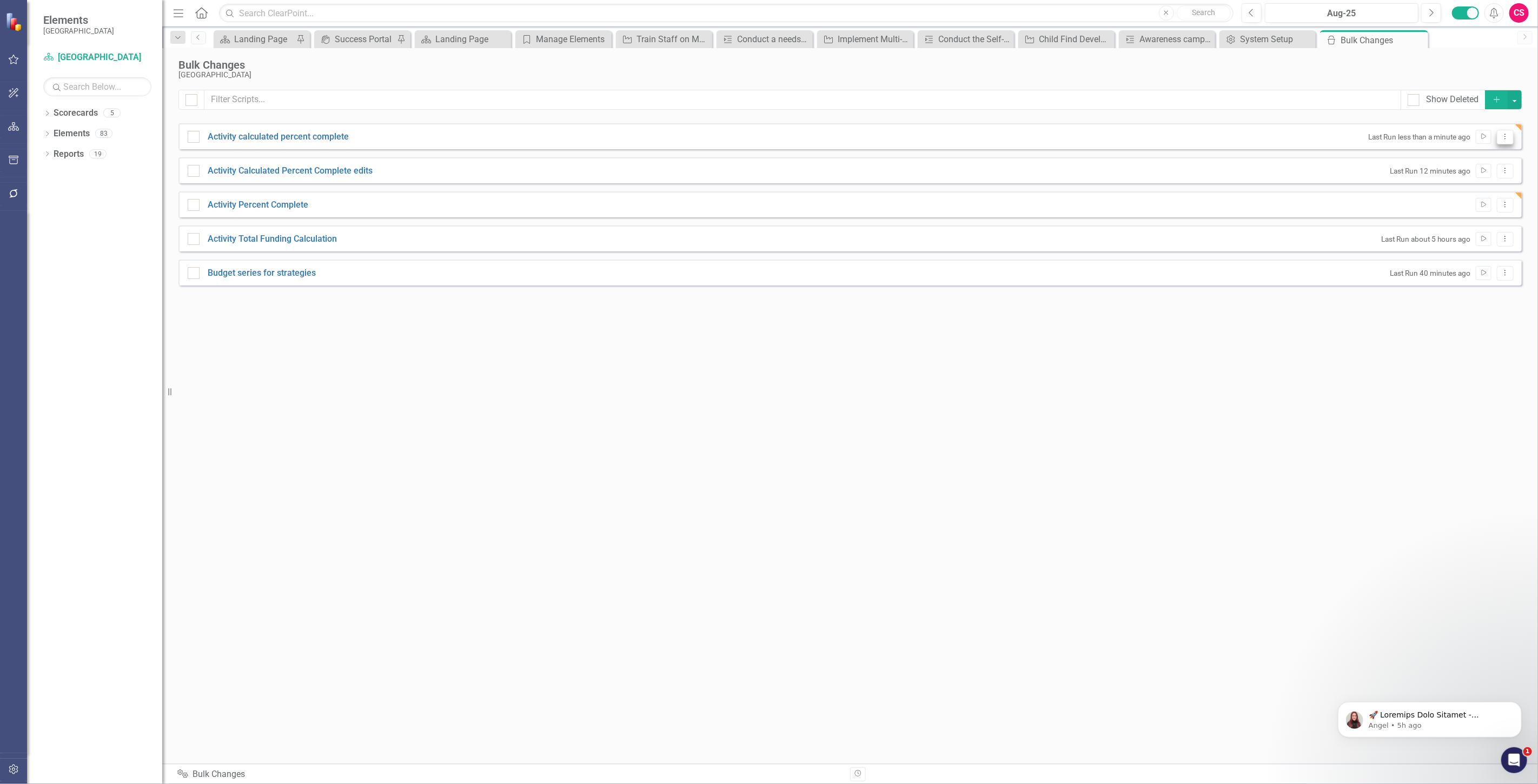
click at [1511, 132] on button "Dropdown Menu" at bounding box center [1505, 137] width 16 height 14
click at [1474, 177] on link "Edit Edit Script" at bounding box center [1470, 175] width 87 height 20
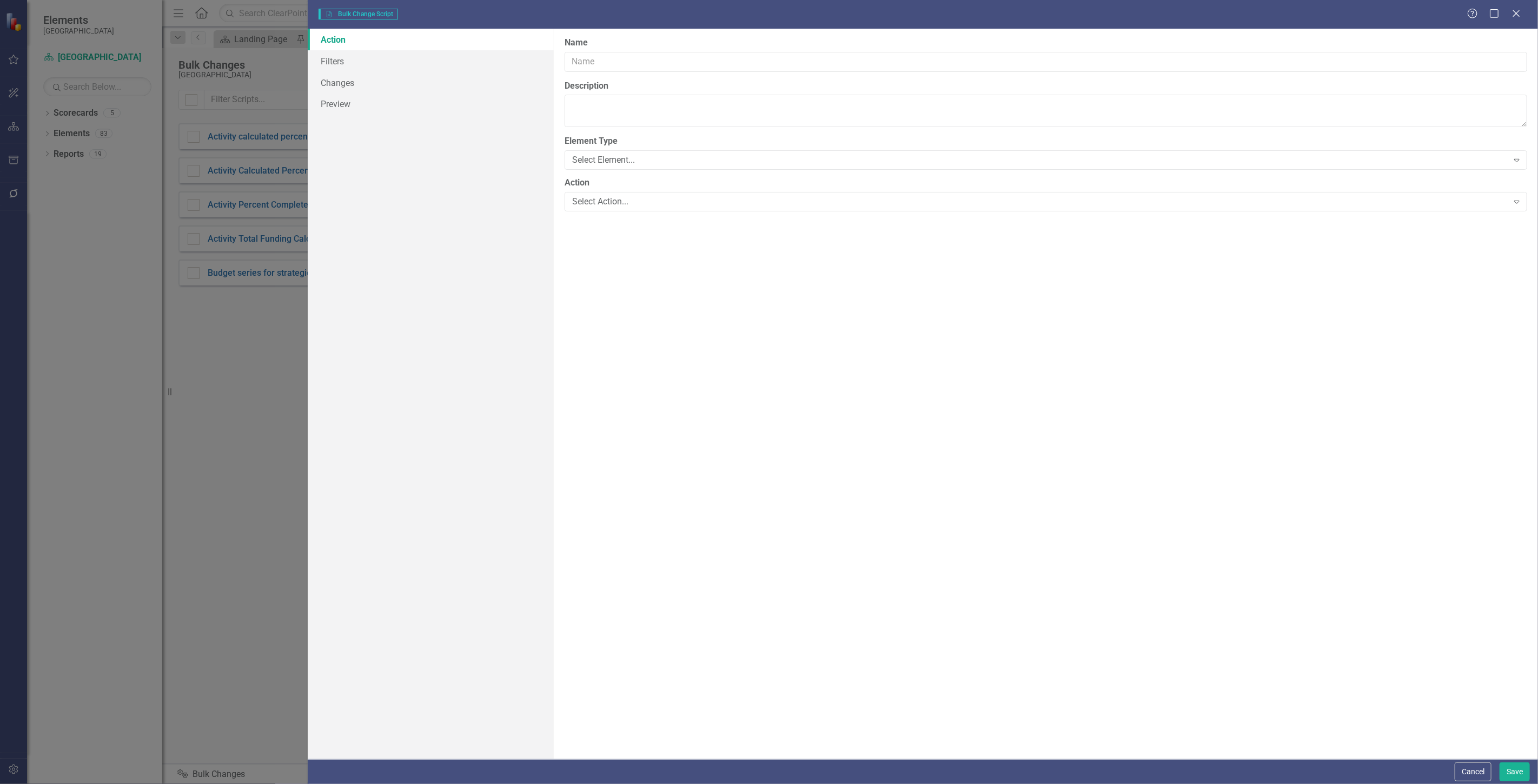
type input "Activity calculated percent complete"
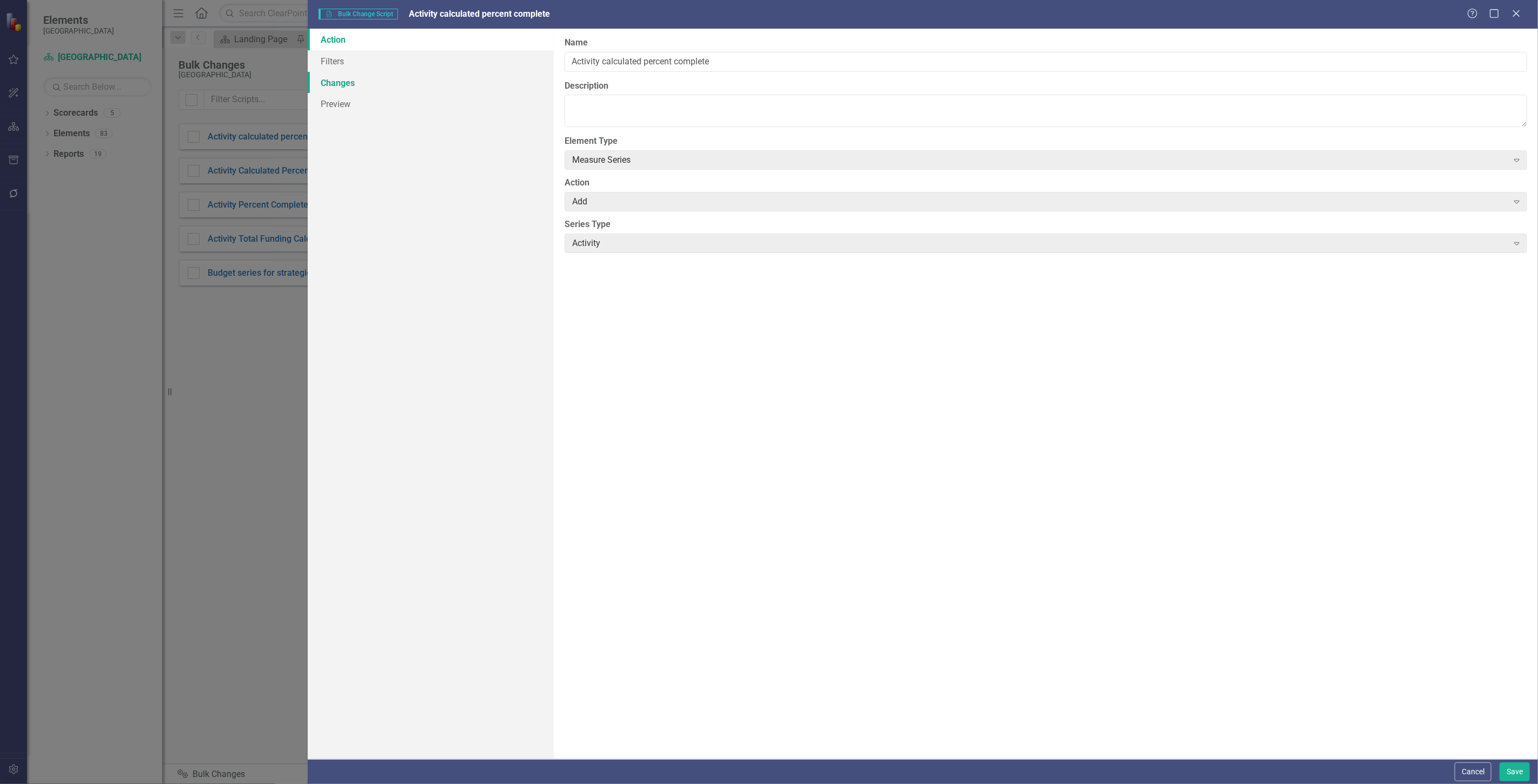
click at [397, 79] on link "Changes" at bounding box center [431, 83] width 246 height 21
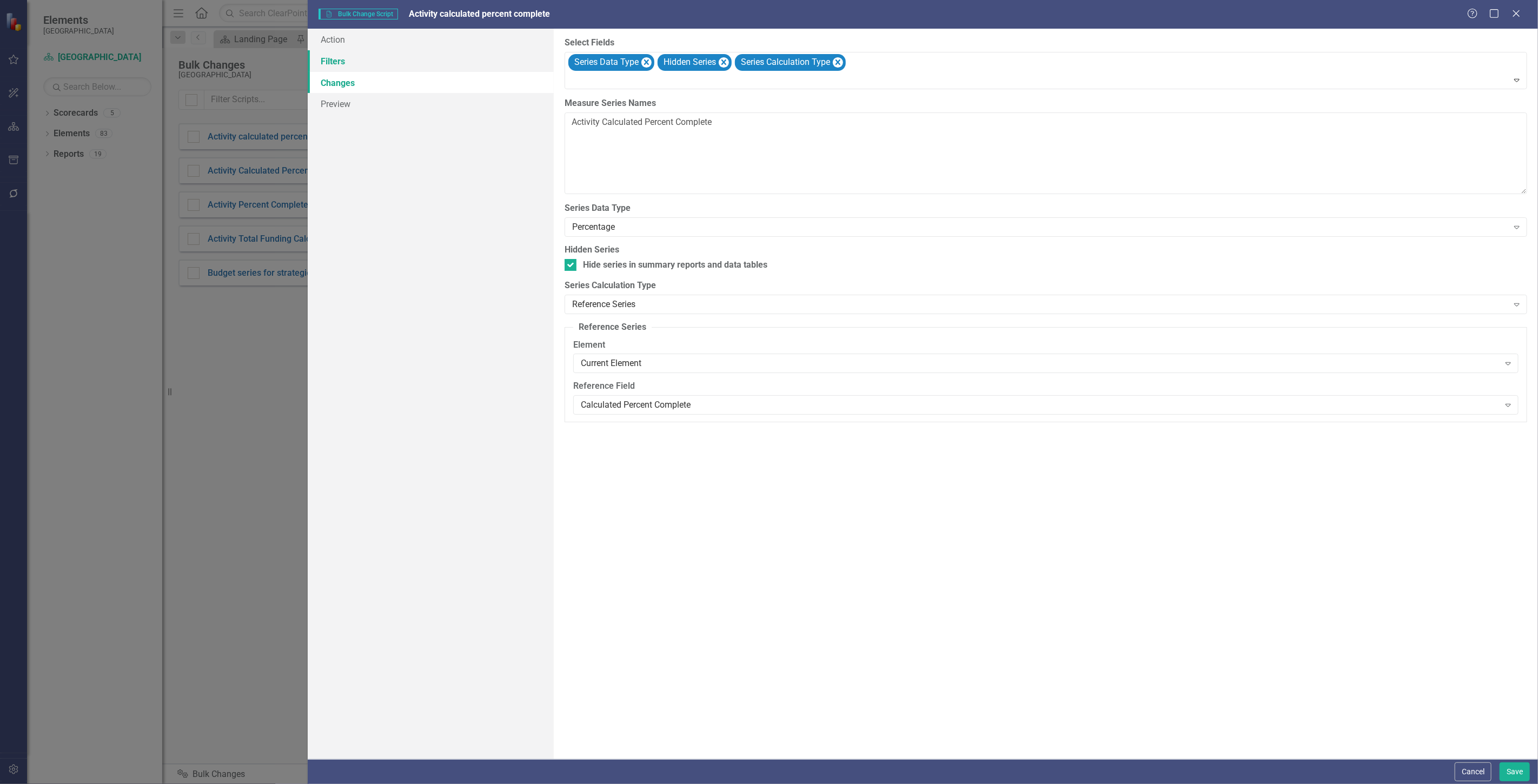
click at [397, 60] on link "Filters" at bounding box center [431, 61] width 246 height 21
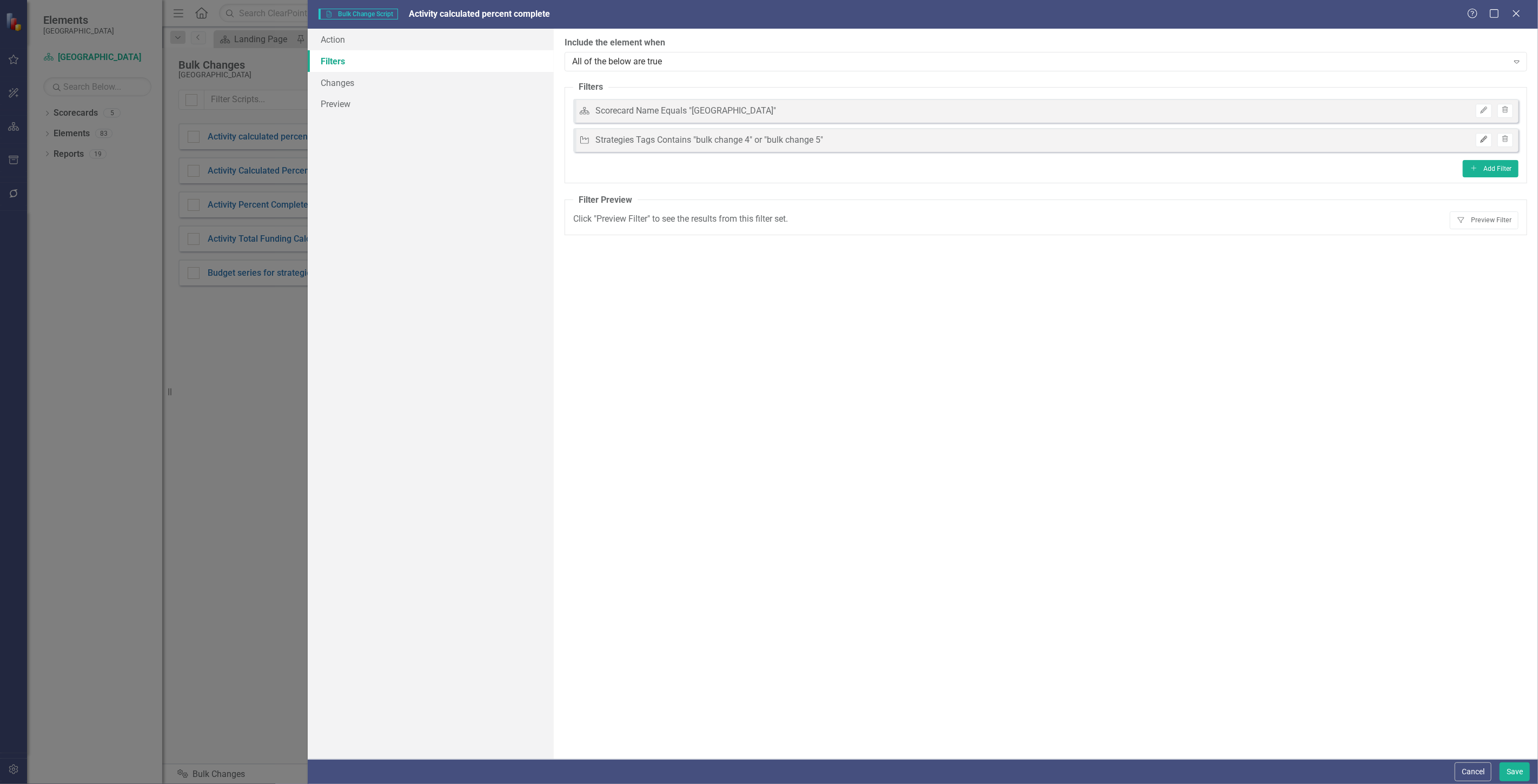
click at [1486, 138] on icon "Edit" at bounding box center [1484, 139] width 8 height 6
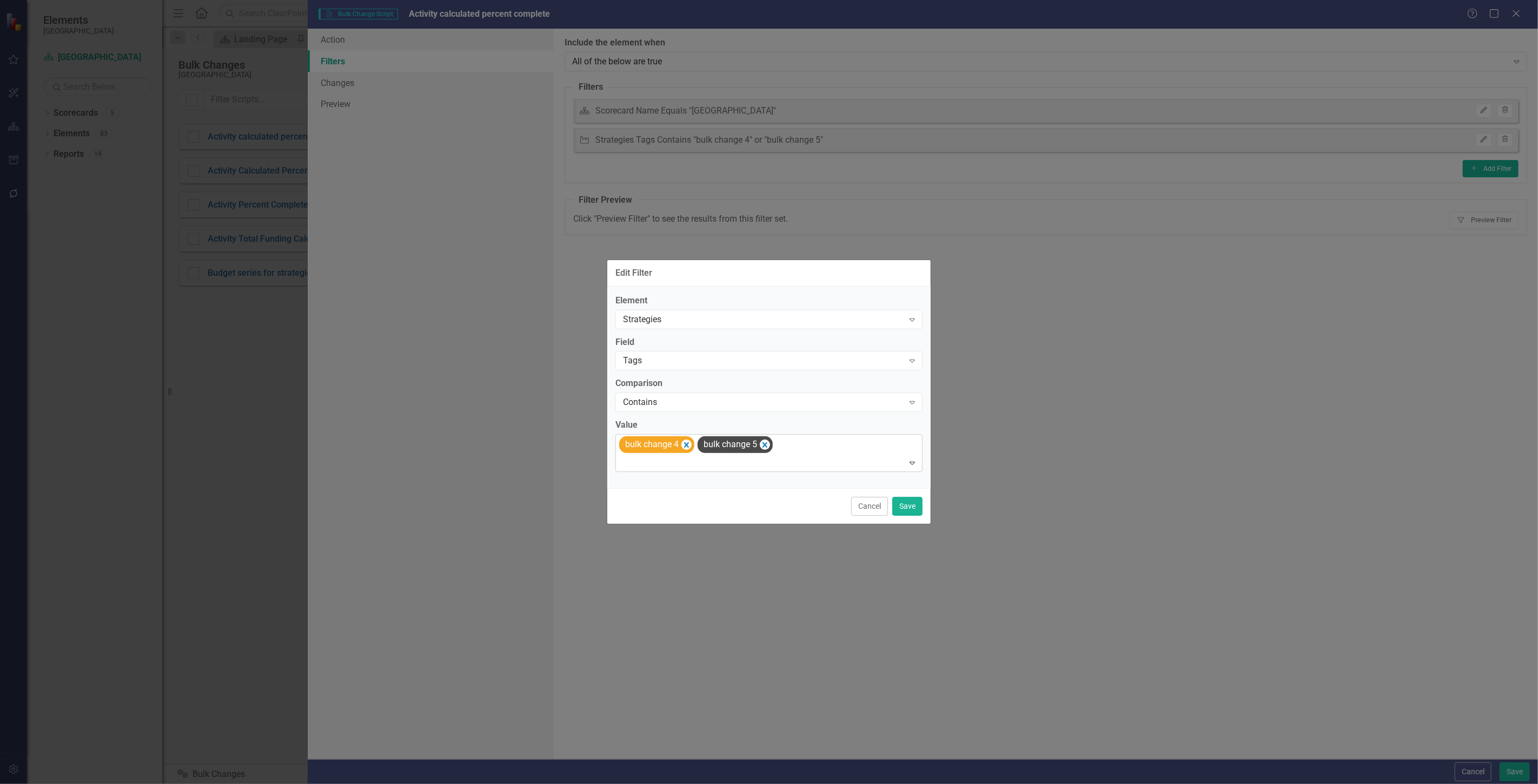
click at [822, 448] on div "bulk change 4 bulk change 5" at bounding box center [769, 453] width 304 height 36
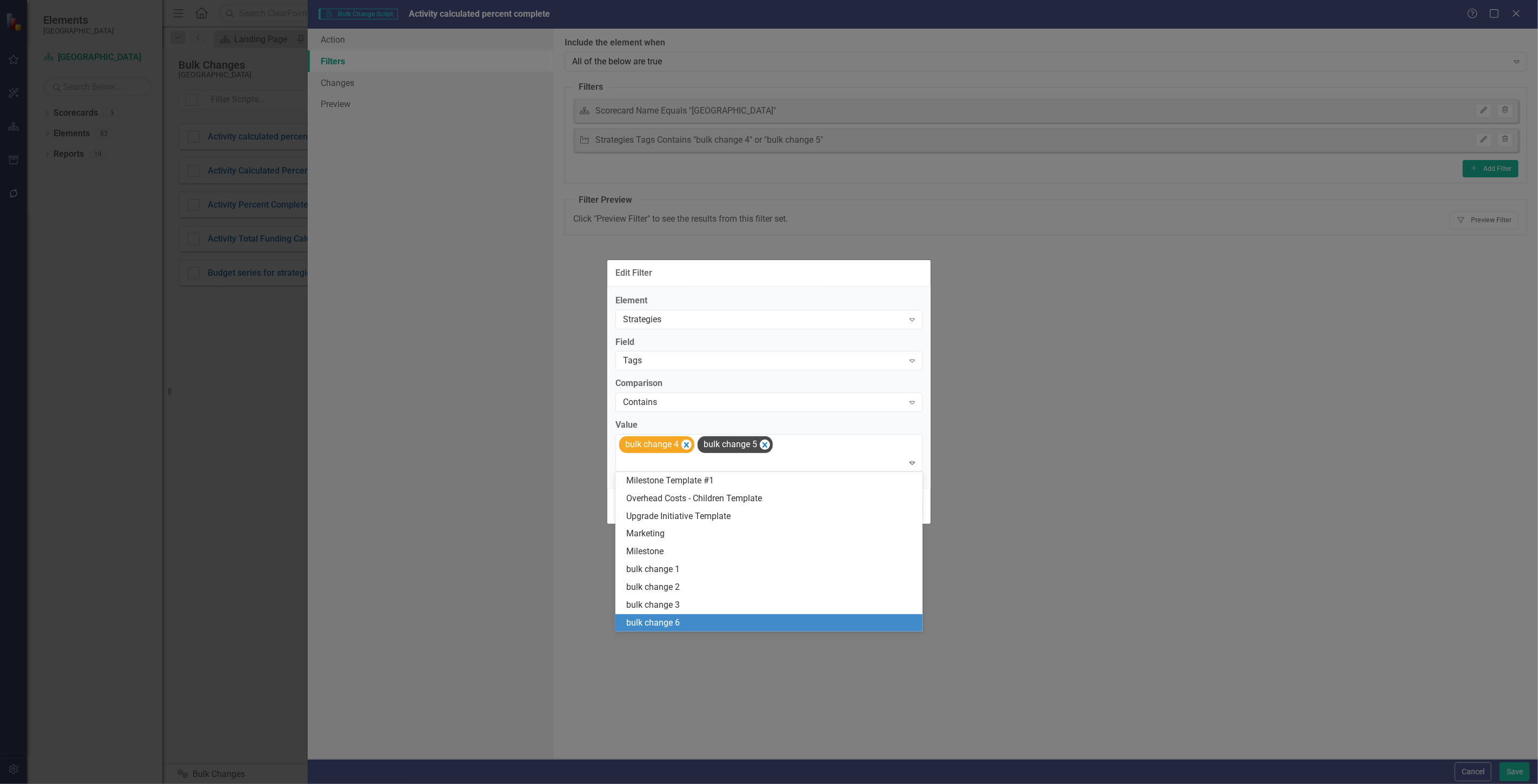
click at [716, 620] on div "bulk change 6" at bounding box center [771, 622] width 290 height 12
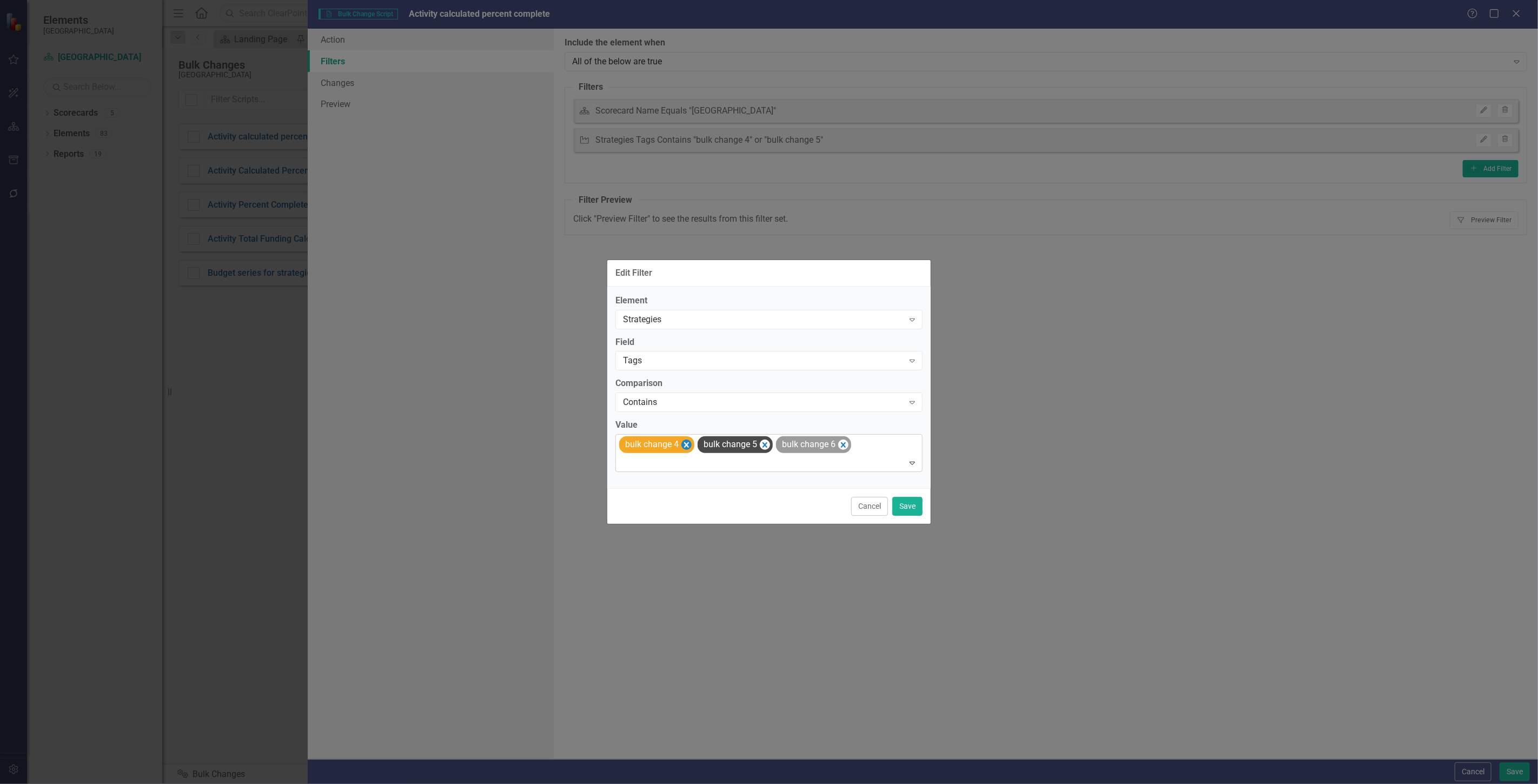
click at [685, 444] on icon "Remove [object Object]" at bounding box center [686, 444] width 10 height 14
click at [691, 446] on icon "Remove [object Object]" at bounding box center [686, 444] width 10 height 14
click at [909, 506] on button "Save" at bounding box center [907, 506] width 30 height 19
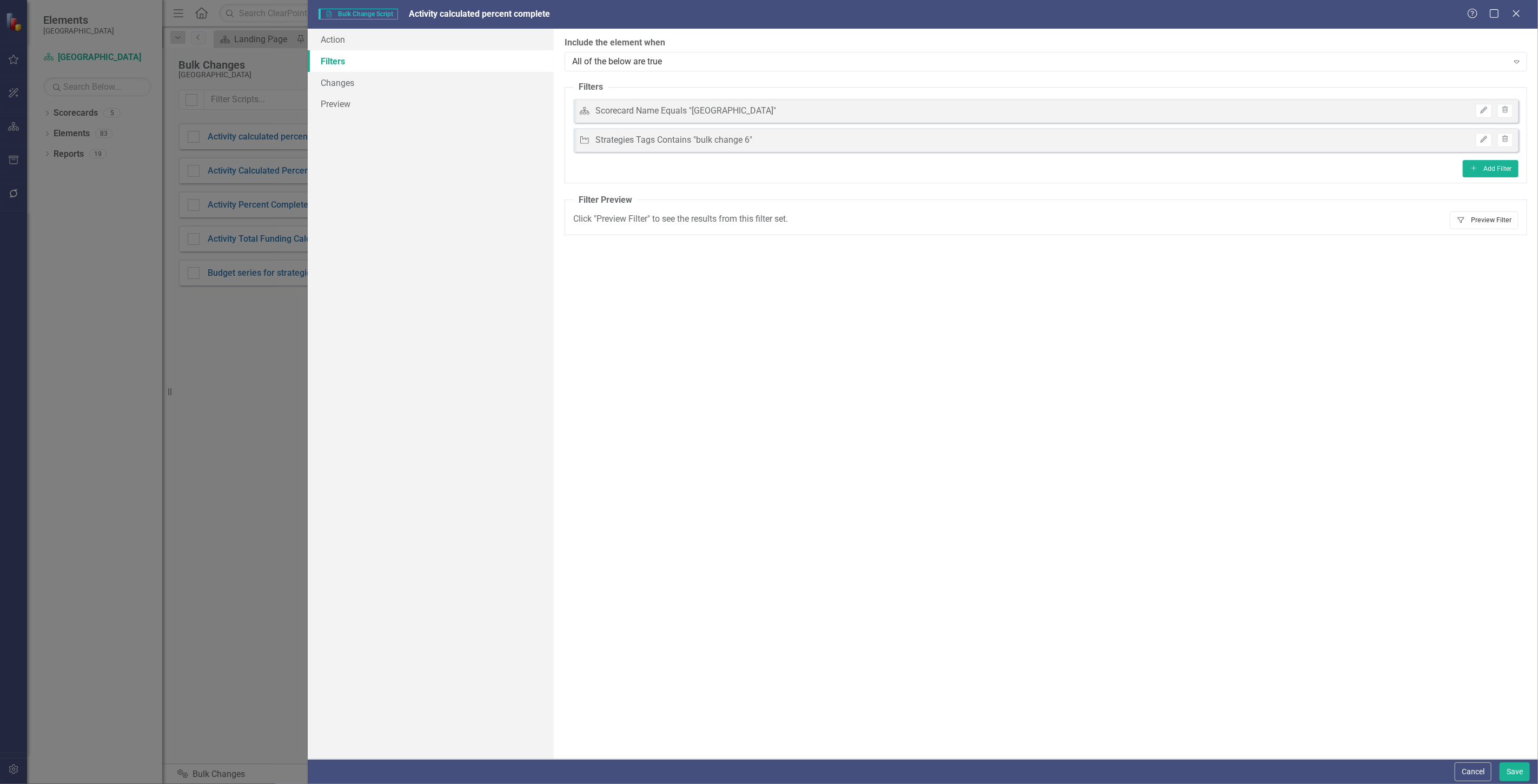
click at [1476, 220] on button "Filter Preview Filter" at bounding box center [1484, 220] width 69 height 17
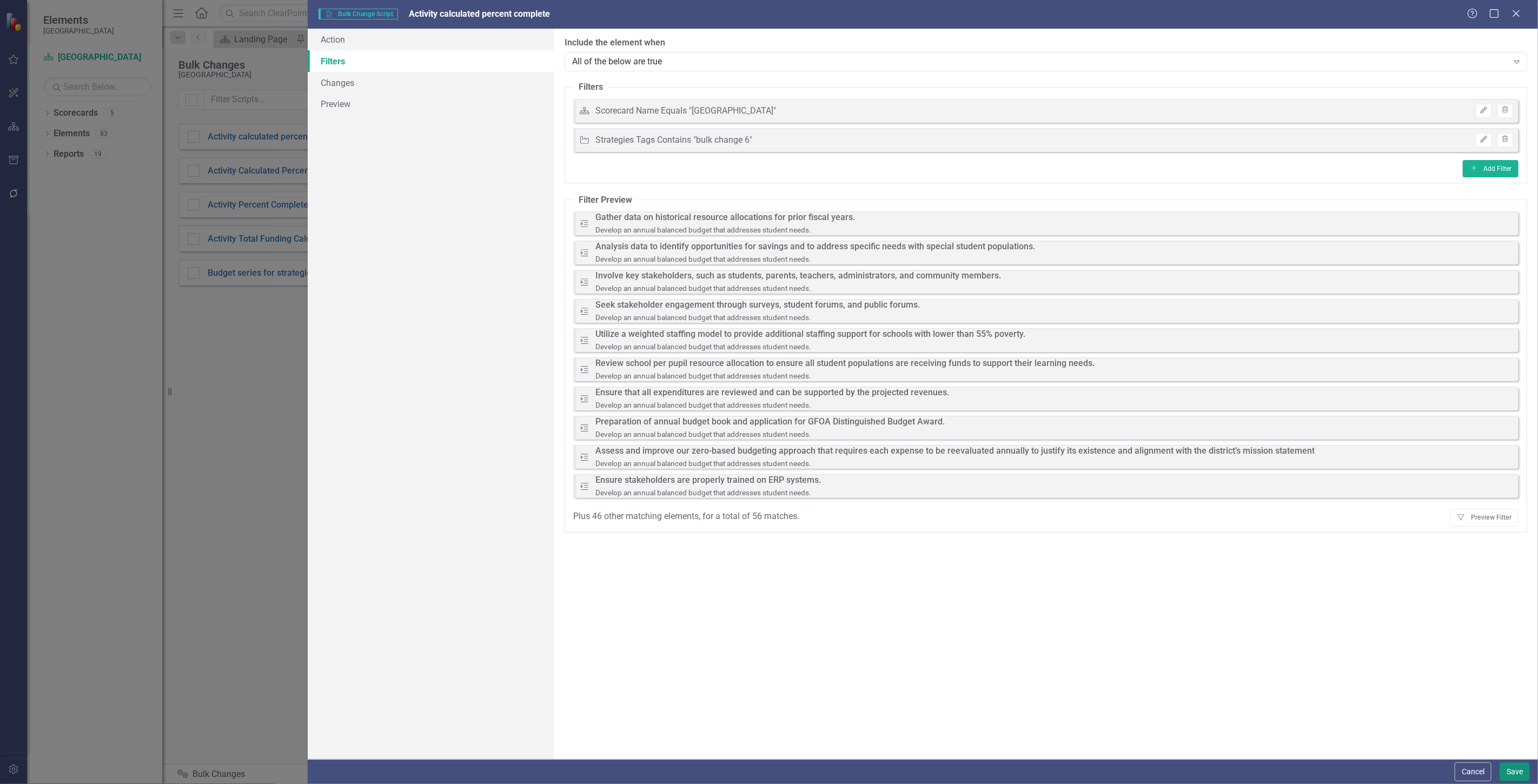
click at [1519, 771] on button "Save" at bounding box center [1515, 772] width 30 height 19
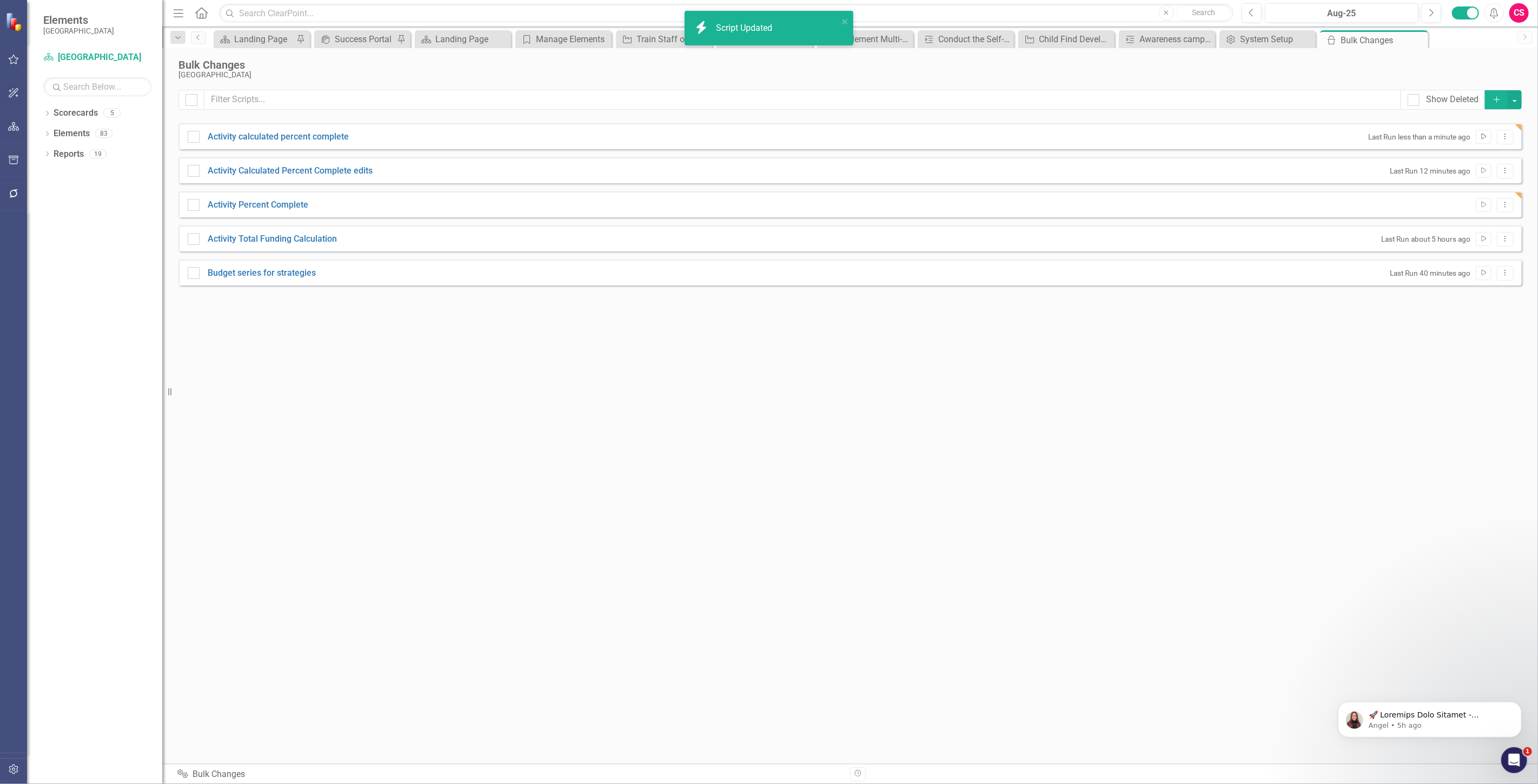
click at [1478, 137] on button "Run Script" at bounding box center [1484, 137] width 16 height 14
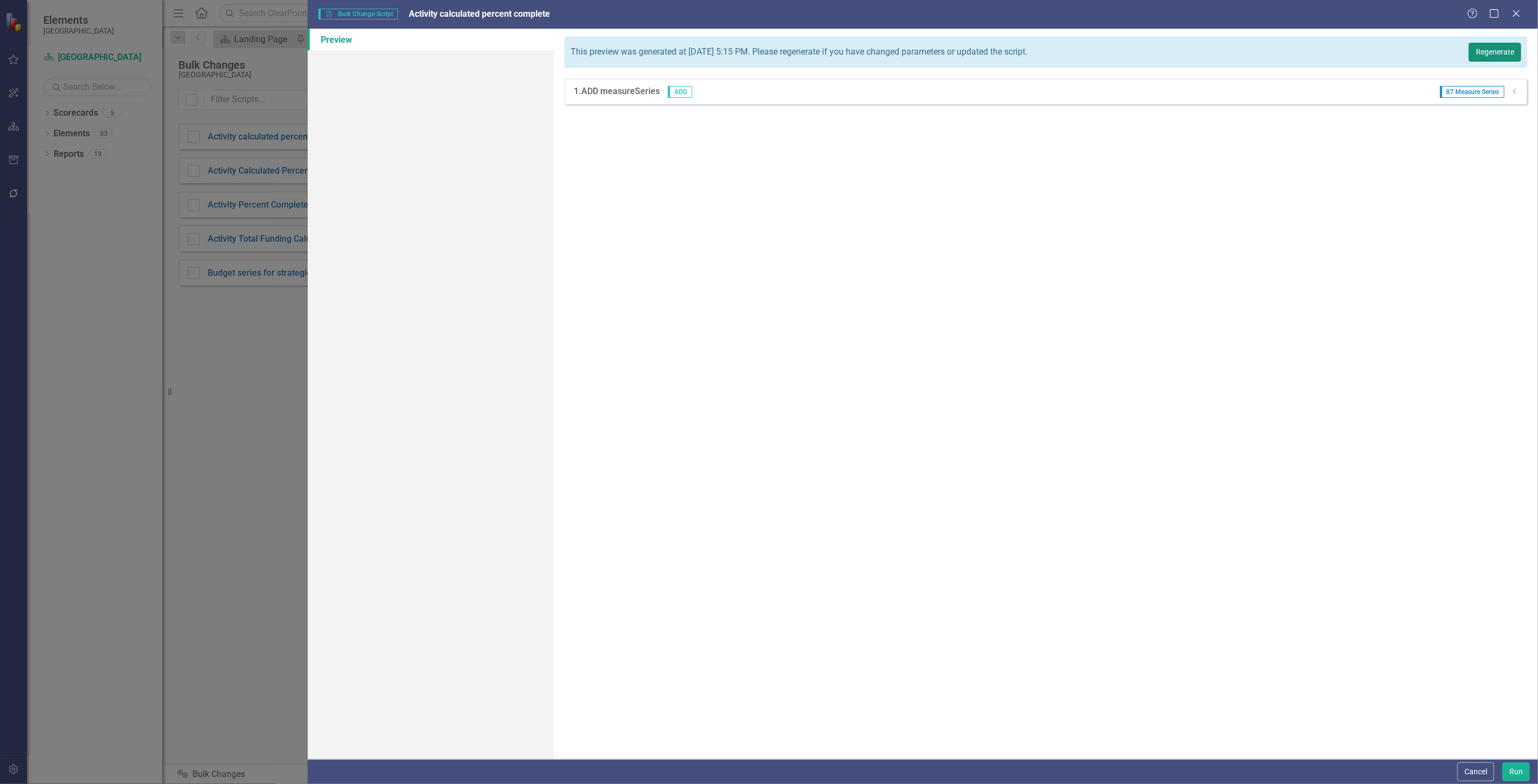
click at [1495, 43] on button "Regenerate" at bounding box center [1494, 52] width 52 height 19
click at [1517, 765] on button "Run" at bounding box center [1516, 772] width 28 height 19
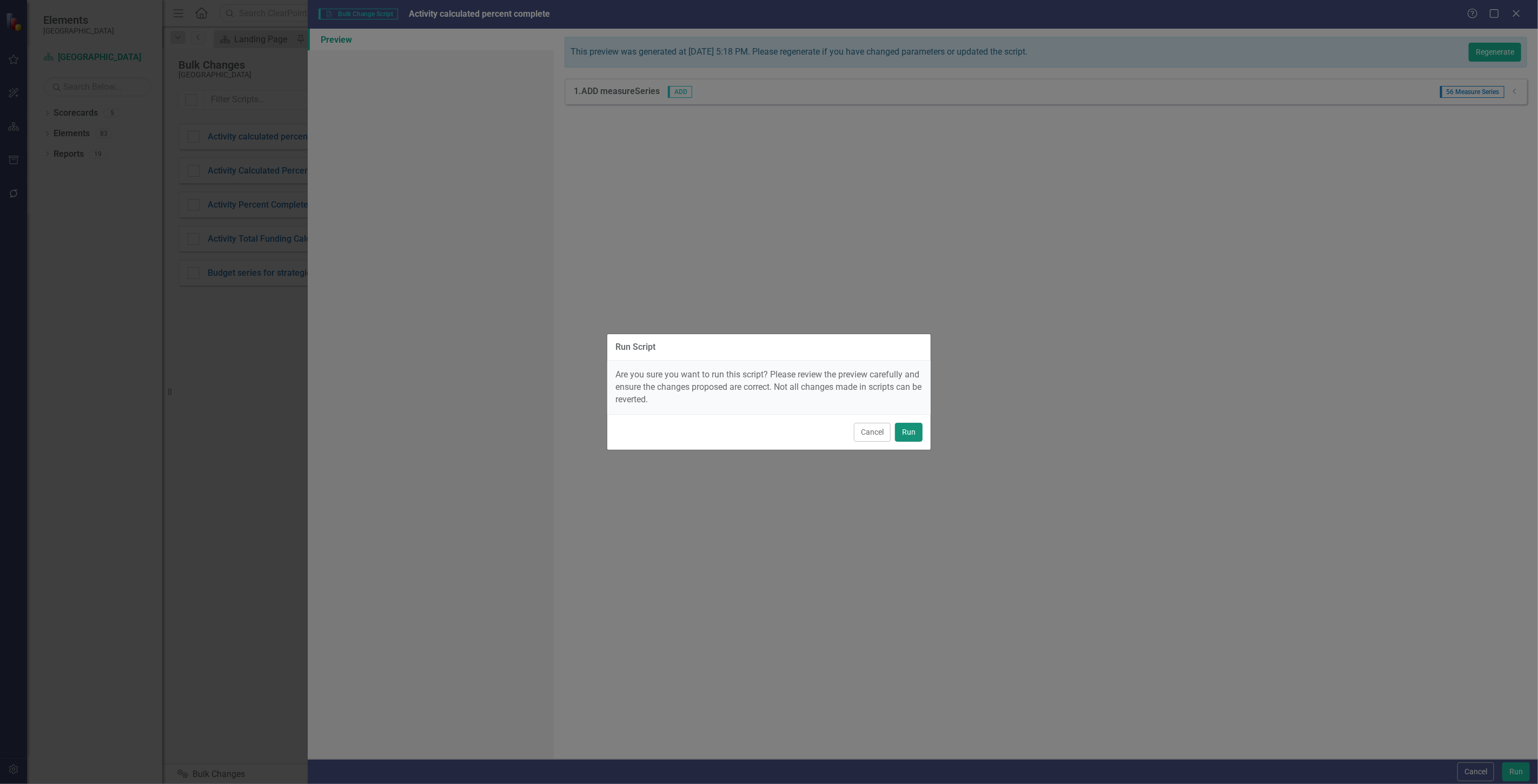
click at [920, 435] on button "Run" at bounding box center [909, 432] width 28 height 19
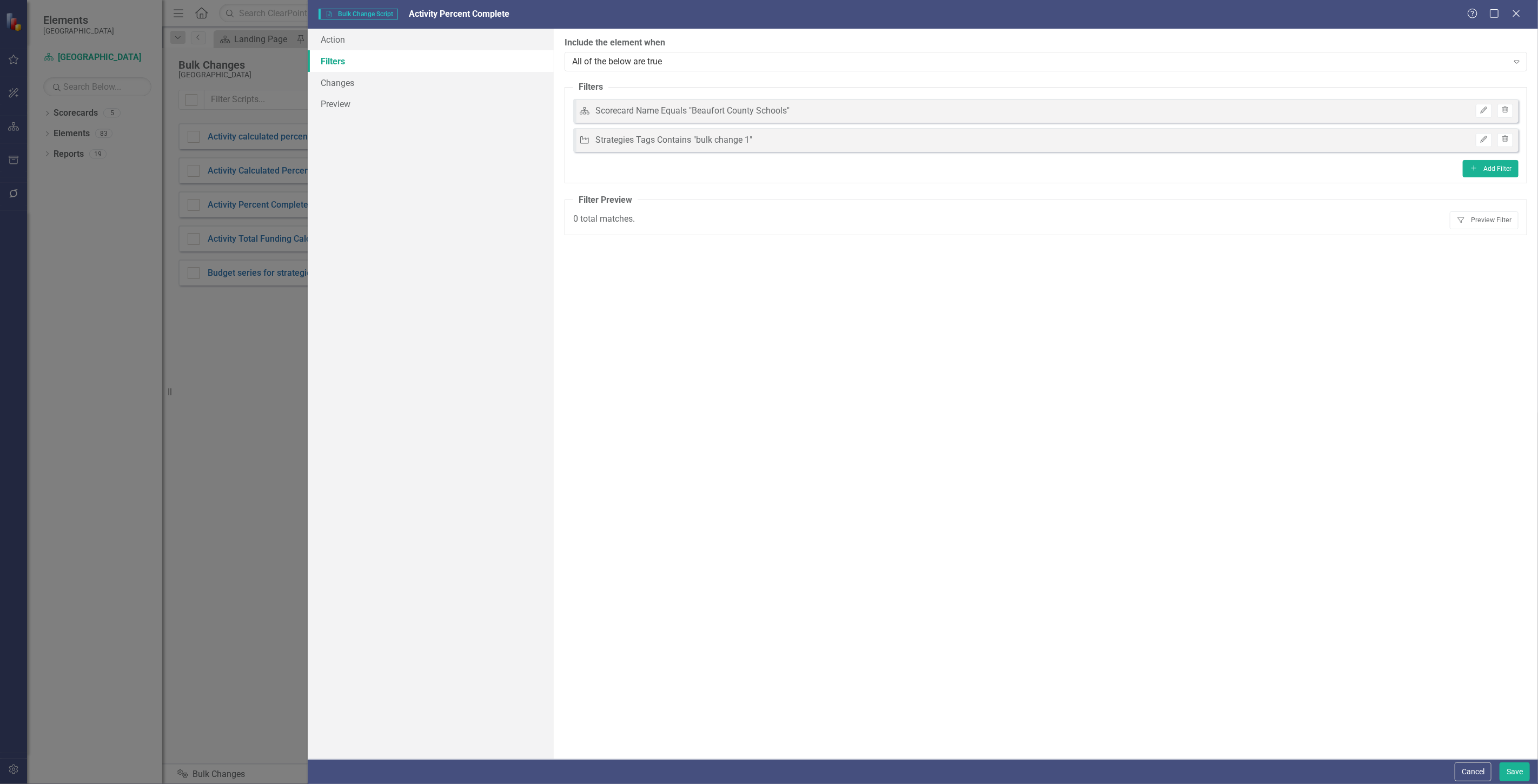
click at [1462, 760] on div "Cancel Save" at bounding box center [923, 771] width 1230 height 25
click at [1464, 773] on button "Cancel" at bounding box center [1473, 772] width 36 height 19
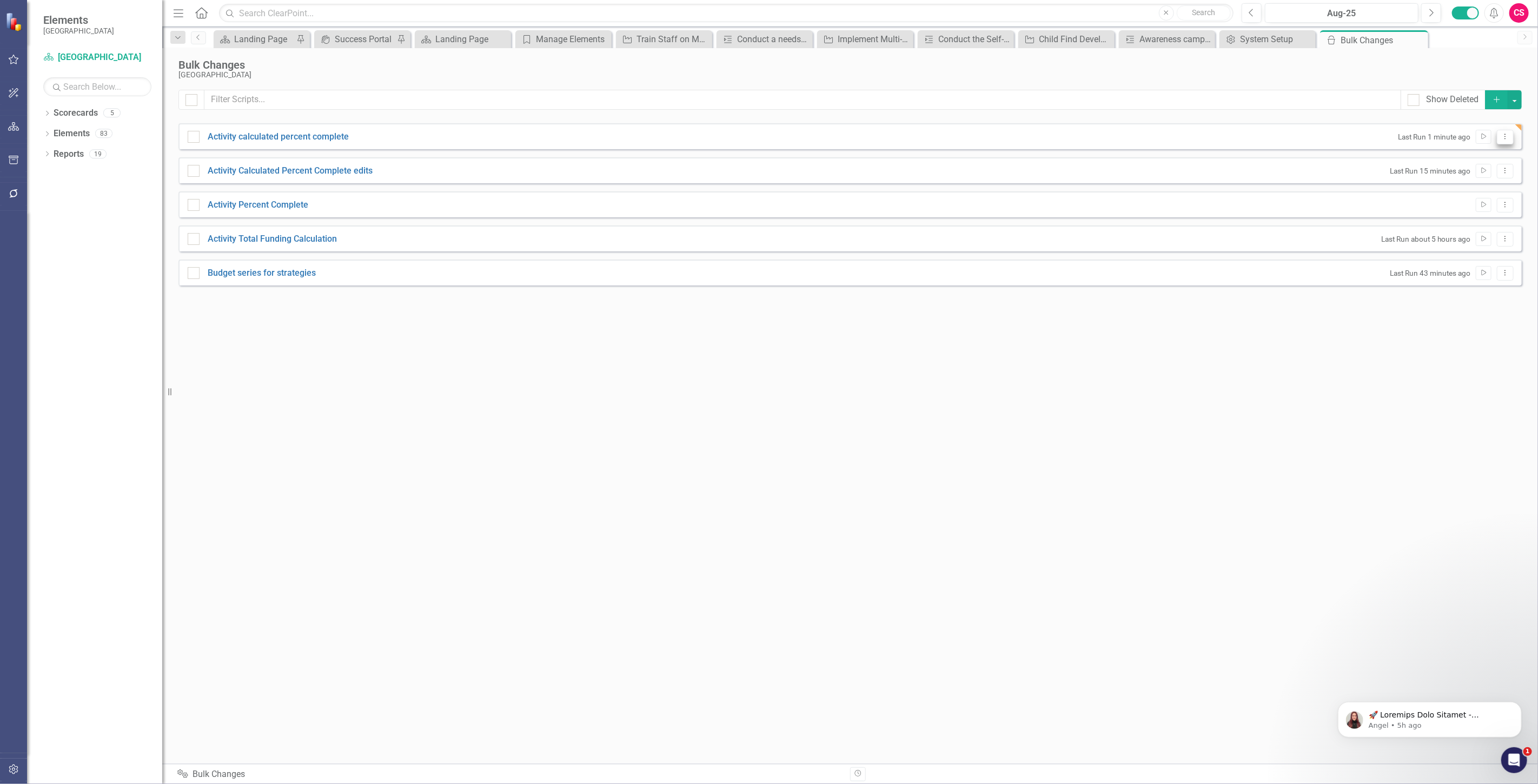
click at [1507, 139] on icon "Dropdown Menu" at bounding box center [1505, 137] width 9 height 7
click at [1494, 170] on link "Edit Edit Script" at bounding box center [1470, 175] width 87 height 20
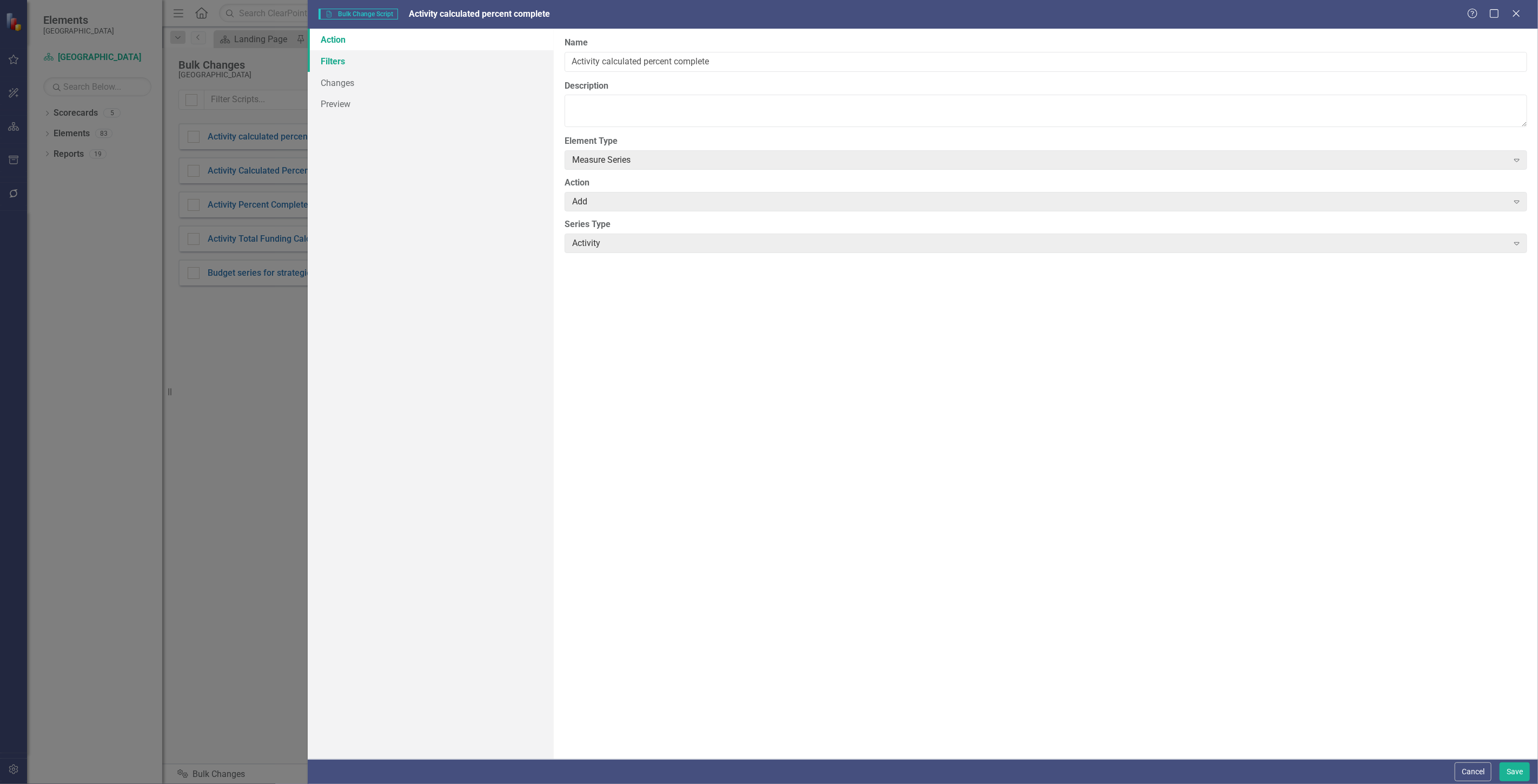
click at [387, 61] on link "Filters" at bounding box center [431, 61] width 246 height 21
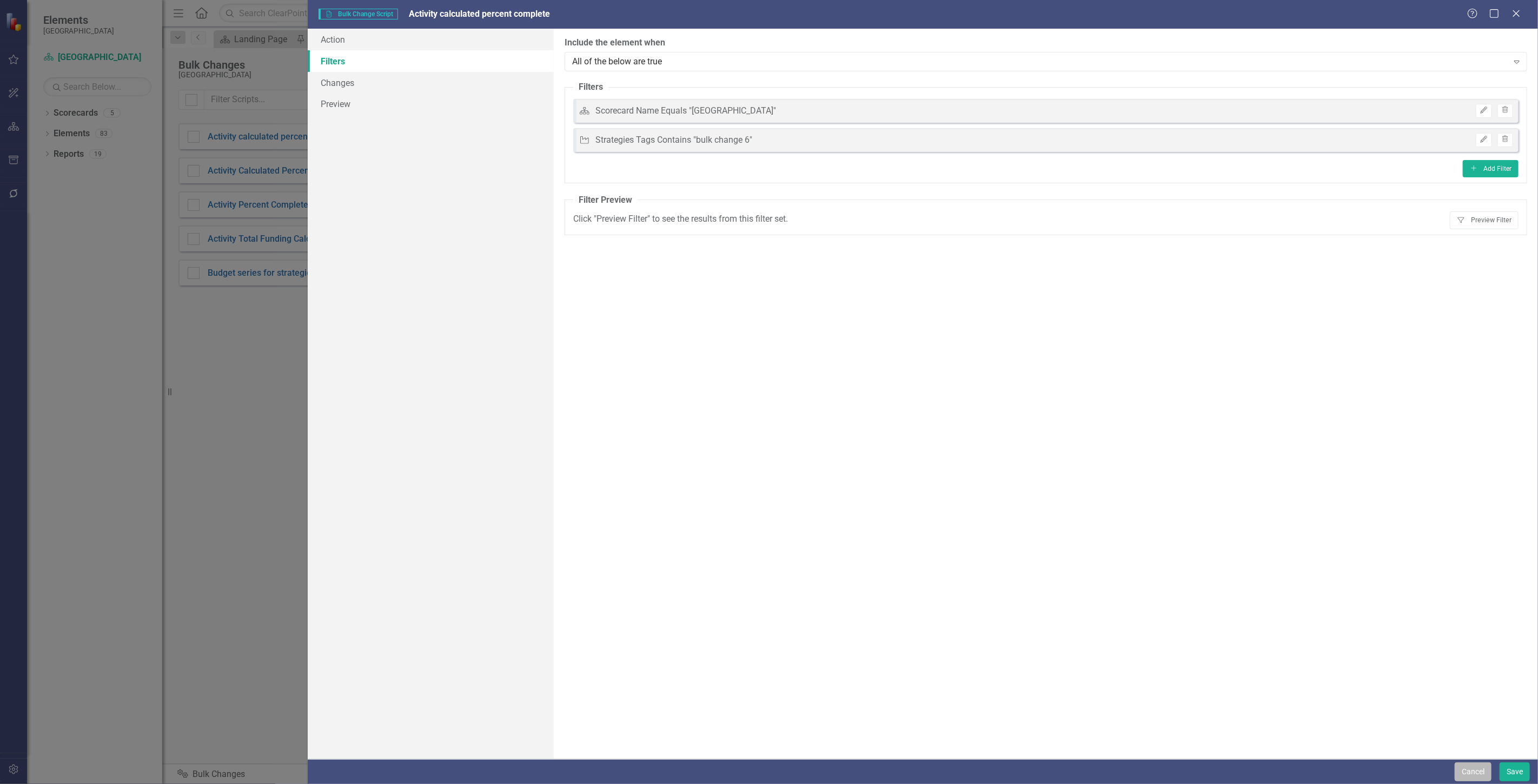
click at [1461, 770] on button "Cancel" at bounding box center [1473, 772] width 36 height 19
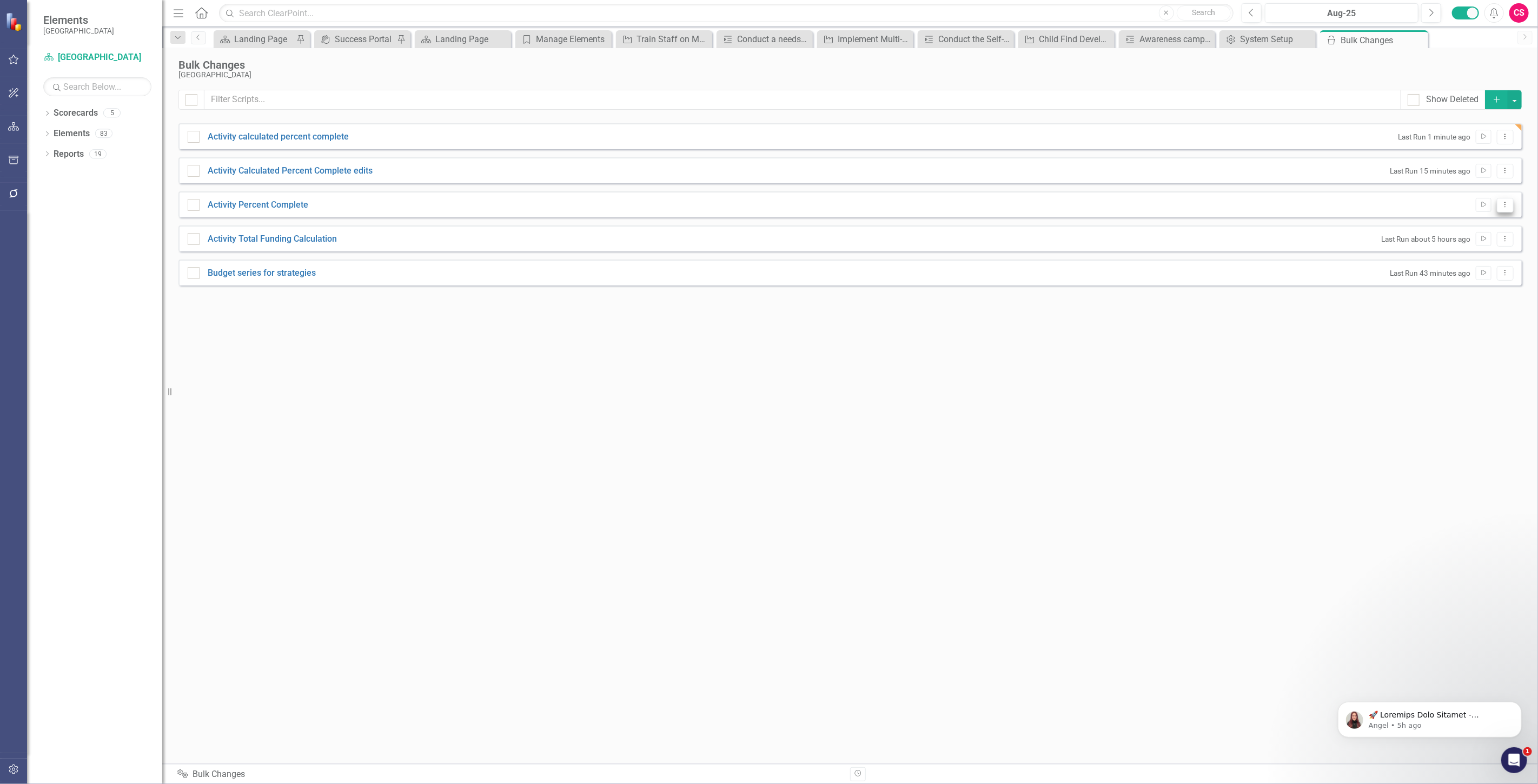
click at [1504, 212] on button "Dropdown Menu" at bounding box center [1505, 205] width 16 height 14
click at [1485, 244] on link "Edit Edit Script" at bounding box center [1470, 243] width 87 height 20
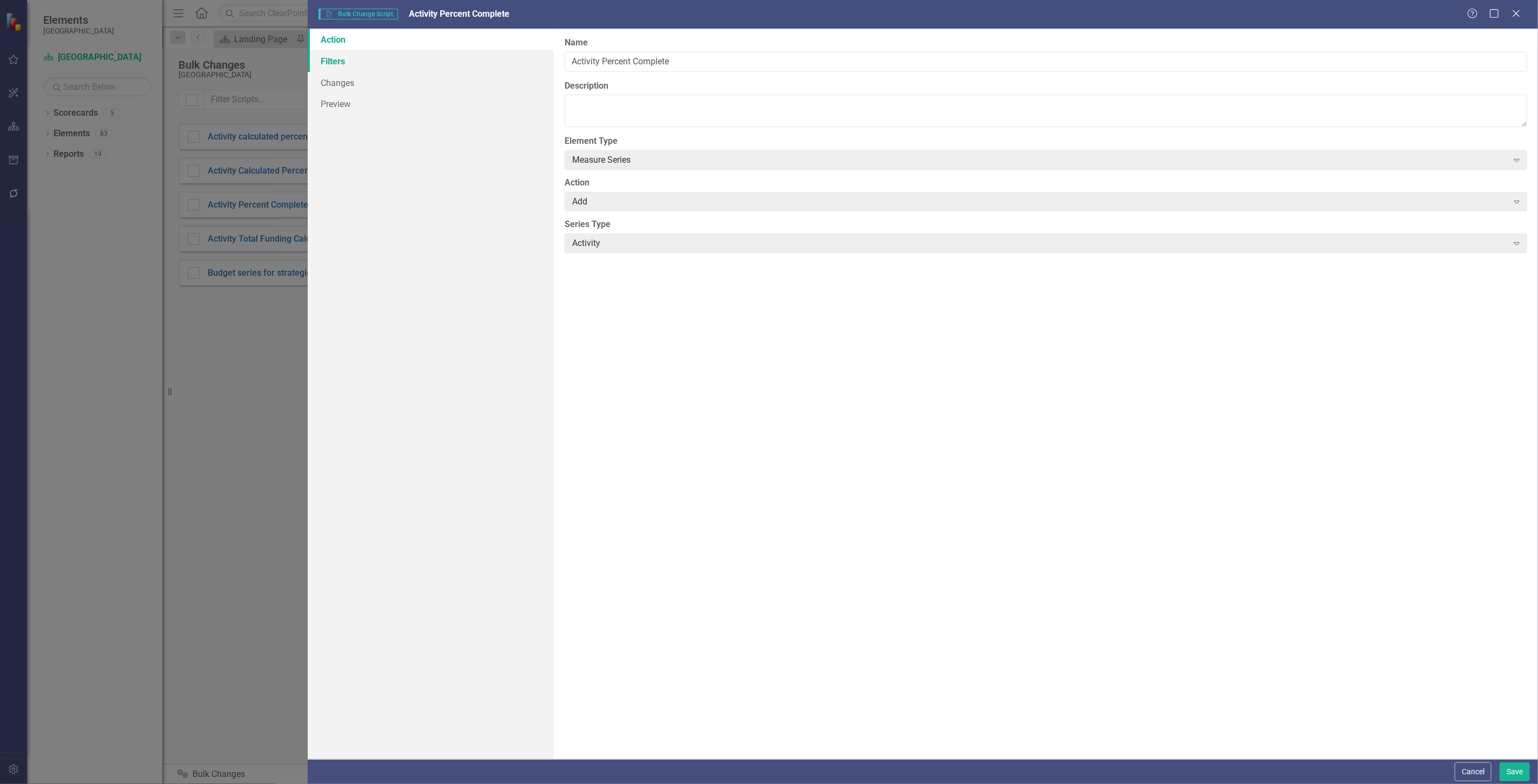
click at [387, 61] on link "Filters" at bounding box center [431, 61] width 246 height 21
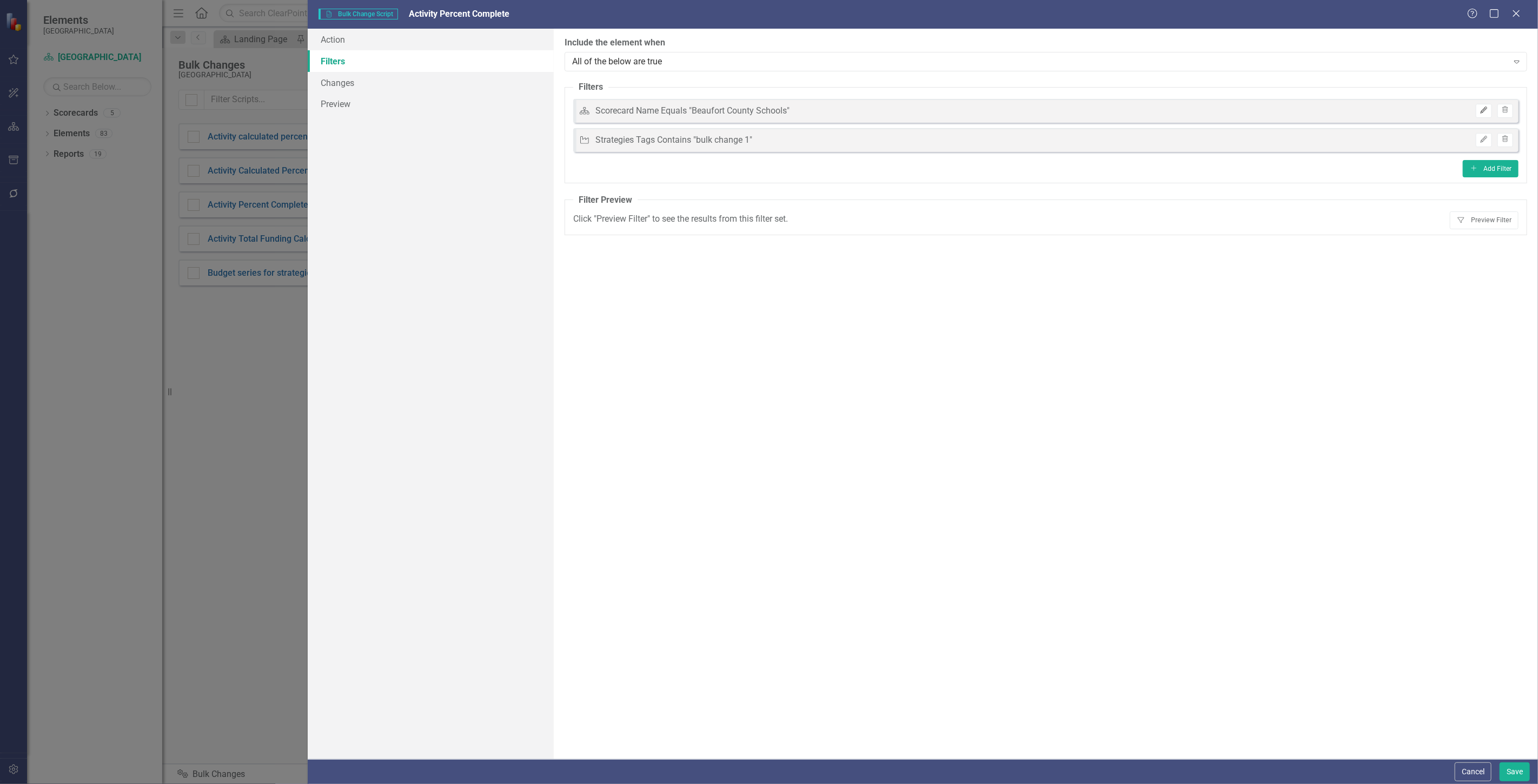
drag, startPoint x: 1484, startPoint y: 112, endPoint x: 1476, endPoint y: 107, distance: 9.4
click at [1476, 107] on button "Edit" at bounding box center [1484, 111] width 16 height 14
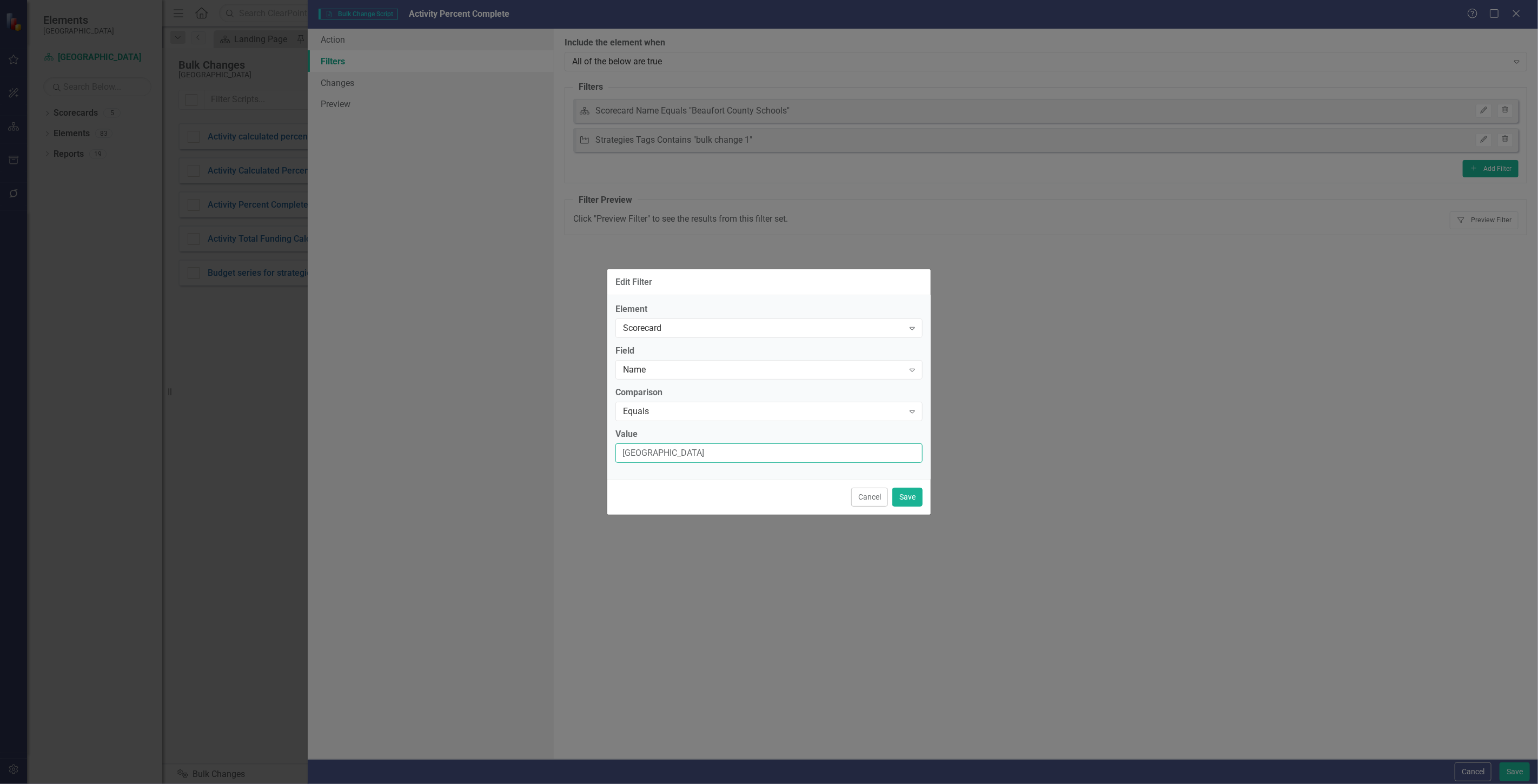
click at [744, 450] on input "Beaufort County Schools" at bounding box center [769, 454] width 307 height 20
type input "[GEOGRAPHIC_DATA]"
click at [913, 504] on button "Save" at bounding box center [907, 497] width 30 height 19
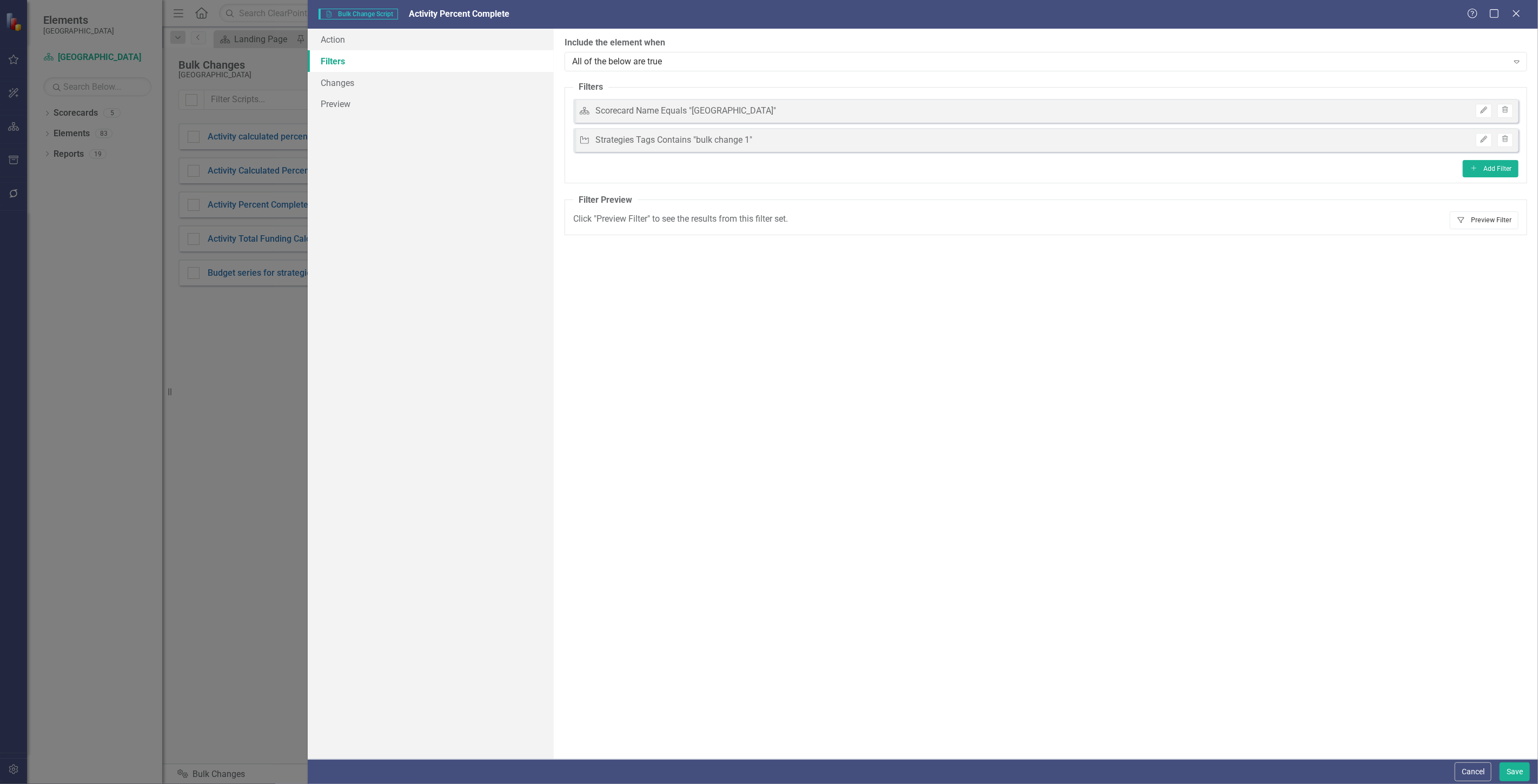
click at [1484, 225] on button "Filter Preview Filter" at bounding box center [1484, 220] width 69 height 17
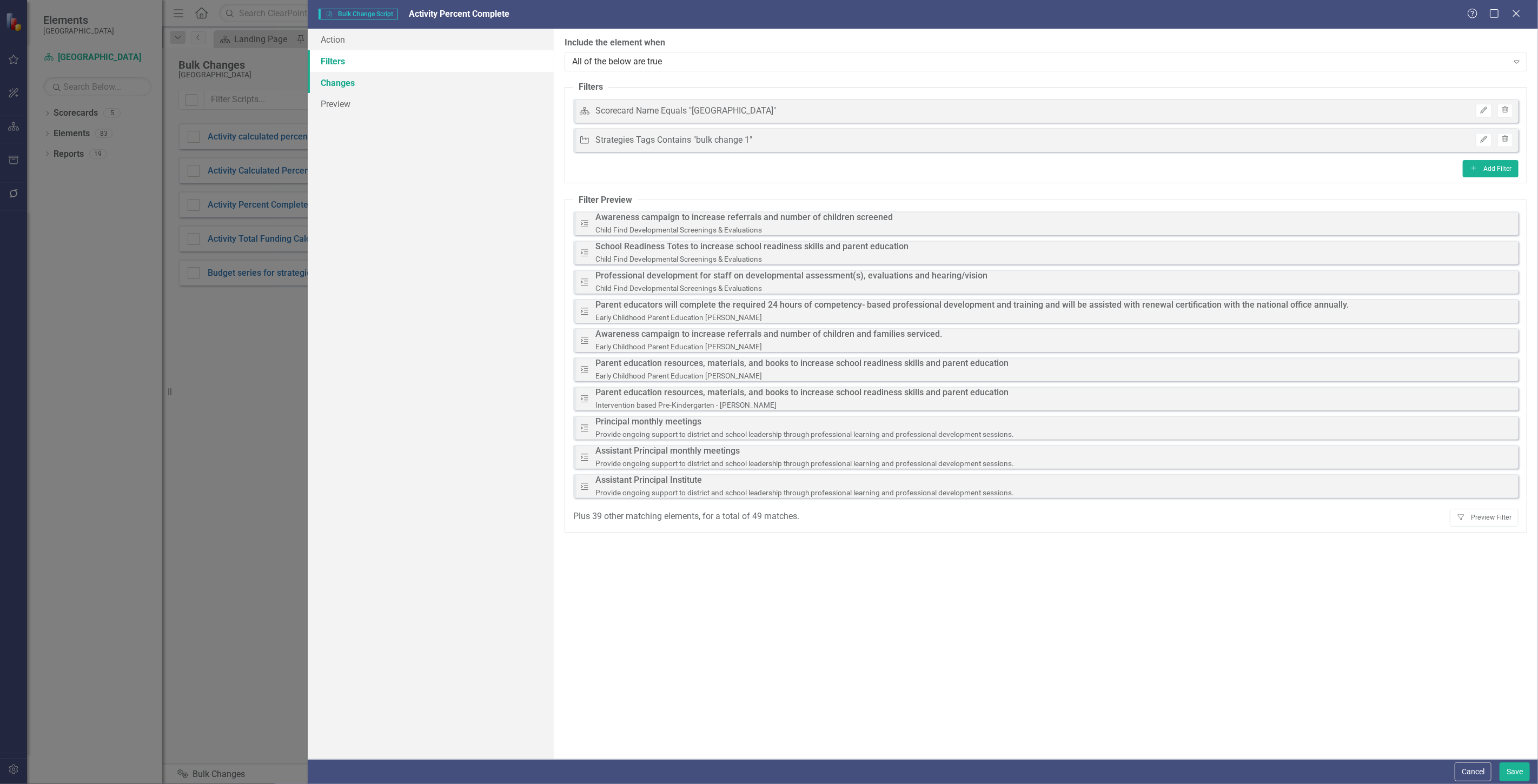
click at [406, 79] on link "Changes" at bounding box center [431, 83] width 246 height 21
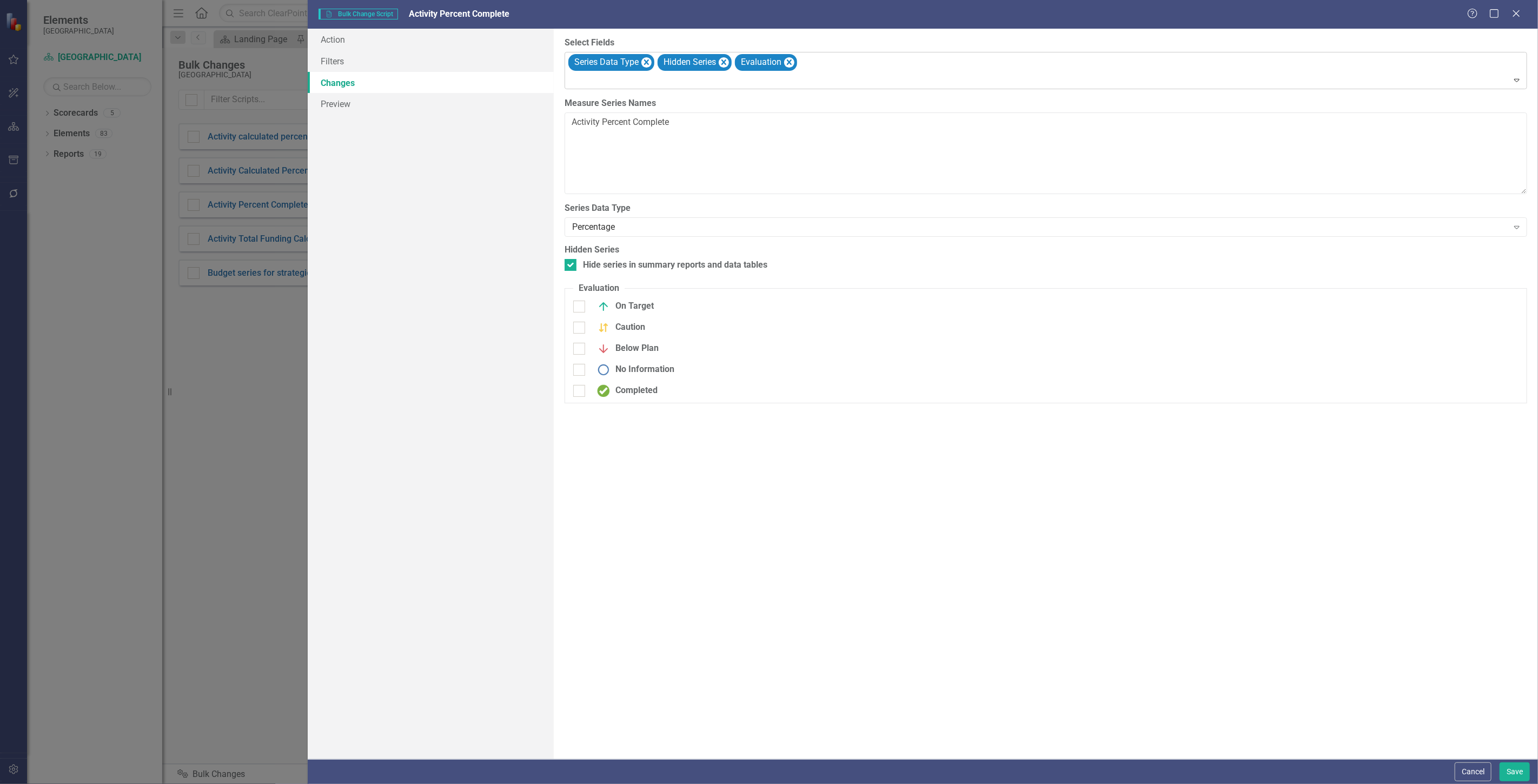
click at [914, 77] on div at bounding box center [1046, 81] width 958 height 14
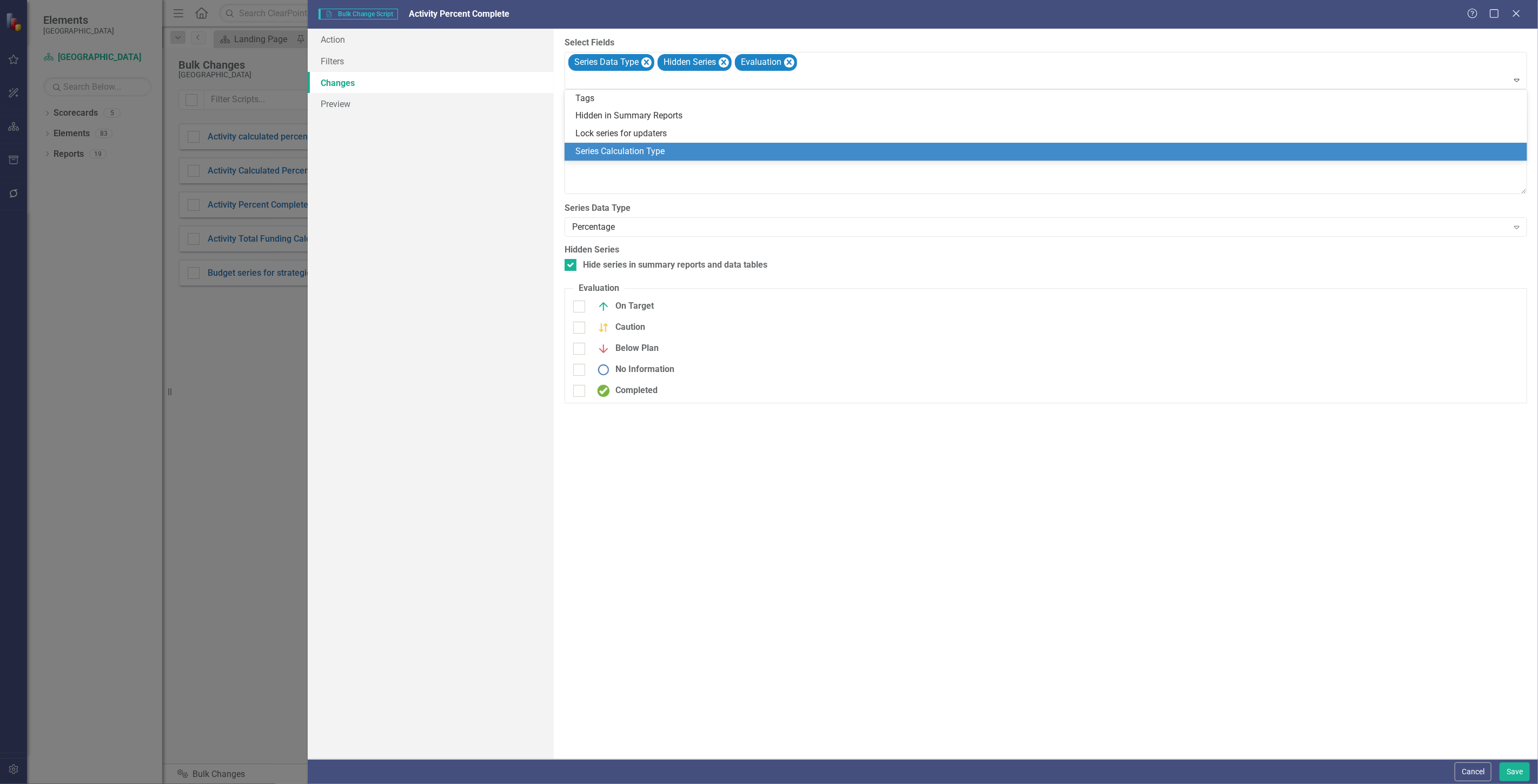
click at [776, 144] on div "Series Calculation Type" at bounding box center [1046, 152] width 963 height 18
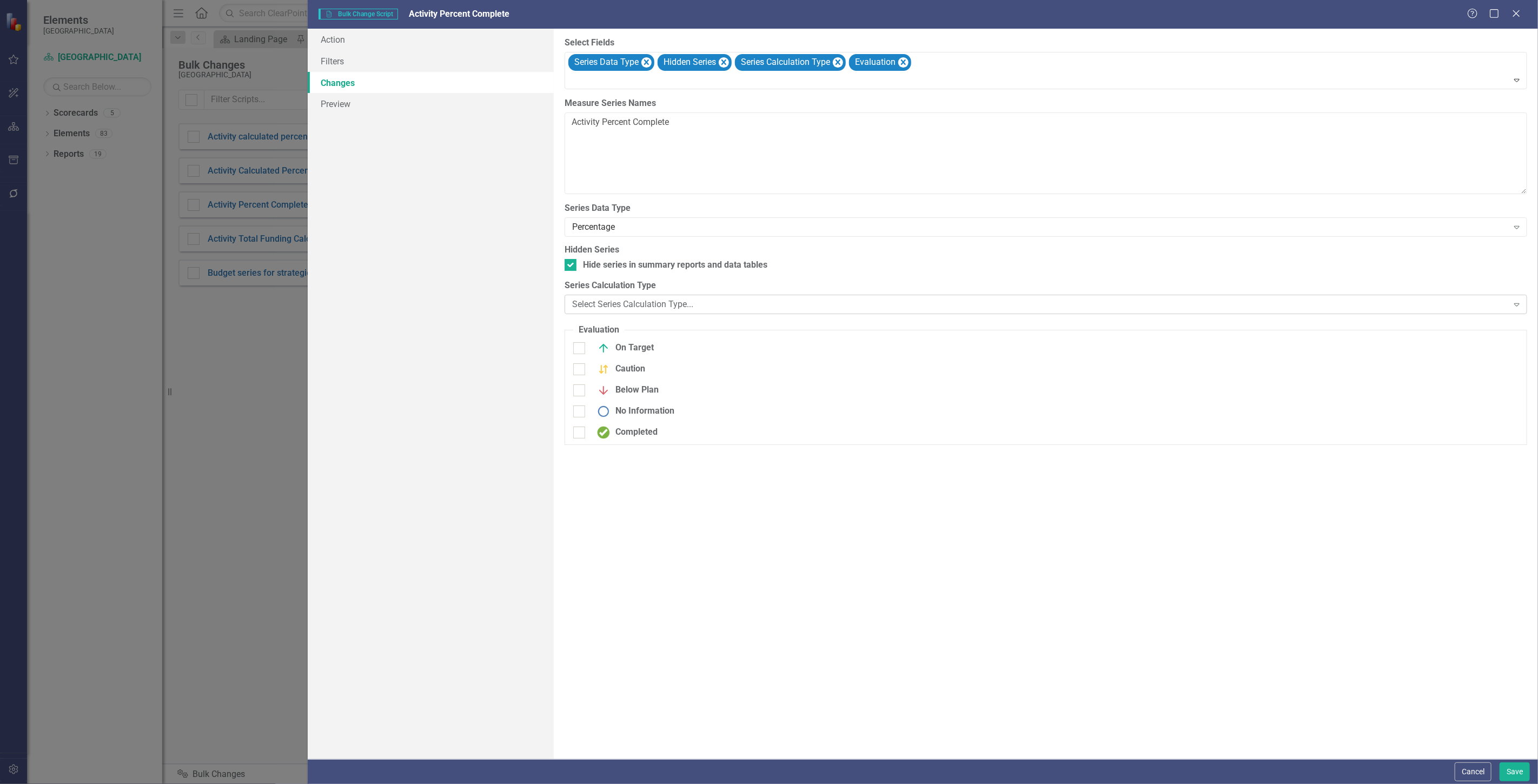
click at [648, 311] on div "Select Series Calculation Type... Expand" at bounding box center [1046, 304] width 963 height 19
click at [653, 364] on div "Current Element" at bounding box center [1041, 363] width 919 height 12
click at [652, 348] on label "Element" at bounding box center [1046, 345] width 945 height 12
click at [642, 403] on div "Select Reference Field..." at bounding box center [1041, 405] width 919 height 12
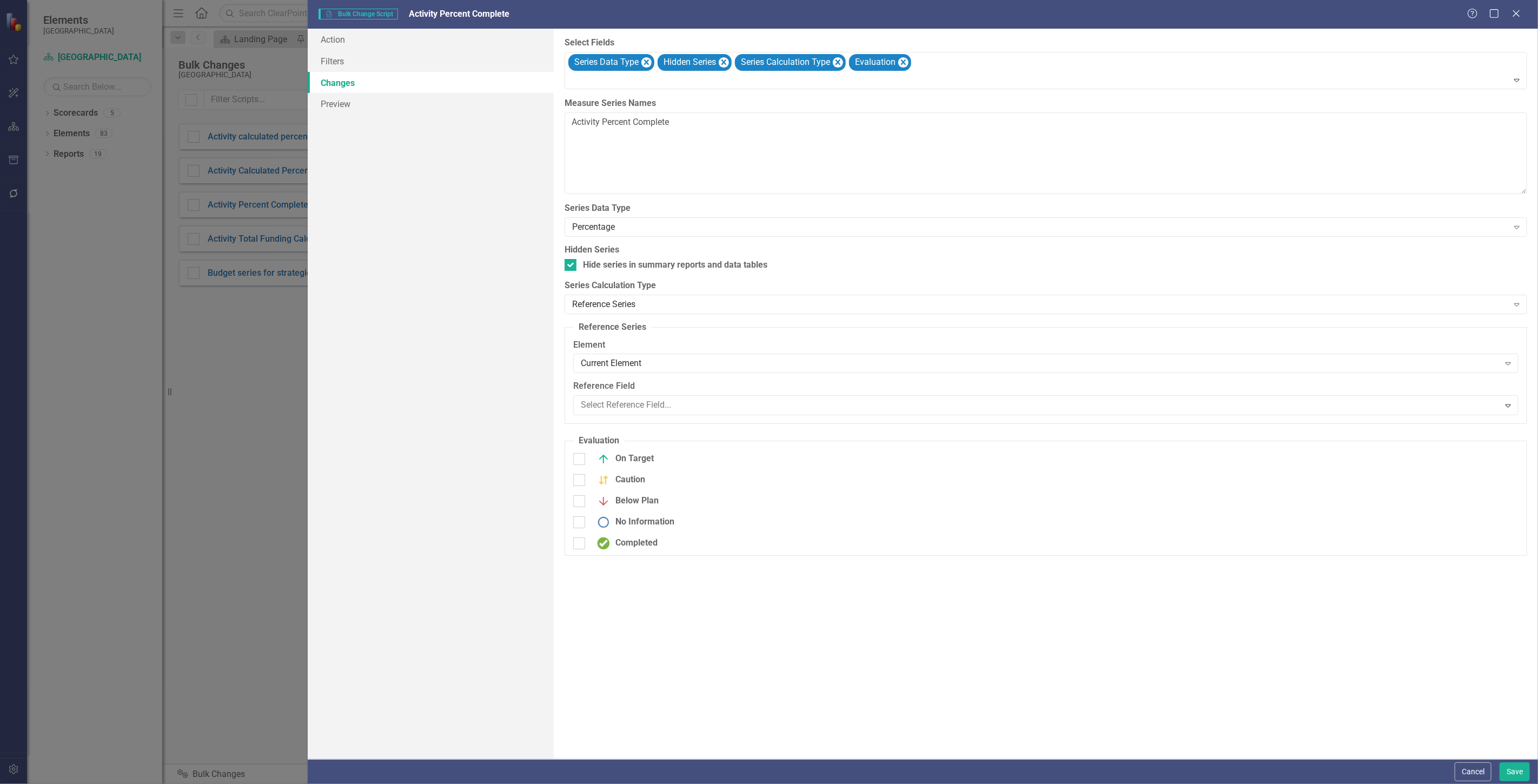
click at [628, 457] on div "On Target" at bounding box center [623, 457] width 62 height 13
click at [580, 457] on input "On Target" at bounding box center [577, 455] width 7 height 7
checkbox input "true"
click at [625, 484] on div "Caution" at bounding box center [618, 486] width 54 height 13
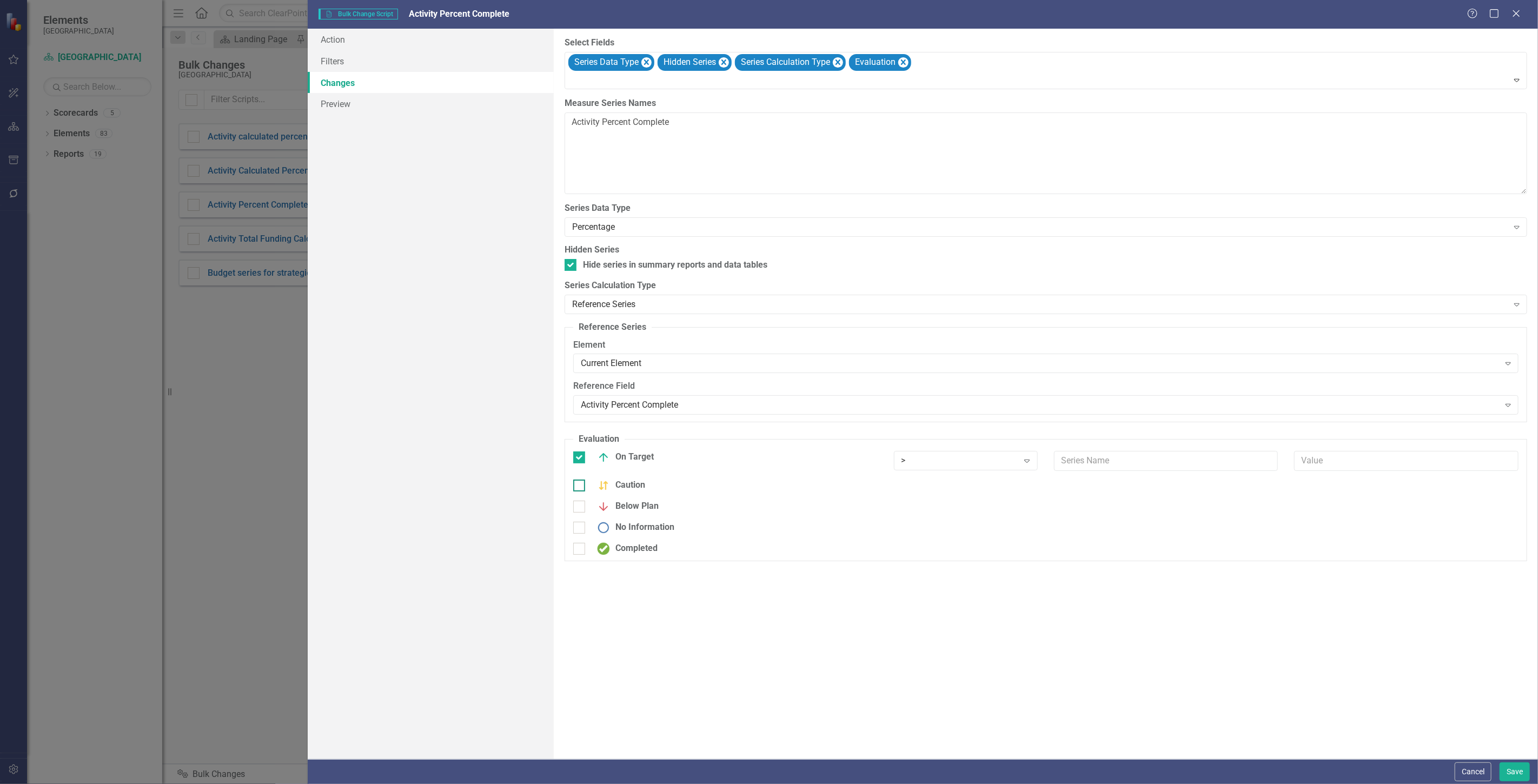
click at [580, 484] on input "Caution" at bounding box center [577, 483] width 7 height 7
checkbox input "true"
click at [634, 512] on div "Below Plan" at bounding box center [626, 514] width 67 height 13
click at [580, 512] on input "Below Plan" at bounding box center [577, 511] width 7 height 7
checkbox input "true"
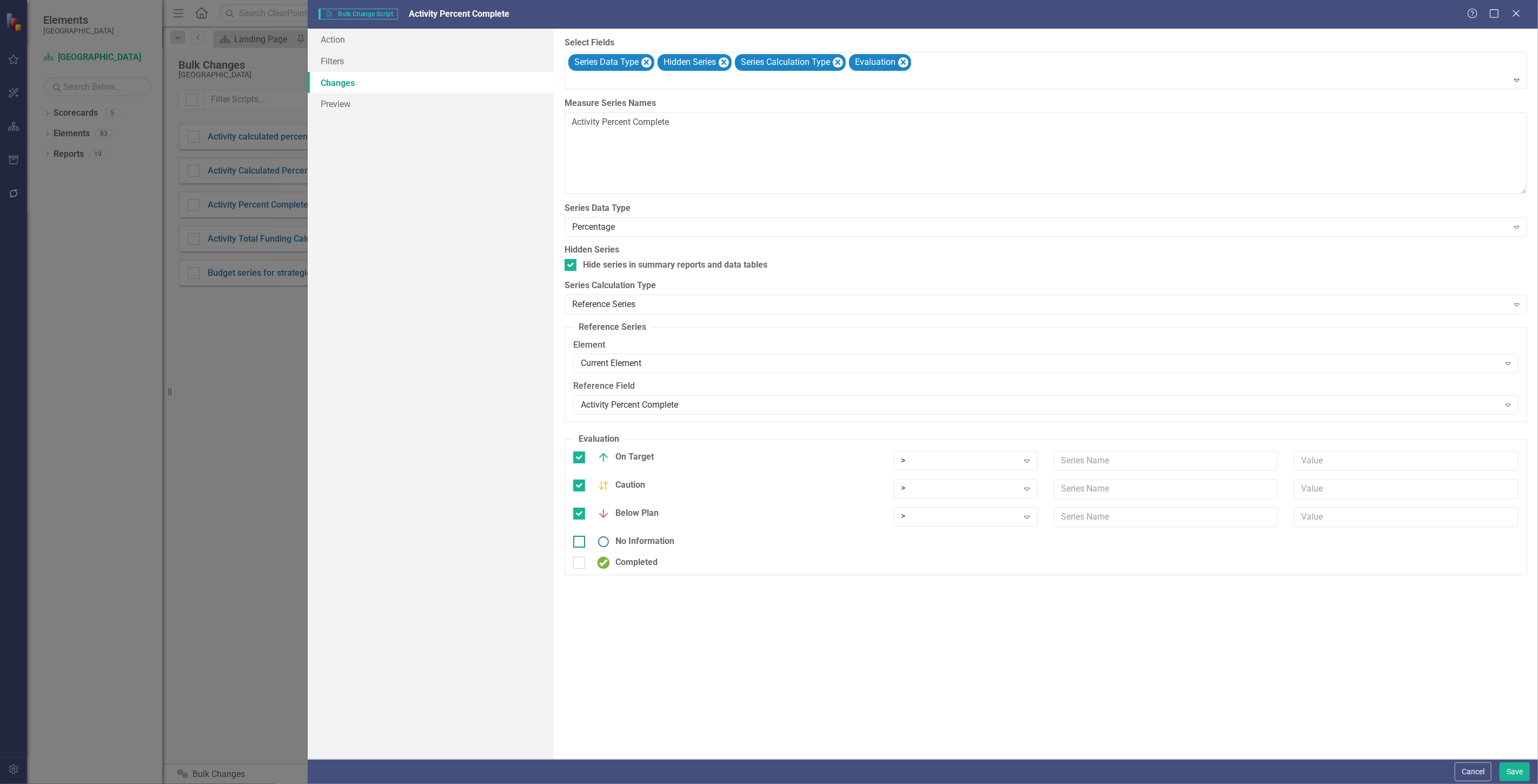
click at [642, 536] on div "No Information" at bounding box center [633, 542] width 83 height 13
click at [580, 536] on input "No Information" at bounding box center [577, 539] width 7 height 7
checkbox input "true"
click at [988, 456] on div ">" at bounding box center [960, 461] width 117 height 12
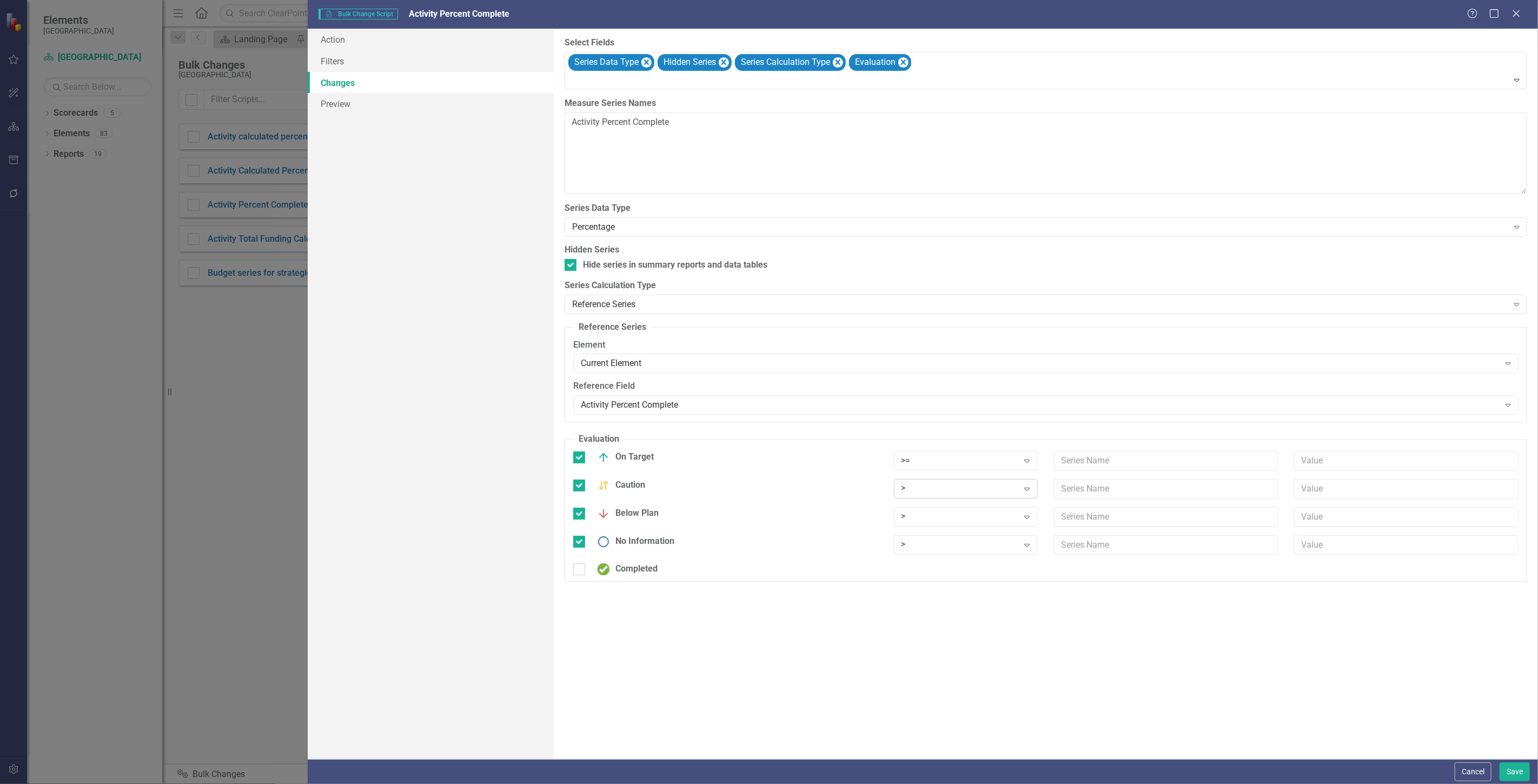
click at [952, 493] on div ">" at bounding box center [960, 489] width 117 height 12
click at [922, 514] on div ">" at bounding box center [960, 516] width 117 height 12
click at [918, 548] on div ">" at bounding box center [960, 544] width 117 height 12
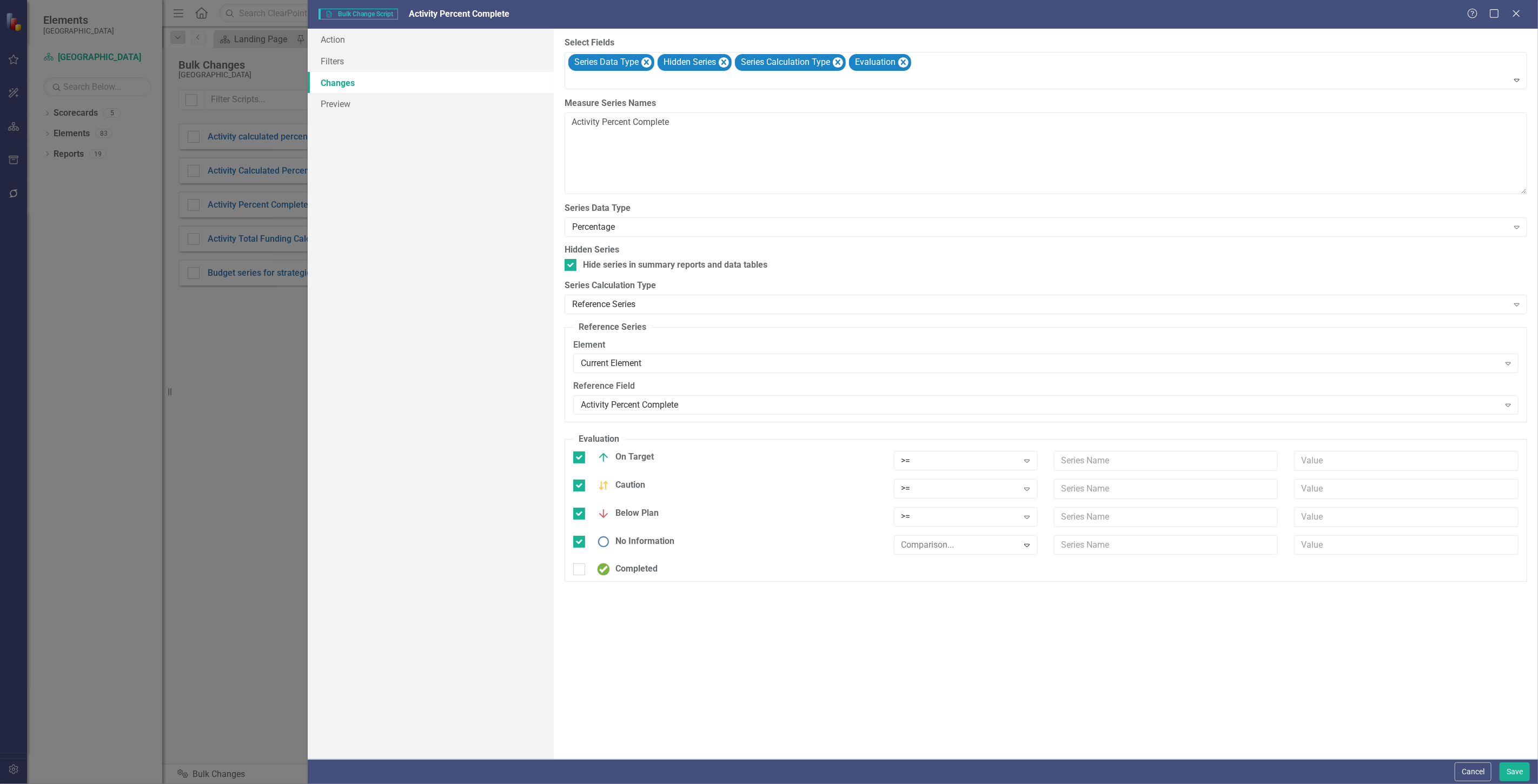
click at [1089, 470] on input "text" at bounding box center [1167, 461] width 225 height 20
type input "Activity Calculated Percent Complete"
click at [1522, 771] on button "Save" at bounding box center [1515, 772] width 30 height 19
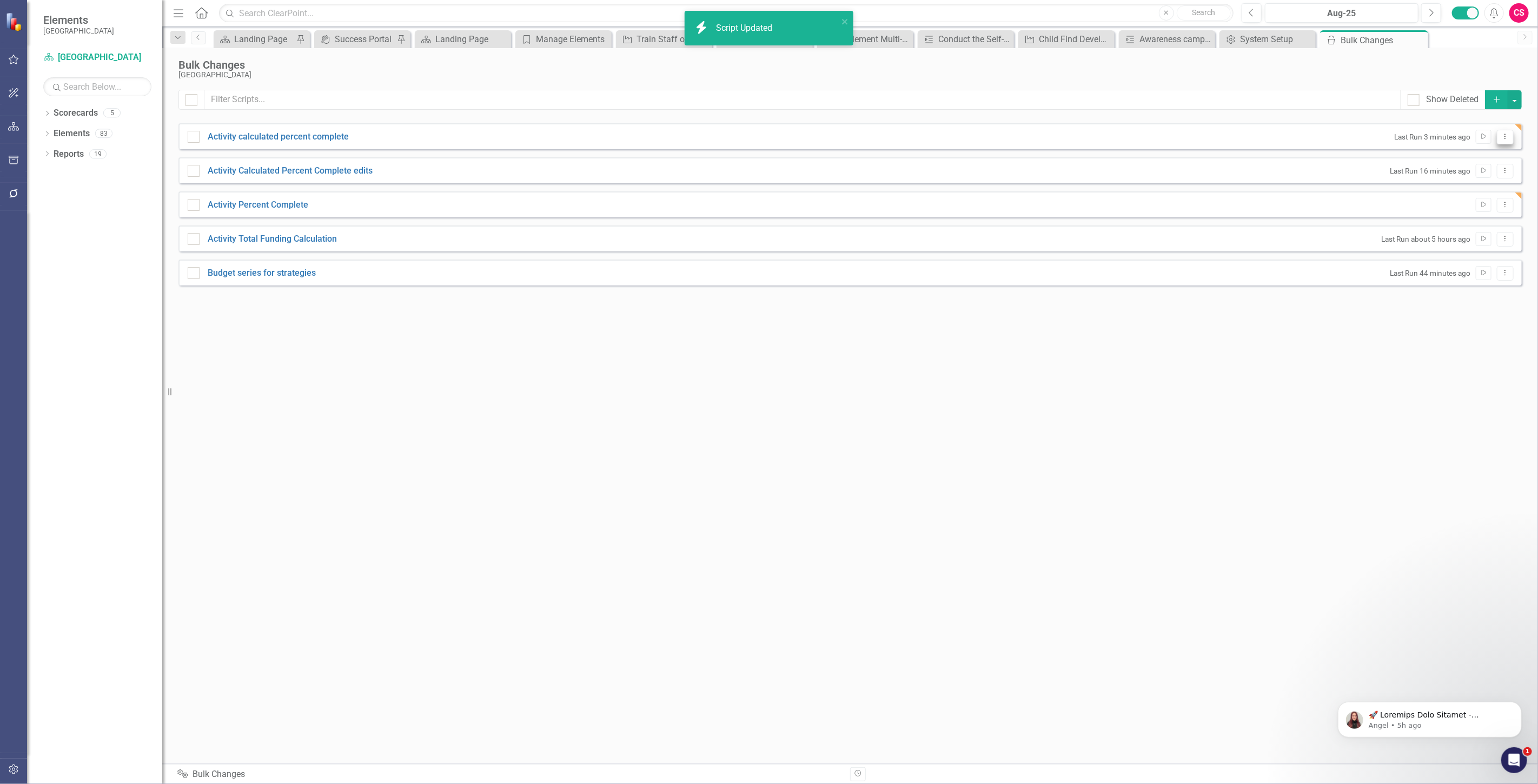
click at [1505, 138] on icon at bounding box center [1506, 137] width 1 height 6
click at [1474, 171] on link "Edit Edit Script" at bounding box center [1470, 175] width 87 height 20
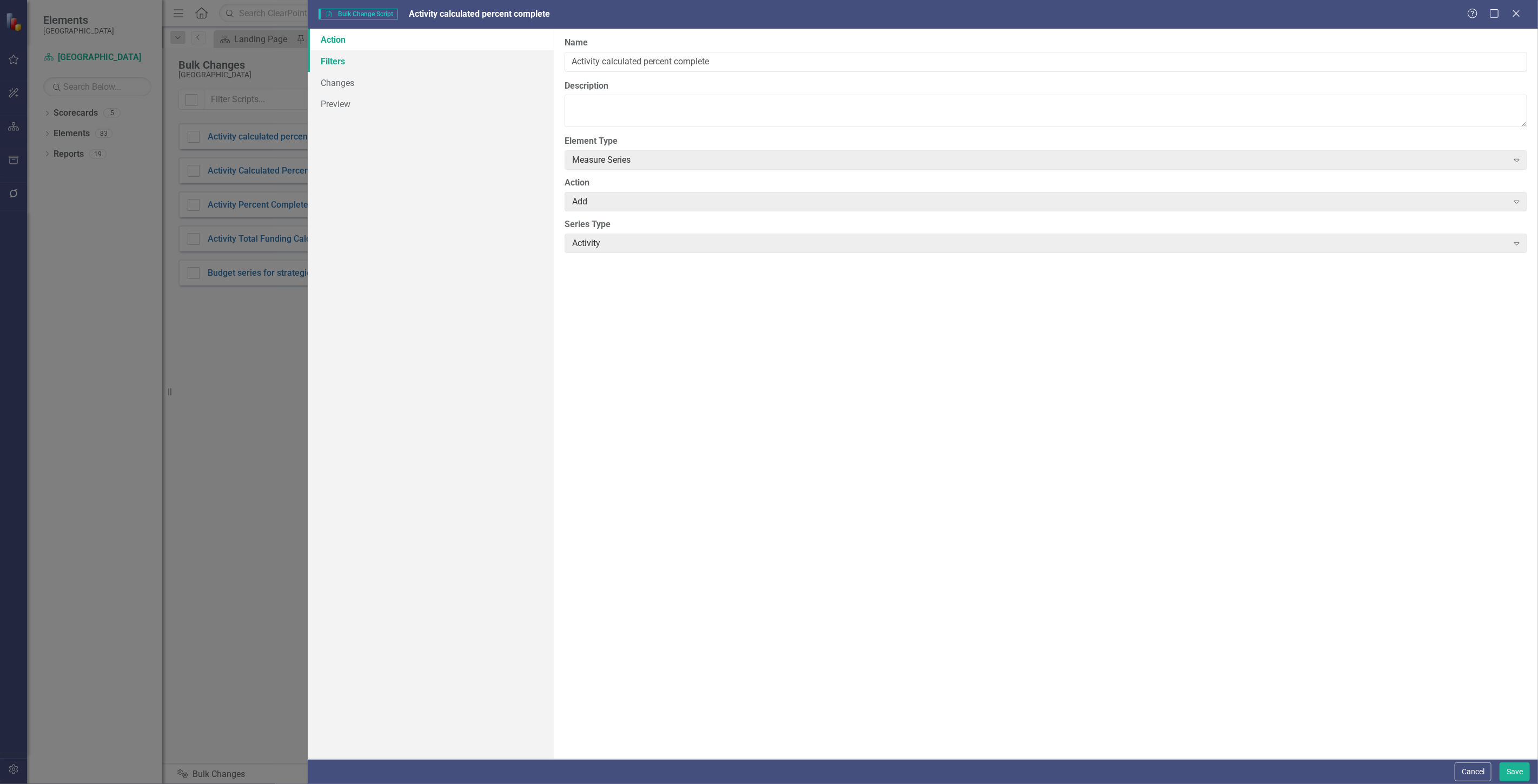
click at [426, 71] on link "Filters" at bounding box center [431, 61] width 246 height 21
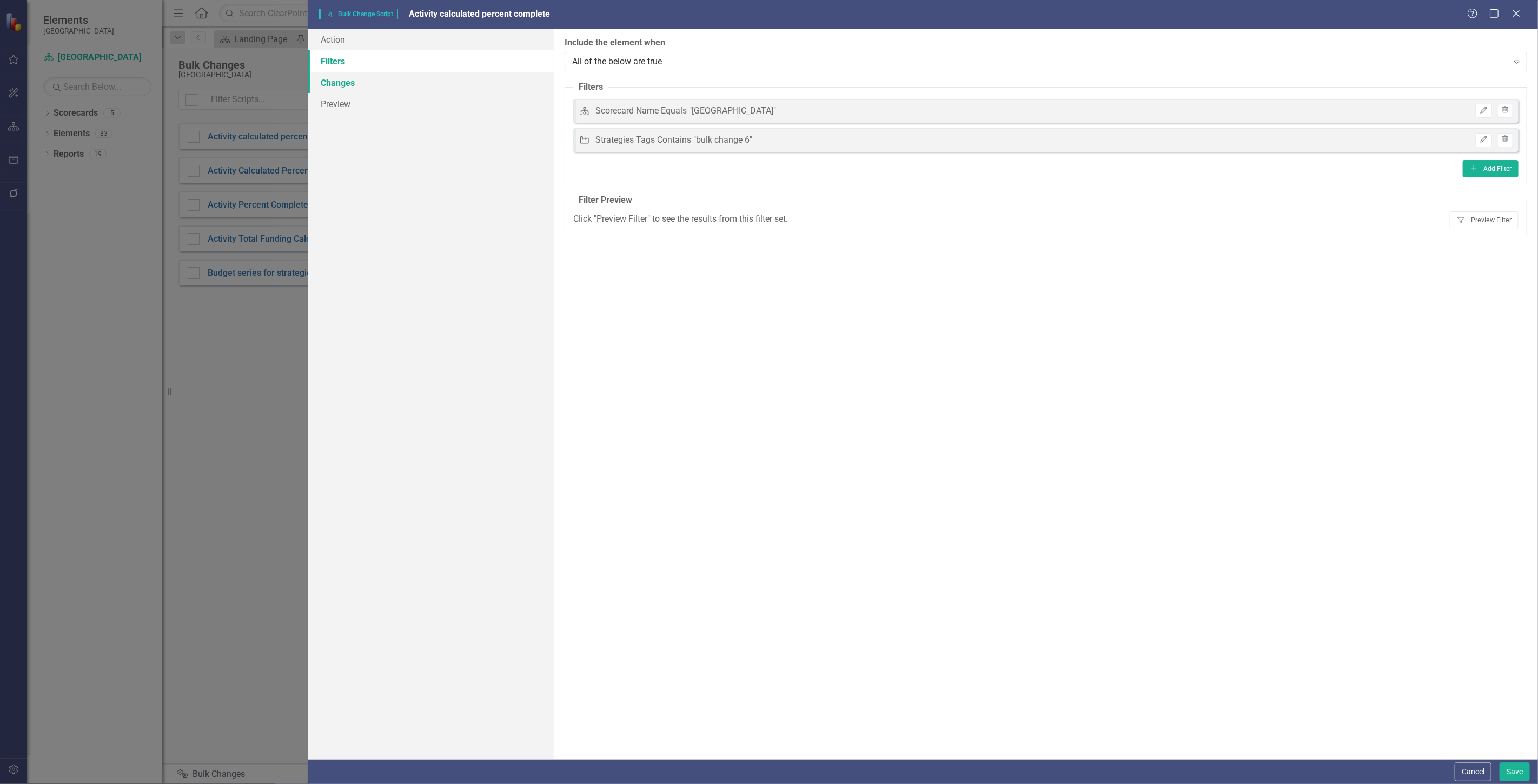
click at [419, 84] on link "Changes" at bounding box center [431, 83] width 246 height 21
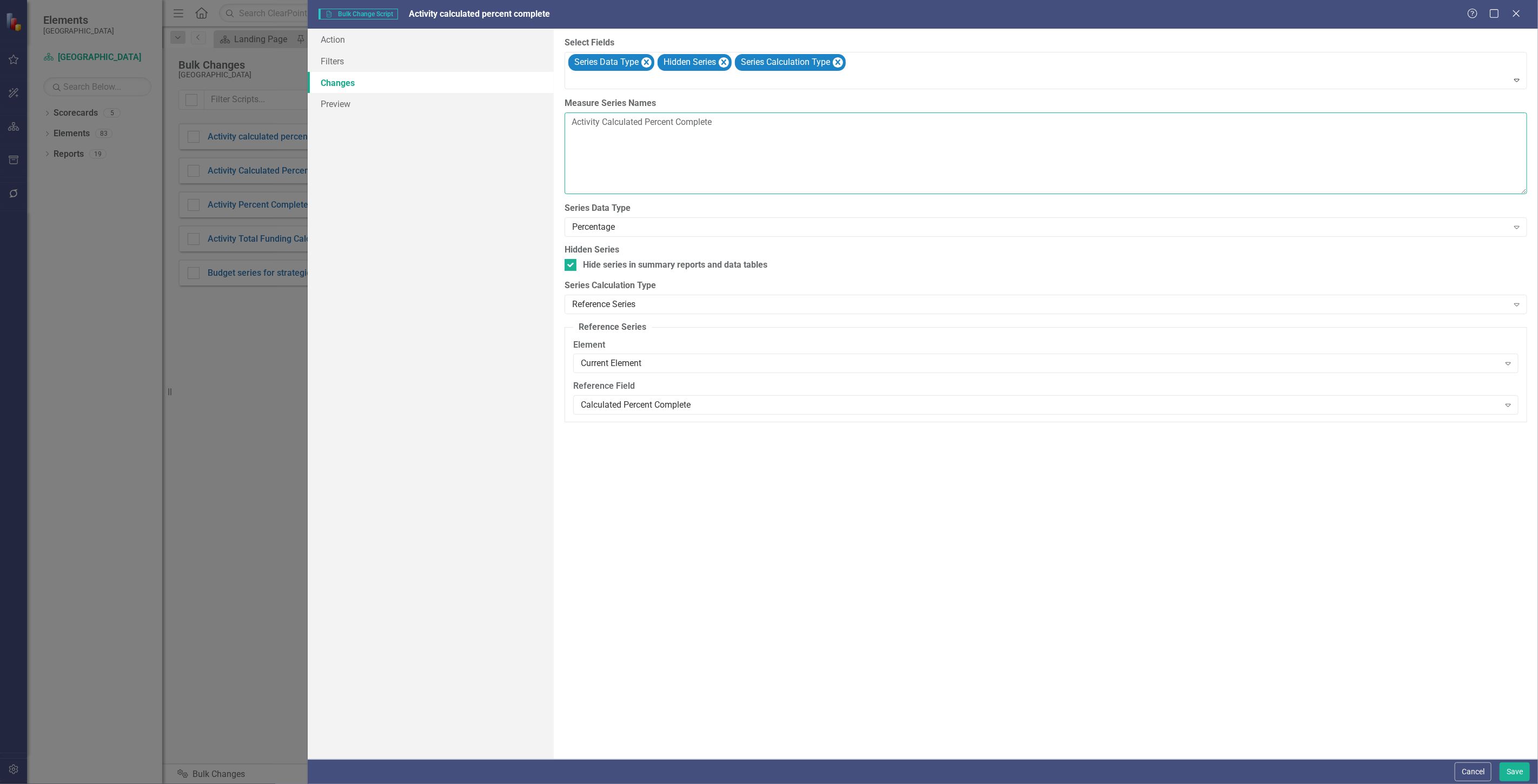
drag, startPoint x: 718, startPoint y: 121, endPoint x: 465, endPoint y: 130, distance: 253.2
click at [436, 130] on div "Action Filters Changes Preview The first step in creating a bulk change script …" at bounding box center [923, 393] width 1230 height 730
click at [1478, 763] on button "Cancel" at bounding box center [1473, 772] width 36 height 19
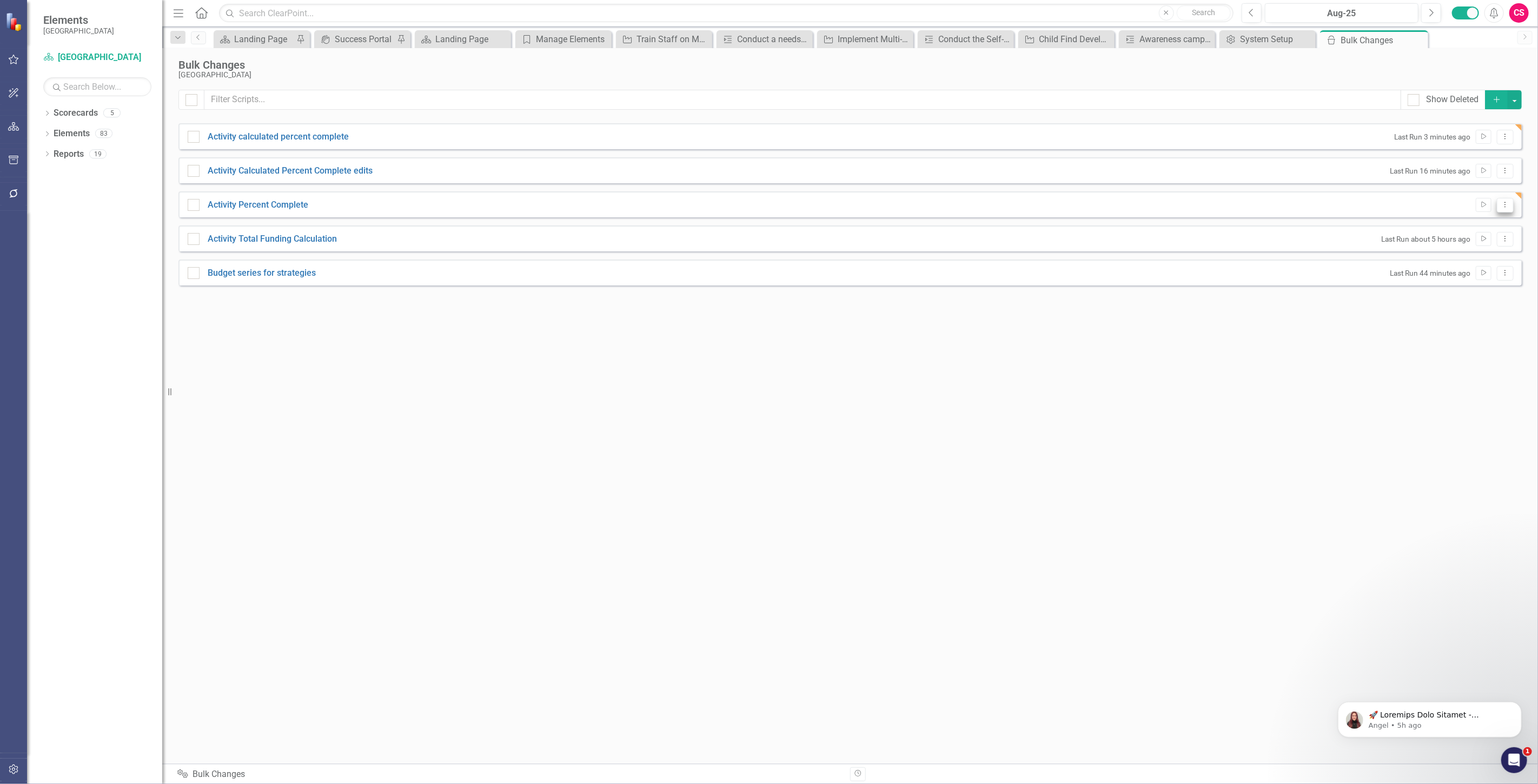
click at [1499, 208] on button "Dropdown Menu" at bounding box center [1505, 205] width 16 height 14
click at [1483, 250] on link "Edit Edit Script" at bounding box center [1470, 243] width 87 height 20
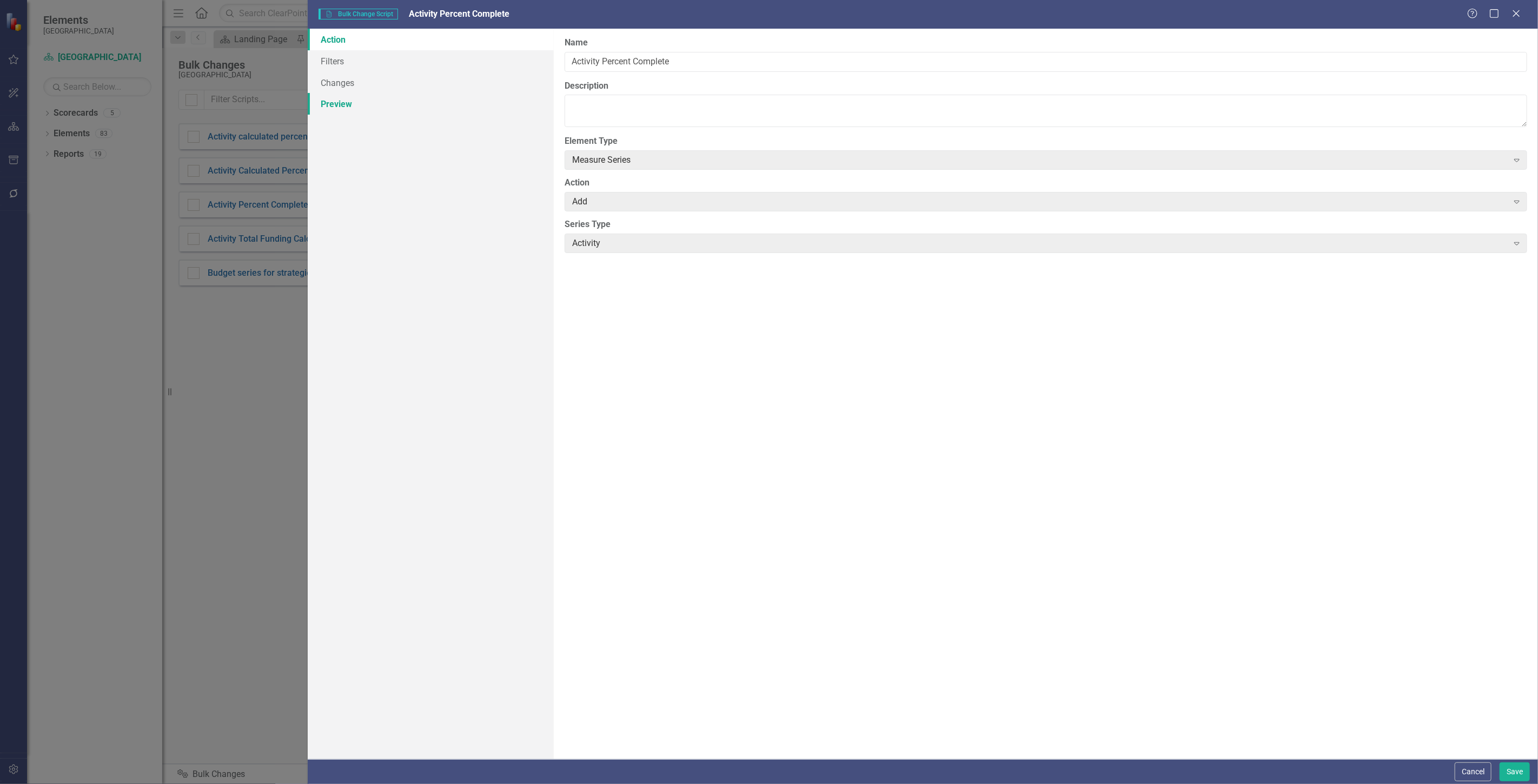
click at [435, 98] on link "Preview" at bounding box center [431, 104] width 246 height 21
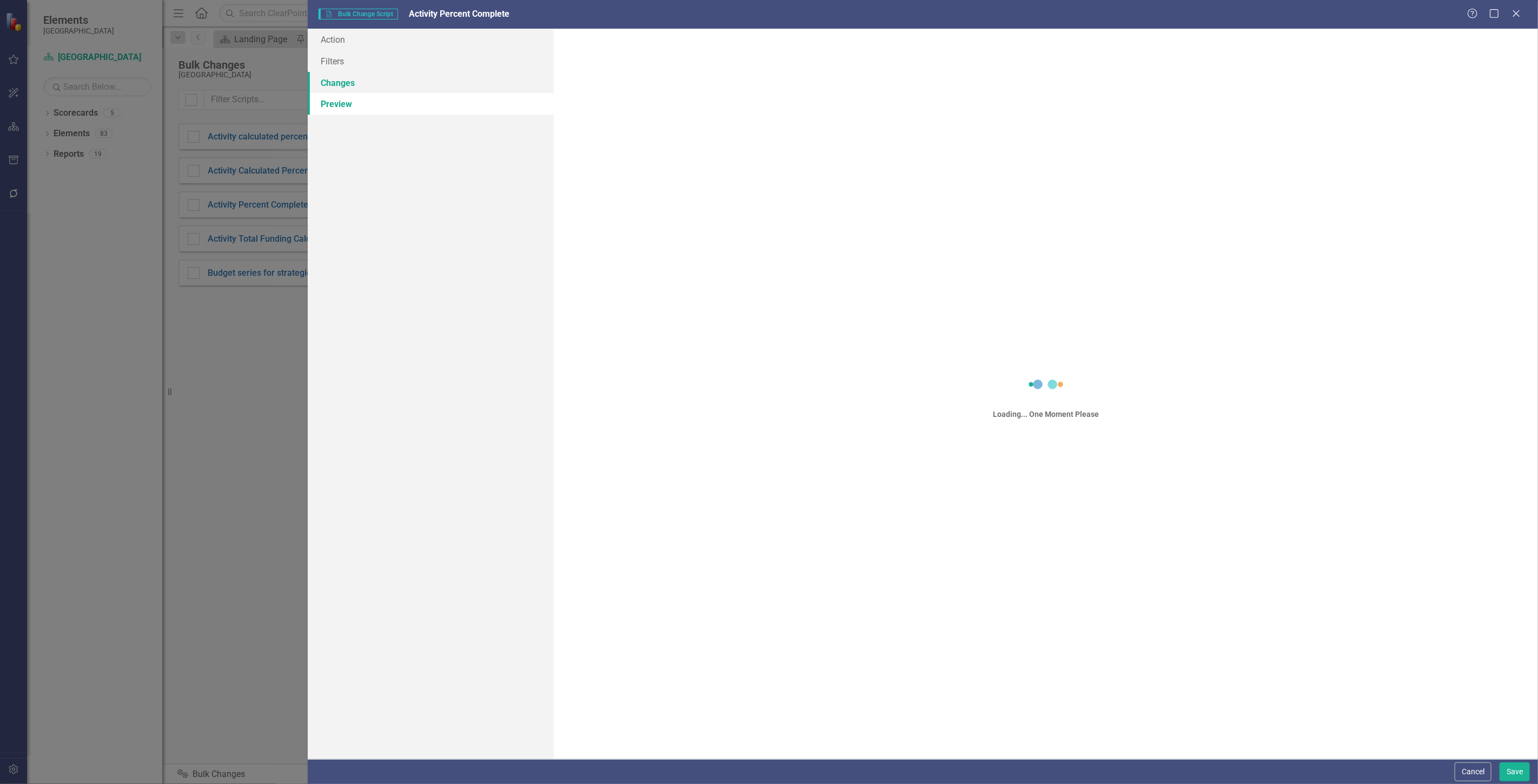
click at [426, 84] on link "Changes" at bounding box center [431, 83] width 246 height 21
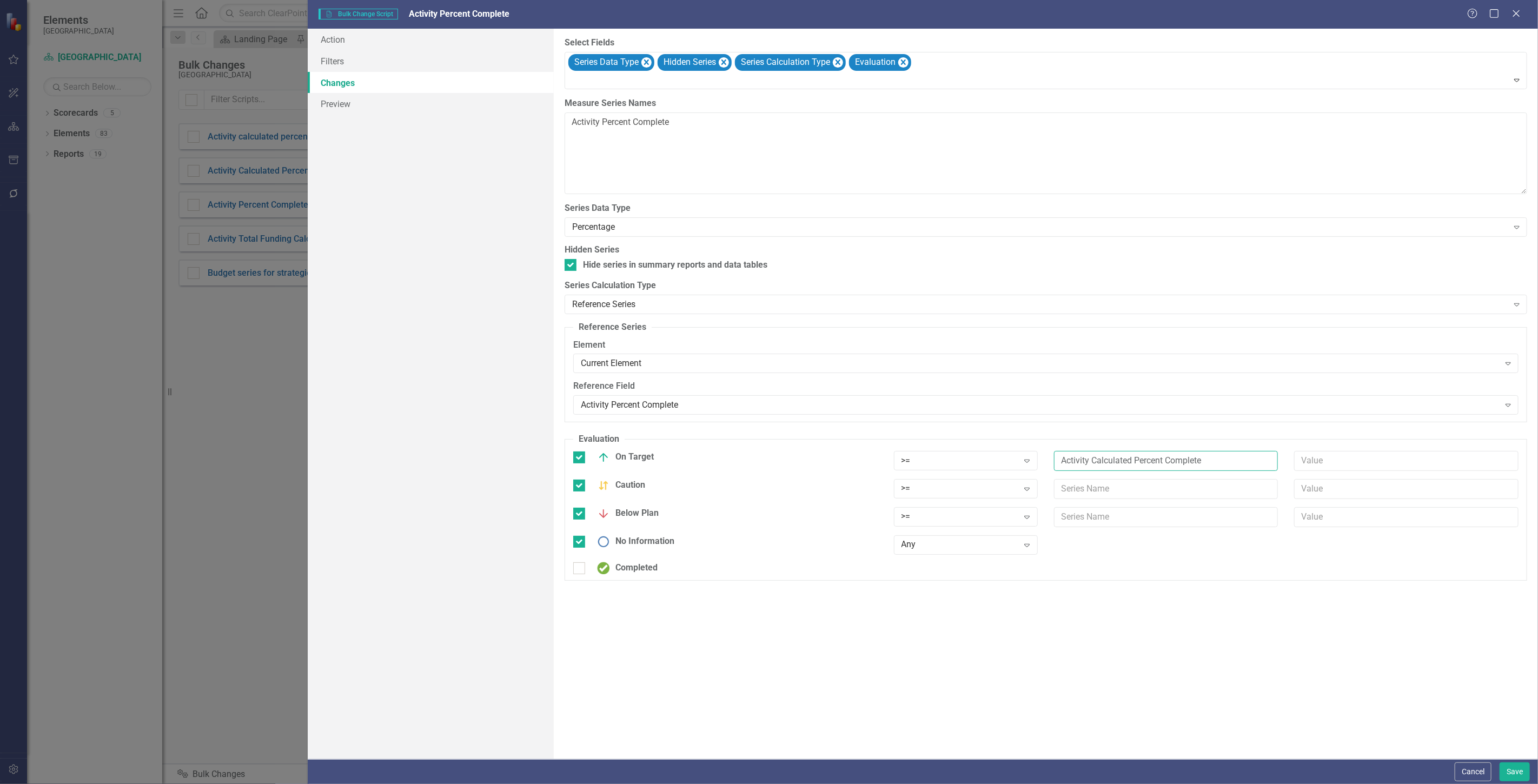
drag, startPoint x: 1217, startPoint y: 462, endPoint x: 972, endPoint y: 449, distance: 245.3
click at [972, 450] on fieldset "Evaluation You can define a default evaluation for this series by selecting the…" at bounding box center [1046, 506] width 963 height 147
paste input "Activity Calculated Percent Complete"
type input "Activity Calculated Percent Complete"
click at [1112, 495] on input "text" at bounding box center [1167, 489] width 225 height 20
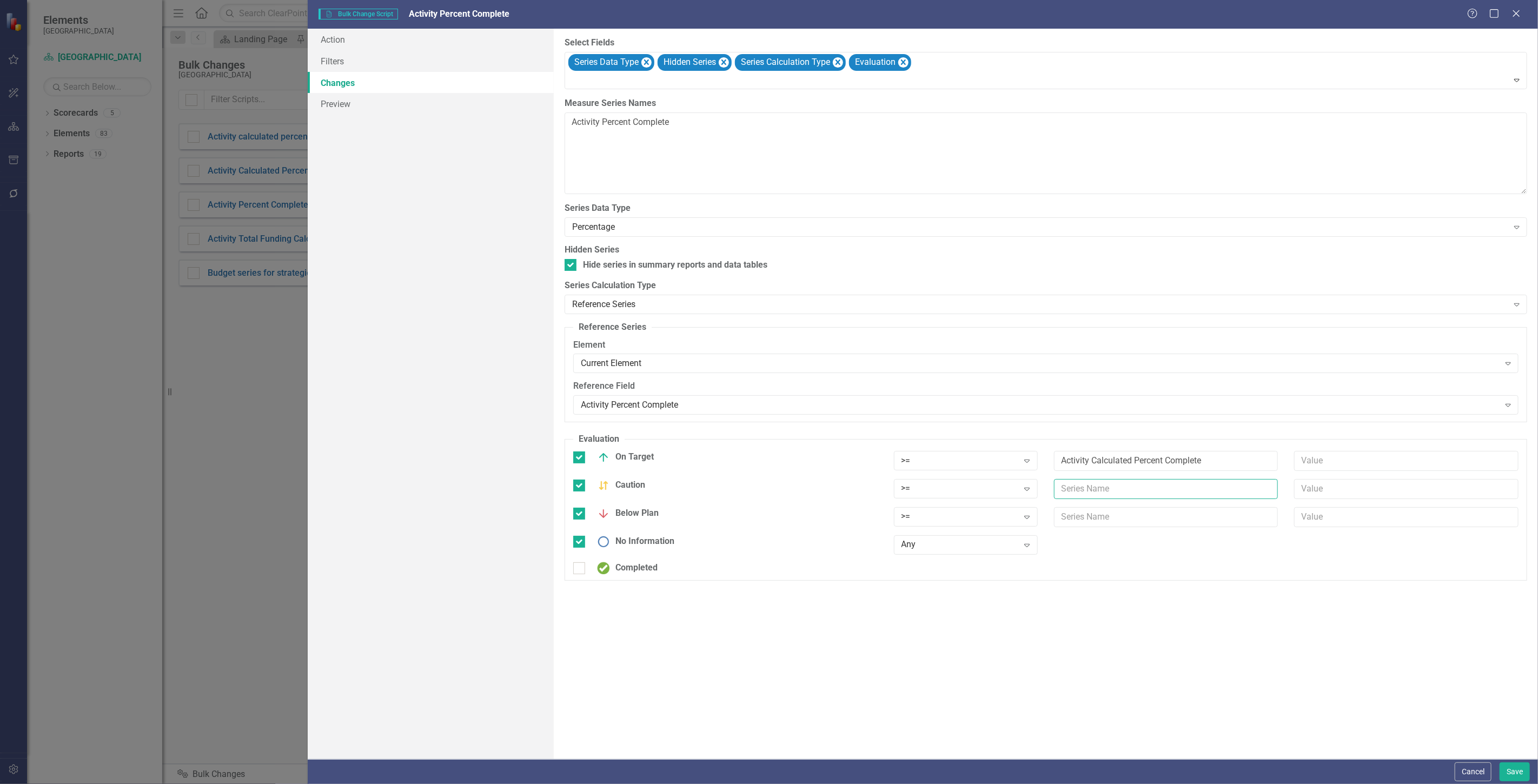
paste input "Activity Calculated Percent Complete"
type input "Activity Calculated Percent Complete"
click at [1104, 518] on input "text" at bounding box center [1167, 517] width 225 height 20
paste input "Activity Calculated Percent Complete"
type input "Activity Calculated Percent Complete"
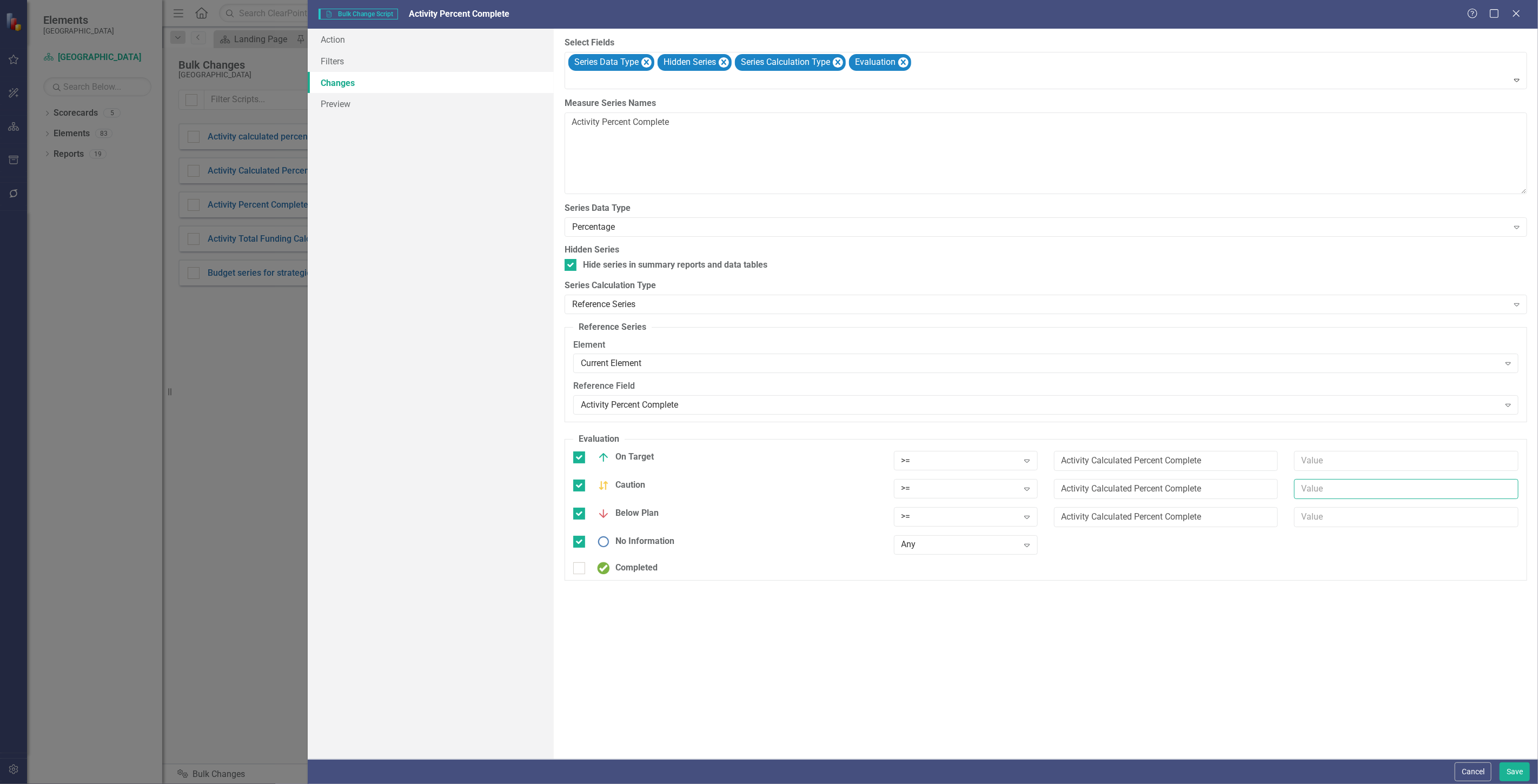
click at [1324, 487] on input "text" at bounding box center [1406, 489] width 225 height 20
type input "*.9"
click at [942, 519] on div ">=" at bounding box center [960, 516] width 117 height 12
click at [1041, 82] on div at bounding box center [1046, 81] width 958 height 14
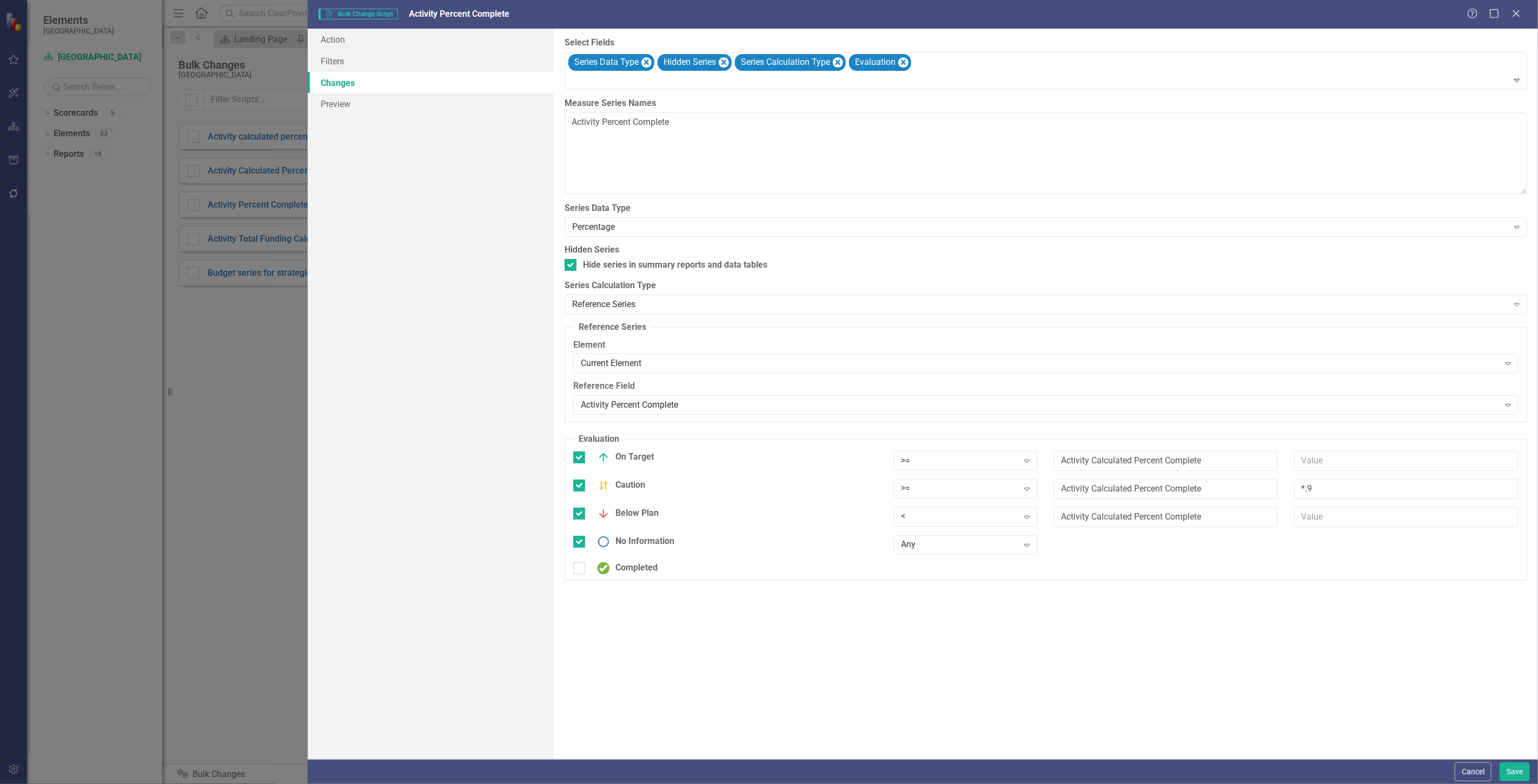
click at [1047, 39] on label "Select Fields" at bounding box center [1046, 42] width 963 height 12
click at [338, 59] on link "Filters" at bounding box center [431, 61] width 246 height 21
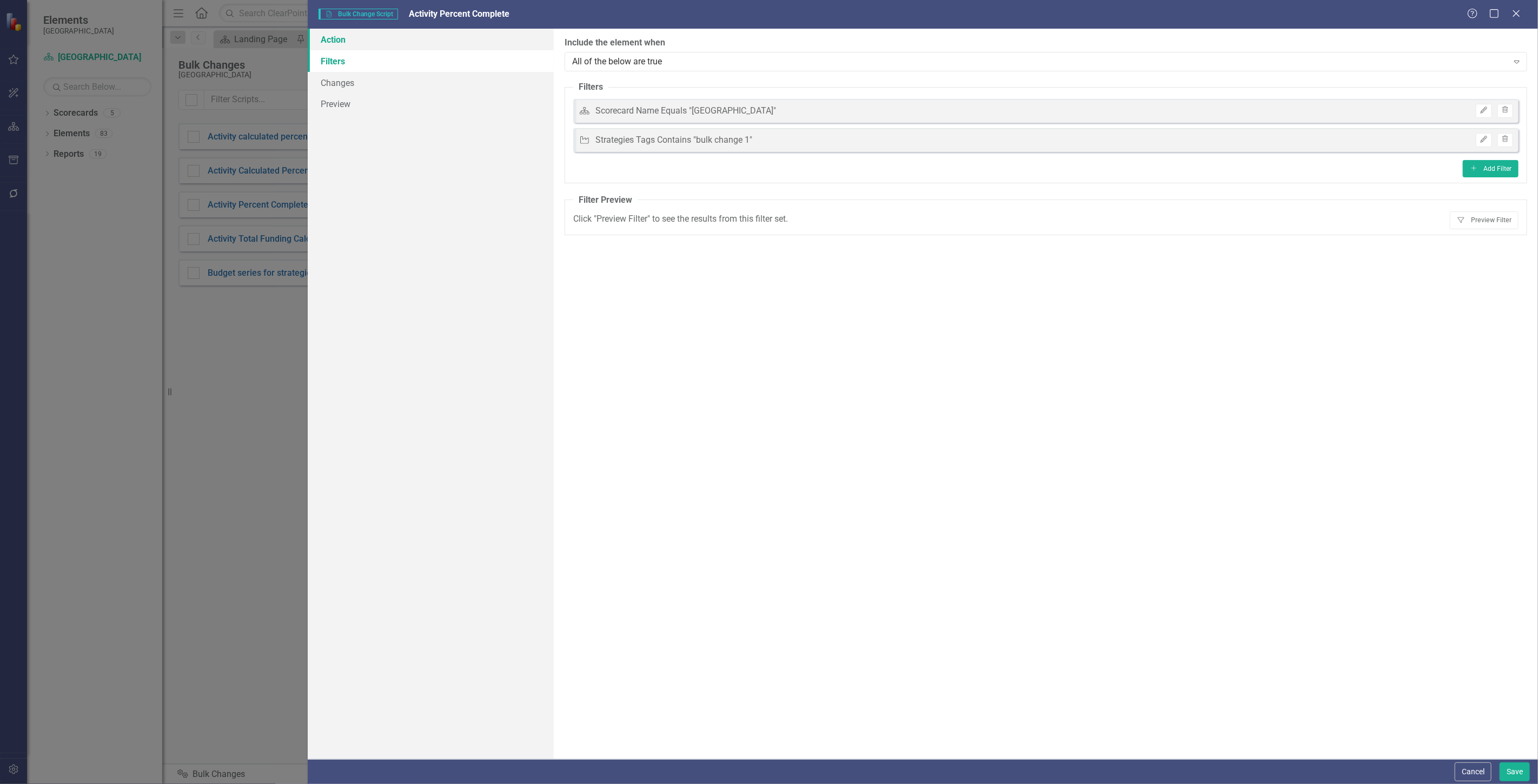
click at [351, 38] on link "Action" at bounding box center [431, 39] width 246 height 21
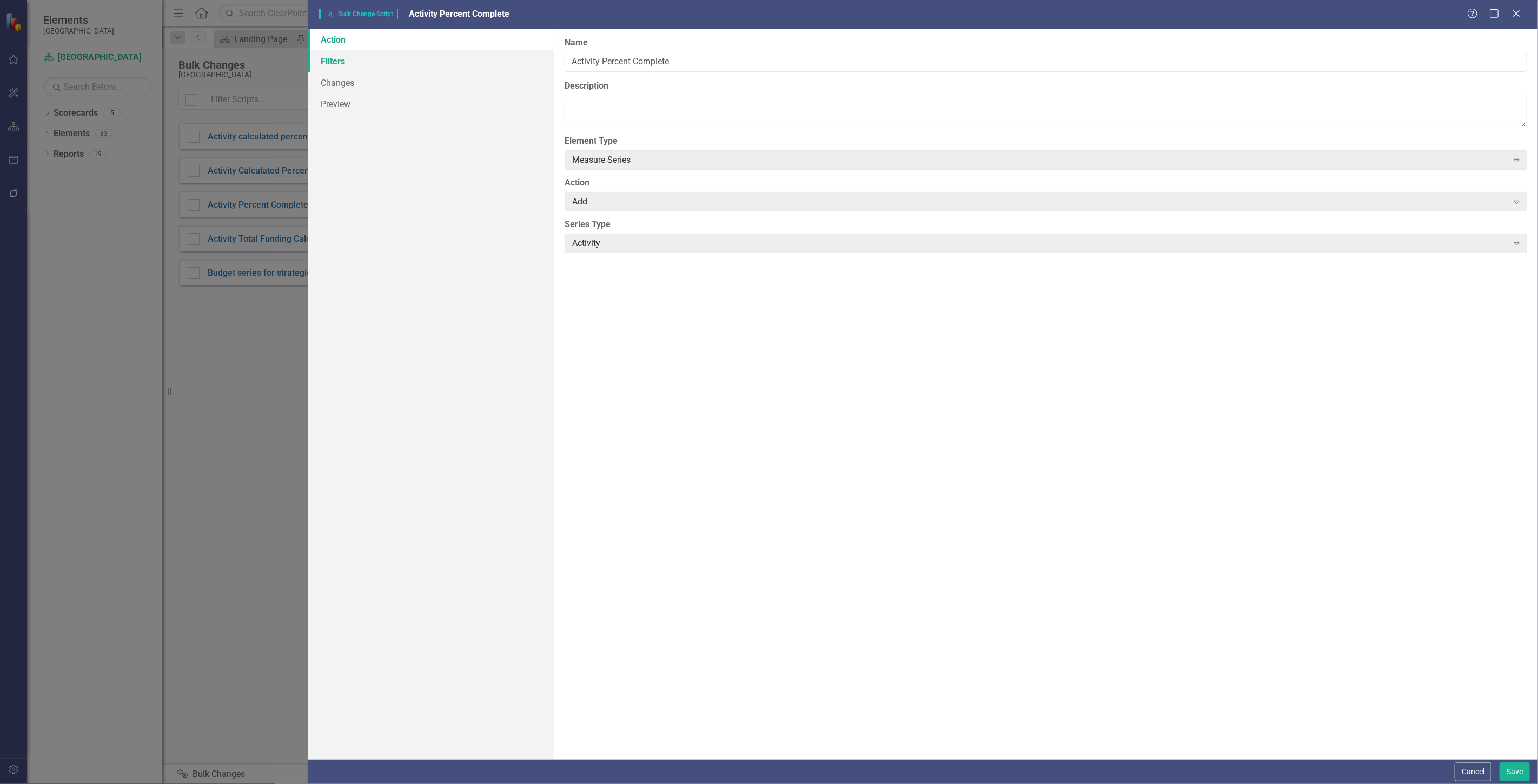
click at [364, 68] on link "Filters" at bounding box center [431, 61] width 246 height 21
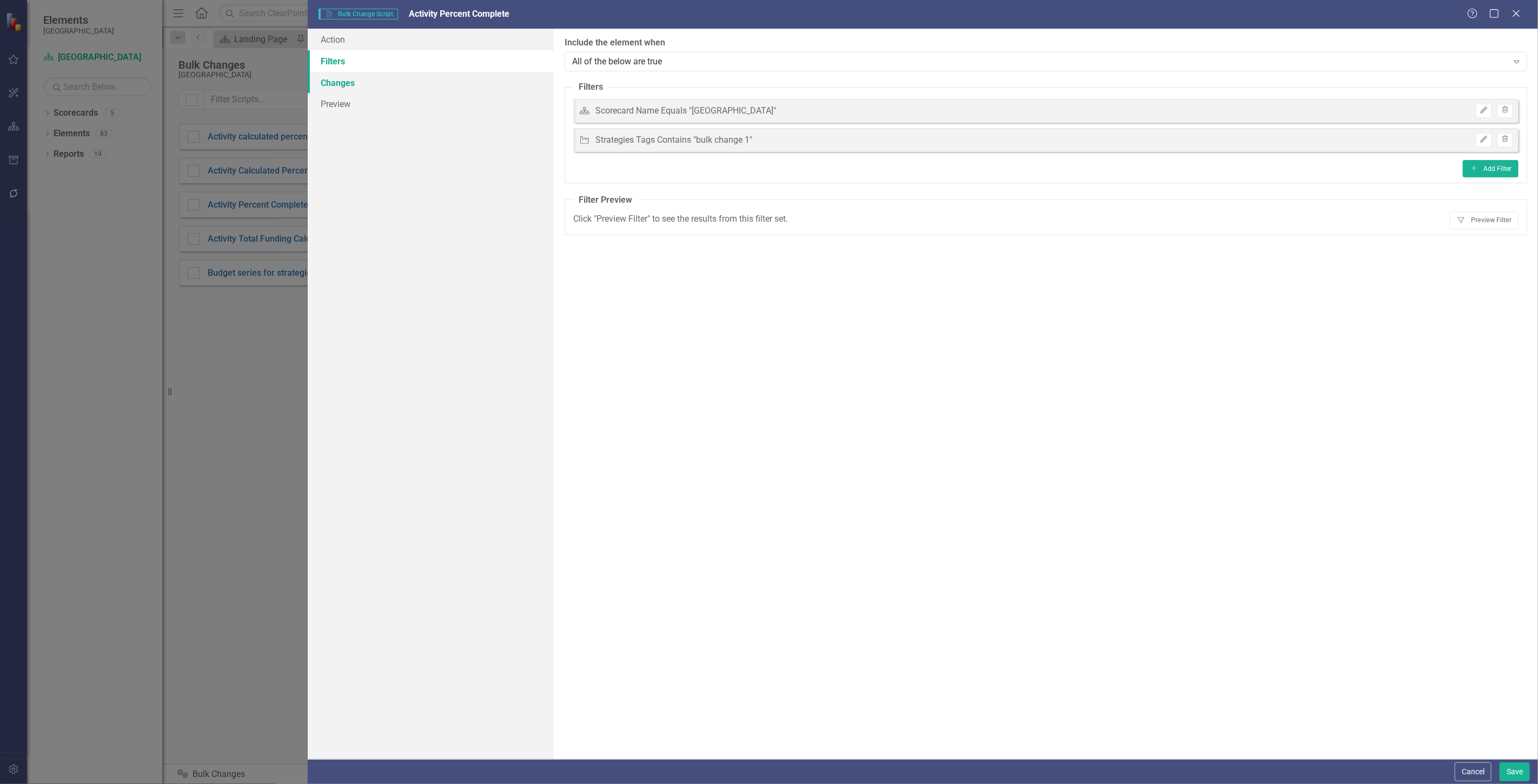
click at [369, 83] on link "Changes" at bounding box center [431, 83] width 246 height 21
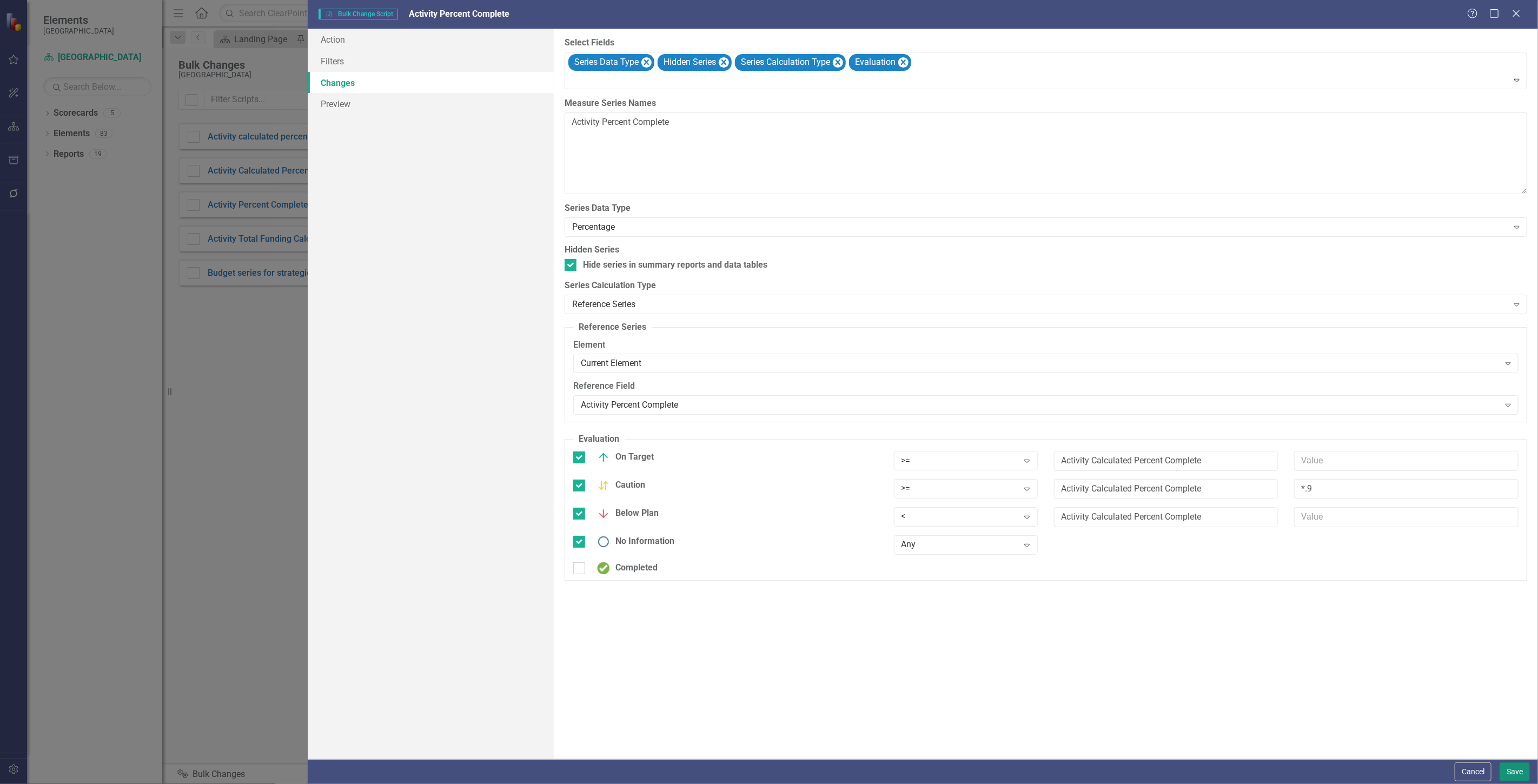
click at [1507, 770] on button "Save" at bounding box center [1515, 772] width 30 height 19
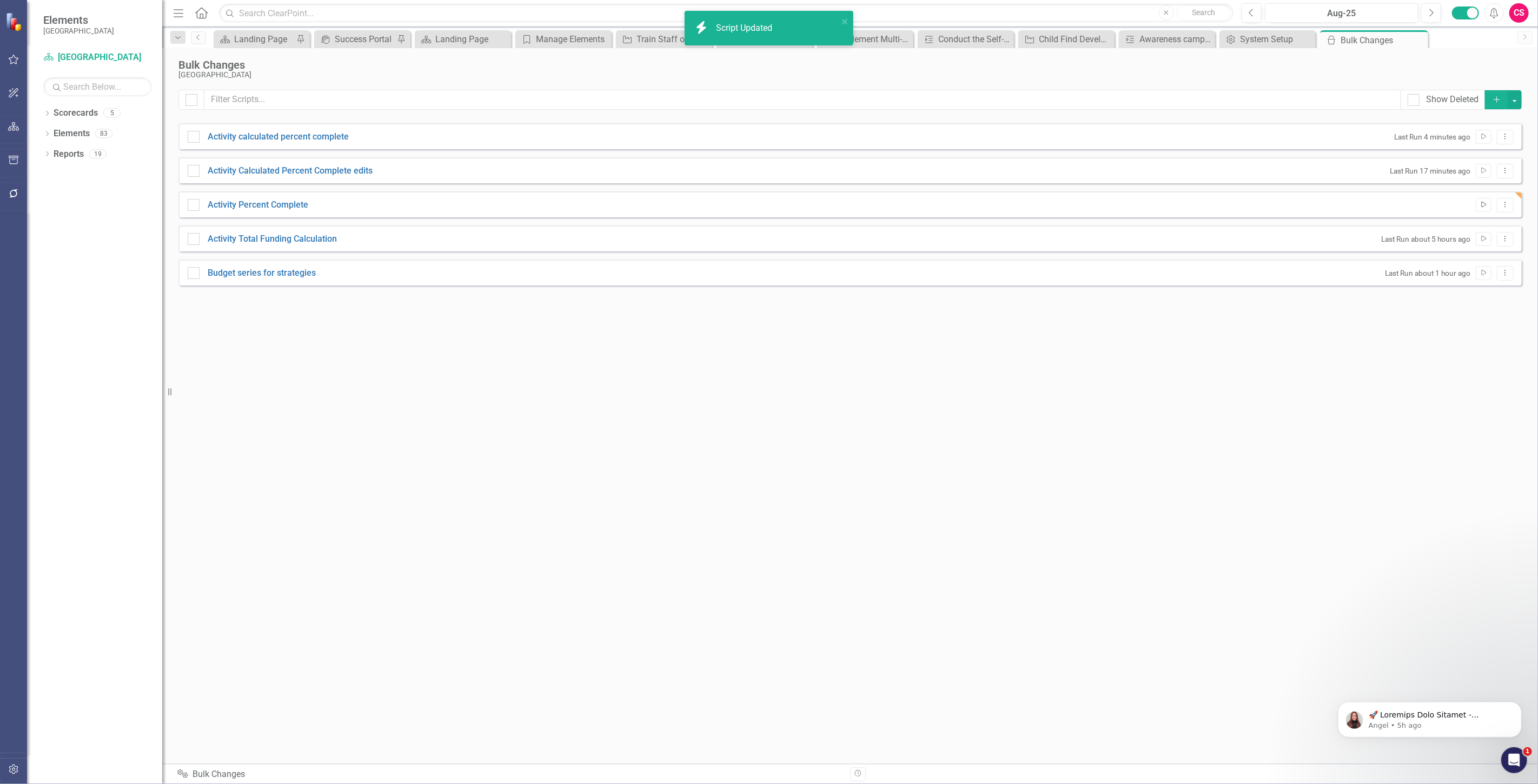
click at [1481, 207] on icon "Run Script" at bounding box center [1484, 205] width 8 height 6
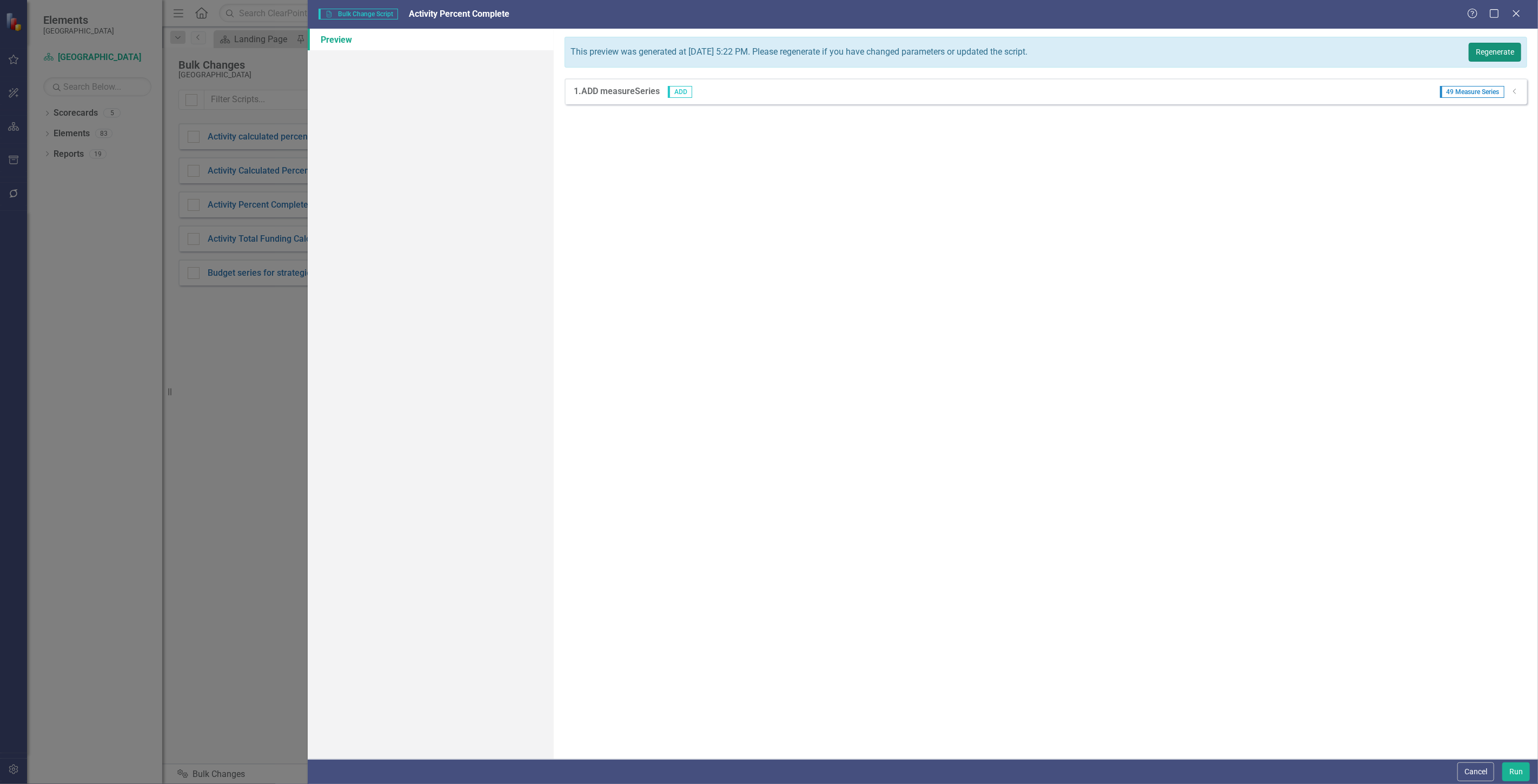
click at [1495, 52] on button "Regenerate" at bounding box center [1494, 52] width 52 height 19
click at [1509, 765] on button "Run" at bounding box center [1516, 772] width 28 height 19
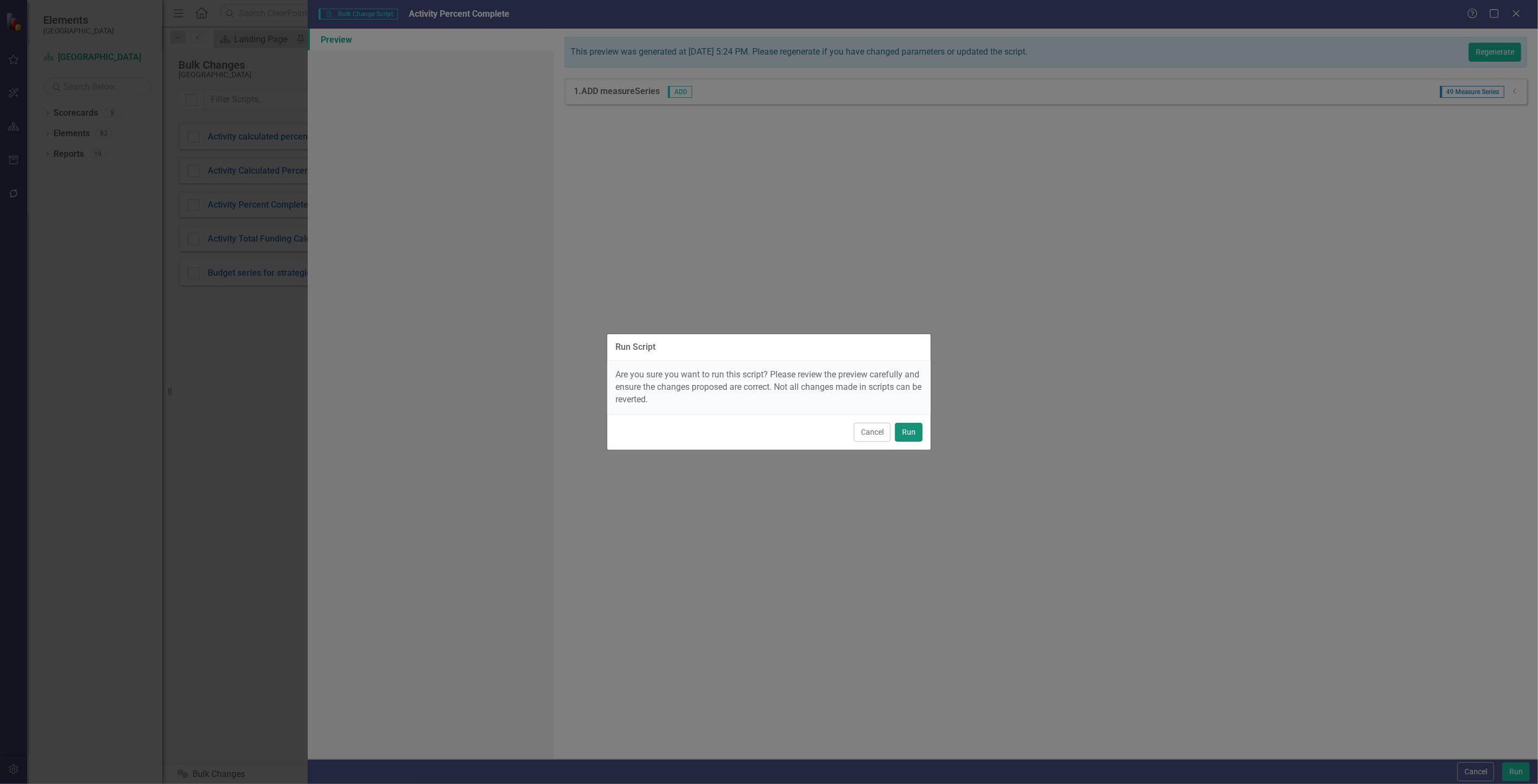
click at [911, 434] on button "Run" at bounding box center [909, 432] width 28 height 19
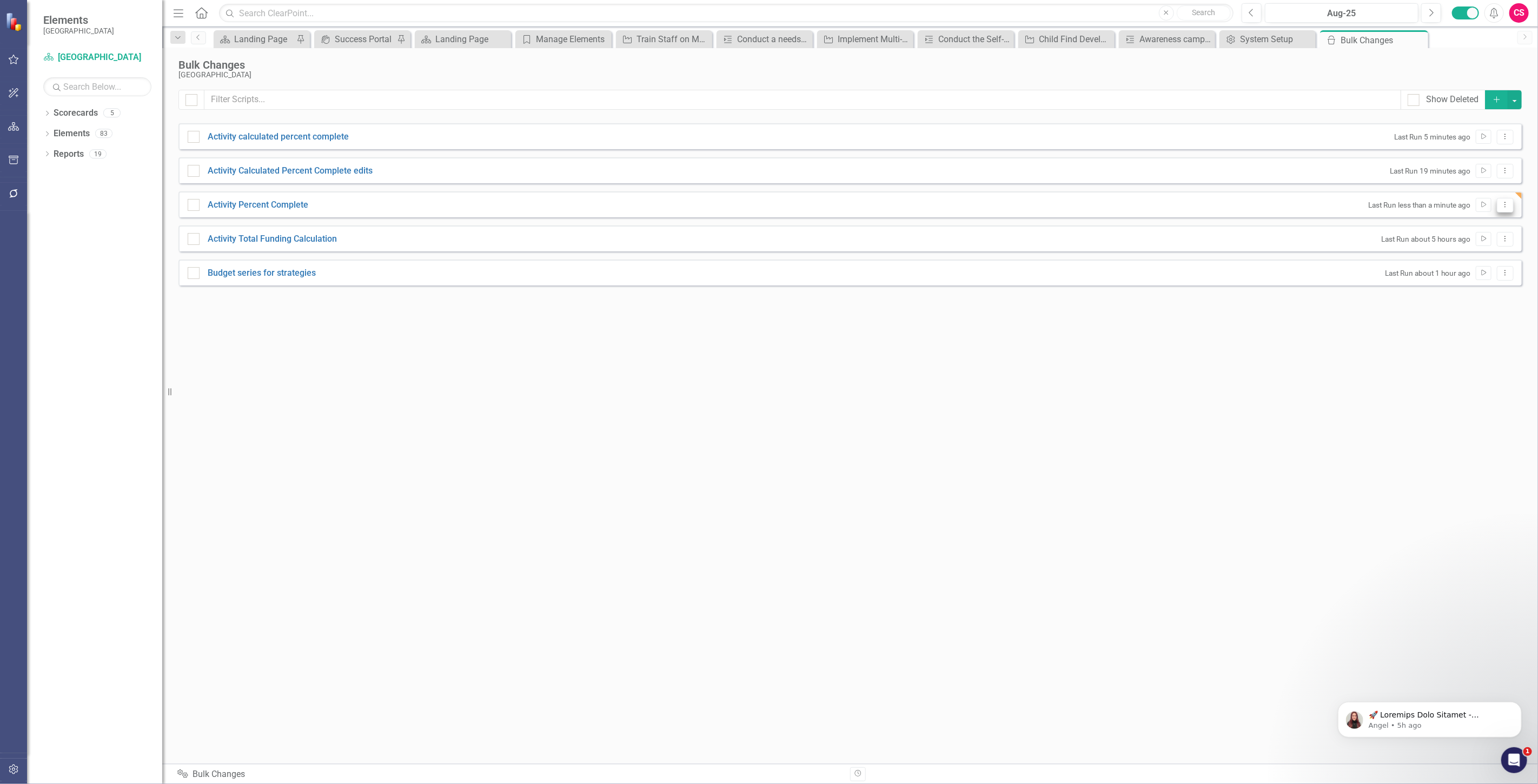
click at [1507, 202] on icon "Dropdown Menu" at bounding box center [1505, 205] width 9 height 7
click at [1479, 247] on link "Edit Edit Script" at bounding box center [1470, 243] width 87 height 20
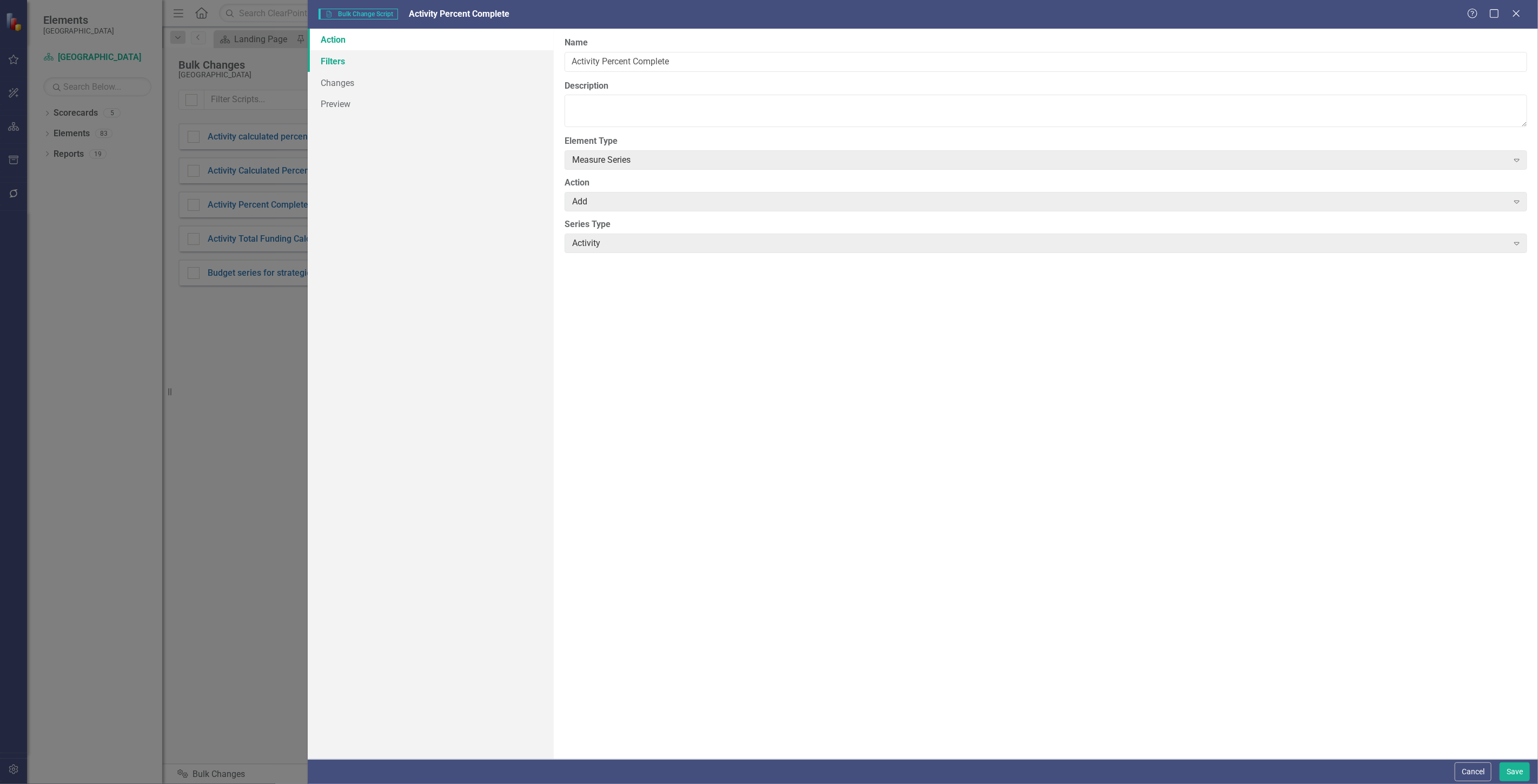
click at [353, 61] on link "Filters" at bounding box center [431, 61] width 246 height 21
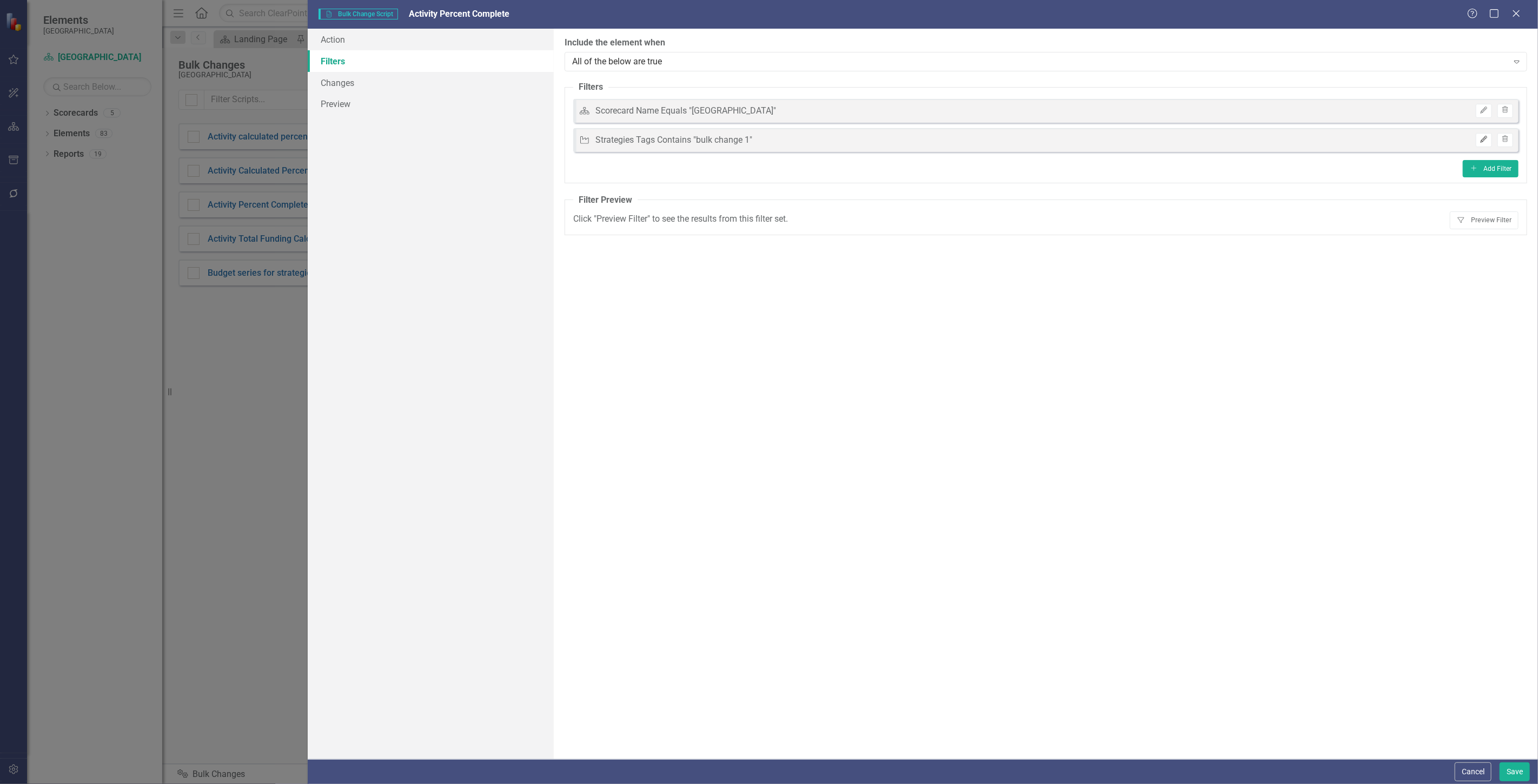
click at [1484, 144] on button "Edit" at bounding box center [1484, 140] width 16 height 14
click at [1485, 143] on button "Edit" at bounding box center [1484, 140] width 16 height 14
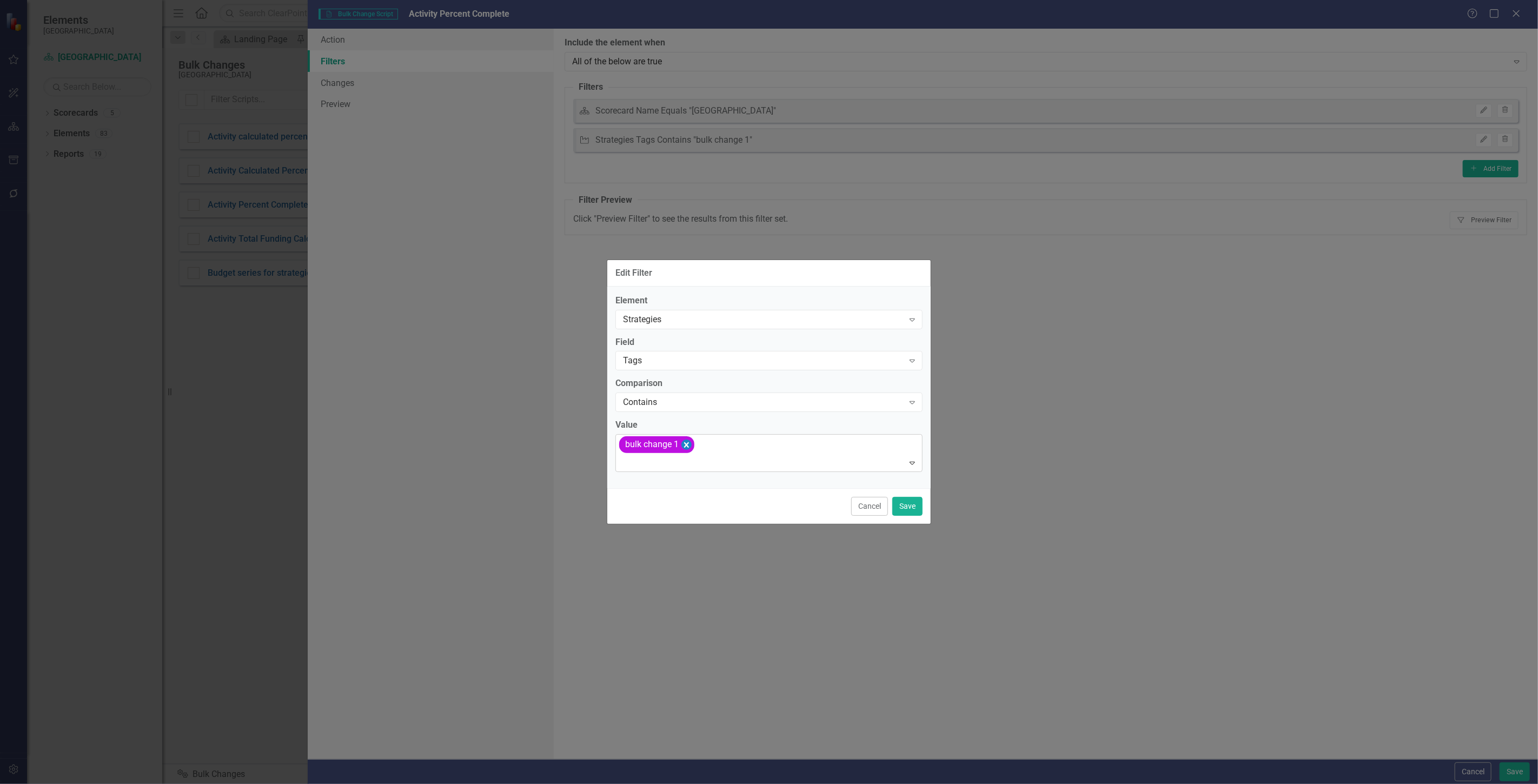
click at [687, 448] on icon "Remove [object Object]" at bounding box center [686, 444] width 10 height 14
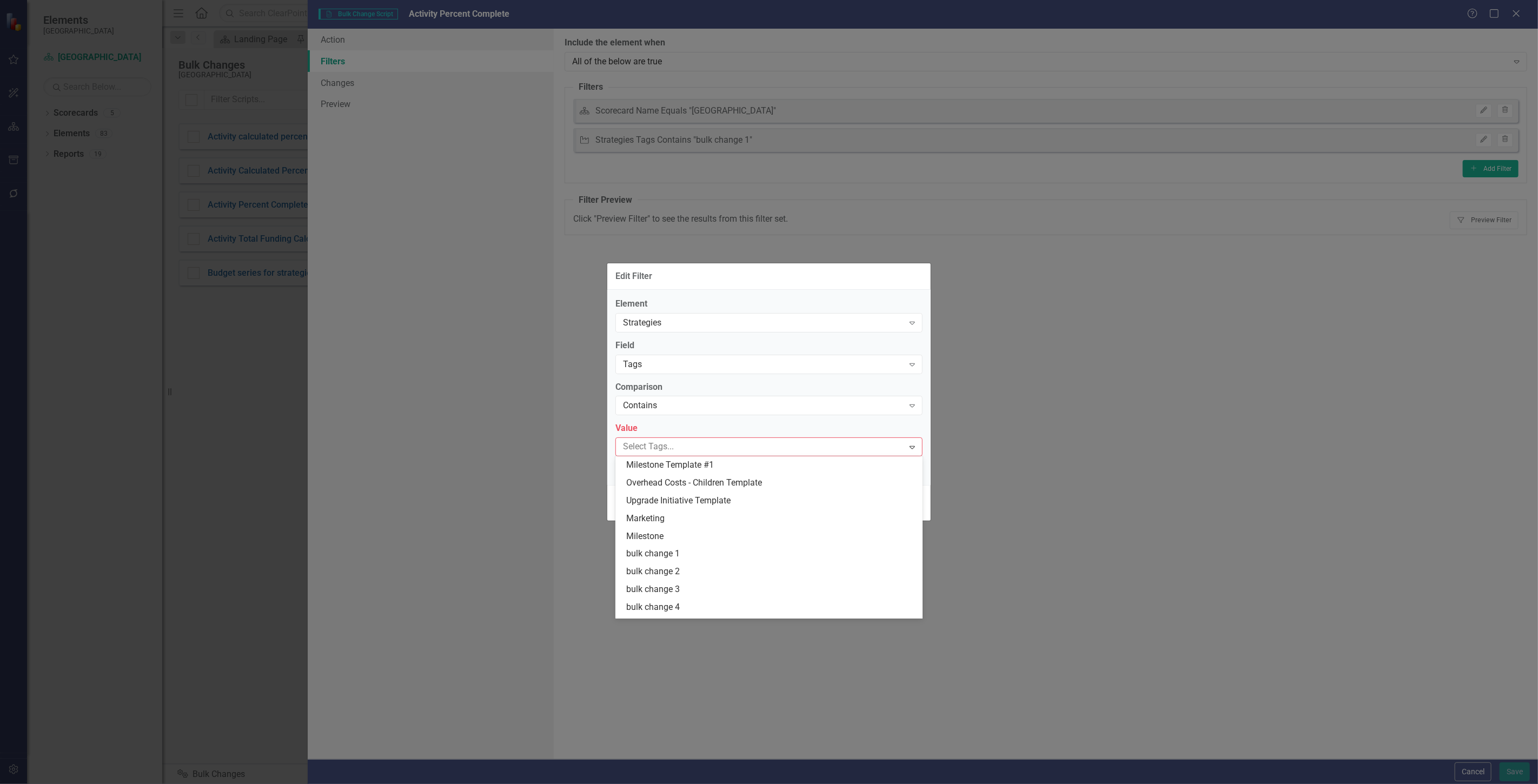
click at [687, 448] on div at bounding box center [761, 446] width 285 height 14
click at [679, 575] on span "bulk change 2" at bounding box center [653, 571] width 54 height 10
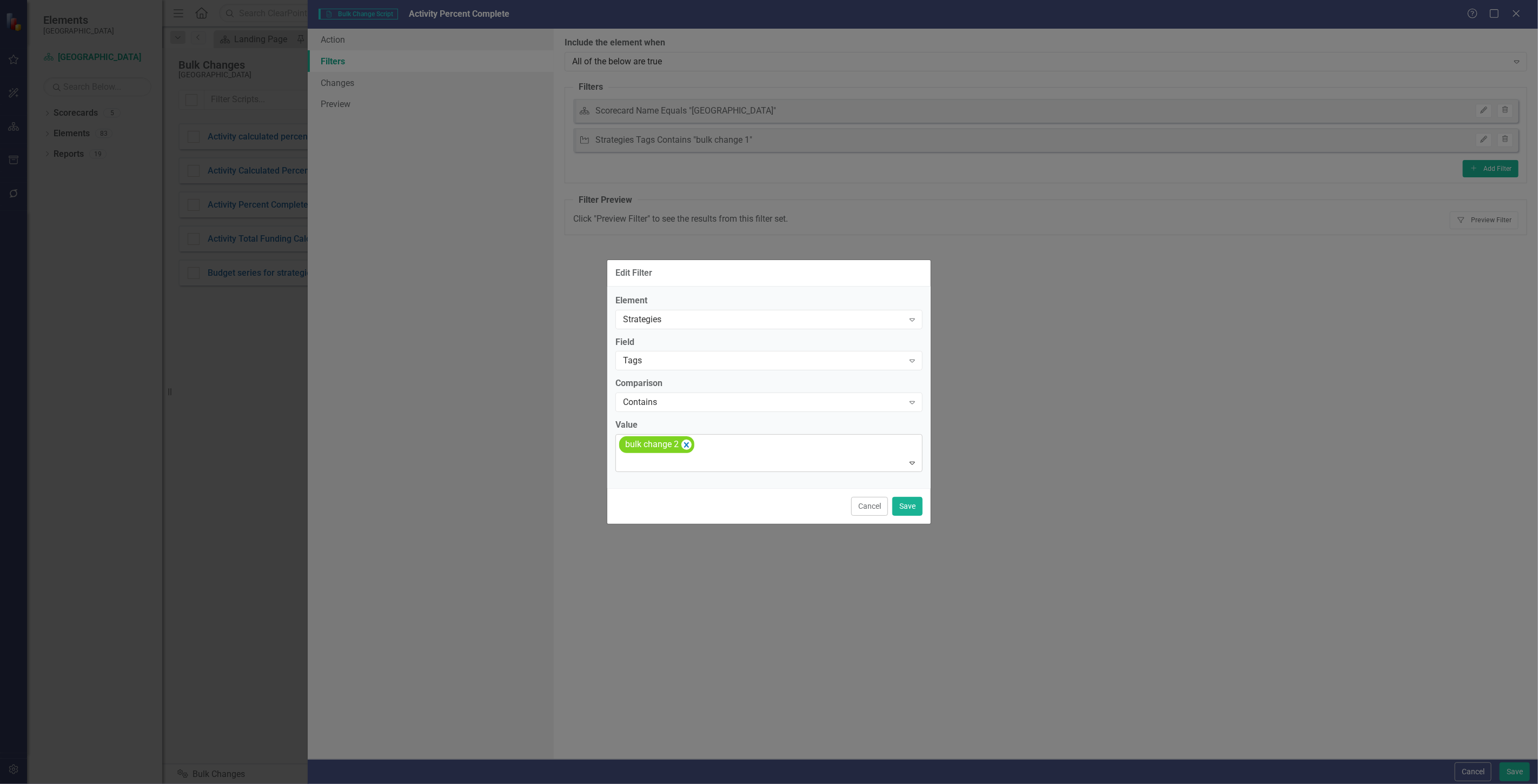
click at [787, 456] on div at bounding box center [770, 463] width 302 height 14
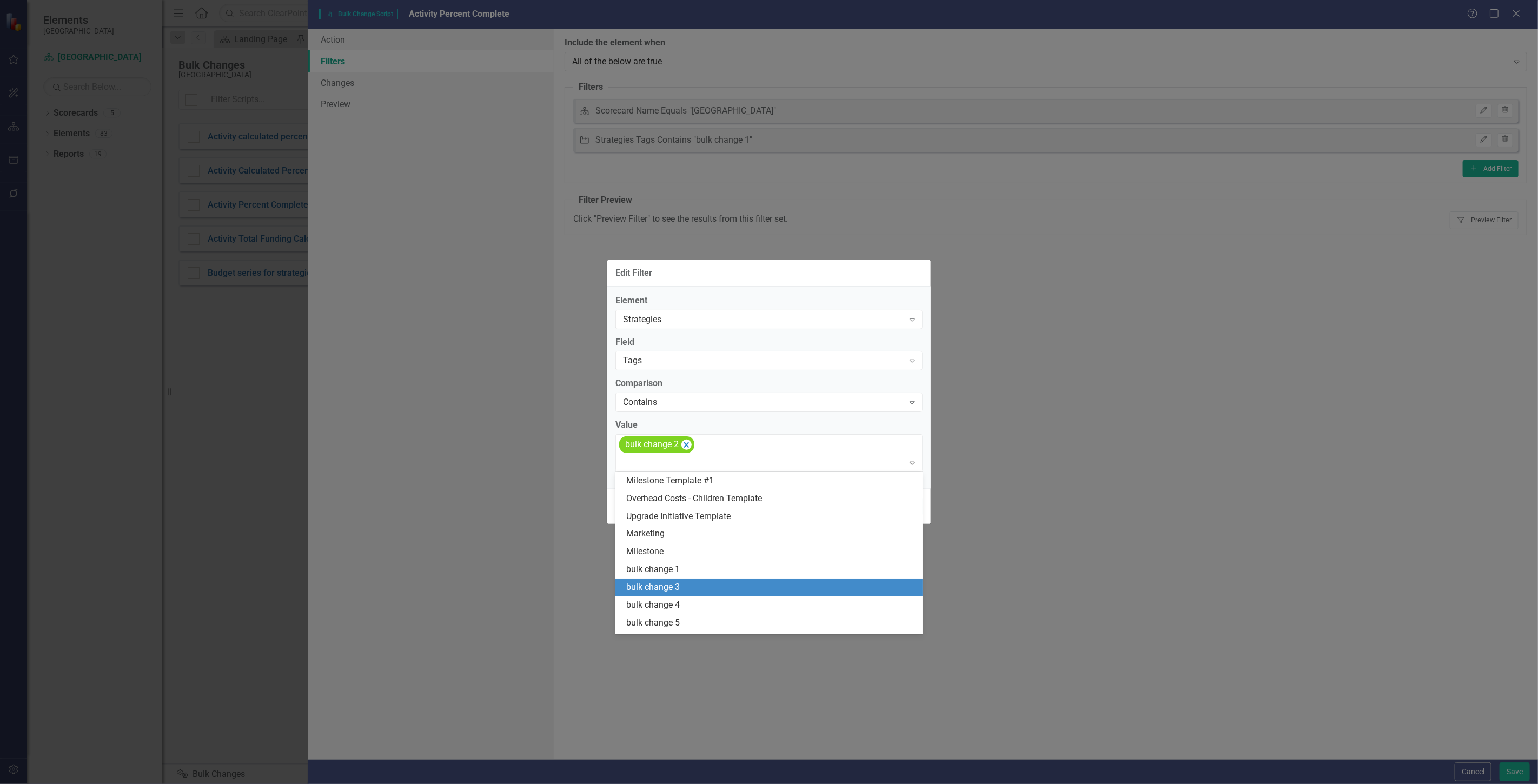
click at [699, 587] on div "bulk change 3" at bounding box center [771, 587] width 290 height 12
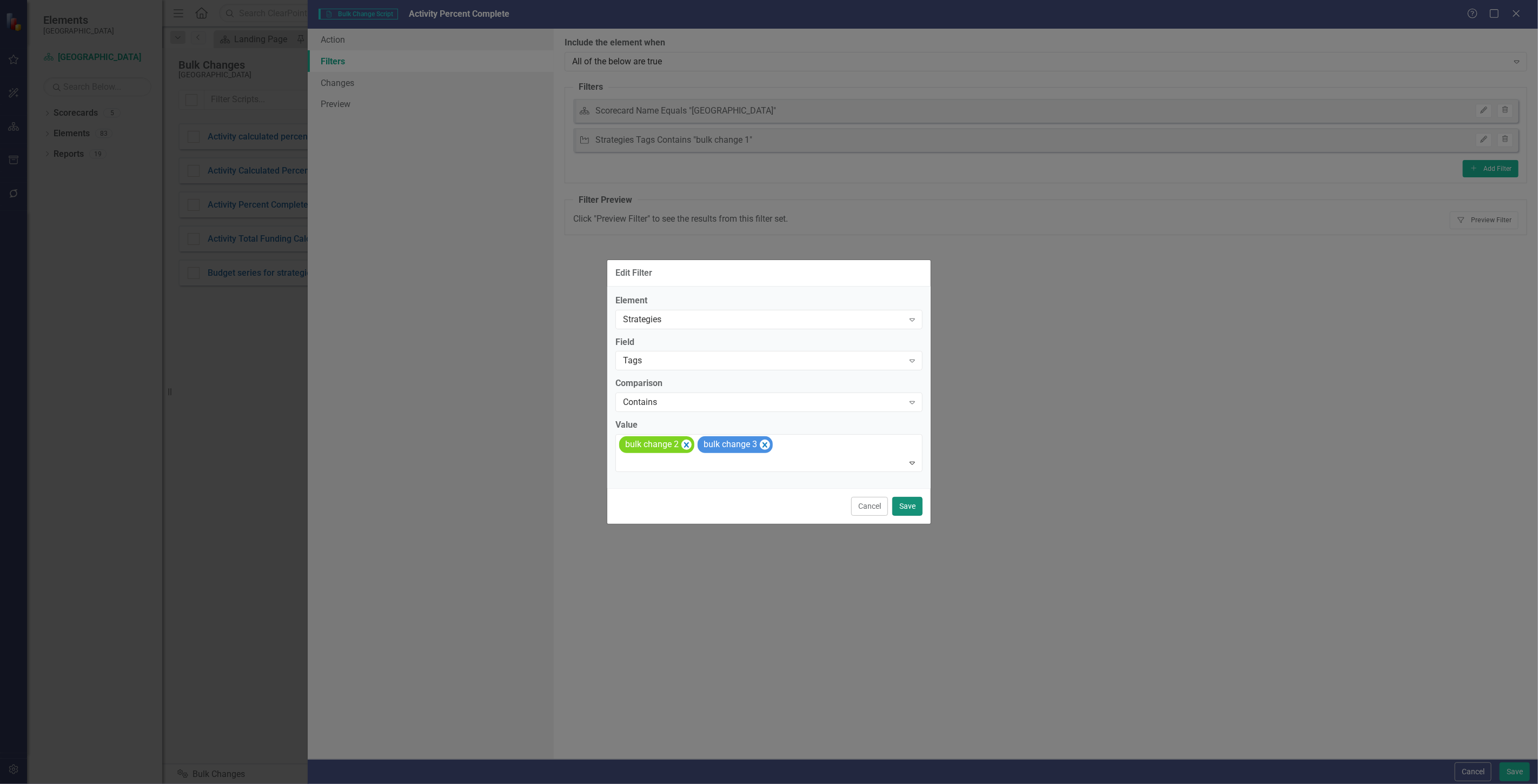
click at [907, 509] on button "Save" at bounding box center [907, 506] width 30 height 19
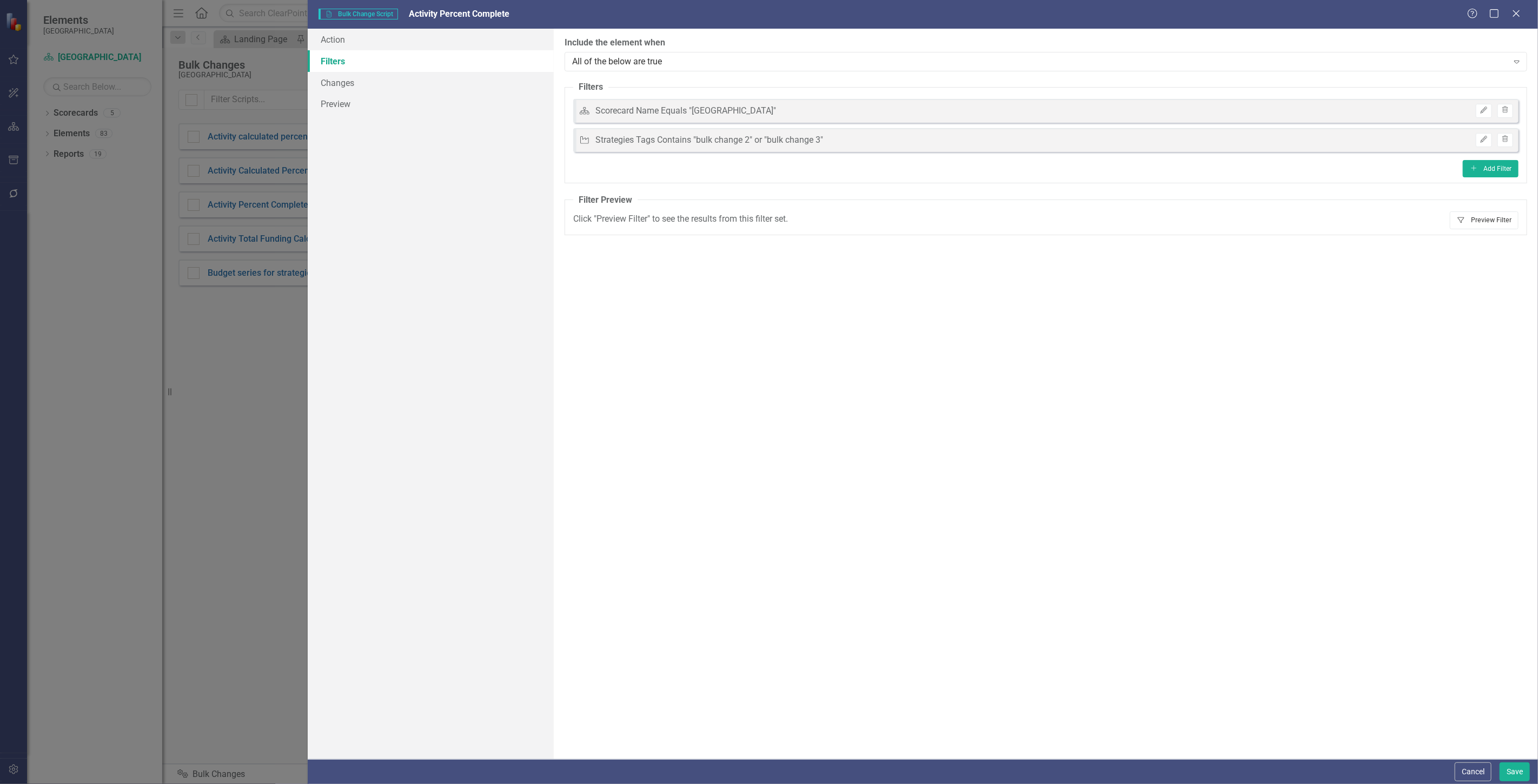
click at [1494, 220] on button "Filter Preview Filter" at bounding box center [1484, 220] width 69 height 17
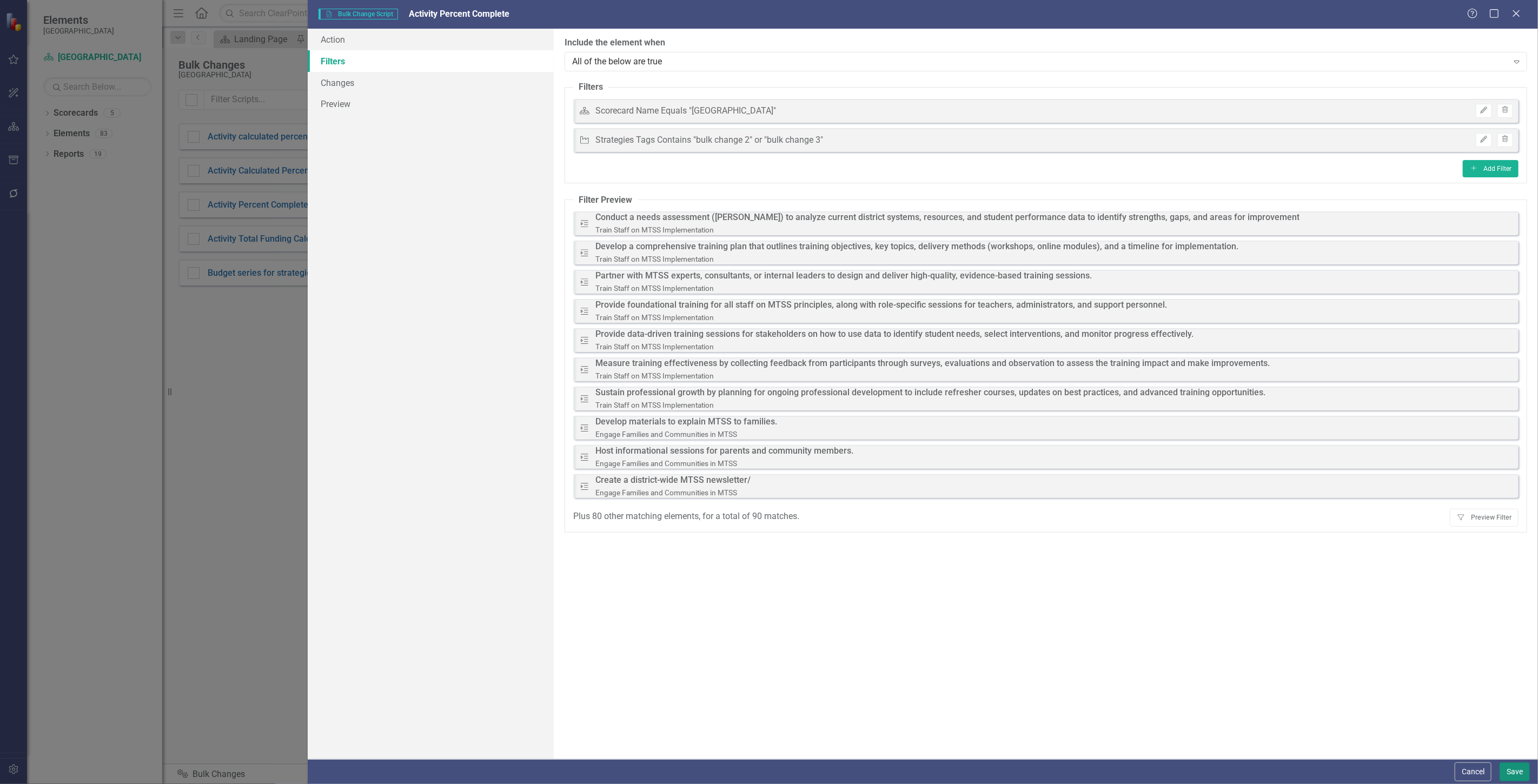
click at [1512, 771] on button "Save" at bounding box center [1515, 772] width 30 height 19
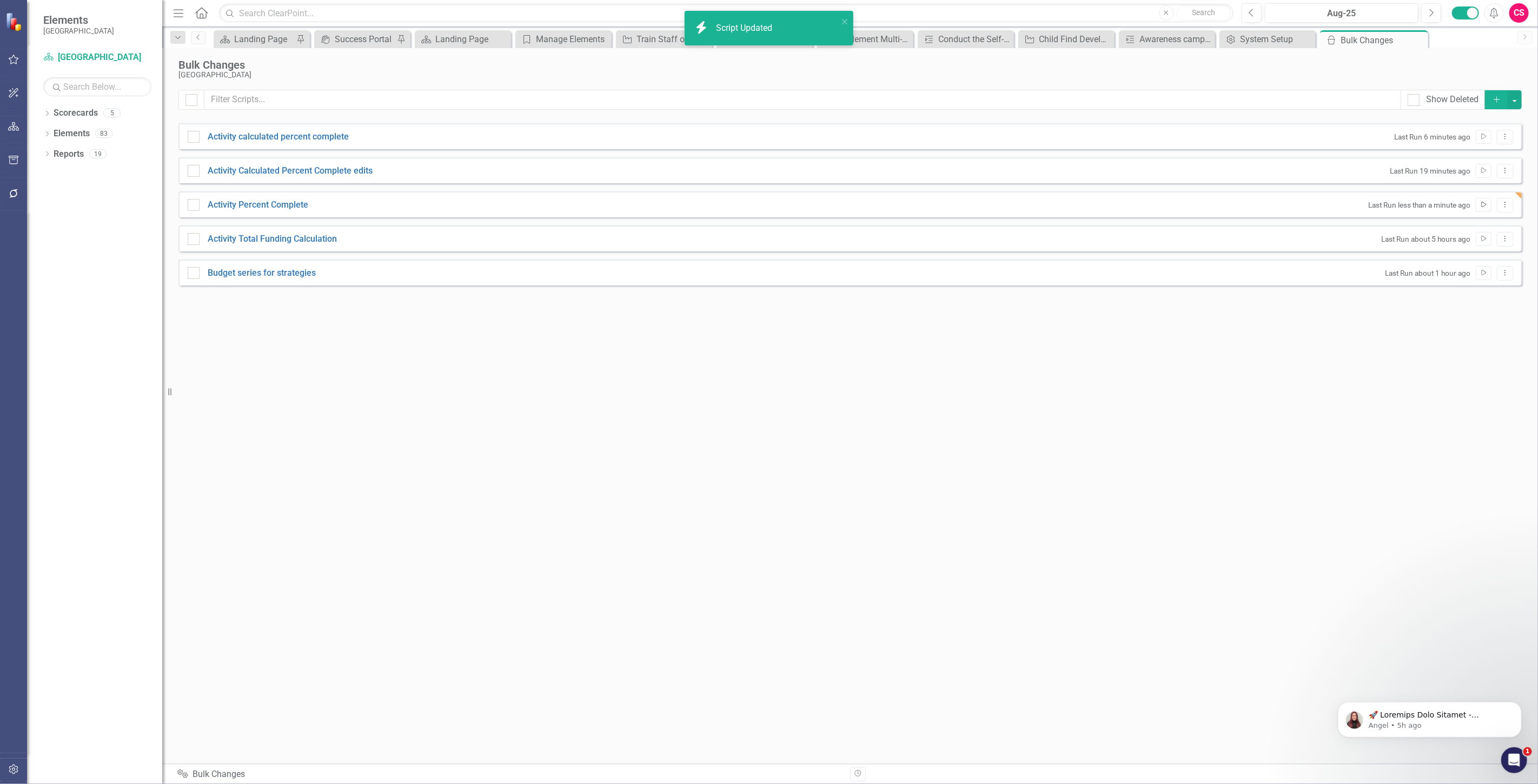
click at [1480, 206] on icon "Run Script" at bounding box center [1484, 205] width 8 height 6
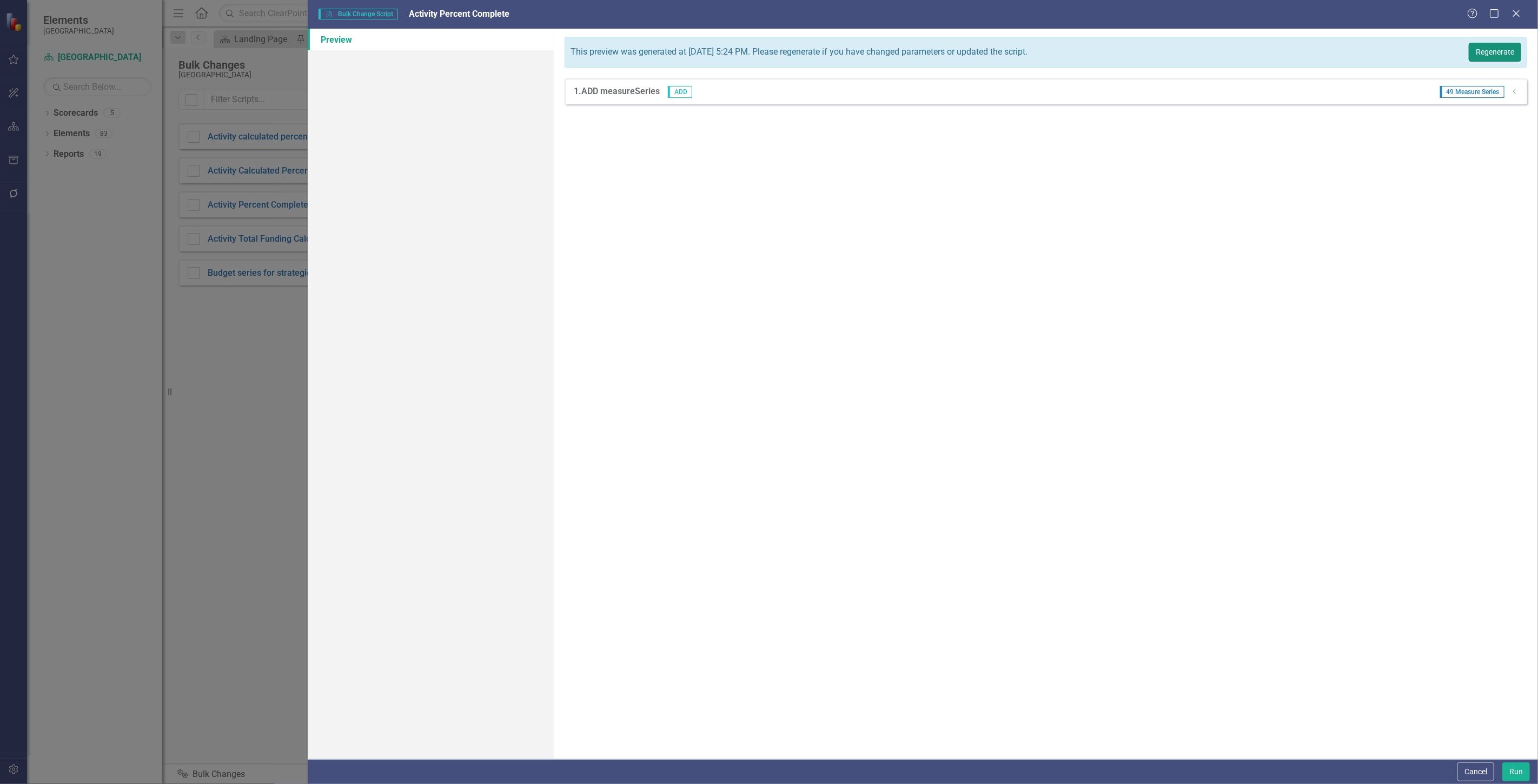
click at [1489, 49] on button "Regenerate" at bounding box center [1494, 52] width 52 height 19
click at [1526, 92] on div "1. ADD measureSeries ADD 90 Measure Series Dropdown" at bounding box center [1046, 92] width 963 height 26
click at [1517, 92] on icon "Dropdown" at bounding box center [1514, 91] width 8 height 6
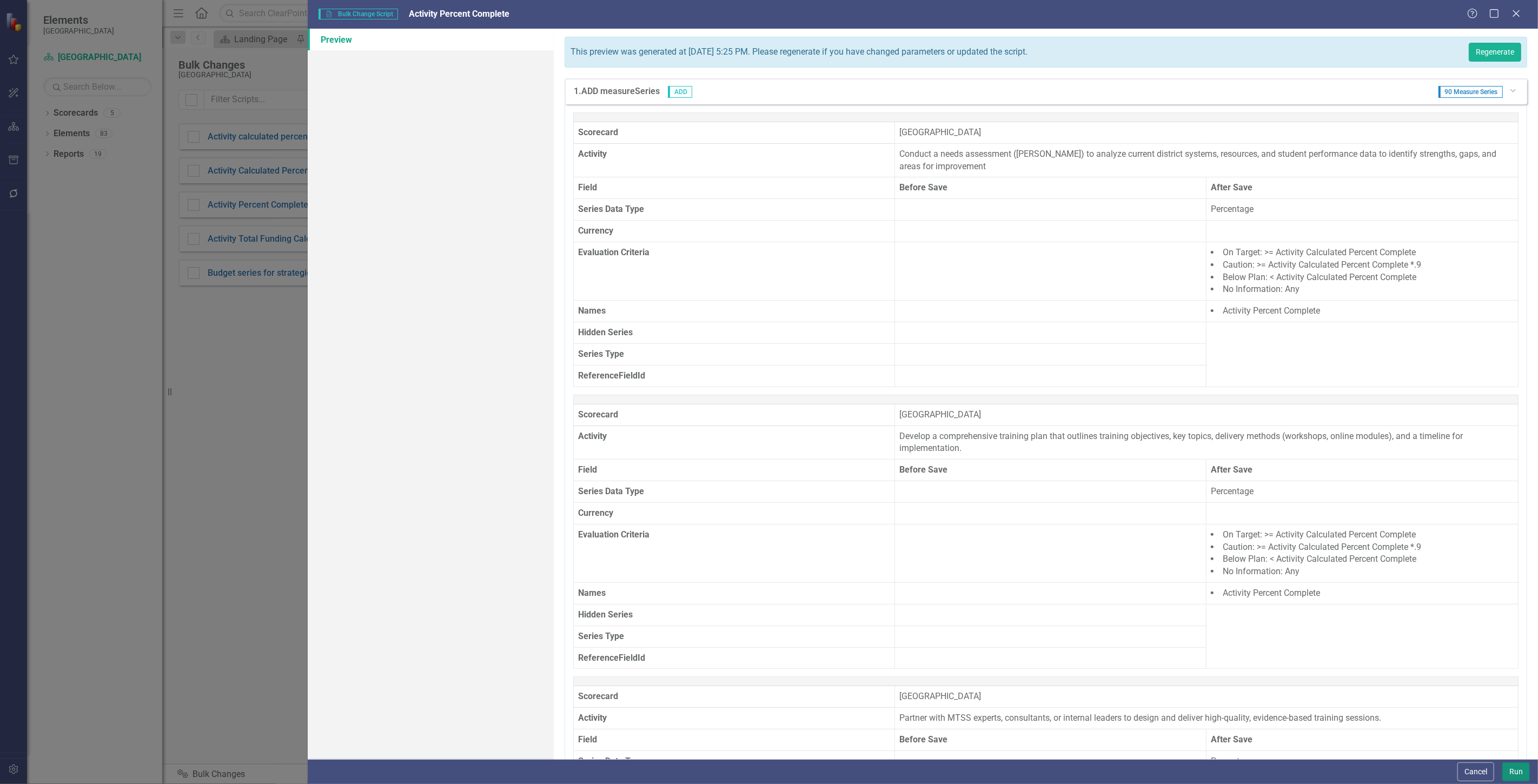
click at [1521, 768] on button "Run" at bounding box center [1516, 772] width 28 height 19
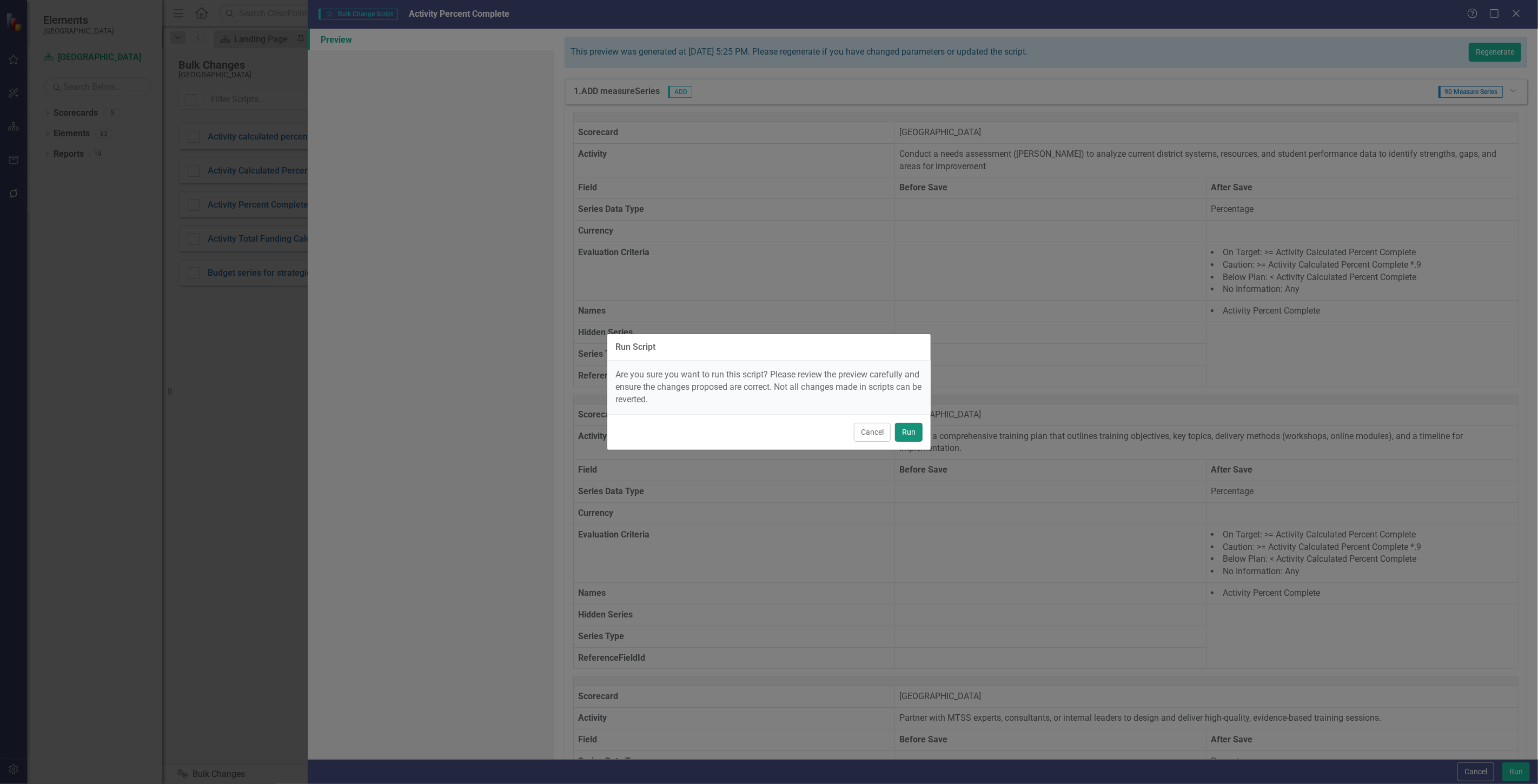
click at [913, 433] on button "Run" at bounding box center [909, 432] width 28 height 19
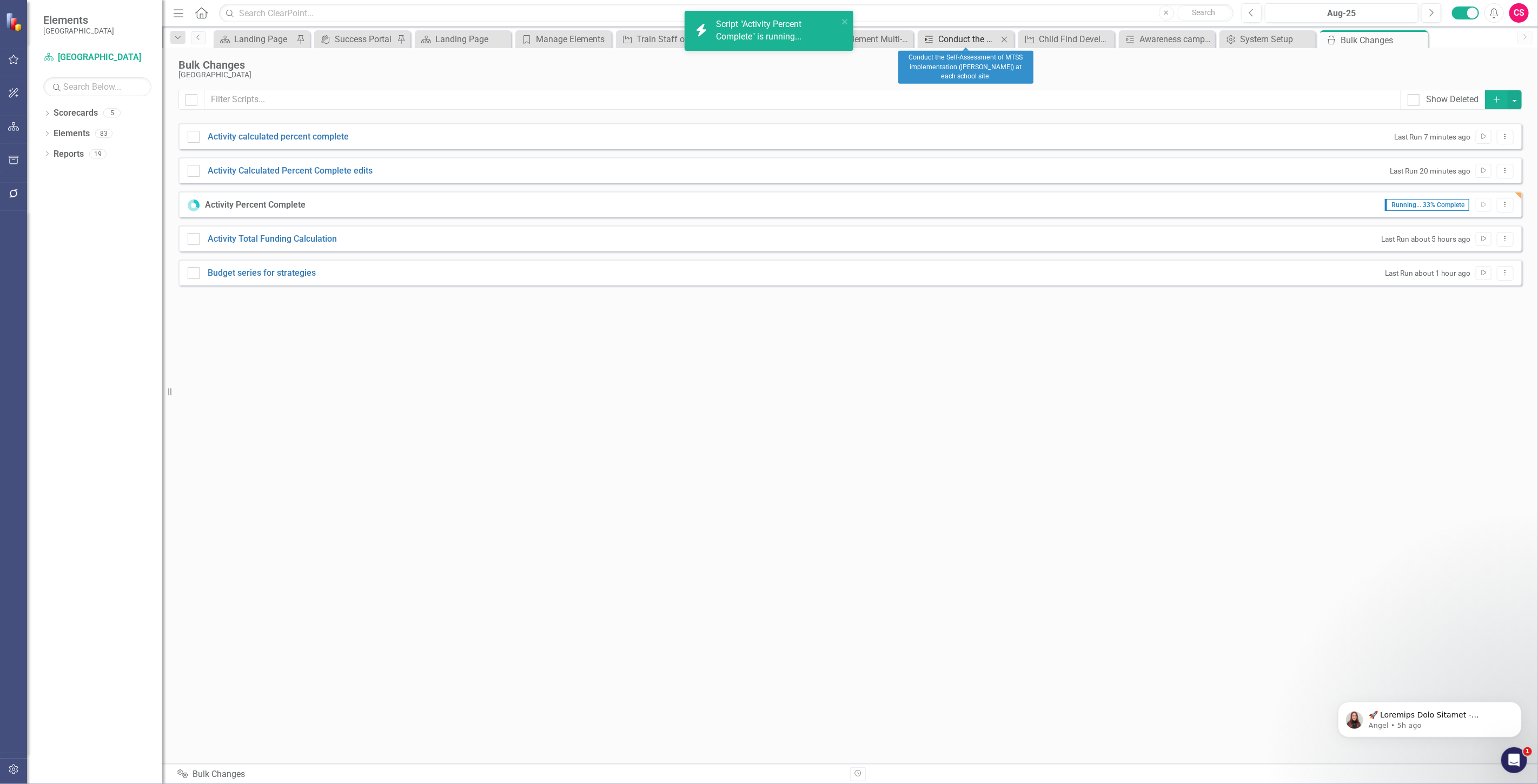
click at [956, 41] on div "Conduct the Self-Assessment of MTSS implementation ([PERSON_NAME]) at each scho…" at bounding box center [968, 39] width 59 height 14
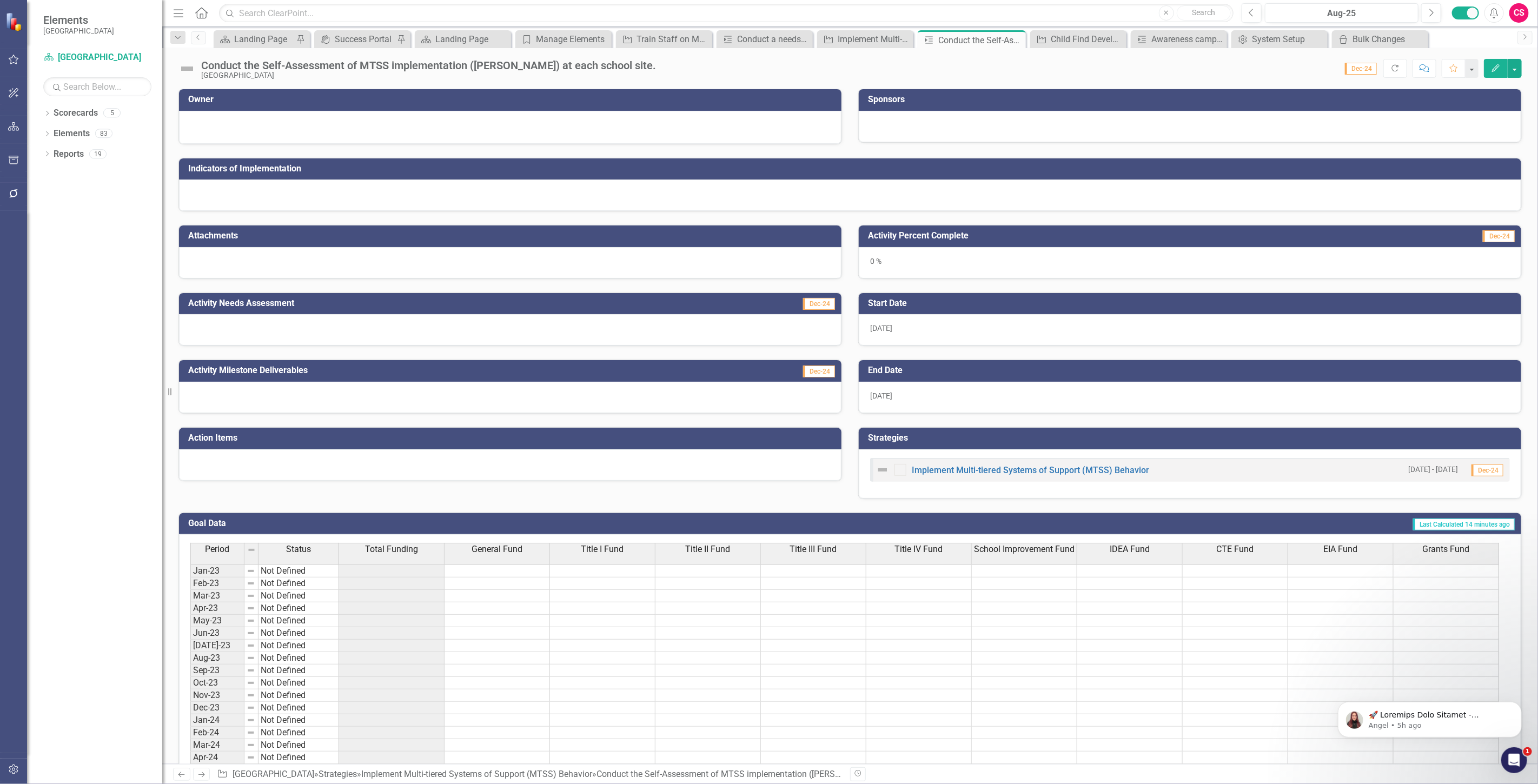
click at [1489, 72] on button "Edit" at bounding box center [1496, 68] width 24 height 19
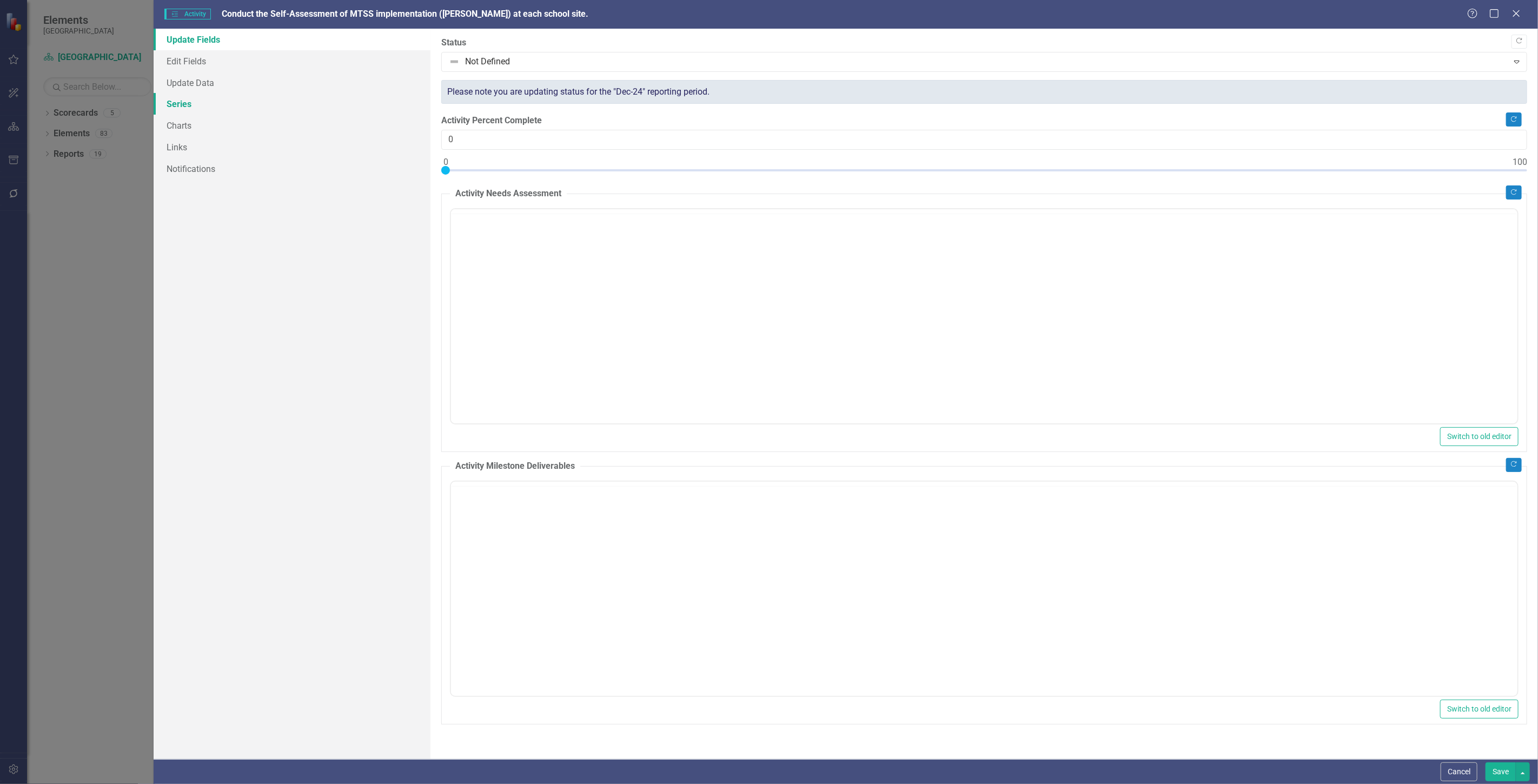
click at [222, 102] on link "Series" at bounding box center [292, 104] width 277 height 21
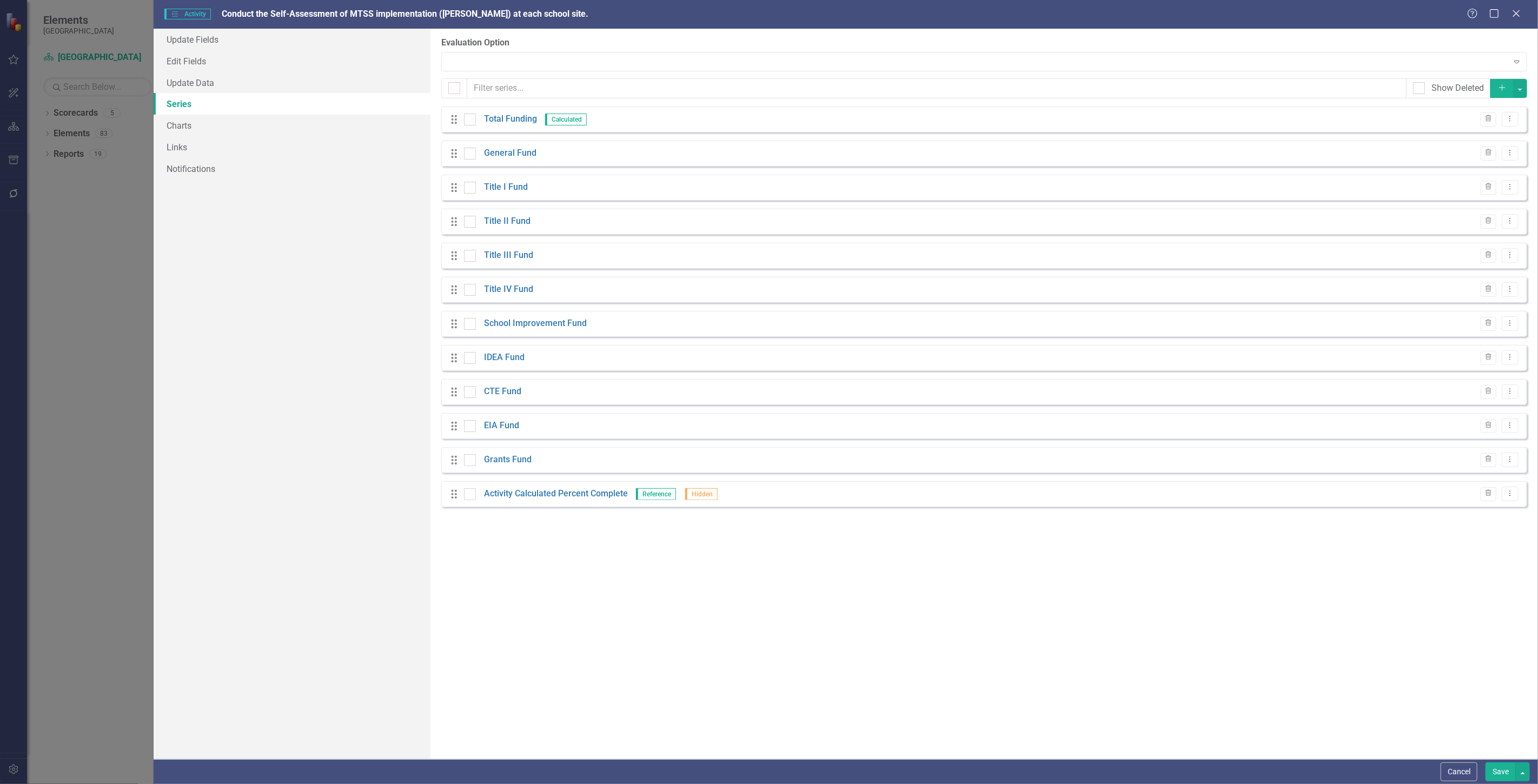
checkbox input "false"
click at [1451, 775] on button "Cancel" at bounding box center [1459, 772] width 36 height 19
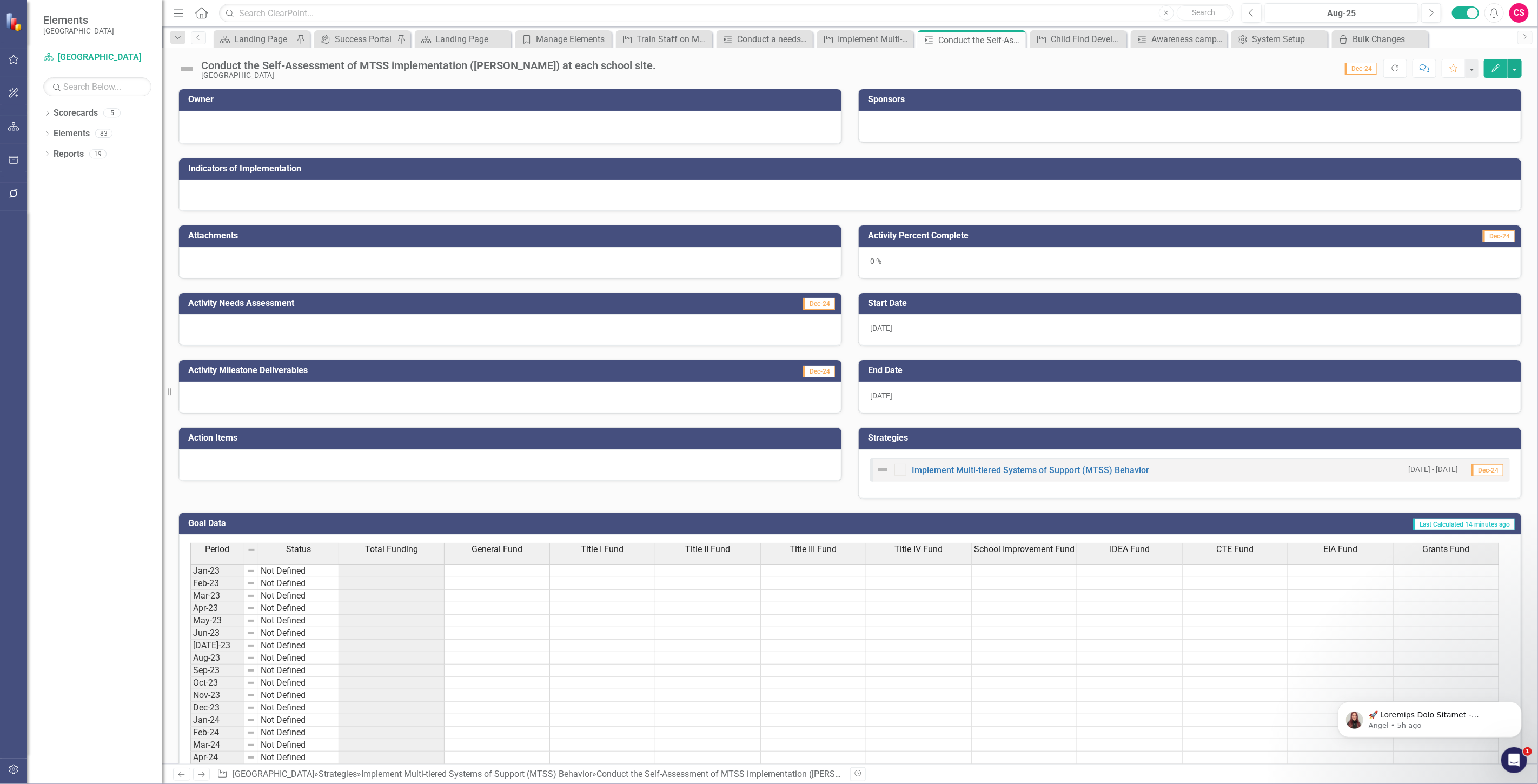
click at [1392, 72] on button "Refresh" at bounding box center [1395, 68] width 24 height 19
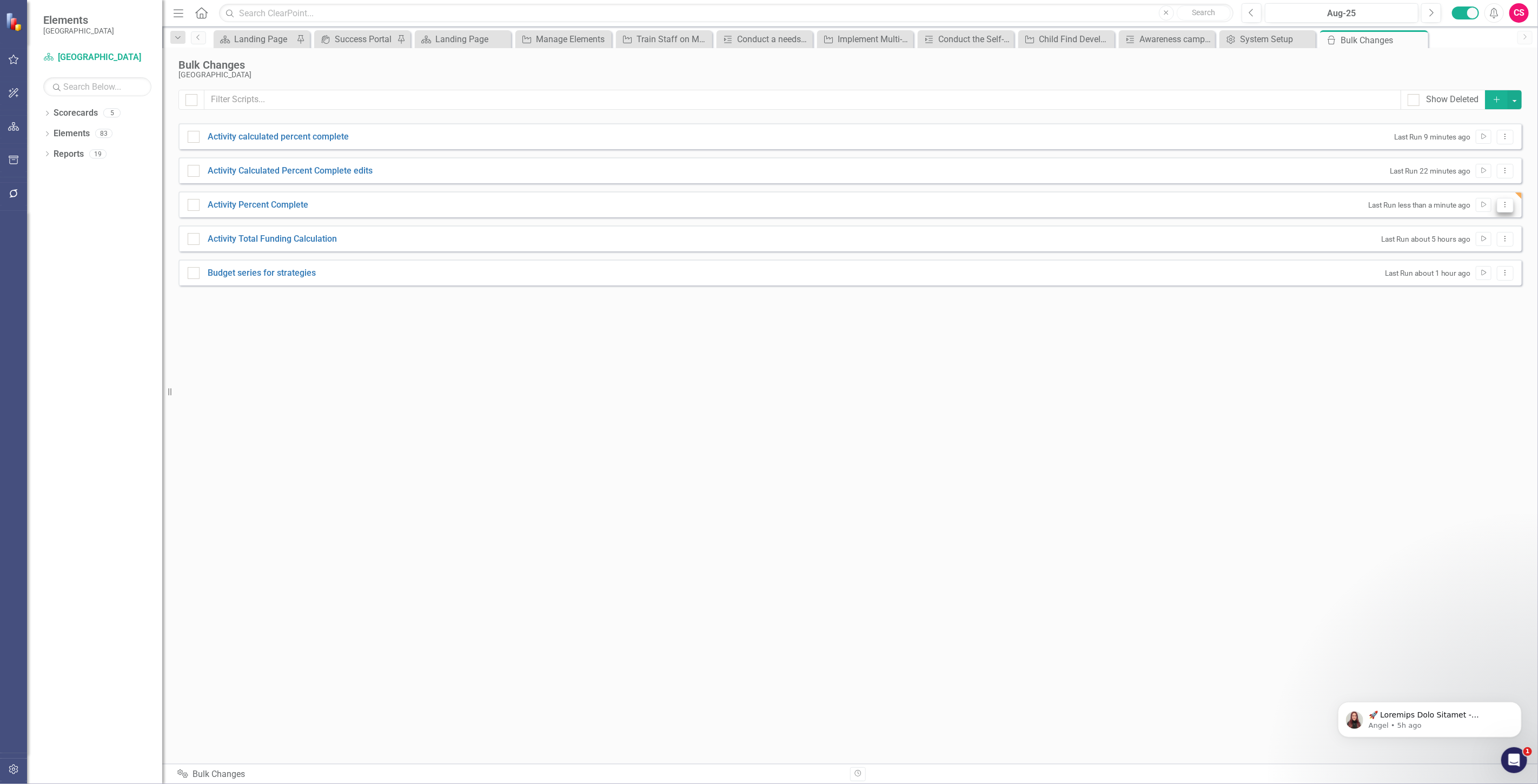
click at [1507, 201] on icon "Dropdown Menu" at bounding box center [1505, 205] width 9 height 7
click at [1490, 240] on link "Edit Edit Script" at bounding box center [1470, 243] width 87 height 20
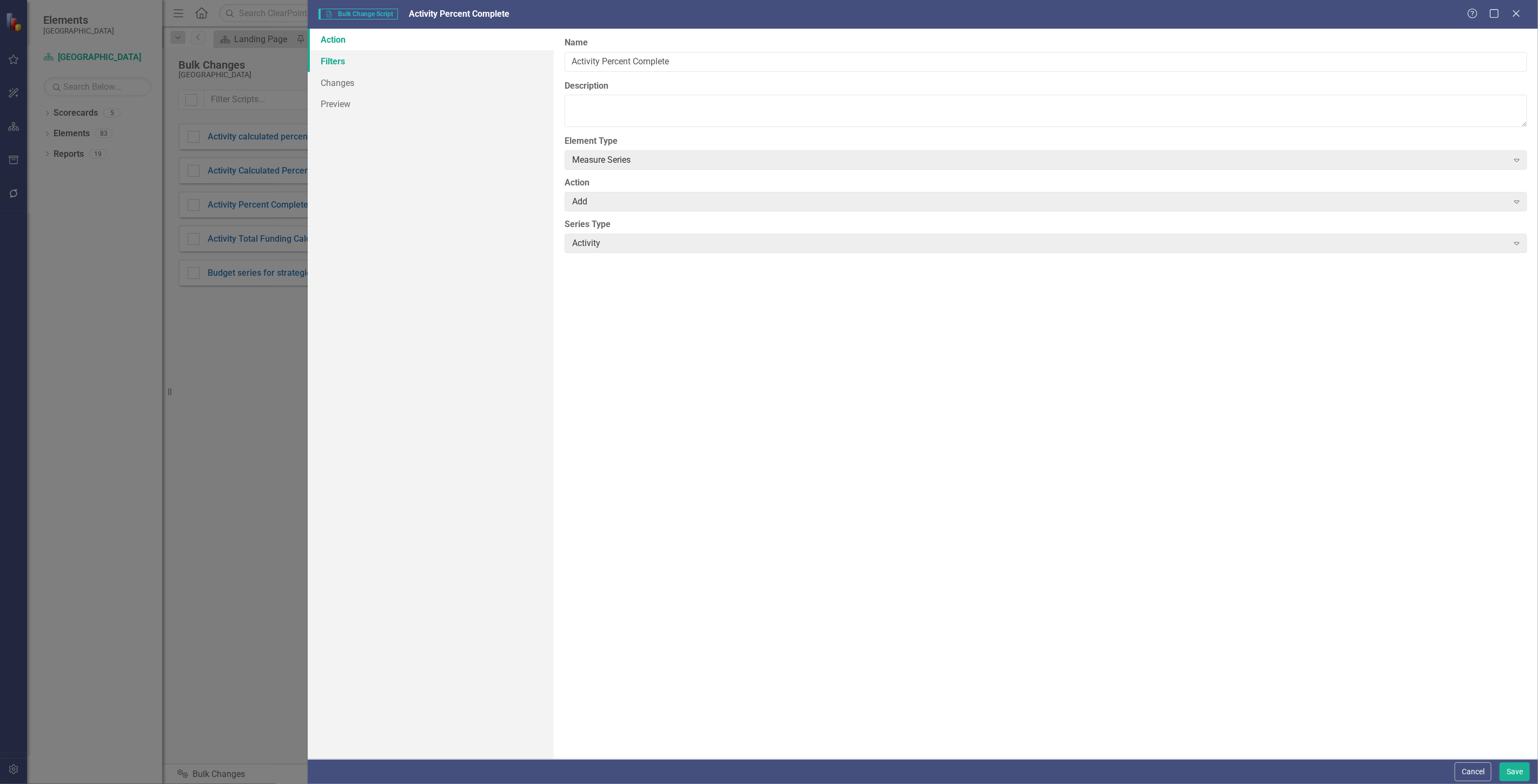
click at [366, 52] on link "Filters" at bounding box center [431, 61] width 246 height 21
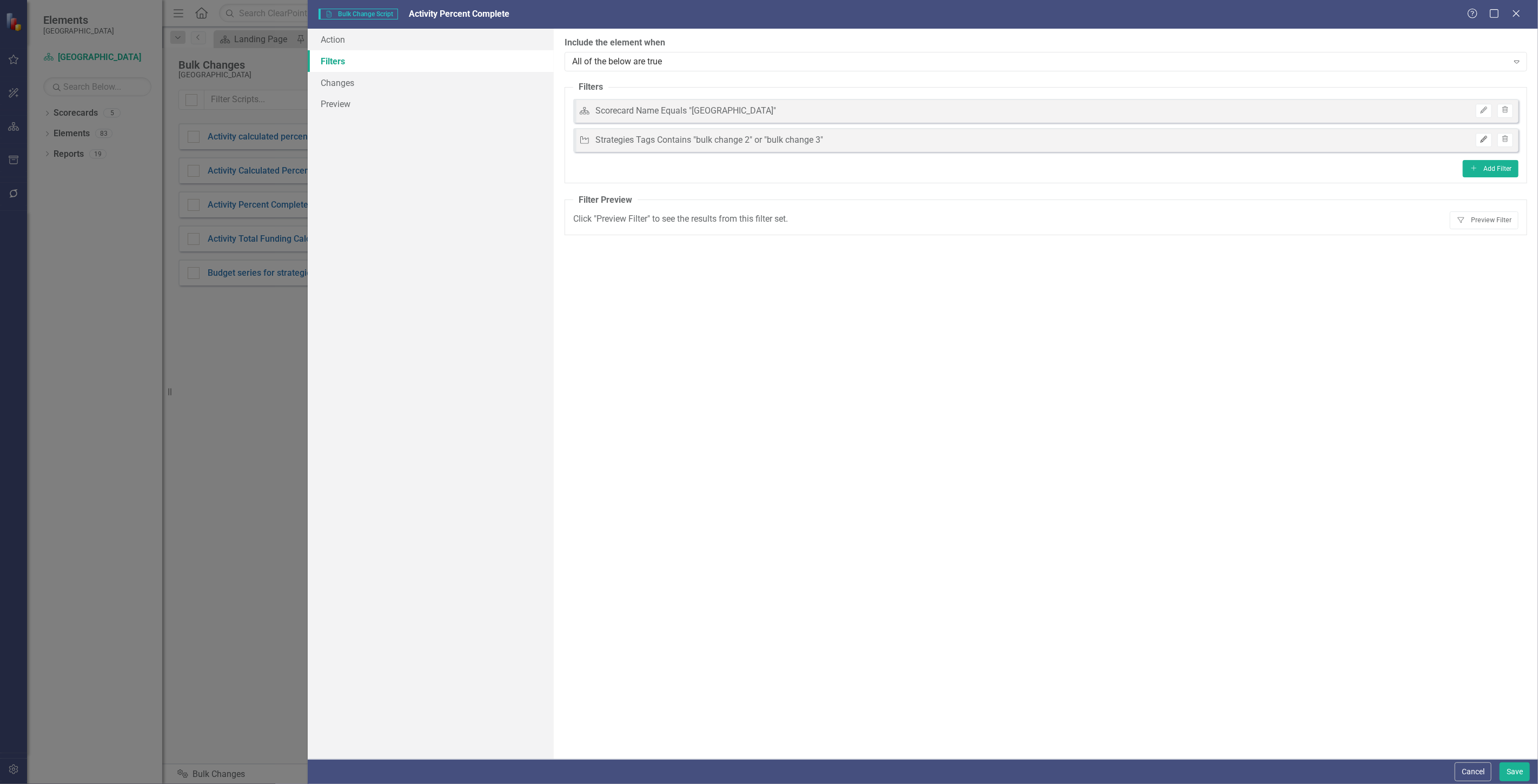
click at [1479, 139] on button "Edit" at bounding box center [1484, 140] width 16 height 14
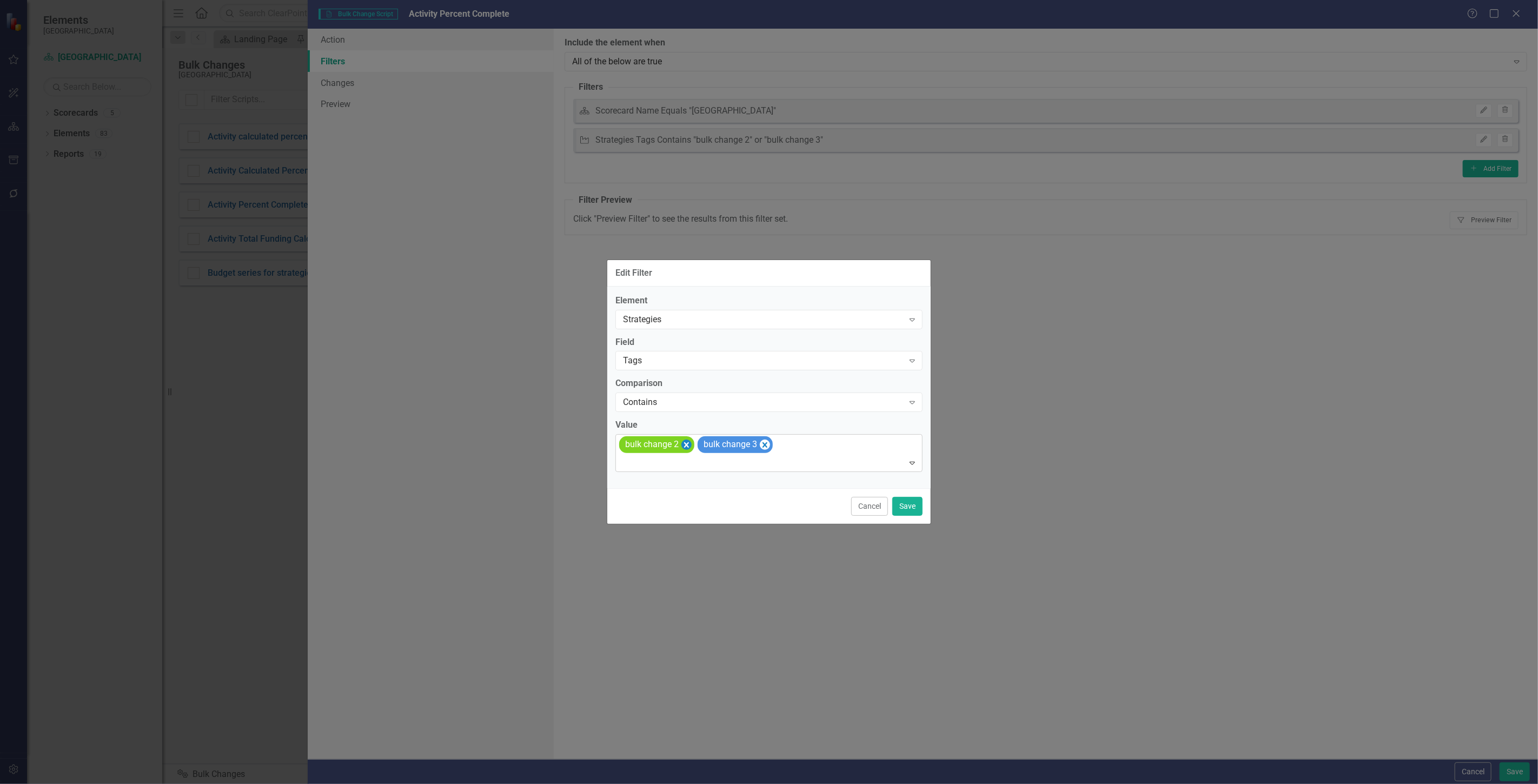
click at [687, 440] on icon "Remove [object Object]" at bounding box center [686, 444] width 10 height 14
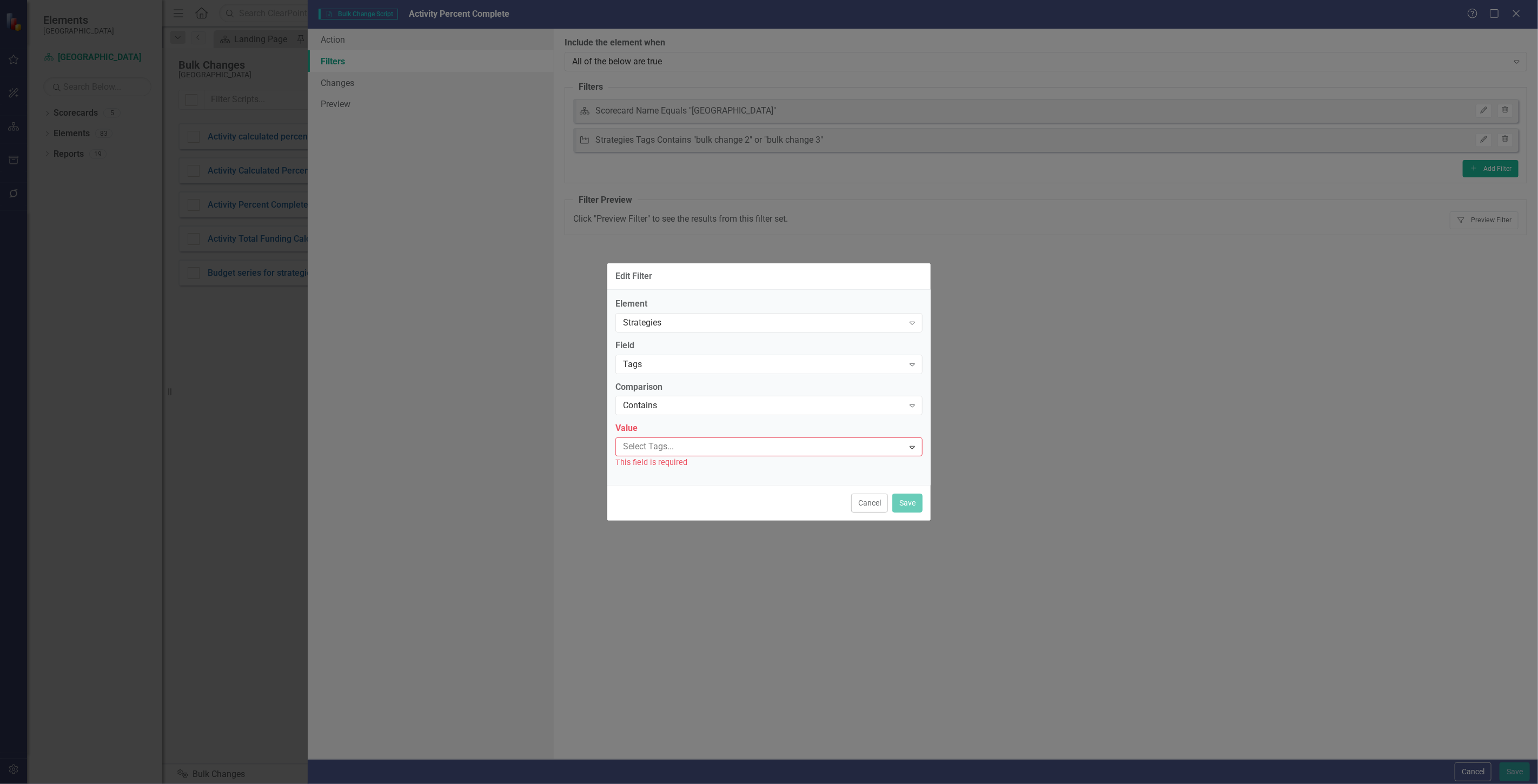
click at [687, 442] on div at bounding box center [761, 446] width 285 height 14
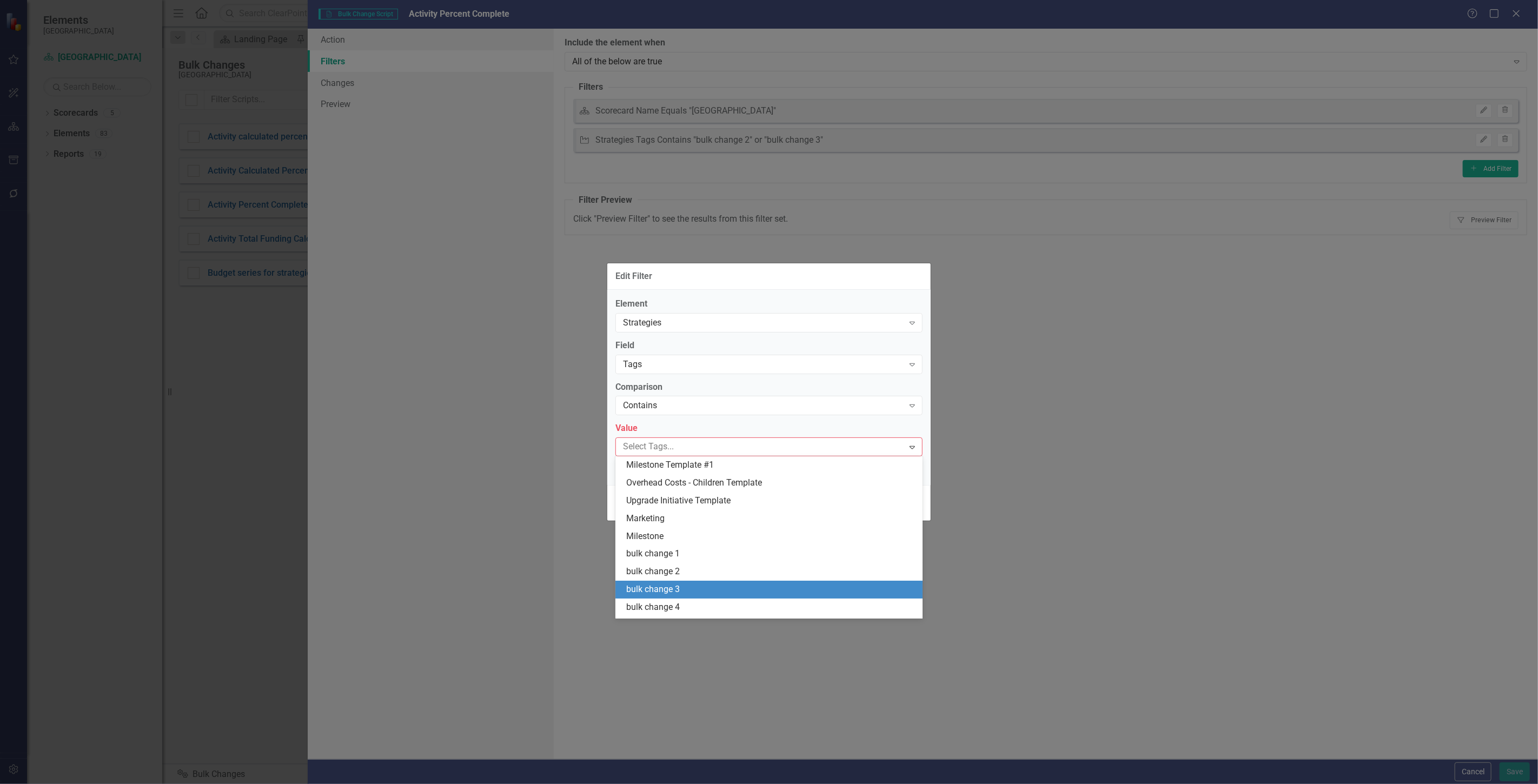
drag, startPoint x: 699, startPoint y: 589, endPoint x: 699, endPoint y: 560, distance: 29.0
click at [699, 588] on div "bulk change 3" at bounding box center [771, 589] width 290 height 12
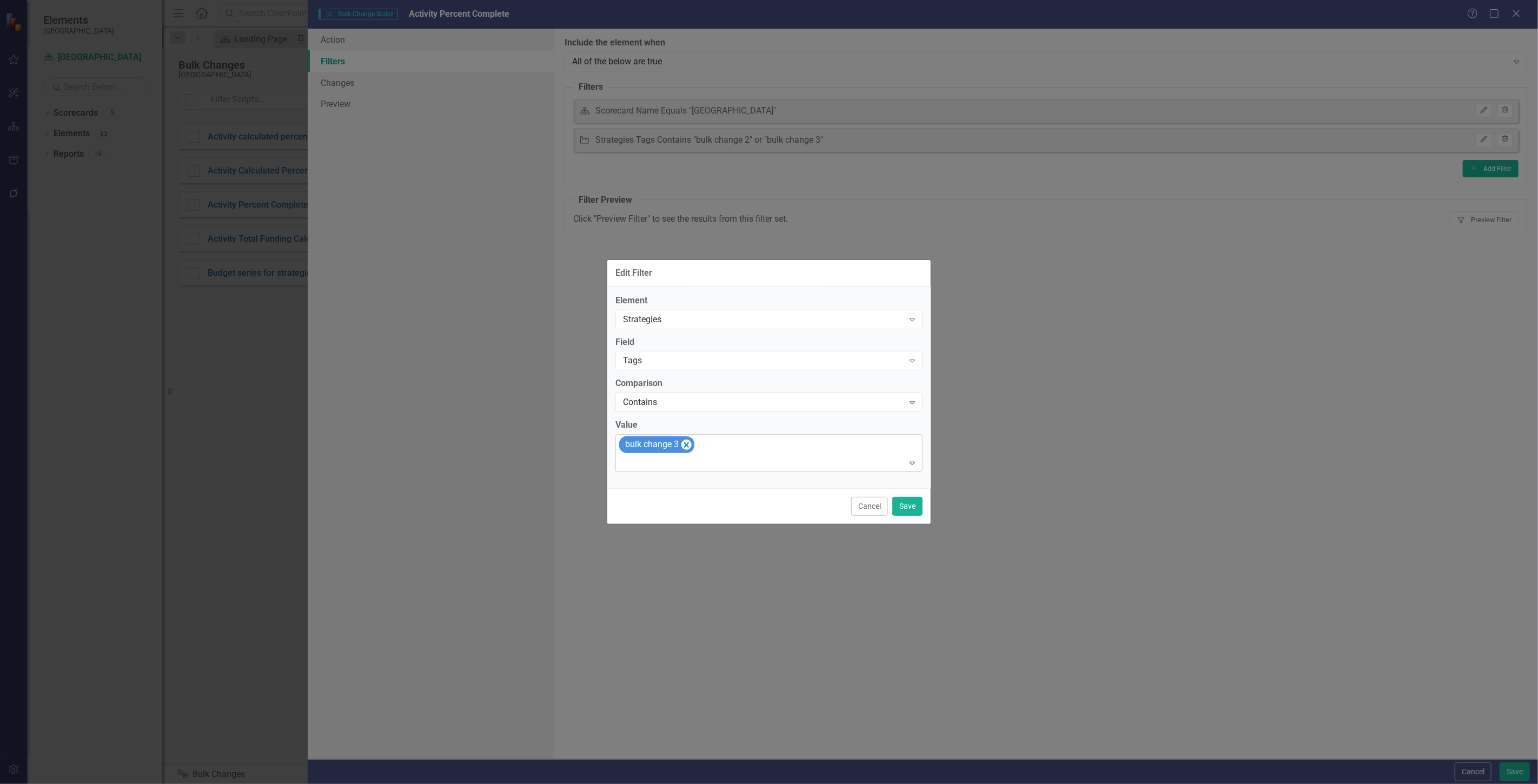
click at [693, 444] on div "bulk change 3" at bounding box center [656, 444] width 75 height 16
click at [687, 447] on icon "Remove [object Object]" at bounding box center [686, 444] width 10 height 14
click at [687, 447] on div at bounding box center [761, 446] width 285 height 14
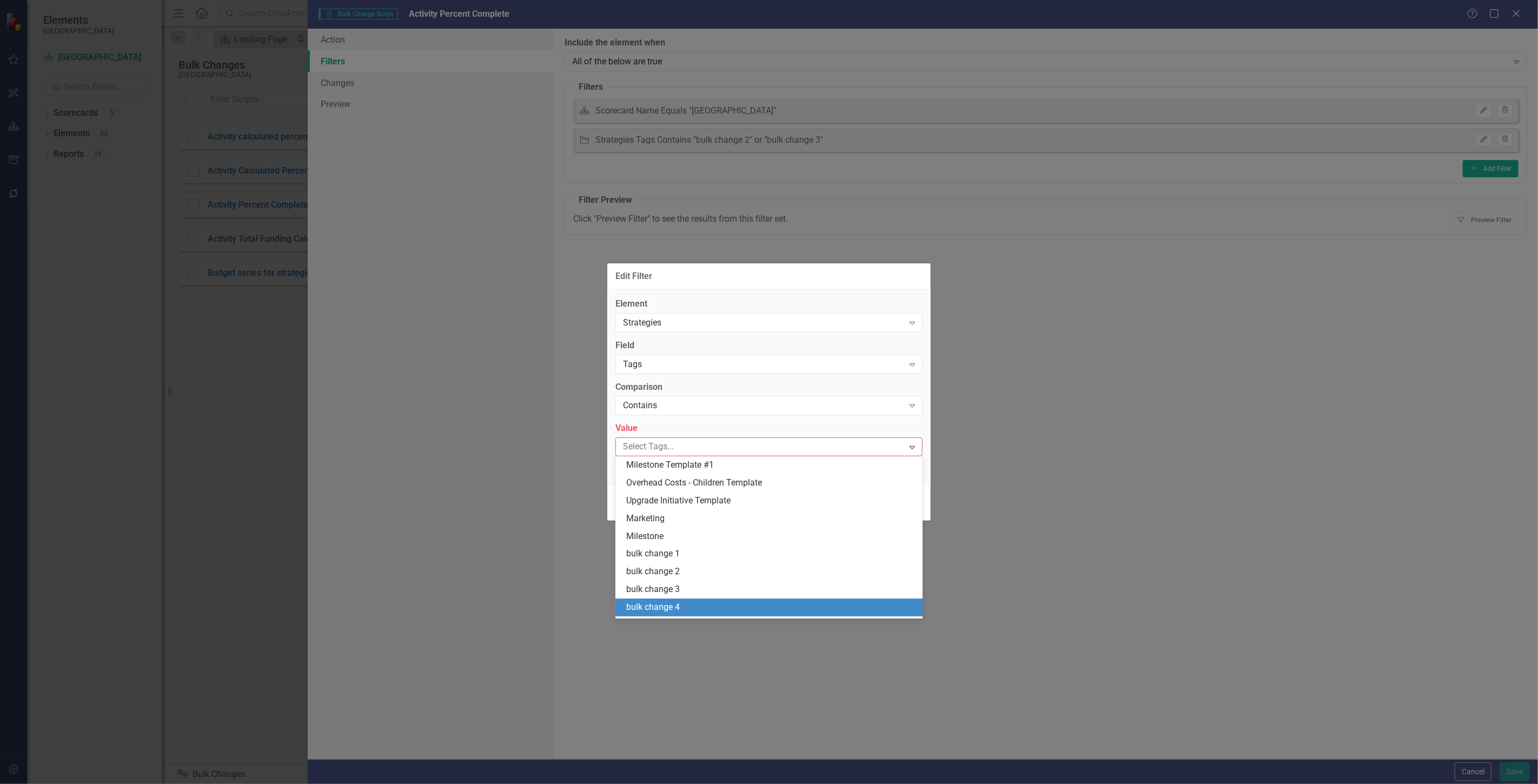
scroll to position [33, 0]
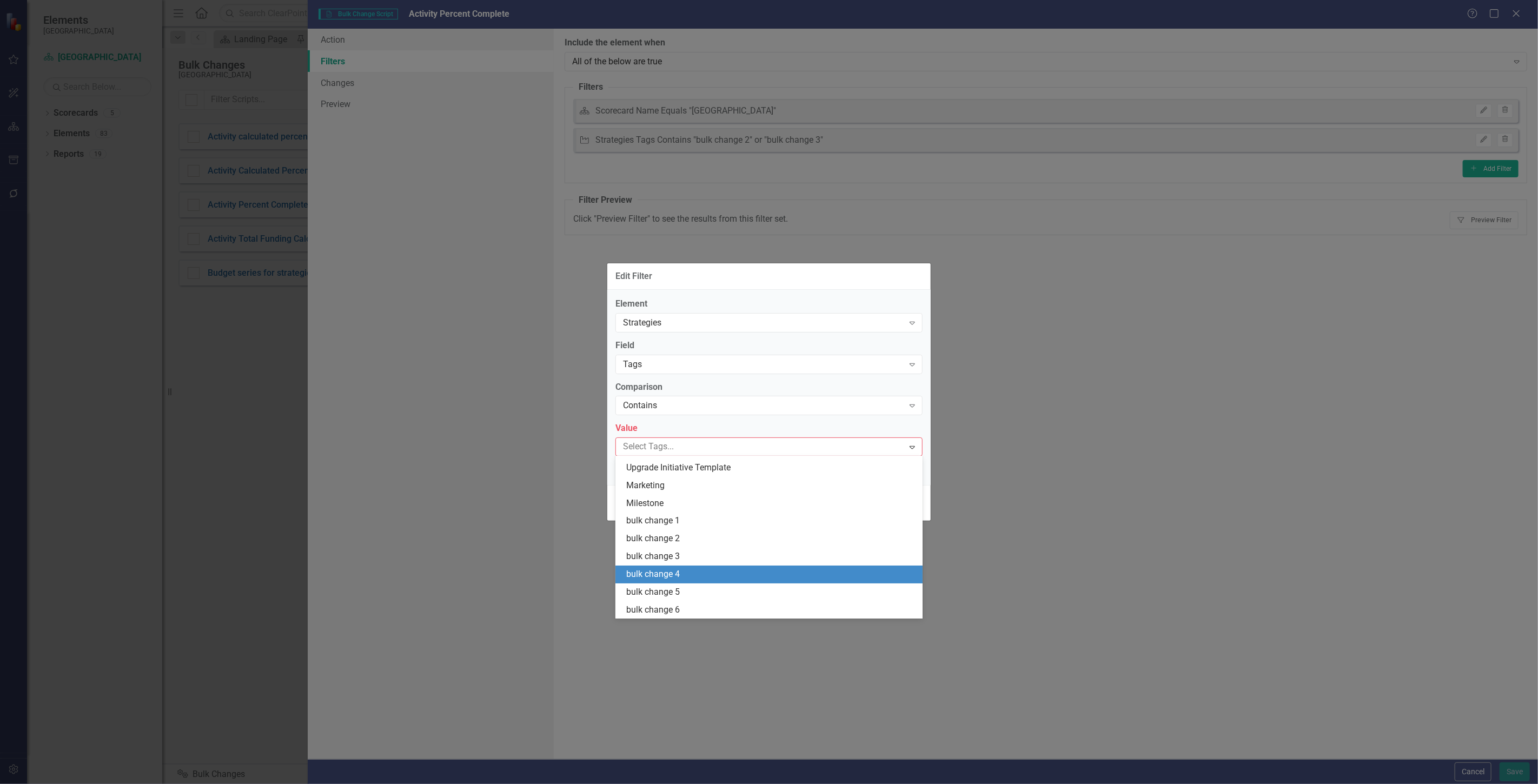
drag, startPoint x: 695, startPoint y: 574, endPoint x: 711, endPoint y: 554, distance: 25.6
click at [696, 574] on div "bulk change 4" at bounding box center [771, 574] width 290 height 12
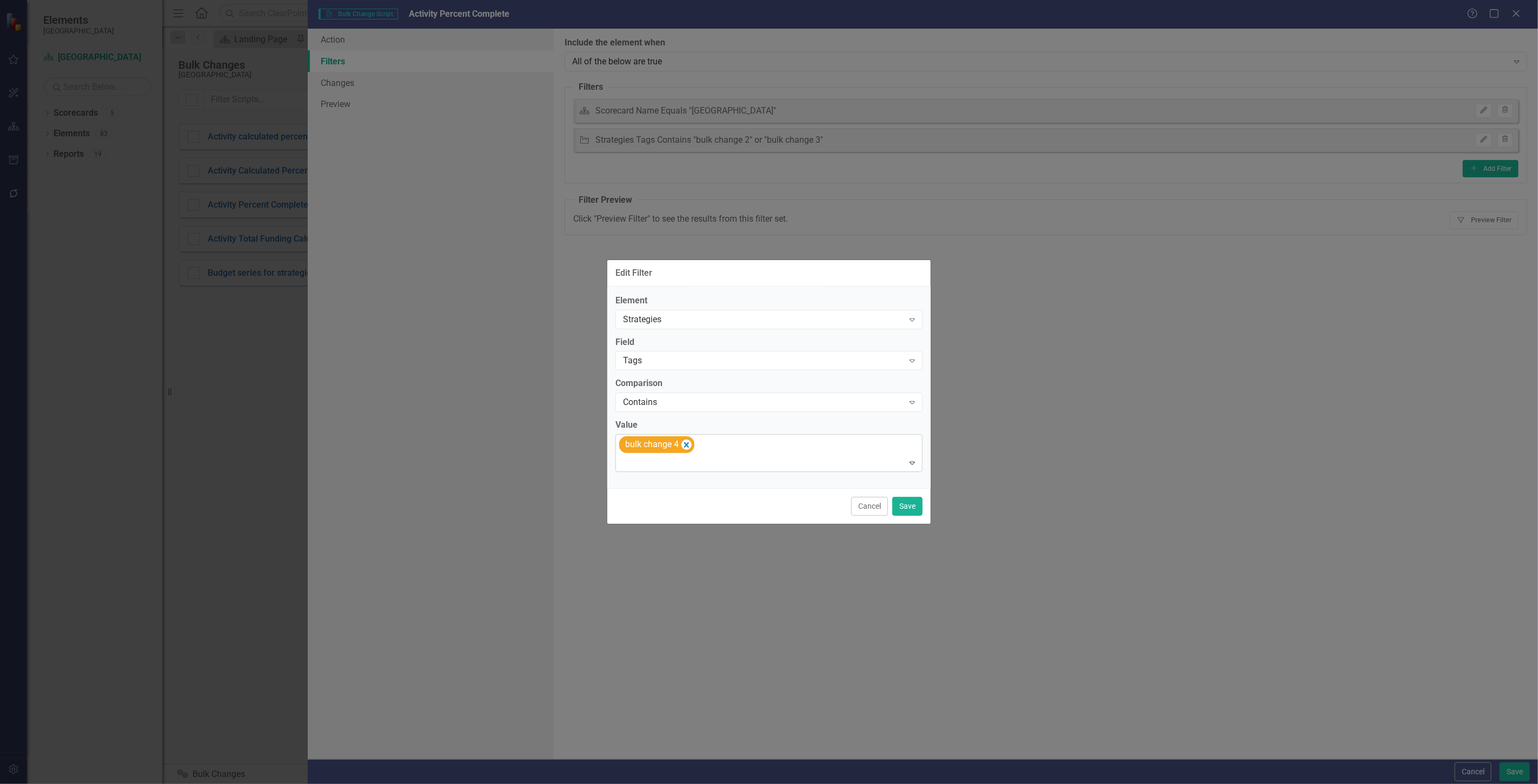
click at [782, 459] on div at bounding box center [770, 463] width 302 height 14
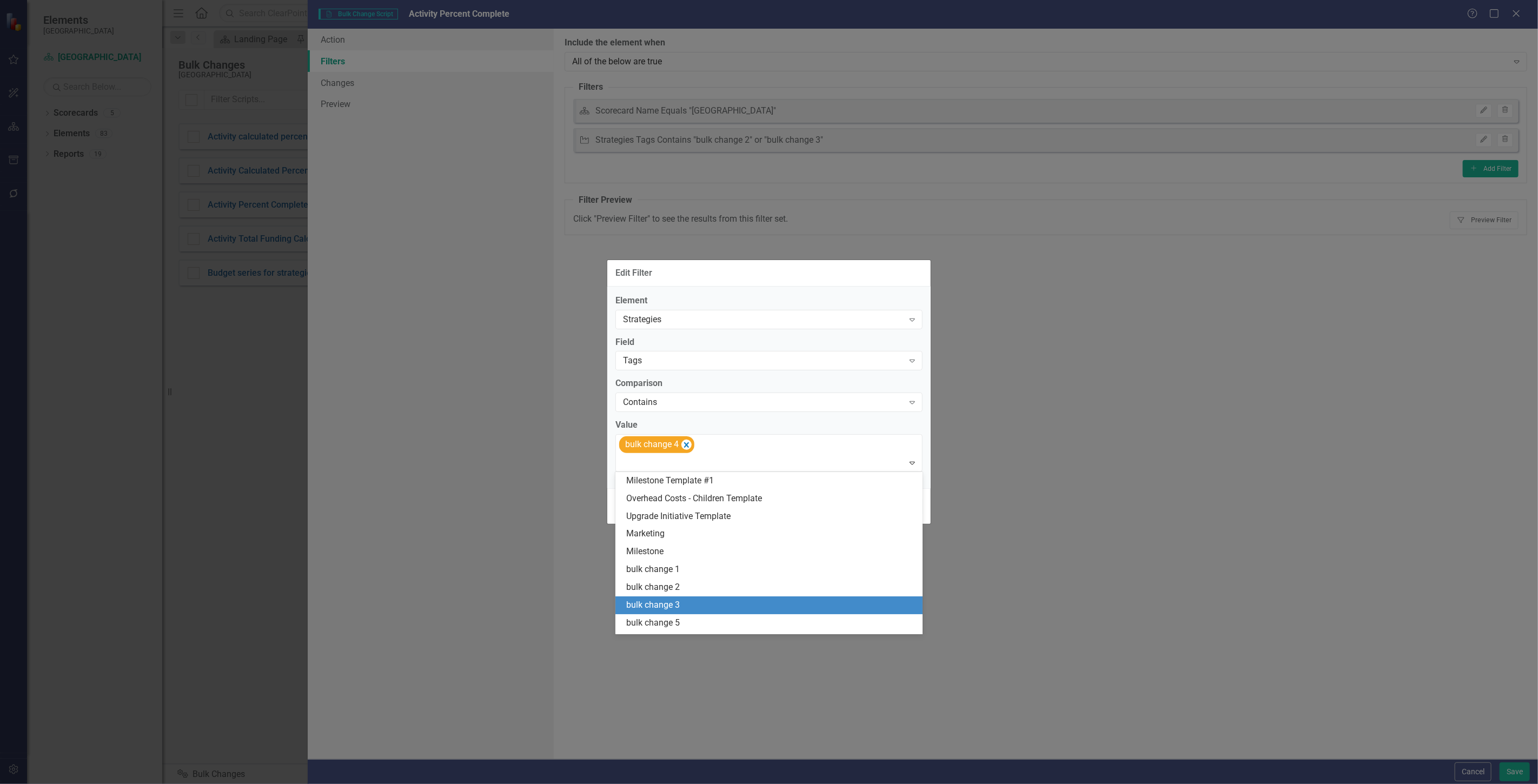
scroll to position [15, 0]
click at [661, 607] on span "bulk change 5" at bounding box center [653, 607] width 54 height 10
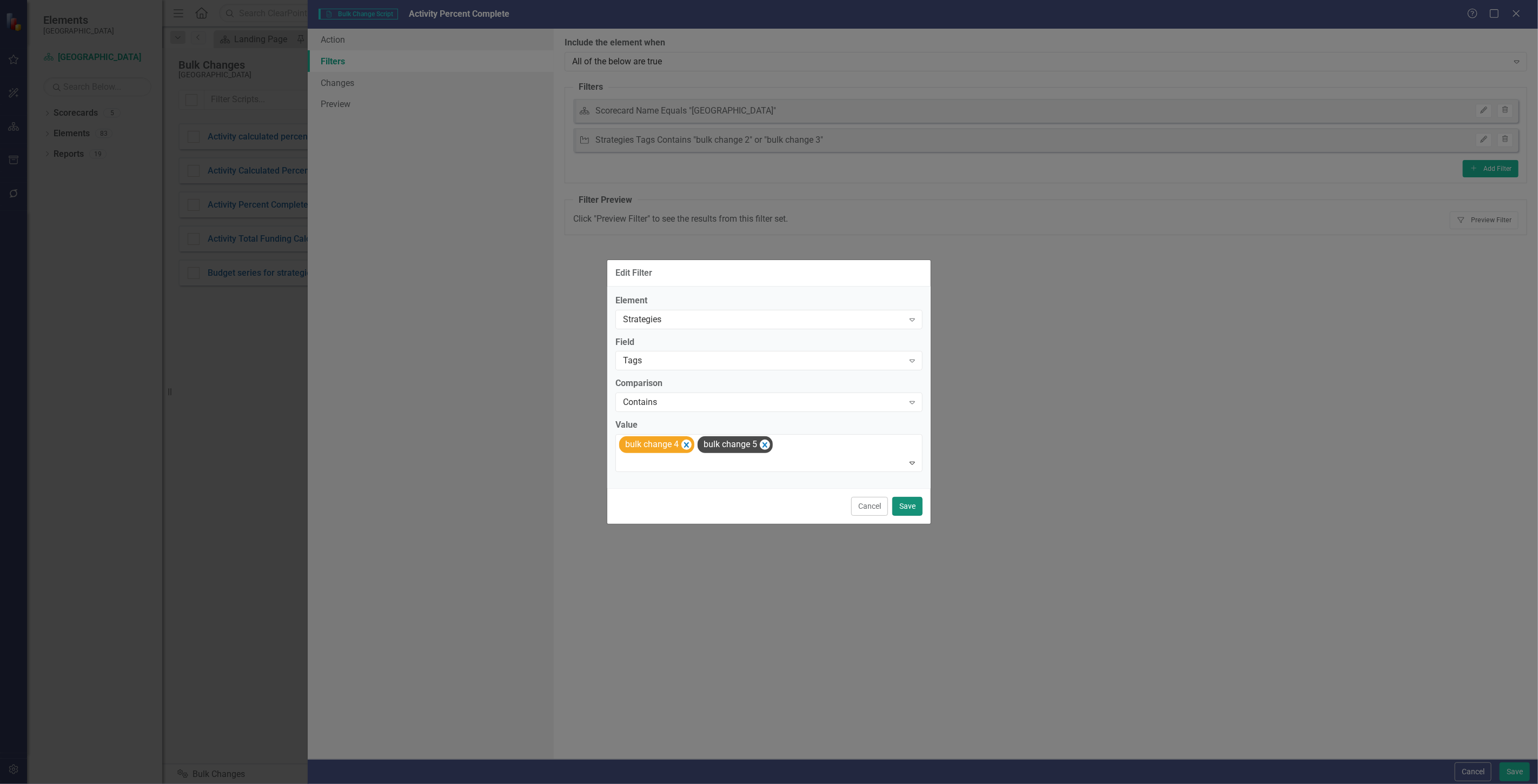
click at [907, 504] on button "Save" at bounding box center [907, 506] width 30 height 19
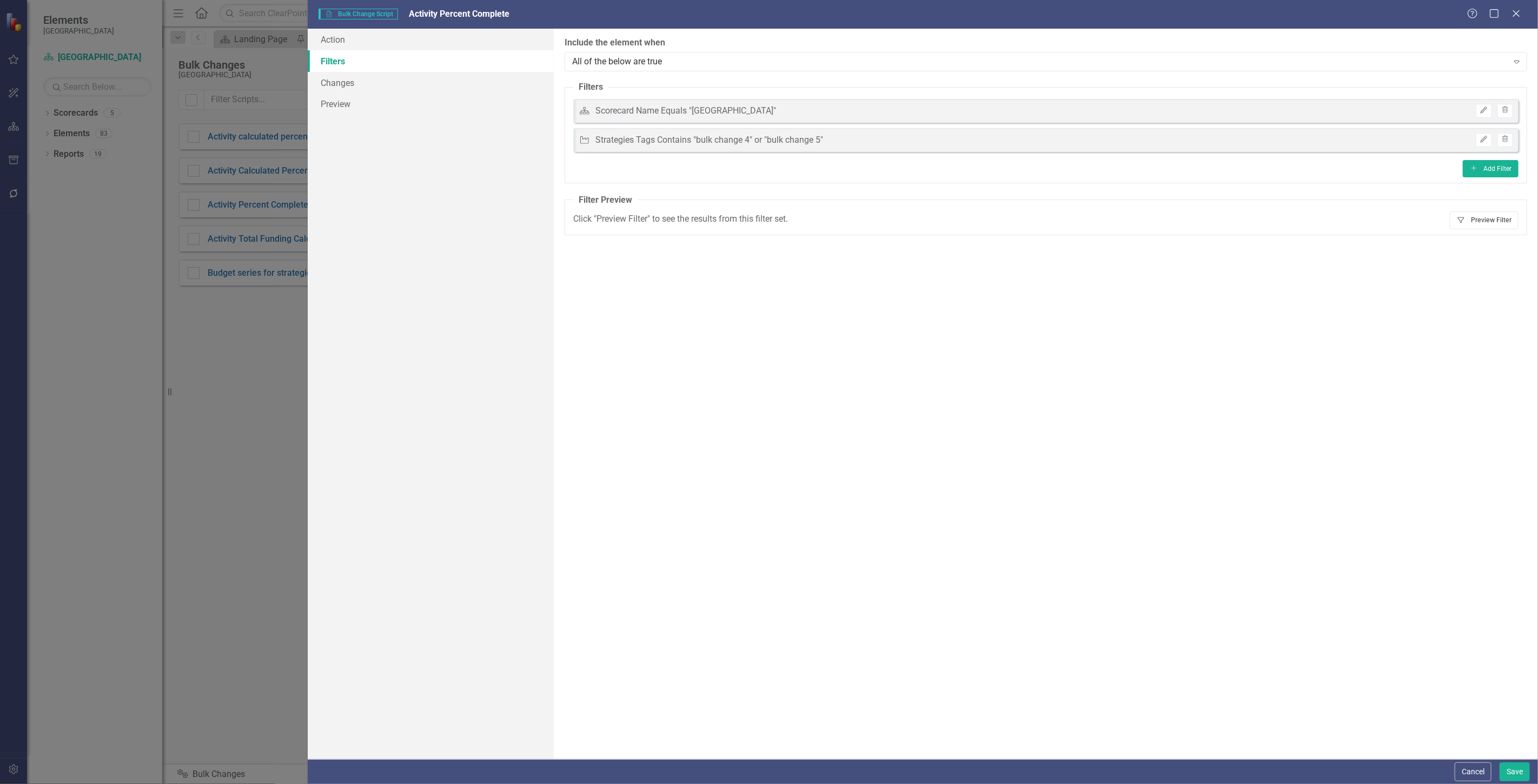
click at [1461, 225] on button "Filter Preview Filter" at bounding box center [1484, 220] width 69 height 17
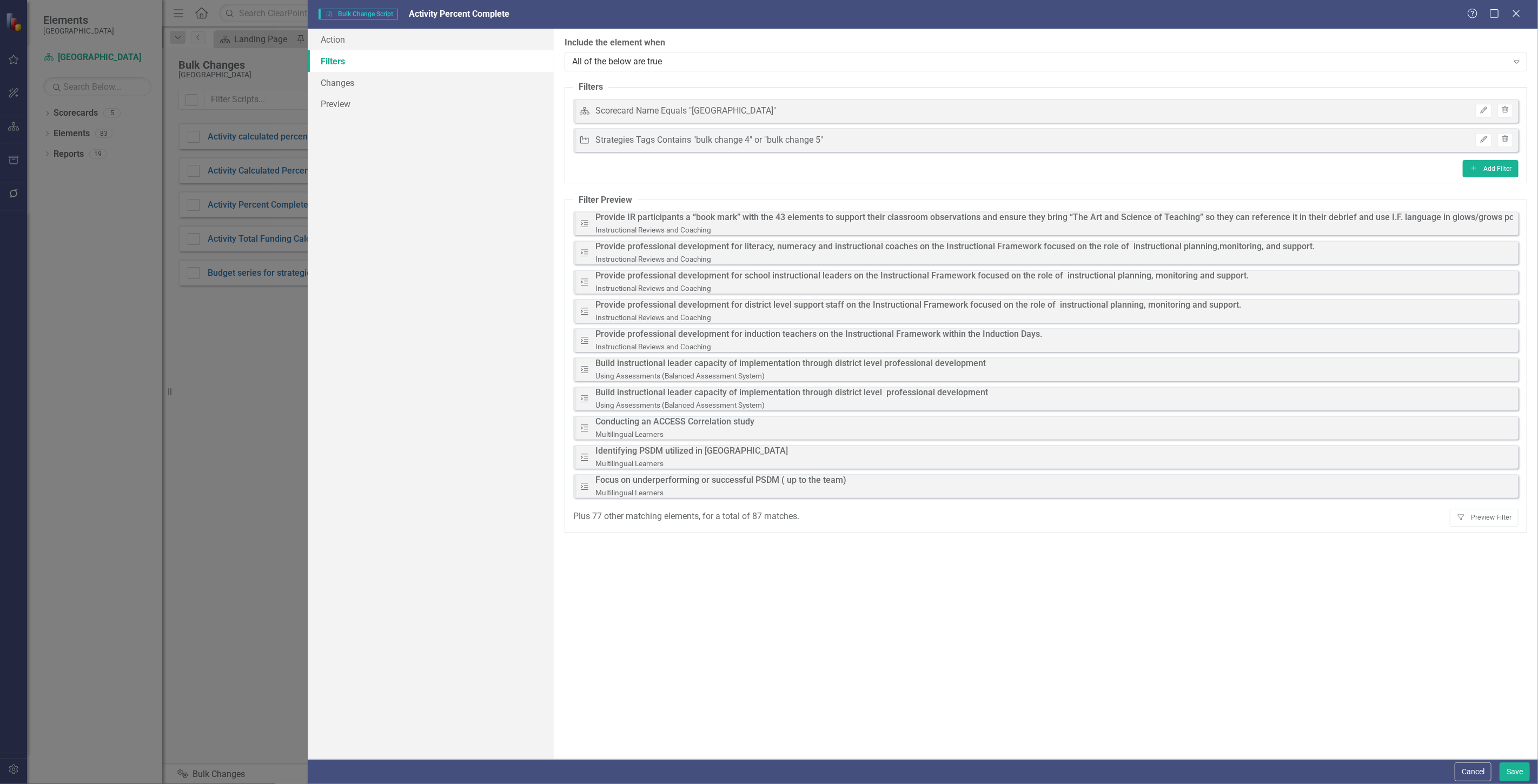
click at [1497, 764] on div "Cancel Save" at bounding box center [1491, 772] width 78 height 19
click at [1504, 769] on button "Save" at bounding box center [1515, 772] width 30 height 19
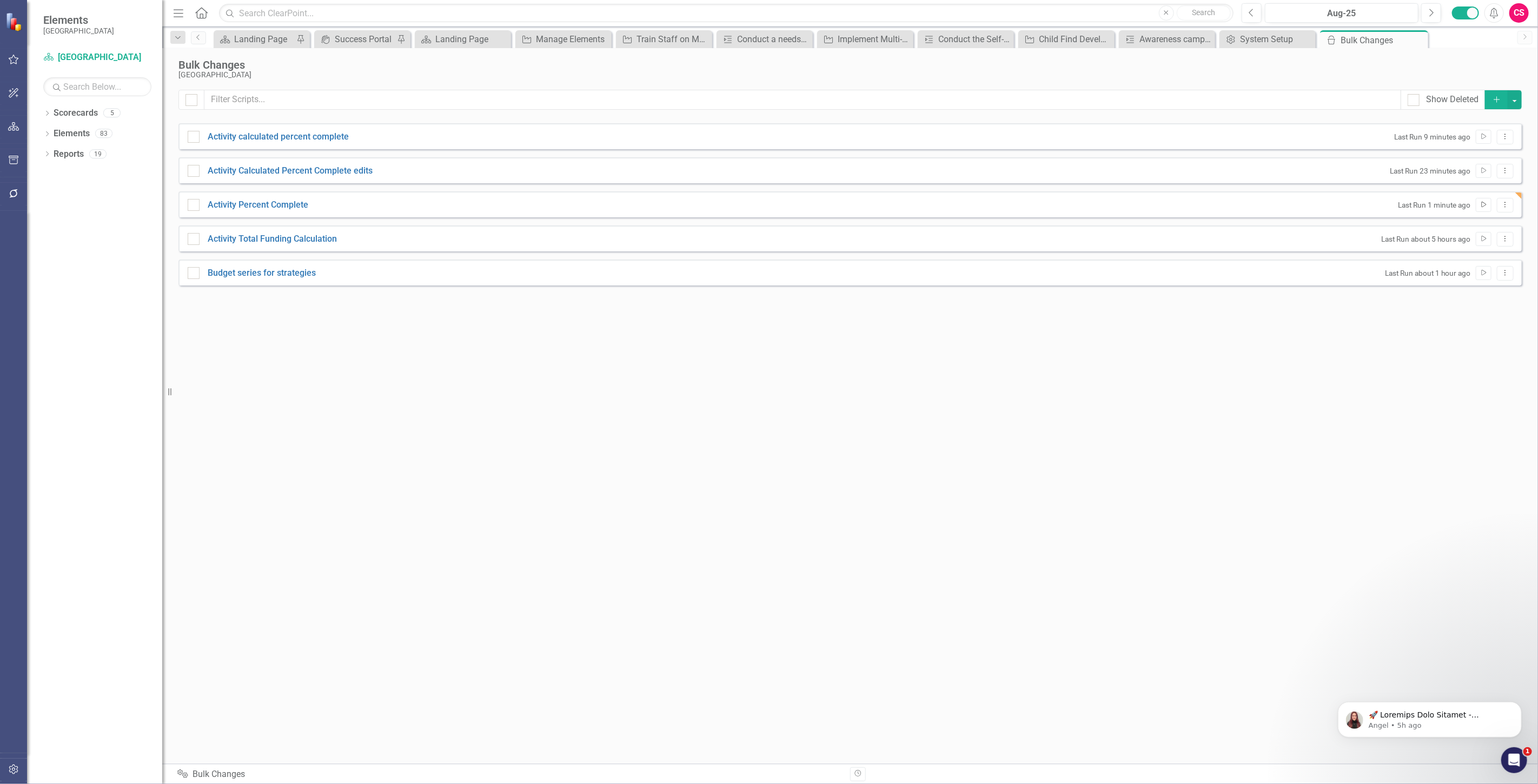
click at [1482, 205] on icon "Run Script" at bounding box center [1484, 205] width 8 height 6
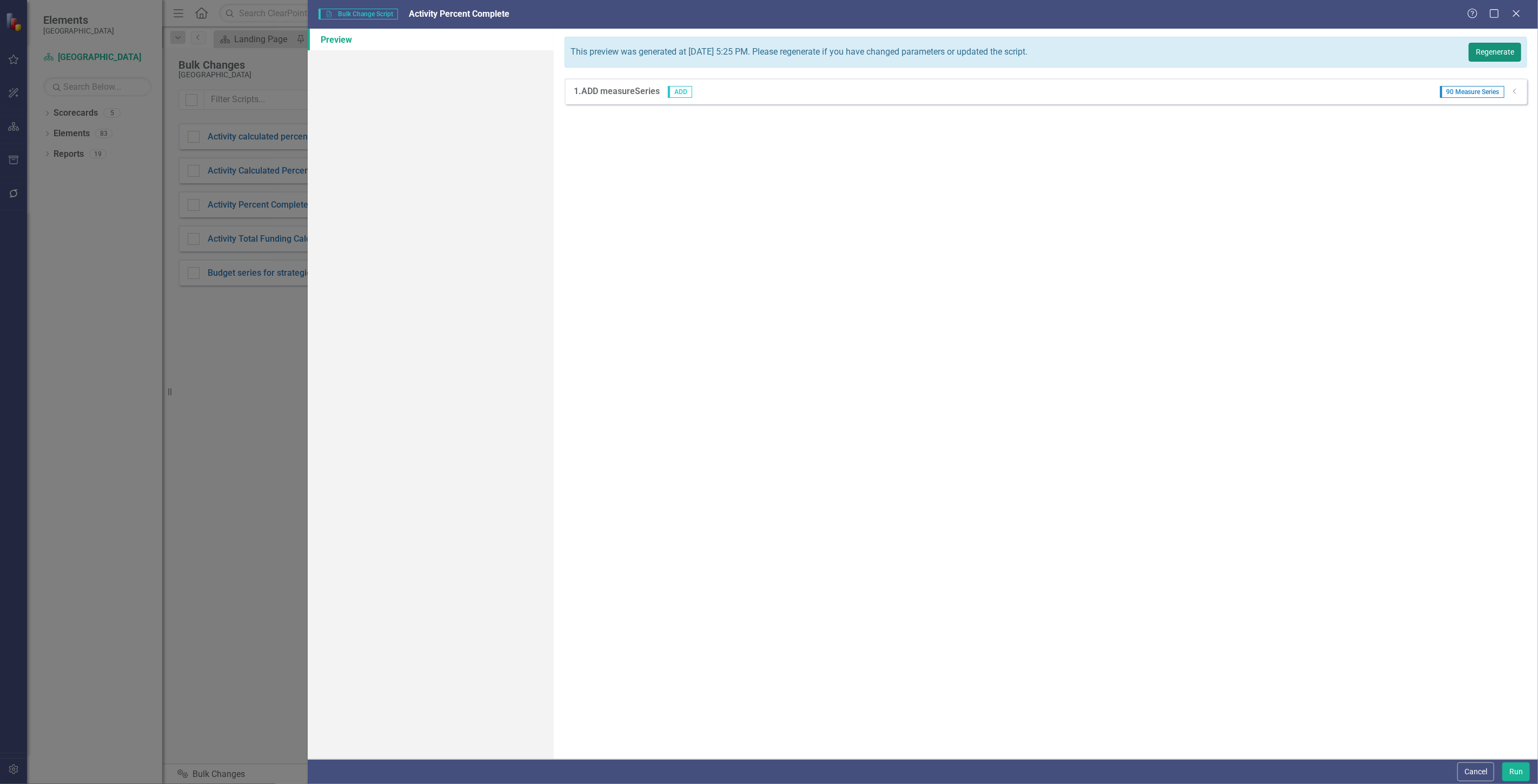
click at [1490, 54] on button "Regenerate" at bounding box center [1494, 52] width 52 height 19
click at [1507, 770] on button "Run" at bounding box center [1516, 772] width 28 height 19
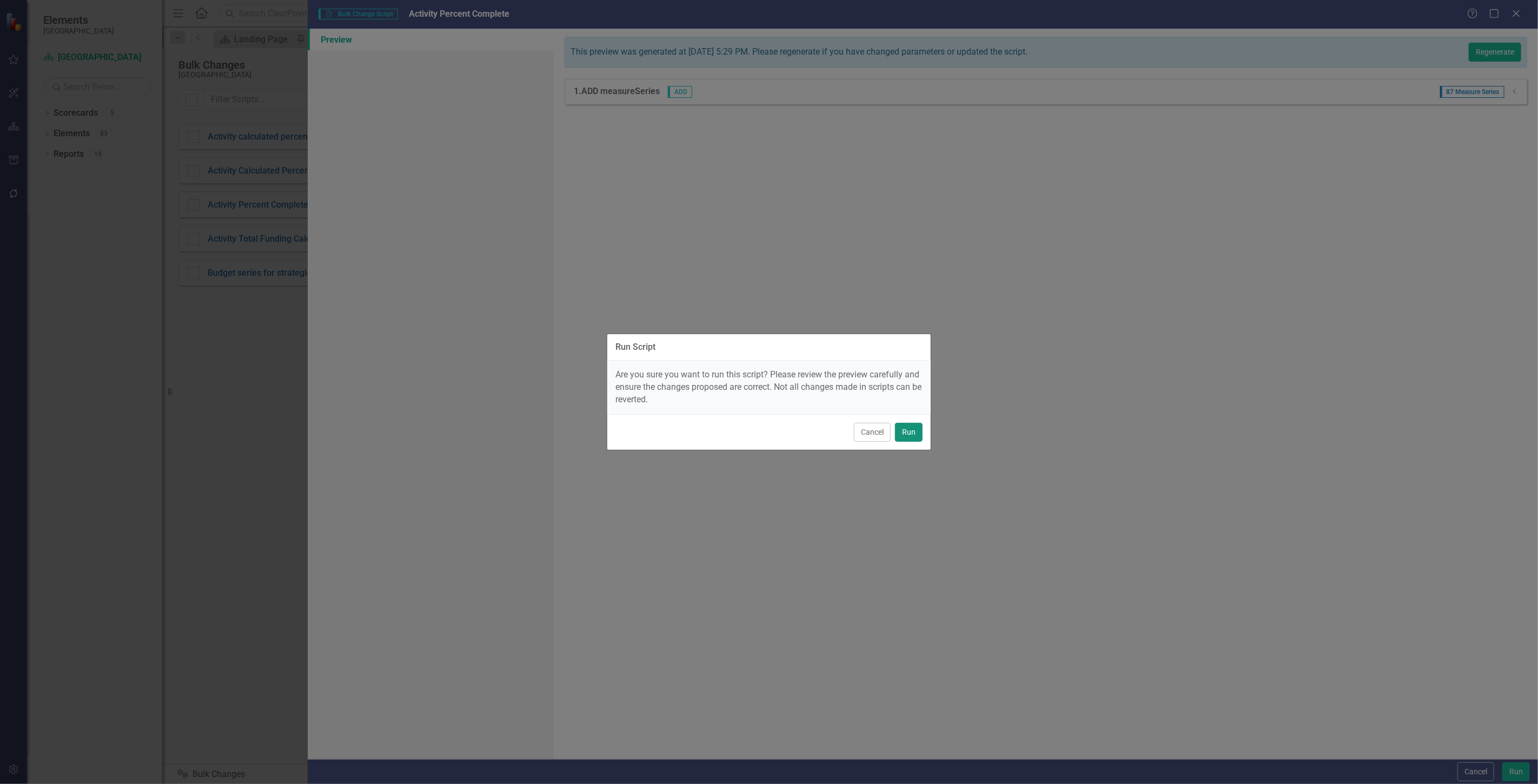
click at [921, 428] on button "Run" at bounding box center [909, 432] width 28 height 19
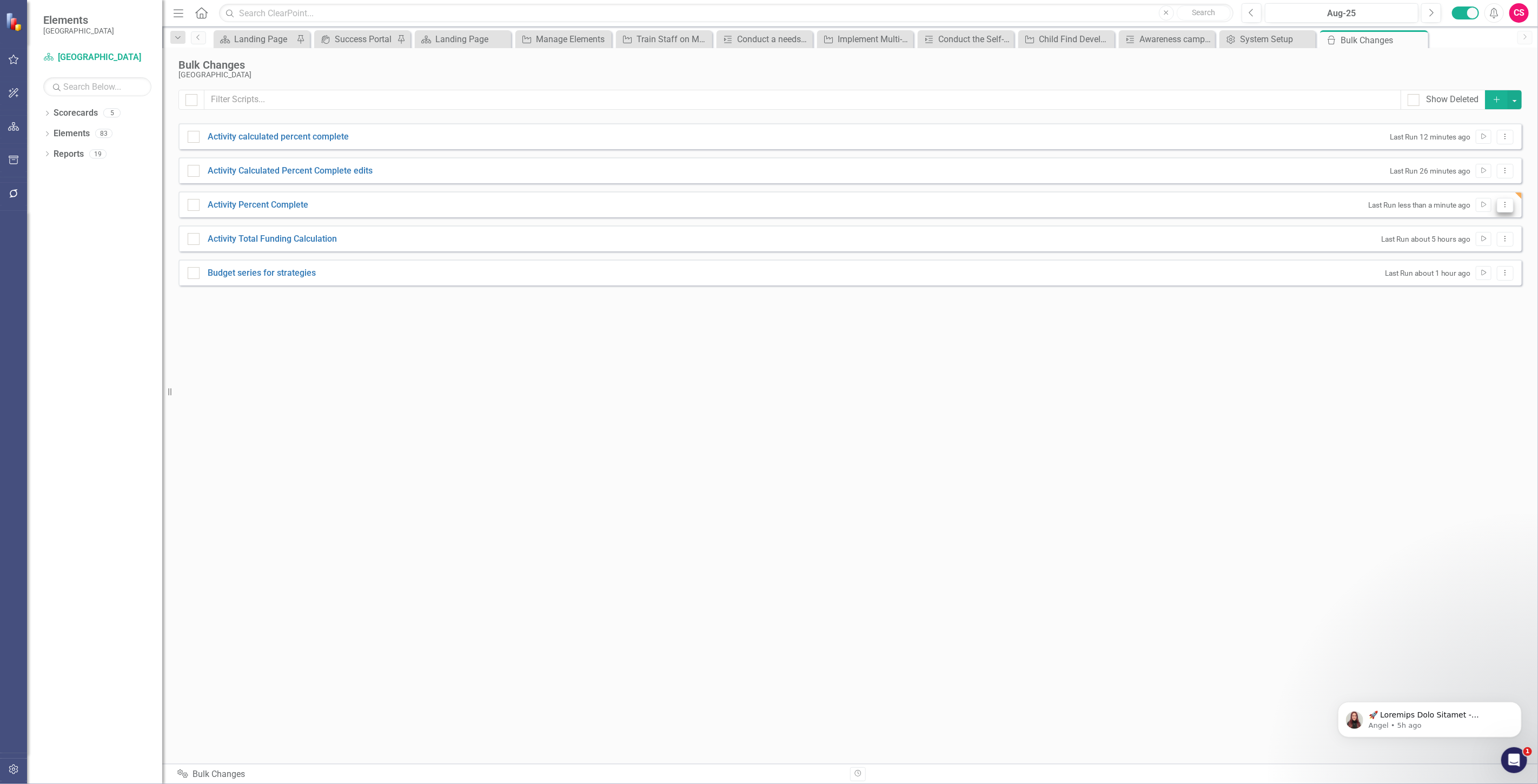
click at [1507, 202] on icon "Dropdown Menu" at bounding box center [1505, 205] width 9 height 7
click at [1470, 246] on link "Edit Edit Script" at bounding box center [1470, 243] width 87 height 20
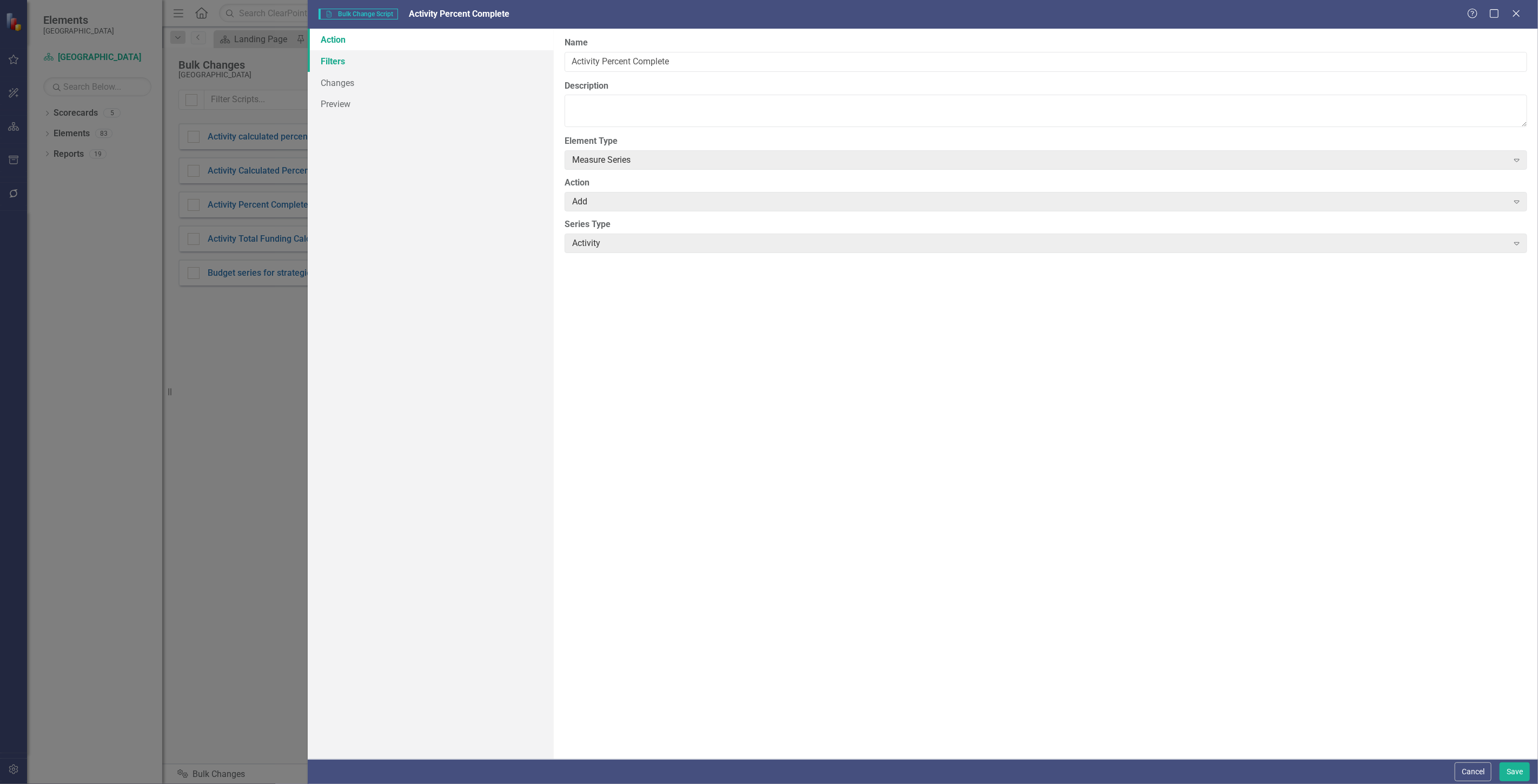
click at [376, 60] on link "Filters" at bounding box center [431, 61] width 246 height 21
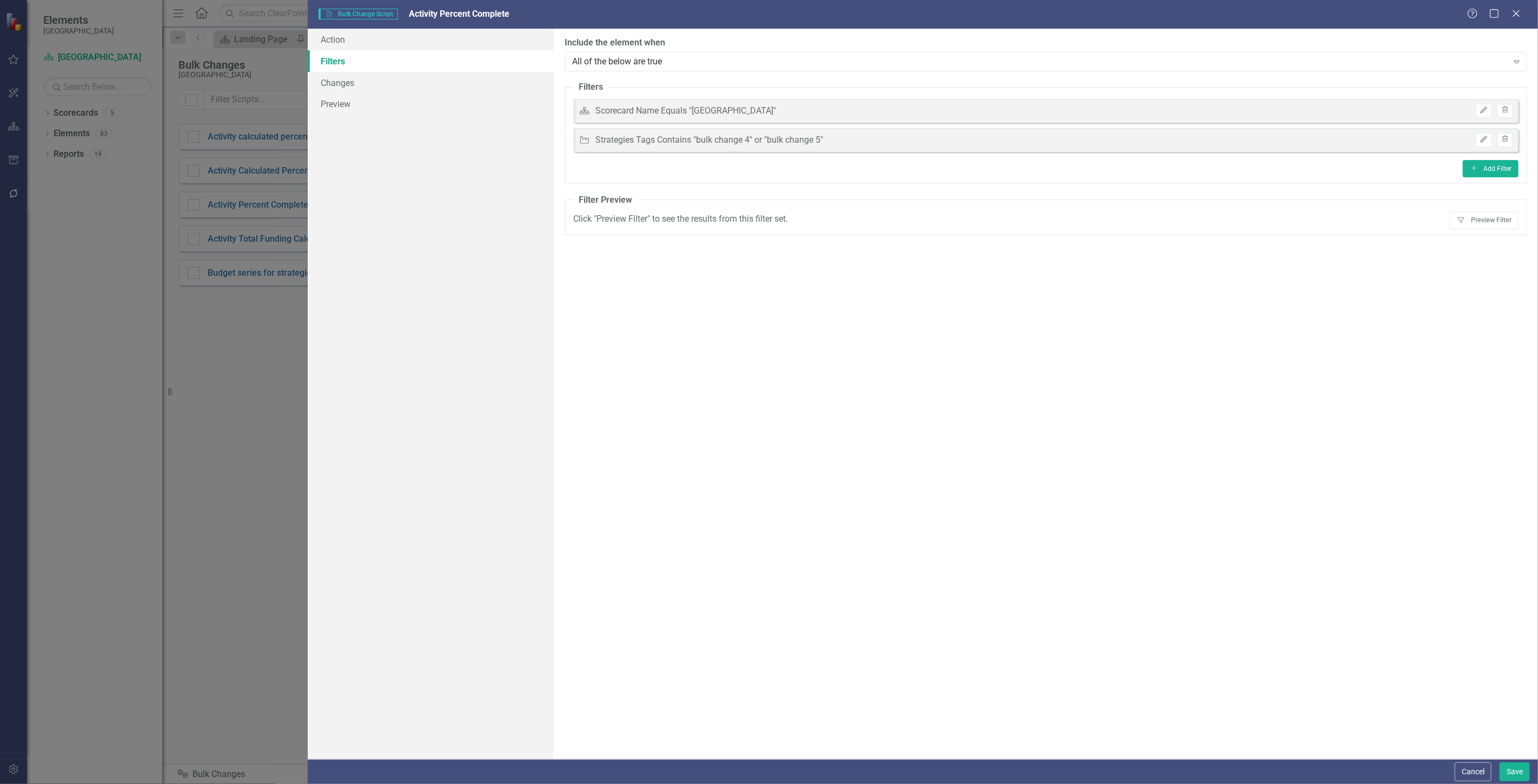
click at [376, 50] on link "Filters" at bounding box center [431, 61] width 246 height 21
click at [366, 45] on link "Action" at bounding box center [431, 39] width 246 height 21
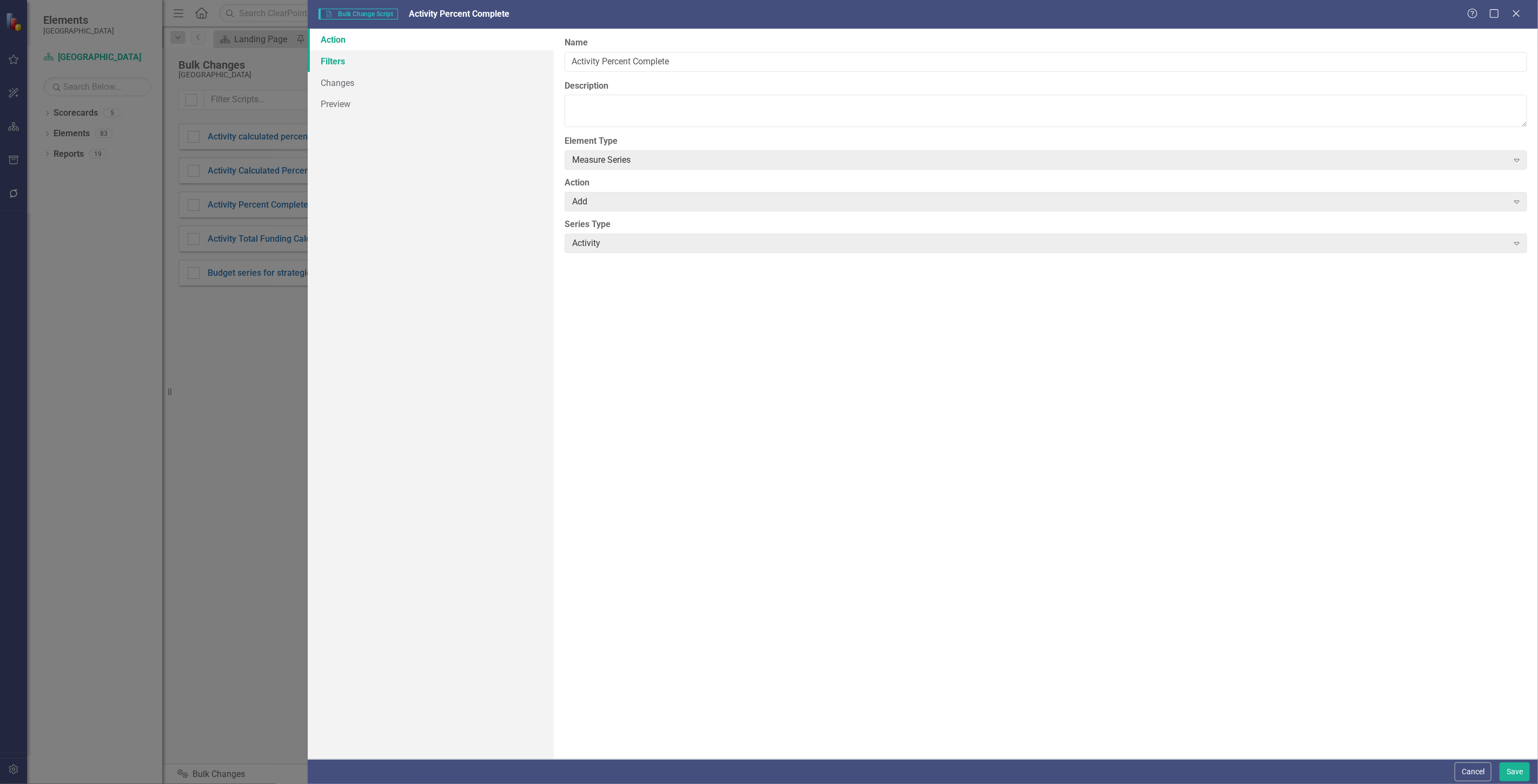
click at [356, 67] on link "Filters" at bounding box center [431, 61] width 246 height 21
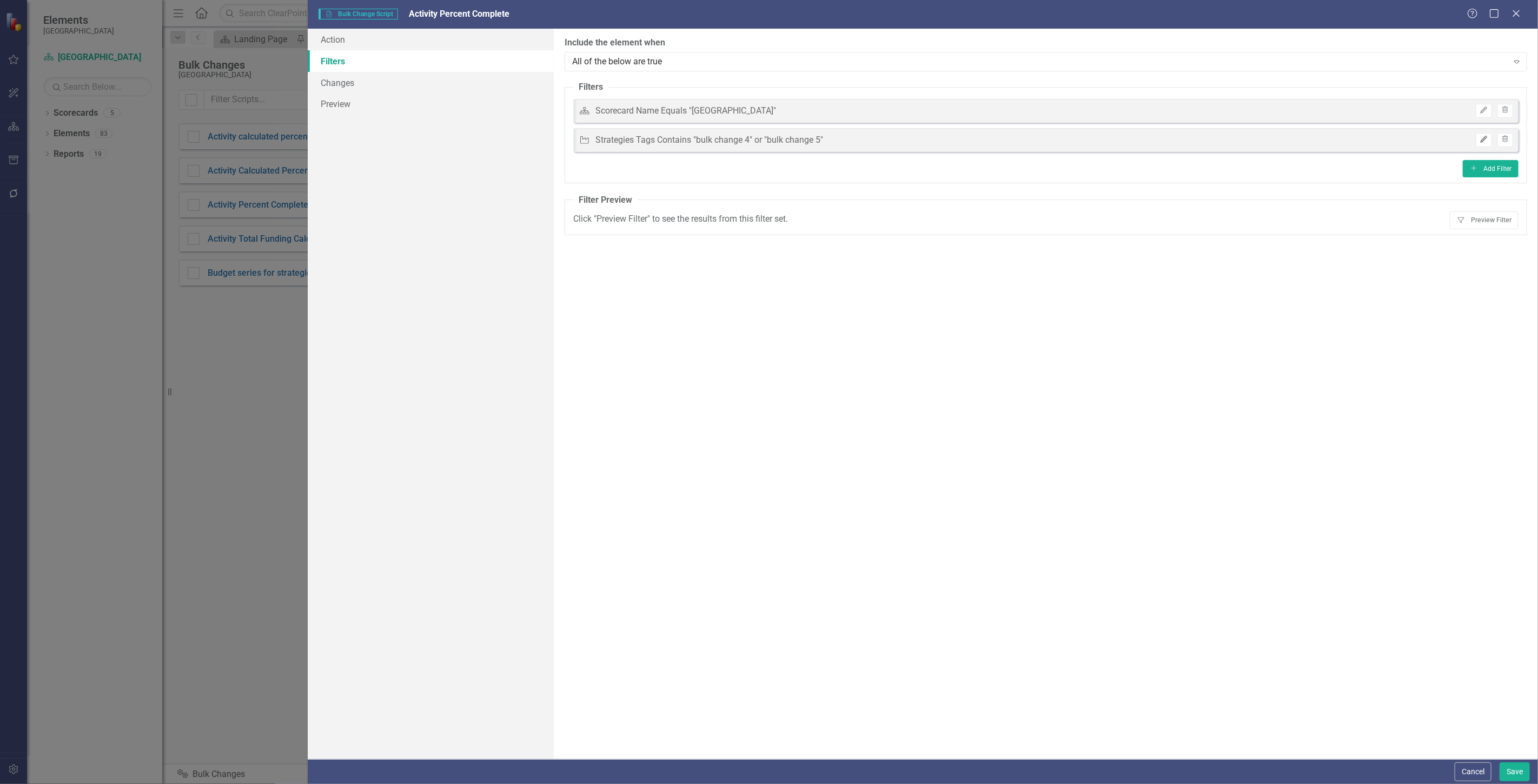
click at [1484, 142] on button "Edit" at bounding box center [1484, 140] width 16 height 14
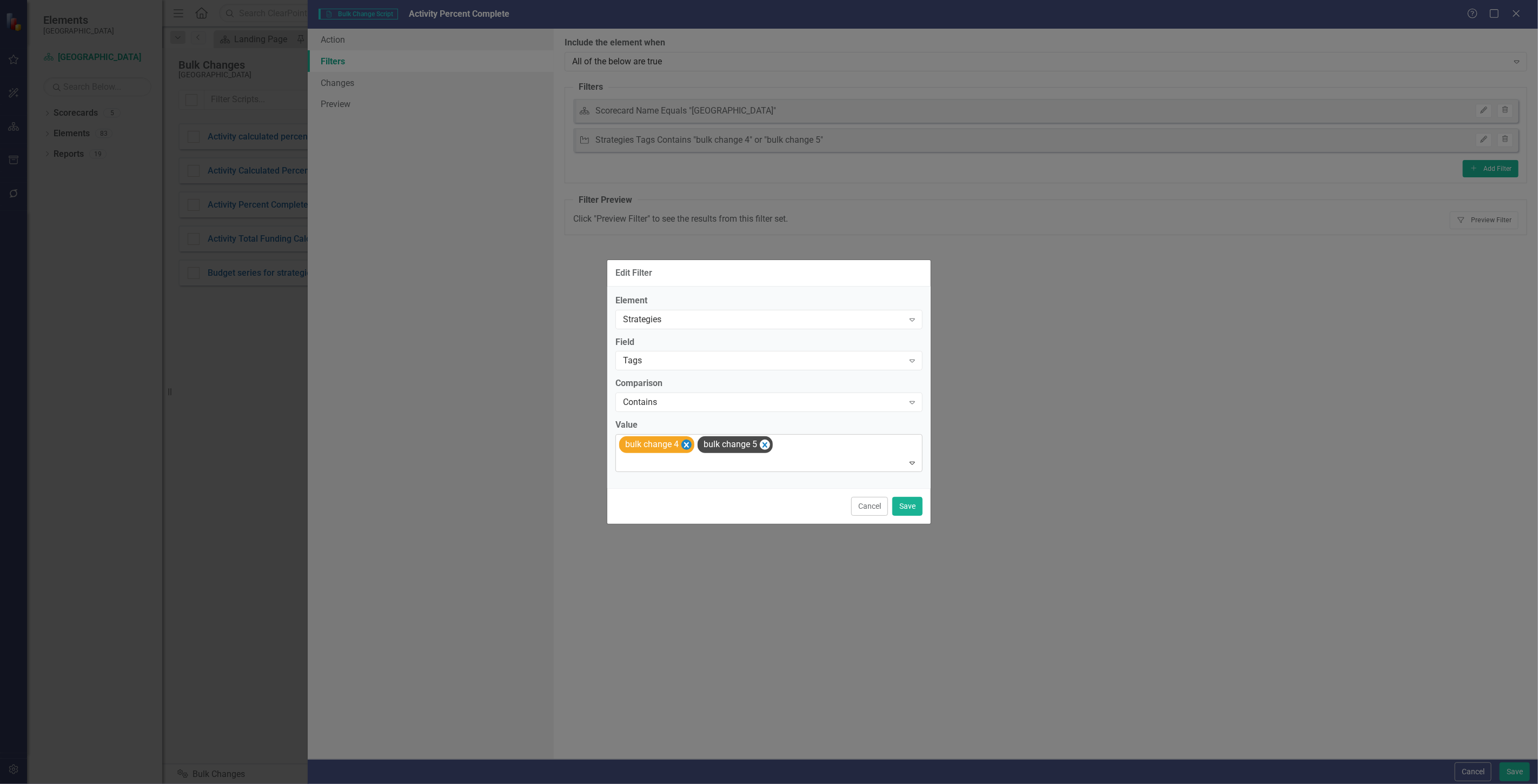
click at [685, 442] on icon "Remove [object Object]" at bounding box center [686, 445] width 5 height 6
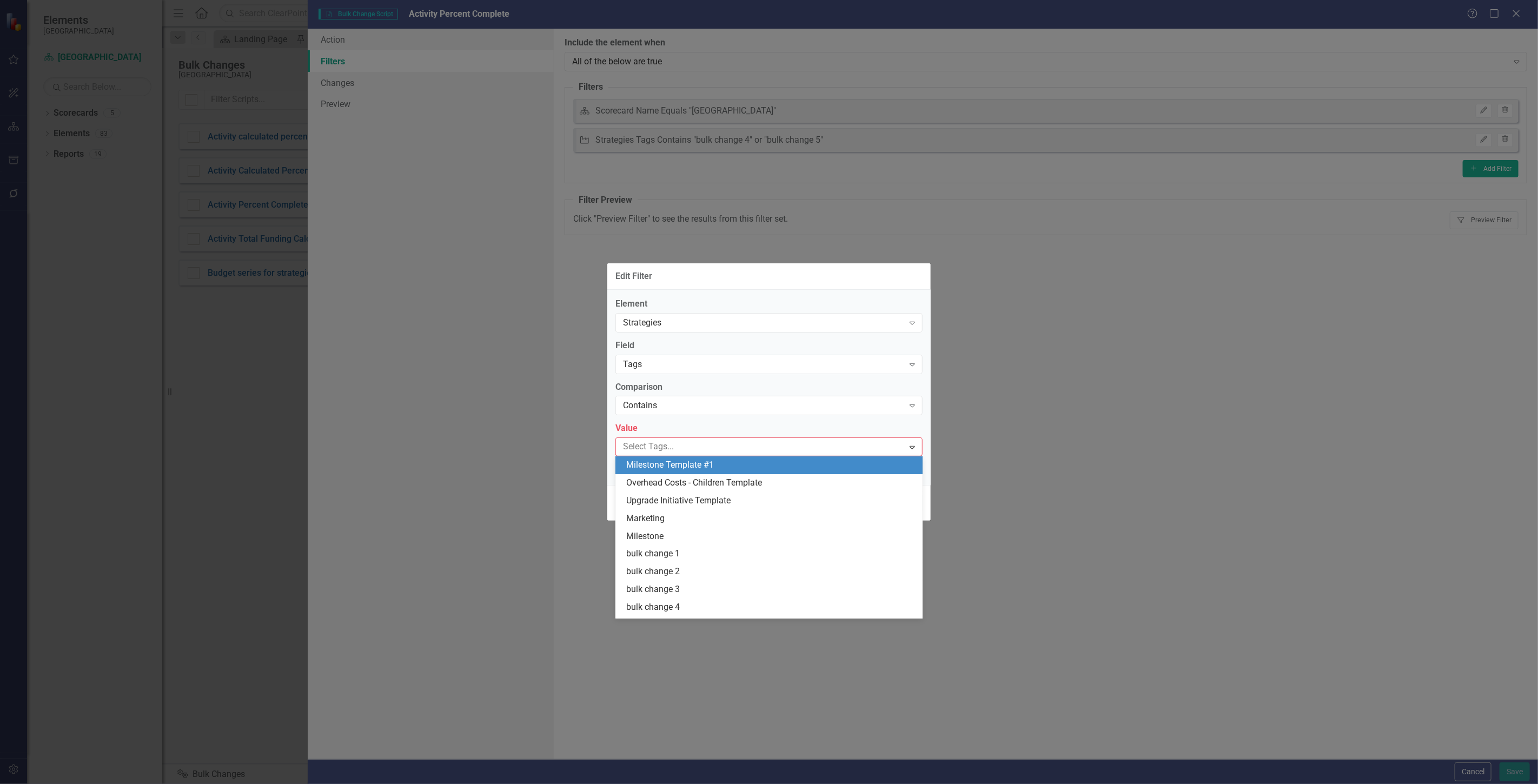
click at [685, 442] on div at bounding box center [761, 446] width 285 height 14
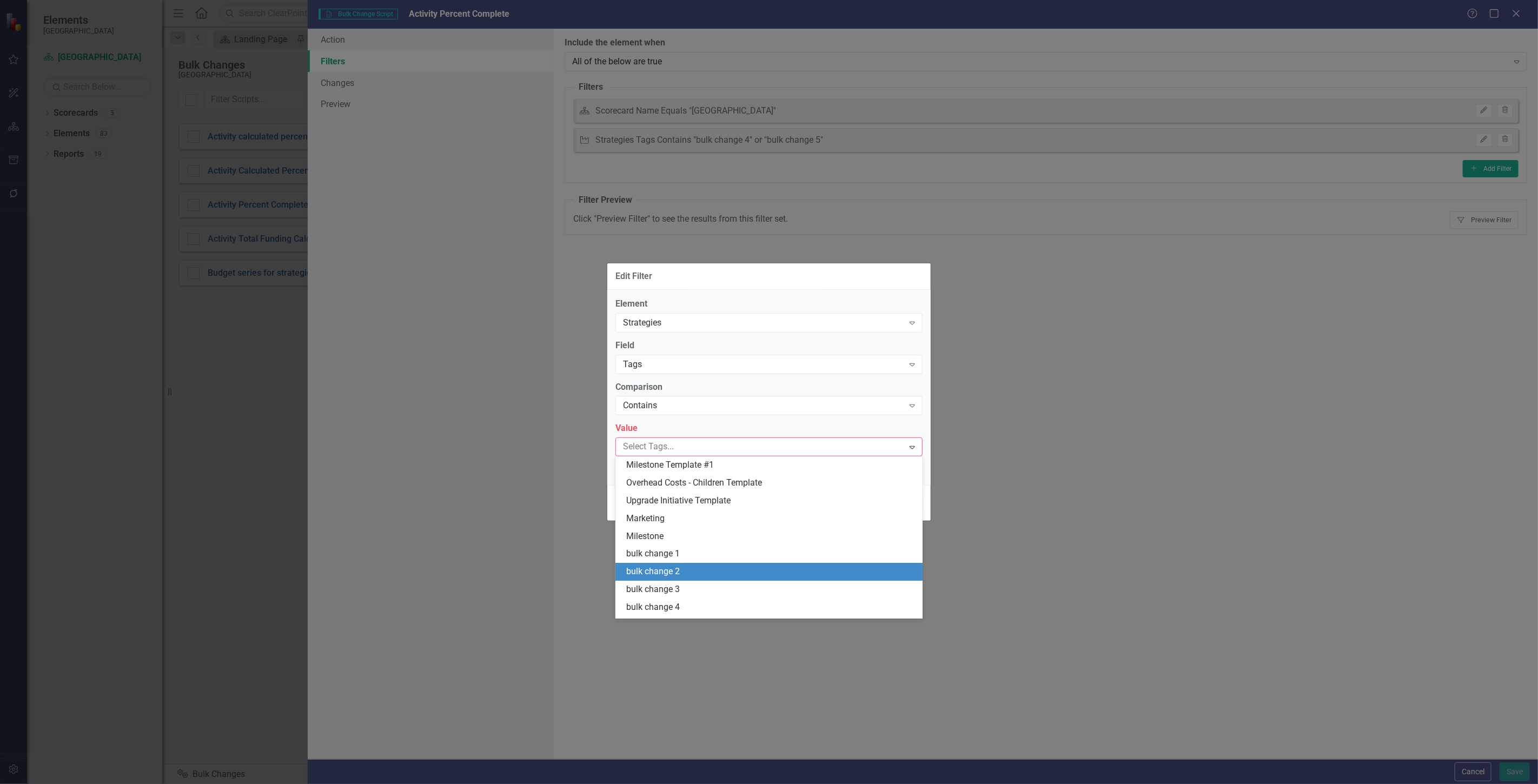
scroll to position [33, 0]
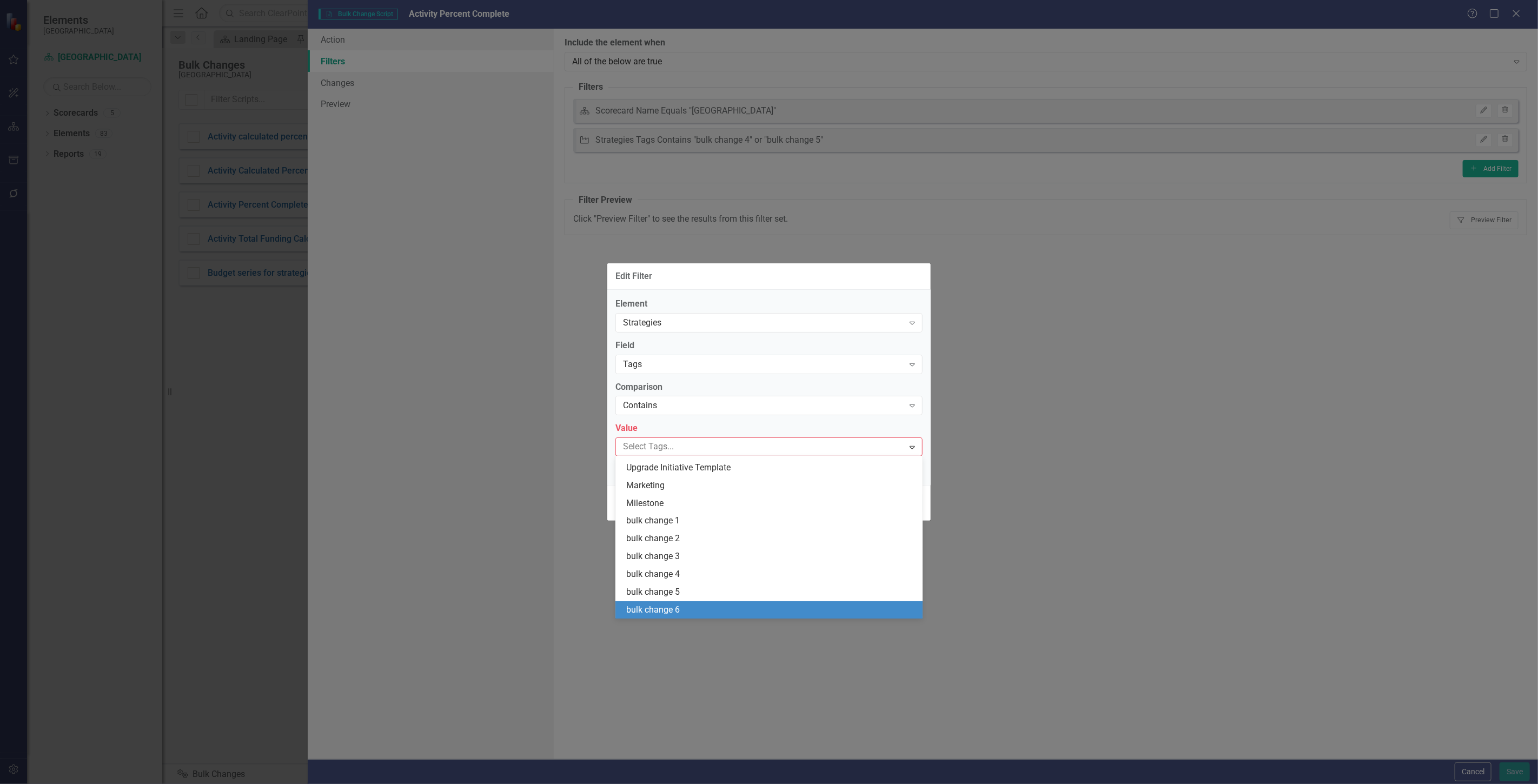
click at [689, 613] on div "bulk change 6" at bounding box center [771, 609] width 290 height 12
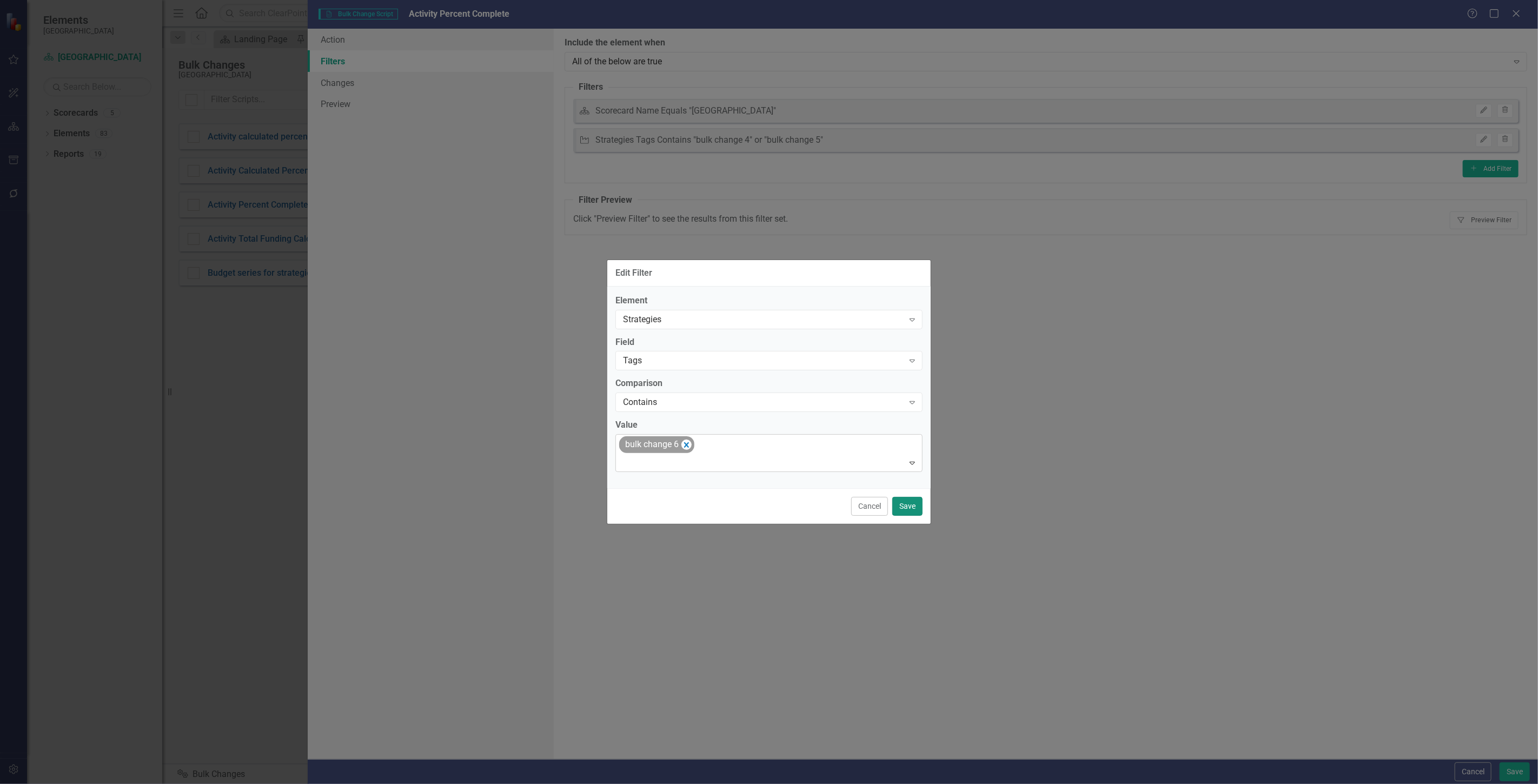
click at [907, 512] on button "Save" at bounding box center [907, 506] width 30 height 19
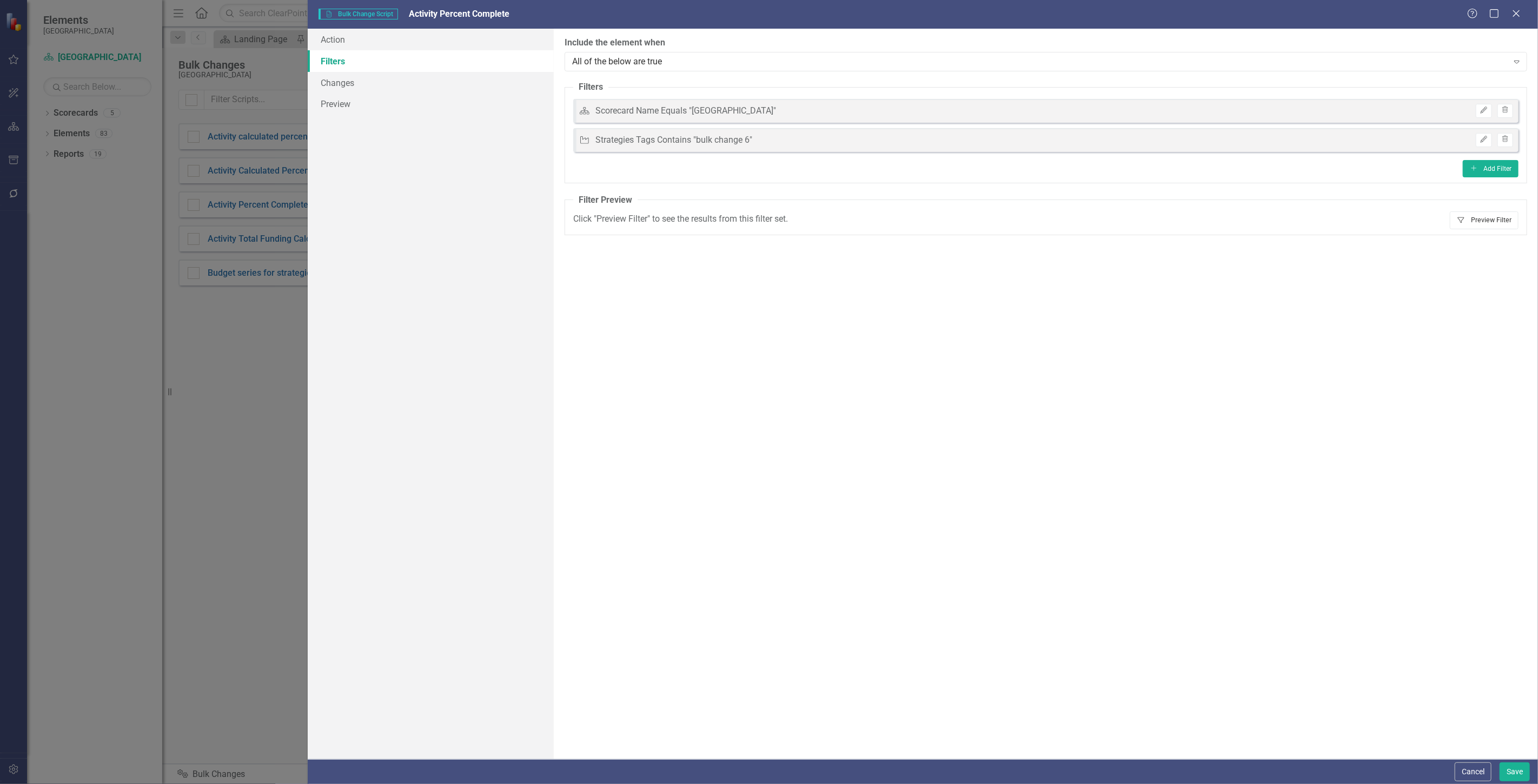
click at [1474, 223] on button "Filter Preview Filter" at bounding box center [1484, 220] width 69 height 17
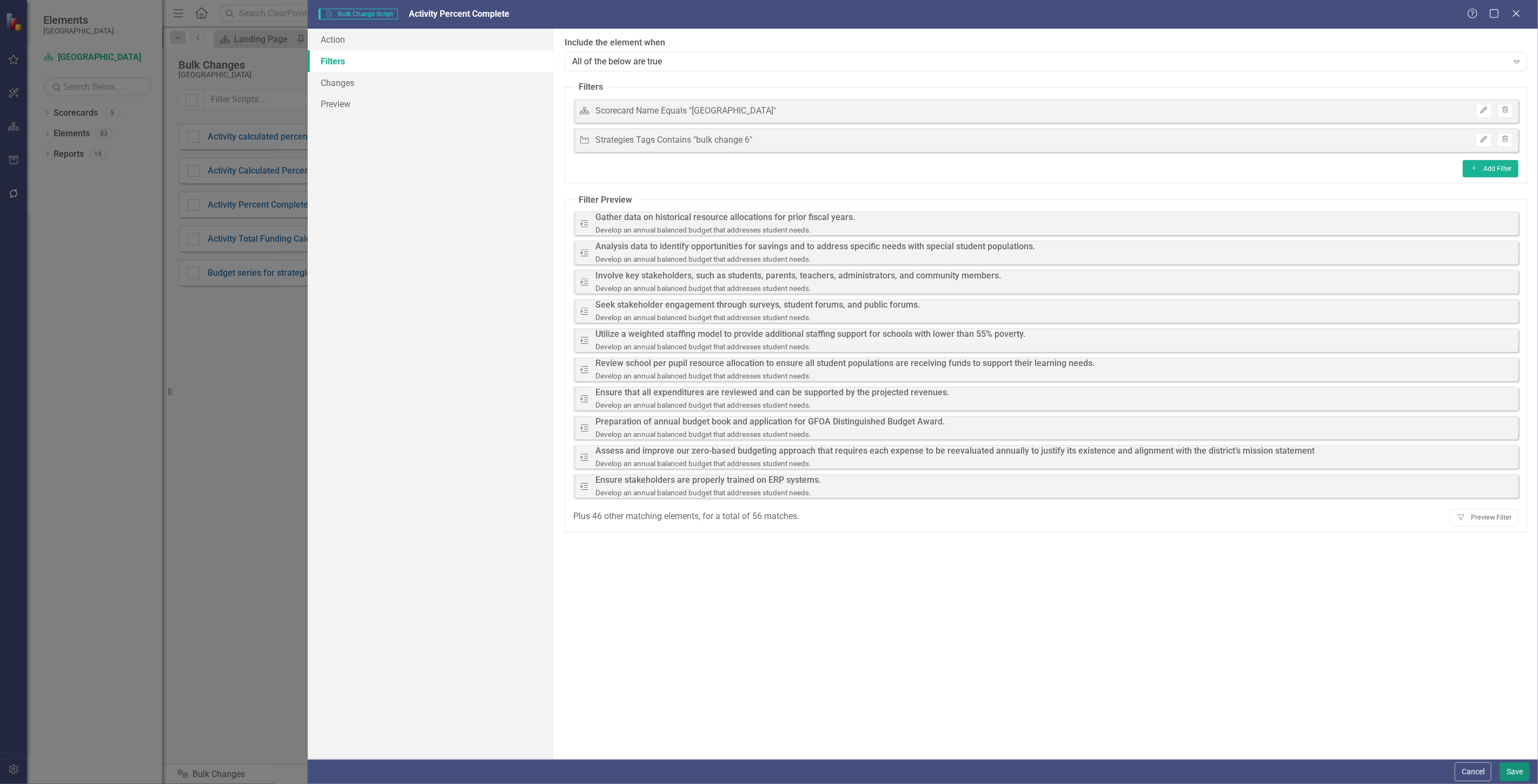
click at [1512, 774] on button "Save" at bounding box center [1515, 772] width 30 height 19
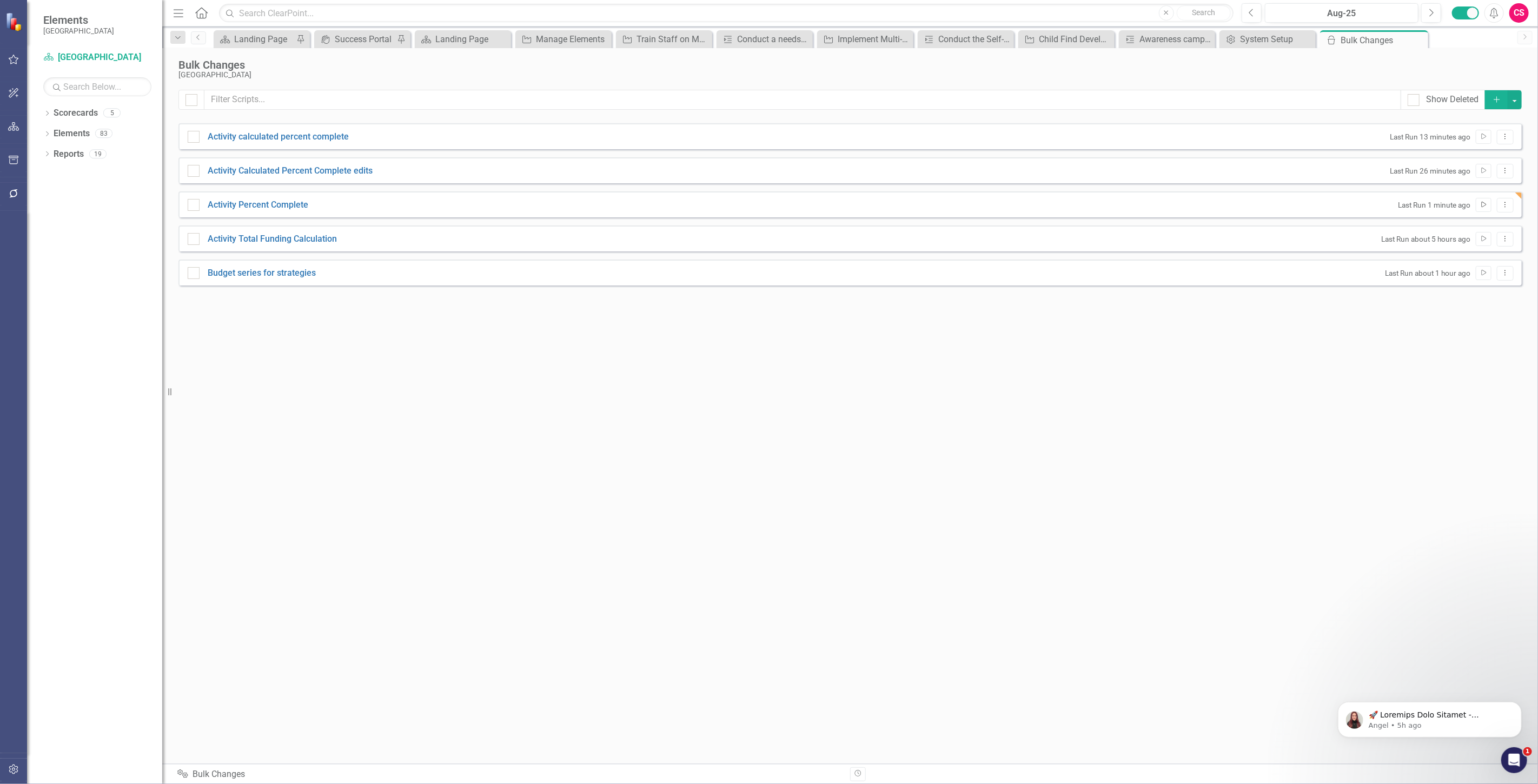
click at [1478, 205] on button "Run Script" at bounding box center [1484, 205] width 16 height 14
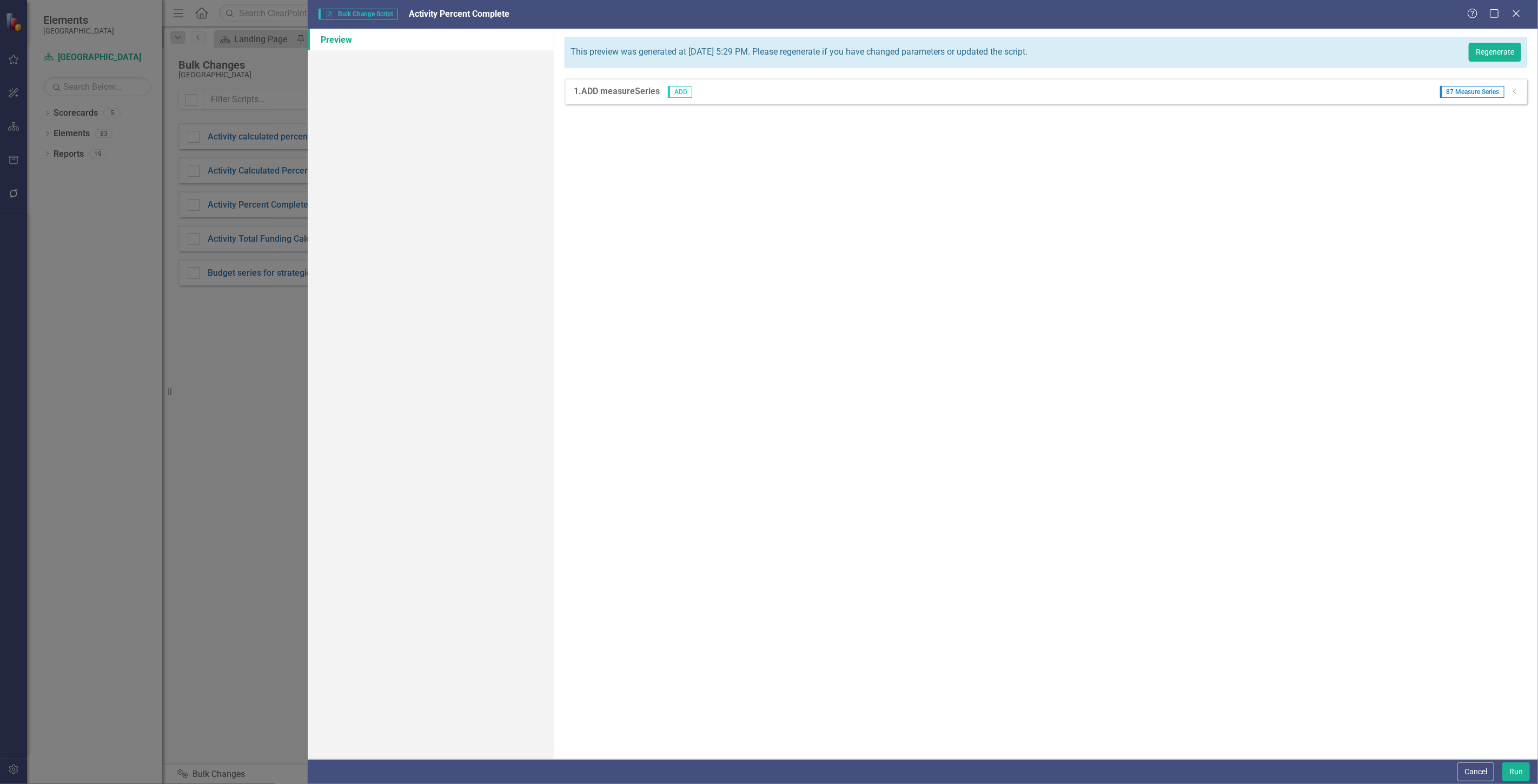
click at [1480, 67] on div "This preview was generated at [DATE] 5:29 PM. Please regenerate if you have cha…" at bounding box center [1046, 52] width 963 height 31
click at [1478, 59] on button "Regenerate" at bounding box center [1494, 52] width 52 height 19
click at [1516, 780] on button "Run" at bounding box center [1516, 772] width 28 height 19
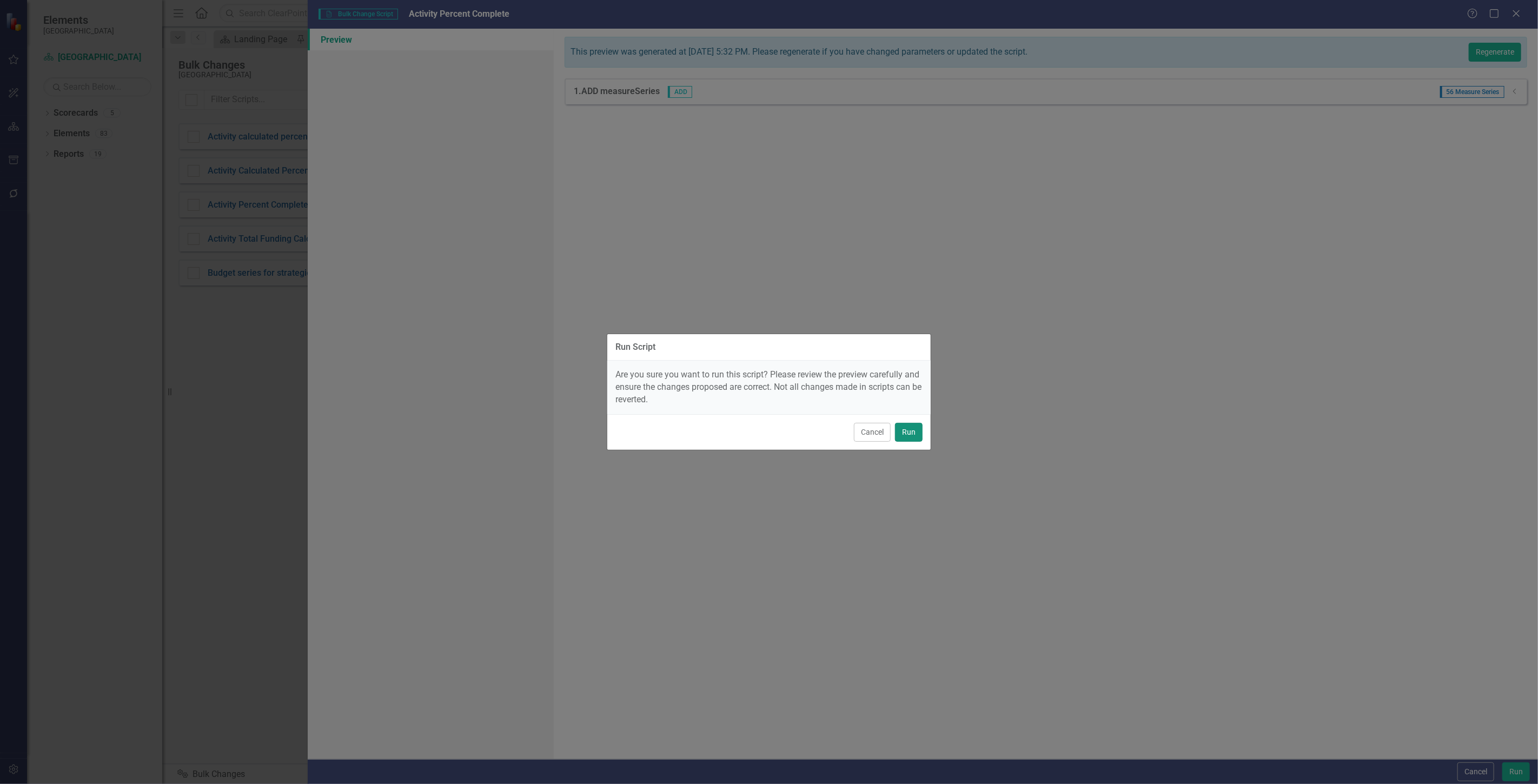
click at [913, 427] on button "Run" at bounding box center [909, 432] width 28 height 19
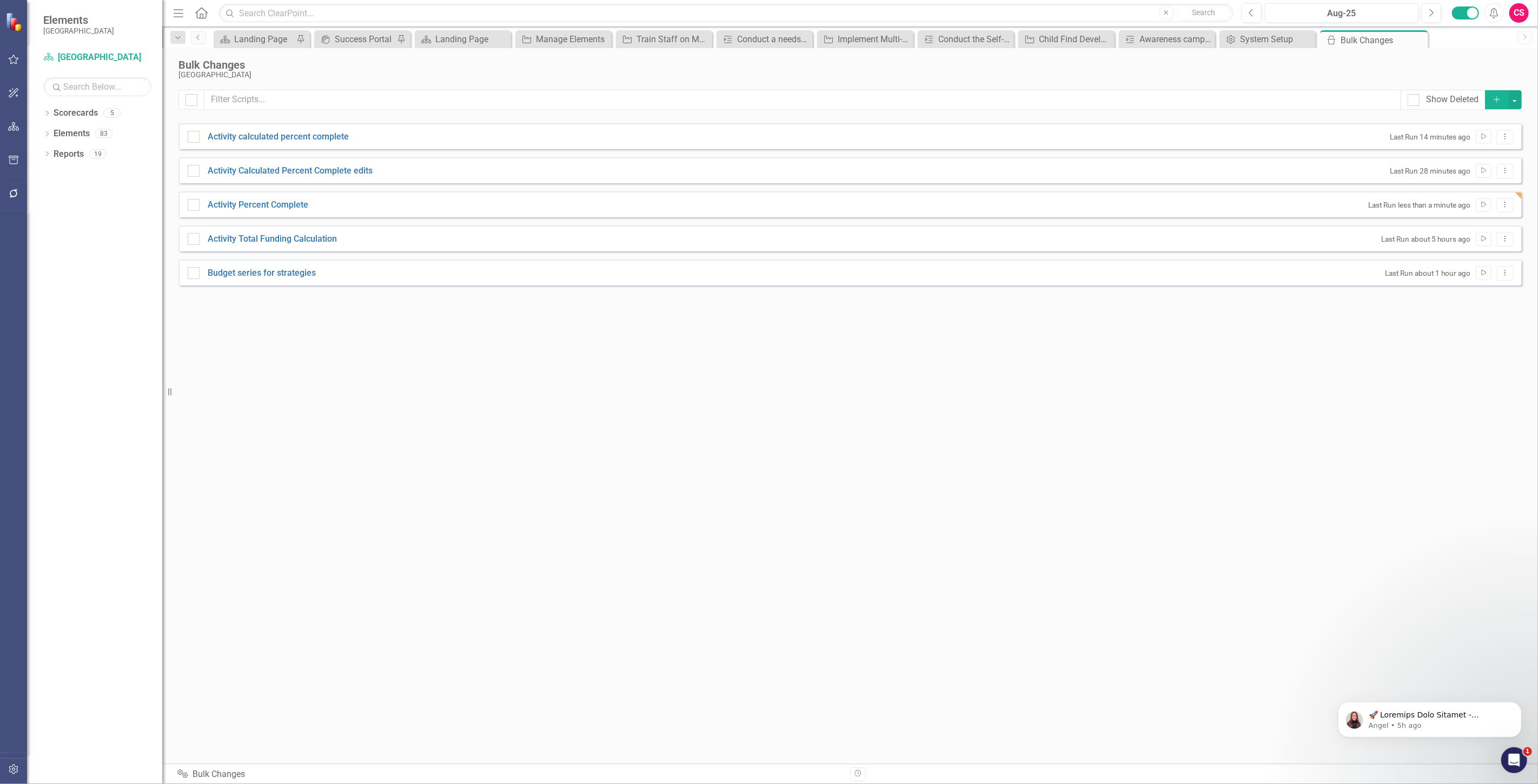
click at [1499, 93] on button "Add" at bounding box center [1496, 99] width 24 height 19
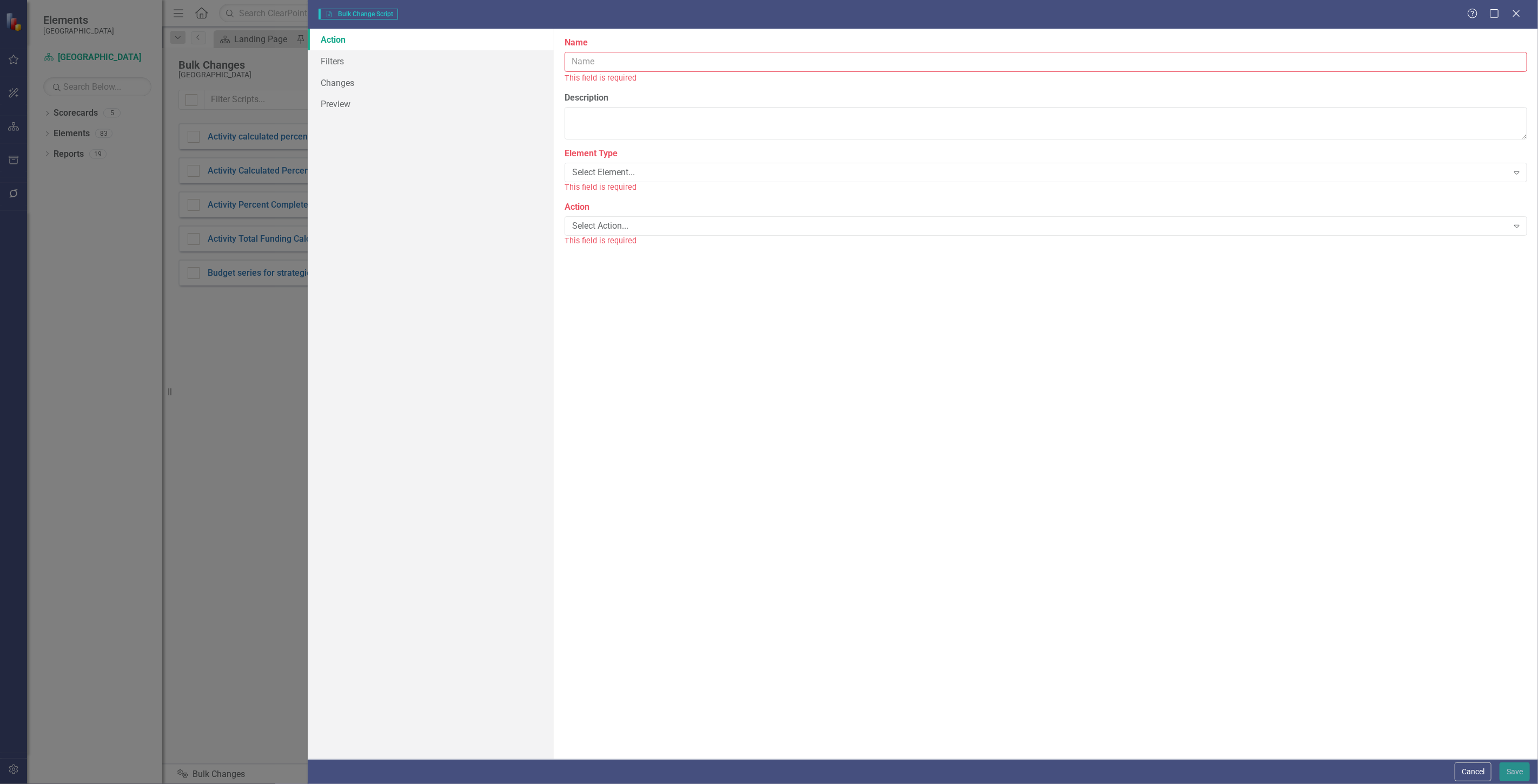
click at [663, 67] on input "Name" at bounding box center [1046, 62] width 963 height 20
click at [655, 60] on input "Strategy Calculated Percetn Complete" at bounding box center [1046, 62] width 963 height 20
drag, startPoint x: 719, startPoint y: 62, endPoint x: 550, endPoint y: 63, distance: 169.0
click at [550, 63] on div "Action Filters Changes Preview The first step in creating a bulk change script …" at bounding box center [923, 393] width 1230 height 730
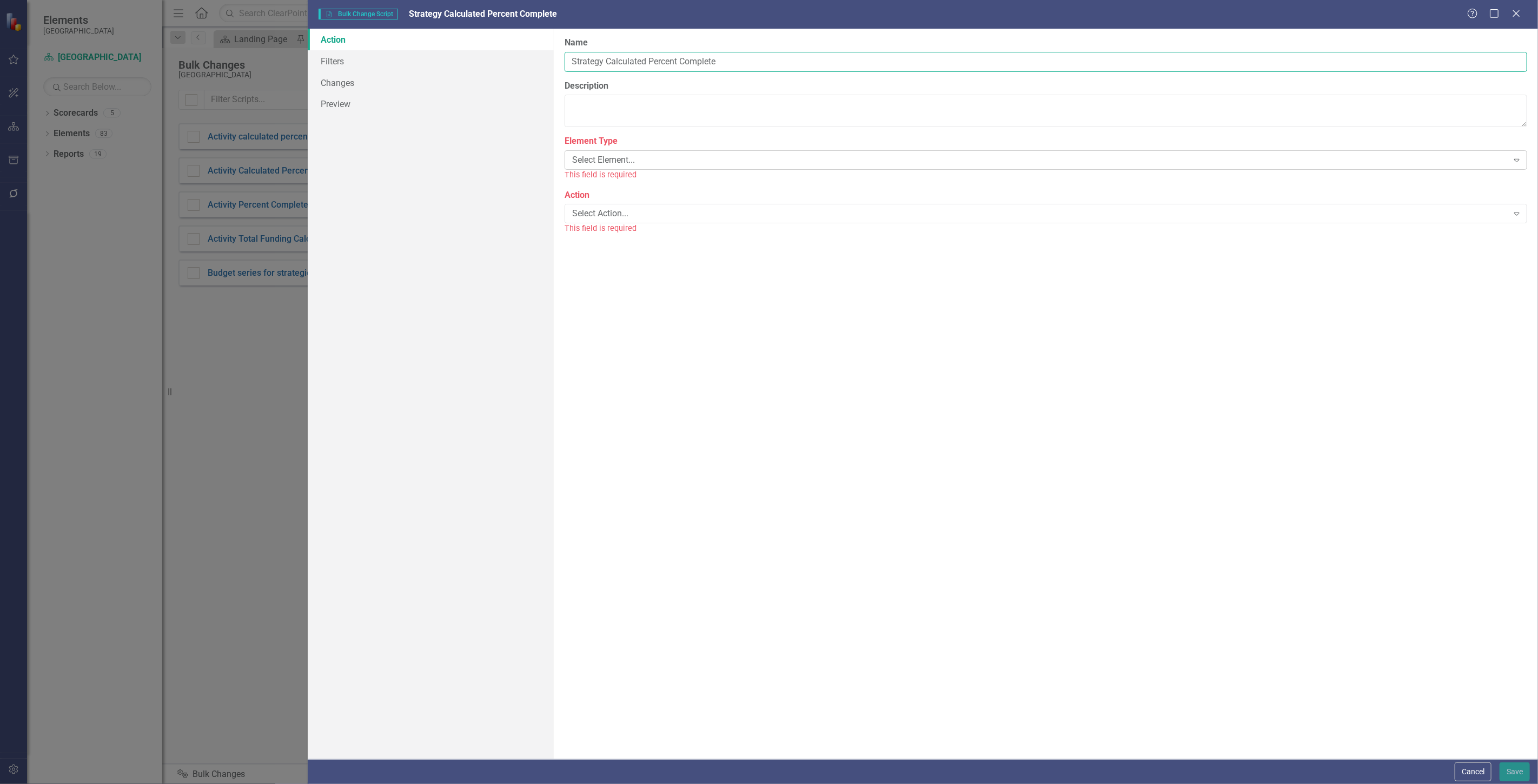
type input "Strategy Calculated Percent Complete"
click at [619, 160] on div "Select Element..." at bounding box center [1041, 160] width 936 height 12
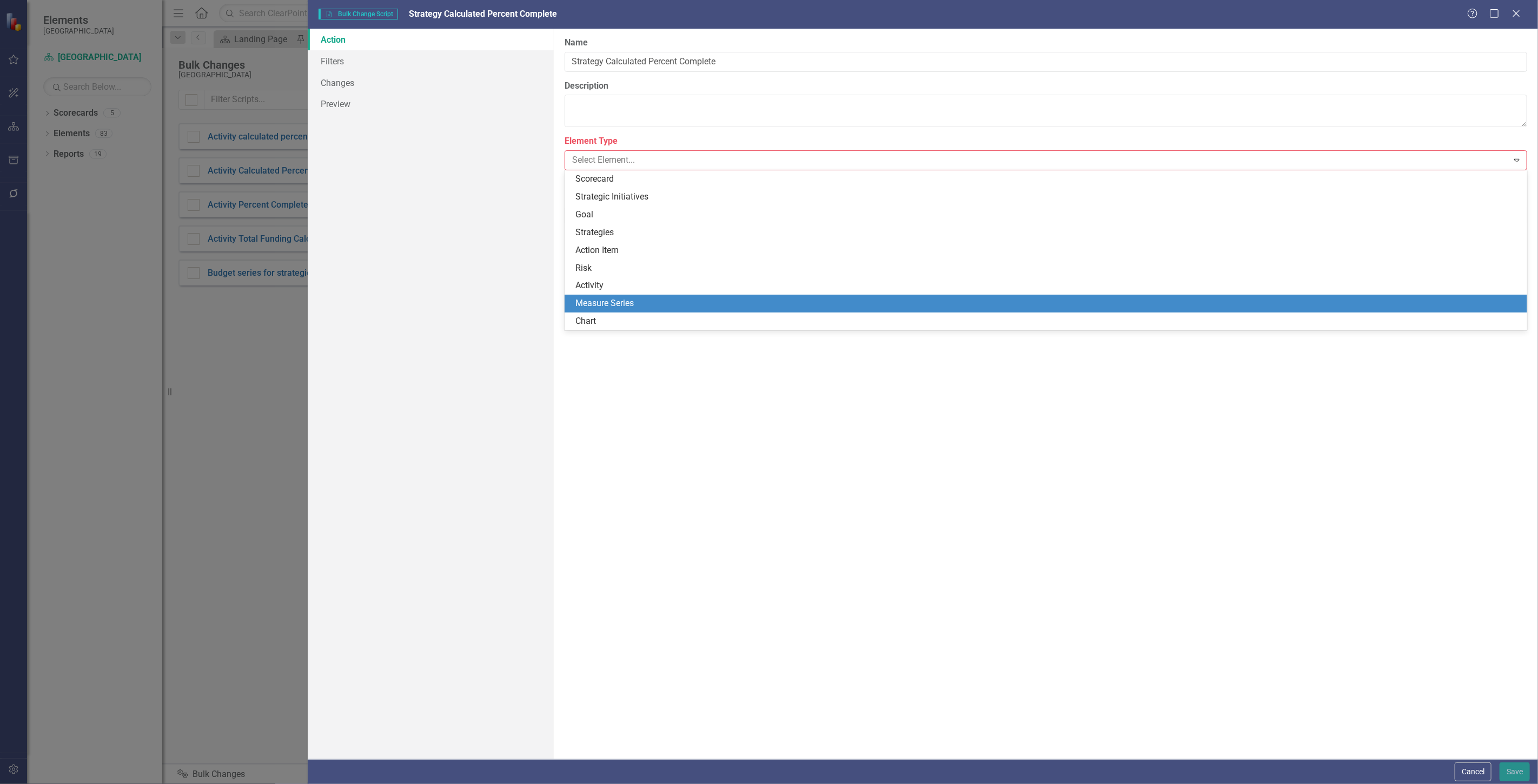
click at [614, 296] on div "Measure Series" at bounding box center [1046, 303] width 963 height 18
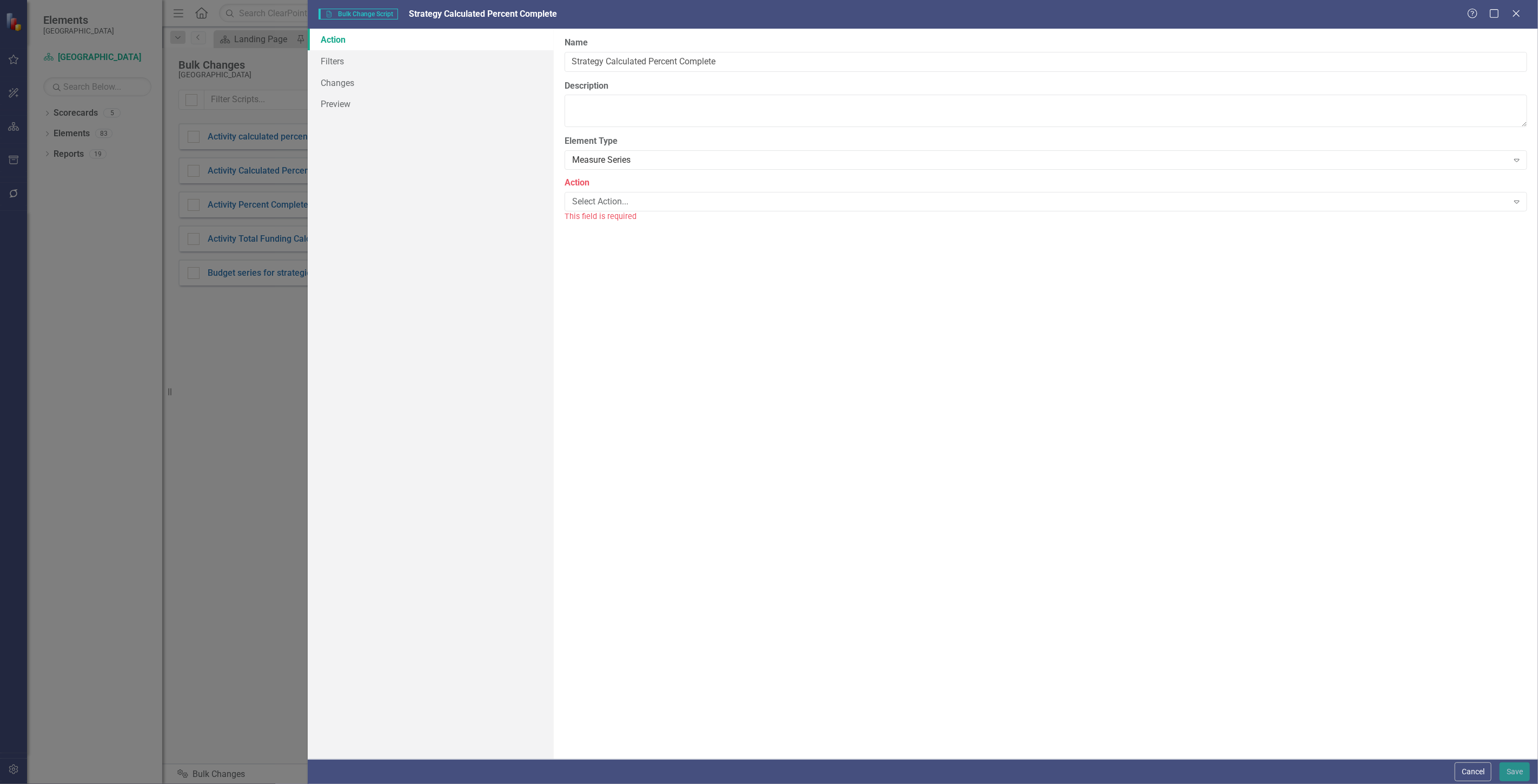
click at [585, 186] on label "Action" at bounding box center [1046, 182] width 963 height 12
click at [588, 205] on div "Select Action..." at bounding box center [1041, 201] width 936 height 12
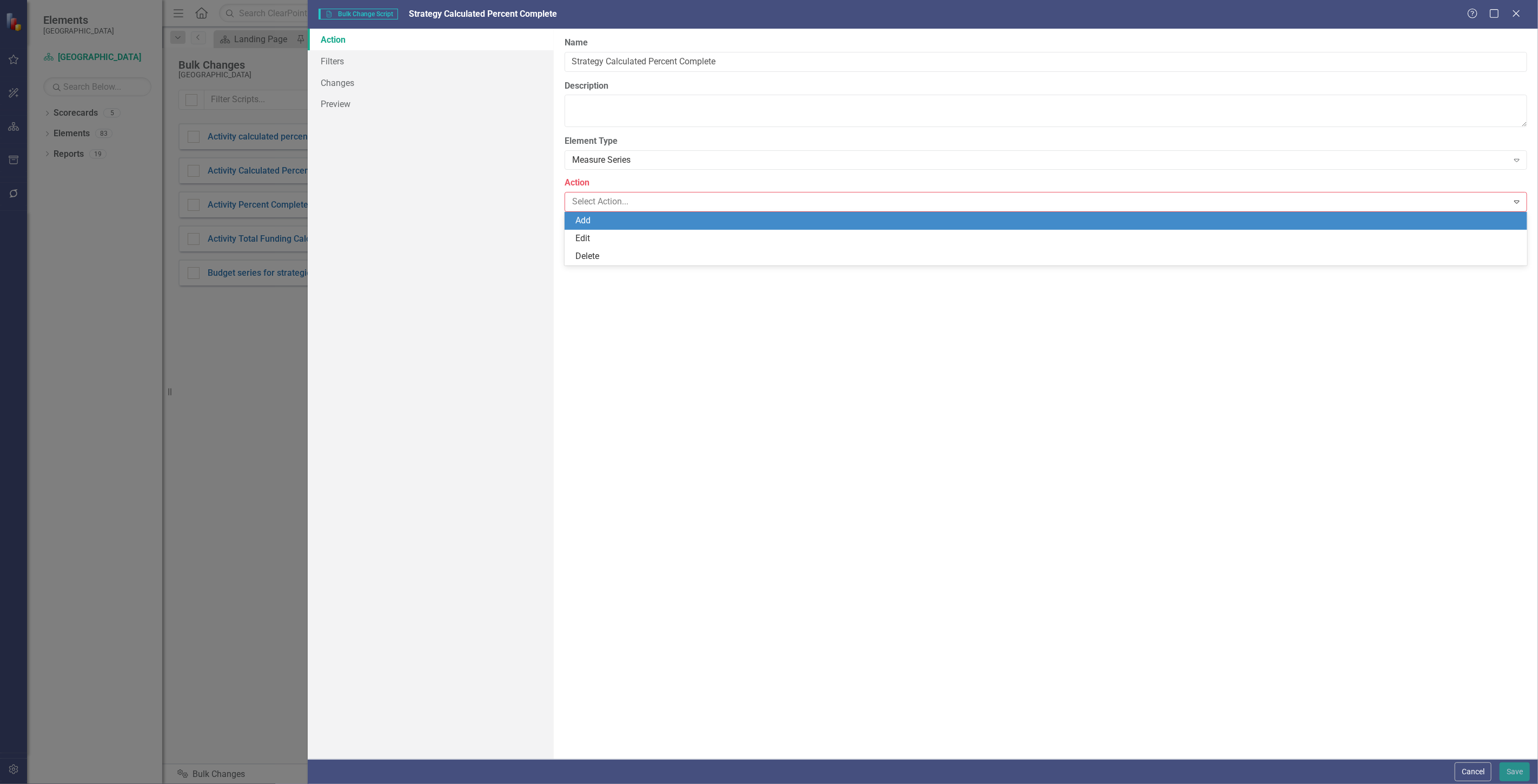
click at [609, 225] on div "Add" at bounding box center [1048, 220] width 945 height 12
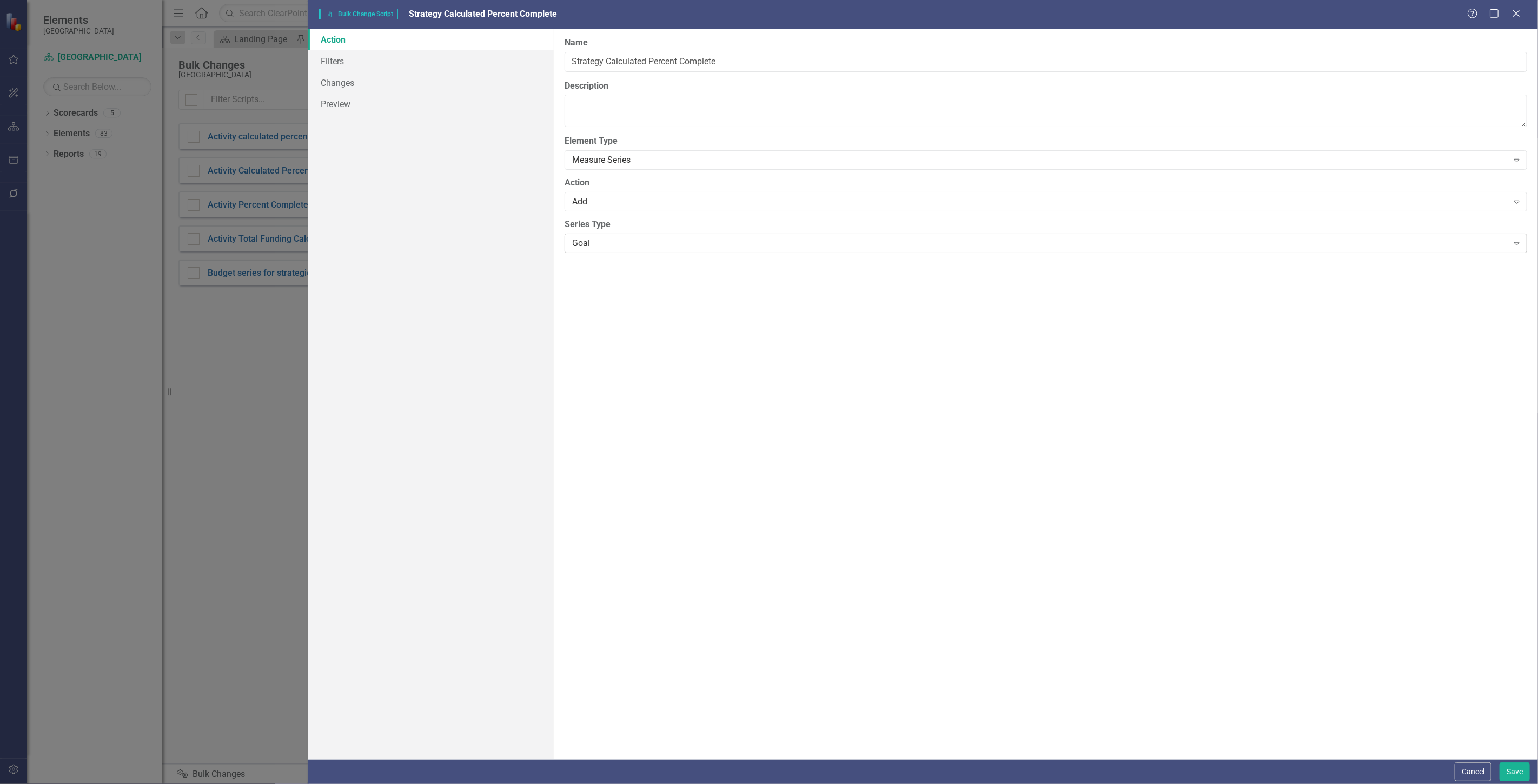
click at [581, 238] on div "Goal" at bounding box center [1041, 242] width 936 height 12
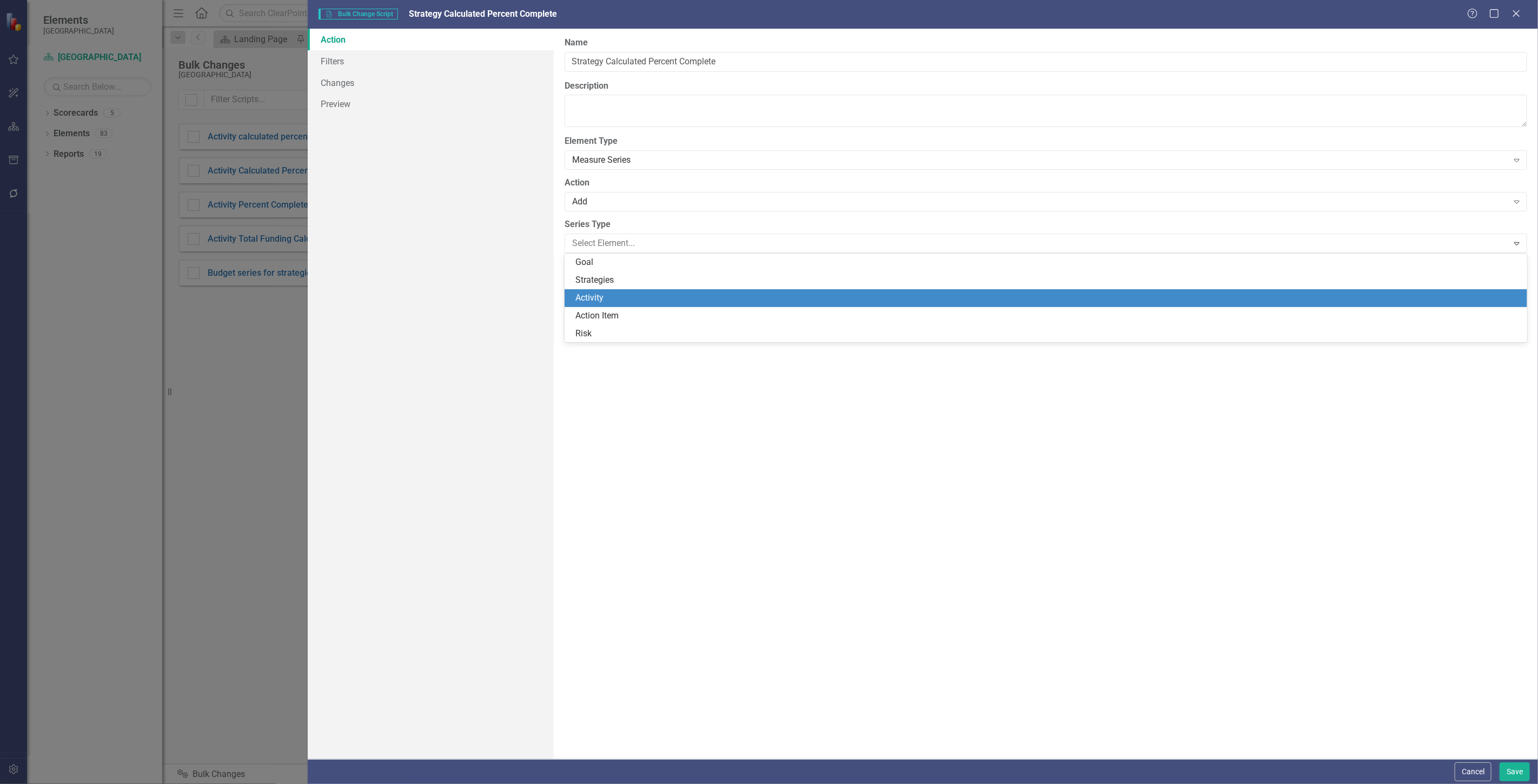
click at [618, 293] on div "Activity" at bounding box center [1048, 298] width 945 height 12
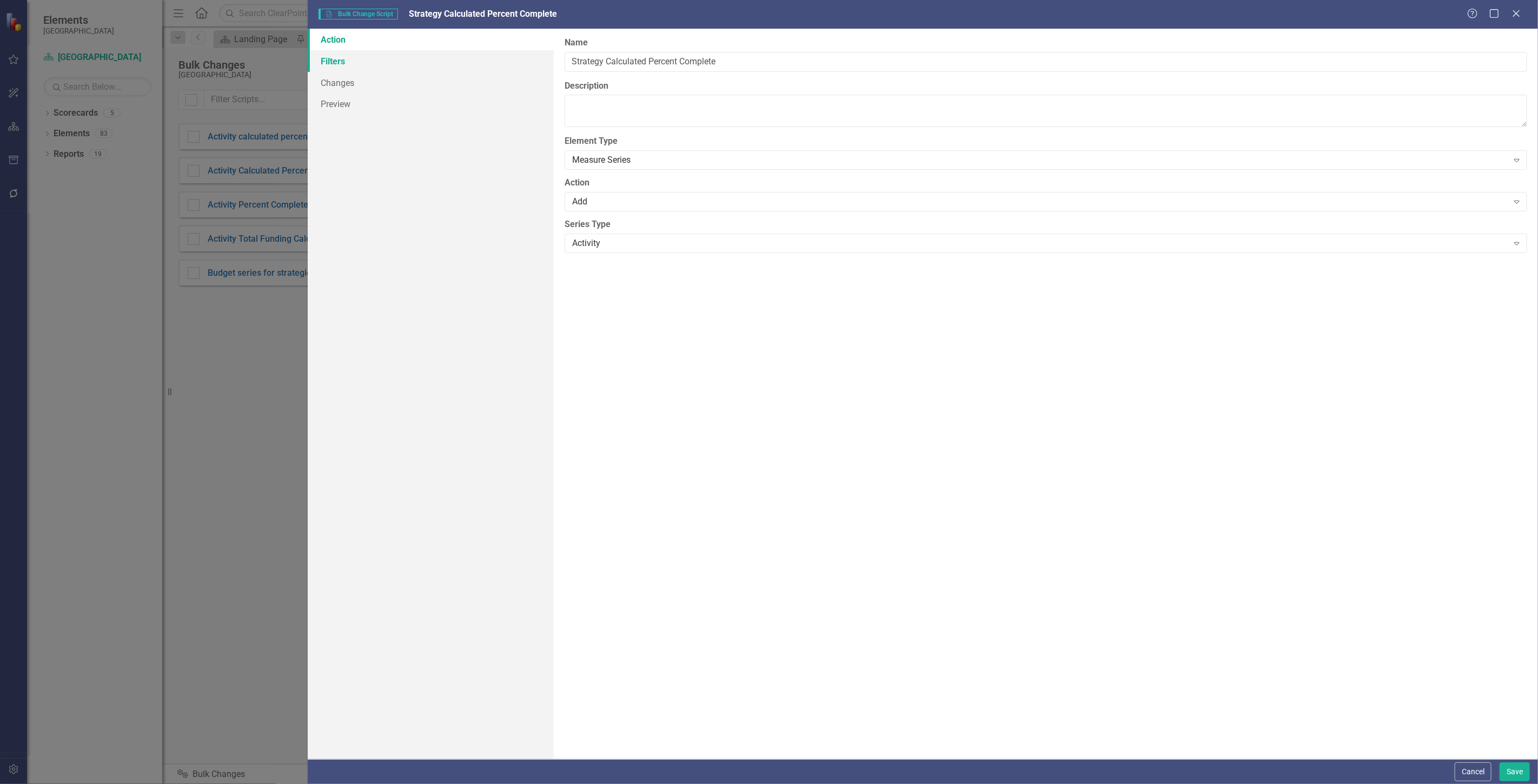
click at [412, 59] on link "Filters" at bounding box center [431, 61] width 246 height 21
click at [1481, 114] on button "Add Add Filter" at bounding box center [1491, 116] width 56 height 17
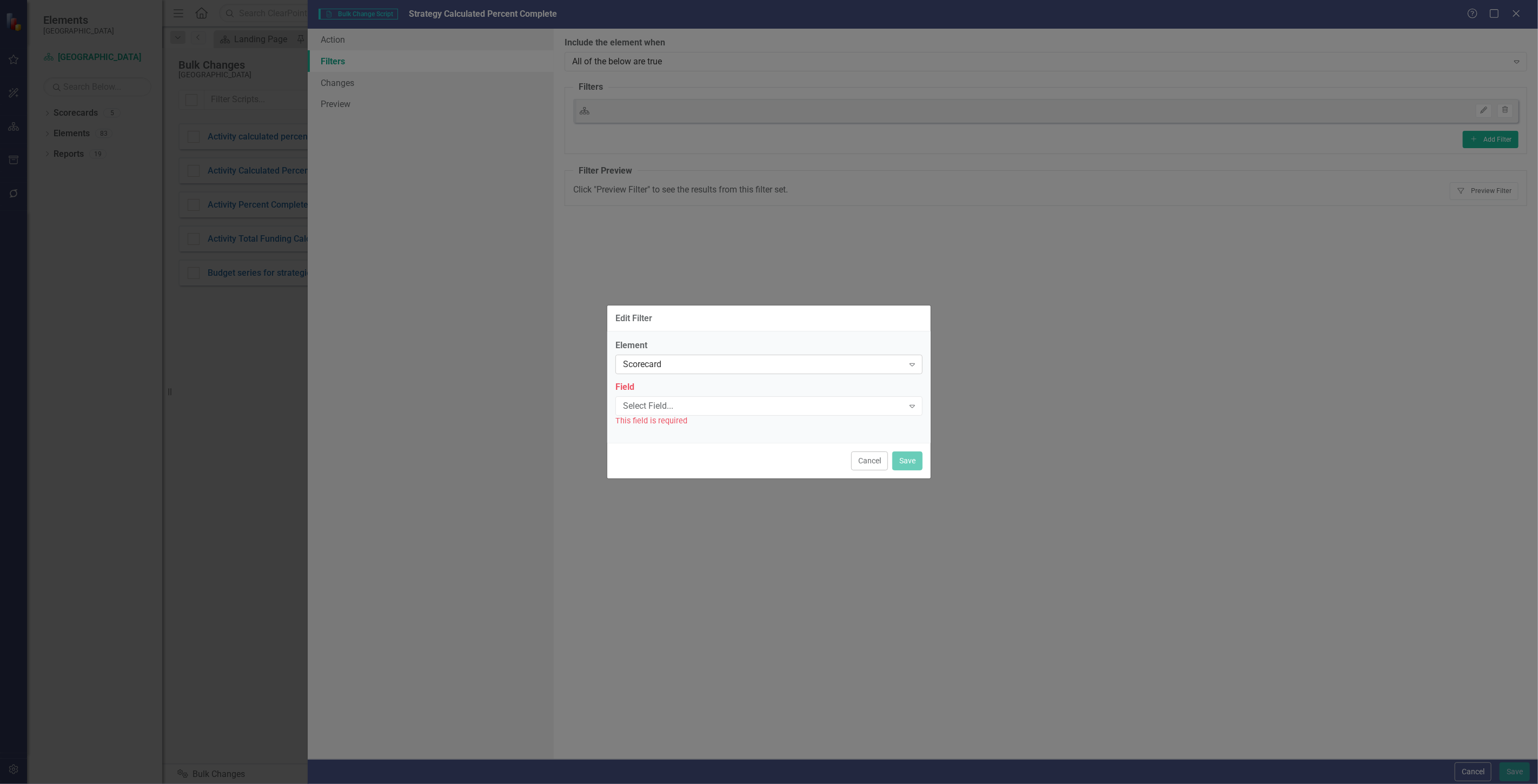
click at [709, 363] on div "Scorecard" at bounding box center [764, 364] width 281 height 12
click at [656, 386] on div "Scorecard" at bounding box center [771, 382] width 290 height 12
click at [656, 390] on label "Field" at bounding box center [769, 387] width 307 height 12
click at [635, 408] on div "Select Field..." at bounding box center [764, 405] width 281 height 12
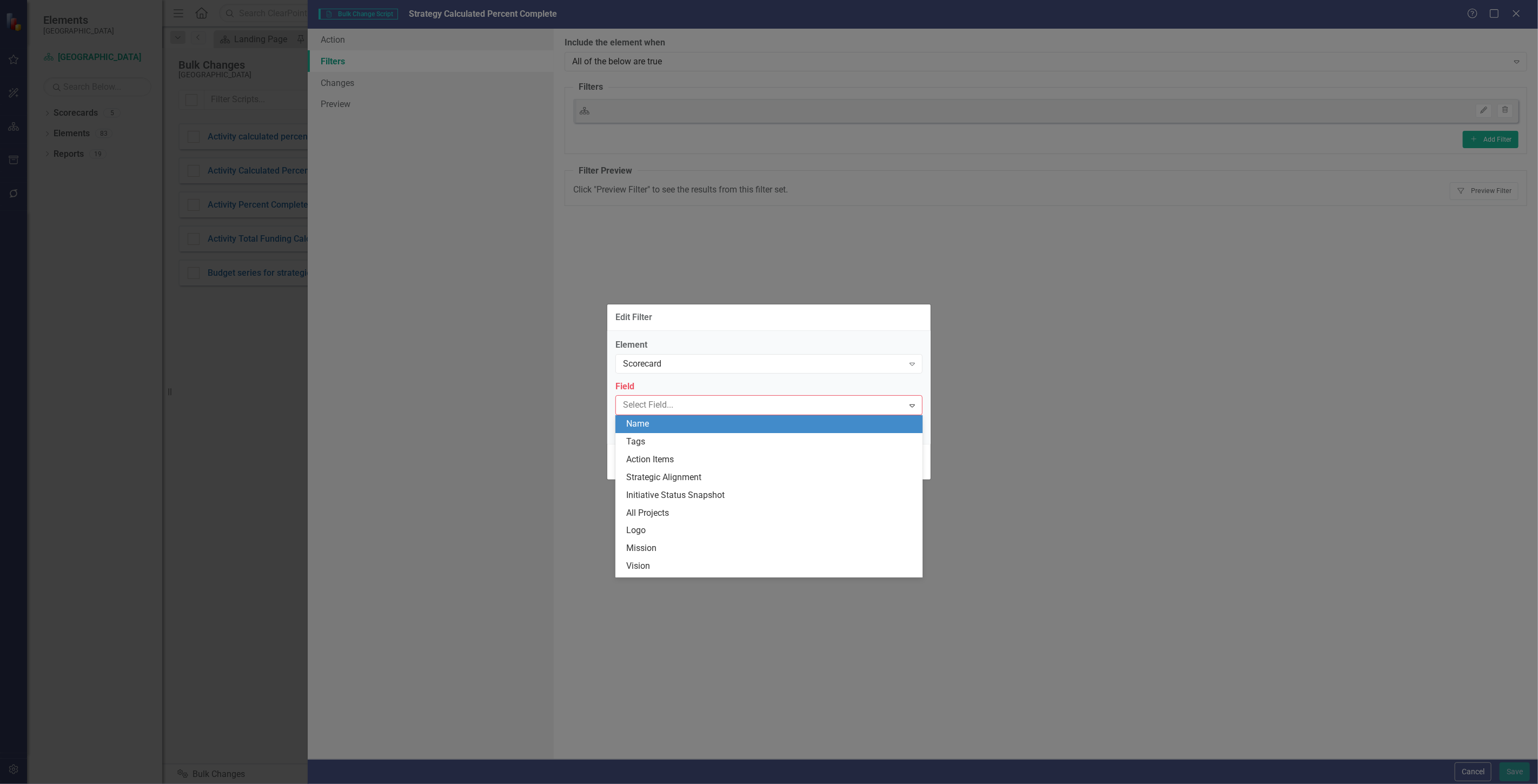
click at [641, 424] on div "Name" at bounding box center [771, 423] width 290 height 12
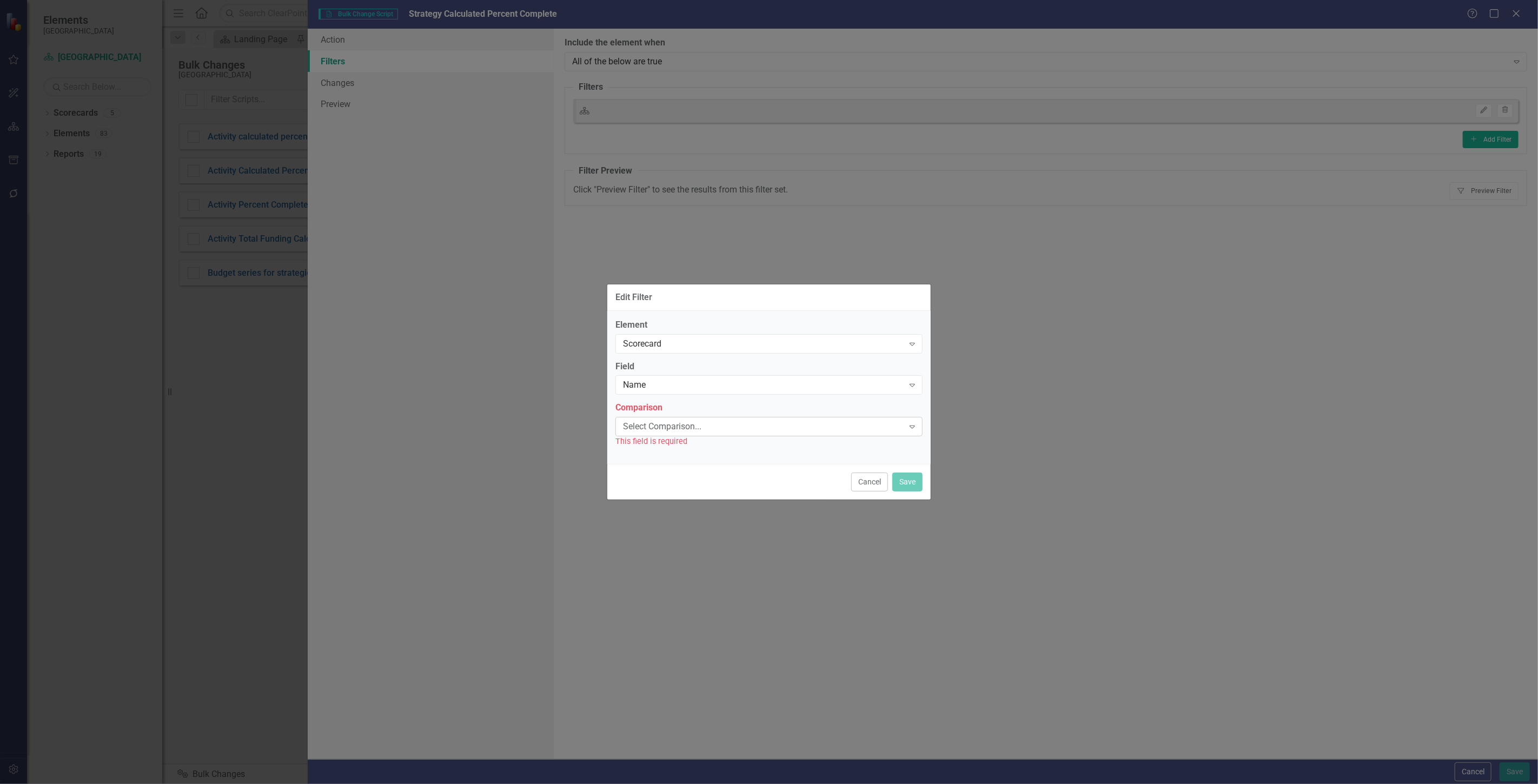
click at [641, 427] on div "Select Comparison..." at bounding box center [764, 426] width 281 height 12
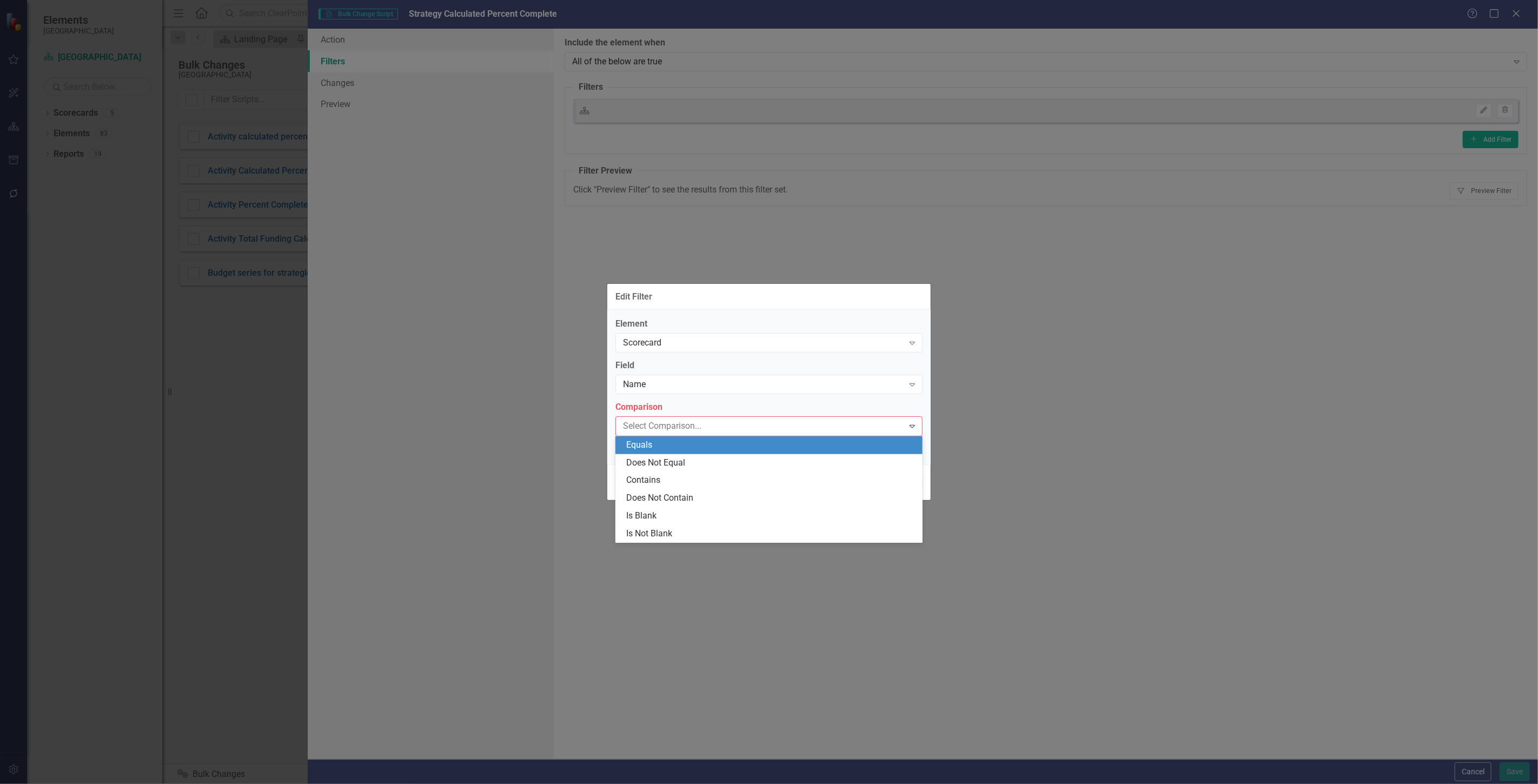
click at [641, 446] on div "Equals" at bounding box center [771, 445] width 290 height 12
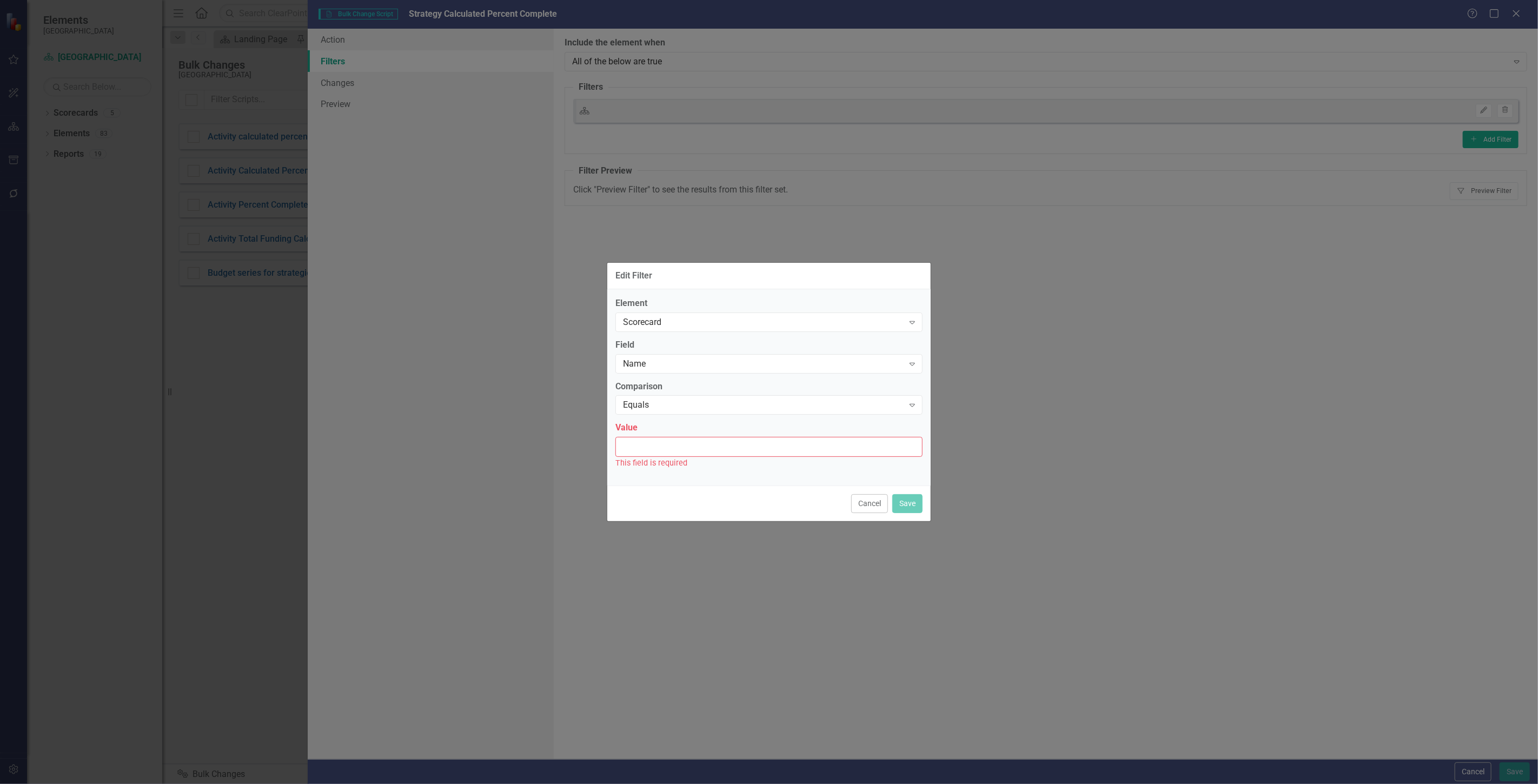
click at [641, 446] on input "Value" at bounding box center [769, 447] width 307 height 20
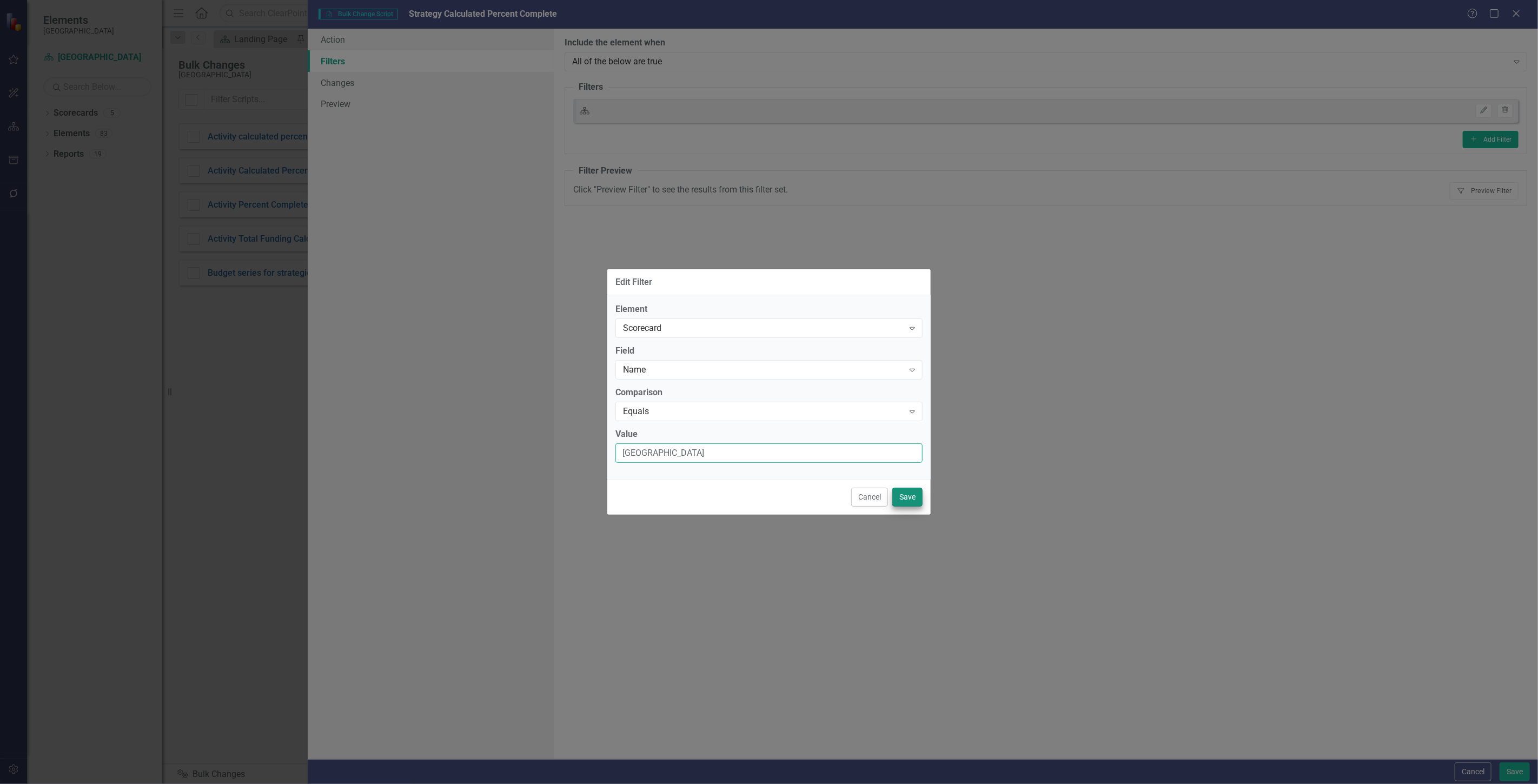
type input "[GEOGRAPHIC_DATA]"
click at [905, 496] on button "Save" at bounding box center [907, 497] width 30 height 19
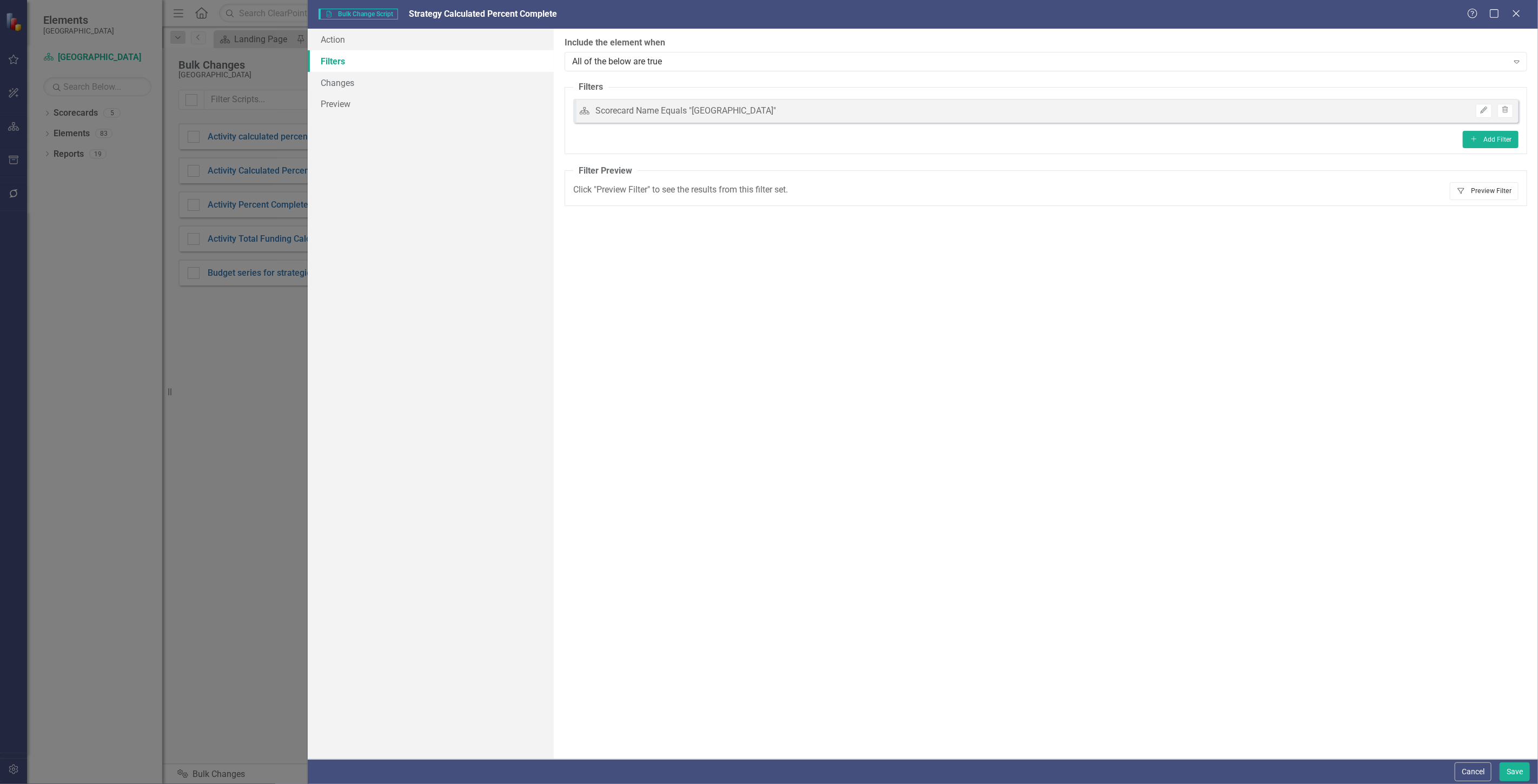
click at [1506, 192] on button "Filter Preview Filter" at bounding box center [1484, 191] width 69 height 17
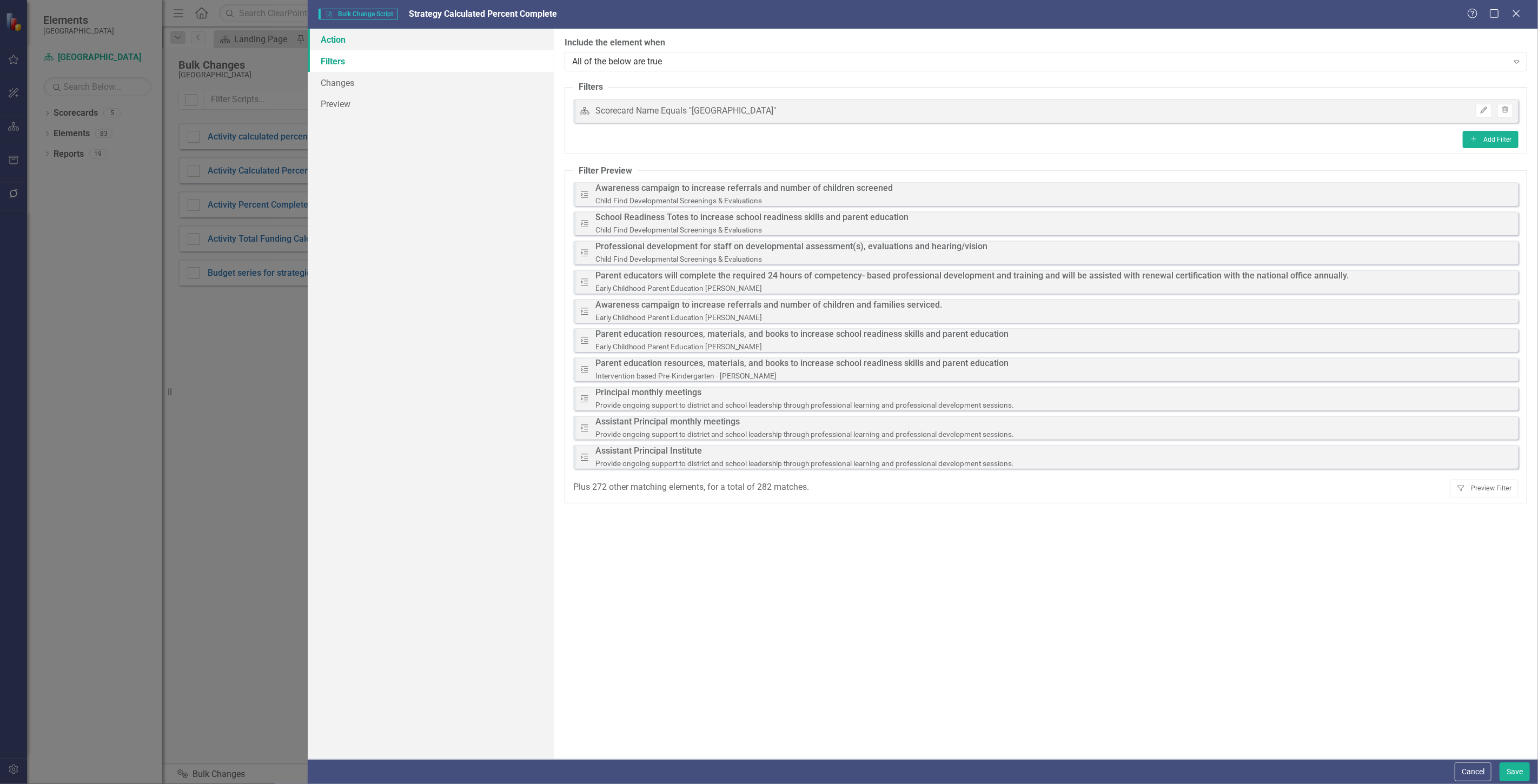
click at [391, 35] on link "Action" at bounding box center [431, 39] width 246 height 21
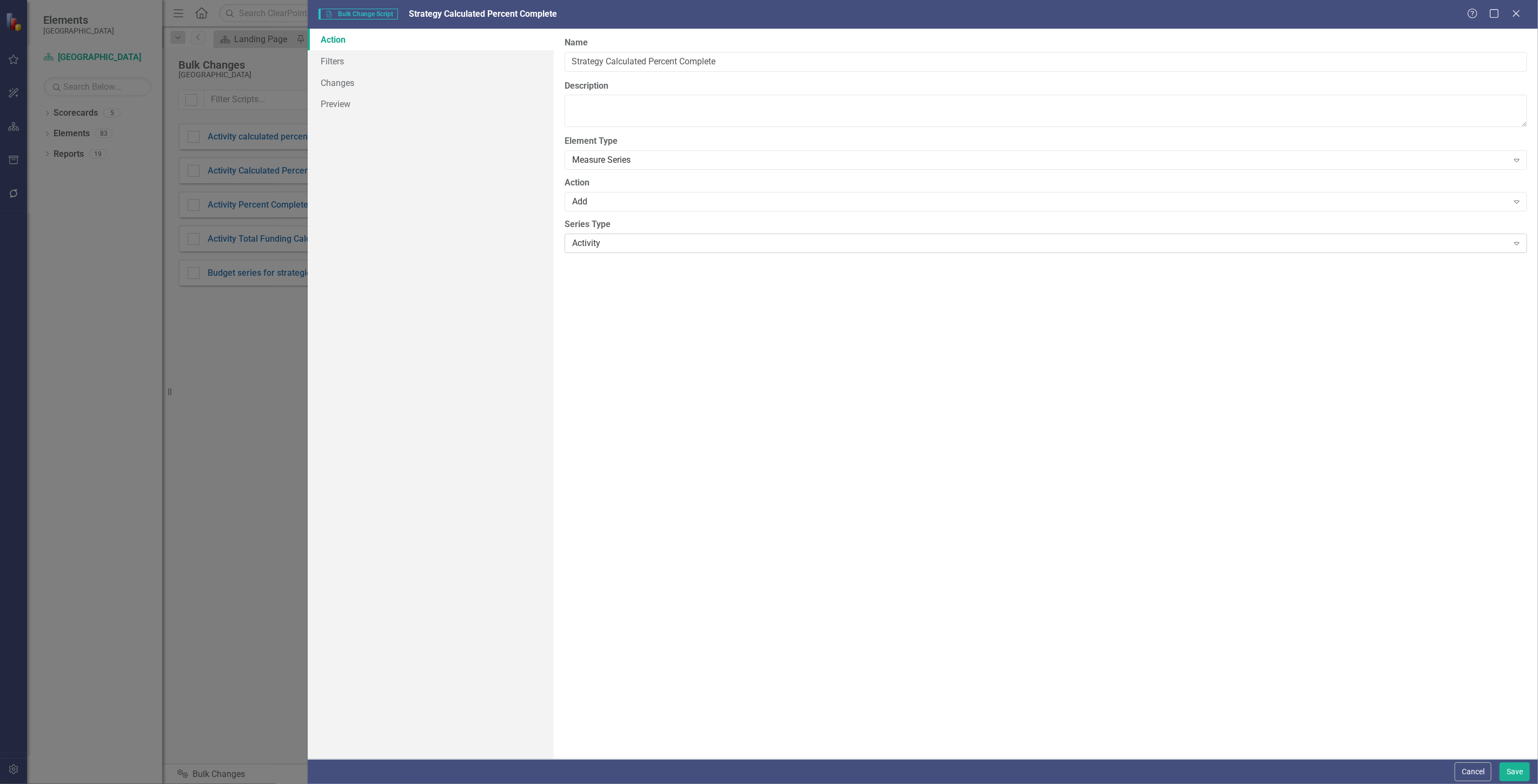
click at [590, 251] on div "Activity Expand" at bounding box center [1046, 242] width 963 height 19
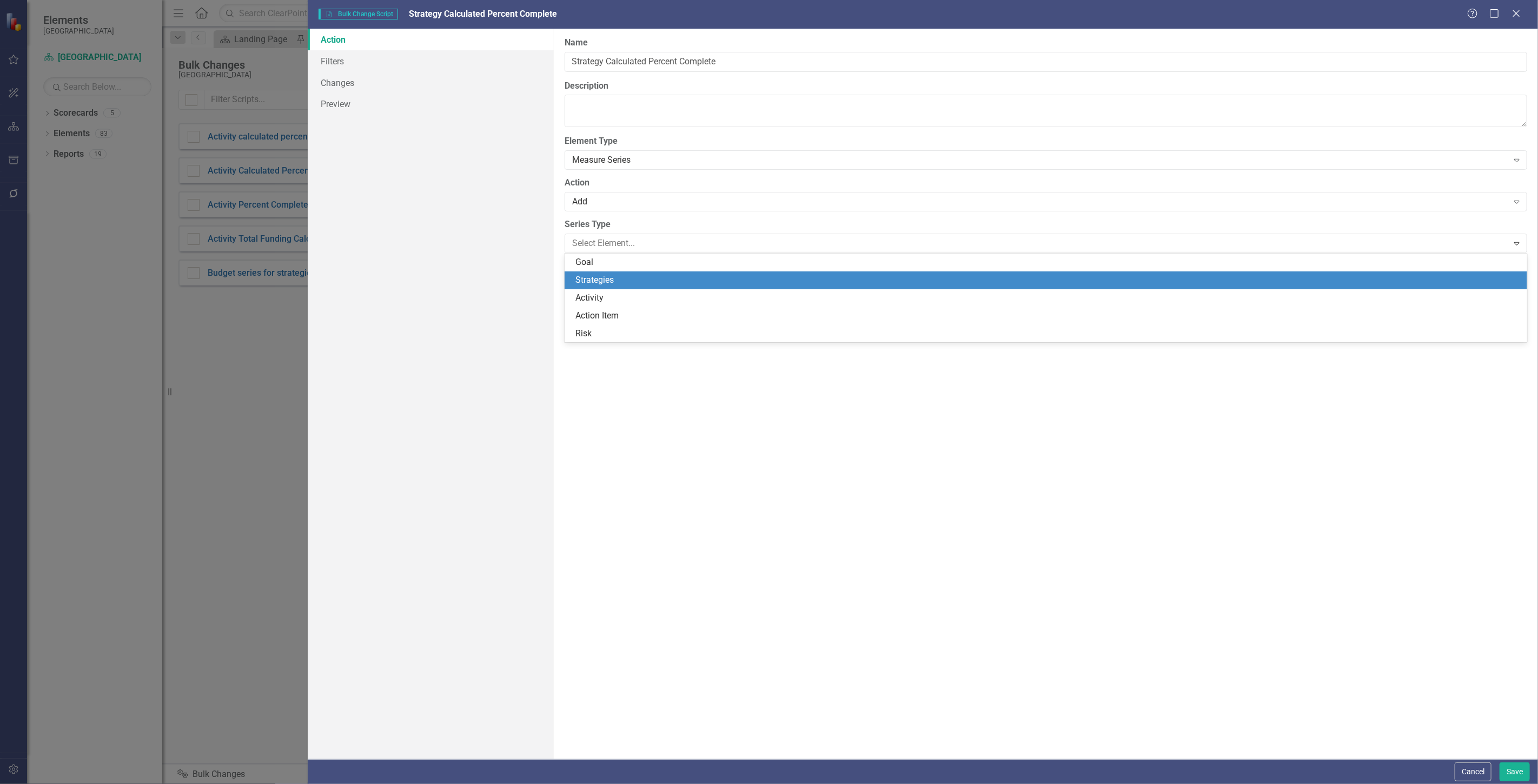
click at [598, 277] on div "Strategies" at bounding box center [1048, 280] width 945 height 12
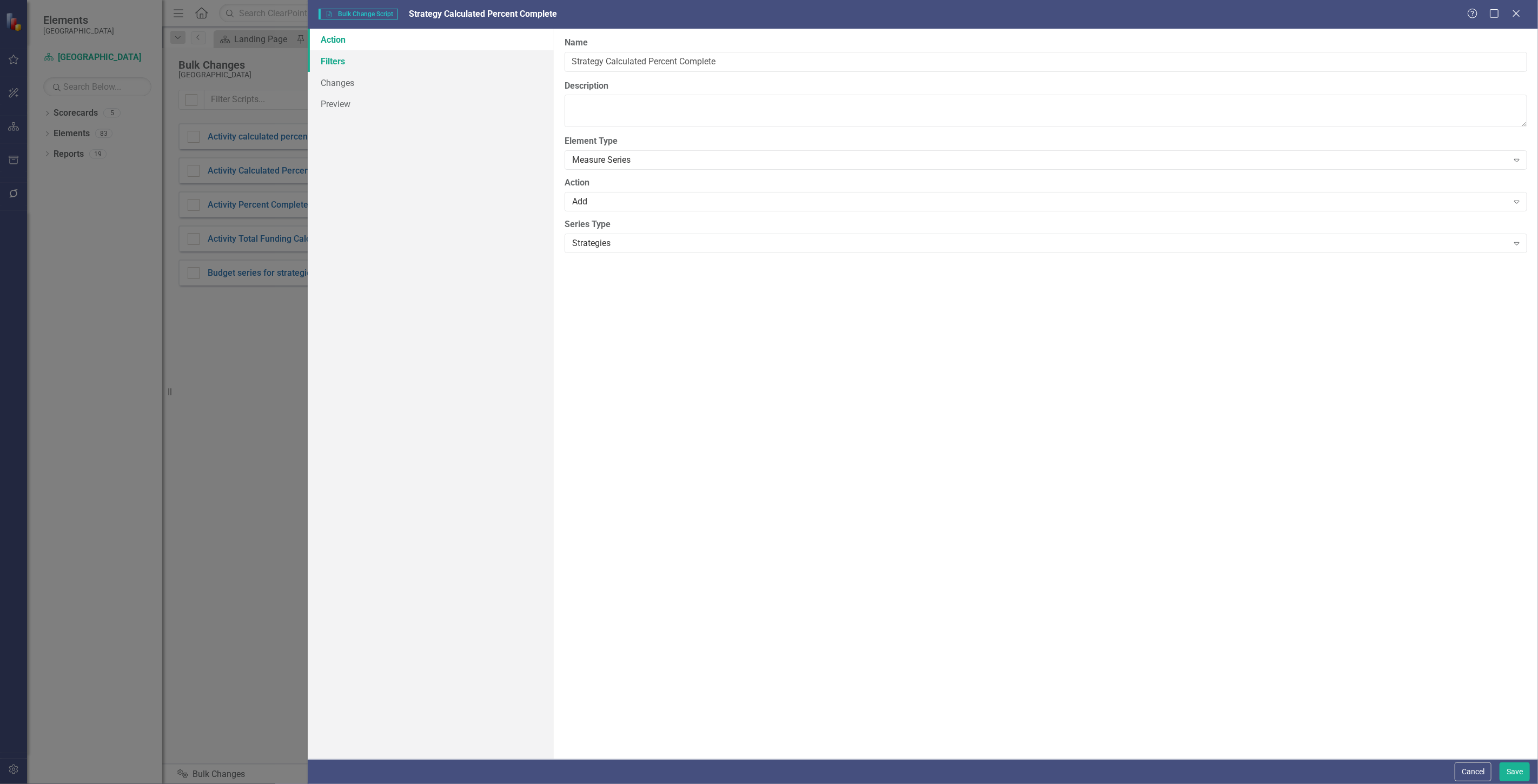
click at [403, 61] on link "Filters" at bounding box center [431, 61] width 246 height 21
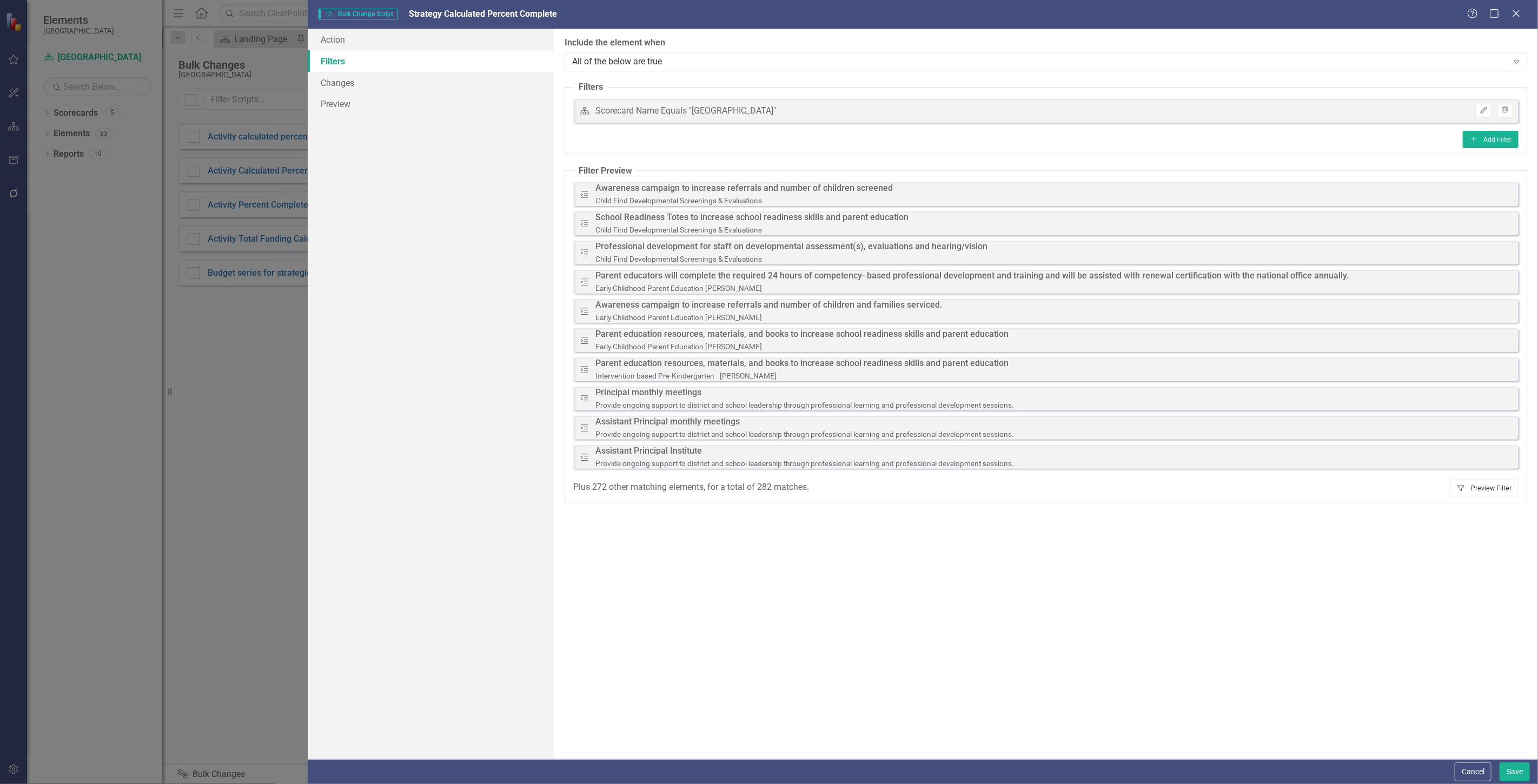
click at [1476, 491] on button "Filter Preview Filter" at bounding box center [1484, 488] width 69 height 17
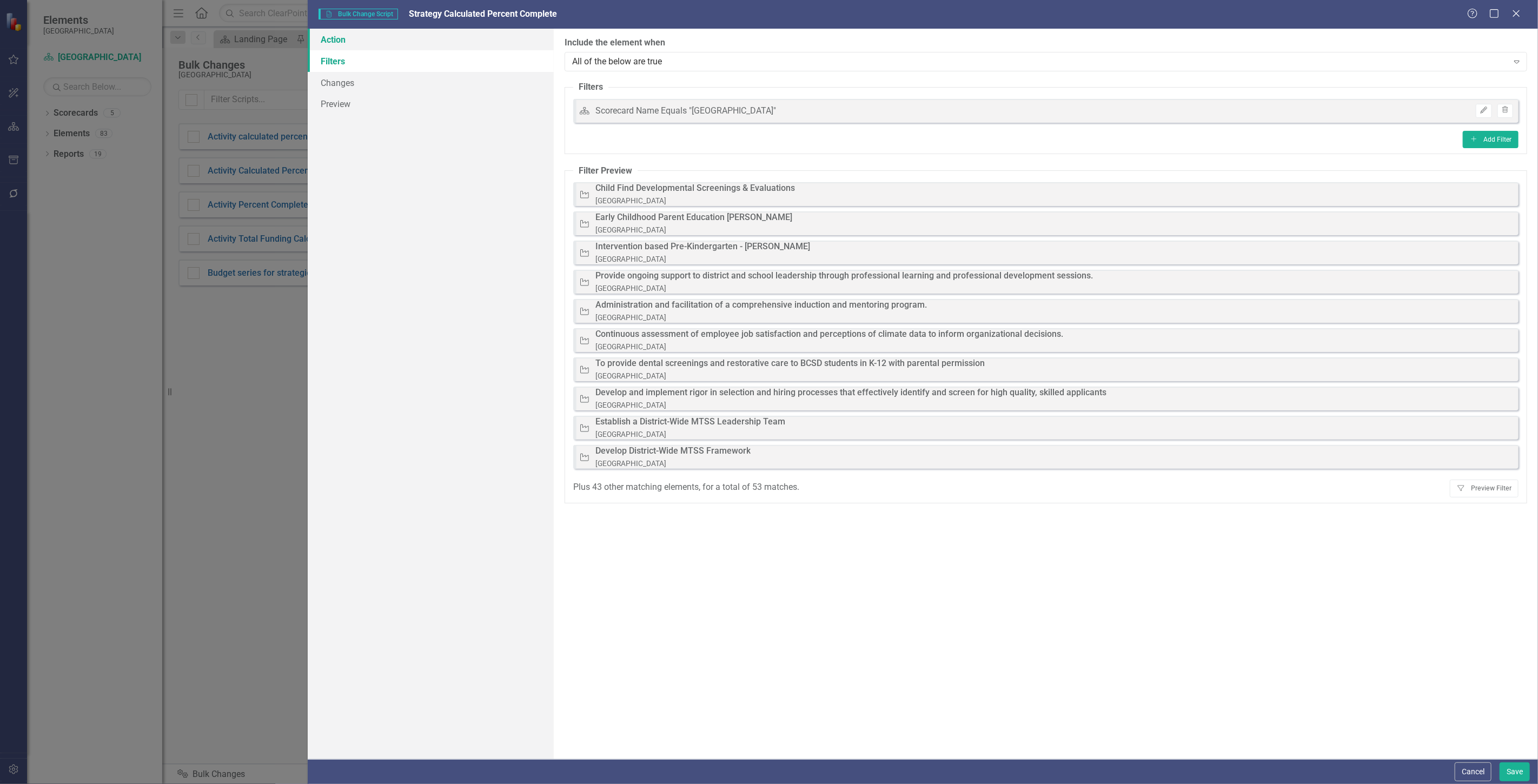
click at [384, 38] on link "Action" at bounding box center [431, 39] width 246 height 21
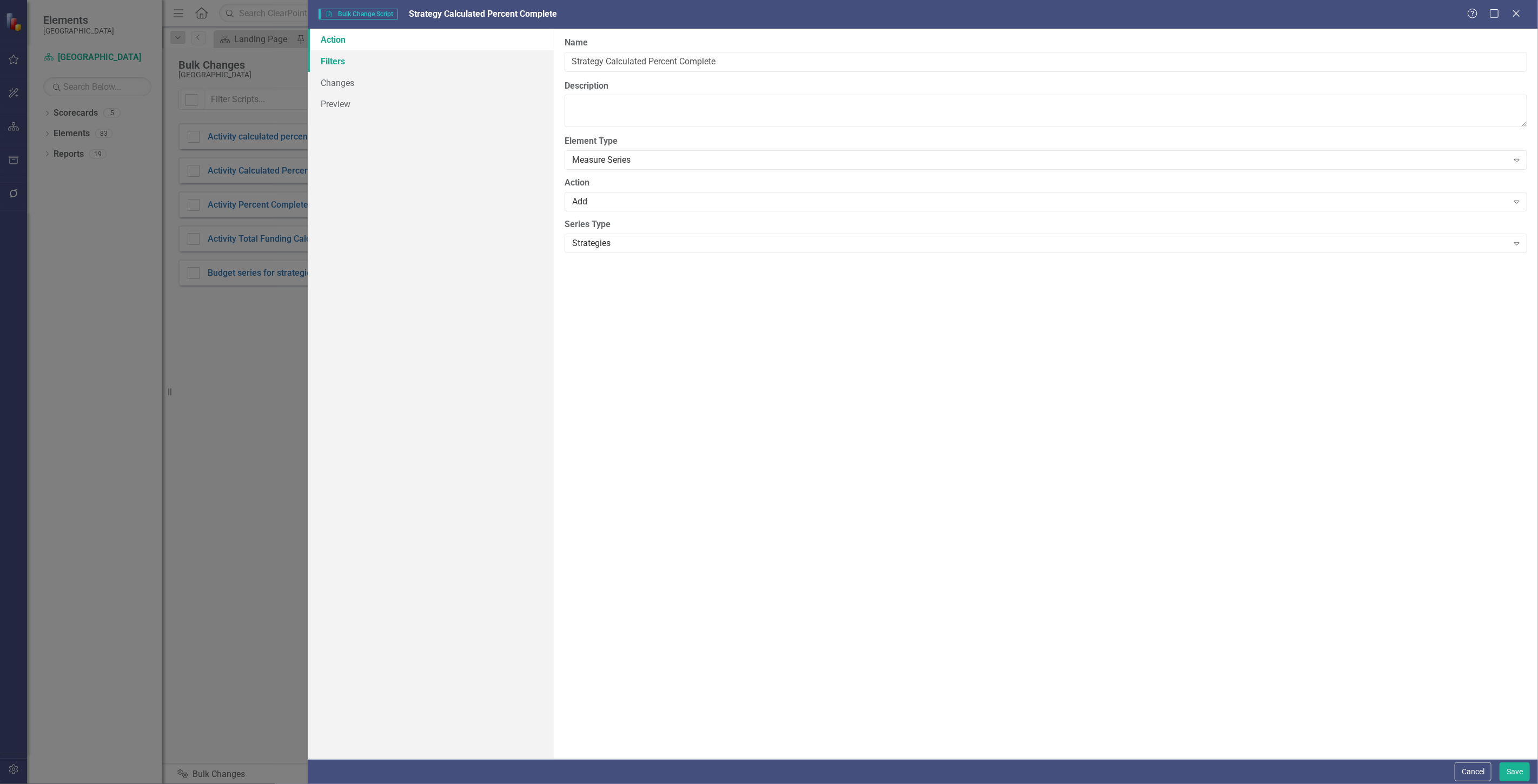
click at [373, 61] on link "Filters" at bounding box center [431, 61] width 246 height 21
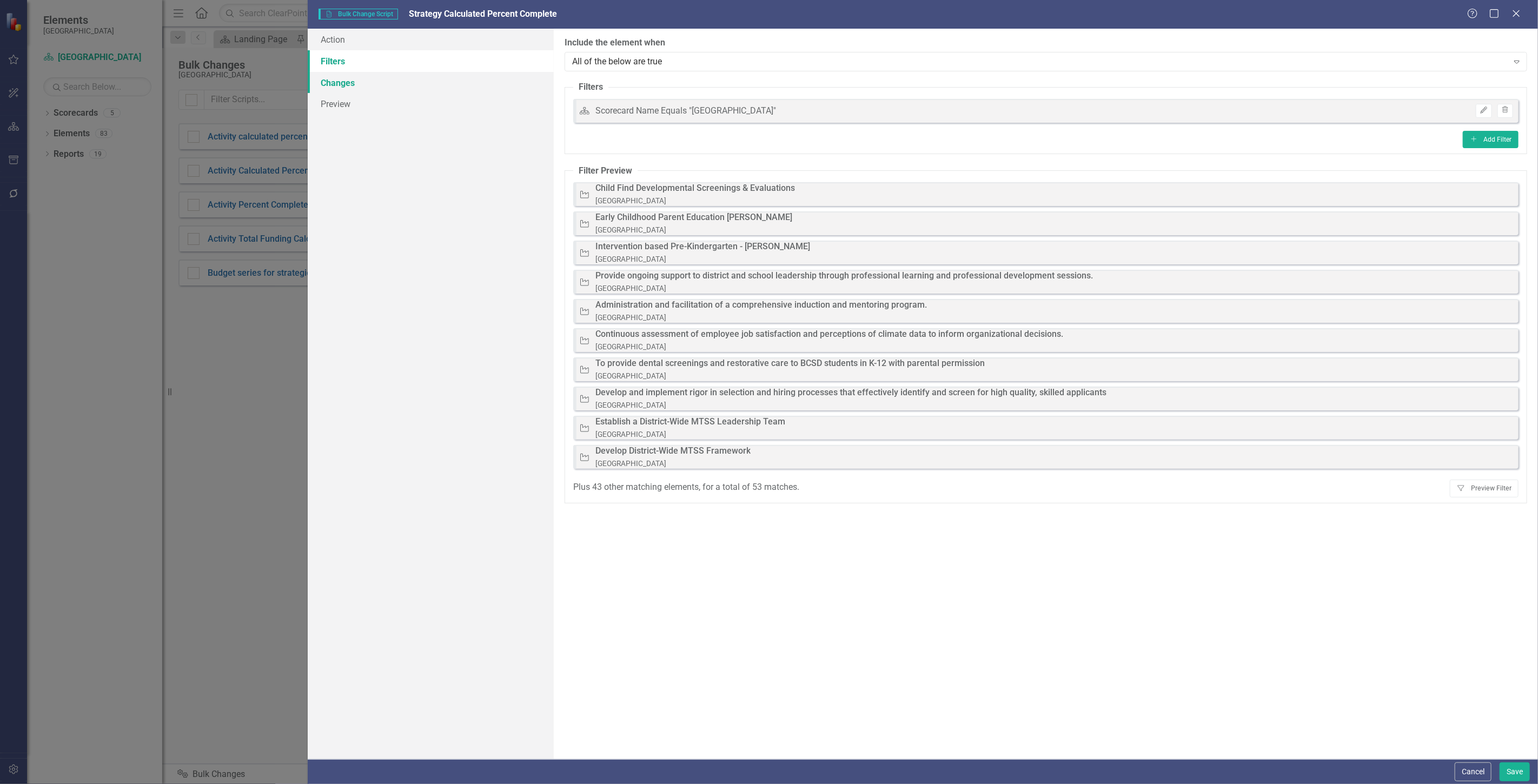
click at [370, 84] on link "Changes" at bounding box center [431, 83] width 246 height 21
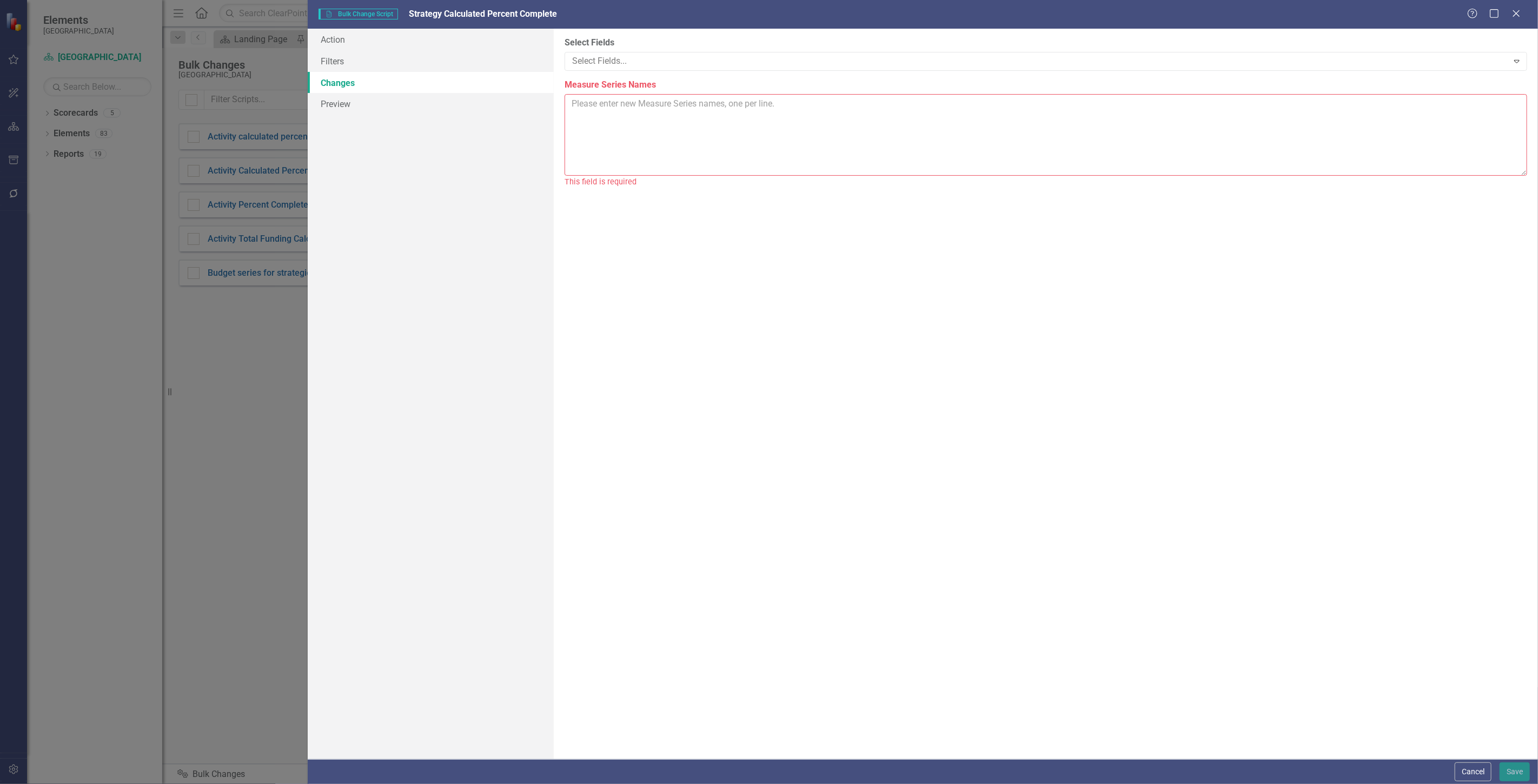
click at [604, 71] on div "You can now select the fields you would like to change. Select the fields from …" at bounding box center [1046, 393] width 984 height 730
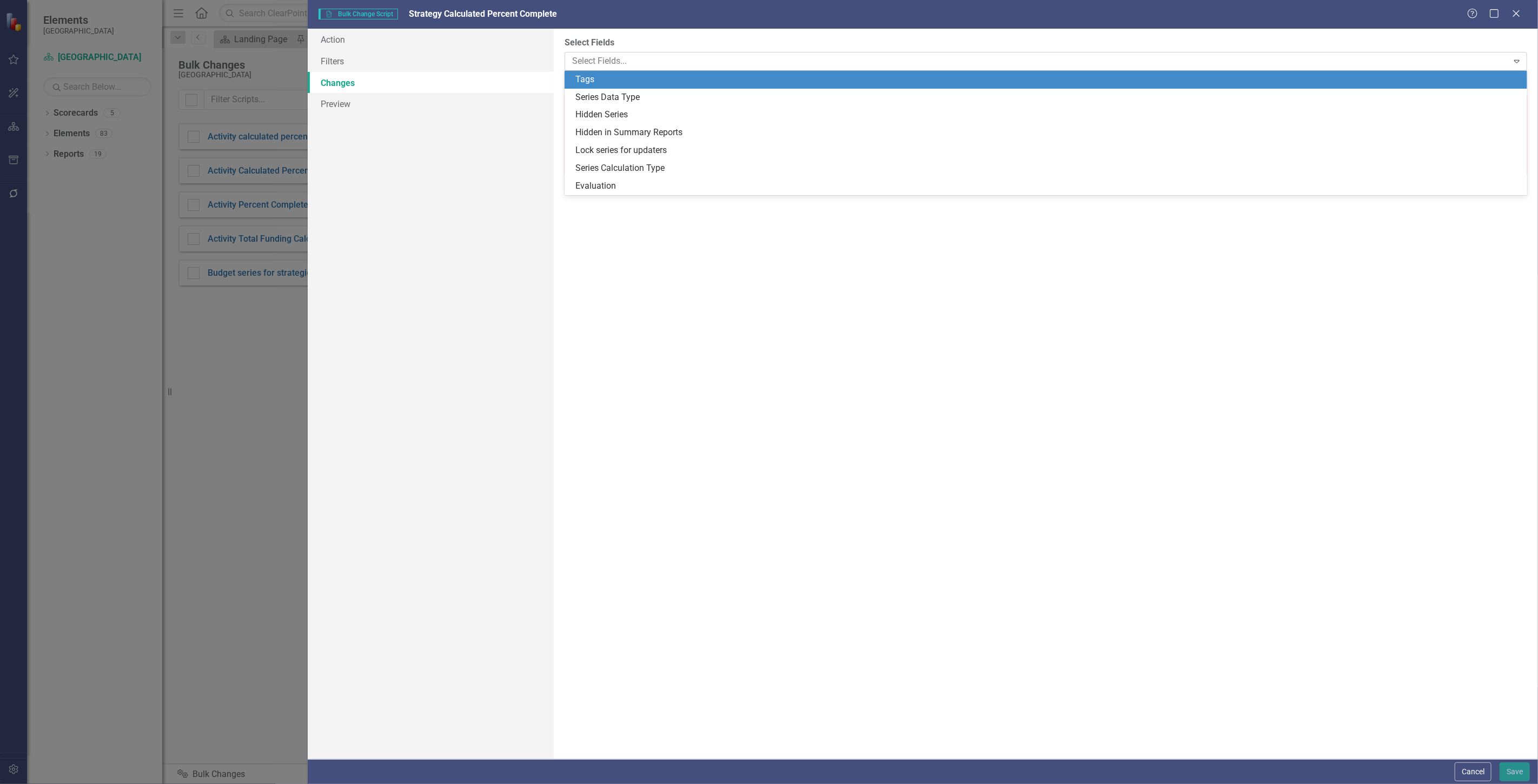
click at [588, 61] on div at bounding box center [1038, 62] width 940 height 14
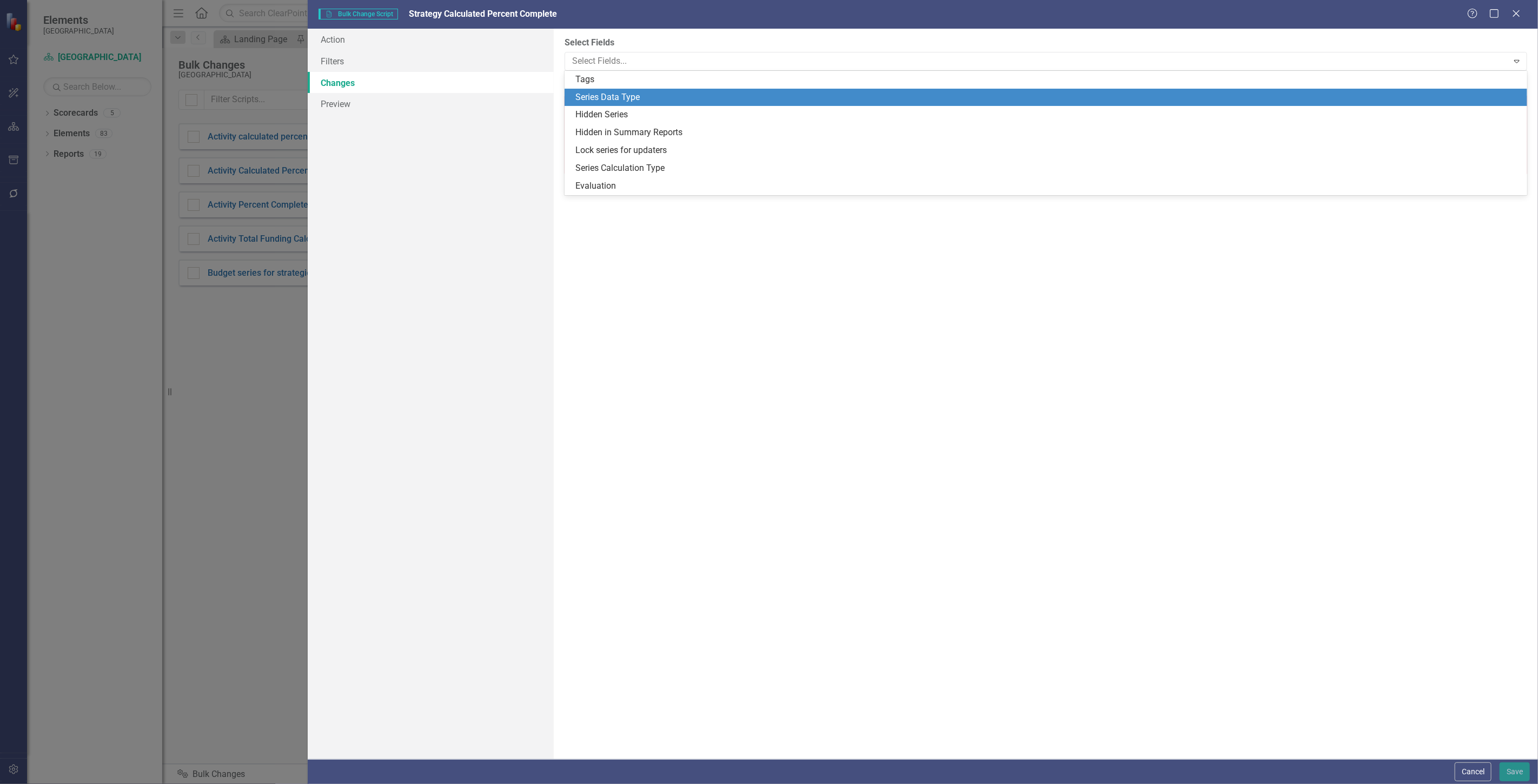
click at [596, 99] on div "Series Data Type" at bounding box center [1048, 97] width 945 height 12
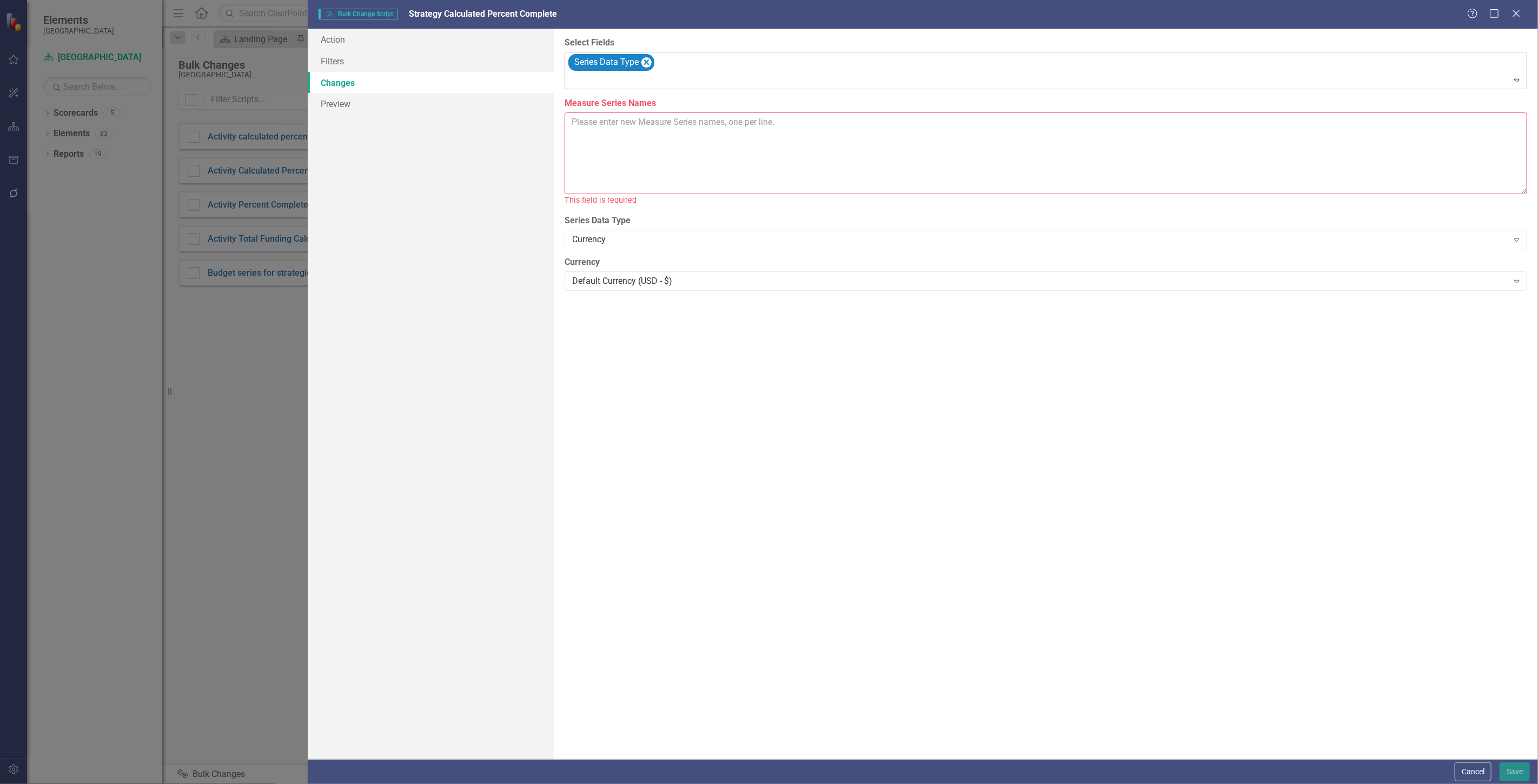
click at [687, 77] on div at bounding box center [1046, 81] width 958 height 14
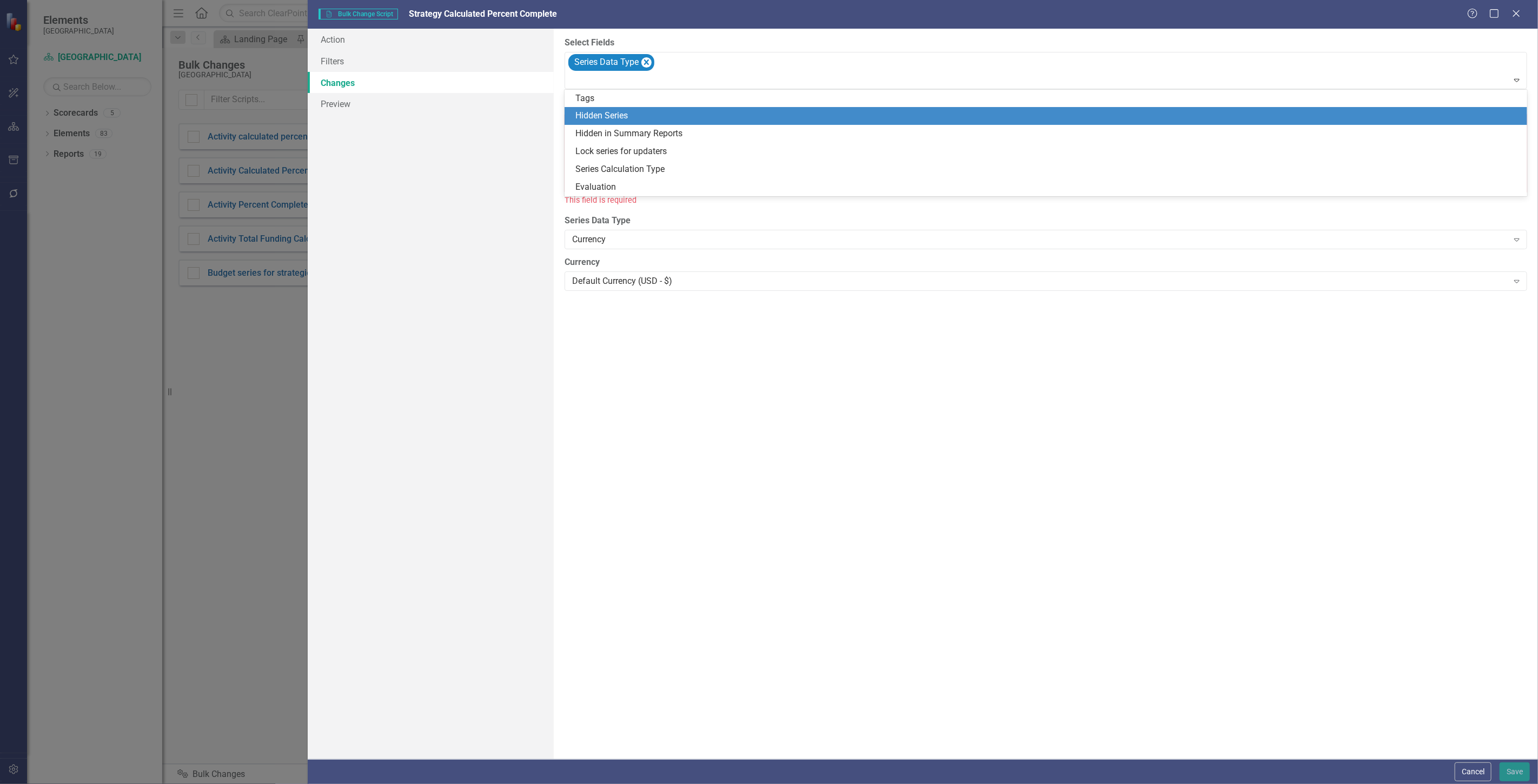
click at [663, 120] on div "Hidden Series" at bounding box center [1048, 115] width 945 height 12
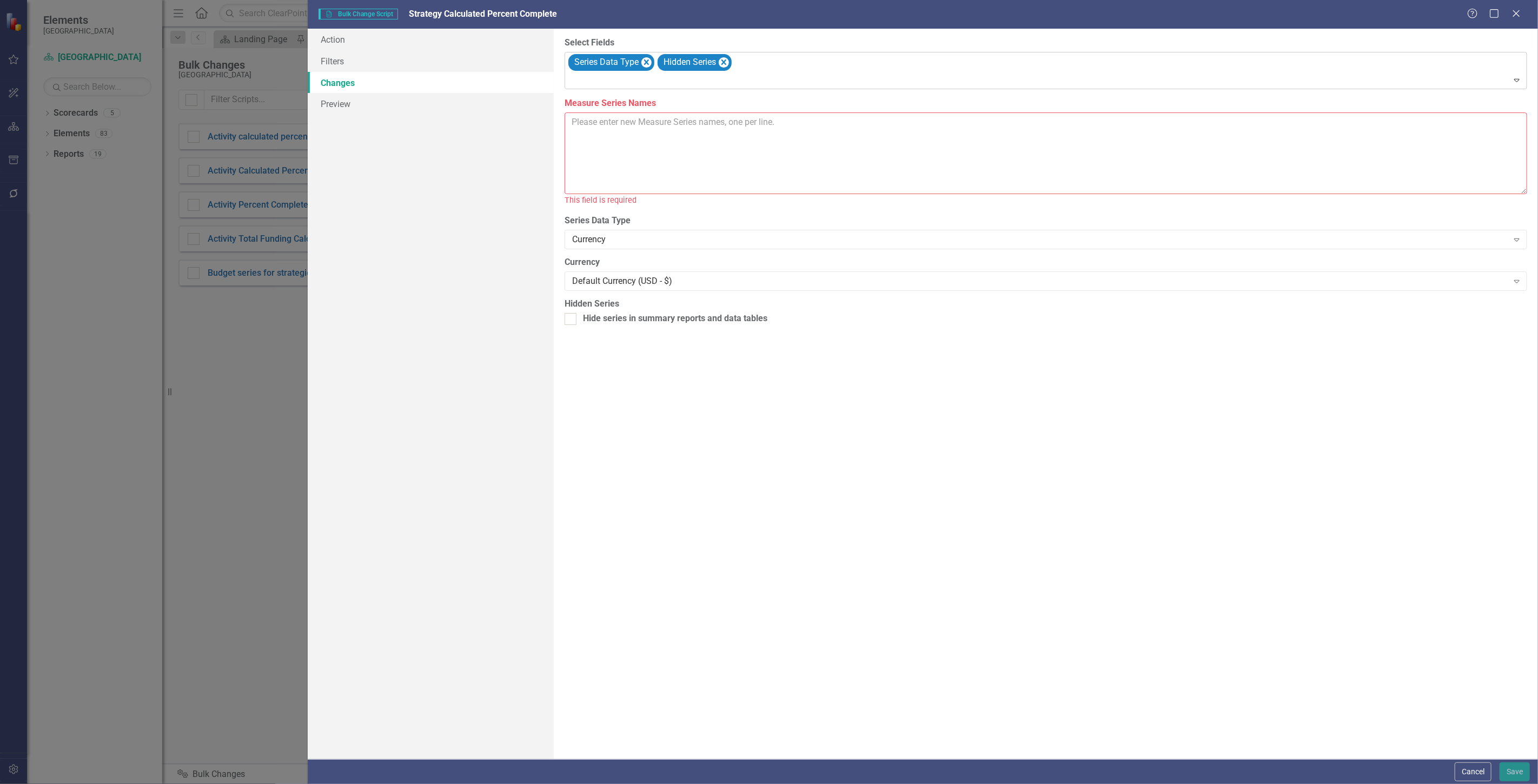
click at [842, 70] on div "Series Data Type Hidden Series" at bounding box center [1046, 70] width 960 height 36
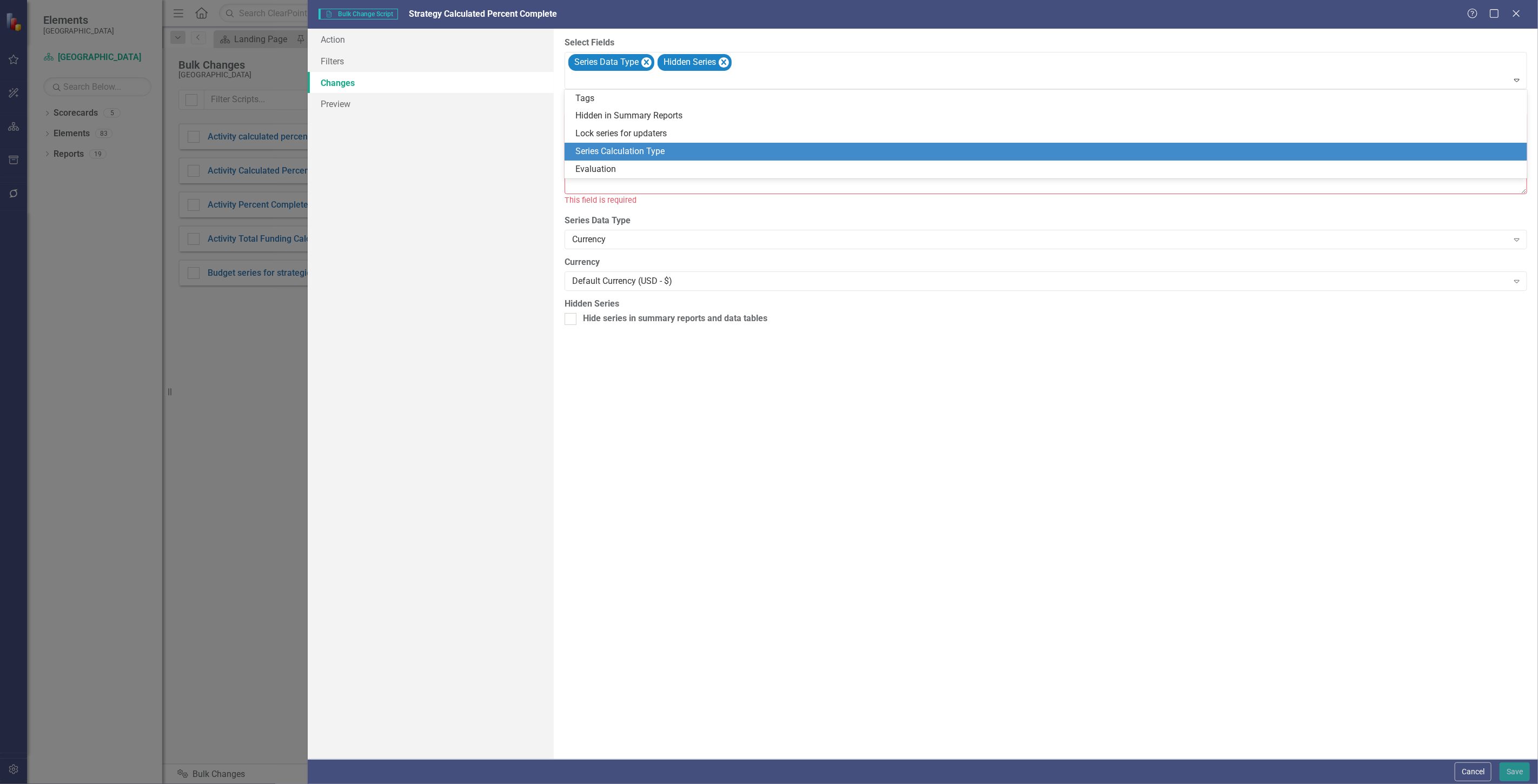
click at [749, 152] on div "Series Calculation Type" at bounding box center [1048, 151] width 945 height 12
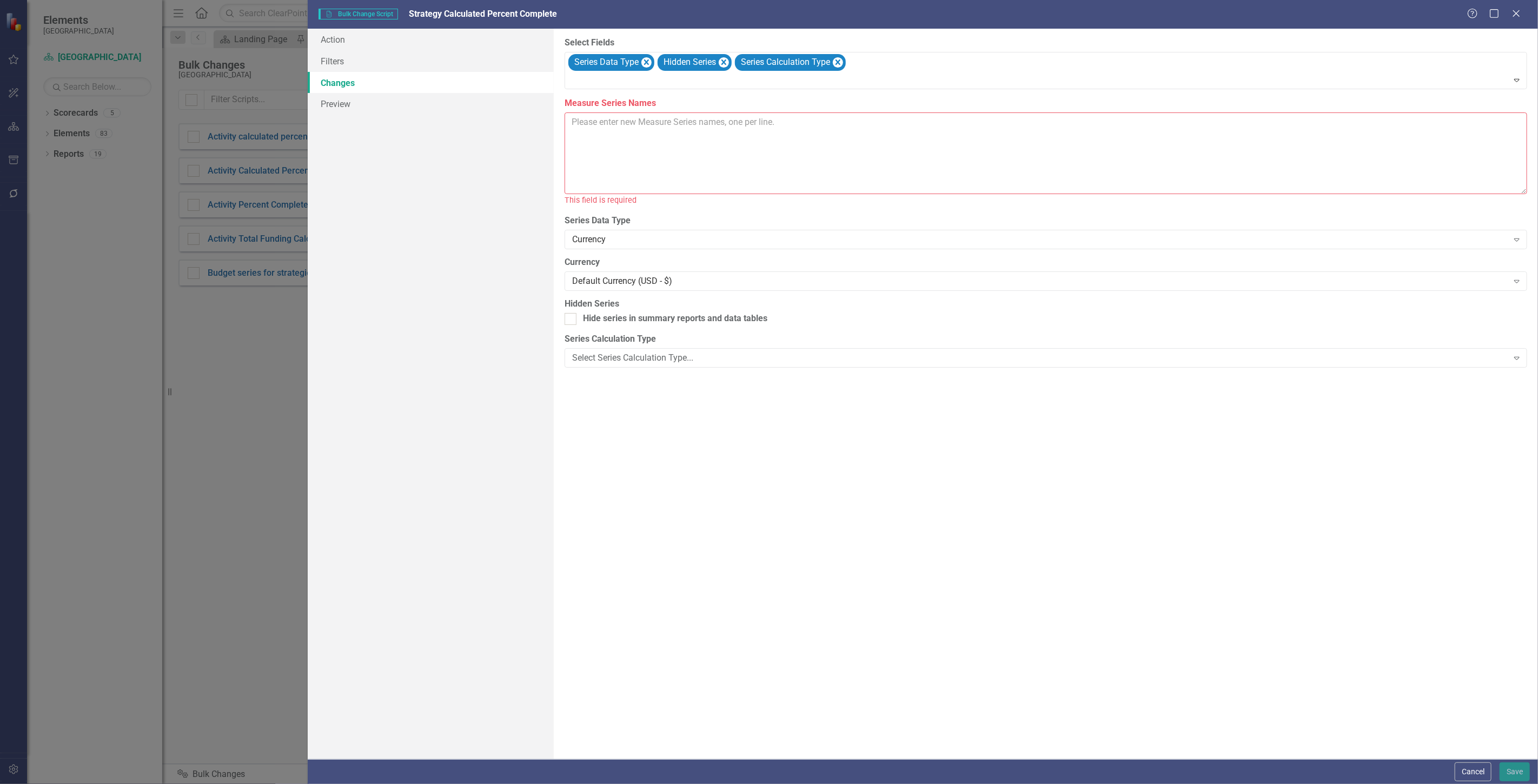
click at [619, 253] on div "You can now select the fields you would like to change. Select the fields from …" at bounding box center [1046, 393] width 984 height 730
click at [605, 242] on div "Currency" at bounding box center [1041, 239] width 936 height 12
click at [573, 279] on div at bounding box center [570, 277] width 12 height 12
click at [572, 278] on input "Hide series in summary reports and data tables" at bounding box center [568, 275] width 7 height 7
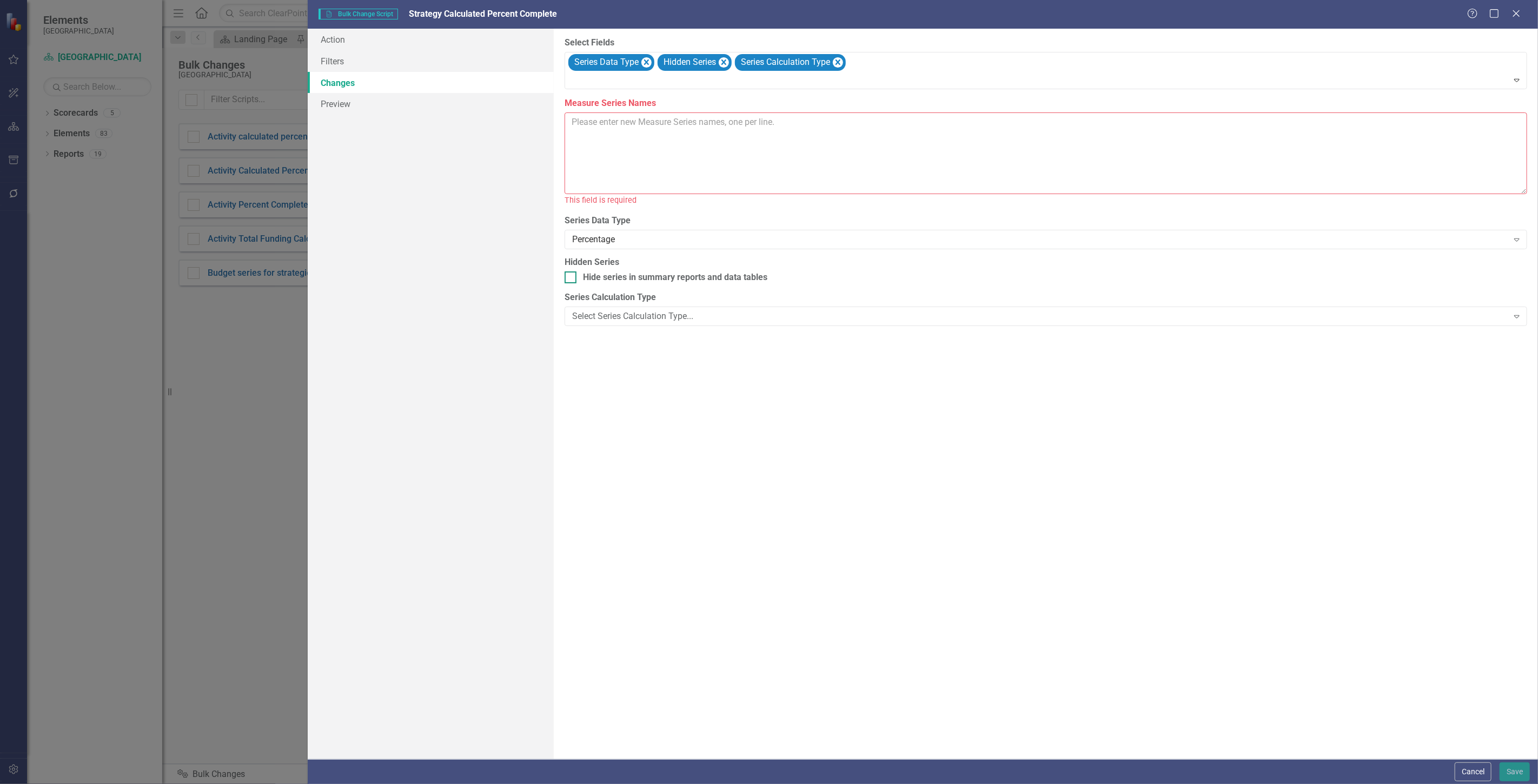
checkbox input "true"
click at [606, 306] on div "Select Series Calculation Type... Expand" at bounding box center [1046, 315] width 963 height 19
click at [622, 420] on div "Select Reference Field..." at bounding box center [1041, 416] width 919 height 12
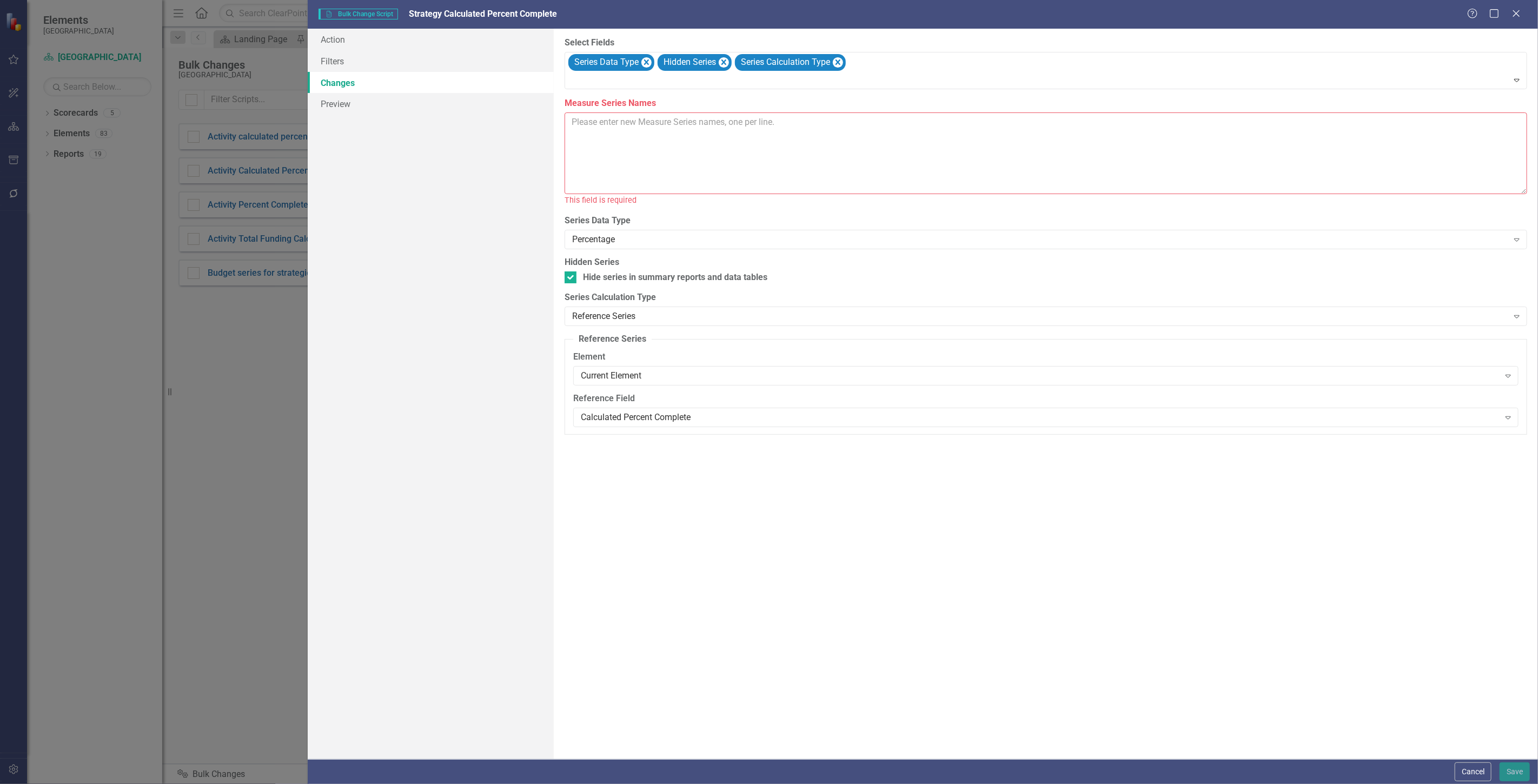
click at [638, 138] on textarea "Measure Series Names" at bounding box center [1046, 153] width 963 height 82
paste textarea "Strategy Calculated Percent Complete"
type textarea "Strategy Calculated Percent Complete"
click at [1509, 775] on button "Save" at bounding box center [1515, 772] width 30 height 19
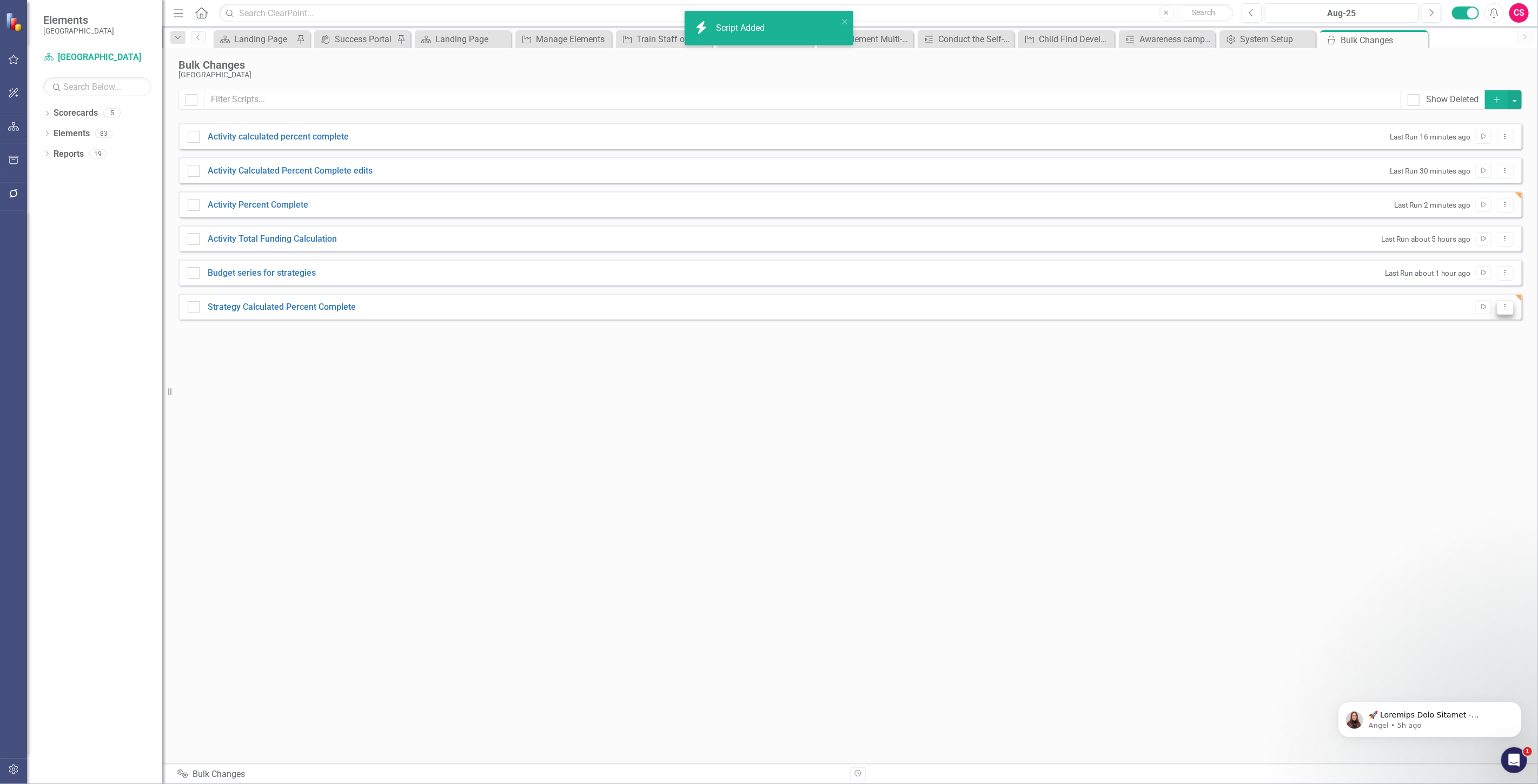
click at [1507, 313] on button "Dropdown Menu" at bounding box center [1505, 307] width 16 height 14
click at [1475, 335] on link "Edit Edit Script" at bounding box center [1470, 346] width 87 height 20
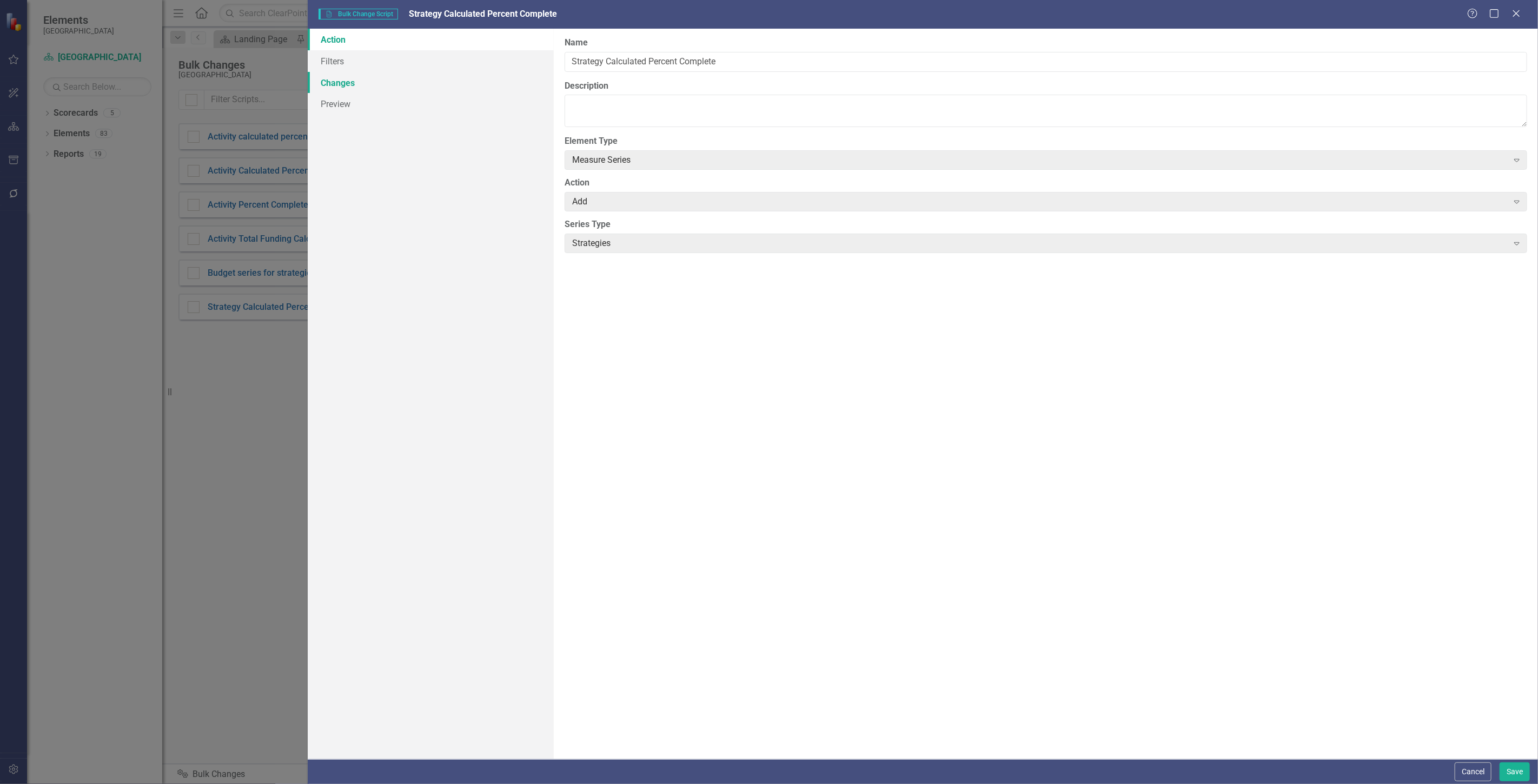
click at [464, 79] on link "Changes" at bounding box center [431, 83] width 246 height 21
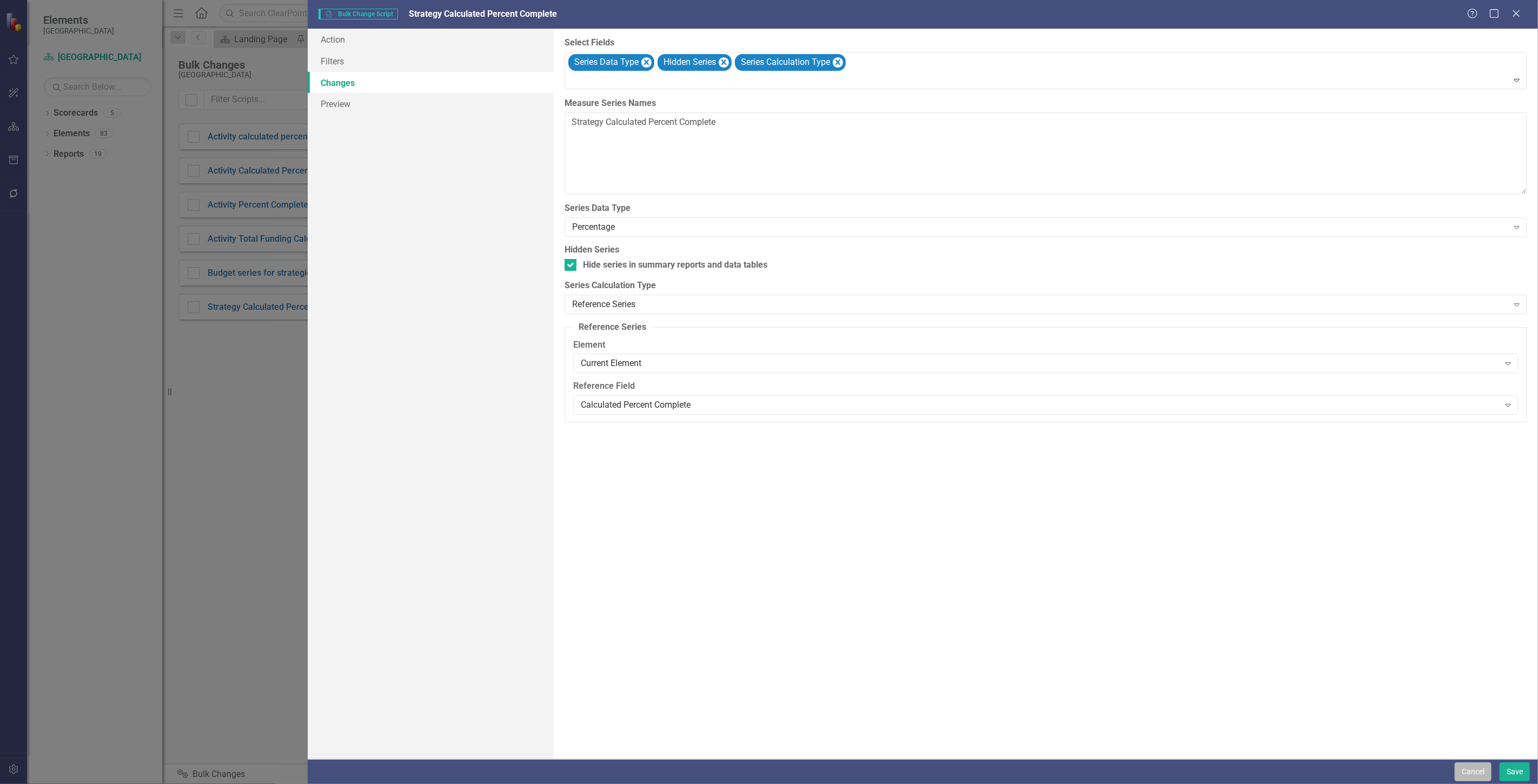
click at [1475, 778] on button "Cancel" at bounding box center [1473, 772] width 36 height 19
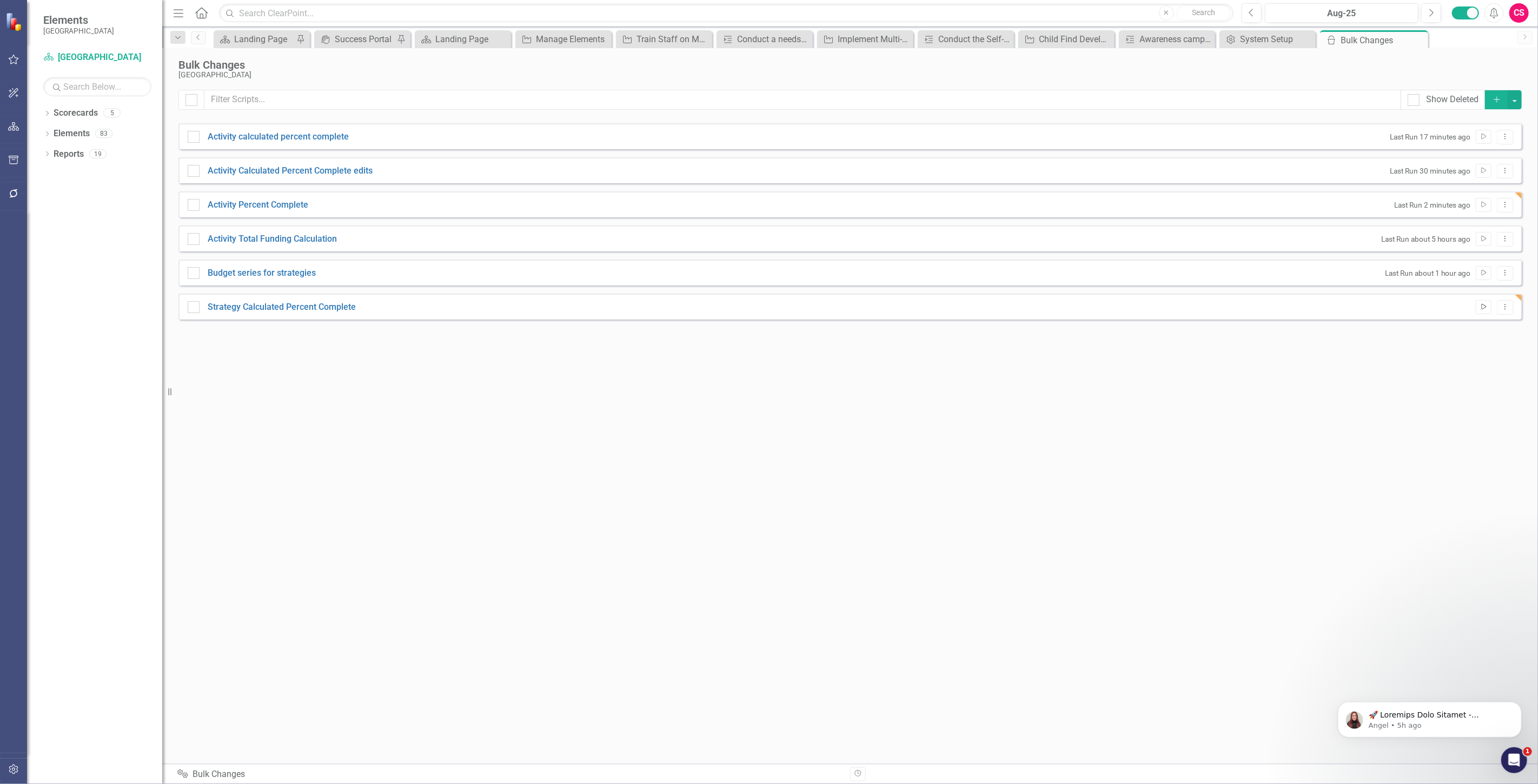
click at [1484, 305] on icon "Run Script" at bounding box center [1484, 307] width 8 height 6
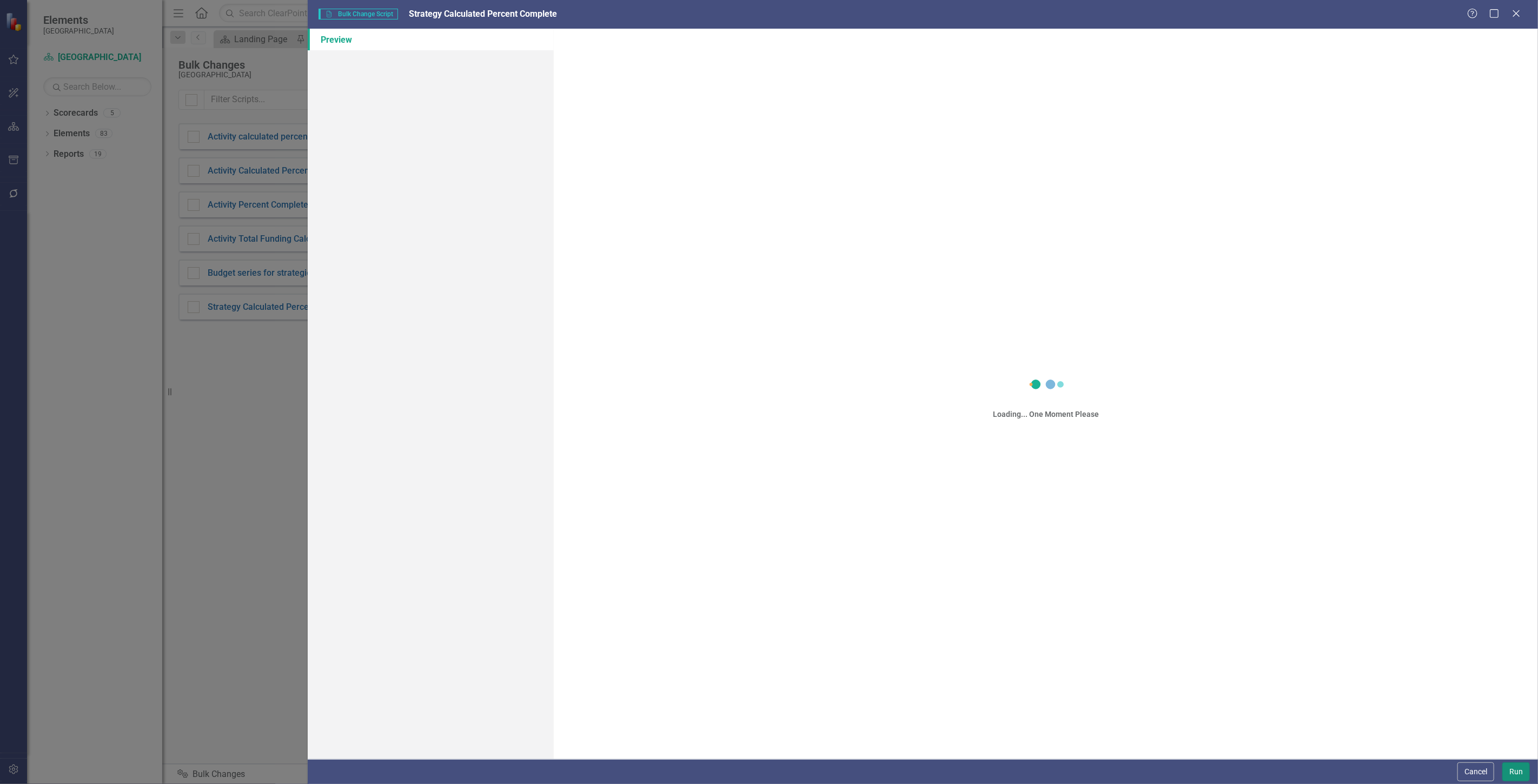
click at [1517, 770] on button "Run" at bounding box center [1516, 772] width 28 height 19
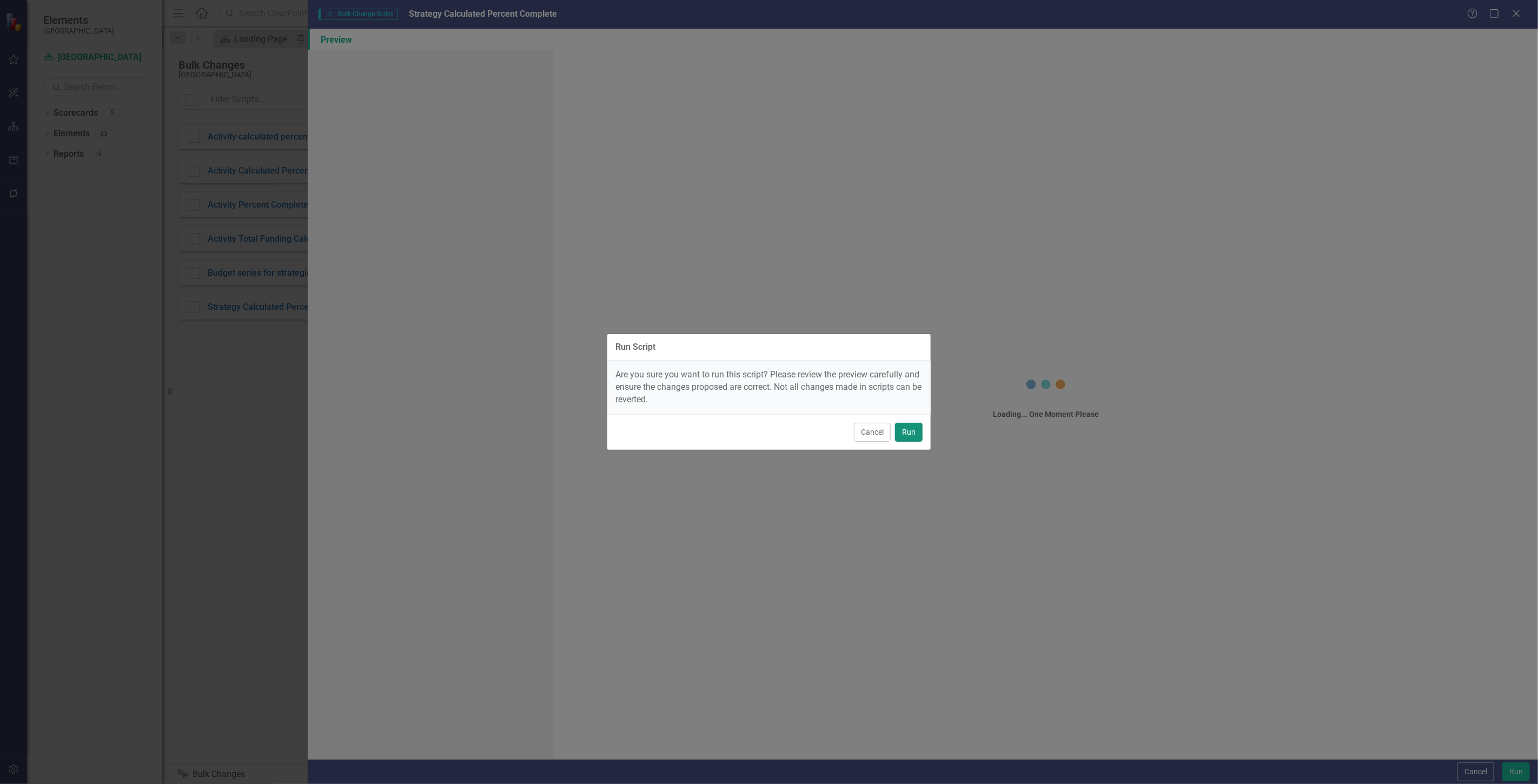
click at [910, 433] on button "Run" at bounding box center [909, 432] width 28 height 19
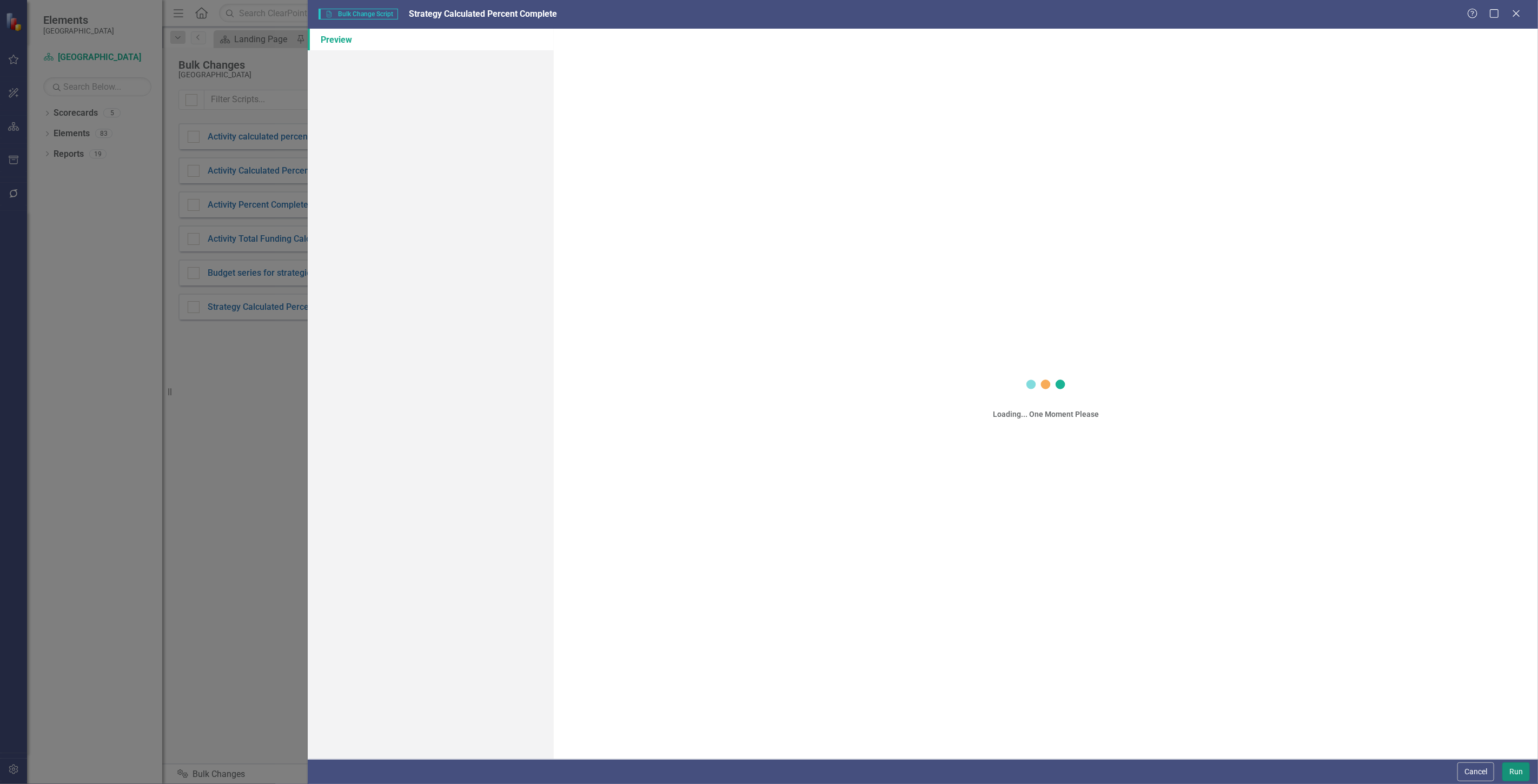
click at [1517, 769] on button "Run" at bounding box center [1516, 772] width 28 height 19
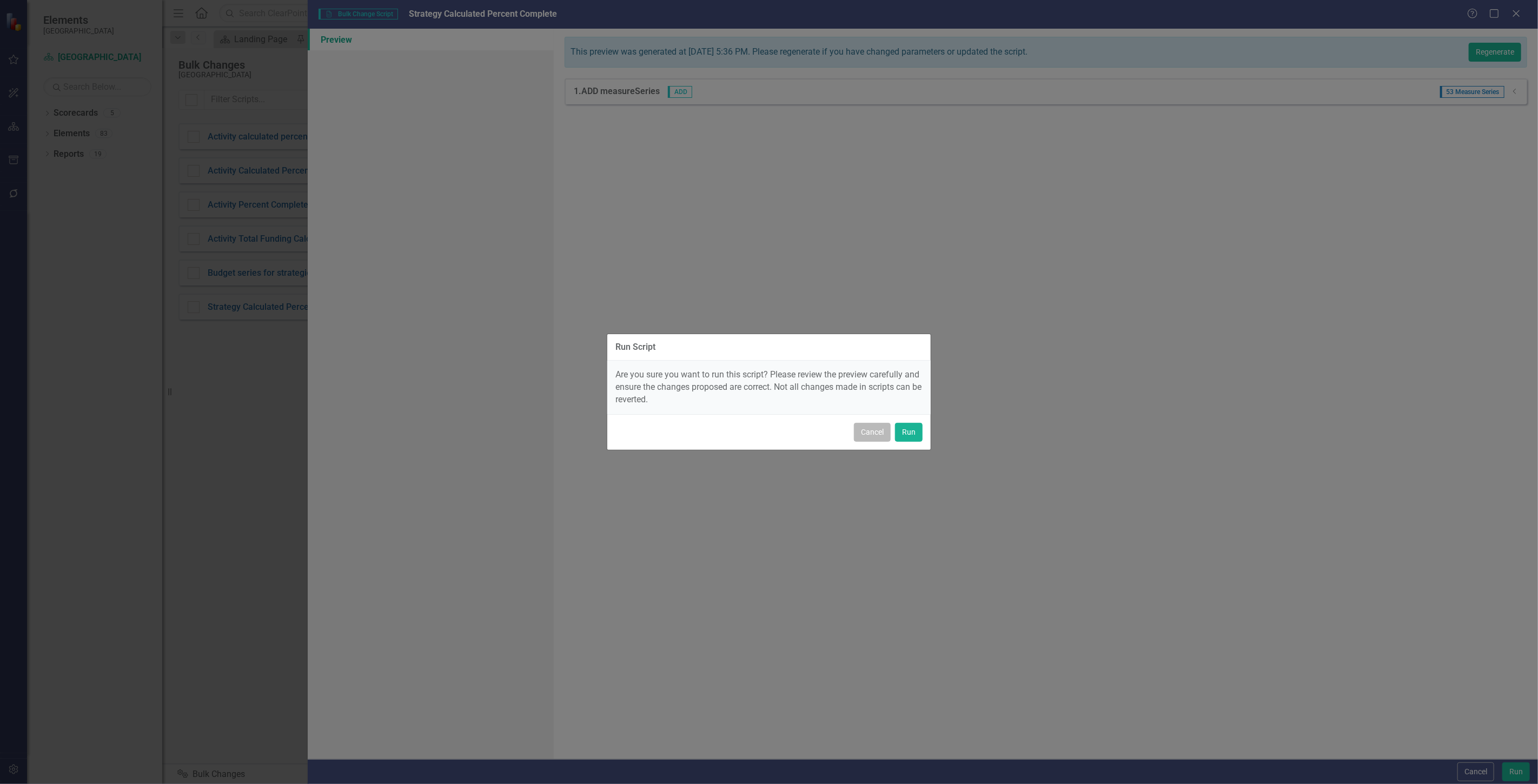
click at [880, 435] on button "Cancel" at bounding box center [872, 432] width 36 height 19
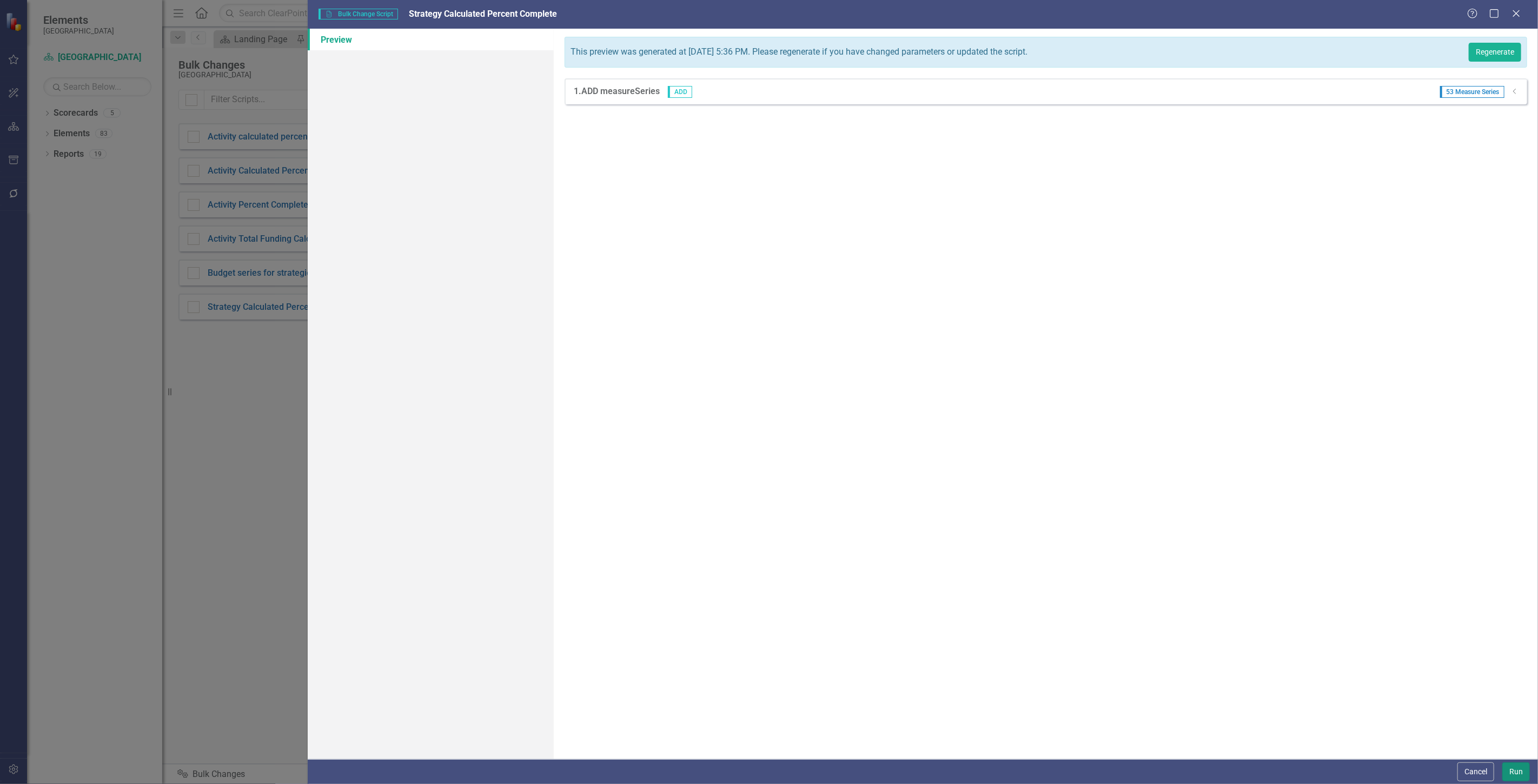
click at [1515, 769] on button "Run" at bounding box center [1516, 772] width 28 height 19
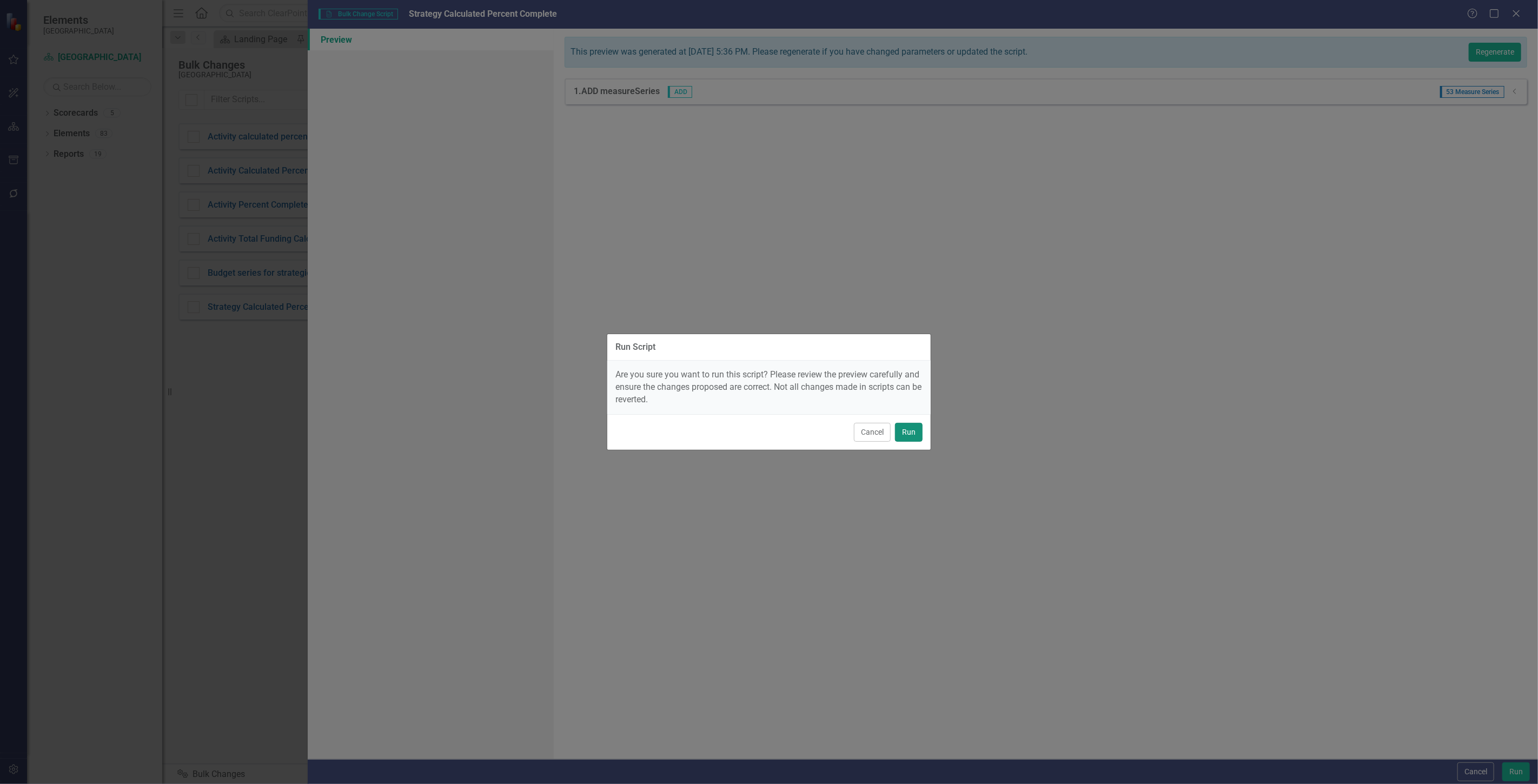
click at [907, 427] on button "Run" at bounding box center [909, 432] width 28 height 19
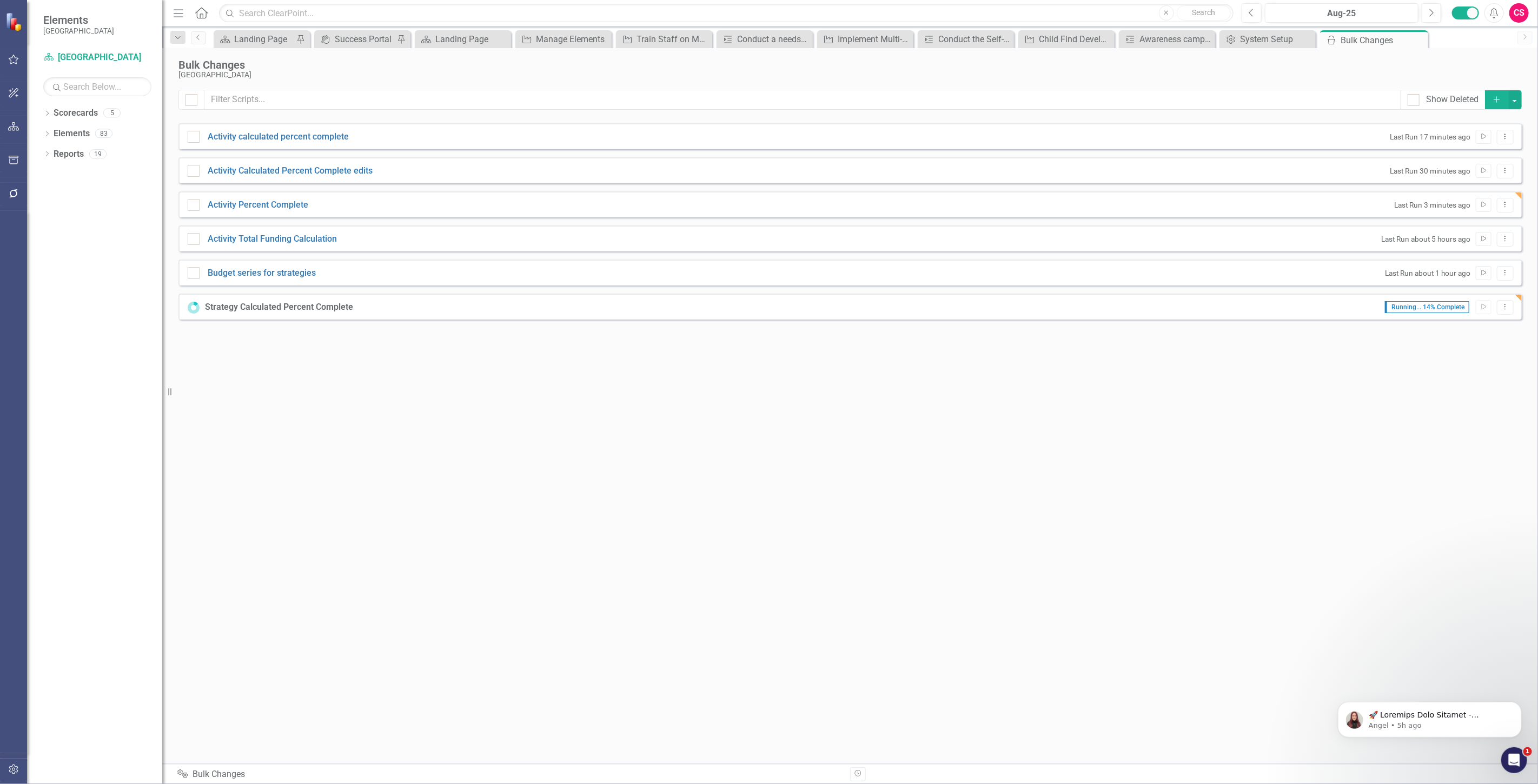
click at [1493, 105] on button "Add" at bounding box center [1496, 99] width 24 height 19
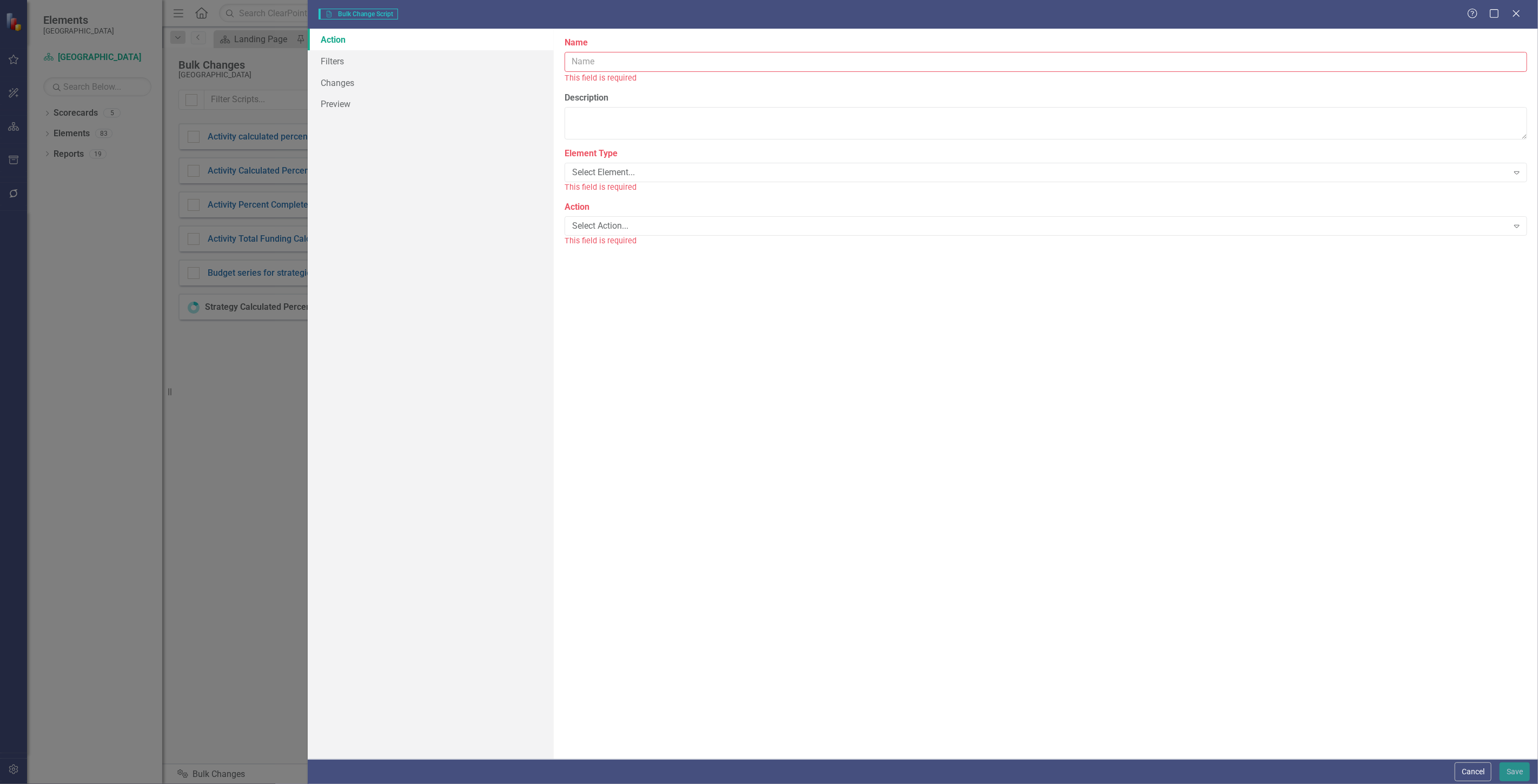
click at [808, 57] on input "Name" at bounding box center [1046, 62] width 963 height 20
type input "Strategy Percent Complete"
click at [597, 155] on div "Select Element..." at bounding box center [1041, 160] width 936 height 12
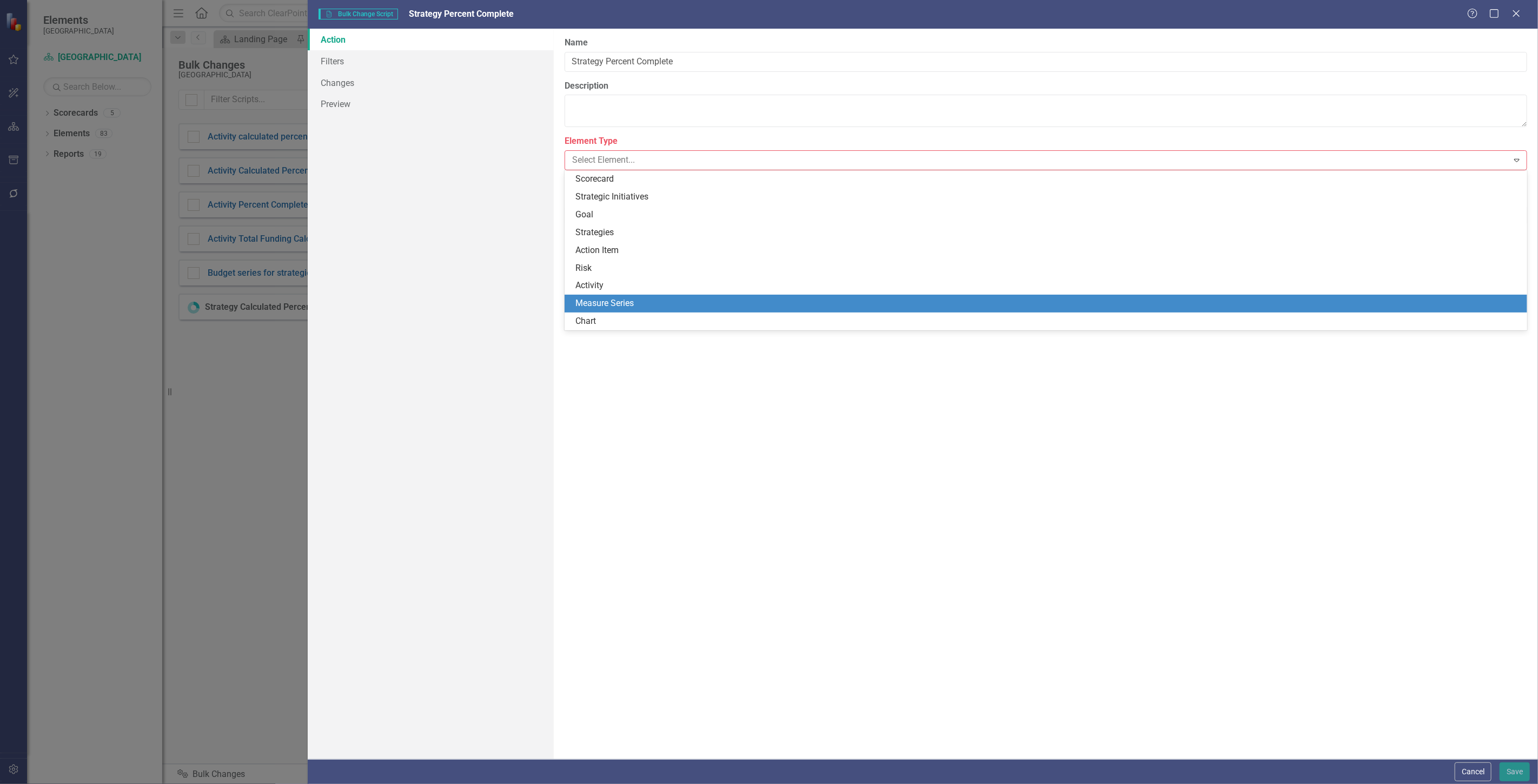
click at [612, 304] on div "Measure Series" at bounding box center [1048, 303] width 945 height 12
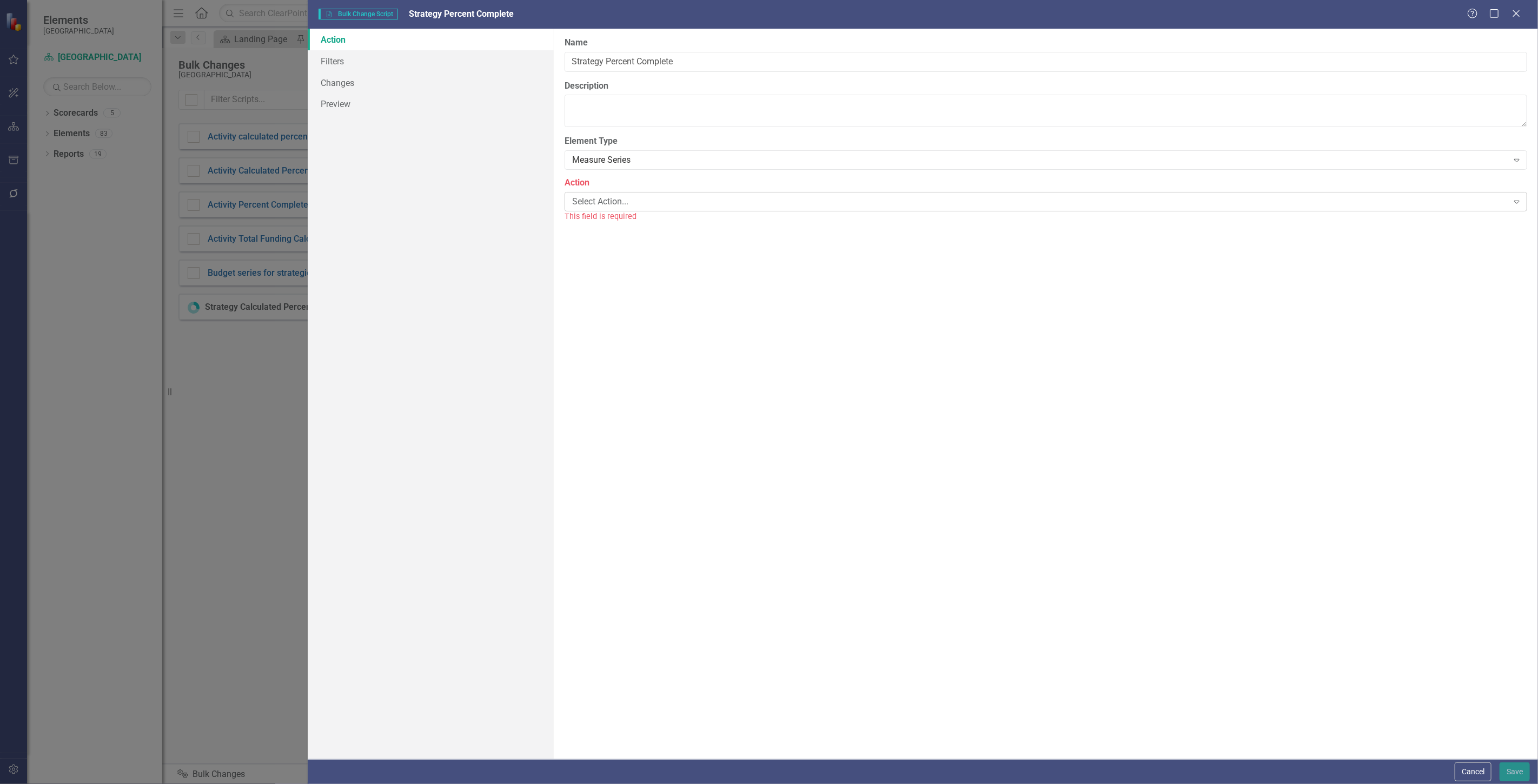
click at [593, 195] on div "Select Action..." at bounding box center [1041, 201] width 936 height 12
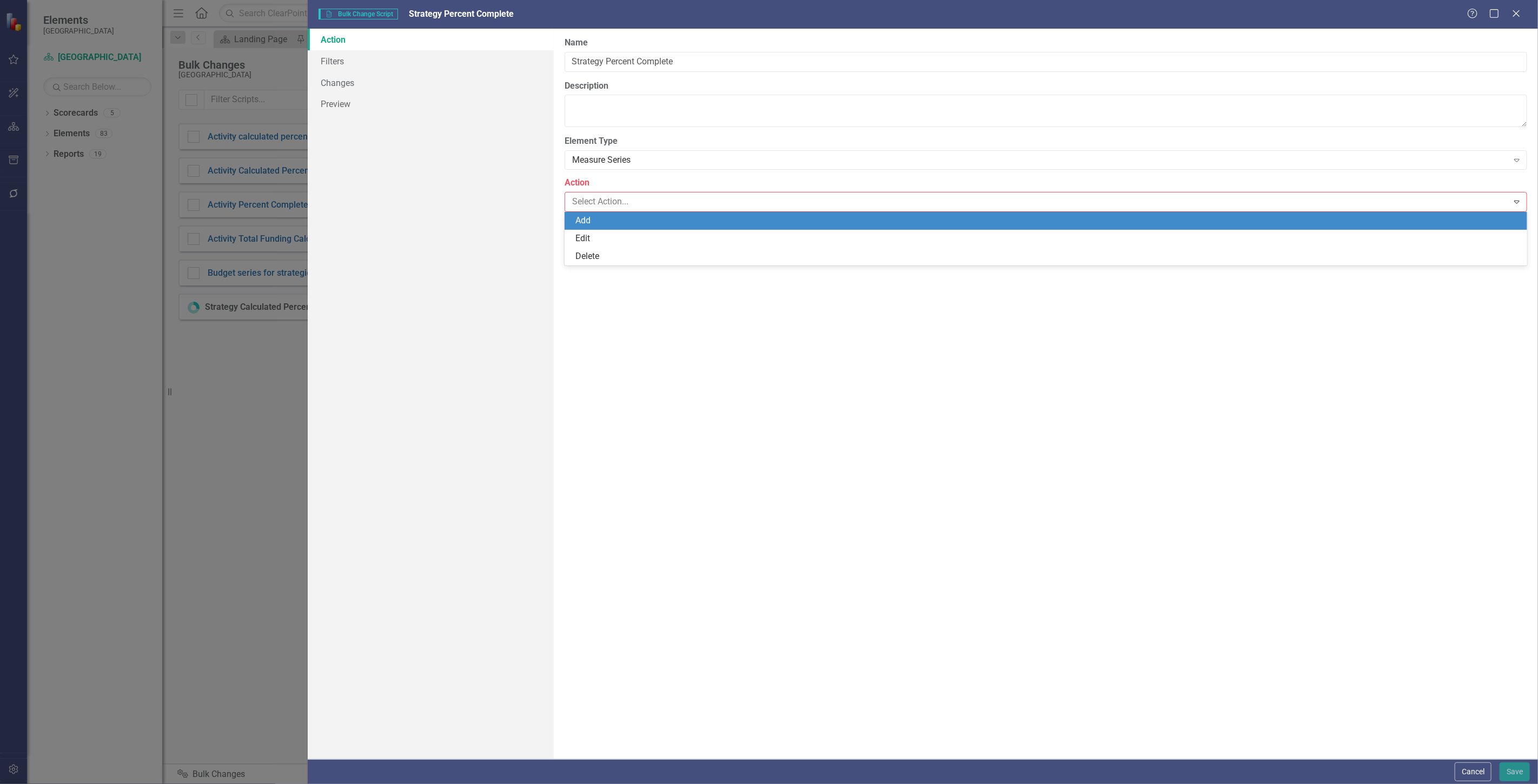
click at [593, 220] on div "Add" at bounding box center [1048, 220] width 945 height 12
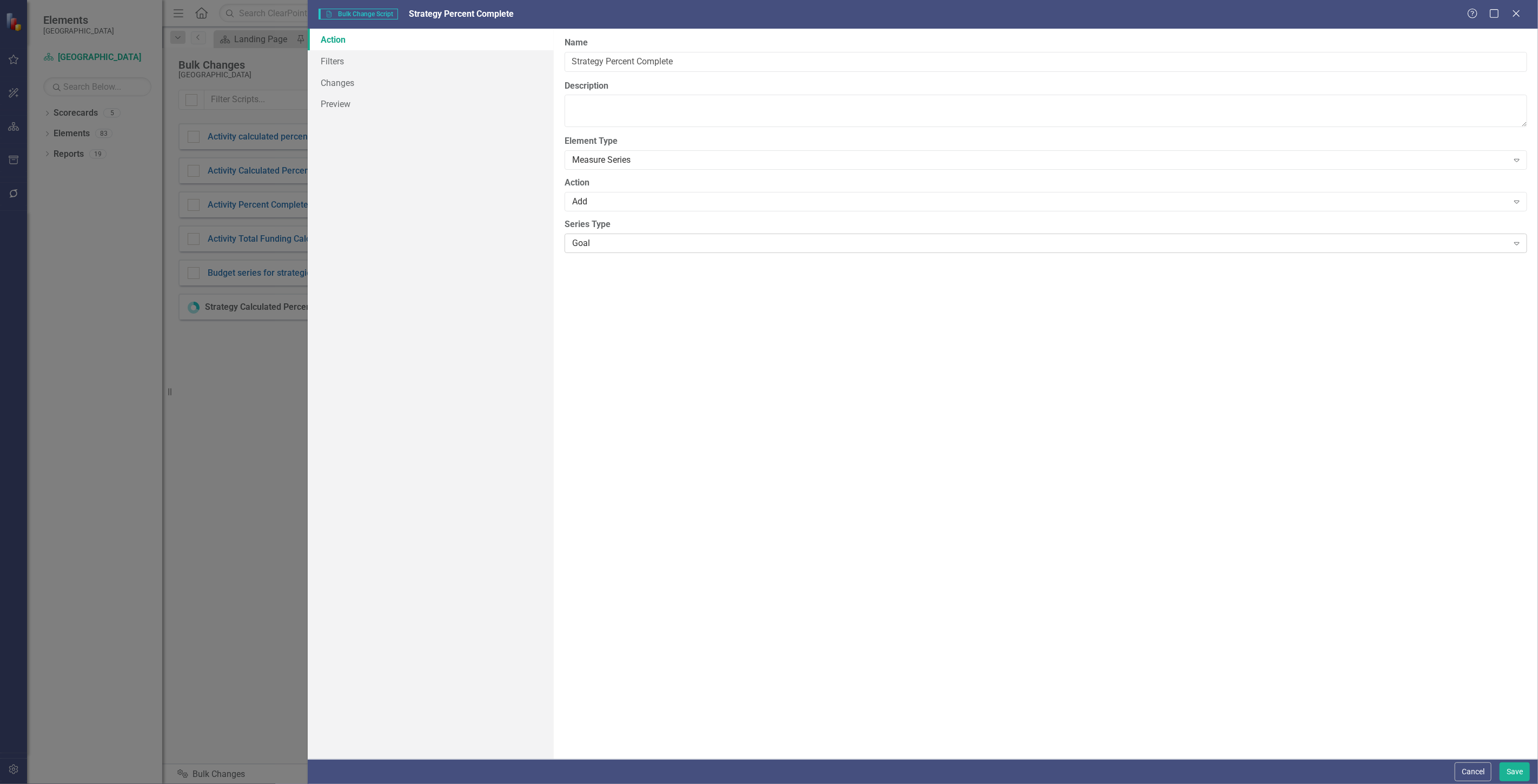
click at [585, 247] on div "Goal" at bounding box center [1041, 242] width 936 height 12
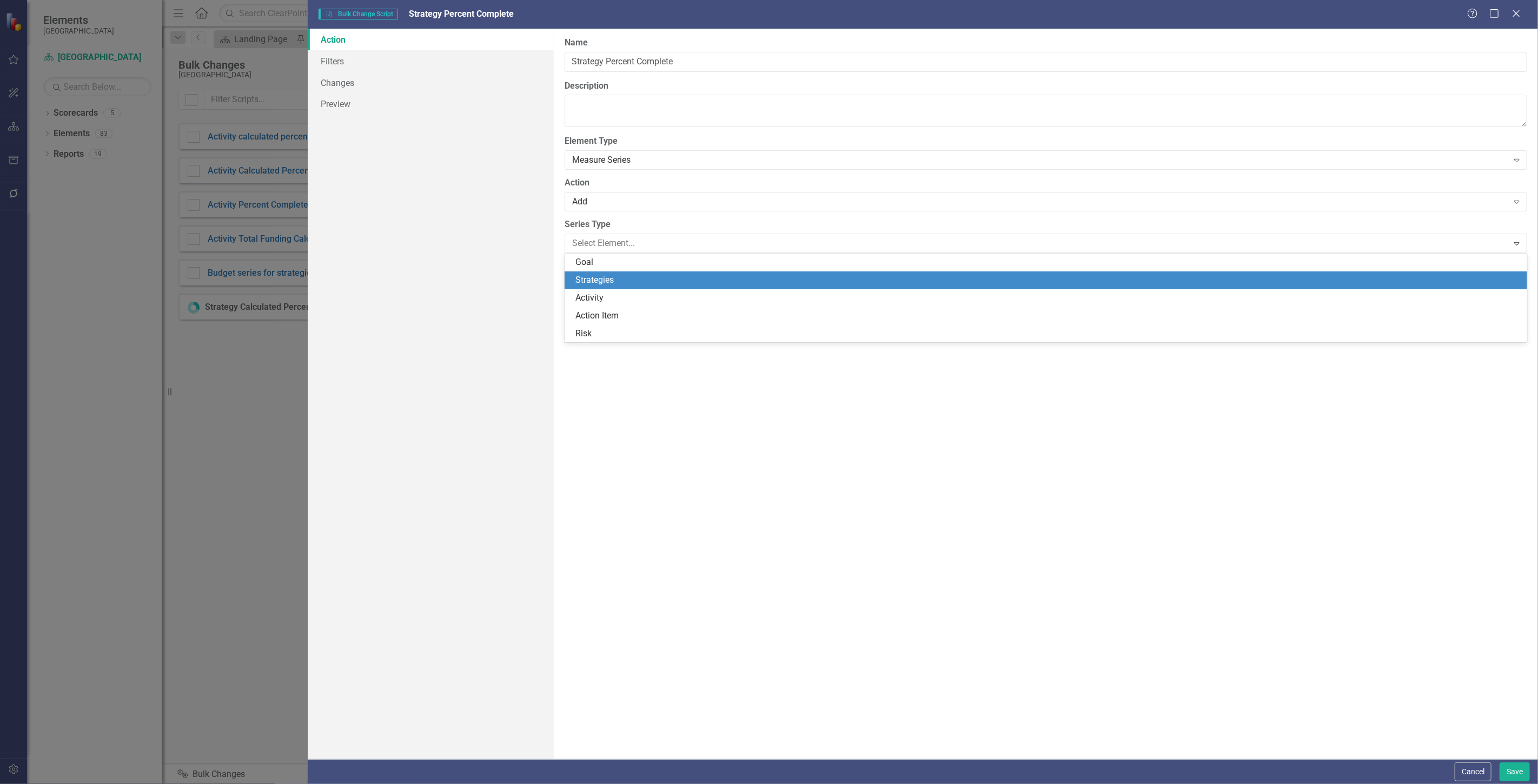
click at [596, 276] on div "Strategies" at bounding box center [1048, 280] width 945 height 12
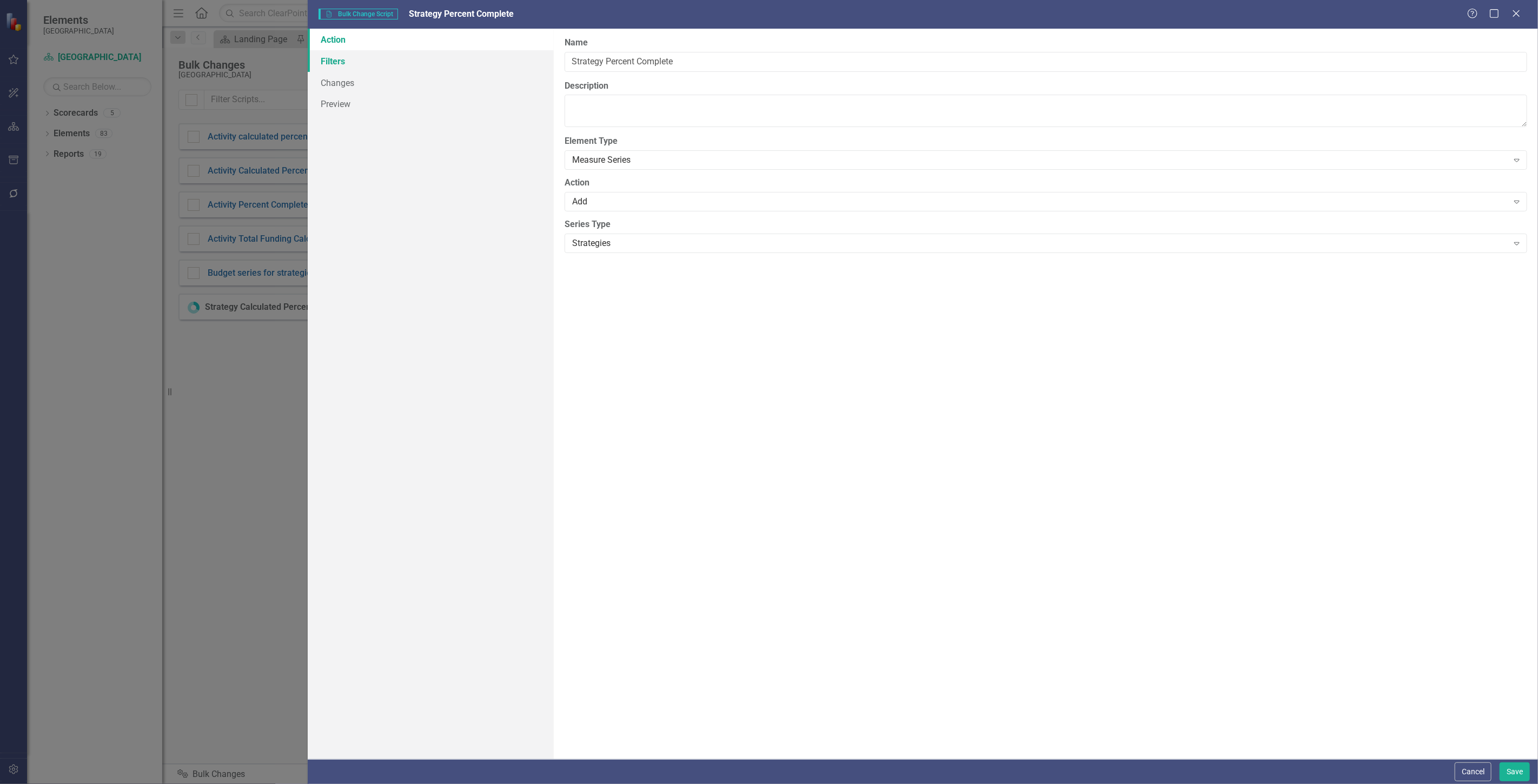
click at [388, 56] on link "Filters" at bounding box center [431, 61] width 246 height 21
click at [1486, 117] on button "Add Add Filter" at bounding box center [1491, 116] width 56 height 17
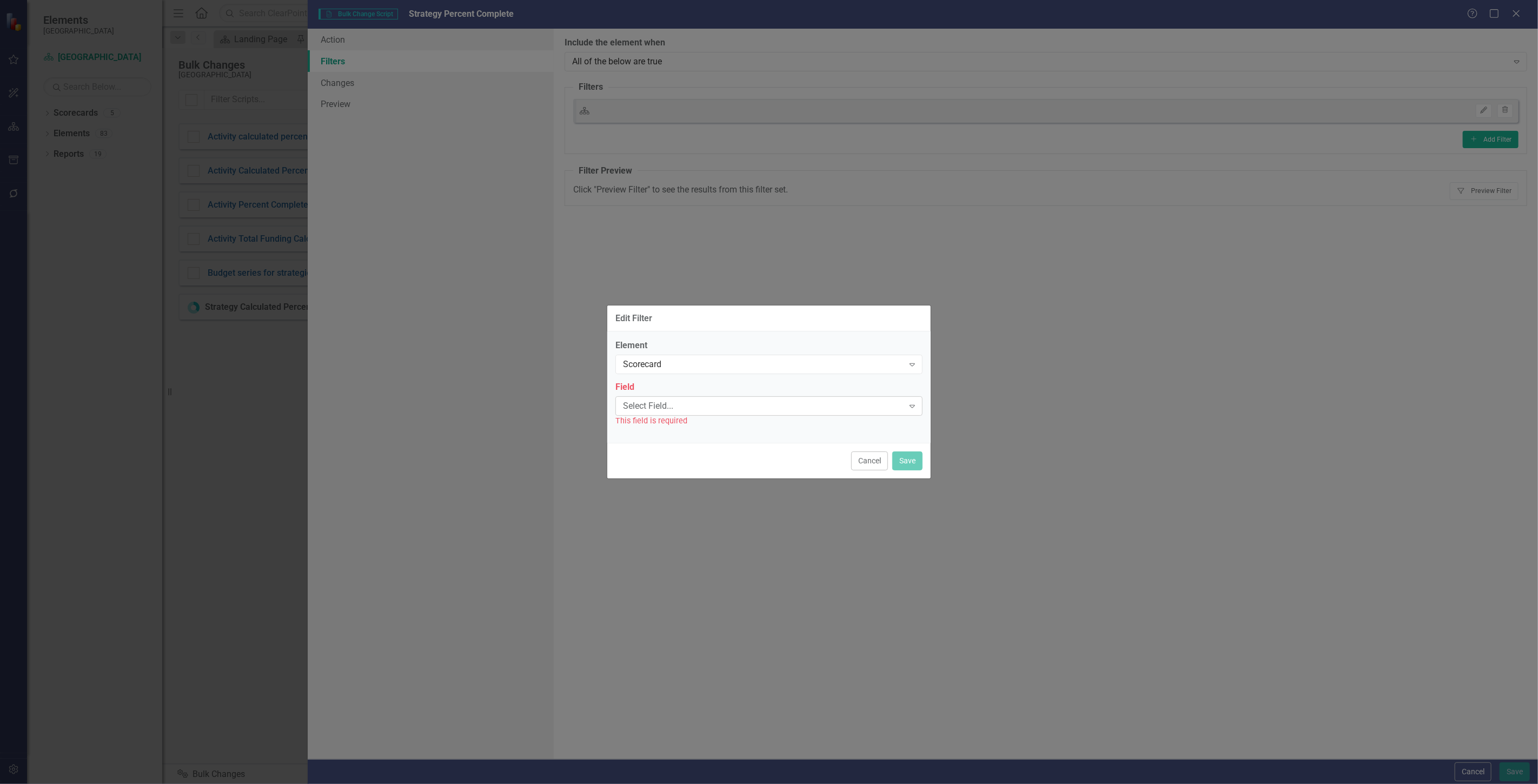
click at [666, 400] on div "Select Field..." at bounding box center [764, 405] width 281 height 12
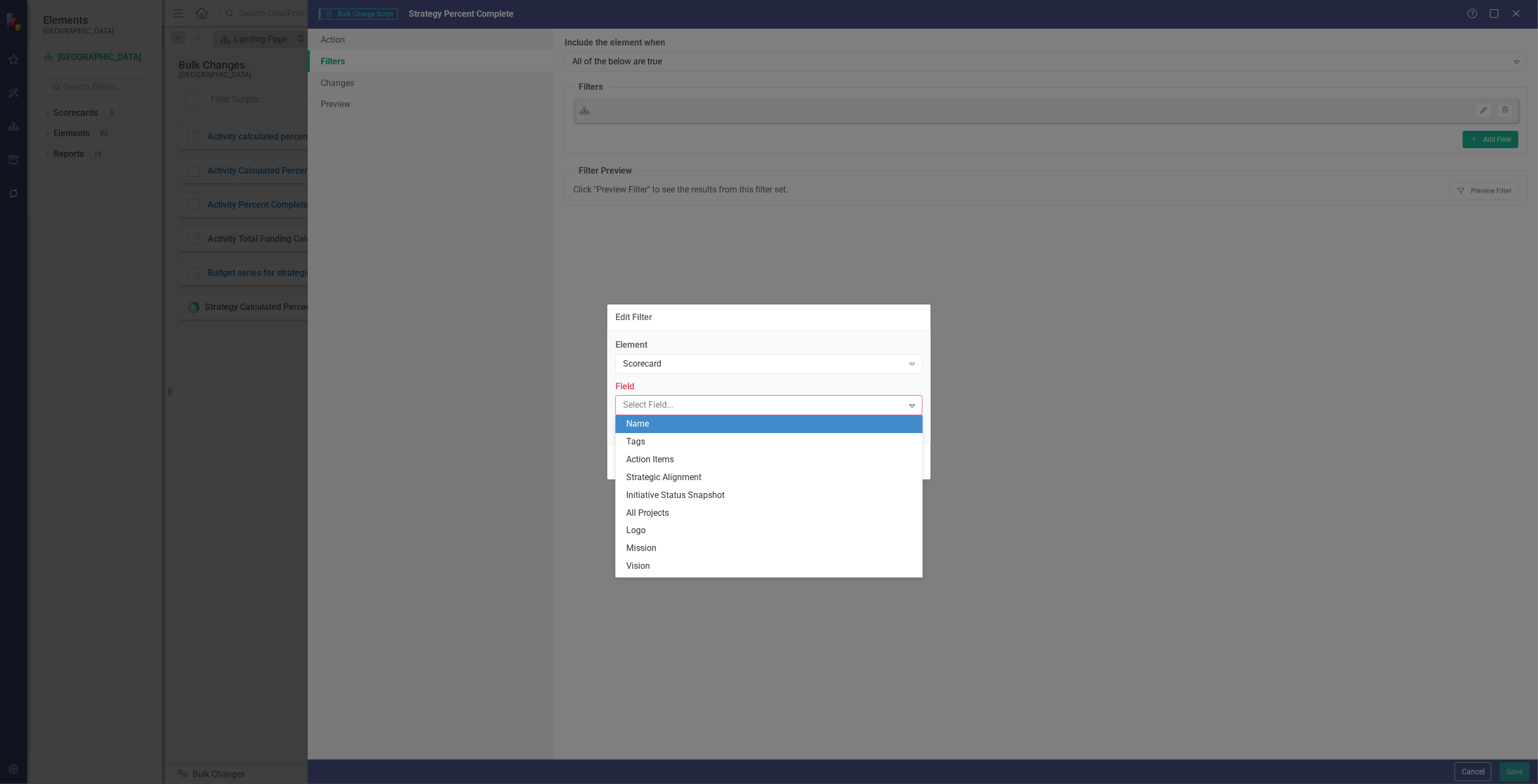
click at [652, 427] on div "Name" at bounding box center [771, 423] width 290 height 12
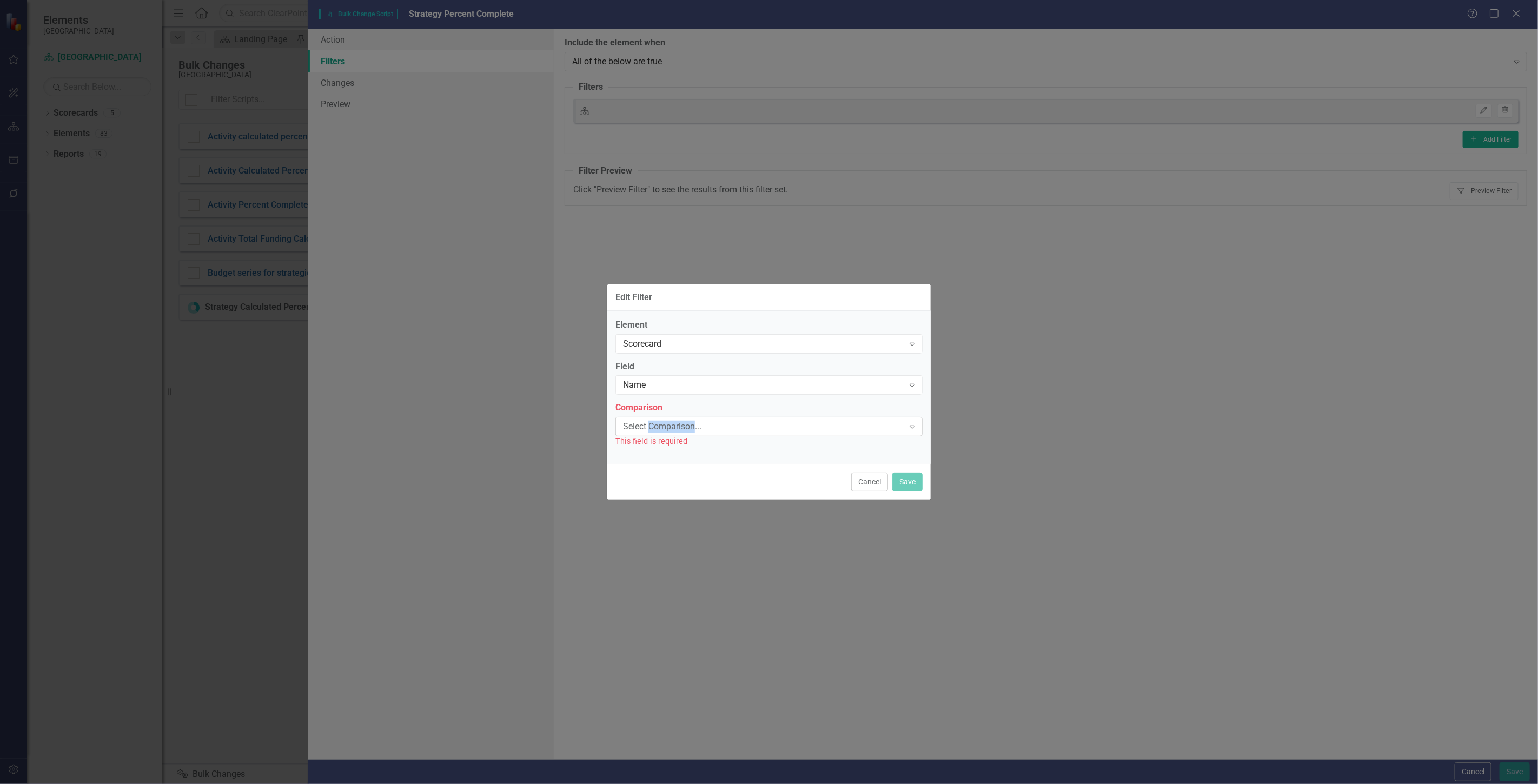
click at [651, 427] on div "Select Comparison..." at bounding box center [764, 426] width 281 height 12
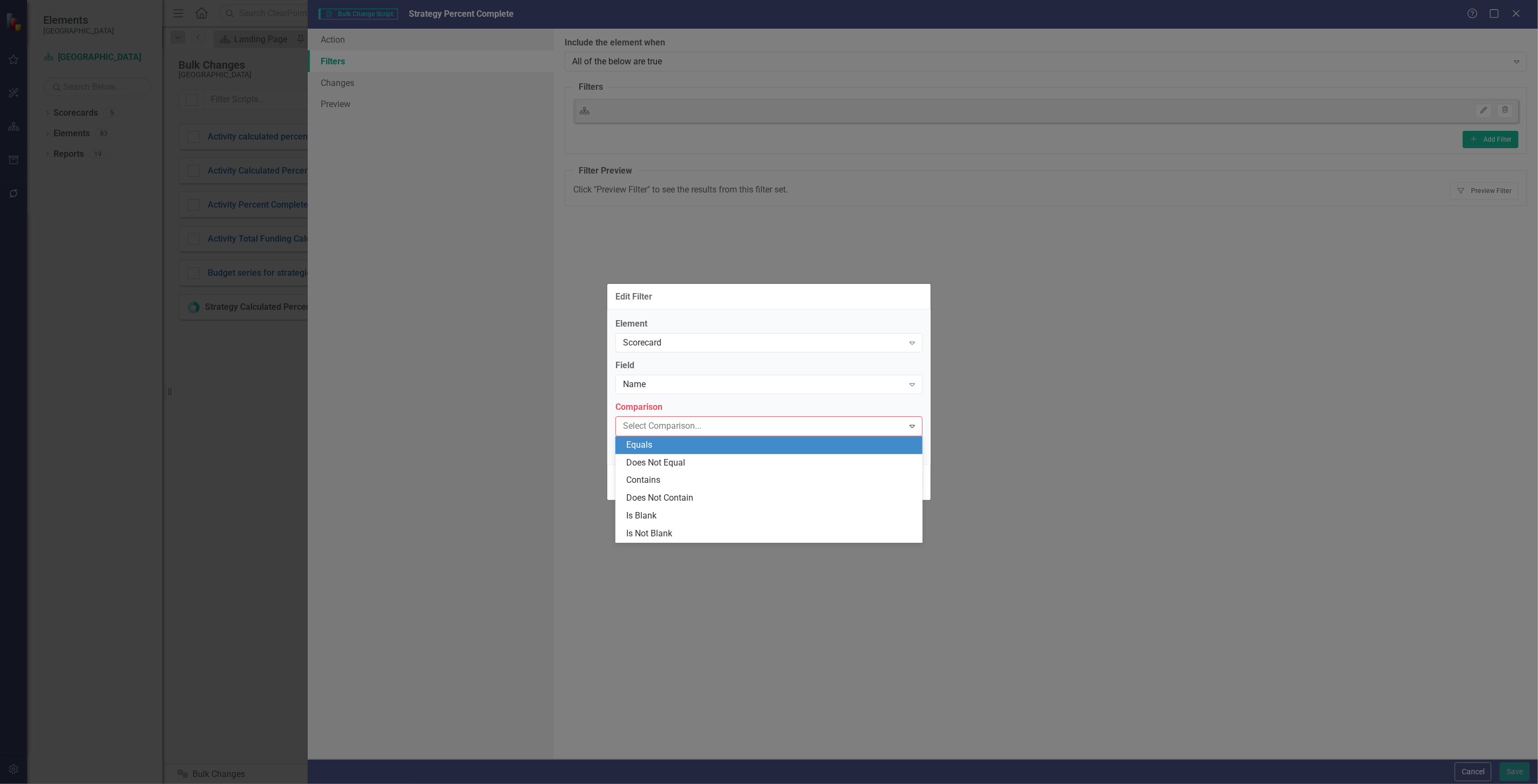
click at [641, 445] on div "Equals" at bounding box center [771, 445] width 290 height 12
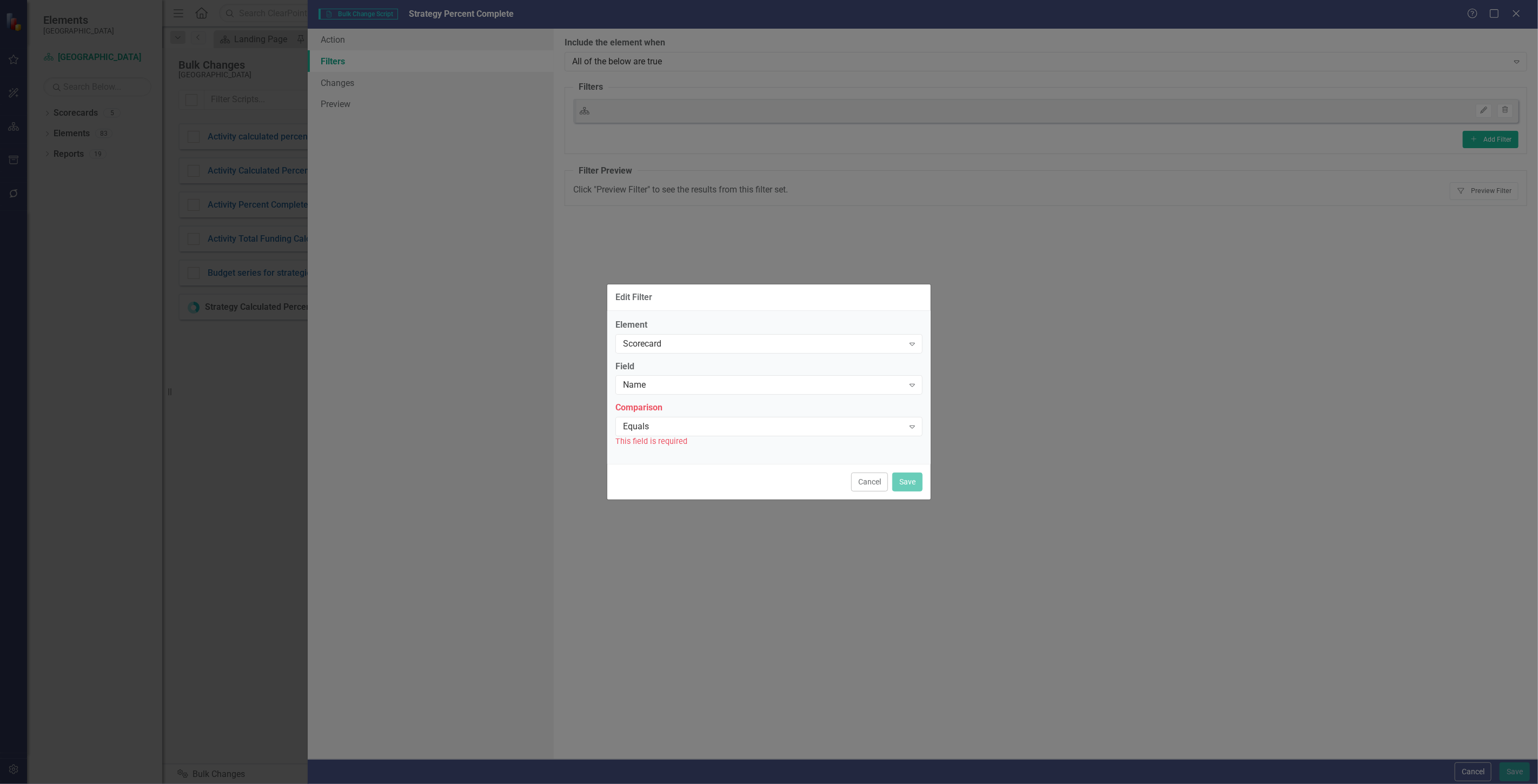
click at [641, 445] on div "This field is required" at bounding box center [769, 441] width 307 height 12
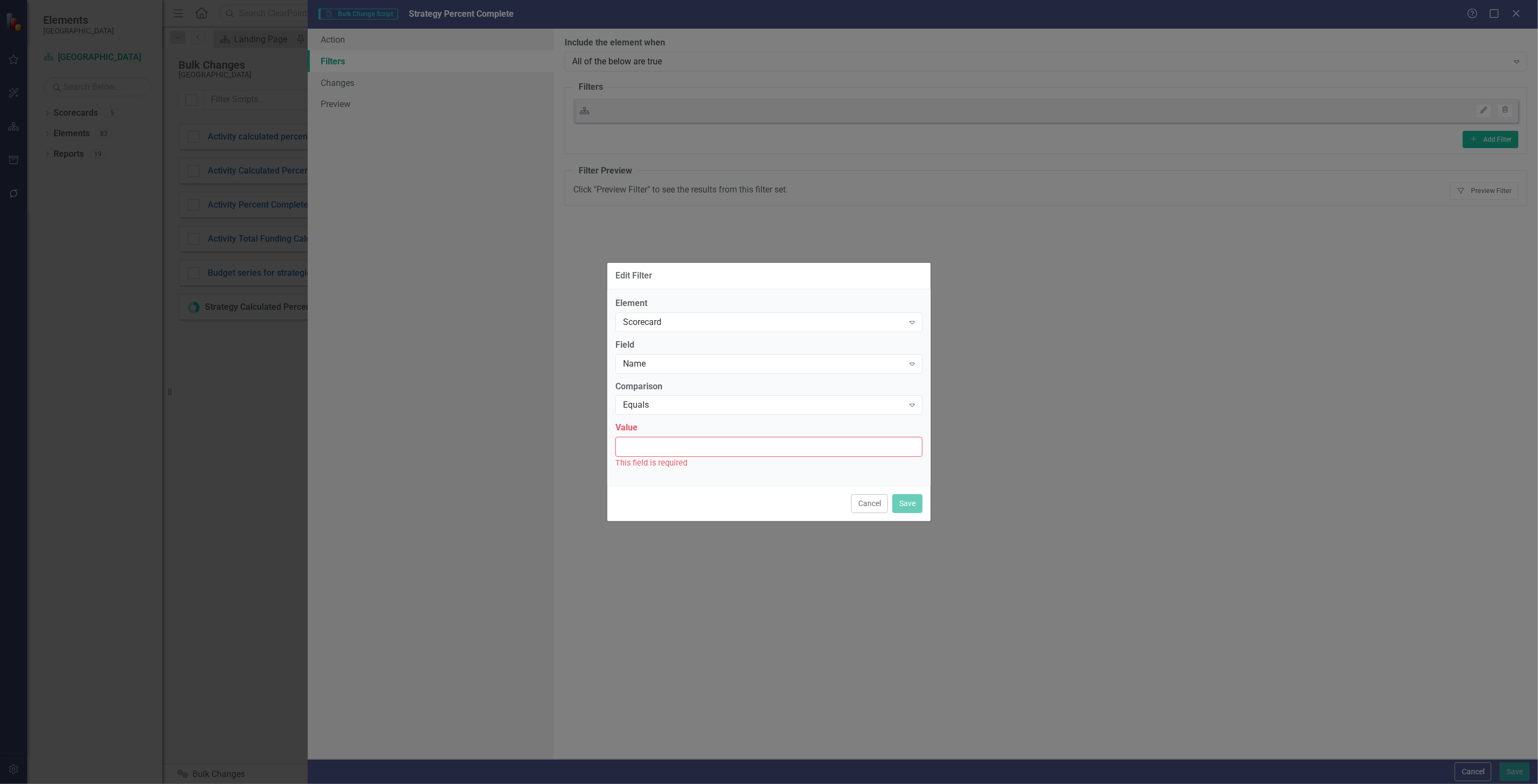
click at [650, 448] on input "Value" at bounding box center [769, 447] width 307 height 20
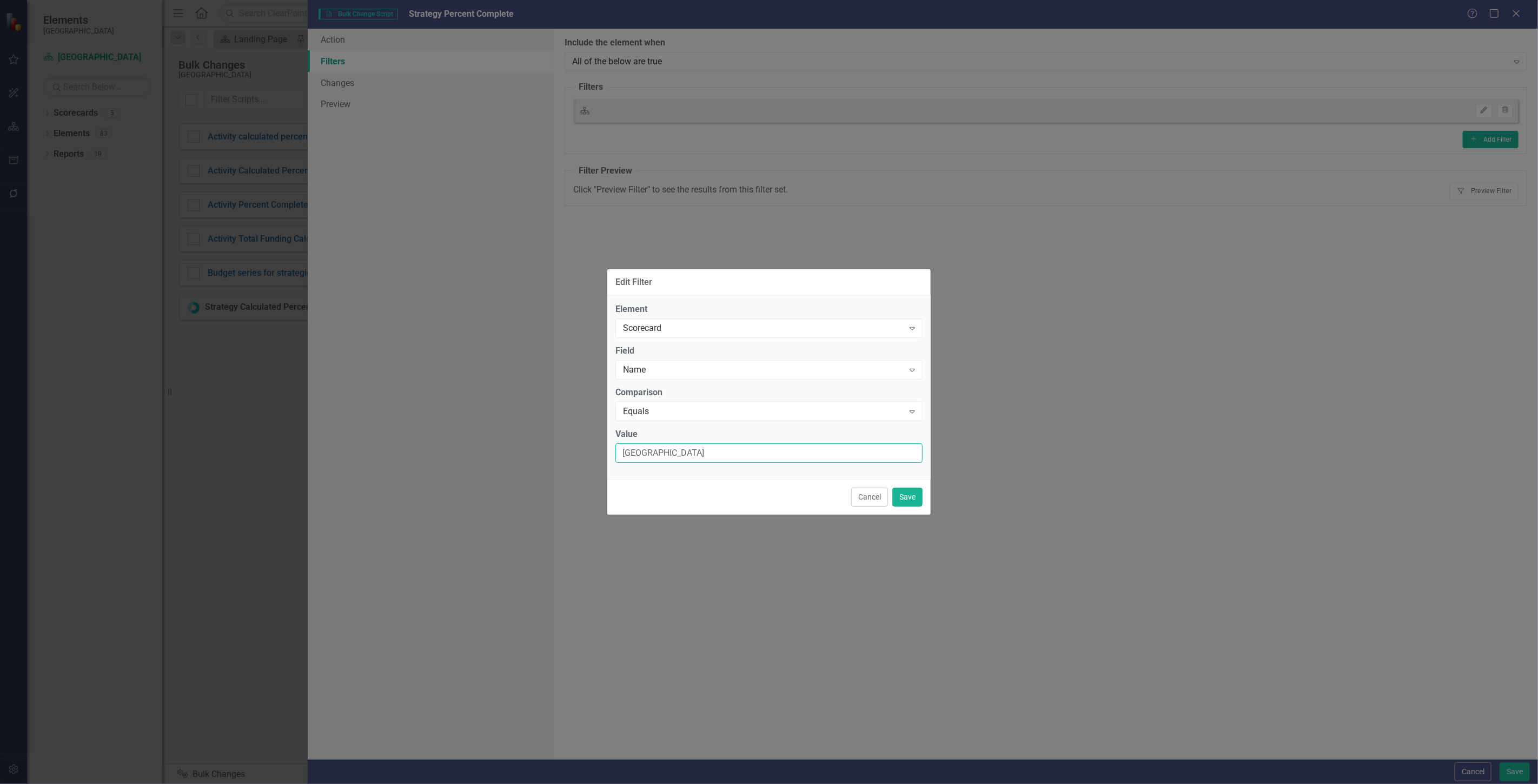
click at [633, 455] on input "Beufort County School District" at bounding box center [769, 454] width 307 height 20
type input "[GEOGRAPHIC_DATA]"
click at [909, 492] on button "Save" at bounding box center [907, 497] width 30 height 19
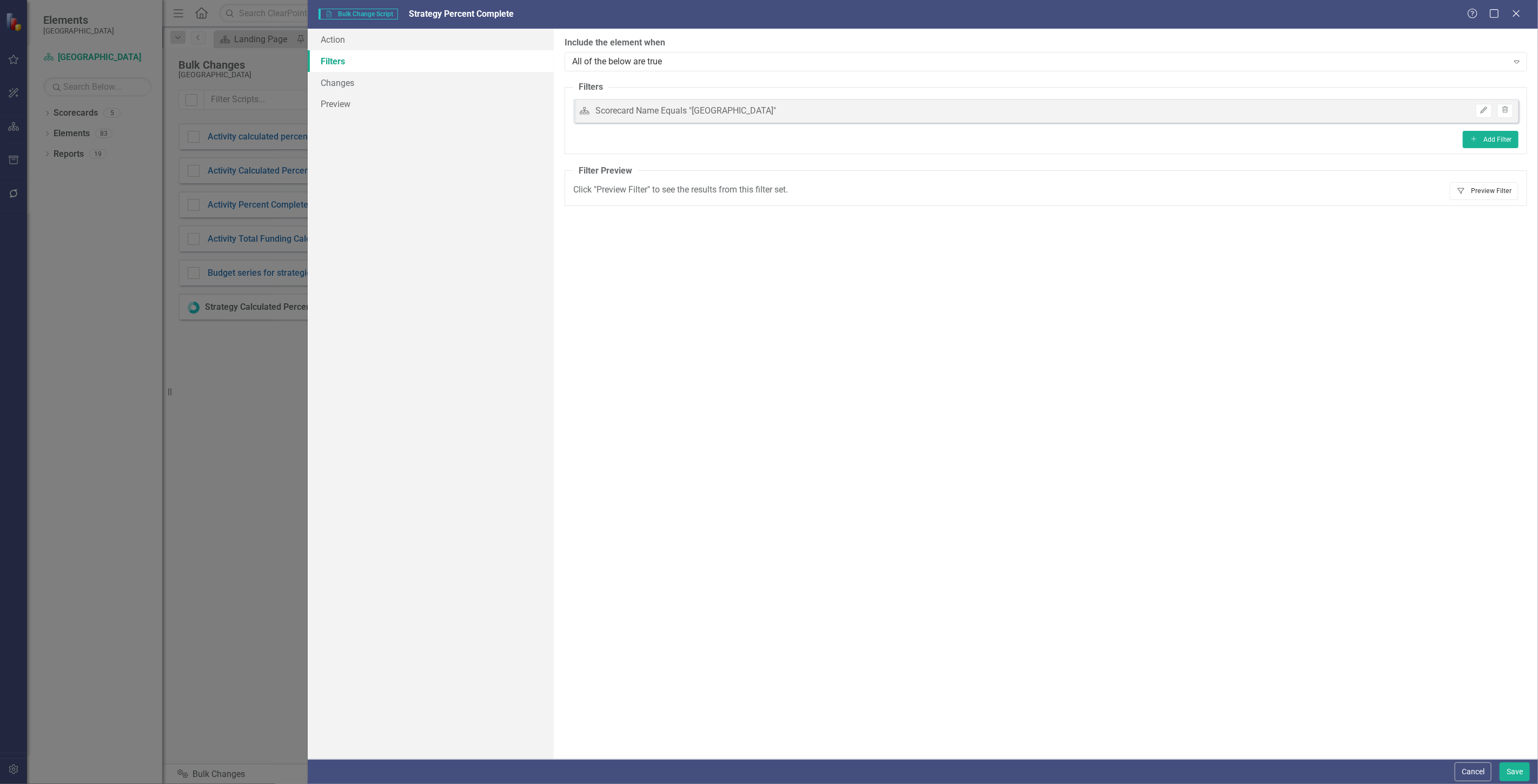
click at [1470, 186] on button "Filter Preview Filter" at bounding box center [1484, 191] width 69 height 17
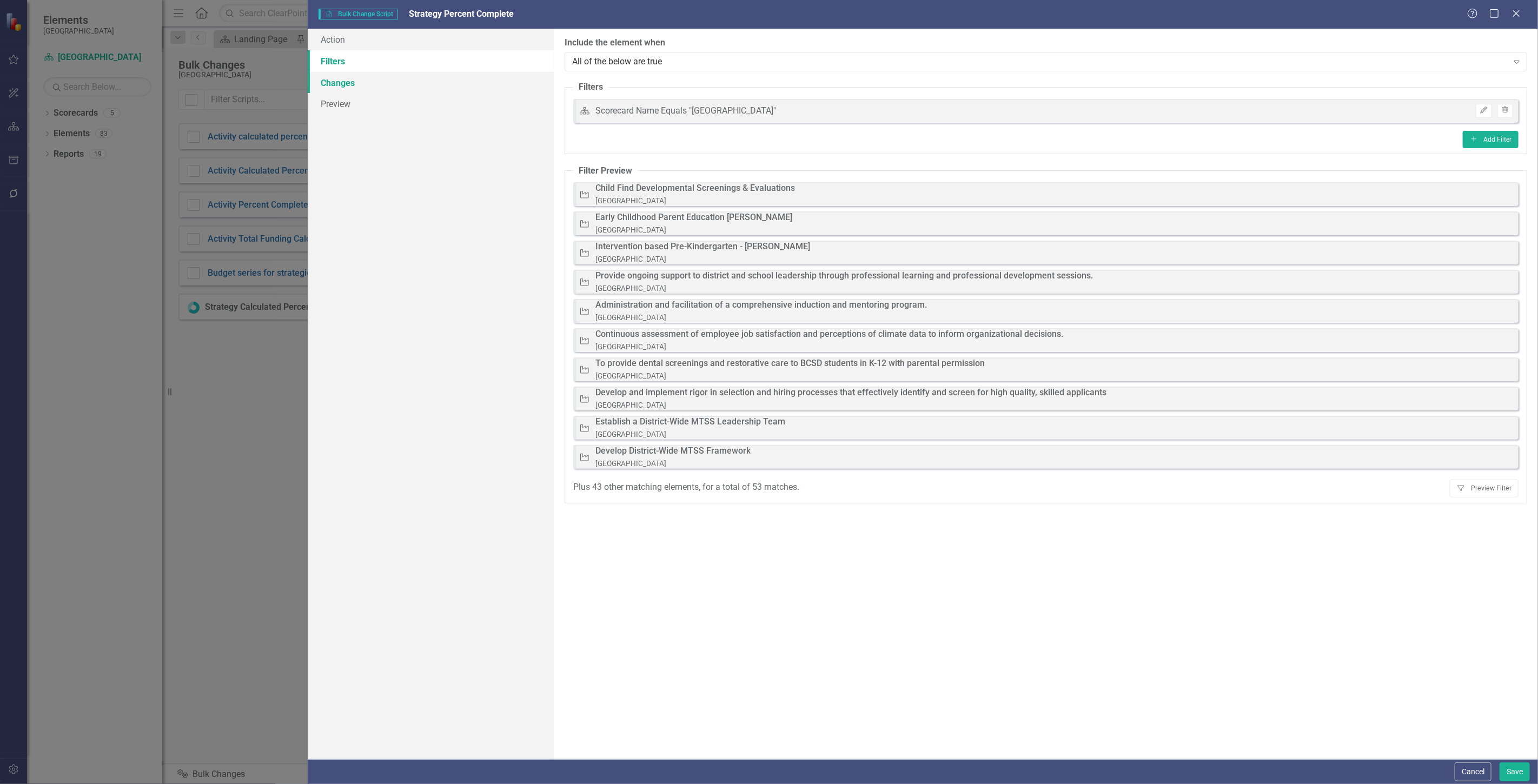
click at [454, 82] on link "Changes" at bounding box center [431, 83] width 246 height 21
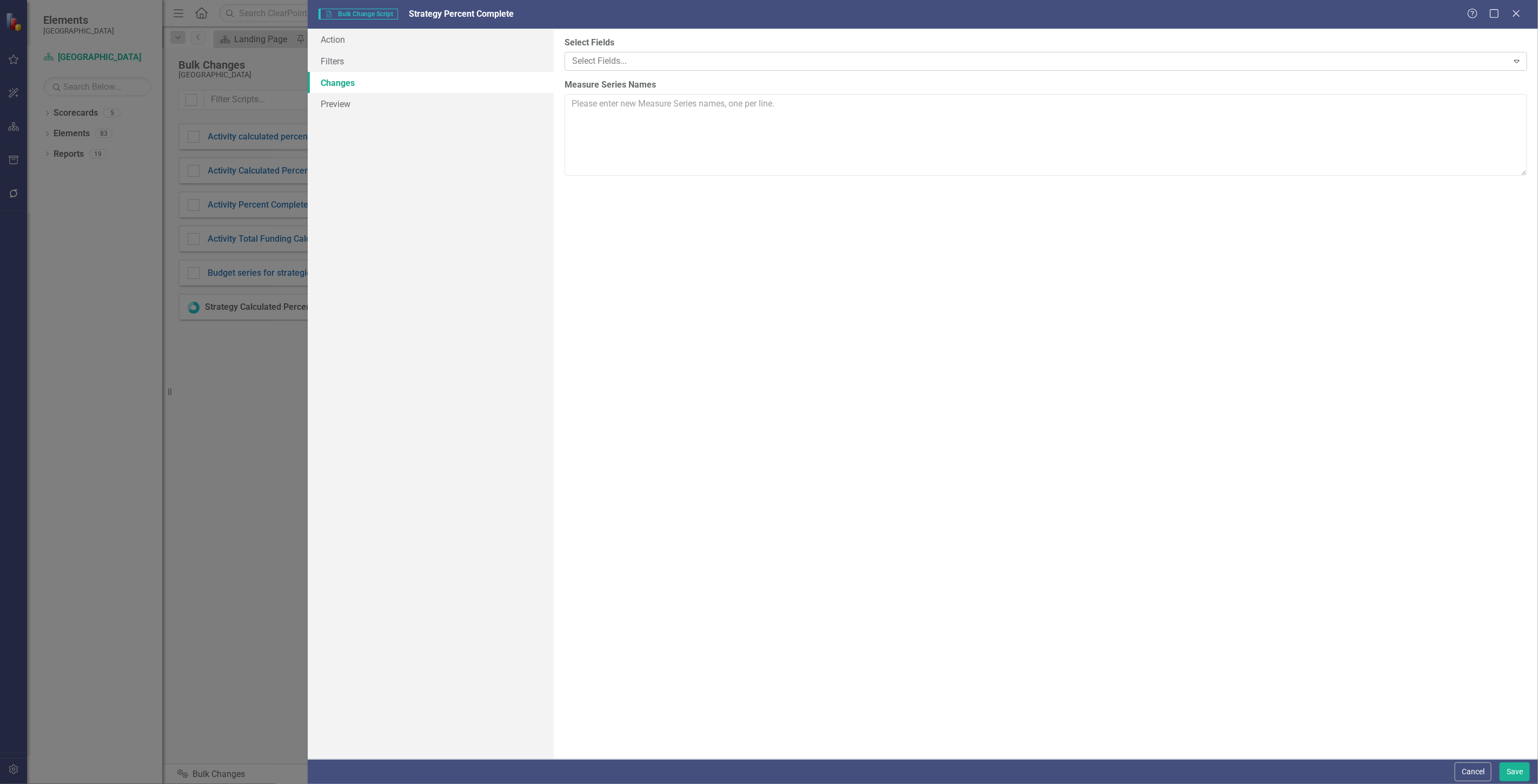
click at [630, 59] on div at bounding box center [1038, 62] width 940 height 14
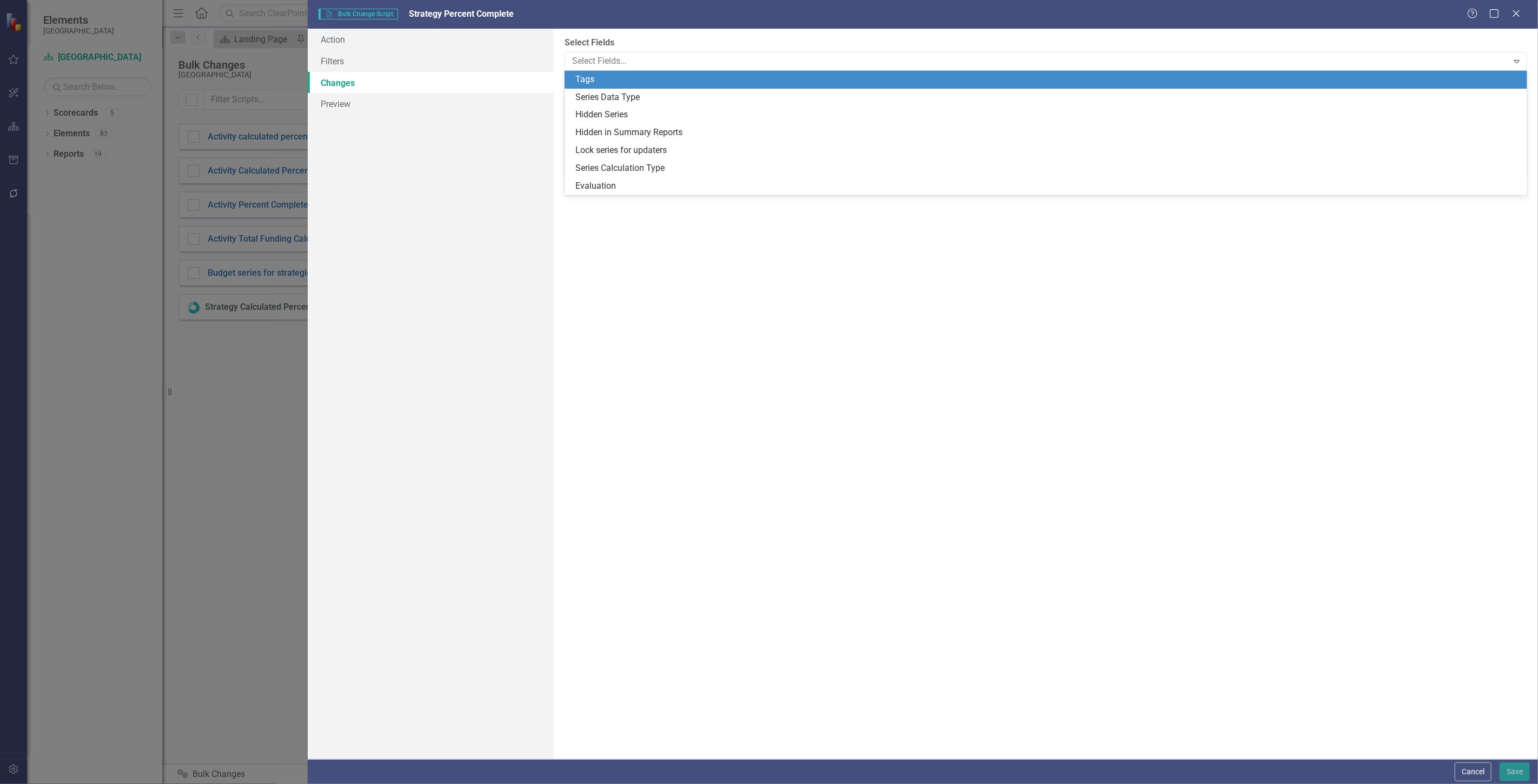
click at [618, 101] on div "Series Data Type" at bounding box center [1048, 97] width 945 height 12
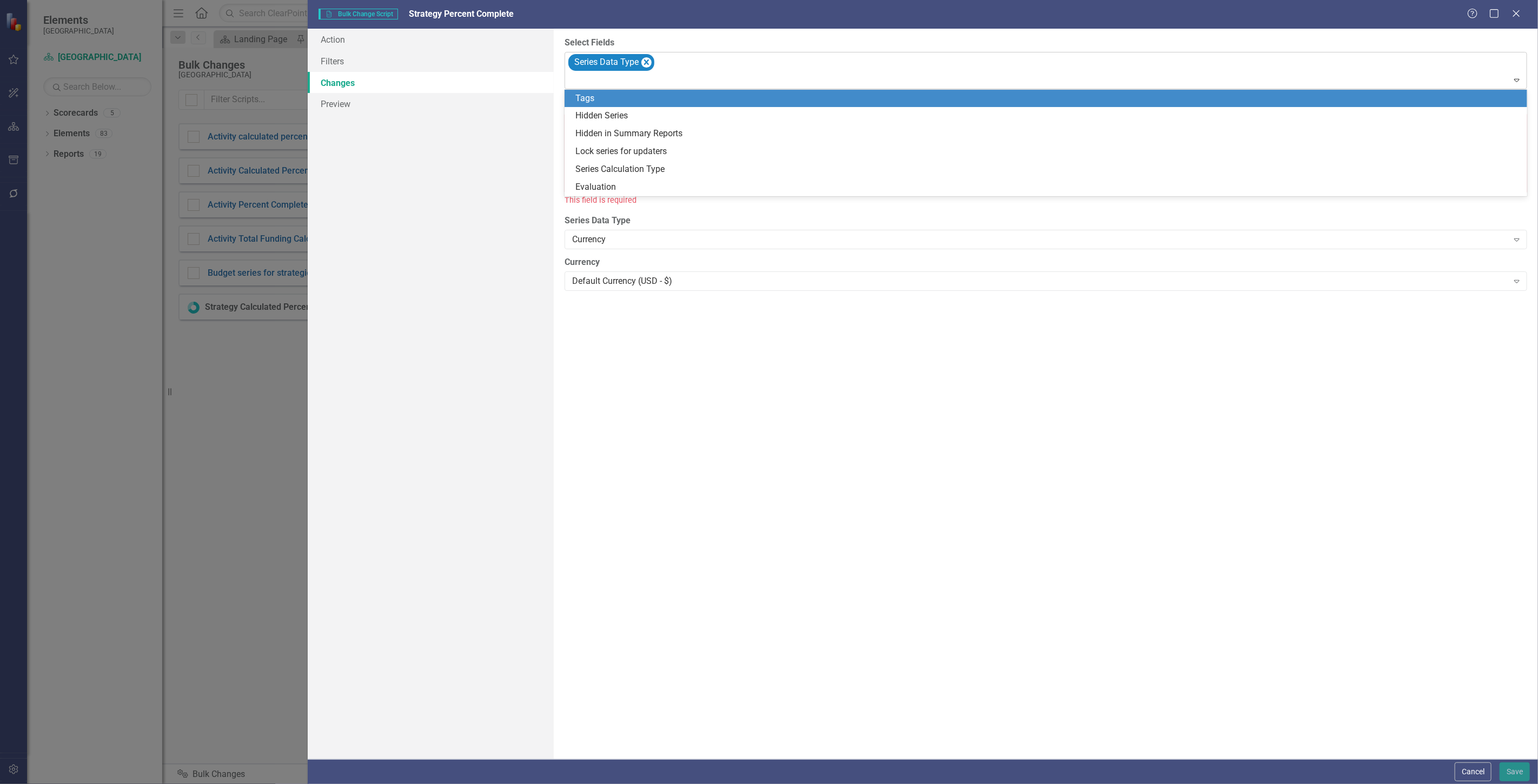
click at [719, 65] on div "Series Data Type" at bounding box center [1046, 70] width 960 height 36
click at [664, 117] on div "Hidden Series" at bounding box center [1048, 115] width 945 height 12
click at [799, 77] on div at bounding box center [1046, 81] width 958 height 14
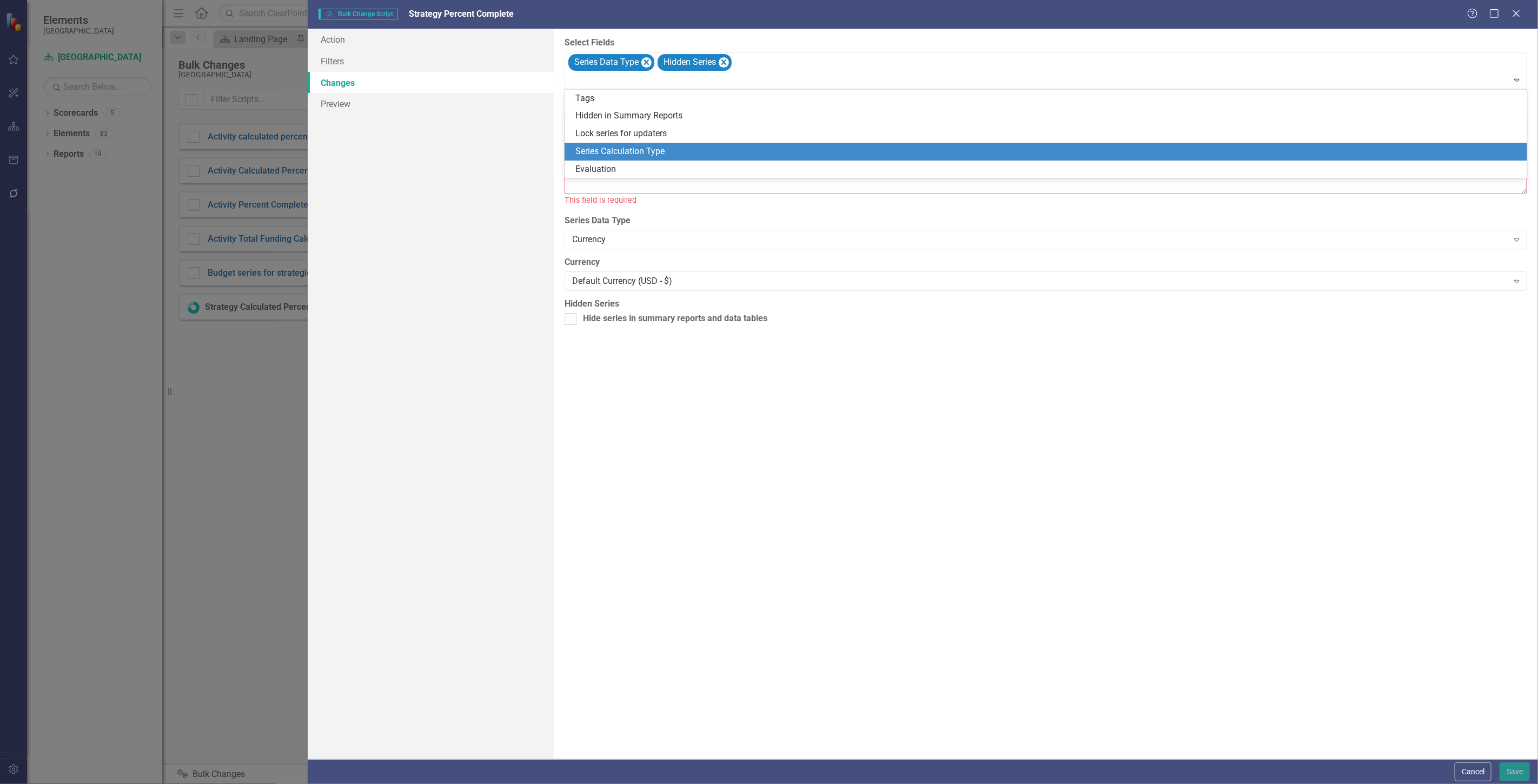
click at [706, 154] on div "Series Calculation Type" at bounding box center [1048, 151] width 945 height 12
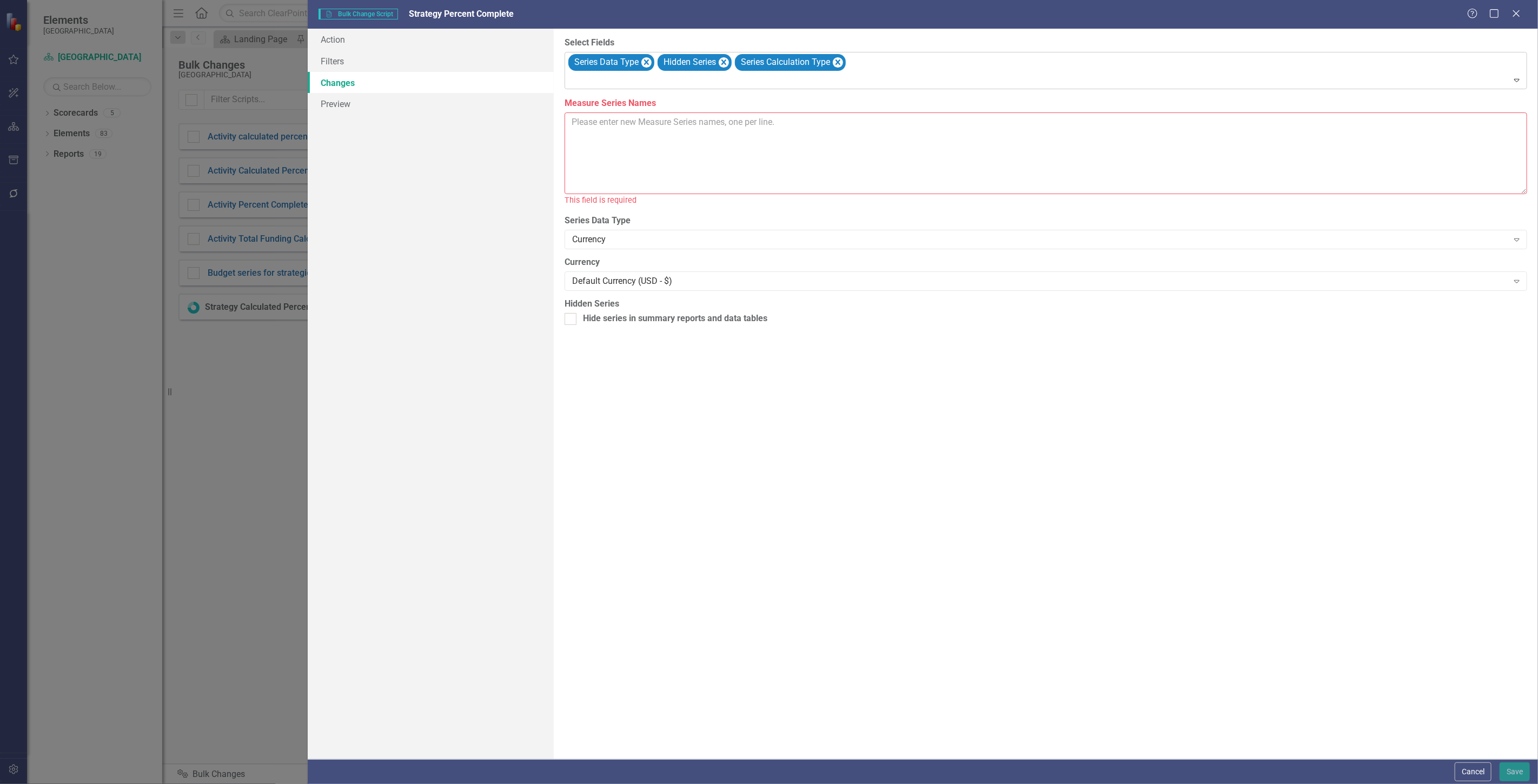
click at [952, 63] on div "Series Data Type Hidden Series Series Calculation Type" at bounding box center [1046, 70] width 960 height 36
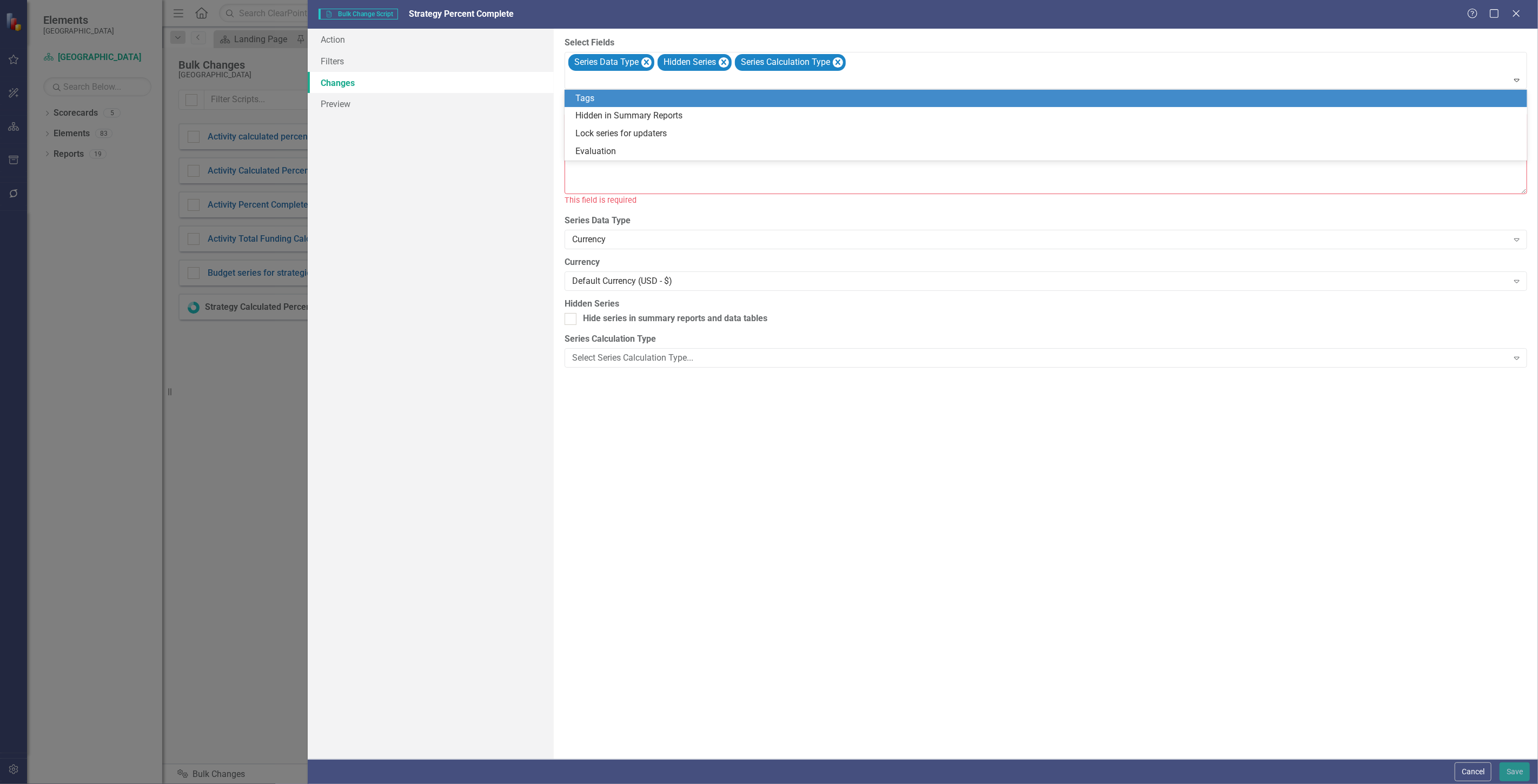
click at [782, 150] on div "Evaluation" at bounding box center [1048, 151] width 945 height 12
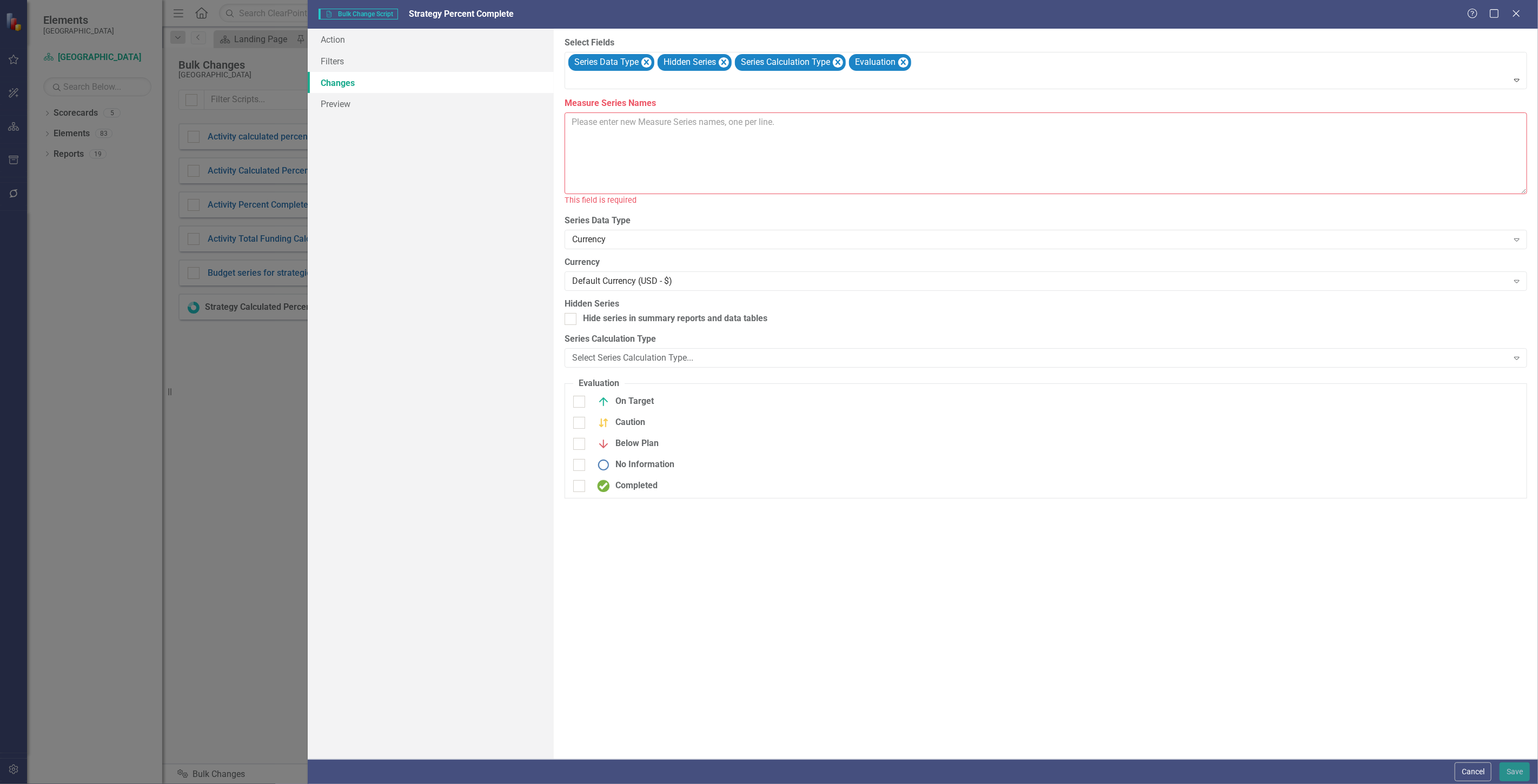
click at [666, 147] on textarea "Measure Series Names" at bounding box center [1046, 153] width 963 height 82
type textarea "State"
click at [1524, 778] on button "Save" at bounding box center [1515, 772] width 30 height 19
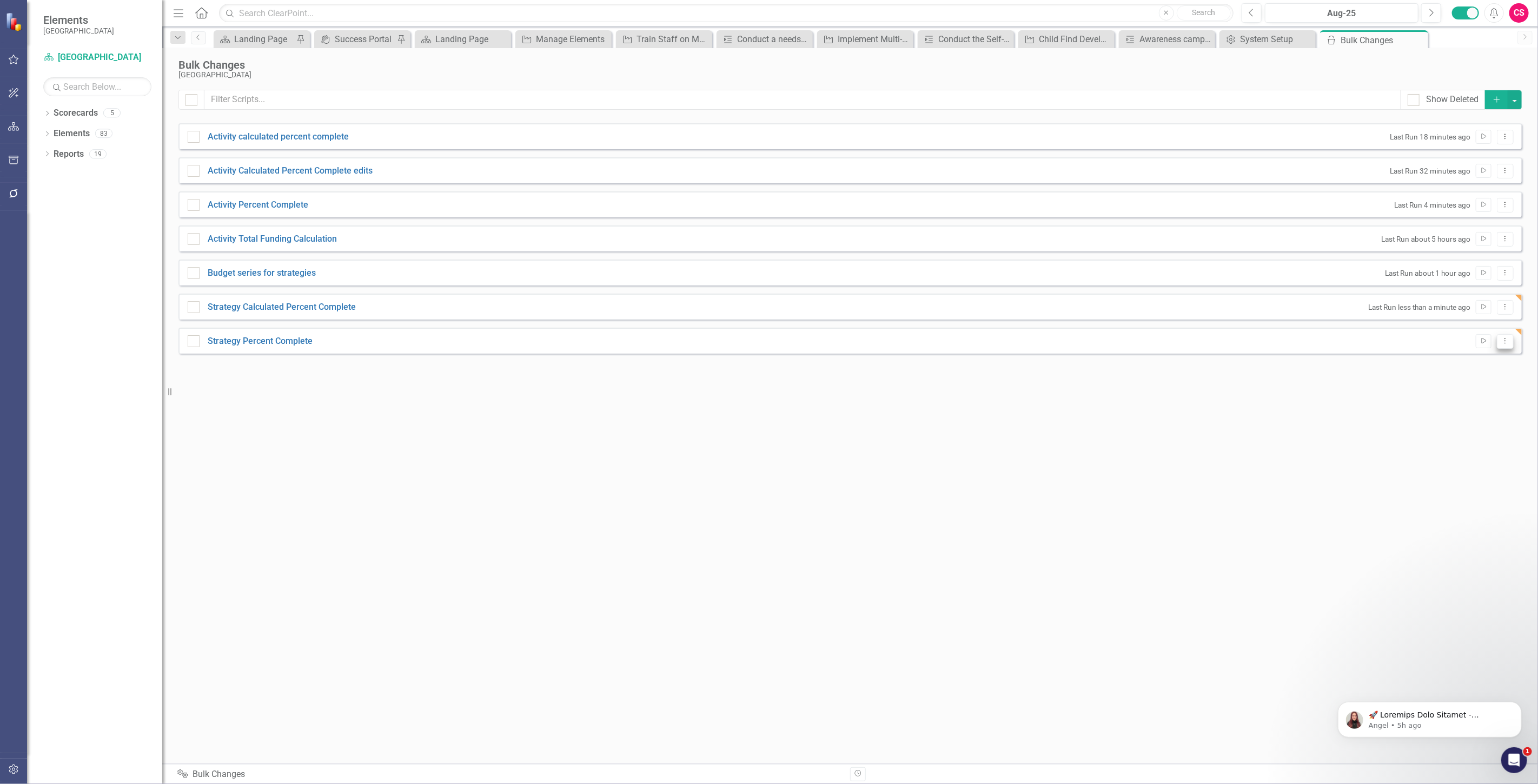
click at [1512, 338] on button "Dropdown Menu" at bounding box center [1505, 341] width 16 height 14
click at [1466, 373] on link "Edit Edit Script" at bounding box center [1470, 378] width 87 height 20
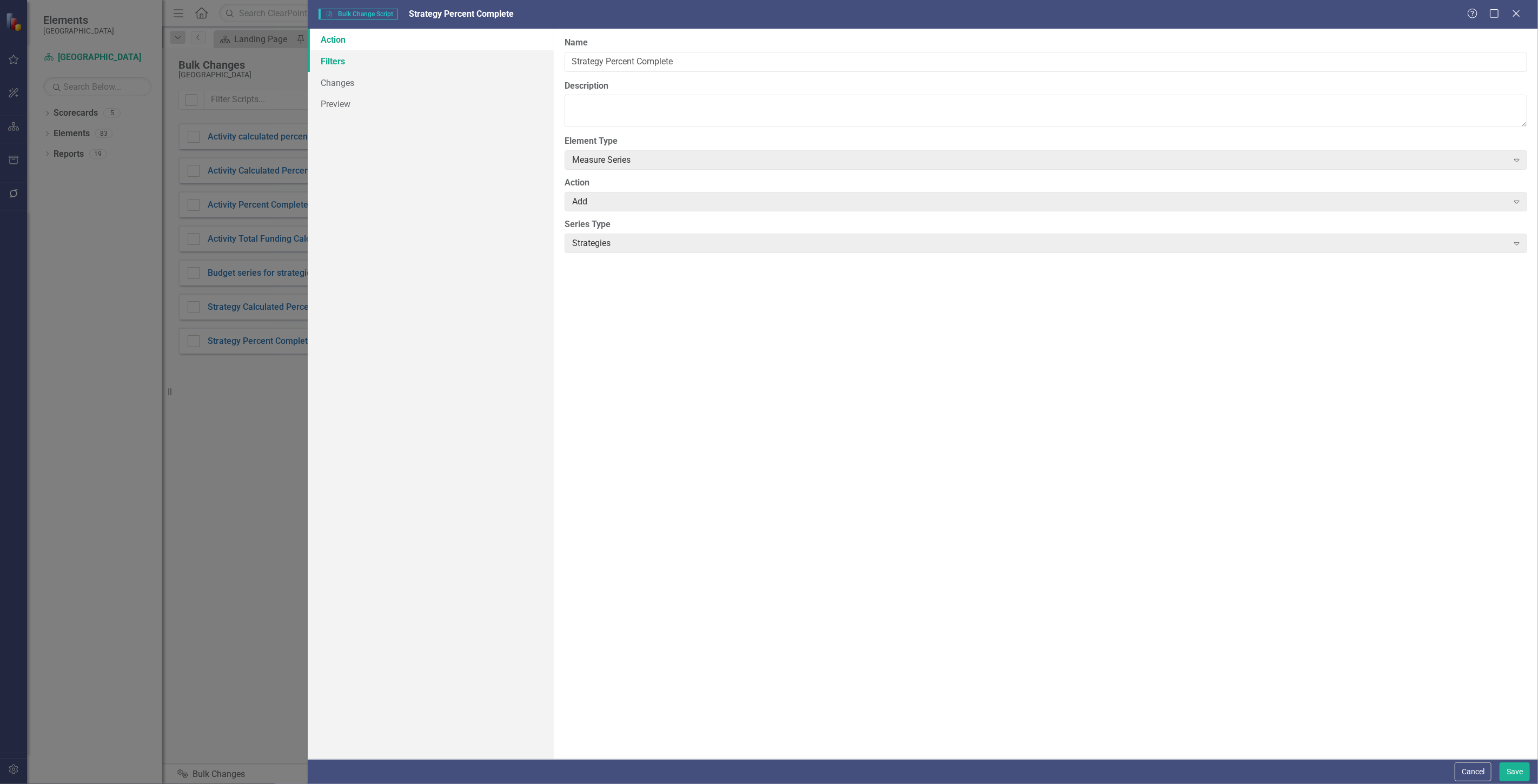
click at [377, 57] on link "Filters" at bounding box center [431, 61] width 246 height 21
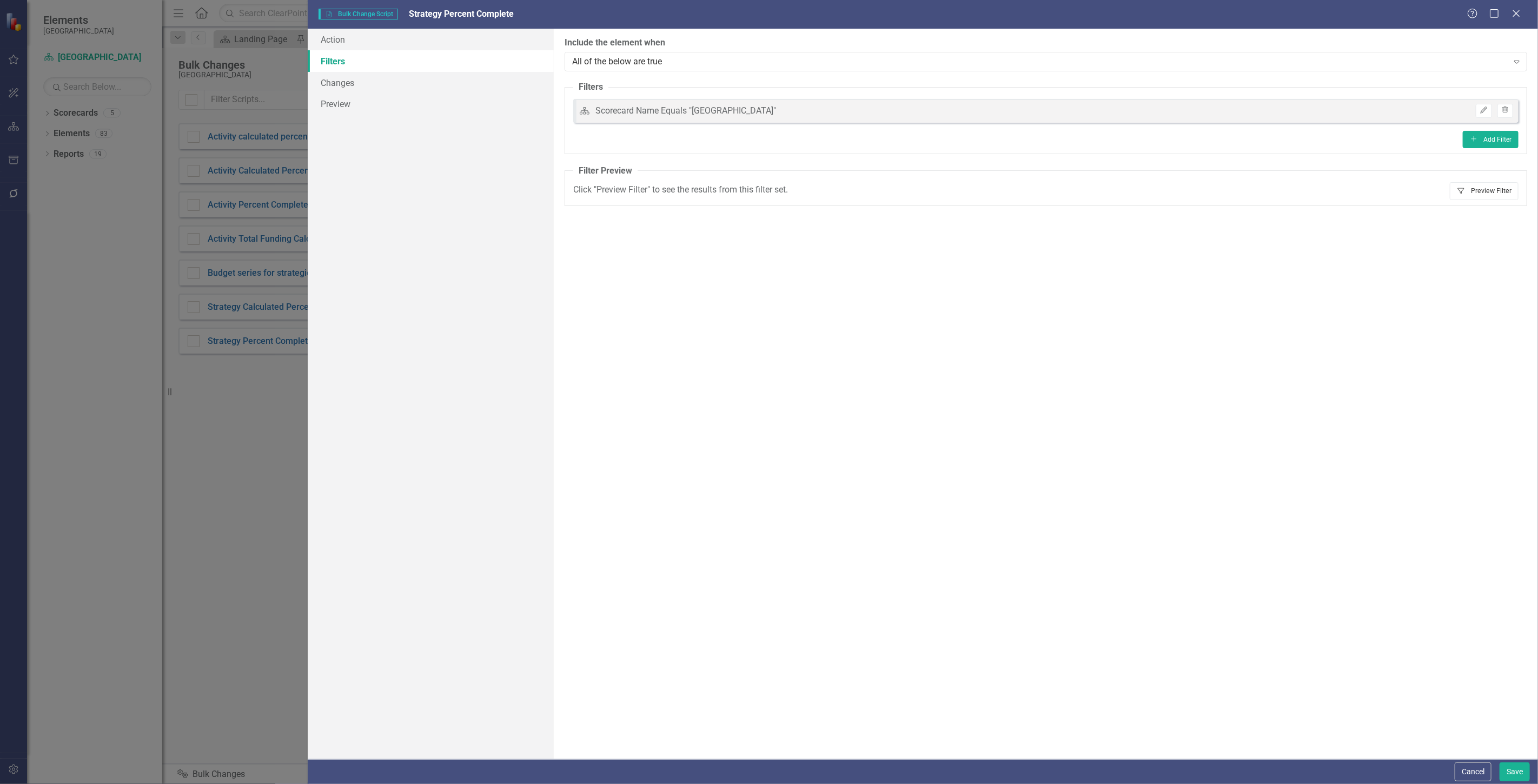
click at [1488, 196] on button "Filter Preview Filter" at bounding box center [1484, 191] width 69 height 17
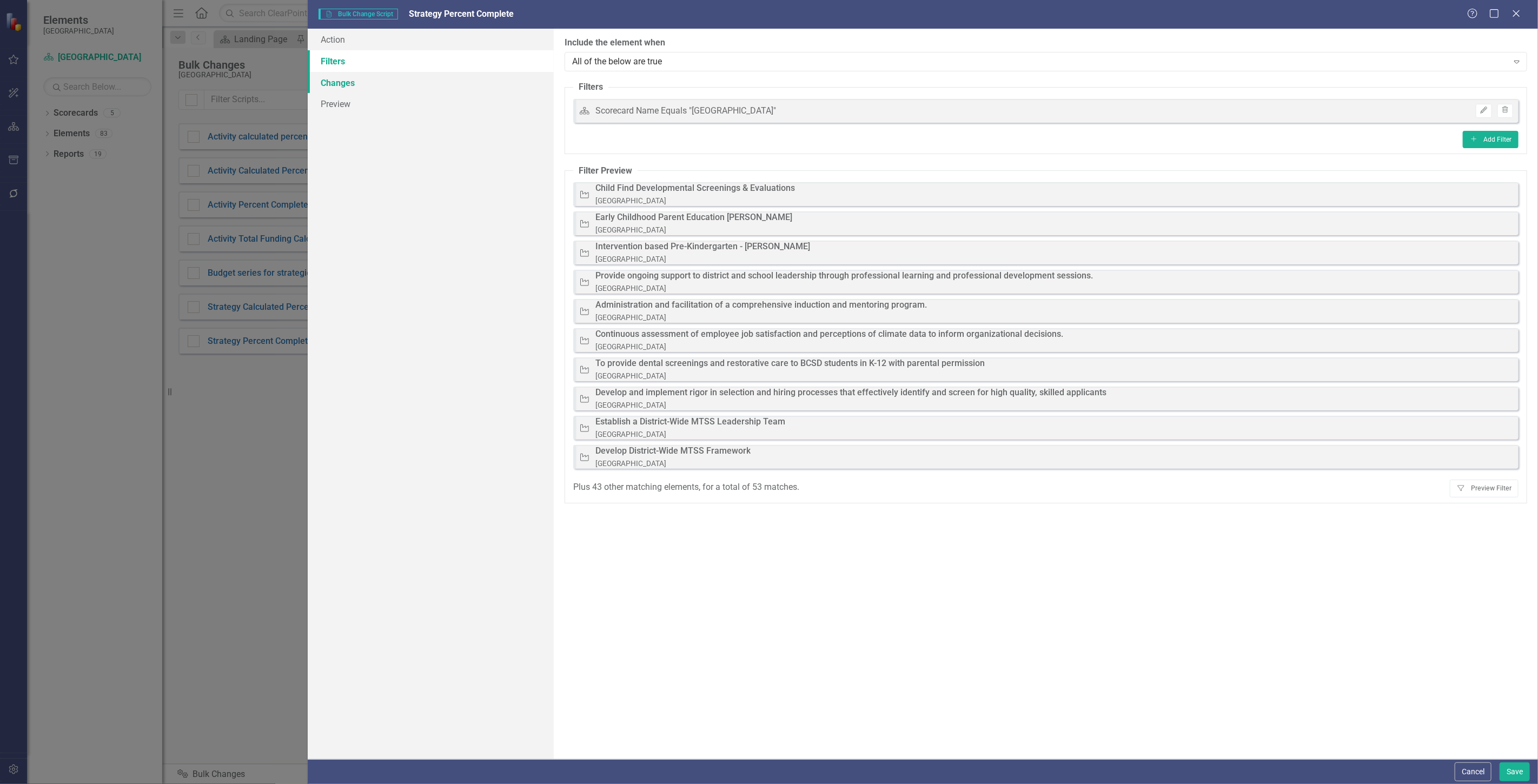
click at [466, 74] on link "Changes" at bounding box center [431, 83] width 246 height 21
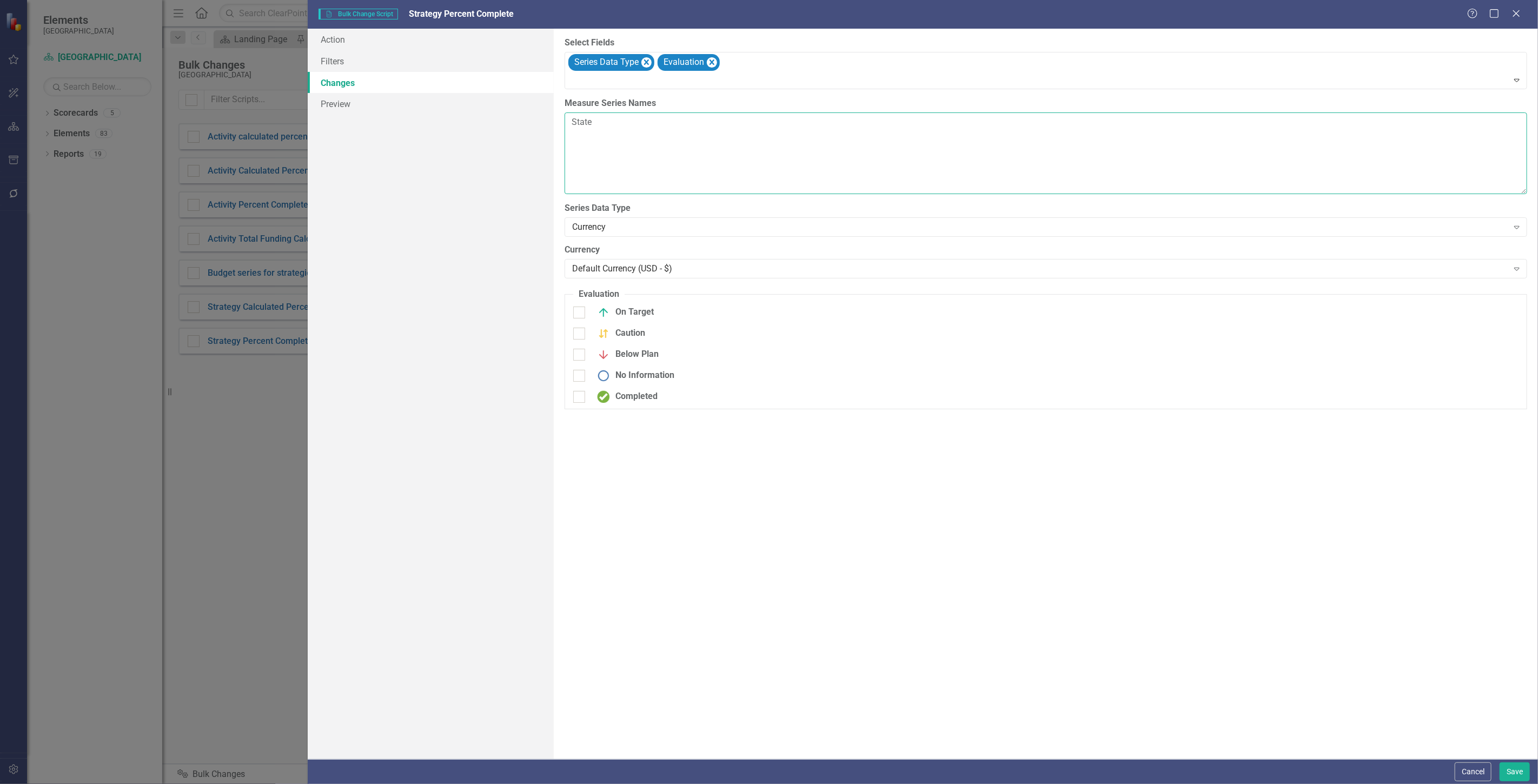
drag, startPoint x: 629, startPoint y: 122, endPoint x: 547, endPoint y: 118, distance: 82.1
click at [547, 118] on div "Action Filters Changes Preview The first step in creating a bulk change script …" at bounding box center [923, 393] width 1230 height 730
type textarea "Strategy Percent Complete"
click at [628, 223] on div "Currency" at bounding box center [1041, 227] width 936 height 12
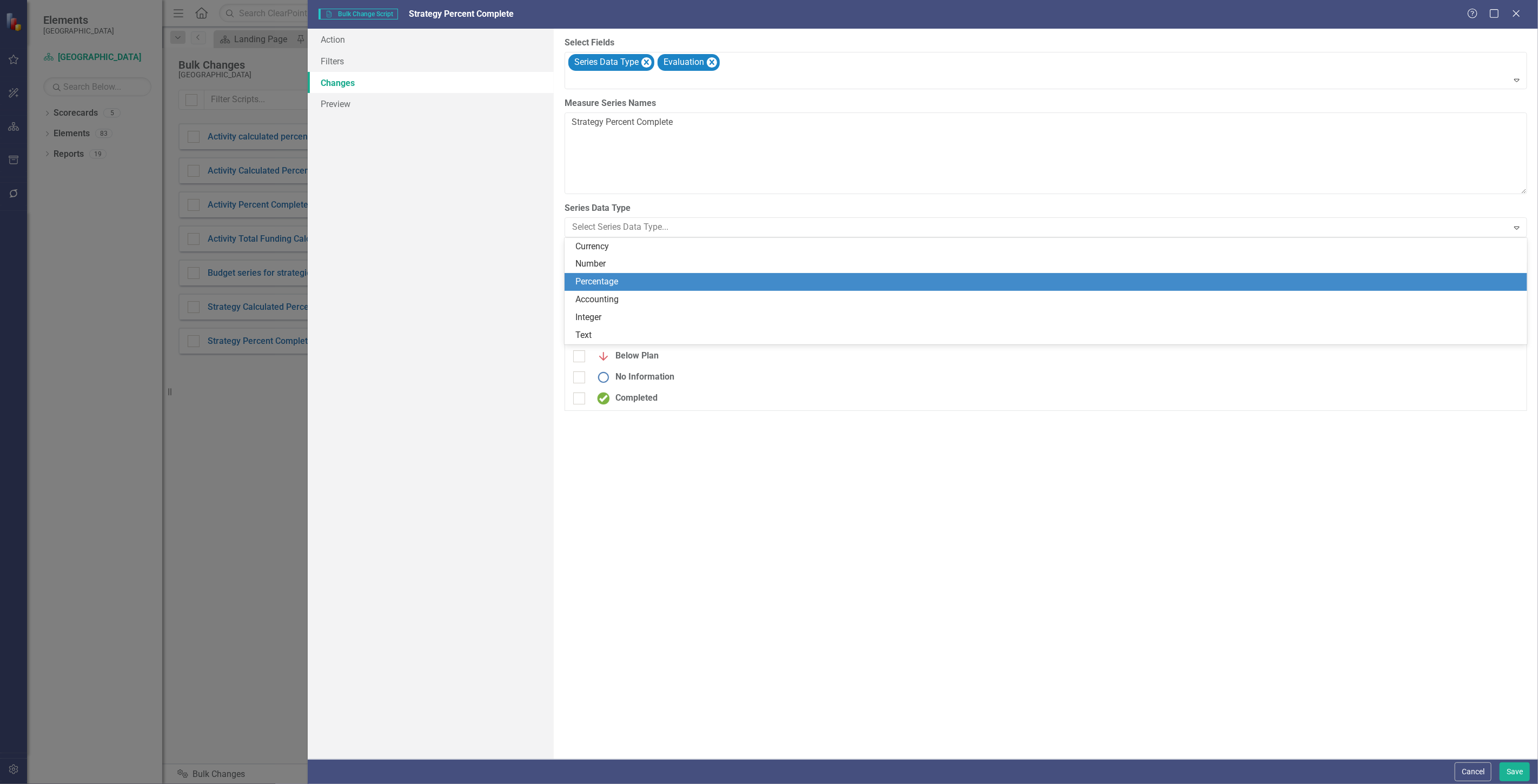
click at [615, 275] on div "Percentage" at bounding box center [1046, 282] width 963 height 18
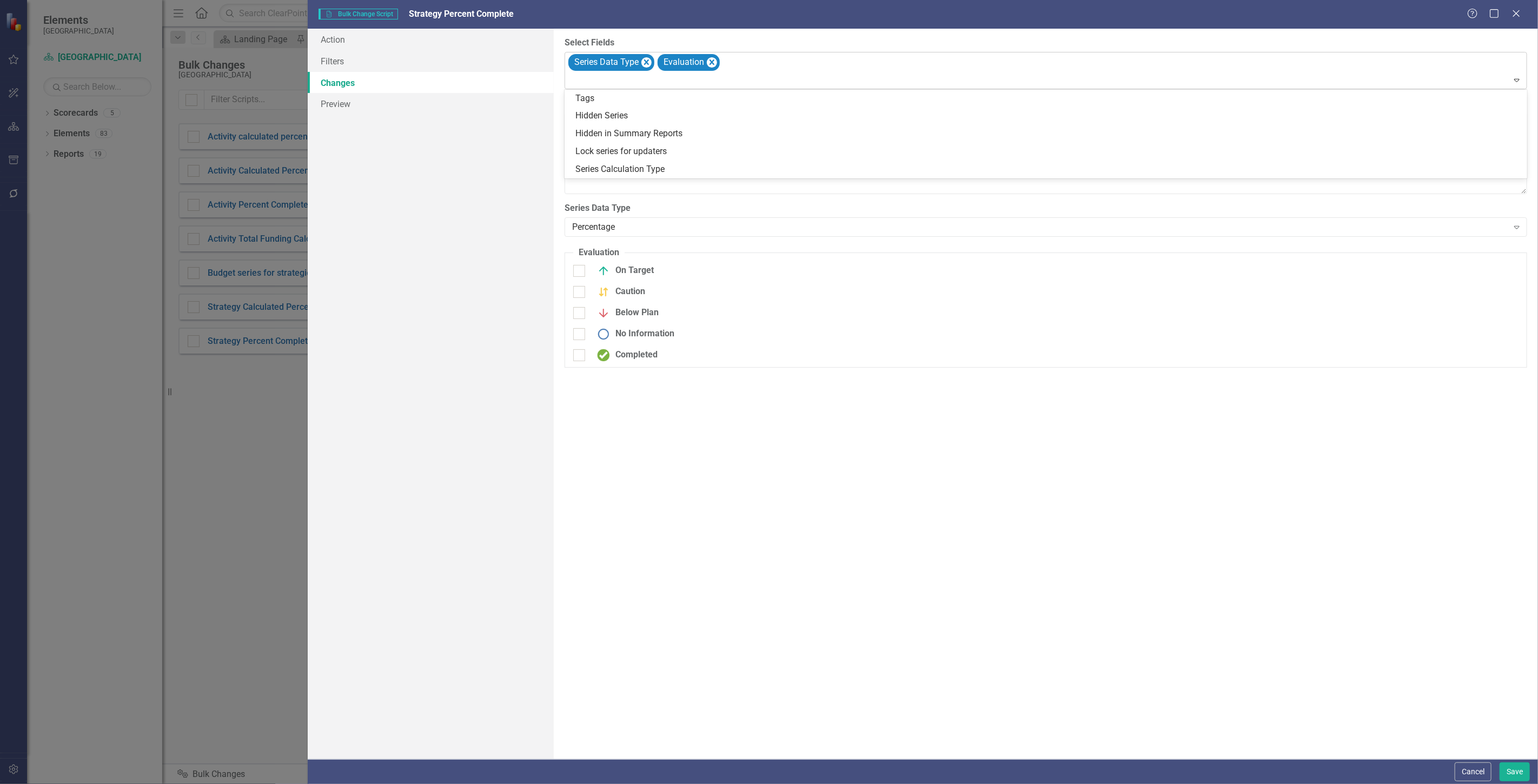
click at [850, 59] on div "Series Data Type Evaluation" at bounding box center [1046, 70] width 960 height 36
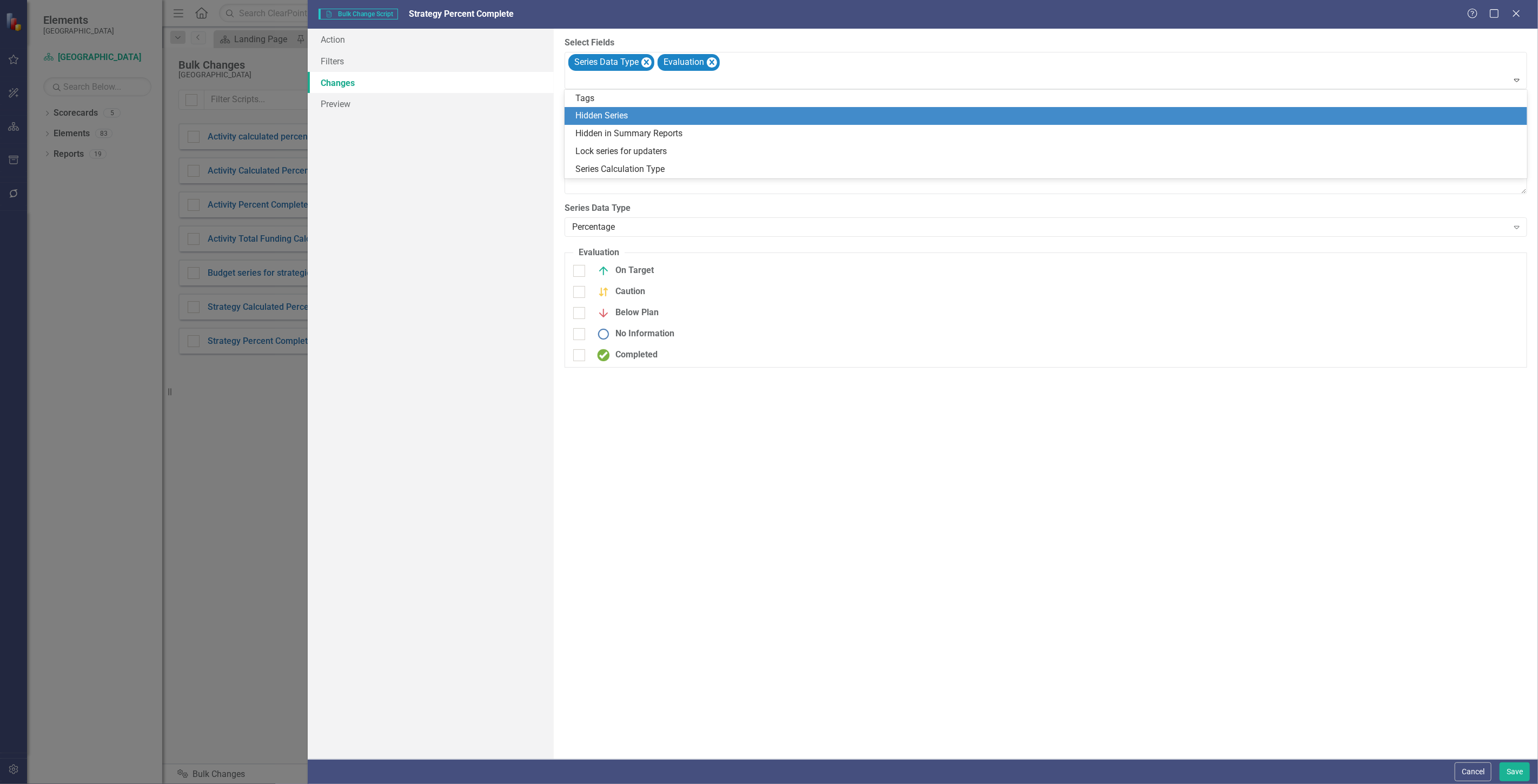
drag, startPoint x: 782, startPoint y: 121, endPoint x: 776, endPoint y: 121, distance: 6.0
click at [782, 122] on div "Hidden Series" at bounding box center [1048, 115] width 945 height 12
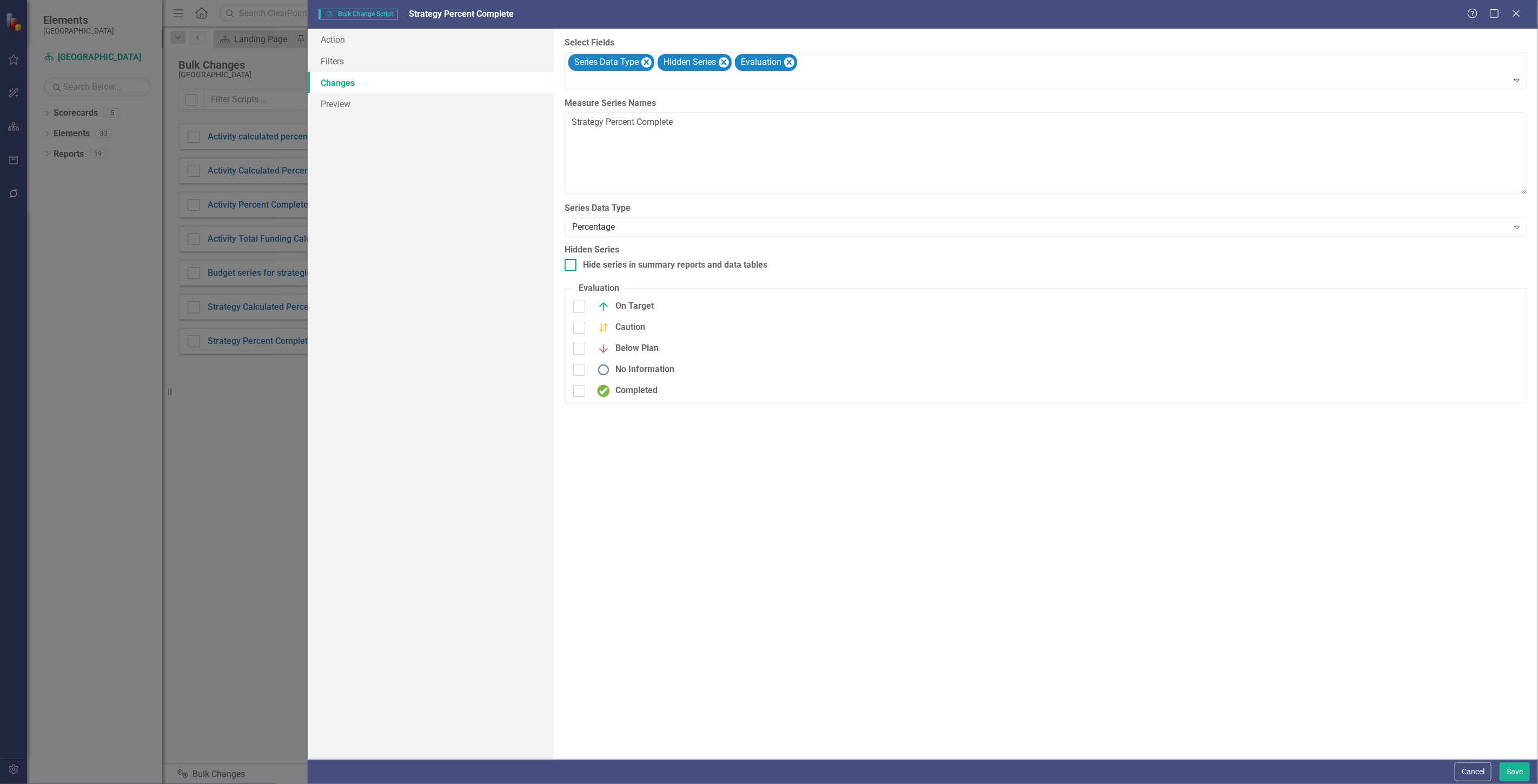
click at [615, 268] on div "Hide series in summary reports and data tables" at bounding box center [676, 265] width 185 height 12
click at [572, 266] on input "Hide series in summary reports and data tables" at bounding box center [568, 263] width 7 height 7
checkbox input "true"
click at [824, 74] on div at bounding box center [1046, 81] width 958 height 14
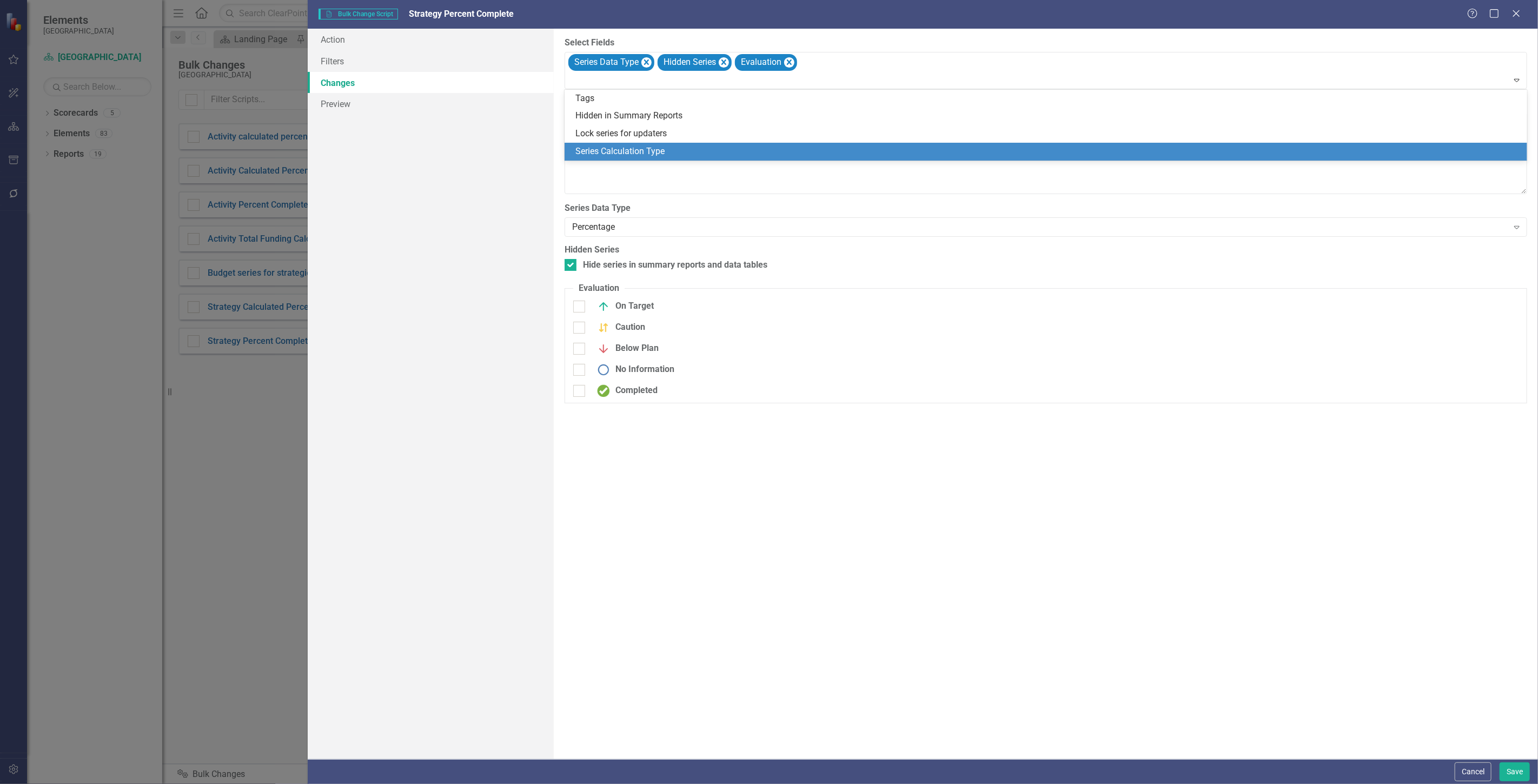
click at [661, 148] on div "Series Calculation Type" at bounding box center [1048, 151] width 945 height 12
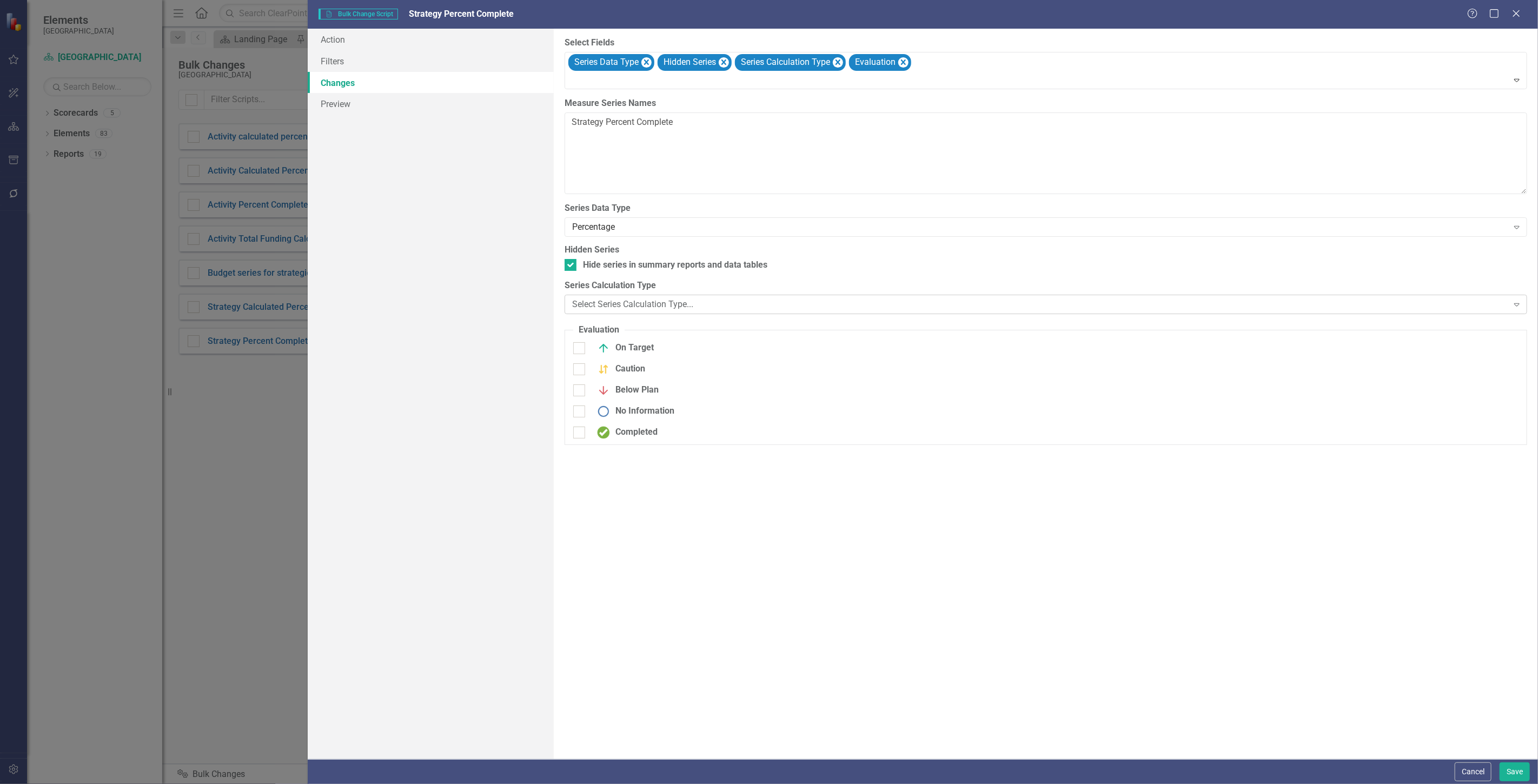
click at [666, 304] on div "Select Series Calculation Type..." at bounding box center [1041, 303] width 936 height 12
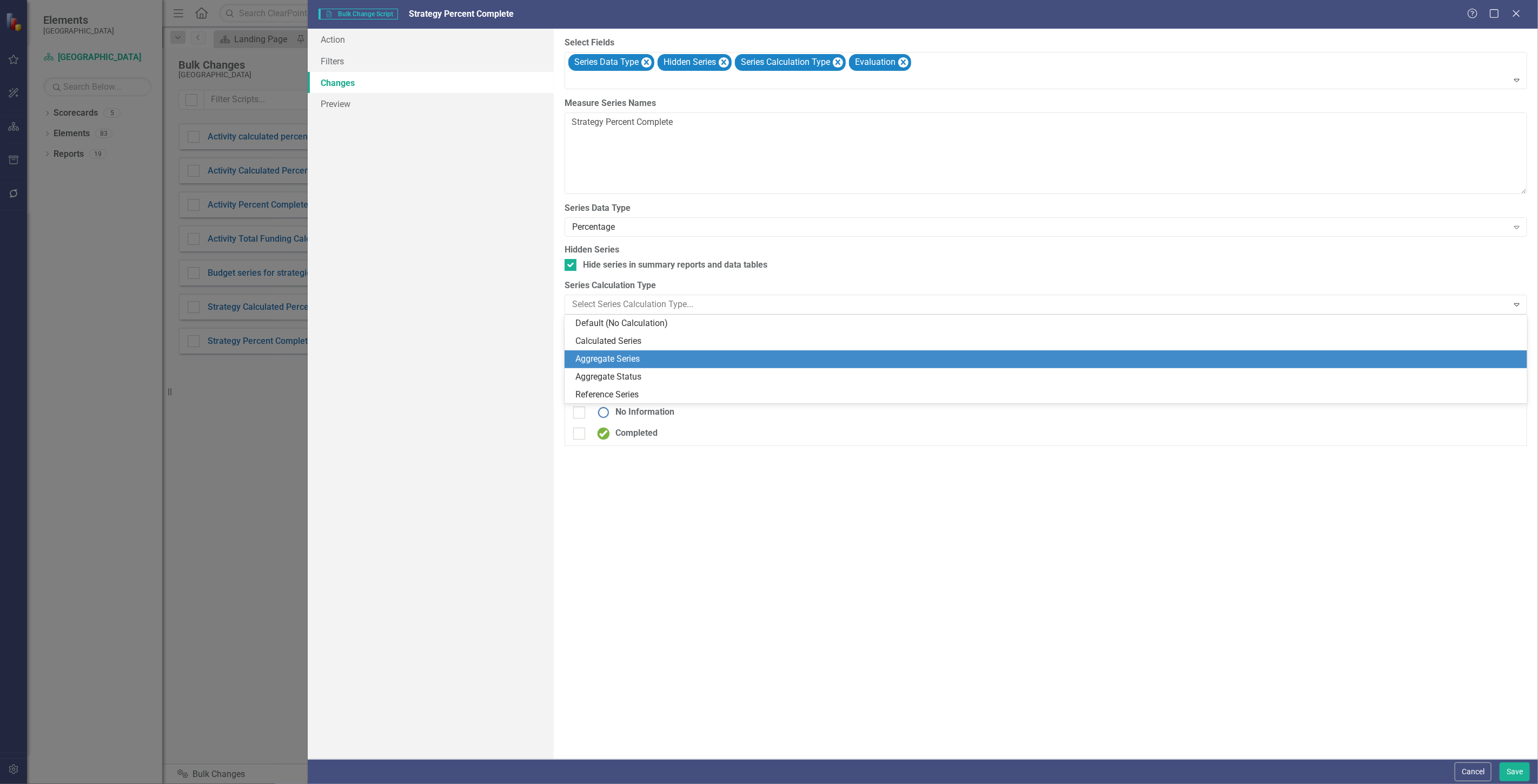
click at [668, 356] on div "Aggregate Series" at bounding box center [1048, 358] width 945 height 12
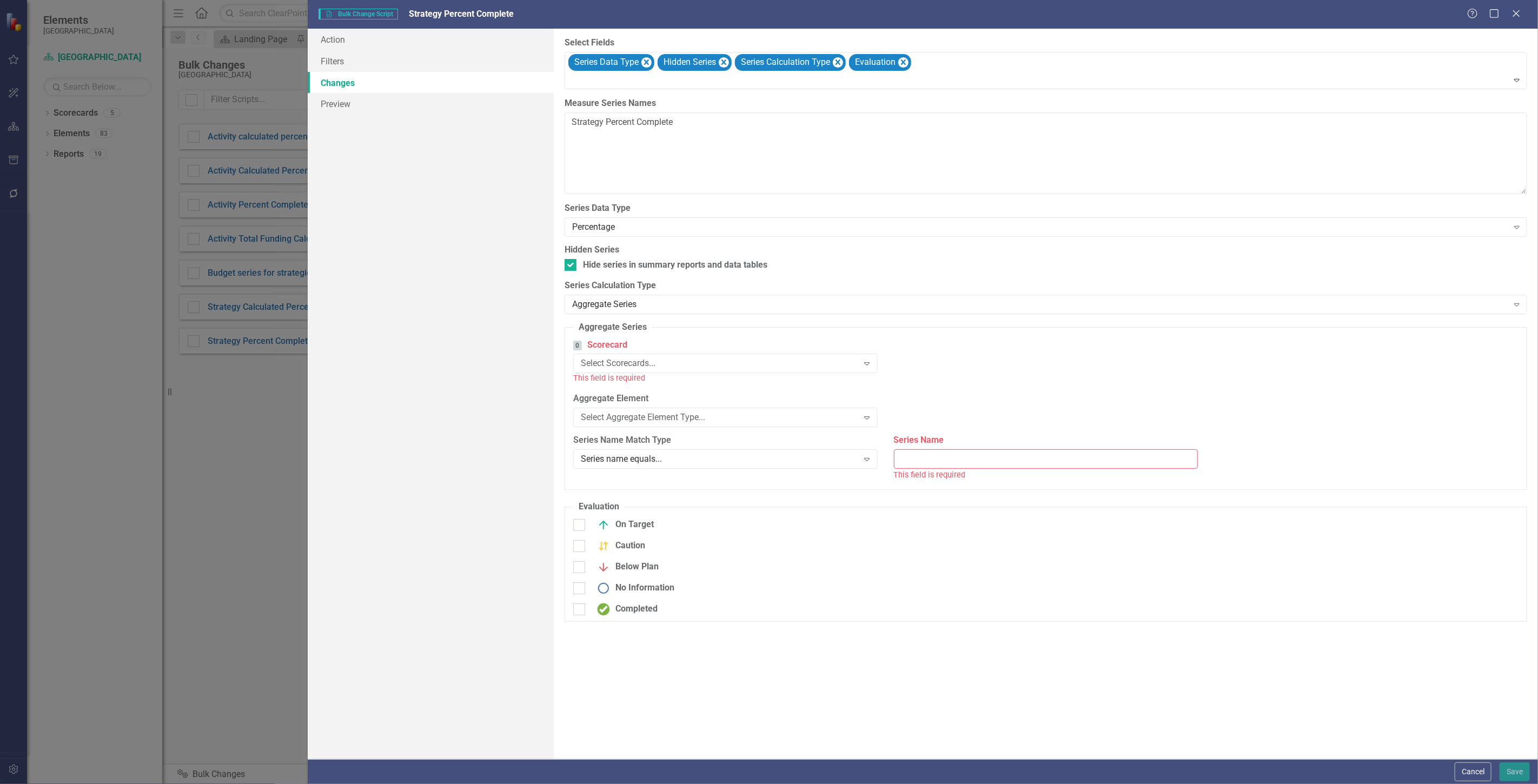
click at [668, 356] on div "Select Scorecards... Expand" at bounding box center [725, 363] width 304 height 19
click at [673, 408] on div "Select Aggregate Element Type..." at bounding box center [720, 405] width 278 height 12
click at [925, 407] on div "All Activities" at bounding box center [1041, 405] width 278 height 12
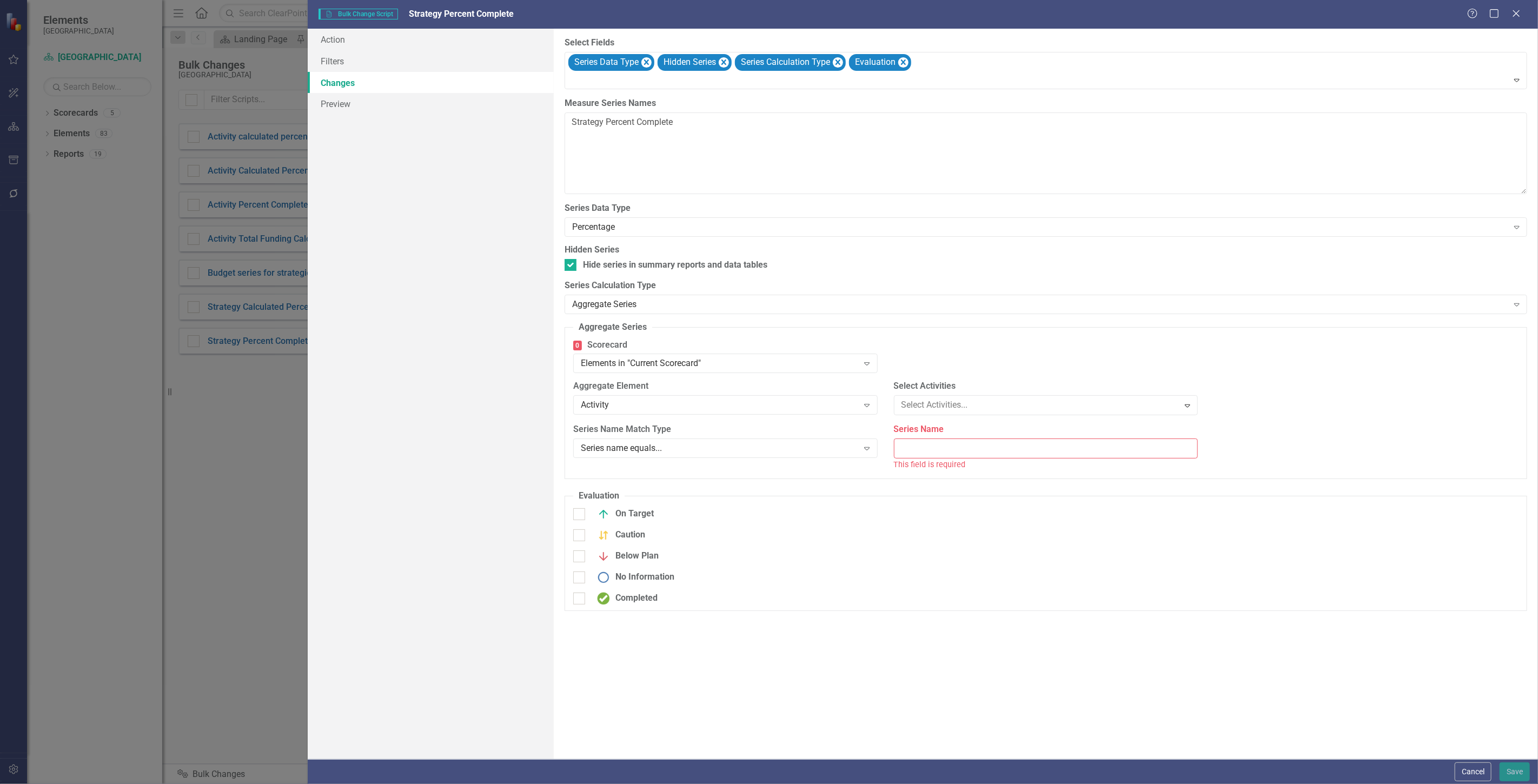
click at [920, 368] on div "0 Scorecard Elements in "Current Scorecard" Expand" at bounding box center [1046, 360] width 962 height 41
click at [749, 446] on div "Series name equals..." at bounding box center [720, 446] width 278 height 12
click at [975, 441] on input "Series Name" at bounding box center [1046, 447] width 304 height 20
click at [943, 398] on div "All Activities Expand" at bounding box center [1046, 404] width 304 height 19
click at [769, 401] on div "Activity" at bounding box center [720, 405] width 278 height 12
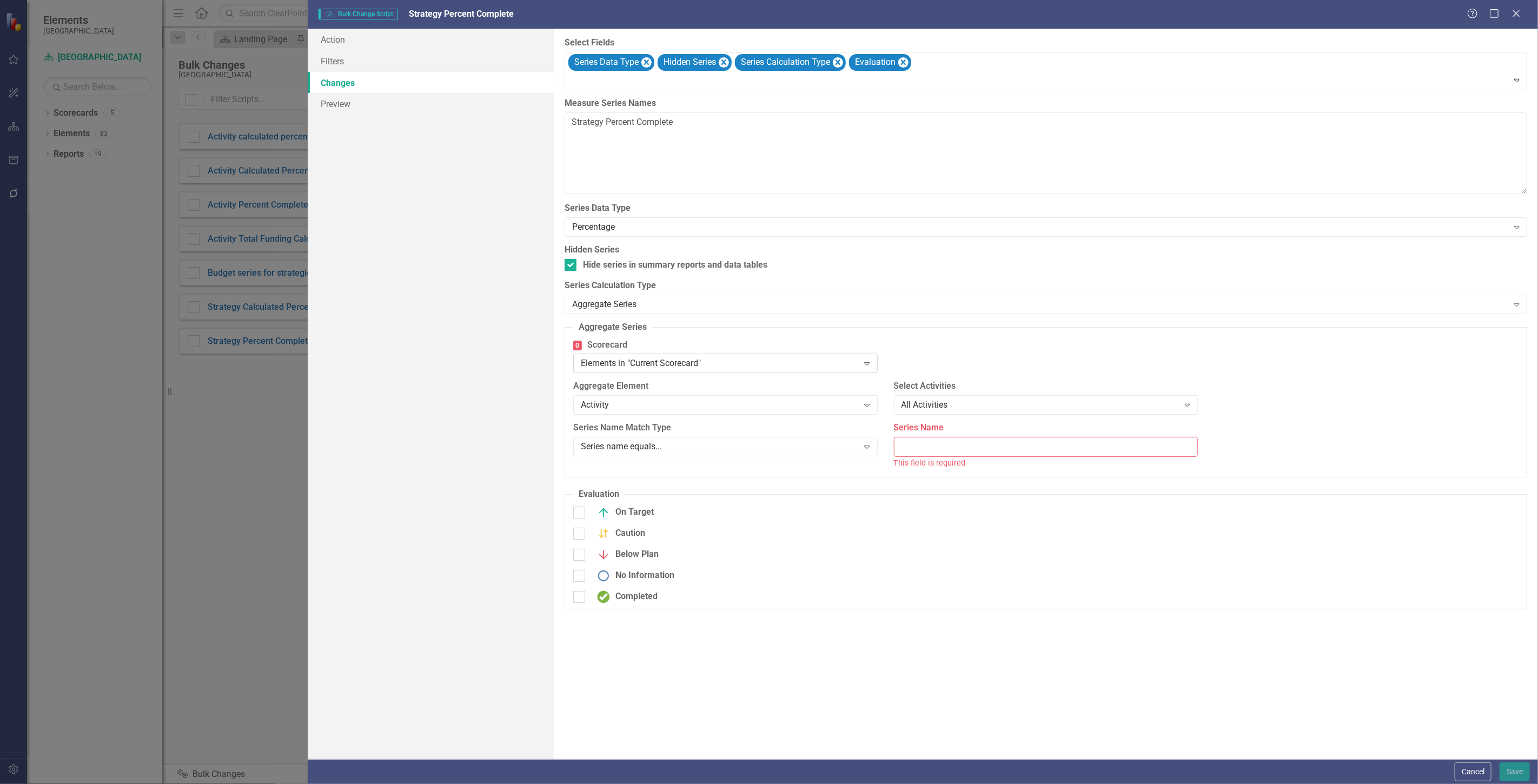
click at [741, 371] on div "Elements in "Current Scorecard" Expand" at bounding box center [725, 363] width 304 height 19
click at [739, 342] on label "0 Scorecard" at bounding box center [725, 345] width 304 height 12
click at [938, 397] on div "All Activities Expand" at bounding box center [1046, 404] width 304 height 19
click at [826, 406] on div "Activity" at bounding box center [720, 405] width 278 height 12
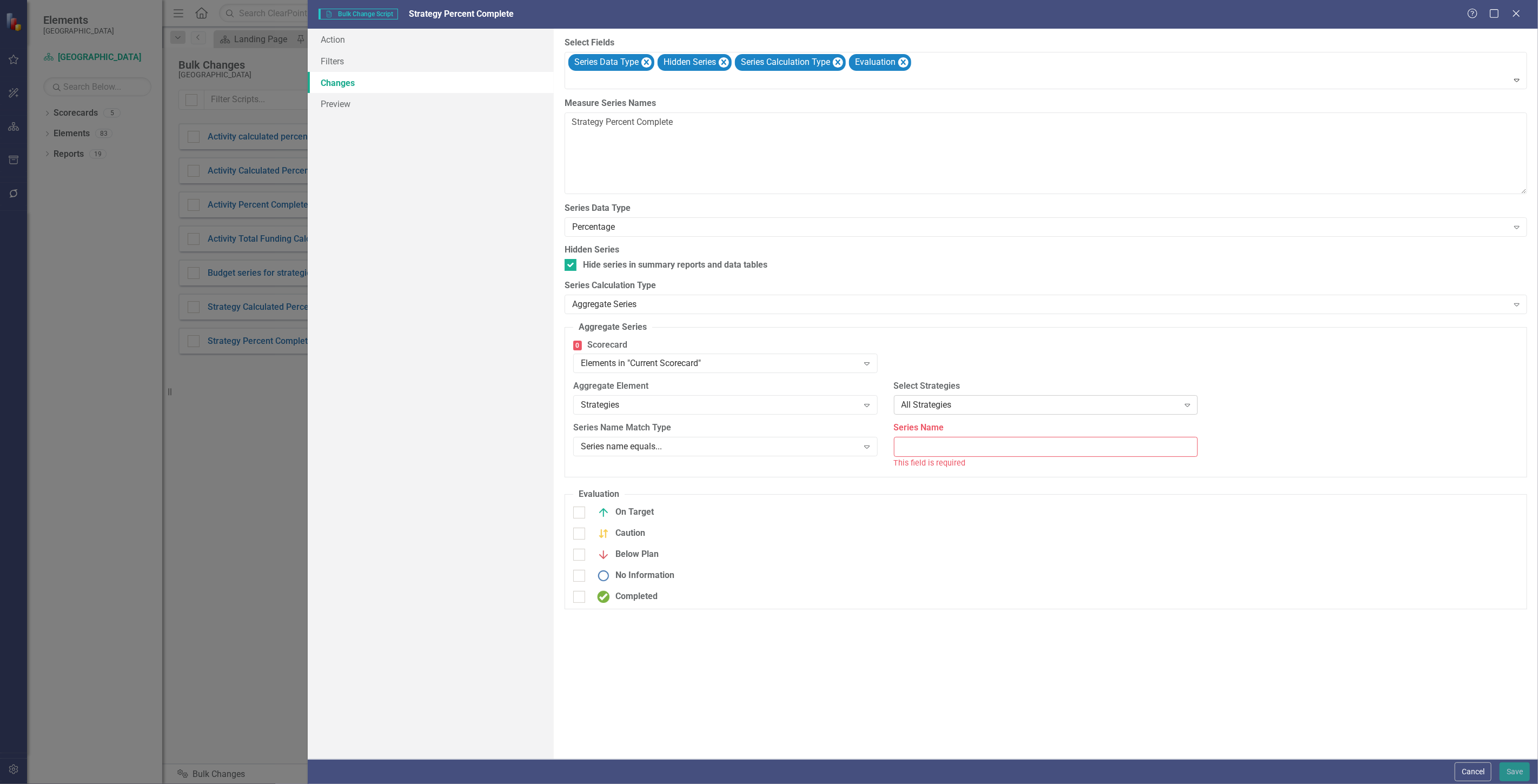
click at [932, 413] on div "All Strategies Expand" at bounding box center [1046, 404] width 304 height 19
click at [836, 408] on div "Strategies" at bounding box center [720, 405] width 278 height 12
click at [997, 415] on div "All Activities Expand" at bounding box center [1046, 404] width 304 height 19
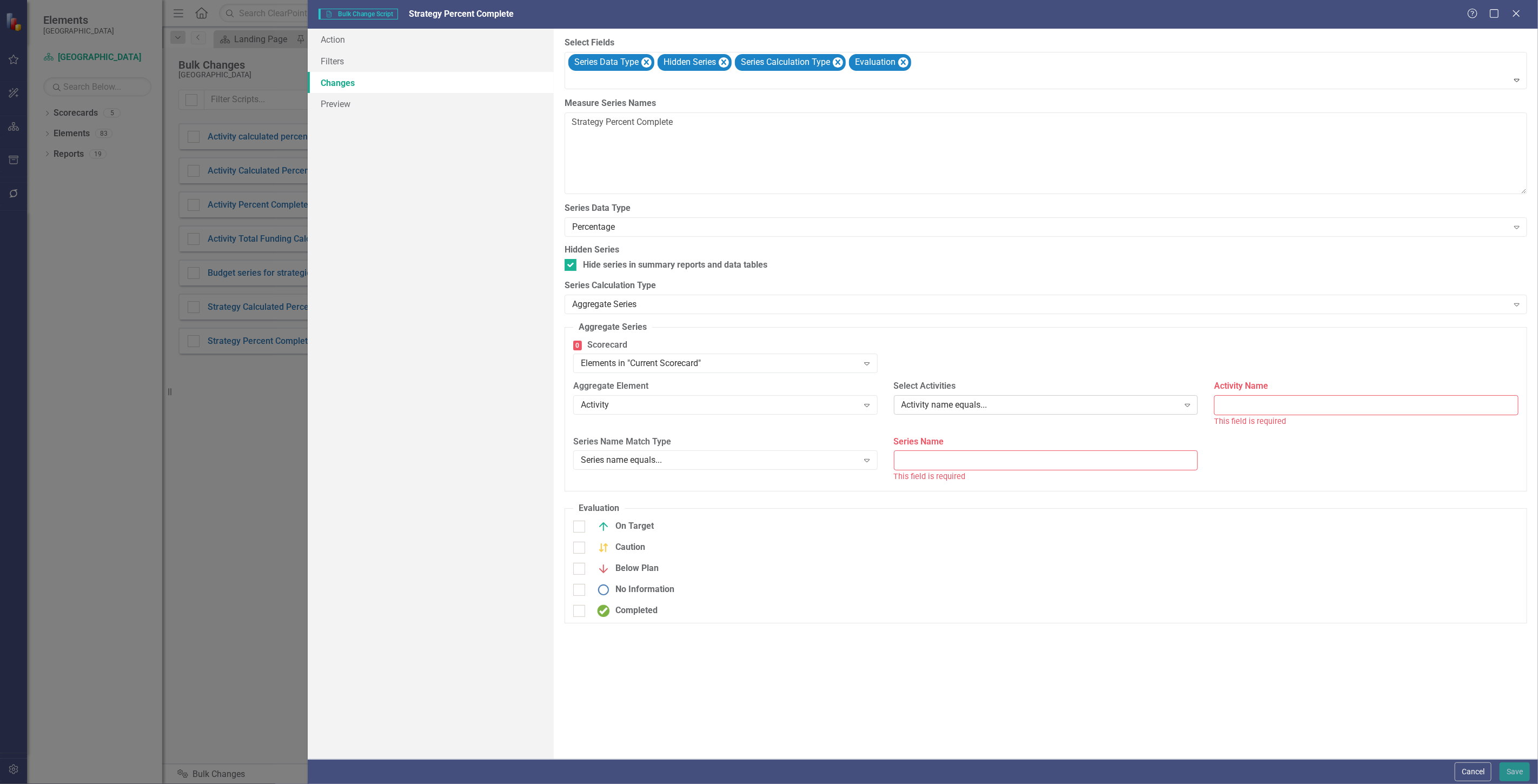
click at [993, 413] on div "Activity name equals... Expand" at bounding box center [1046, 404] width 304 height 19
click at [984, 783] on div "All Activities" at bounding box center [771, 793] width 1521 height 12
click at [666, 444] on div "Series name equals..." at bounding box center [720, 446] width 278 height 12
click at [840, 431] on label "Series Name Match Type" at bounding box center [725, 427] width 304 height 12
click at [706, 302] on div "Aggregate Series" at bounding box center [1041, 303] width 936 height 12
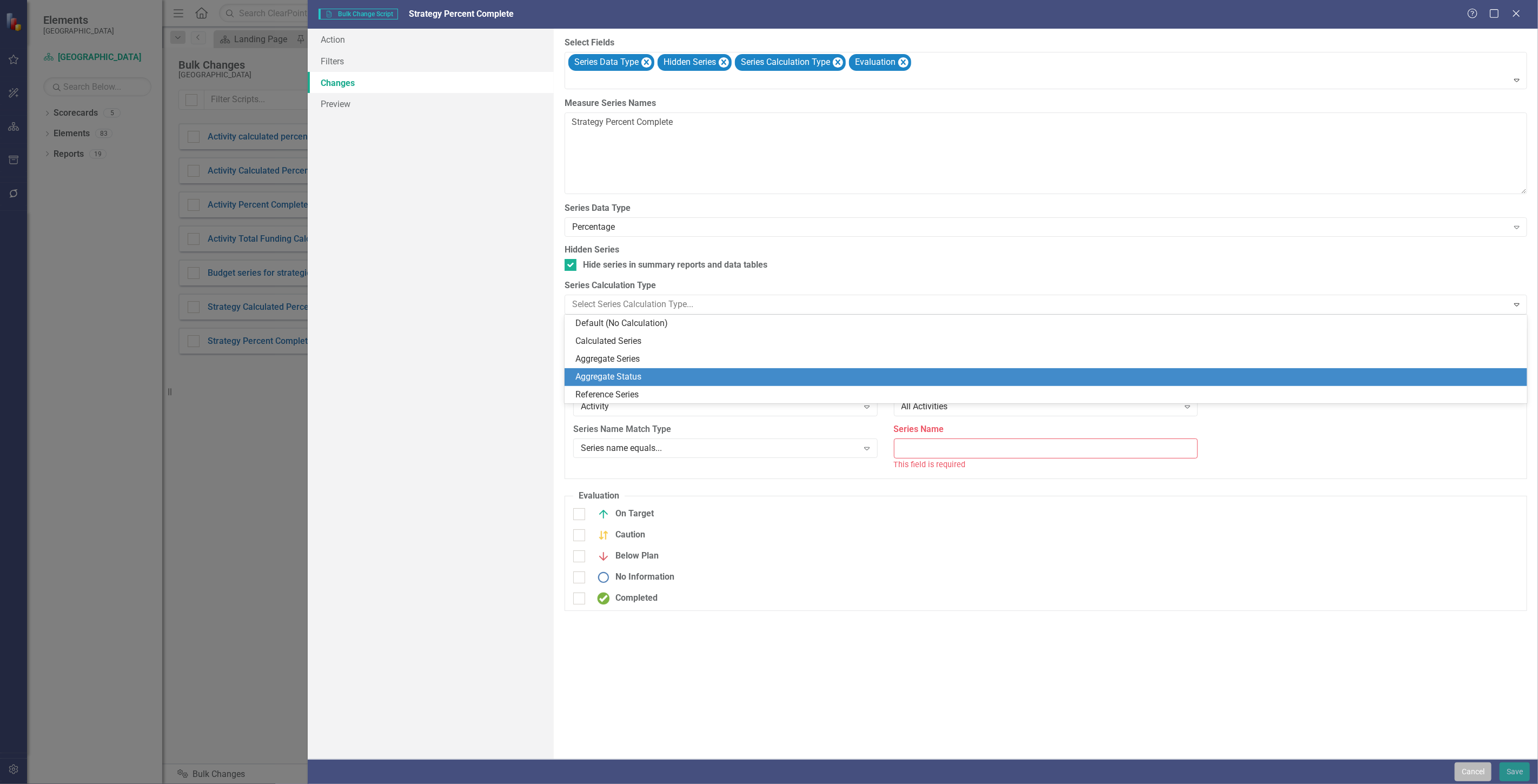
click at [1461, 775] on button "Cancel" at bounding box center [1473, 772] width 36 height 19
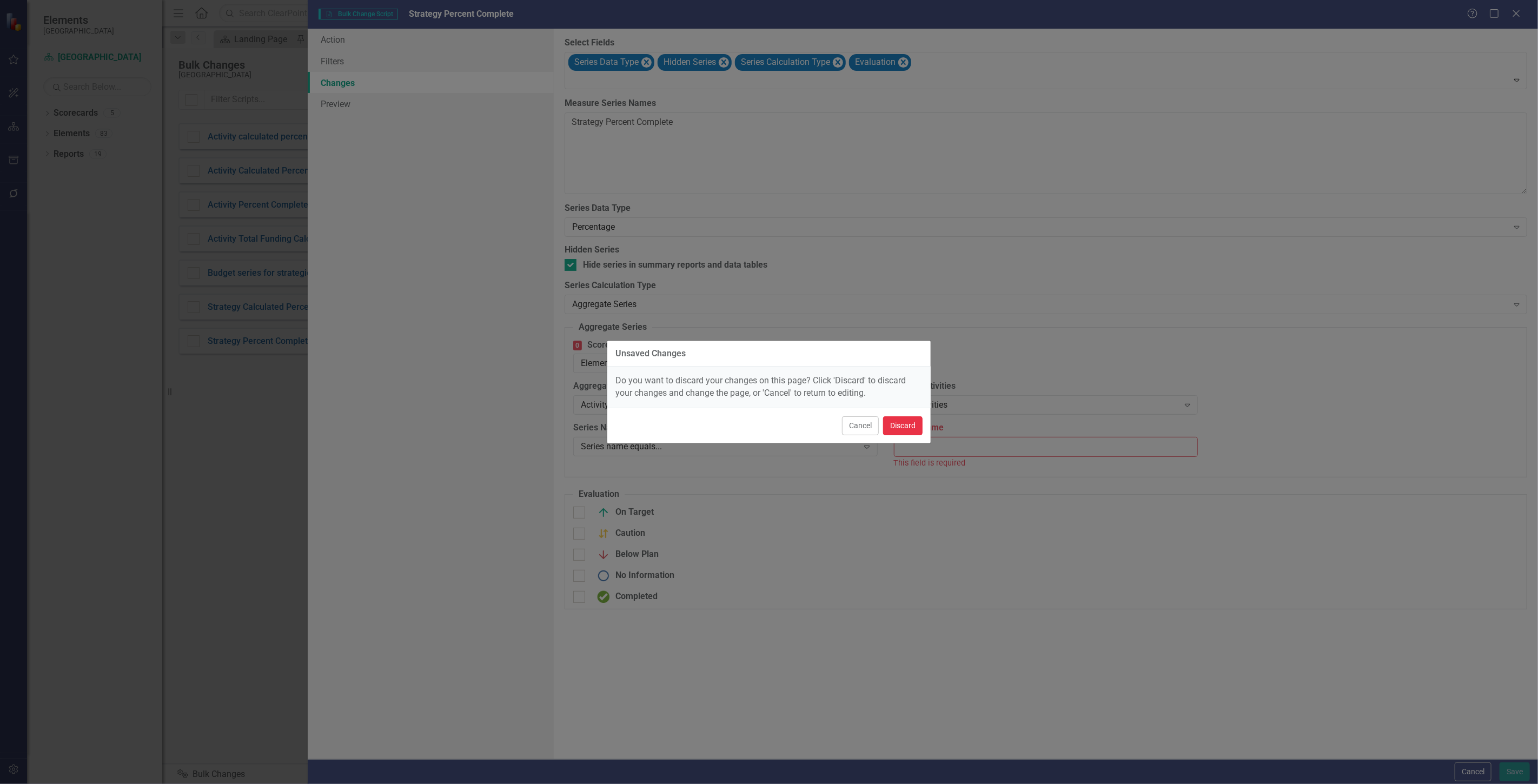
click at [899, 430] on button "Discard" at bounding box center [902, 426] width 39 height 19
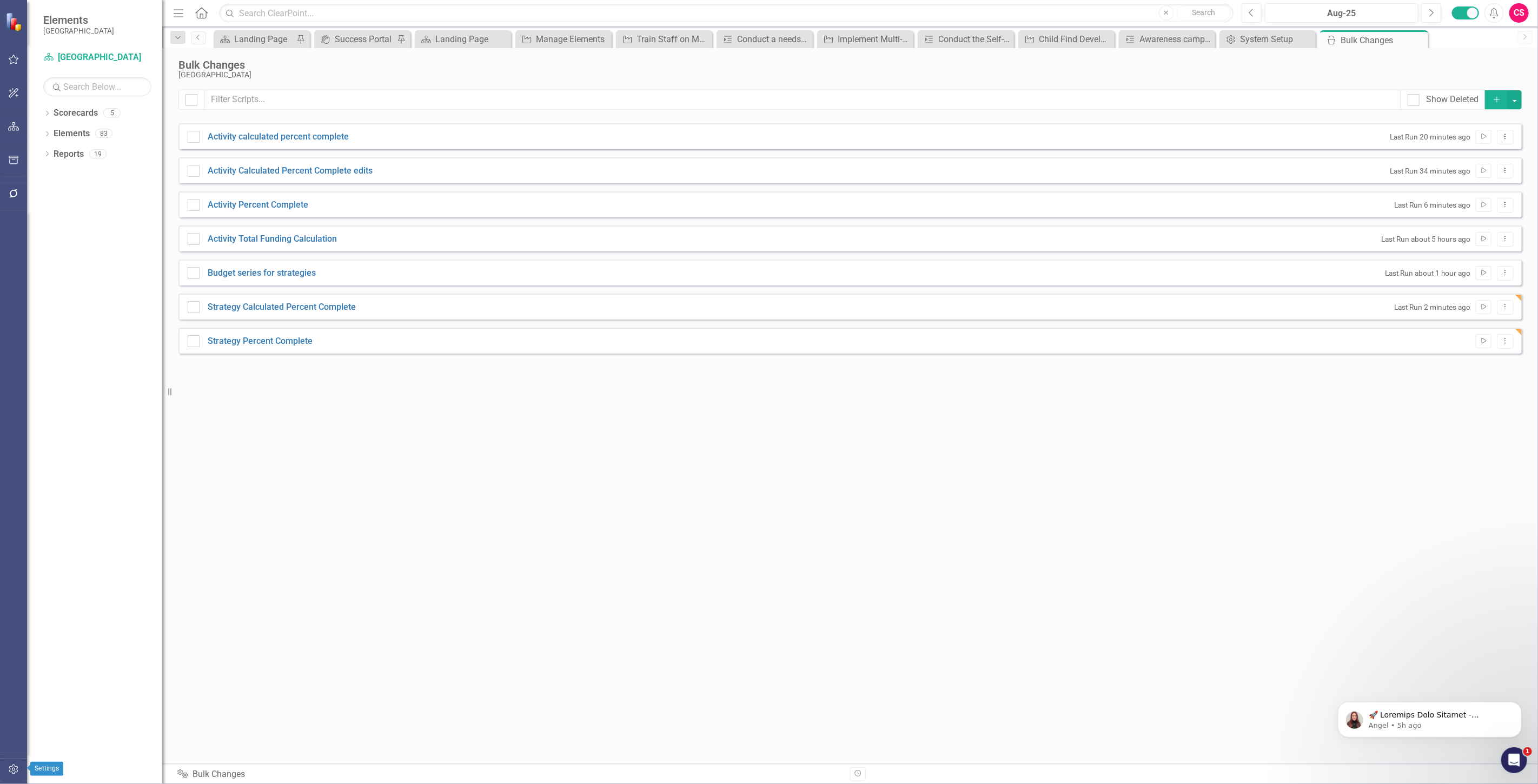
click at [10, 774] on button "button" at bounding box center [14, 770] width 24 height 23
click at [9, 138] on button "button" at bounding box center [14, 127] width 24 height 23
click at [79, 135] on link "Elements" at bounding box center [72, 133] width 36 height 12
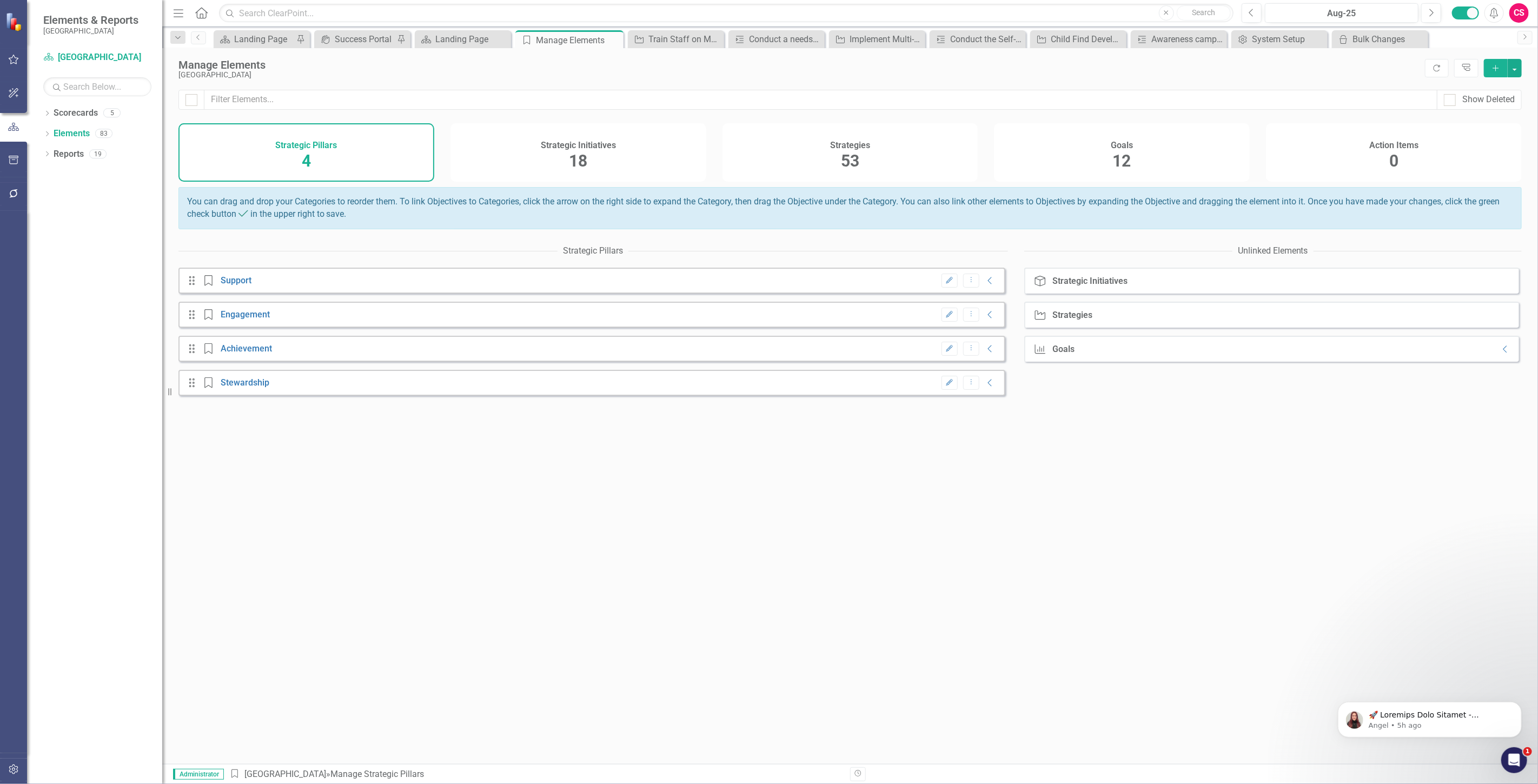
click at [877, 160] on div "Strategies 53" at bounding box center [850, 152] width 255 height 59
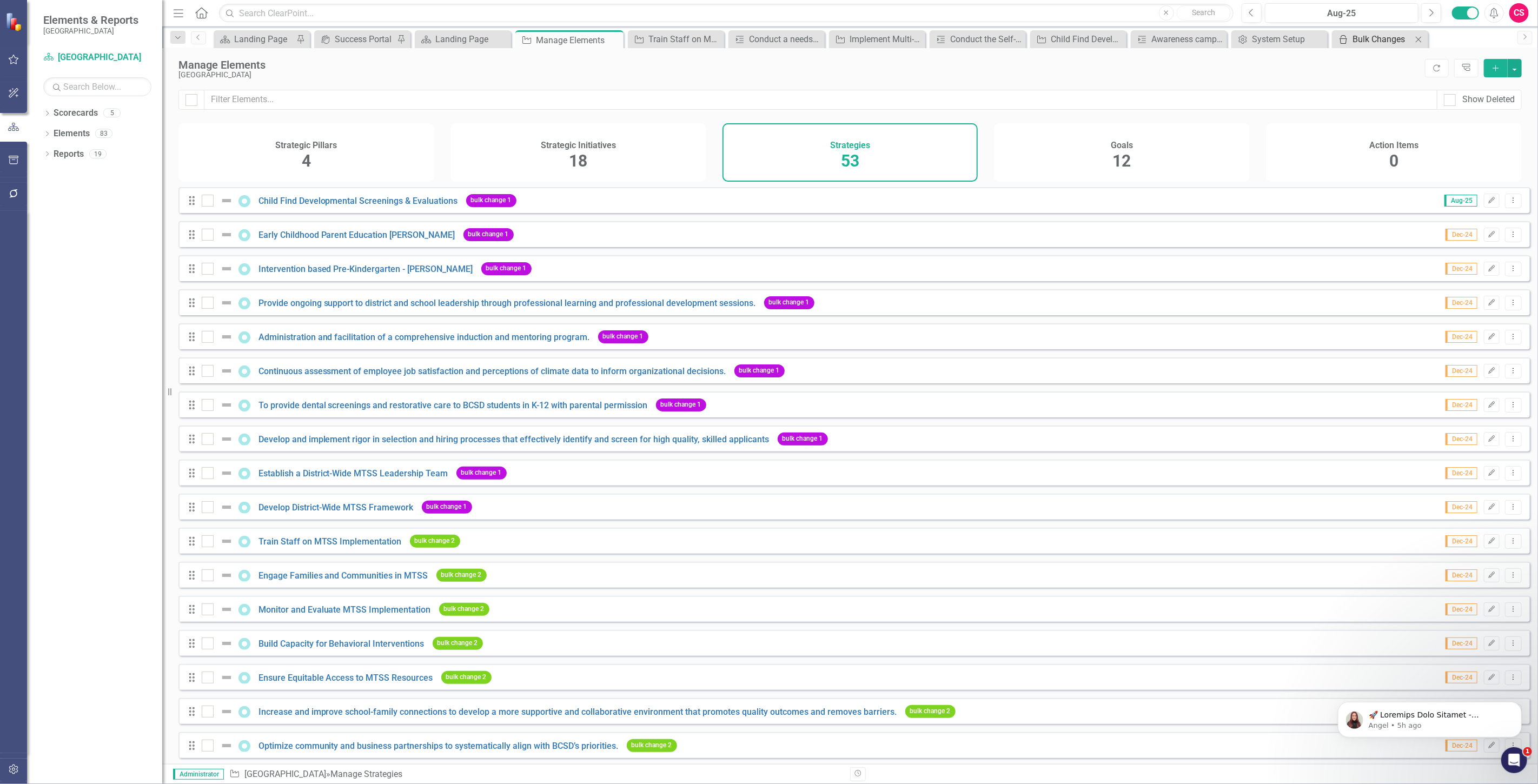
click at [1380, 34] on div "Bulk Changes" at bounding box center [1382, 39] width 59 height 14
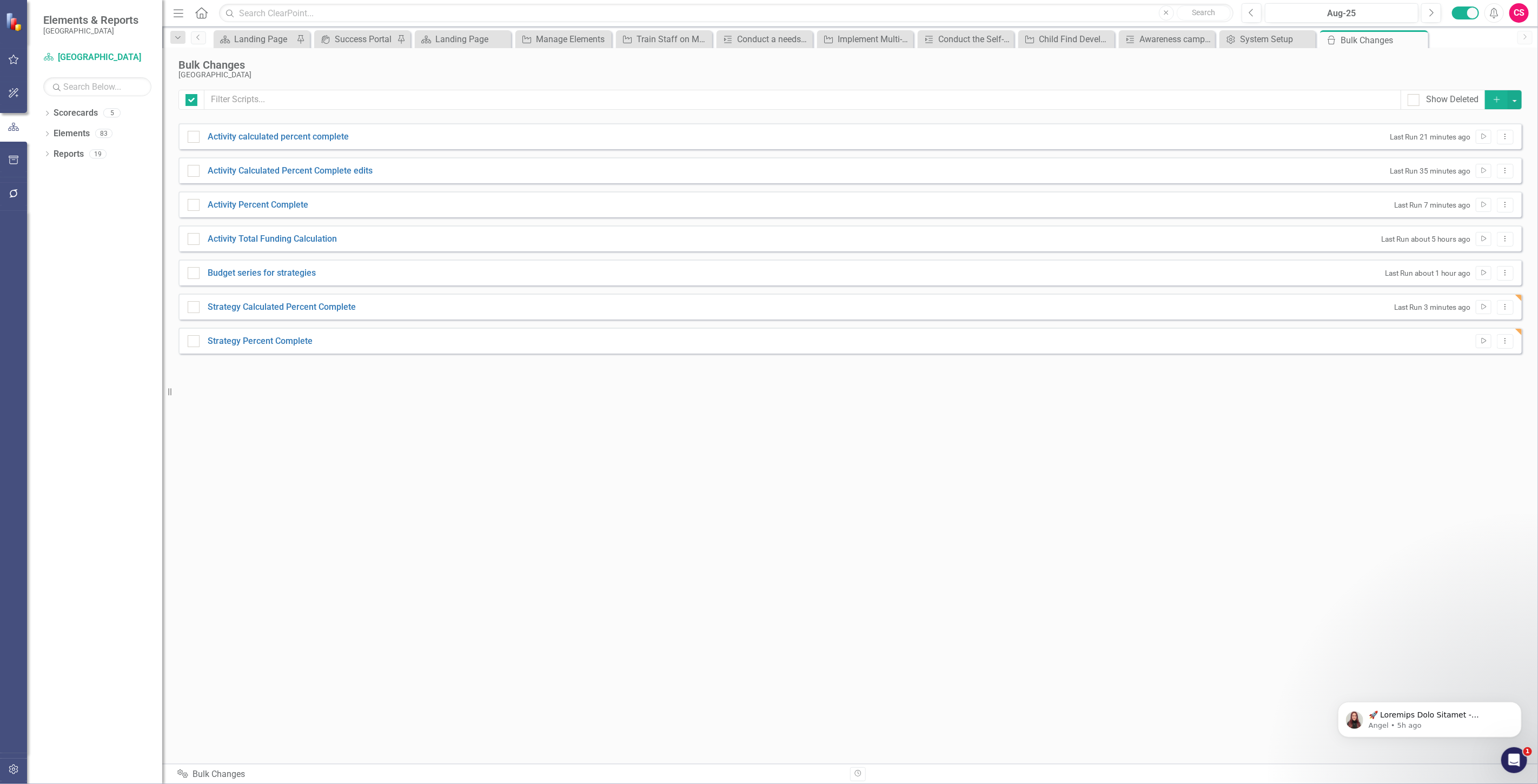
checkbox input "false"
click at [1509, 340] on icon "Dropdown Menu" at bounding box center [1505, 341] width 9 height 7
click at [1464, 379] on link "Edit Edit Script" at bounding box center [1470, 378] width 87 height 20
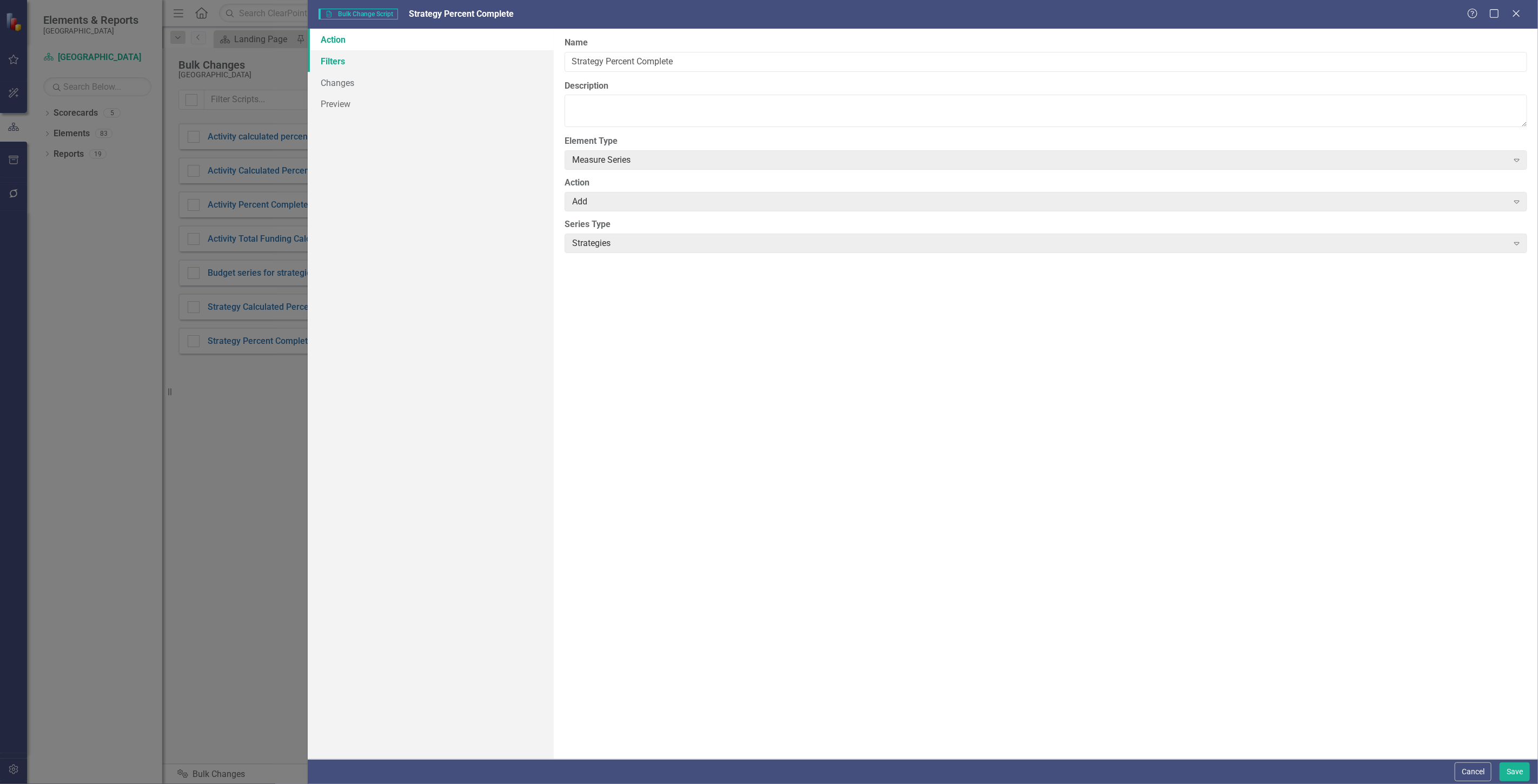
click at [446, 63] on link "Filters" at bounding box center [431, 61] width 246 height 21
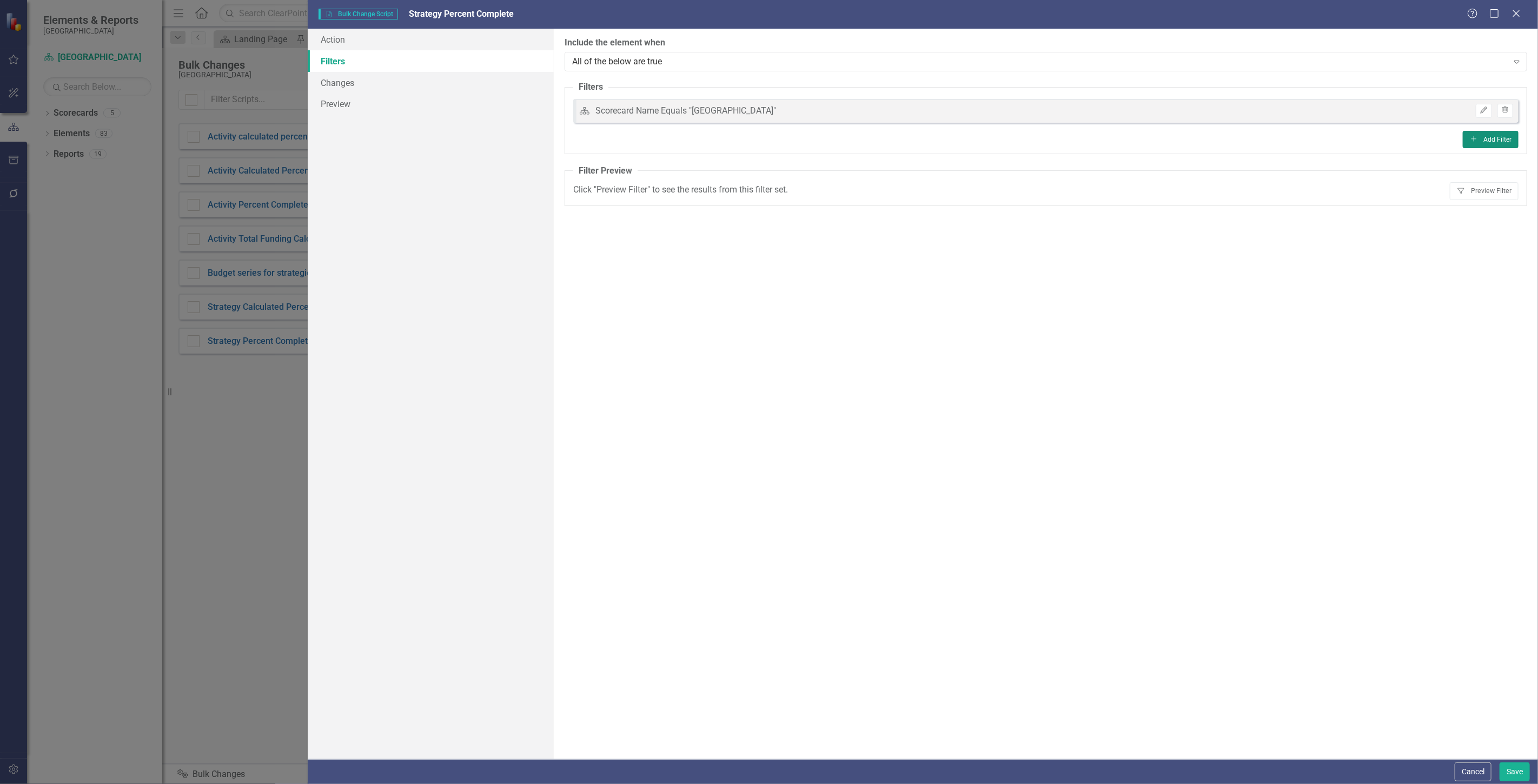
click at [1496, 136] on button "Add Add Filter" at bounding box center [1491, 139] width 56 height 17
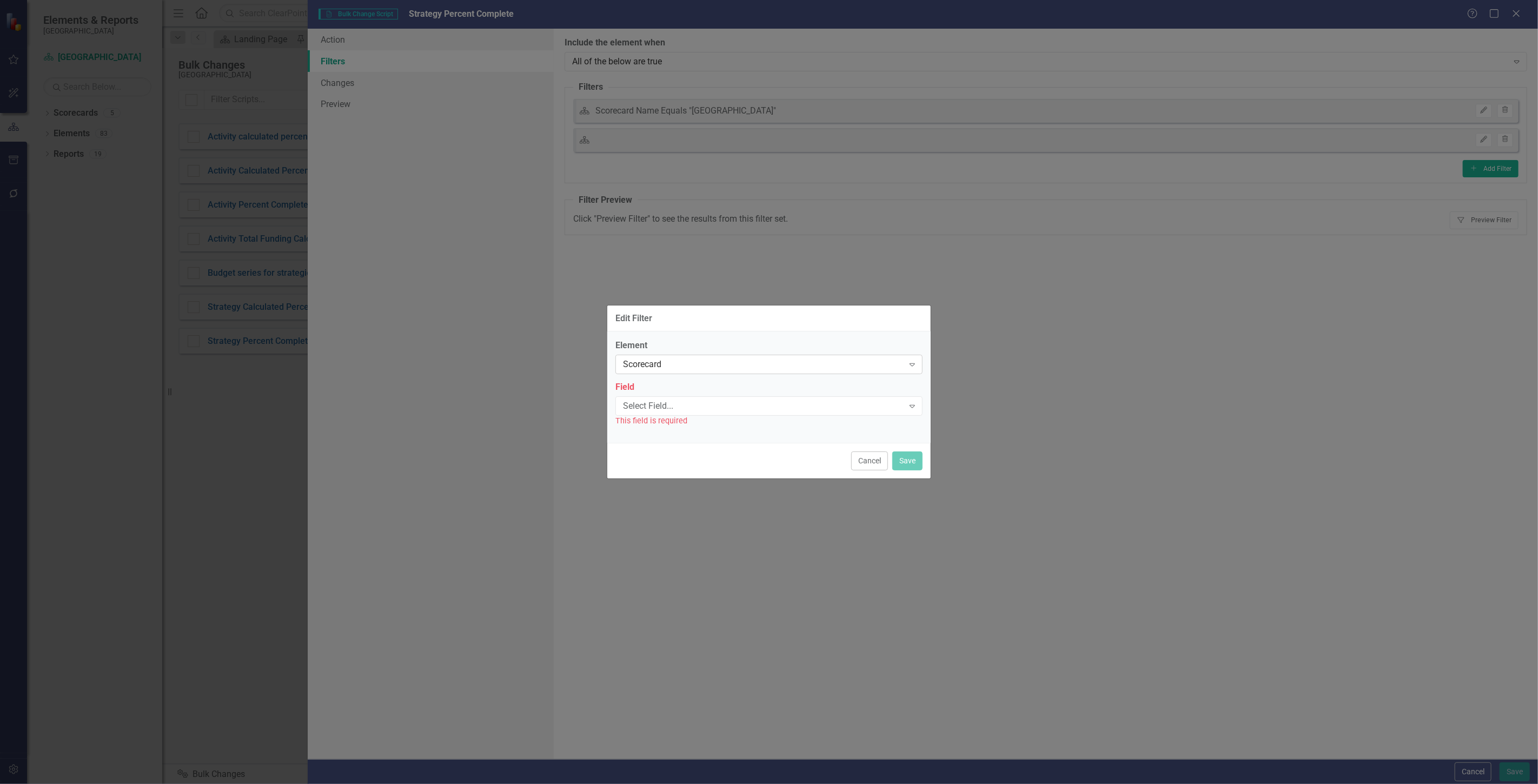
click at [673, 366] on div "Scorecard" at bounding box center [764, 364] width 281 height 12
click at [664, 430] on div "Activity" at bounding box center [771, 436] width 290 height 12
click at [651, 400] on div "Select Field..." at bounding box center [764, 405] width 281 height 12
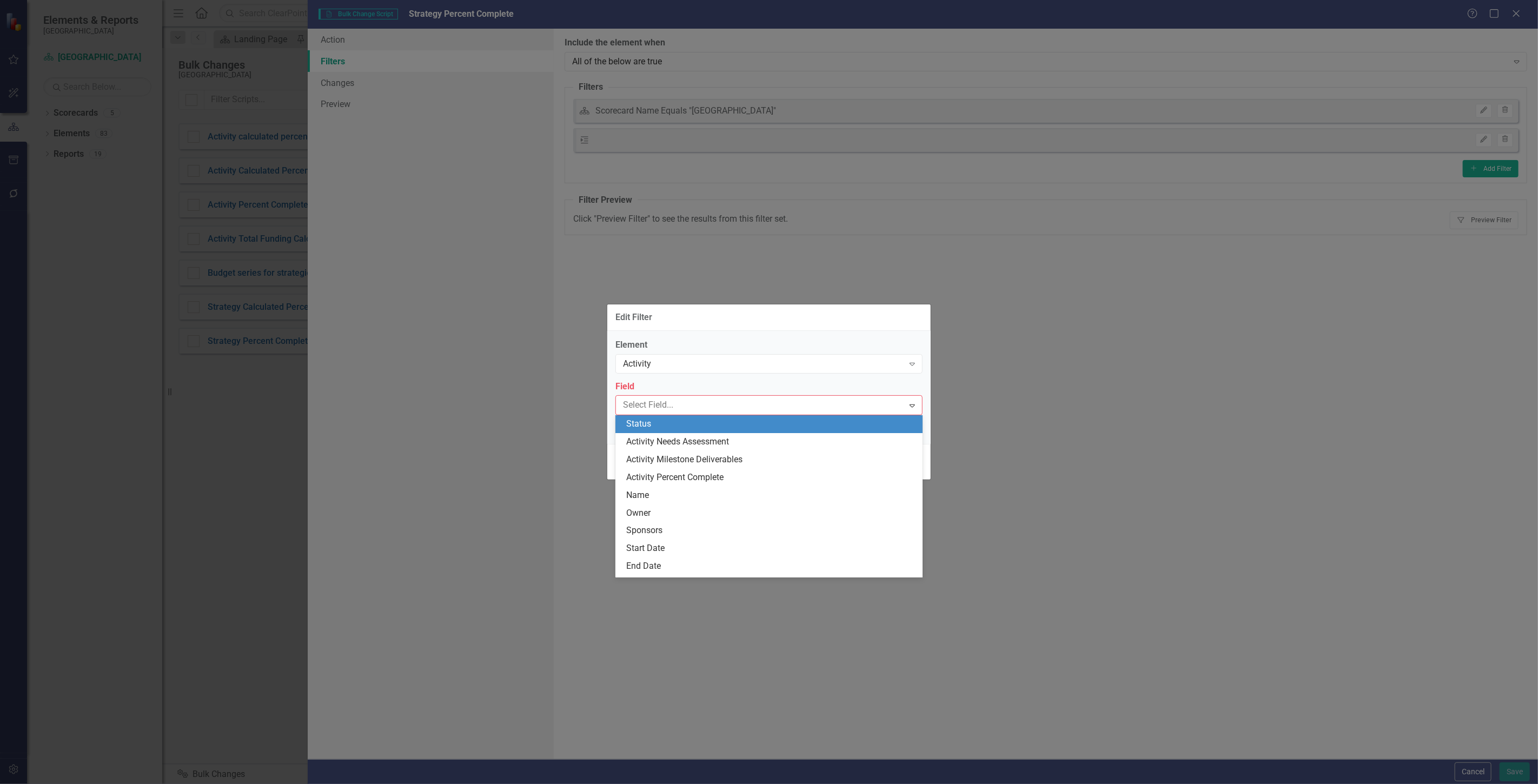
click at [661, 391] on label "Field" at bounding box center [769, 386] width 307 height 12
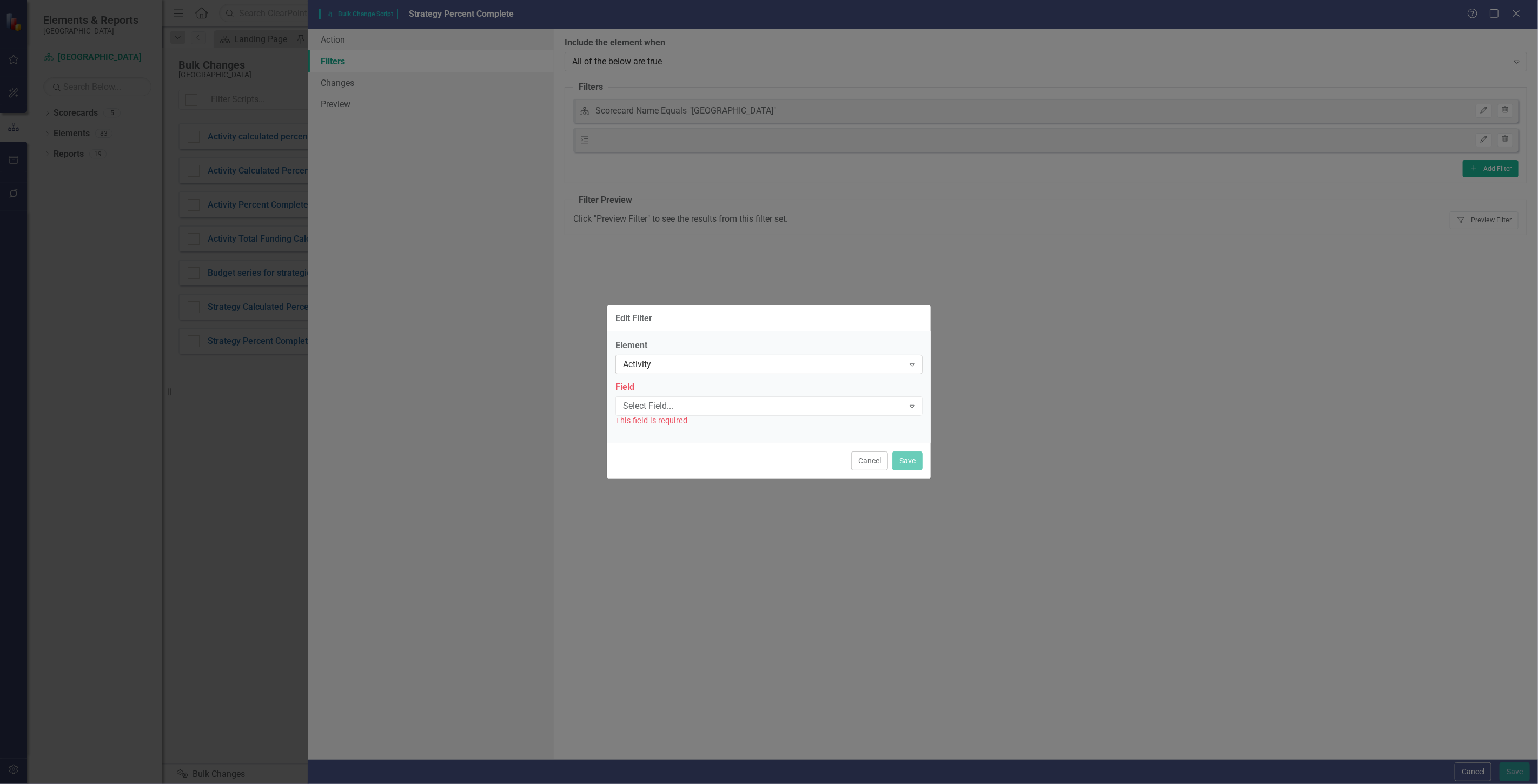
click at [654, 373] on div "Activity Expand" at bounding box center [769, 364] width 307 height 19
click at [861, 466] on button "Cancel" at bounding box center [869, 461] width 36 height 19
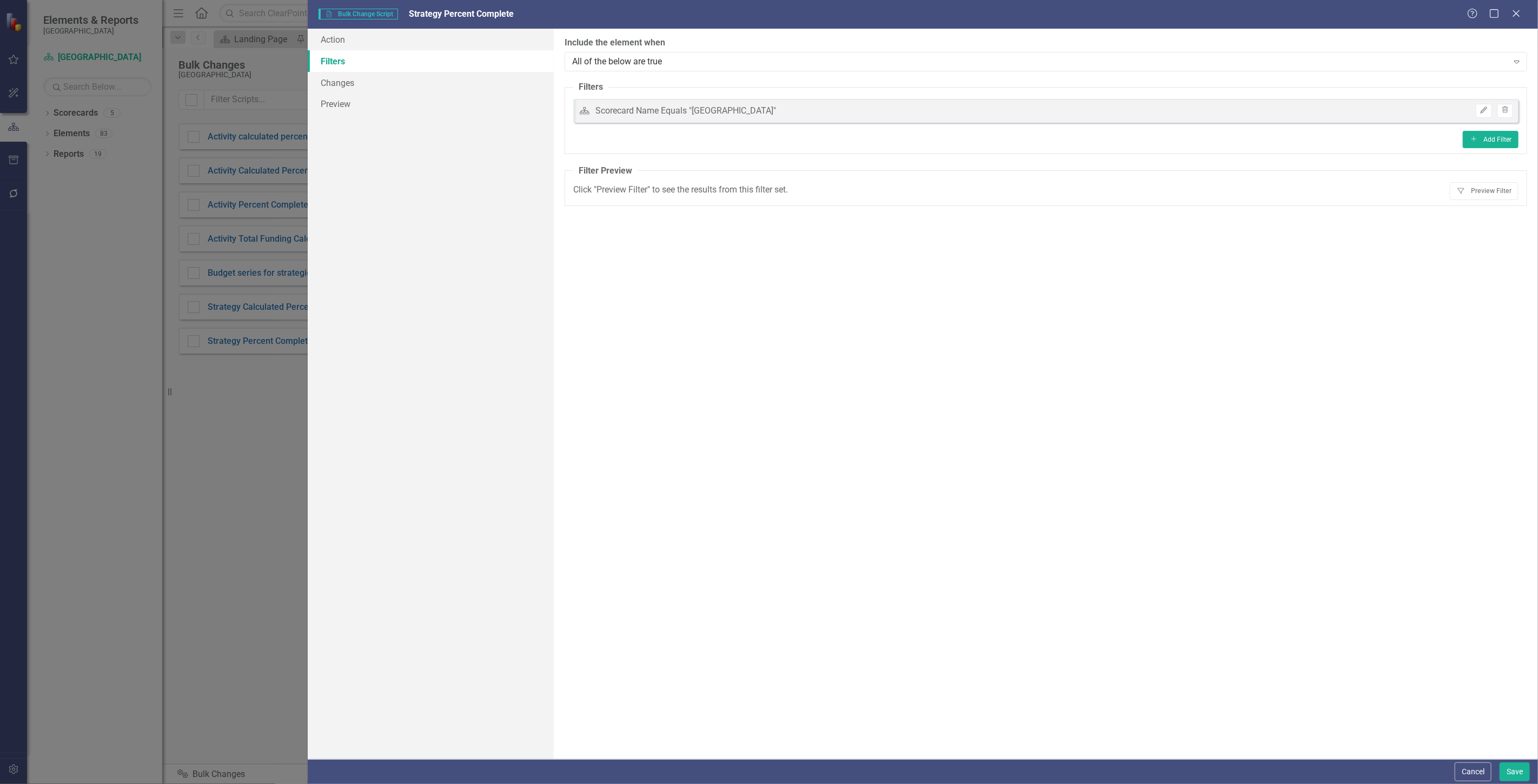
click at [422, 51] on link "Filters" at bounding box center [431, 61] width 246 height 21
click at [401, 42] on link "Action" at bounding box center [431, 39] width 246 height 21
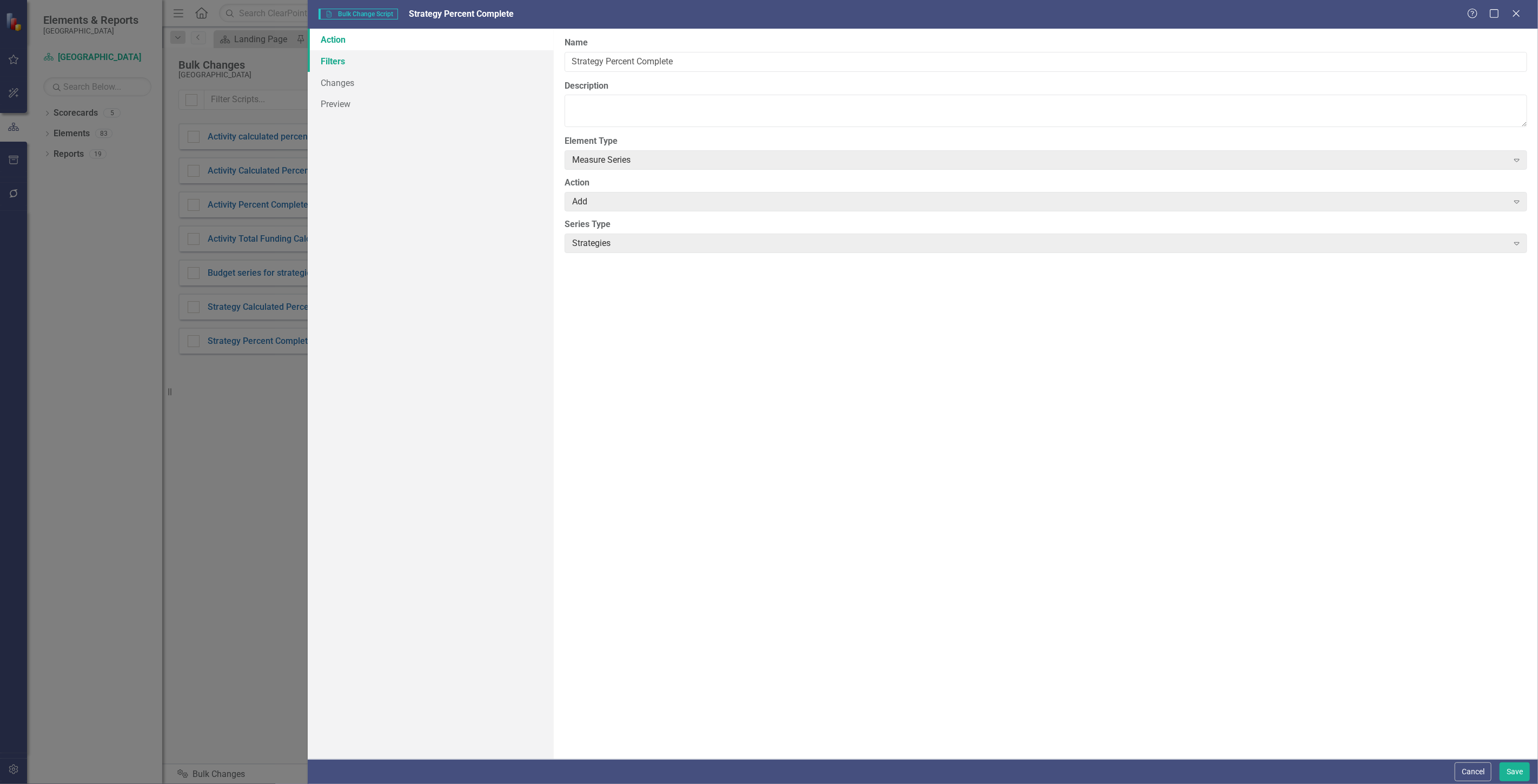
click at [383, 63] on link "Filters" at bounding box center [431, 61] width 246 height 21
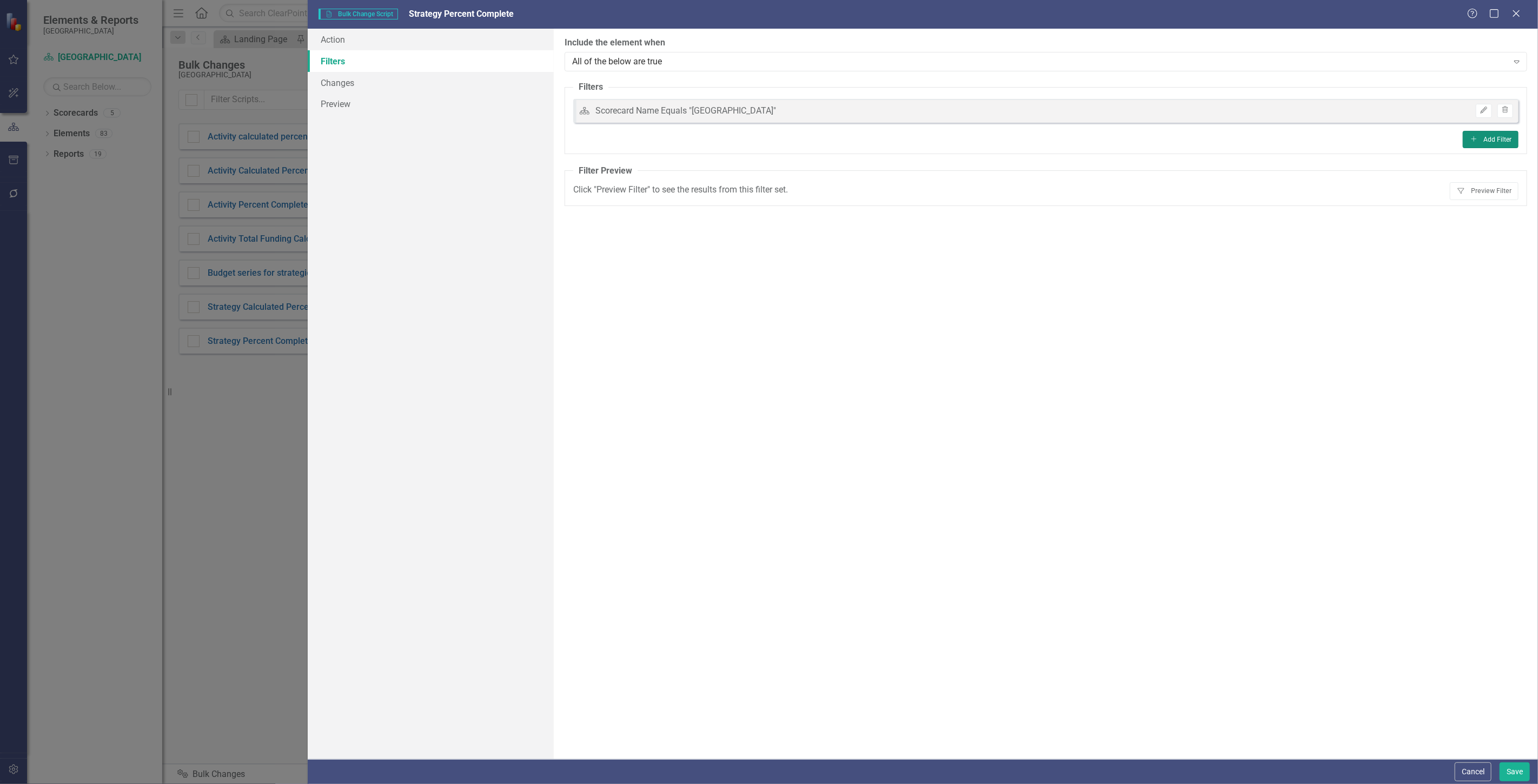
click at [1494, 139] on button "Add Add Filter" at bounding box center [1491, 139] width 56 height 17
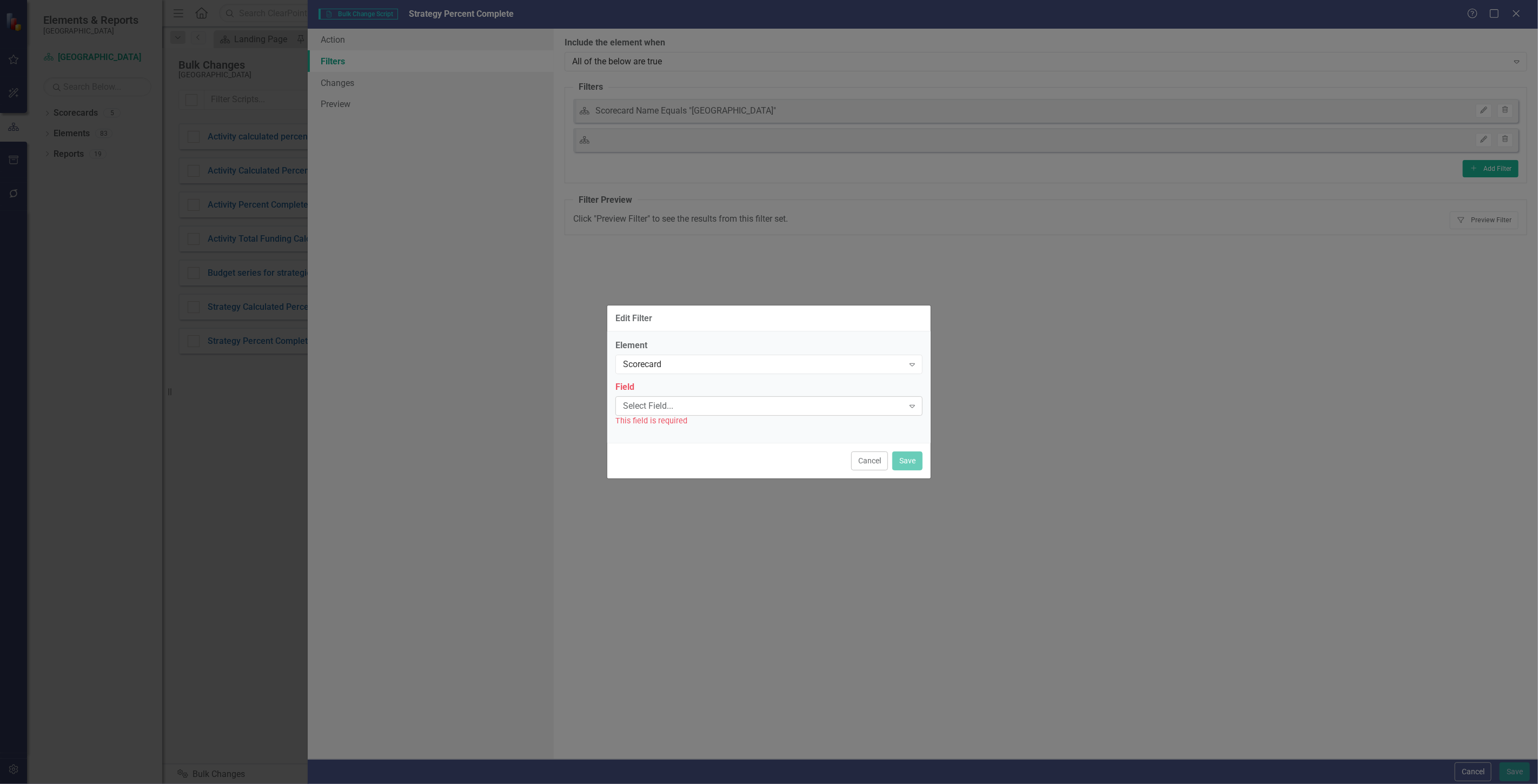
click at [741, 403] on div "Select Field..." at bounding box center [764, 405] width 281 height 12
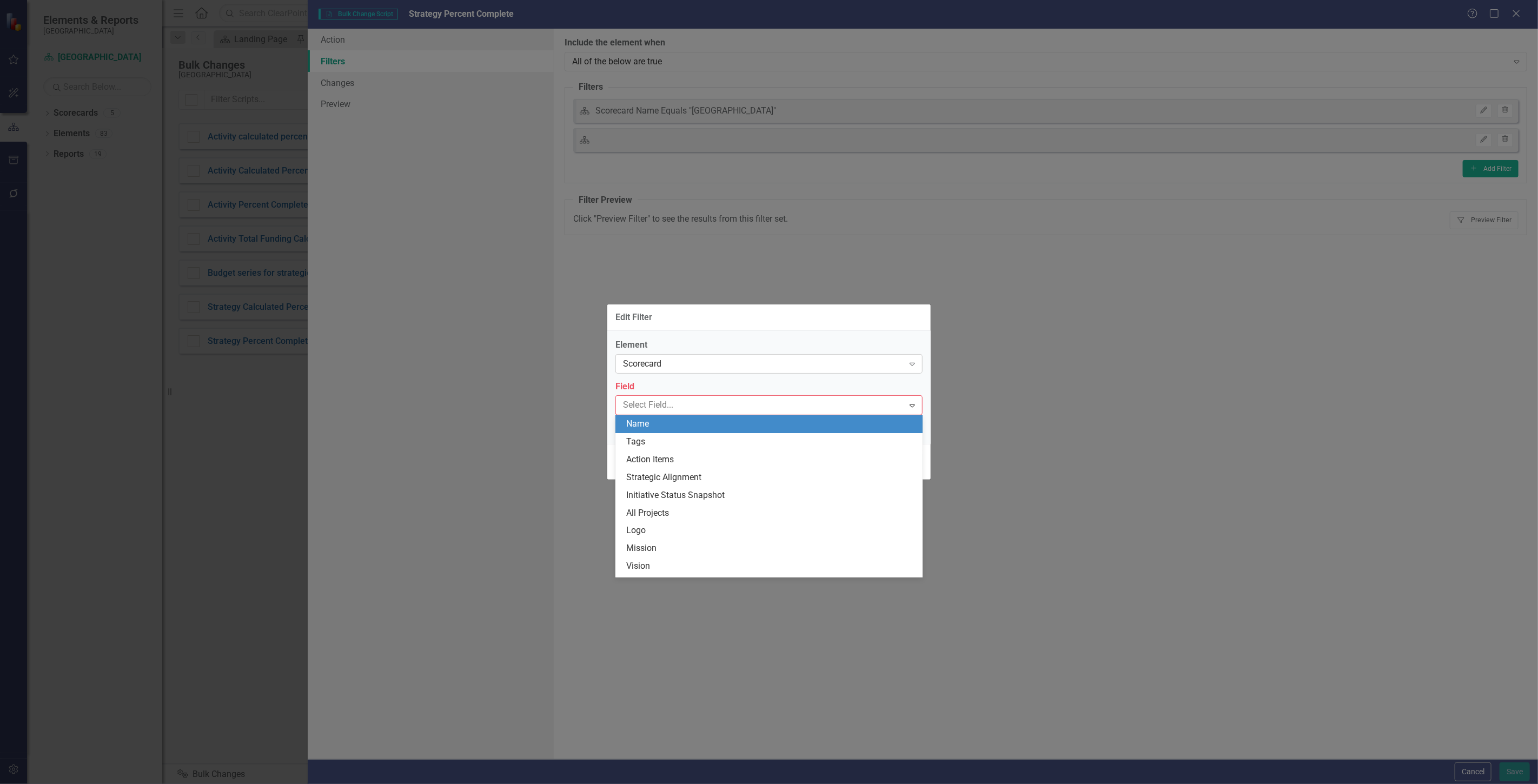
click at [646, 359] on div "Scorecard" at bounding box center [764, 363] width 281 height 12
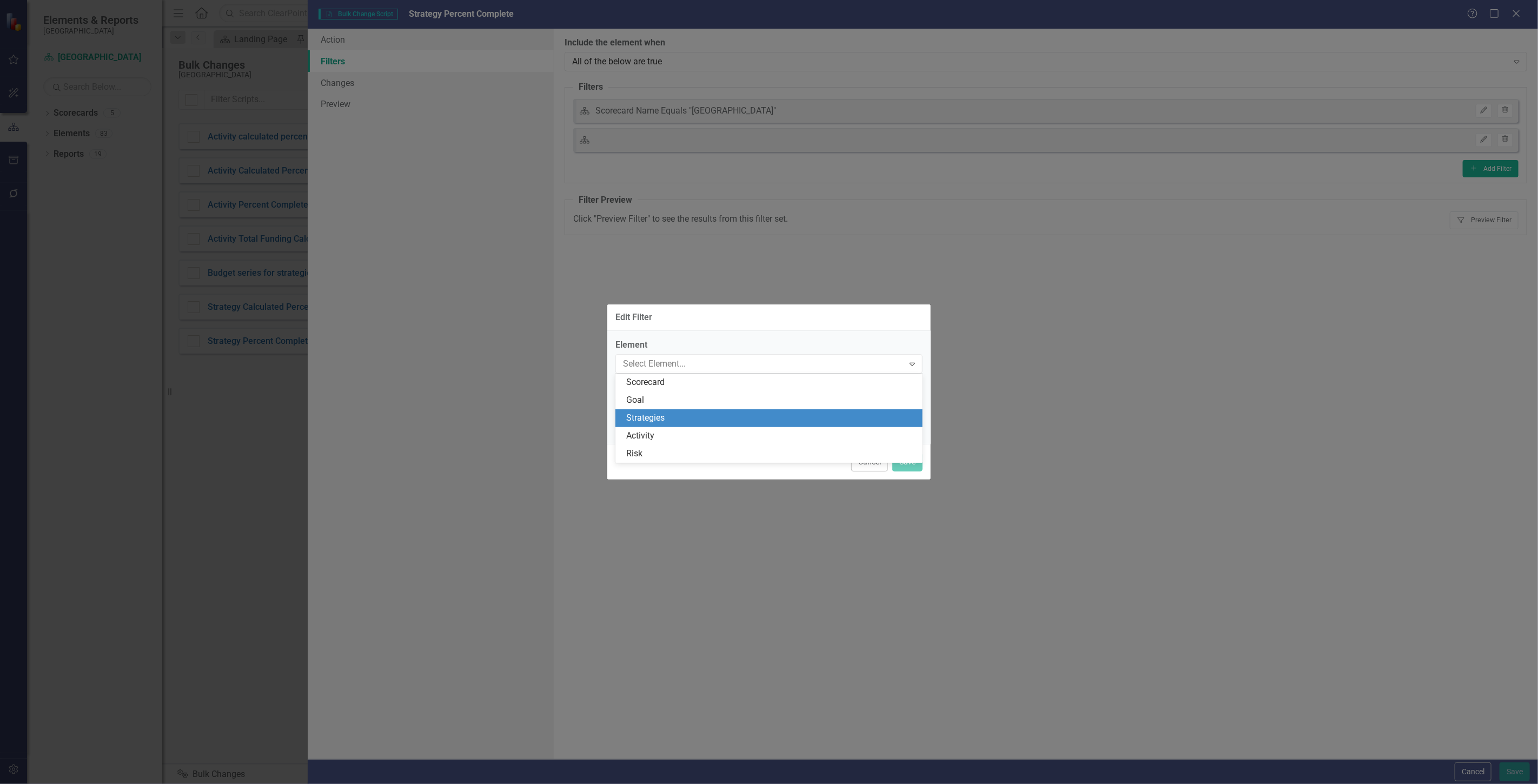
click at [668, 421] on div "Strategies" at bounding box center [771, 418] width 290 height 12
click at [687, 398] on div "Select Field... Expand" at bounding box center [769, 406] width 307 height 19
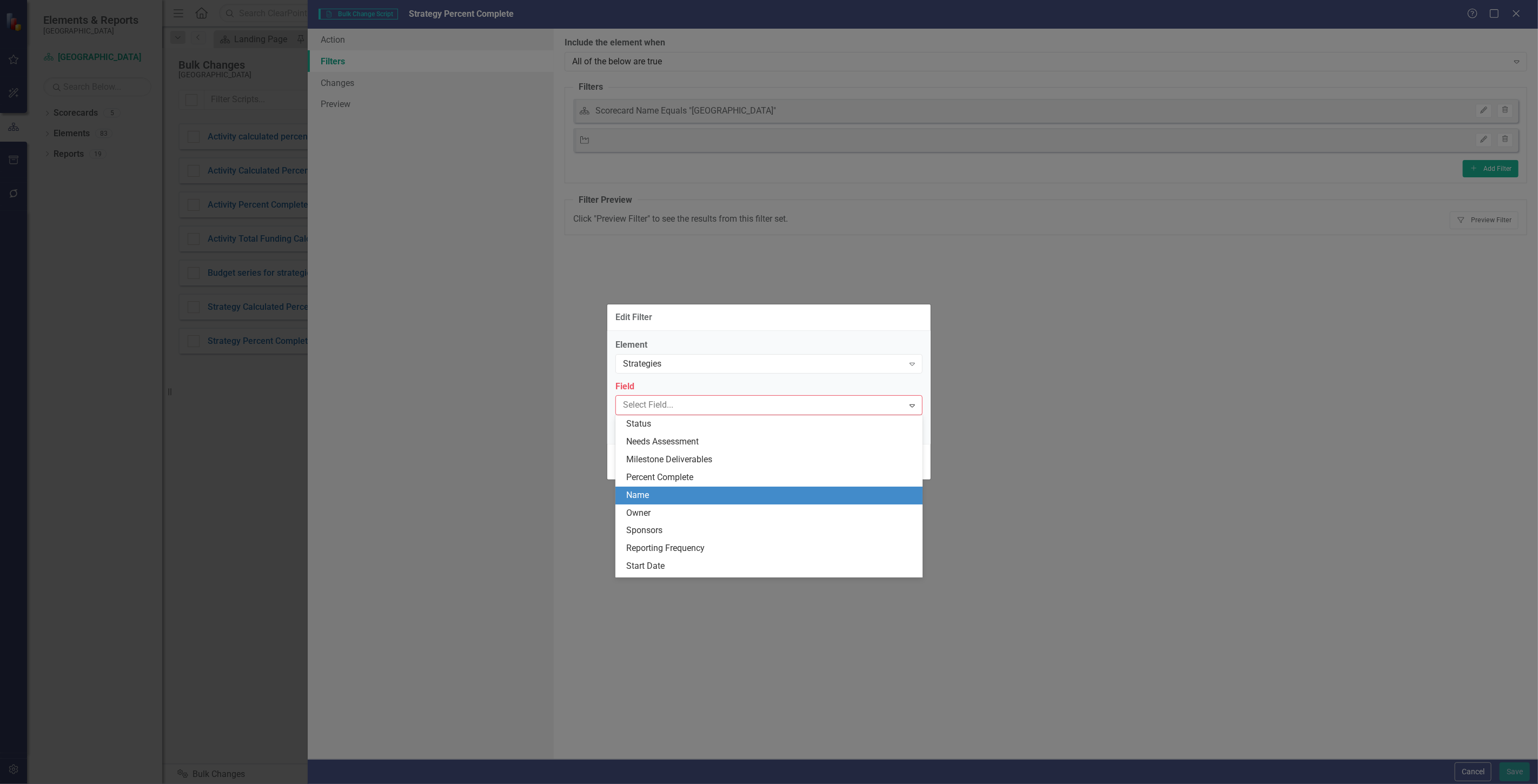
click at [664, 492] on div "Name" at bounding box center [771, 495] width 290 height 12
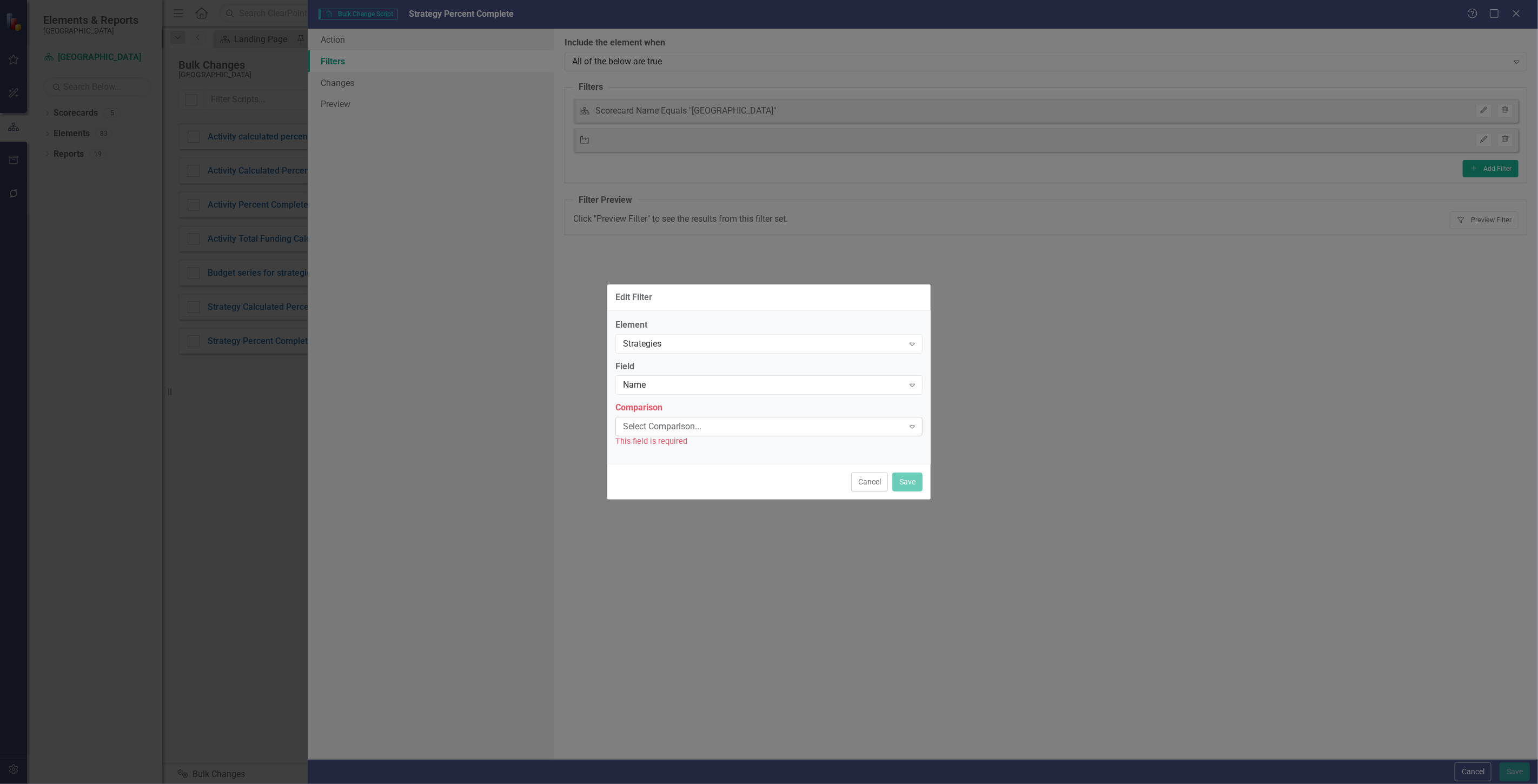
click at [646, 428] on div "Select Comparison..." at bounding box center [764, 426] width 281 height 12
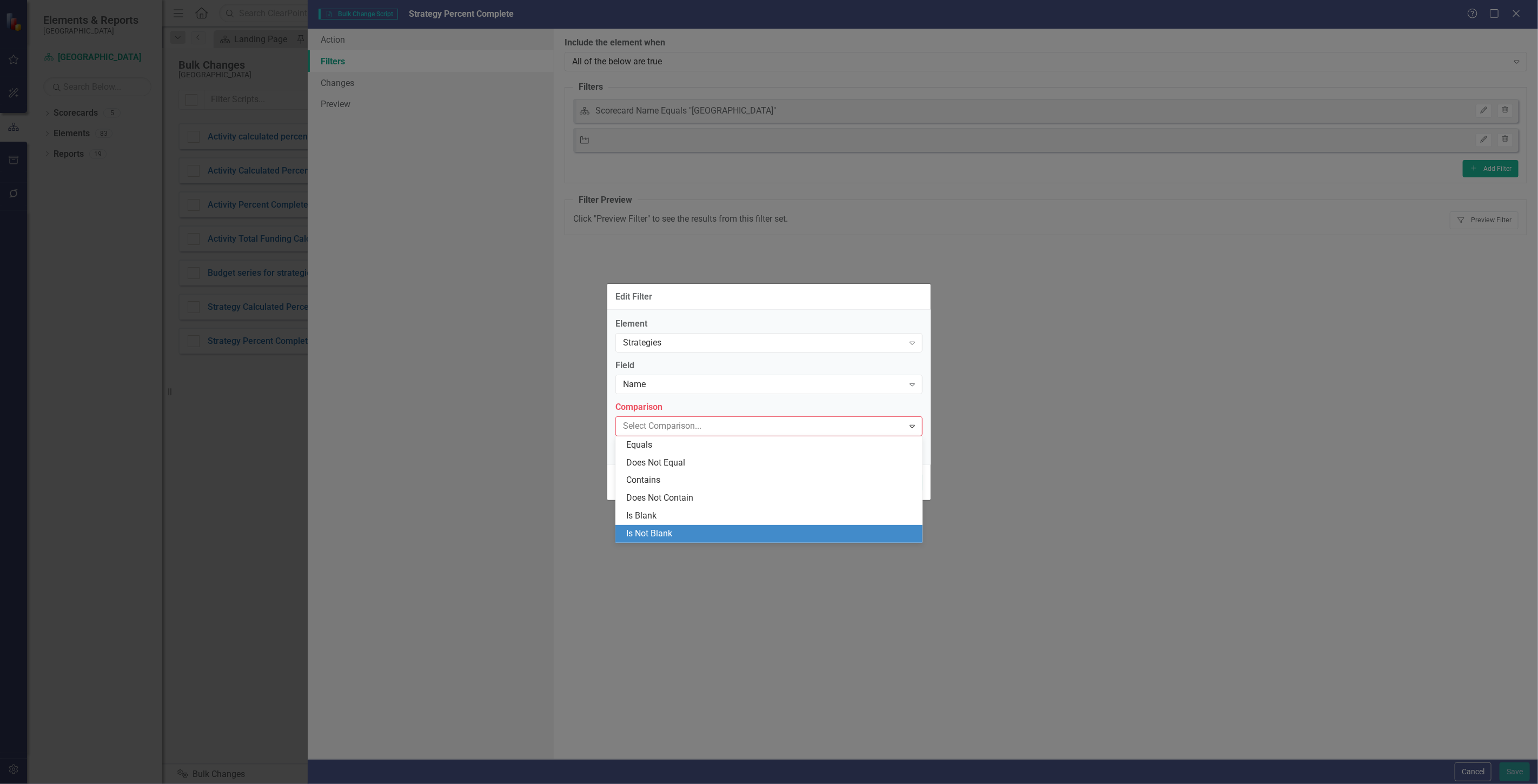
click at [684, 533] on div "Is Not Blank" at bounding box center [771, 534] width 290 height 12
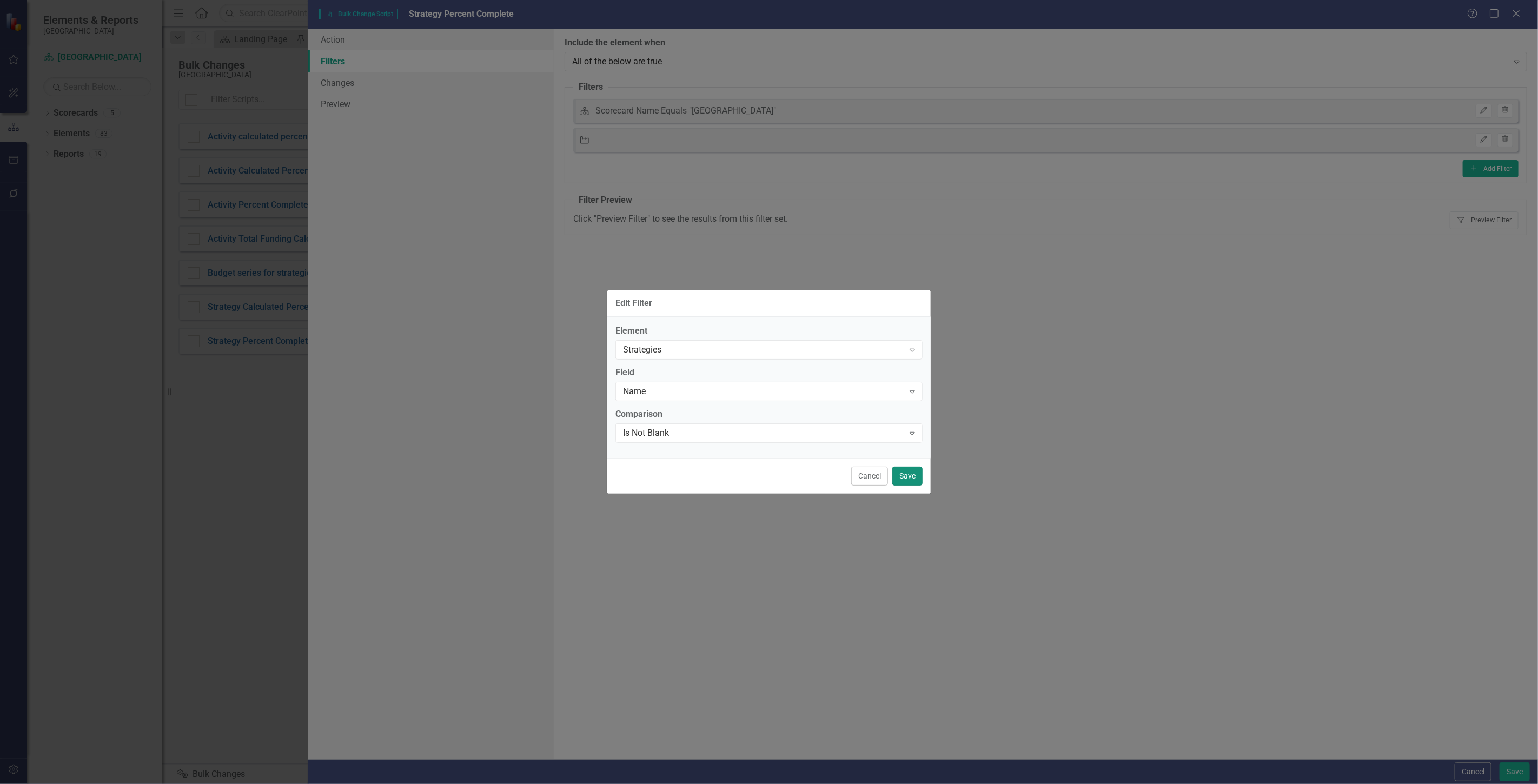
click at [915, 470] on button "Save" at bounding box center [907, 476] width 30 height 19
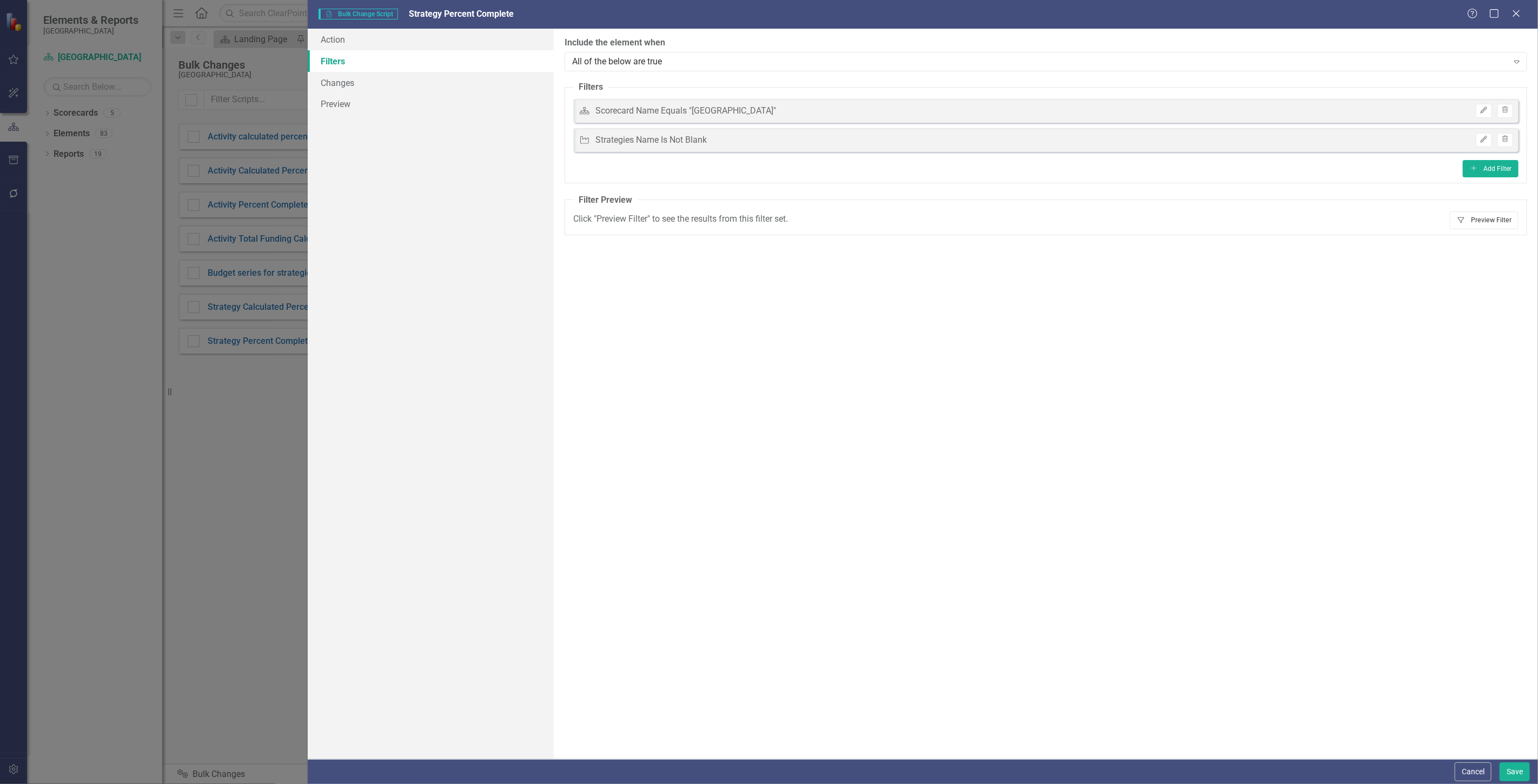
click at [1484, 220] on button "Filter Preview Filter" at bounding box center [1484, 220] width 69 height 17
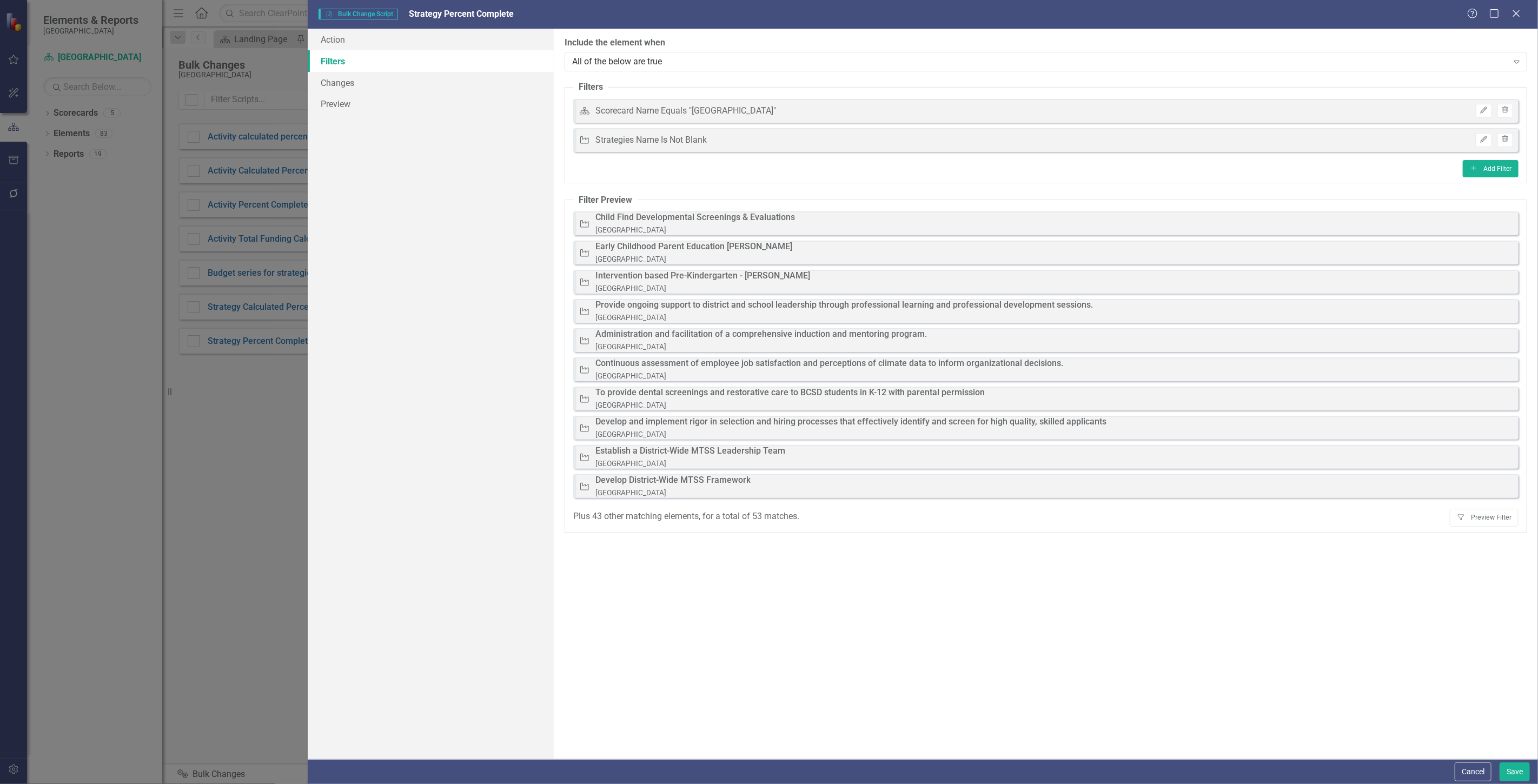
click at [1478, 185] on div "The next step in creating a bulk change script is defining the subset of elemen…" at bounding box center [1046, 393] width 984 height 730
click at [1478, 180] on fieldset "Filters Scorecard Scorecard Name Equals "Beaufort County School District" Edit …" at bounding box center [1046, 132] width 963 height 102
click at [1480, 169] on button "Add Add Filter" at bounding box center [1491, 169] width 56 height 17
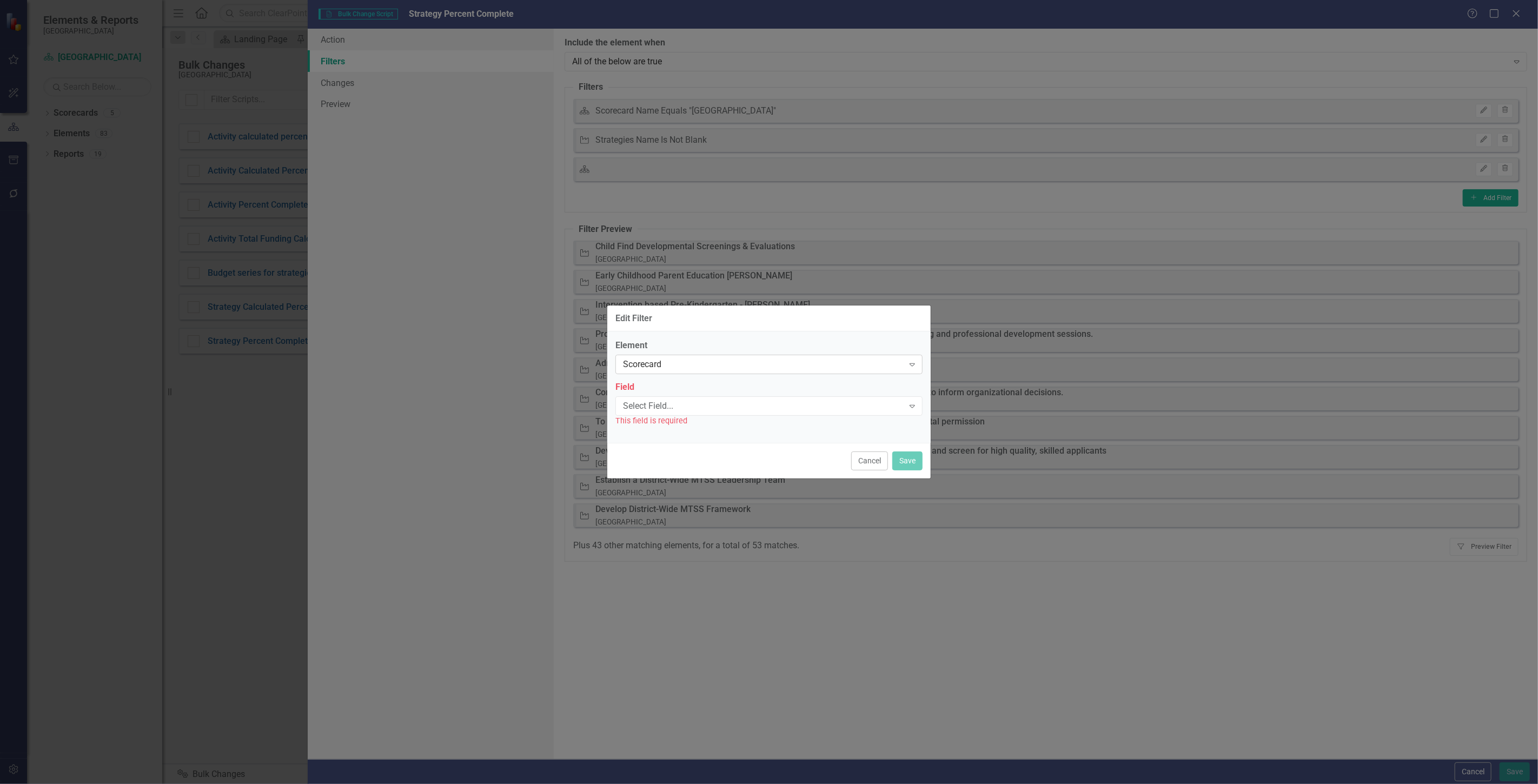
click at [680, 365] on div "Scorecard" at bounding box center [764, 364] width 281 height 12
click at [665, 433] on div "Activity" at bounding box center [771, 436] width 290 height 12
click at [666, 402] on div "Select Field..." at bounding box center [764, 405] width 281 height 12
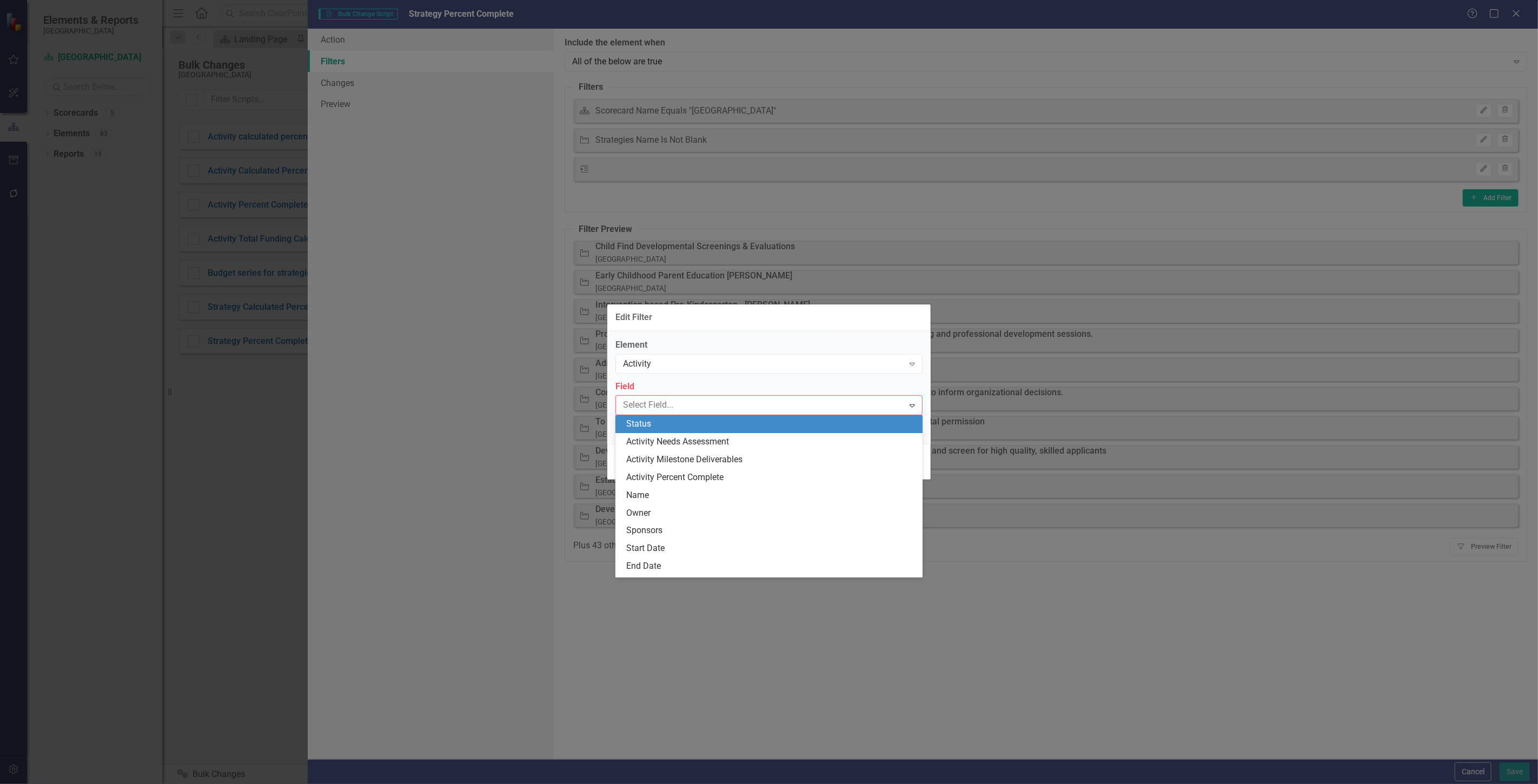
click at [669, 384] on label "Field" at bounding box center [769, 386] width 307 height 12
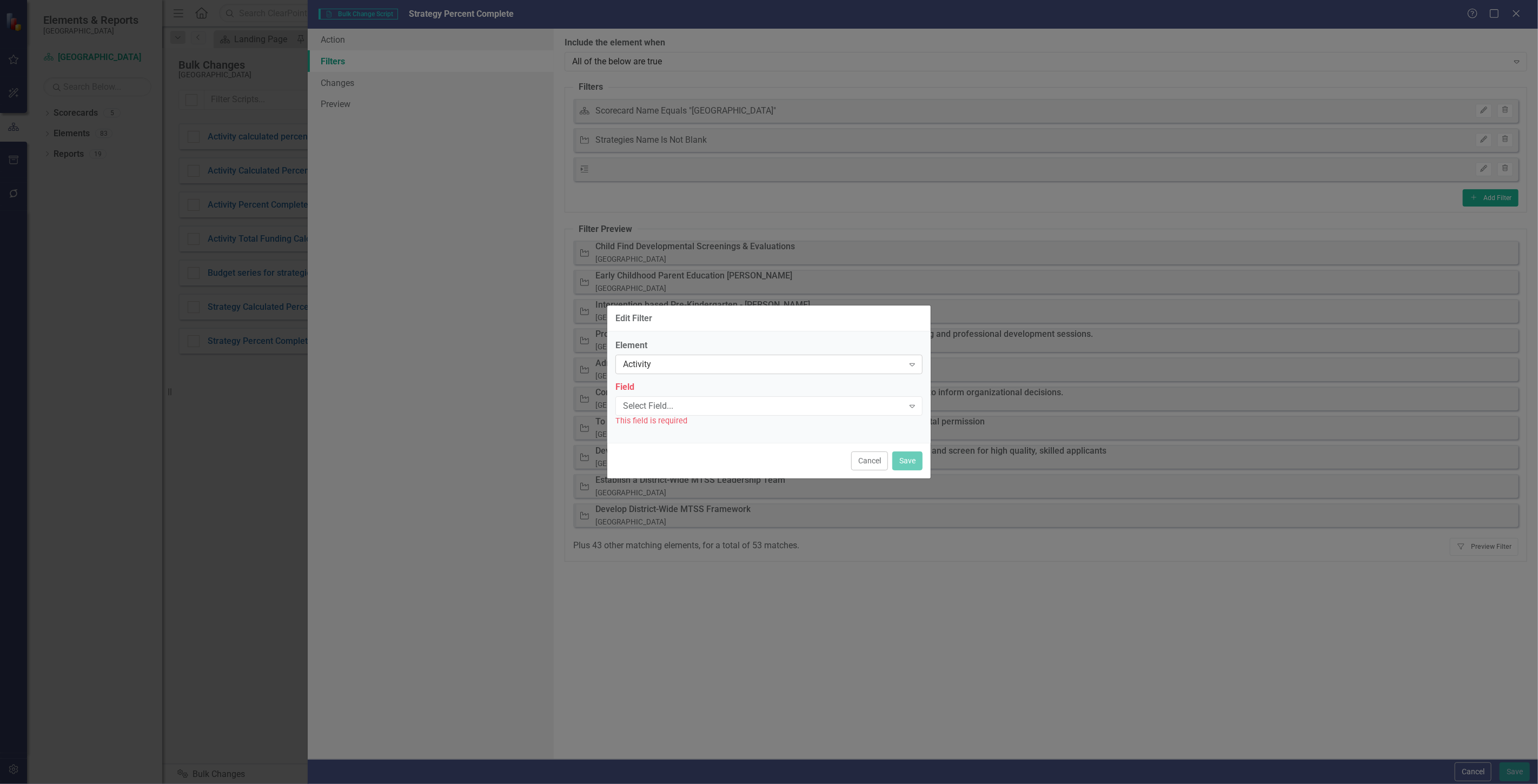
drag, startPoint x: 668, startPoint y: 379, endPoint x: 663, endPoint y: 371, distance: 9.4
click at [668, 379] on div "Element Activity Expand Field Select Field... Expand This field is required" at bounding box center [769, 383] width 307 height 87
click at [662, 368] on div "Activity" at bounding box center [764, 364] width 281 height 12
click at [661, 438] on div "Activity" at bounding box center [771, 436] width 290 height 12
click at [663, 398] on div "Select Field... Expand" at bounding box center [769, 406] width 307 height 19
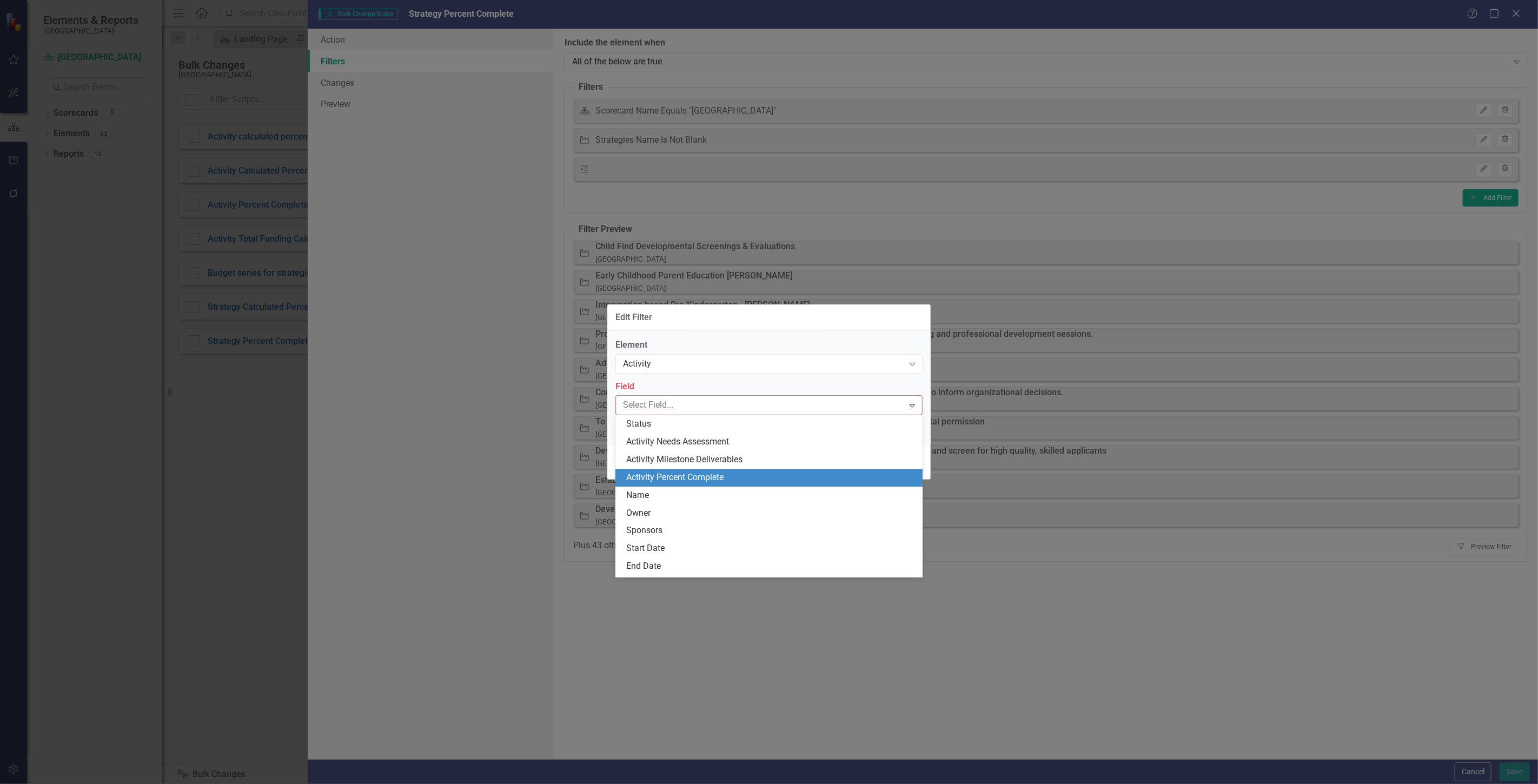
click at [699, 476] on div "Activity Percent Complete" at bounding box center [771, 477] width 290 height 12
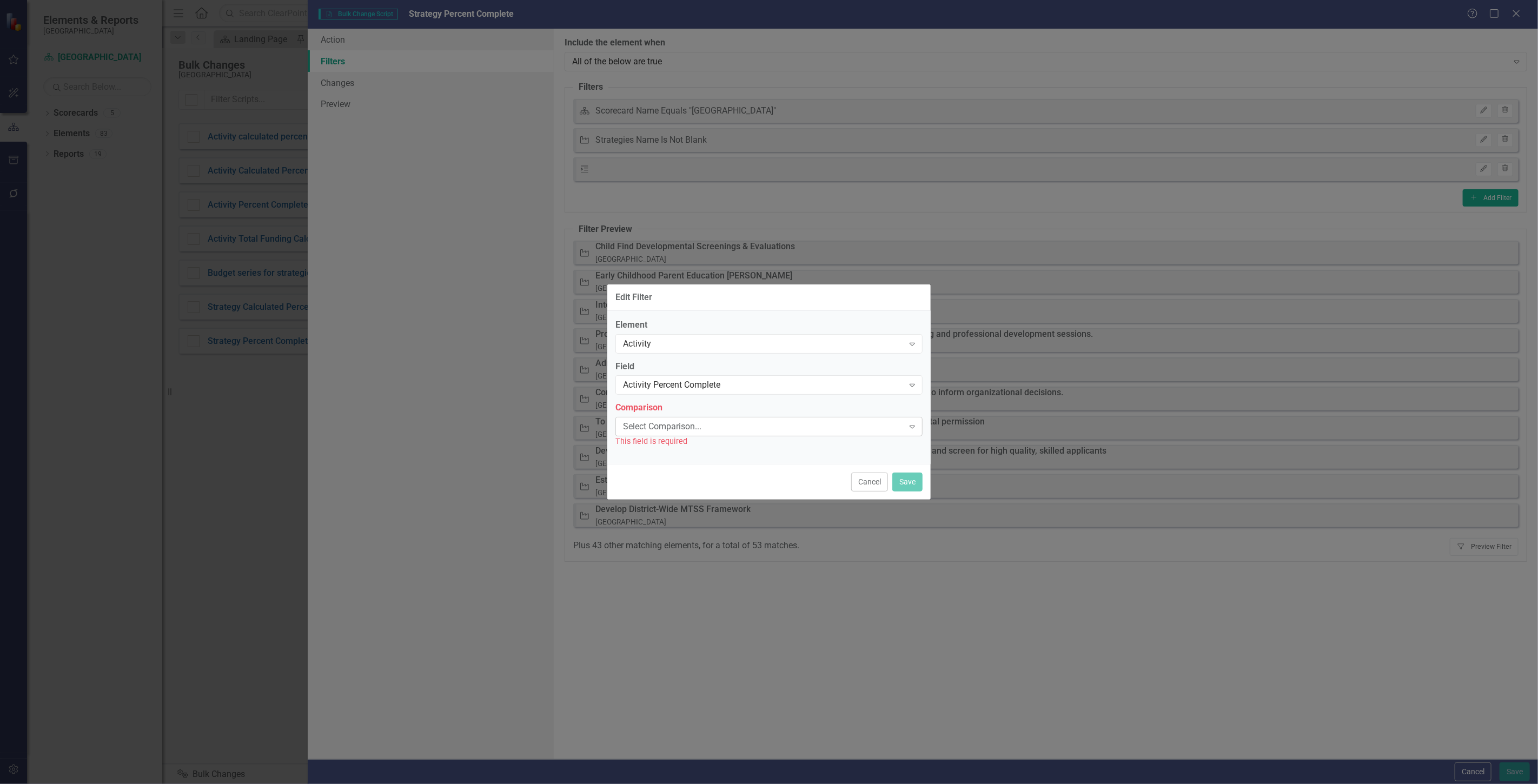
click at [699, 433] on div "Select Comparison... Expand" at bounding box center [769, 426] width 307 height 19
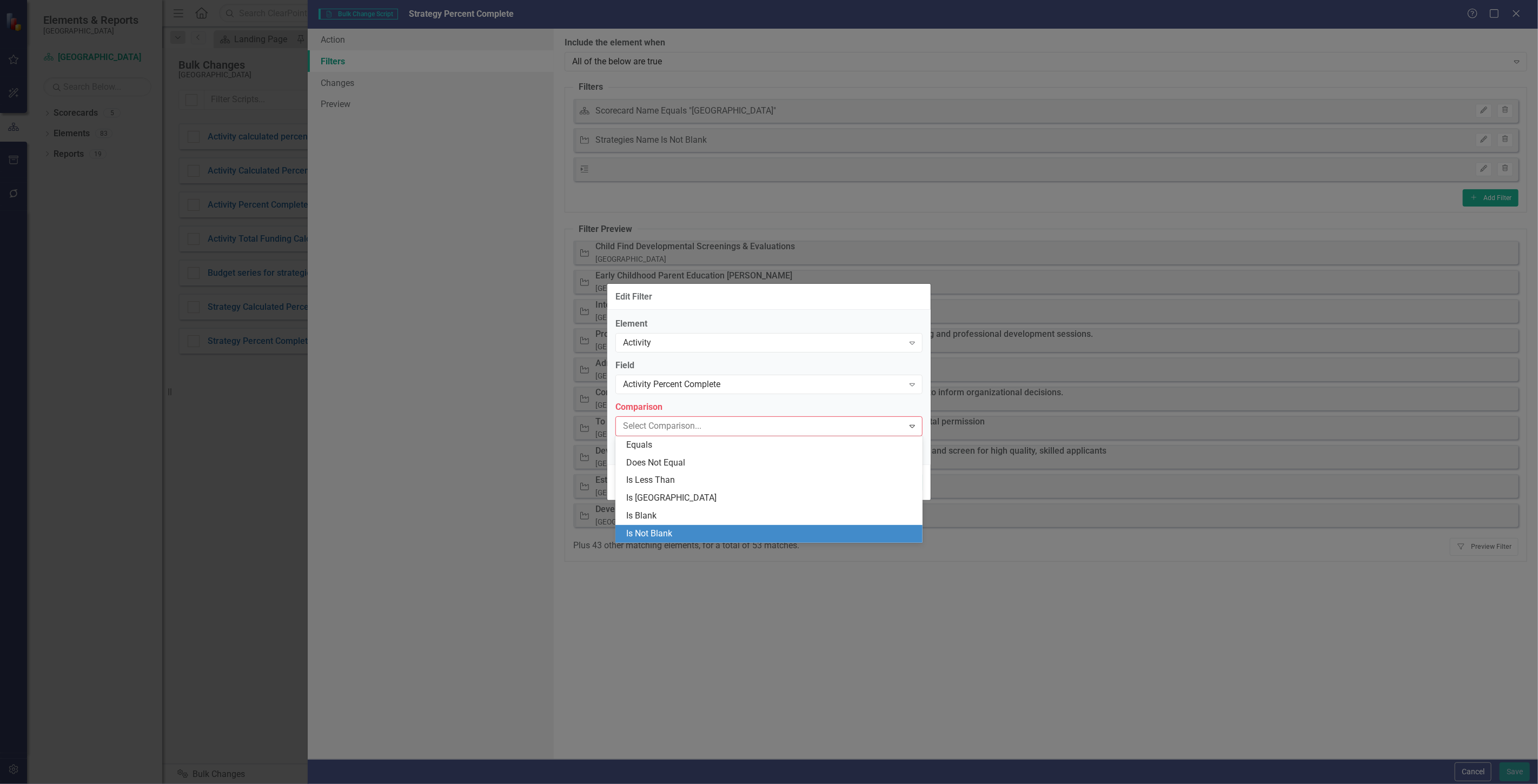
click at [691, 529] on div "Is Not Blank" at bounding box center [771, 534] width 290 height 12
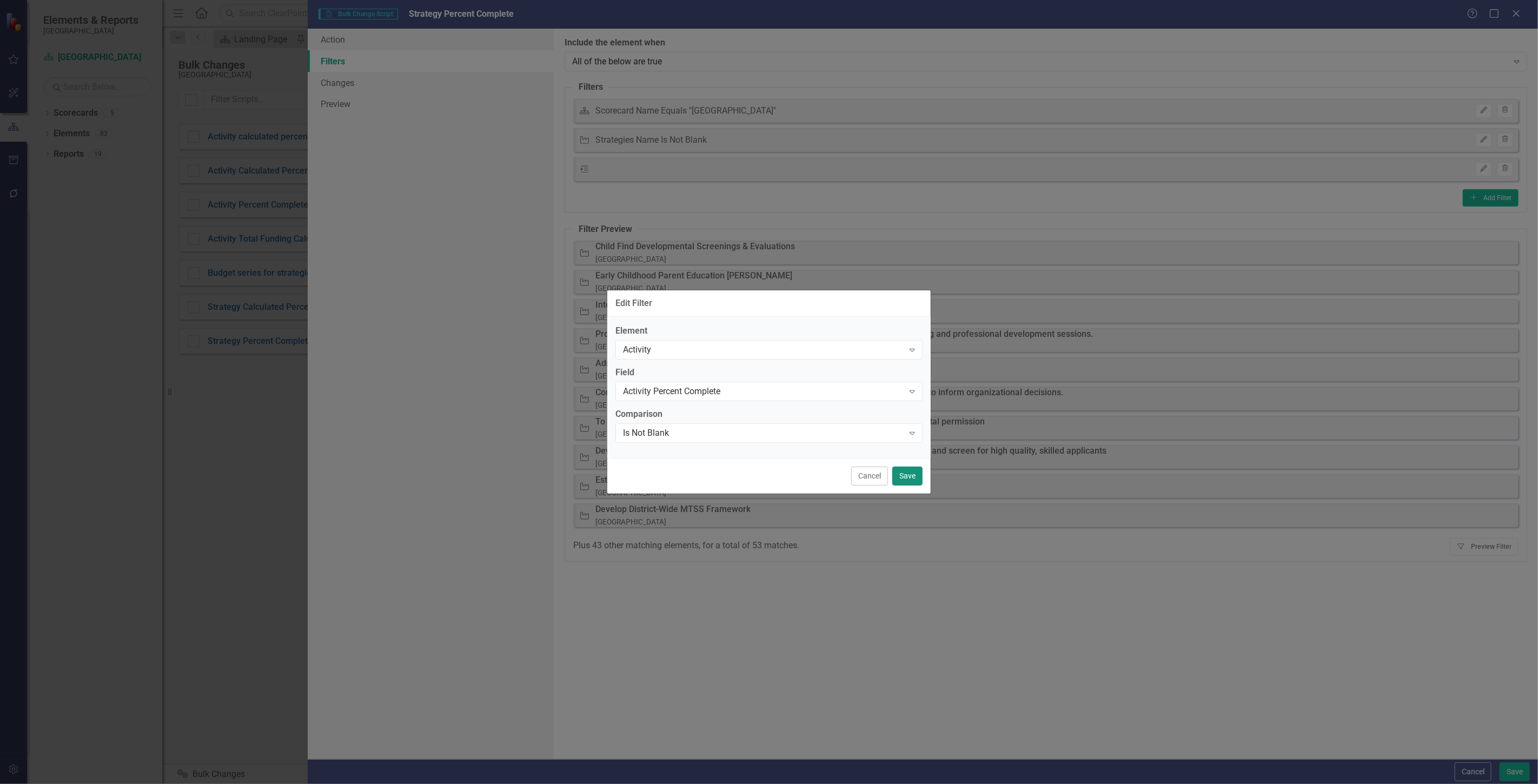
click at [909, 471] on button "Save" at bounding box center [907, 476] width 30 height 19
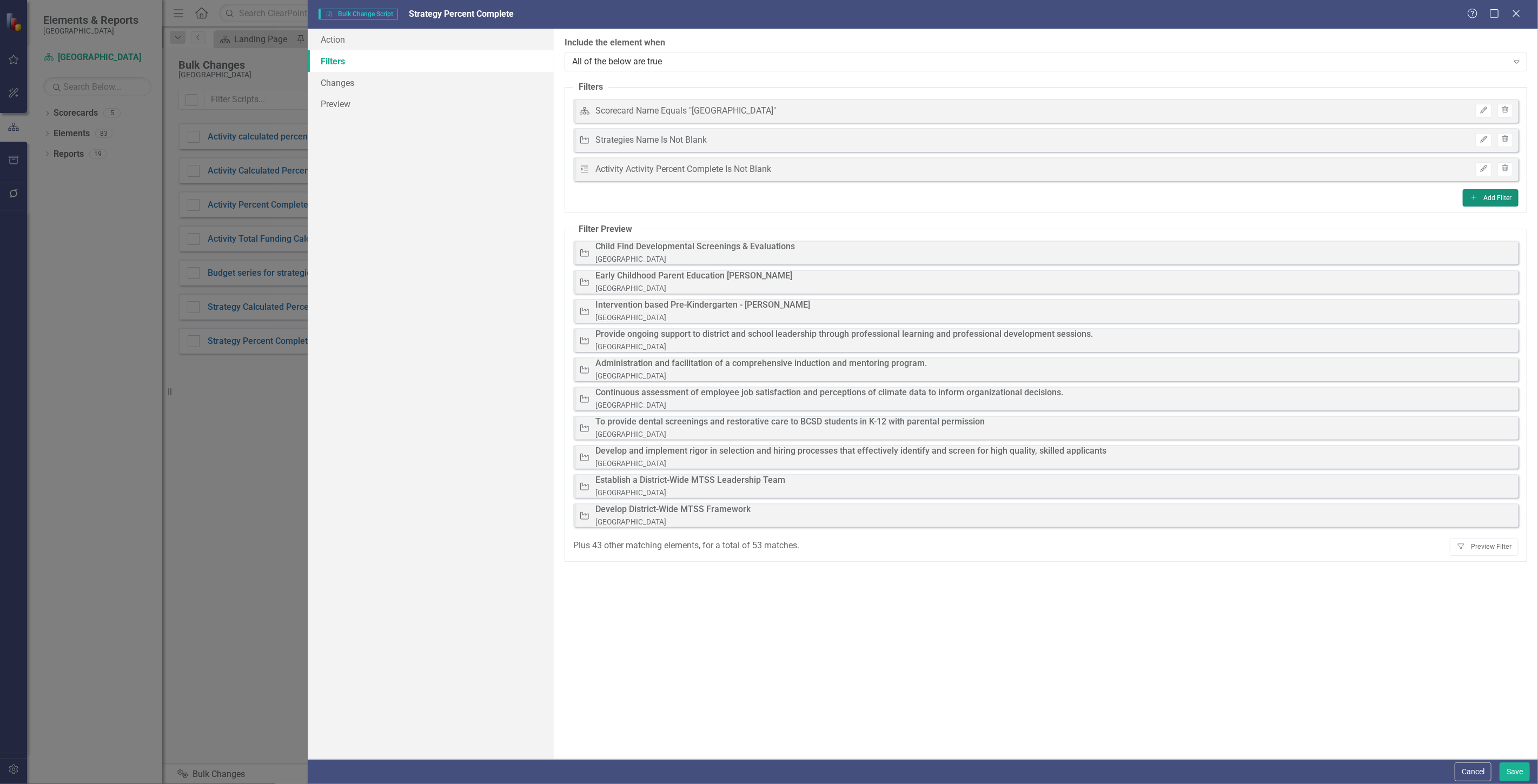
click at [1494, 196] on button "Add Add Filter" at bounding box center [1491, 197] width 56 height 17
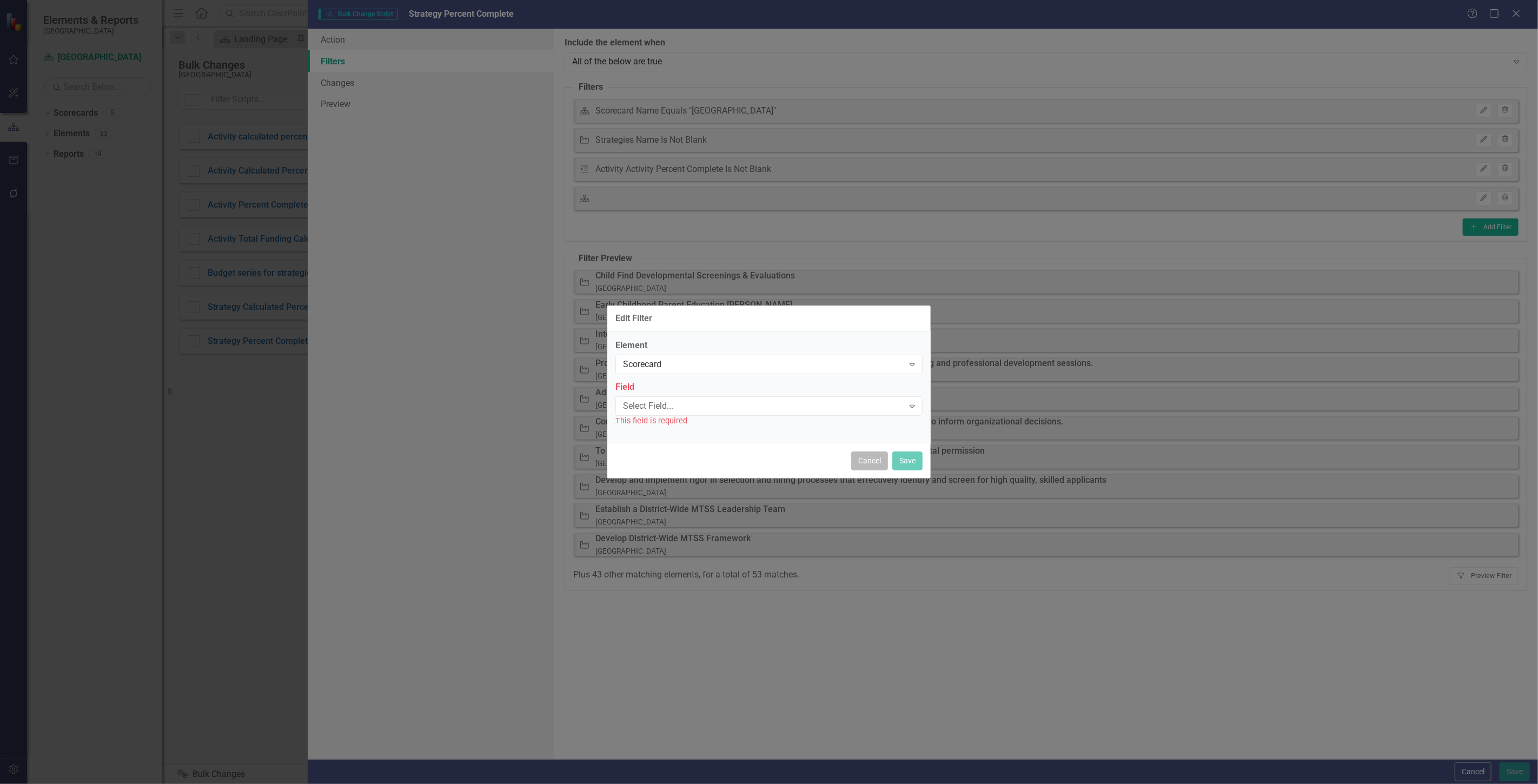
click at [869, 463] on button "Cancel" at bounding box center [869, 461] width 36 height 19
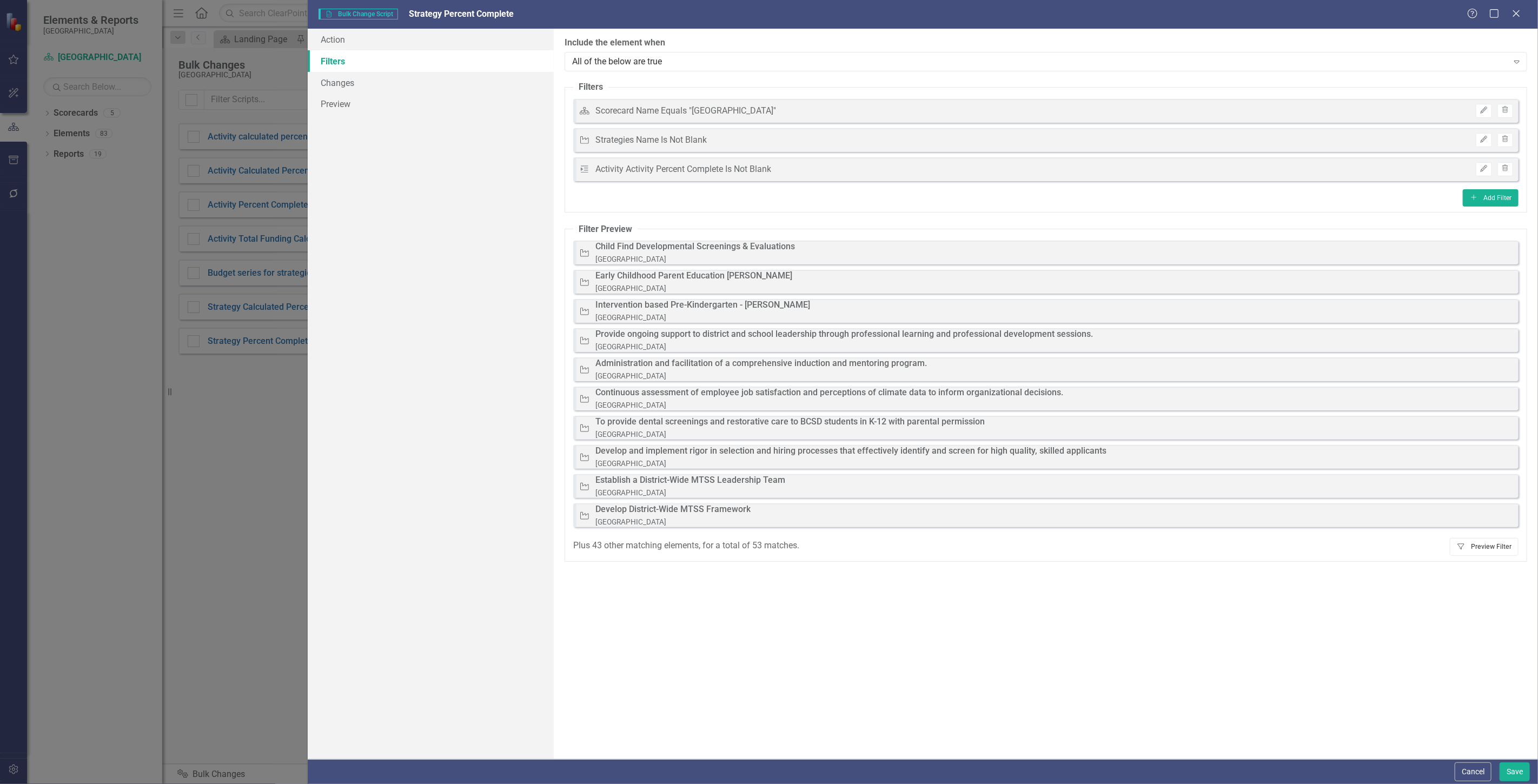
click at [1509, 547] on button "Filter Preview Filter" at bounding box center [1484, 547] width 69 height 17
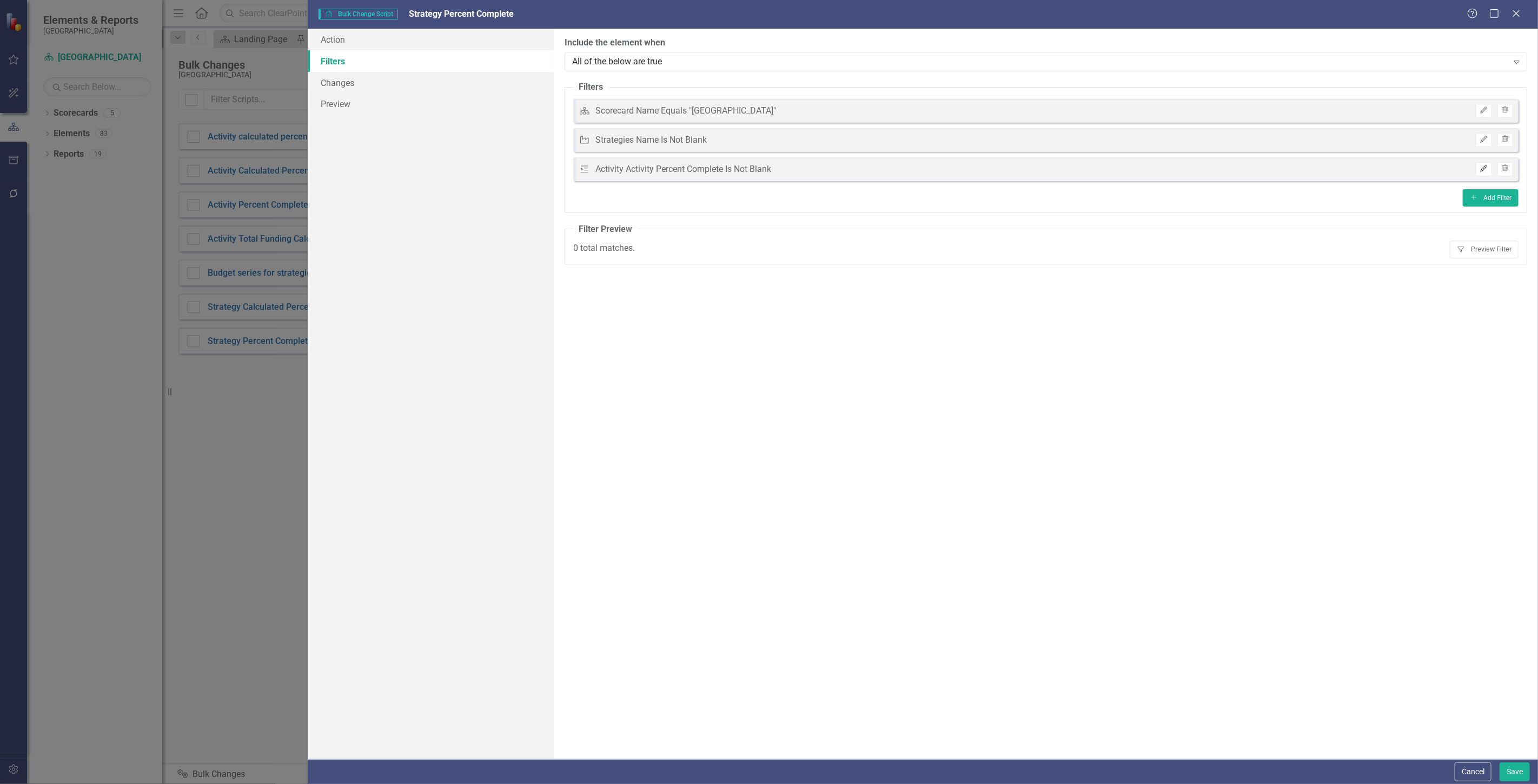
click at [1484, 165] on icon "button" at bounding box center [1484, 168] width 6 height 6
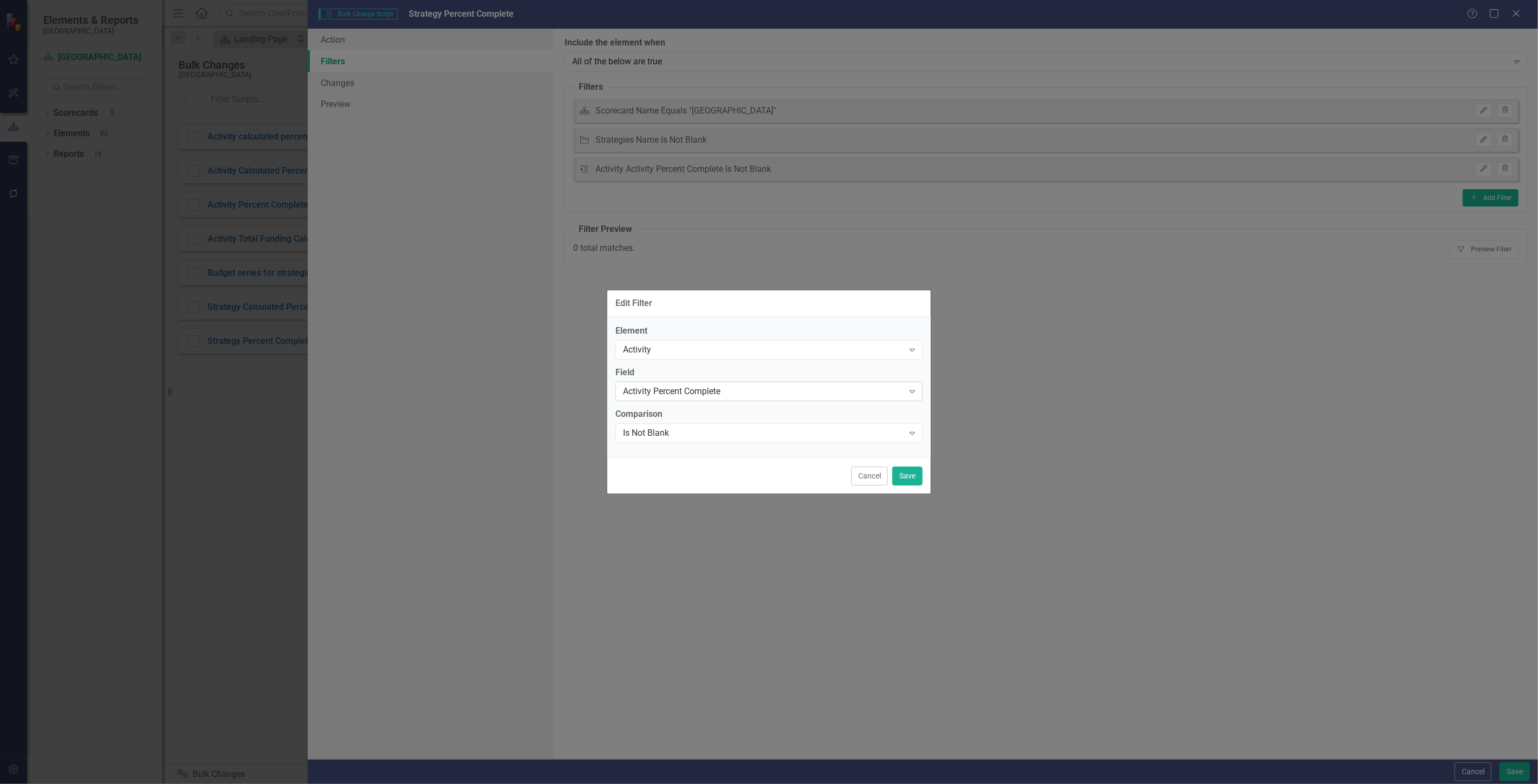
click at [688, 393] on div "Activity Percent Complete" at bounding box center [764, 391] width 281 height 12
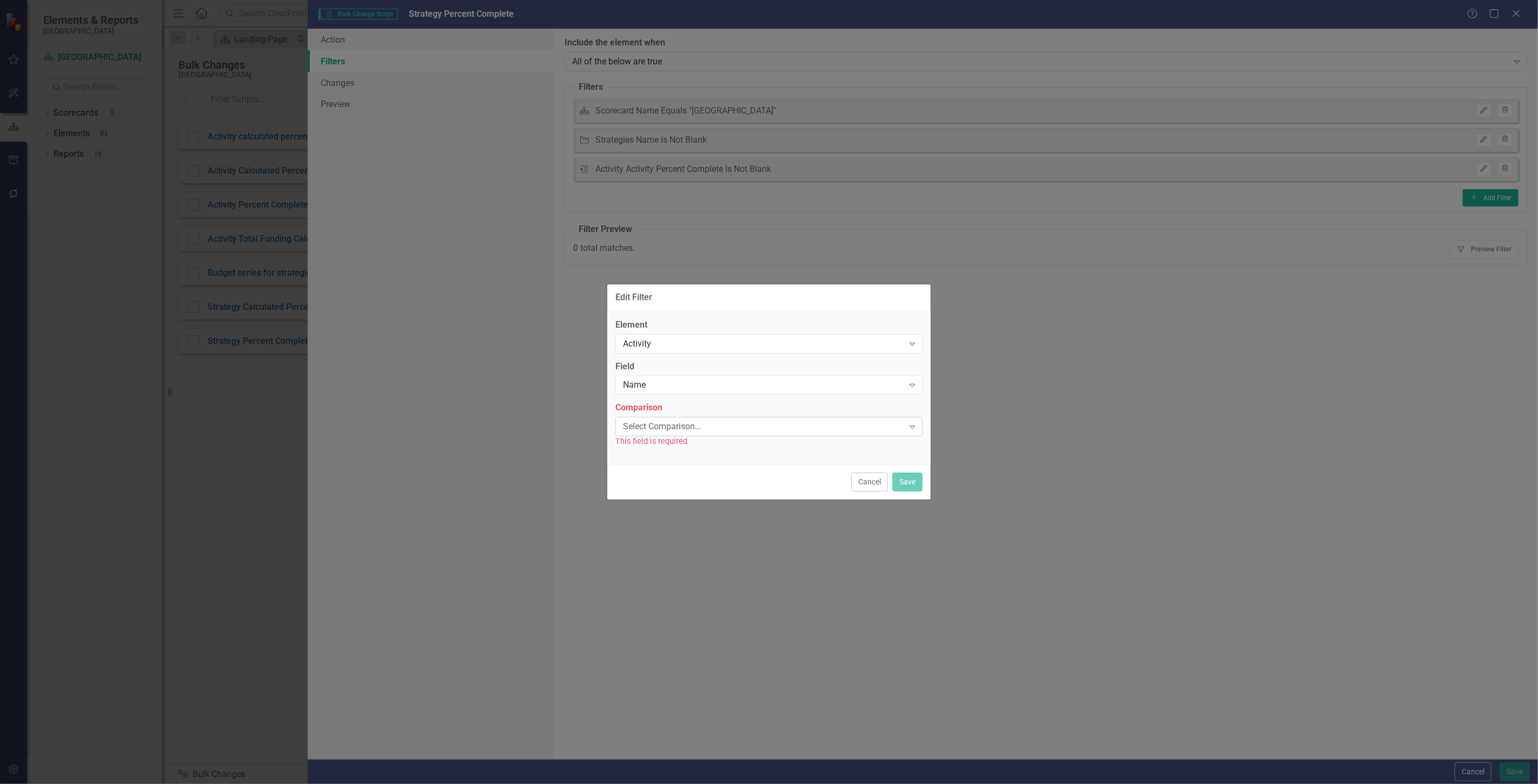
click at [651, 422] on div "Select Comparison..." at bounding box center [764, 426] width 281 height 12
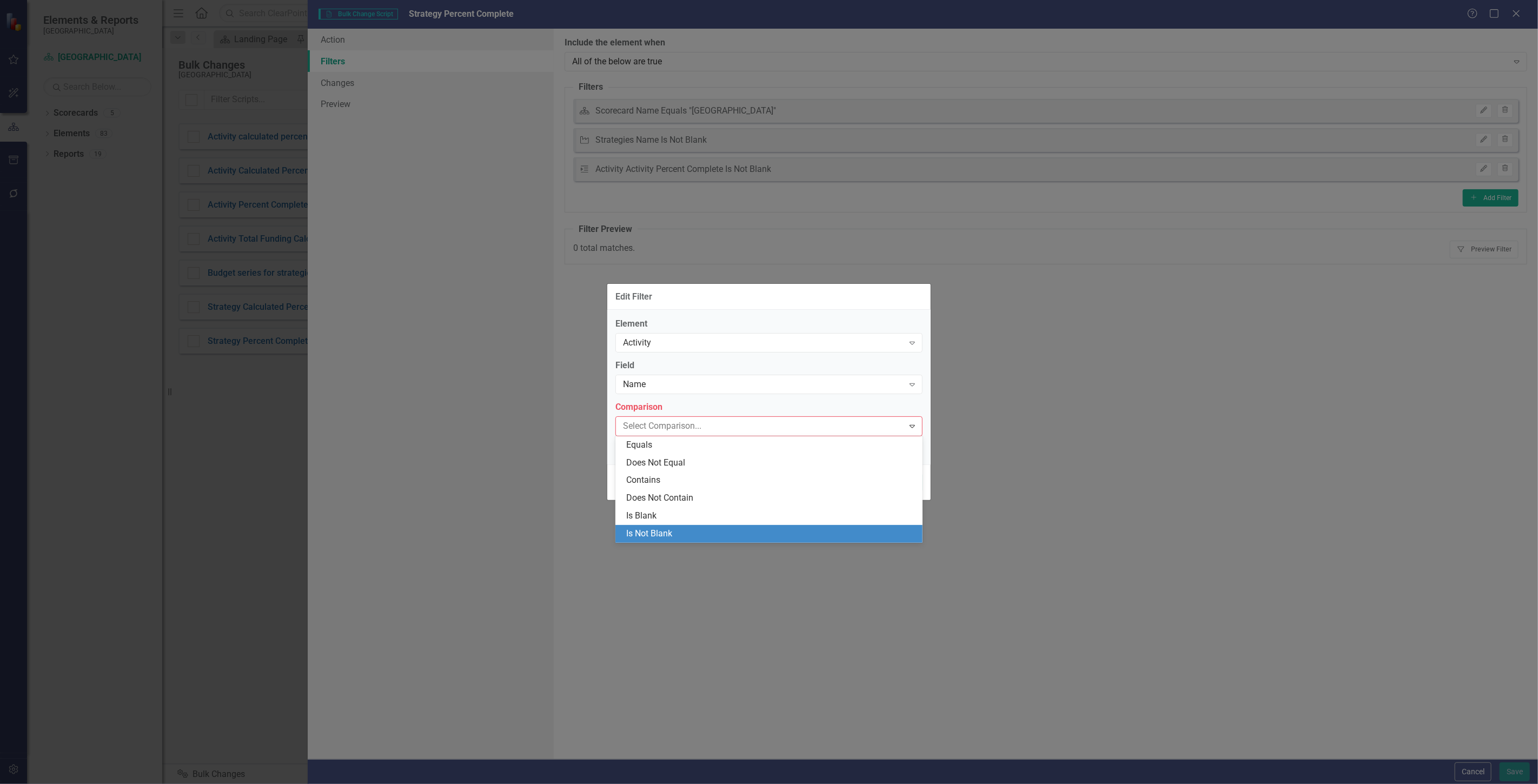
click at [666, 529] on div "Is Not Blank" at bounding box center [771, 534] width 290 height 12
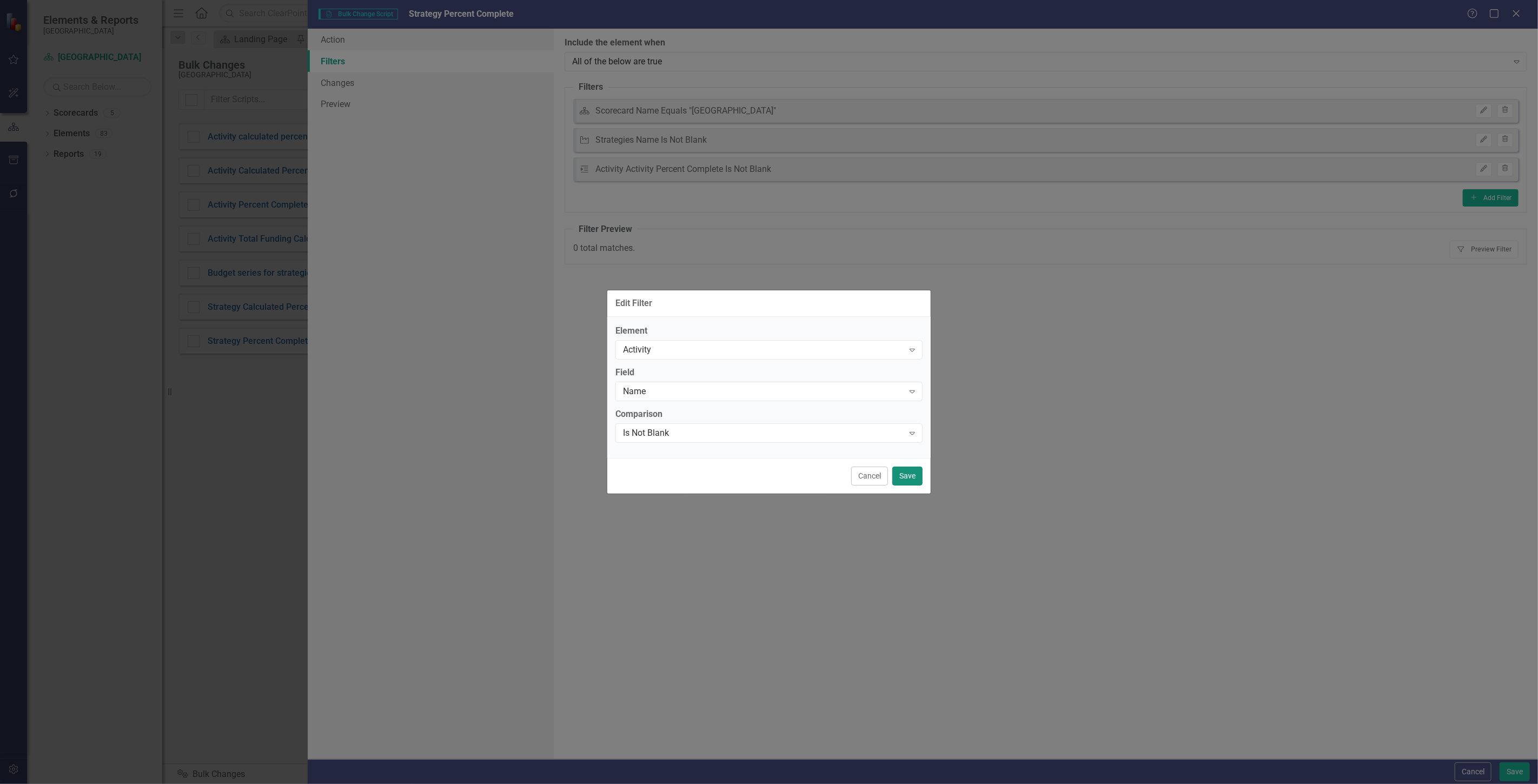
click at [905, 474] on button "Save" at bounding box center [907, 476] width 30 height 19
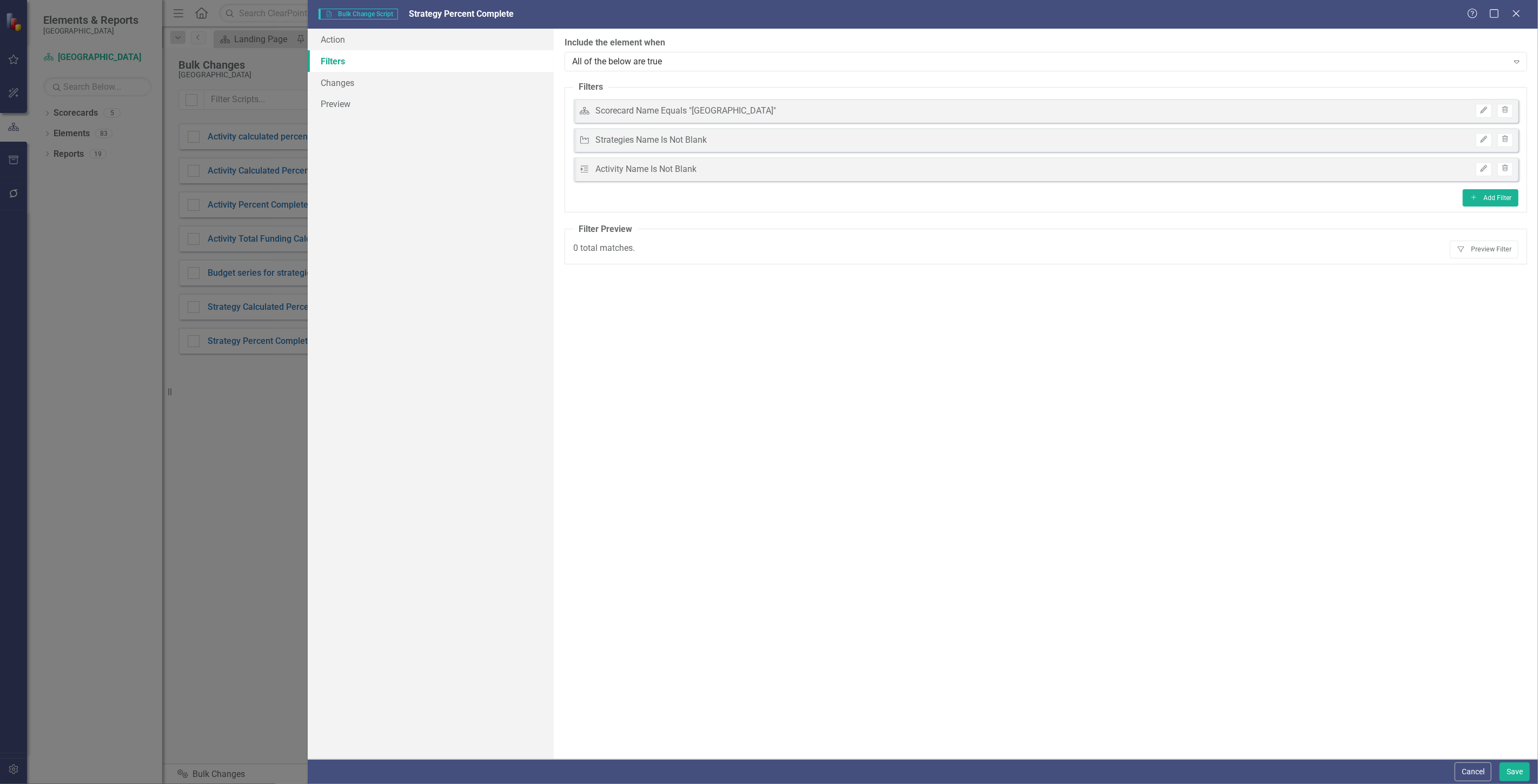
click at [1502, 260] on fieldset "Filter Preview 0 total matches. Filter Preview Filter" at bounding box center [1046, 243] width 963 height 41
click at [1493, 254] on button "Filter Preview Filter" at bounding box center [1484, 249] width 69 height 17
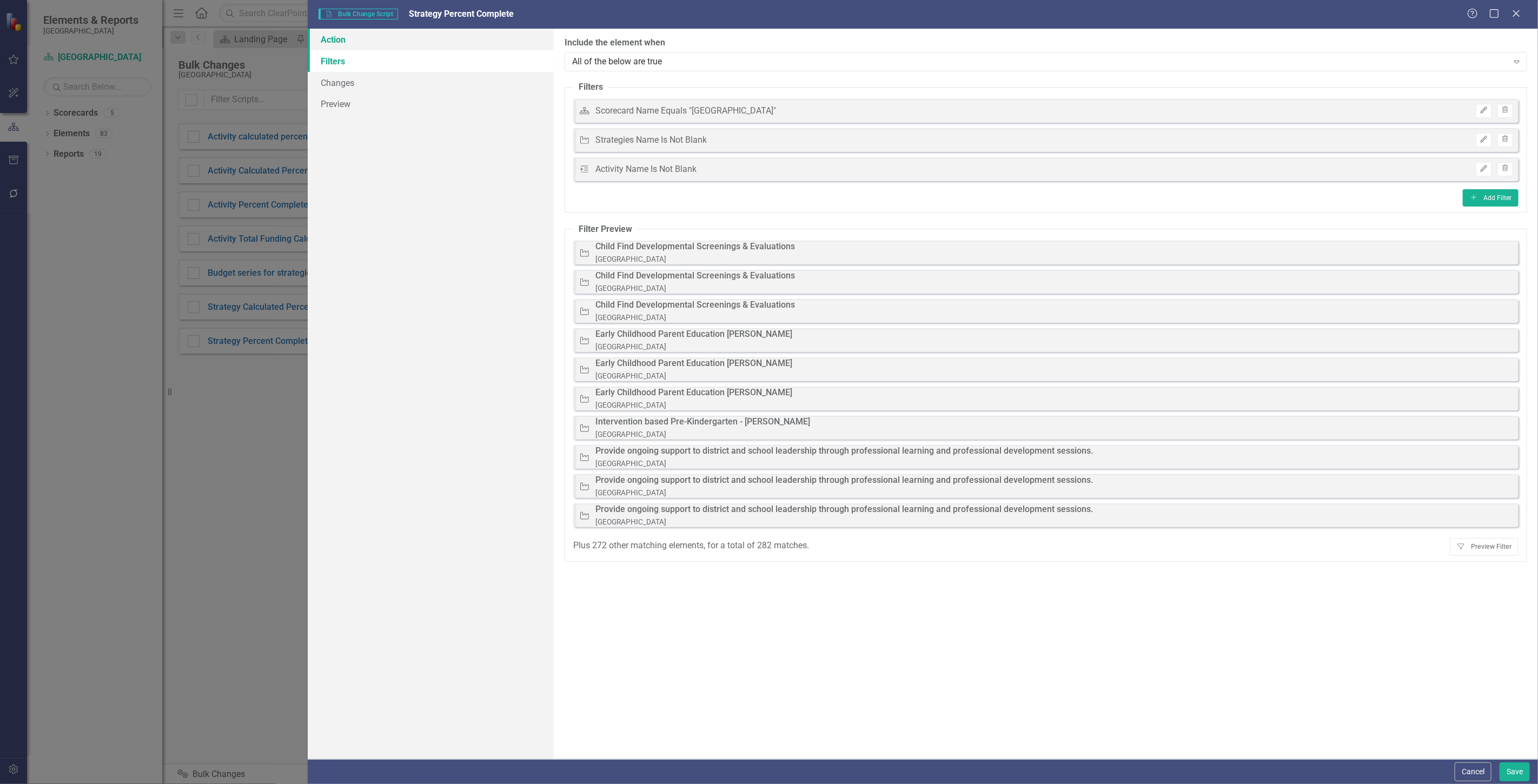
click at [376, 41] on link "Action" at bounding box center [431, 39] width 246 height 21
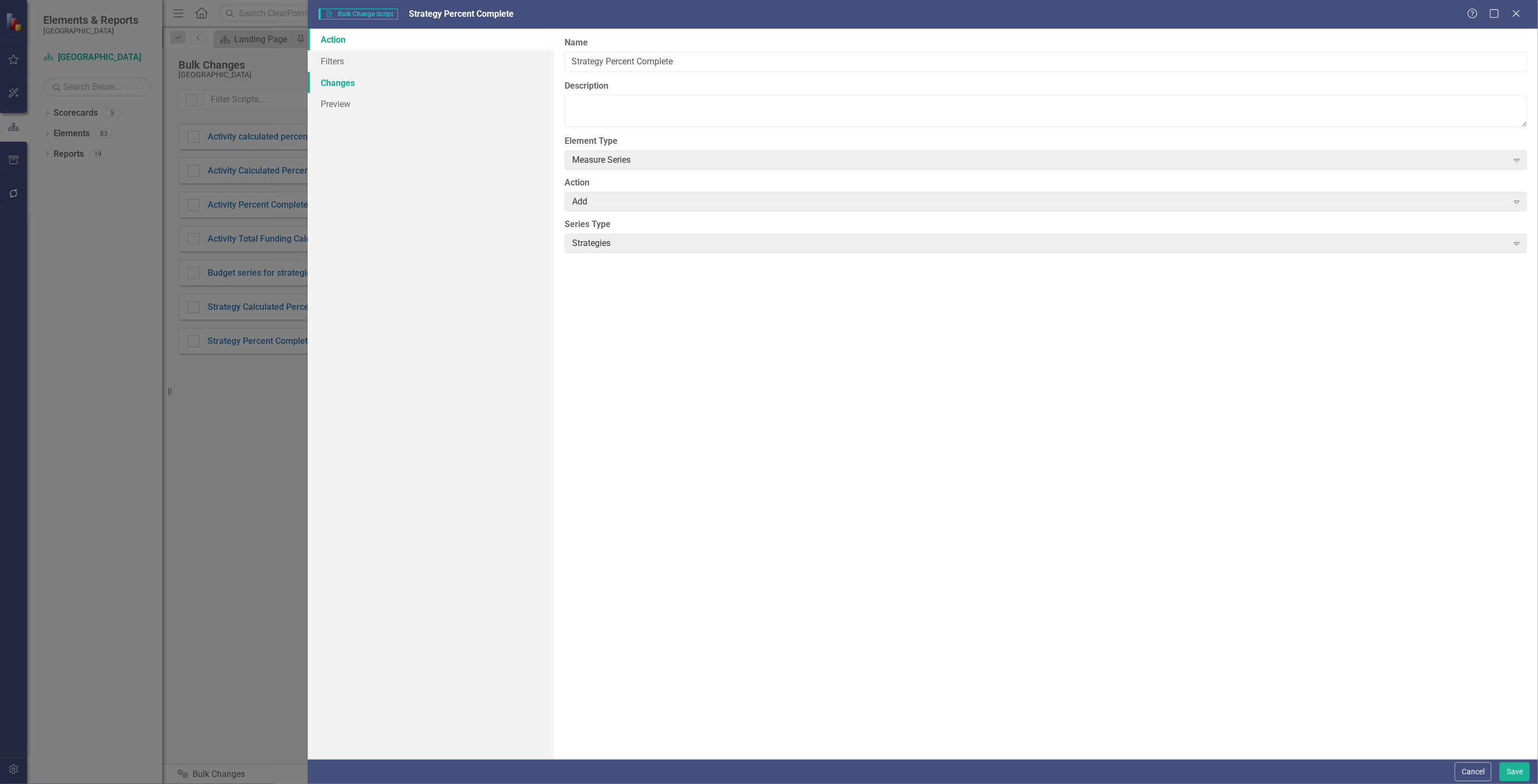
click at [382, 88] on link "Changes" at bounding box center [431, 83] width 246 height 21
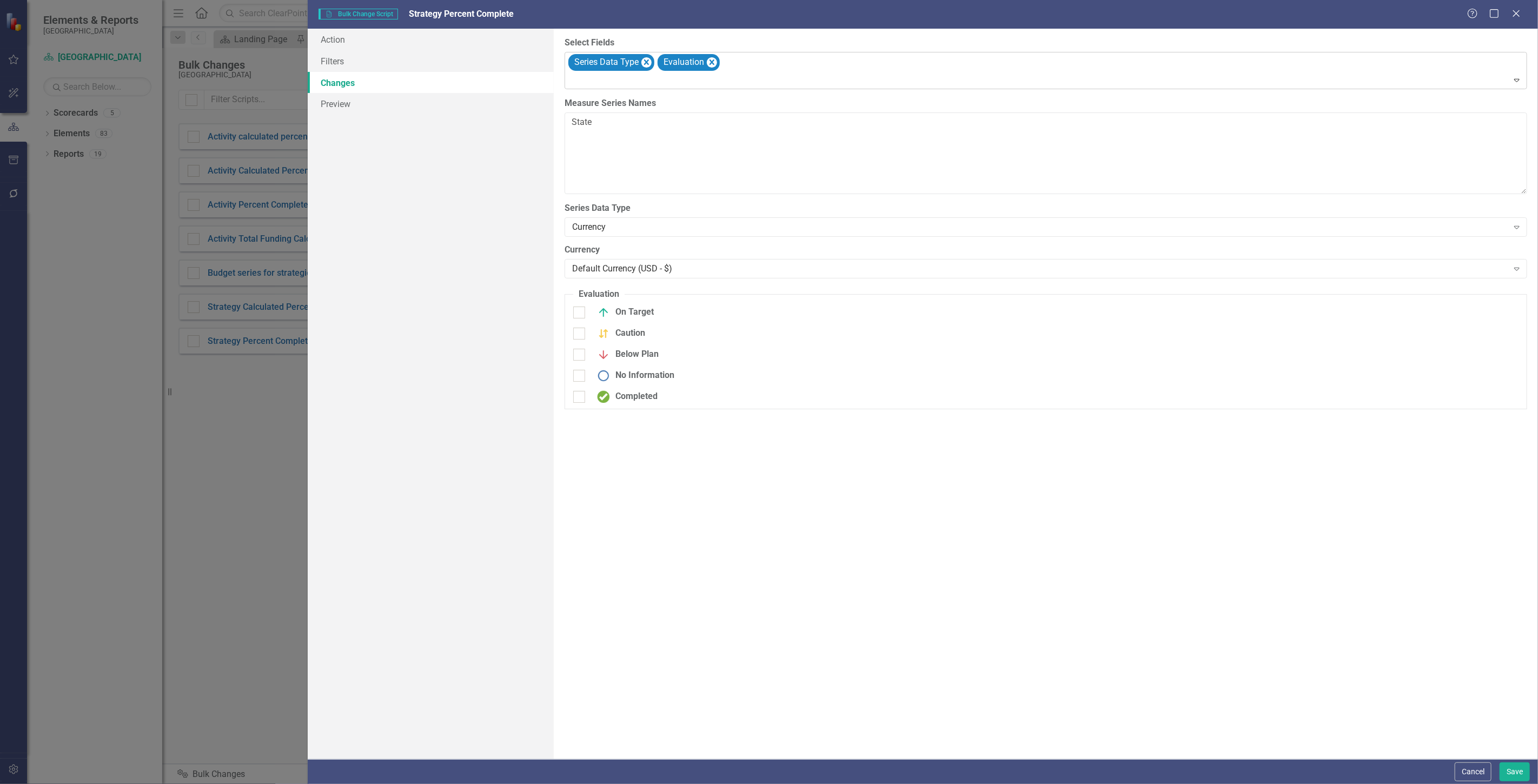
click at [767, 55] on div "Series Data Type Evaluation" at bounding box center [1046, 70] width 960 height 36
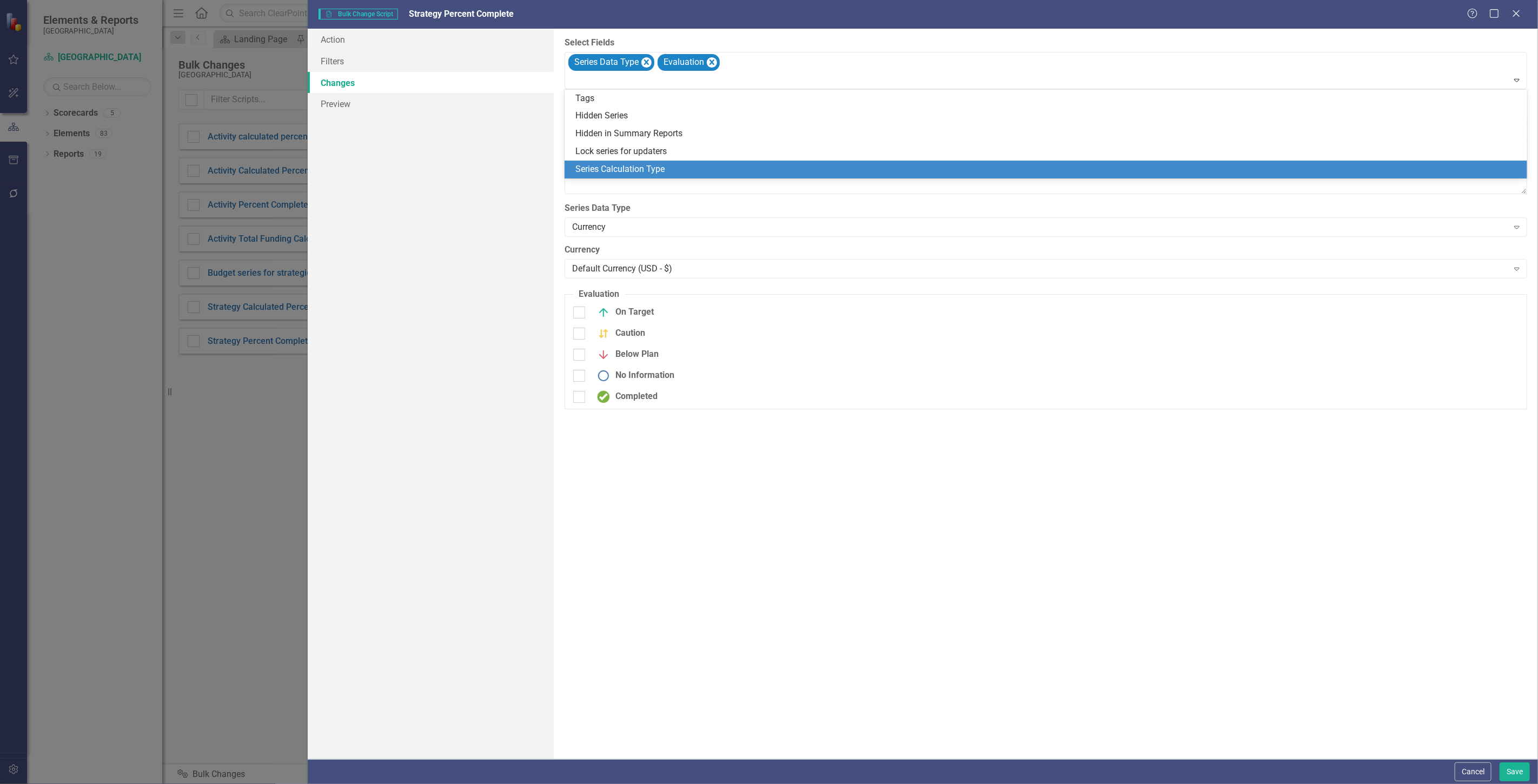
click at [688, 170] on div "Series Calculation Type" at bounding box center [1048, 169] width 945 height 12
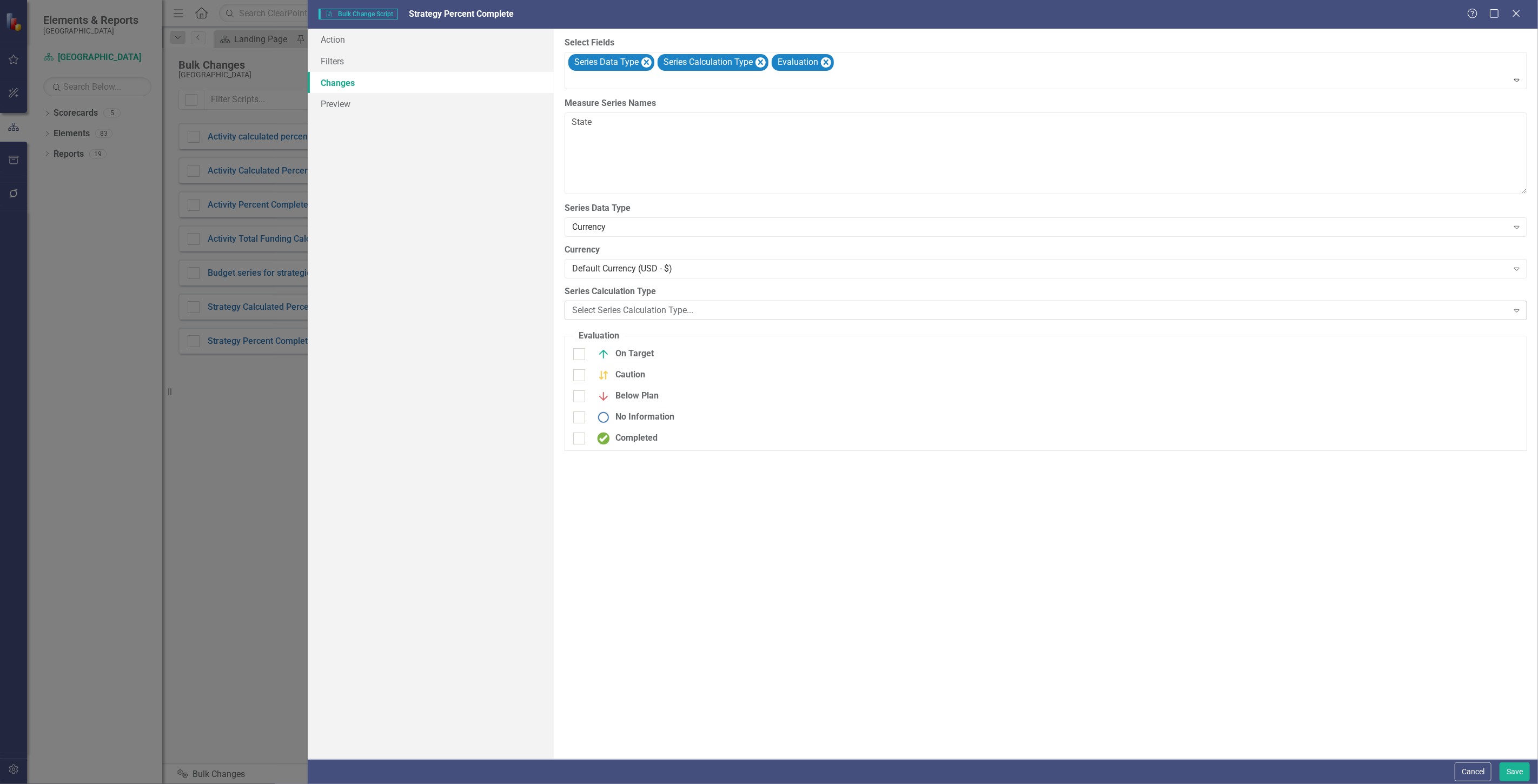
click at [646, 309] on div "Select Series Calculation Type..." at bounding box center [1041, 310] width 936 height 12
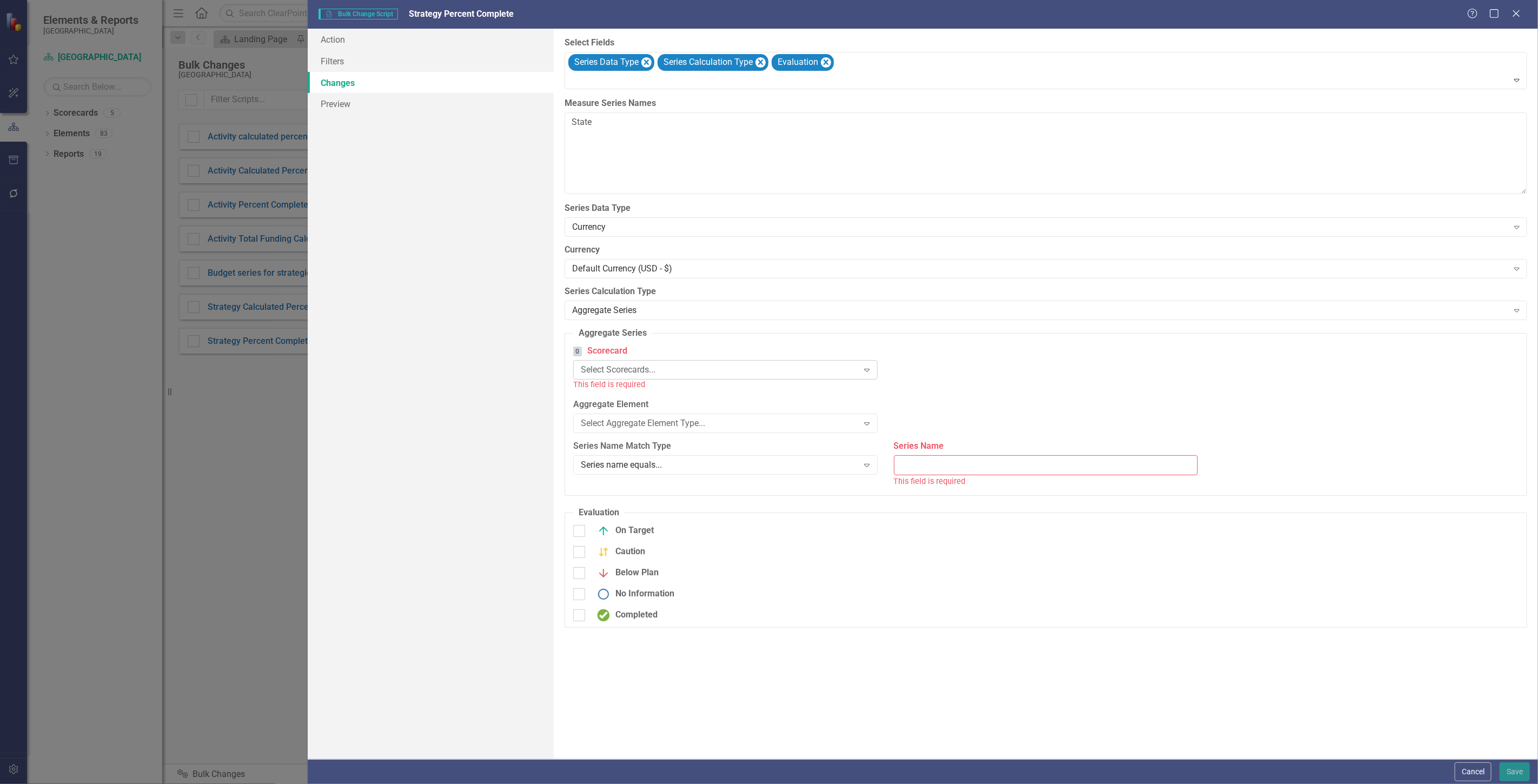
click at [643, 363] on div "Select Scorecards... Expand" at bounding box center [725, 369] width 304 height 19
click at [671, 413] on div "Select Aggregate Element Type..." at bounding box center [720, 411] width 278 height 12
click at [663, 361] on div "Elements in "Current Scorecard" Expand" at bounding box center [725, 369] width 304 height 19
click at [665, 354] on label "0 Scorecard" at bounding box center [725, 351] width 304 height 12
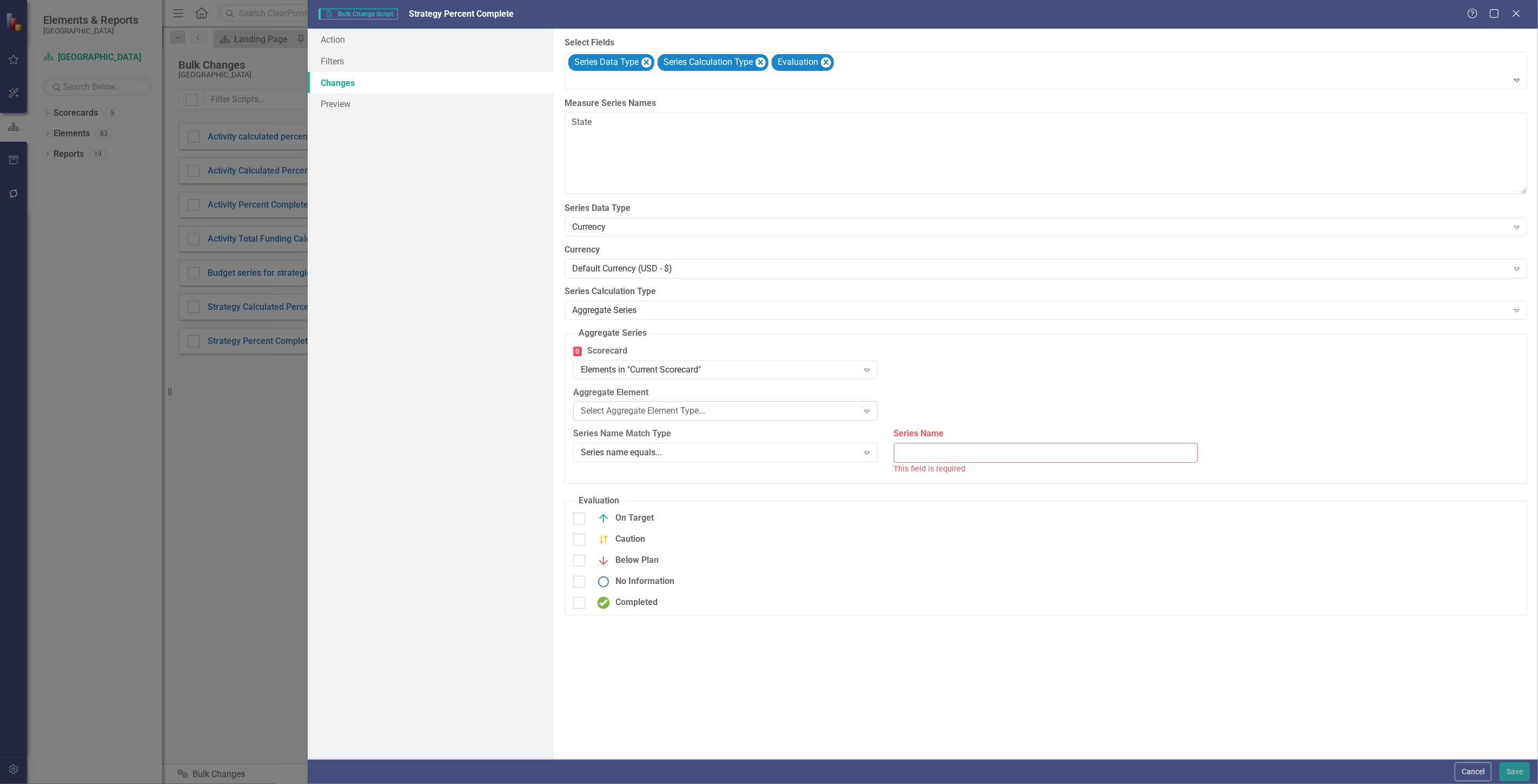
click at [668, 415] on div "Select Aggregate Element Type..." at bounding box center [720, 411] width 278 height 12
click at [950, 411] on div "All Activities" at bounding box center [1041, 411] width 278 height 12
click at [948, 372] on div "0 Scorecard Elements in "Current Scorecard" Expand" at bounding box center [1046, 366] width 962 height 41
click at [780, 466] on div "Series Name Match Type Series name equals... Expand" at bounding box center [726, 449] width 321 height 41
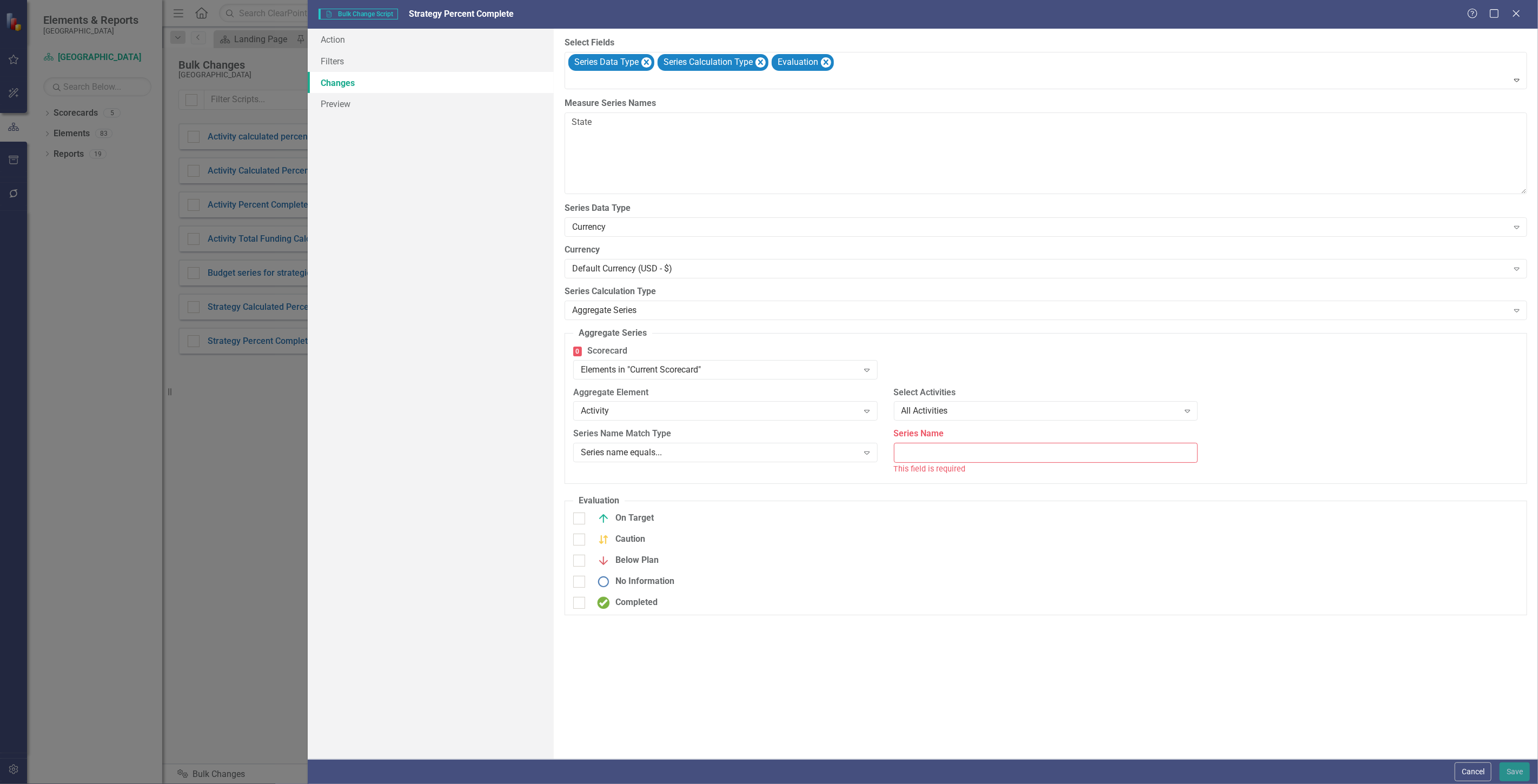
click at [776, 438] on label "Series Name Match Type" at bounding box center [725, 433] width 304 height 12
click at [774, 440] on label "Series Name Match Type" at bounding box center [725, 433] width 304 height 12
click at [777, 447] on div "Series name equals... Expand" at bounding box center [725, 452] width 304 height 19
click at [795, 423] on div "Aggregate Element Activity Expand" at bounding box center [726, 407] width 321 height 41
click at [1467, 769] on button "Cancel" at bounding box center [1473, 772] width 36 height 19
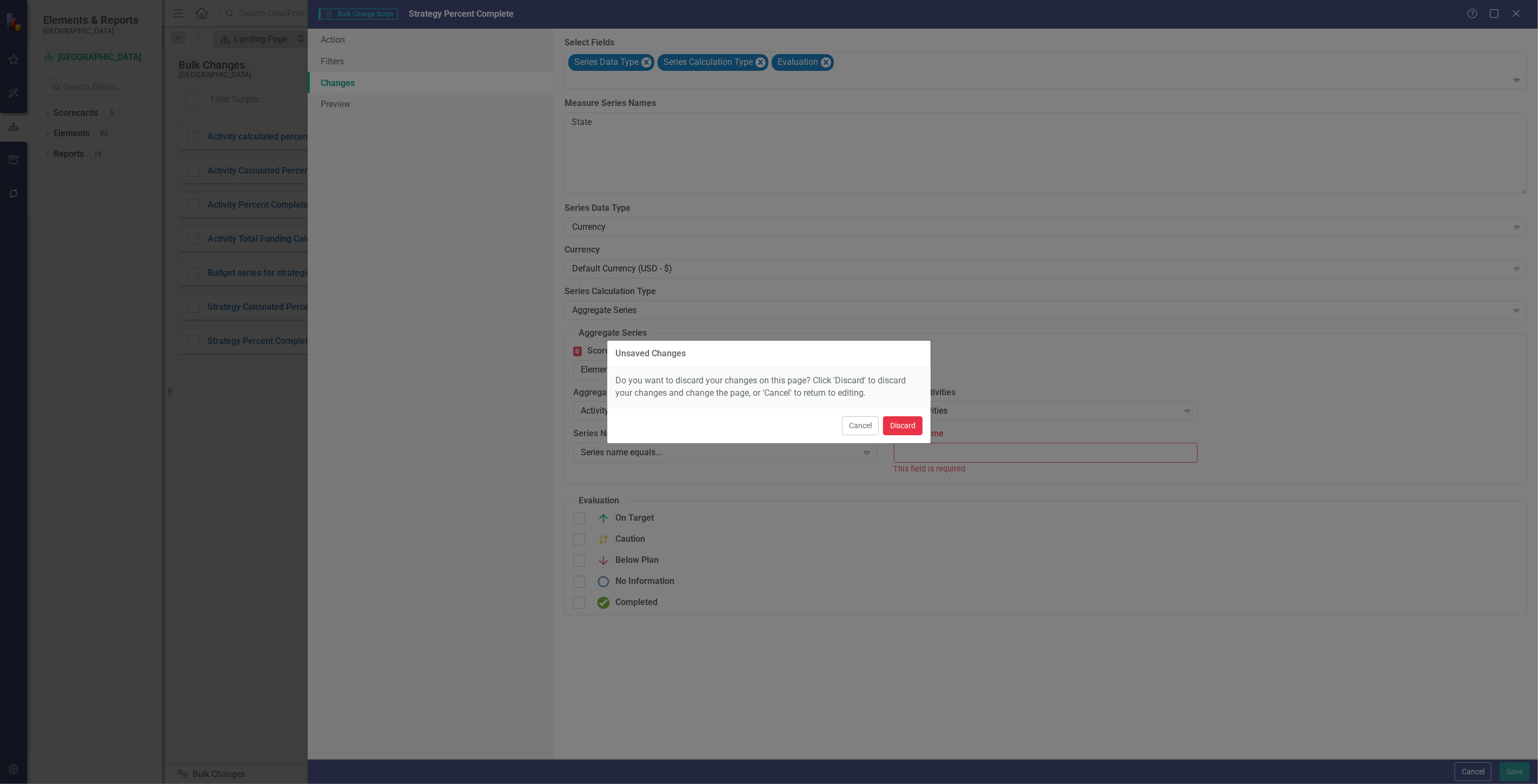
click at [904, 424] on button "Discard" at bounding box center [902, 426] width 39 height 19
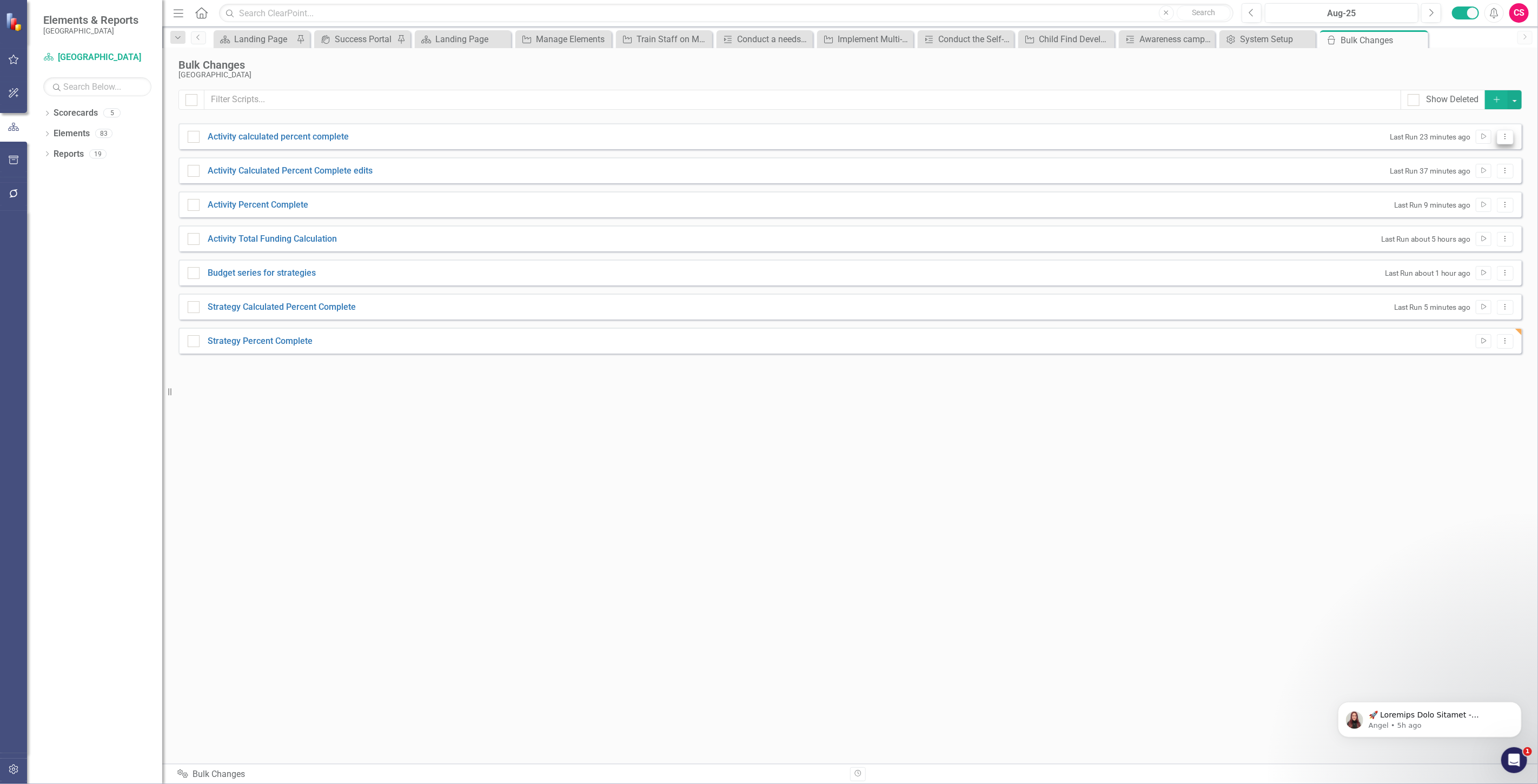
click at [1510, 133] on icon "Dropdown Menu" at bounding box center [1505, 137] width 9 height 7
click at [1490, 94] on button "Add" at bounding box center [1496, 99] width 24 height 19
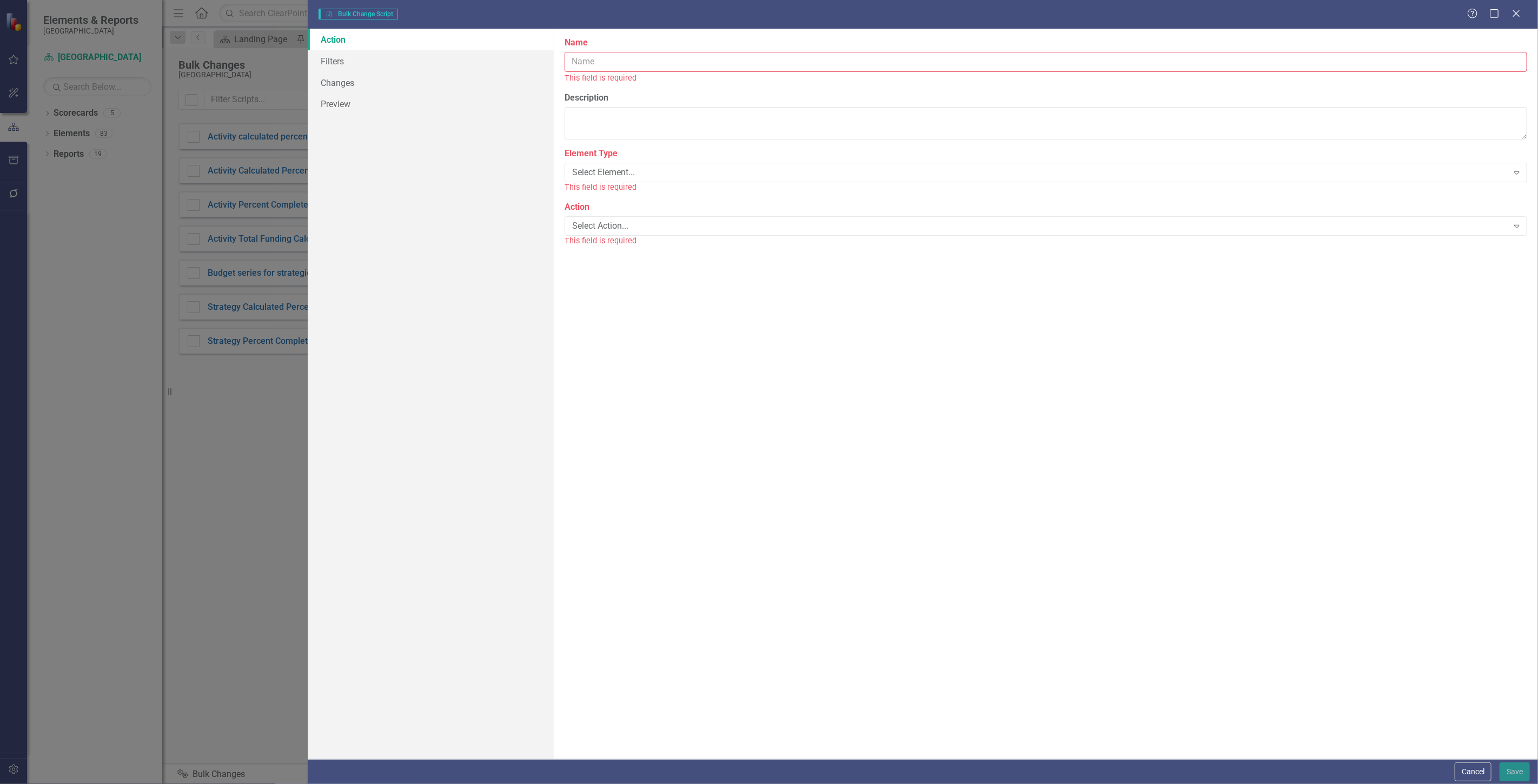
click at [658, 63] on input "Name" at bounding box center [1046, 62] width 963 height 20
type input "edit test"
click at [615, 170] on div "This field is required" at bounding box center [1046, 175] width 963 height 12
click at [607, 155] on div "Select Element..." at bounding box center [1041, 160] width 936 height 12
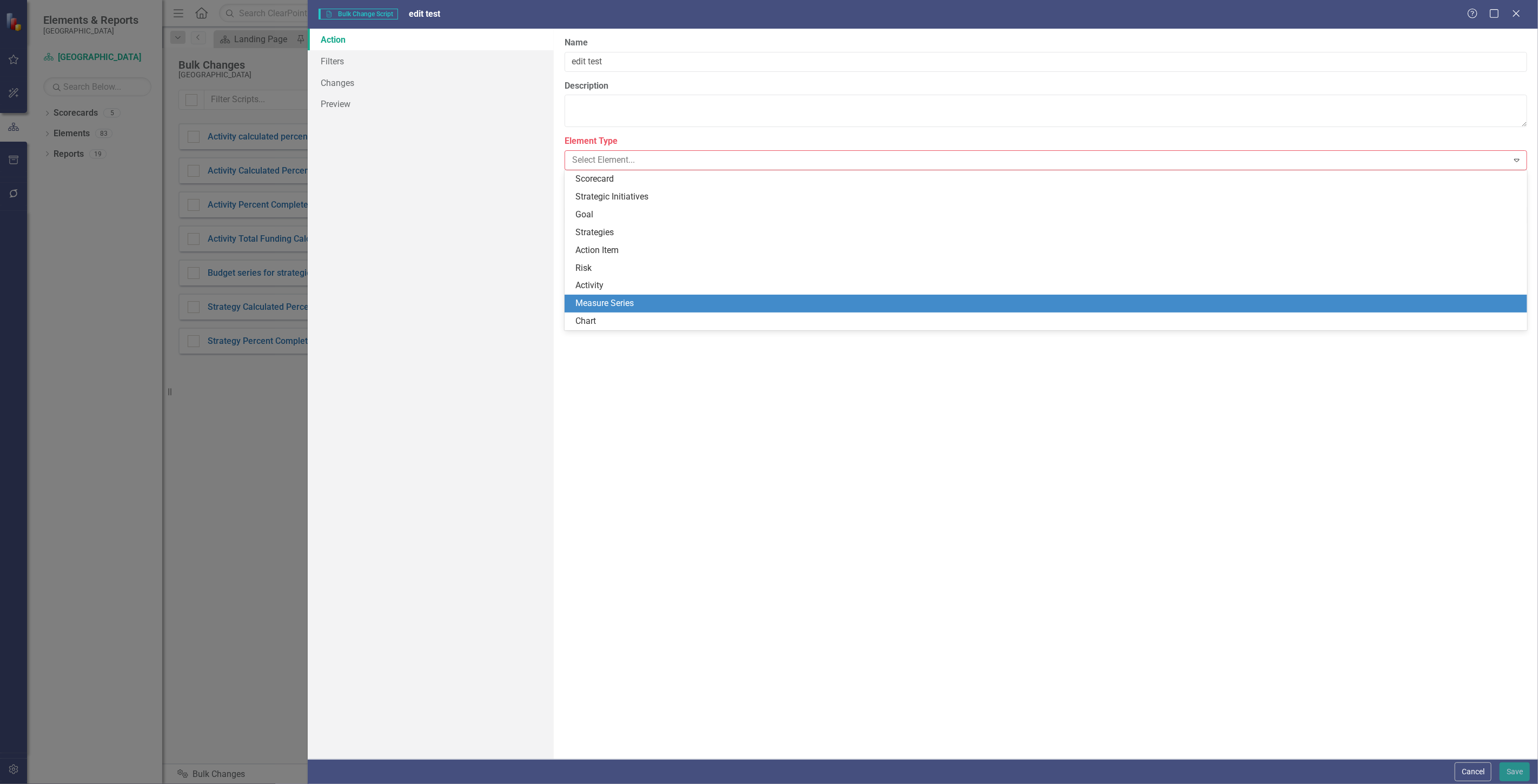
click at [631, 295] on div "Measure Series" at bounding box center [1046, 303] width 963 height 18
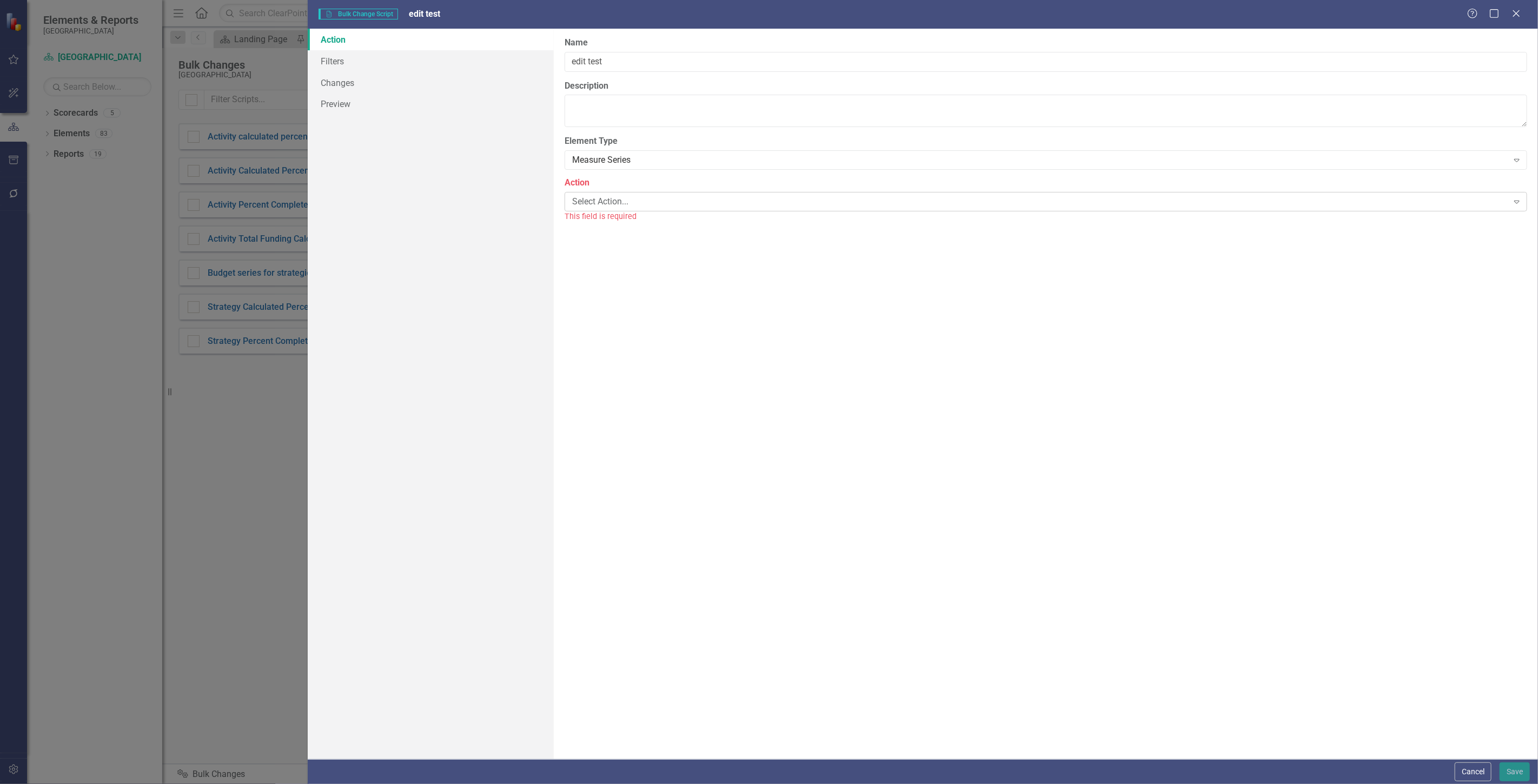
click at [603, 194] on div "Select Action... Expand" at bounding box center [1046, 201] width 963 height 19
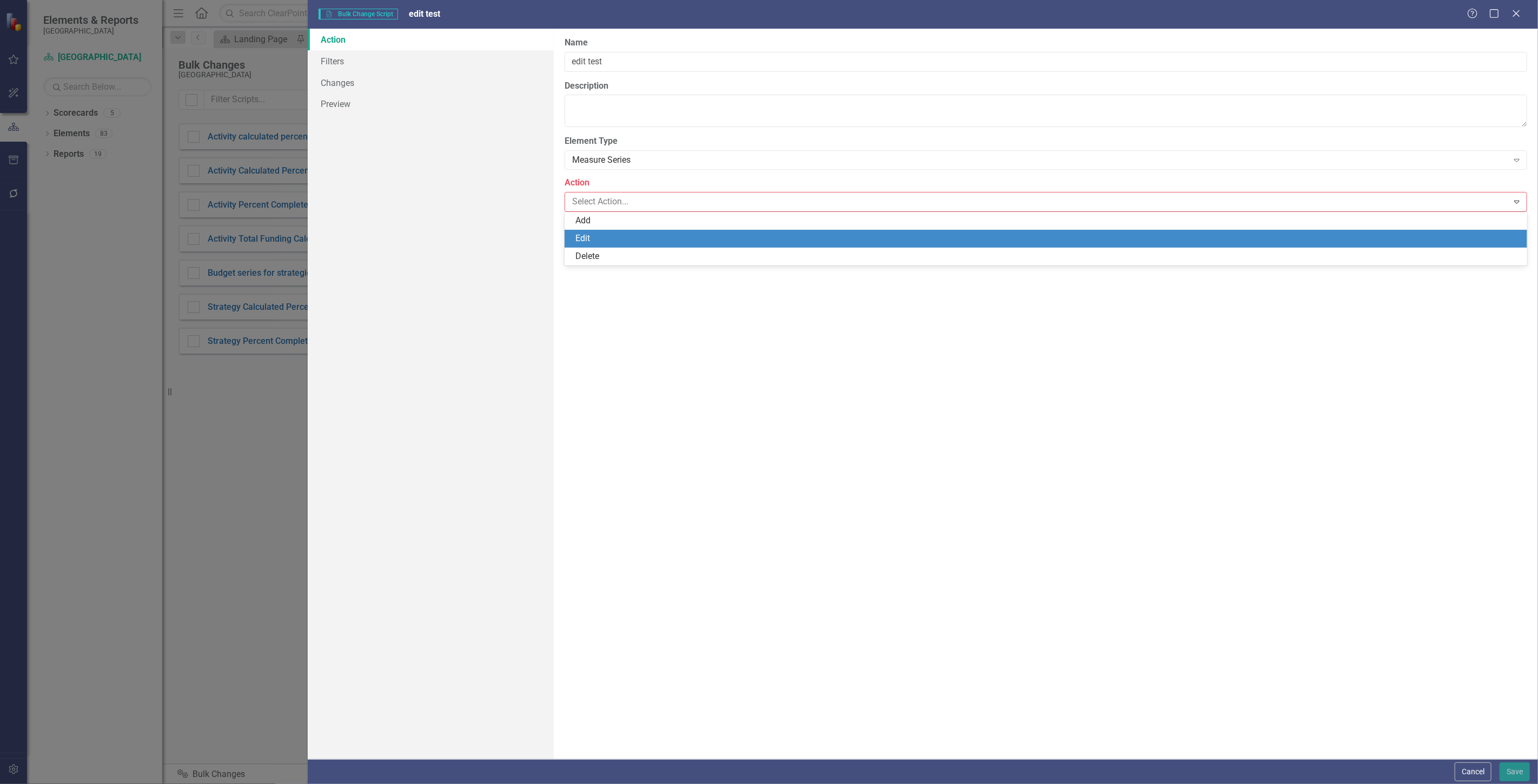
click at [592, 230] on div "Edit" at bounding box center [1046, 238] width 963 height 18
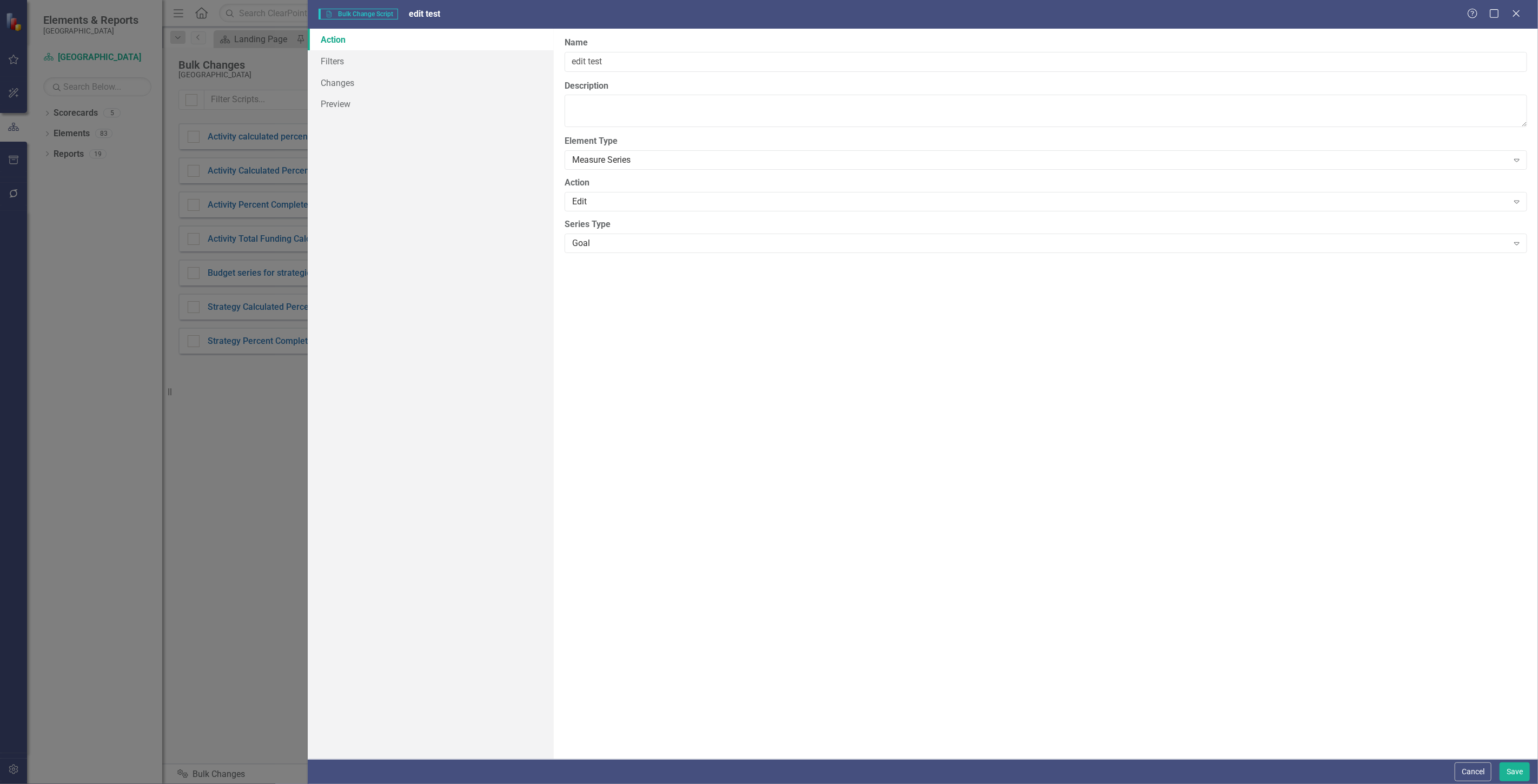
click at [657, 254] on div "The first step in creating a bulk change script is defining the element type (o…" at bounding box center [1046, 393] width 984 height 730
click at [646, 237] on div "Goal" at bounding box center [1041, 242] width 936 height 12
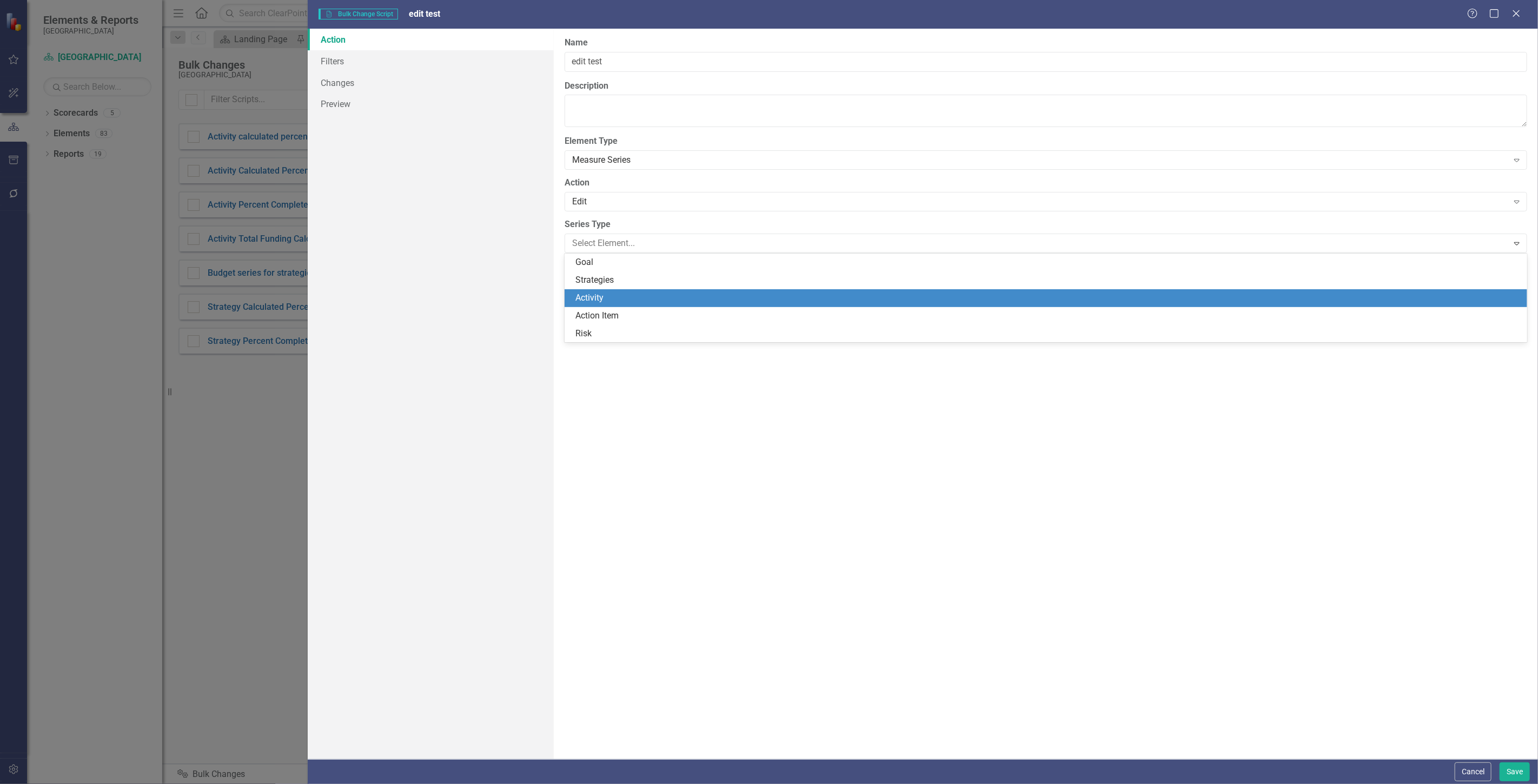
click at [614, 296] on div "Activity" at bounding box center [1048, 298] width 945 height 12
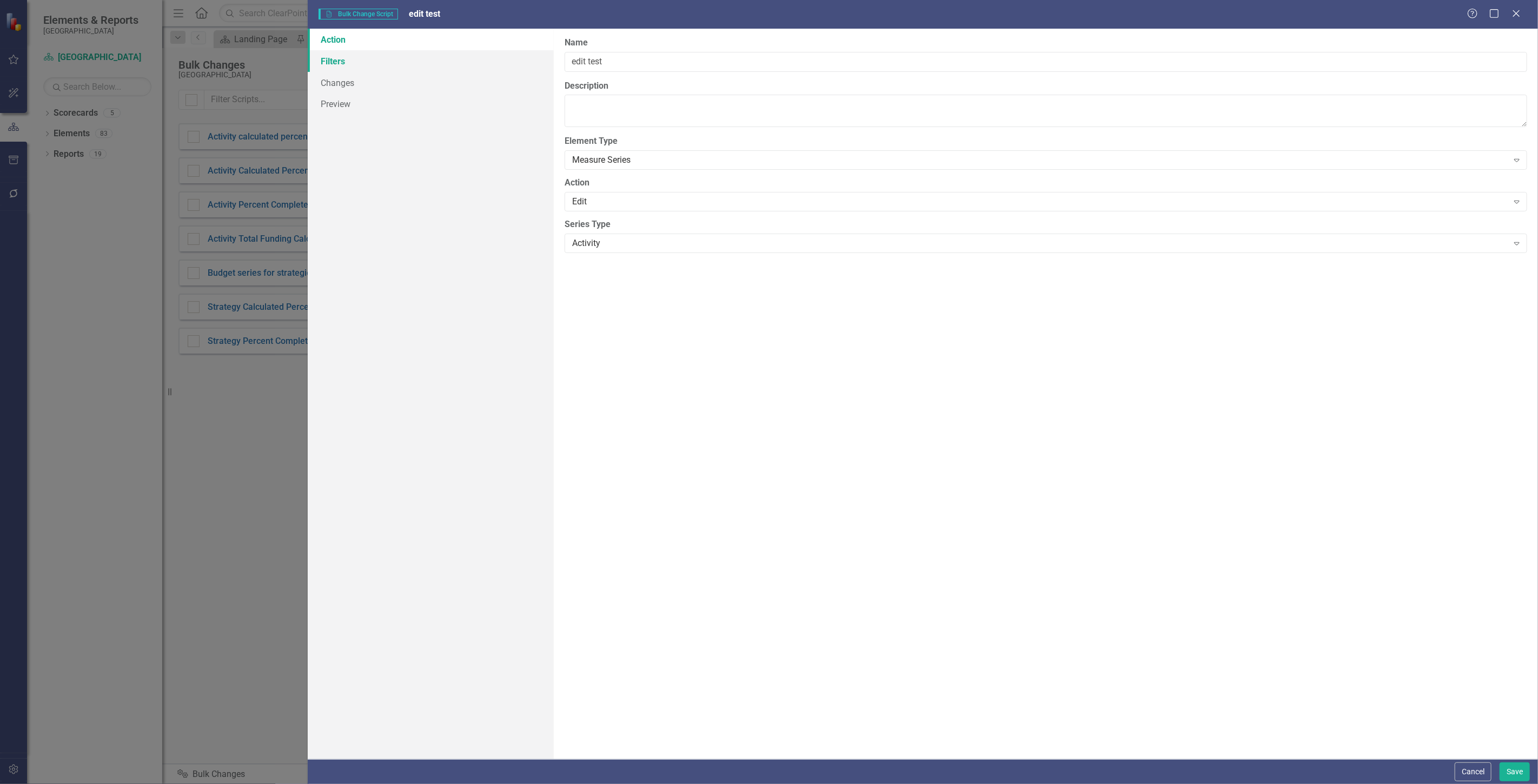
click at [413, 65] on link "Filters" at bounding box center [431, 61] width 246 height 21
click at [1504, 115] on button "Add Add Filter" at bounding box center [1491, 116] width 56 height 17
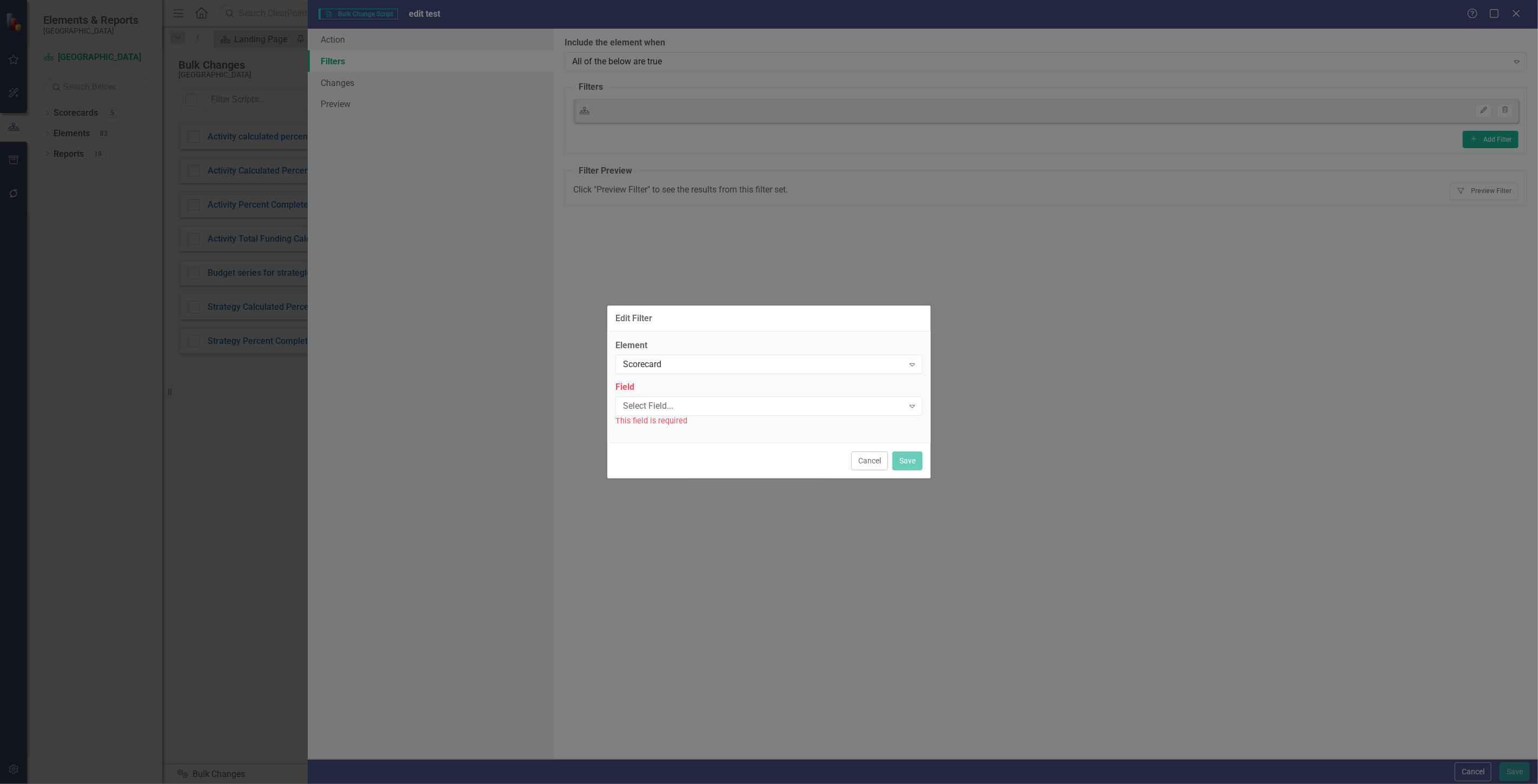
drag, startPoint x: 879, startPoint y: 462, endPoint x: 872, endPoint y: 459, distance: 7.6
click at [874, 461] on button "Cancel" at bounding box center [869, 461] width 36 height 19
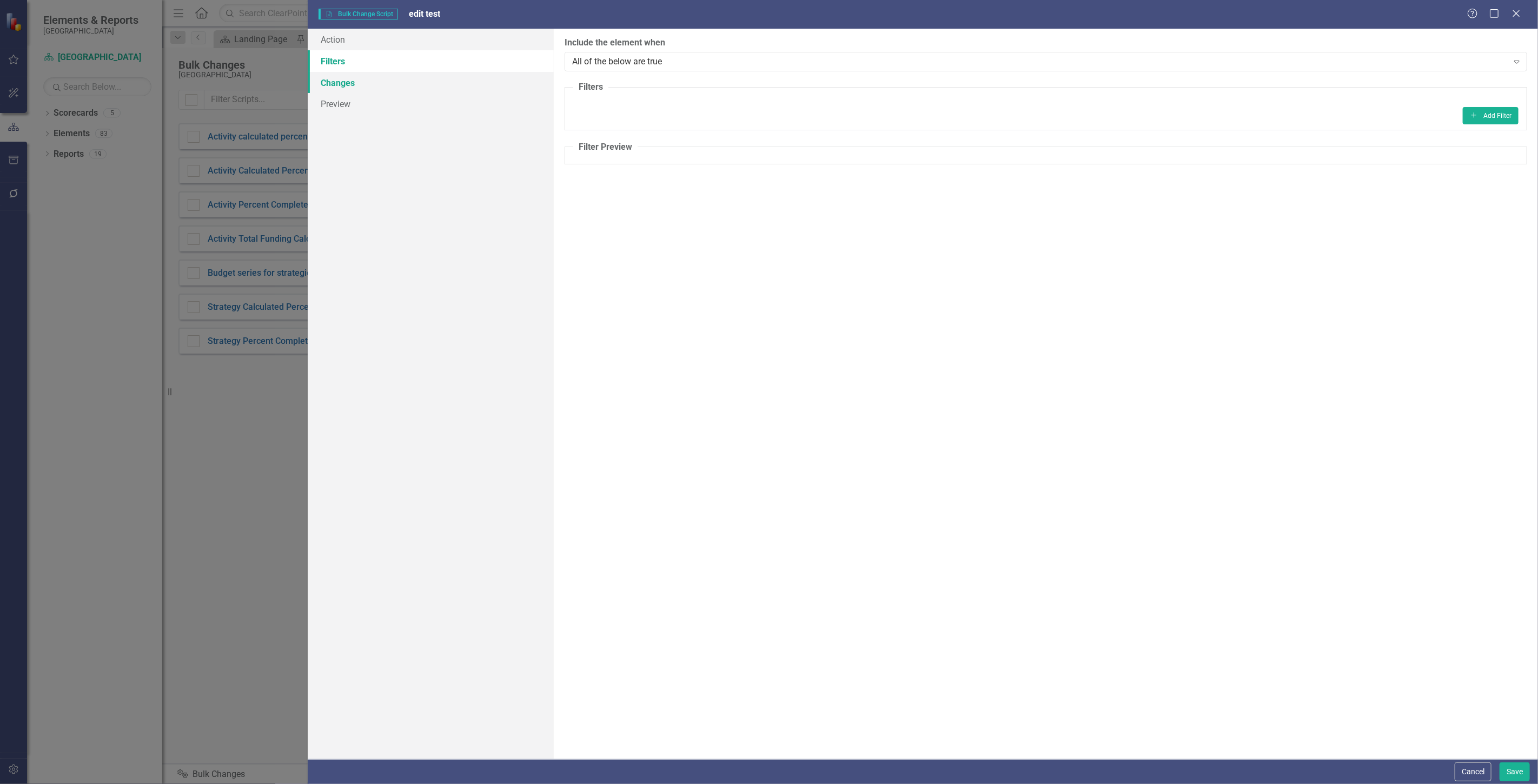
click at [423, 76] on link "Changes" at bounding box center [431, 83] width 246 height 21
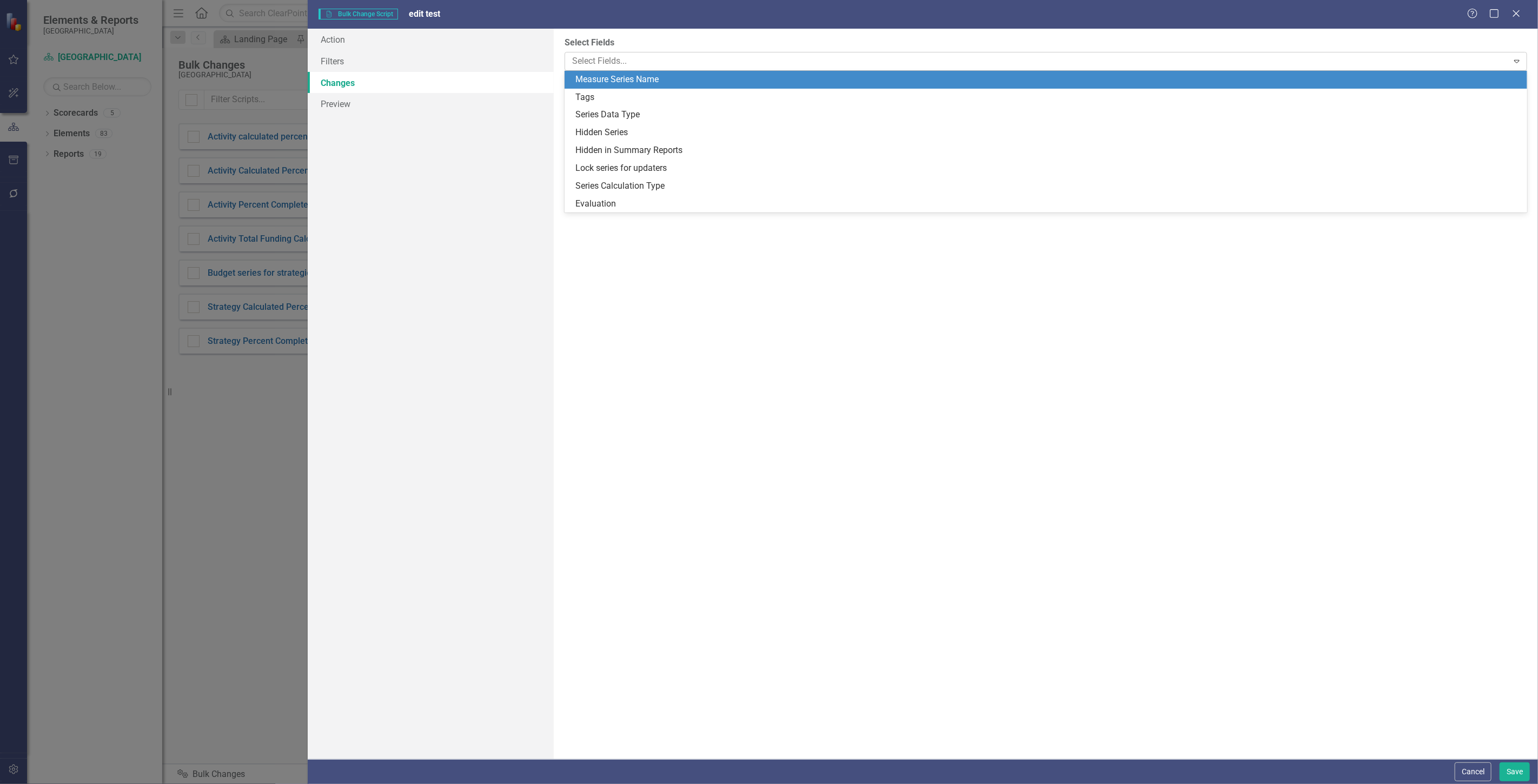
click at [628, 54] on div at bounding box center [1038, 62] width 940 height 14
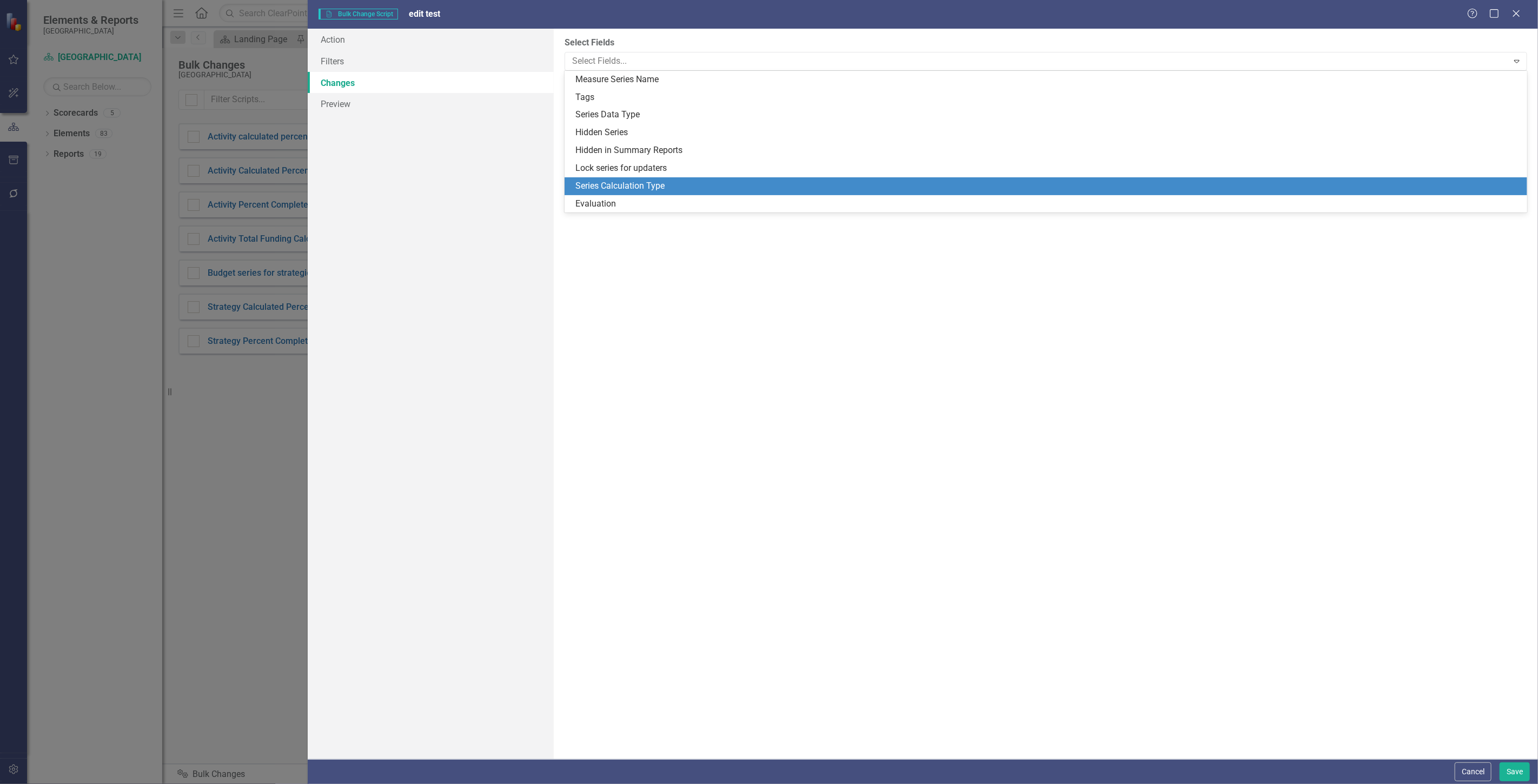
click at [663, 186] on div "Series Calculation Type" at bounding box center [1048, 186] width 945 height 12
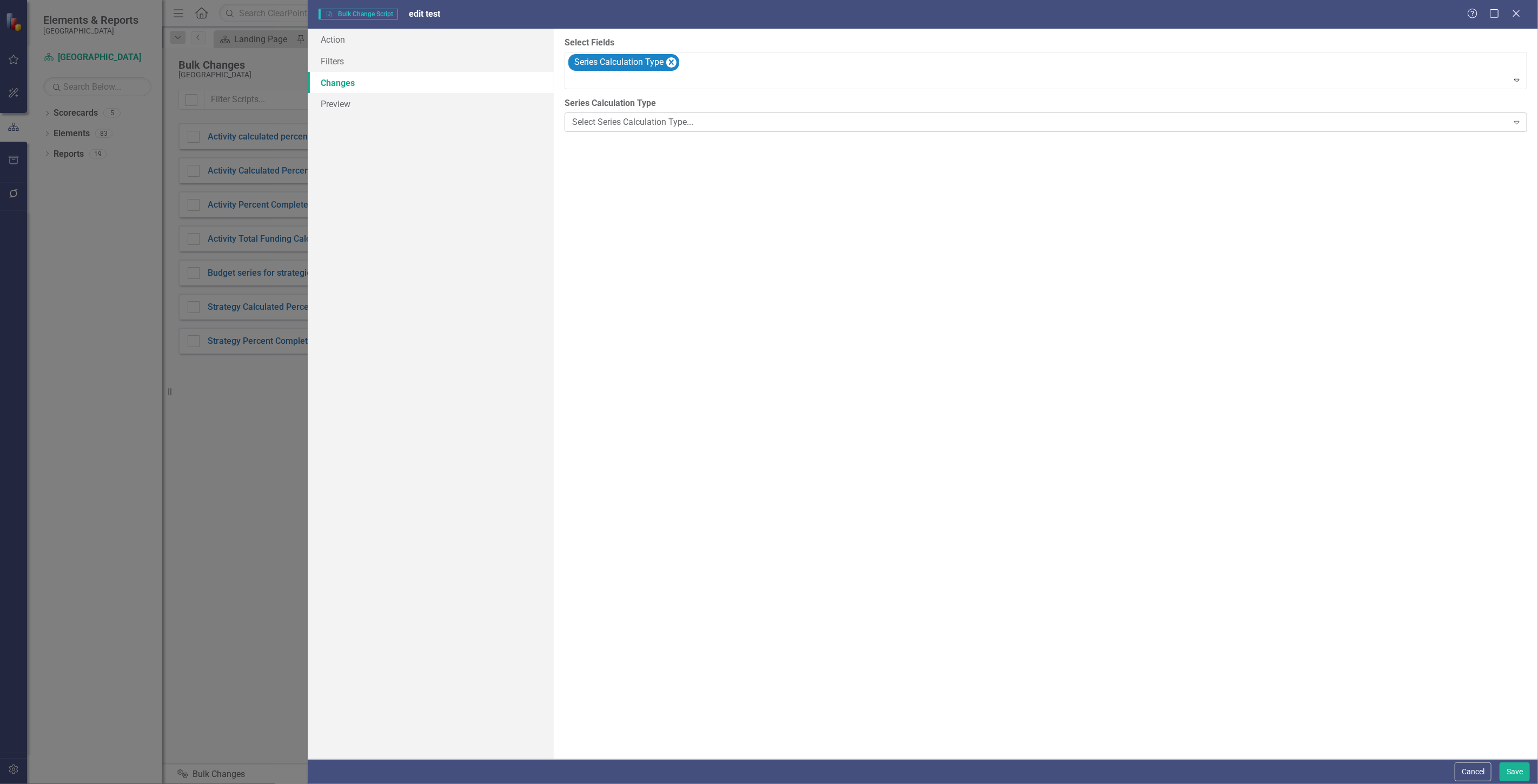
click at [644, 112] on div "Select Series Calculation Type... Expand" at bounding box center [1046, 122] width 963 height 19
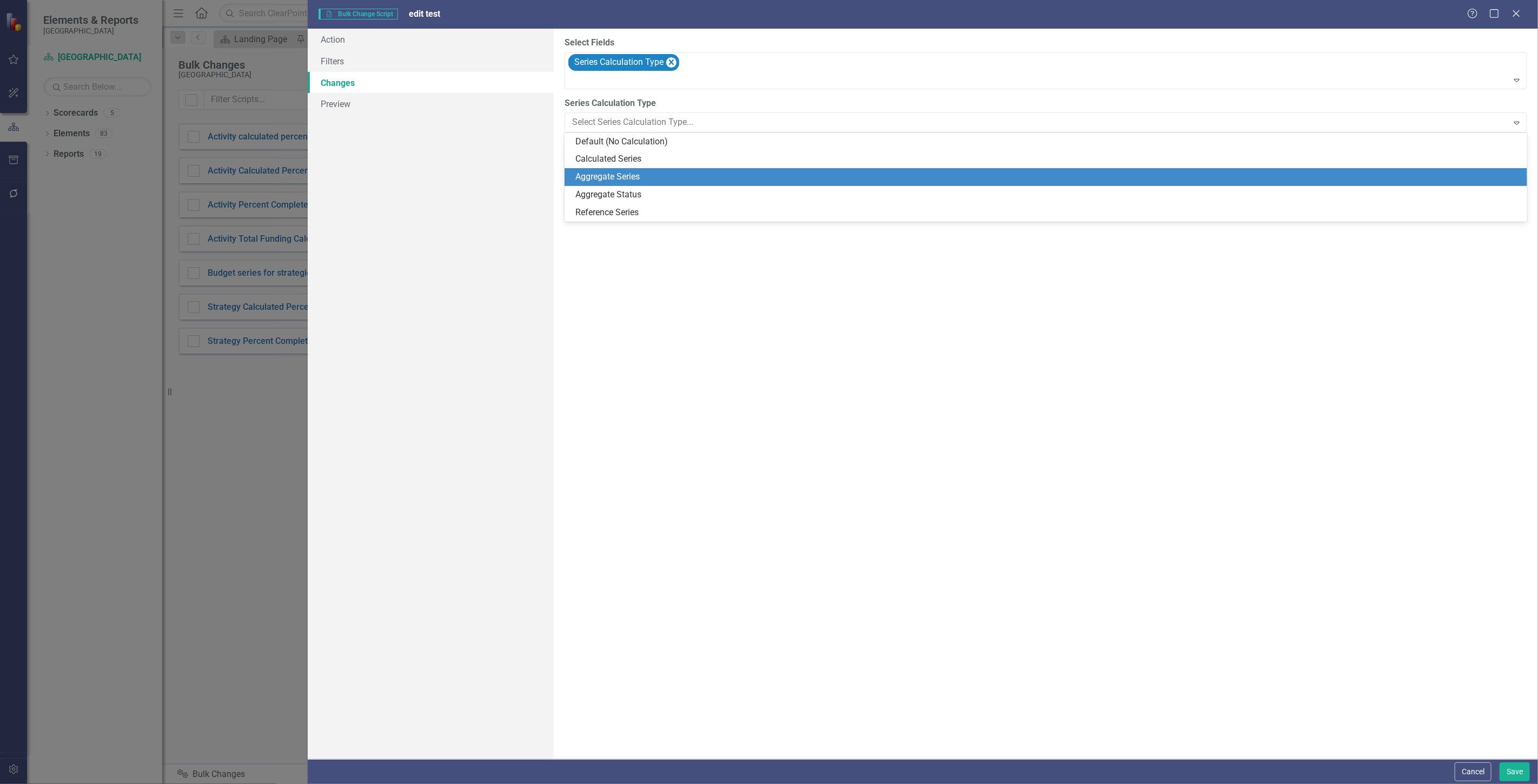
click at [646, 180] on div "Aggregate Series" at bounding box center [1048, 177] width 945 height 12
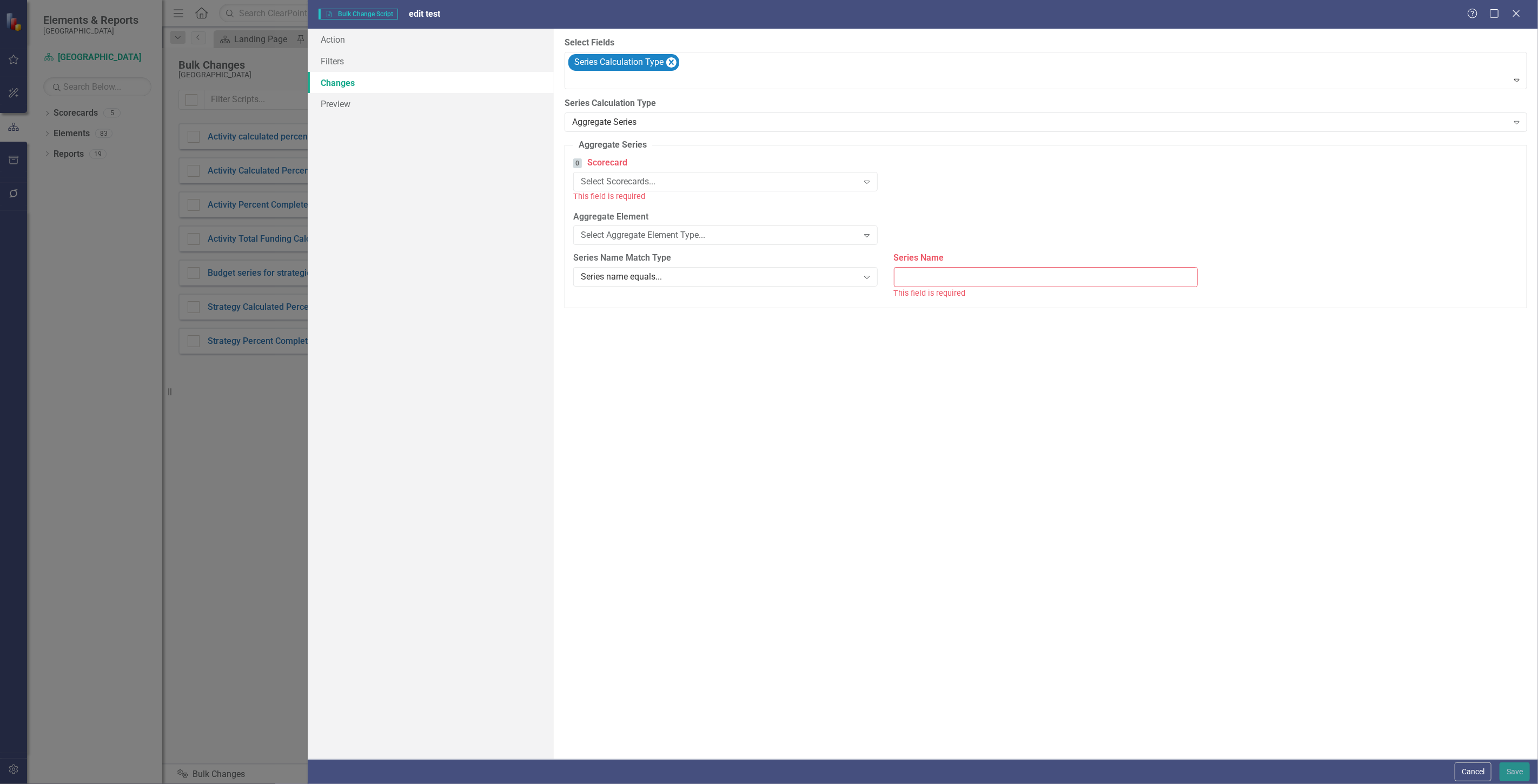
click at [643, 177] on div "Select Scorecards..." at bounding box center [720, 182] width 278 height 12
click at [661, 228] on div "Select Aggregate Element Type..." at bounding box center [720, 224] width 278 height 12
click at [930, 222] on div "All Activities" at bounding box center [1041, 222] width 278 height 12
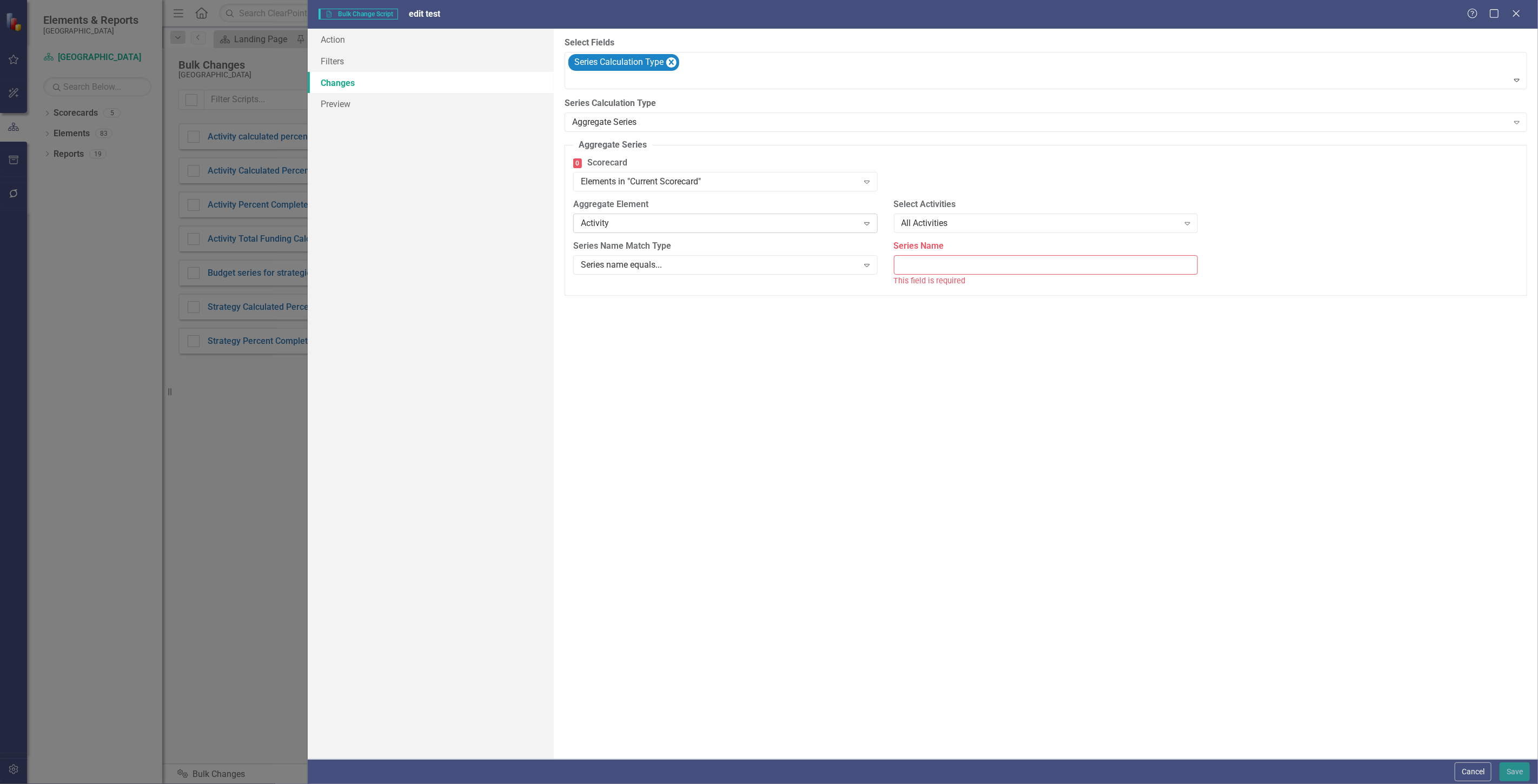
click at [822, 225] on div "Activity" at bounding box center [720, 222] width 278 height 12
click at [1019, 219] on div "All Strategies" at bounding box center [1041, 222] width 278 height 12
click at [947, 187] on div "0 Scorecard Elements in "Current Scorecard" Expand" at bounding box center [1046, 177] width 962 height 41
click at [1479, 775] on button "Cancel" at bounding box center [1473, 772] width 36 height 19
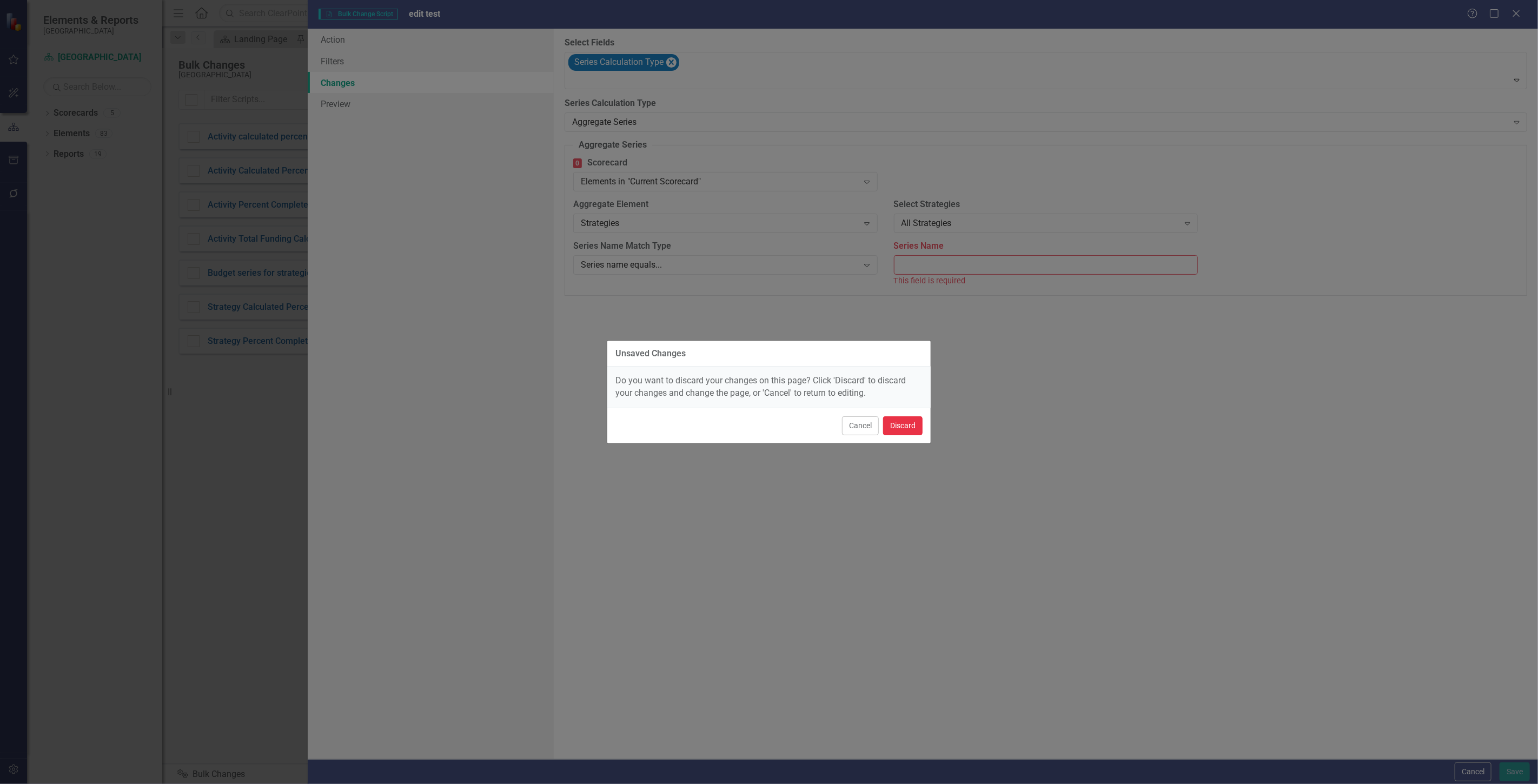
click at [900, 427] on button "Discard" at bounding box center [902, 426] width 39 height 19
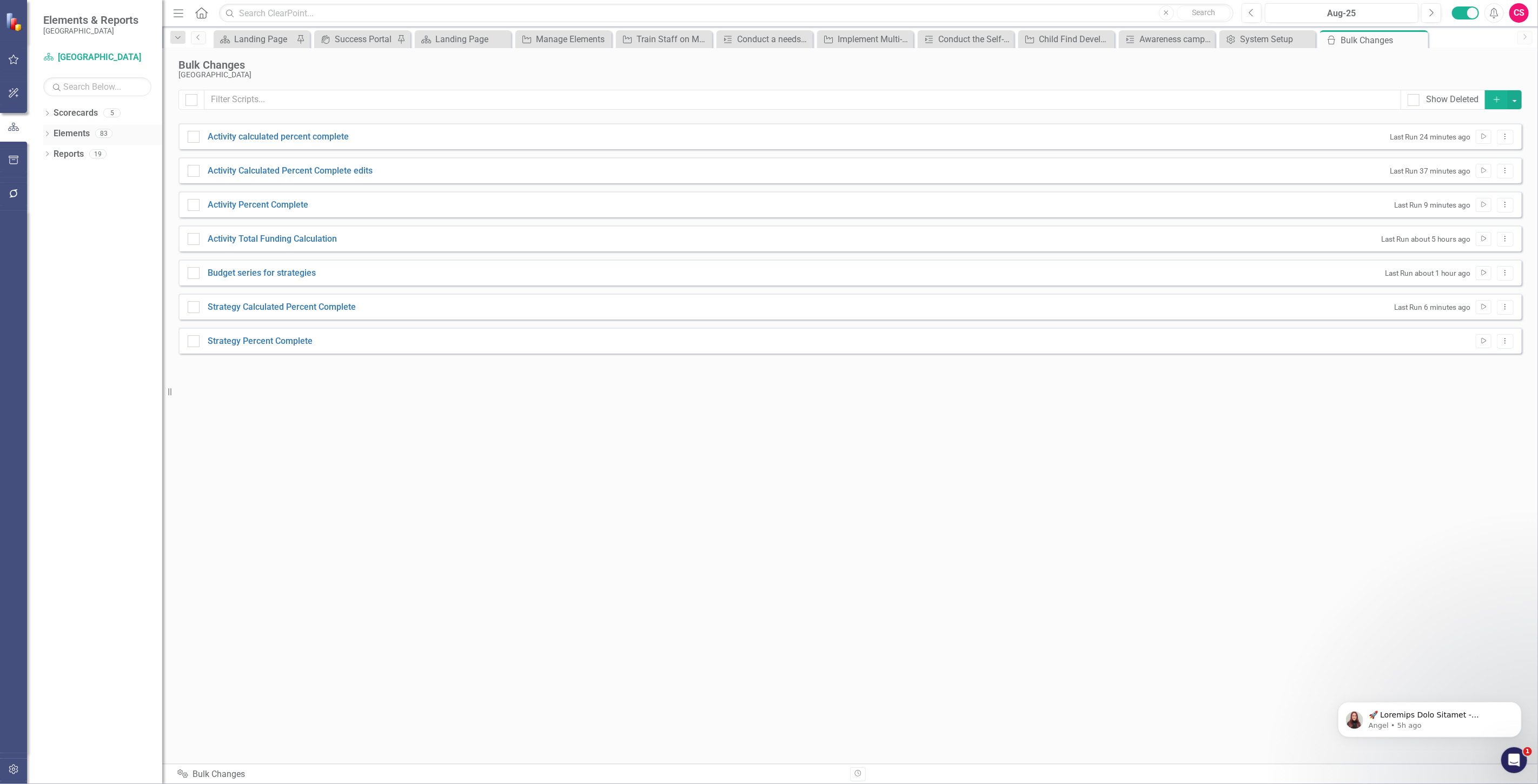
click at [74, 134] on link "Elements" at bounding box center [72, 133] width 36 height 12
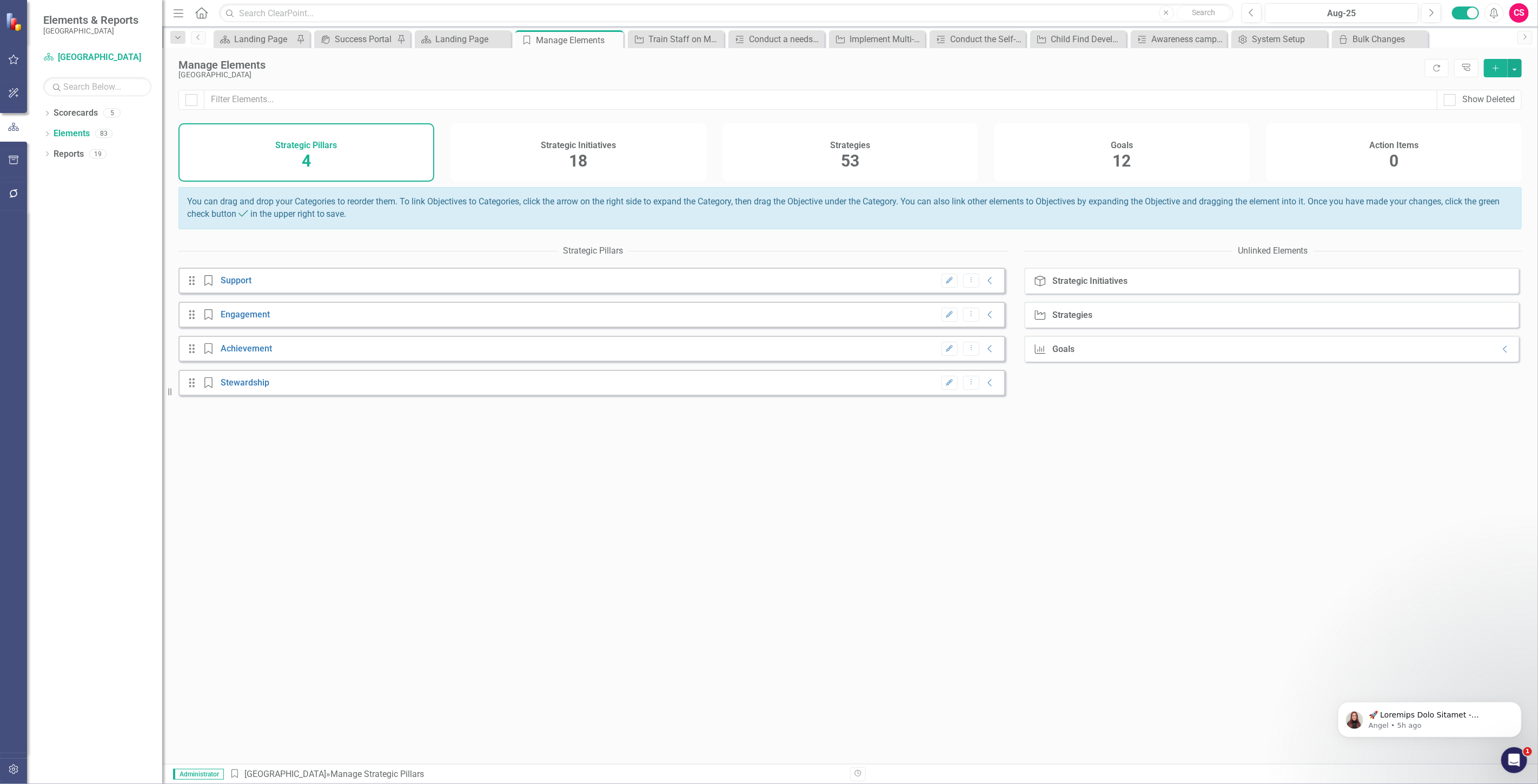
click at [833, 161] on div "Strategies 53" at bounding box center [850, 152] width 255 height 59
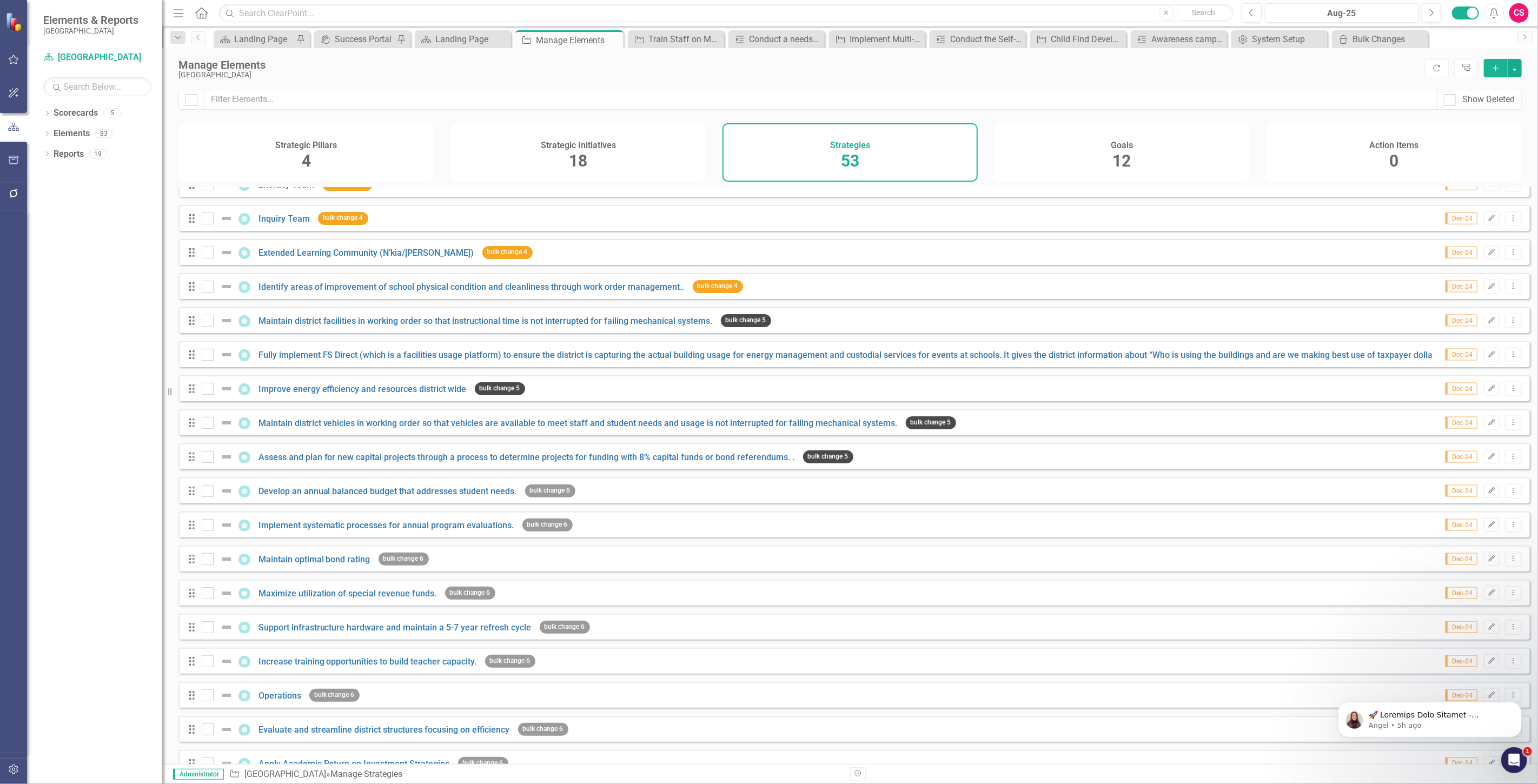
scroll to position [1197, 0]
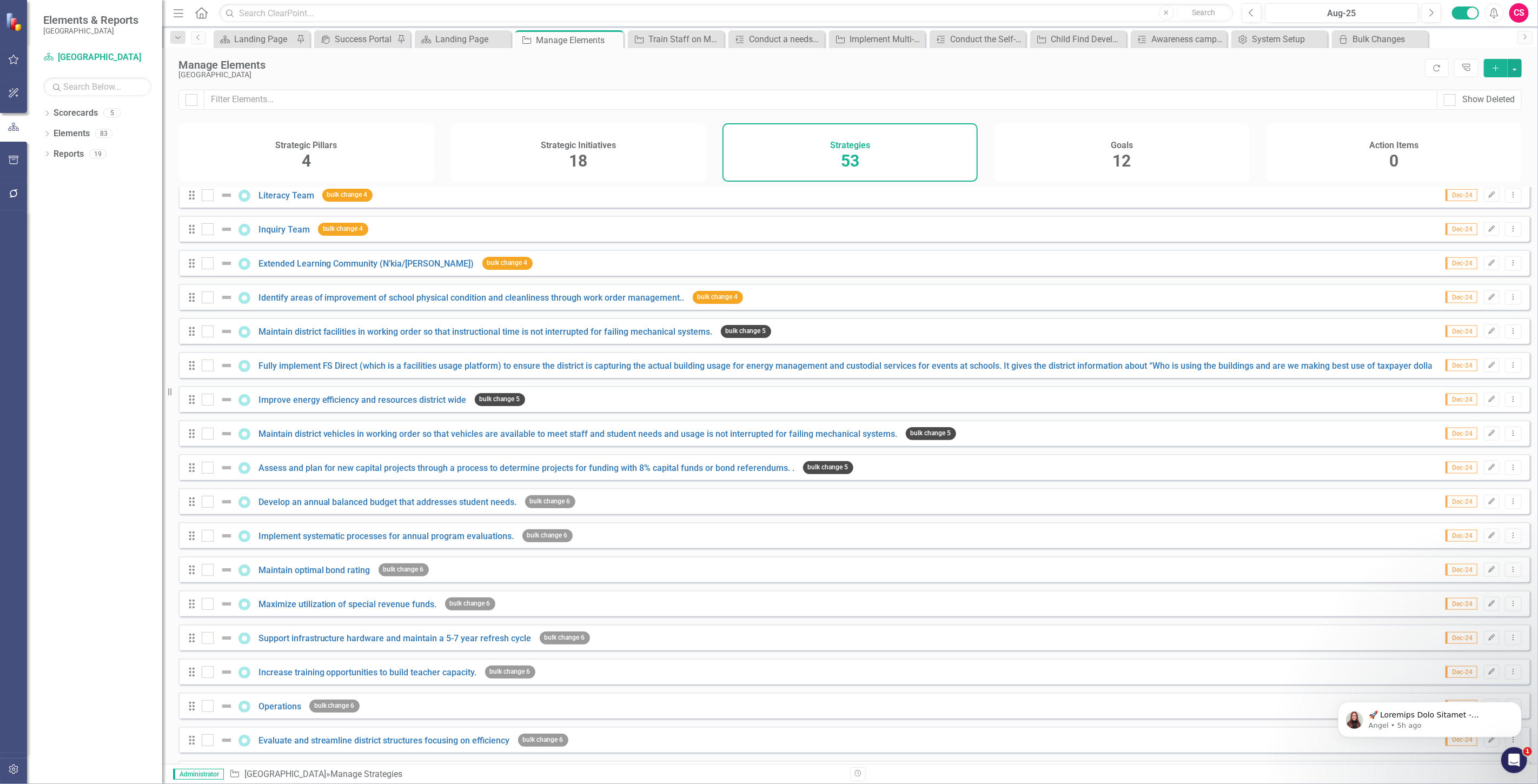
click at [21, 763] on button "button" at bounding box center [14, 770] width 24 height 23
click at [76, 256] on div "System Setup" at bounding box center [97, 250] width 108 height 18
click at [82, 244] on link "System Setup" at bounding box center [97, 250] width 108 height 12
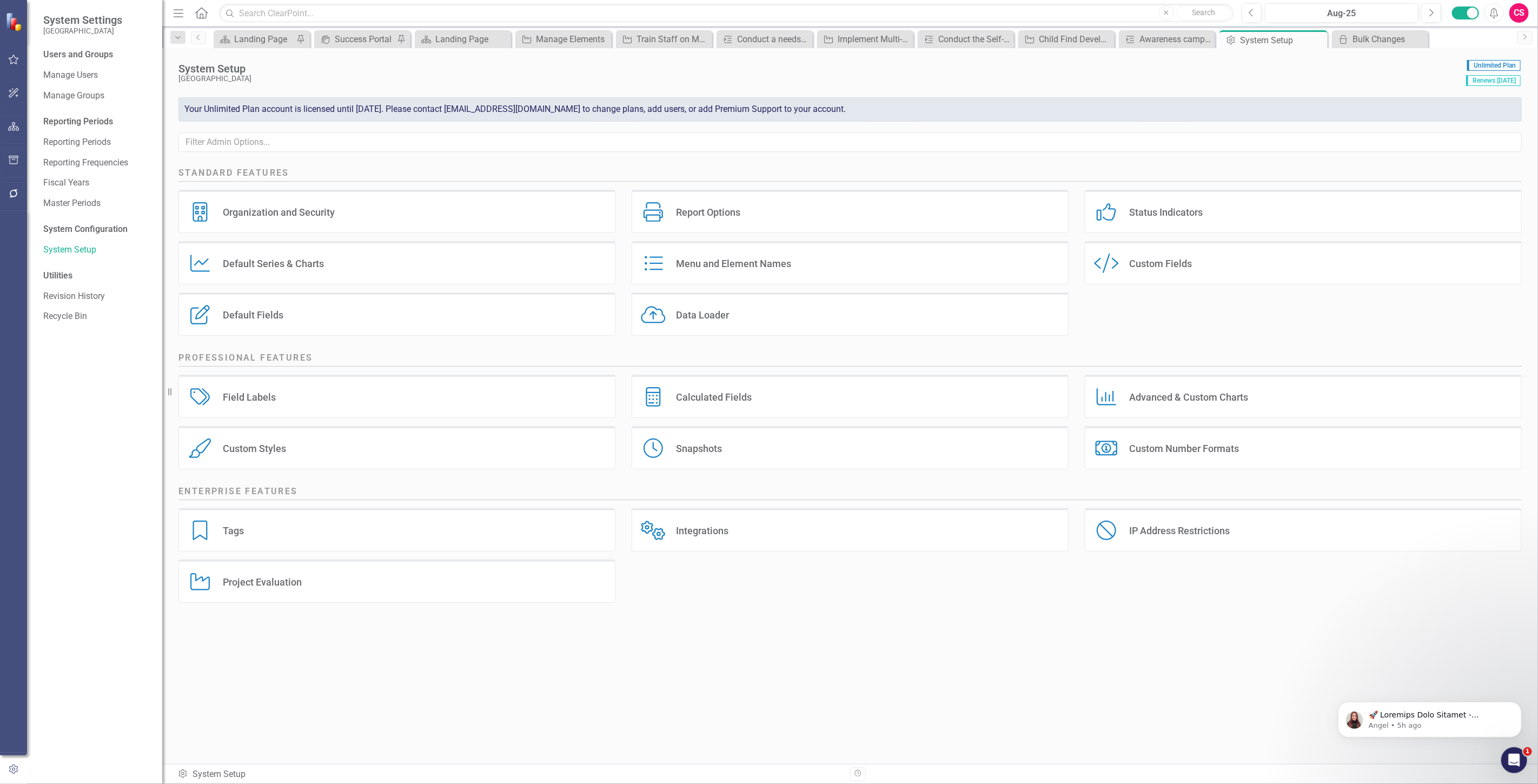
click at [16, 201] on button "button" at bounding box center [14, 194] width 24 height 23
click at [77, 315] on link "Bulk Changes" at bounding box center [97, 319] width 108 height 12
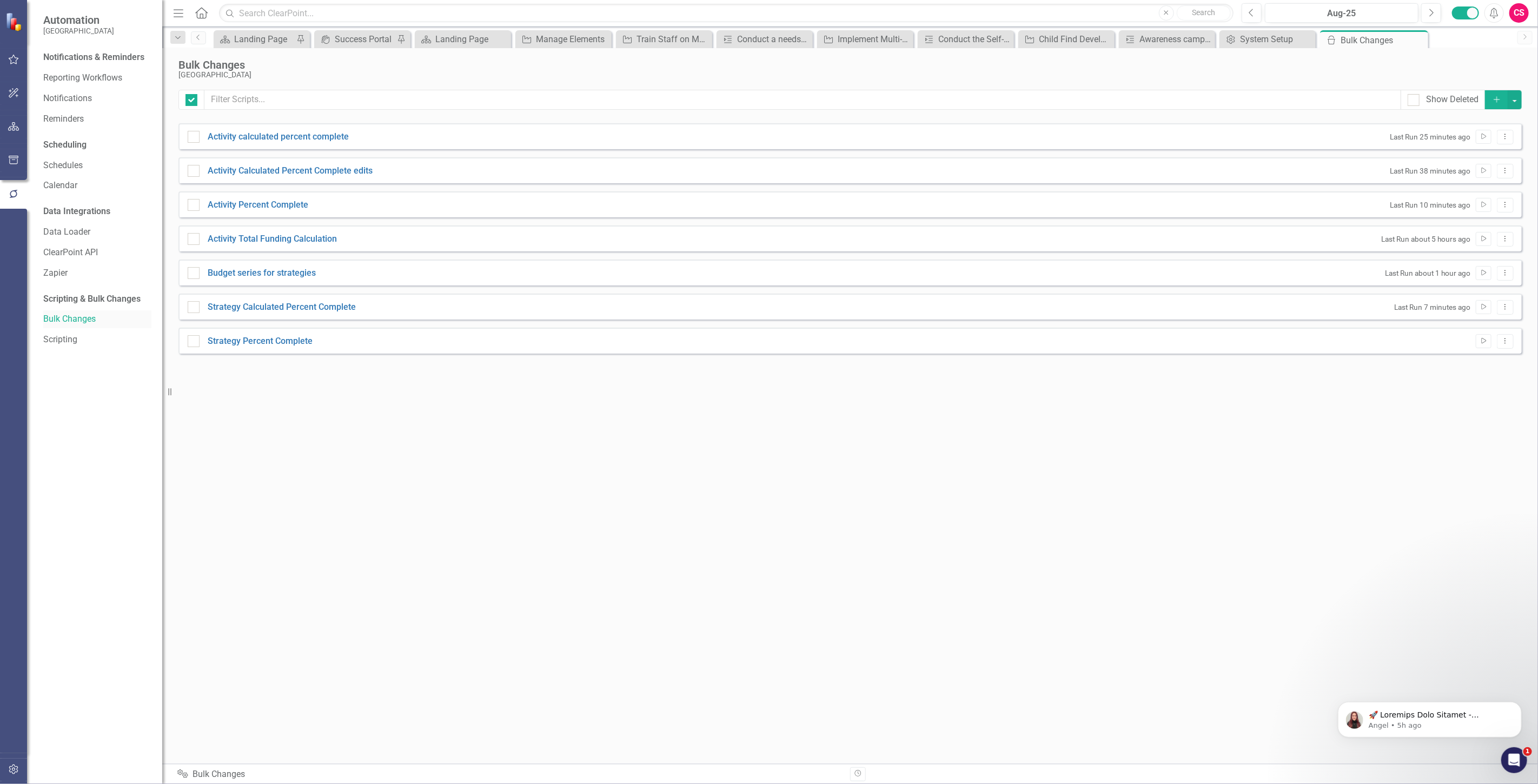
checkbox input "false"
click at [1502, 340] on icon "Dropdown Menu" at bounding box center [1505, 341] width 9 height 7
click at [1482, 375] on link "Edit Edit Script" at bounding box center [1470, 378] width 87 height 20
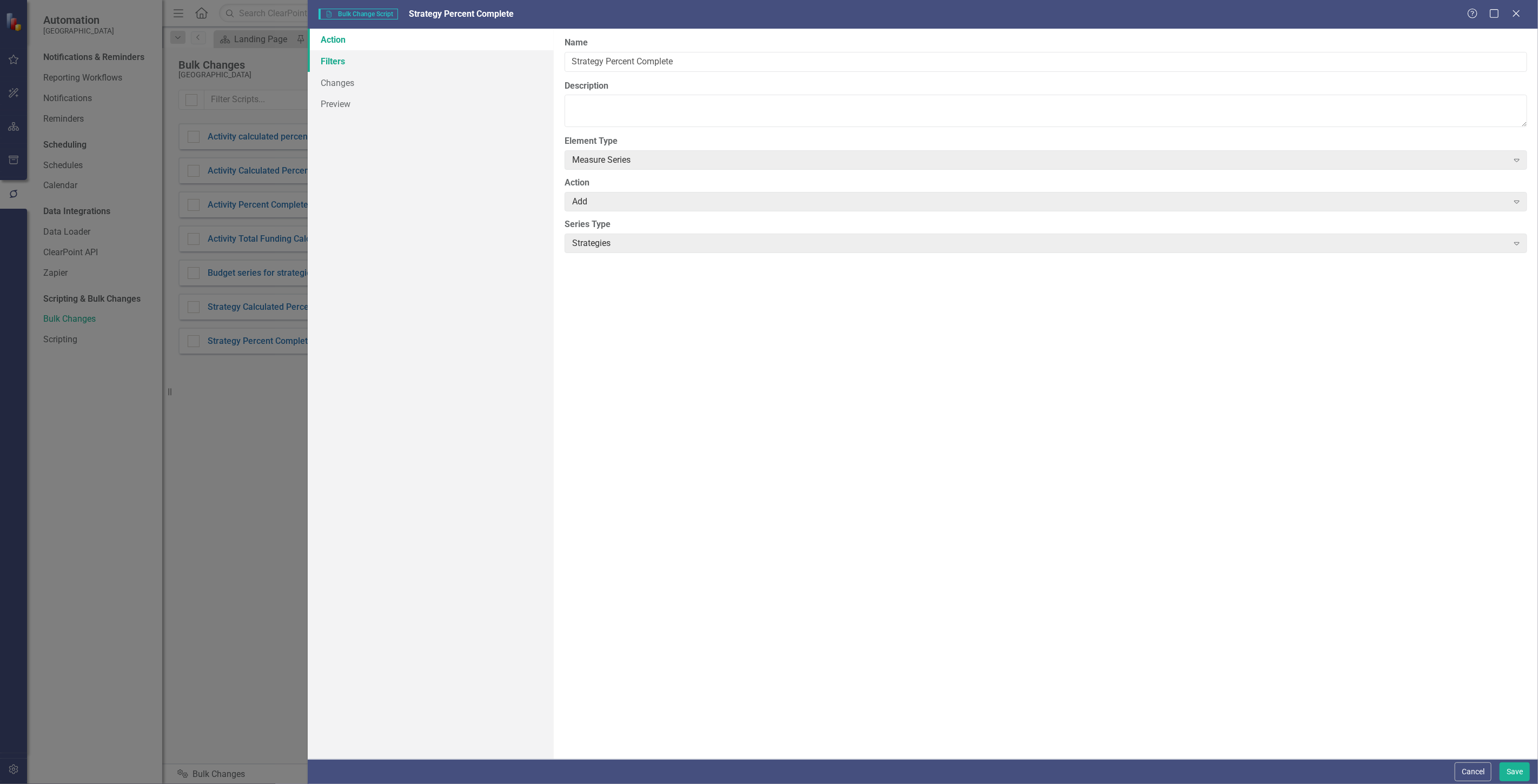
click at [409, 67] on link "Filters" at bounding box center [431, 61] width 246 height 21
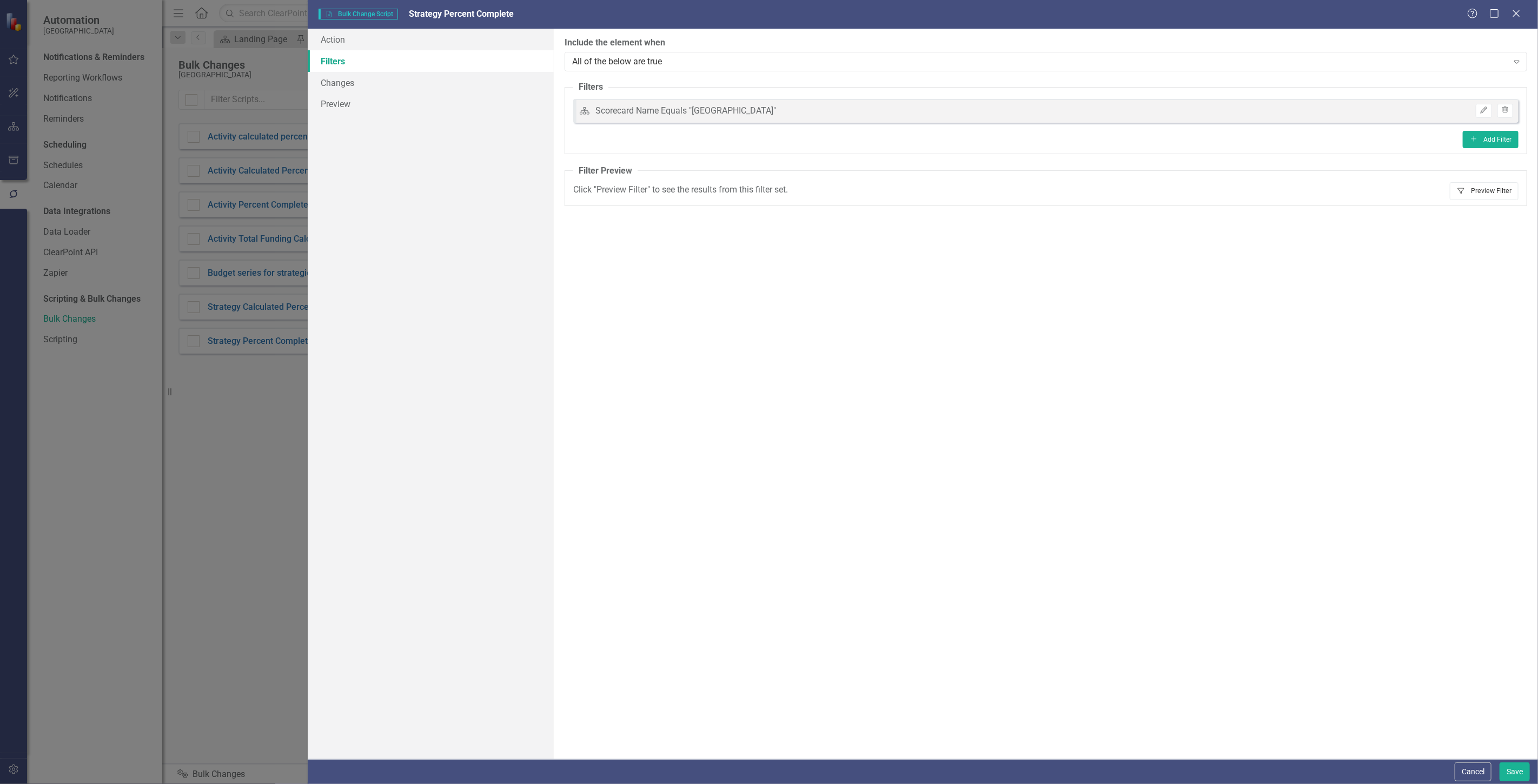
click at [1491, 190] on button "Filter Preview Filter" at bounding box center [1484, 191] width 69 height 17
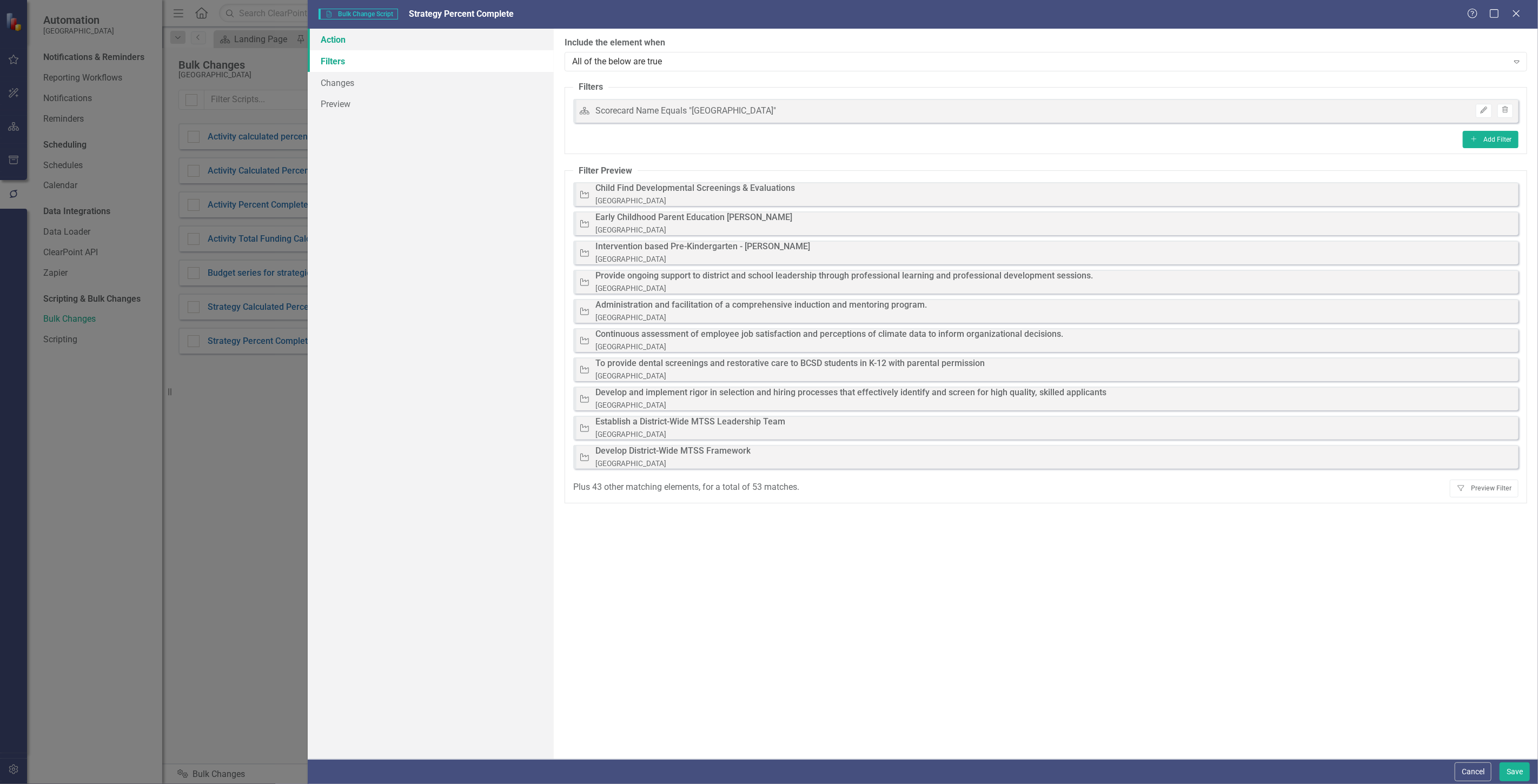
click at [370, 45] on link "Action" at bounding box center [431, 39] width 246 height 21
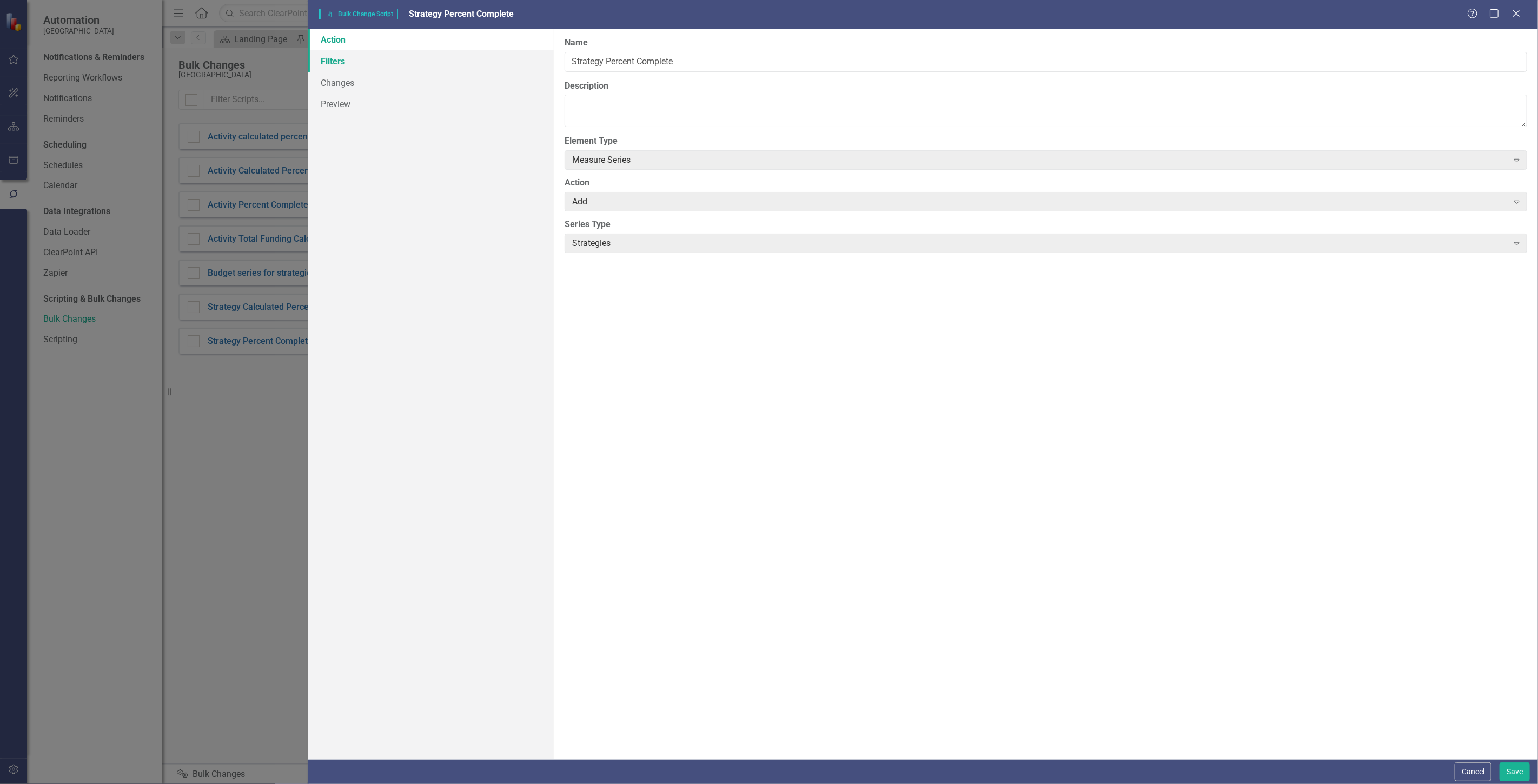
click at [369, 63] on link "Filters" at bounding box center [431, 61] width 246 height 21
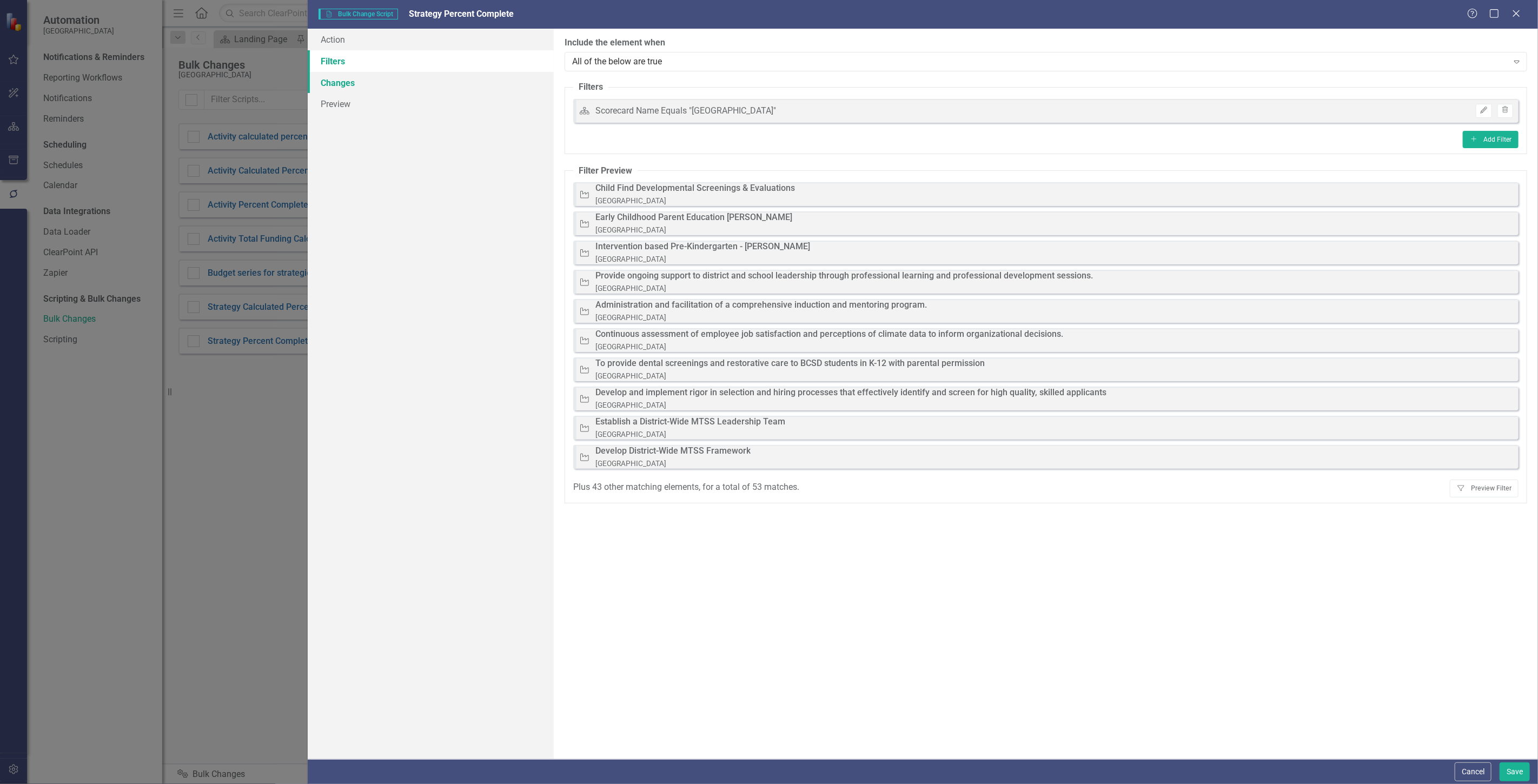
click at [362, 88] on link "Changes" at bounding box center [431, 83] width 246 height 21
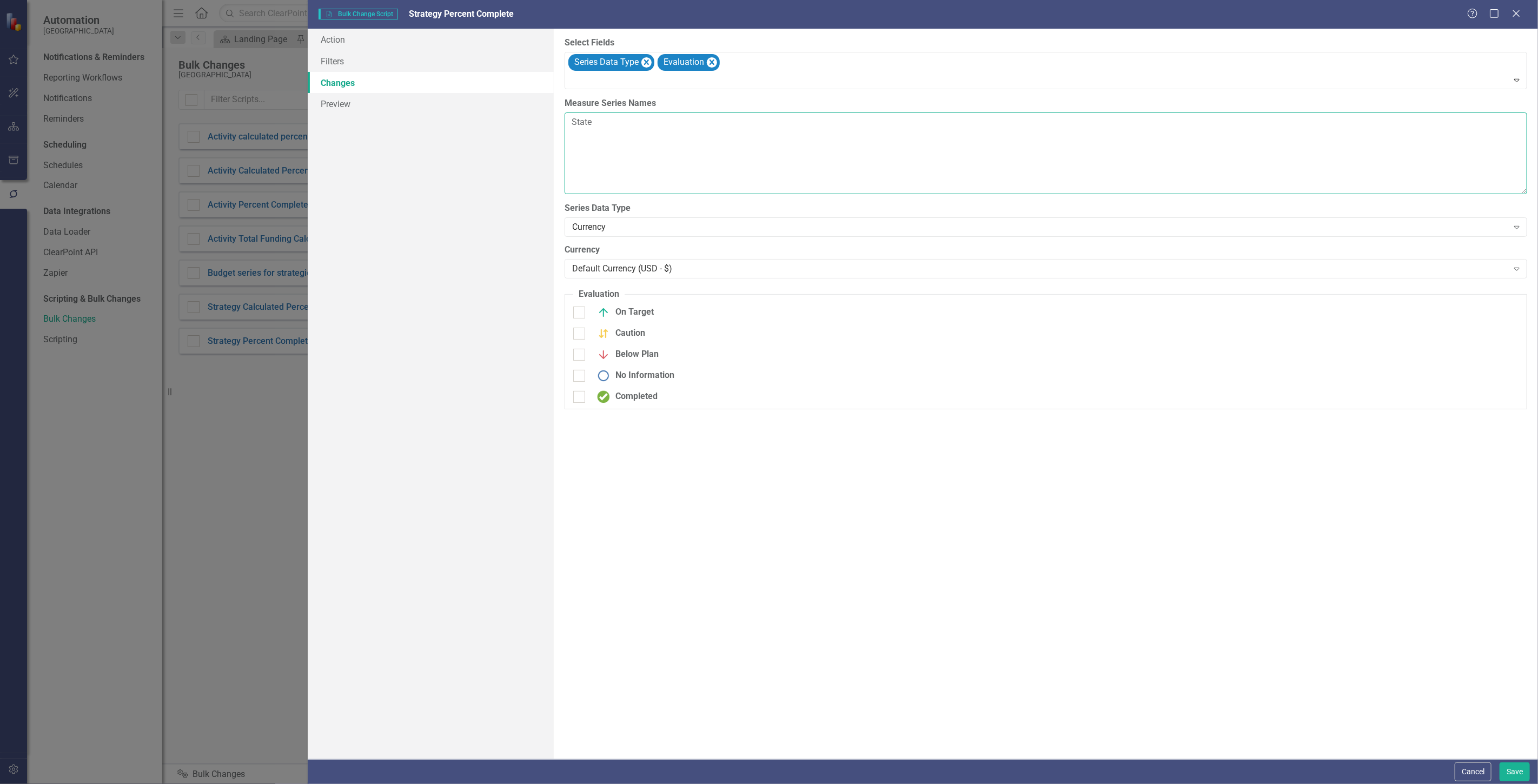
click at [623, 122] on textarea "State" at bounding box center [1046, 153] width 963 height 82
drag, startPoint x: 623, startPoint y: 122, endPoint x: 555, endPoint y: 127, distance: 68.2
click at [555, 127] on div "You can now select the fields you would like to change. Select the fields from …" at bounding box center [1046, 393] width 984 height 730
drag, startPoint x: 573, startPoint y: 122, endPoint x: 576, endPoint y: 127, distance: 5.8
click at [576, 127] on textarea "strategy Percent Complete" at bounding box center [1046, 153] width 963 height 82
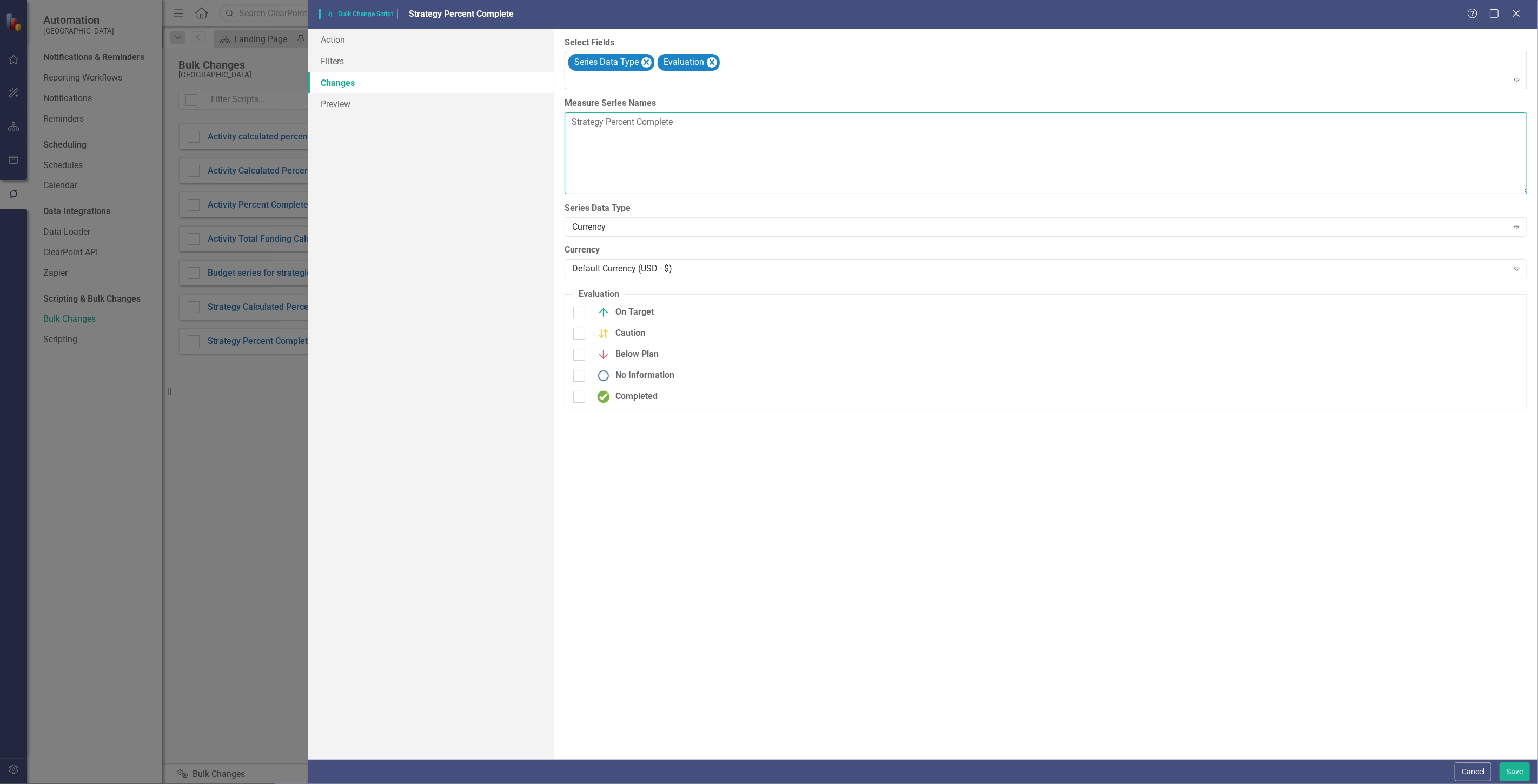
type textarea "Strategy Percent Complete"
click at [793, 82] on div at bounding box center [1046, 81] width 958 height 14
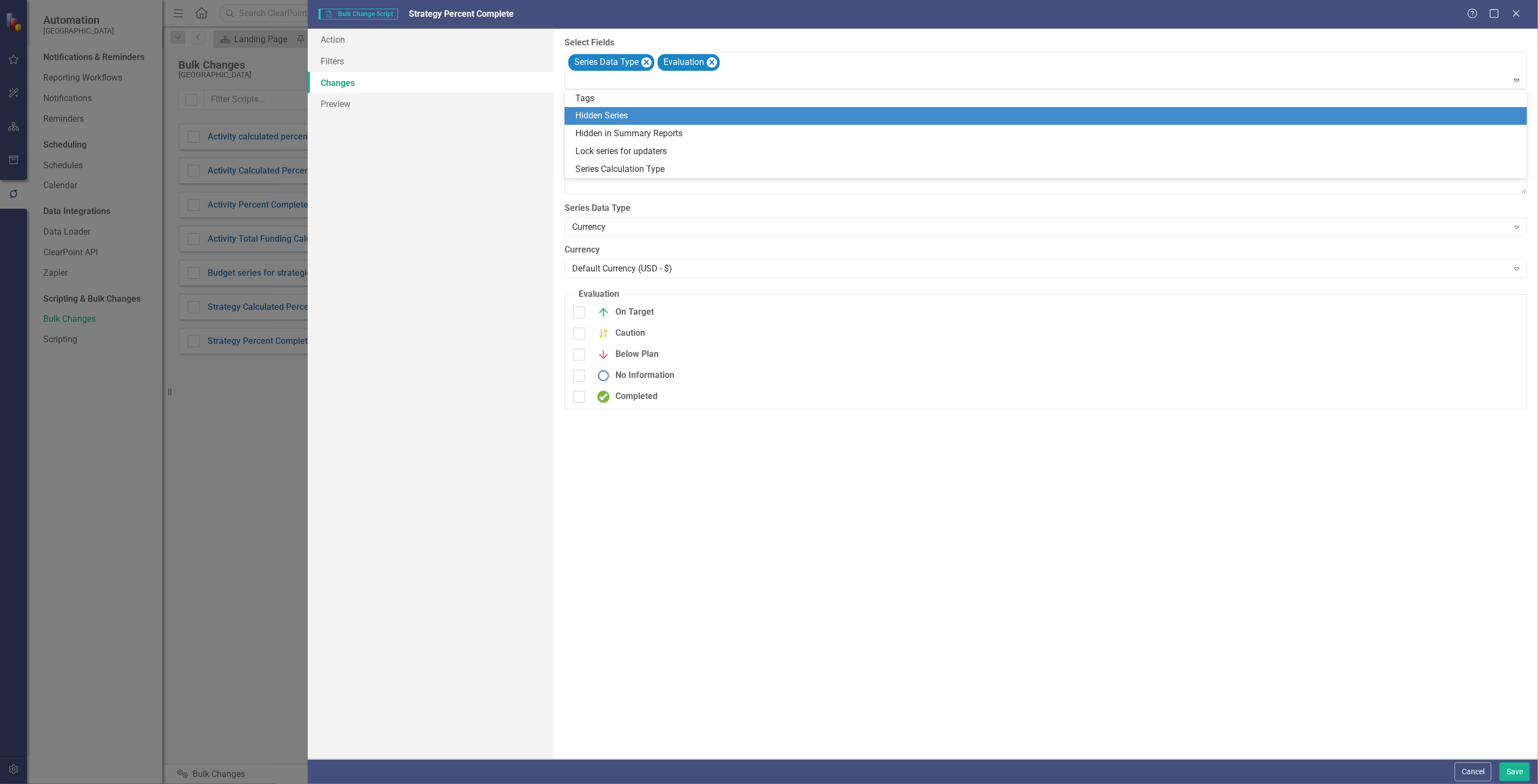
click at [716, 121] on div "Hidden Series" at bounding box center [1048, 115] width 945 height 12
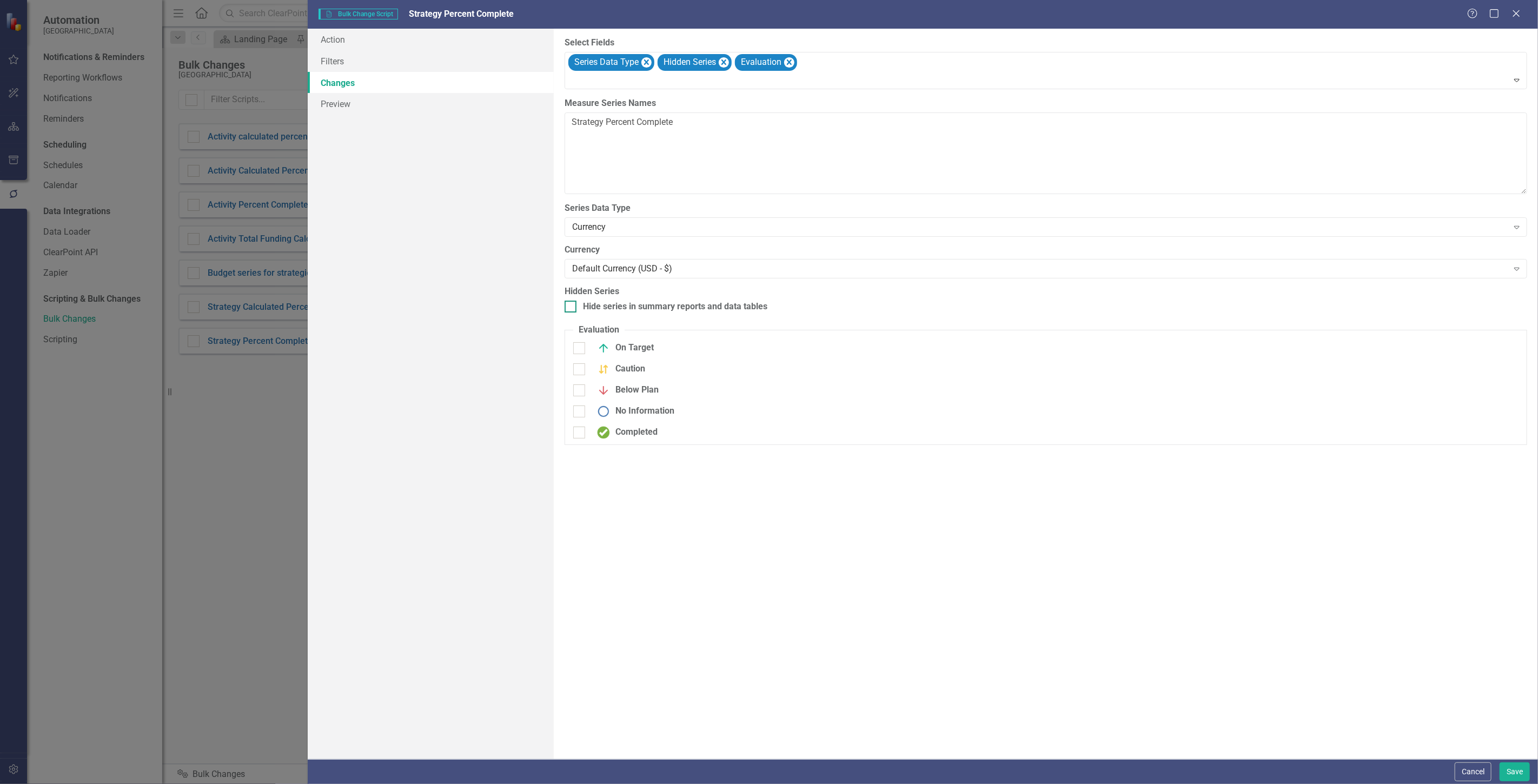
click at [596, 304] on div "Hide series in summary reports and data tables" at bounding box center [676, 306] width 185 height 12
click at [572, 304] on input "Hide series in summary reports and data tables" at bounding box center [568, 304] width 7 height 7
checkbox input "true"
click at [591, 220] on div "Currency Expand" at bounding box center [1046, 227] width 963 height 19
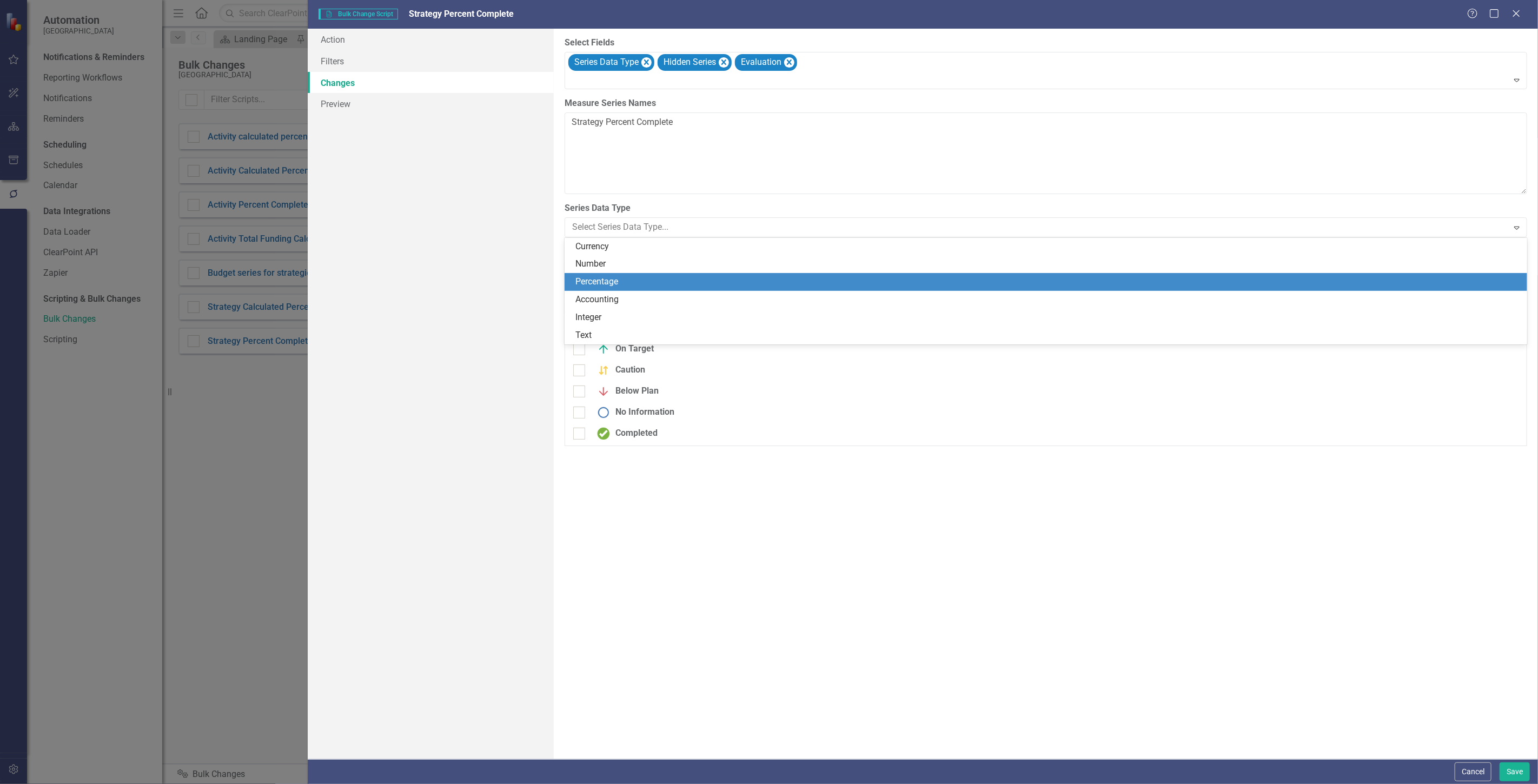
click at [601, 284] on div "Percentage" at bounding box center [1048, 281] width 945 height 12
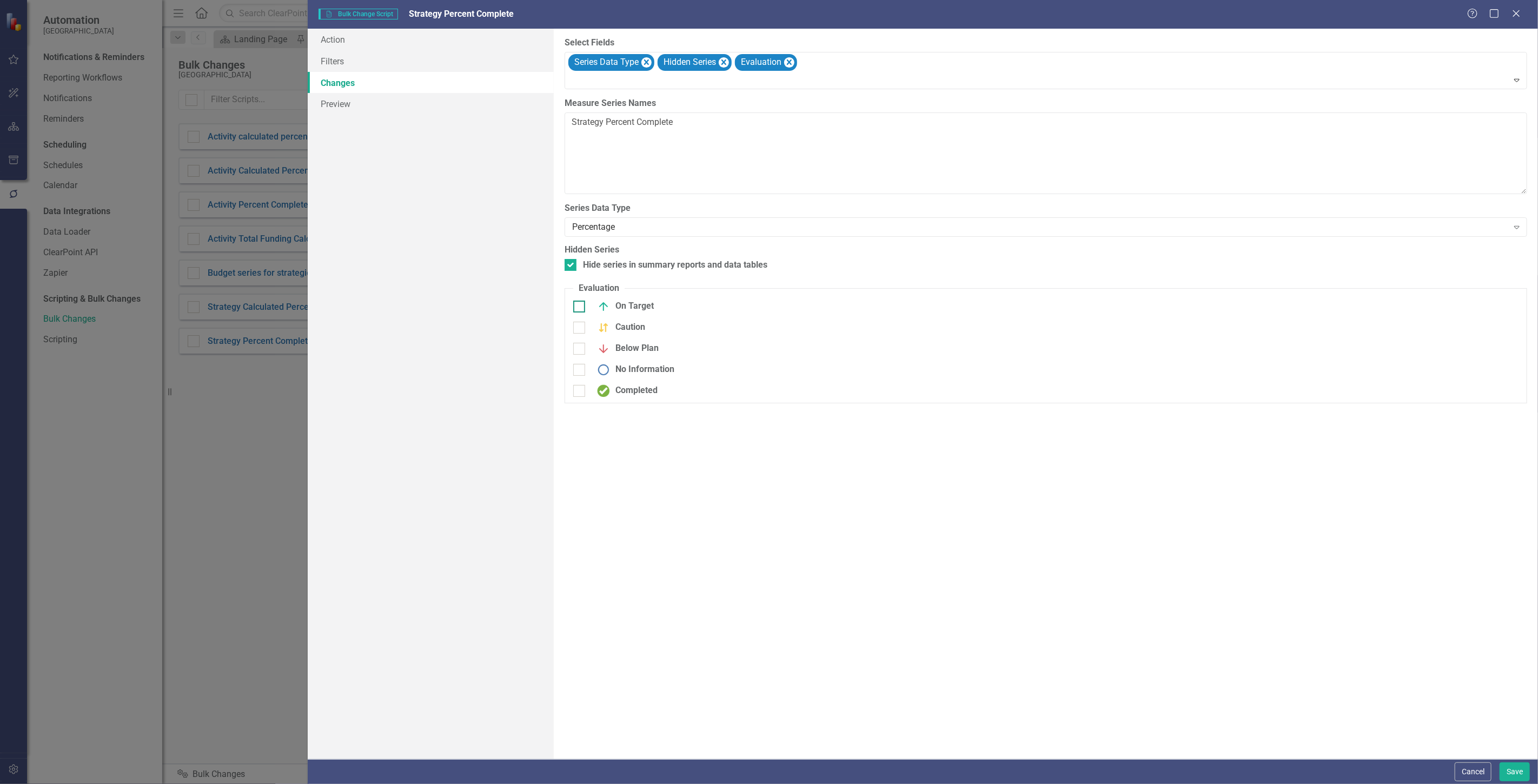
click at [619, 304] on div "On Target" at bounding box center [623, 306] width 62 height 13
click at [580, 304] on input "On Target" at bounding box center [577, 304] width 7 height 7
checkbox input "true"
click at [616, 322] on div "On Target > Expand" at bounding box center [1046, 313] width 962 height 28
click at [615, 328] on div "Caution" at bounding box center [618, 335] width 54 height 13
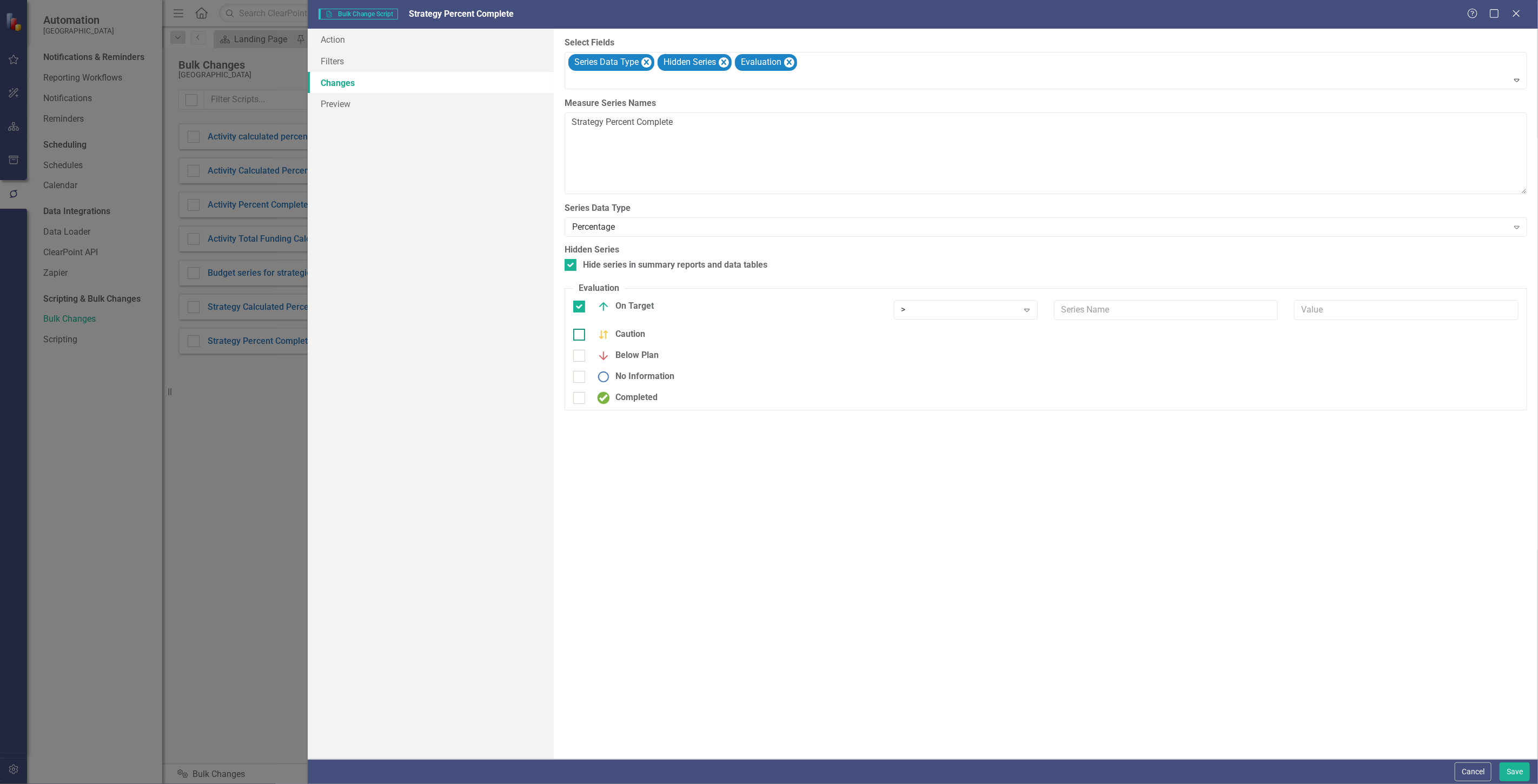
click at [580, 328] on input "Caution" at bounding box center [577, 332] width 7 height 7
checkbox input "true"
click at [636, 363] on div "Below Plan" at bounding box center [626, 362] width 67 height 13
click at [580, 363] on input "Below Plan" at bounding box center [577, 360] width 7 height 7
checkbox input "true"
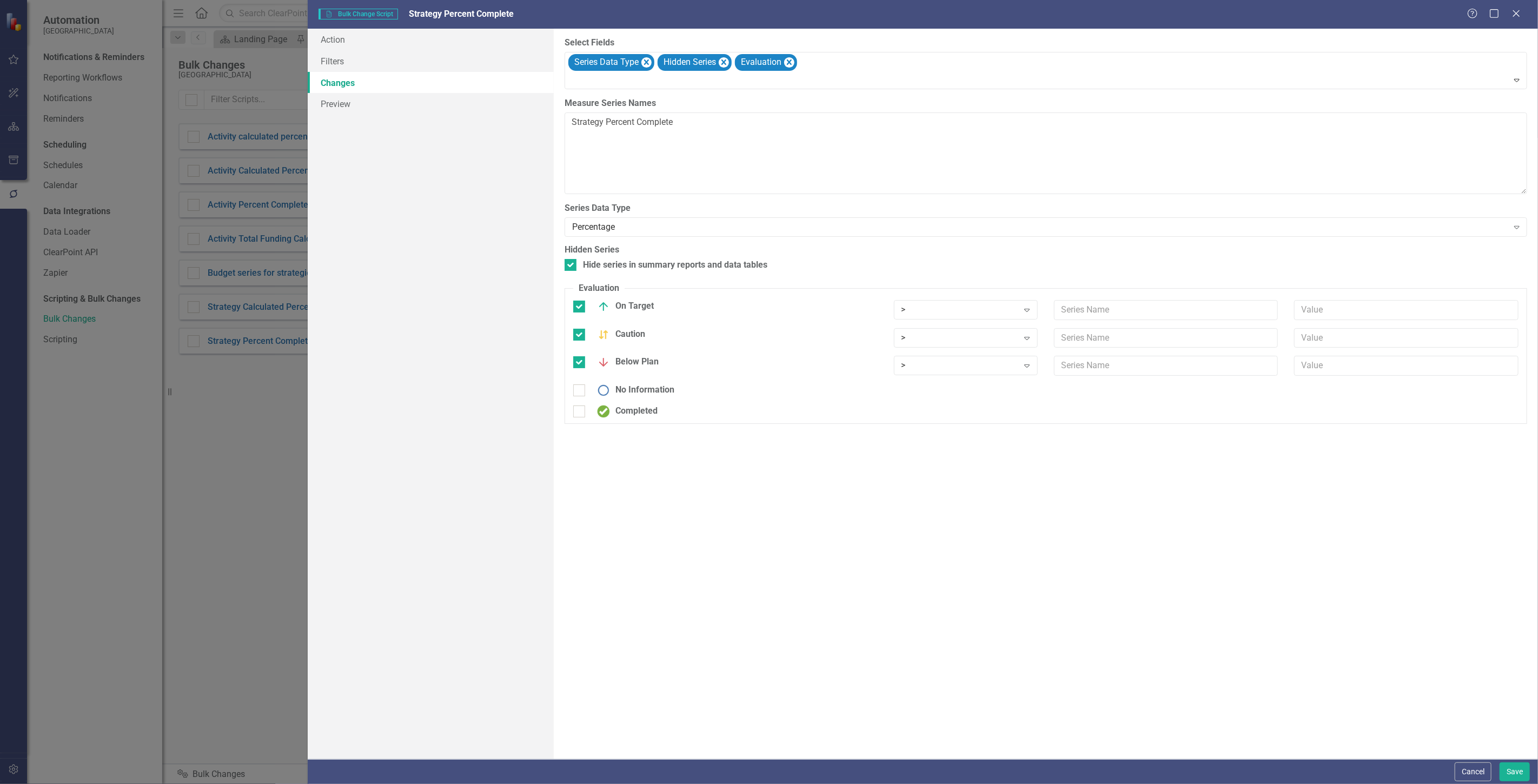
click at [635, 382] on div "Below Plan > Expand" at bounding box center [1046, 369] width 962 height 28
click at [629, 390] on div "No Information" at bounding box center [633, 391] width 83 height 13
click at [580, 390] on input "No Information" at bounding box center [577, 388] width 7 height 7
checkbox input "true"
click at [1112, 308] on input "text" at bounding box center [1167, 310] width 225 height 20
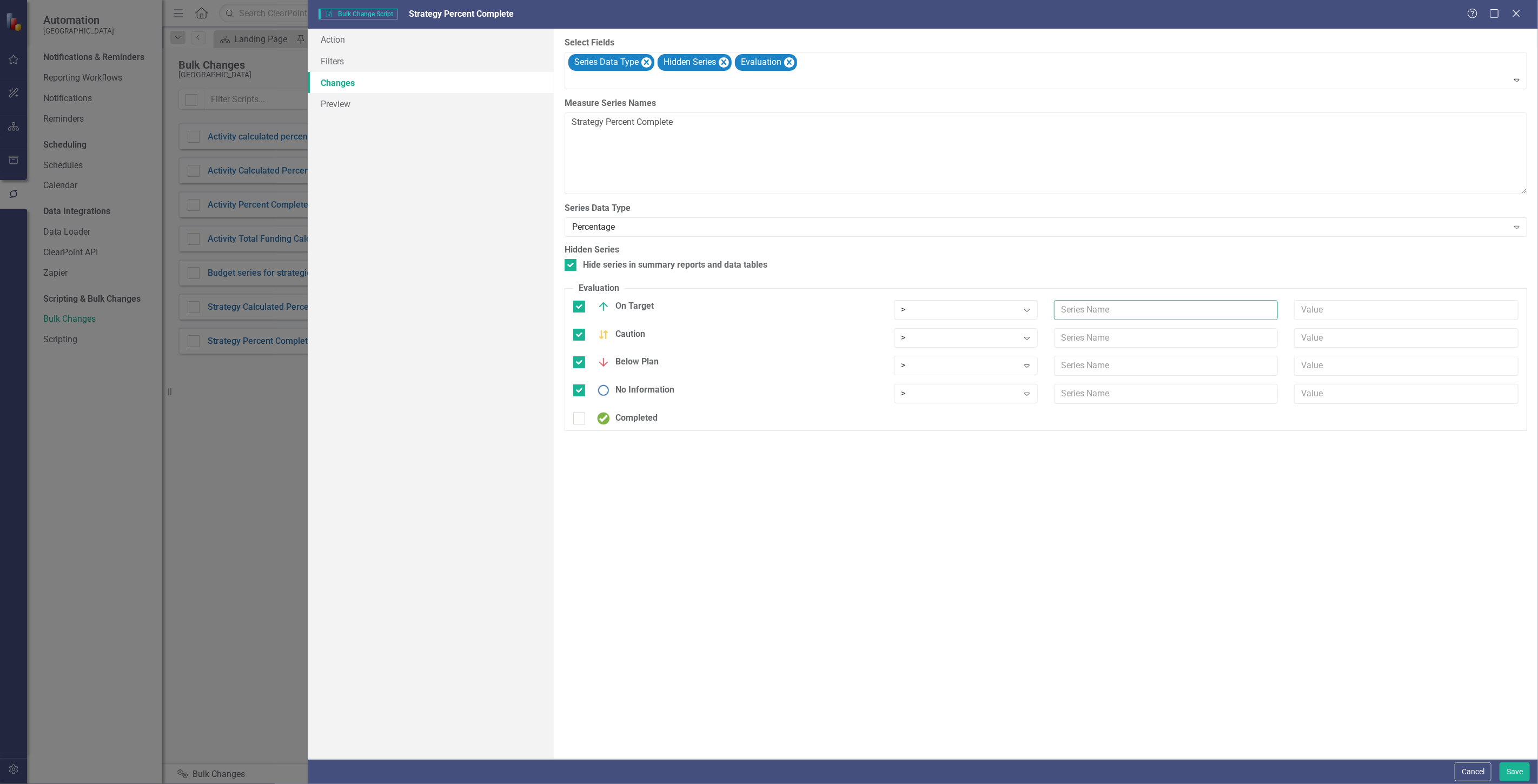
type input "C"
click at [1517, 760] on div "Cancel Save" at bounding box center [923, 771] width 1230 height 25
click at [1517, 768] on button "Save" at bounding box center [1515, 772] width 30 height 19
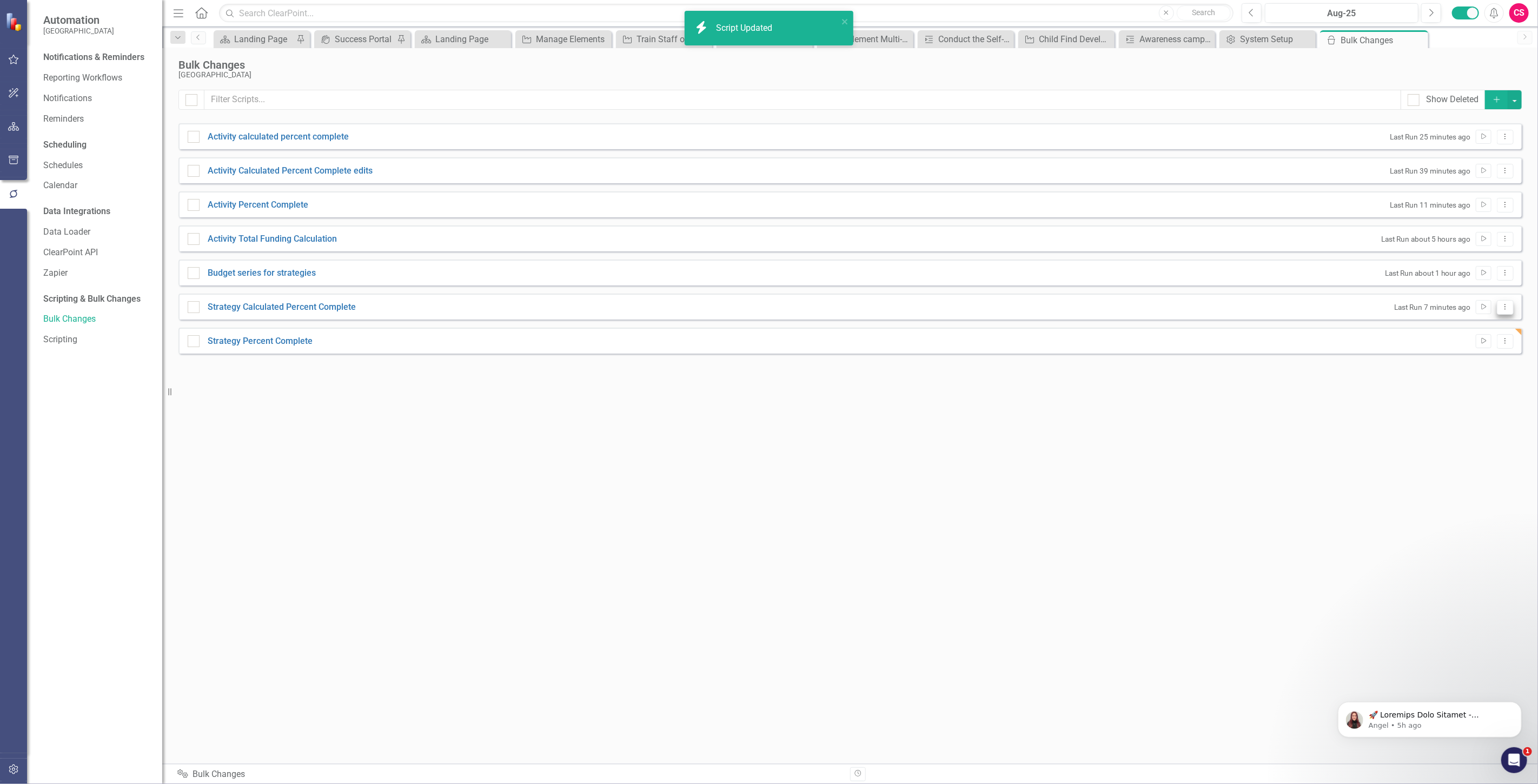
click at [1502, 306] on icon "Dropdown Menu" at bounding box center [1505, 307] width 9 height 7
click at [1460, 348] on link "Edit Edit Script" at bounding box center [1470, 346] width 87 height 20
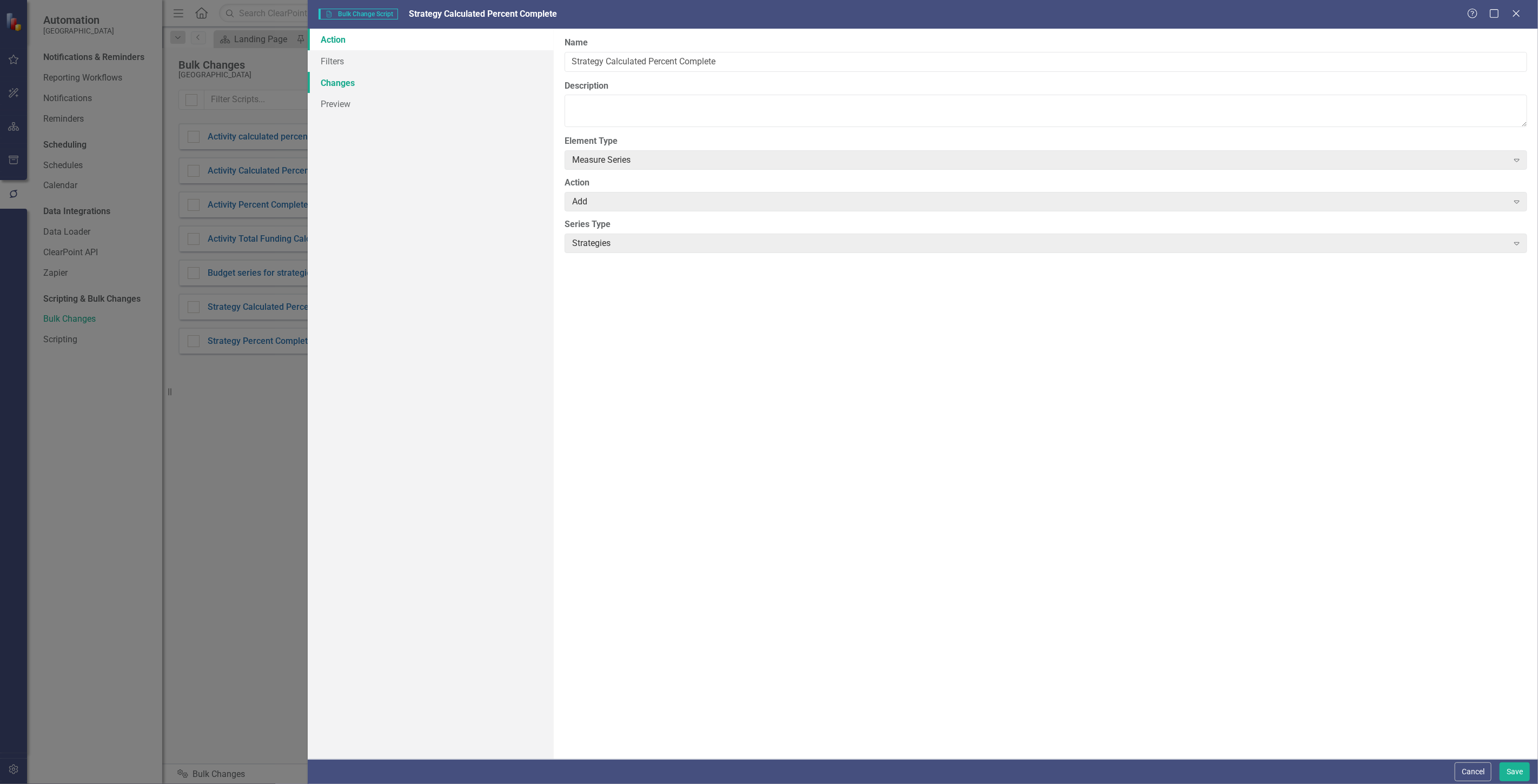
click at [371, 83] on link "Changes" at bounding box center [431, 83] width 246 height 21
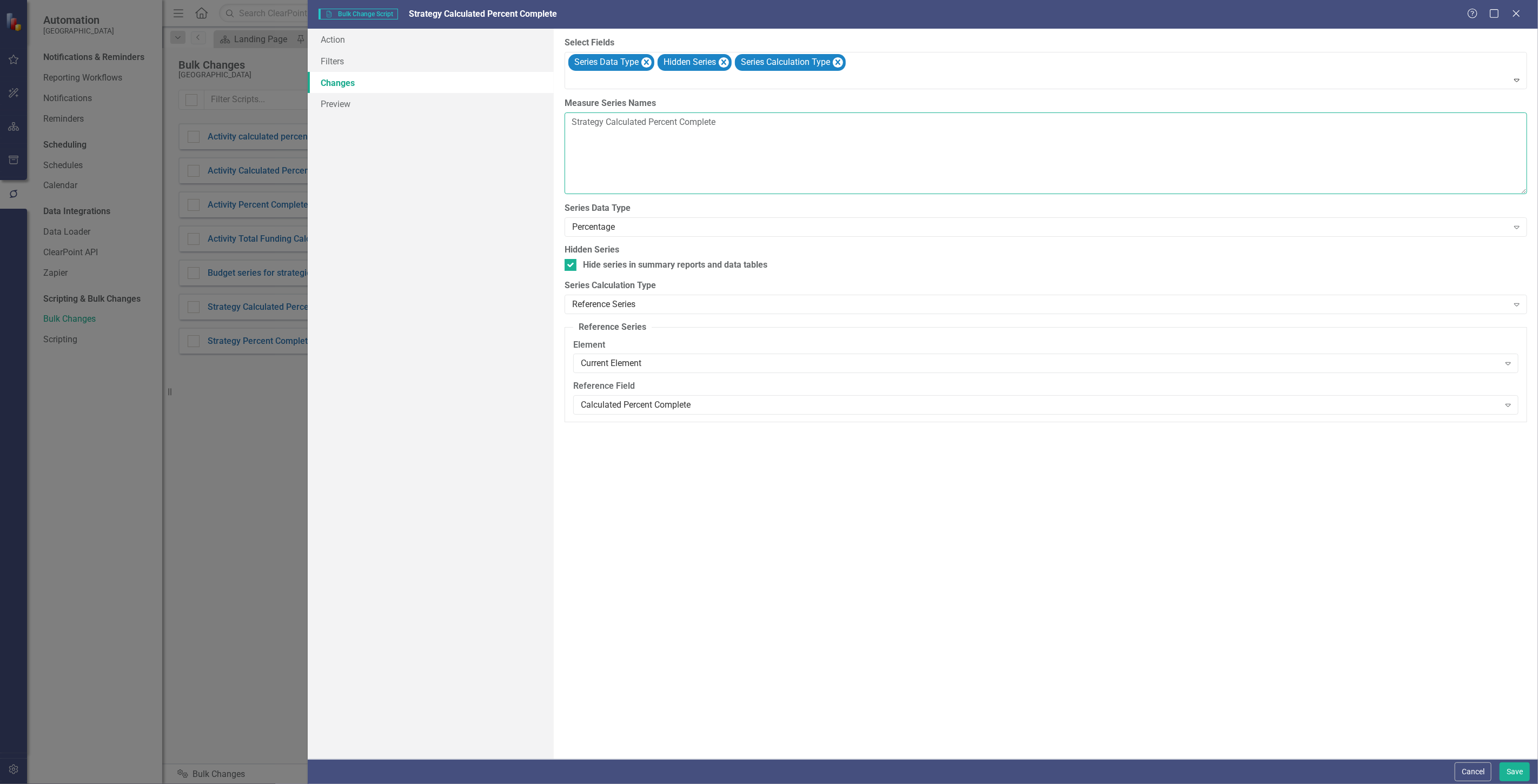
drag, startPoint x: 722, startPoint y: 127, endPoint x: 397, endPoint y: 154, distance: 326.1
click at [392, 155] on div "Action Filters Changes Preview The first step in creating a bulk change script …" at bounding box center [923, 393] width 1230 height 730
click at [1471, 773] on button "Cancel" at bounding box center [1473, 772] width 36 height 19
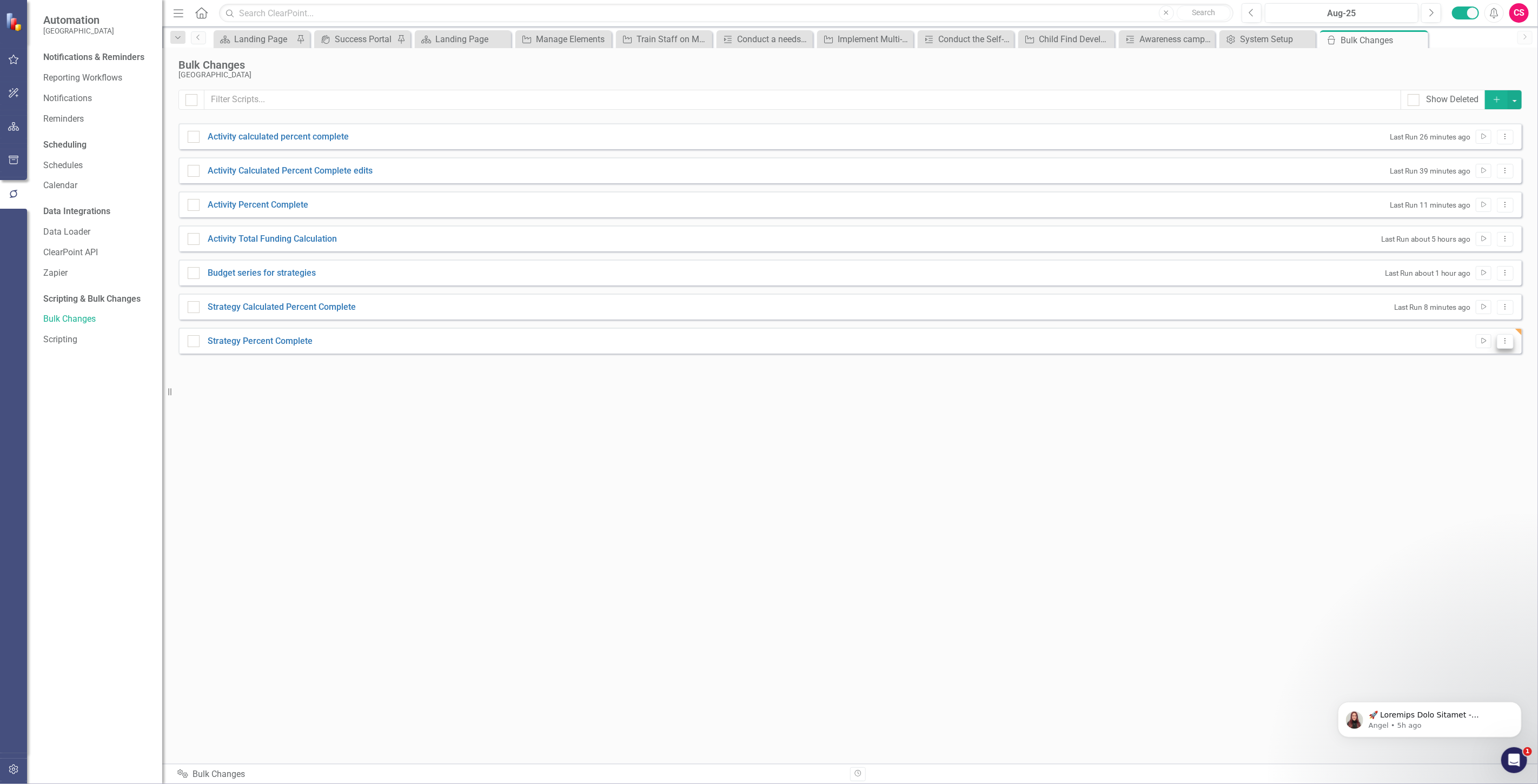
click at [1502, 339] on icon "Dropdown Menu" at bounding box center [1505, 341] width 9 height 7
click at [1484, 380] on link "Edit Edit Script" at bounding box center [1470, 378] width 87 height 20
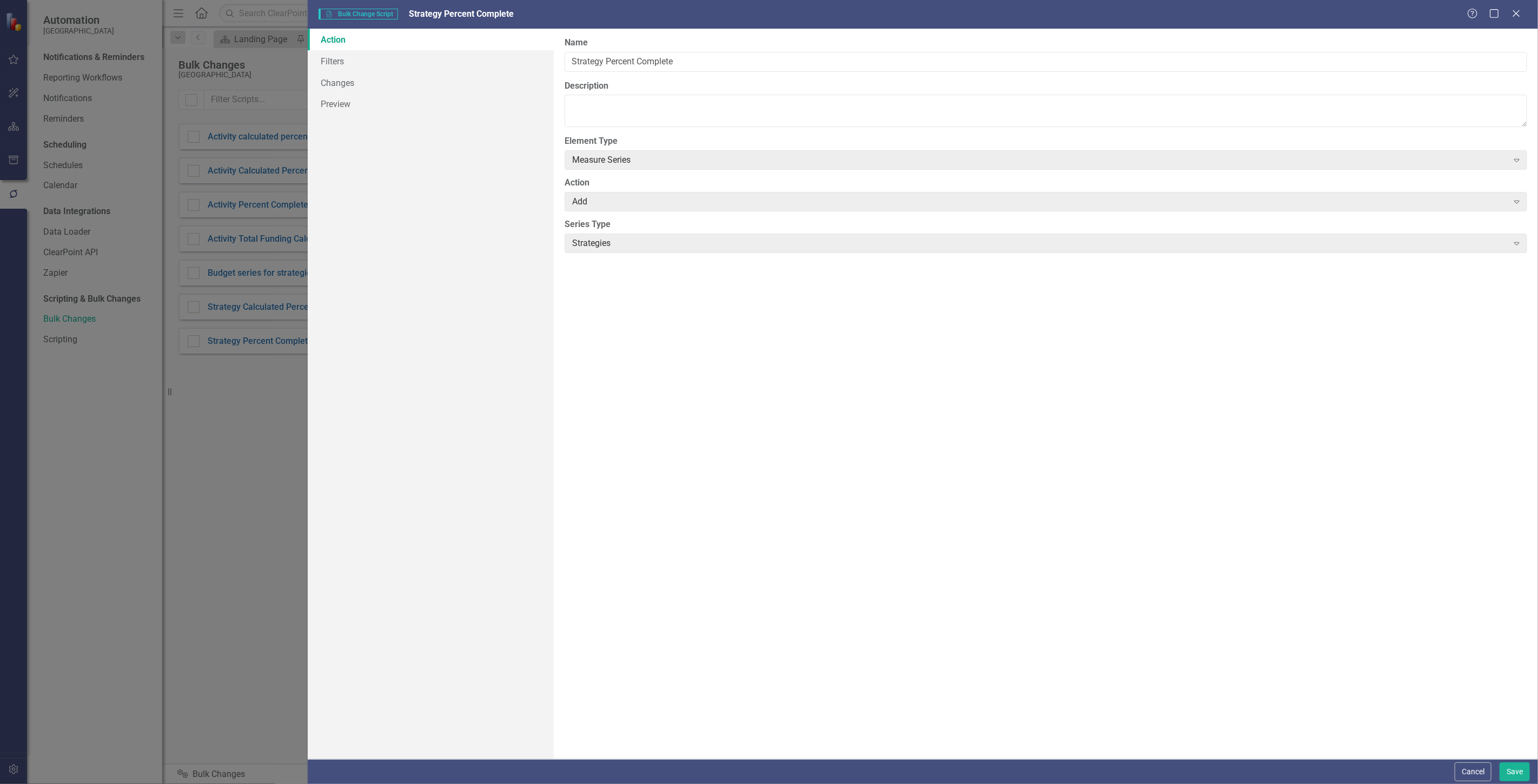
click at [413, 41] on link "Action" at bounding box center [431, 39] width 246 height 21
click at [413, 62] on link "Filters" at bounding box center [431, 61] width 246 height 21
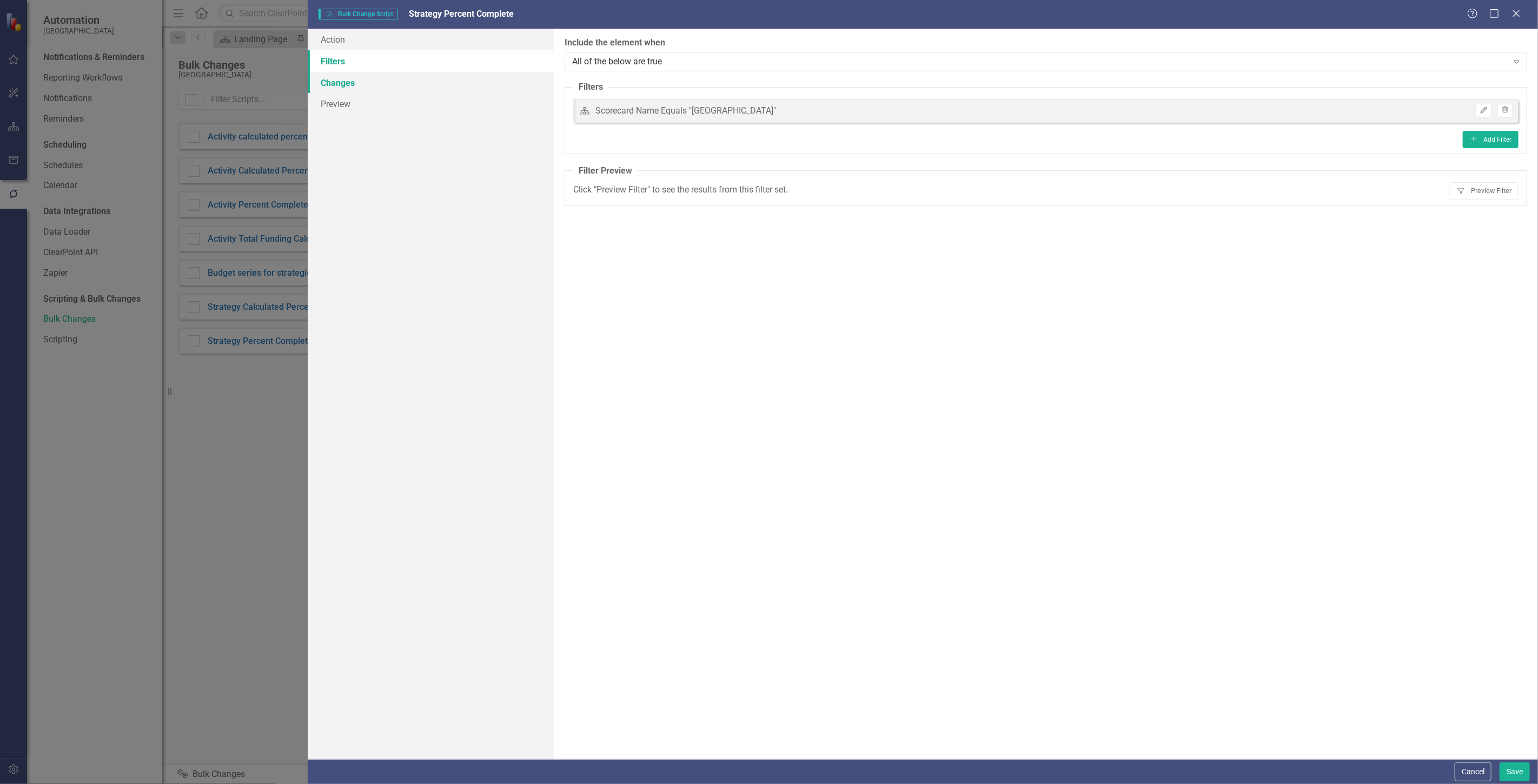
click at [413, 83] on link "Changes" at bounding box center [431, 83] width 246 height 21
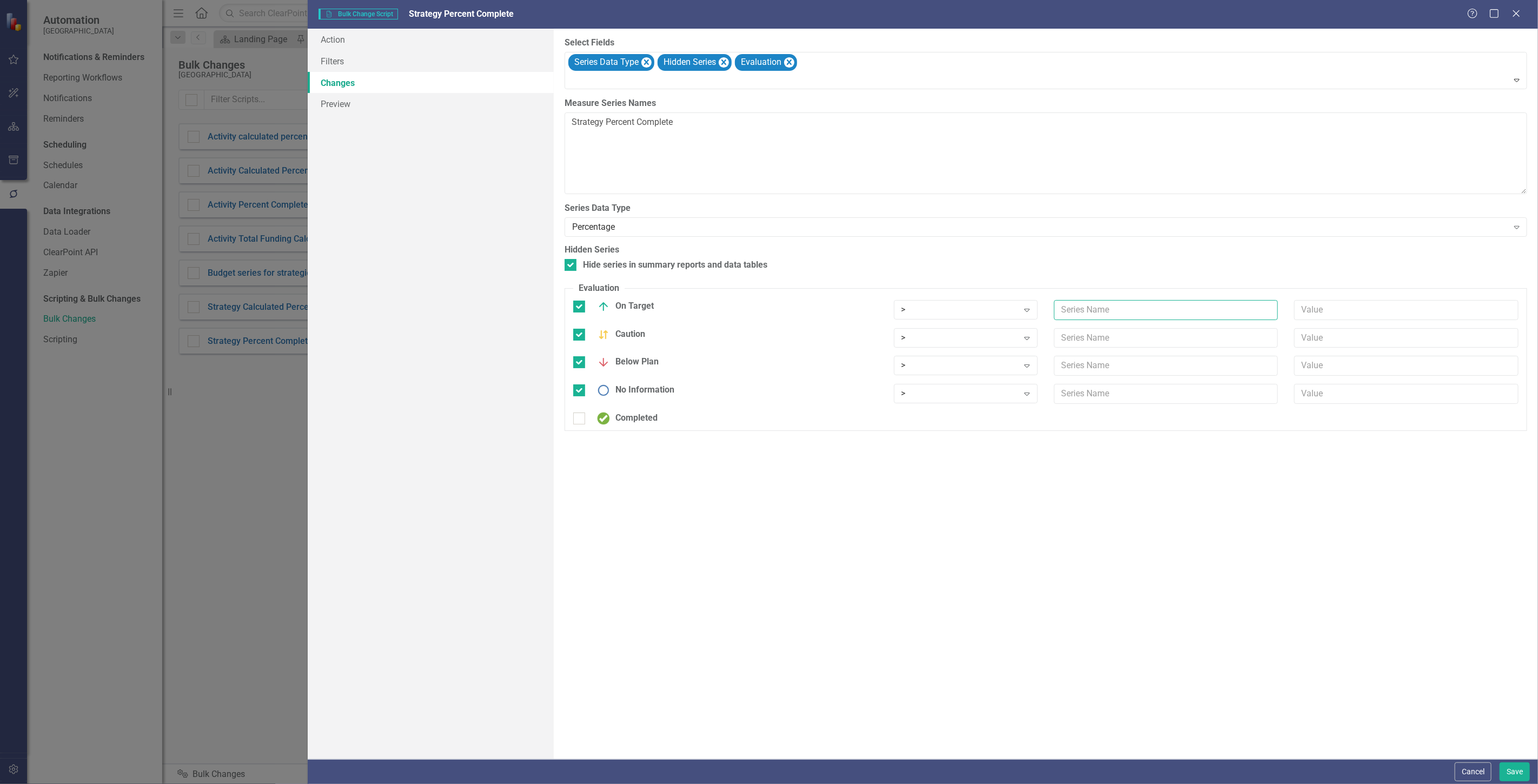
click at [1107, 320] on input "text" at bounding box center [1167, 310] width 225 height 20
paste input "Strategy Calculated Percent Complete"
type input "Strategy Calculated Percent Complete"
click at [1113, 339] on input "text" at bounding box center [1167, 338] width 225 height 20
paste input "Strategy Calculated Percent Complete"
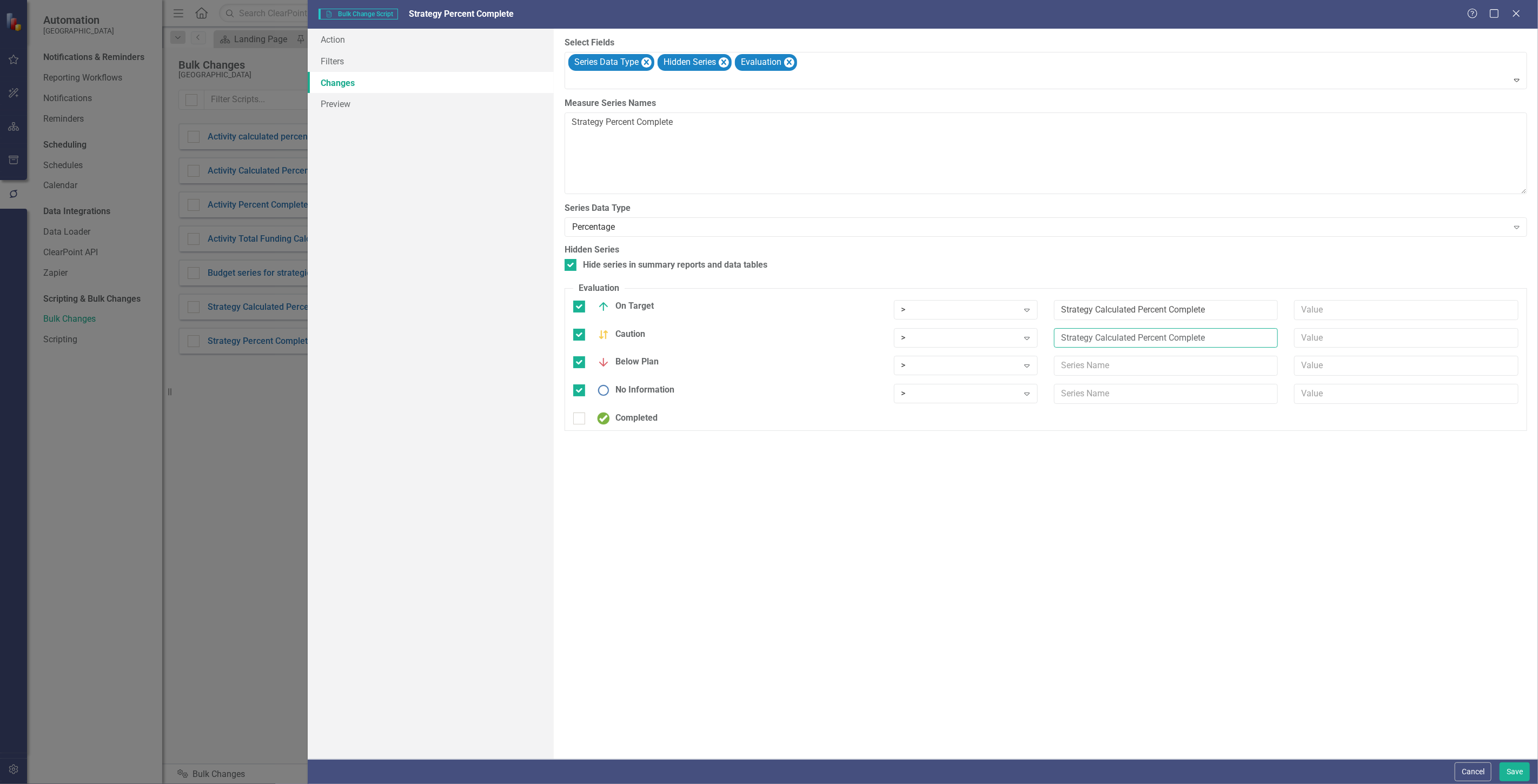
type input "Strategy Calculated Percent Complete"
click at [1101, 375] on input "text" at bounding box center [1167, 366] width 225 height 20
paste input "Strategy Calculated Percent Complete"
type input "Strategy Calculated Percent Complete"
click at [978, 406] on div "> Expand" at bounding box center [966, 397] width 160 height 26
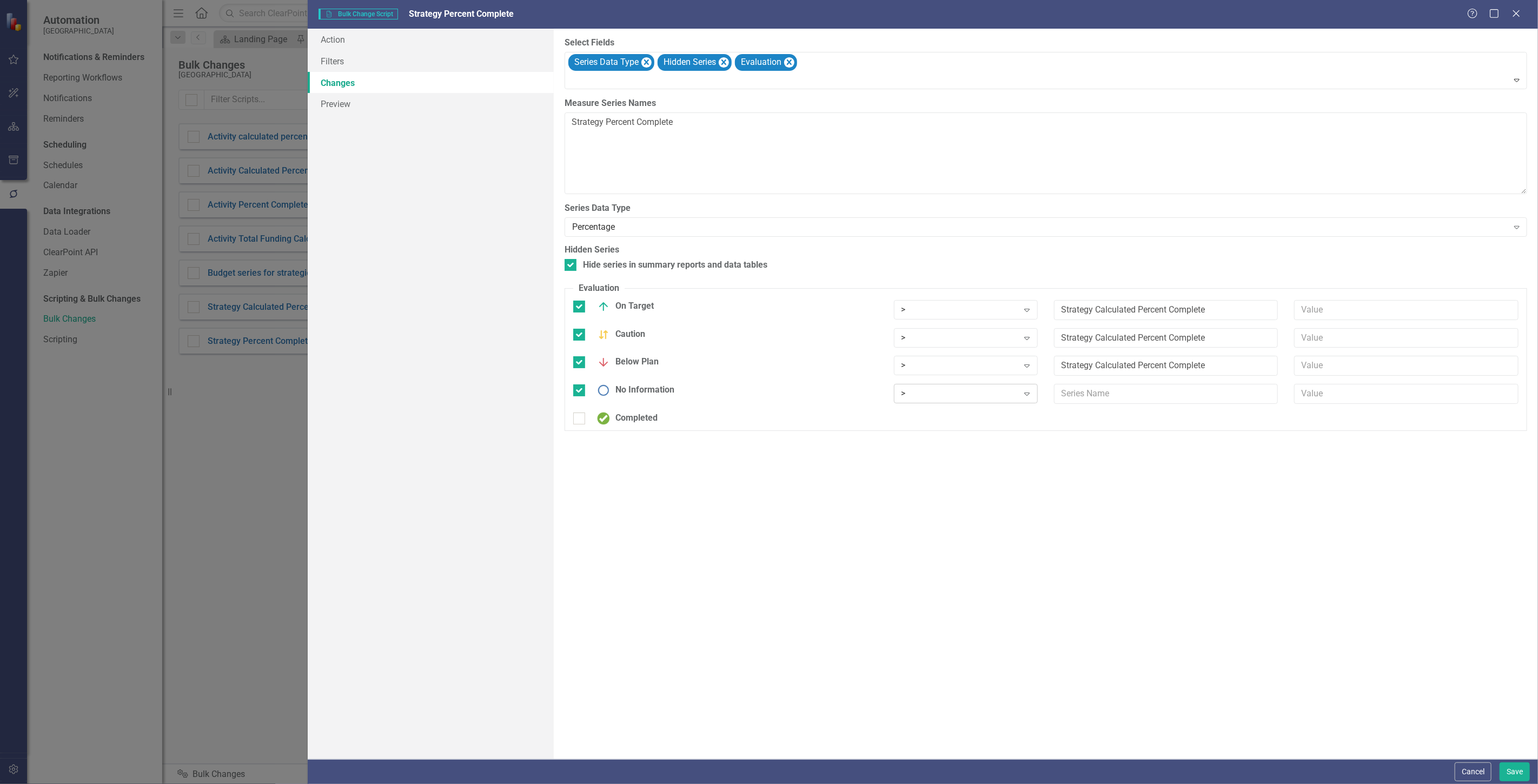
click at [969, 403] on div "> Expand" at bounding box center [965, 393] width 144 height 19
click at [922, 315] on div ">" at bounding box center [960, 309] width 117 height 12
click at [924, 340] on div ">" at bounding box center [960, 337] width 117 height 12
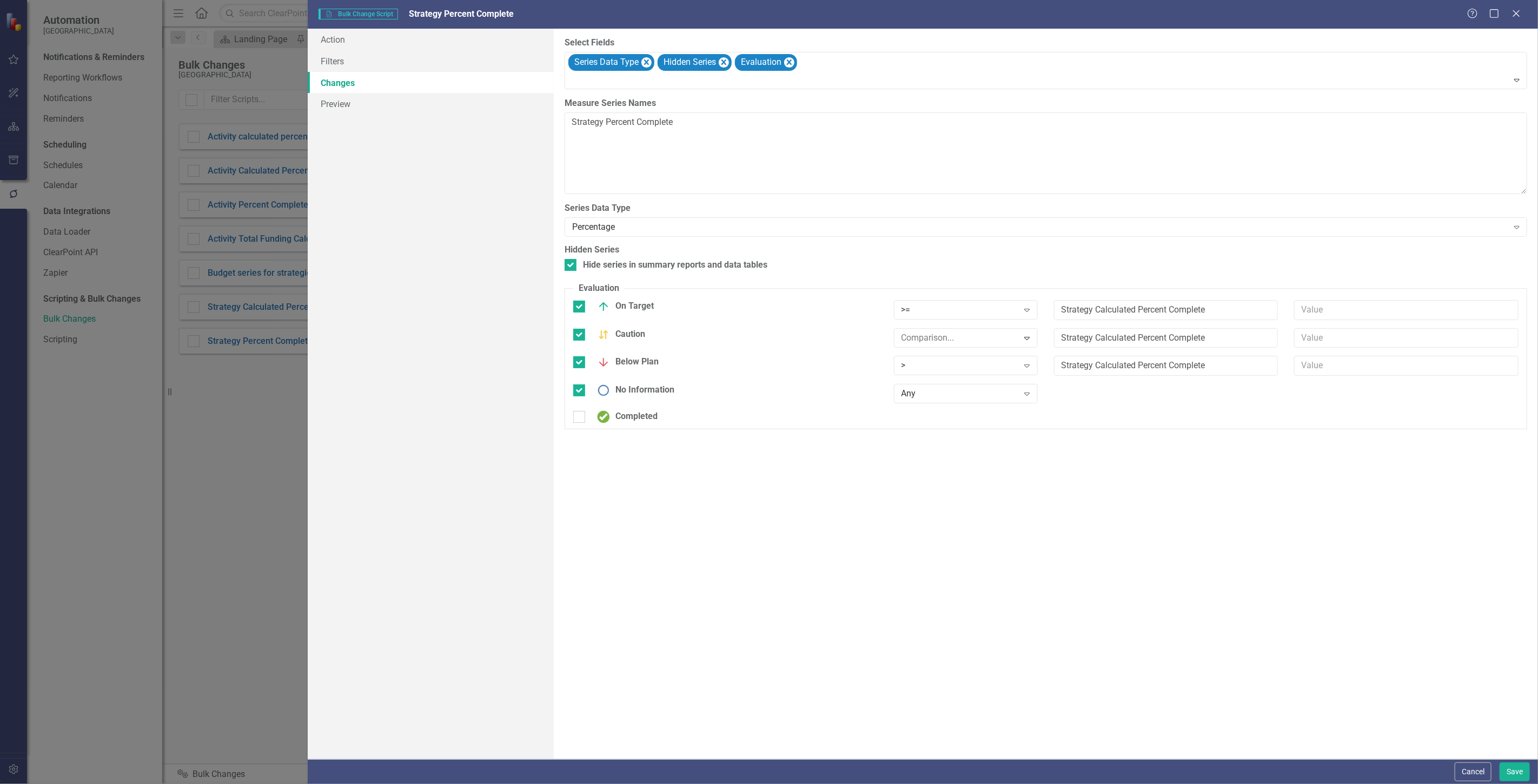
click at [928, 372] on div "> Expand" at bounding box center [965, 365] width 144 height 19
click at [1343, 344] on input "text" at bounding box center [1406, 338] width 225 height 20
type input "*.9"
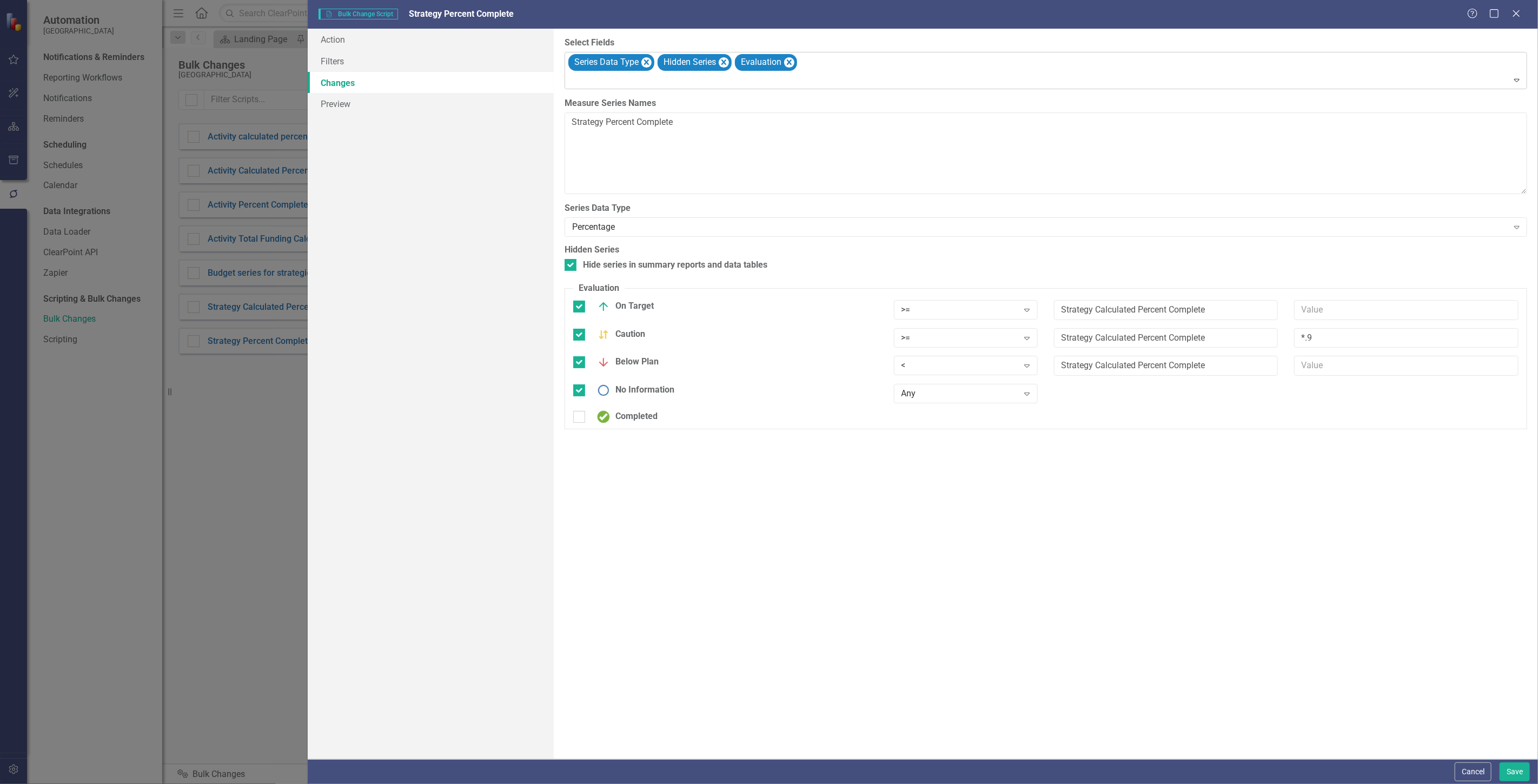
click at [845, 70] on div "Series Data Type Hidden Series Evaluation" at bounding box center [1046, 70] width 960 height 36
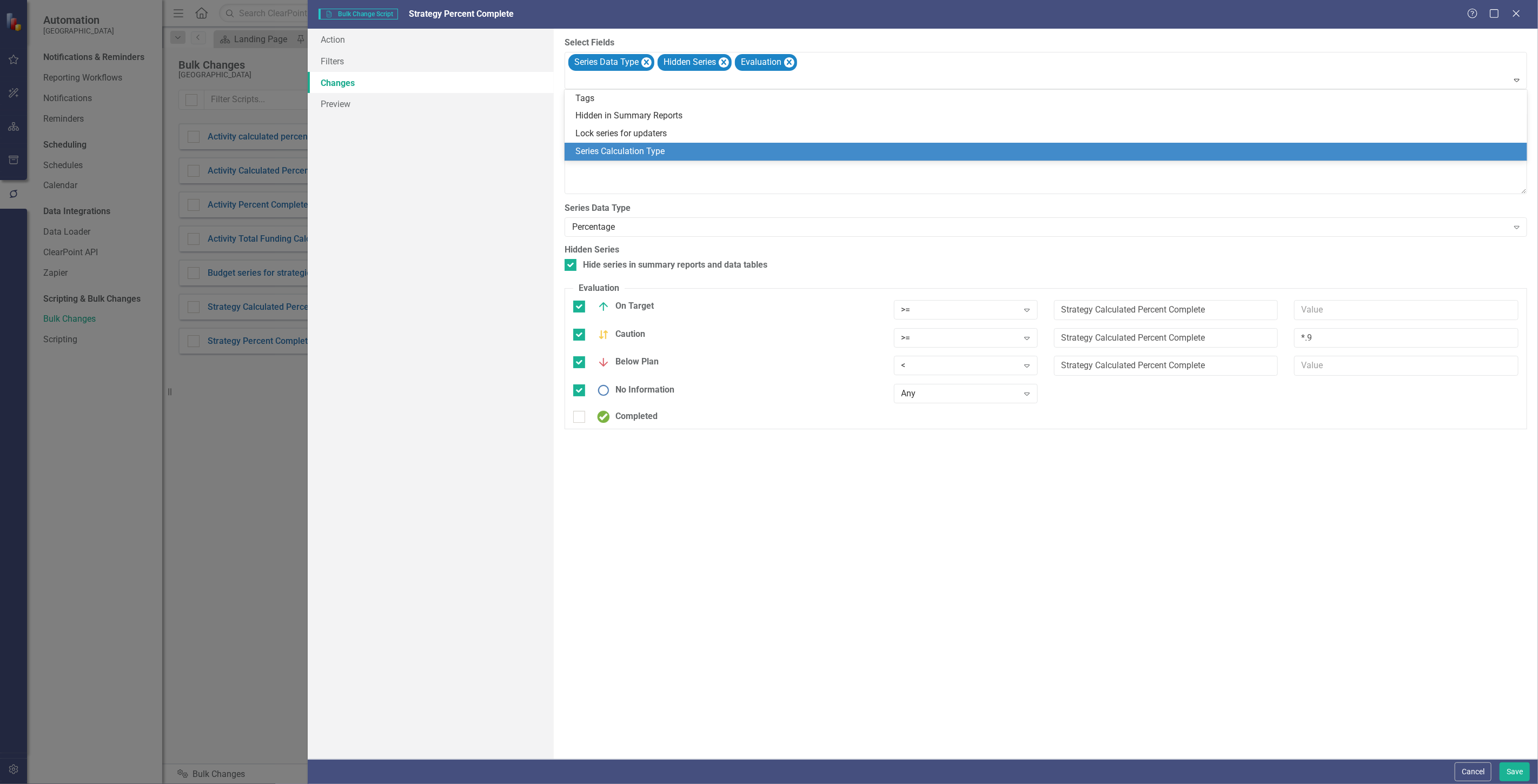
click at [652, 156] on div "Series Calculation Type" at bounding box center [1048, 151] width 945 height 12
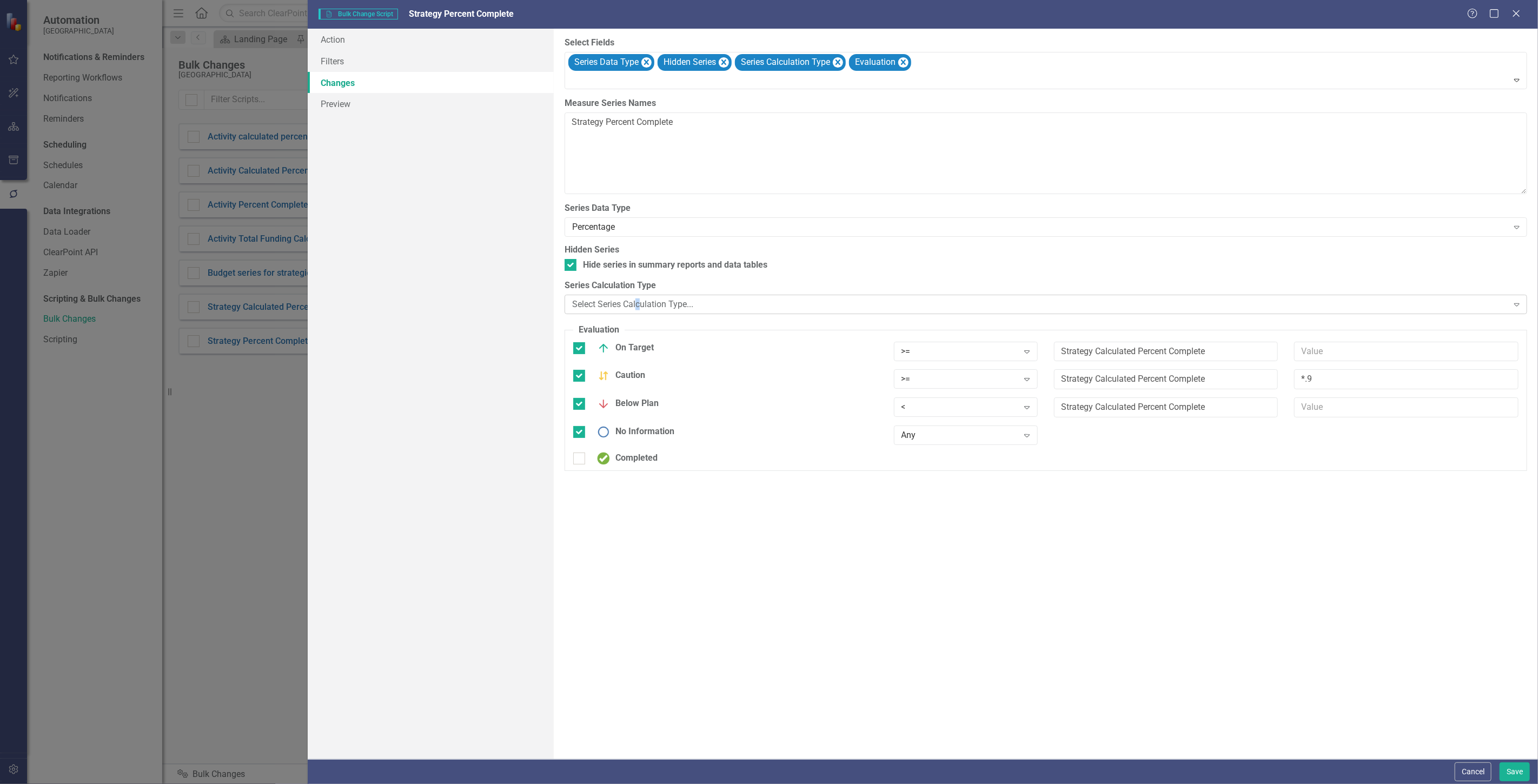
click at [641, 300] on div "Select Series Calculation Type... Expand" at bounding box center [1046, 304] width 963 height 19
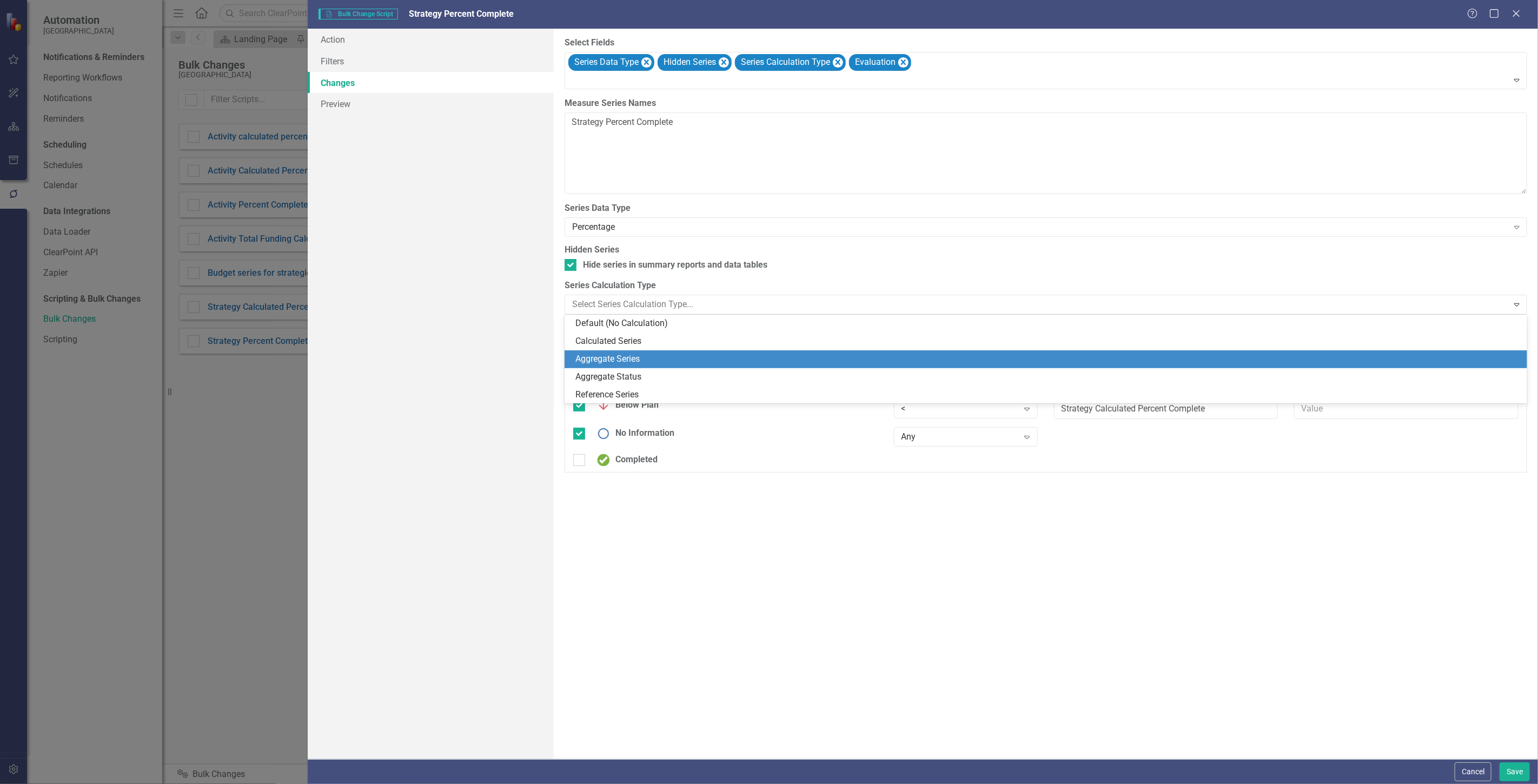
click at [663, 360] on div "Aggregate Series" at bounding box center [1048, 358] width 945 height 12
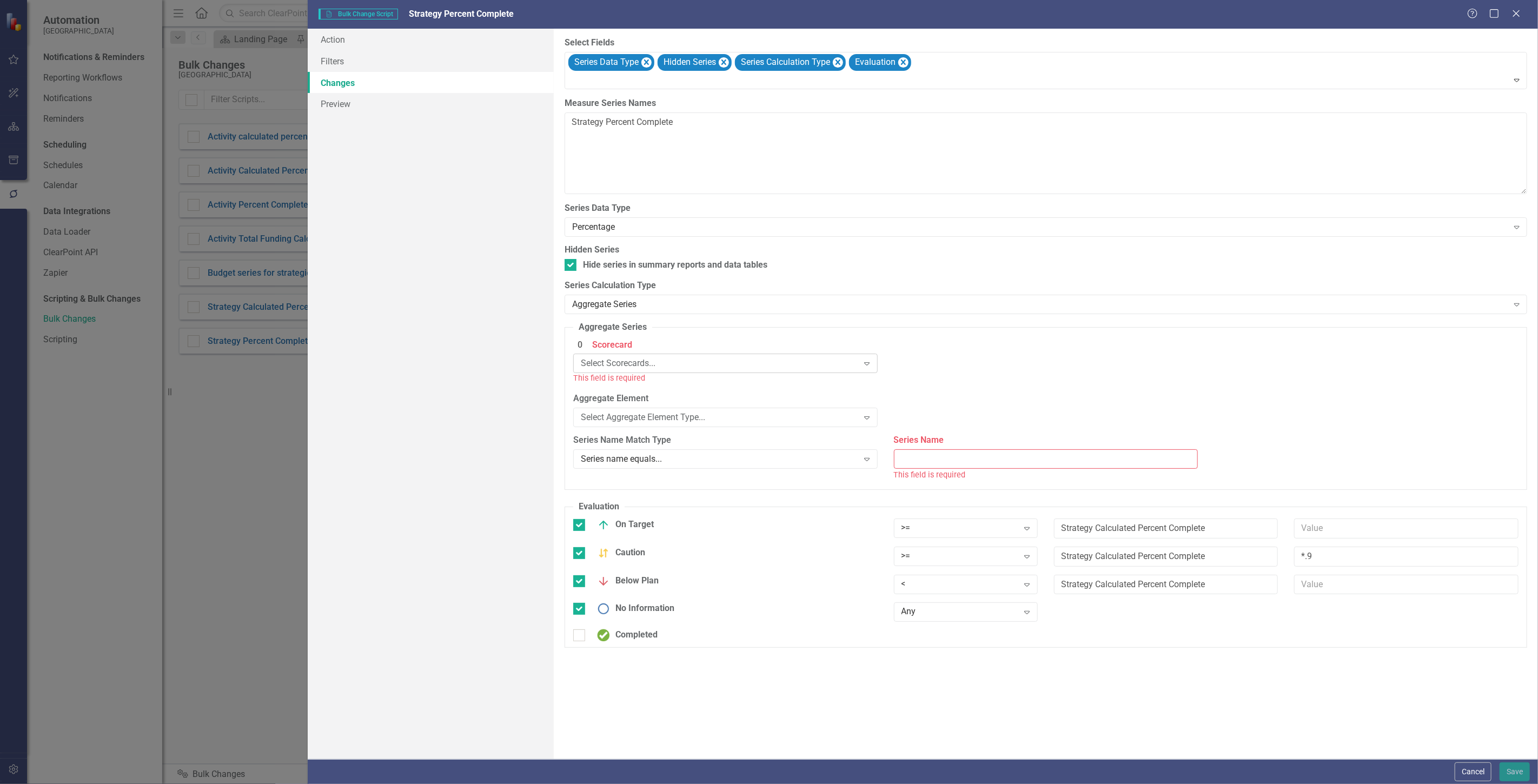
click at [657, 366] on div "Select Scorecards..." at bounding box center [720, 363] width 278 height 12
click at [661, 401] on div "Elements in "Current Scorecard"" at bounding box center [727, 401] width 287 height 12
click at [661, 407] on div "Select Aggregate Element Type..." at bounding box center [720, 405] width 278 height 12
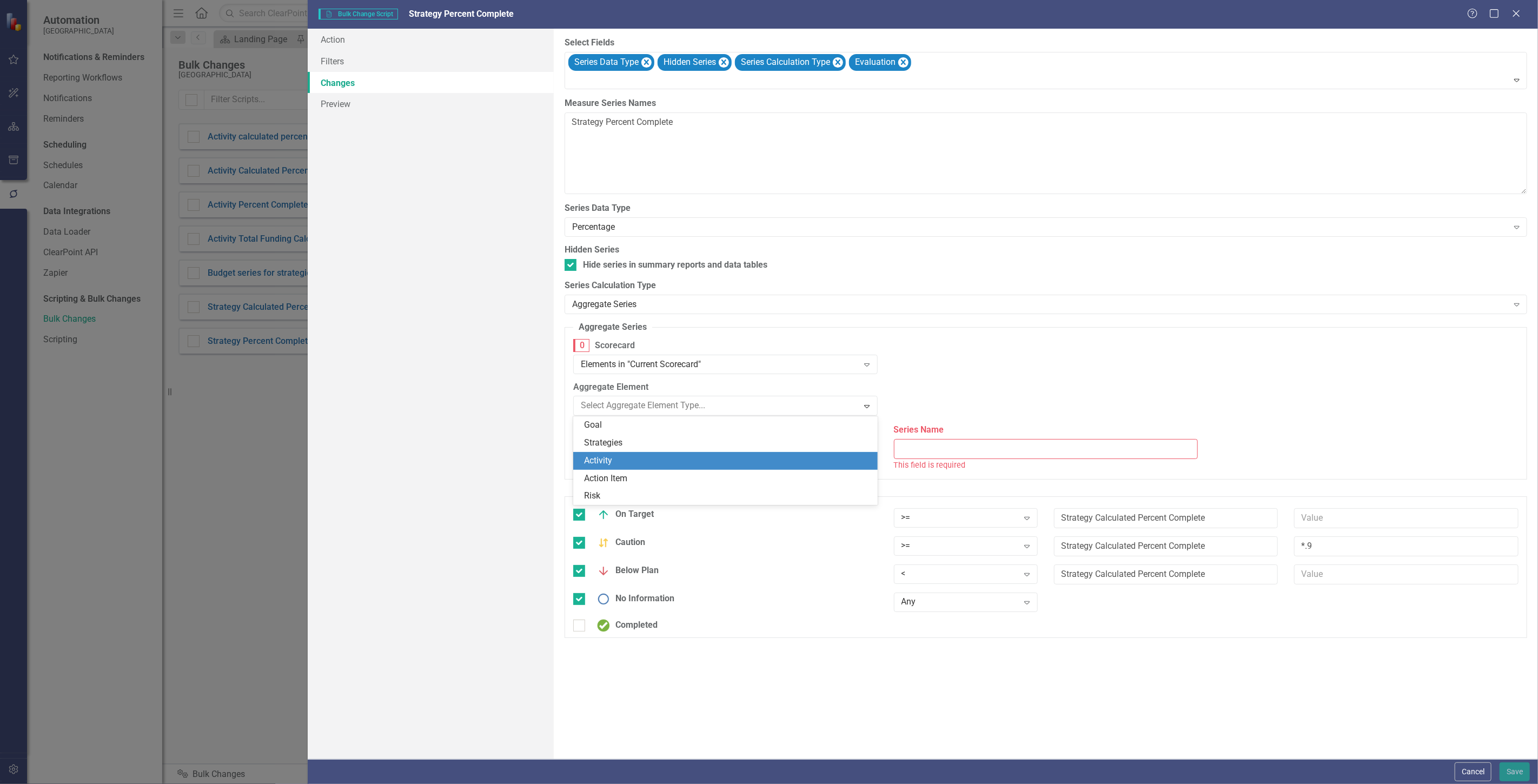
click at [658, 461] on div "Activity" at bounding box center [727, 461] width 287 height 12
click at [953, 395] on div "Select Activities All Activities Expand" at bounding box center [1046, 398] width 304 height 34
click at [952, 348] on div "0 Scorecard Elements in "Current Scorecard" Expand" at bounding box center [1046, 360] width 962 height 42
click at [782, 446] on div "Series name equals..." at bounding box center [720, 447] width 278 height 12
click at [779, 468] on div "Series name equals..." at bounding box center [727, 466] width 287 height 12
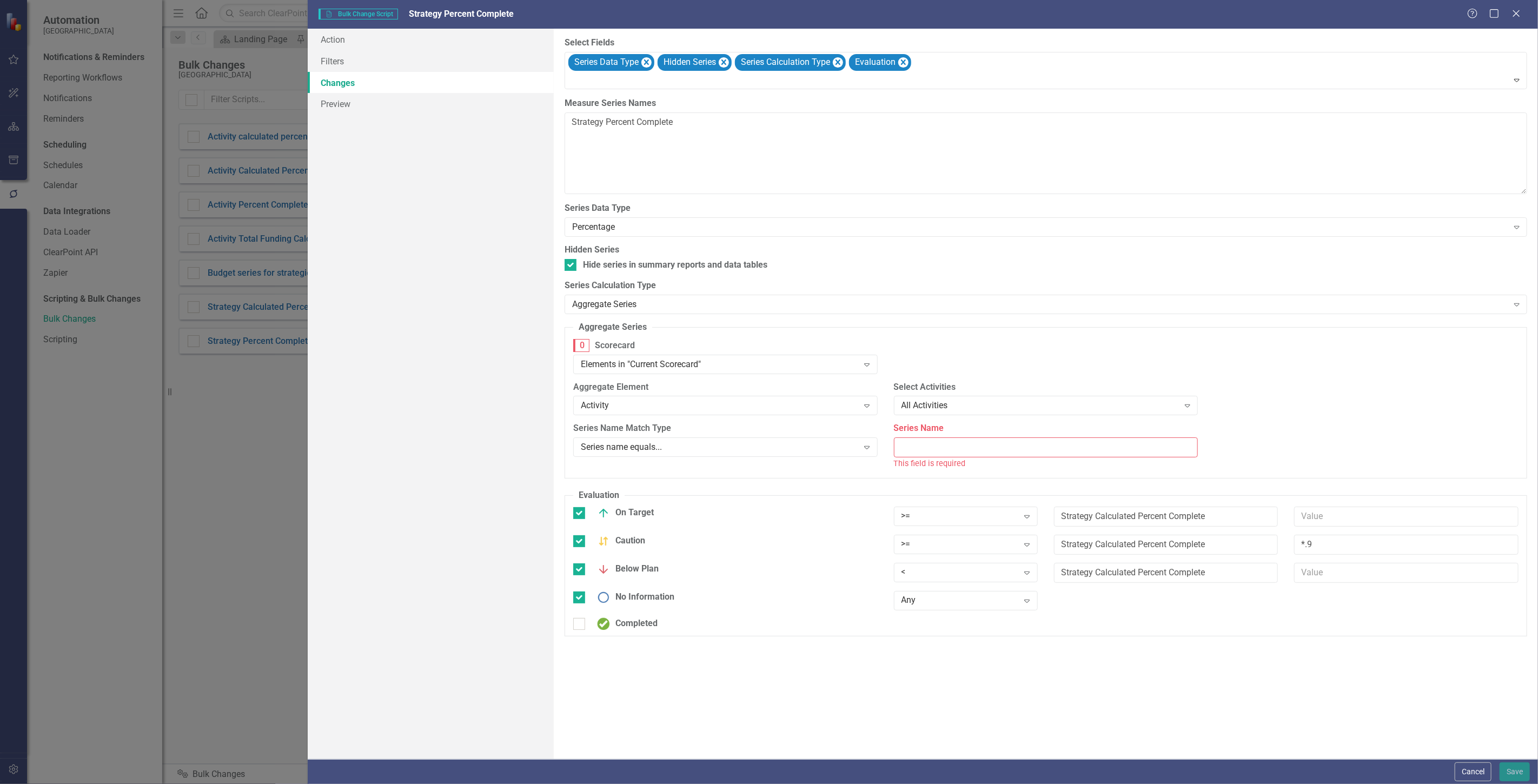
click at [976, 441] on input "Series Name" at bounding box center [1046, 447] width 304 height 20
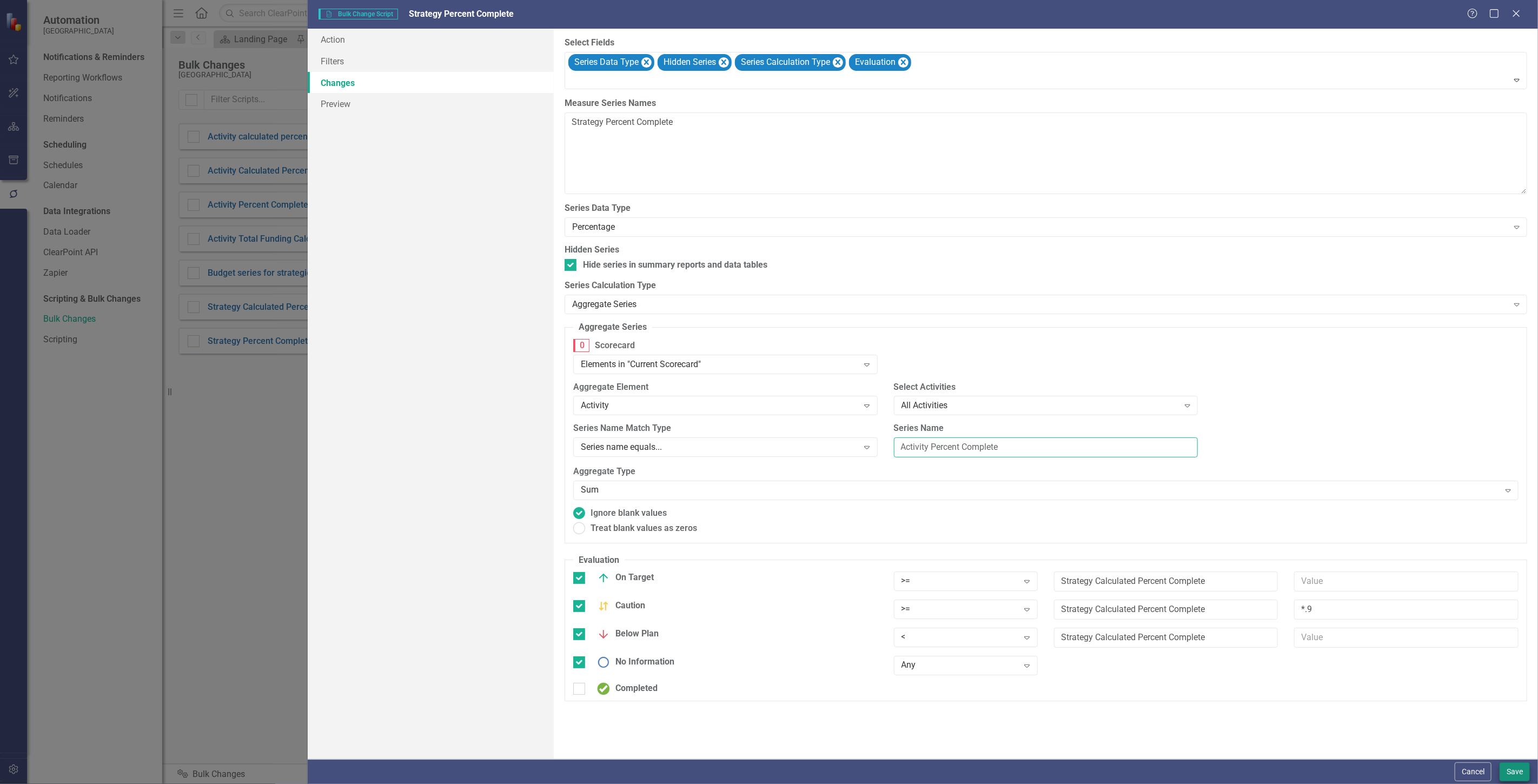
type input "Activity Percent Complete"
click at [1509, 777] on button "Save" at bounding box center [1515, 772] width 30 height 19
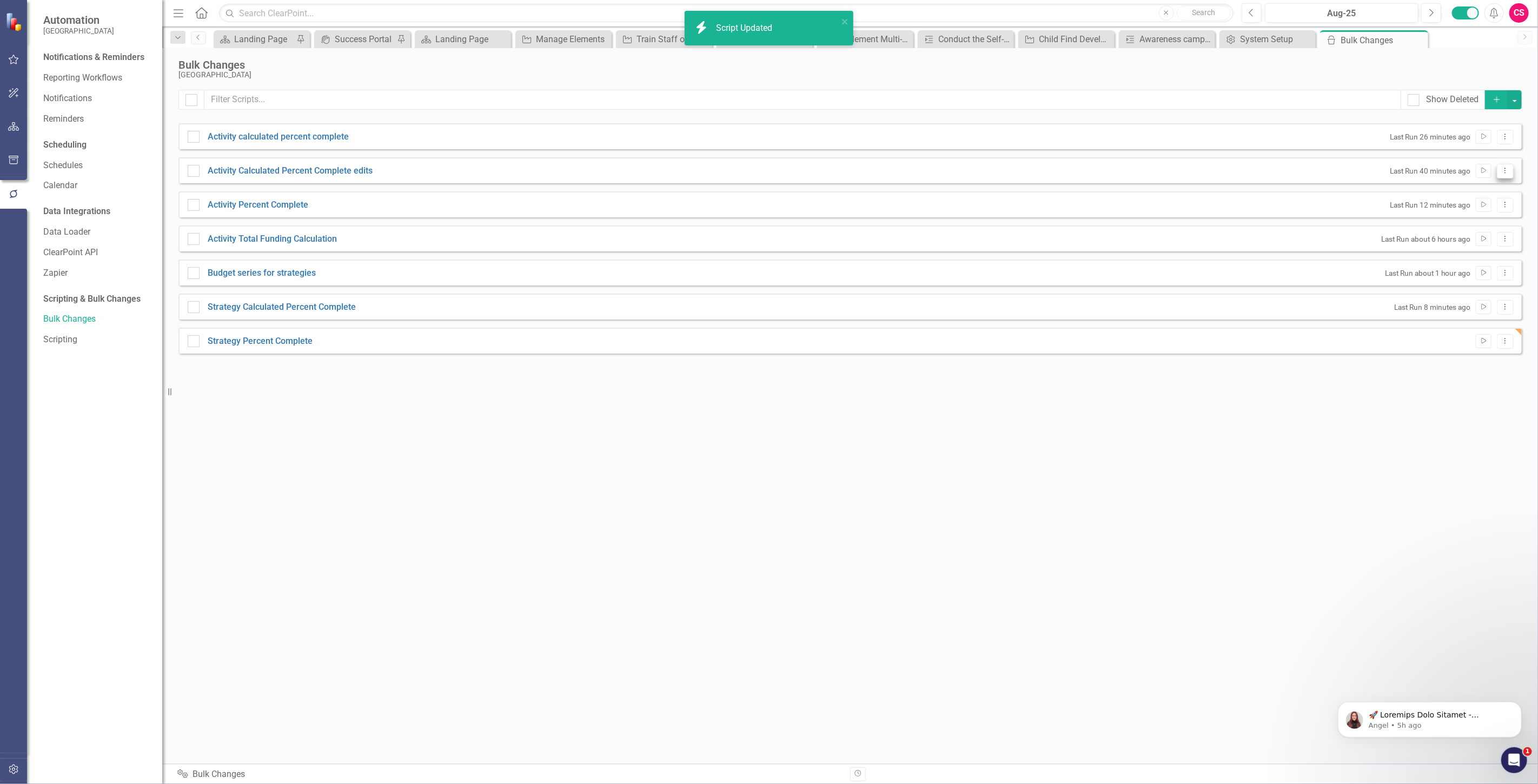
click at [1507, 173] on icon "Dropdown Menu" at bounding box center [1505, 171] width 9 height 7
click at [1461, 213] on link "Edit Edit Script" at bounding box center [1470, 209] width 87 height 20
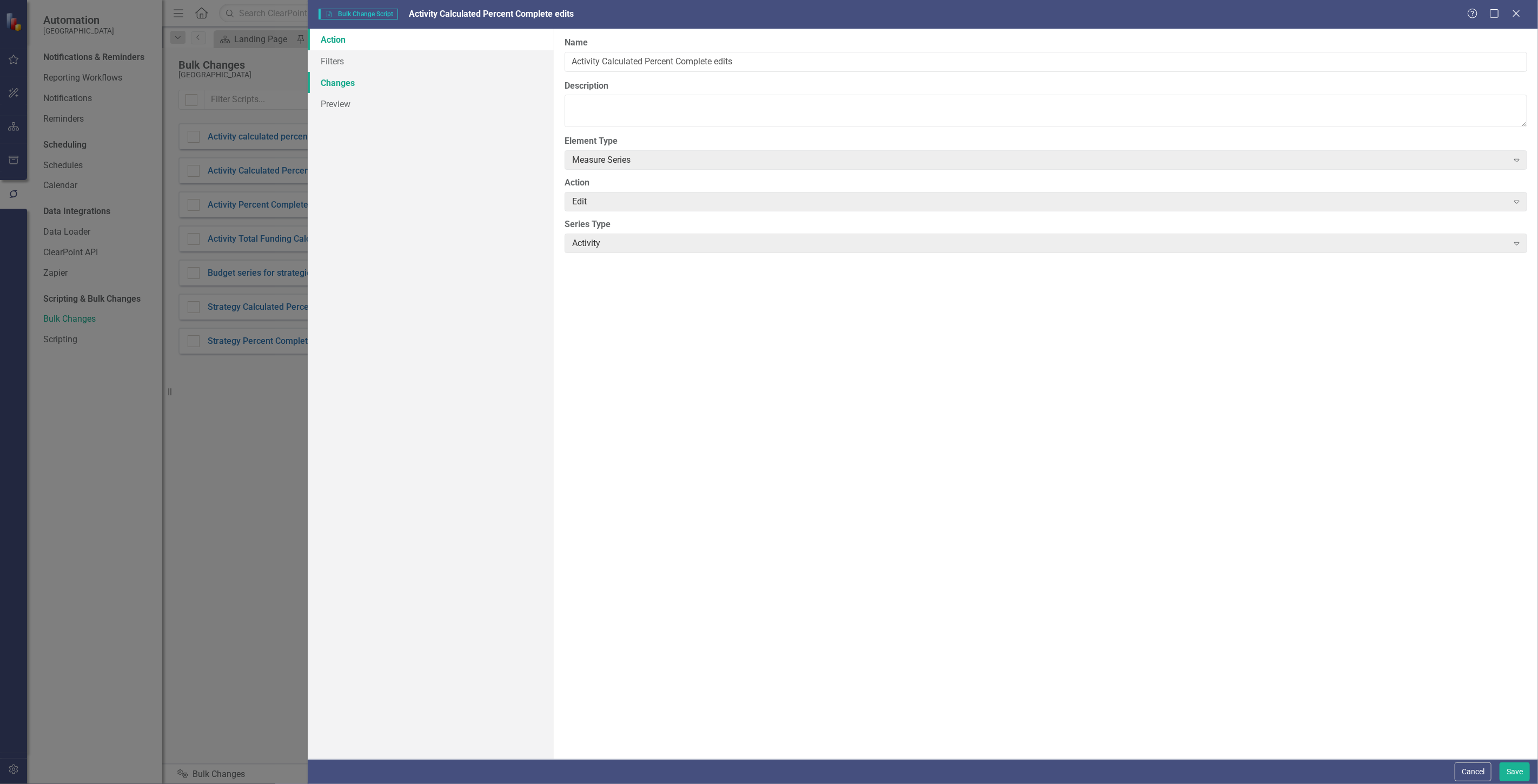
click at [381, 79] on link "Changes" at bounding box center [431, 83] width 246 height 21
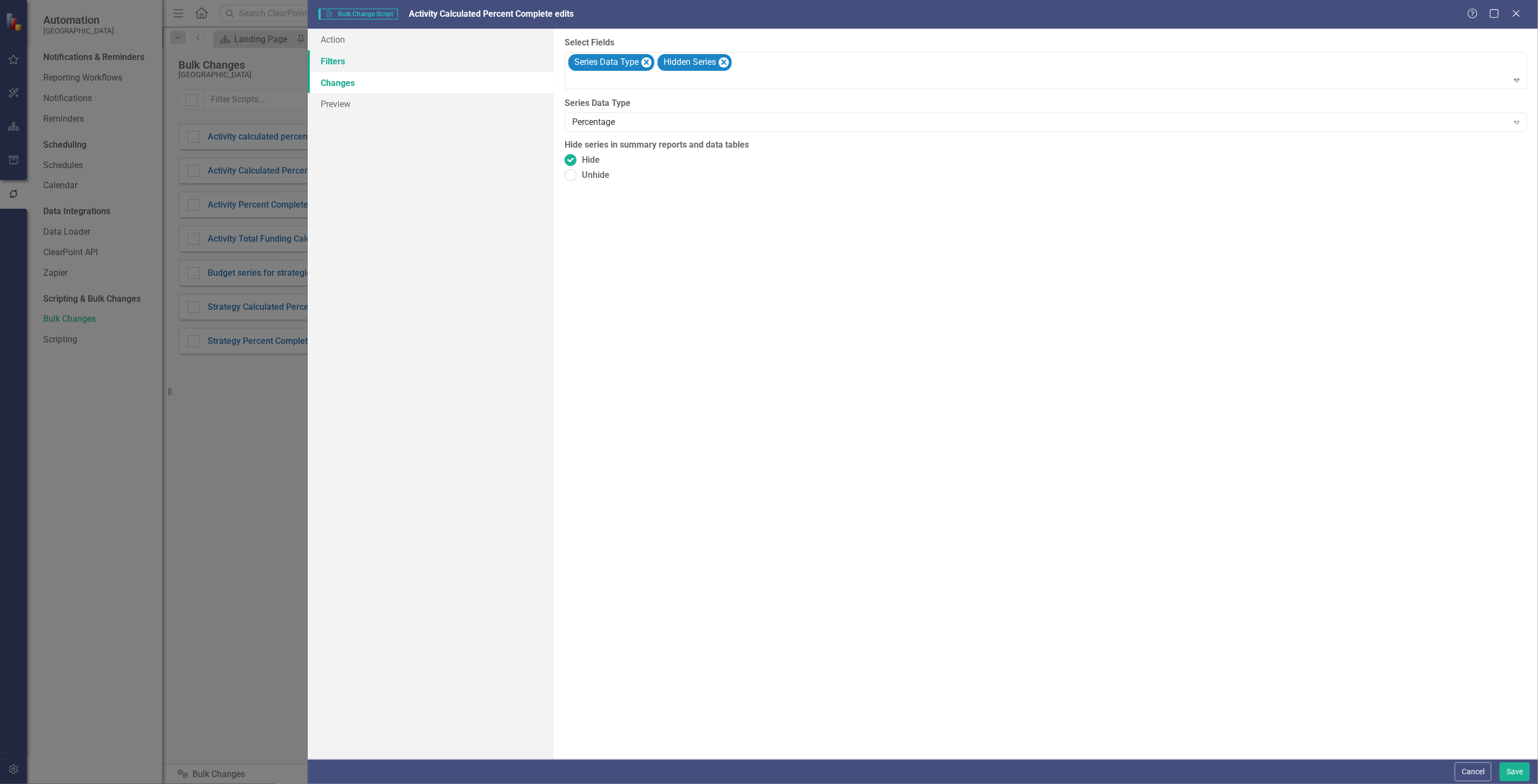
click at [428, 54] on link "Filters" at bounding box center [431, 61] width 246 height 21
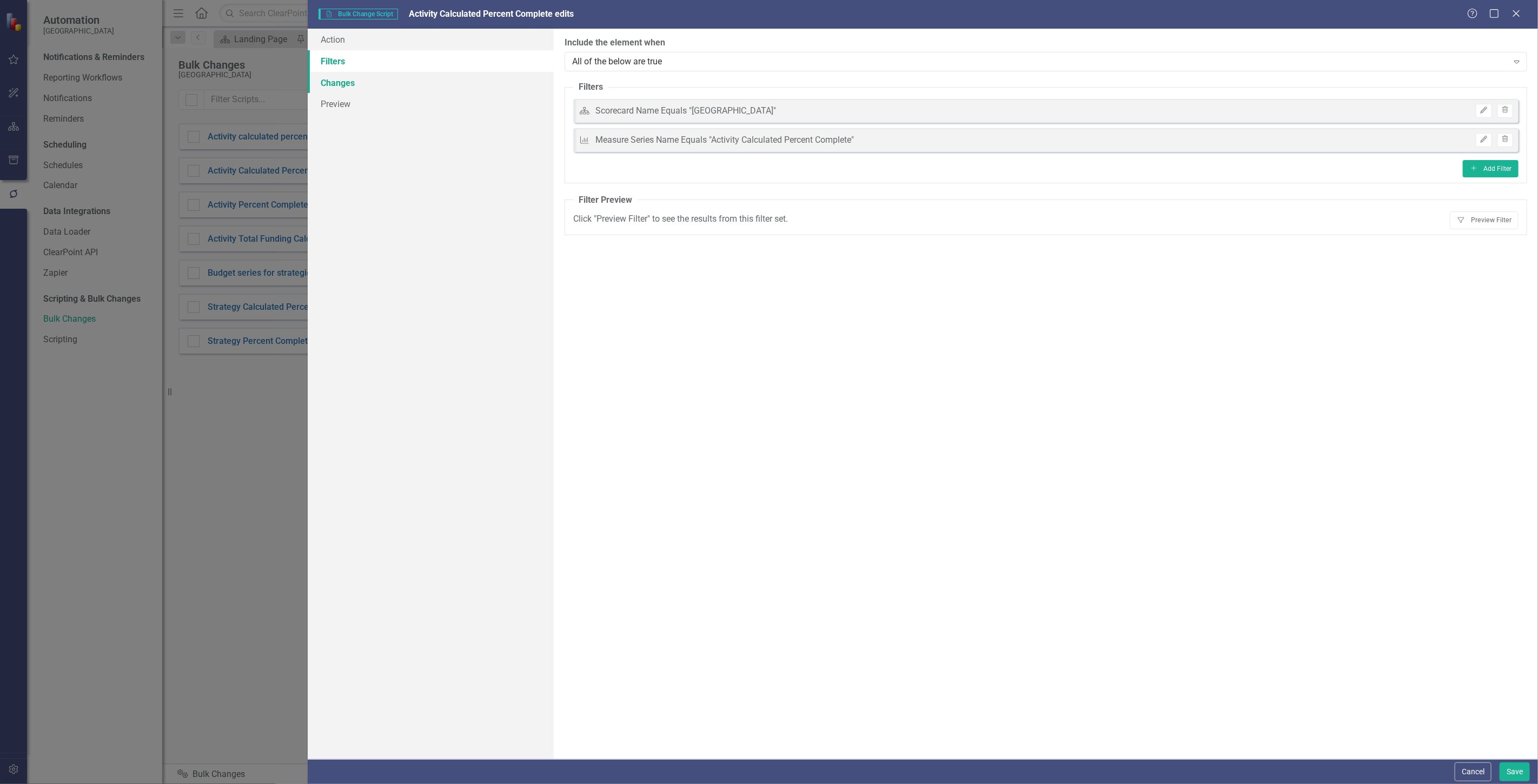
click at [427, 87] on link "Changes" at bounding box center [431, 83] width 246 height 21
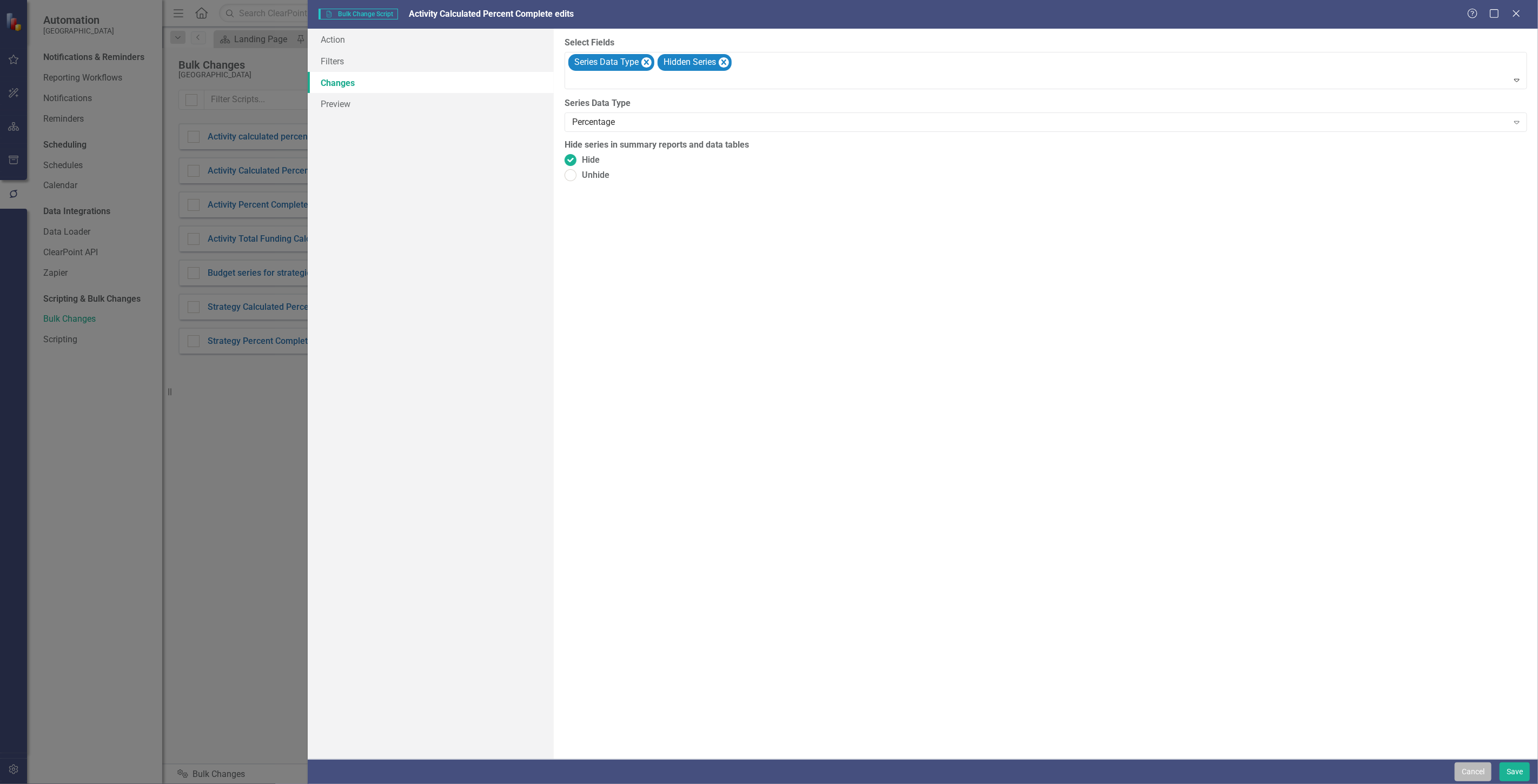
click at [1486, 765] on button "Cancel" at bounding box center [1473, 772] width 36 height 19
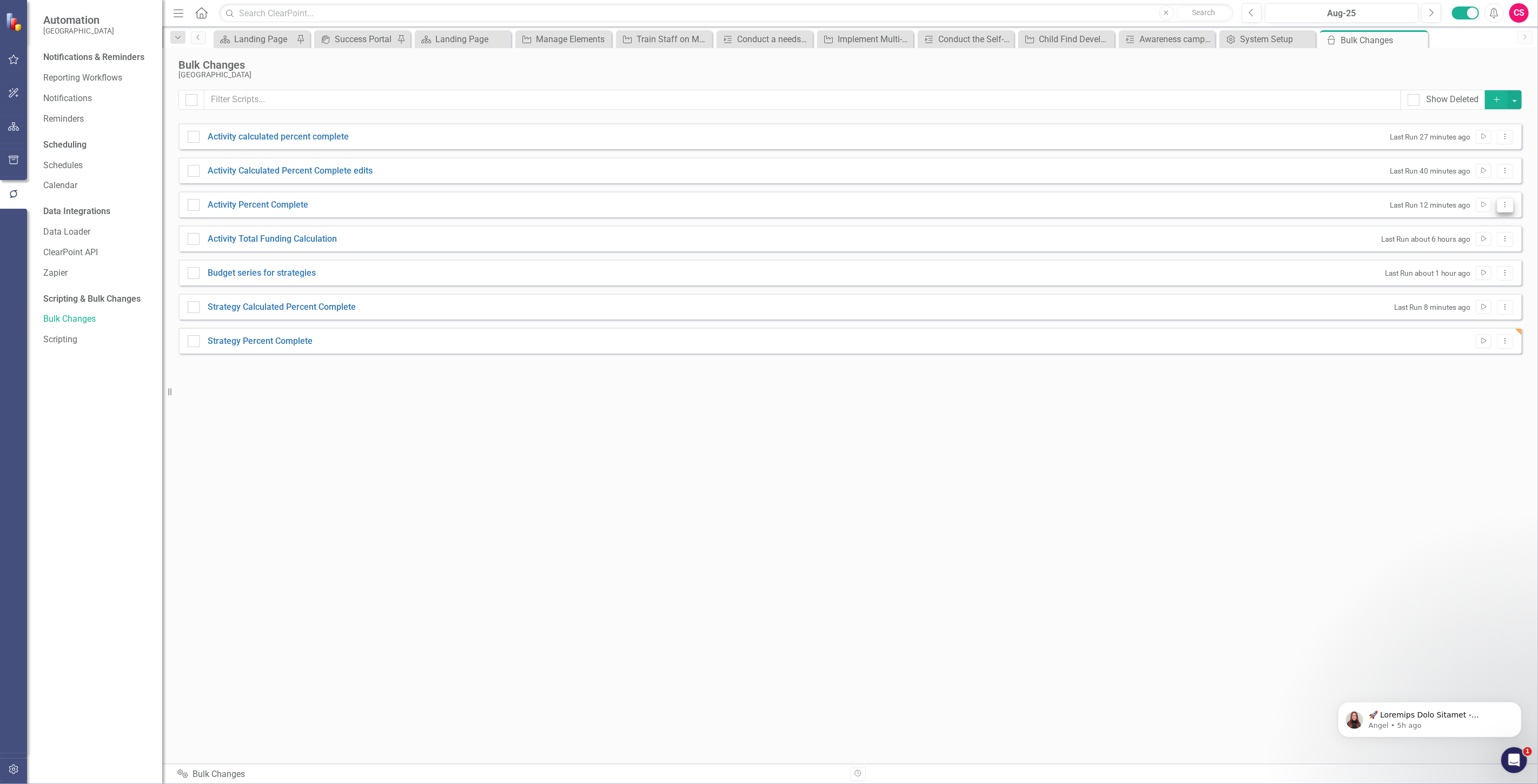
click at [1502, 210] on button "Dropdown Menu" at bounding box center [1505, 205] width 16 height 14
click at [1480, 247] on link "Edit Edit Script" at bounding box center [1470, 243] width 87 height 20
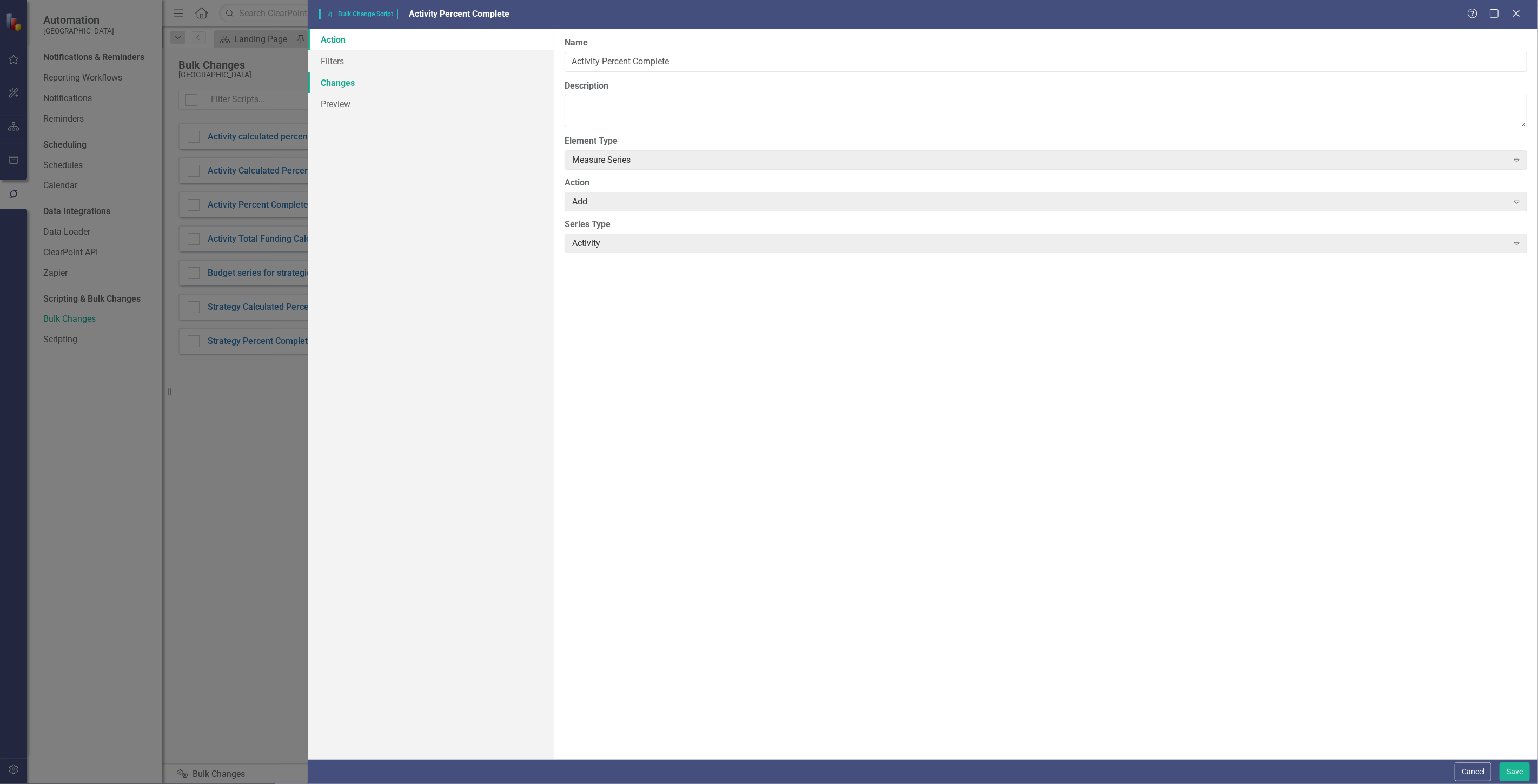
click at [415, 77] on link "Changes" at bounding box center [431, 83] width 246 height 21
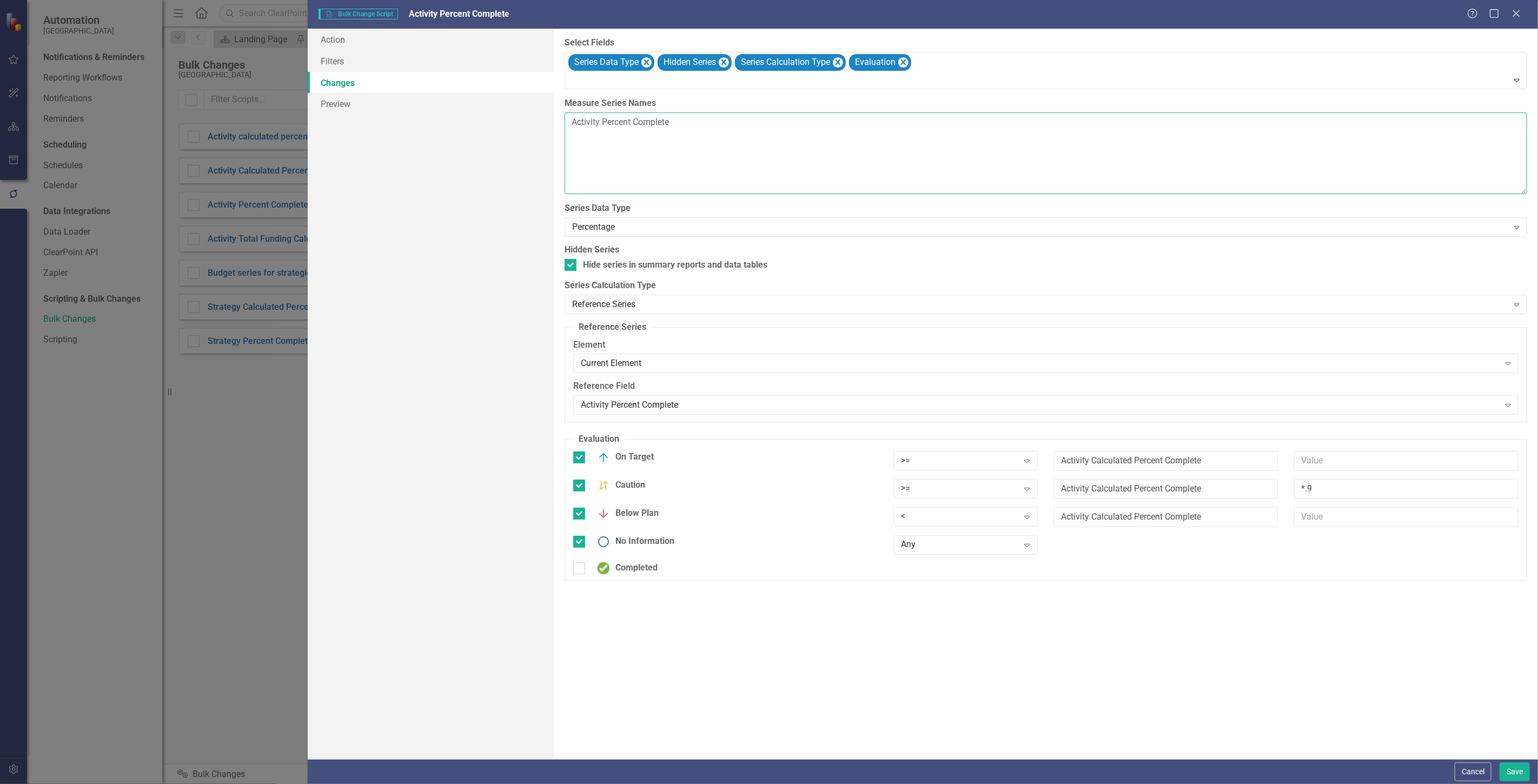
drag, startPoint x: 672, startPoint y: 125, endPoint x: 480, endPoint y: 125, distance: 192.0
click at [473, 125] on div "Action Filters Changes Preview The first step in creating a bulk change script …" at bounding box center [923, 393] width 1230 height 730
click at [1479, 772] on button "Cancel" at bounding box center [1473, 772] width 36 height 19
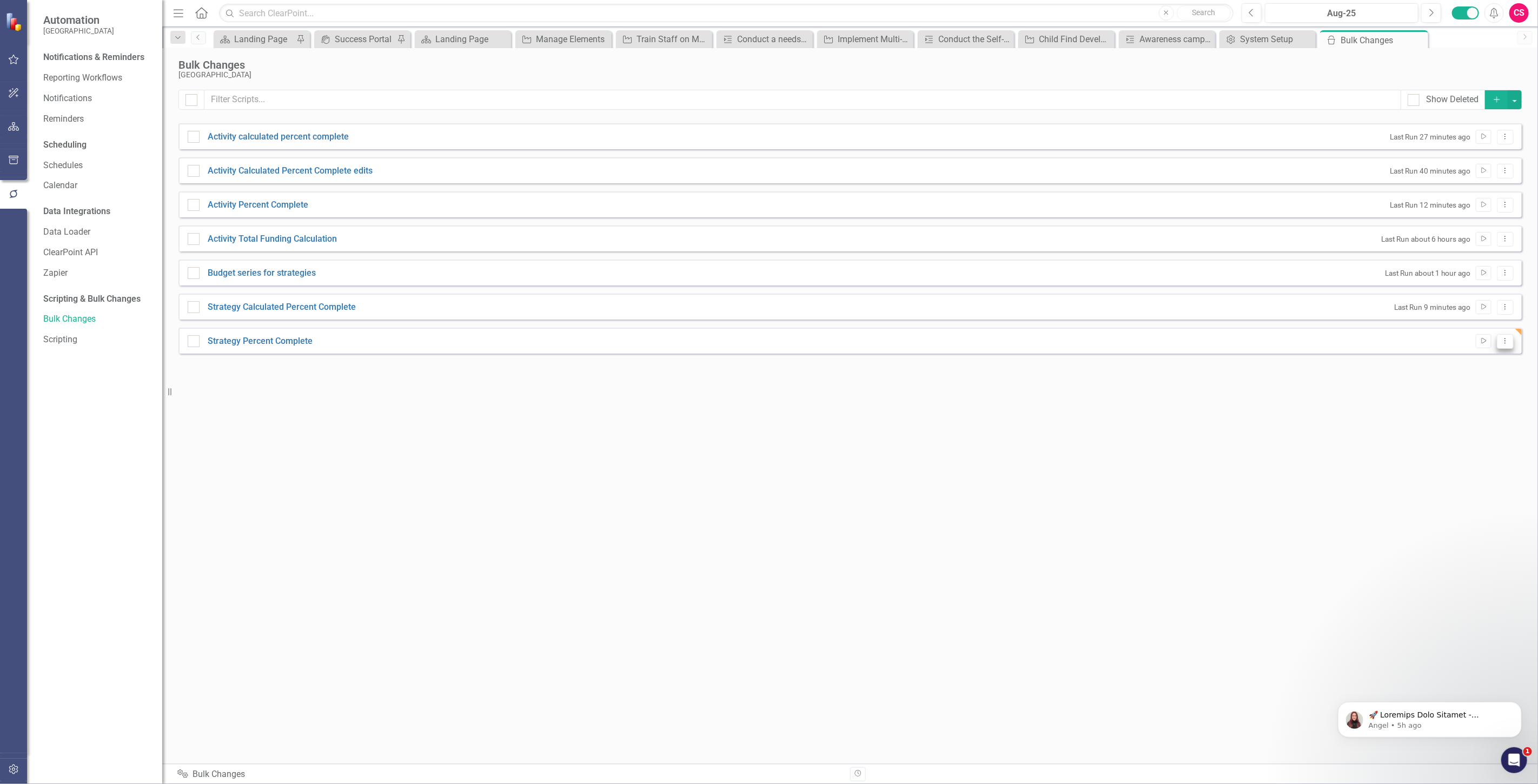
click at [1513, 339] on button "Dropdown Menu" at bounding box center [1505, 341] width 16 height 14
click at [1470, 384] on link "Edit Edit Script" at bounding box center [1470, 378] width 87 height 20
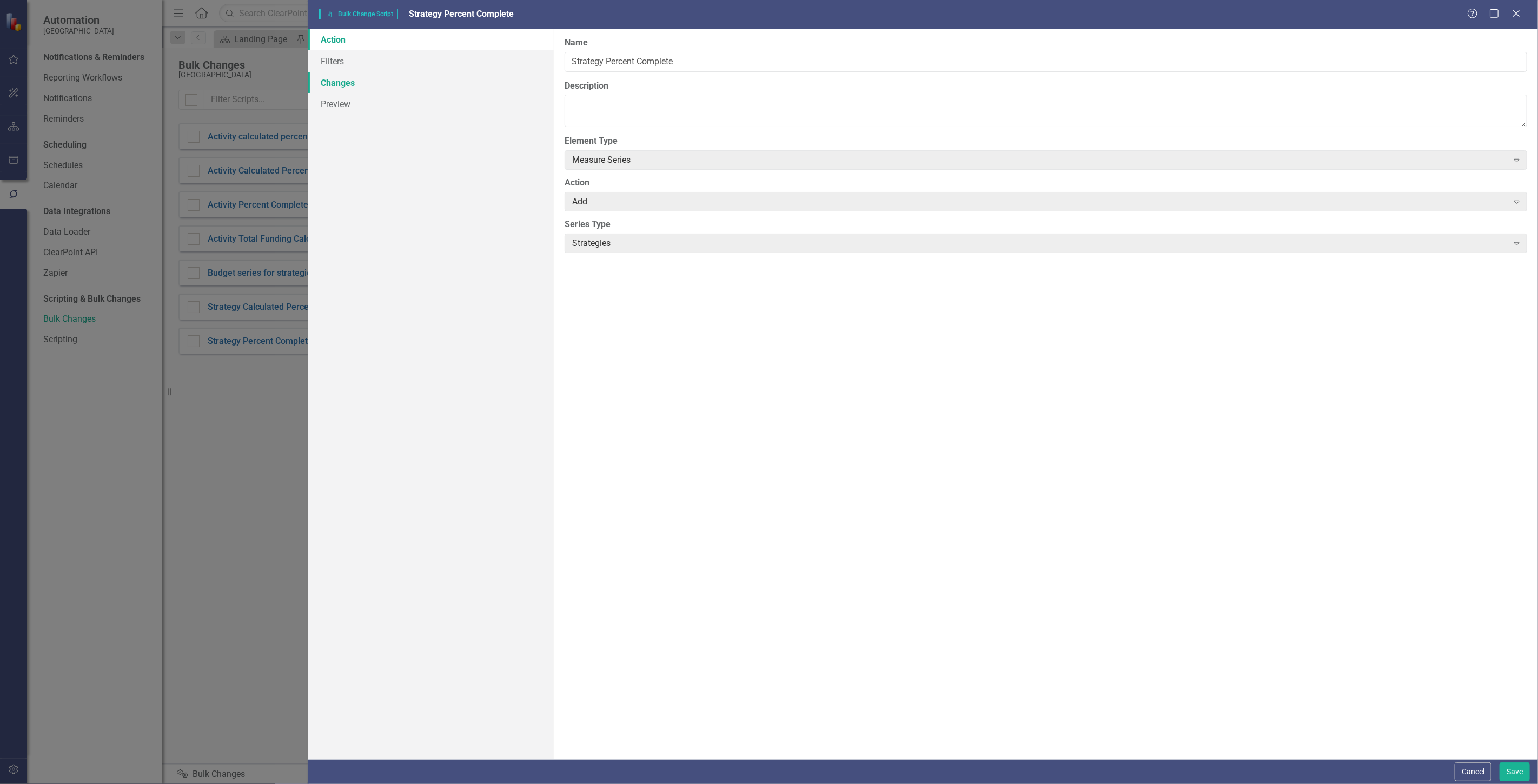
click at [413, 89] on link "Changes" at bounding box center [431, 83] width 246 height 21
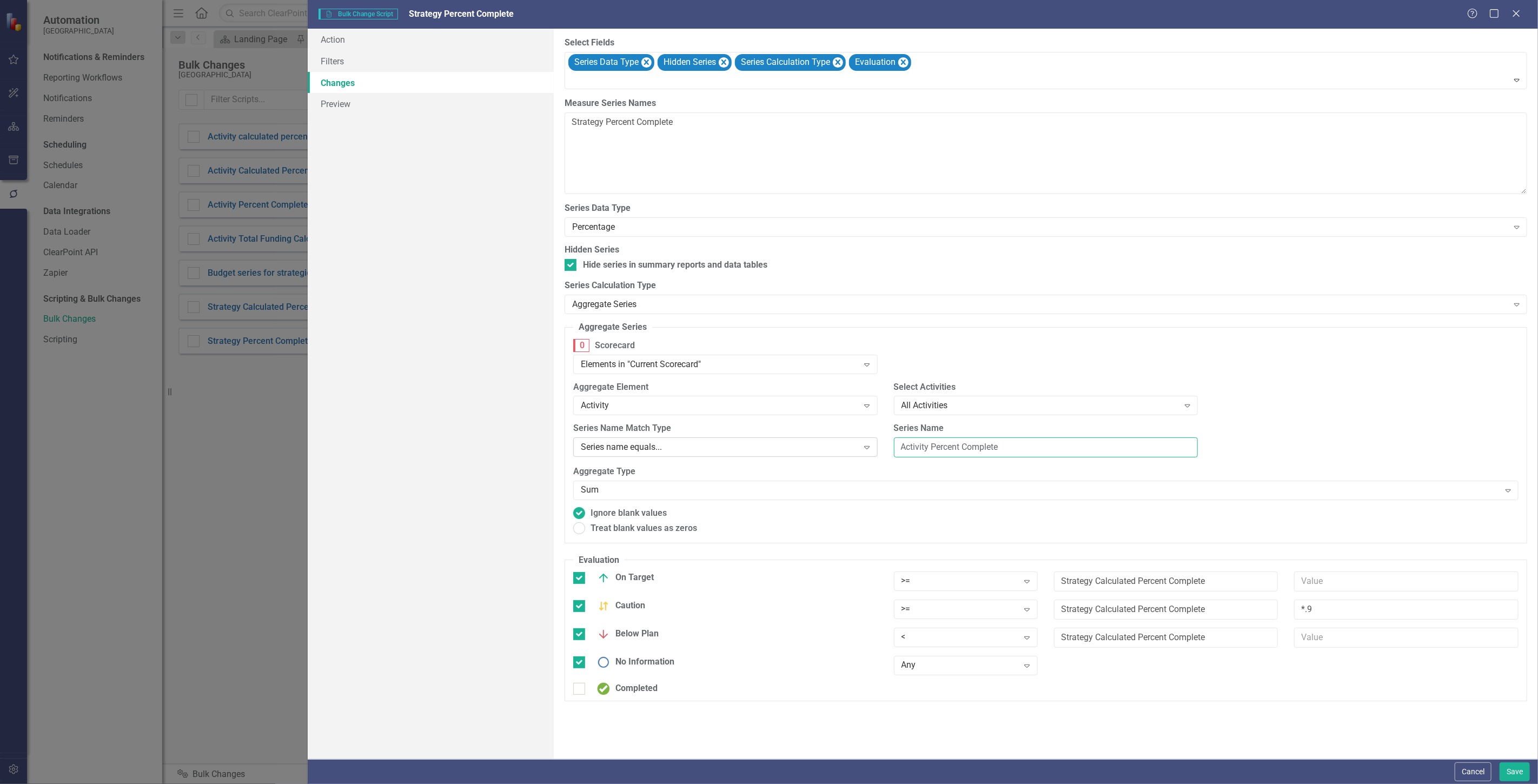
drag, startPoint x: 1003, startPoint y: 450, endPoint x: 783, endPoint y: 453, distance: 220.0
click at [783, 453] on div "Series Name Match Type Series name equals... Expand Series Name Activity Percen…" at bounding box center [1046, 444] width 962 height 43
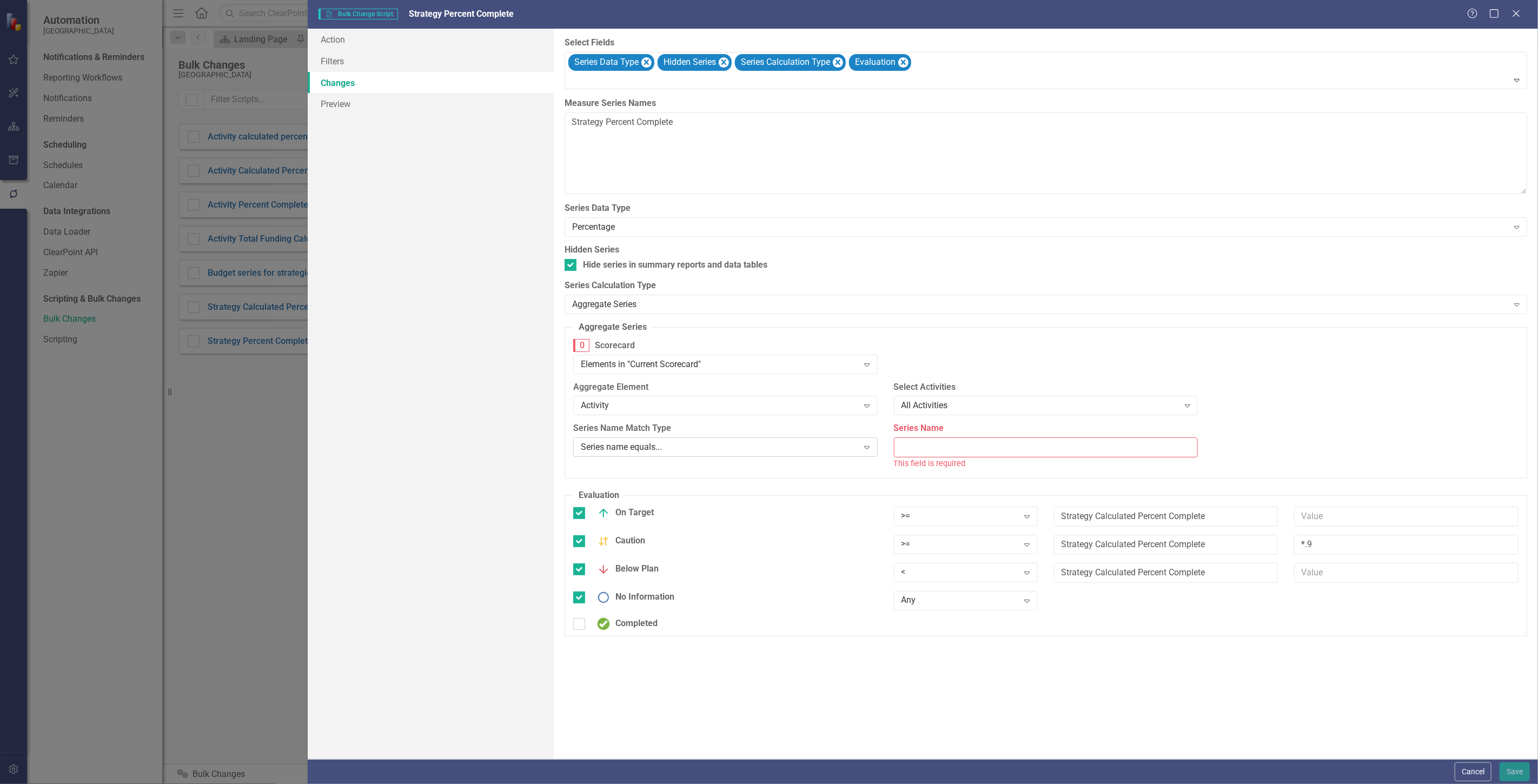
paste input "Activity Percent Complete"
type input "Activity Percent Complete"
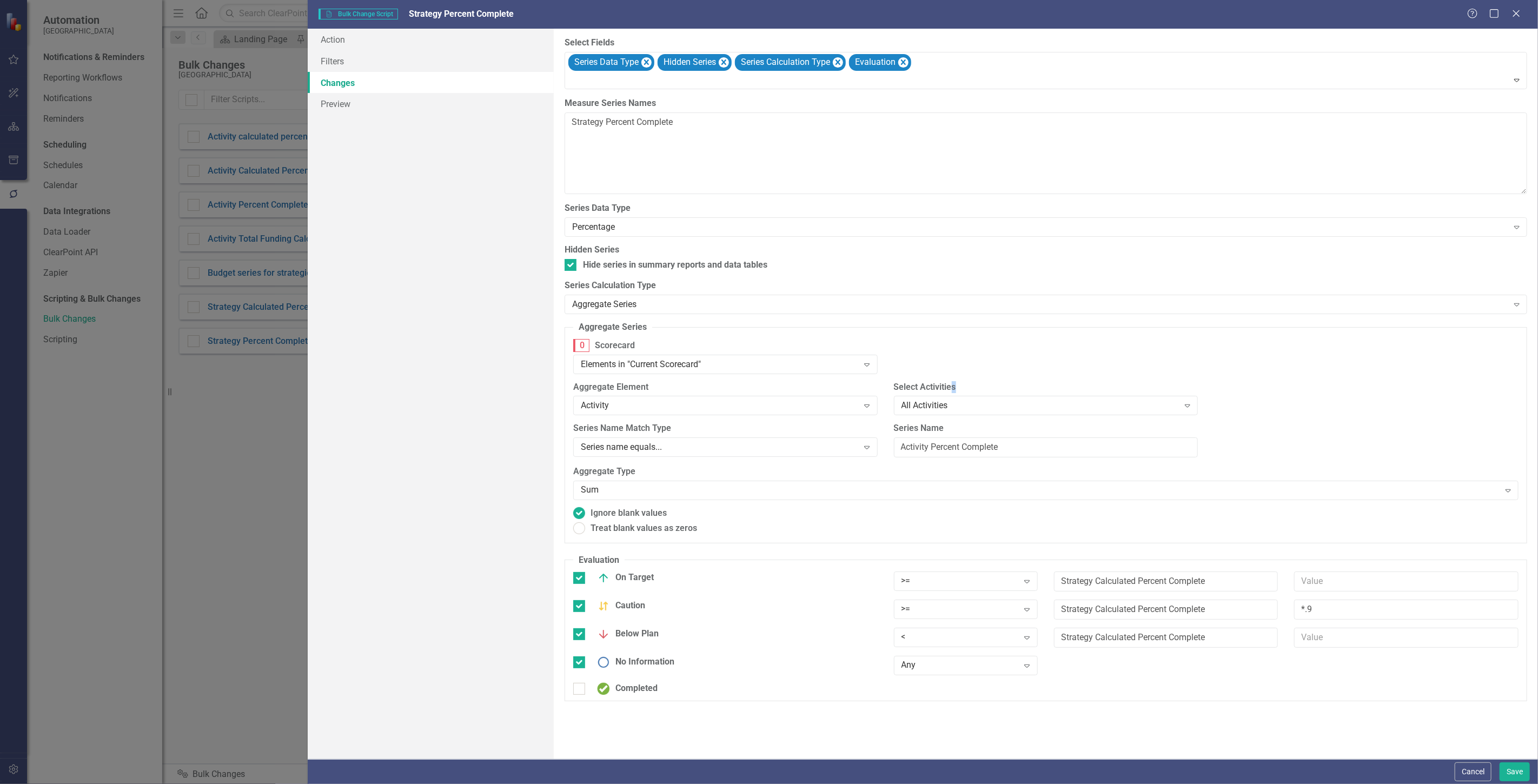
click at [955, 384] on label "Select Activities" at bounding box center [1046, 387] width 304 height 12
click at [974, 407] on div "All Activities" at bounding box center [1041, 405] width 278 height 12
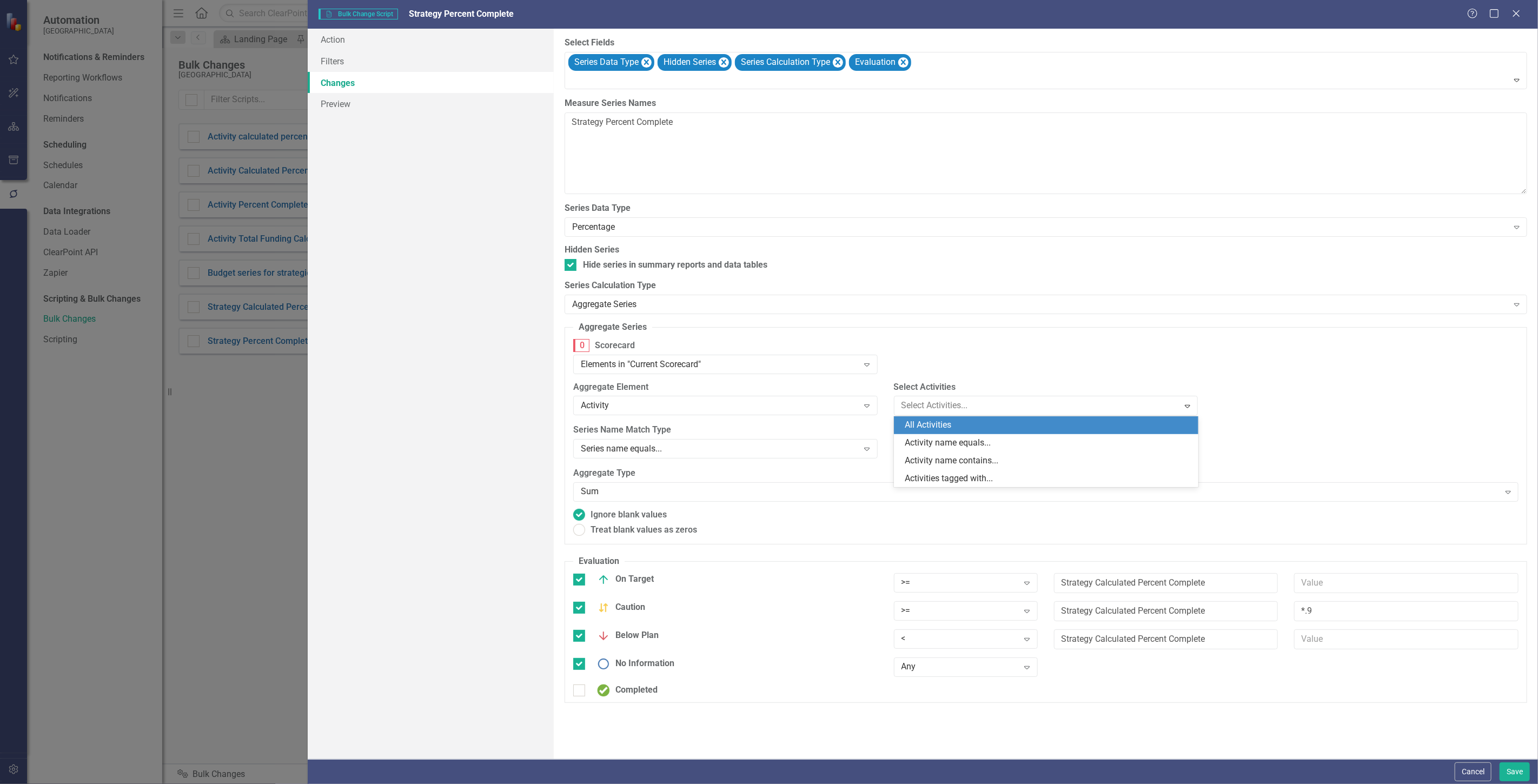
click at [965, 358] on div "0 Scorecard Elements in "Current Scorecard" Expand" at bounding box center [1046, 360] width 962 height 42
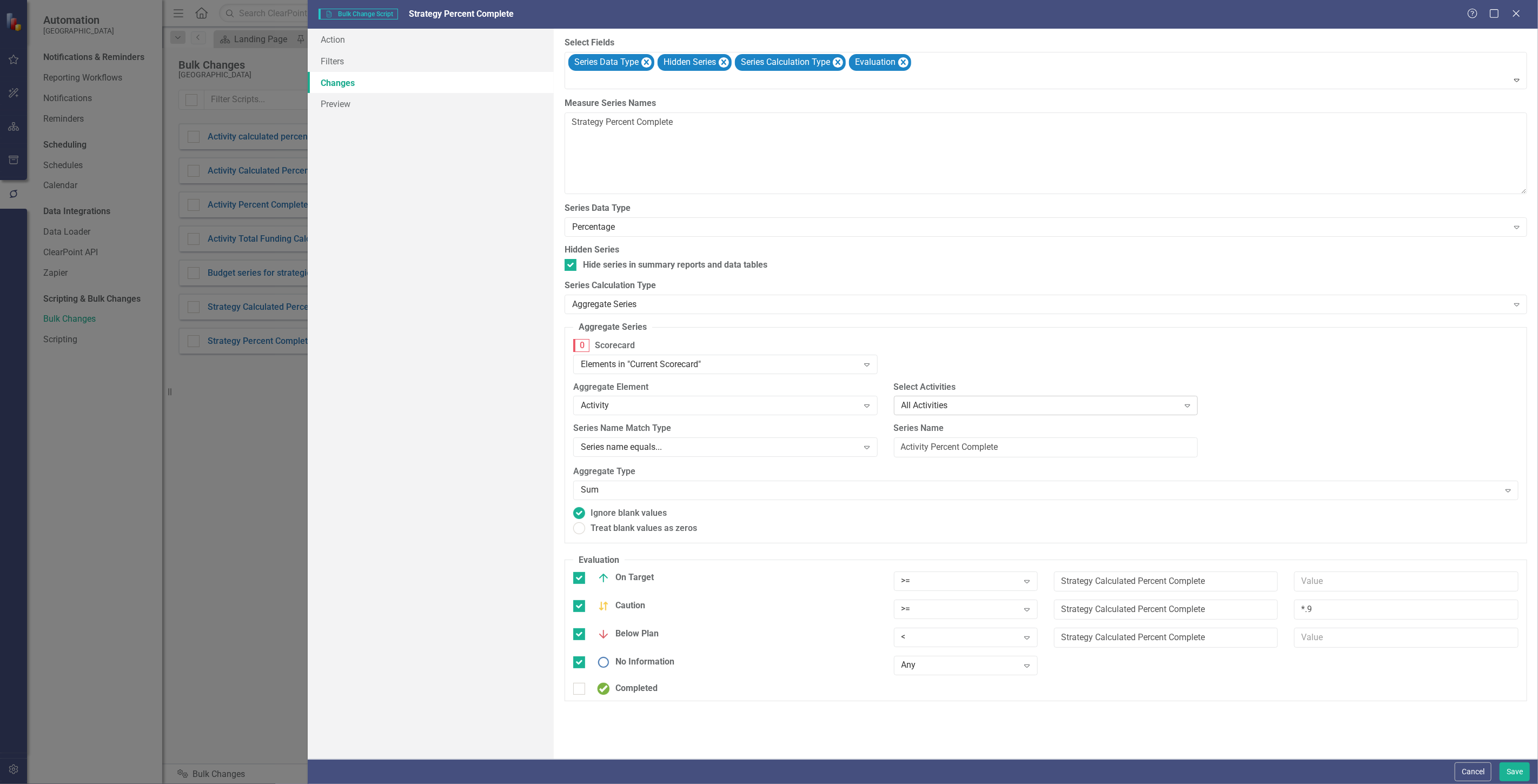
click at [947, 406] on div "All Activities" at bounding box center [1041, 405] width 278 height 12
click at [945, 368] on div "0 Scorecard Elements in "Current Scorecard" Expand" at bounding box center [1046, 360] width 962 height 42
click at [1509, 769] on button "Save" at bounding box center [1515, 772] width 30 height 19
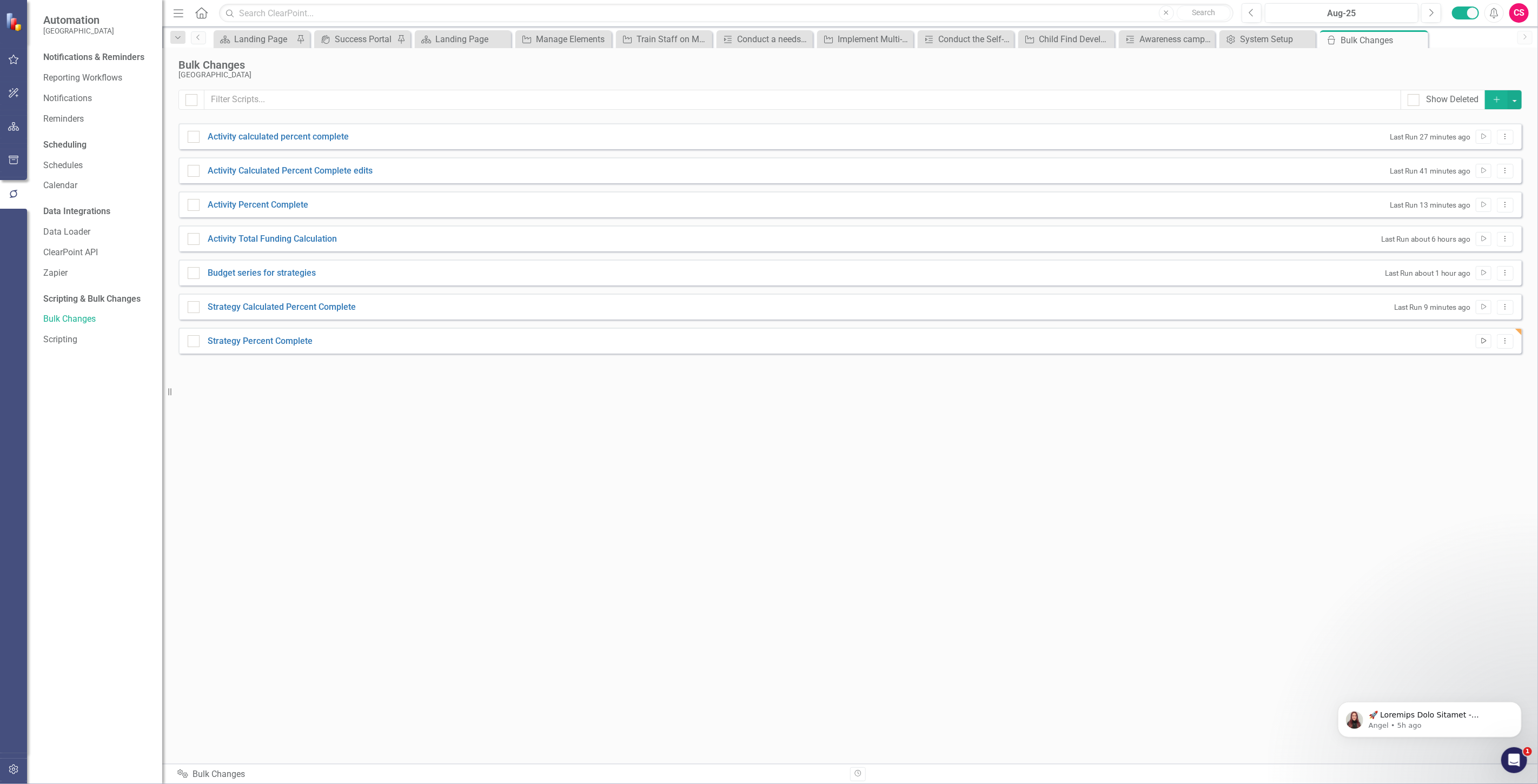
click at [1484, 335] on button "Run Script" at bounding box center [1484, 341] width 16 height 14
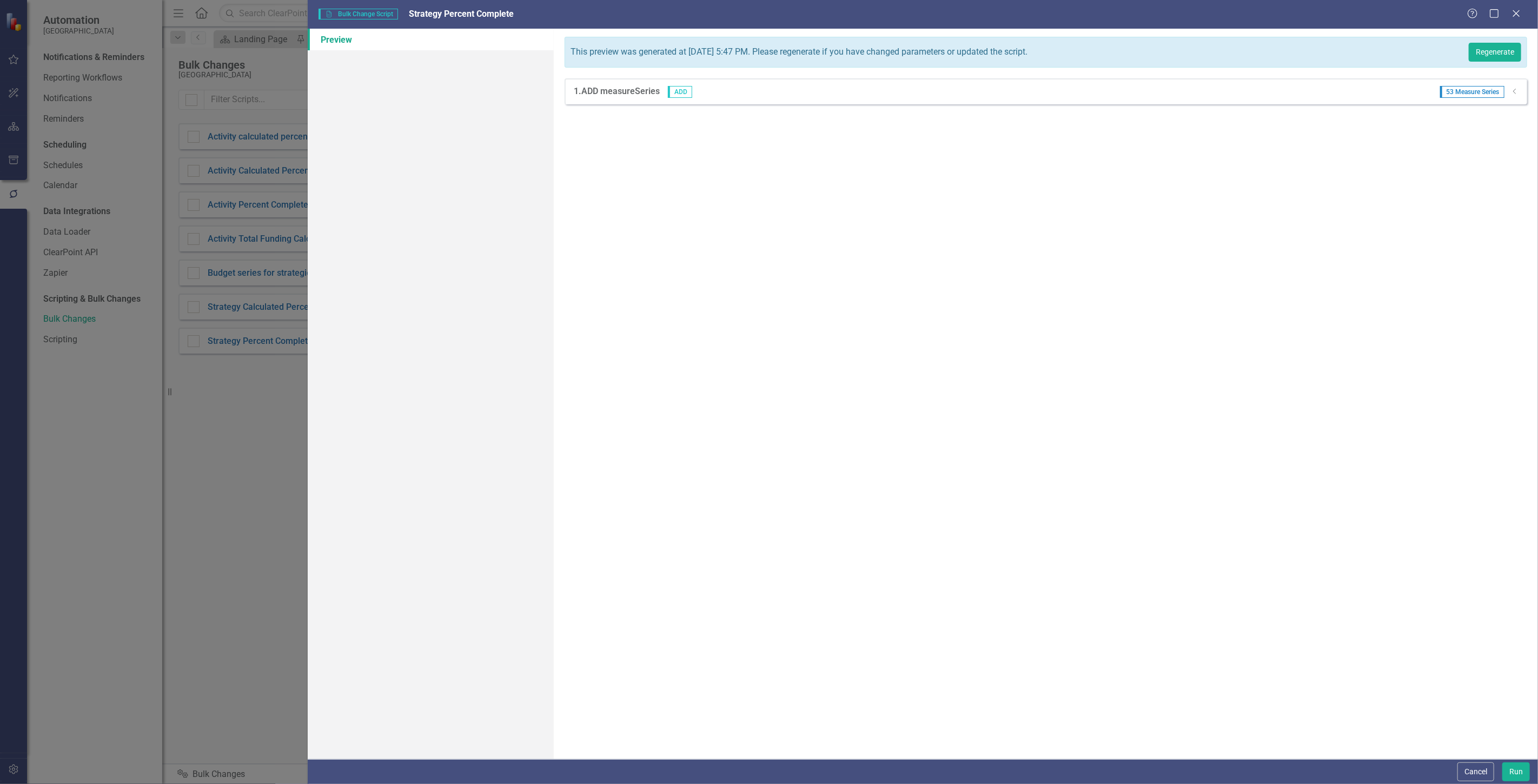
click at [1515, 99] on div "1. ADD measureSeries ADD 53 Measure Series Dropdown" at bounding box center [1046, 92] width 963 height 26
click at [1511, 88] on icon "Dropdown" at bounding box center [1514, 91] width 8 height 6
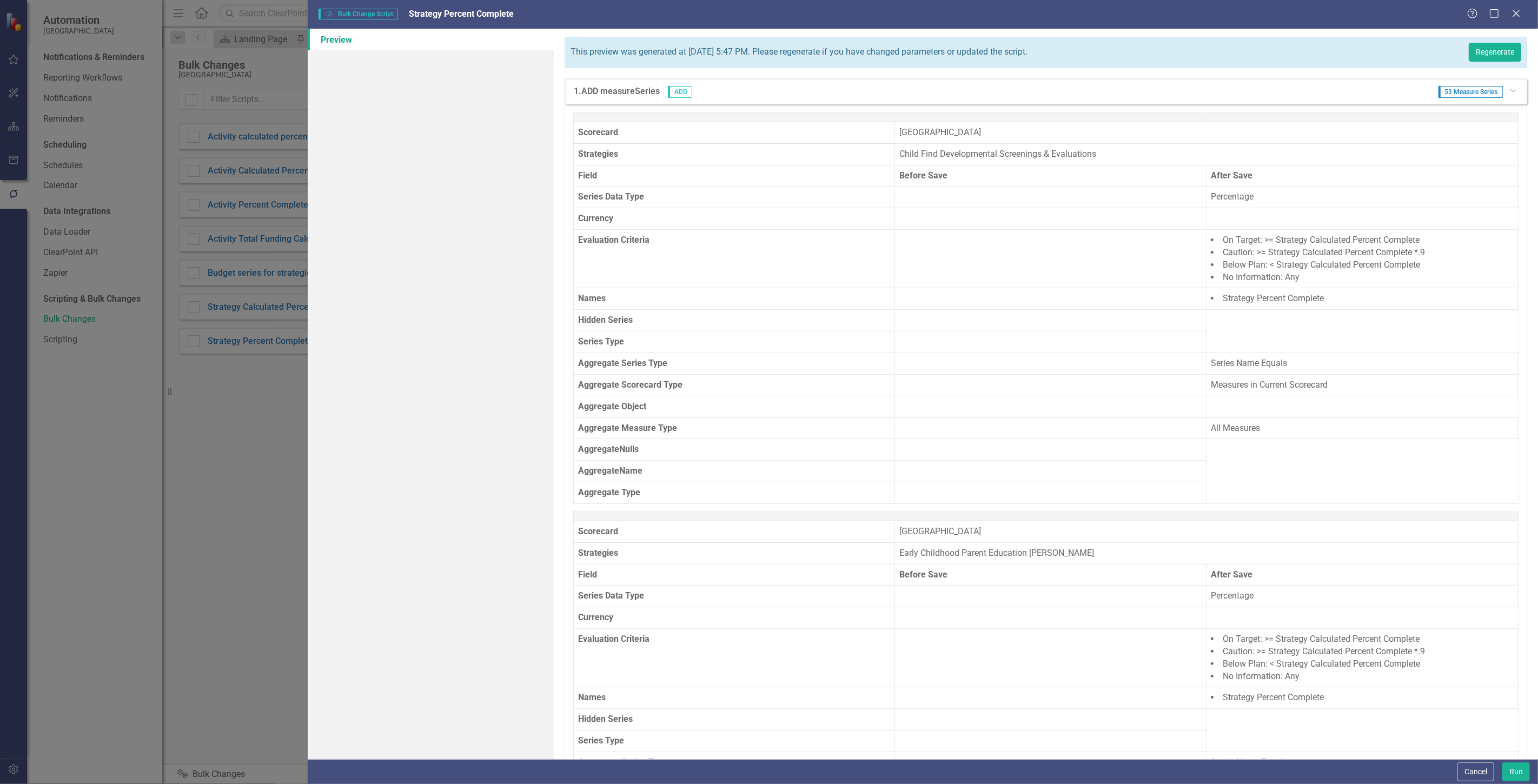
click at [1486, 36] on div "This preview was generated at [DATE] 5:47 PM. Please regenerate if you have cha…" at bounding box center [1046, 393] width 984 height 730
click at [1491, 55] on button "Regenerate" at bounding box center [1494, 52] width 52 height 19
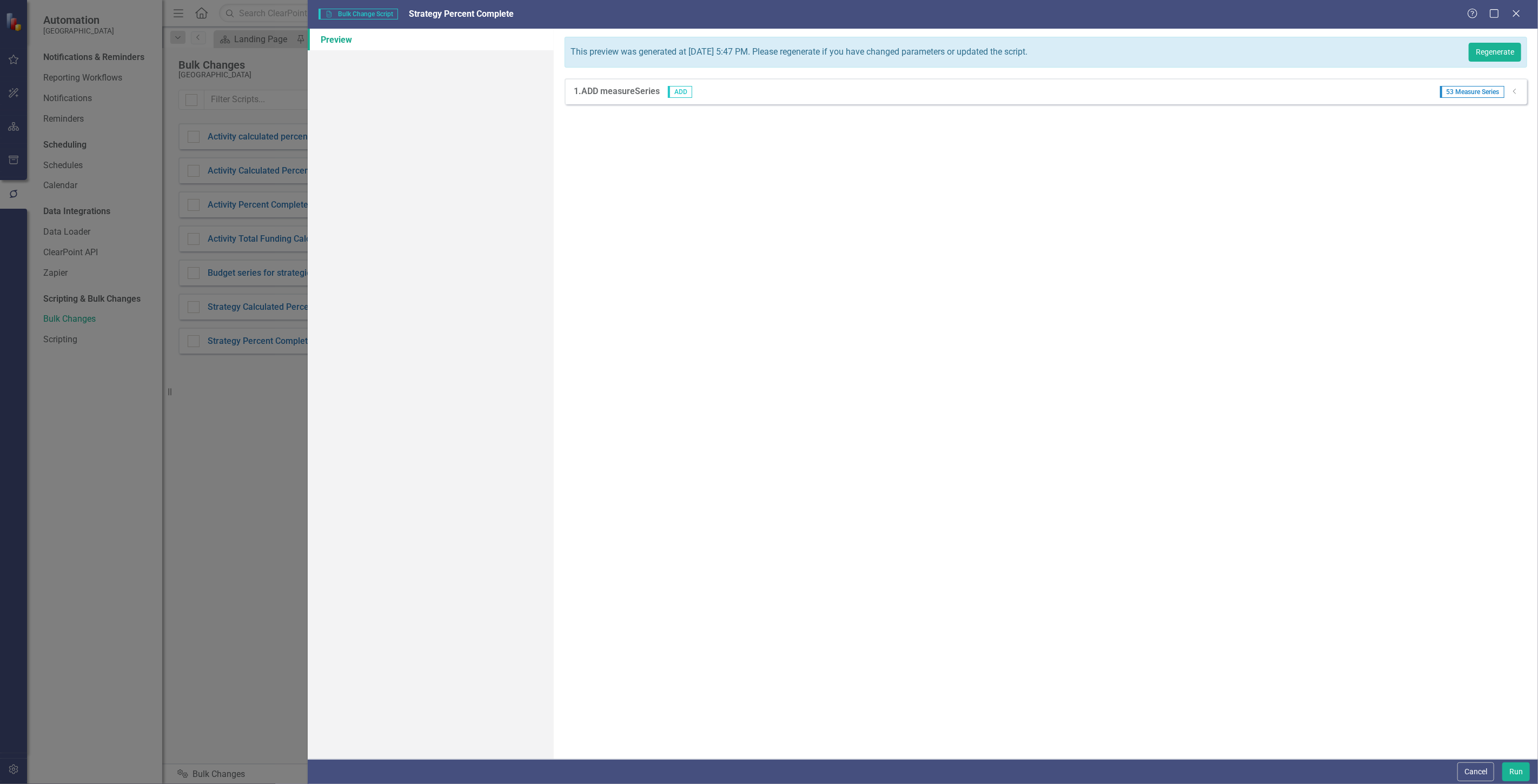
click at [1518, 87] on div "Dropdown" at bounding box center [1514, 92] width 8 height 9
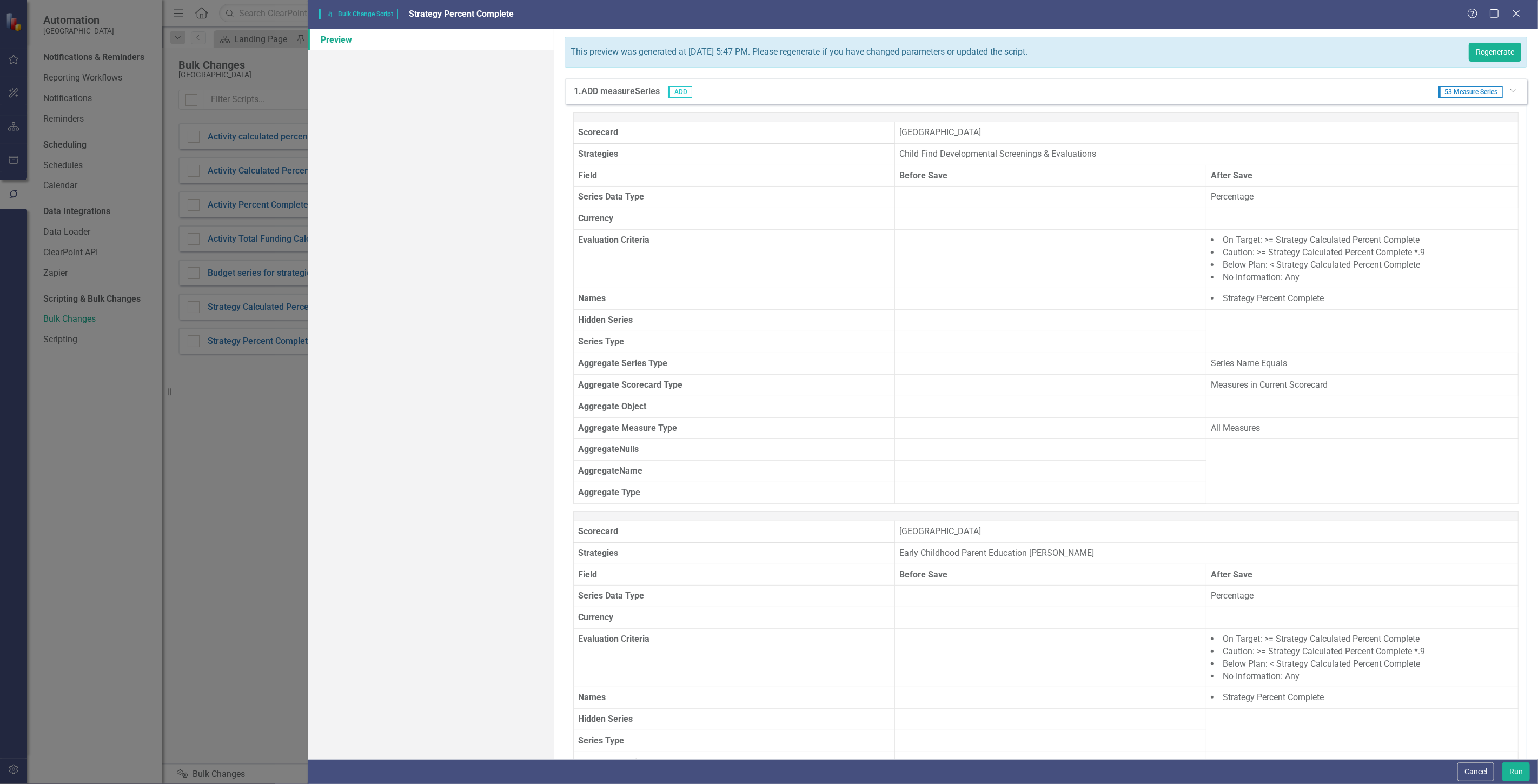
click at [1349, 676] on li "No Information: Any" at bounding box center [1362, 676] width 303 height 12
click at [1466, 774] on button "Cancel" at bounding box center [1476, 772] width 36 height 19
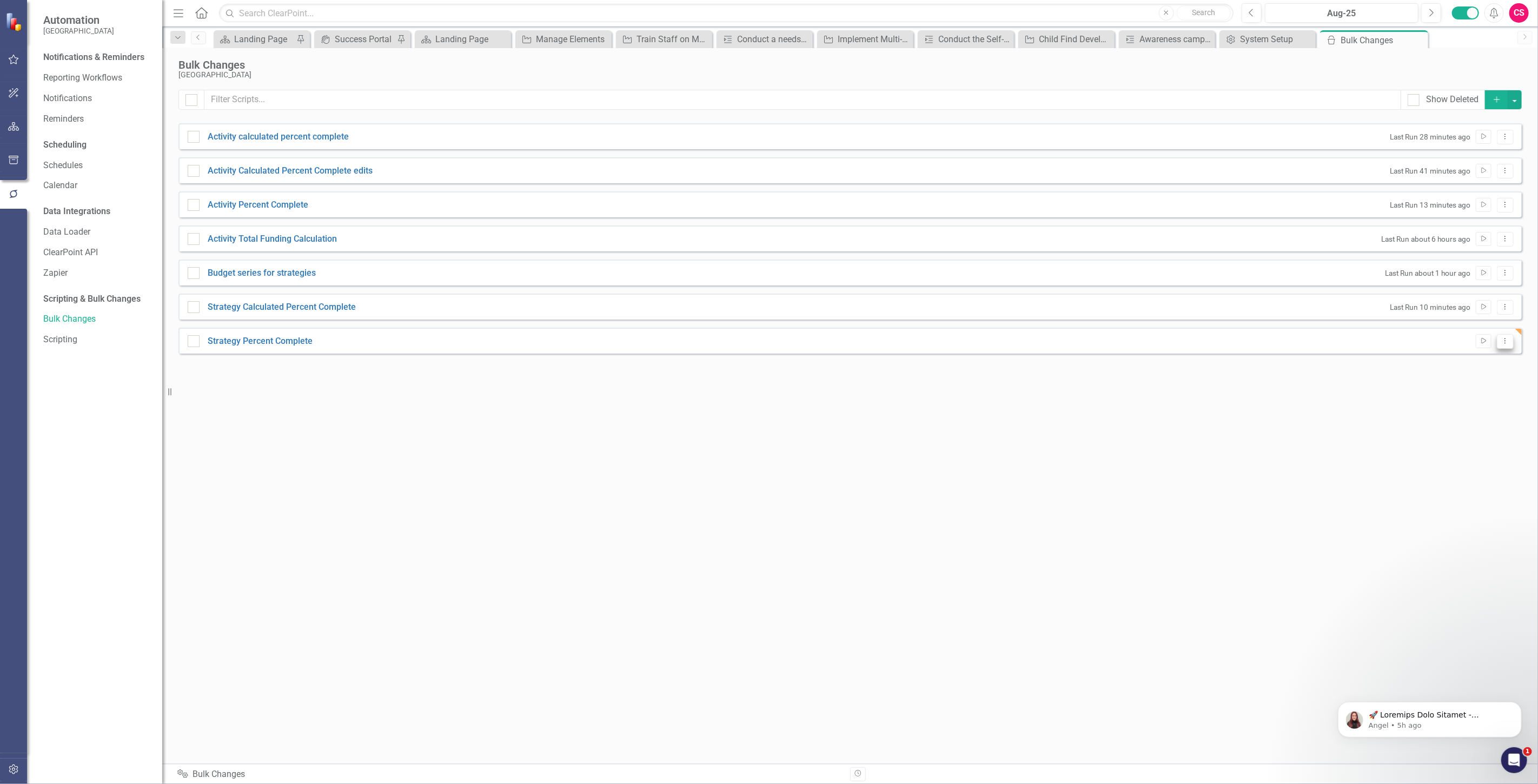
click at [1507, 340] on icon "Dropdown Menu" at bounding box center [1505, 341] width 9 height 7
click at [1451, 384] on link "Edit Edit Script" at bounding box center [1470, 378] width 87 height 20
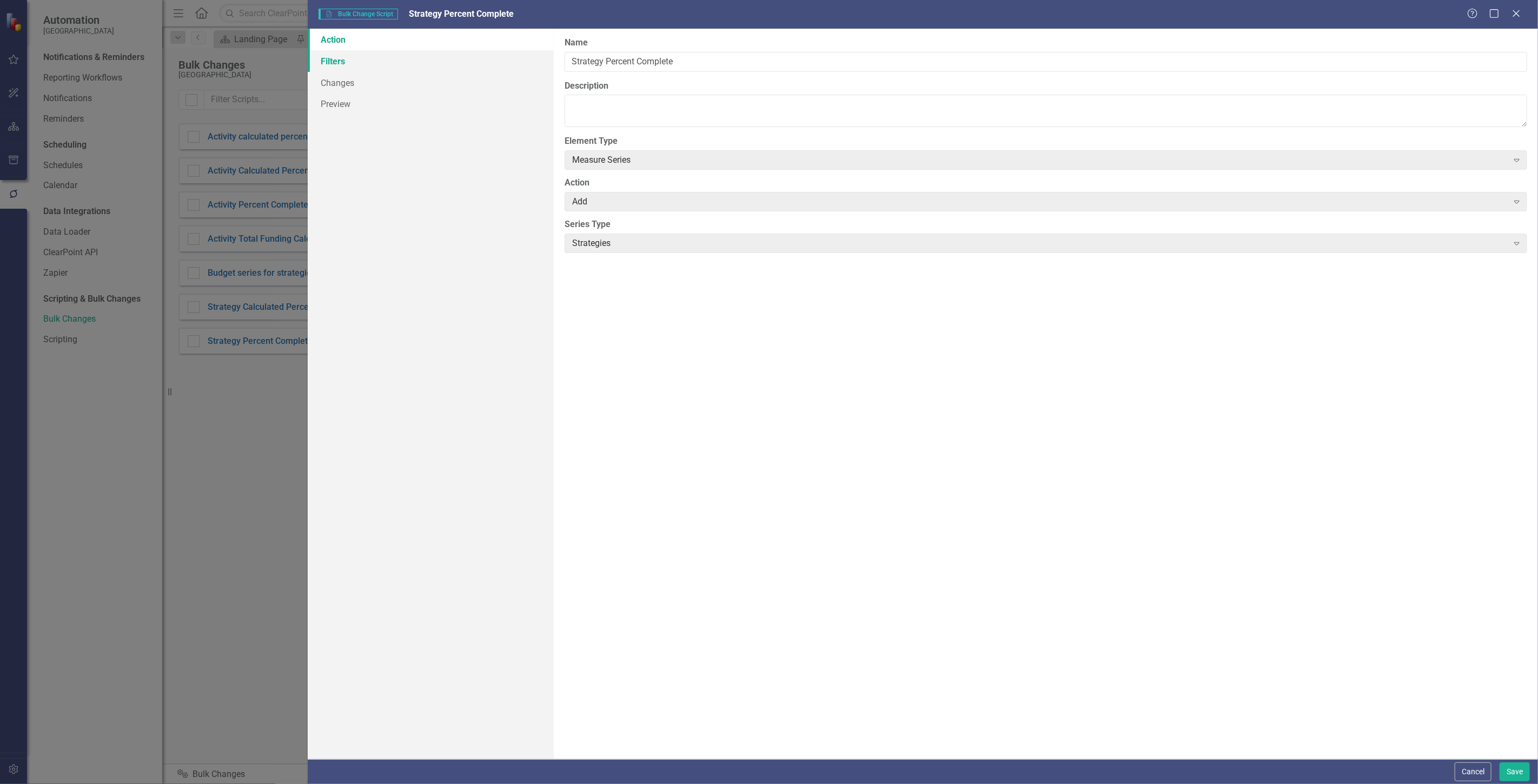
click at [423, 62] on link "Filters" at bounding box center [431, 61] width 246 height 21
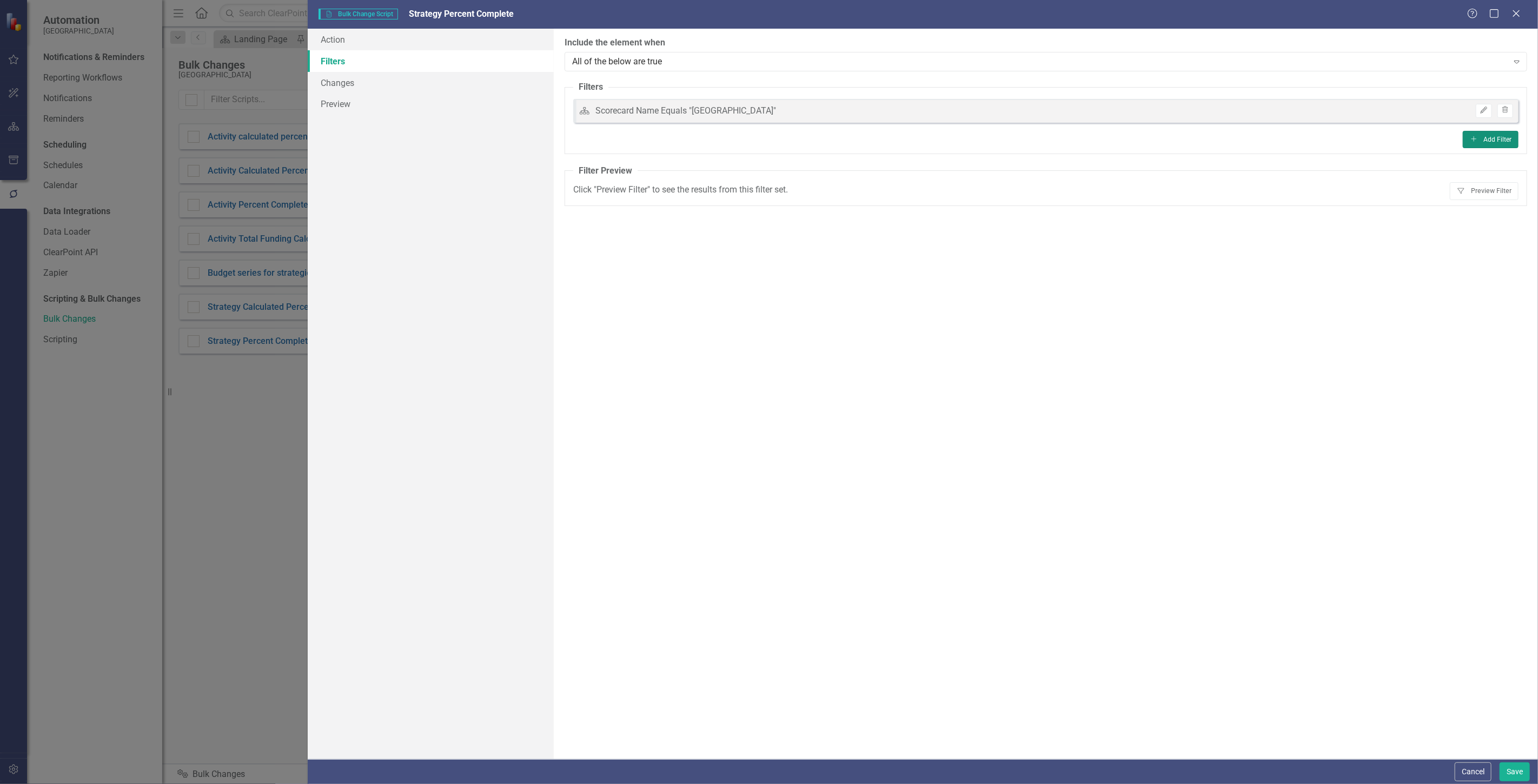
click at [1497, 138] on button "Add Add Filter" at bounding box center [1491, 139] width 56 height 17
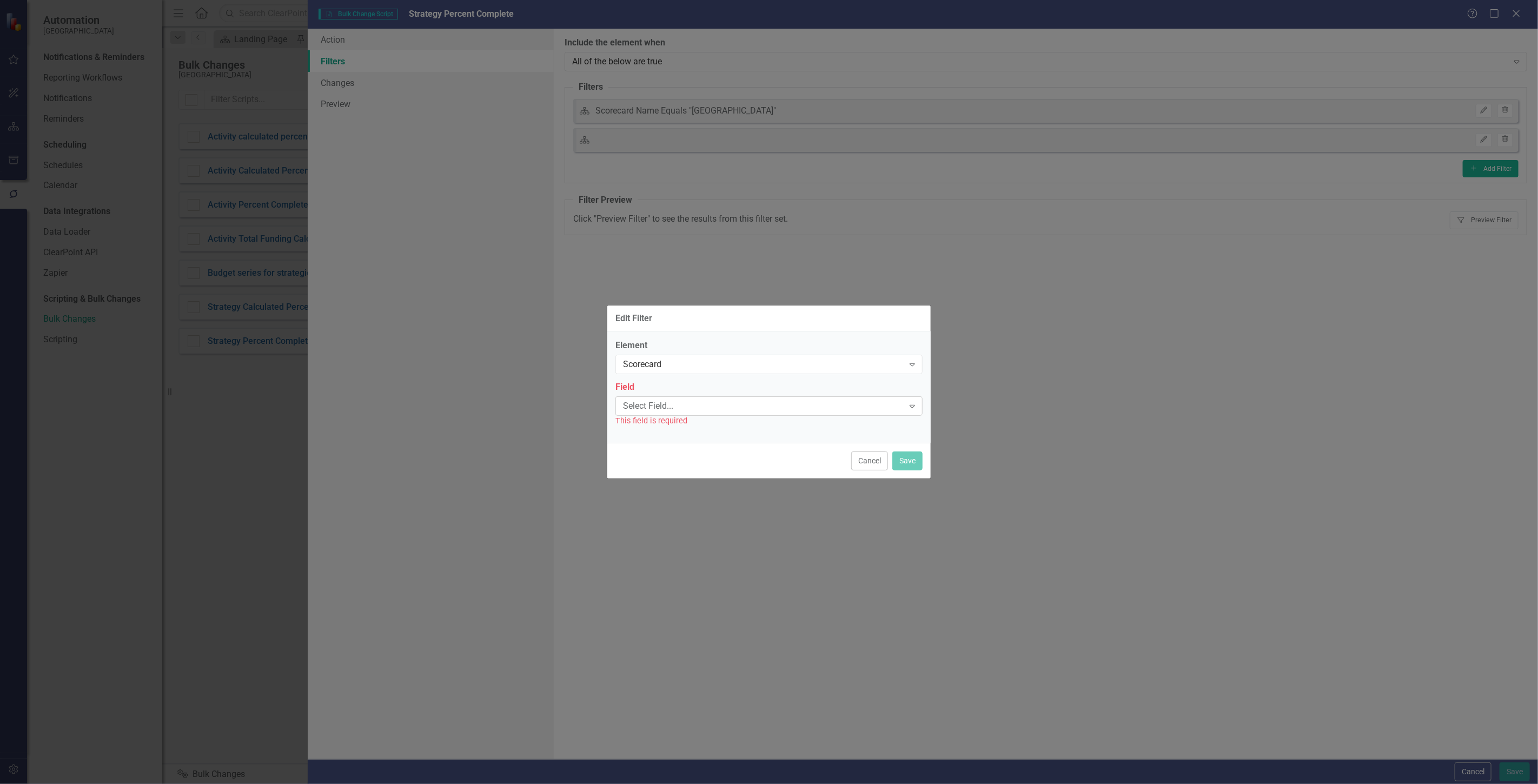
click at [723, 406] on div "Select Field..." at bounding box center [764, 405] width 281 height 12
click at [661, 371] on div "Scorecard Expand" at bounding box center [769, 364] width 307 height 19
click at [650, 355] on div "Scorecard Expand" at bounding box center [769, 364] width 307 height 19
drag, startPoint x: 677, startPoint y: 418, endPoint x: 658, endPoint y: 391, distance: 33.0
click at [676, 418] on div "Strategies" at bounding box center [771, 418] width 290 height 12
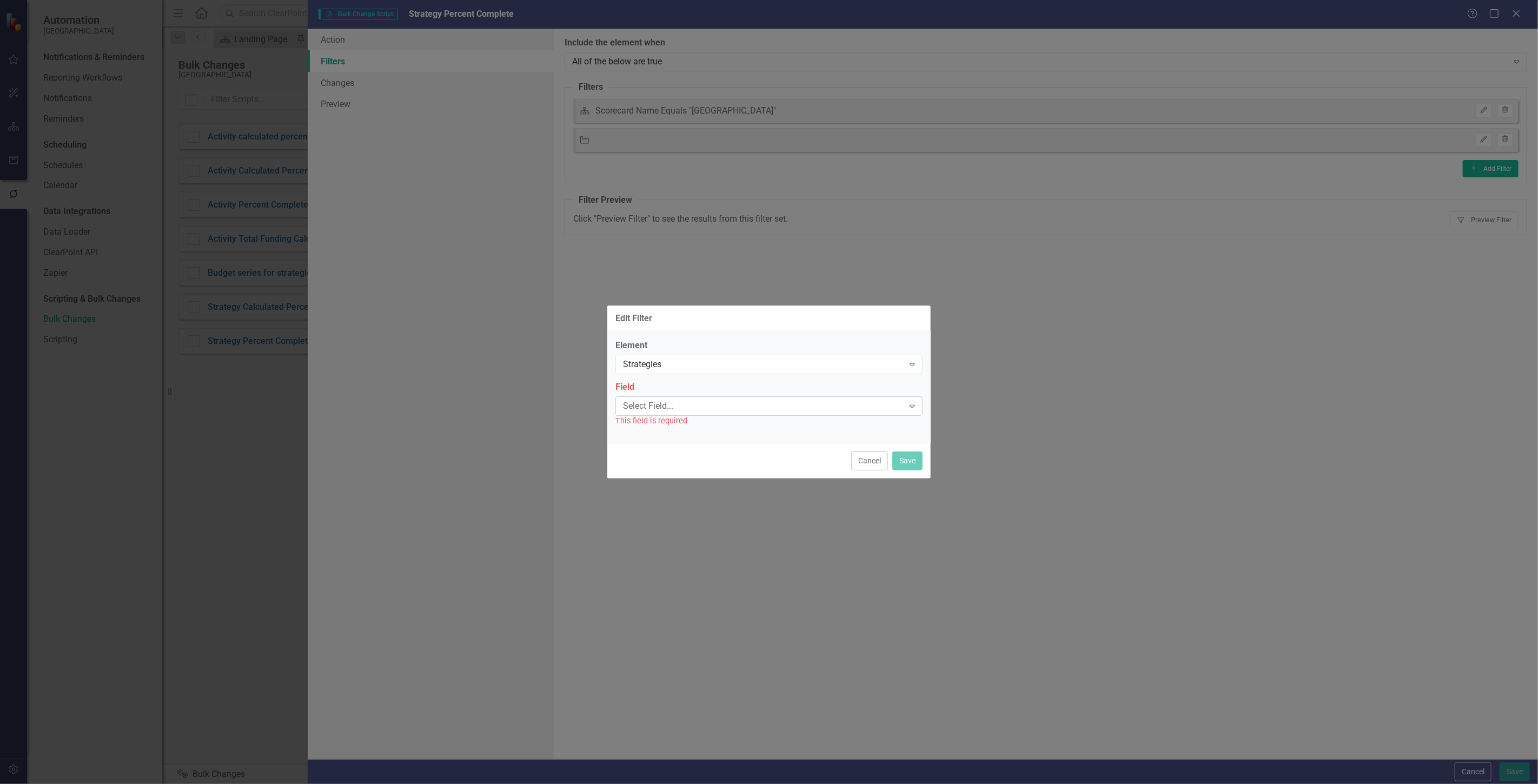
click at [658, 406] on div "Select Field..." at bounding box center [764, 405] width 281 height 12
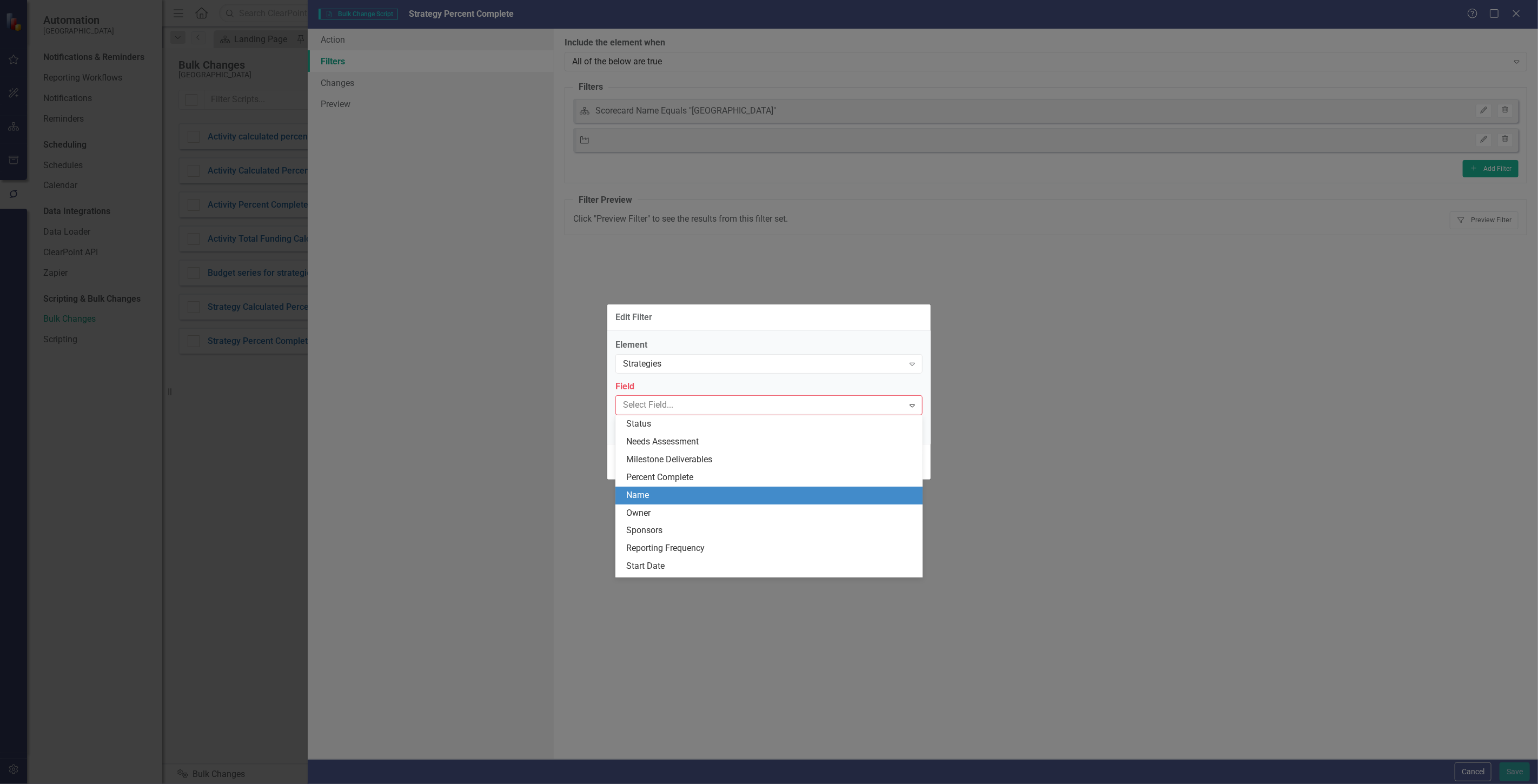
click at [657, 492] on div "Name" at bounding box center [771, 495] width 290 height 12
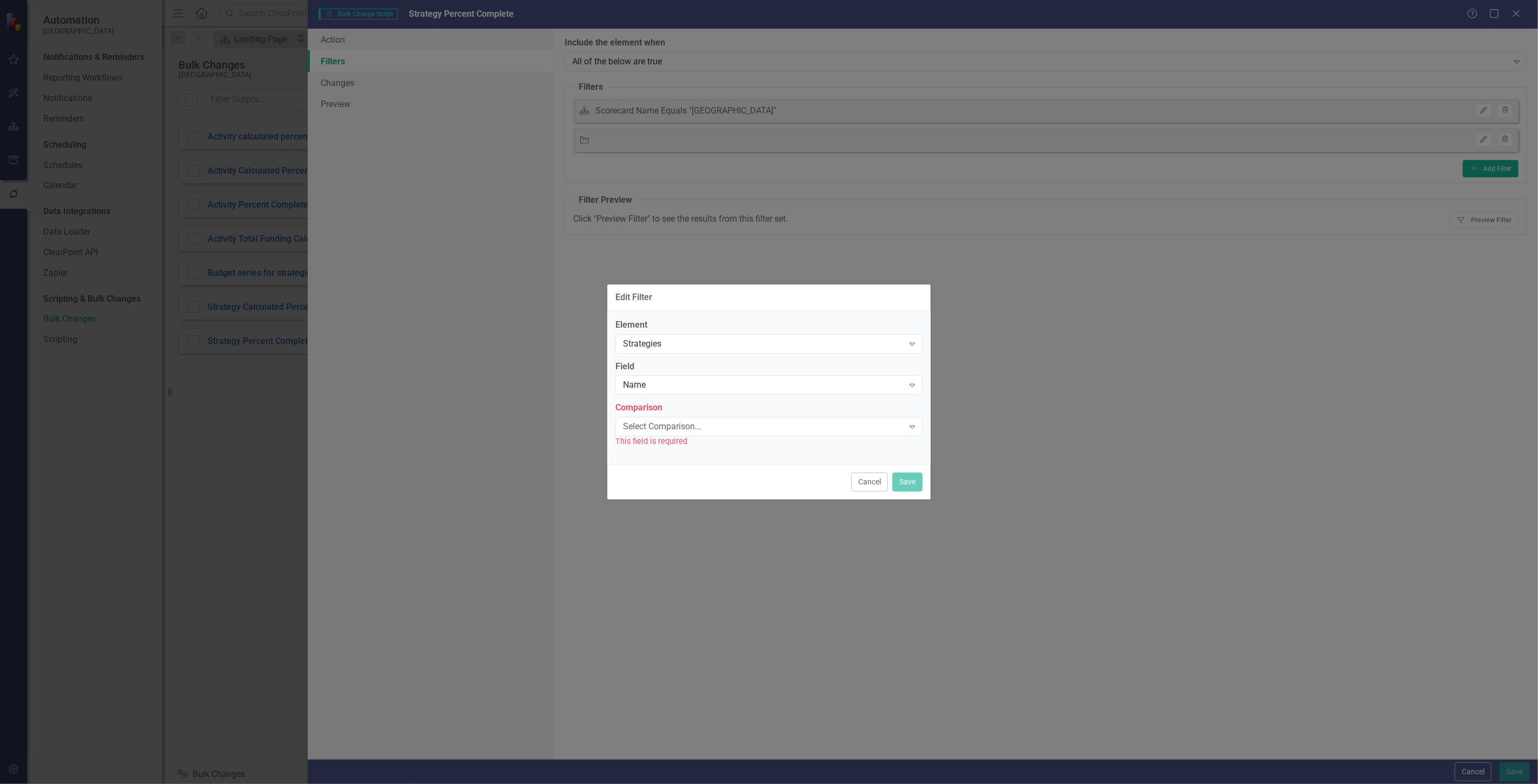
click at [646, 437] on div "This field is required" at bounding box center [769, 441] width 307 height 12
click at [646, 436] on div "This field is required" at bounding box center [769, 441] width 307 height 12
click at [646, 429] on div "Select Comparison..." at bounding box center [764, 426] width 281 height 12
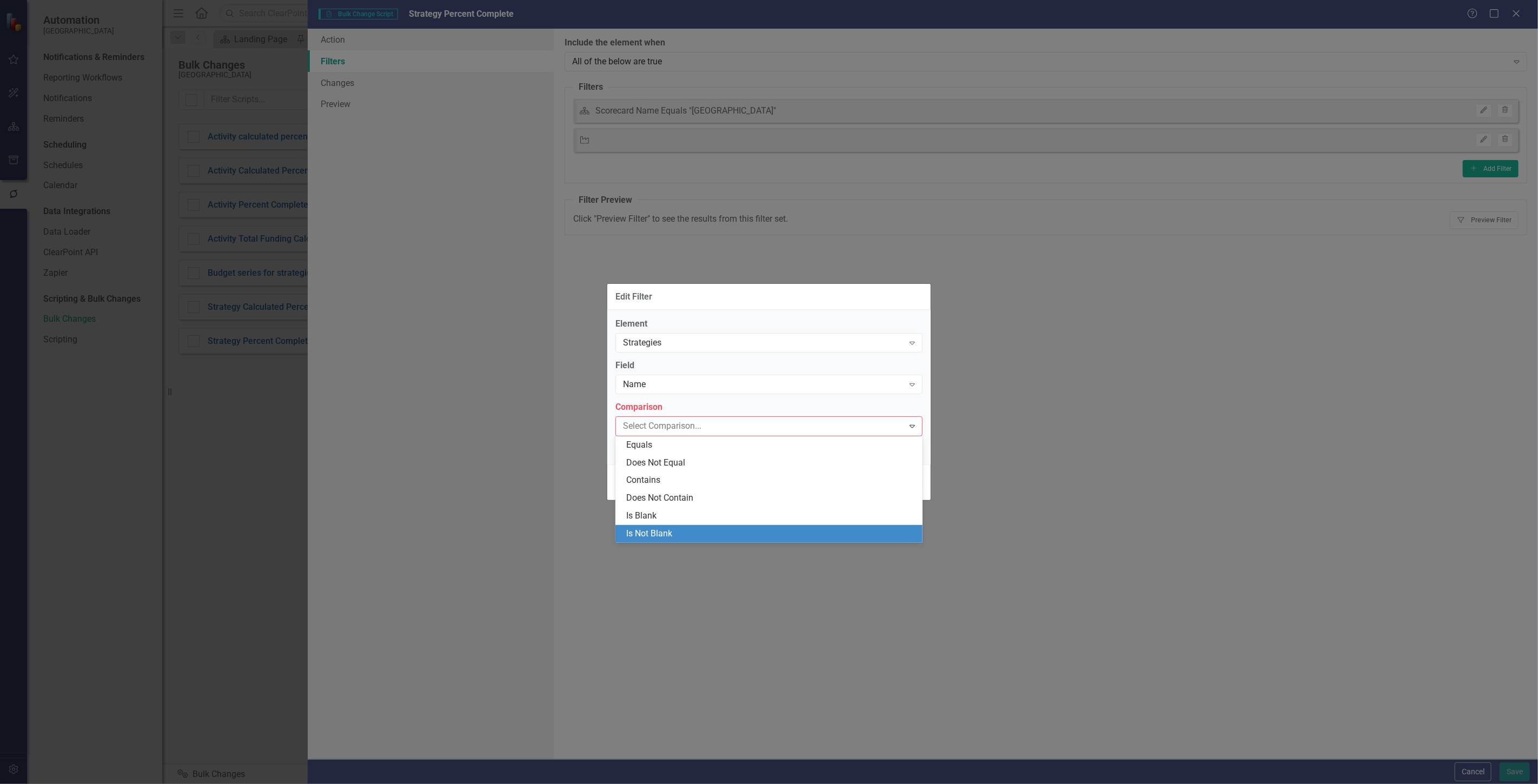
click at [668, 537] on div "Is Not Blank" at bounding box center [771, 534] width 290 height 12
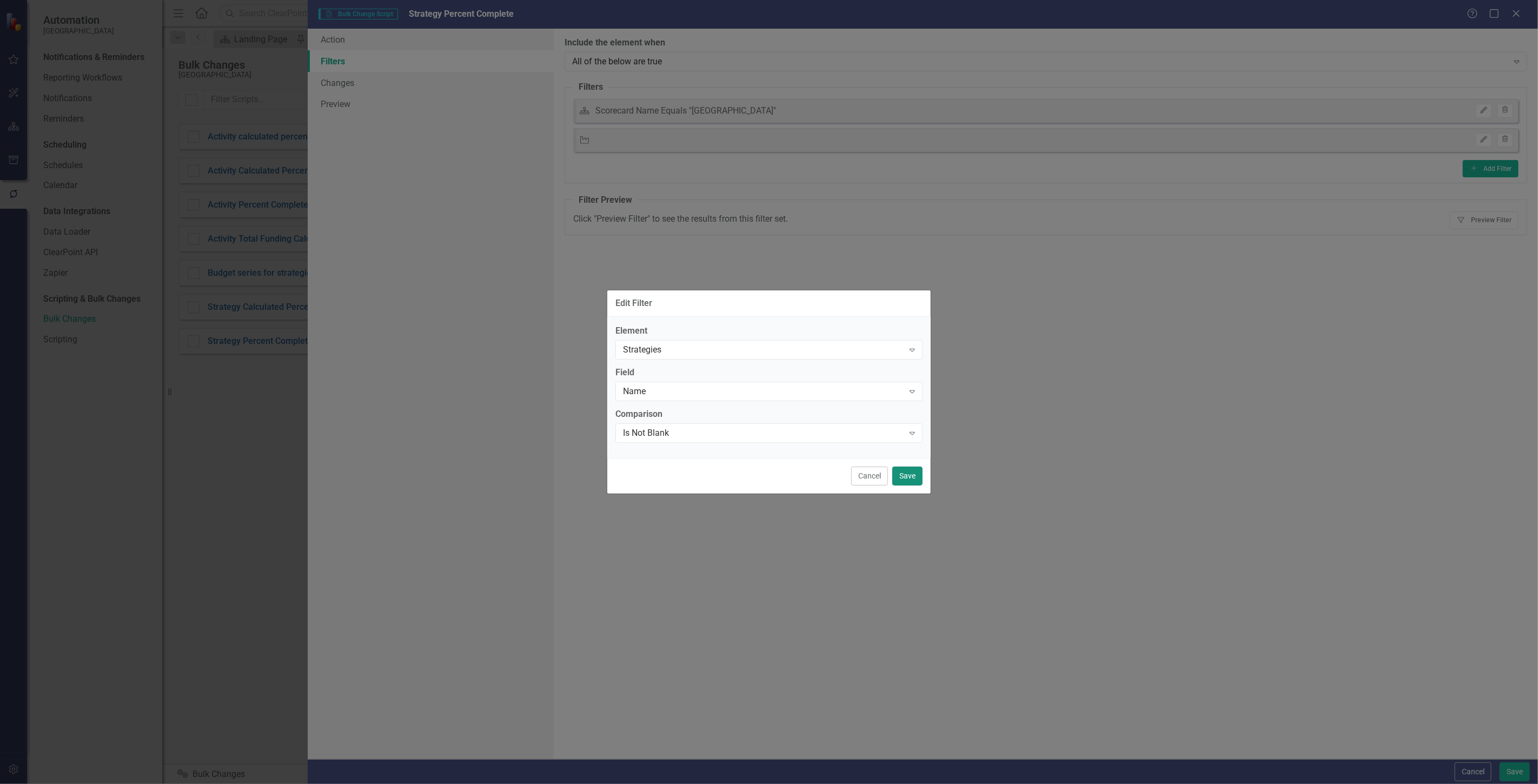
click at [897, 476] on button "Save" at bounding box center [907, 476] width 30 height 19
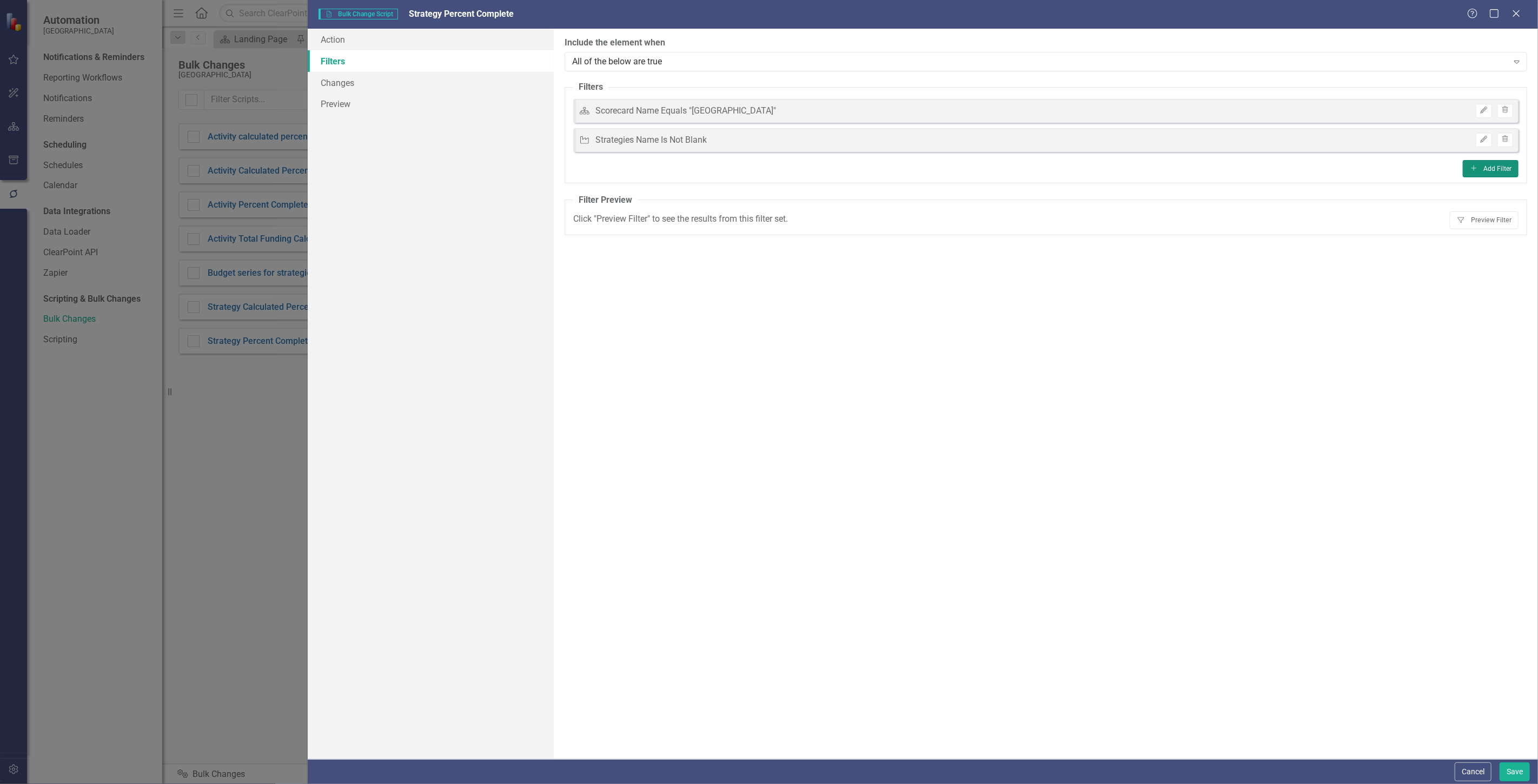
click at [1489, 170] on button "Add Add Filter" at bounding box center [1491, 169] width 56 height 17
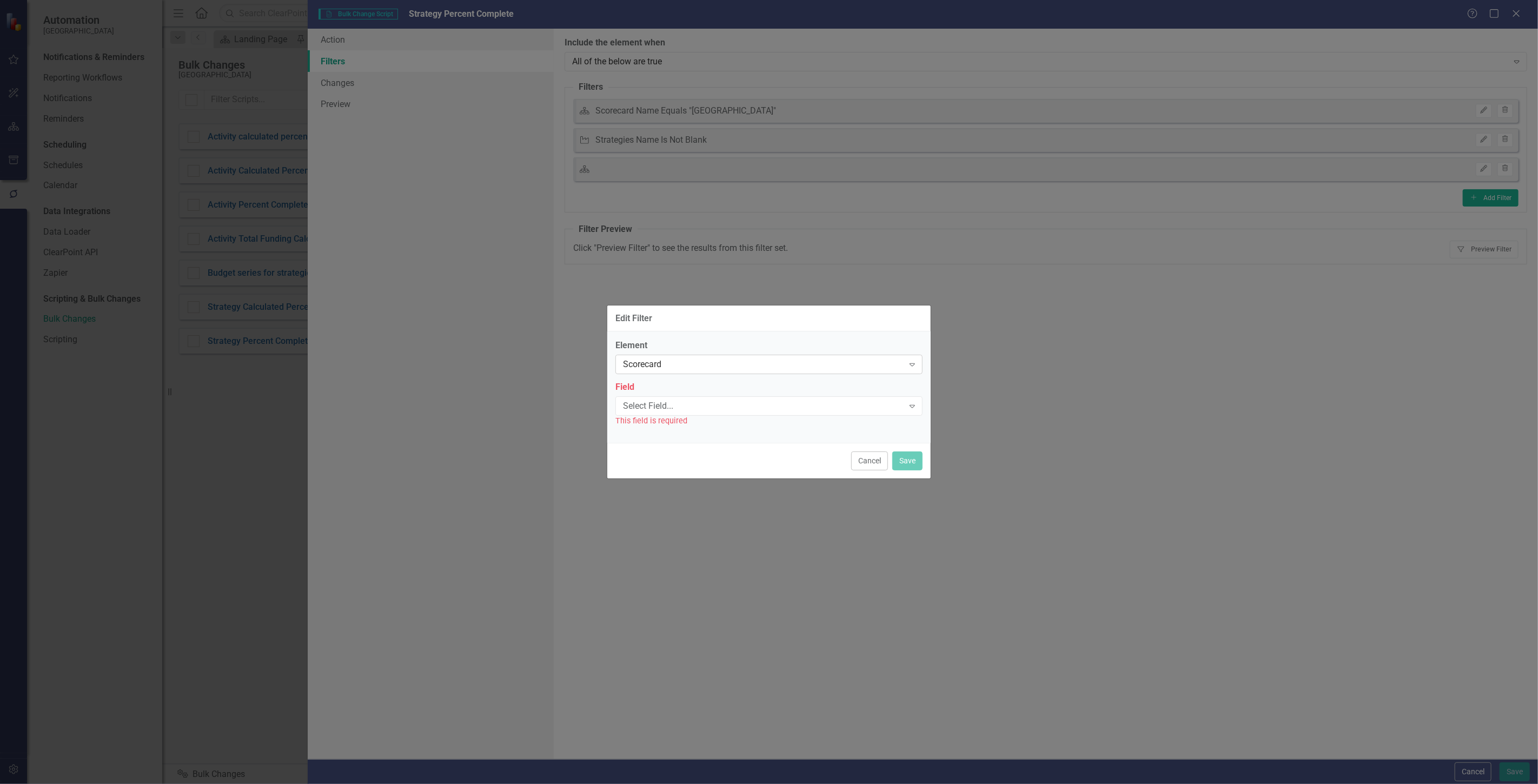
click at [665, 355] on div "Scorecard Expand" at bounding box center [769, 364] width 307 height 19
click at [658, 433] on div "Activity" at bounding box center [771, 436] width 290 height 12
click at [656, 400] on div "Select Field..." at bounding box center [764, 405] width 281 height 12
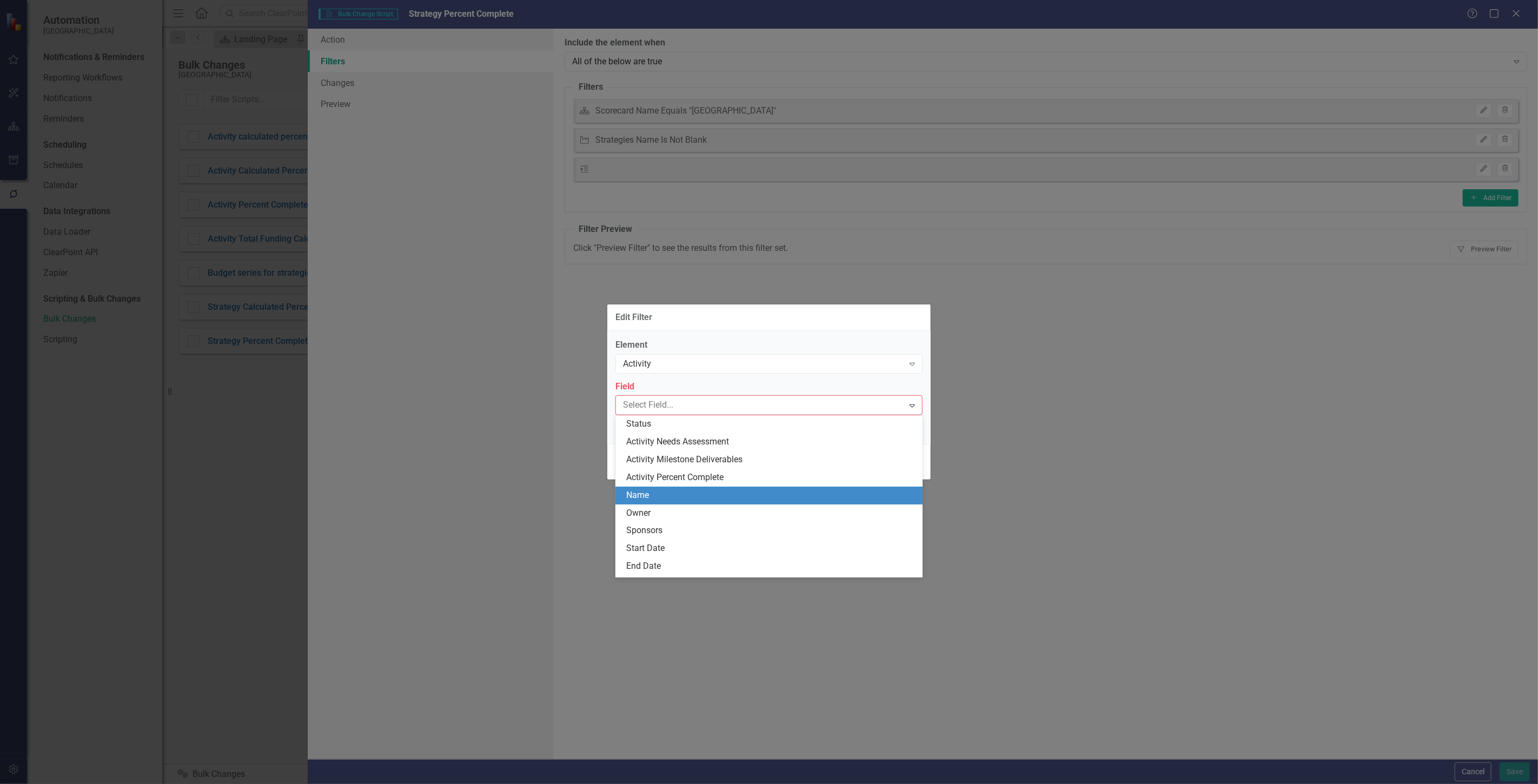
click at [662, 497] on div "Name" at bounding box center [771, 495] width 290 height 12
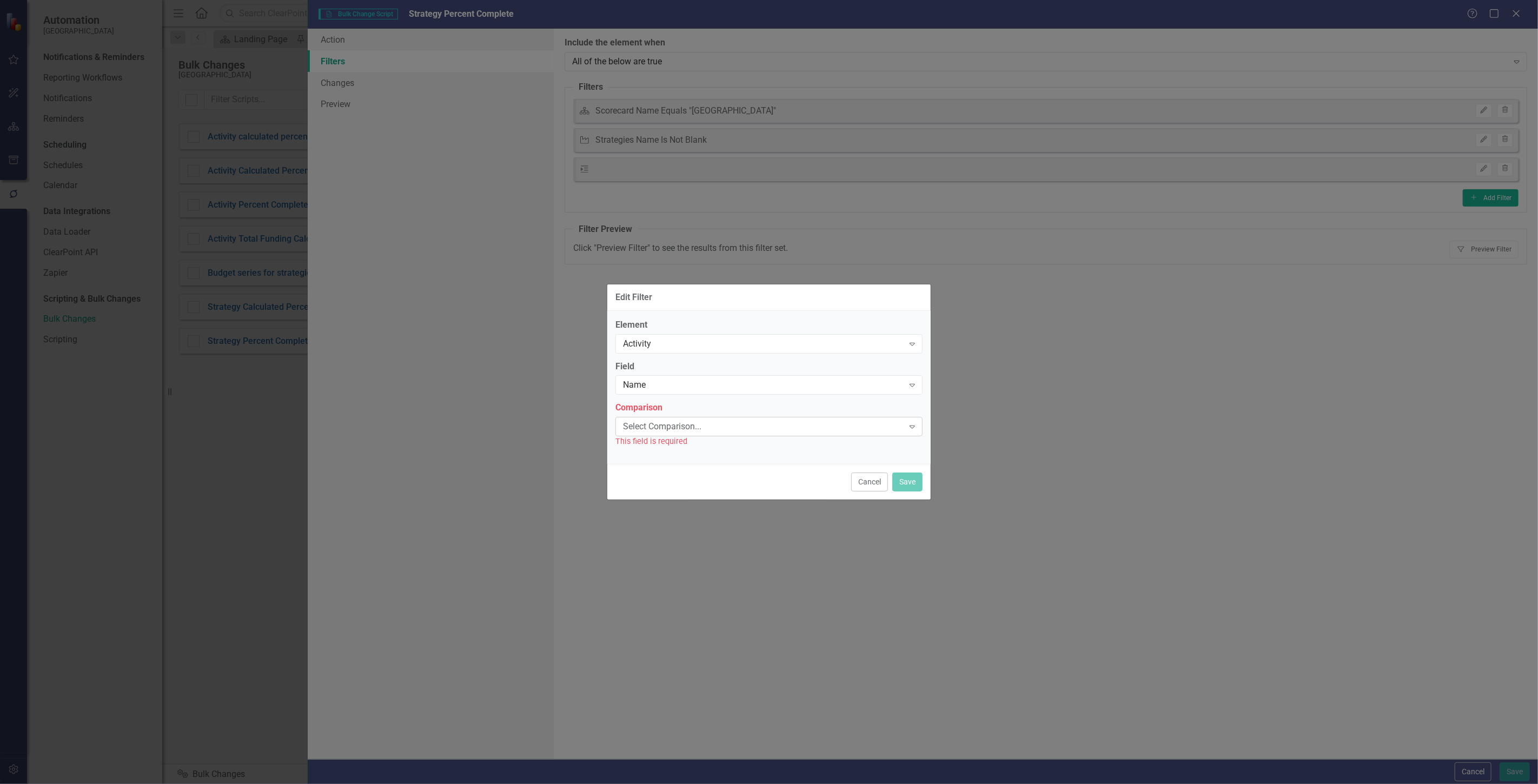
click at [651, 433] on div "Select Comparison... Expand" at bounding box center [769, 426] width 307 height 19
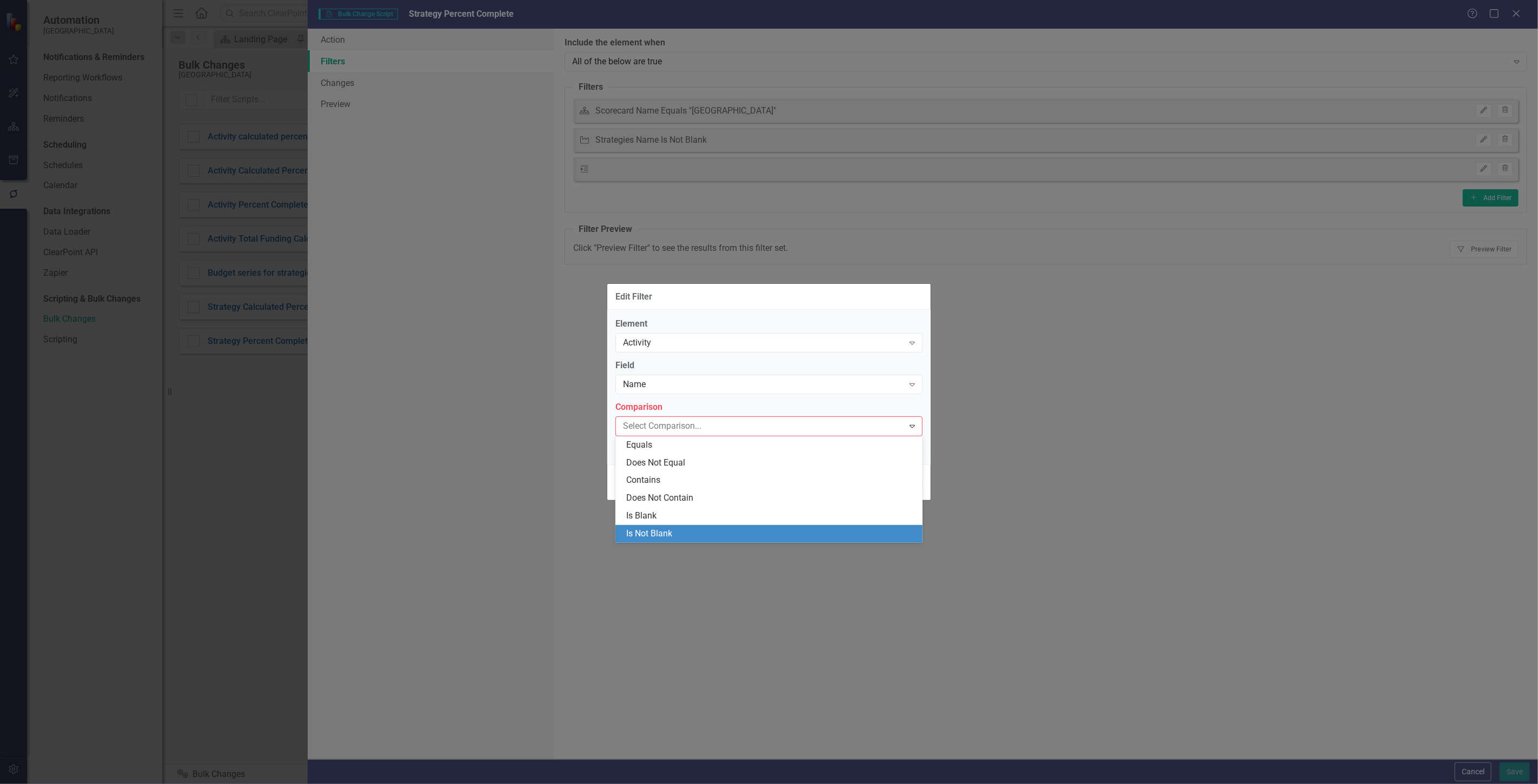
click at [676, 534] on div "Is Not Blank" at bounding box center [771, 534] width 290 height 12
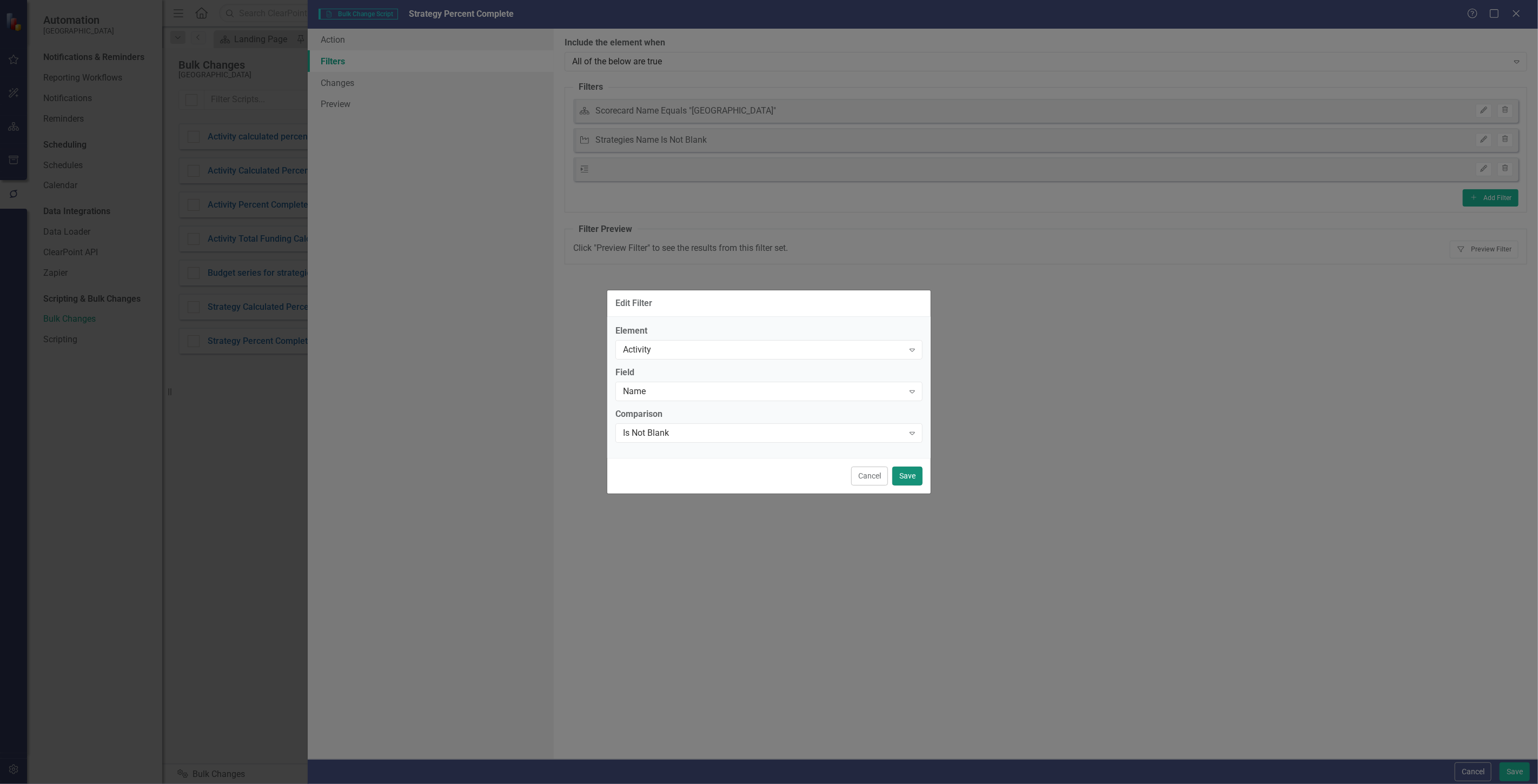
click at [920, 479] on button "Save" at bounding box center [907, 476] width 30 height 19
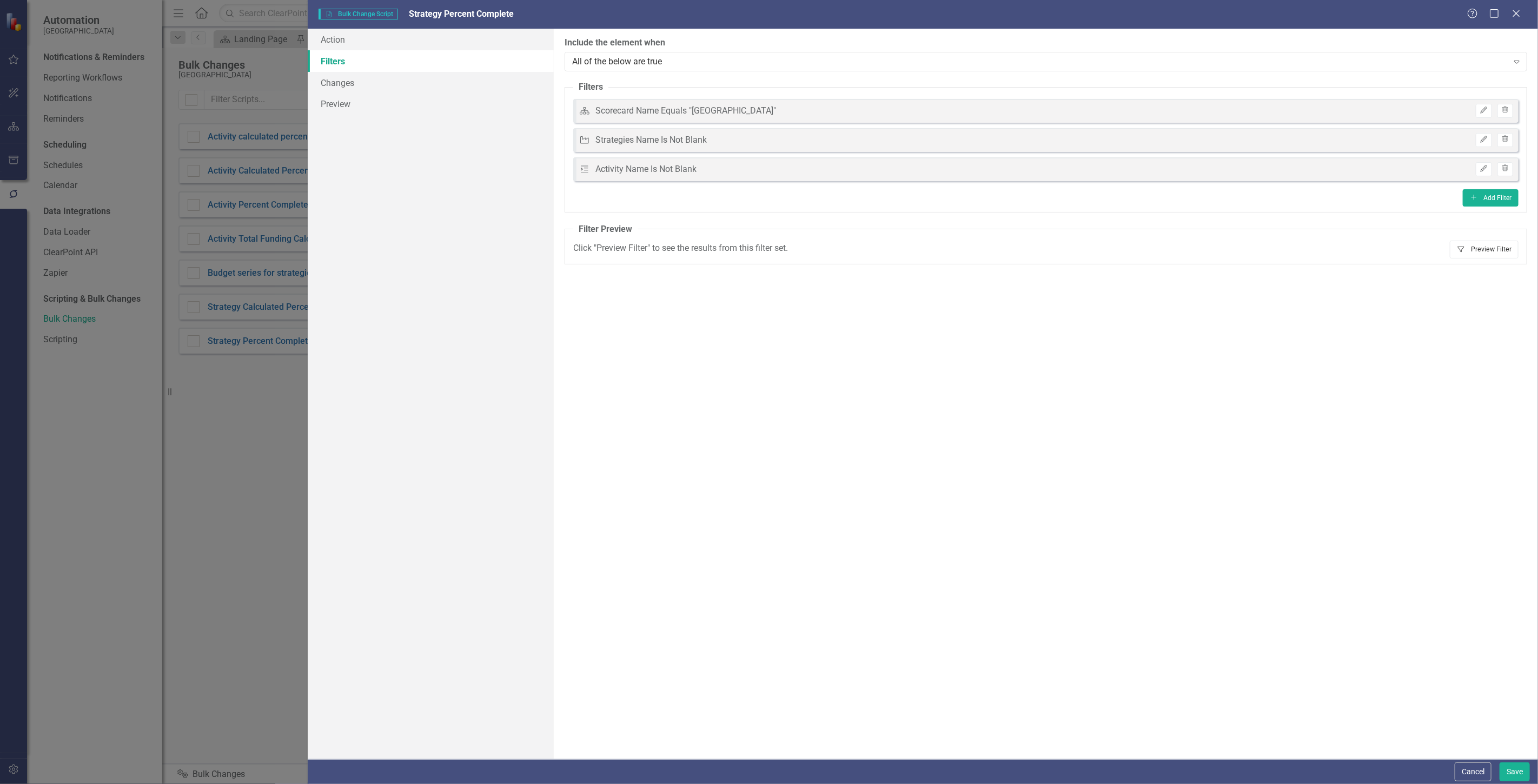
click at [1473, 247] on button "Filter Preview Filter" at bounding box center [1484, 249] width 69 height 17
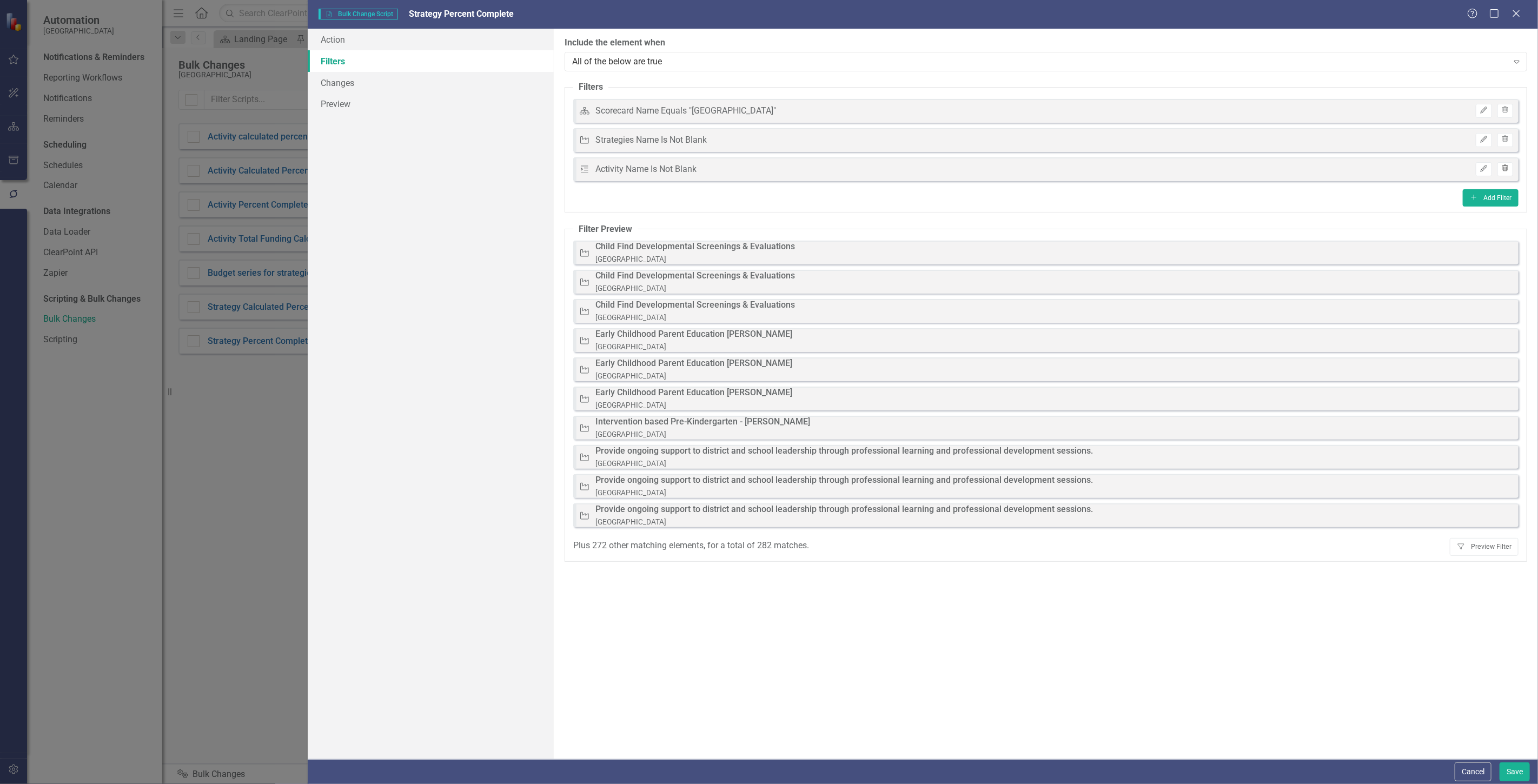
click at [1506, 167] on icon "Trash" at bounding box center [1505, 168] width 8 height 6
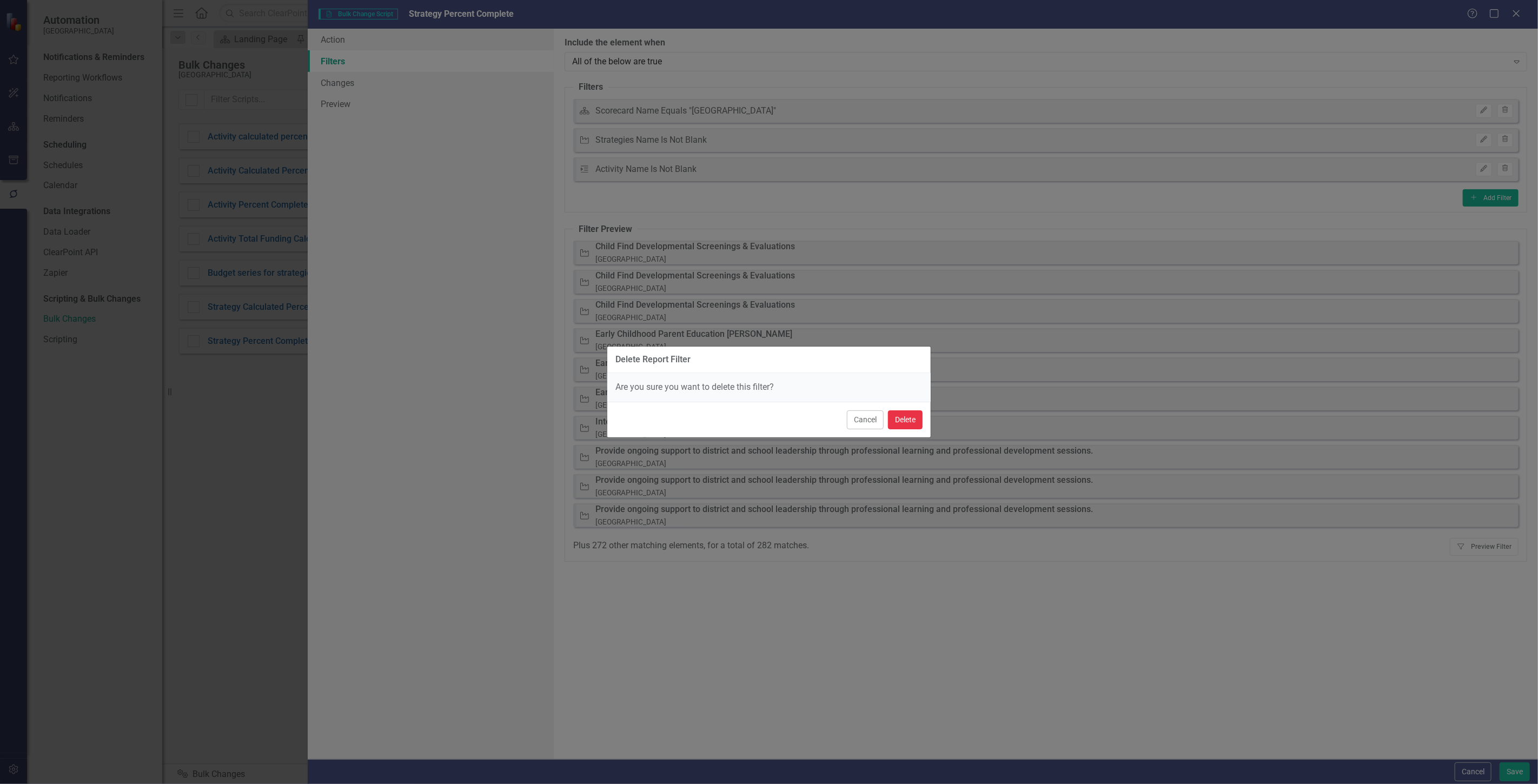
click at [915, 418] on button "Delete" at bounding box center [905, 420] width 34 height 19
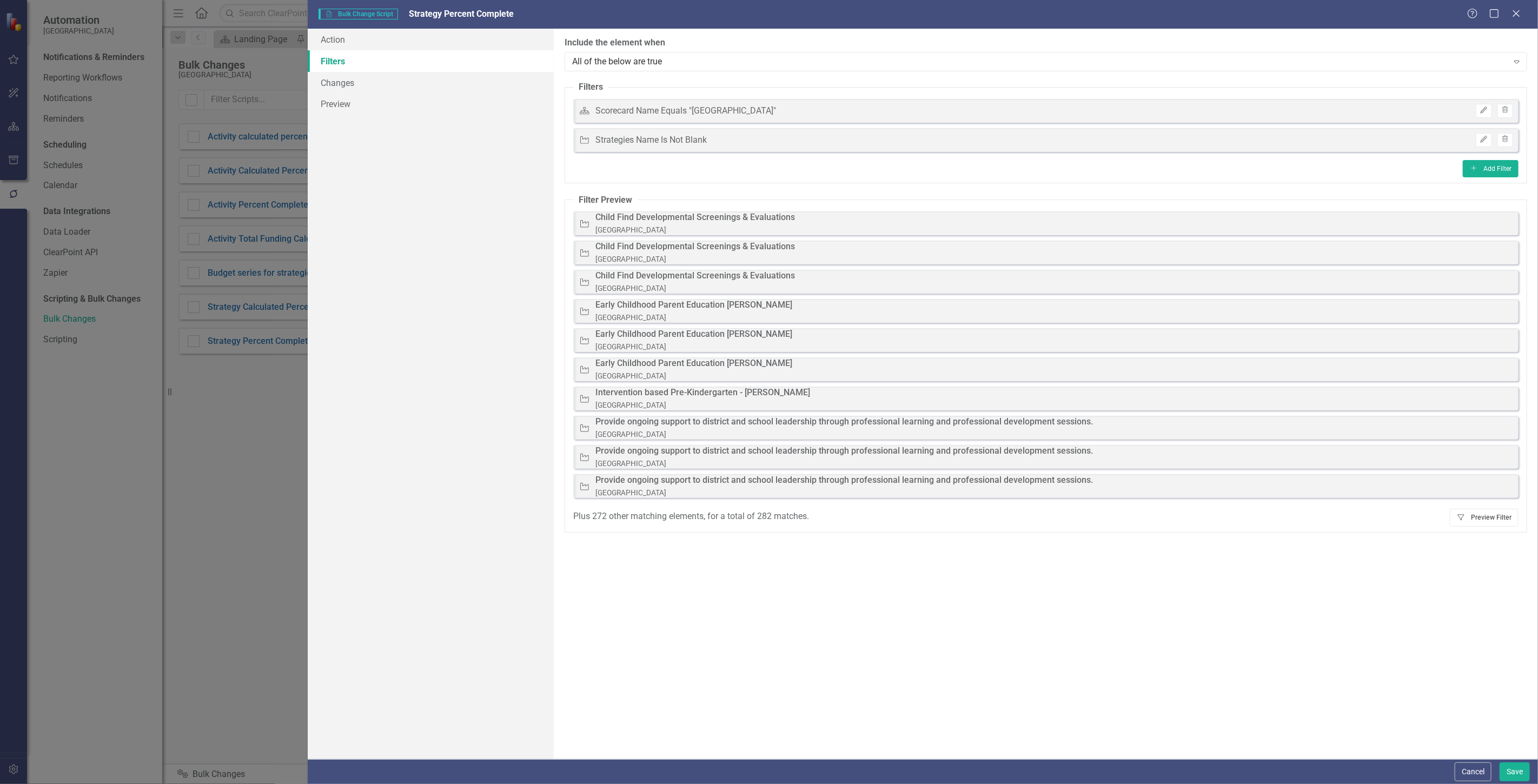
click at [1482, 514] on button "Filter Preview Filter" at bounding box center [1484, 517] width 69 height 17
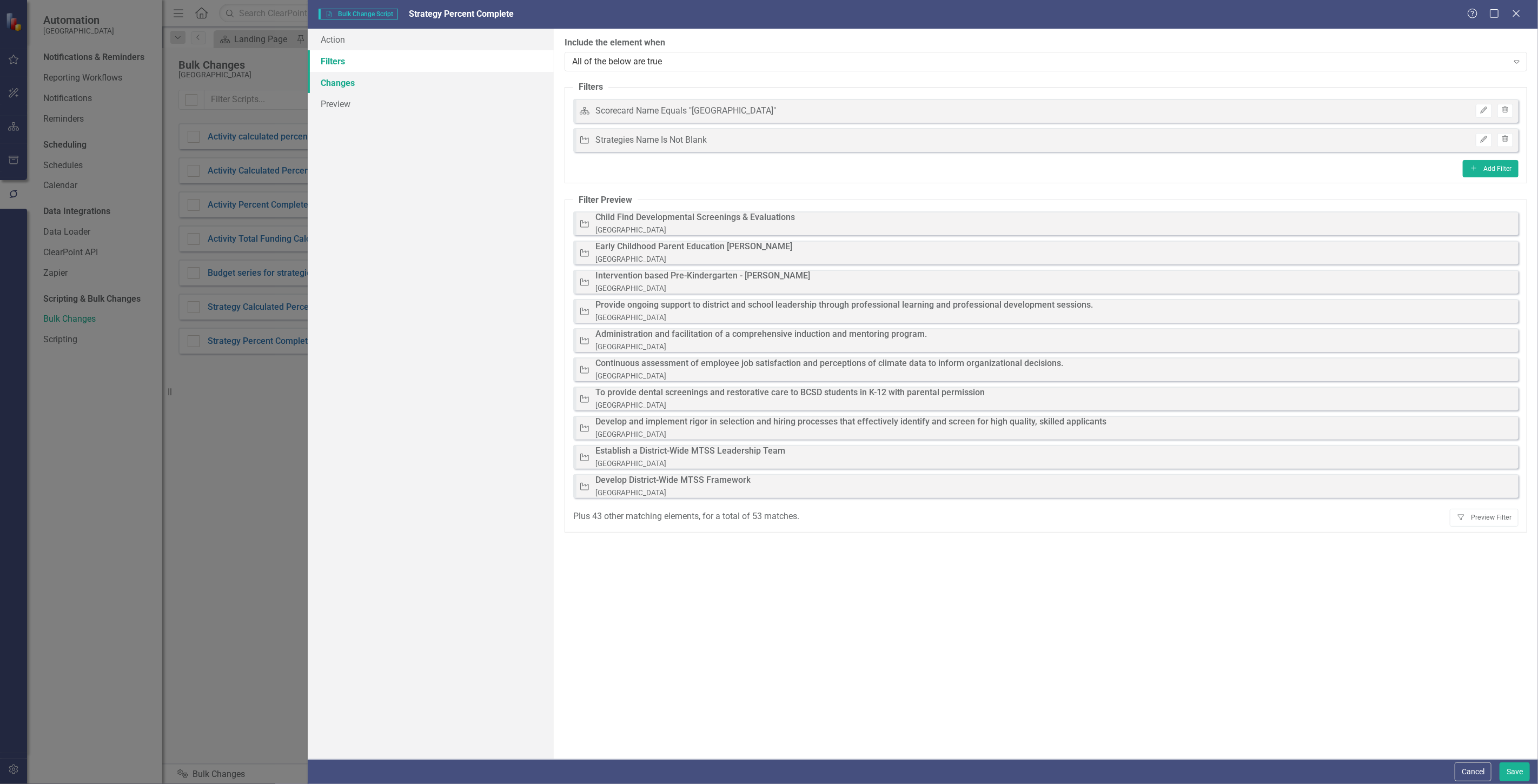
click at [363, 85] on link "Changes" at bounding box center [431, 83] width 246 height 21
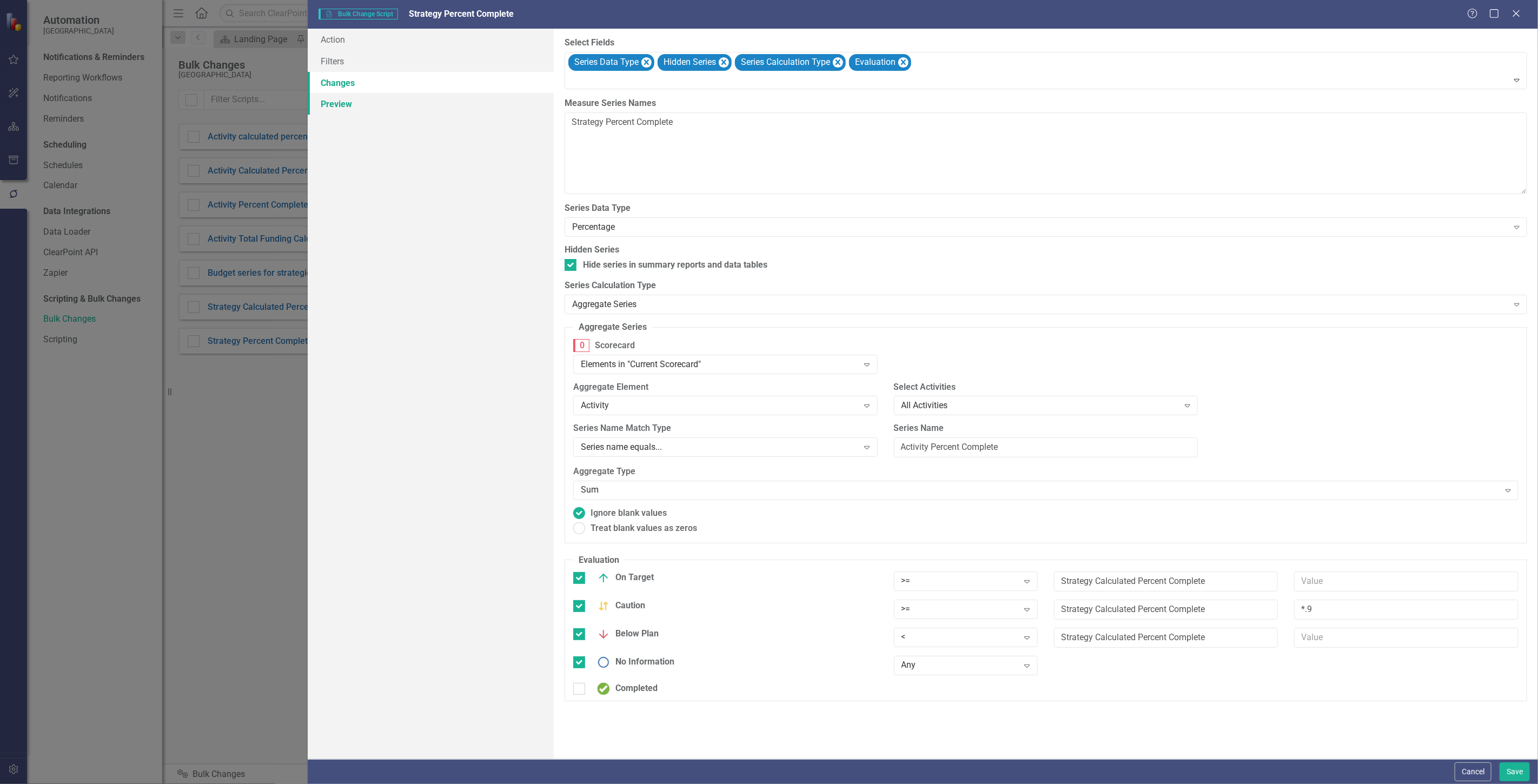
click at [363, 97] on link "Preview" at bounding box center [431, 104] width 246 height 21
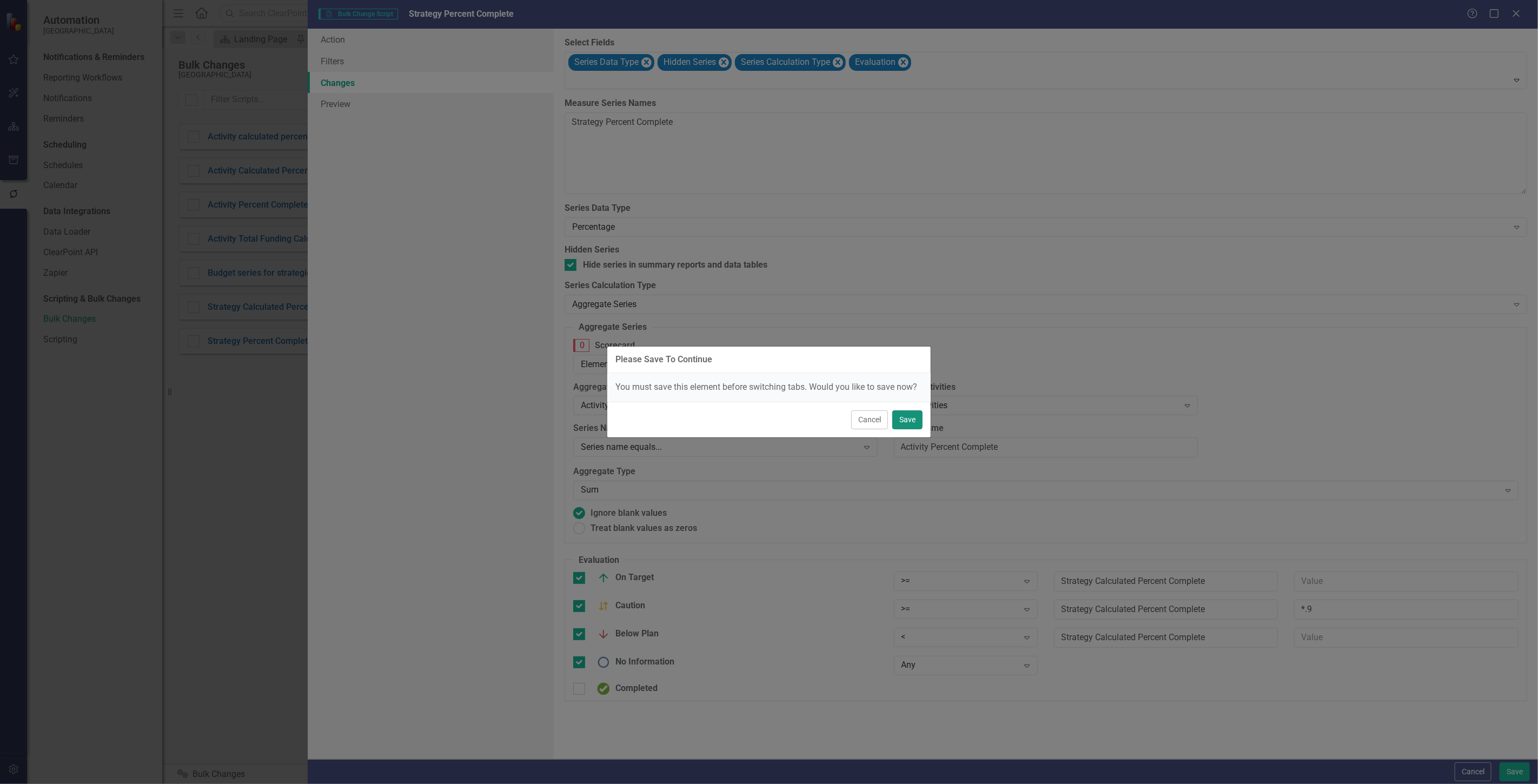
click at [900, 417] on button "Save" at bounding box center [907, 420] width 30 height 19
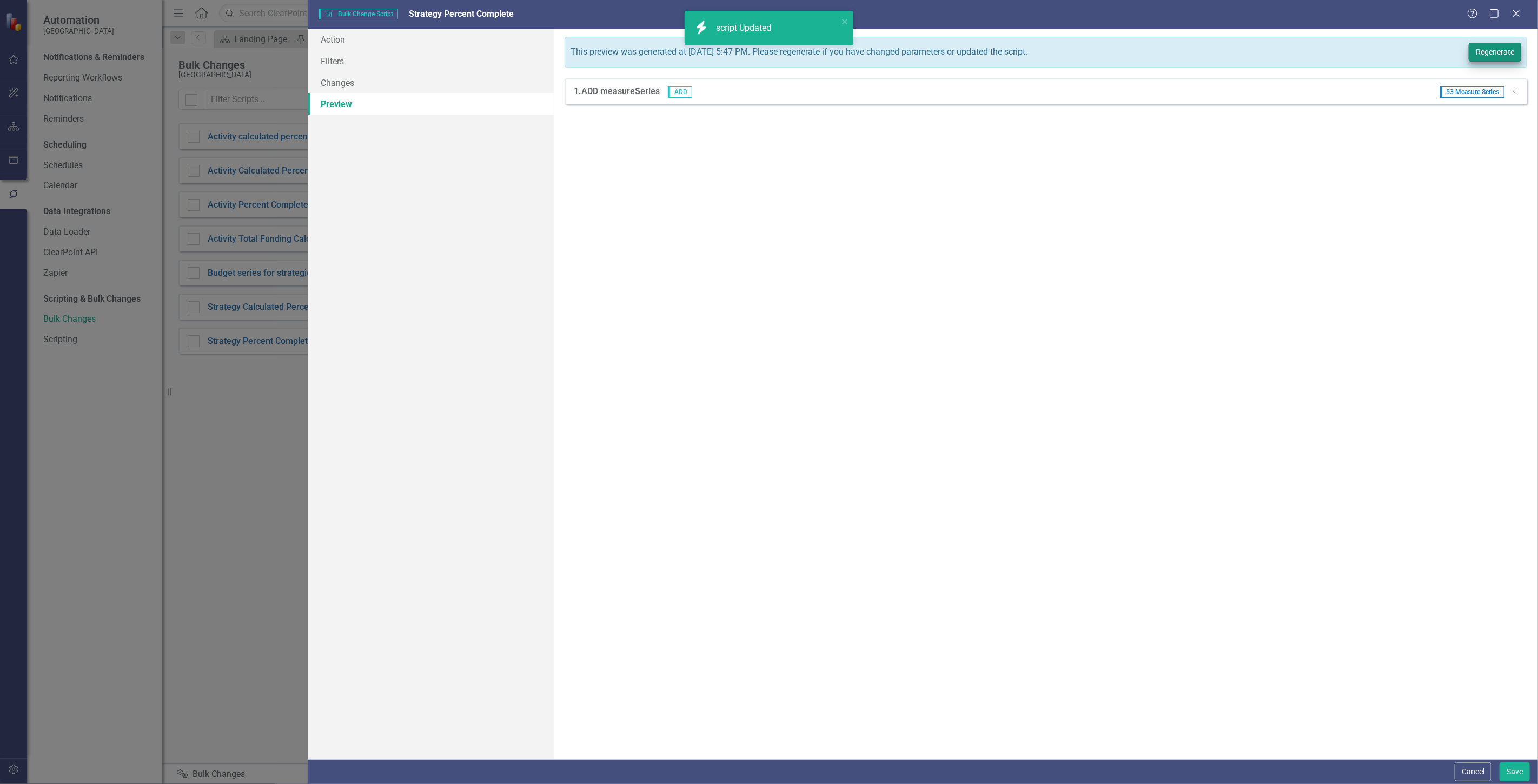
drag, startPoint x: 1504, startPoint y: 70, endPoint x: 1497, endPoint y: 60, distance: 12.2
click at [1502, 68] on div "This preview was generated at [DATE] 5:47 PM. Please regenerate if you have cha…" at bounding box center [1046, 393] width 984 height 730
click at [1497, 60] on button "Regenerate" at bounding box center [1494, 52] width 52 height 19
click at [1514, 97] on div "53 Measure Series Dropdown" at bounding box center [1476, 92] width 87 height 12
click at [1515, 94] on icon "Dropdown" at bounding box center [1514, 91] width 8 height 6
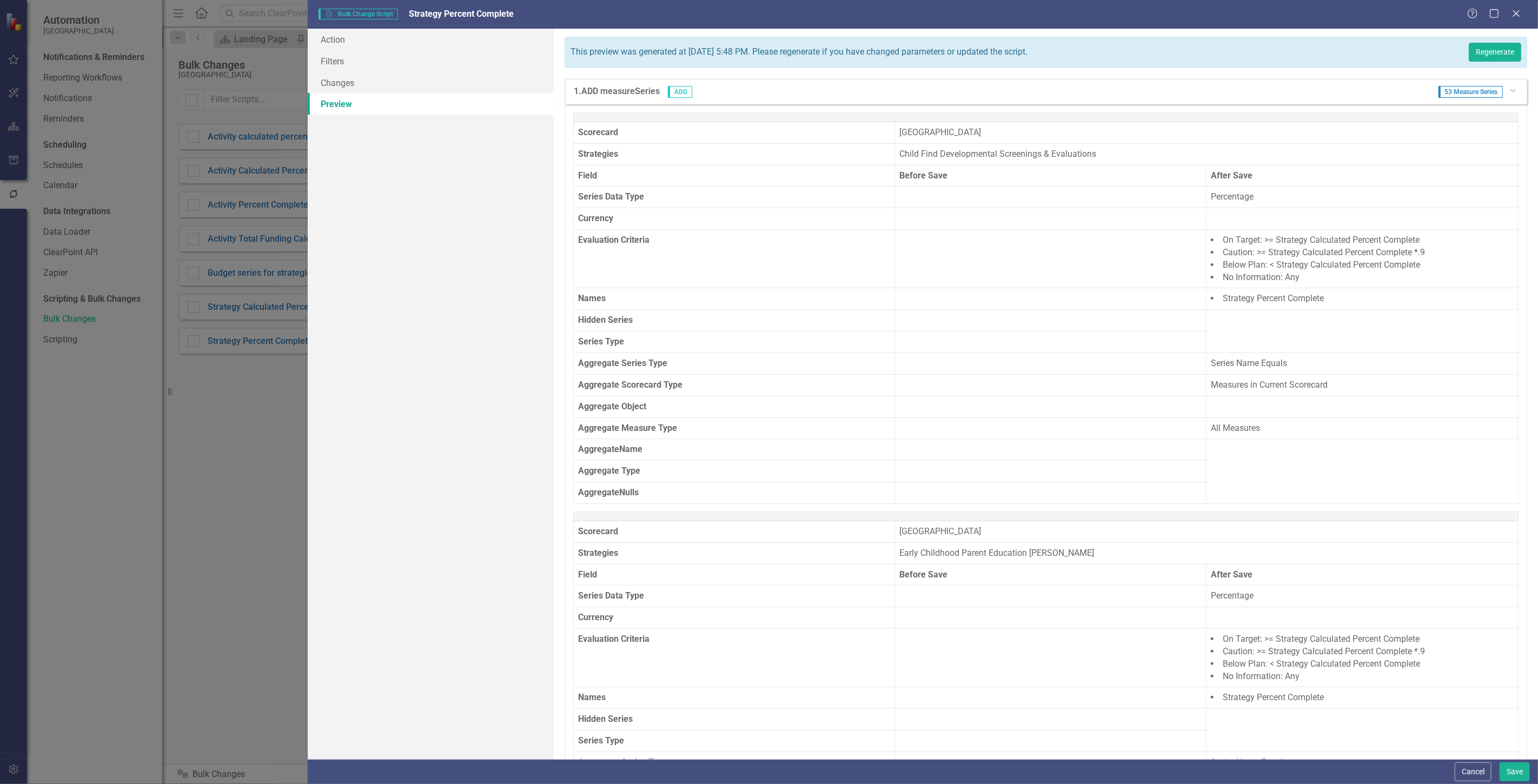
click at [1033, 425] on td at bounding box center [1051, 428] width 312 height 21
click at [1015, 438] on td at bounding box center [1051, 428] width 312 height 21
click at [1507, 423] on td "All Measures" at bounding box center [1363, 428] width 312 height 21
click at [1441, 449] on table "Scorecard [GEOGRAPHIC_DATA] District Strategies Child Find Developmental Screen…" at bounding box center [1046, 308] width 945 height 391
drag, startPoint x: 829, startPoint y: 343, endPoint x: 672, endPoint y: 173, distance: 231.4
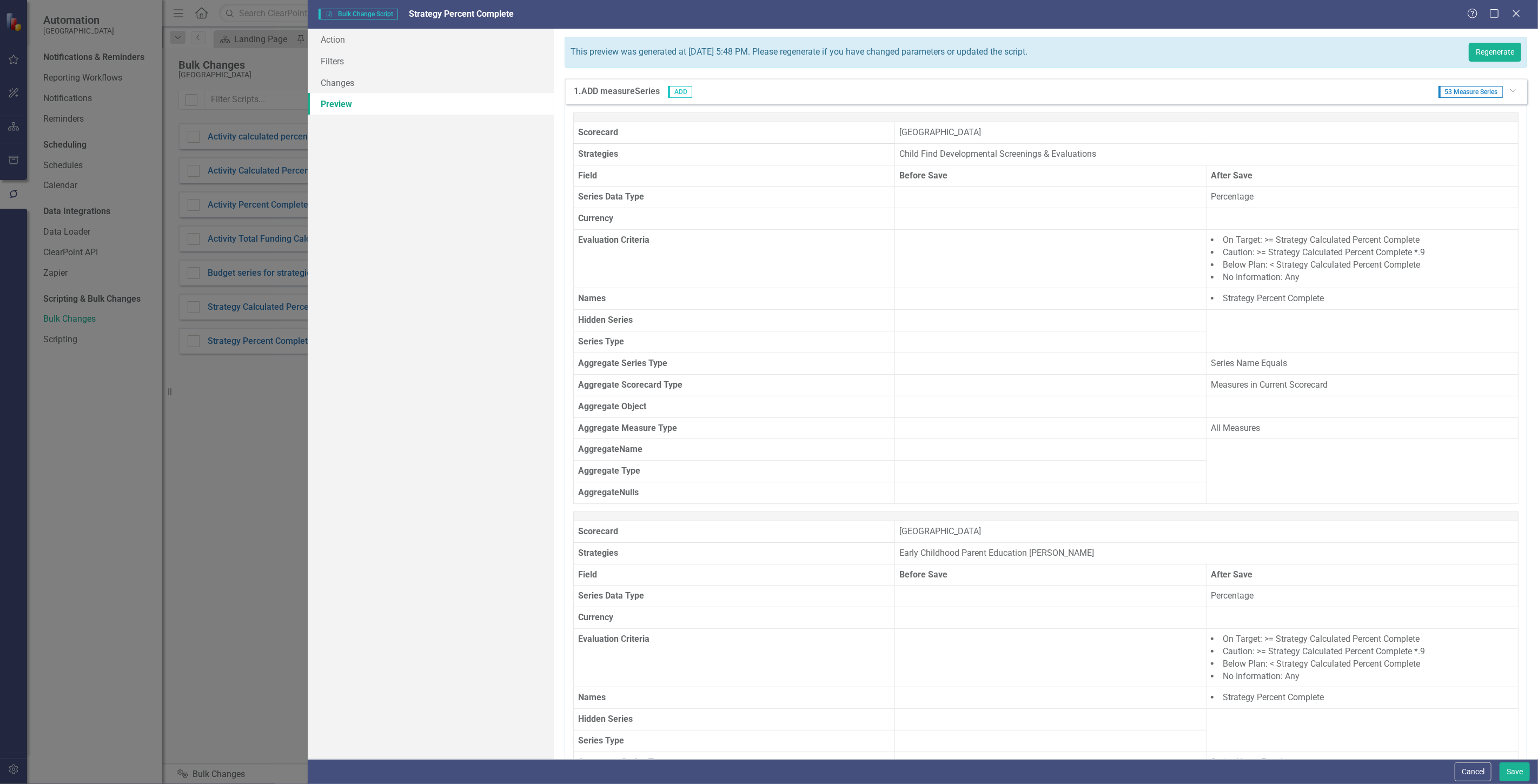
click at [829, 343] on th "Series Type" at bounding box center [734, 342] width 321 height 21
click at [403, 84] on link "Changes" at bounding box center [431, 83] width 246 height 21
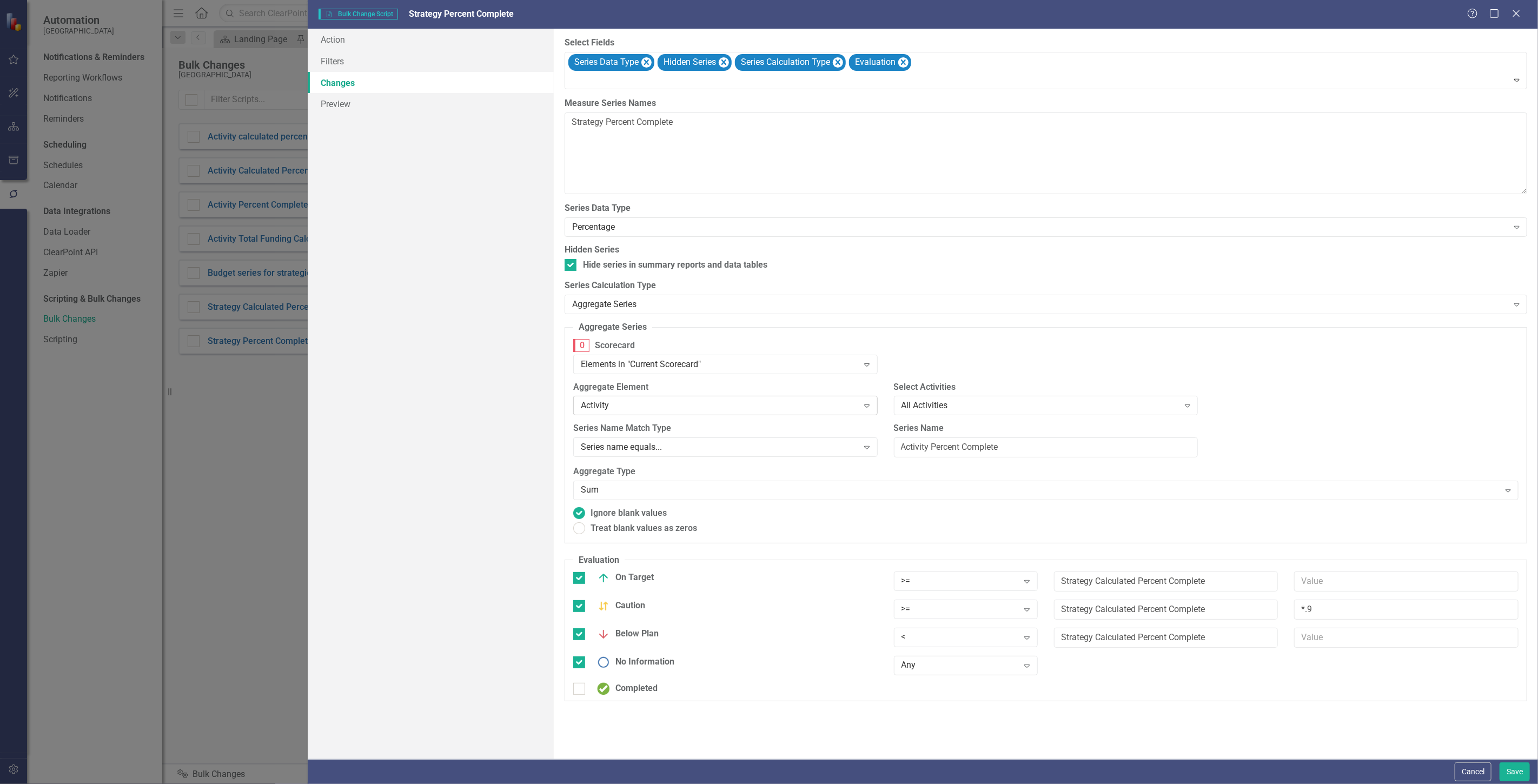
click at [721, 398] on div "Activity Expand" at bounding box center [725, 405] width 304 height 19
click at [618, 464] on div "Activity" at bounding box center [727, 461] width 287 height 12
click at [795, 406] on div "Activity" at bounding box center [720, 405] width 278 height 12
click at [754, 424] on div "Goal" at bounding box center [727, 425] width 287 height 12
click at [944, 415] on div "All Goals Expand" at bounding box center [1046, 405] width 304 height 19
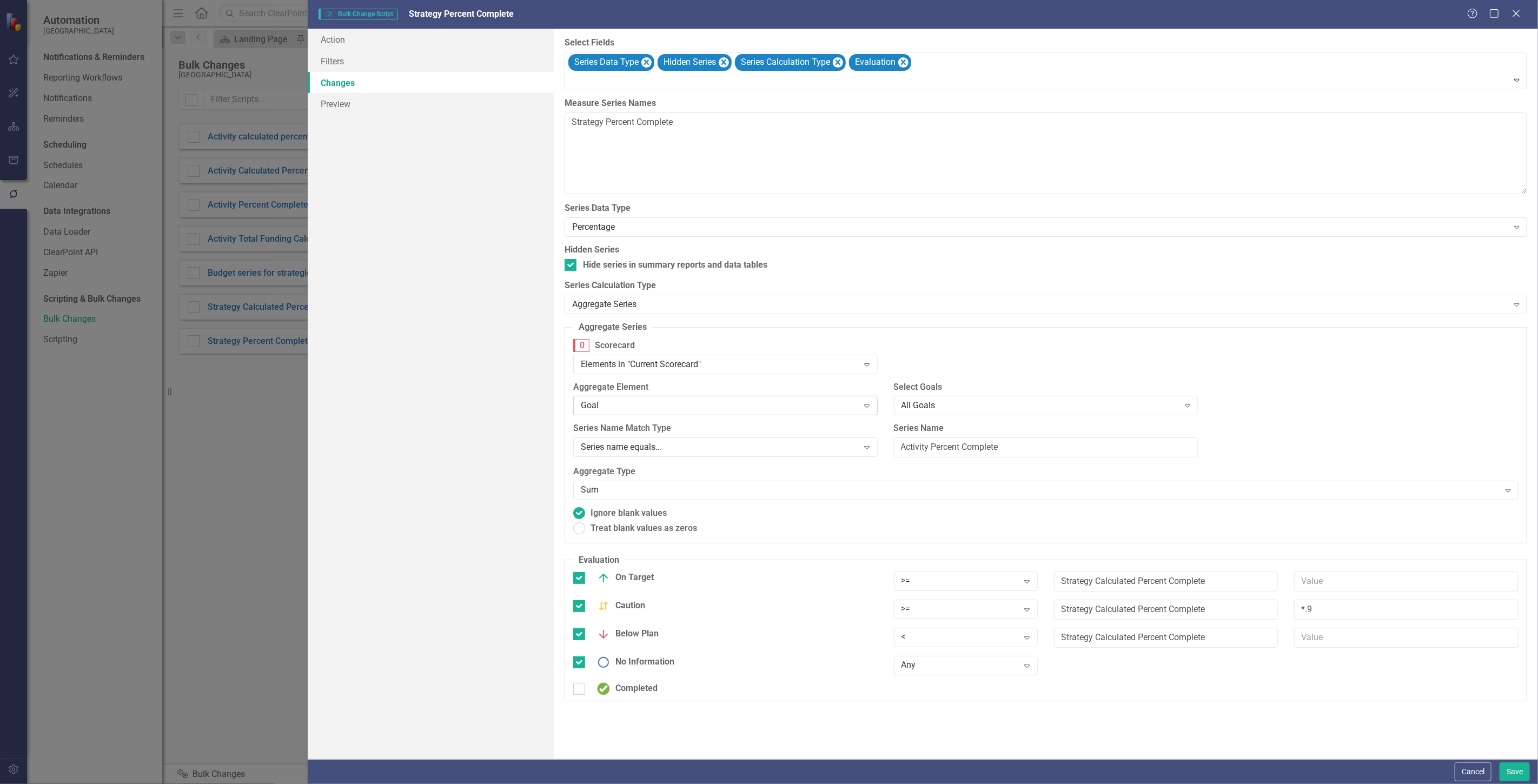
click at [824, 406] on div "Goal" at bounding box center [720, 405] width 278 height 12
click at [774, 446] on div "Strategies" at bounding box center [727, 443] width 287 height 12
click at [937, 406] on div "All Strategies" at bounding box center [1041, 405] width 278 height 12
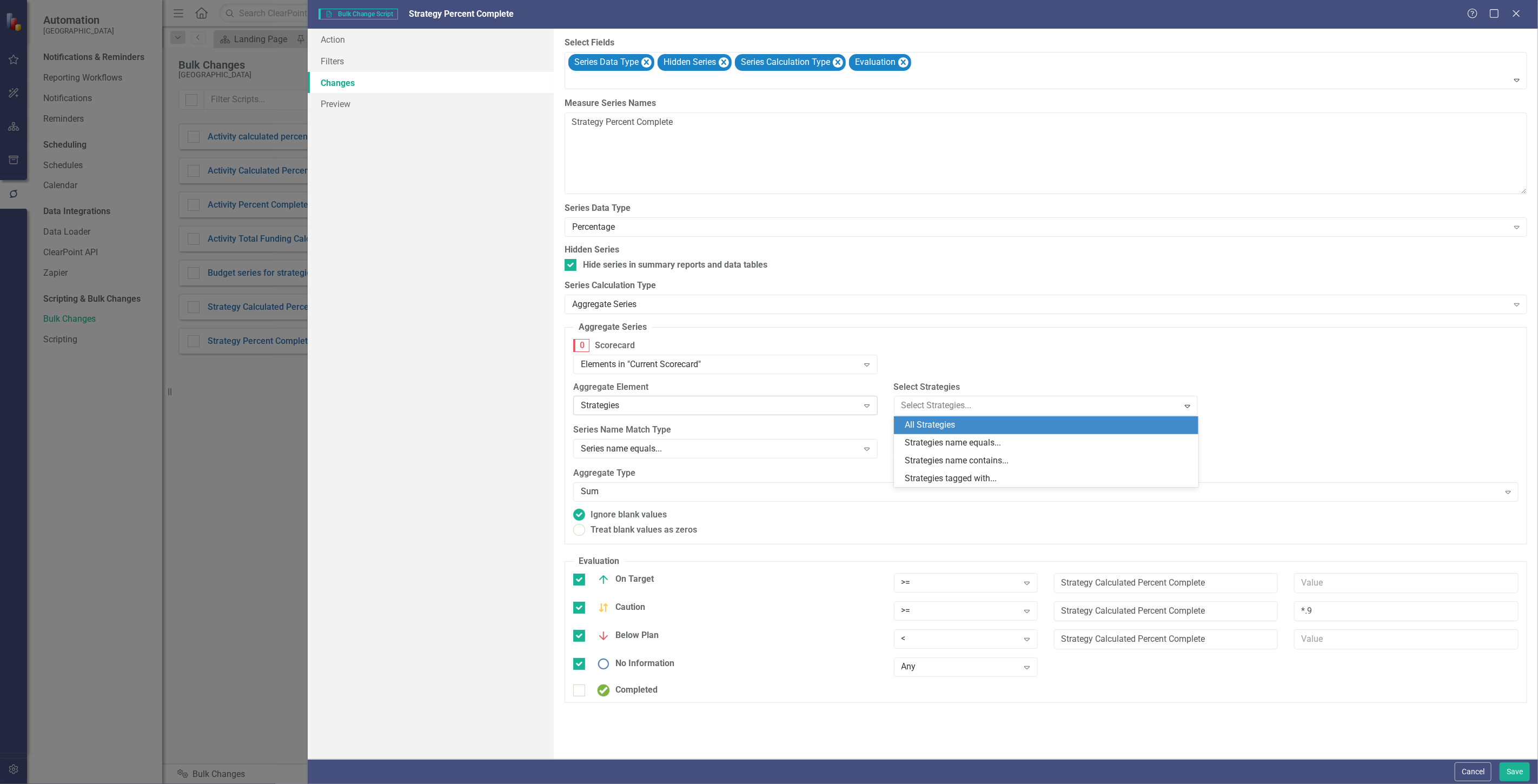
click at [792, 404] on div "Strategies" at bounding box center [720, 405] width 278 height 12
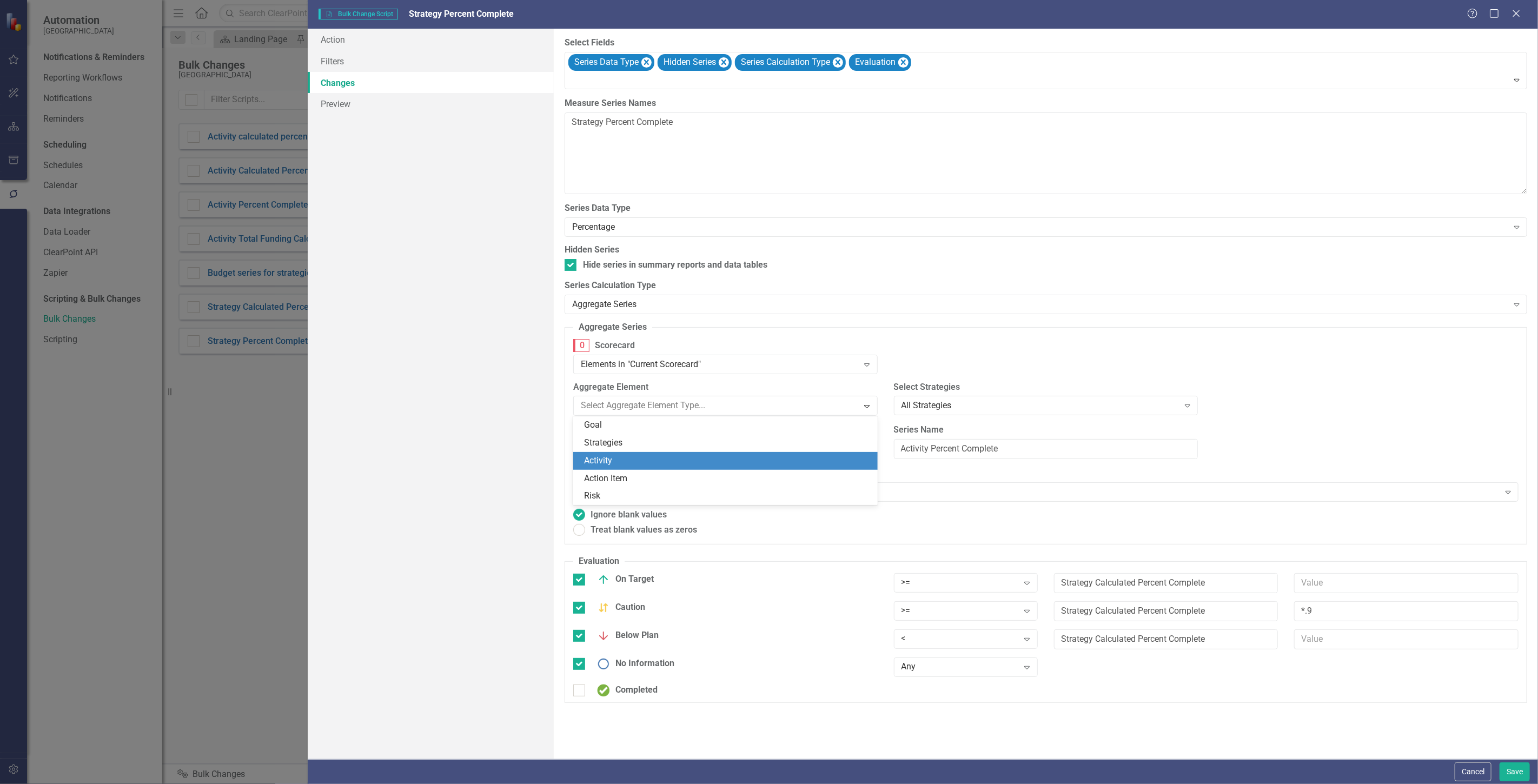
click at [713, 474] on div "Action Item" at bounding box center [727, 478] width 287 height 12
click at [970, 403] on div "All Action Items" at bounding box center [1041, 405] width 278 height 12
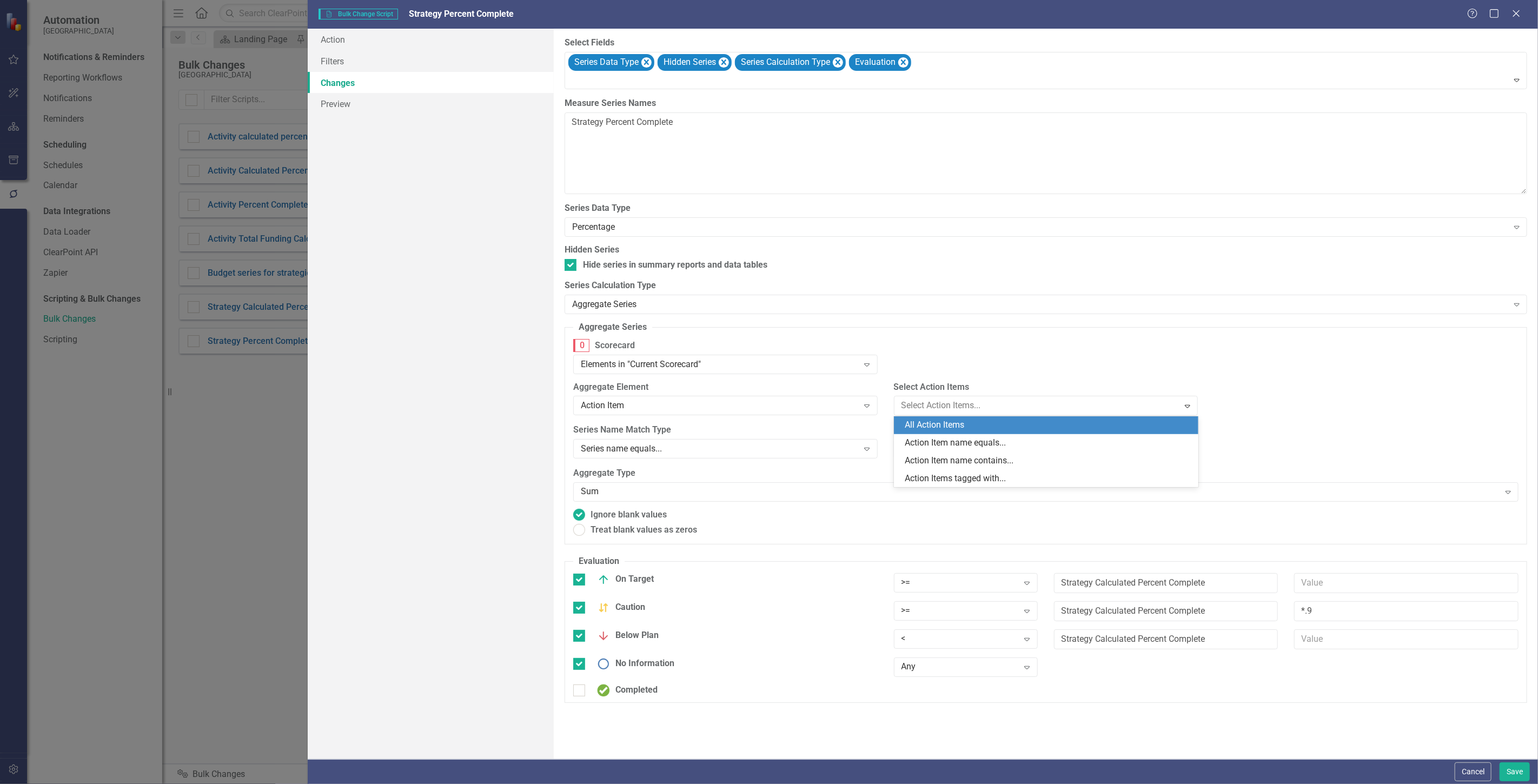
click at [812, 416] on div "Aggregate Element Action Item Expand" at bounding box center [726, 402] width 321 height 41
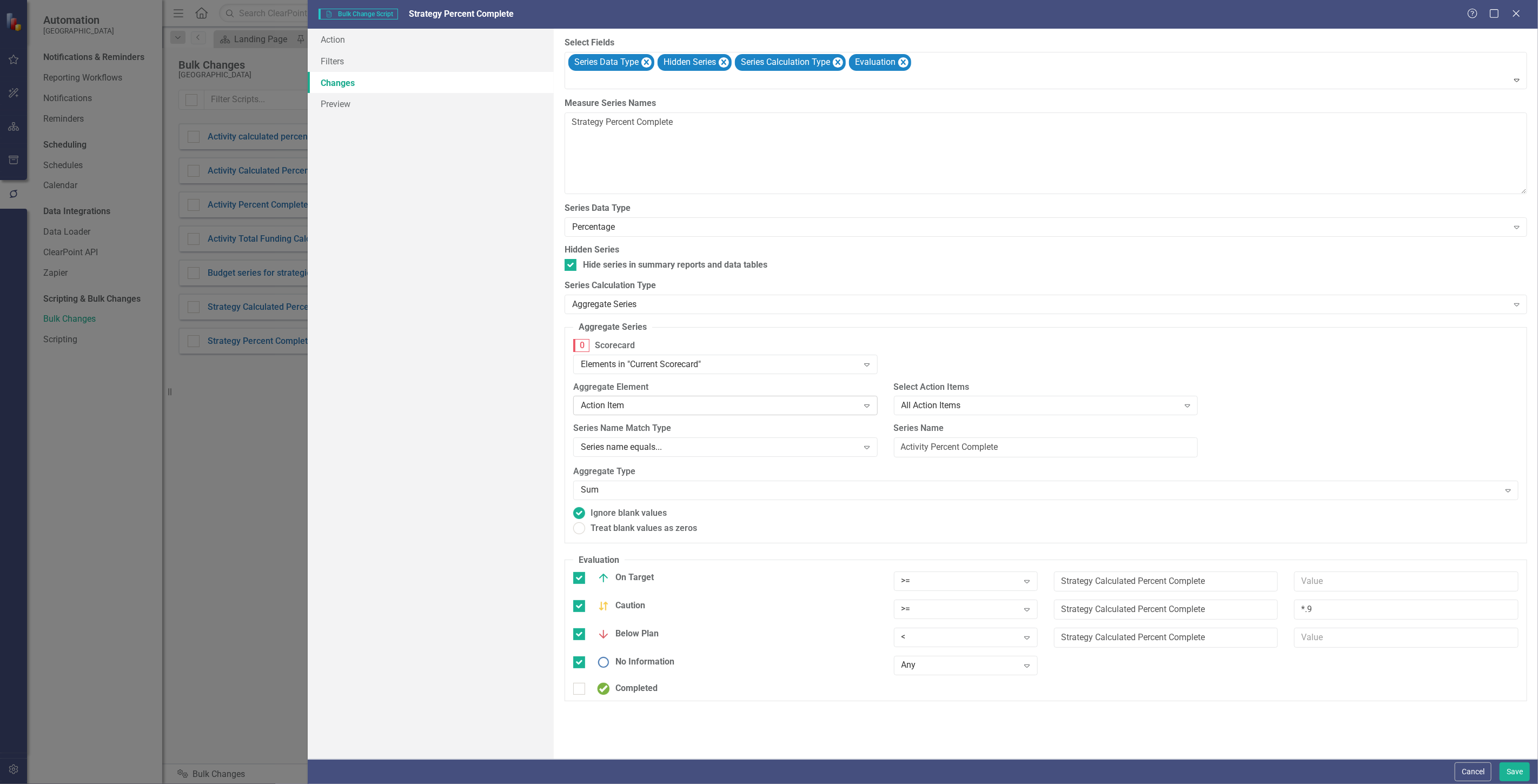
click at [751, 412] on div "Action Item" at bounding box center [720, 405] width 278 height 12
click at [772, 335] on fieldset "Aggregate Series Aggregate series allows you to count, sum, average, or take th…" at bounding box center [1046, 433] width 963 height 224
click at [1469, 765] on button "Cancel" at bounding box center [1473, 772] width 36 height 19
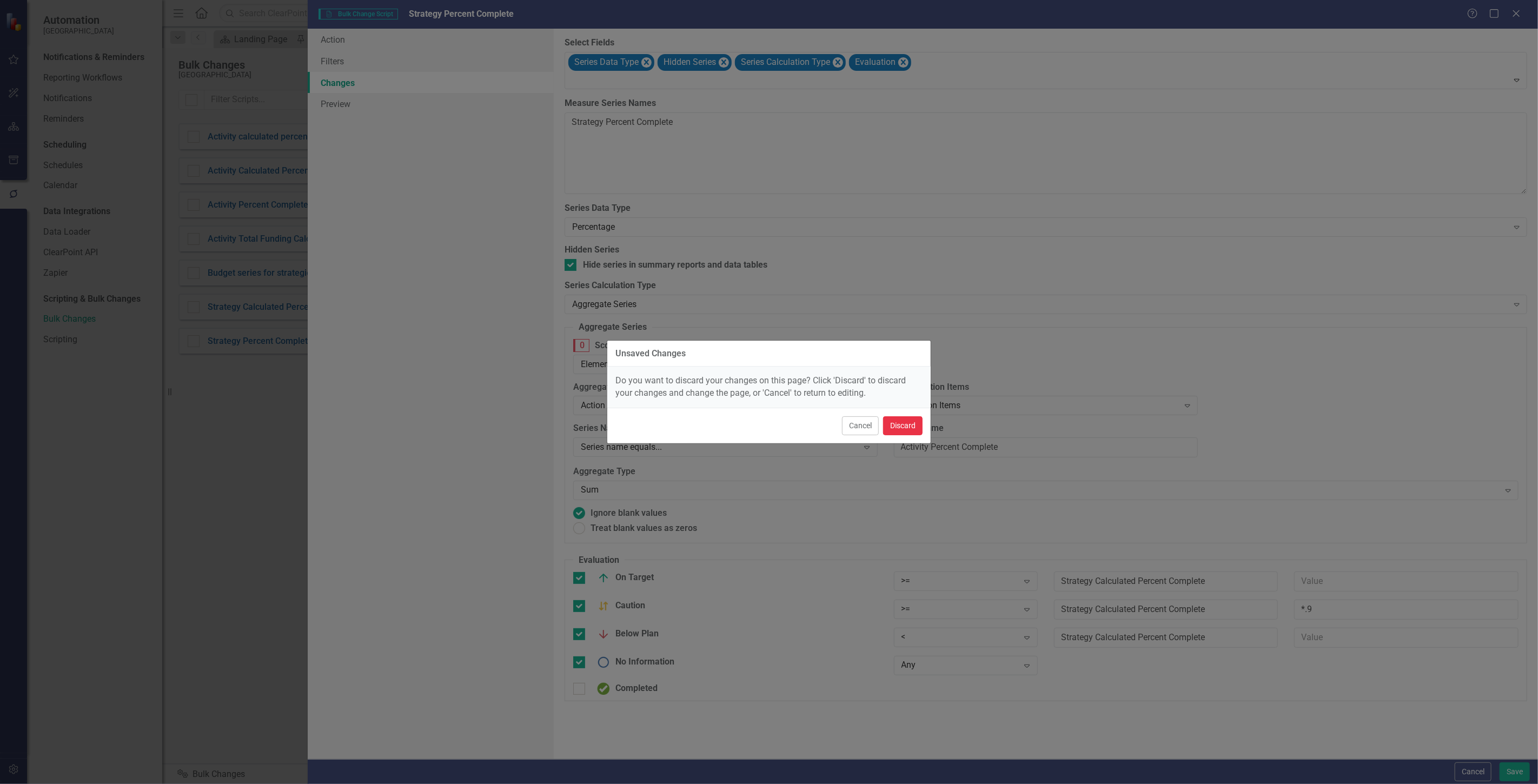
click at [895, 431] on button "Discard" at bounding box center [902, 426] width 39 height 19
